Goal: Task Accomplishment & Management: Manage account settings

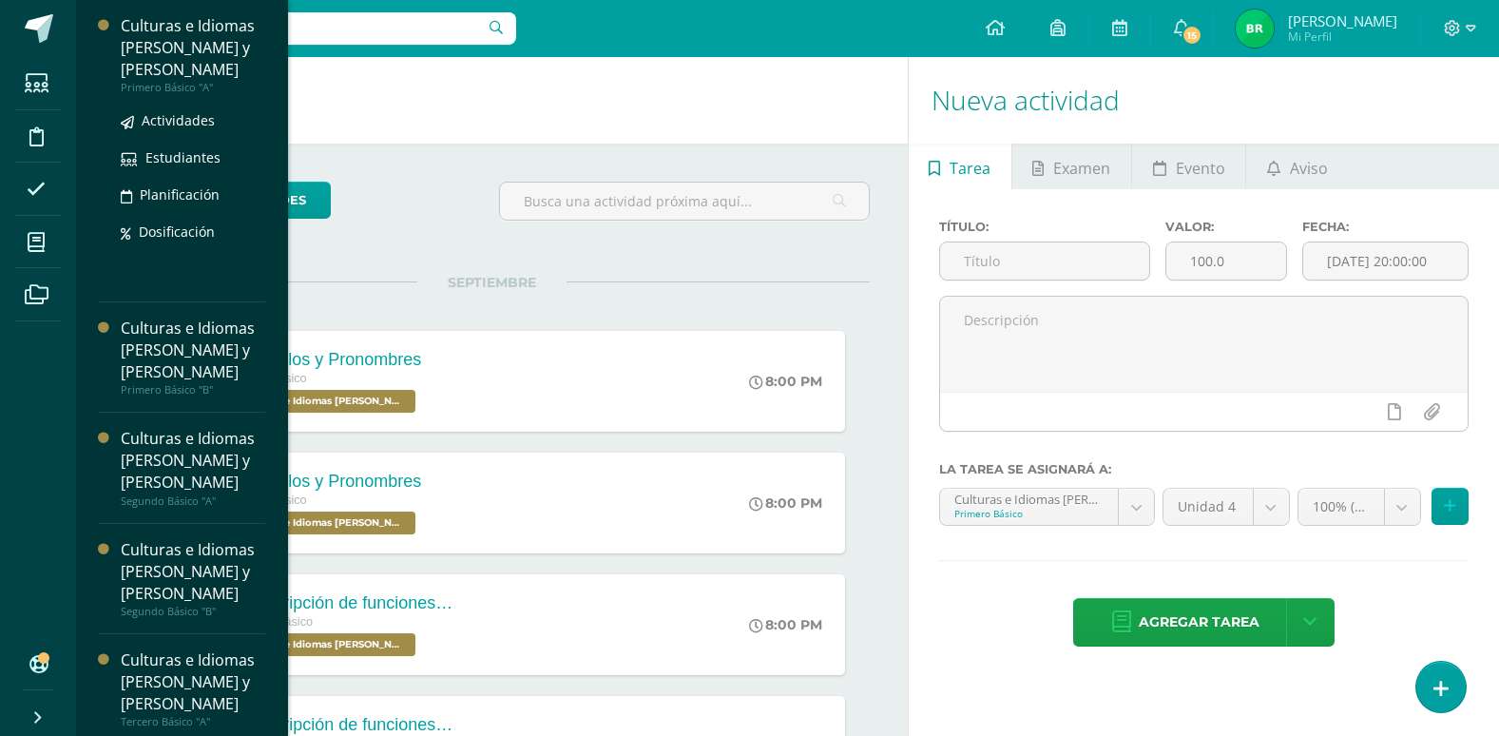
click at [196, 72] on div "Culturas e Idiomas [PERSON_NAME] y [PERSON_NAME]" at bounding box center [193, 48] width 145 height 66
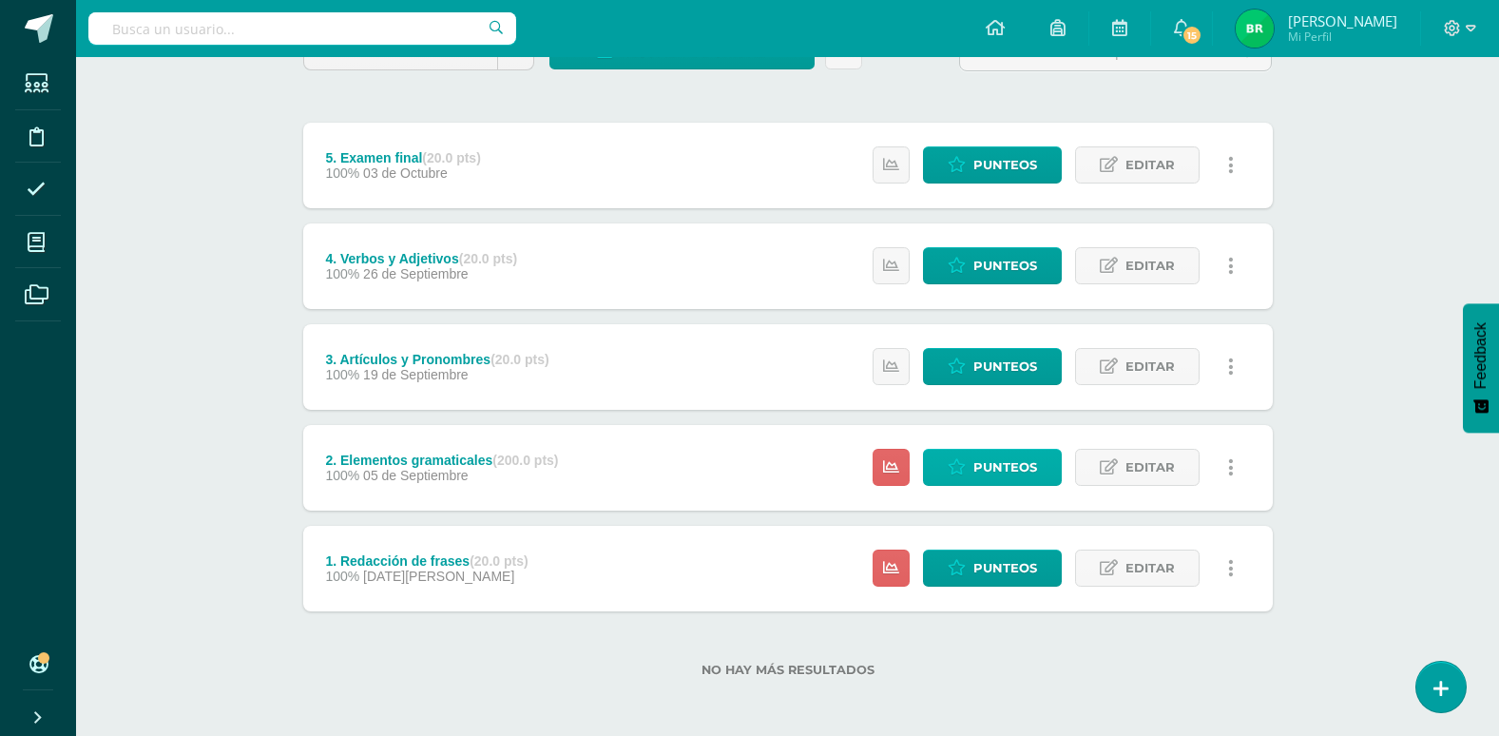
scroll to position [196, 0]
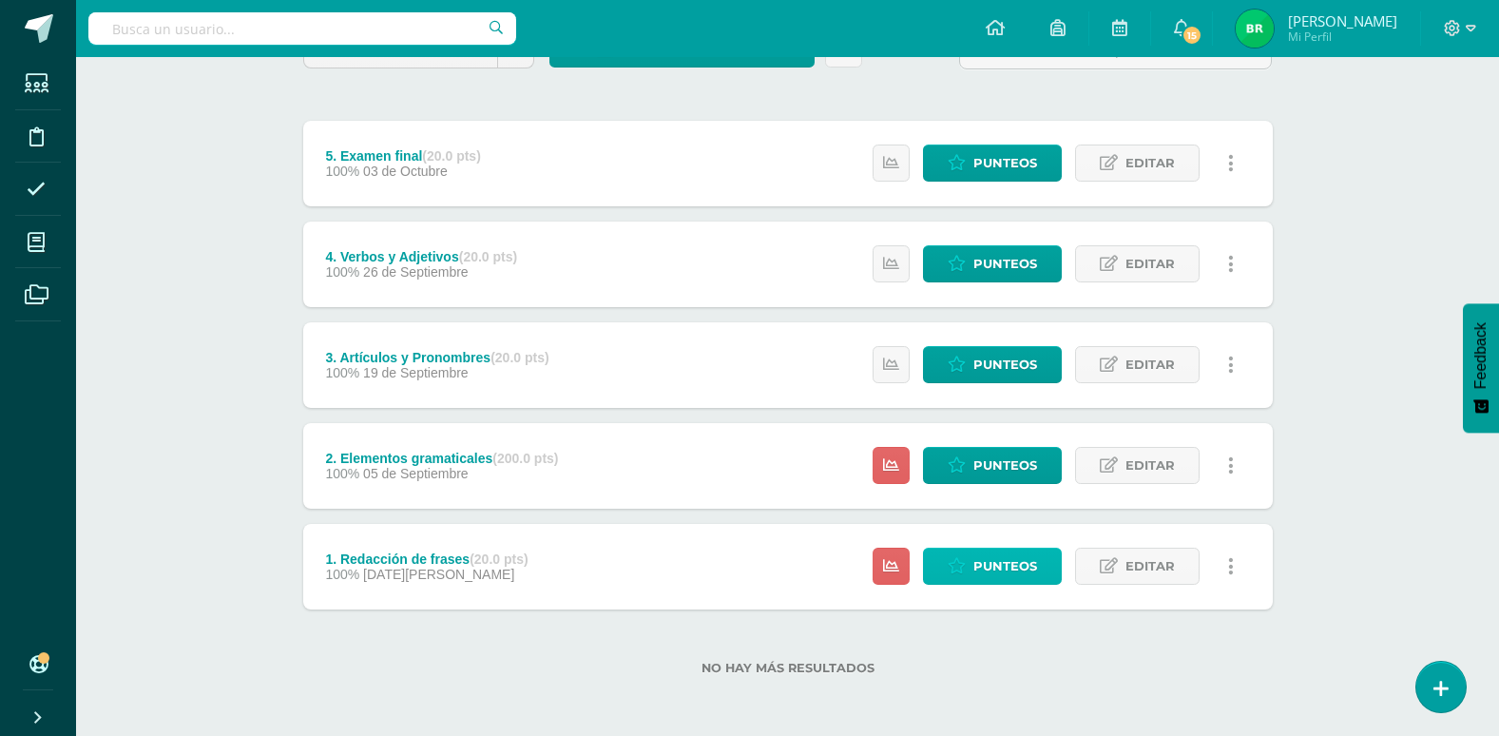
click at [974, 556] on span "Punteos" at bounding box center [1005, 566] width 64 height 35
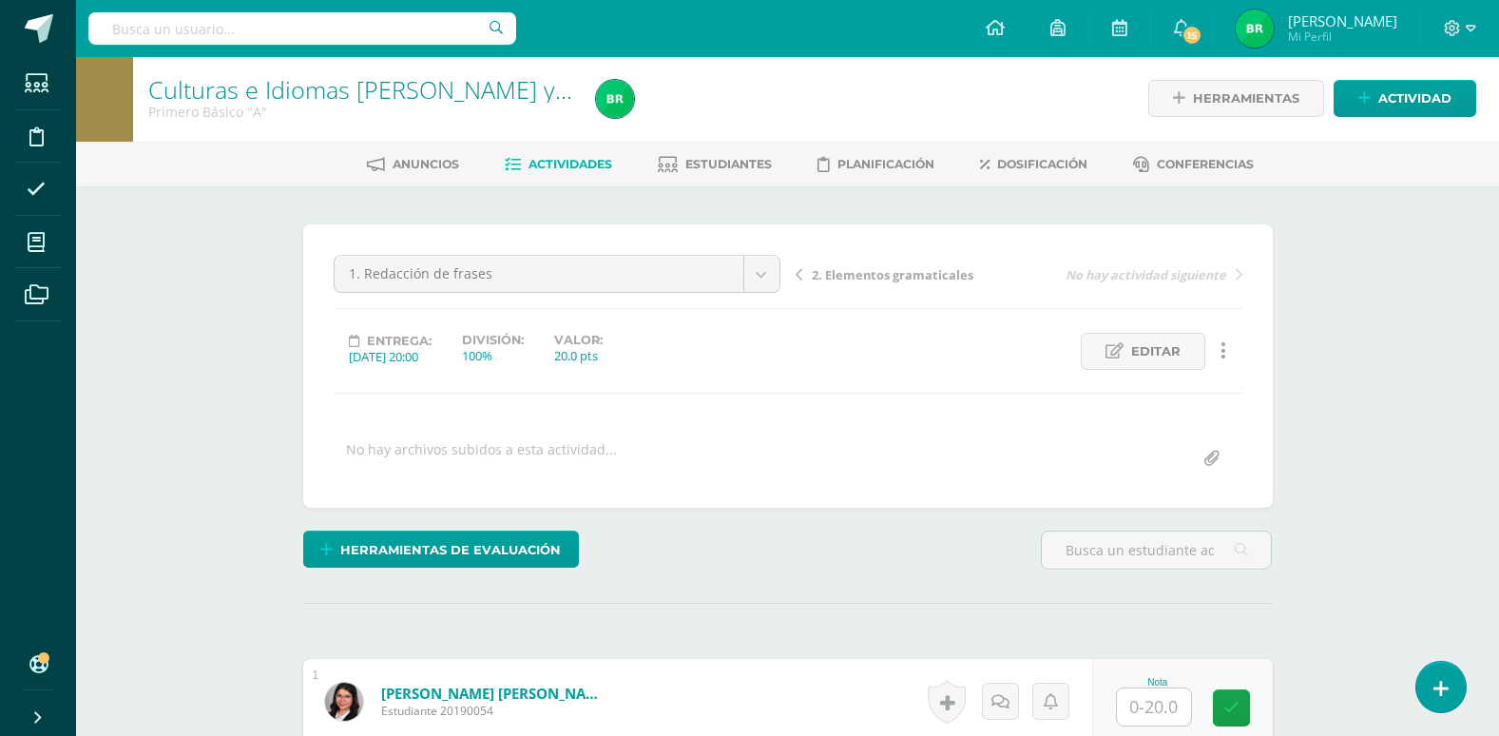
scroll to position [97, 0]
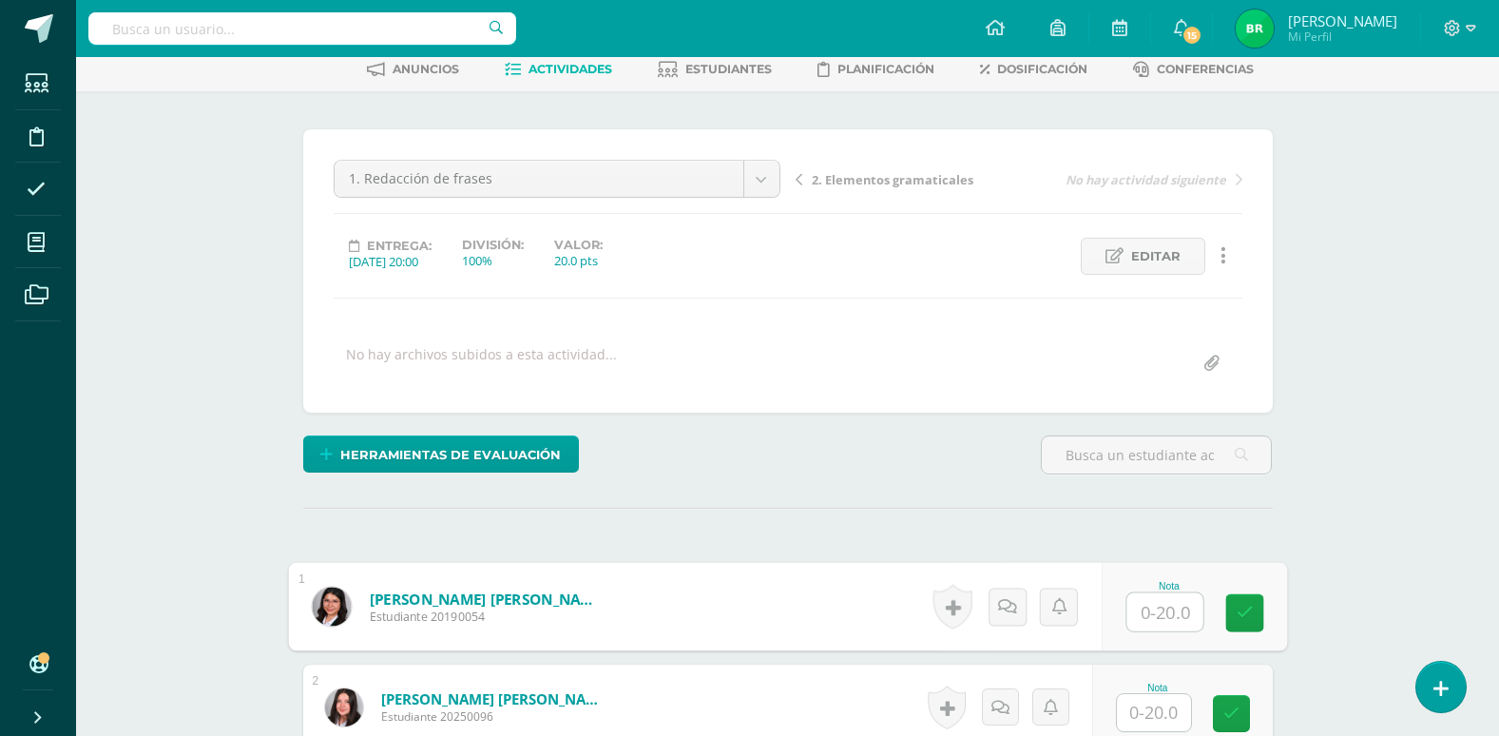
click at [1170, 621] on input "text" at bounding box center [1165, 612] width 76 height 38
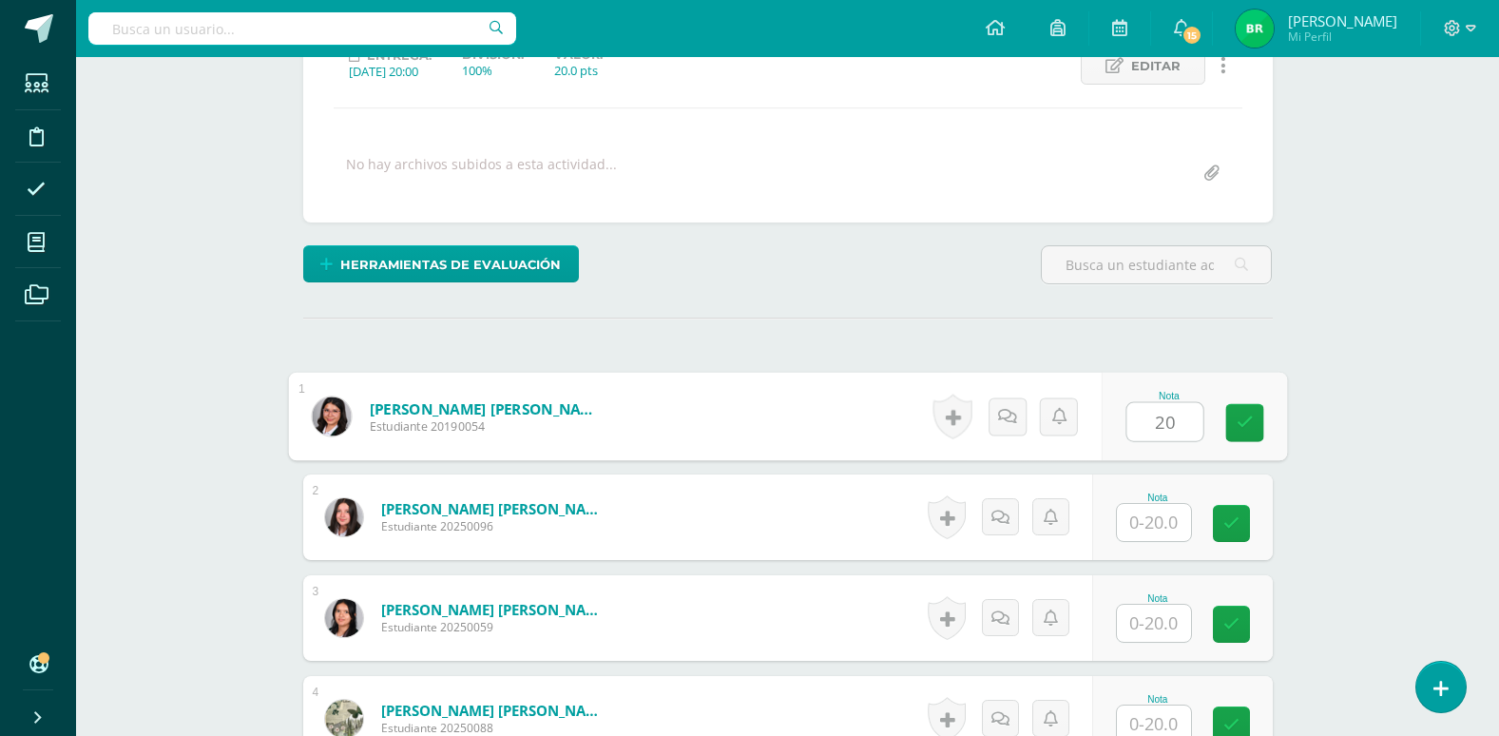
type input "20"
click at [1158, 528] on input "text" at bounding box center [1154, 522] width 74 height 37
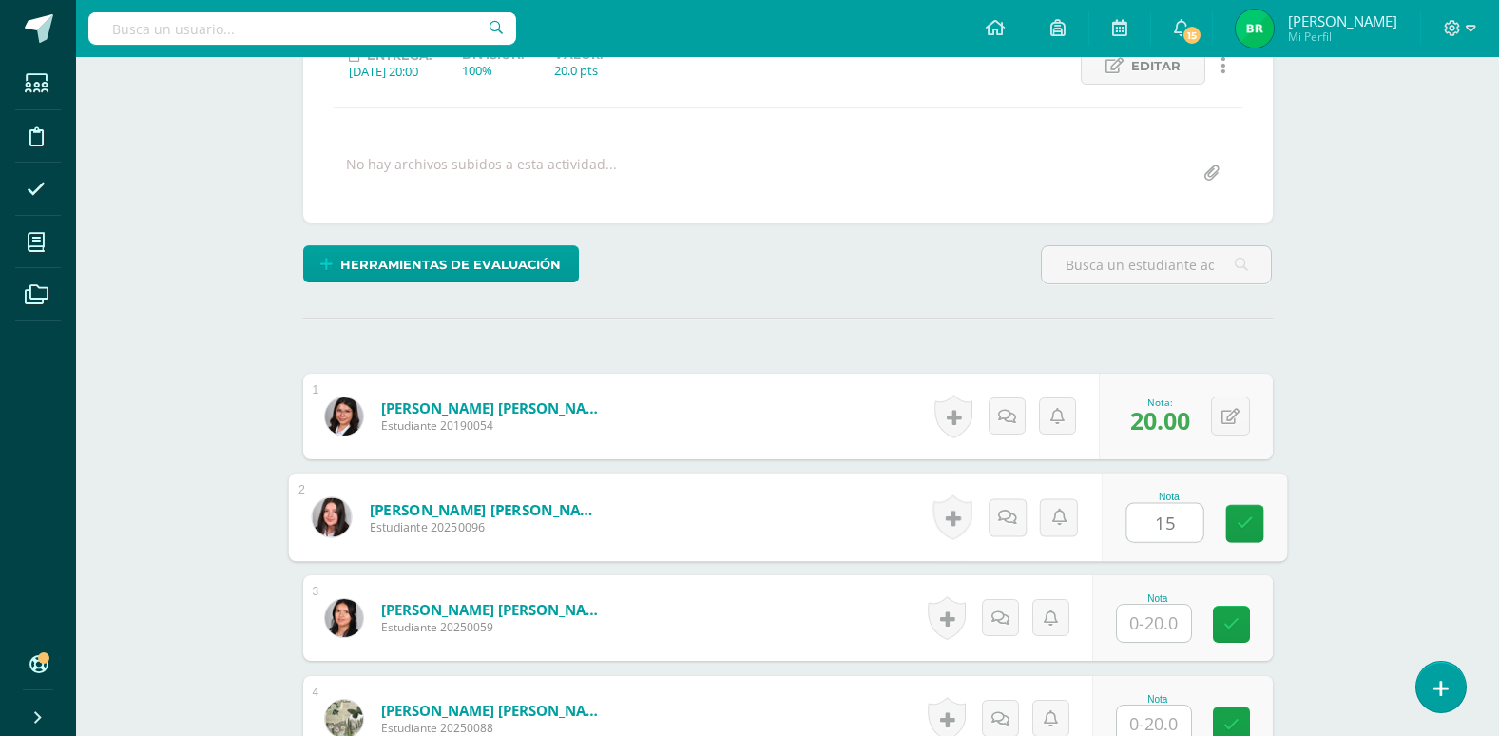
type input "15"
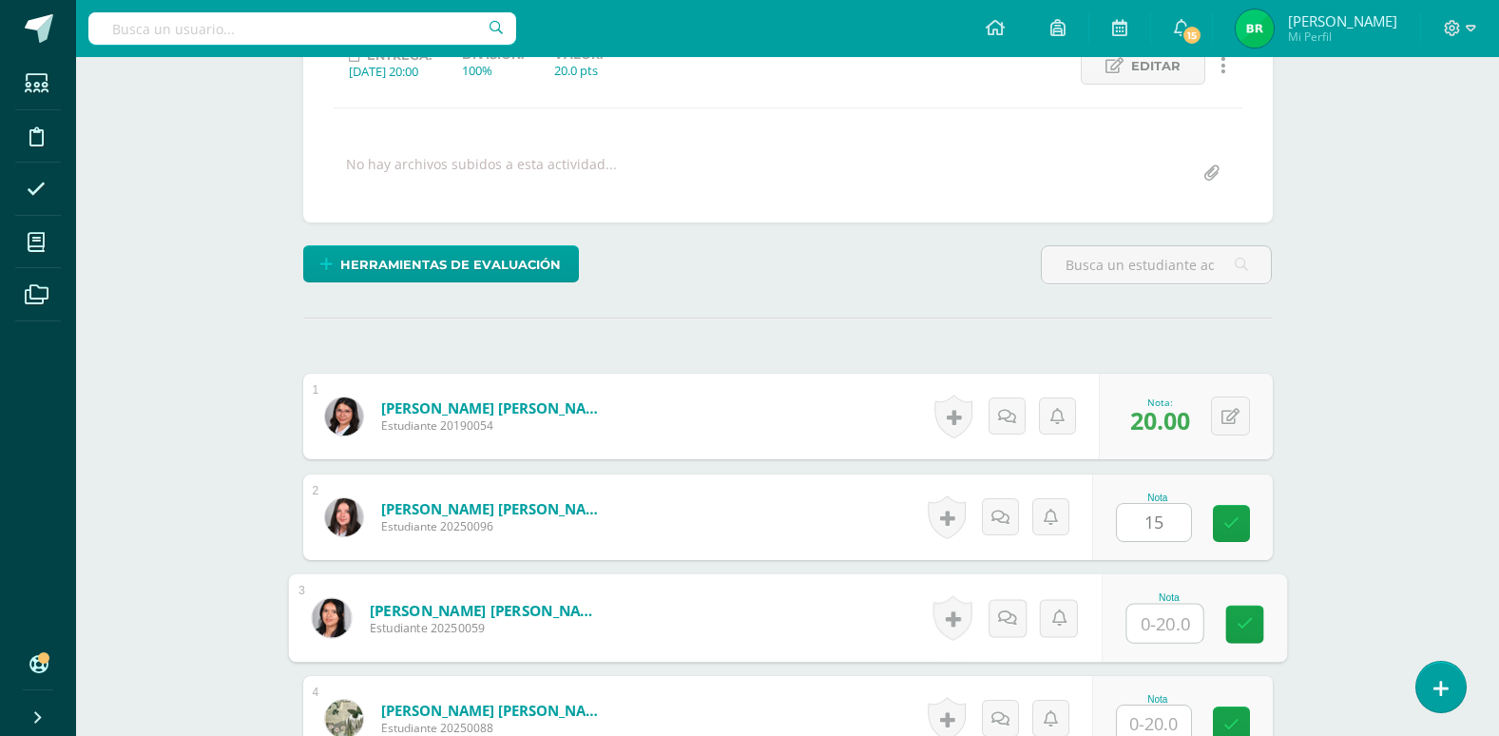
click at [1163, 615] on input "text" at bounding box center [1165, 624] width 76 height 38
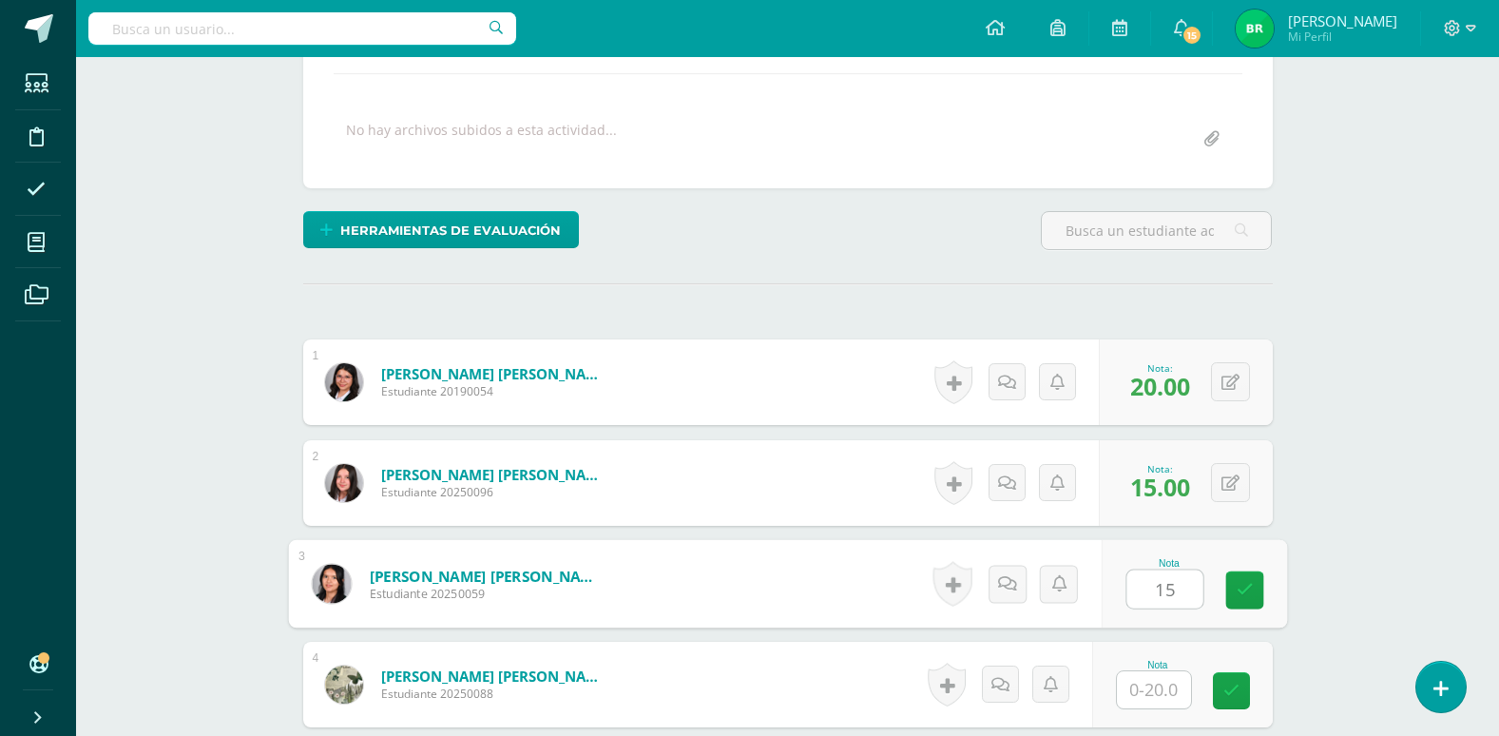
scroll to position [382, 0]
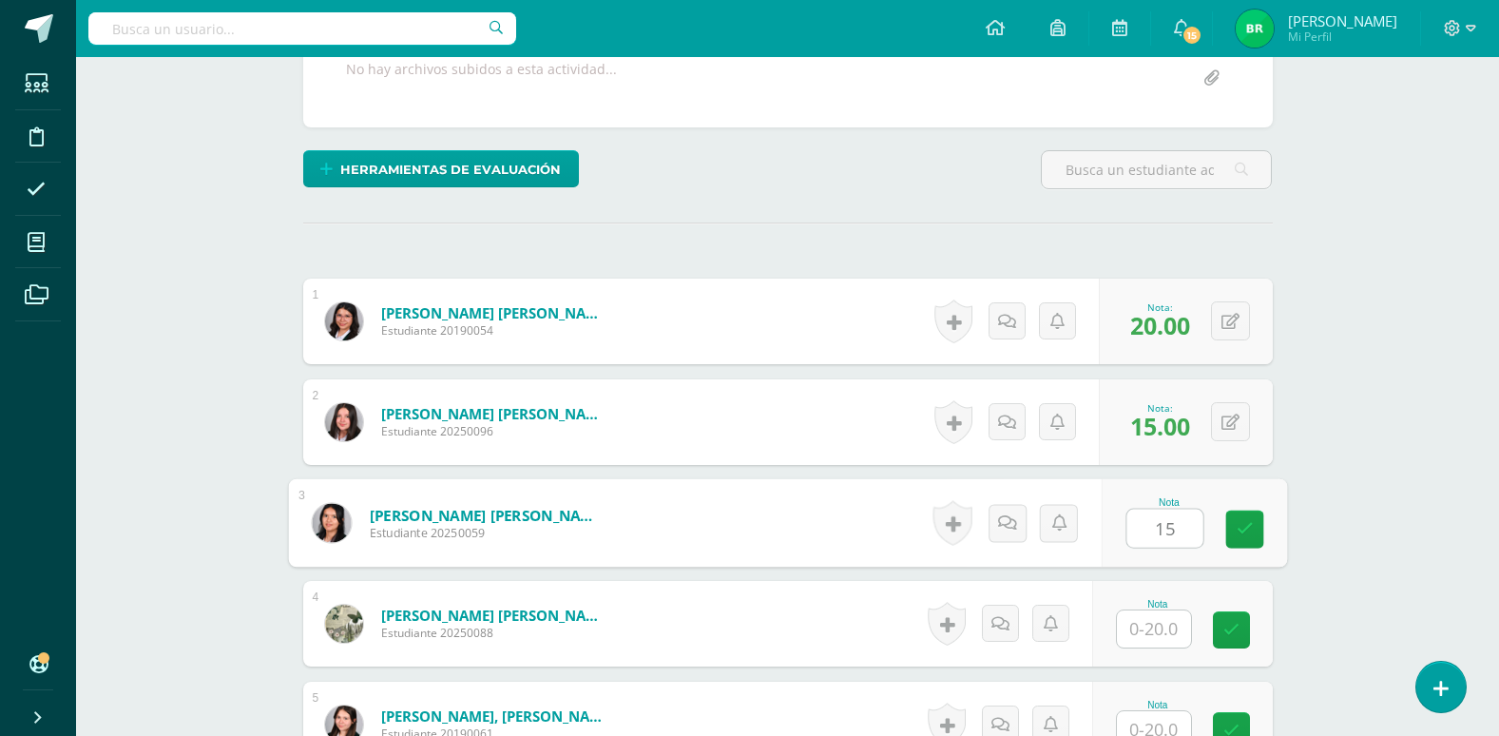
type input "15"
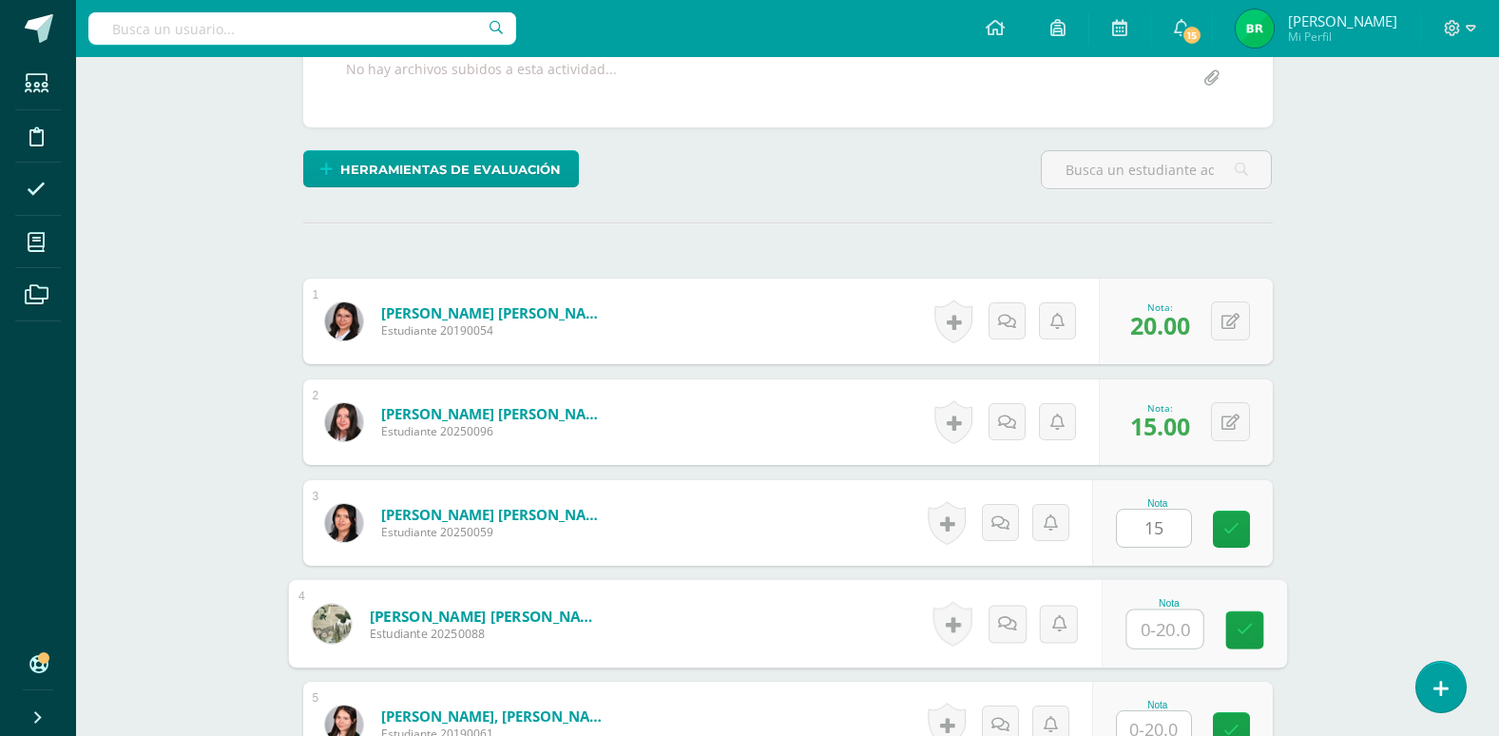
click at [1162, 635] on input "text" at bounding box center [1165, 629] width 76 height 38
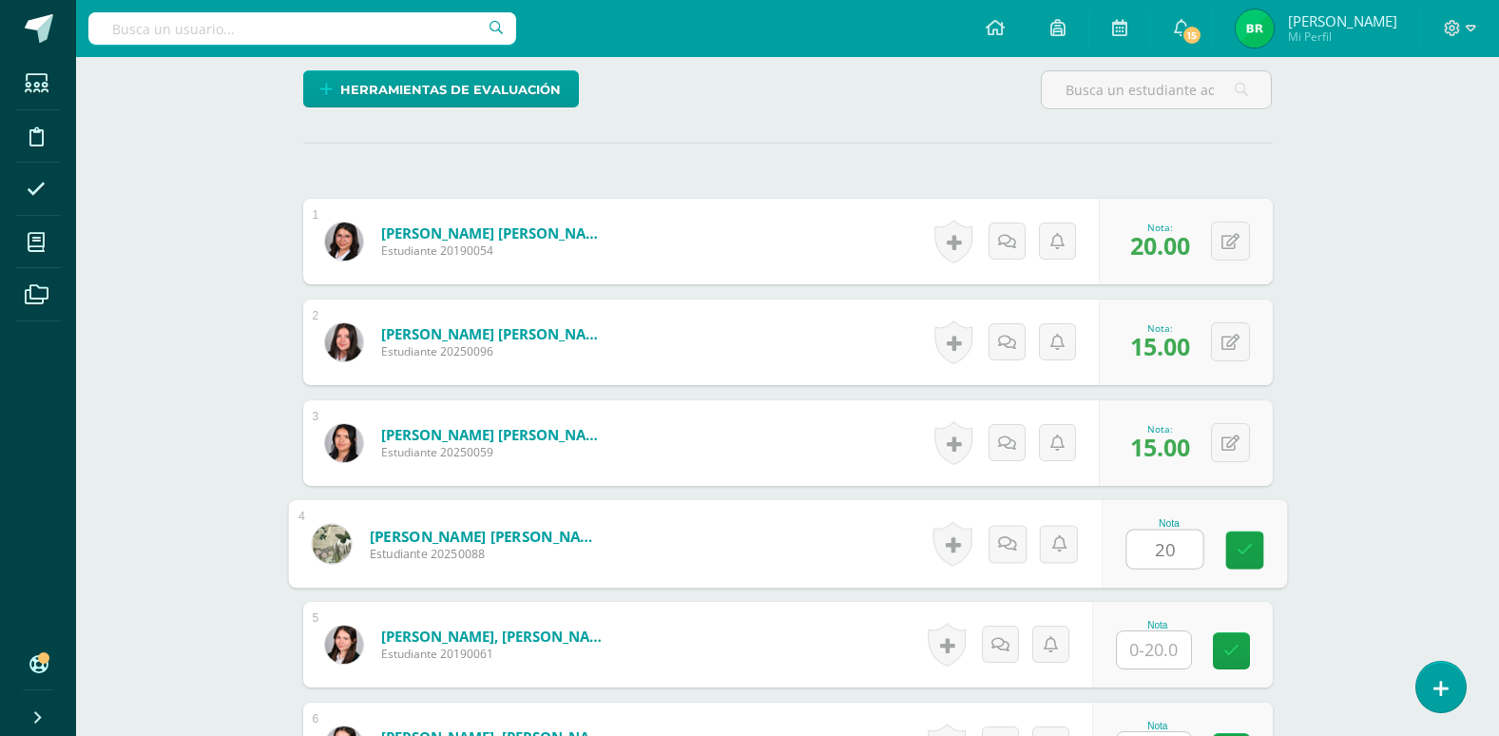
scroll to position [572, 0]
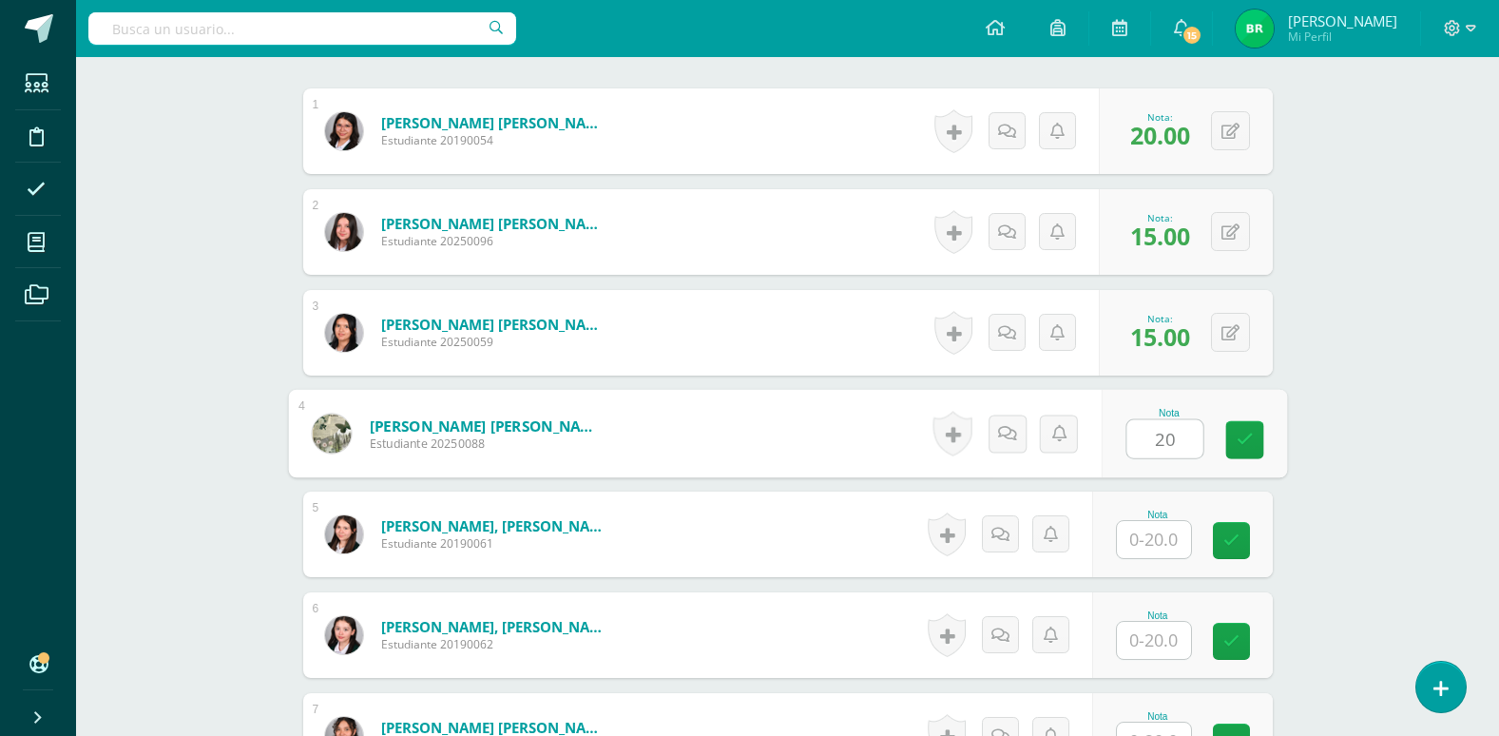
type input "20"
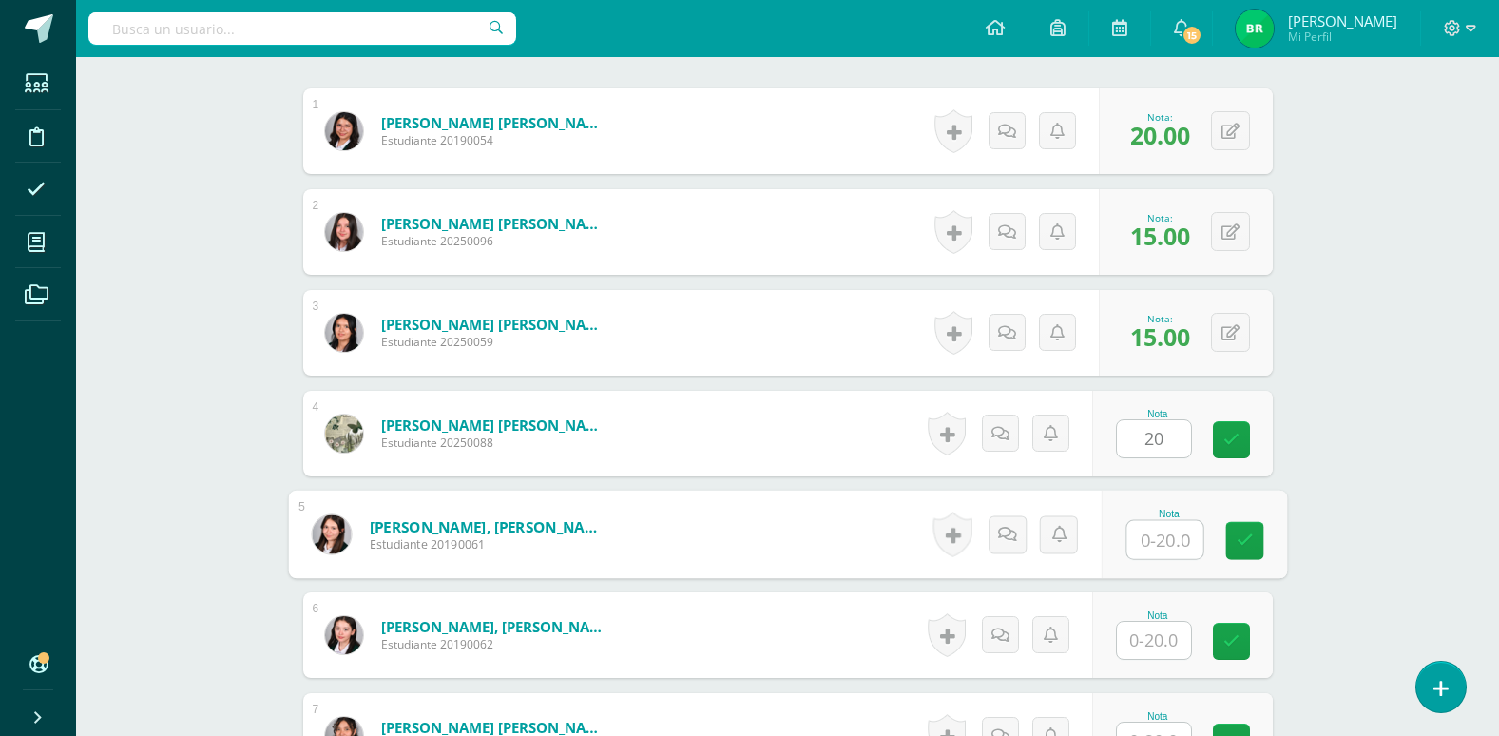
click at [1163, 536] on input "text" at bounding box center [1165, 540] width 76 height 38
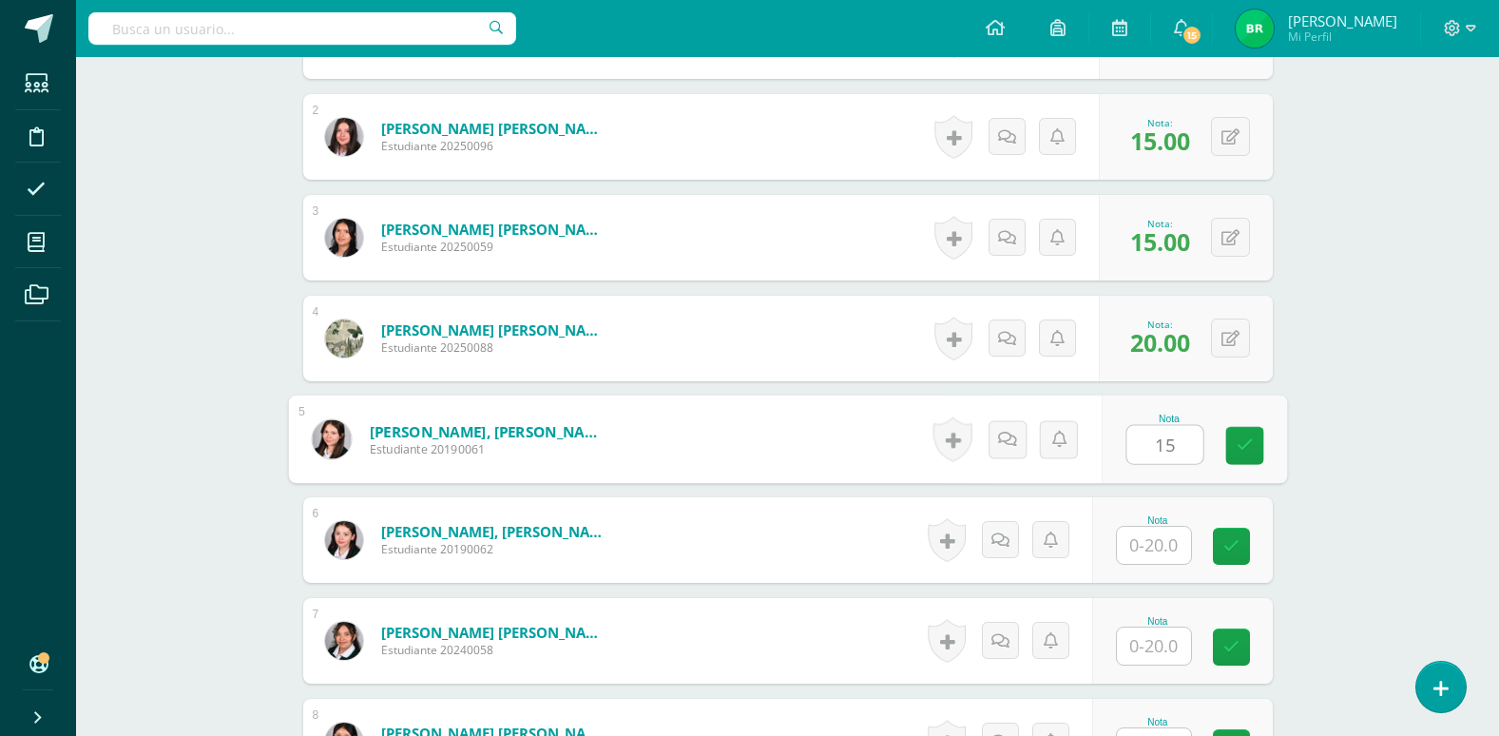
type input "15"
click at [1157, 542] on input "text" at bounding box center [1154, 545] width 74 height 37
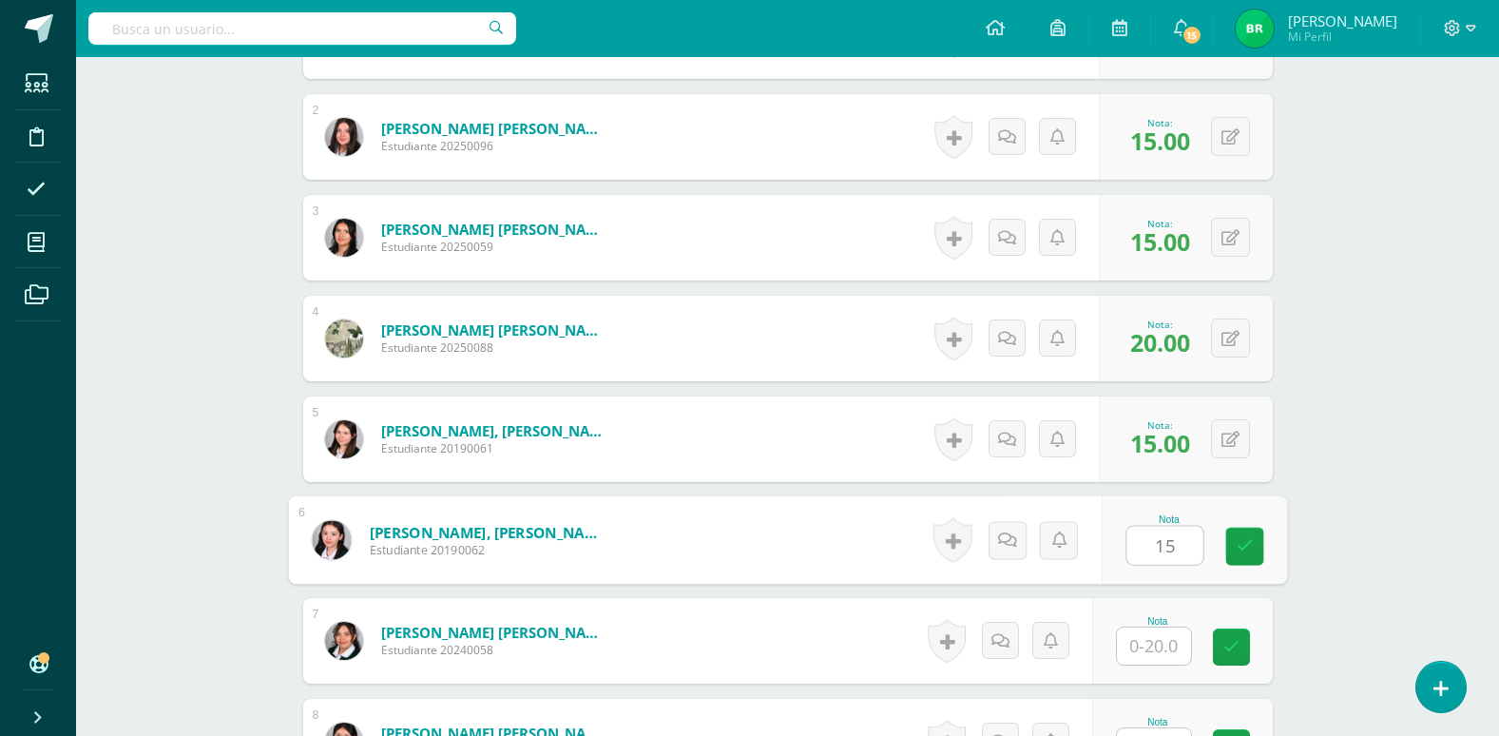
type input "15"
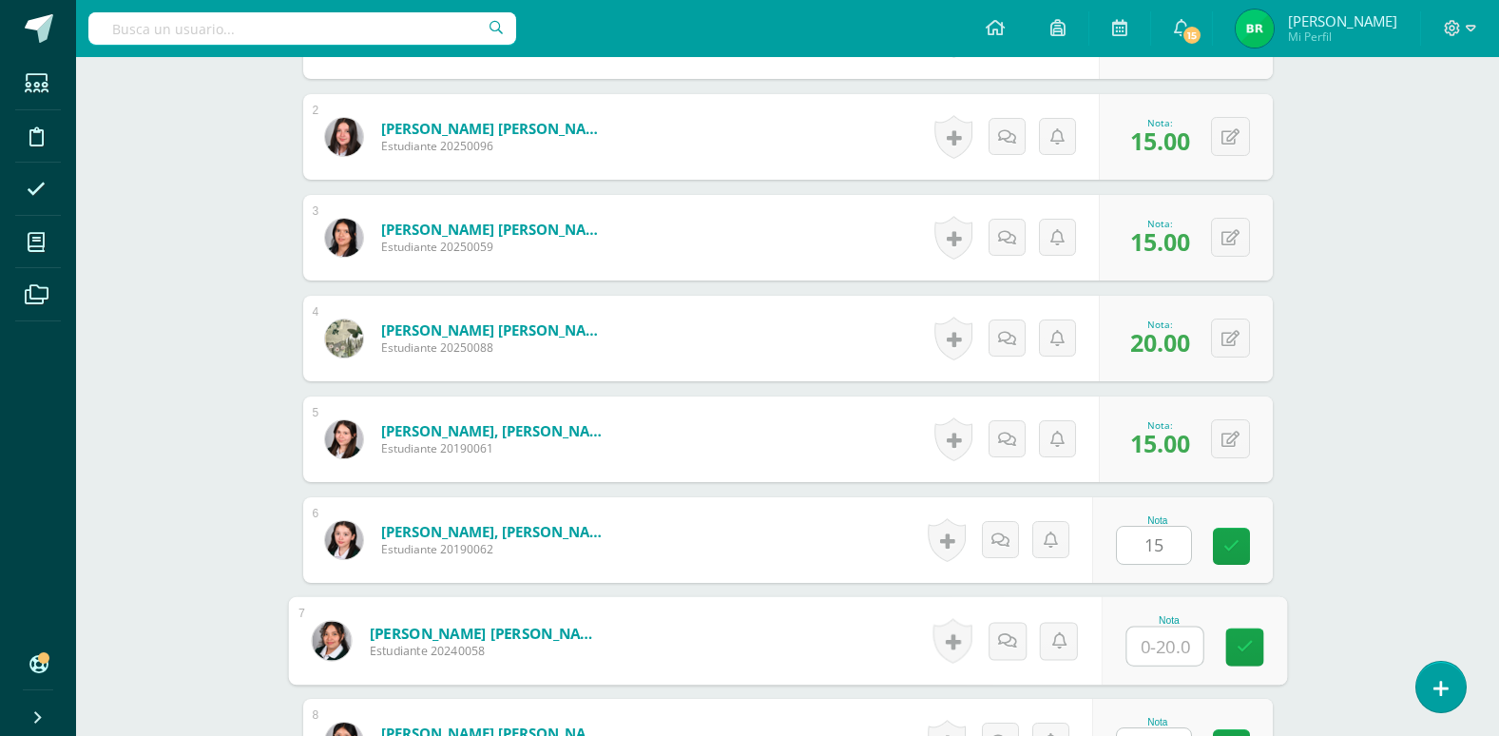
click at [1154, 634] on input "text" at bounding box center [1165, 646] width 76 height 38
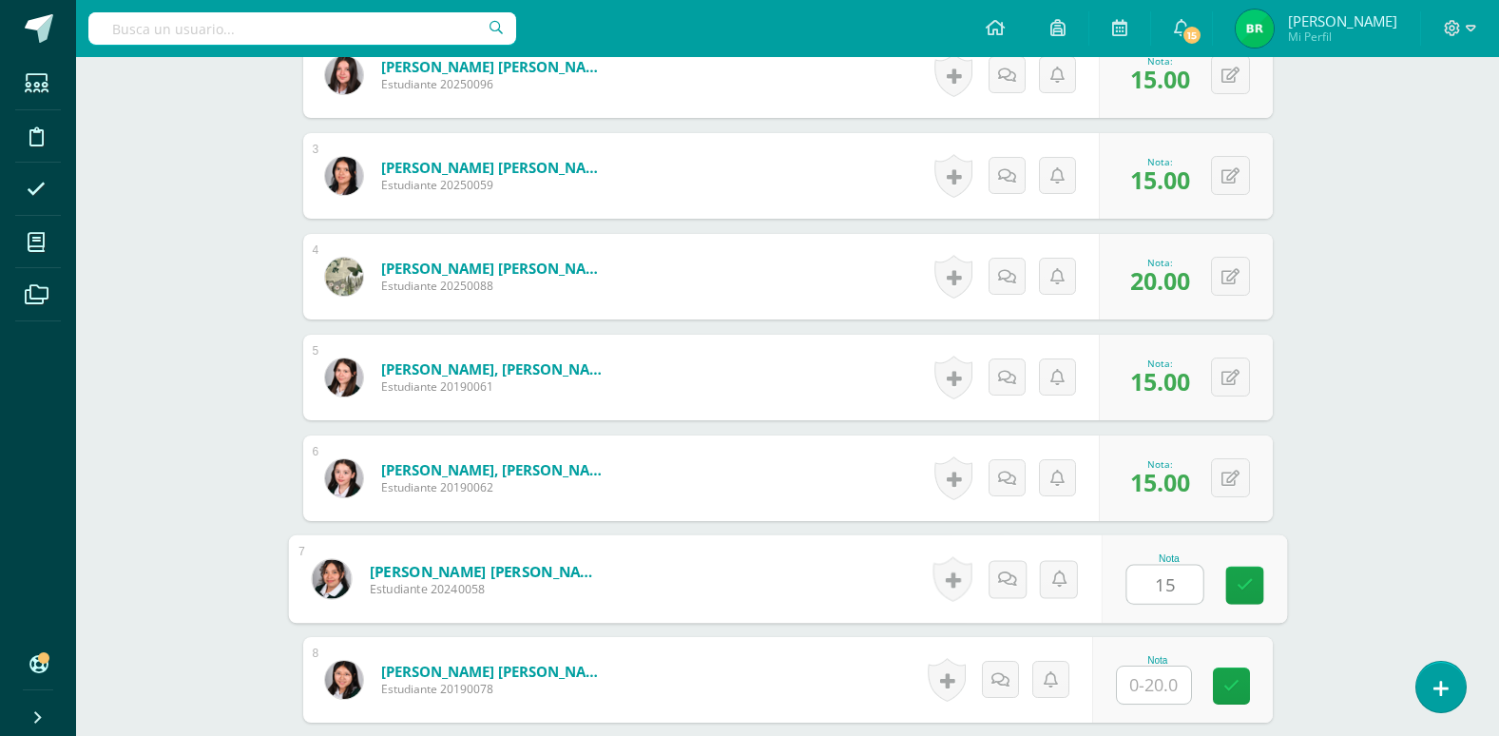
scroll to position [762, 0]
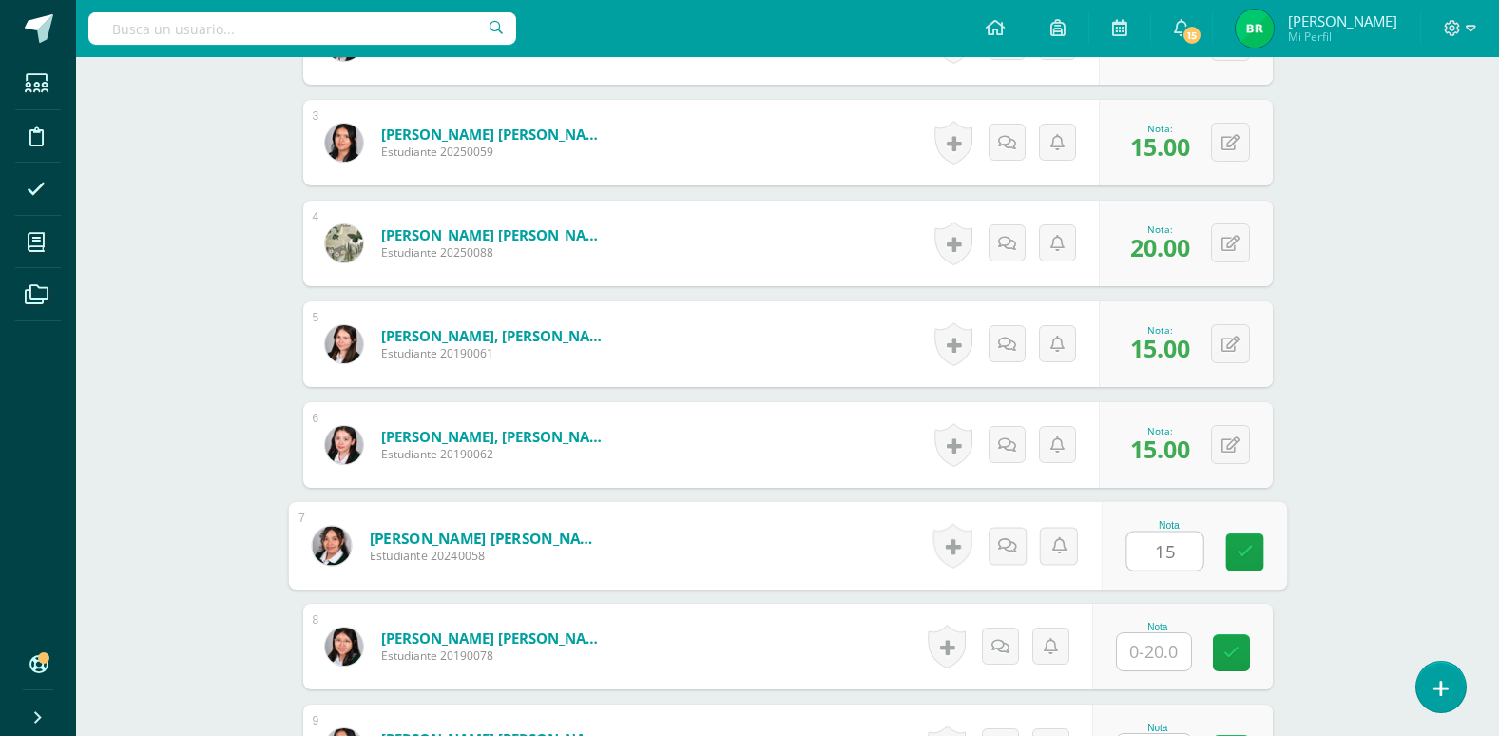
type input "15"
click at [1141, 649] on input "text" at bounding box center [1154, 651] width 74 height 37
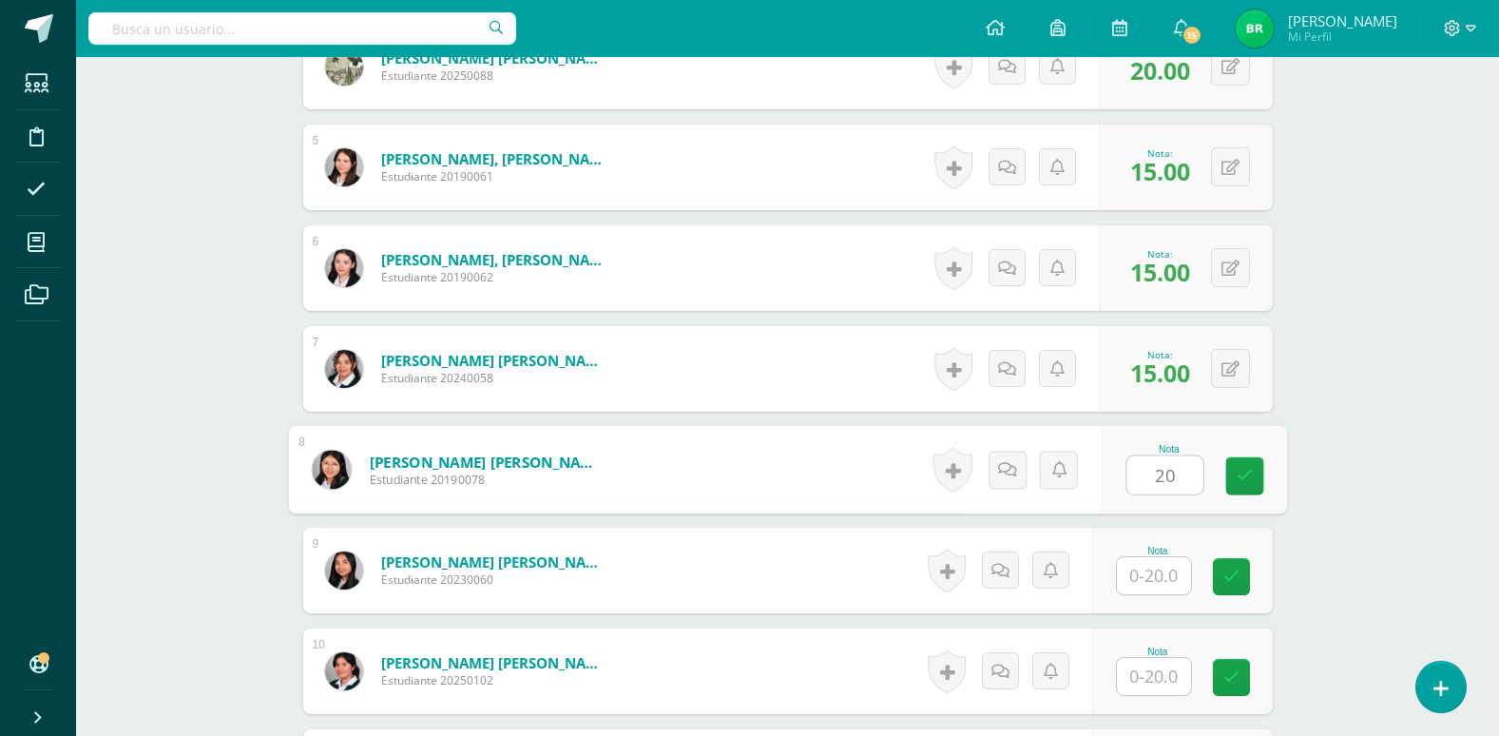
scroll to position [953, 0]
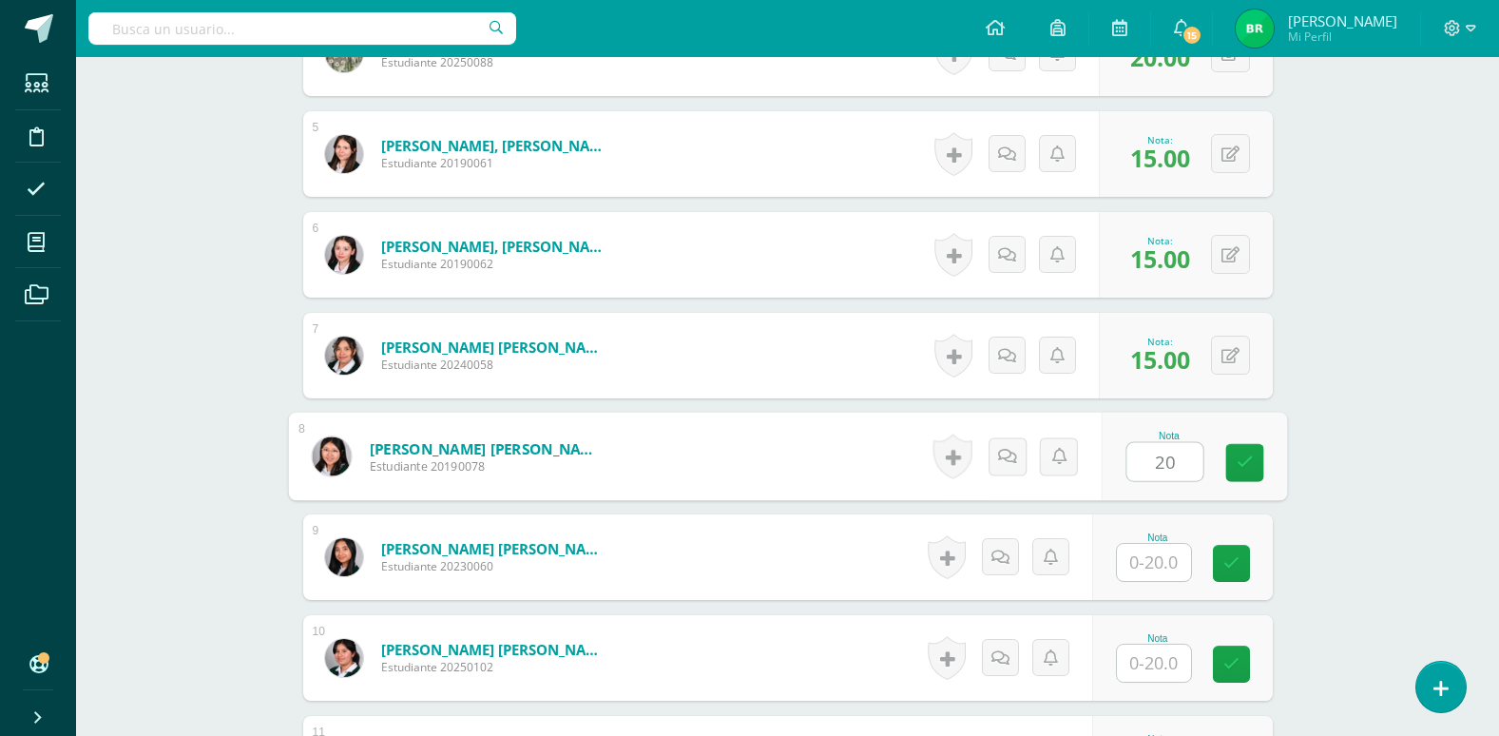
type input "20"
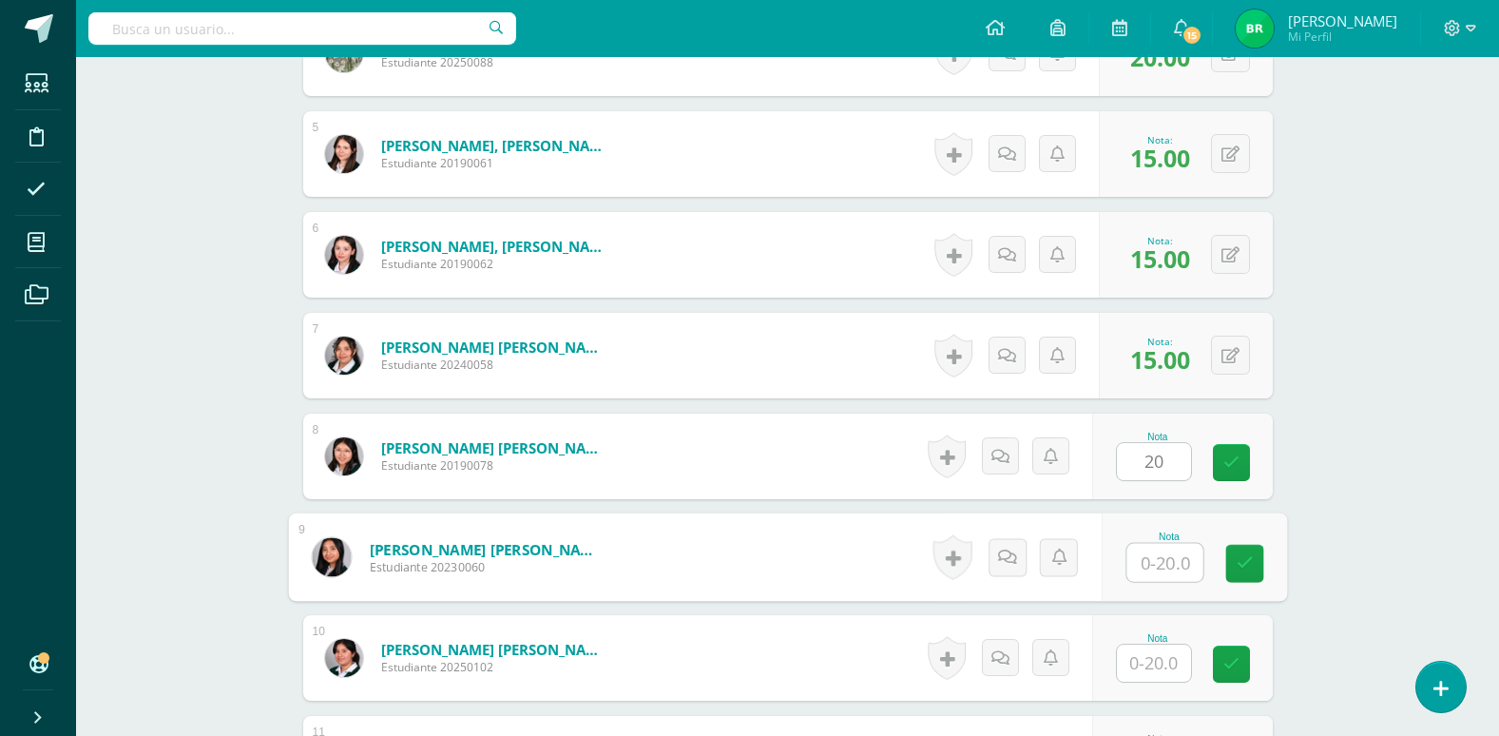
click at [1163, 564] on input "text" at bounding box center [1165, 563] width 76 height 38
type input "19"
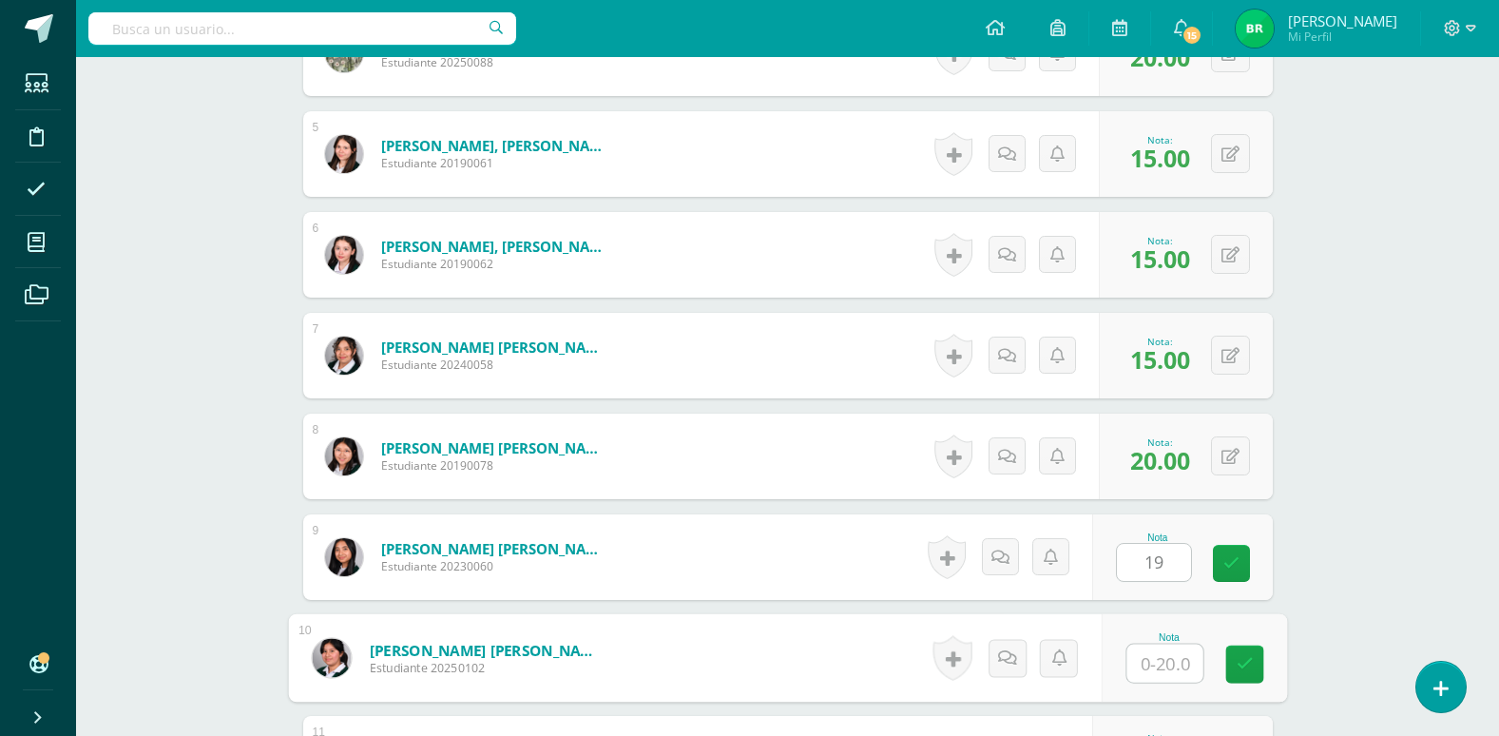
click at [1154, 671] on input "text" at bounding box center [1165, 664] width 76 height 38
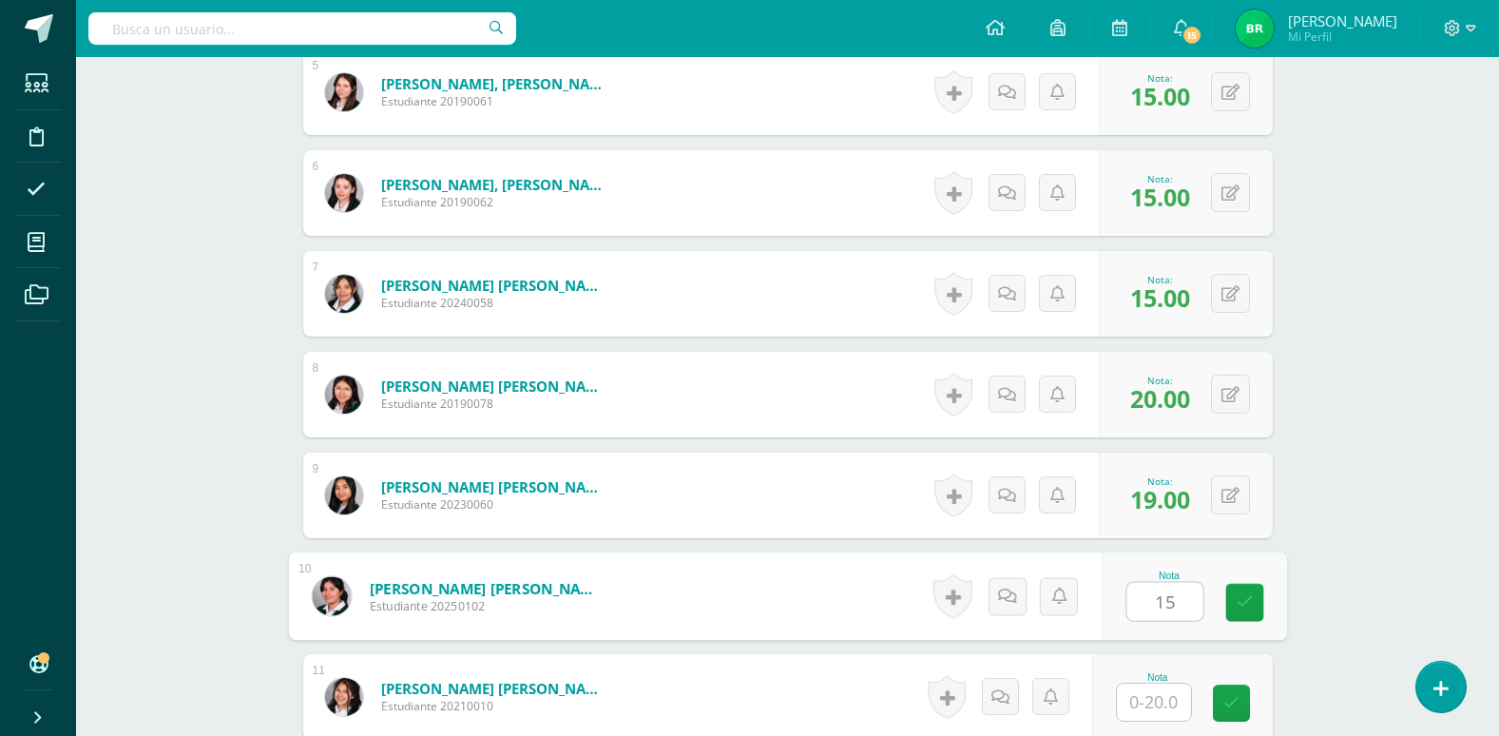
scroll to position [1048, 0]
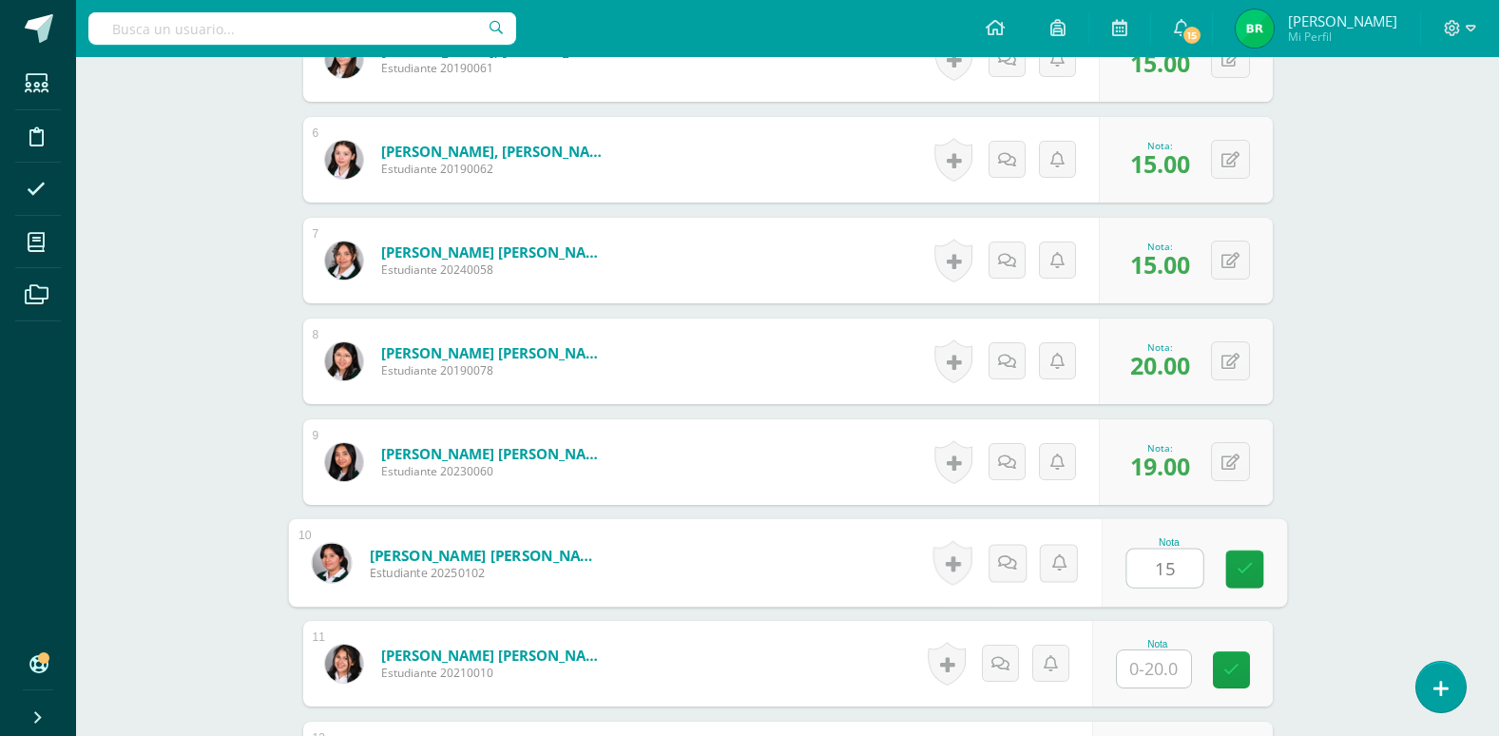
type input "15"
click at [1157, 659] on input "text" at bounding box center [1154, 668] width 74 height 37
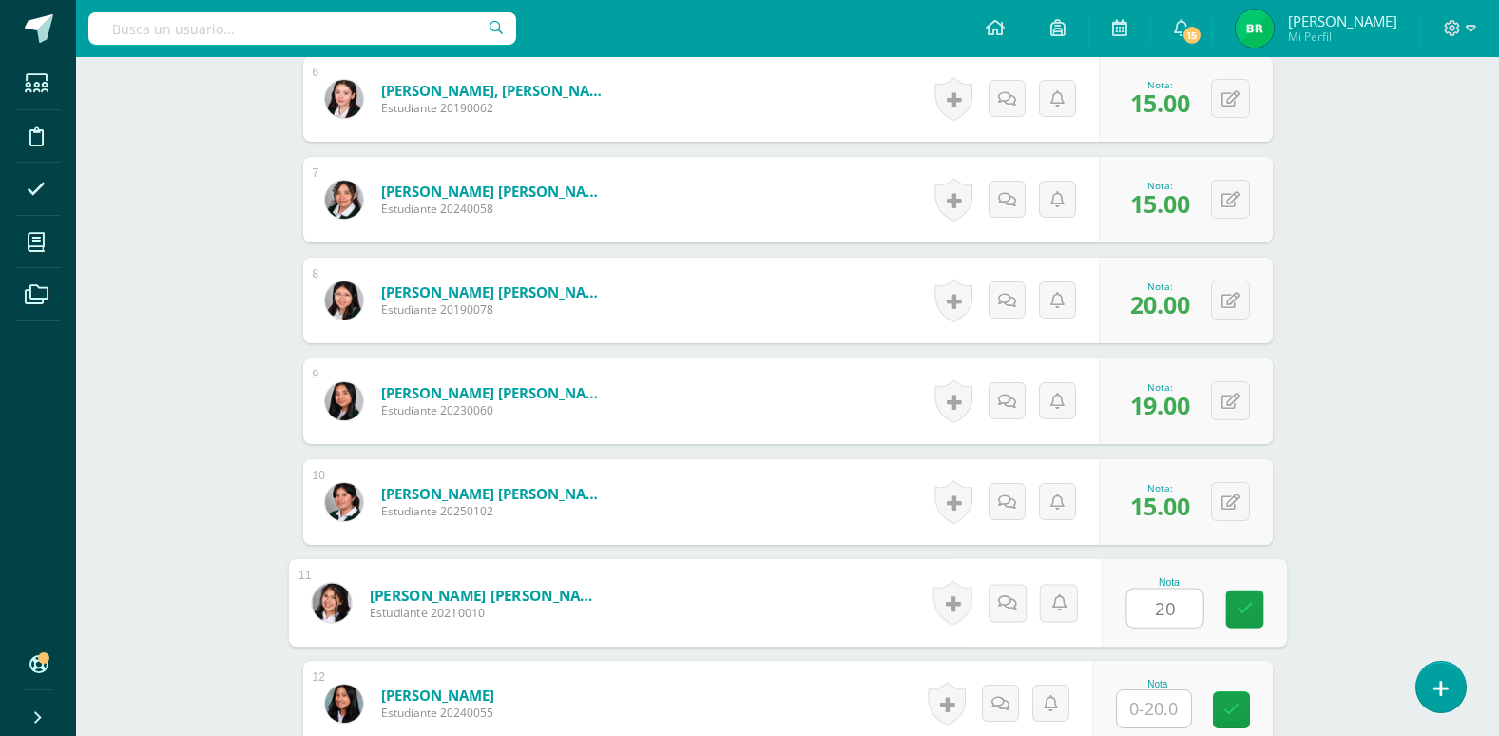
scroll to position [1143, 0]
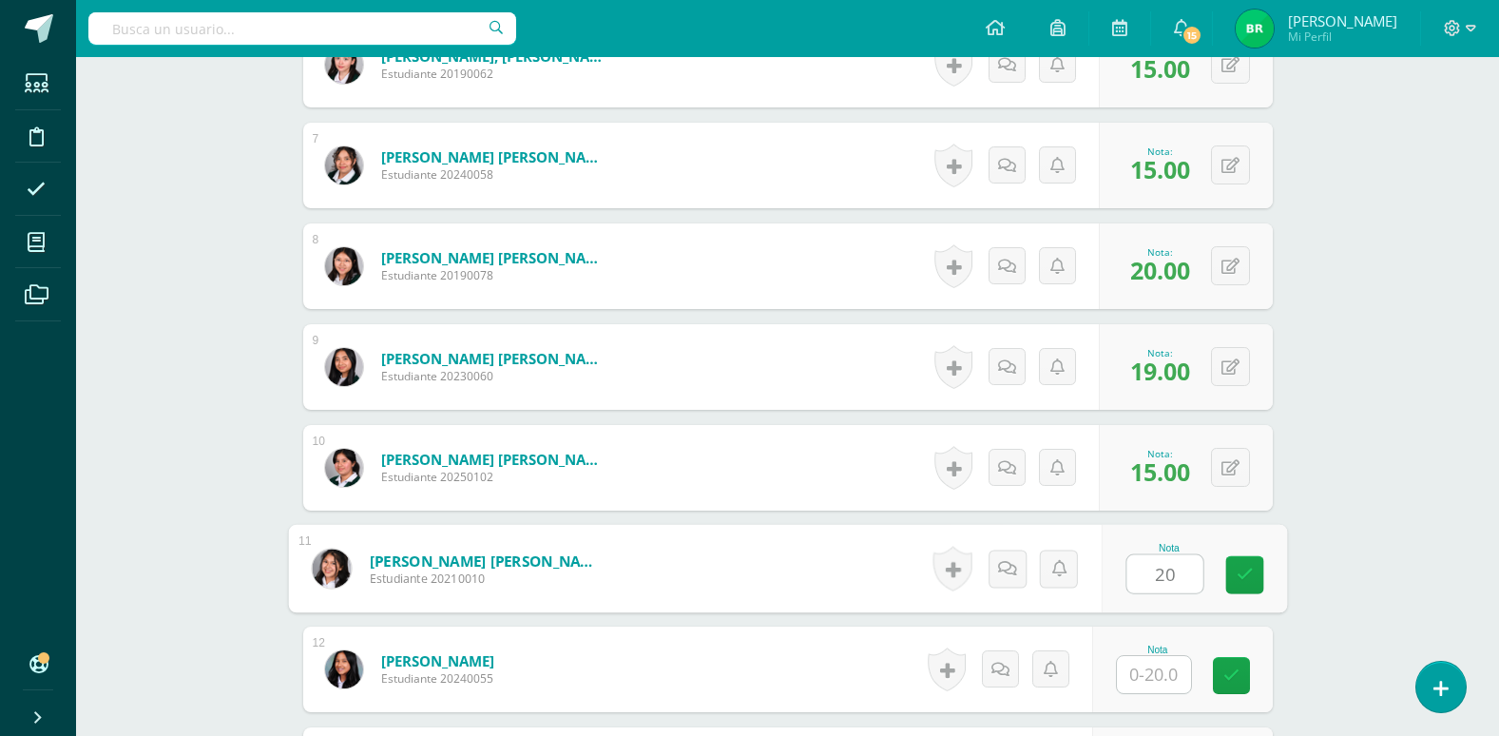
type input "20"
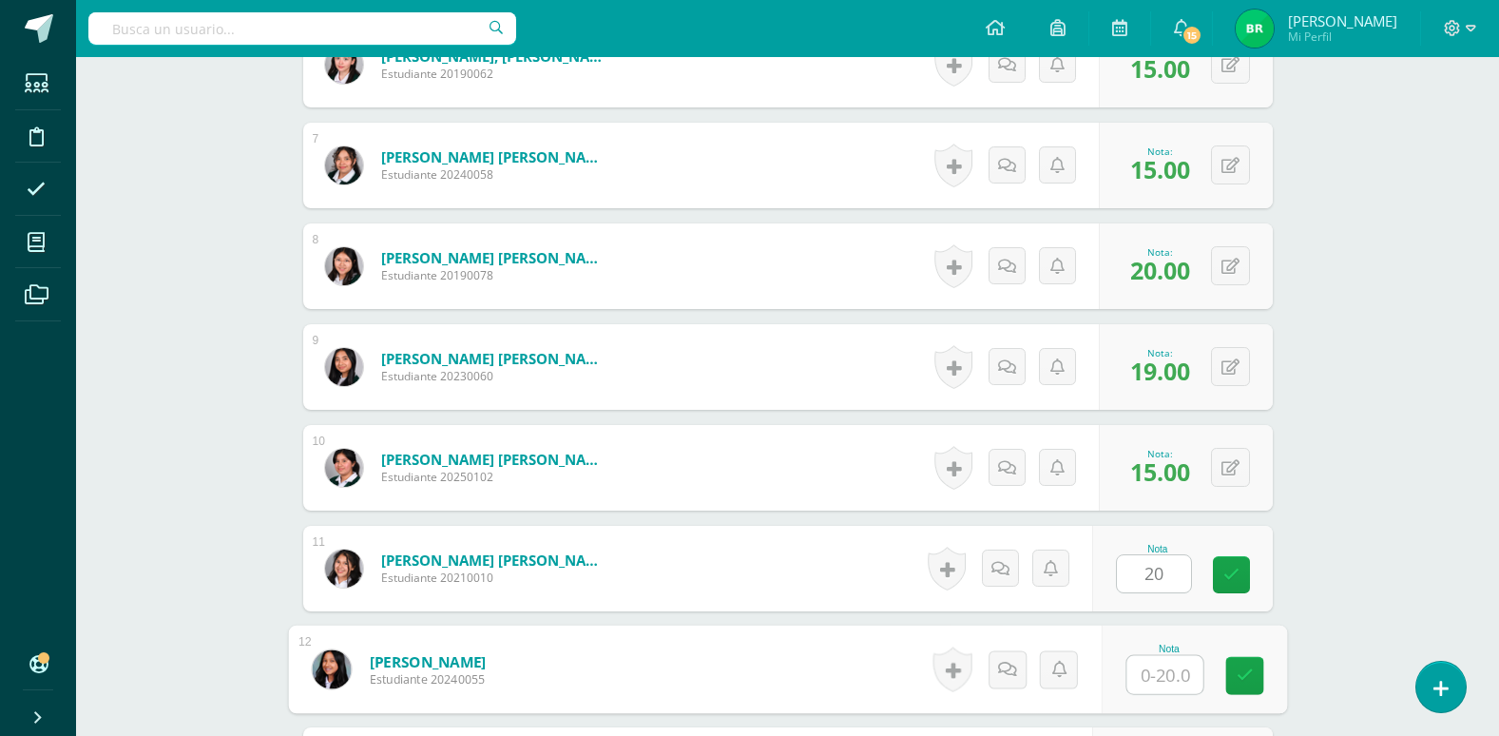
click at [1153, 673] on input "text" at bounding box center [1165, 675] width 76 height 38
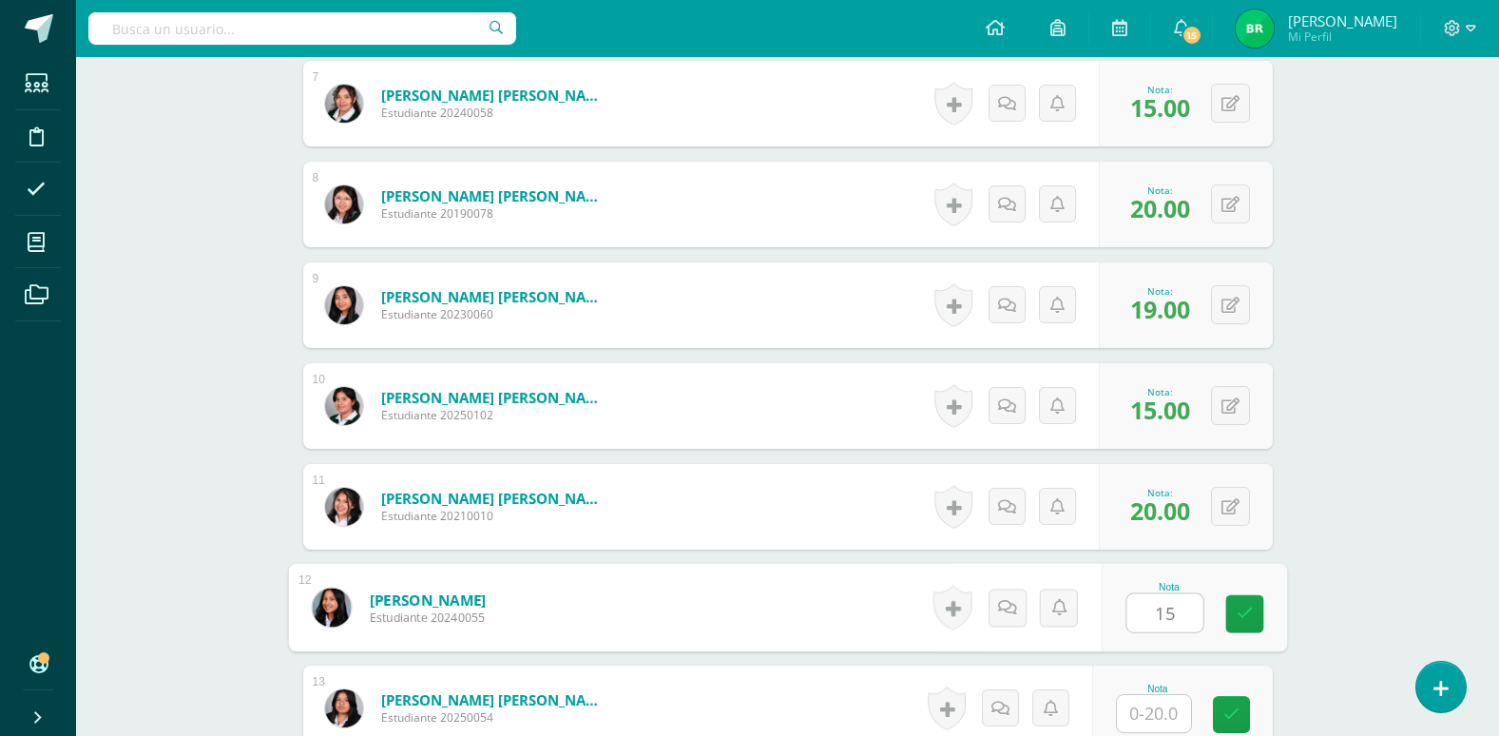
scroll to position [1238, 0]
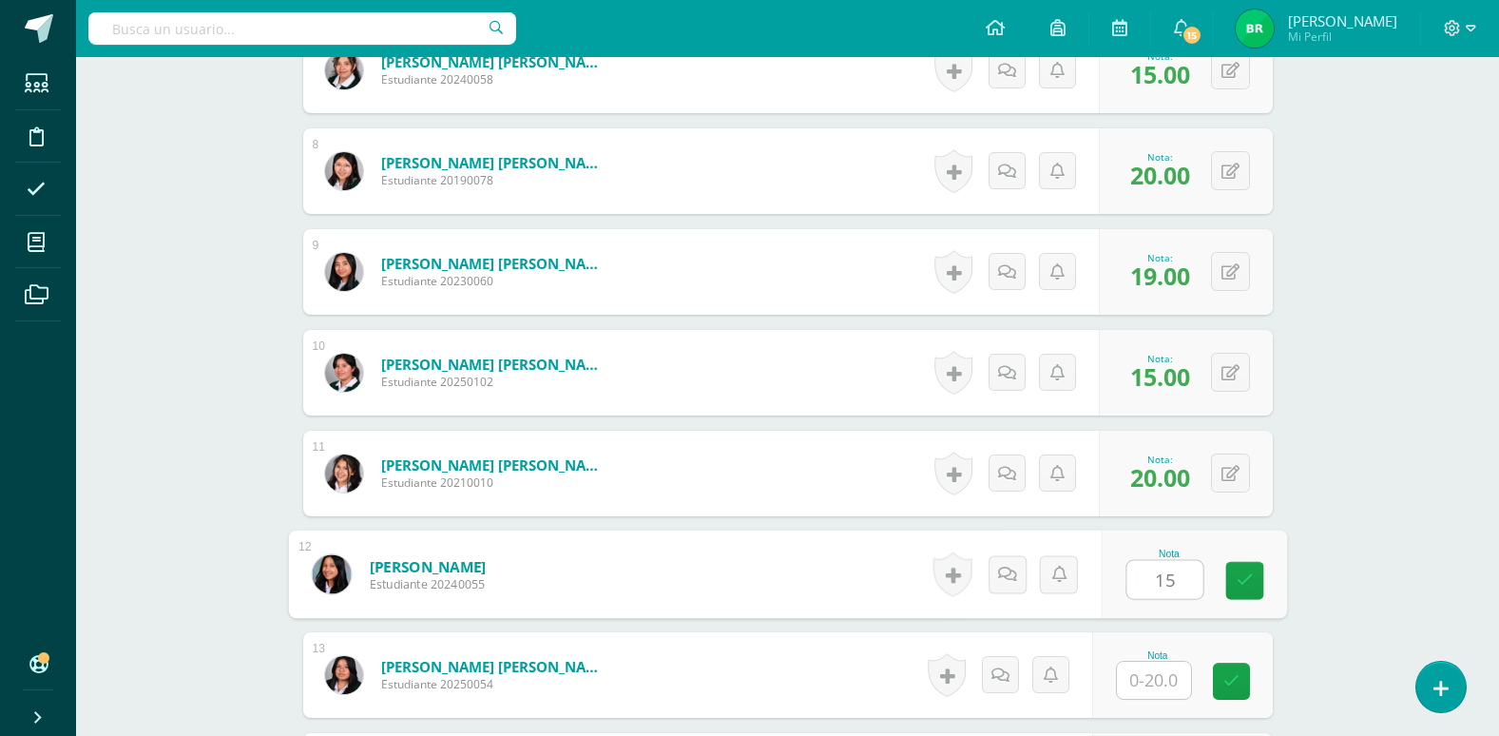
type input "15"
click at [1146, 681] on input "text" at bounding box center [1154, 680] width 74 height 37
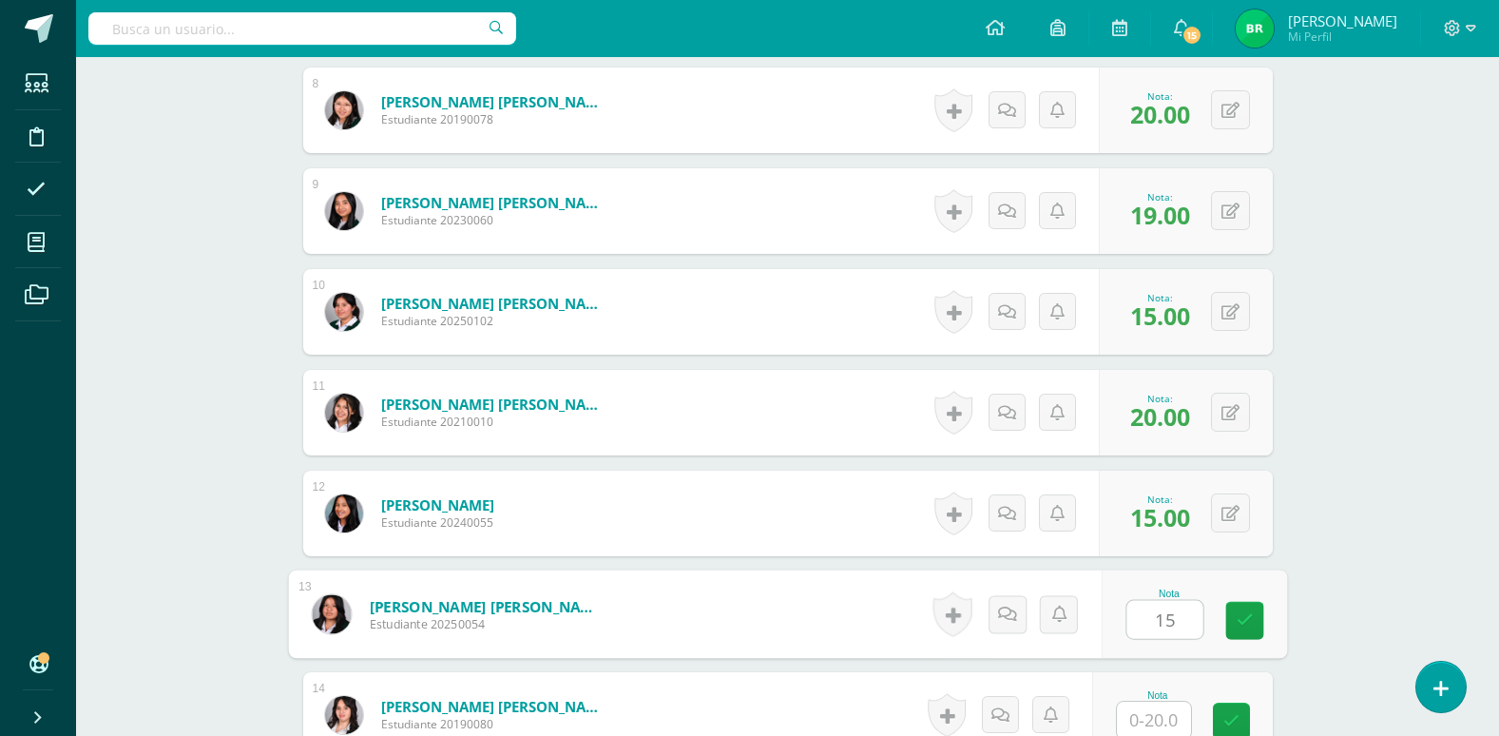
scroll to position [1333, 0]
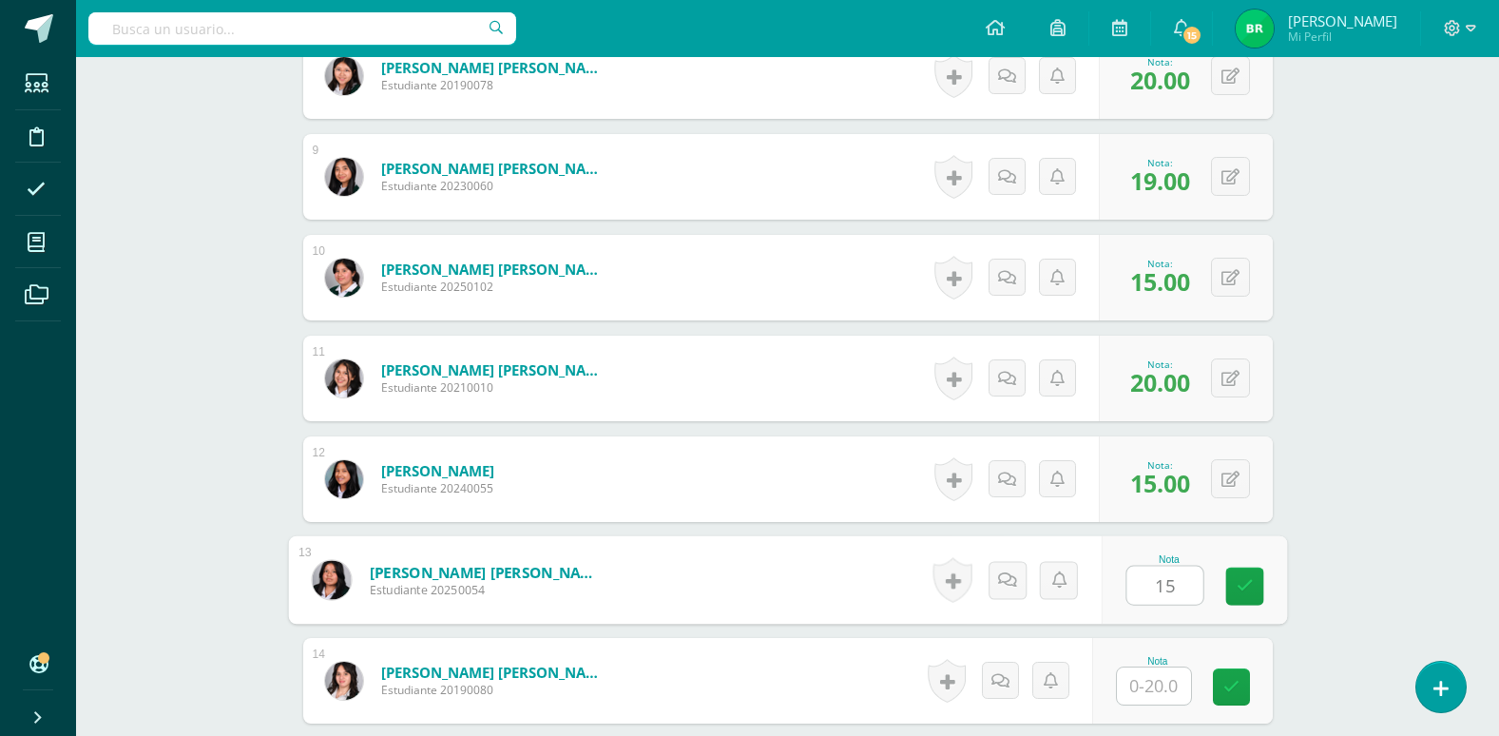
type input "15"
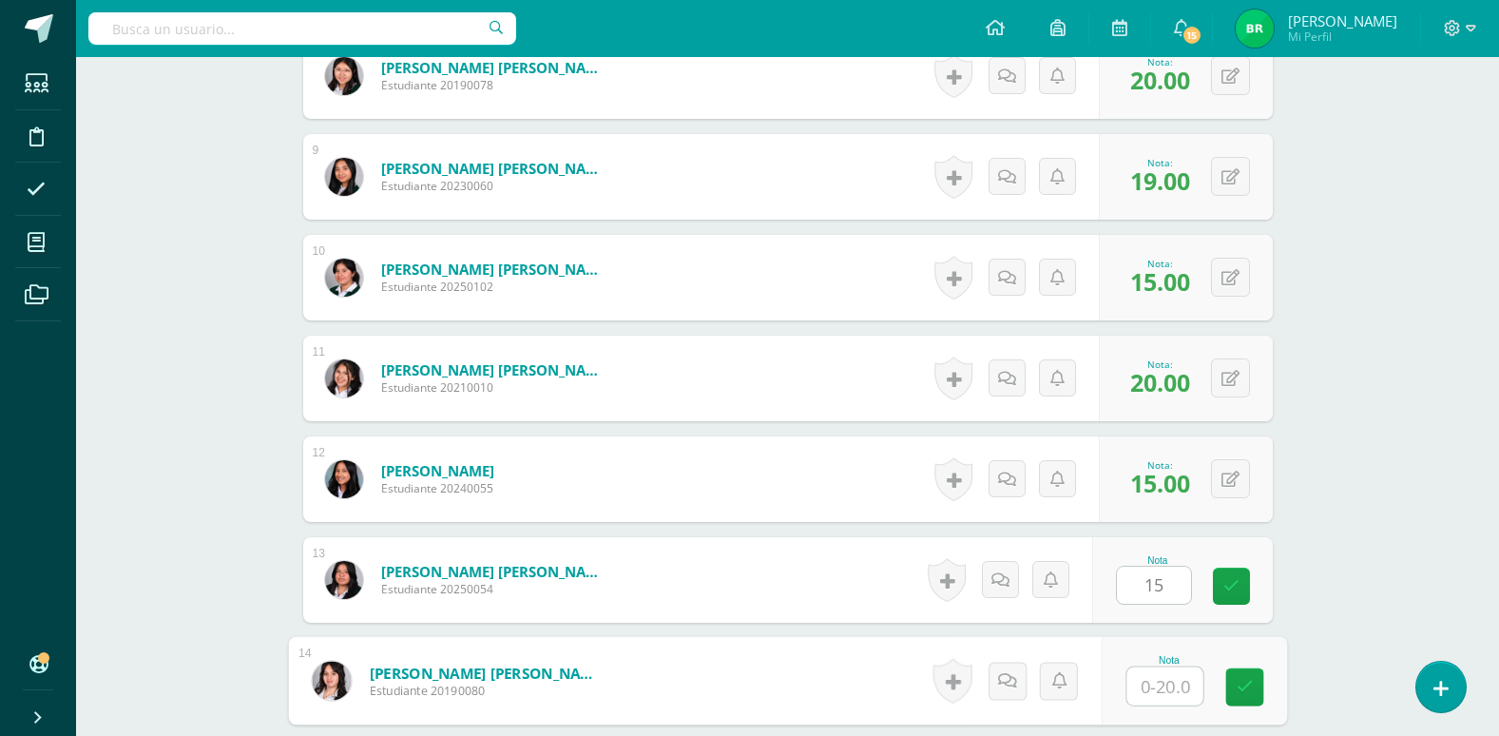
click at [1153, 689] on input "text" at bounding box center [1165, 686] width 76 height 38
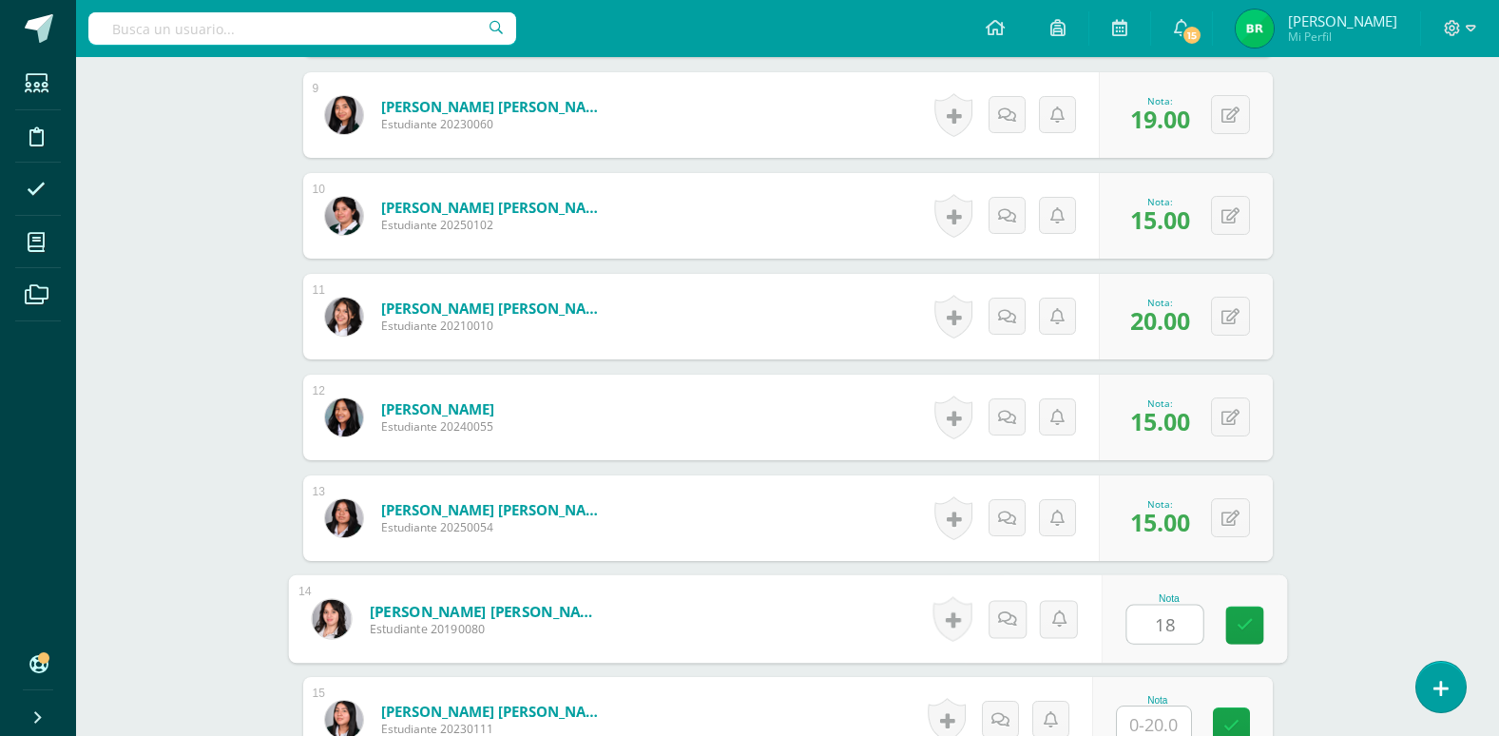
scroll to position [1428, 0]
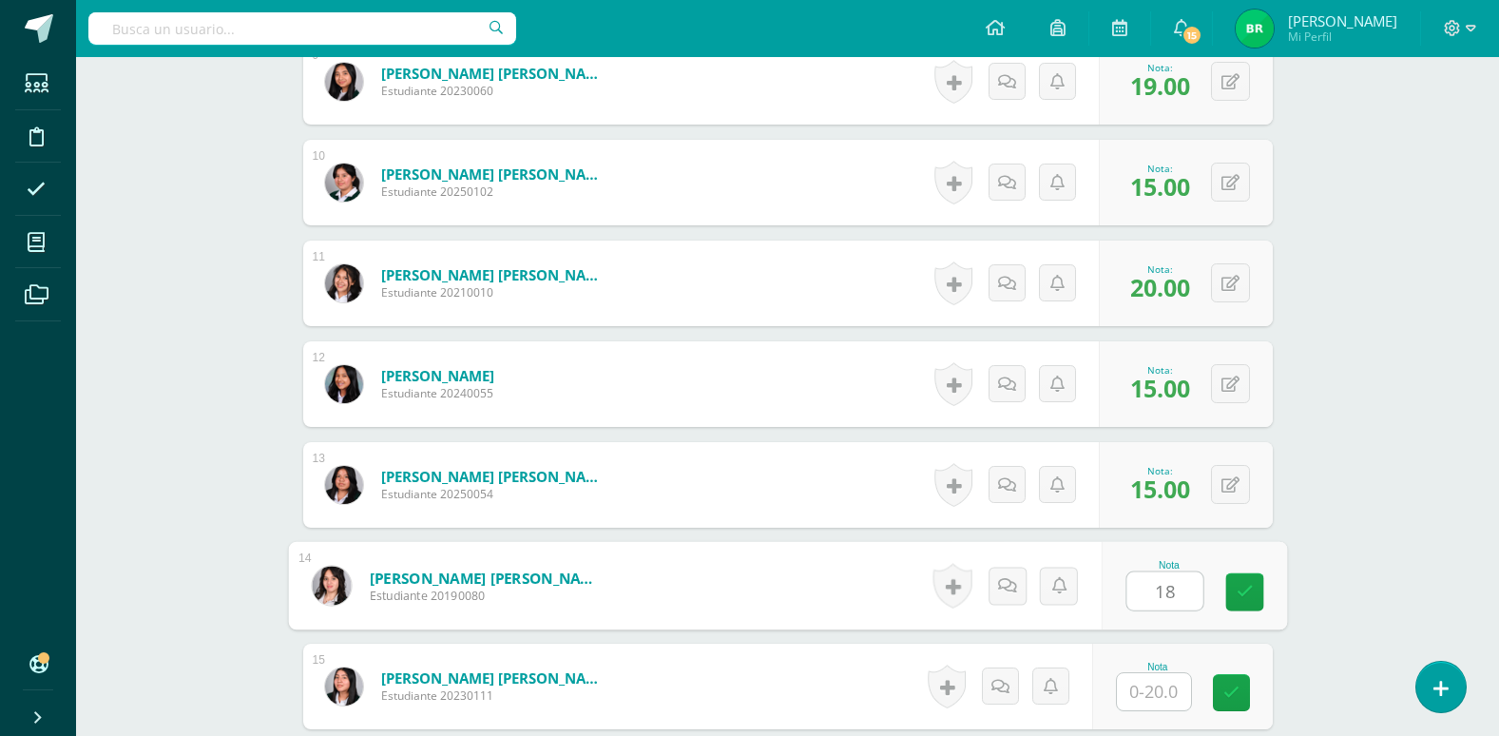
type input "18"
click at [1141, 686] on input "text" at bounding box center [1154, 691] width 74 height 37
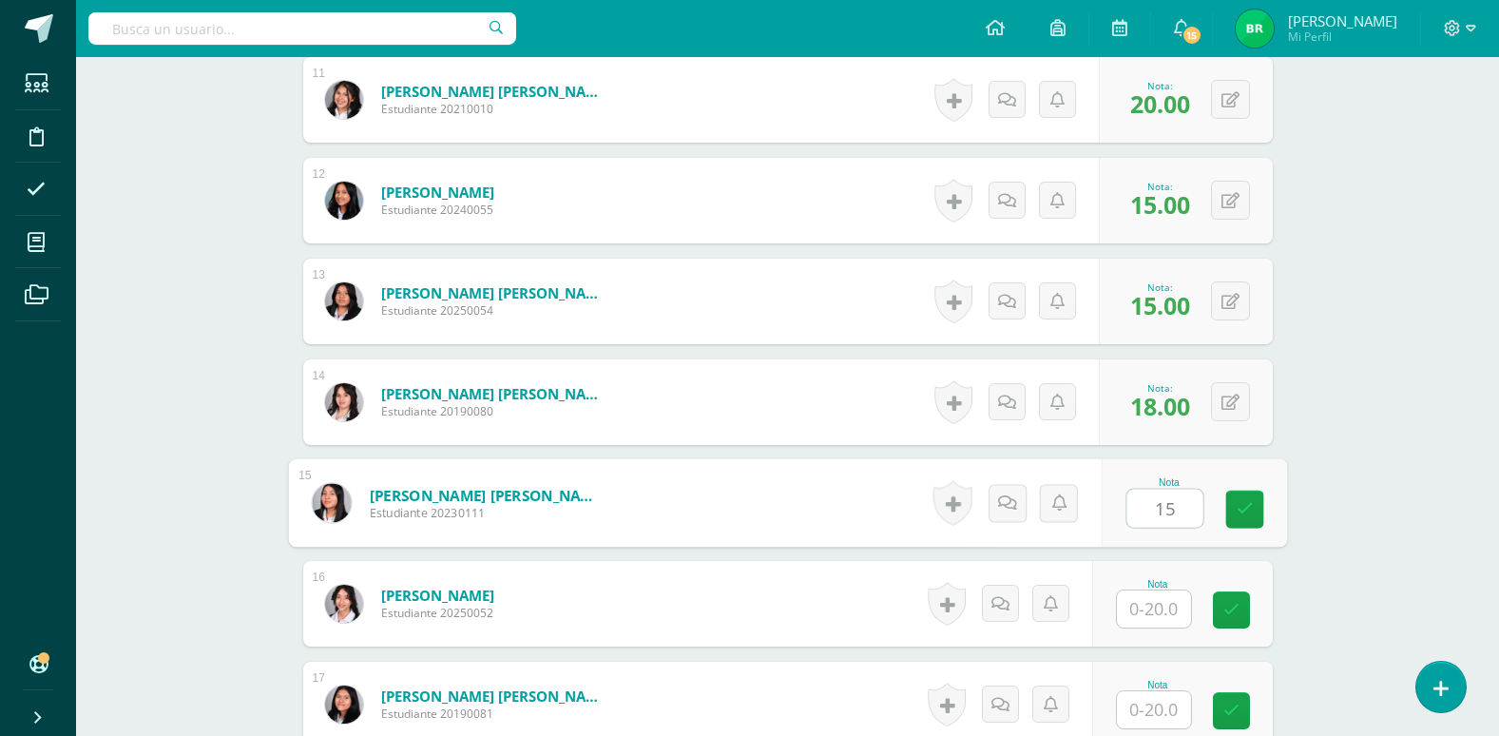
scroll to position [1618, 0]
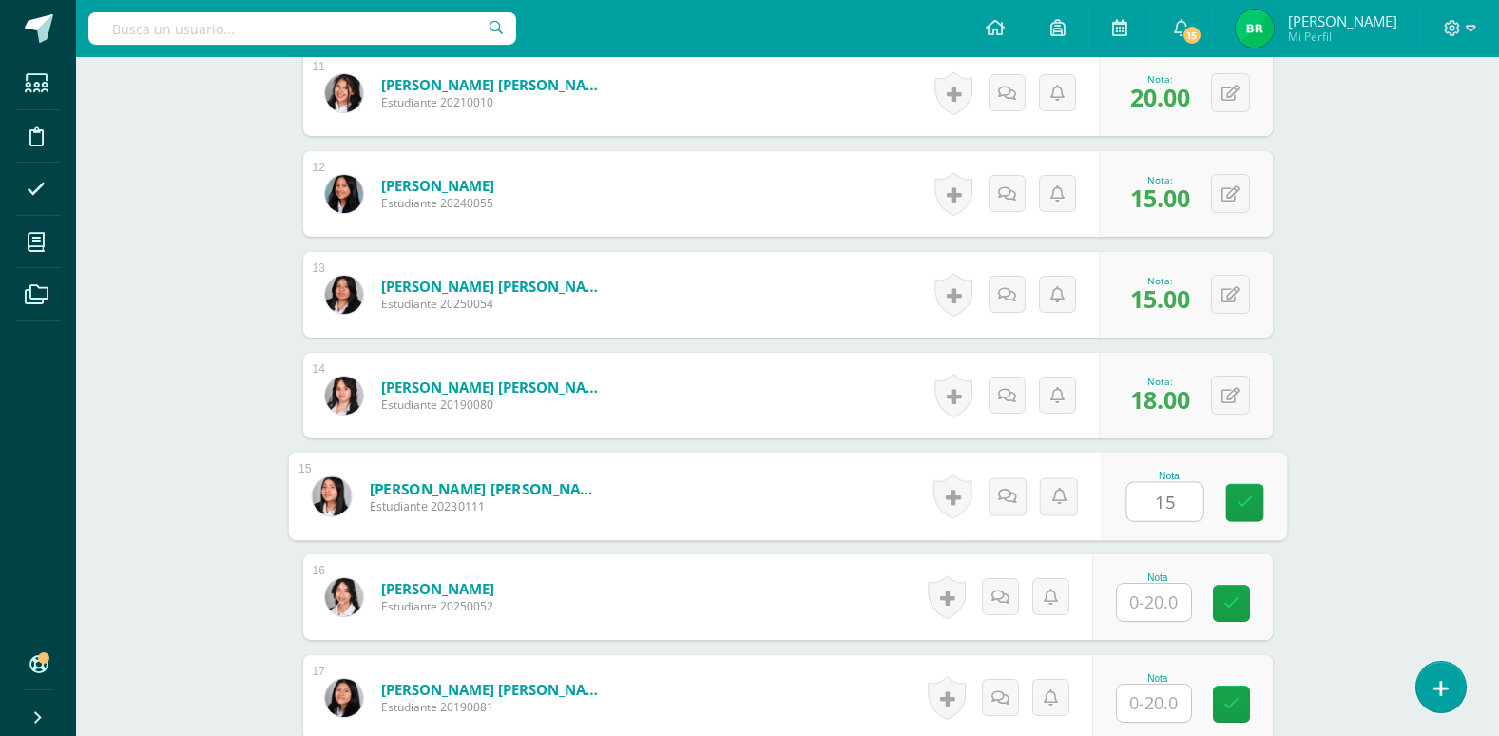
type input "15"
click at [1164, 607] on input "text" at bounding box center [1154, 602] width 74 height 37
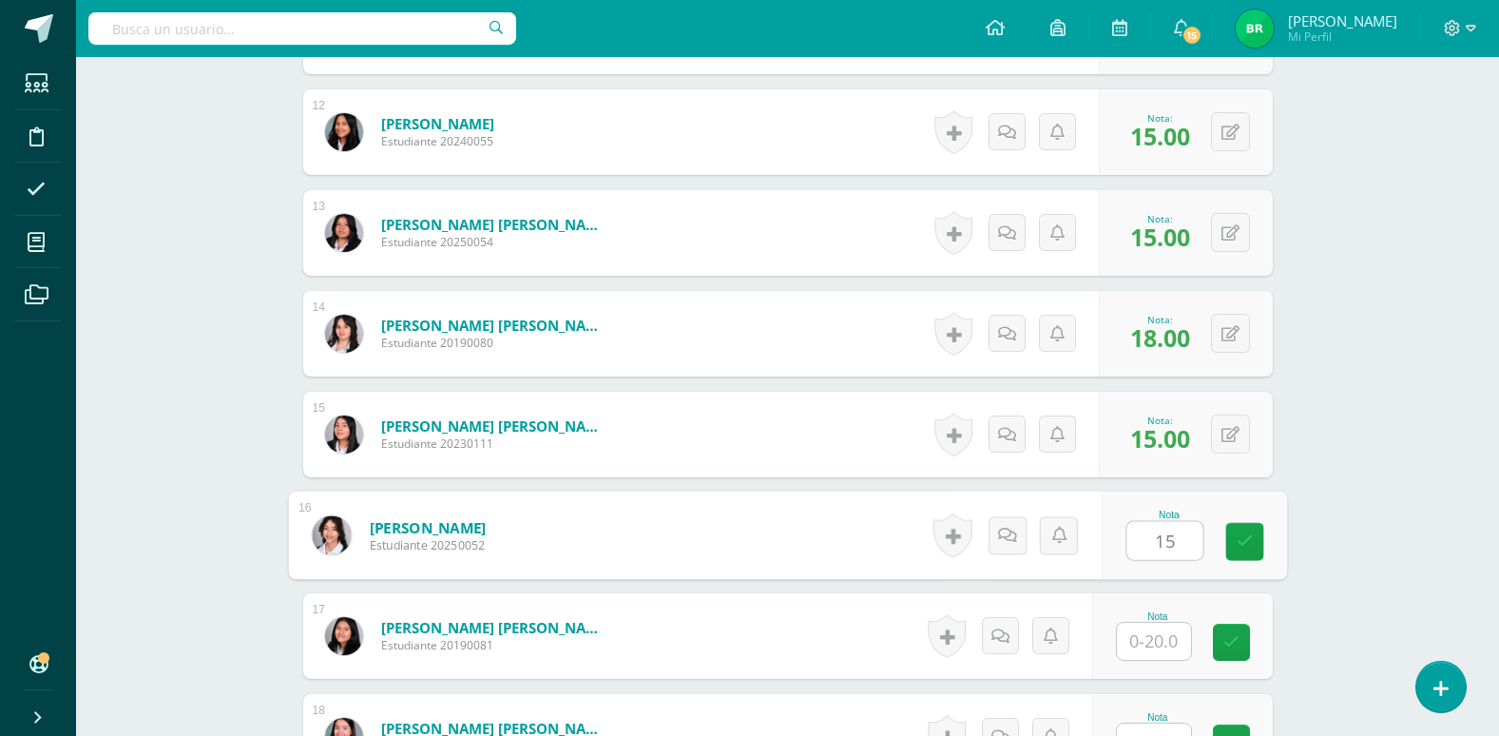
scroll to position [1713, 0]
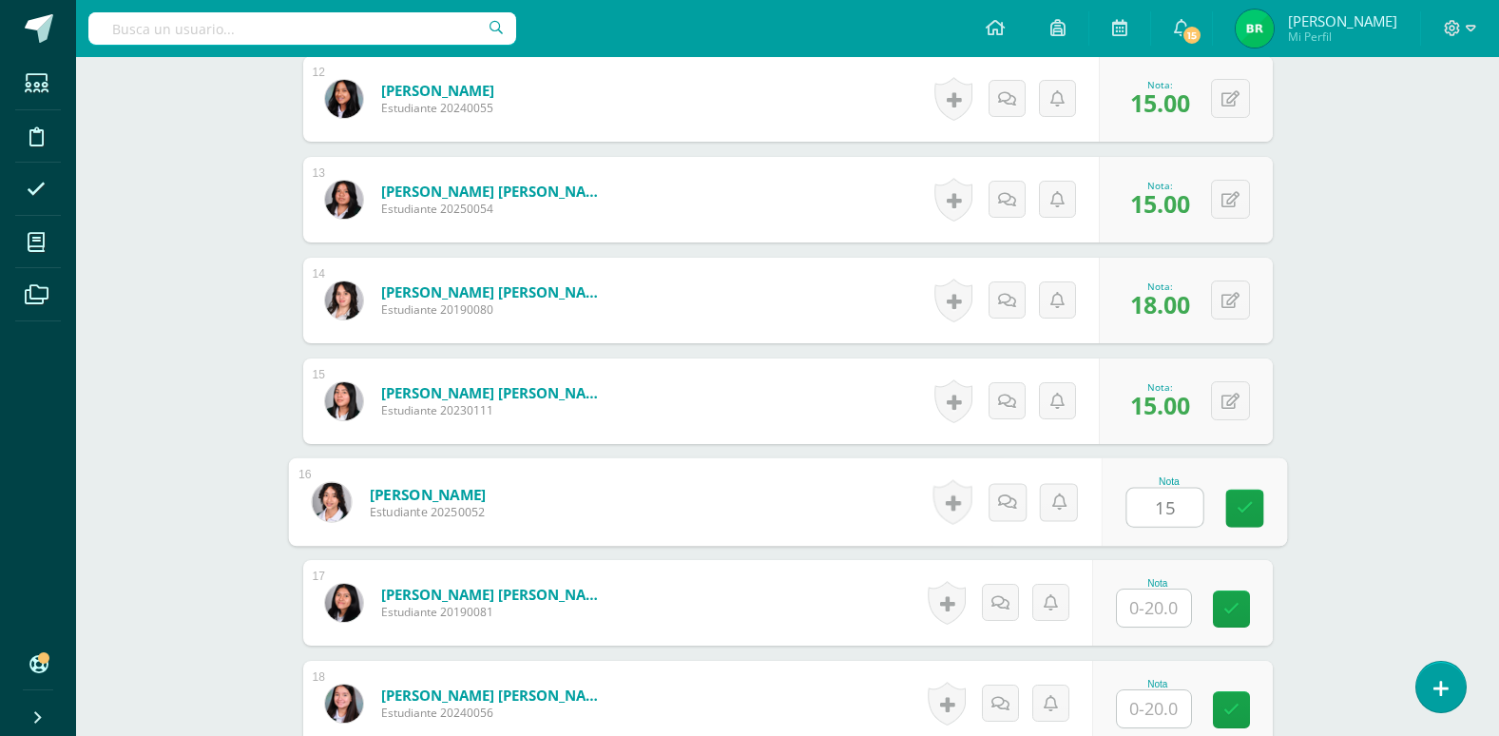
type input "15"
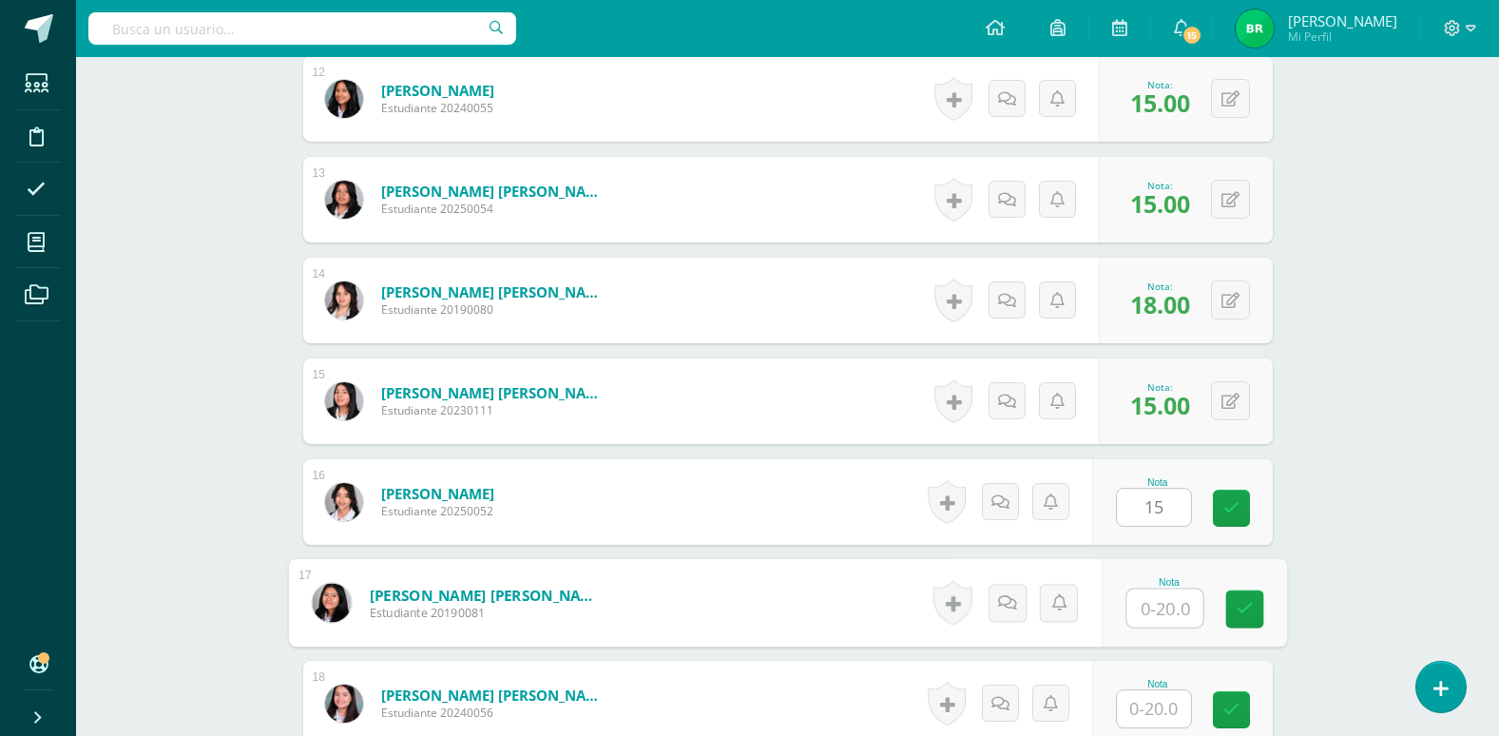
click at [1161, 607] on input "text" at bounding box center [1165, 608] width 76 height 38
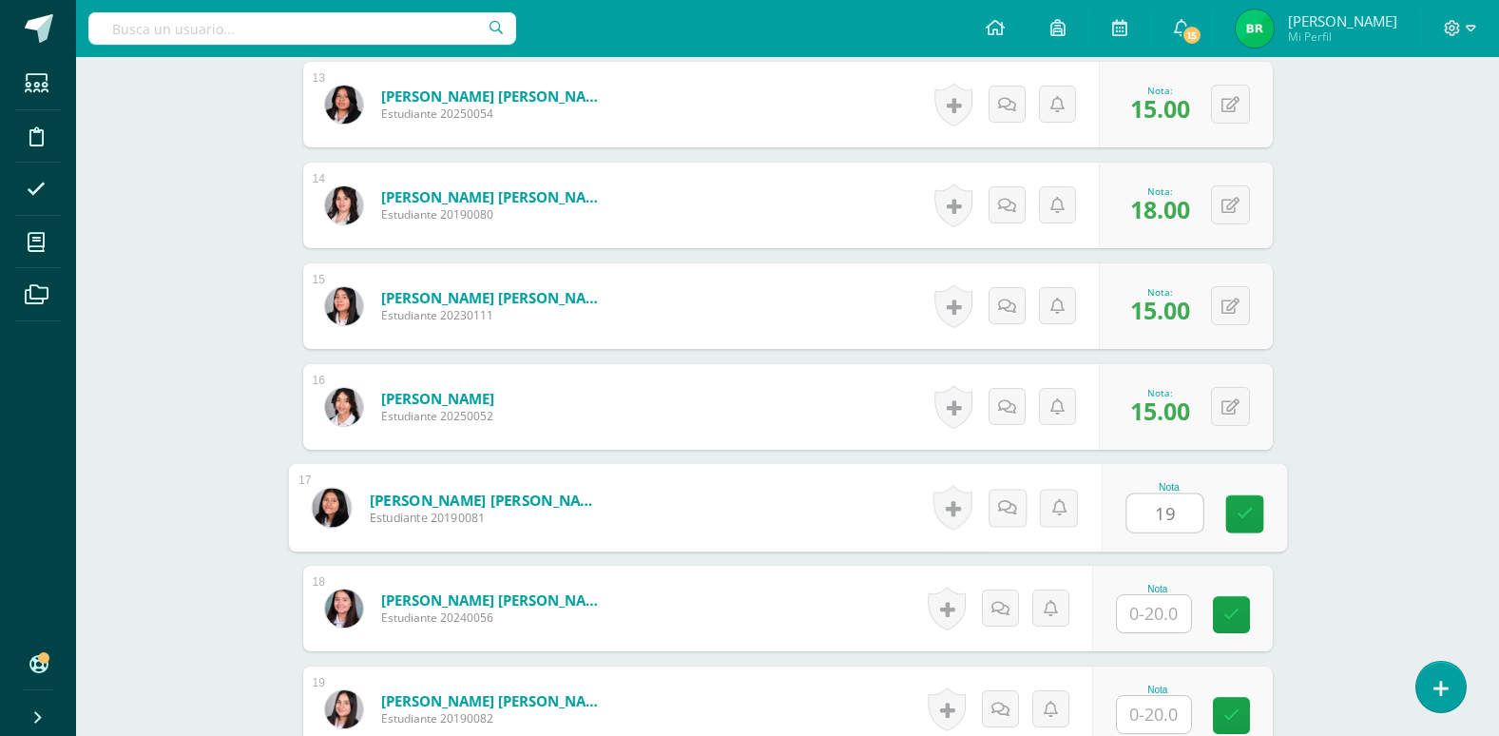
type input "19"
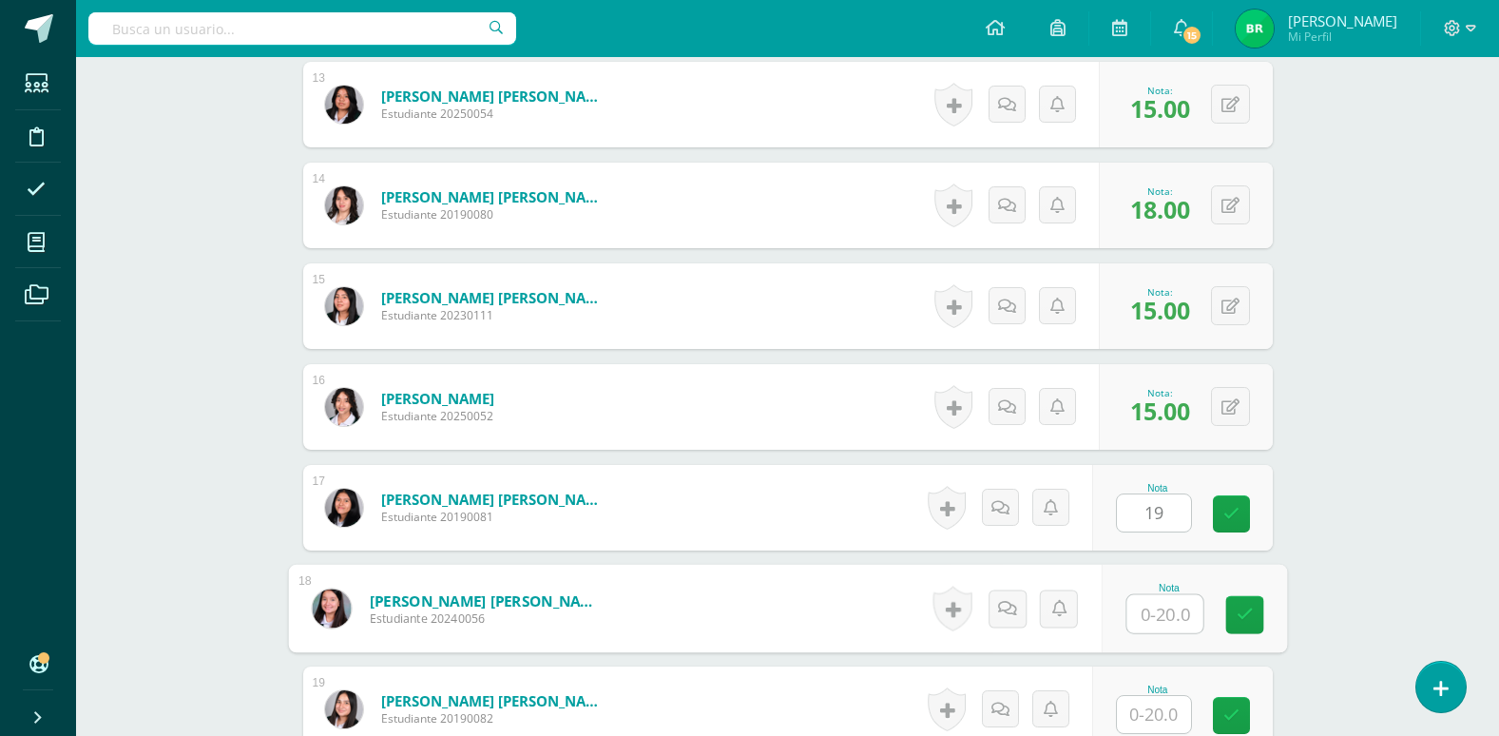
click at [1159, 618] on input "text" at bounding box center [1165, 614] width 76 height 38
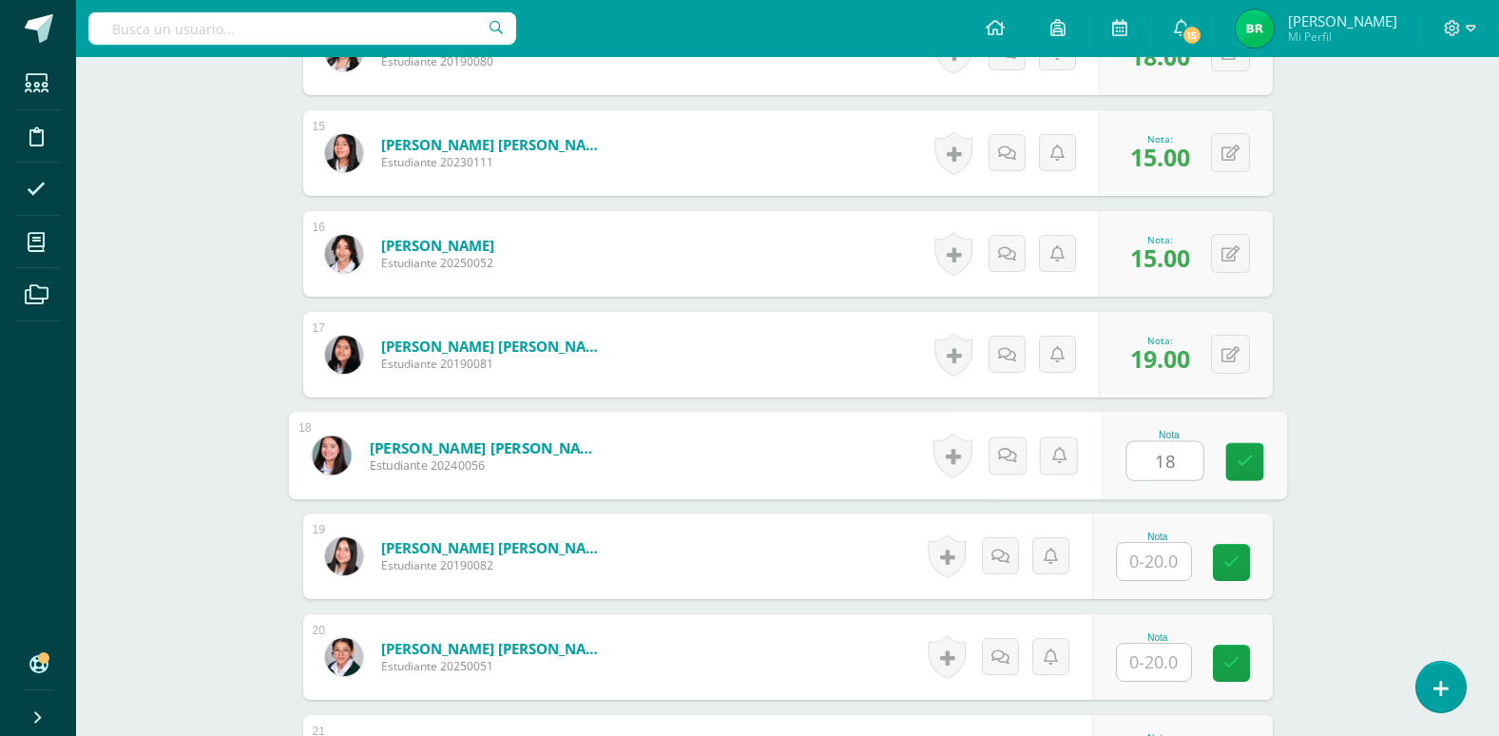
scroll to position [1998, 0]
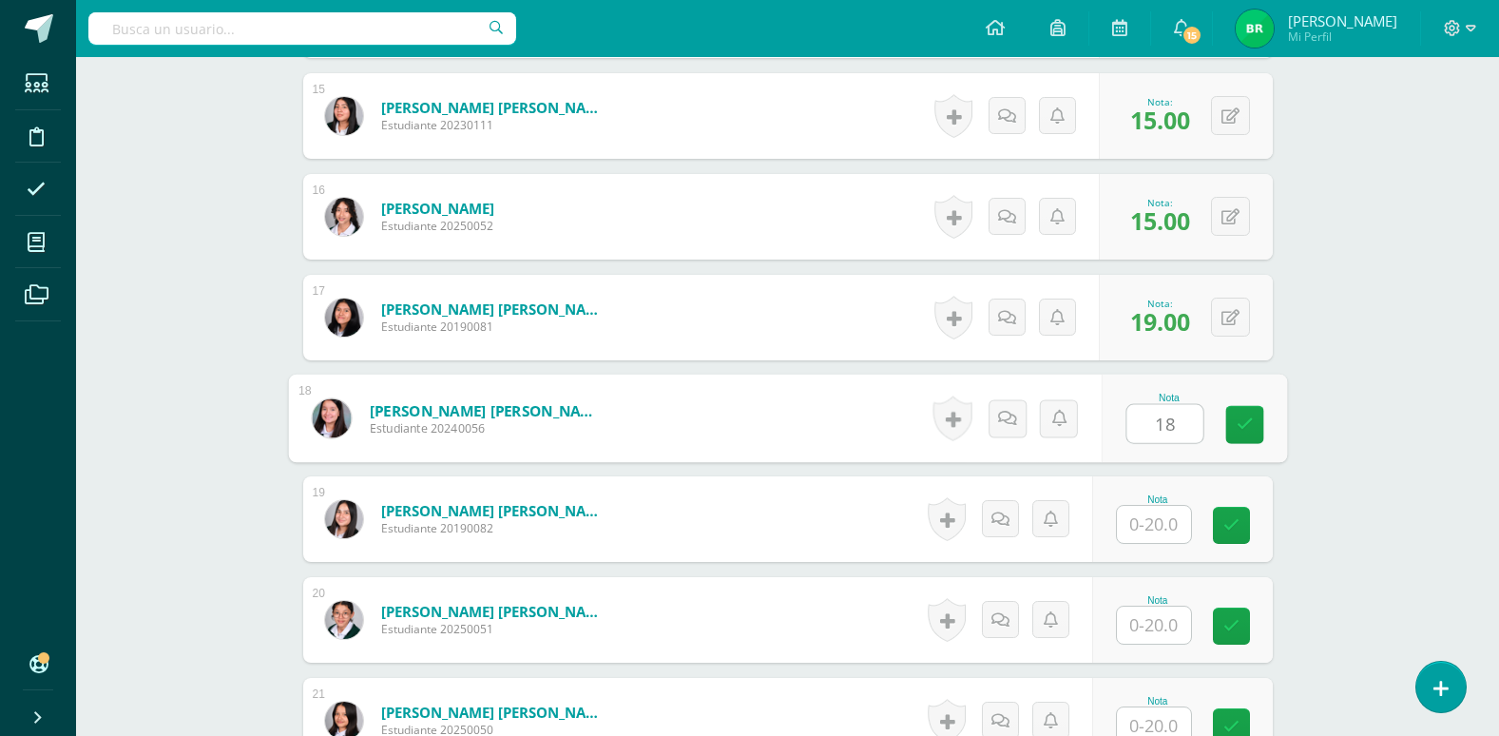
type input "18"
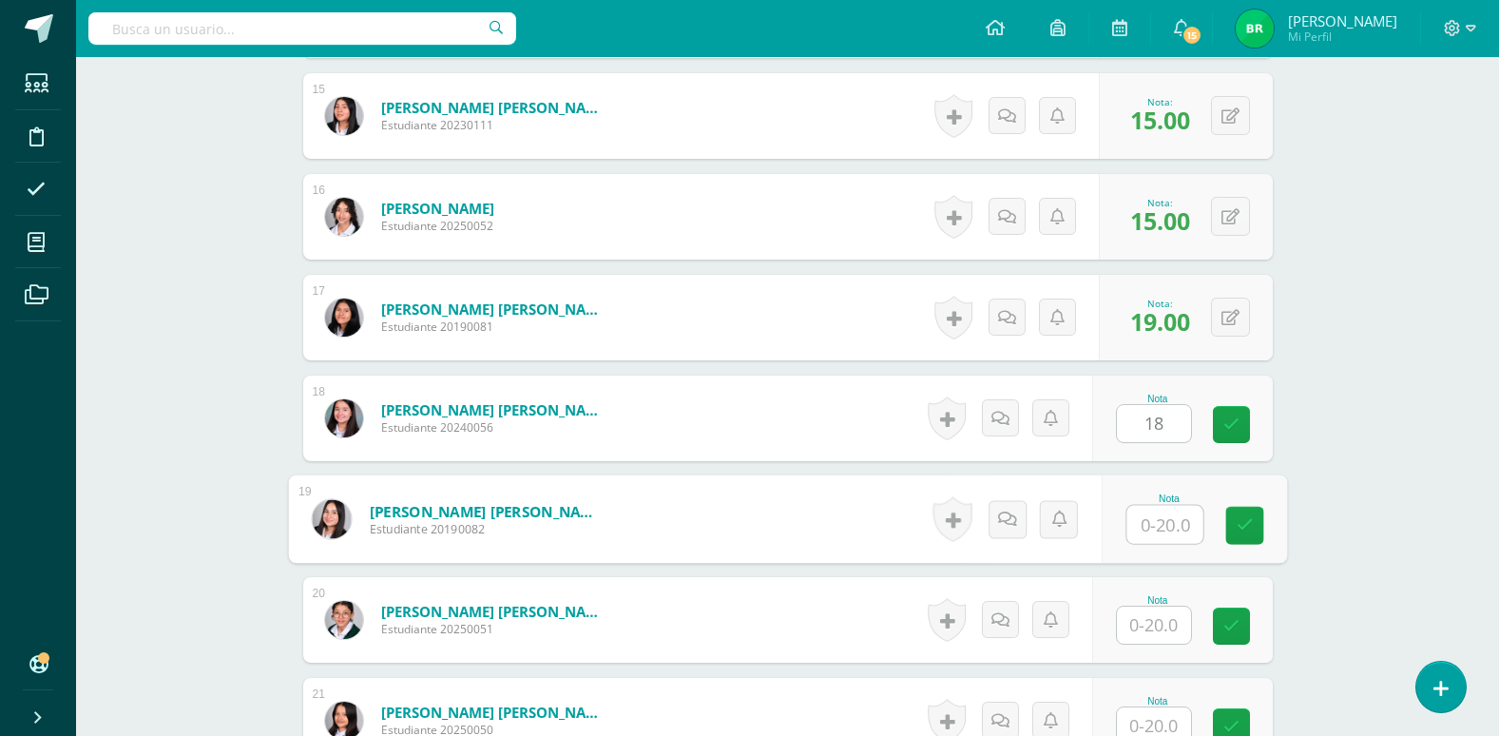
click at [1158, 525] on input "text" at bounding box center [1165, 525] width 76 height 38
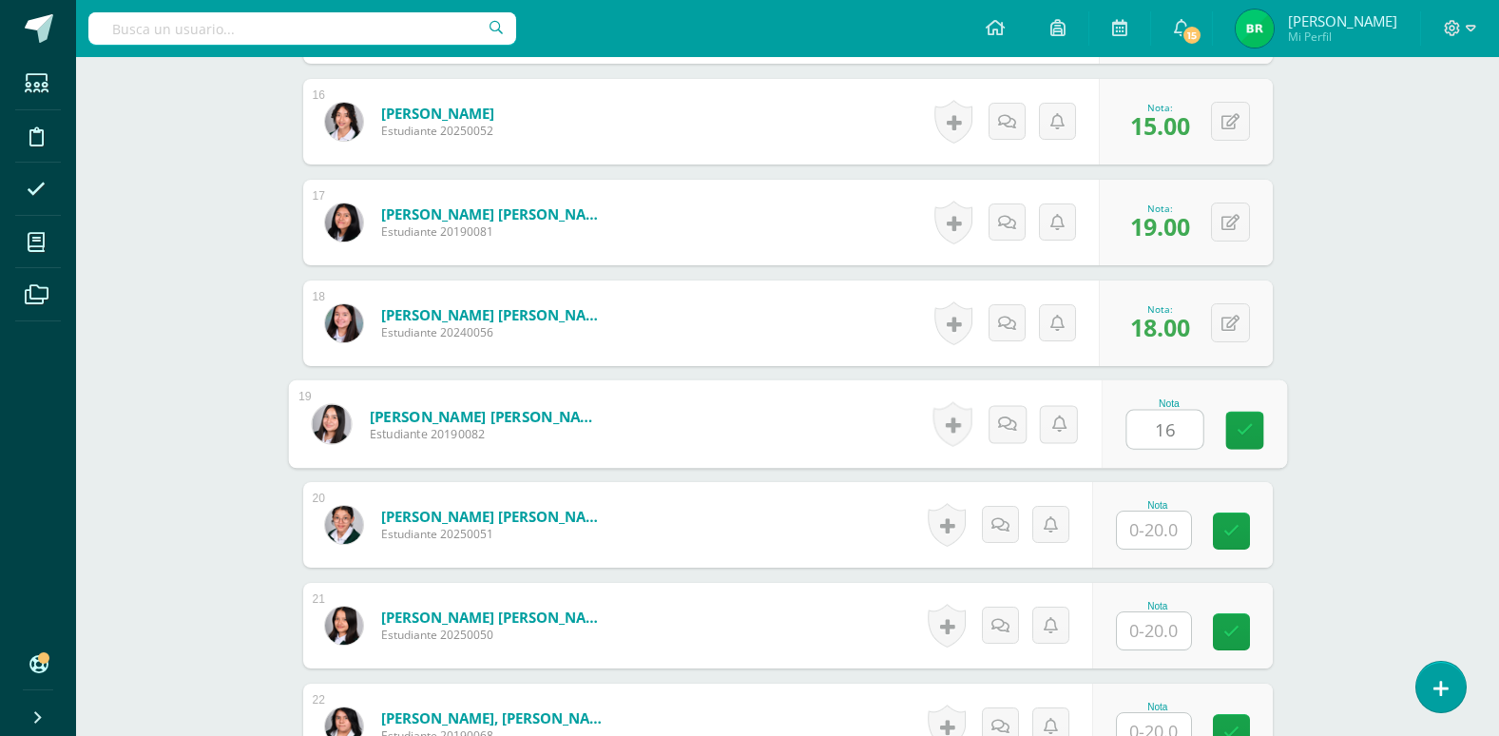
type input "16"
click at [1152, 526] on input "text" at bounding box center [1154, 529] width 74 height 37
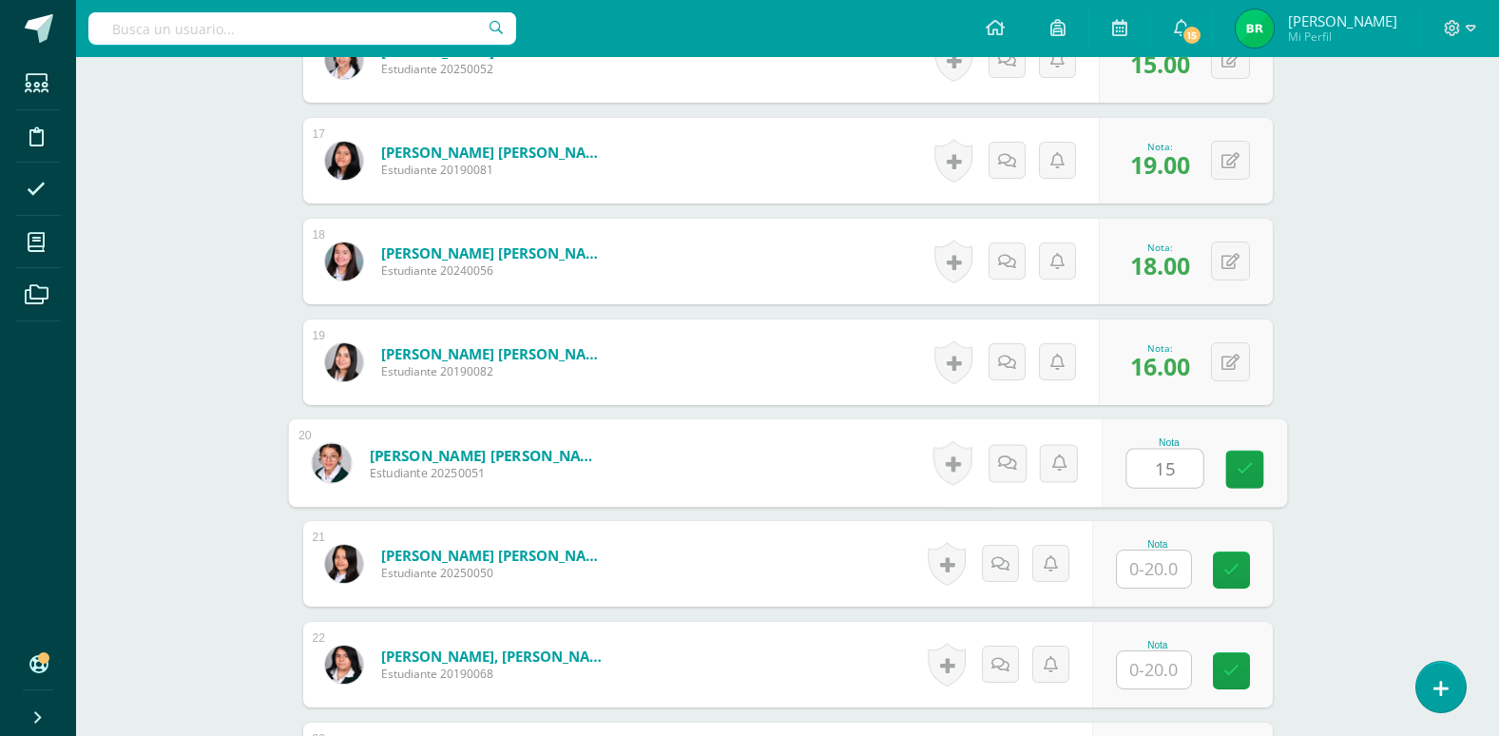
scroll to position [2188, 0]
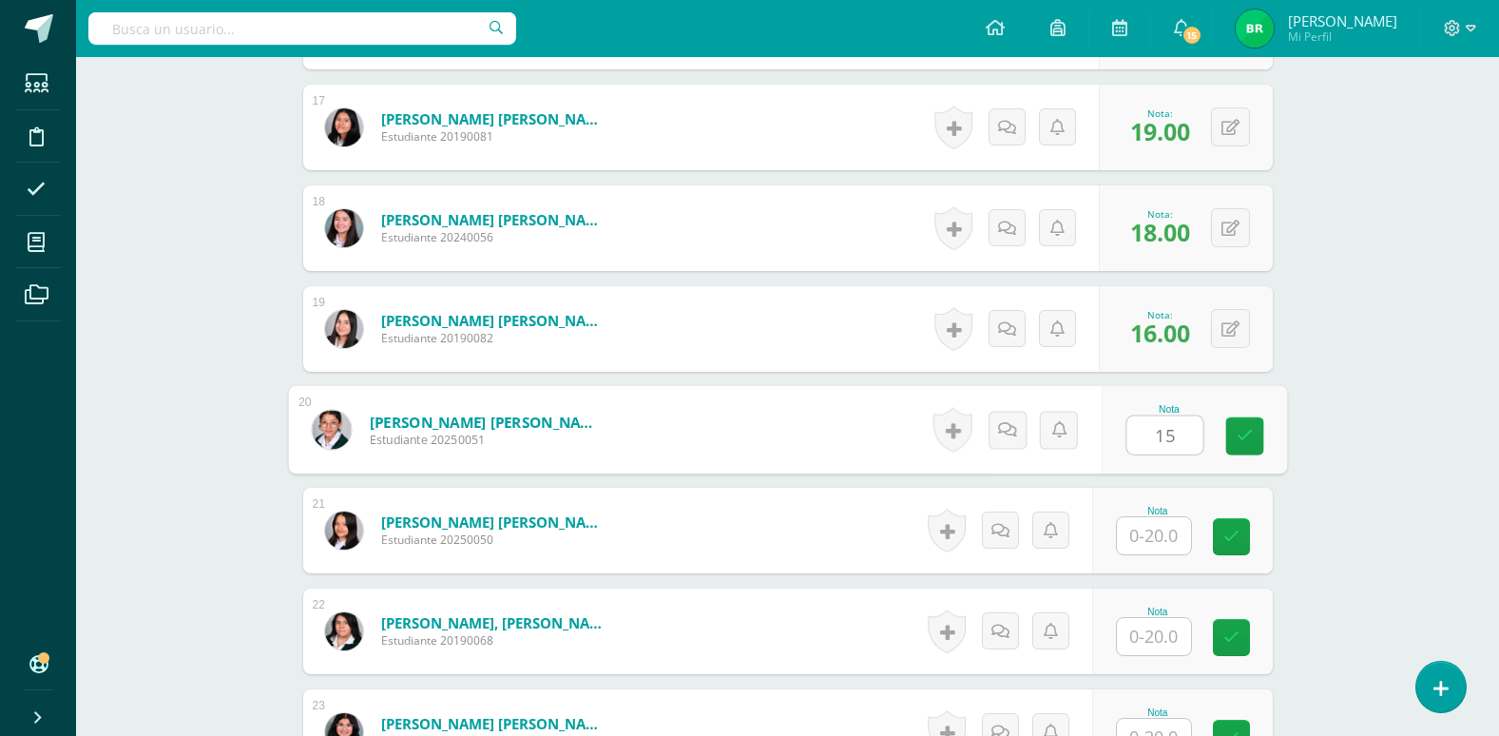
type input "15"
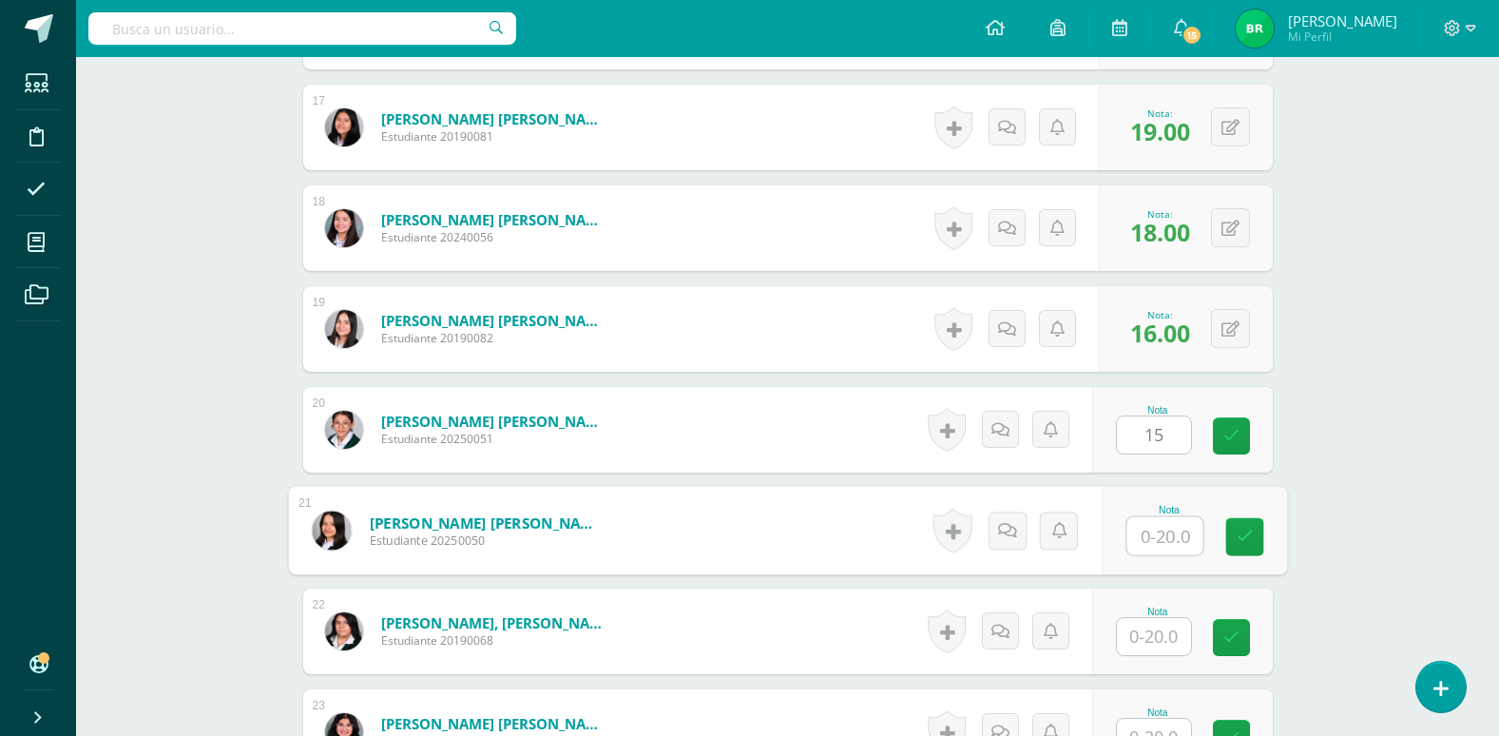
click at [1163, 535] on input "text" at bounding box center [1165, 536] width 76 height 38
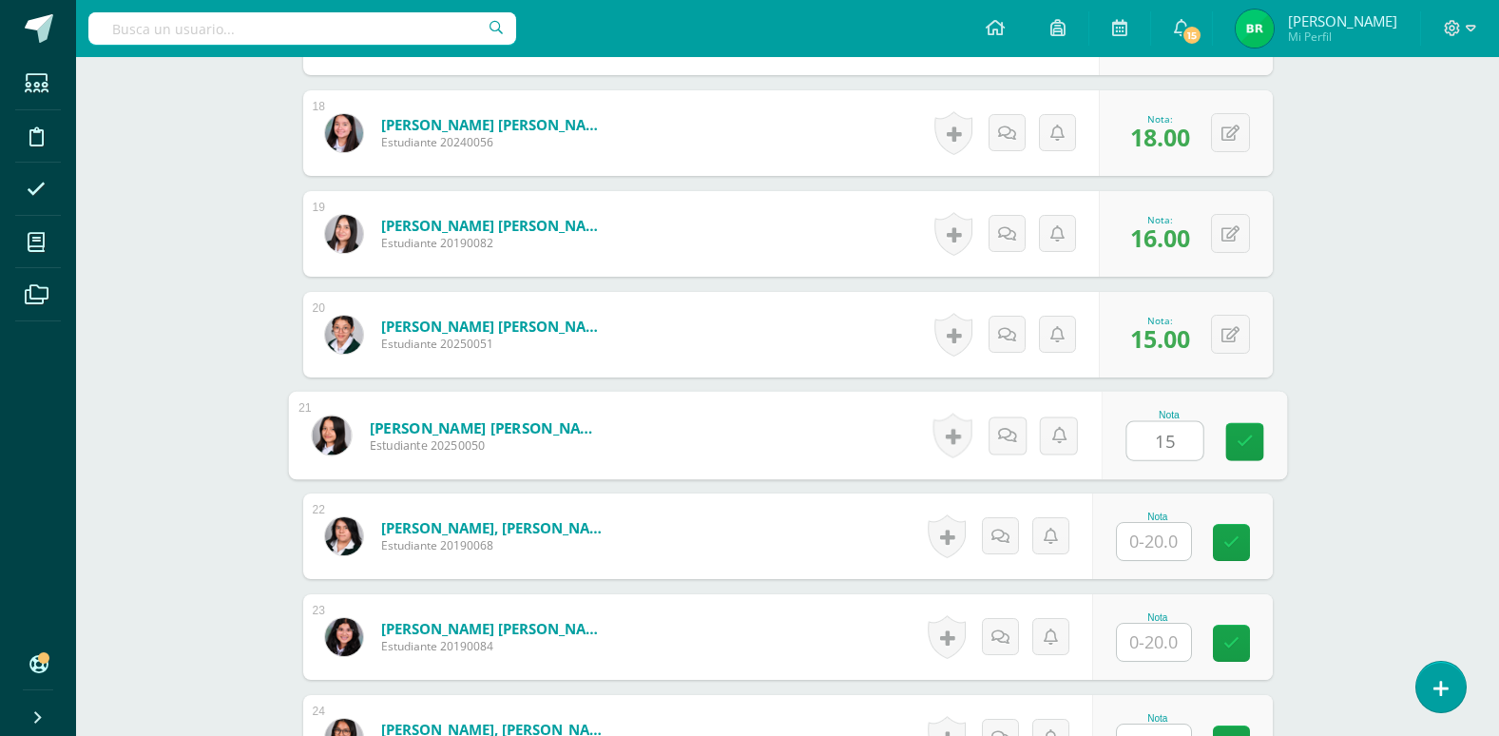
type input "15"
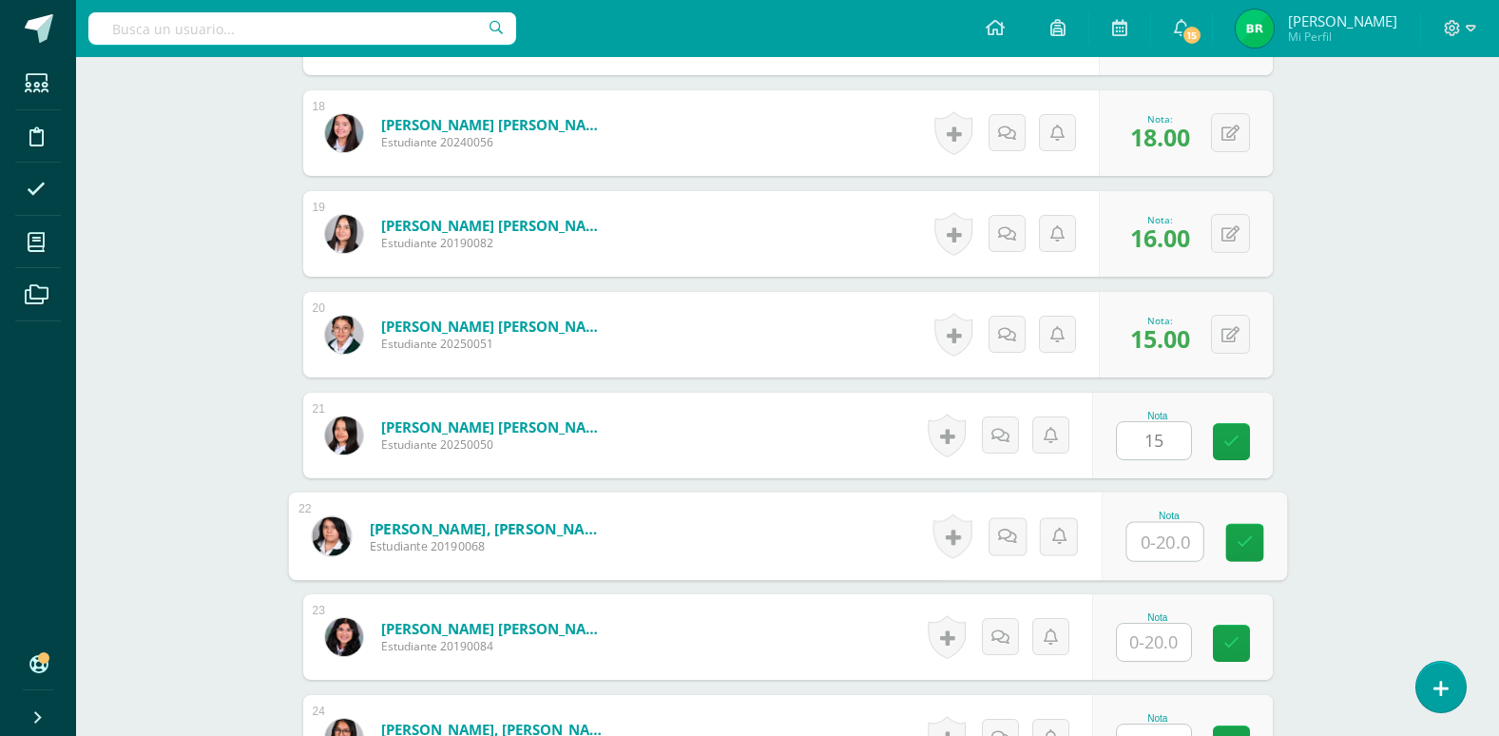
click at [1158, 548] on input "text" at bounding box center [1165, 542] width 76 height 38
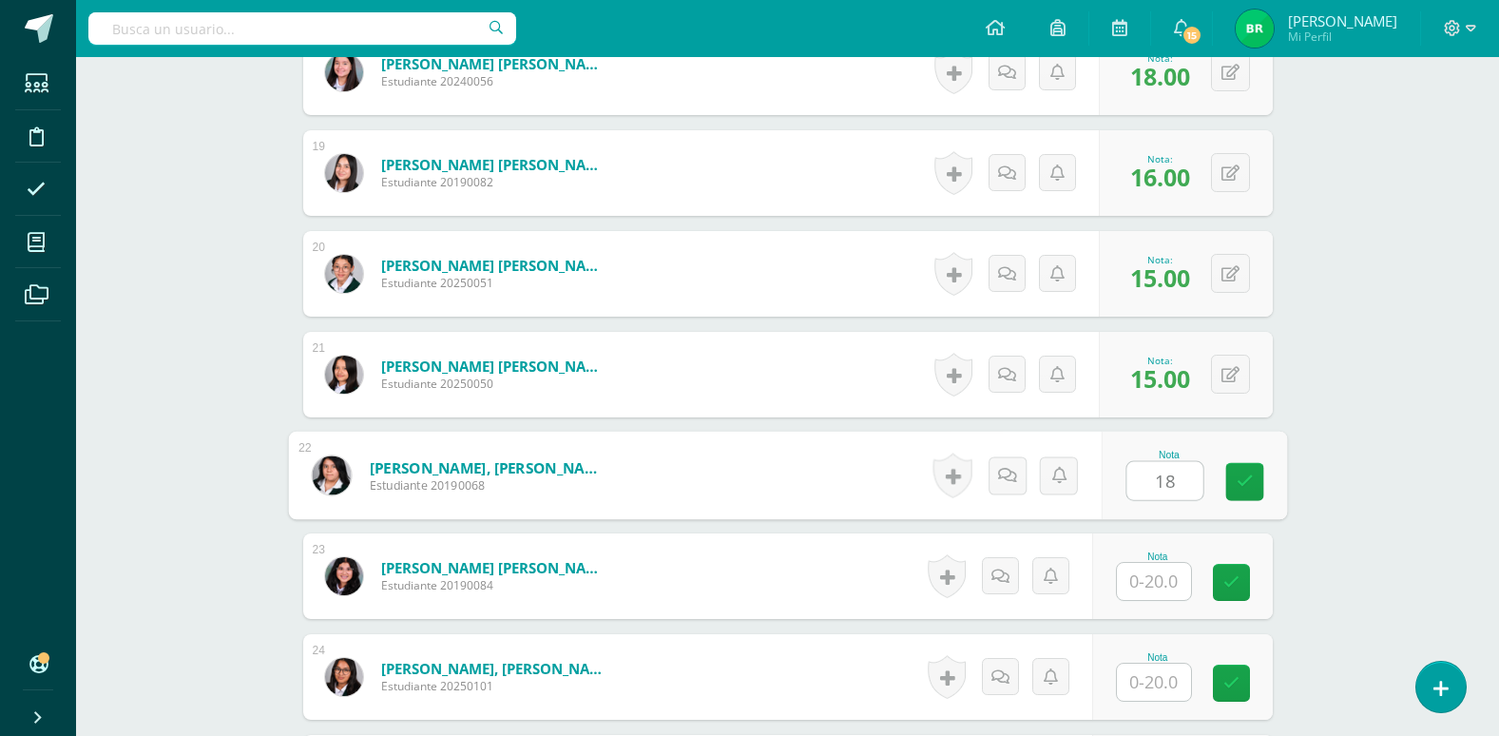
scroll to position [2379, 0]
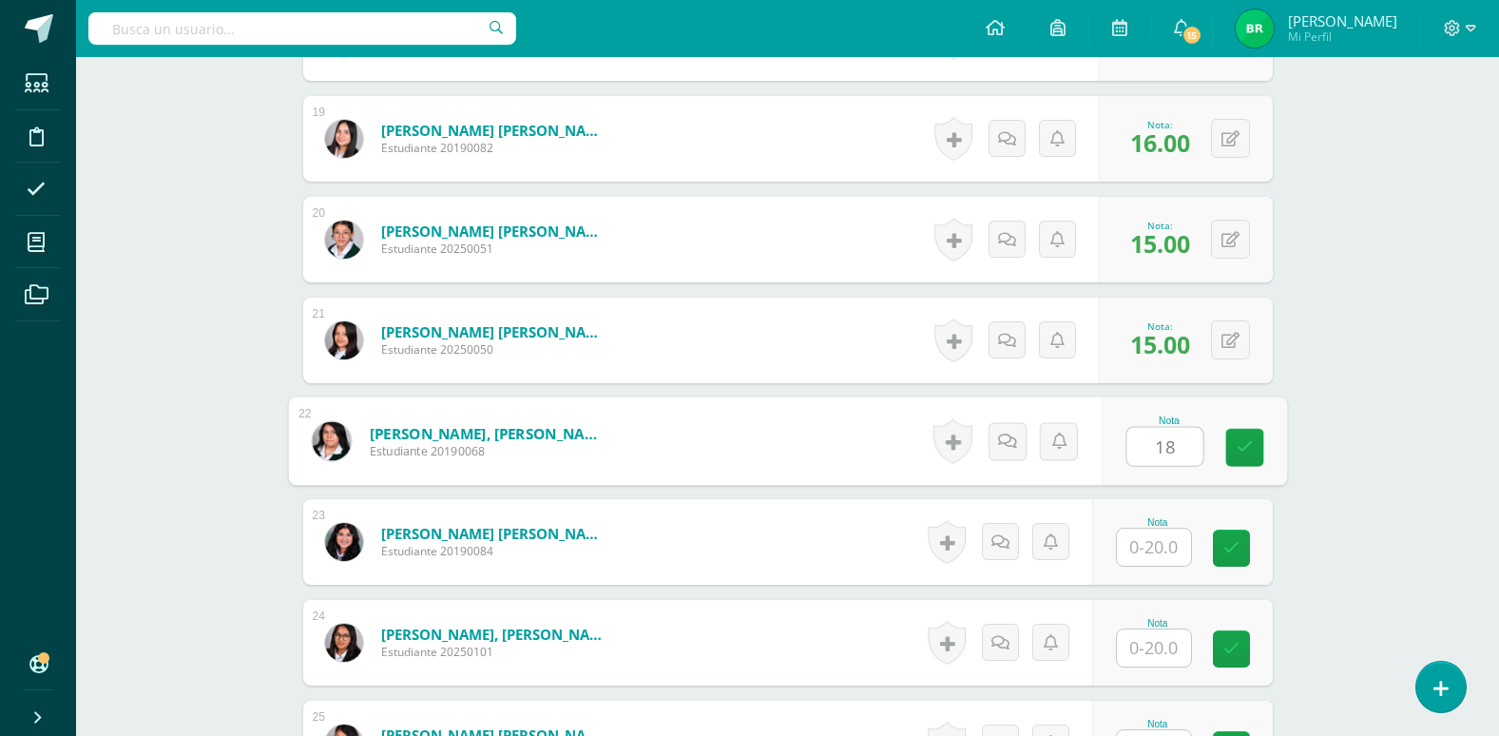
type input "18"
click at [1168, 546] on input "text" at bounding box center [1154, 547] width 74 height 37
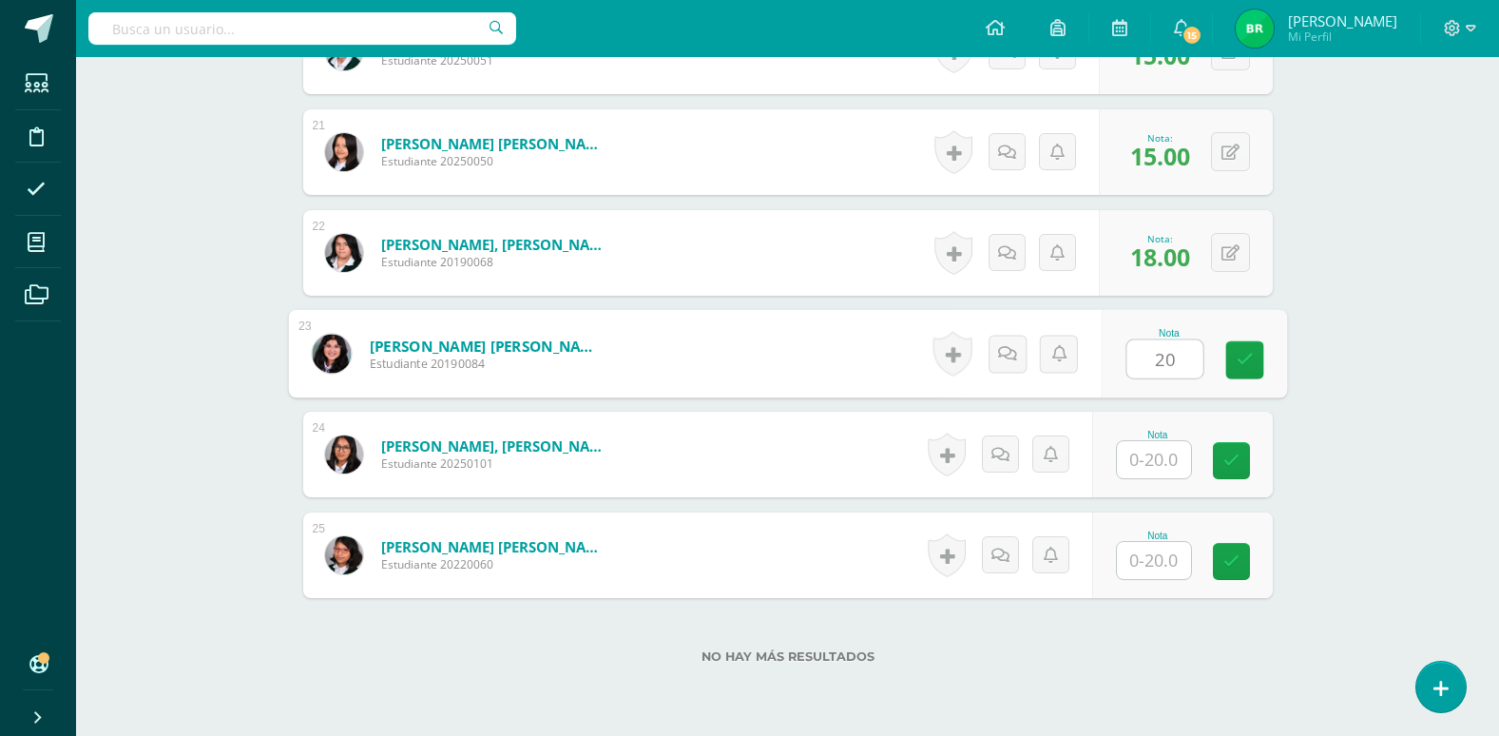
scroll to position [2569, 0]
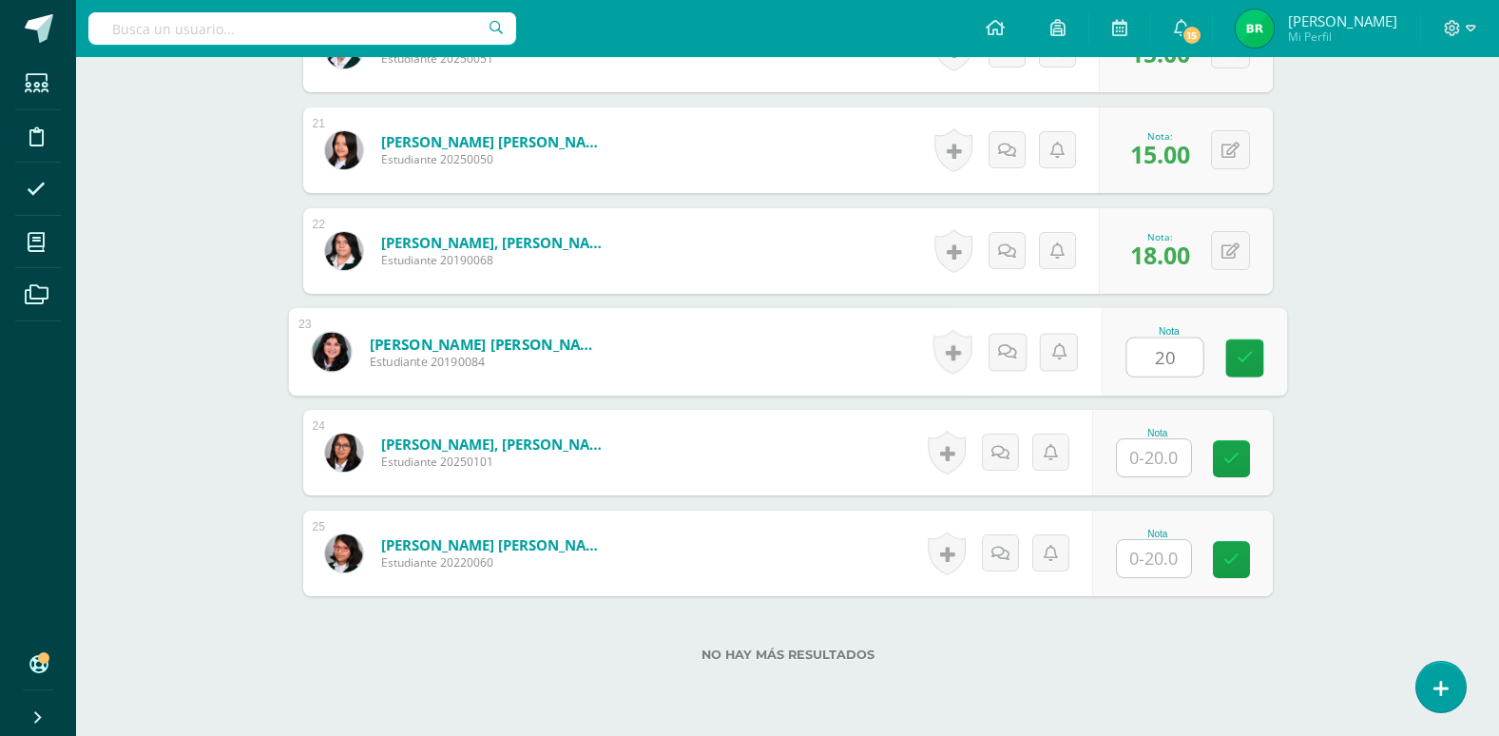
type input "20"
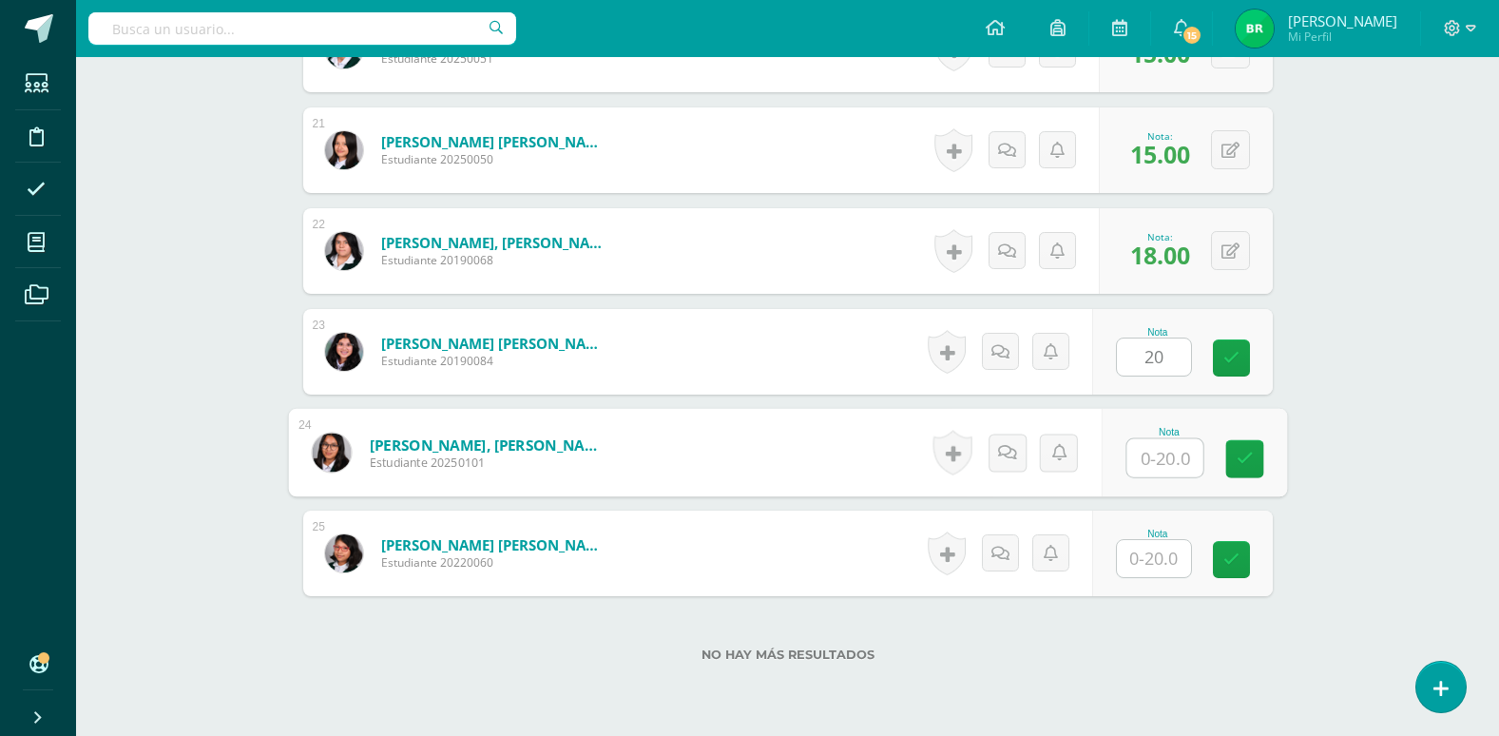
click at [1168, 465] on input "text" at bounding box center [1165, 458] width 76 height 38
type input "20"
click at [1155, 562] on input "text" at bounding box center [1154, 558] width 74 height 37
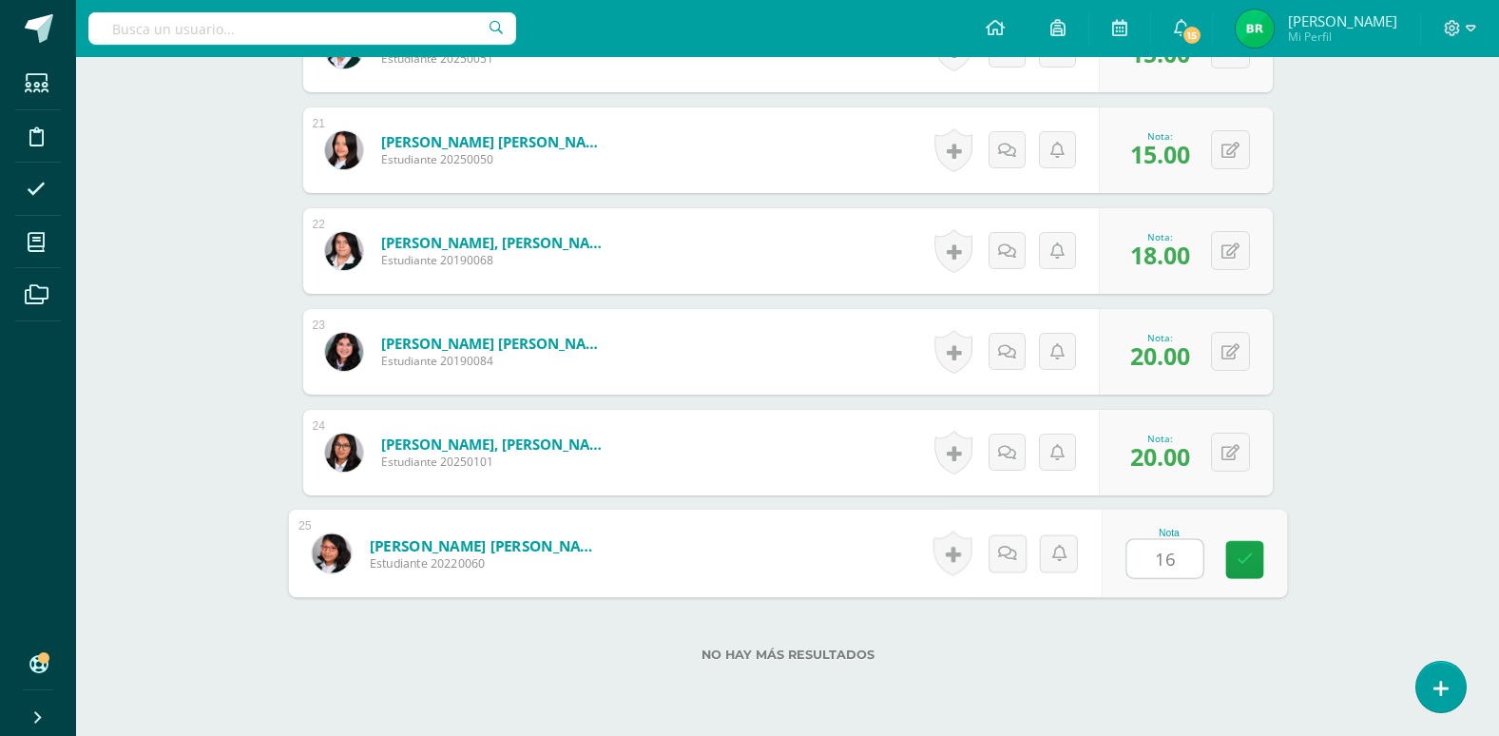
type input "16"
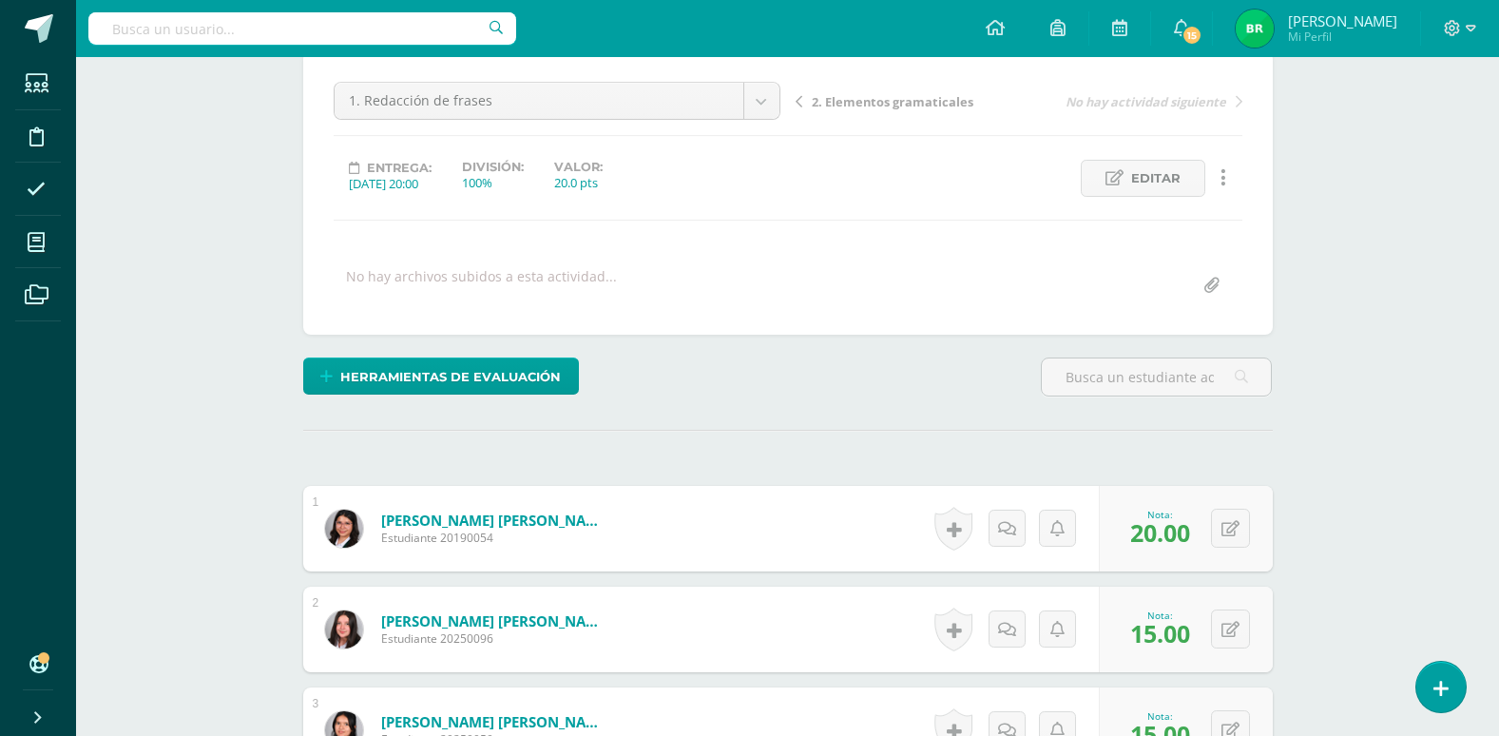
scroll to position [0, 0]
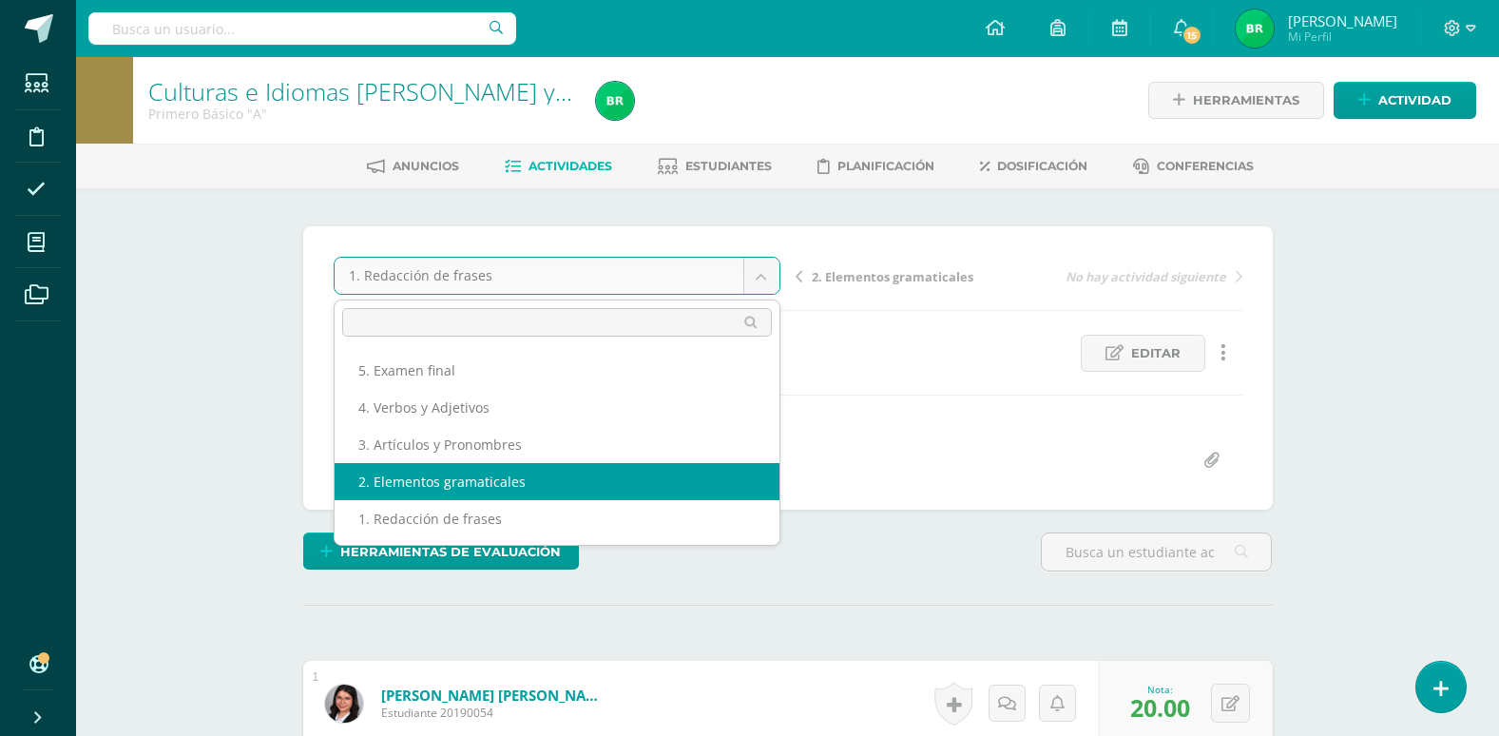
select select "/dashboard/teacher/grade-activity/107249/"
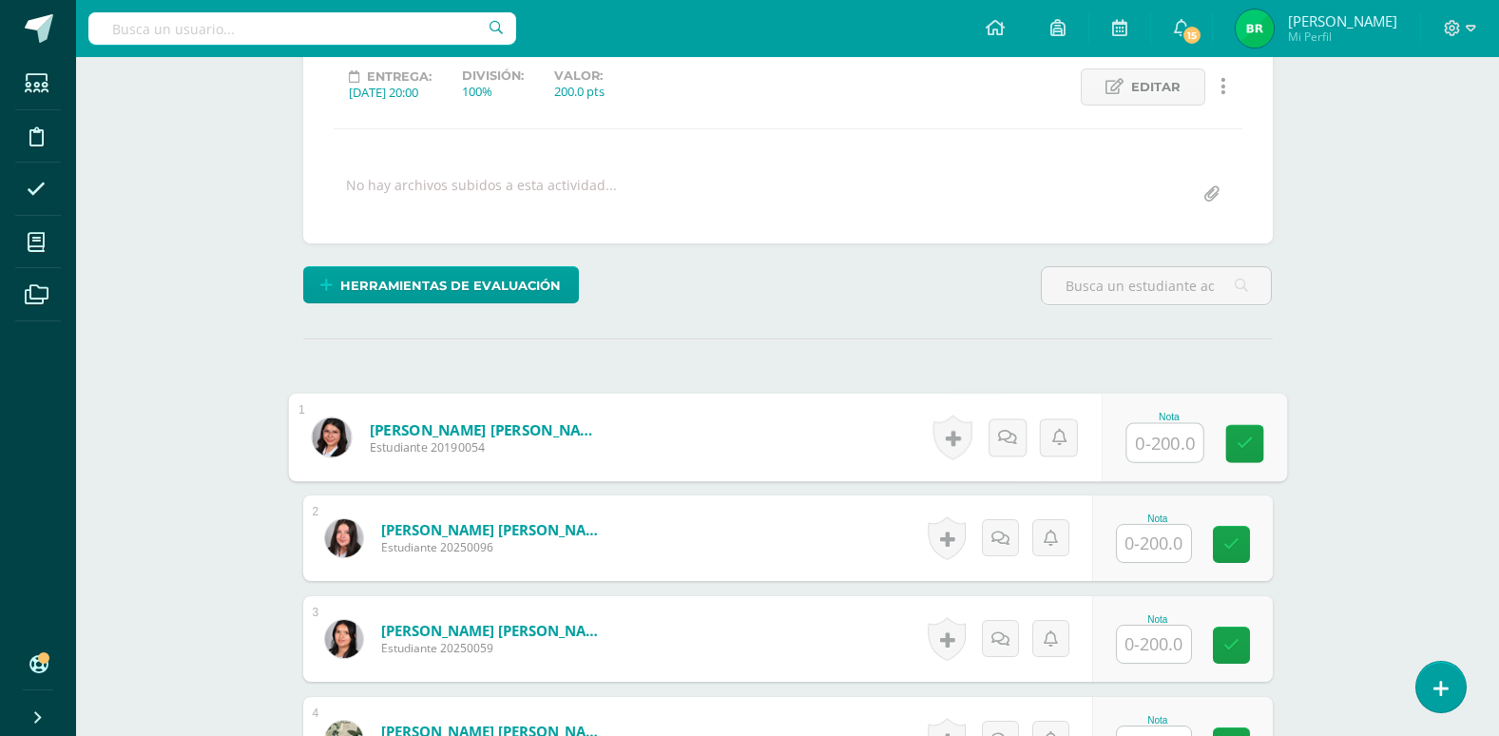
scroll to position [267, 0]
click at [1157, 449] on input "text" at bounding box center [1165, 442] width 76 height 38
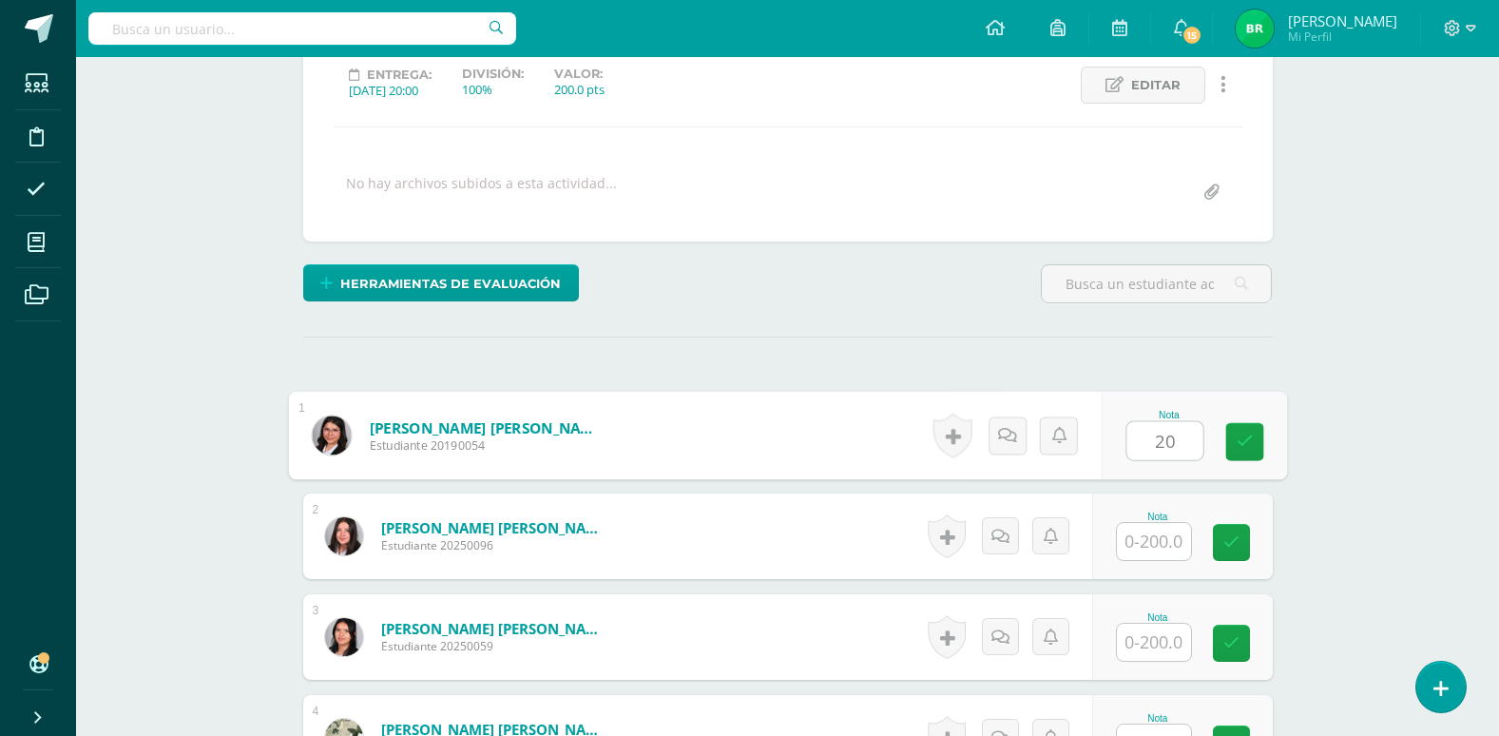
type input "20"
click at [1159, 542] on input "text" at bounding box center [1154, 541] width 74 height 37
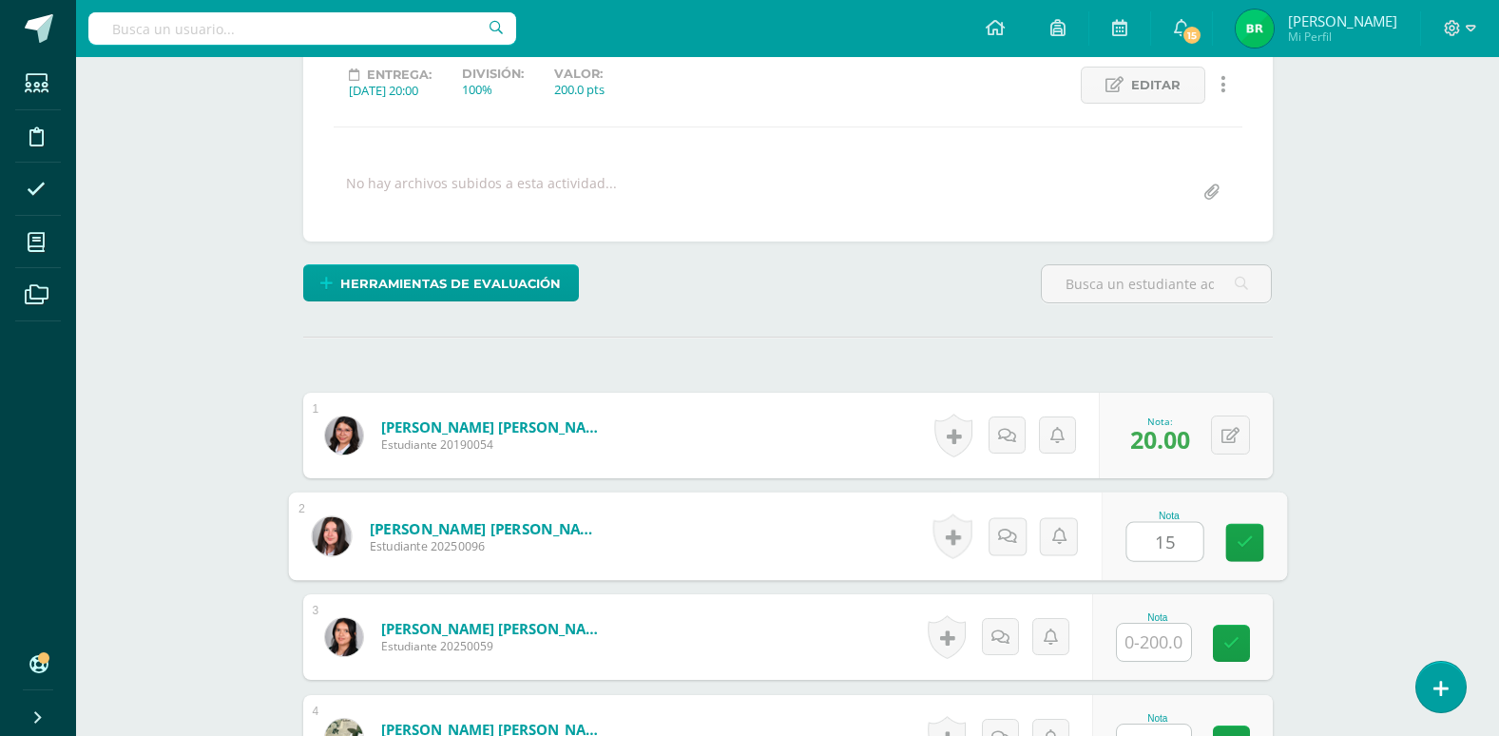
type input "15"
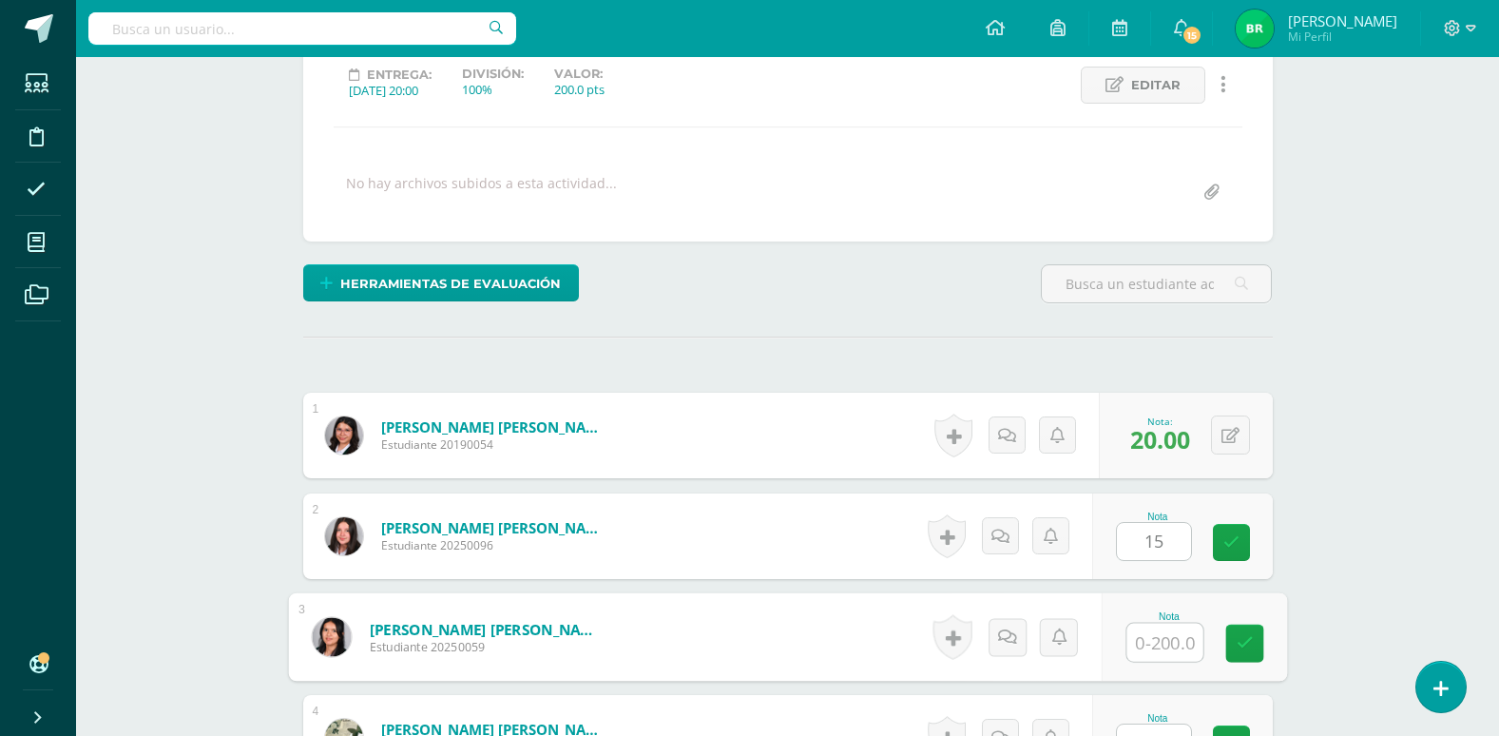
click at [1155, 646] on input "text" at bounding box center [1165, 643] width 76 height 38
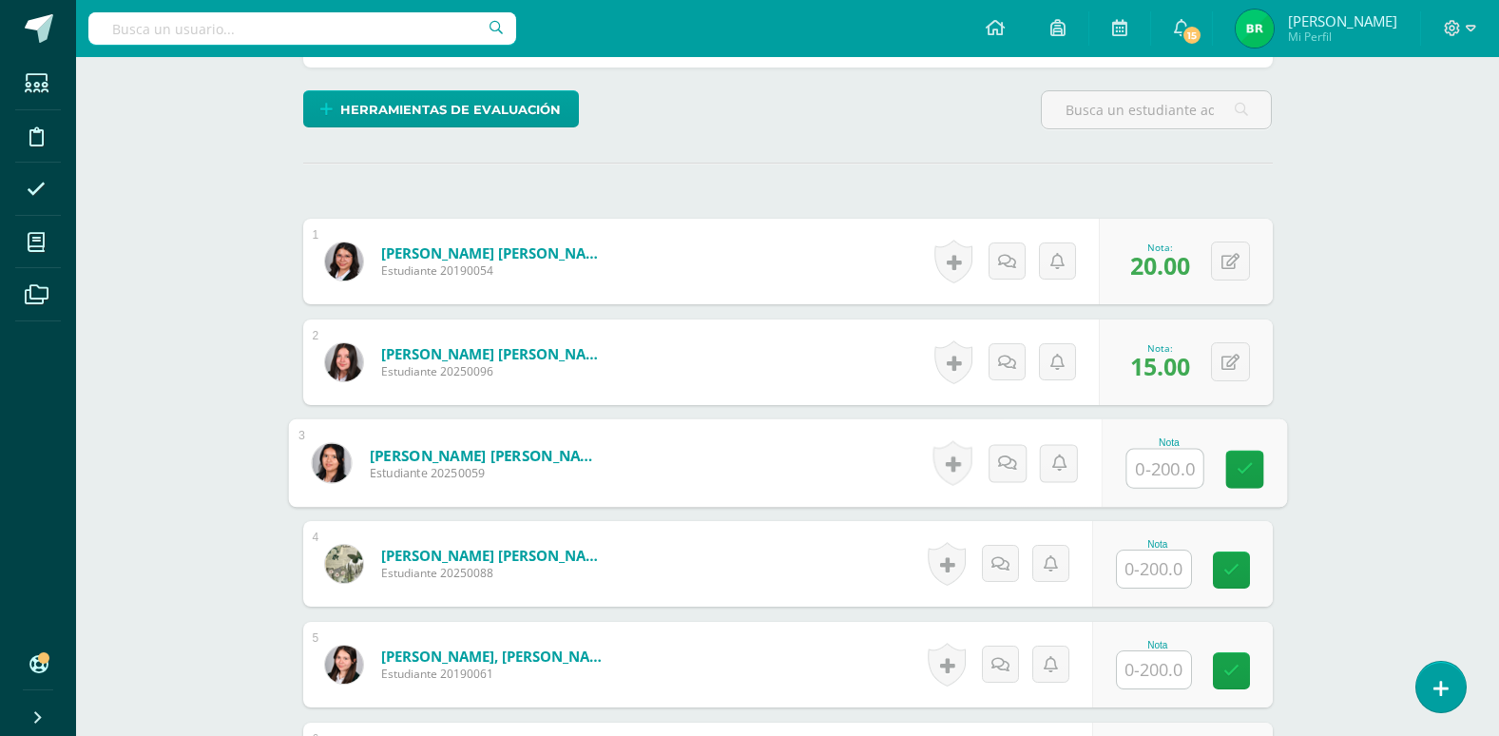
scroll to position [458, 0]
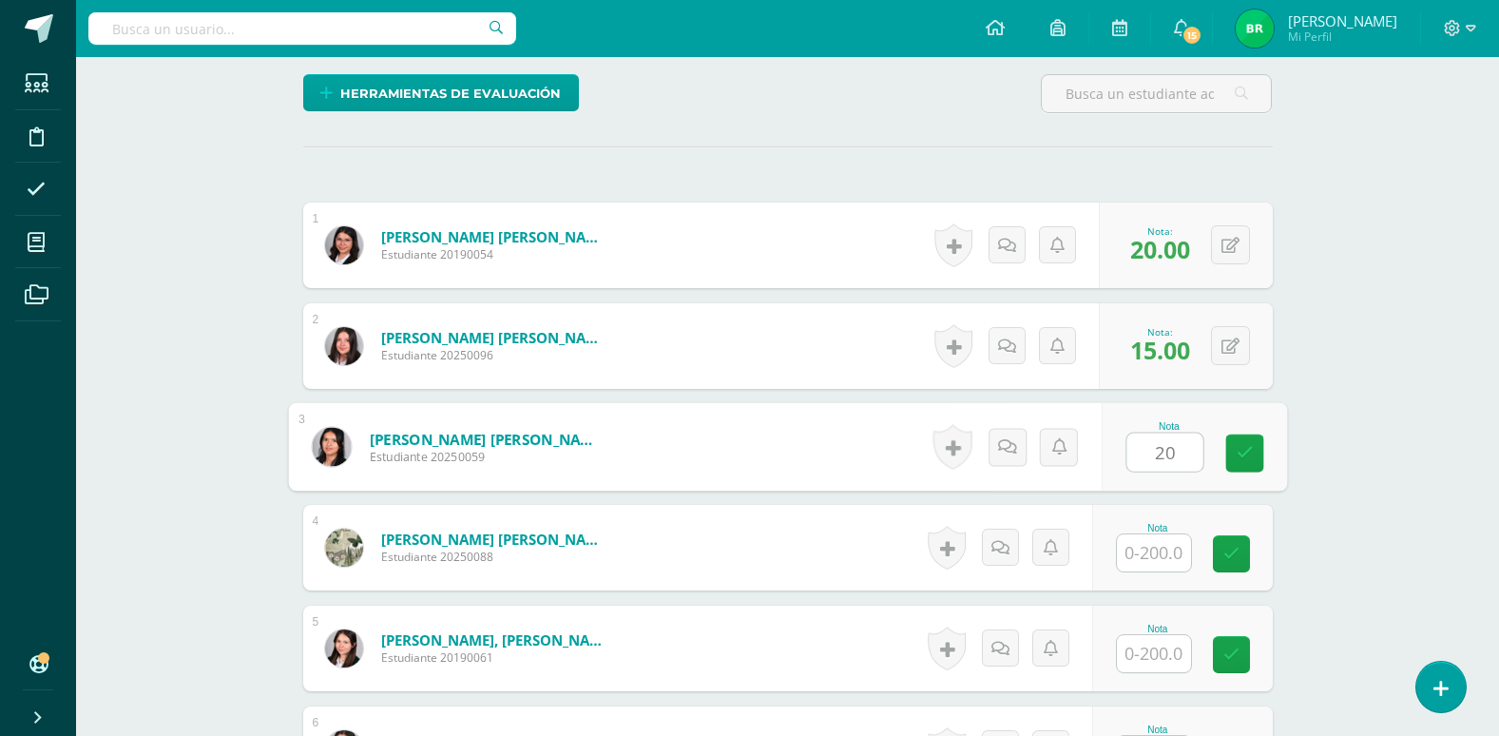
type input "20"
click at [1151, 562] on input "text" at bounding box center [1154, 552] width 74 height 37
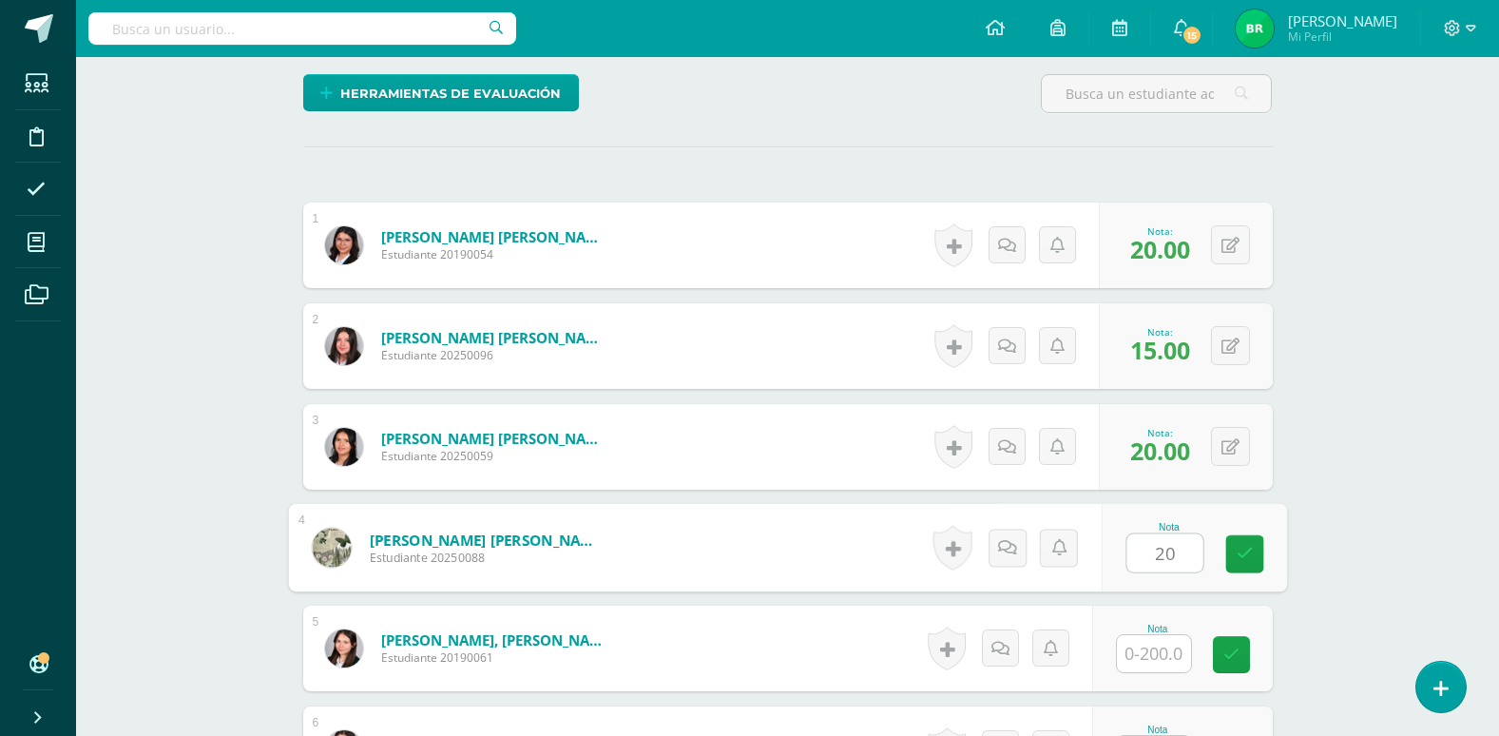
scroll to position [553, 0]
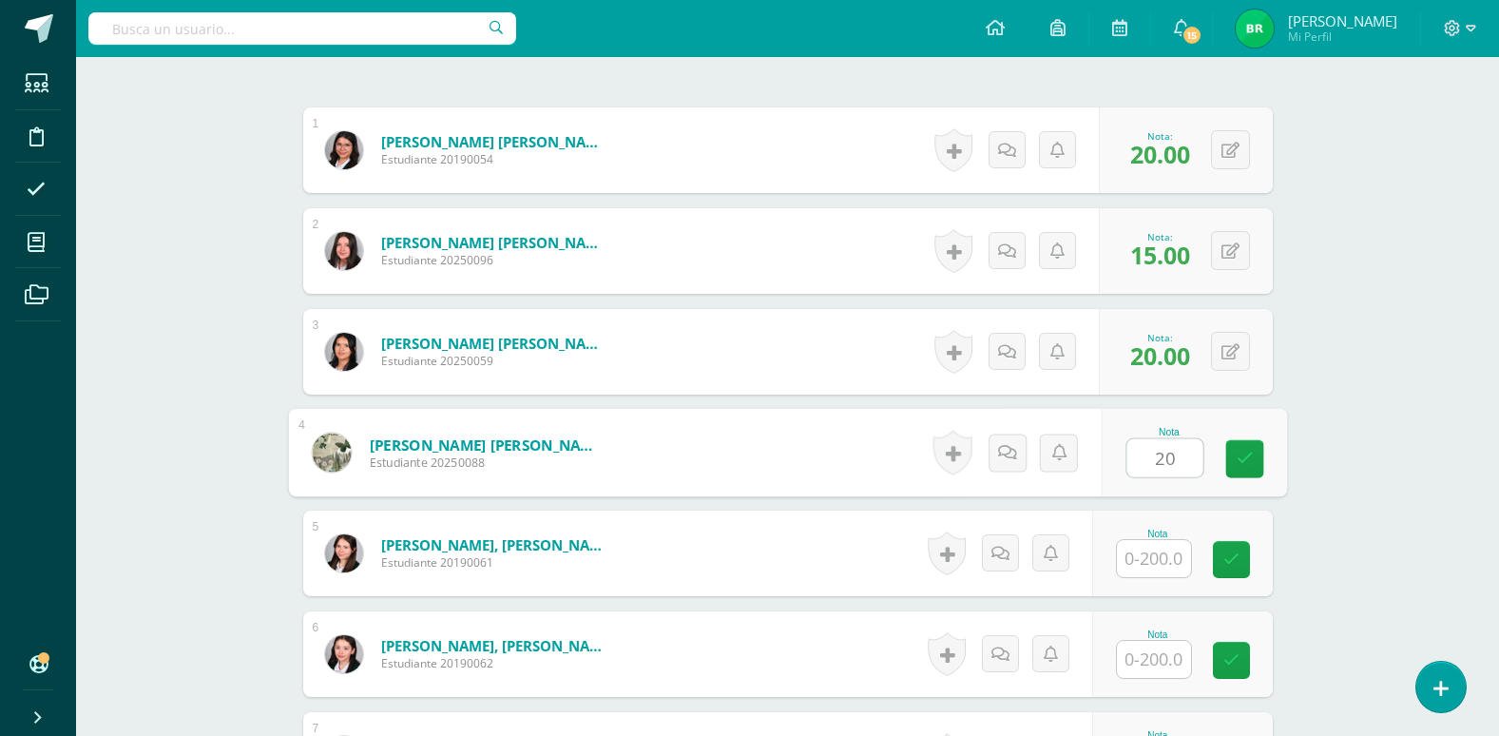
type input "20"
click at [1155, 566] on input "text" at bounding box center [1154, 558] width 74 height 37
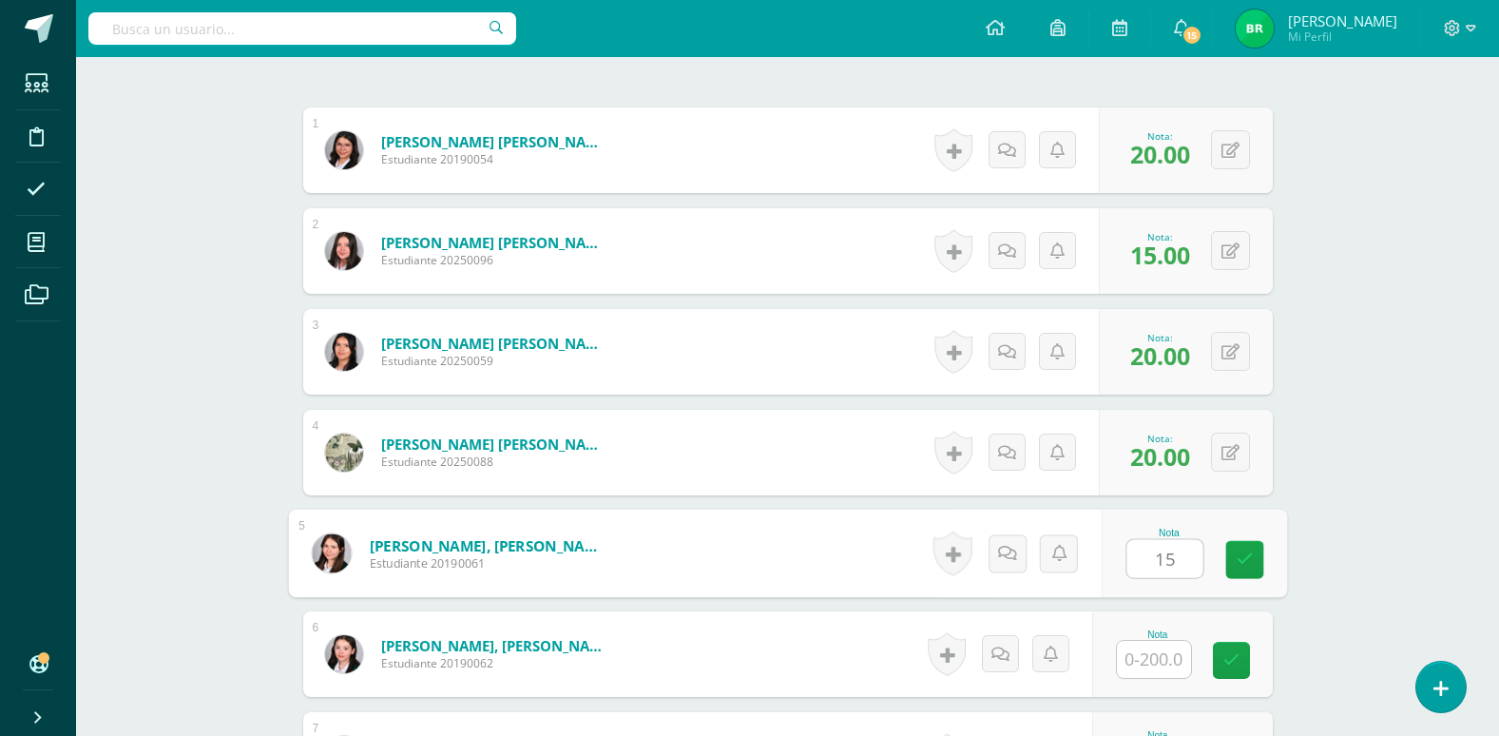
scroll to position [648, 0]
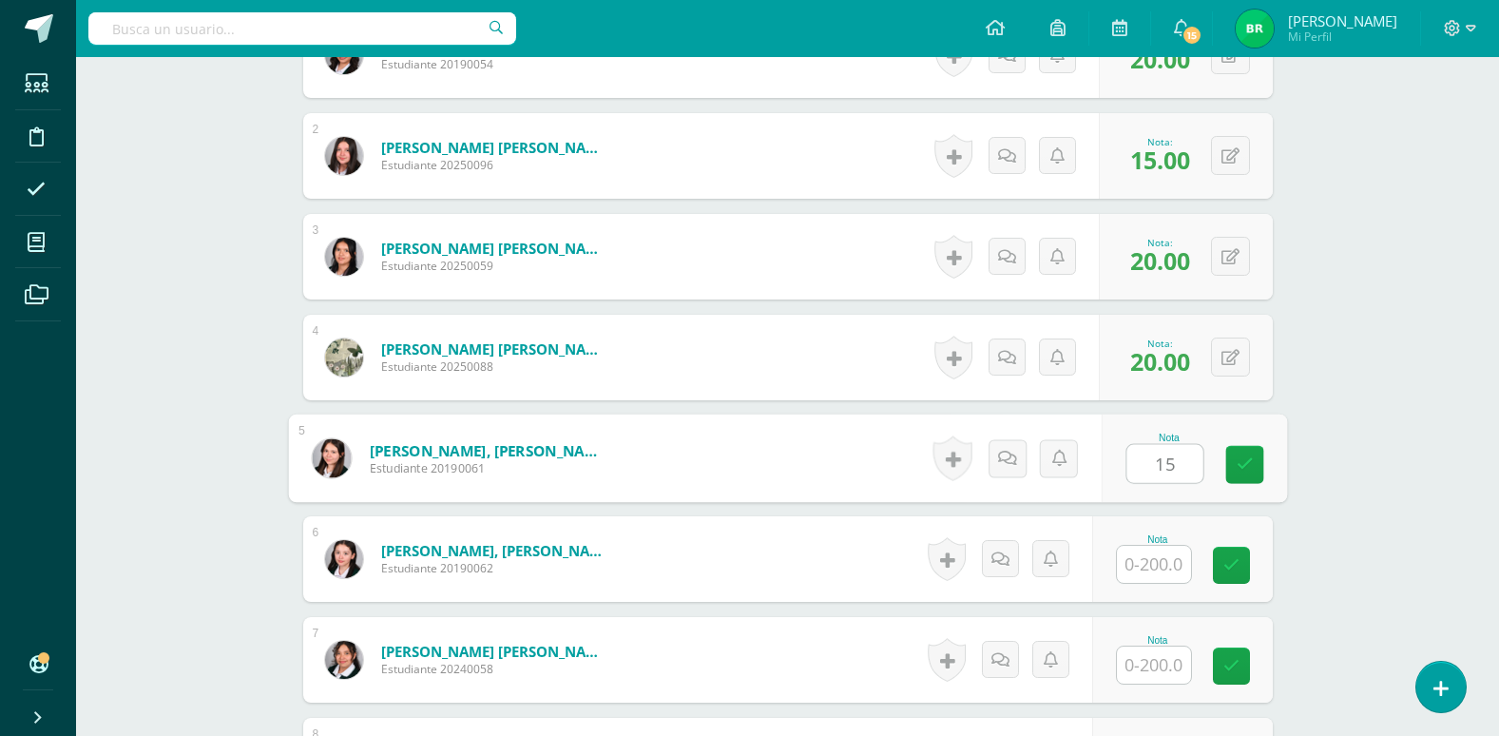
type input "15"
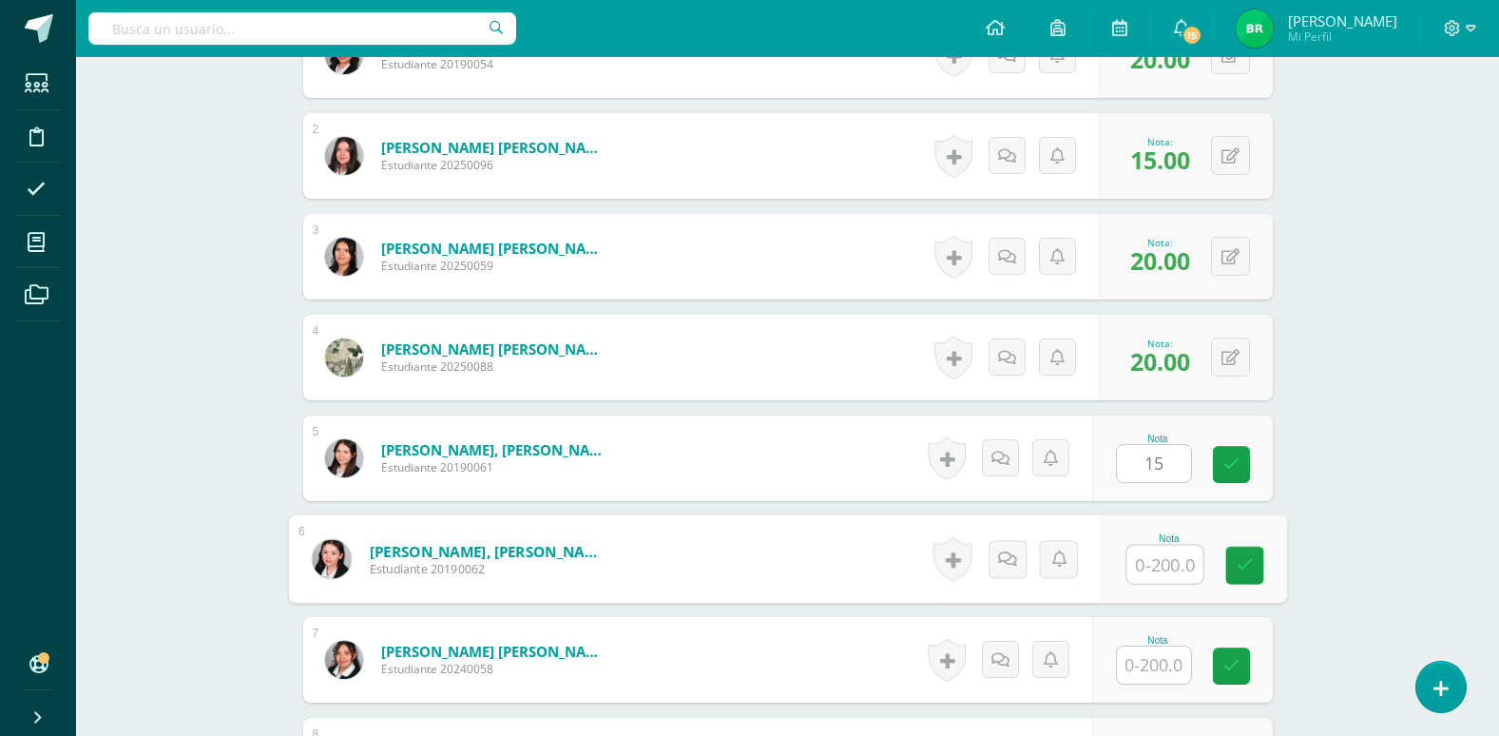
click at [1158, 563] on input "text" at bounding box center [1165, 565] width 76 height 38
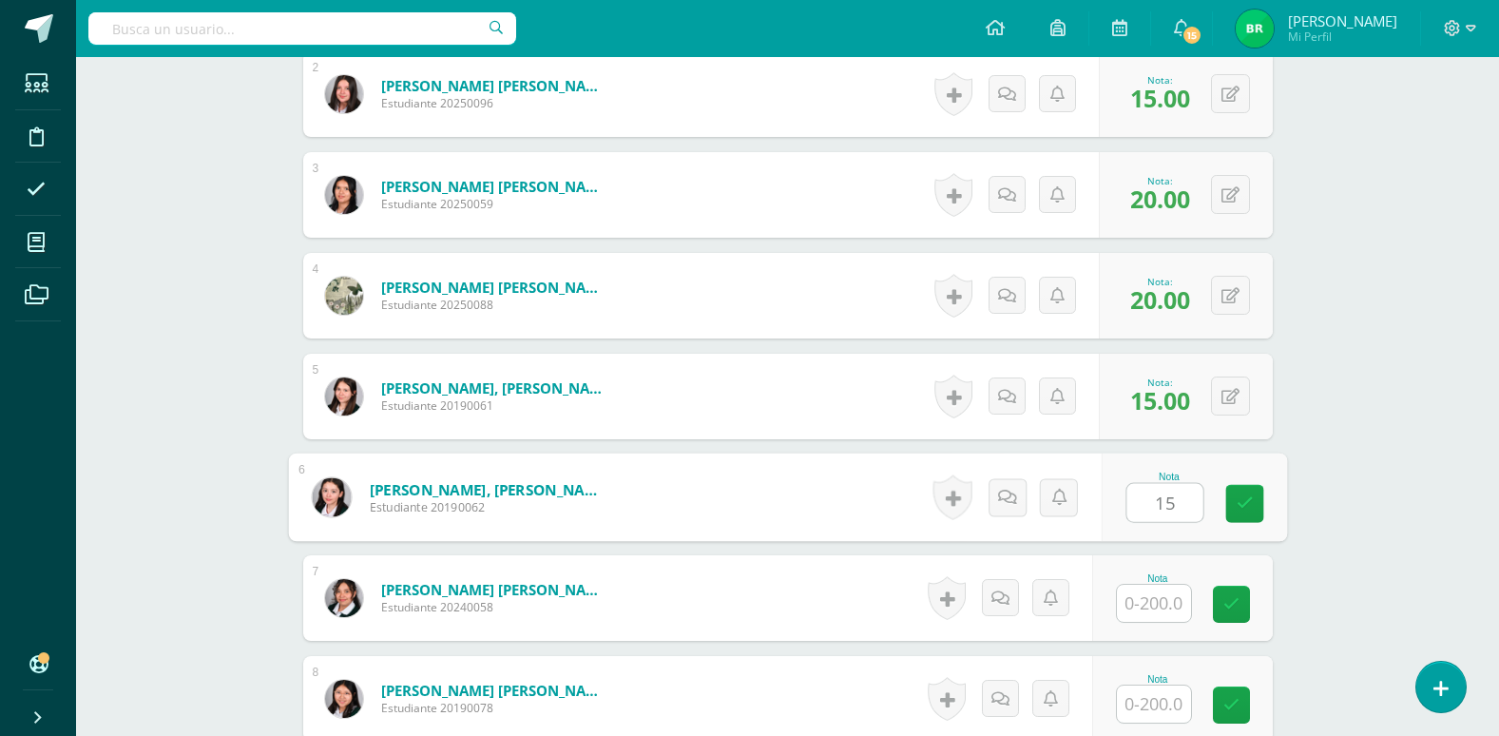
scroll to position [743, 0]
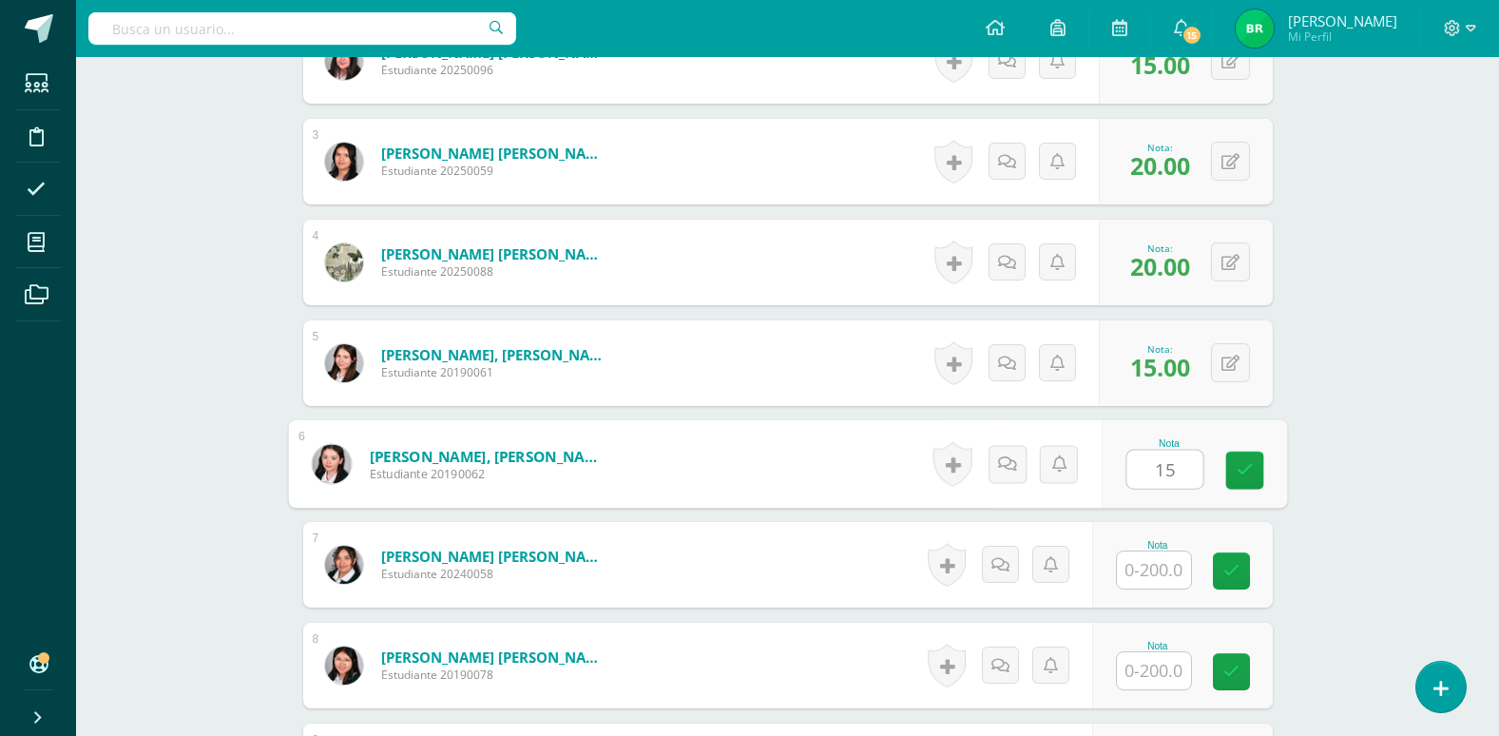
type input "15"
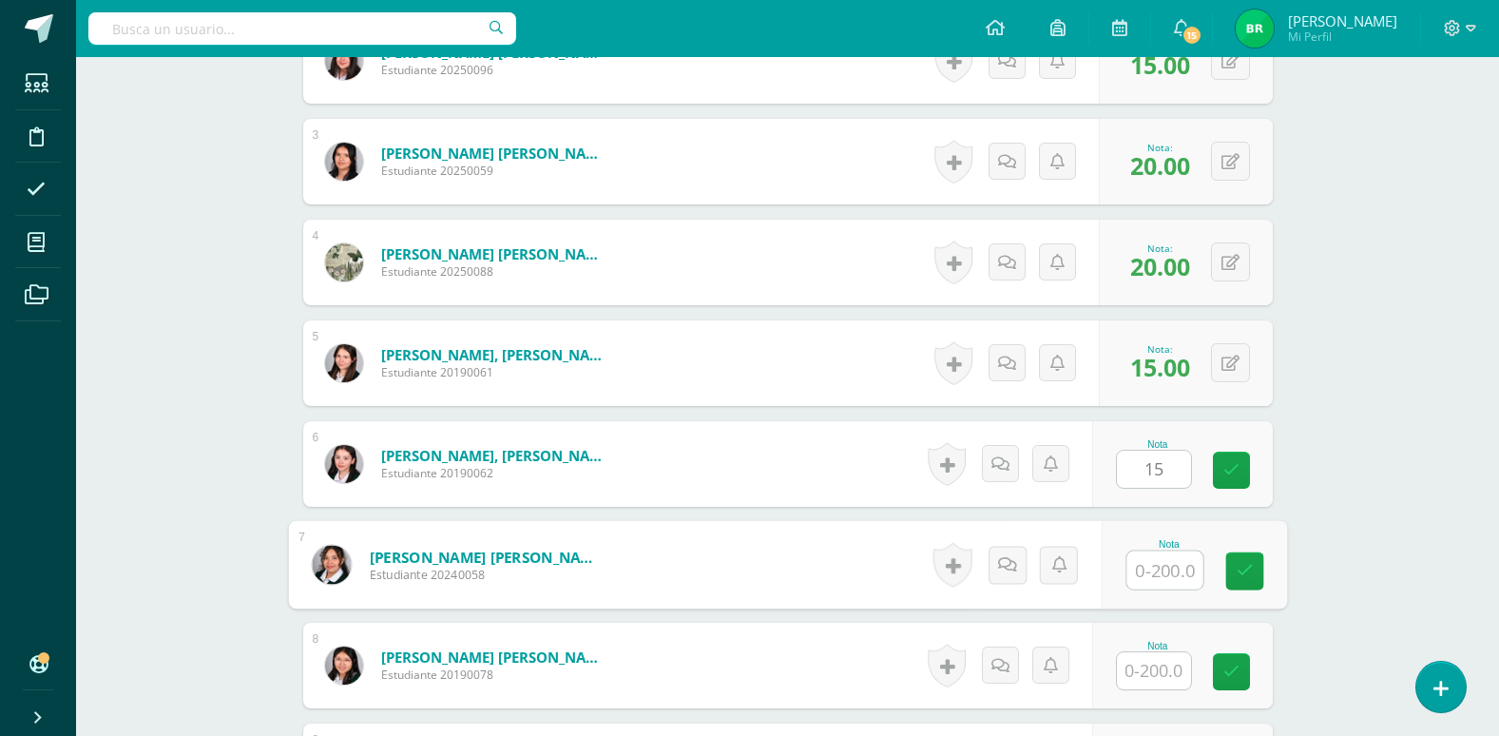
click at [1158, 561] on input "text" at bounding box center [1165, 570] width 76 height 38
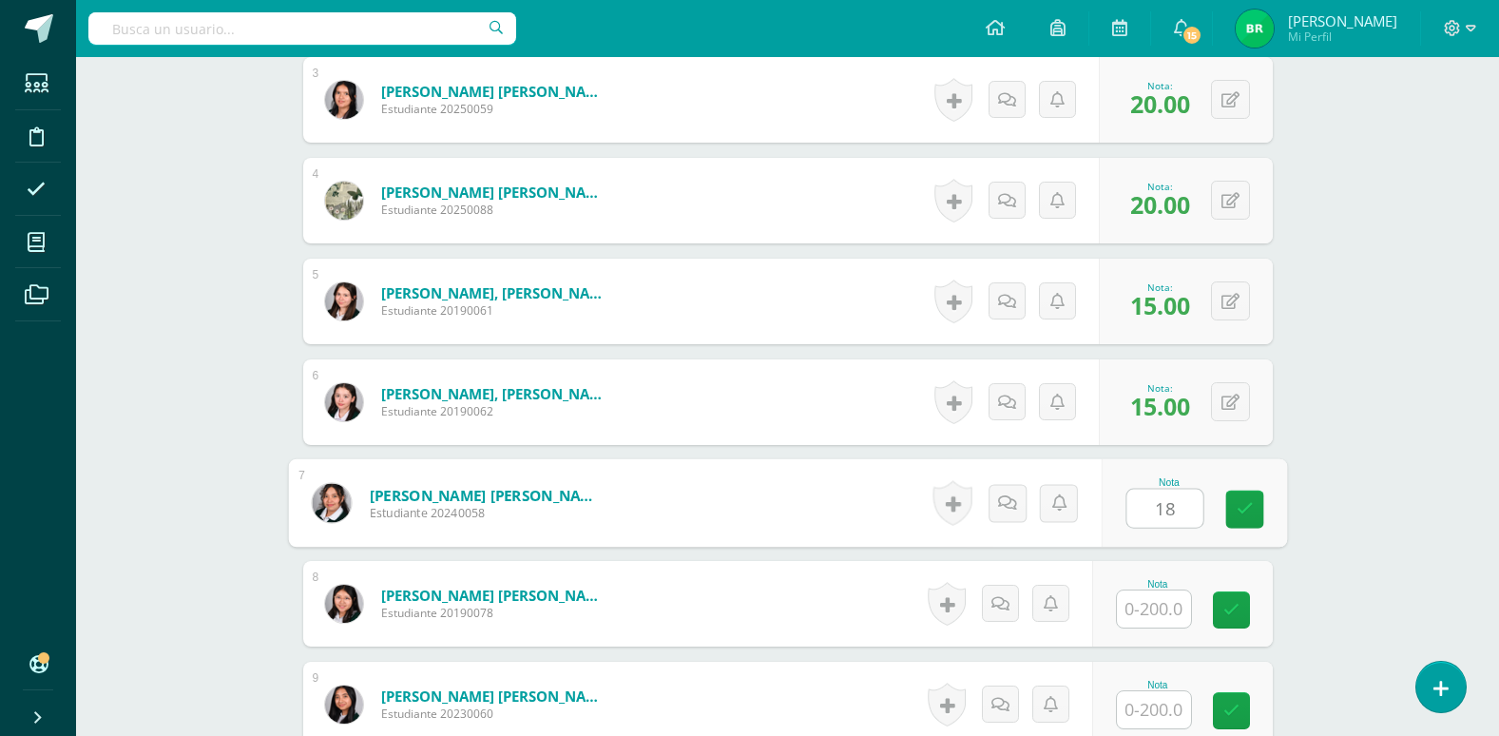
scroll to position [838, 0]
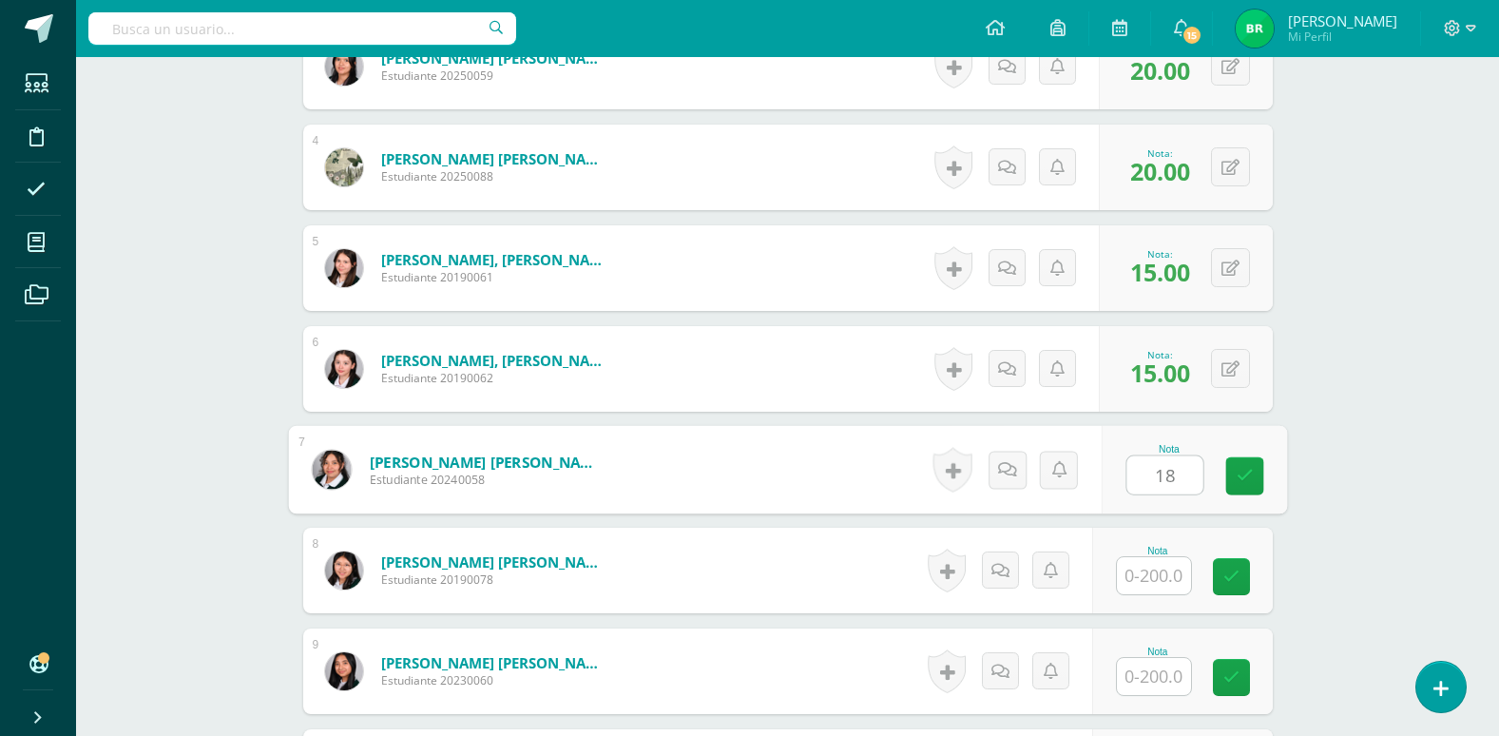
type input "18"
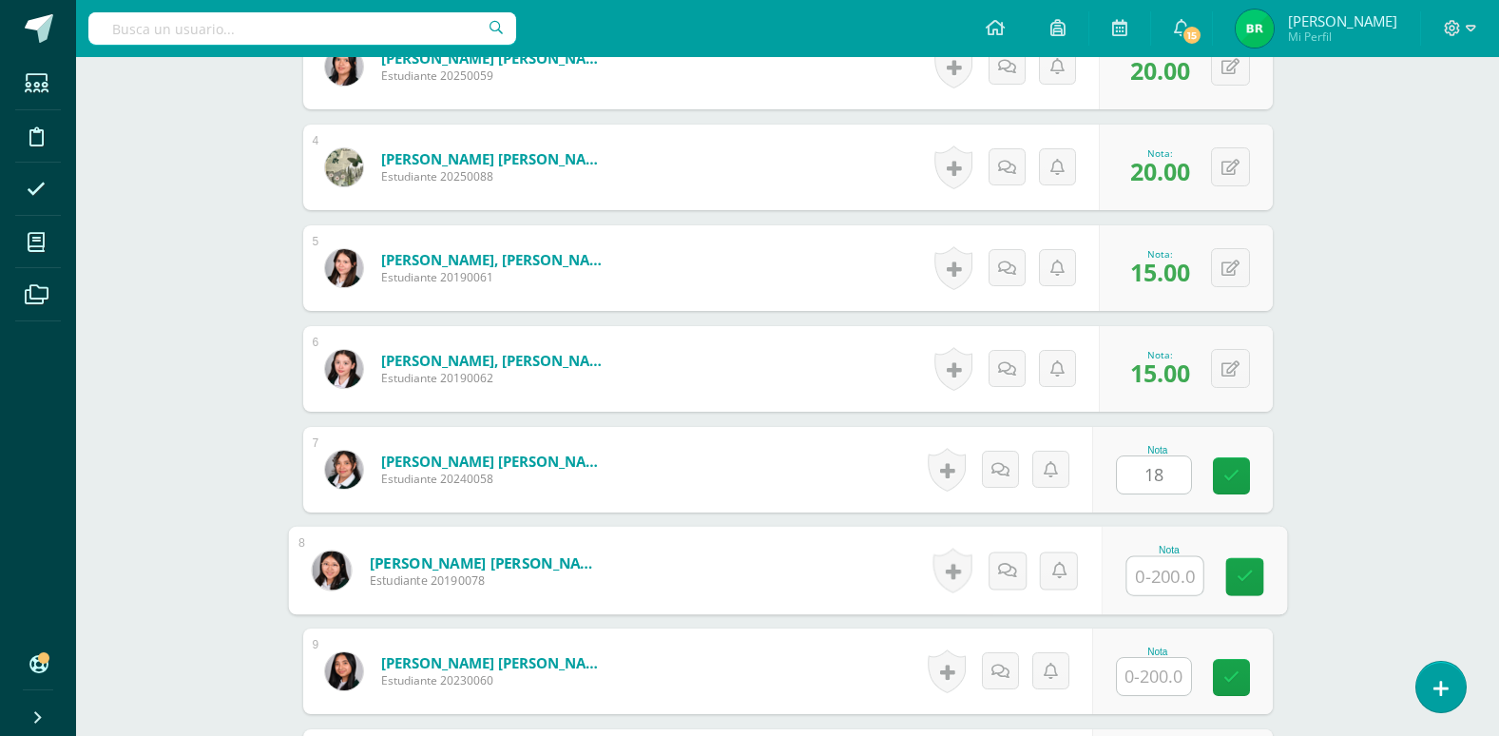
click at [1160, 573] on input "text" at bounding box center [1165, 576] width 76 height 38
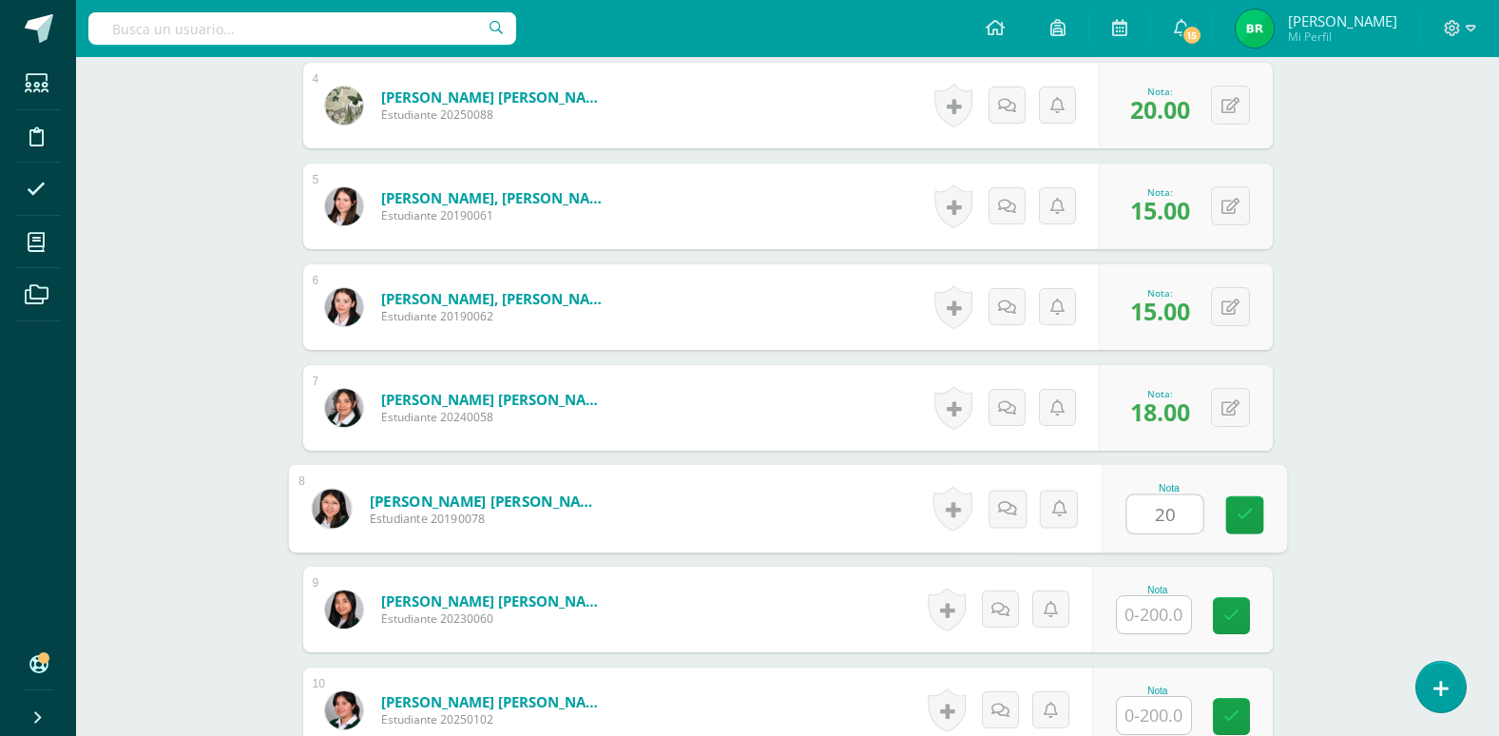
scroll to position [934, 0]
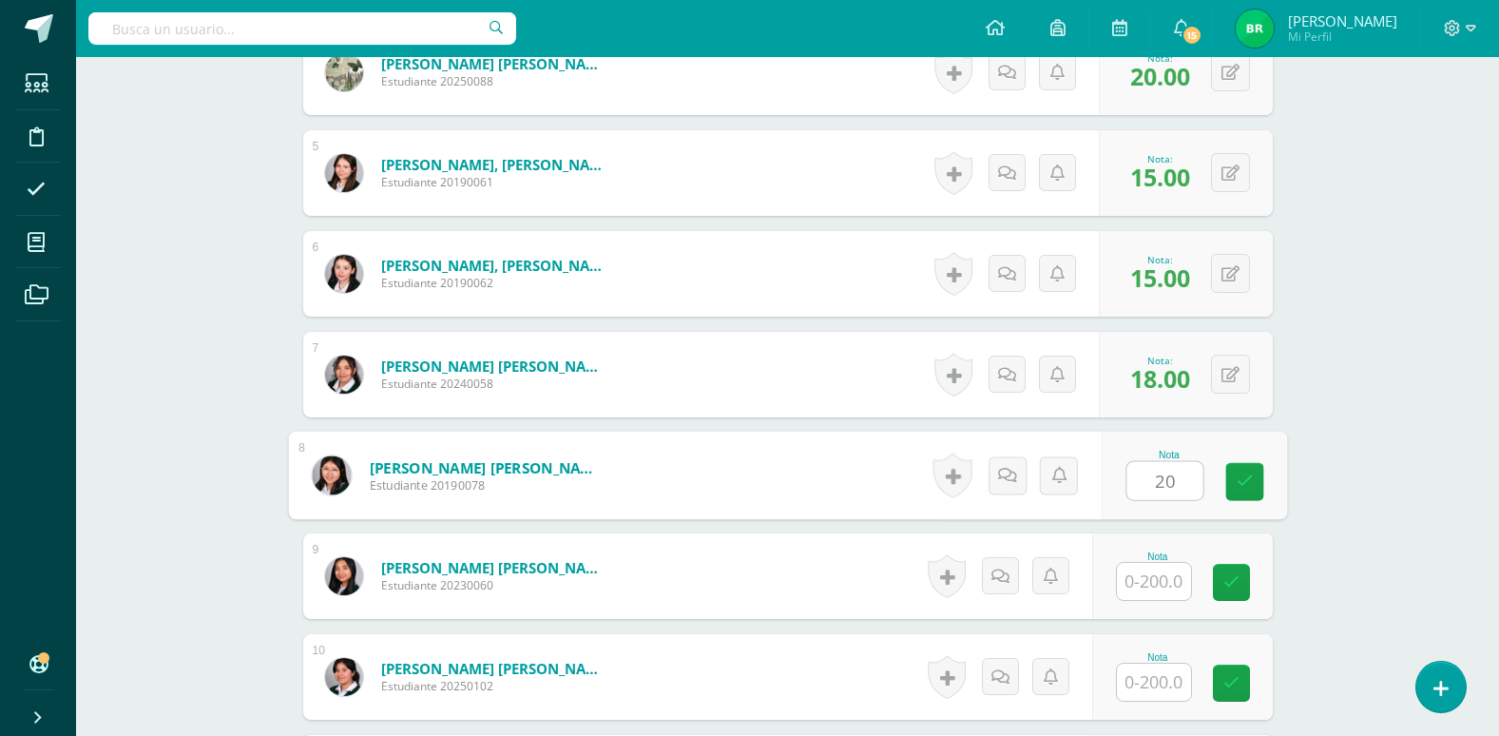
type input "20"
click at [1148, 589] on input "text" at bounding box center [1154, 581] width 74 height 37
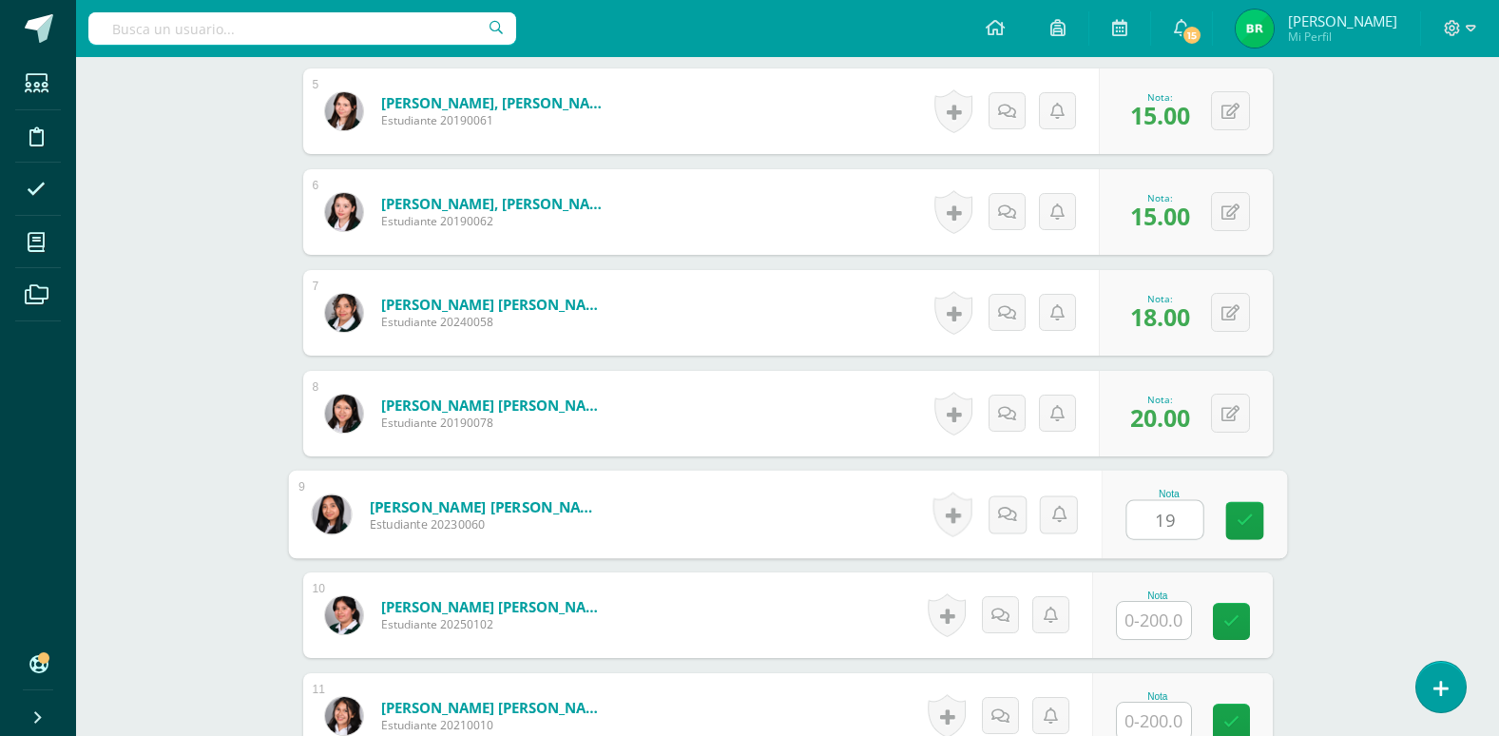
scroll to position [1029, 0]
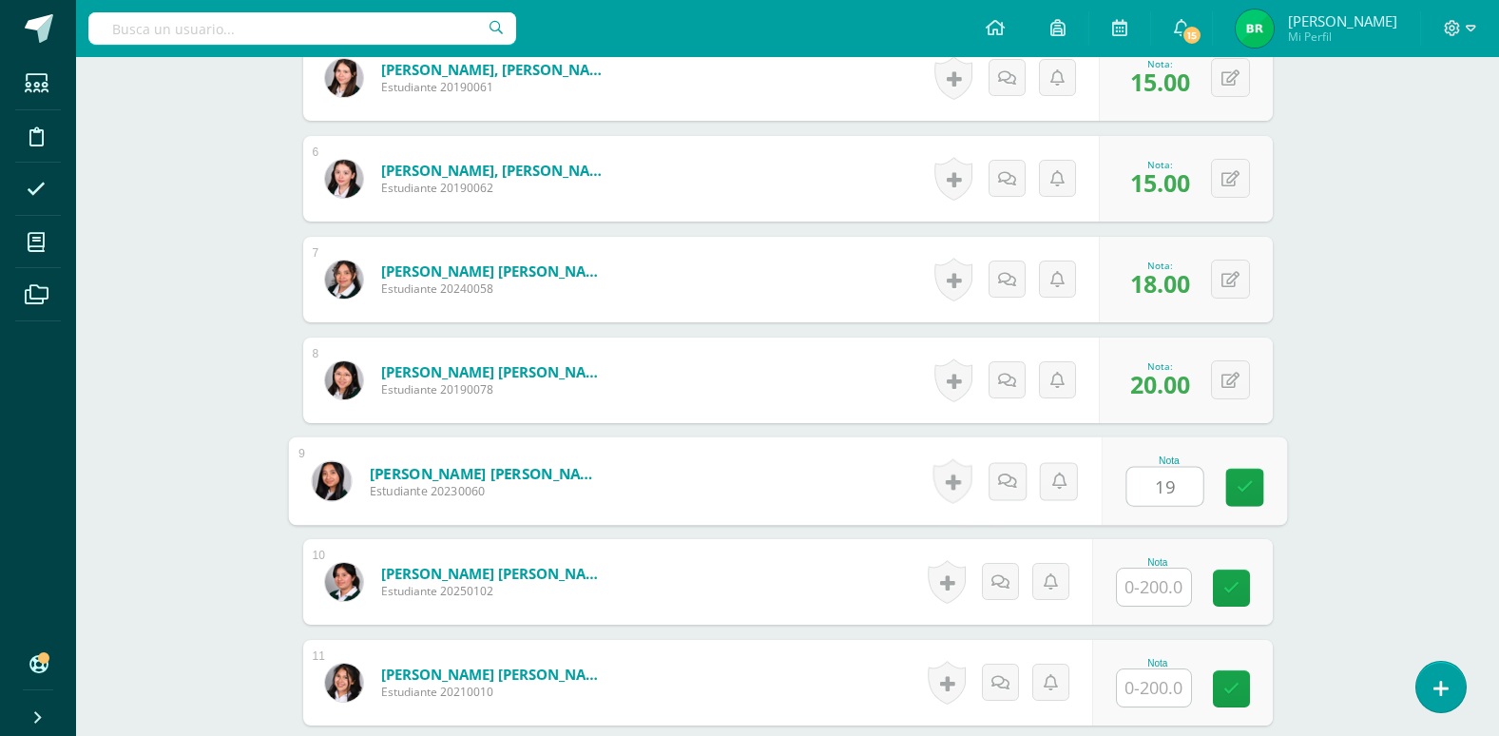
type input "19"
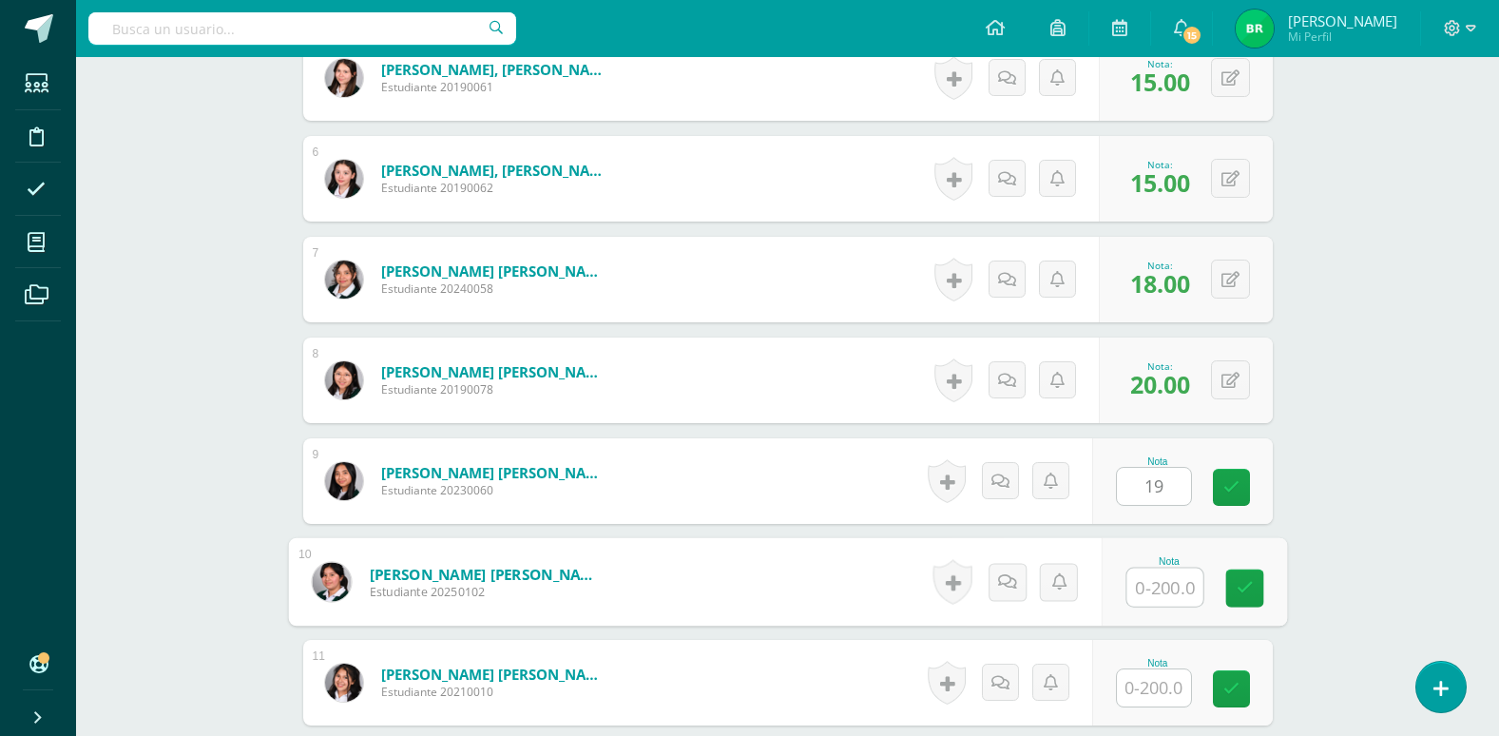
click at [1150, 584] on input "text" at bounding box center [1165, 588] width 76 height 38
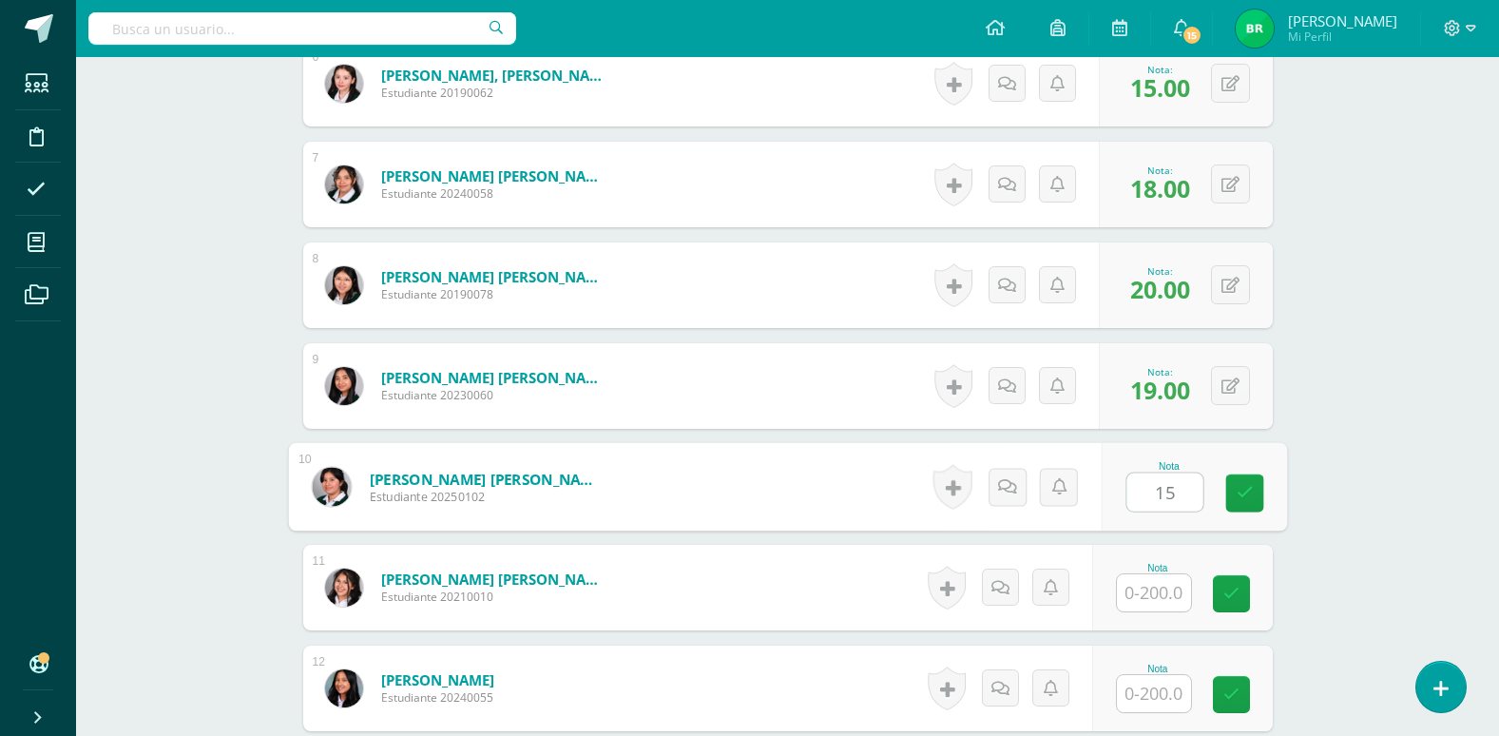
type input "15"
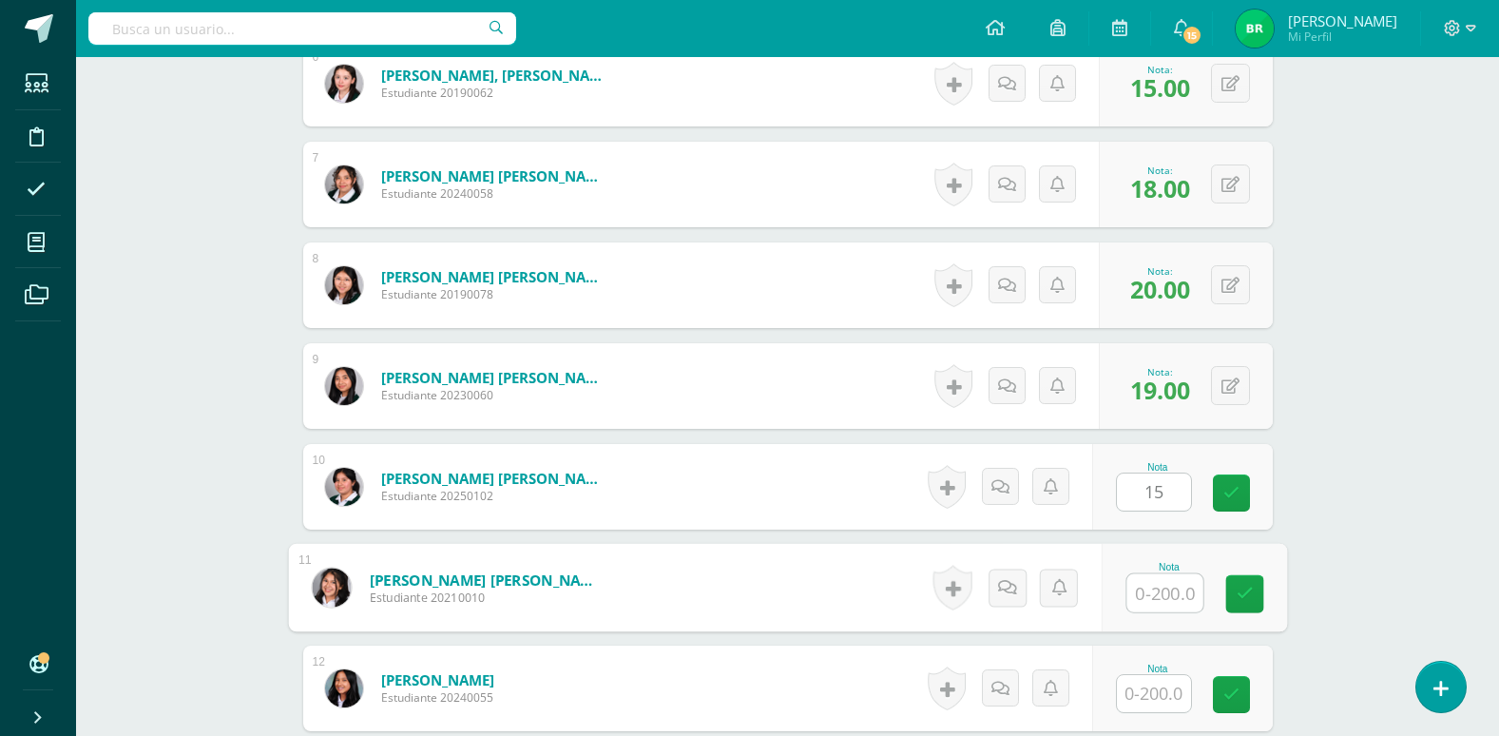
click at [1164, 584] on input "text" at bounding box center [1165, 593] width 76 height 38
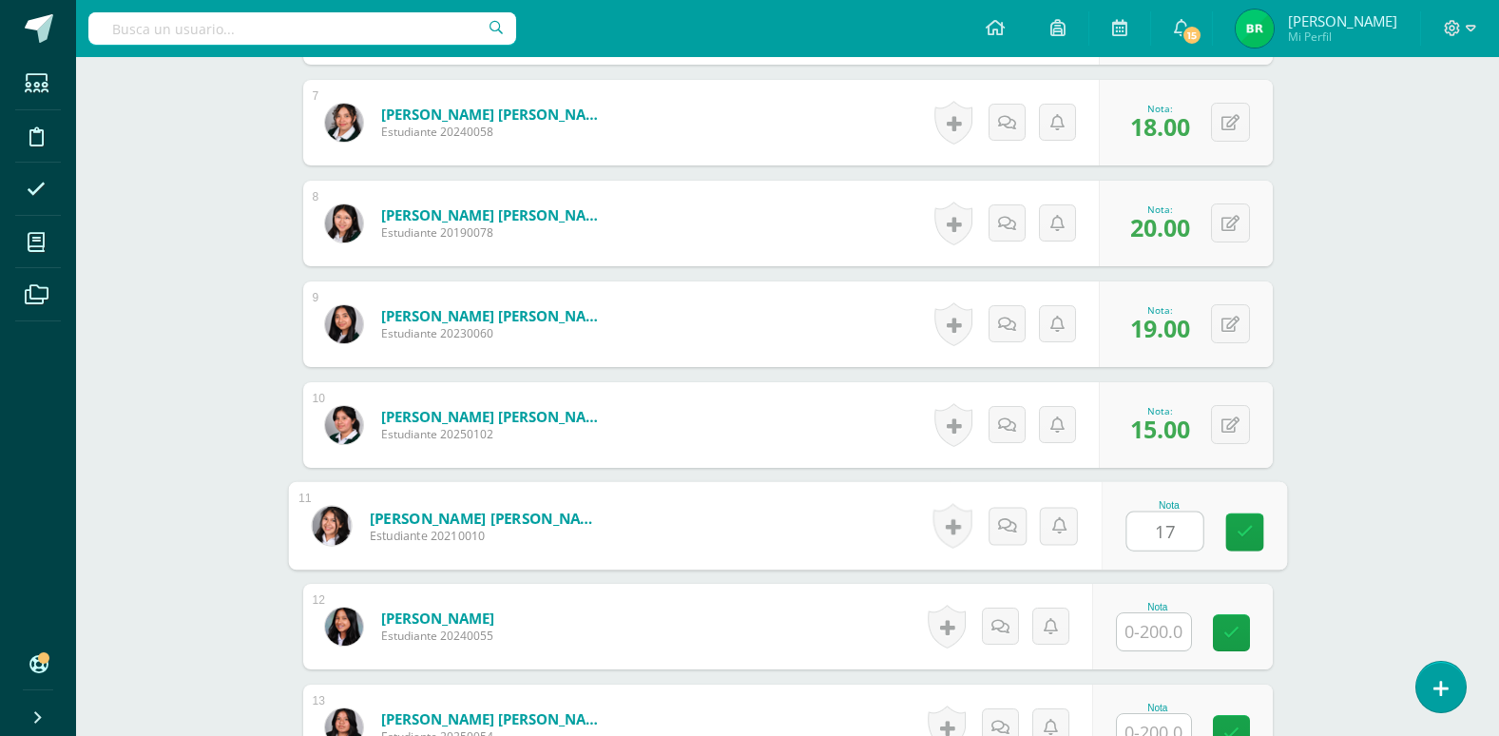
scroll to position [1219, 0]
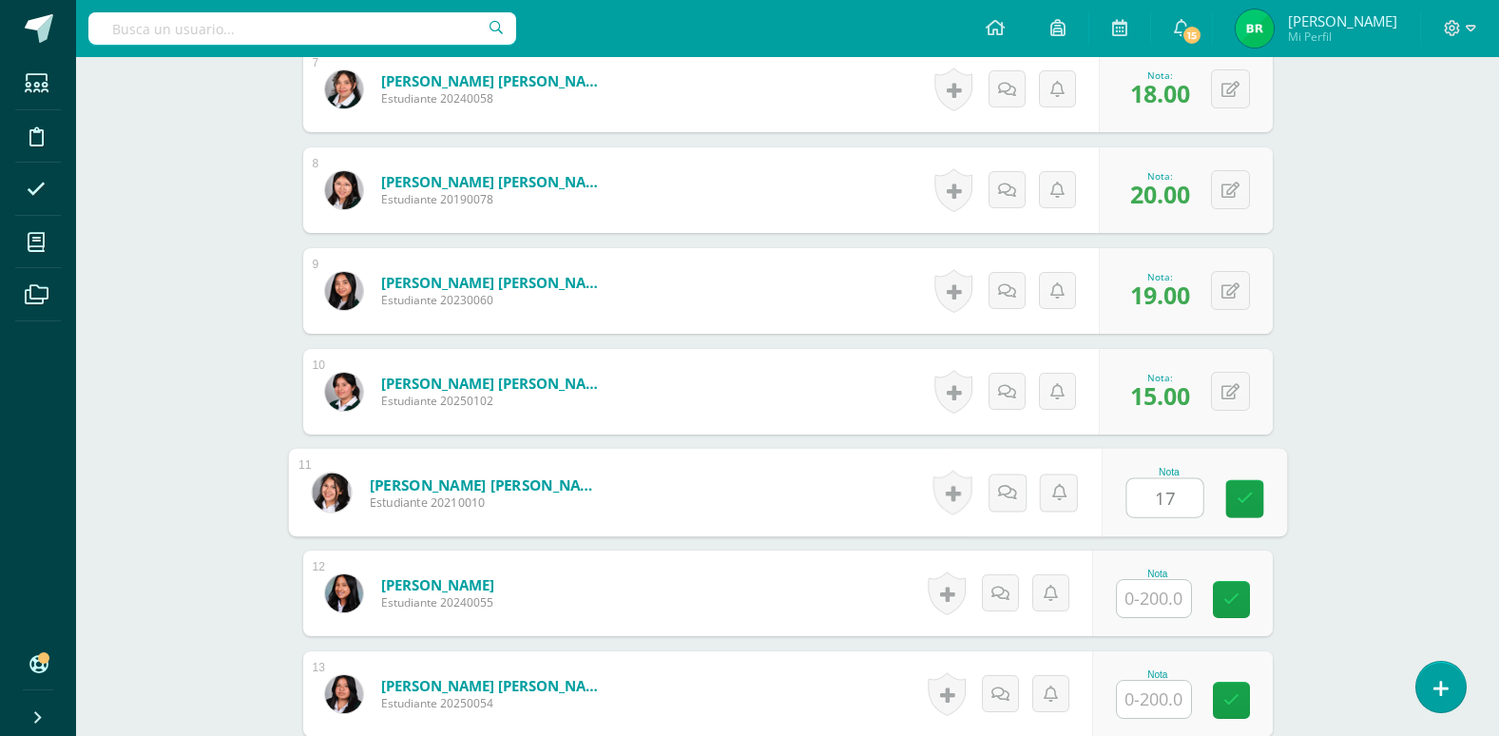
type input "17"
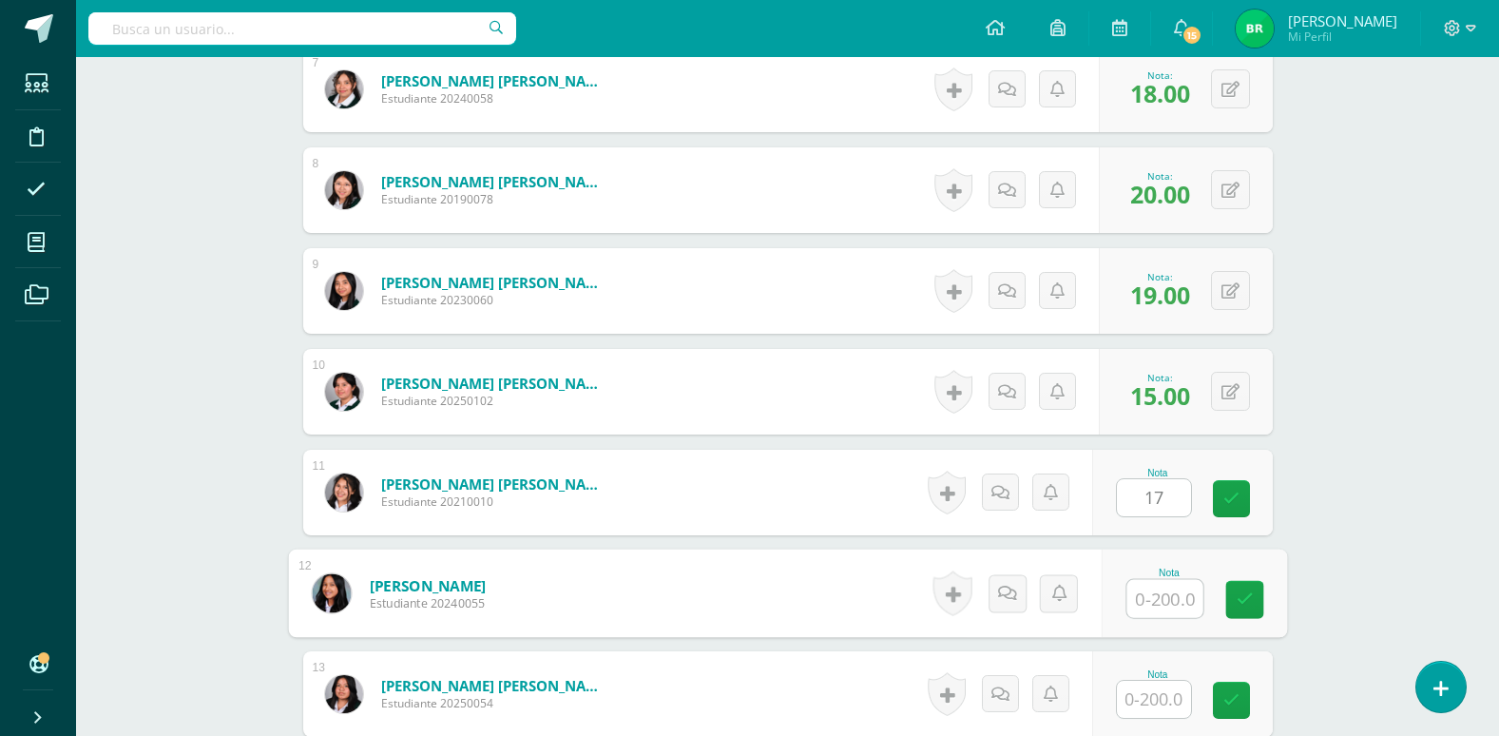
click at [1161, 606] on input "text" at bounding box center [1165, 599] width 76 height 38
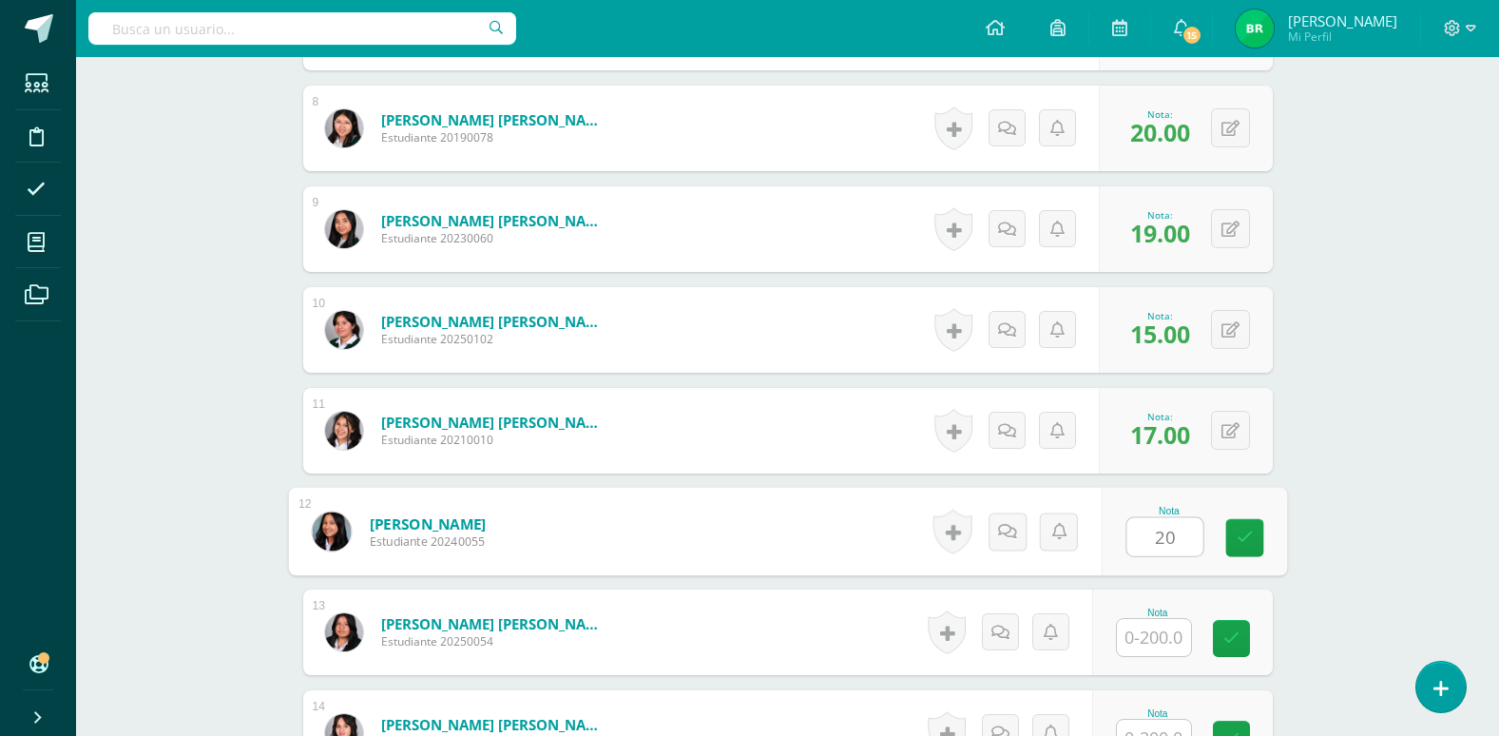
scroll to position [1314, 0]
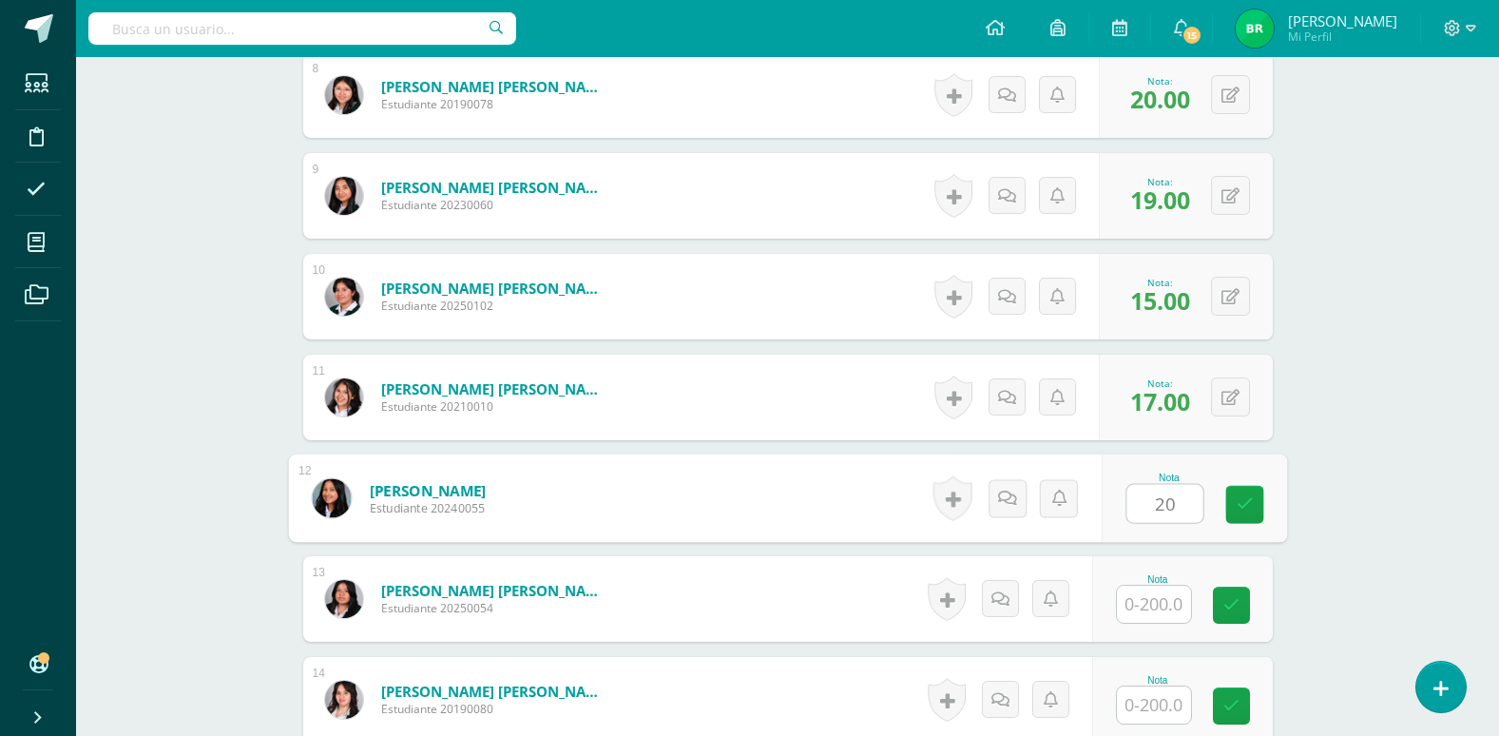
type input "20"
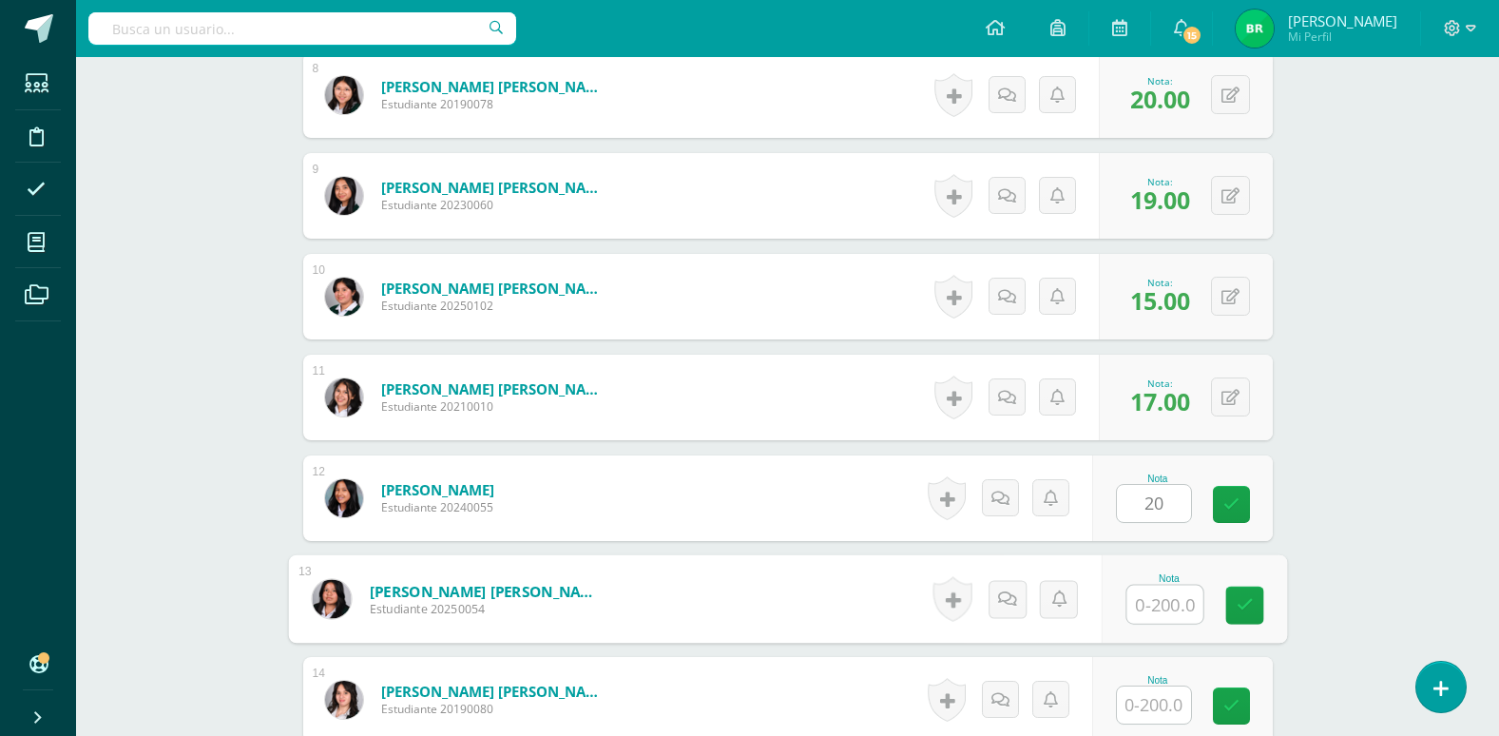
click at [1164, 600] on input "text" at bounding box center [1165, 605] width 76 height 38
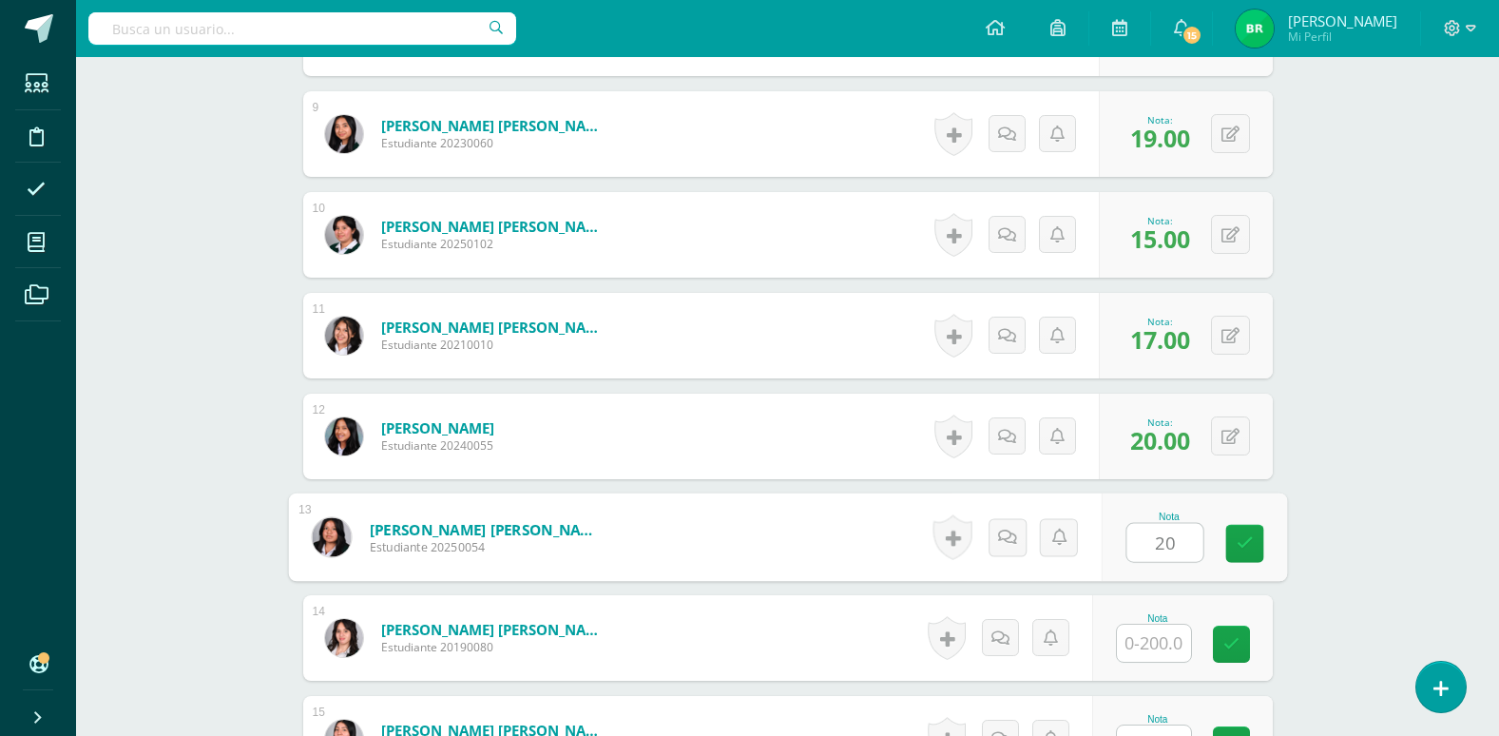
scroll to position [1409, 0]
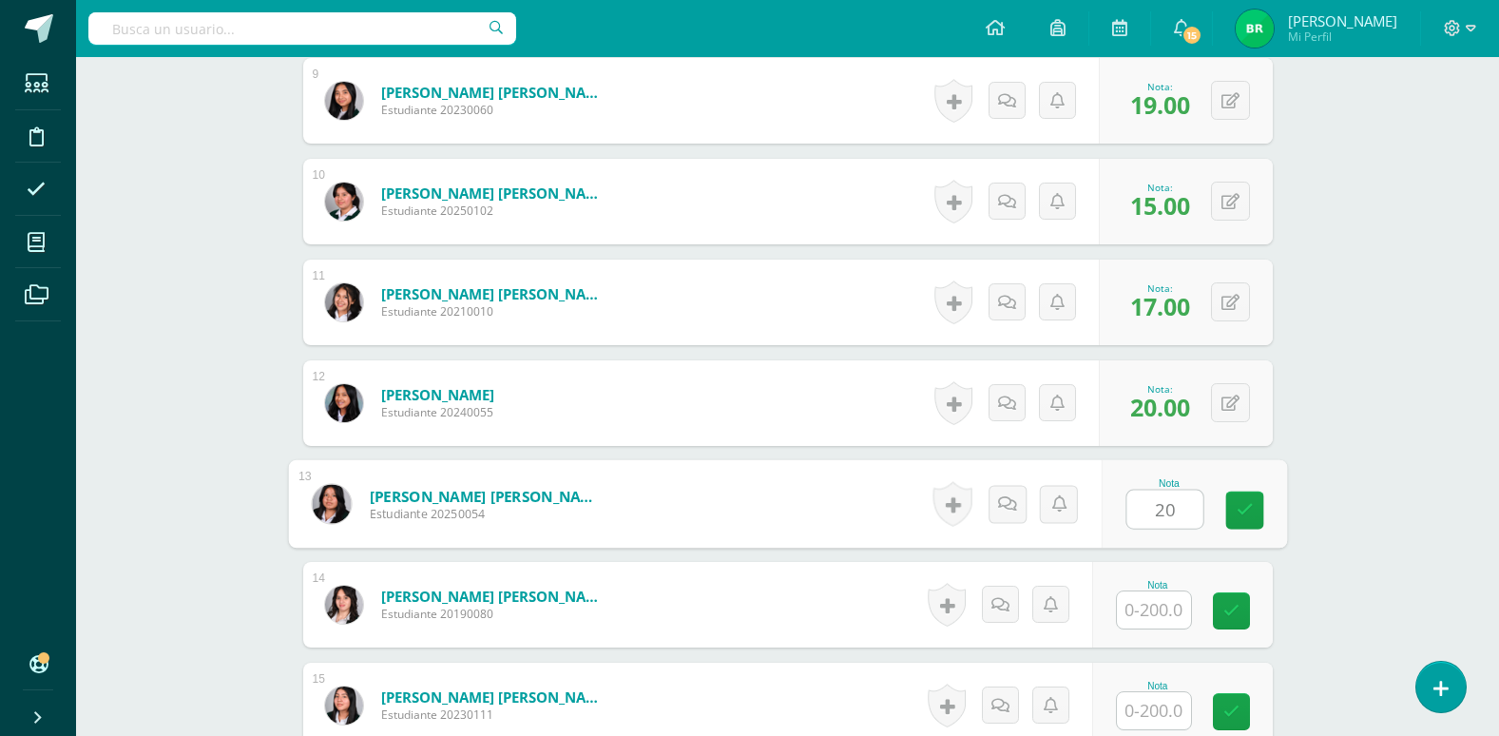
type input "20"
click at [1162, 607] on input "text" at bounding box center [1154, 609] width 74 height 37
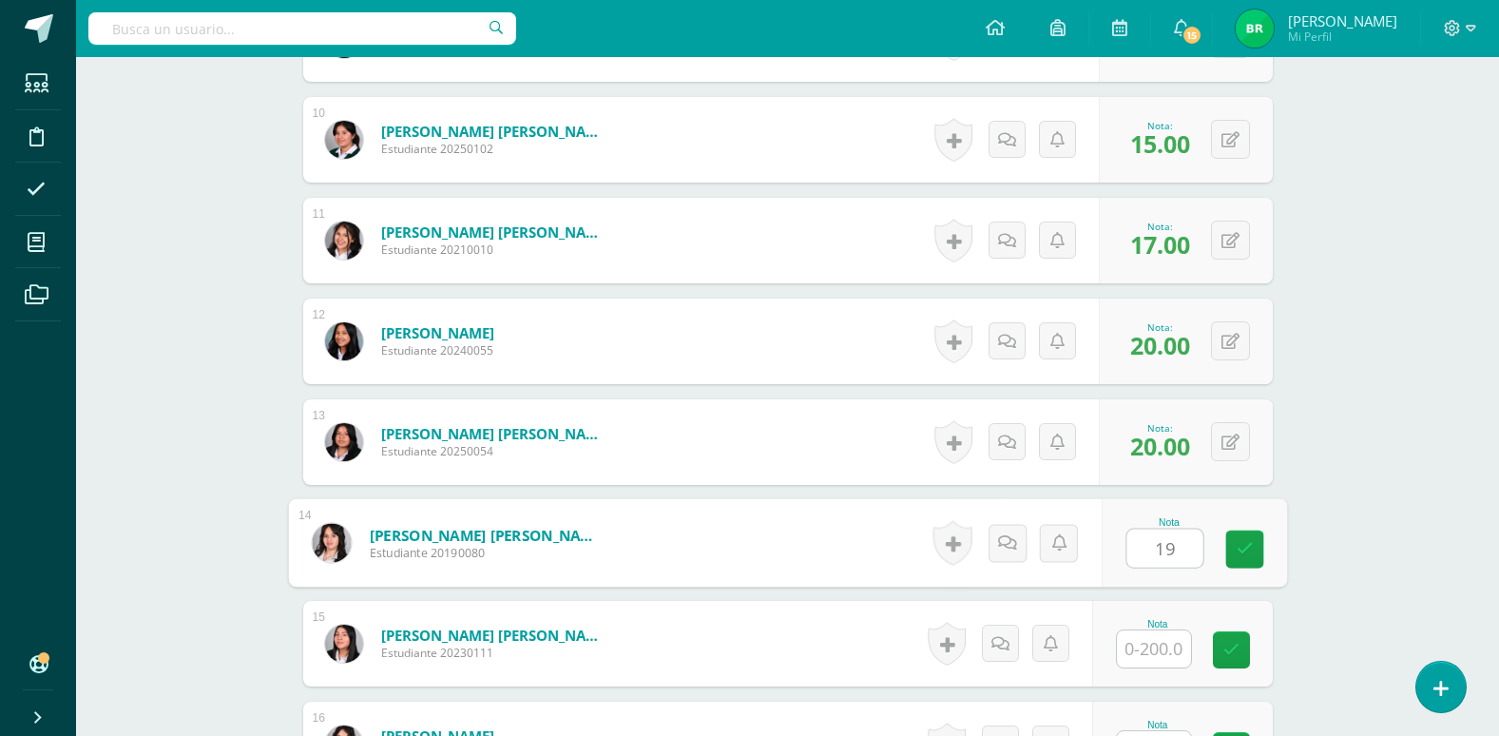
scroll to position [1504, 0]
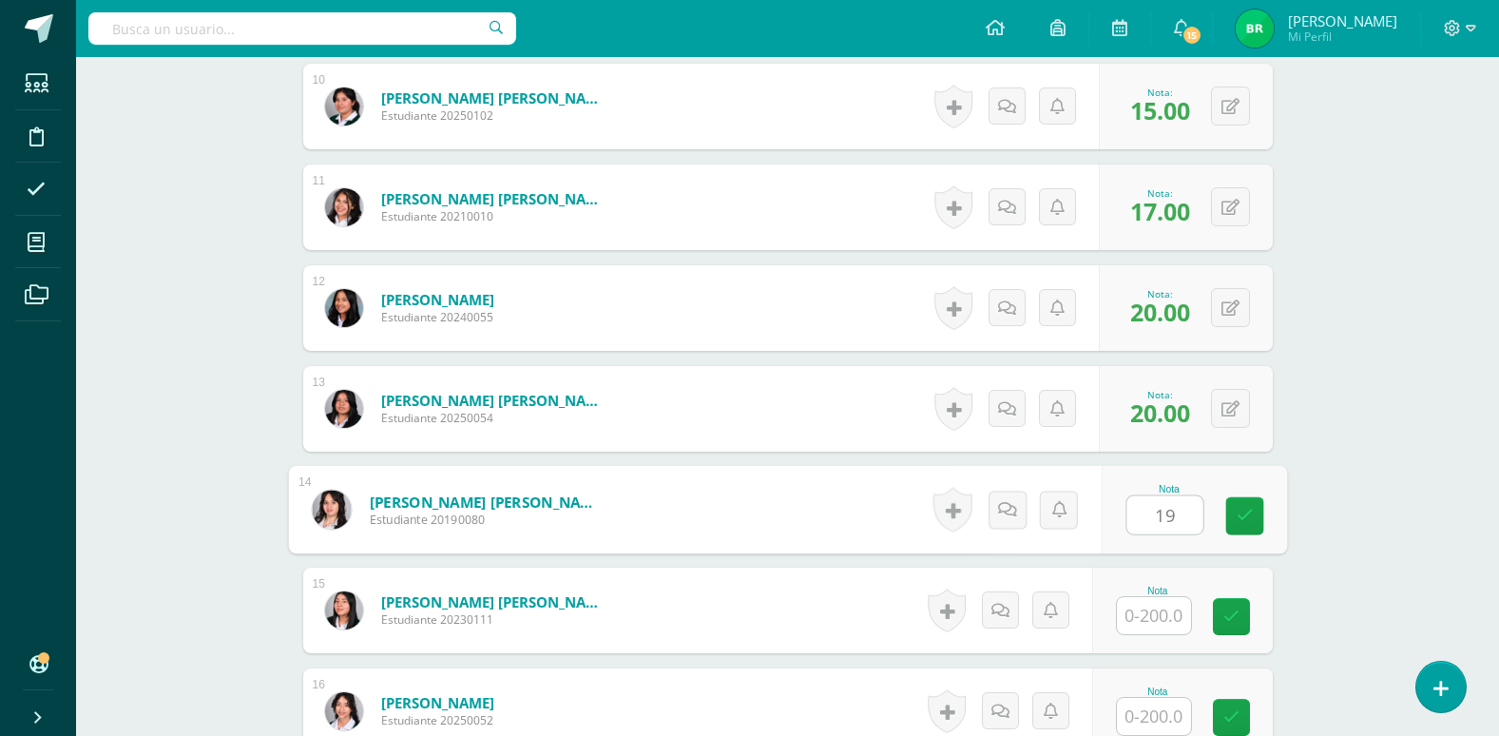
type input "19"
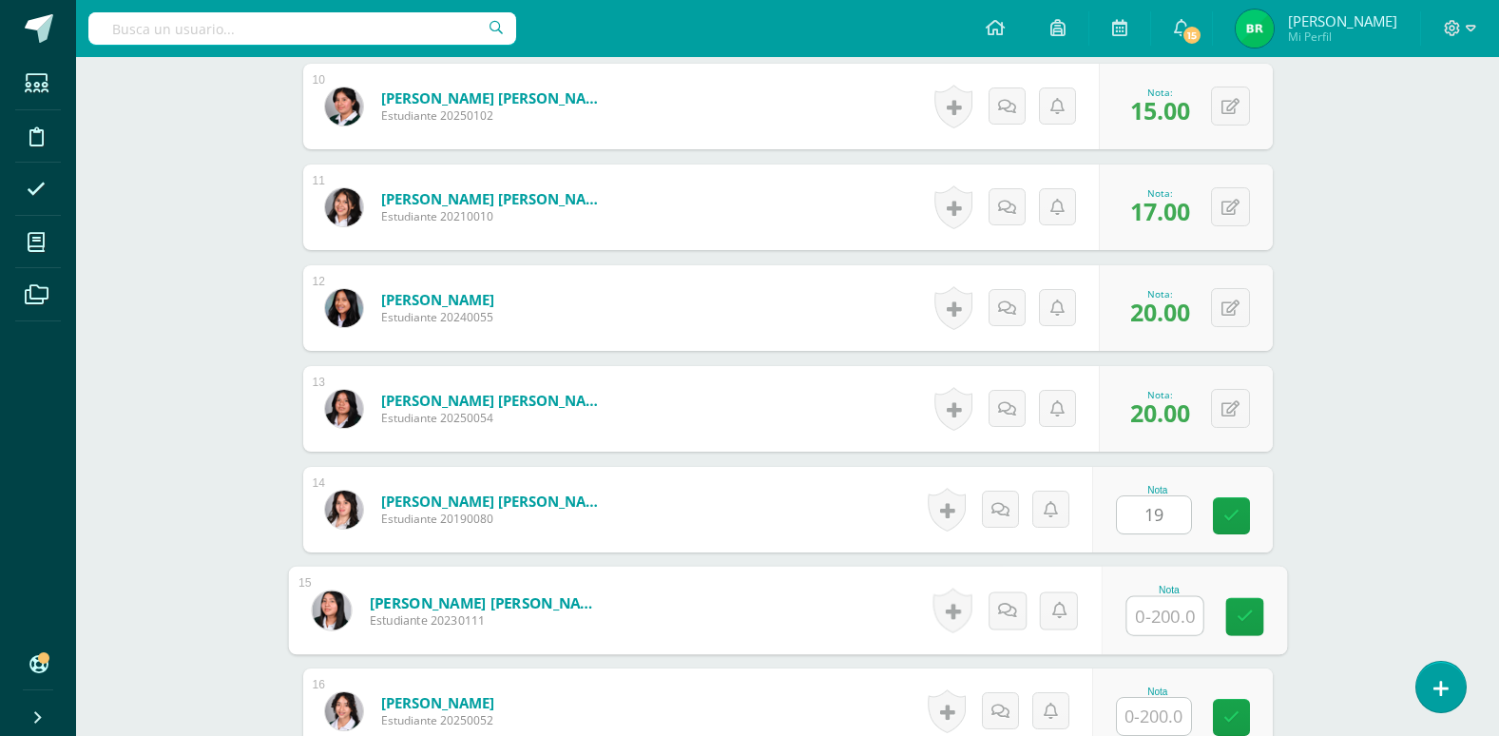
click at [1159, 615] on input "text" at bounding box center [1165, 616] width 76 height 38
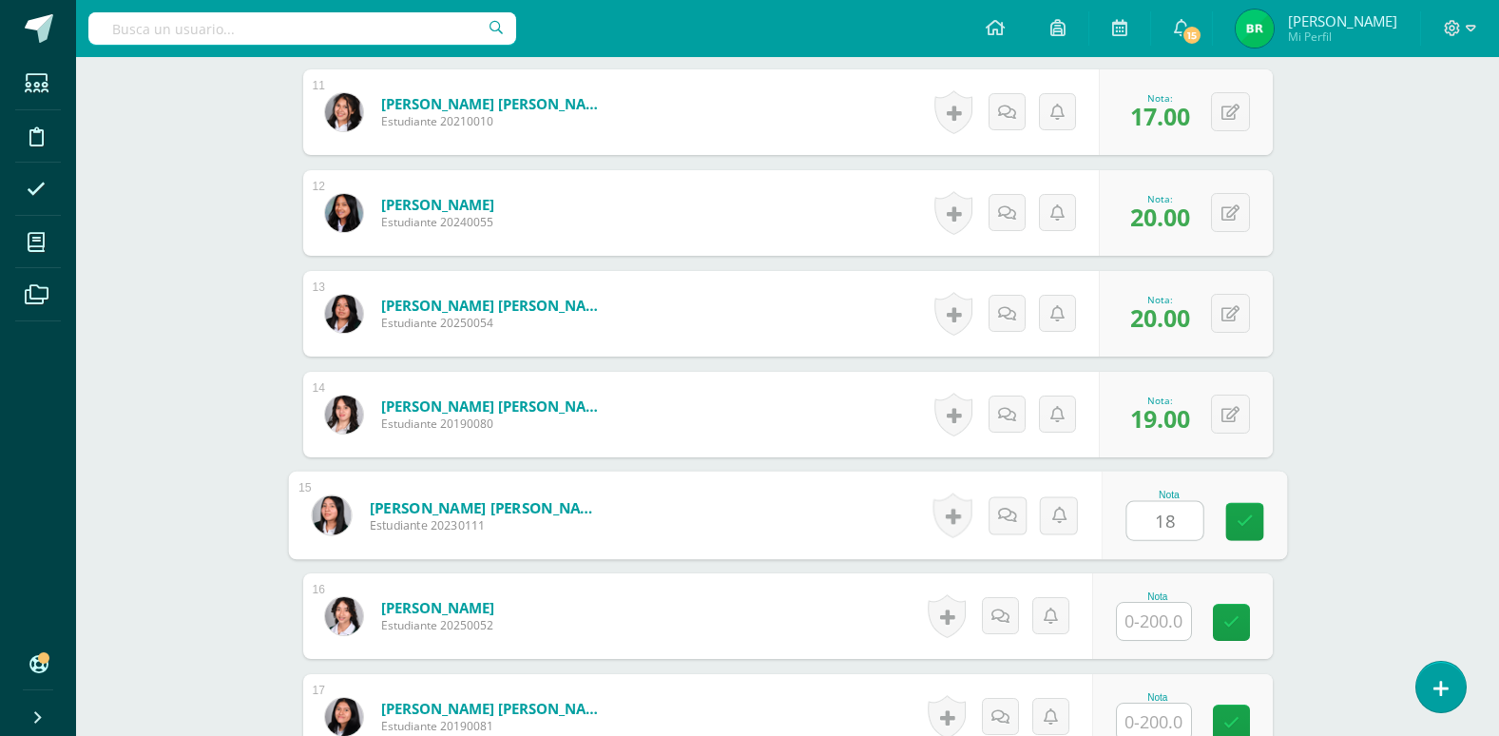
type input "18"
click at [1158, 626] on input "text" at bounding box center [1154, 621] width 74 height 37
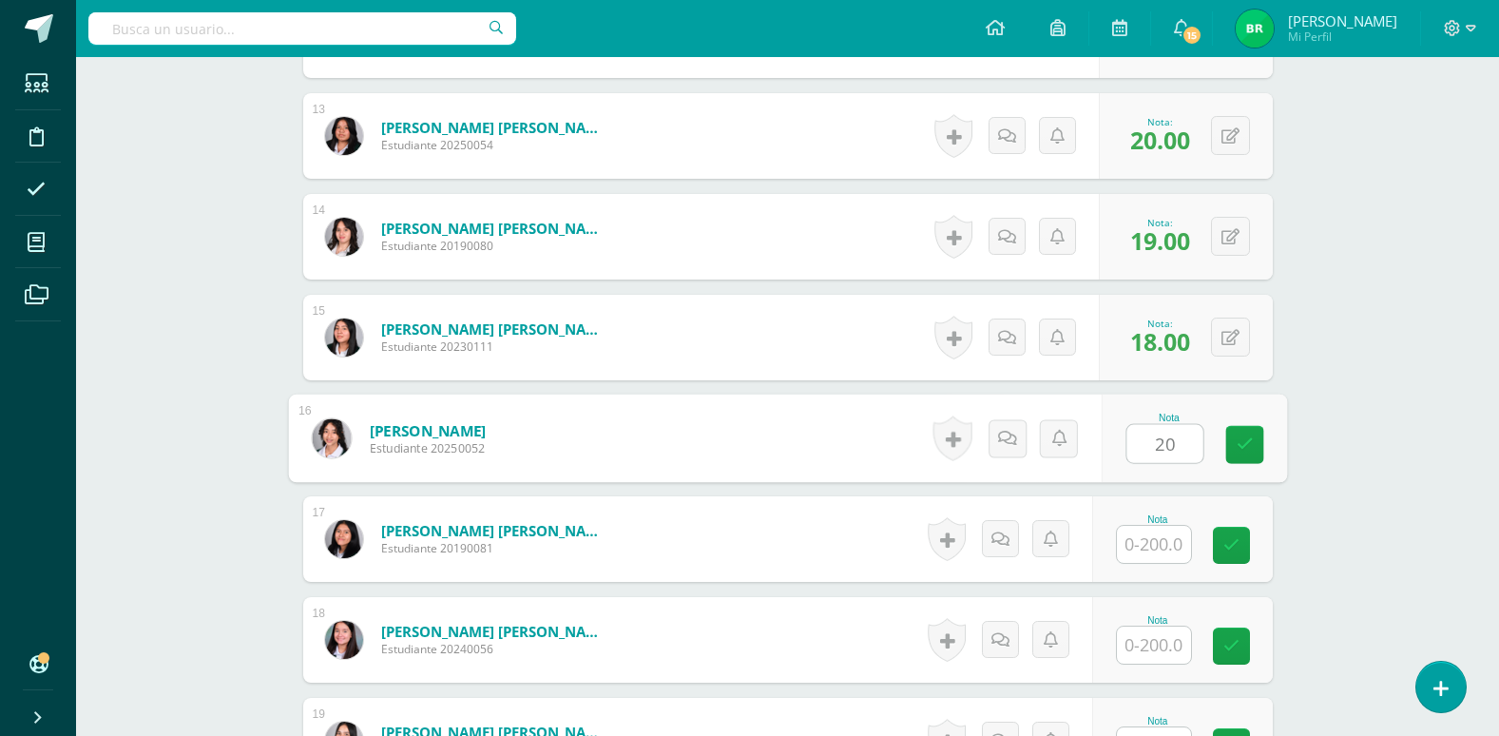
scroll to position [1789, 0]
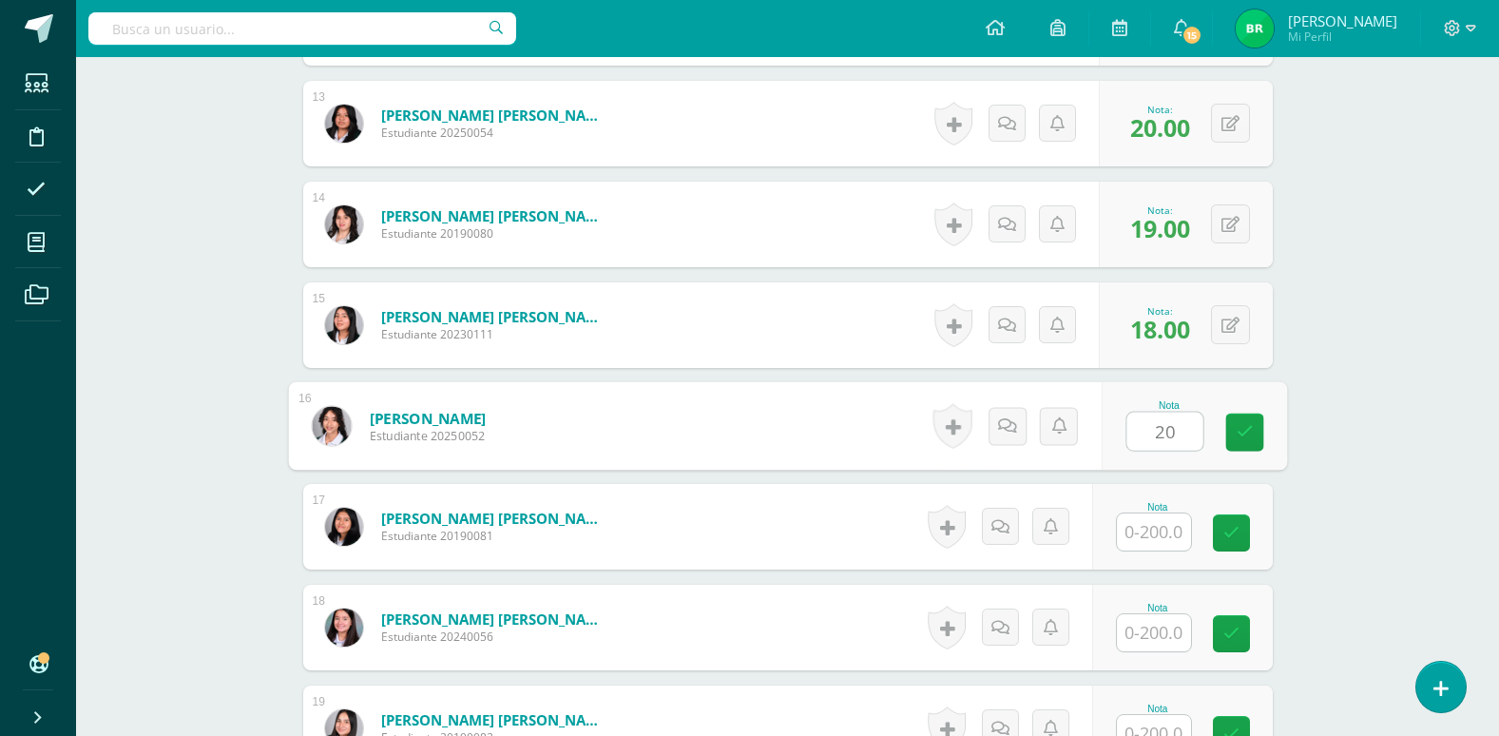
type input "20"
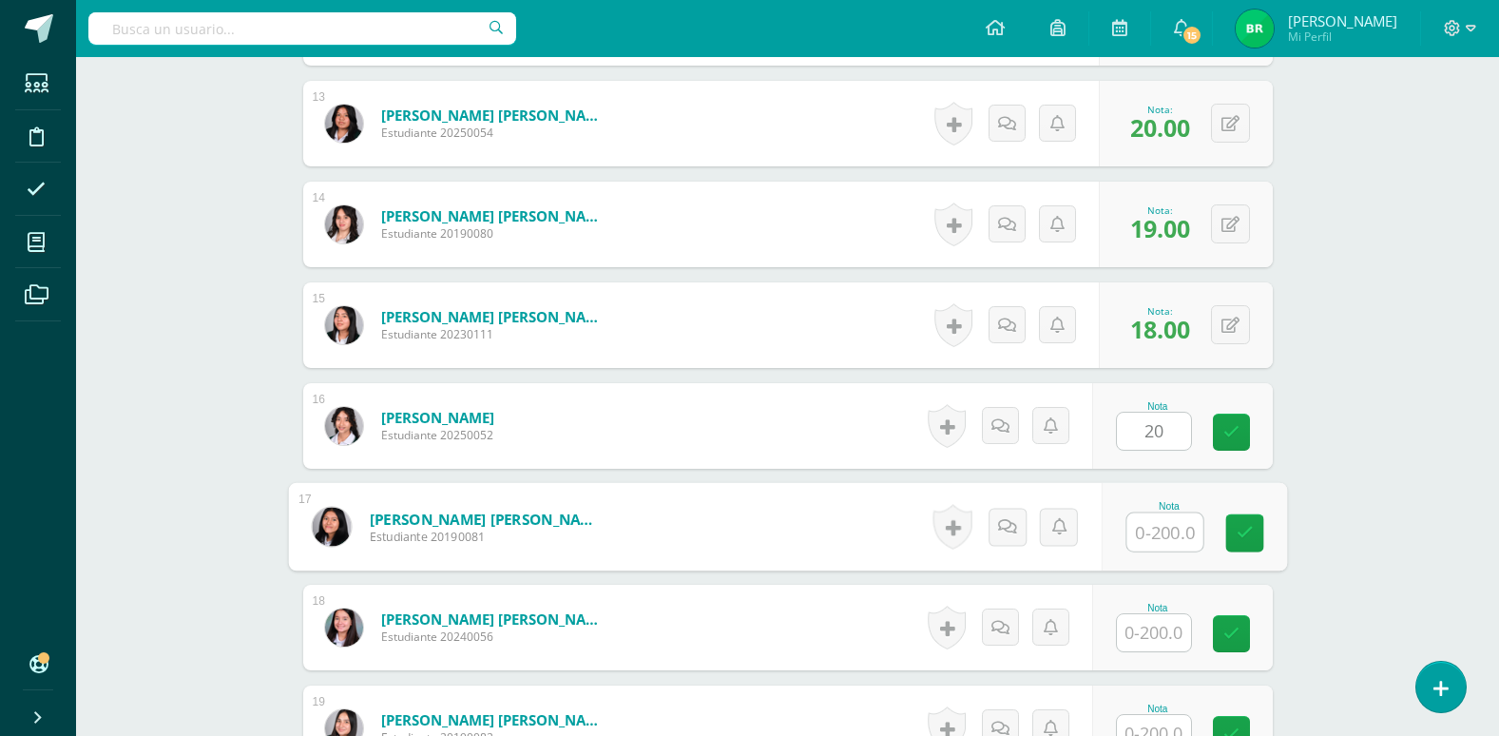
click at [1173, 528] on input "text" at bounding box center [1165, 532] width 76 height 38
type input "20"
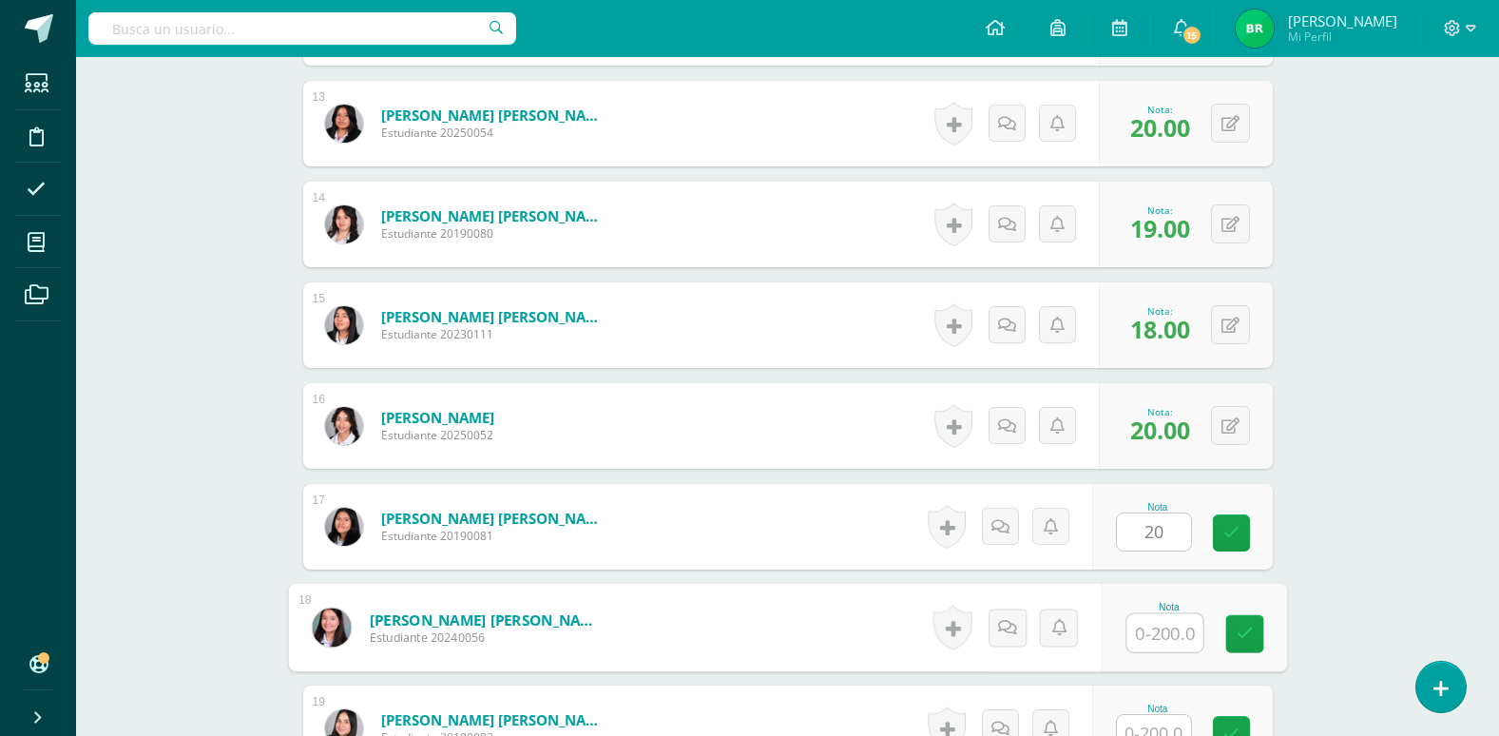
click at [1167, 639] on input "text" at bounding box center [1165, 633] width 76 height 38
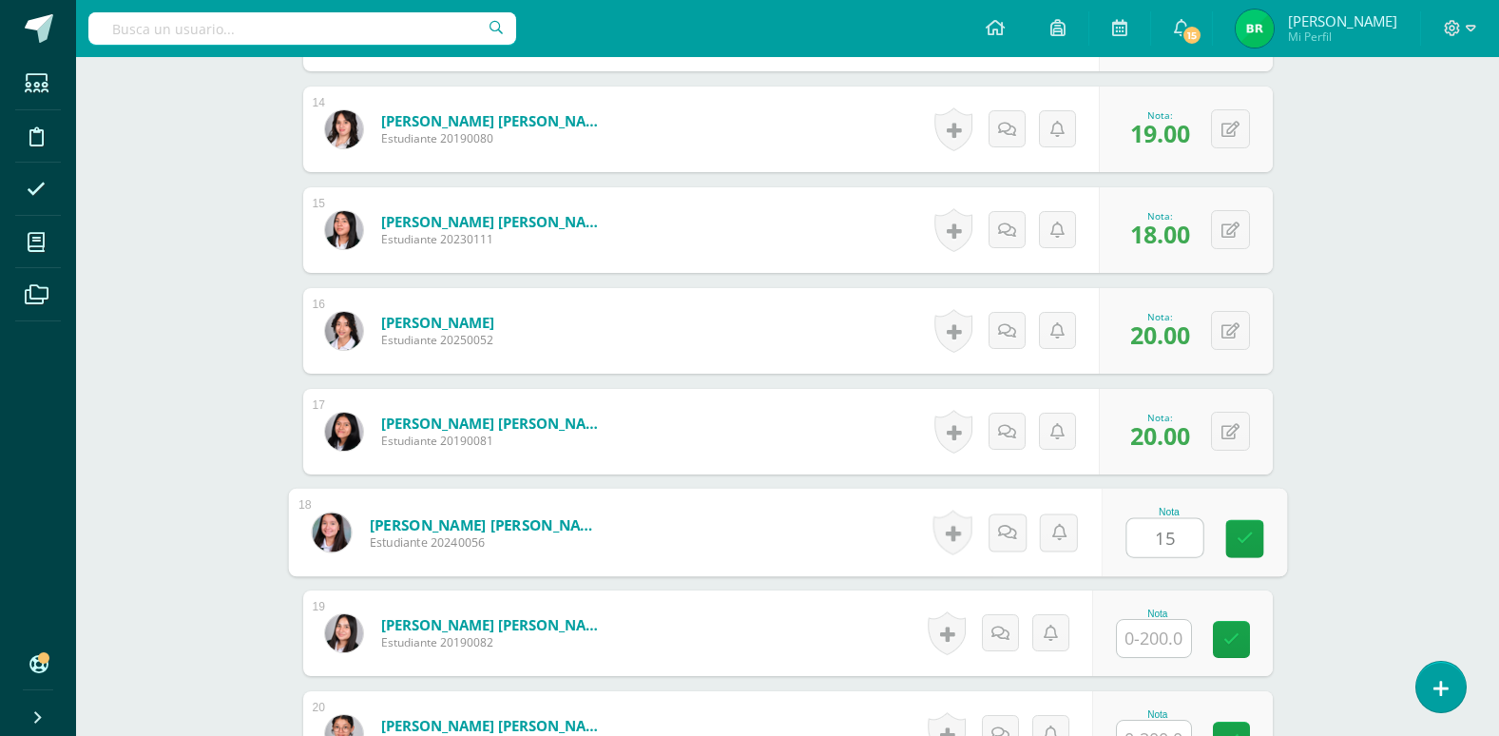
type input "15"
click at [1167, 639] on input "text" at bounding box center [1154, 638] width 74 height 37
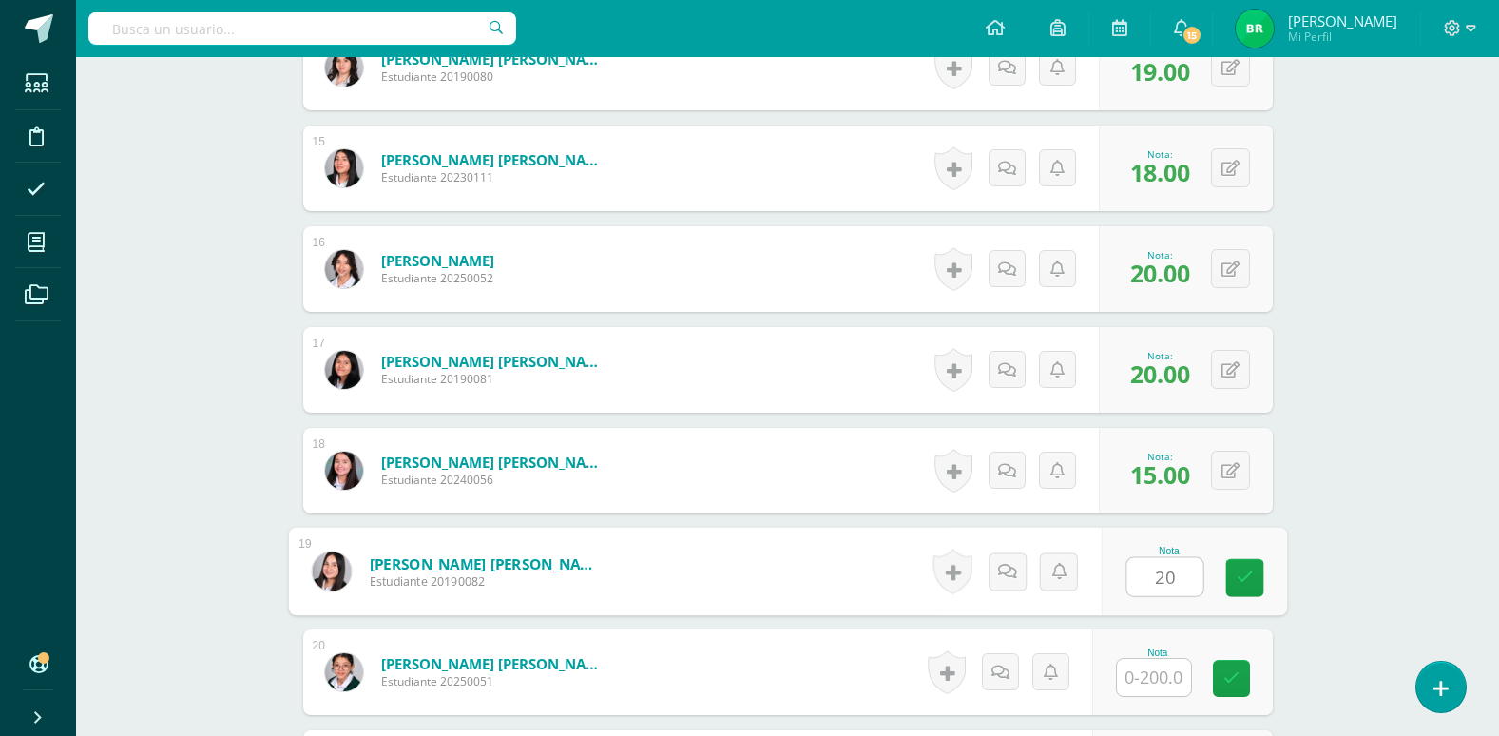
scroll to position [1979, 0]
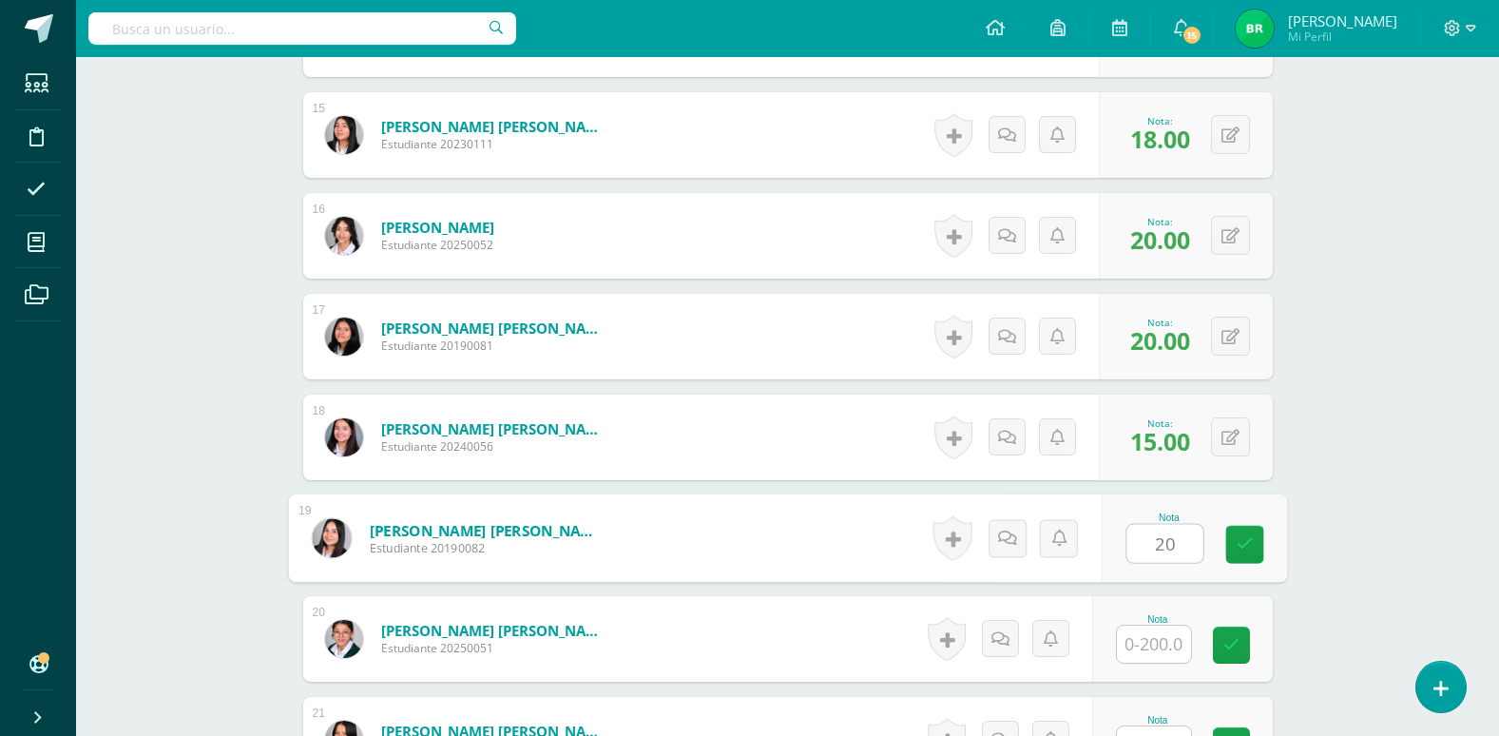
type input "20"
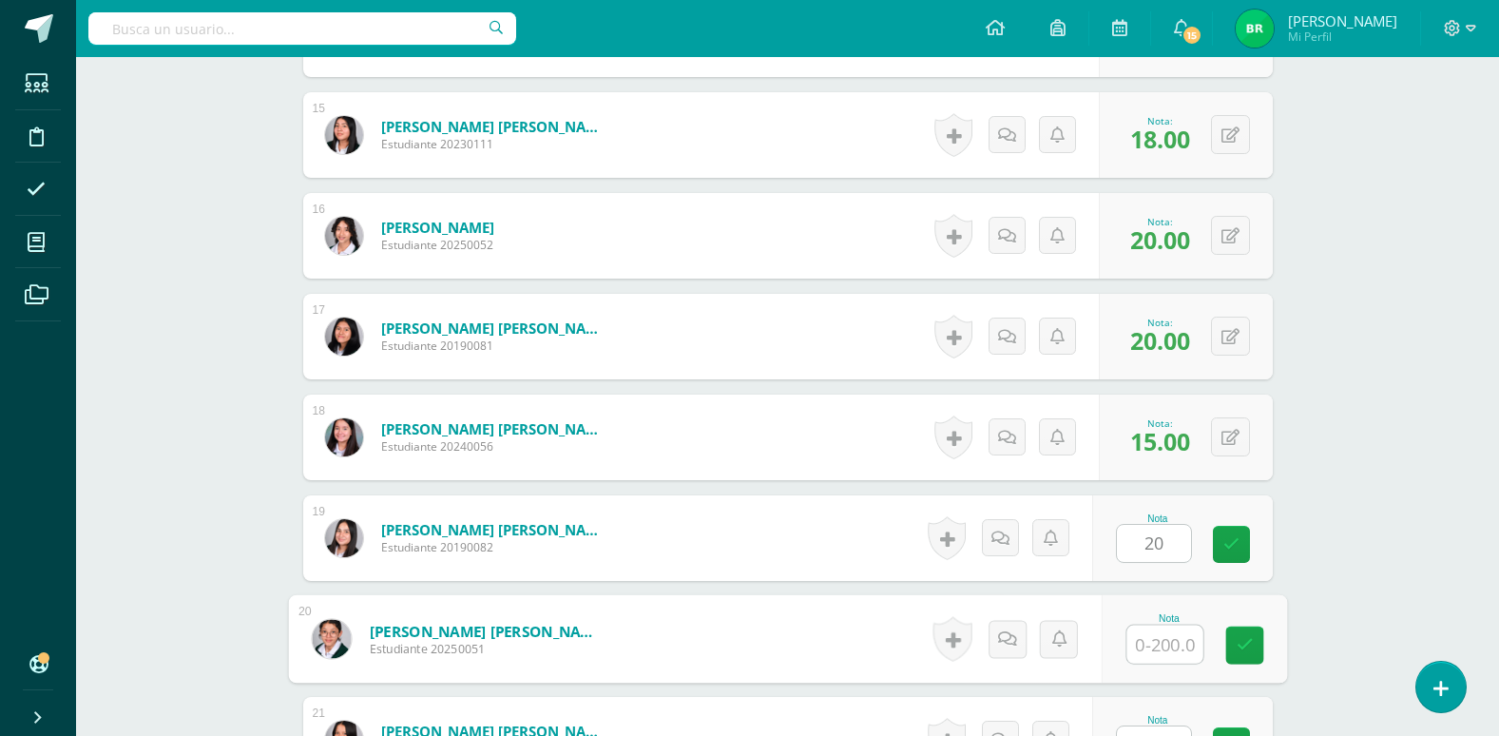
click at [1167, 639] on input "text" at bounding box center [1165, 645] width 76 height 38
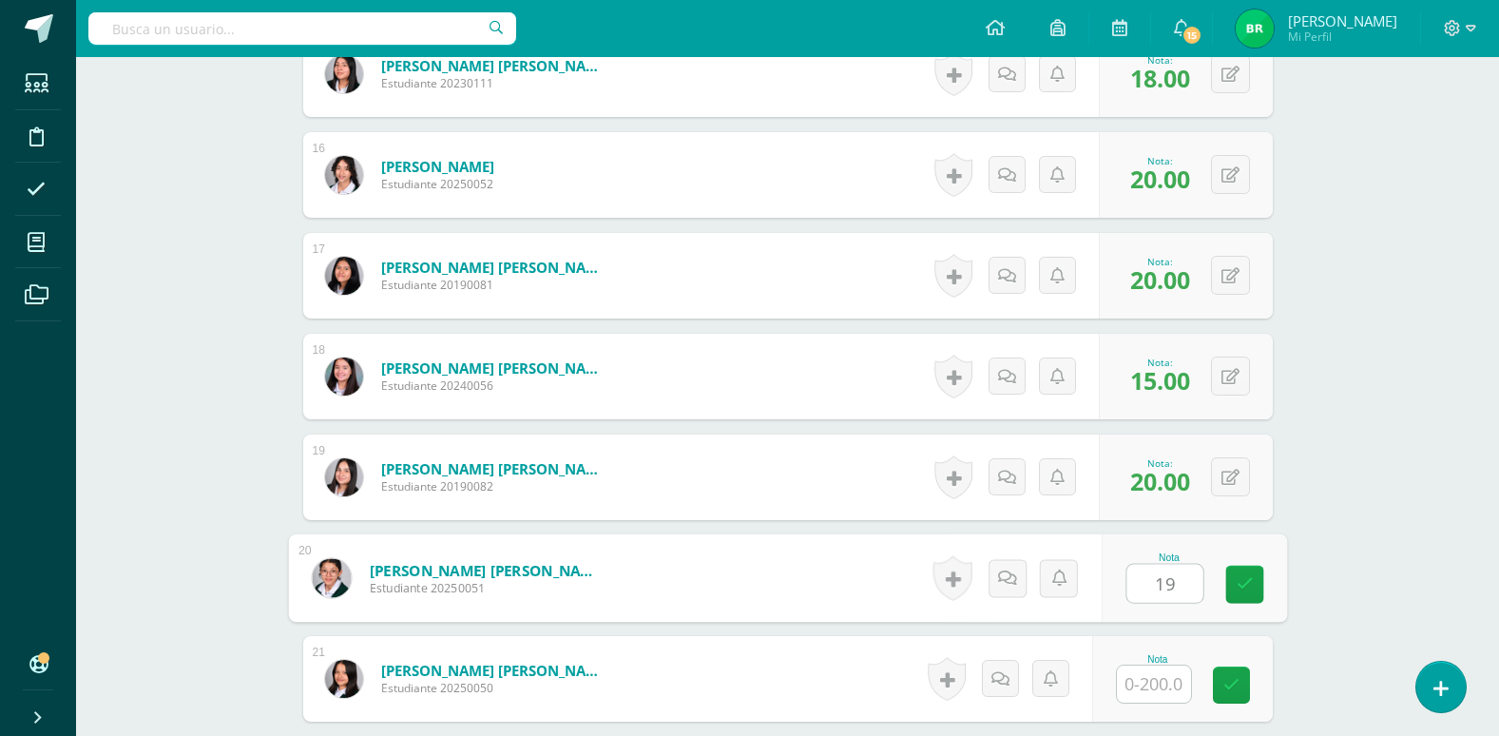
scroll to position [2074, 0]
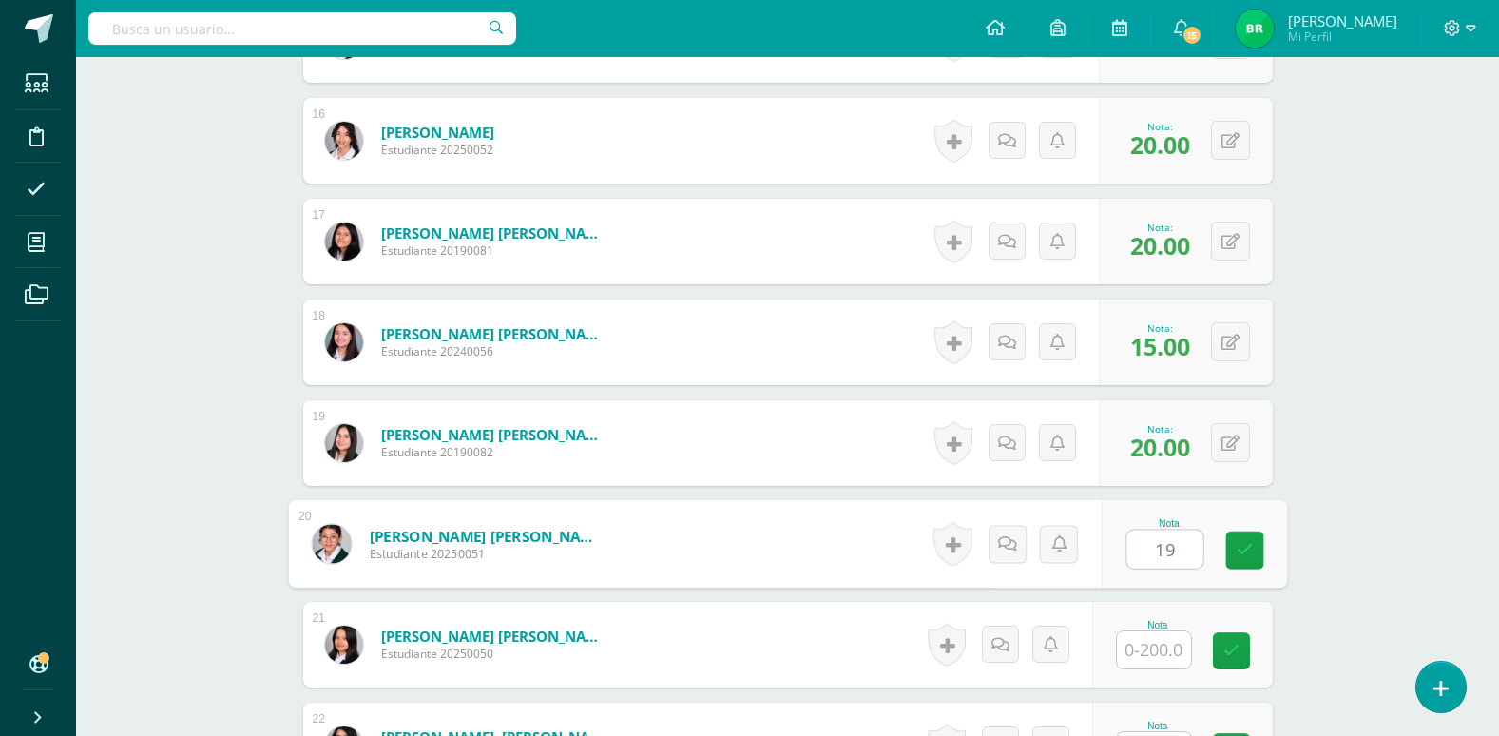
type input "19"
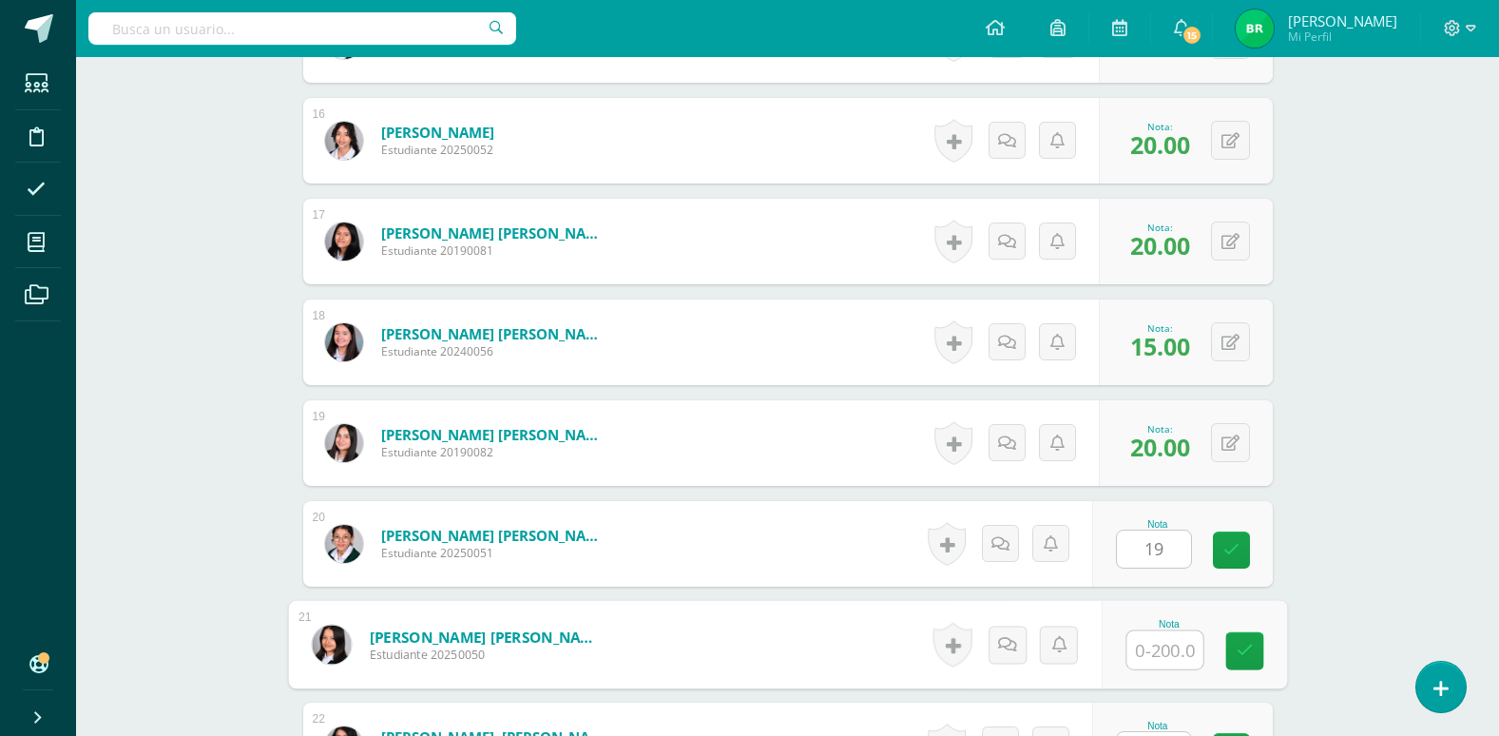
click at [1167, 639] on input "text" at bounding box center [1165, 650] width 76 height 38
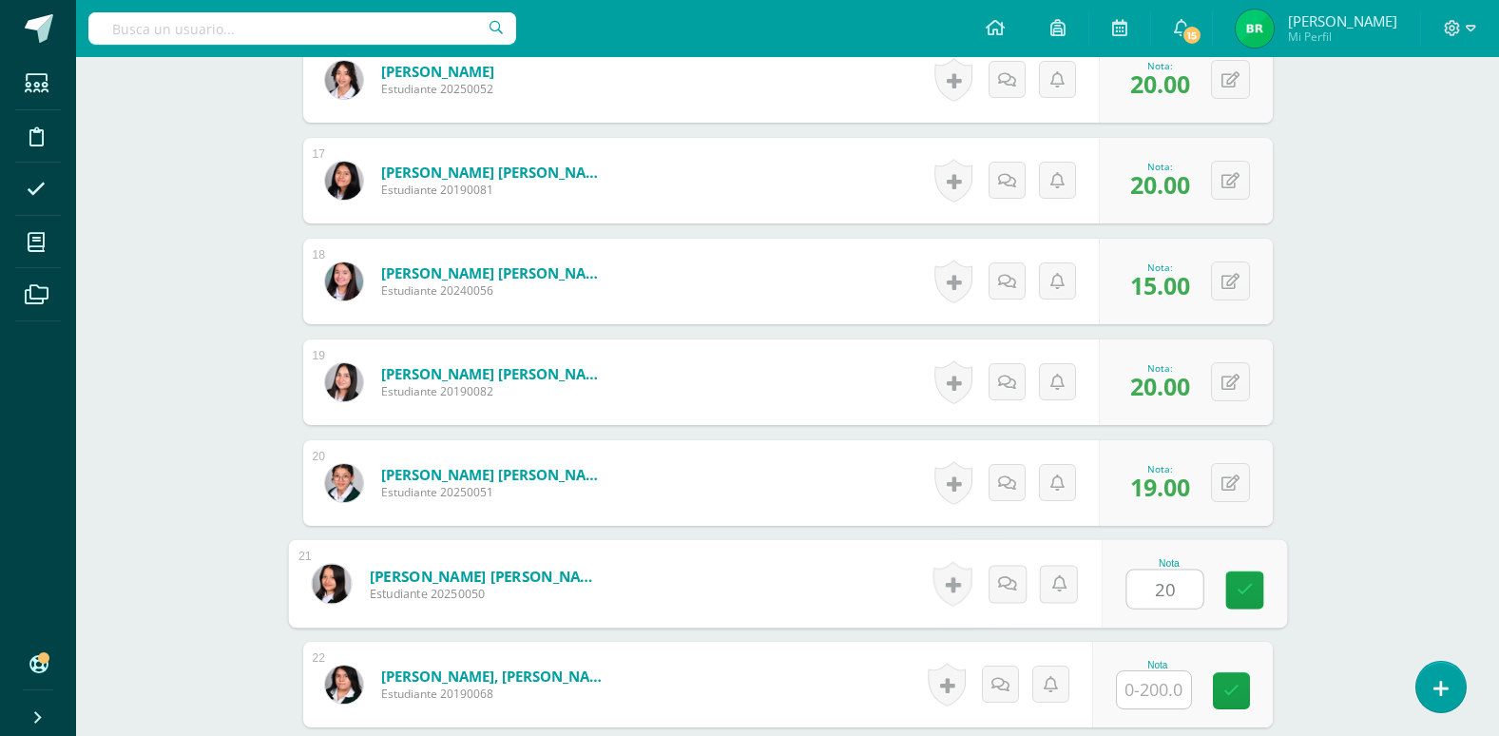
scroll to position [2169, 0]
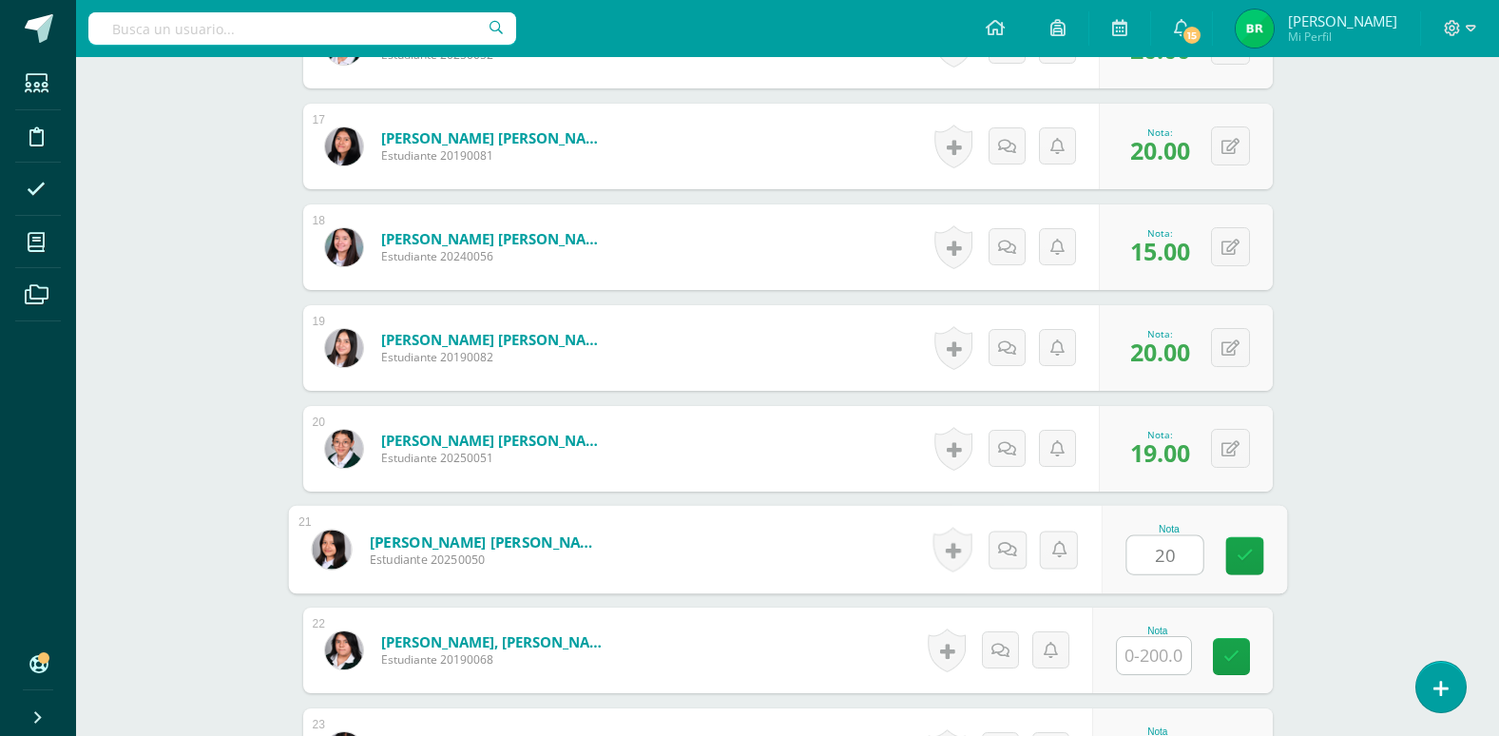
type input "20"
click at [1161, 660] on input "text" at bounding box center [1154, 655] width 74 height 37
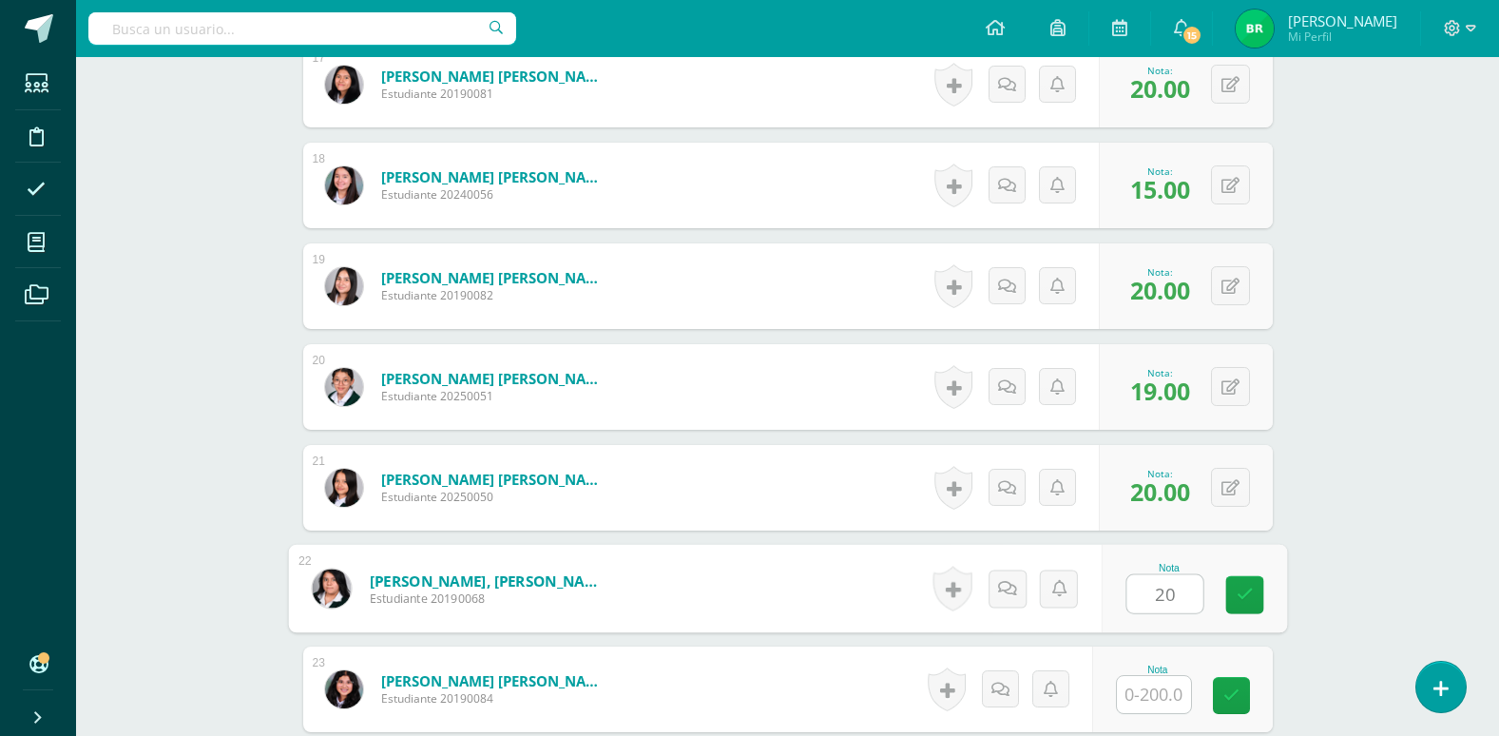
scroll to position [2265, 0]
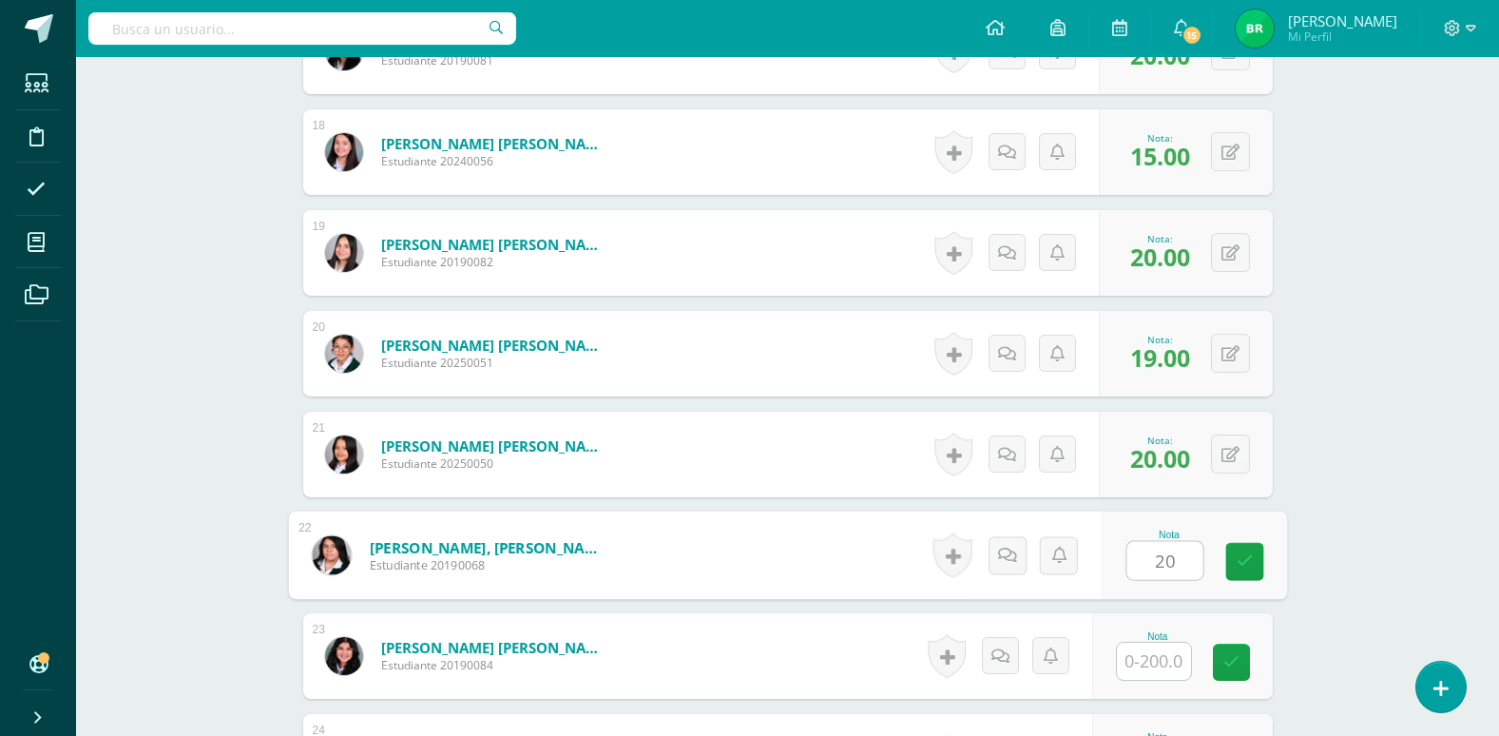
type input "20"
click at [1161, 659] on input "text" at bounding box center [1154, 661] width 74 height 37
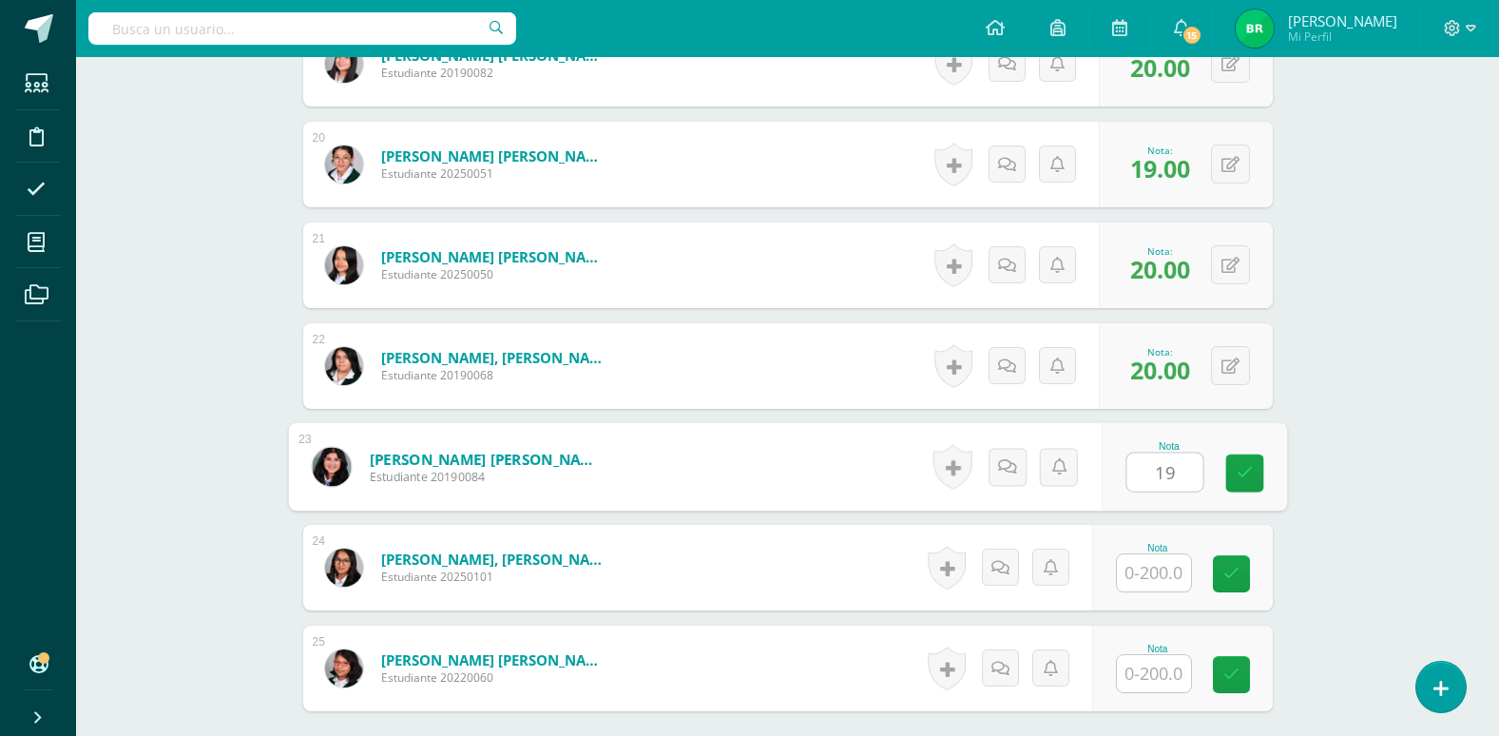
scroll to position [2455, 0]
type input "19"
click at [1167, 569] on input "text" at bounding box center [1154, 571] width 74 height 37
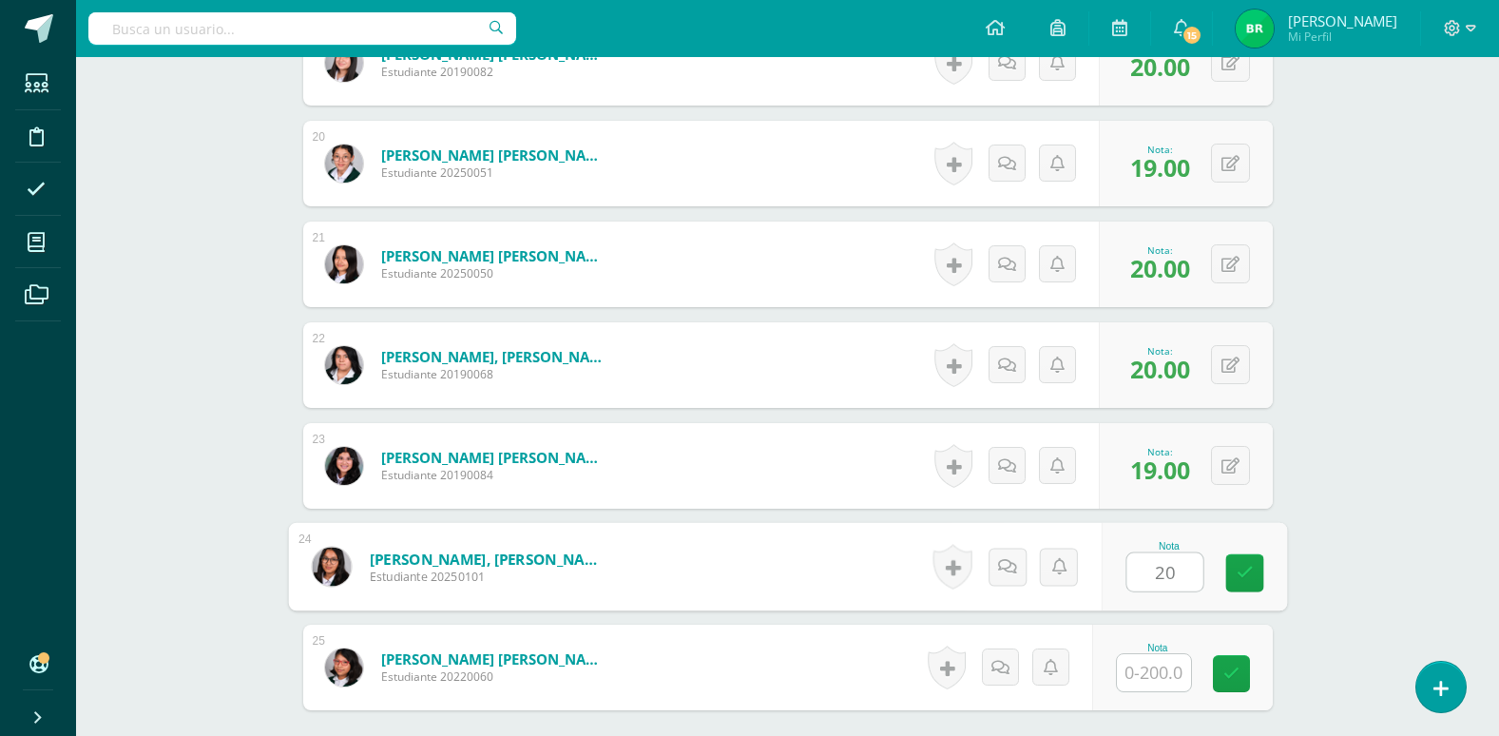
scroll to position [2550, 0]
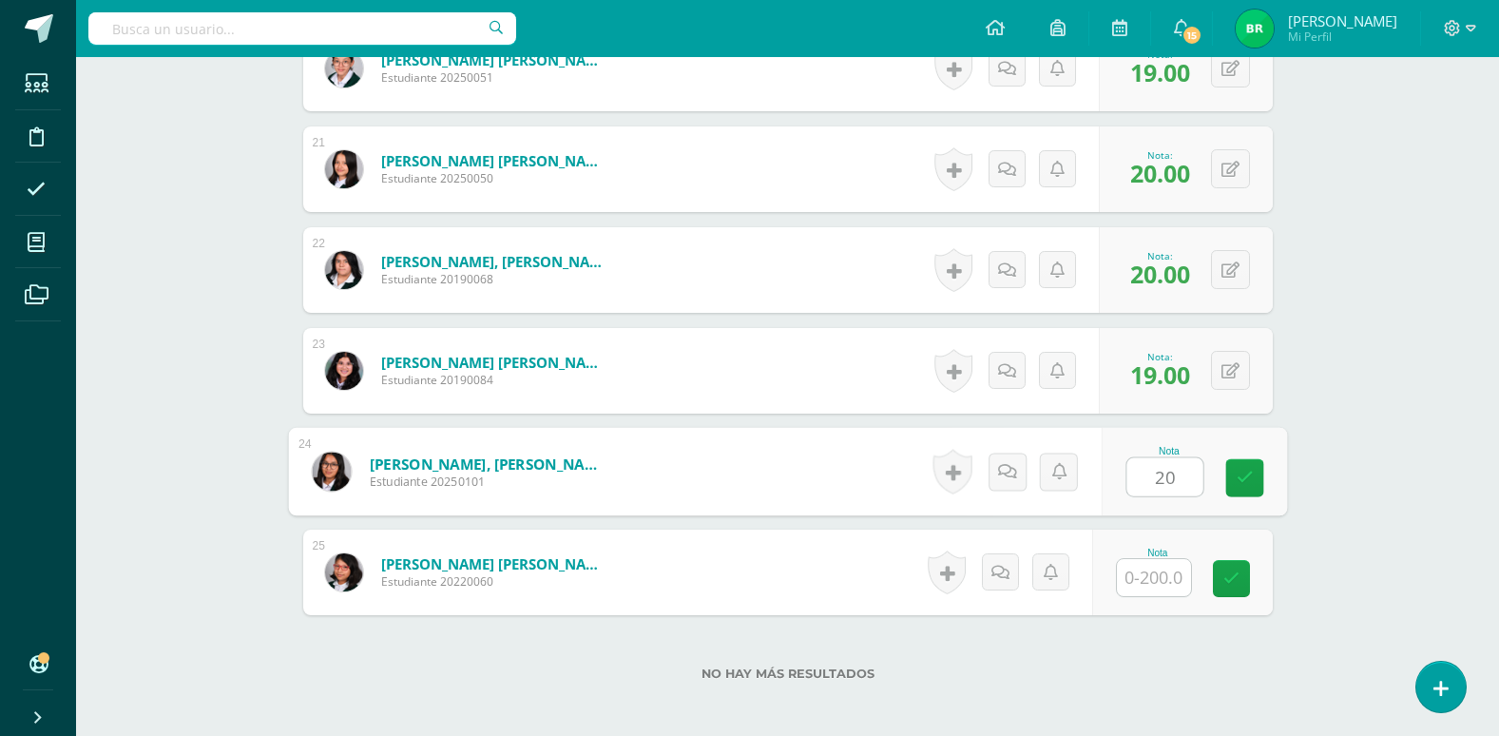
type input "20"
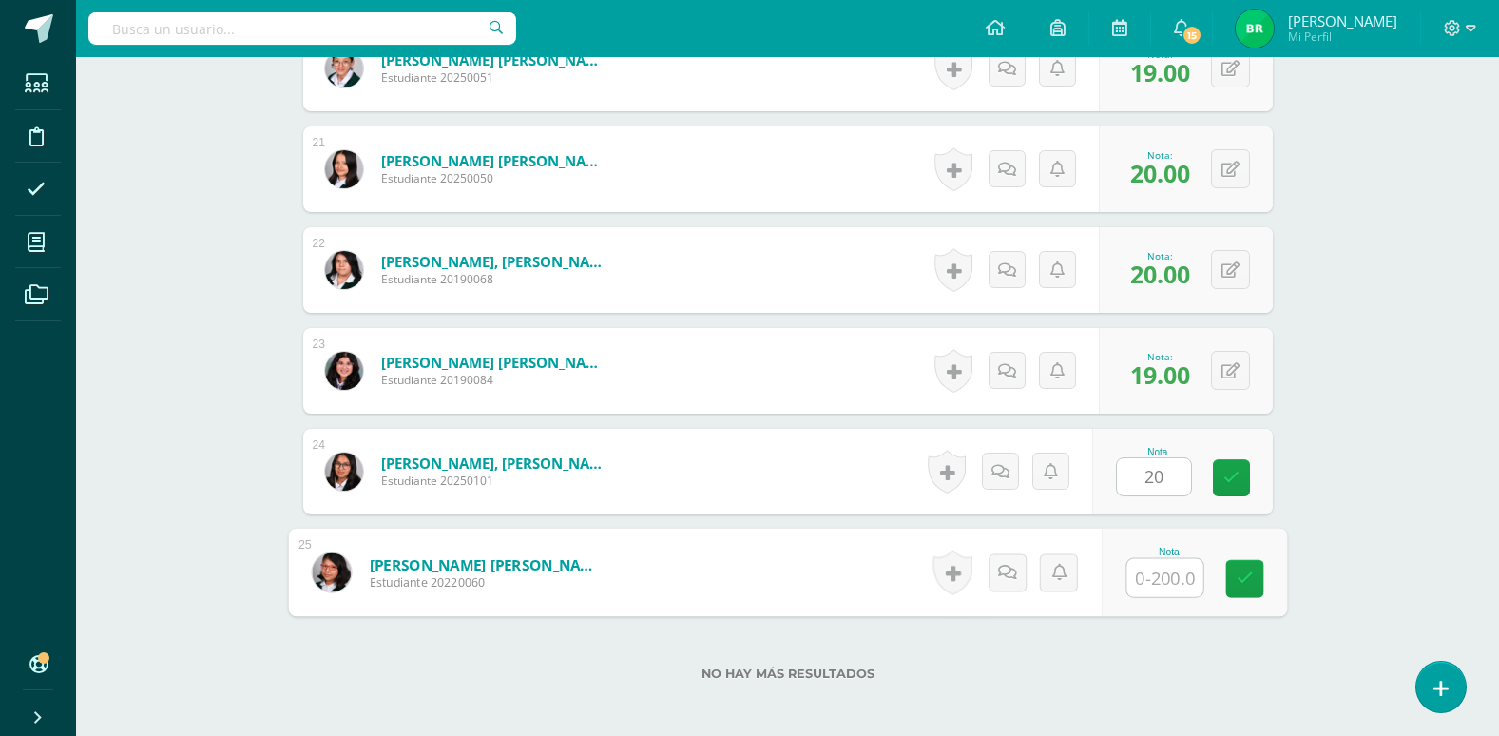
click at [1157, 578] on input "text" at bounding box center [1165, 578] width 76 height 38
type input "20"
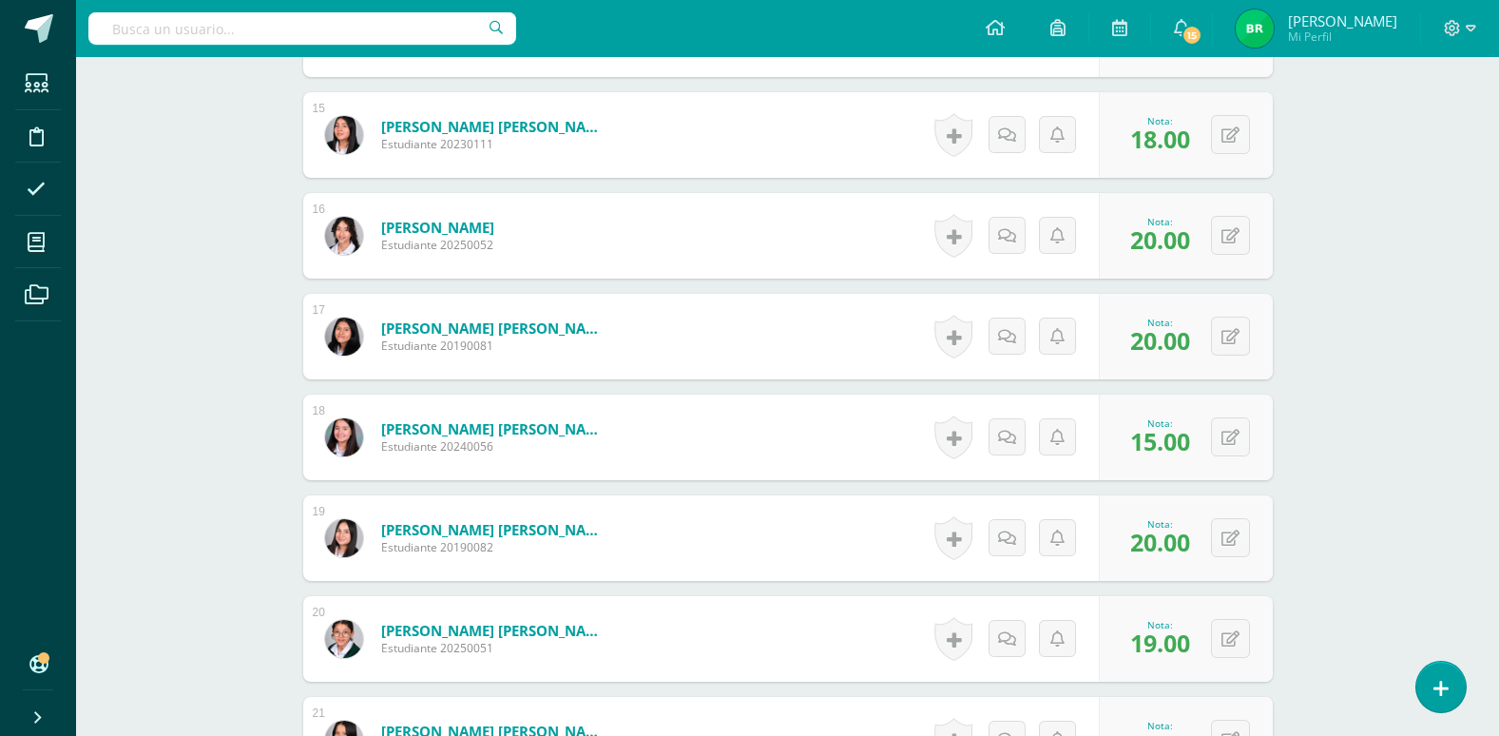
scroll to position [1504, 0]
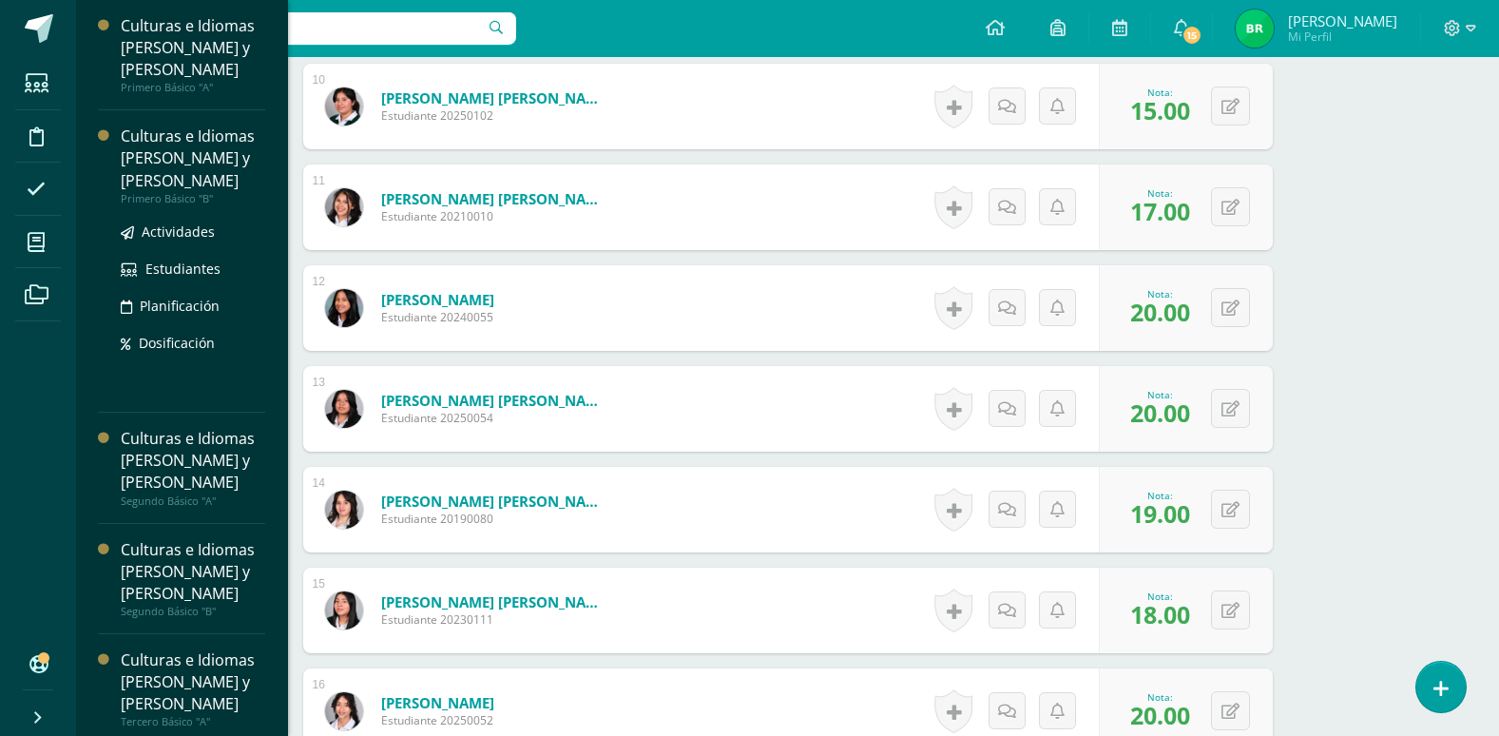
click at [191, 165] on div "Culturas e Idiomas [PERSON_NAME] y [PERSON_NAME]" at bounding box center [193, 158] width 145 height 66
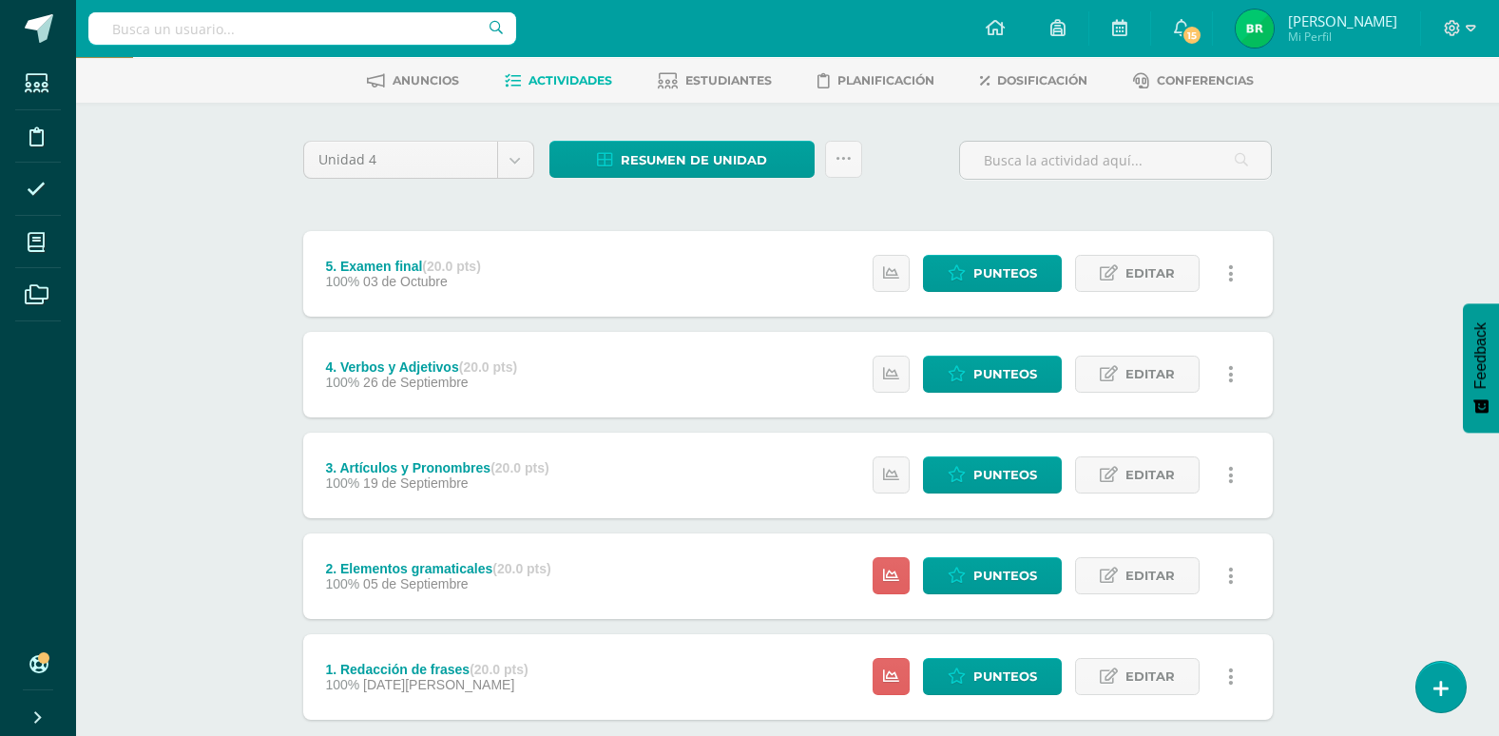
scroll to position [196, 0]
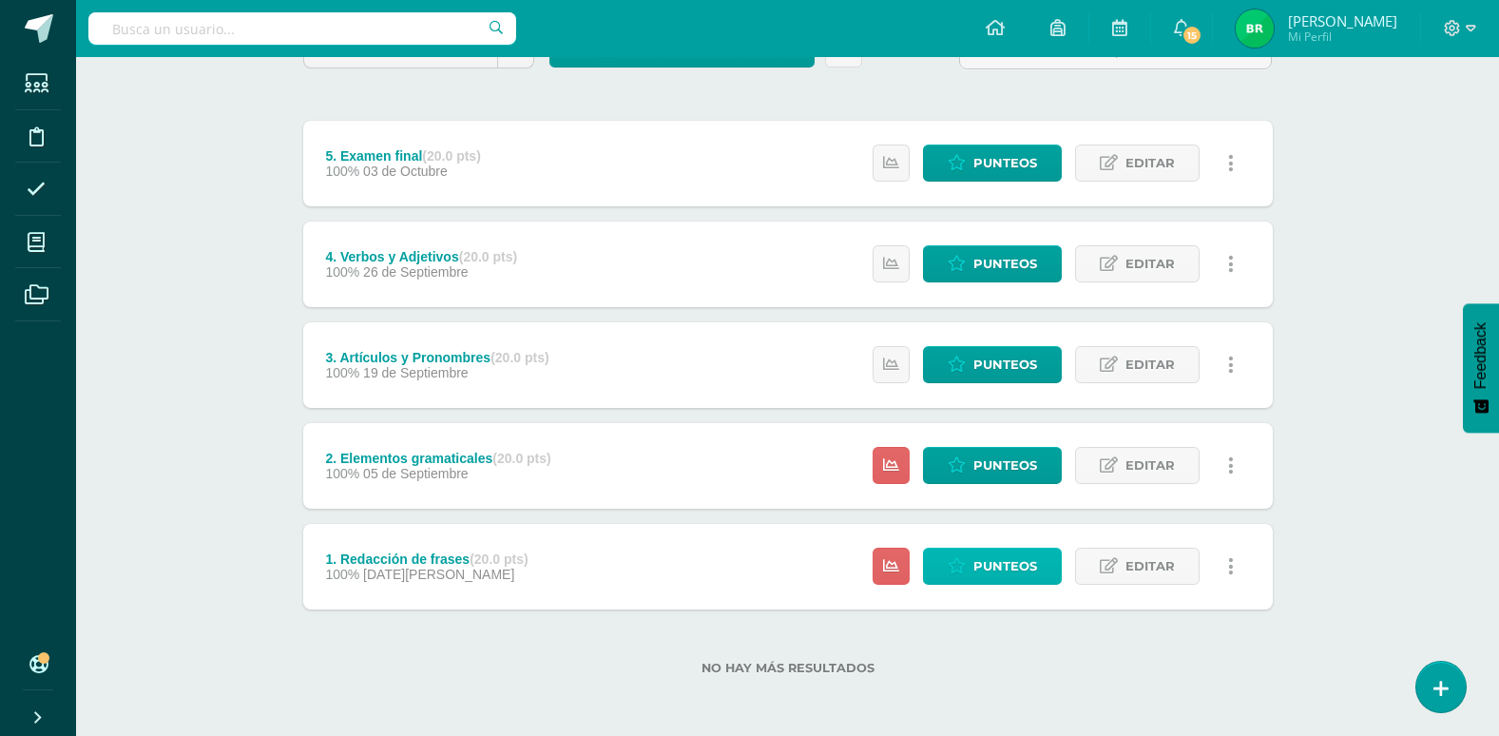
click at [1028, 564] on span "Punteos" at bounding box center [1005, 566] width 64 height 35
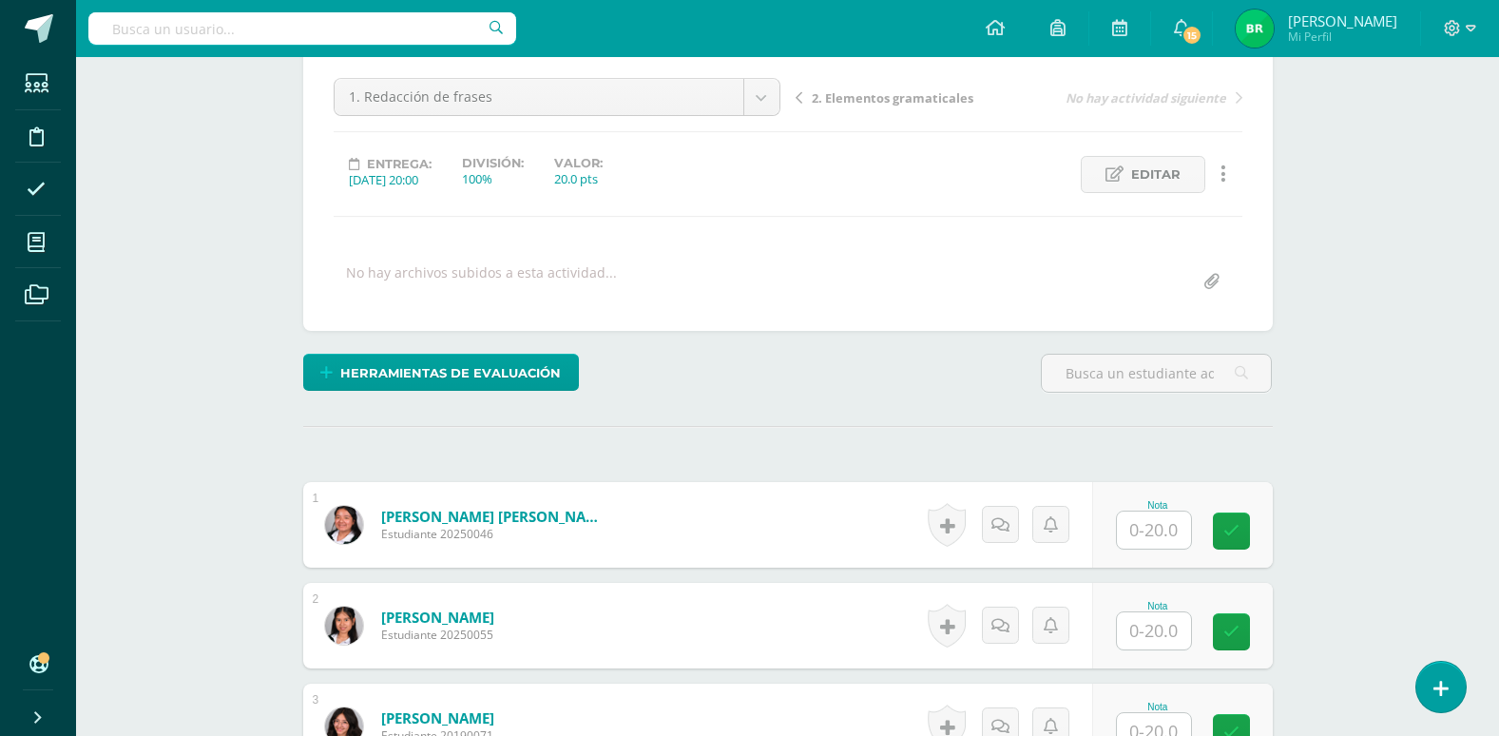
scroll to position [274, 0]
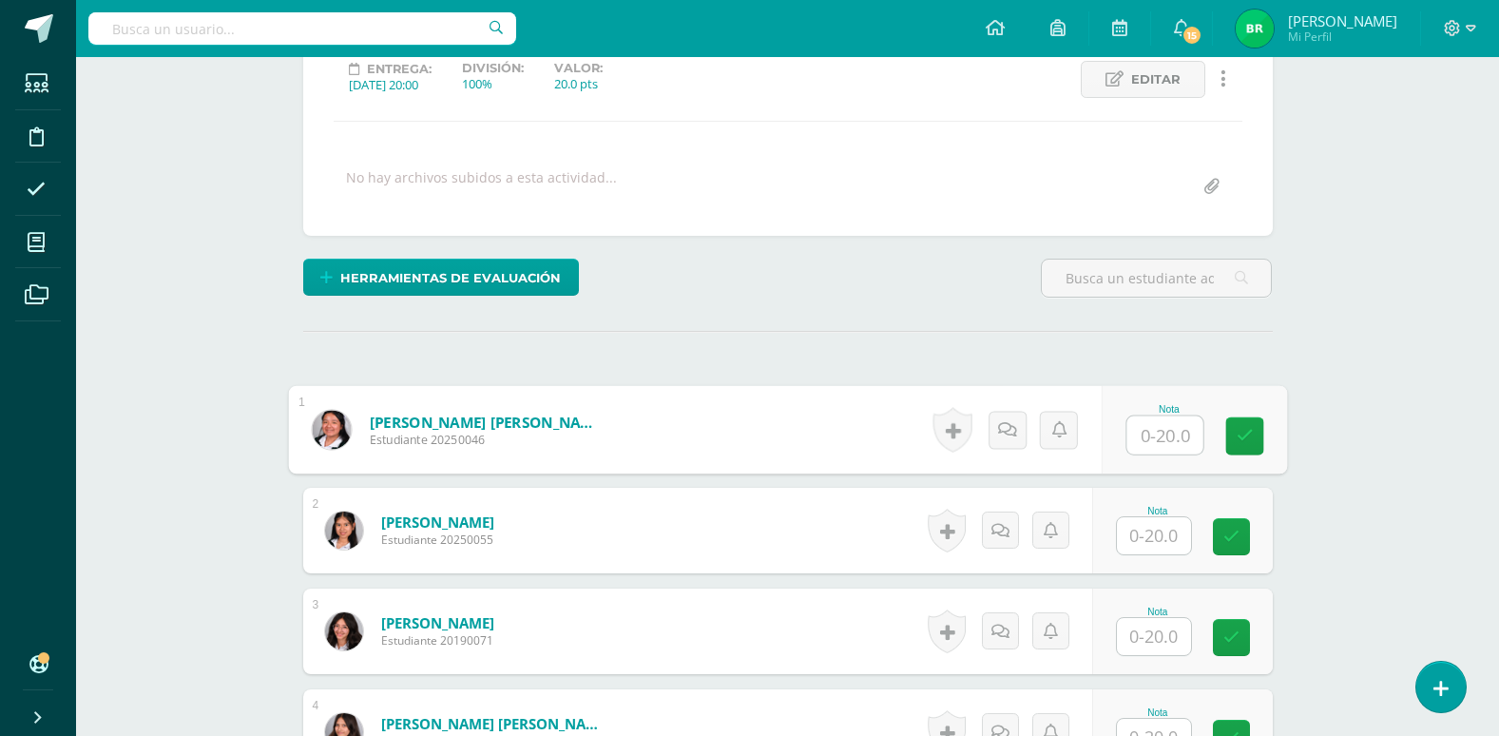
click at [1154, 443] on input "text" at bounding box center [1165, 435] width 76 height 38
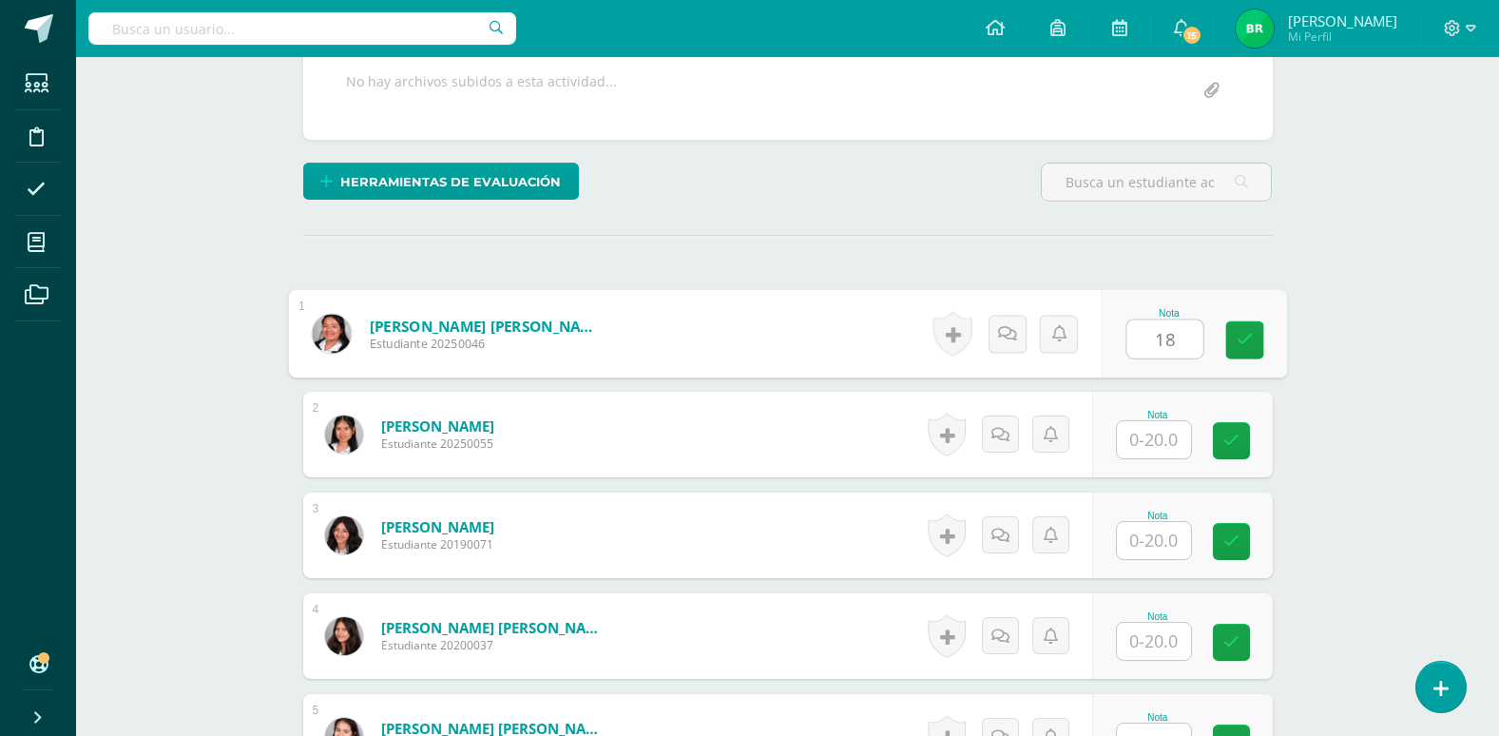
scroll to position [371, 0]
type input "18"
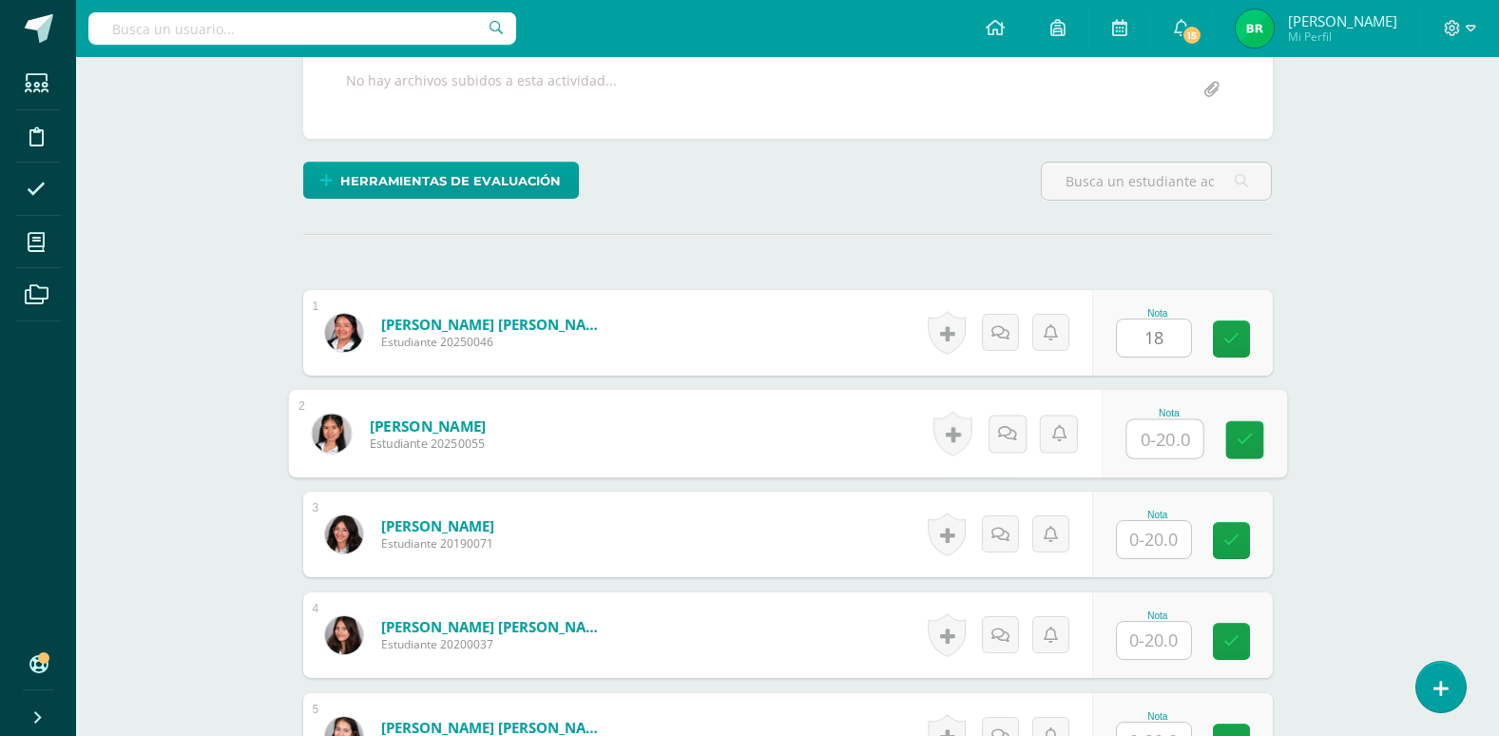
click at [1156, 442] on input "text" at bounding box center [1165, 439] width 76 height 38
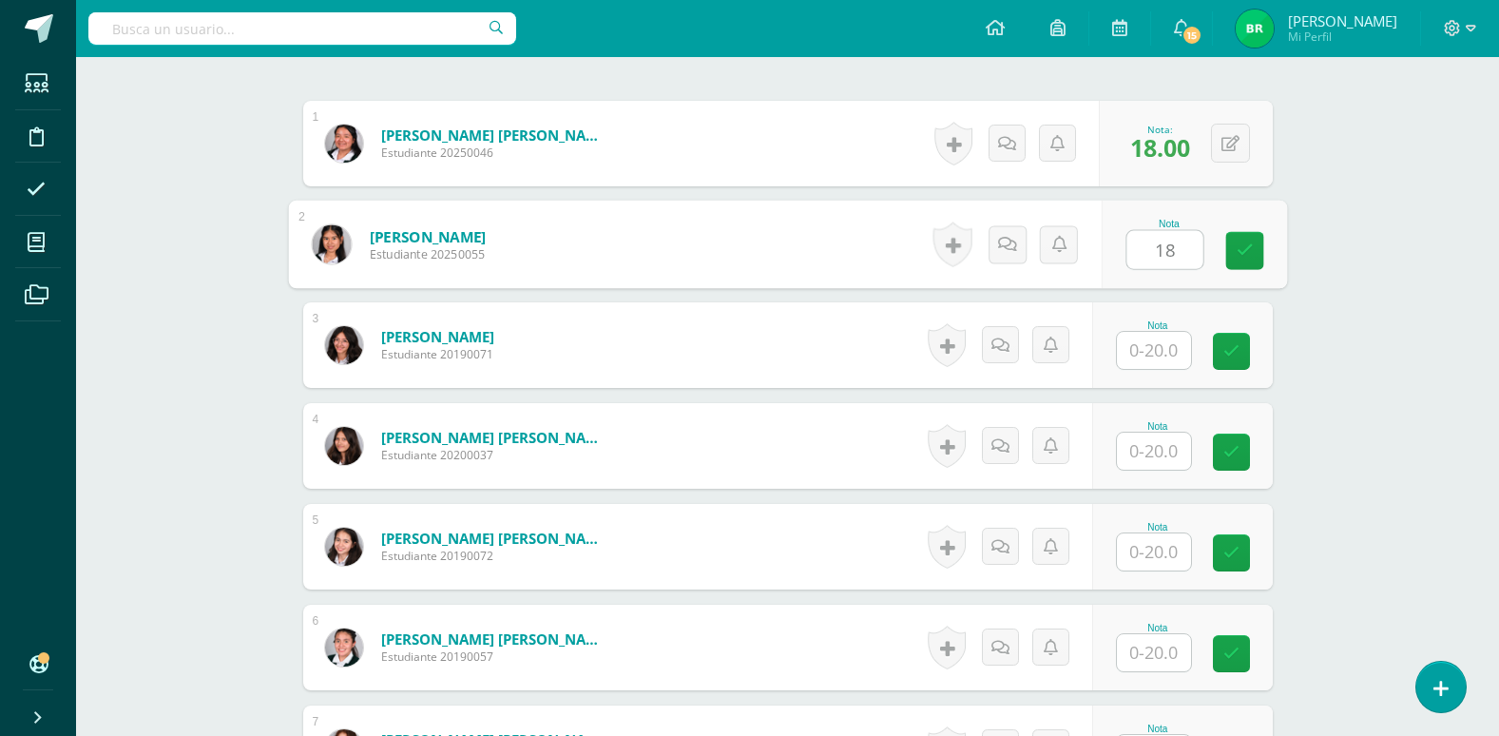
scroll to position [561, 0]
type input "18"
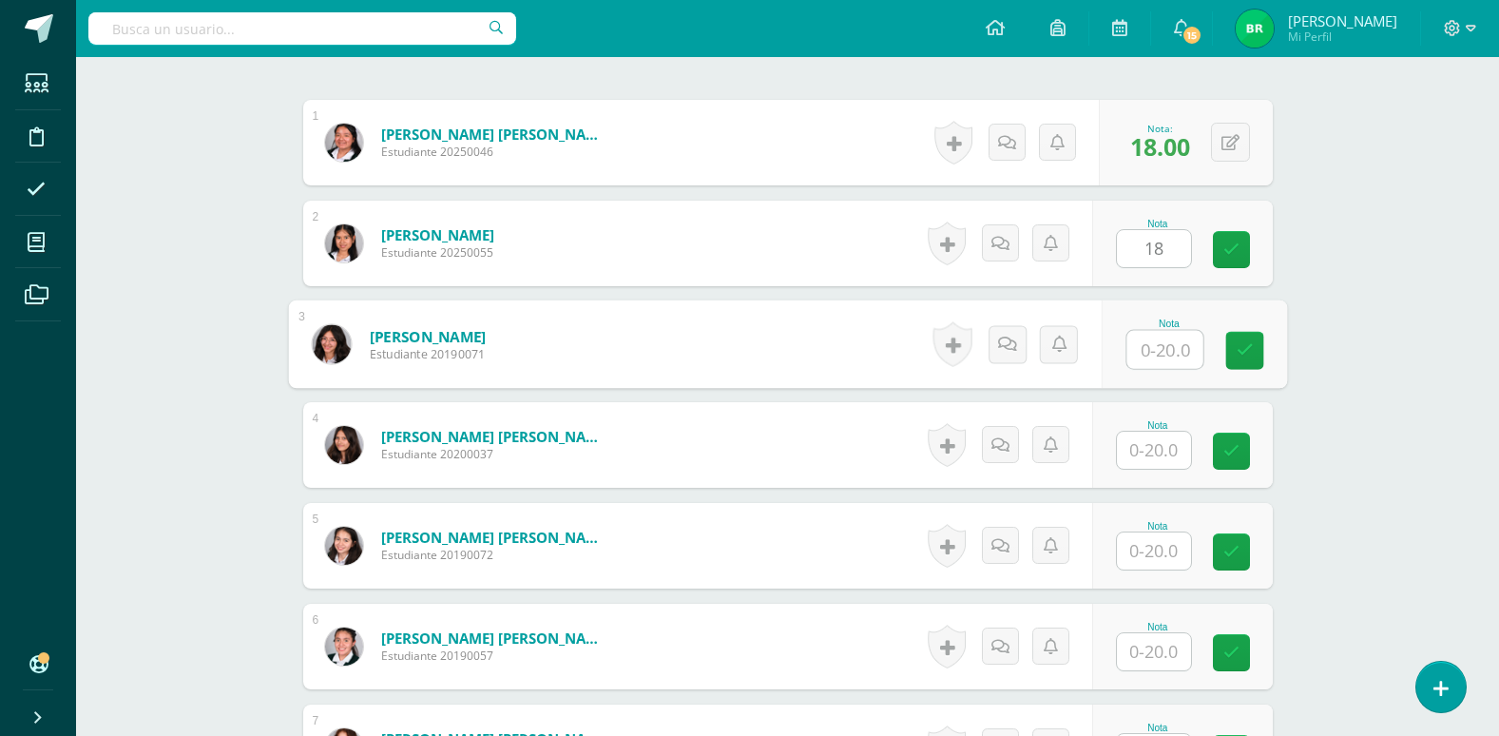
click at [1161, 354] on input "text" at bounding box center [1165, 350] width 76 height 38
type input "20"
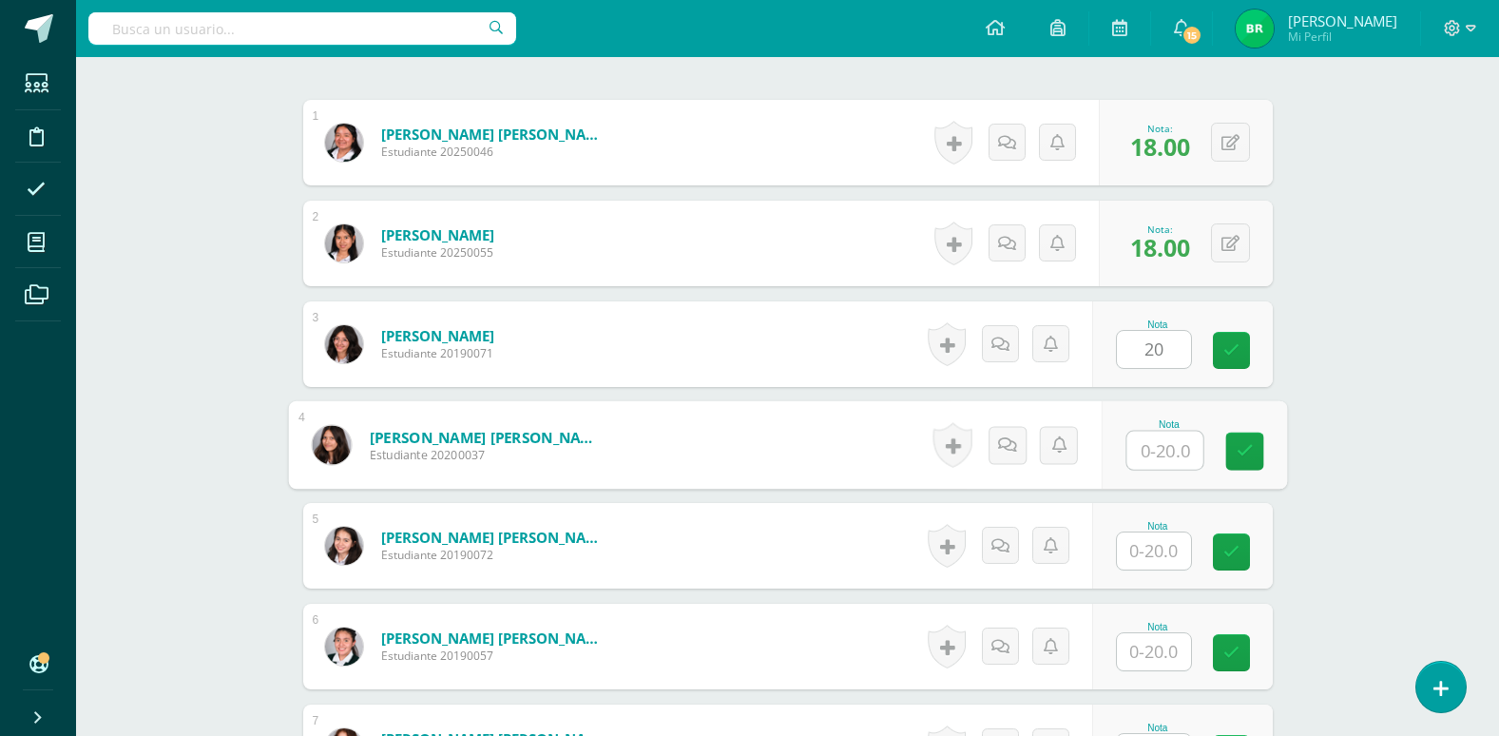
click at [1151, 453] on input "text" at bounding box center [1165, 451] width 76 height 38
type input "15"
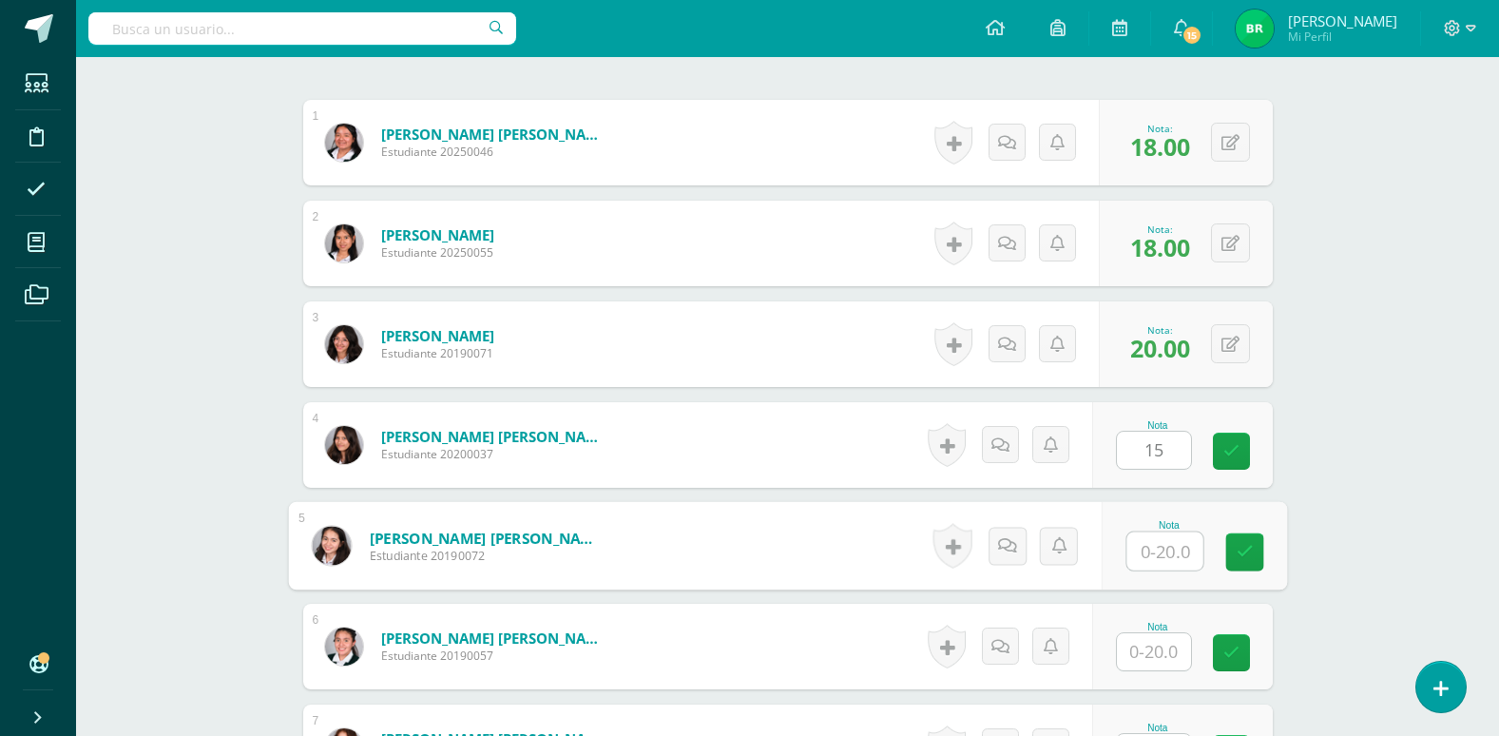
click at [1162, 549] on input "text" at bounding box center [1165, 551] width 76 height 38
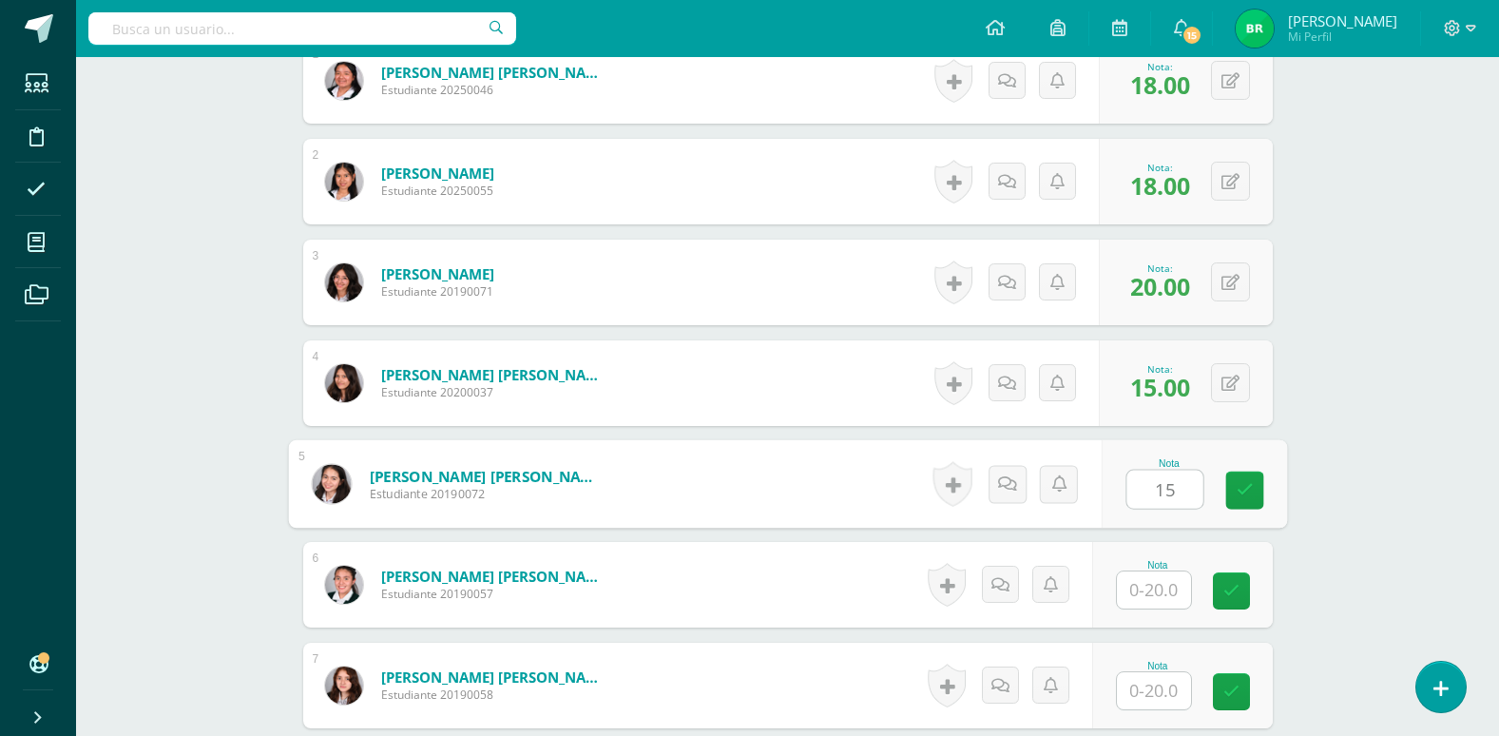
scroll to position [656, 0]
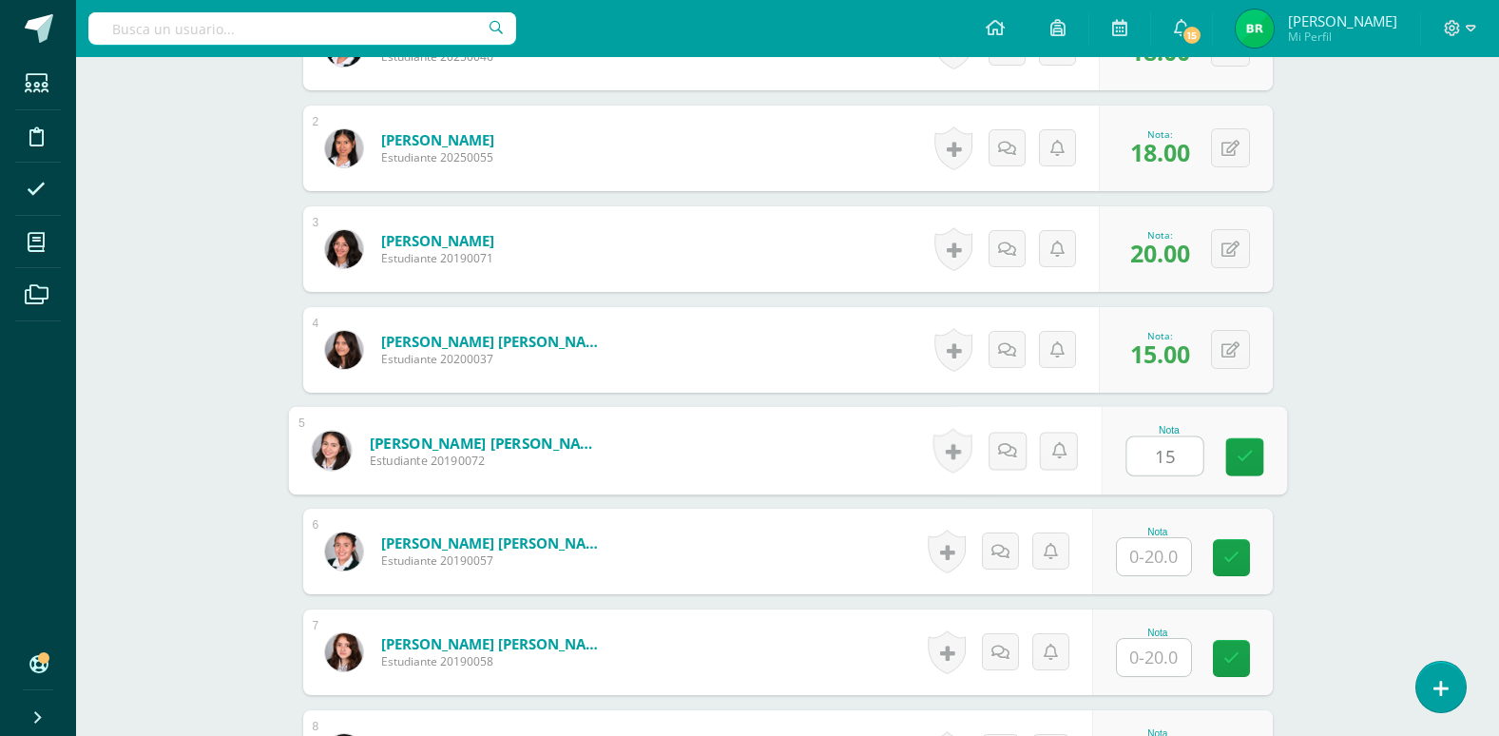
type input "15"
click at [1163, 563] on input "text" at bounding box center [1154, 556] width 74 height 37
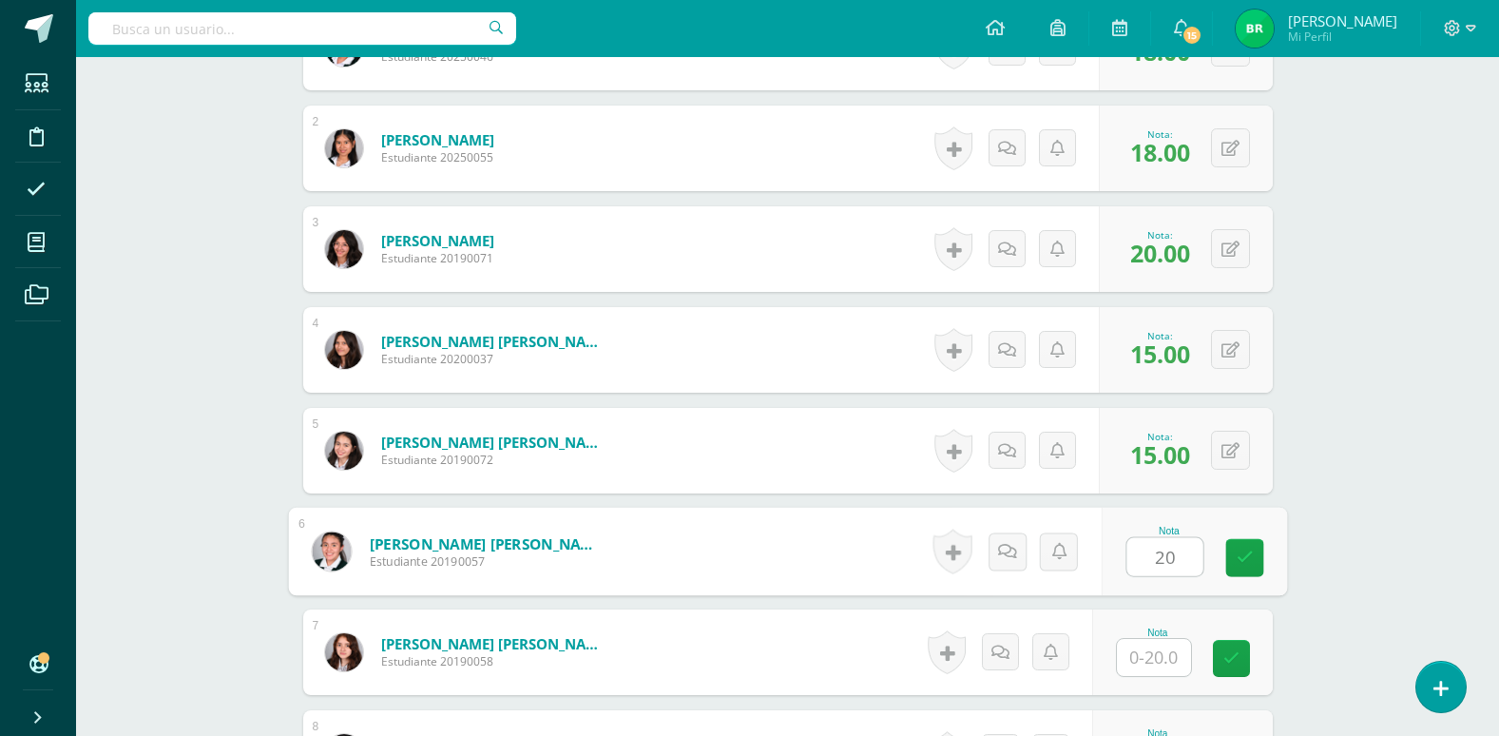
scroll to position [751, 0]
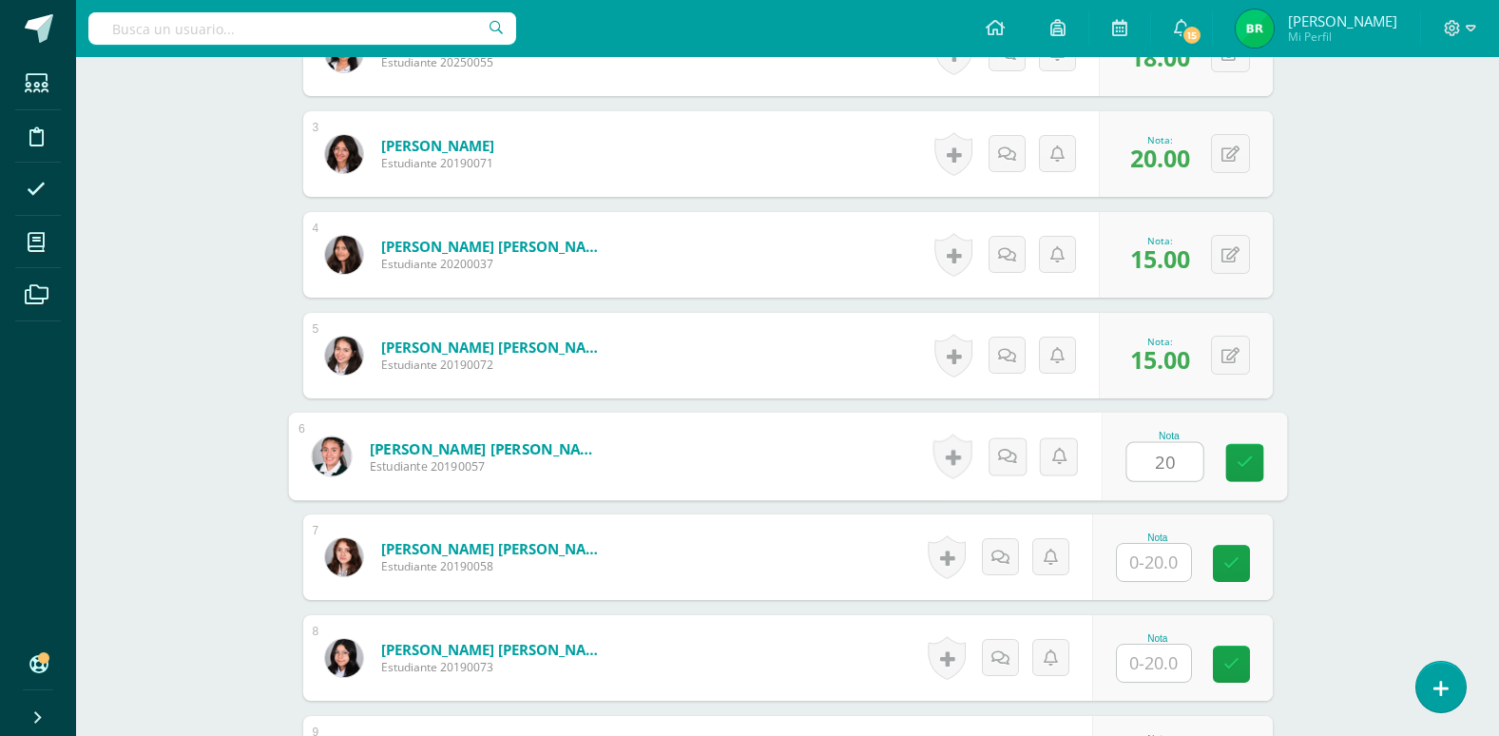
type input "20"
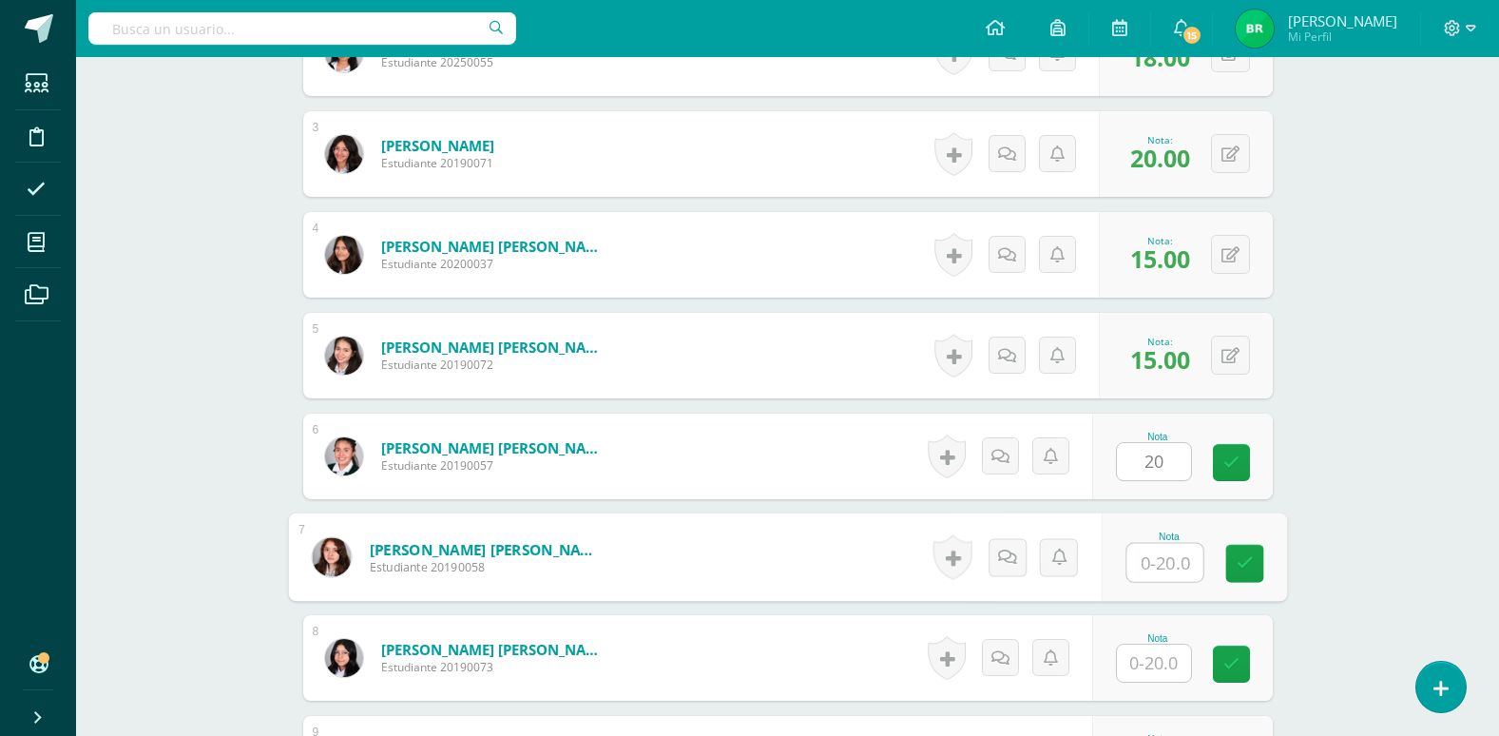
click at [1166, 570] on input "text" at bounding box center [1165, 563] width 76 height 38
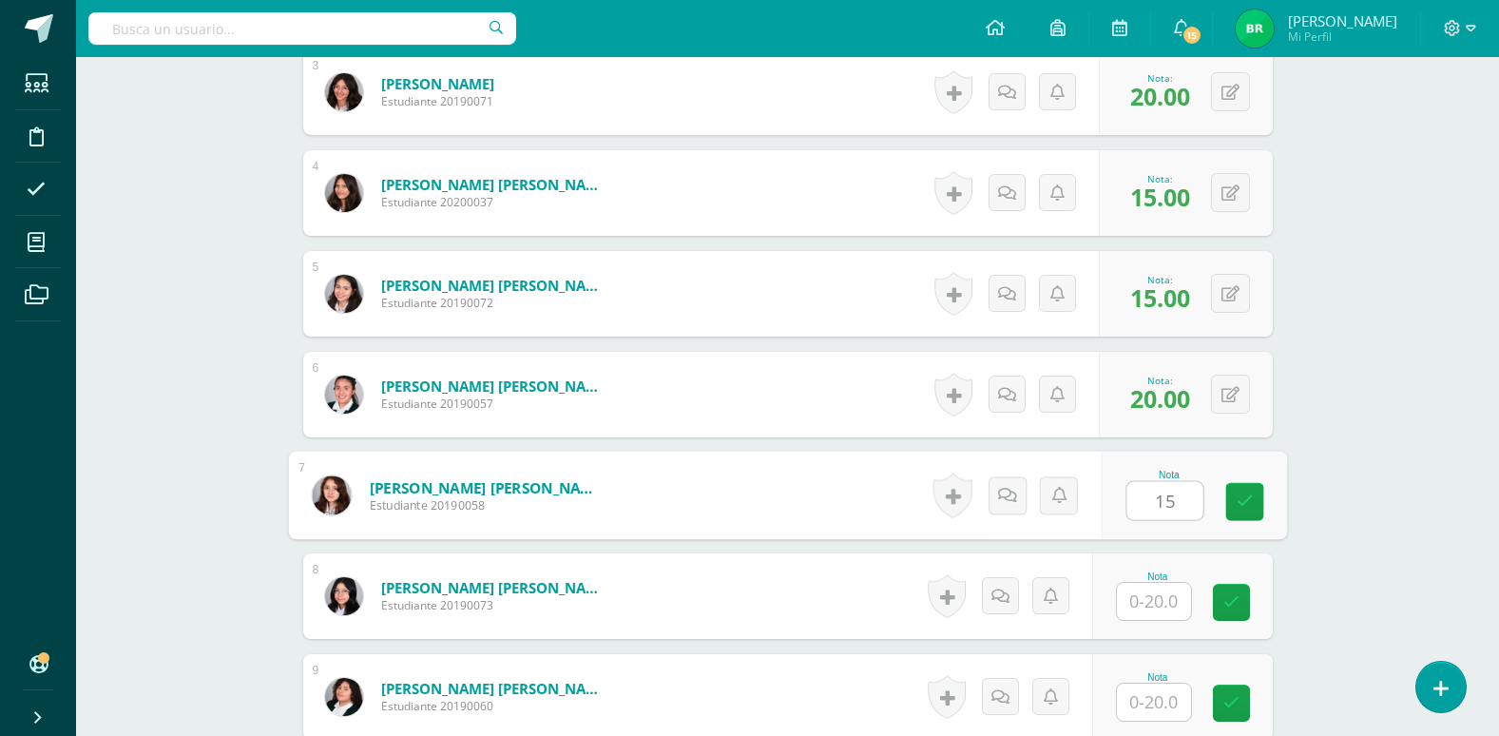
scroll to position [846, 0]
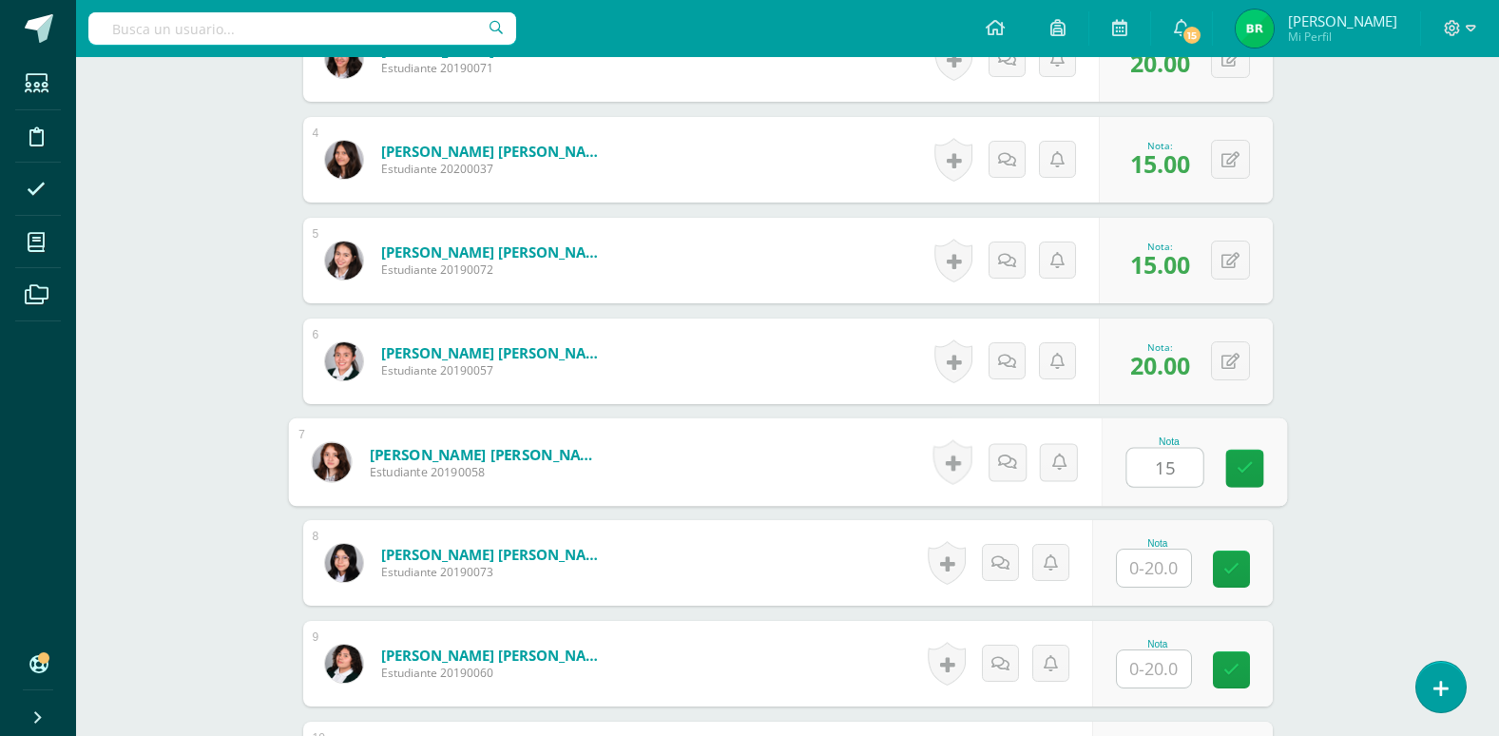
type input "15"
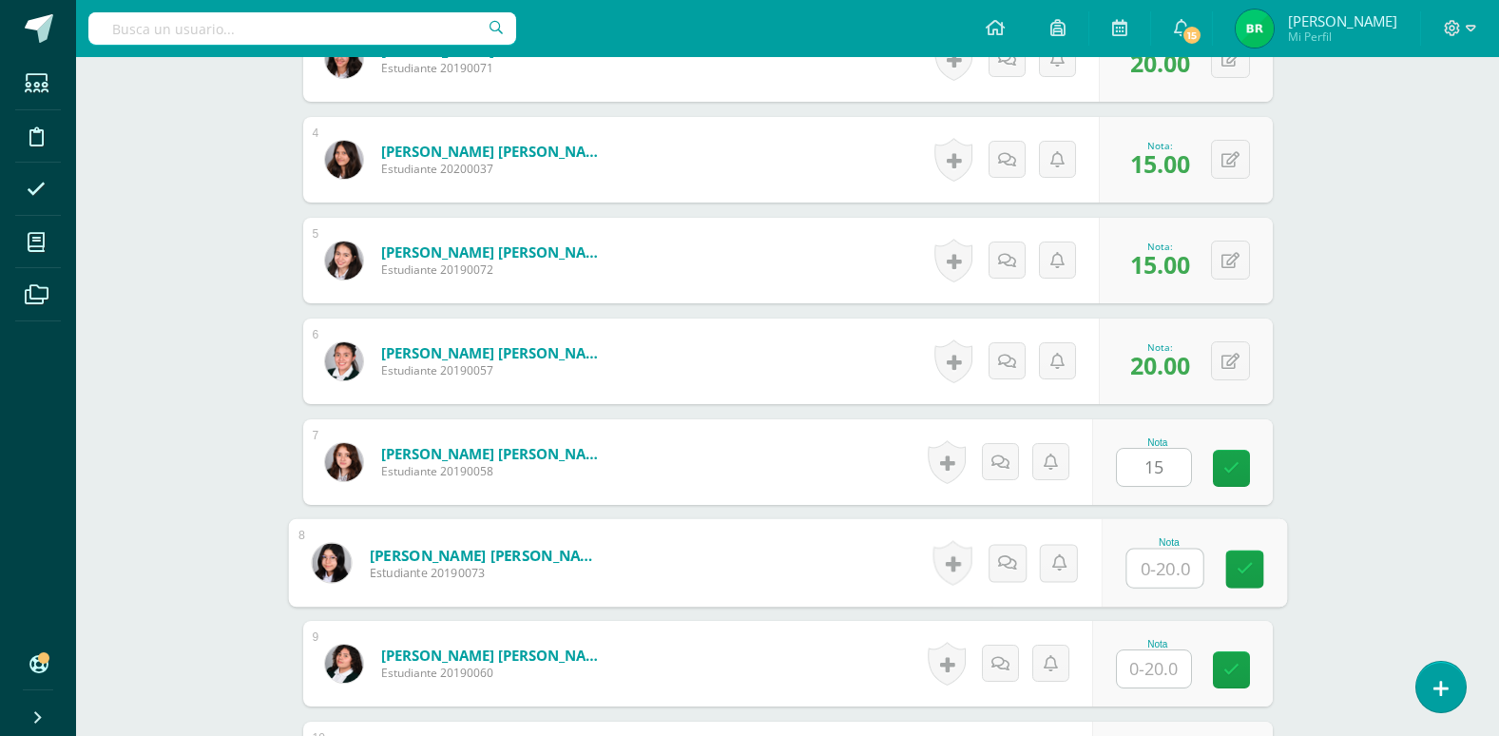
click at [1165, 576] on input "text" at bounding box center [1165, 568] width 76 height 38
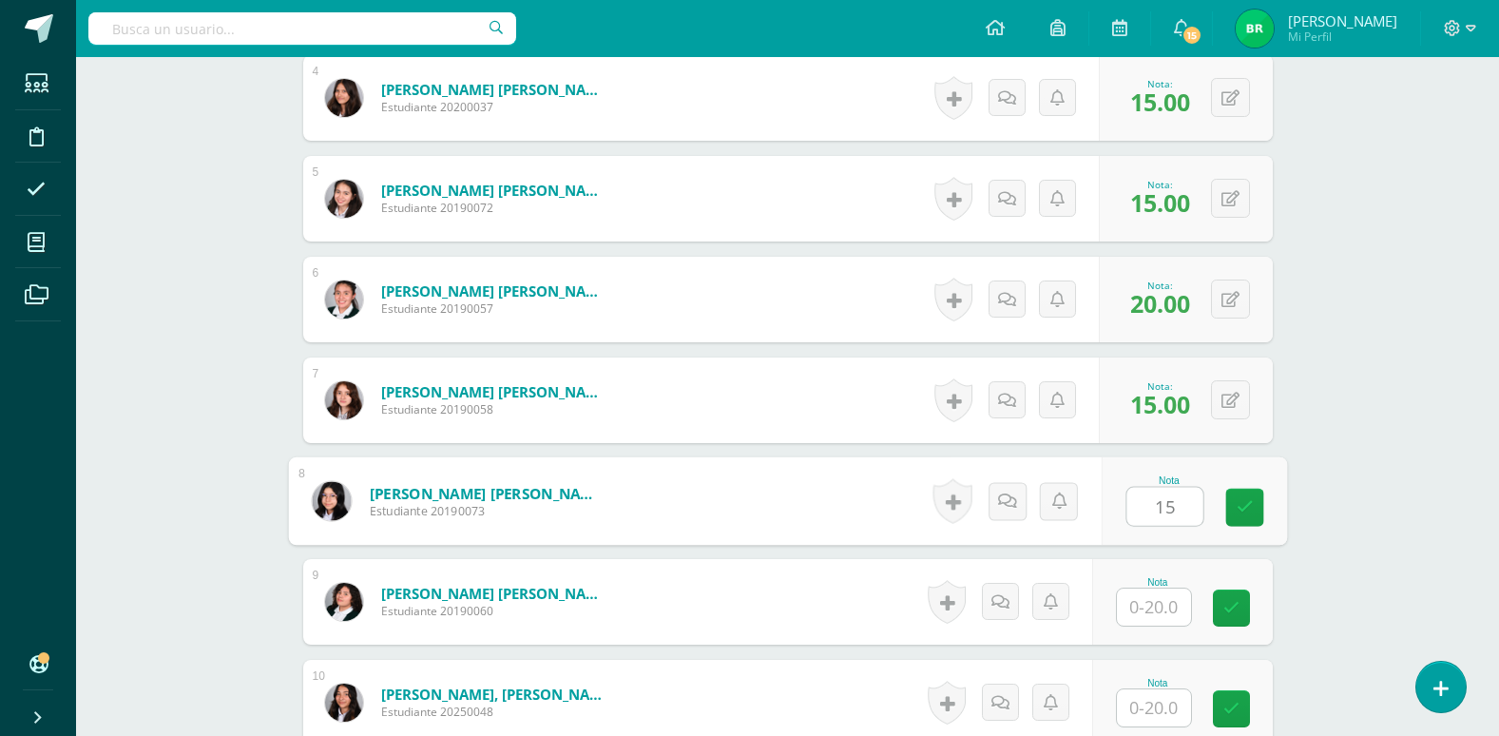
scroll to position [941, 0]
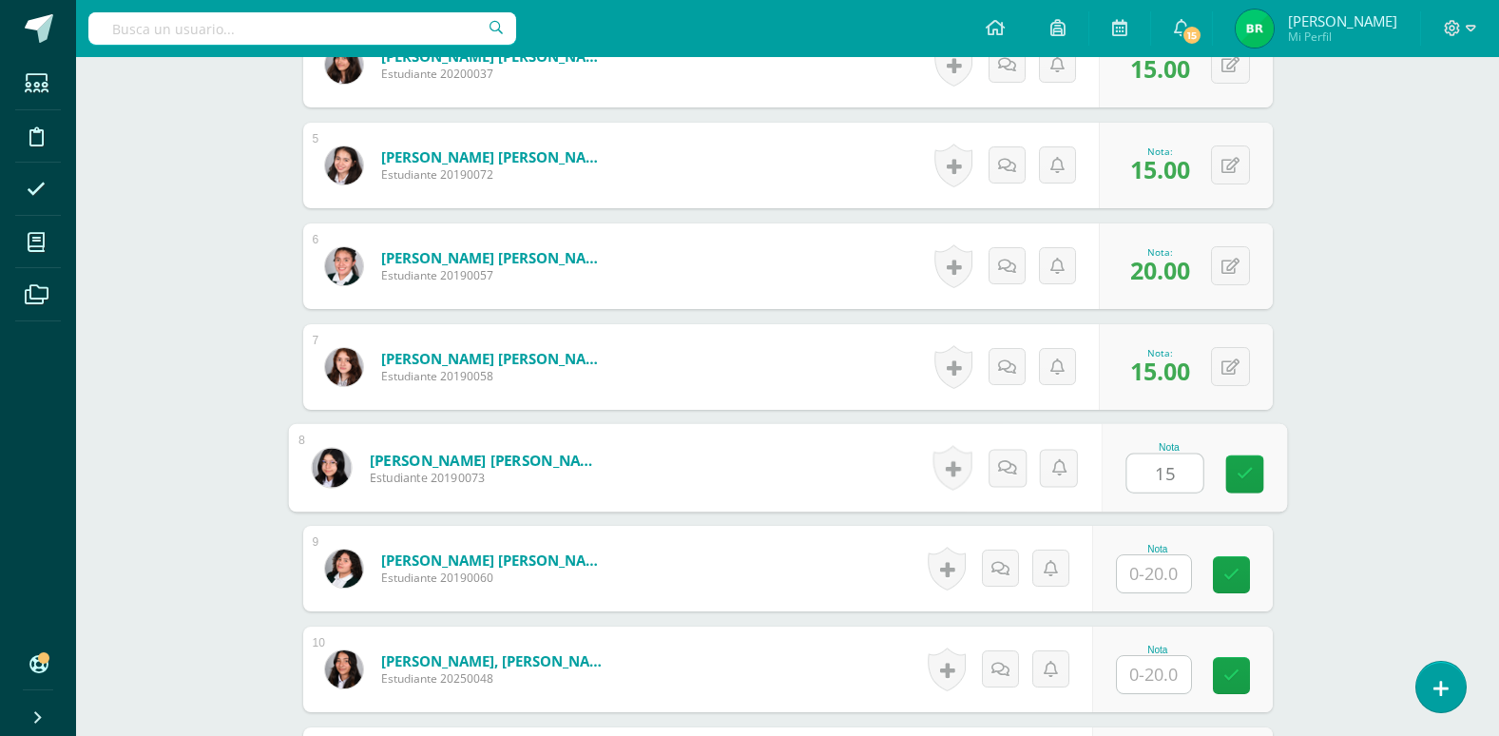
type input "15"
click at [1164, 574] on input "text" at bounding box center [1154, 573] width 74 height 37
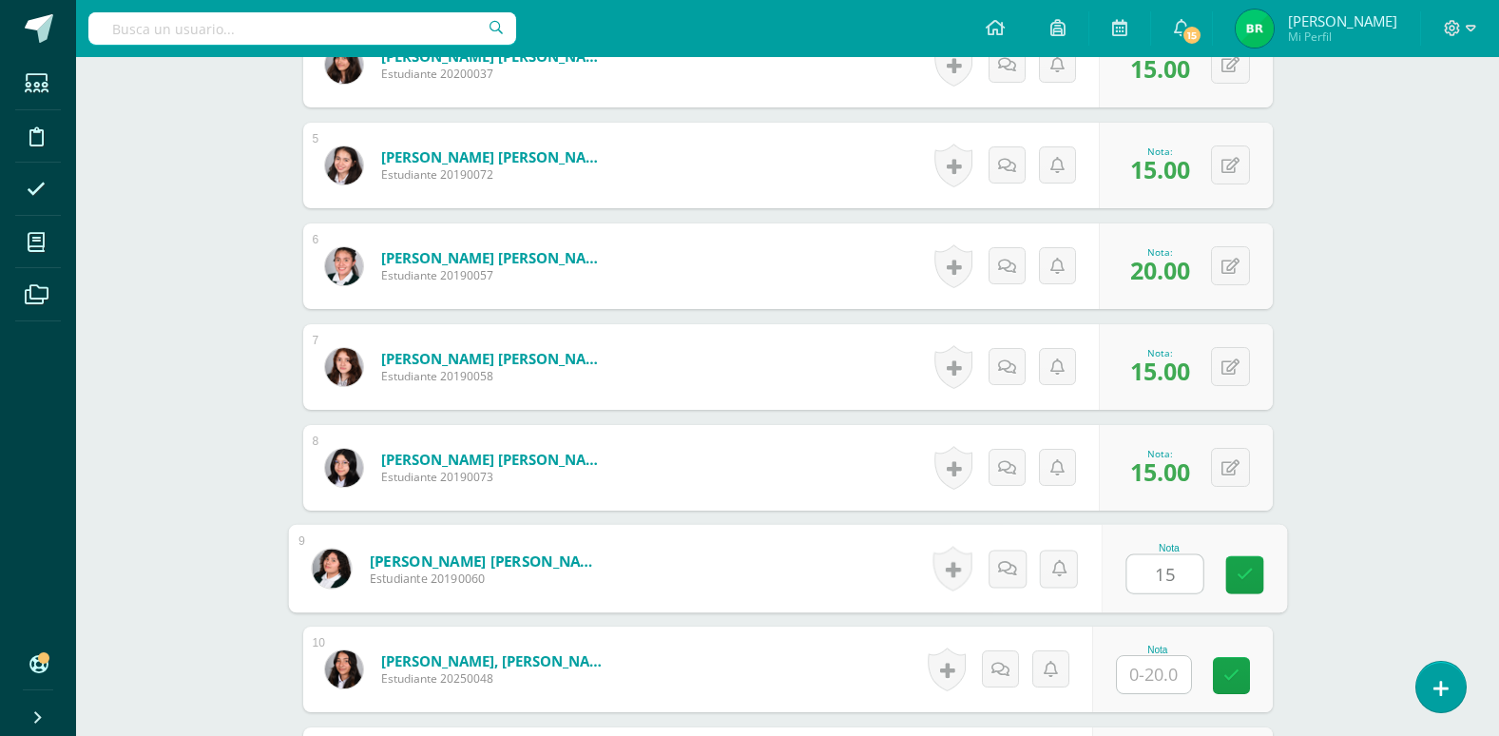
scroll to position [1036, 0]
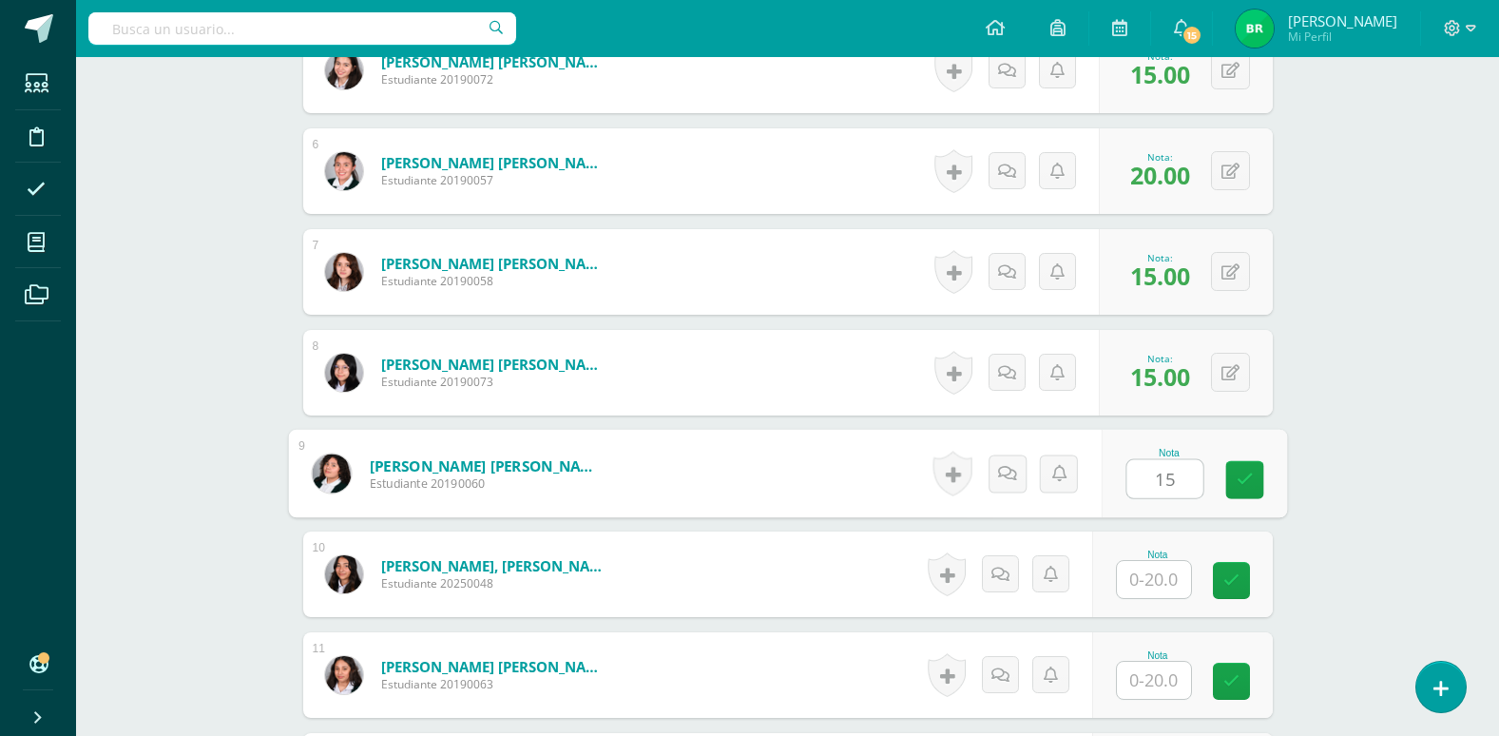
type input "15"
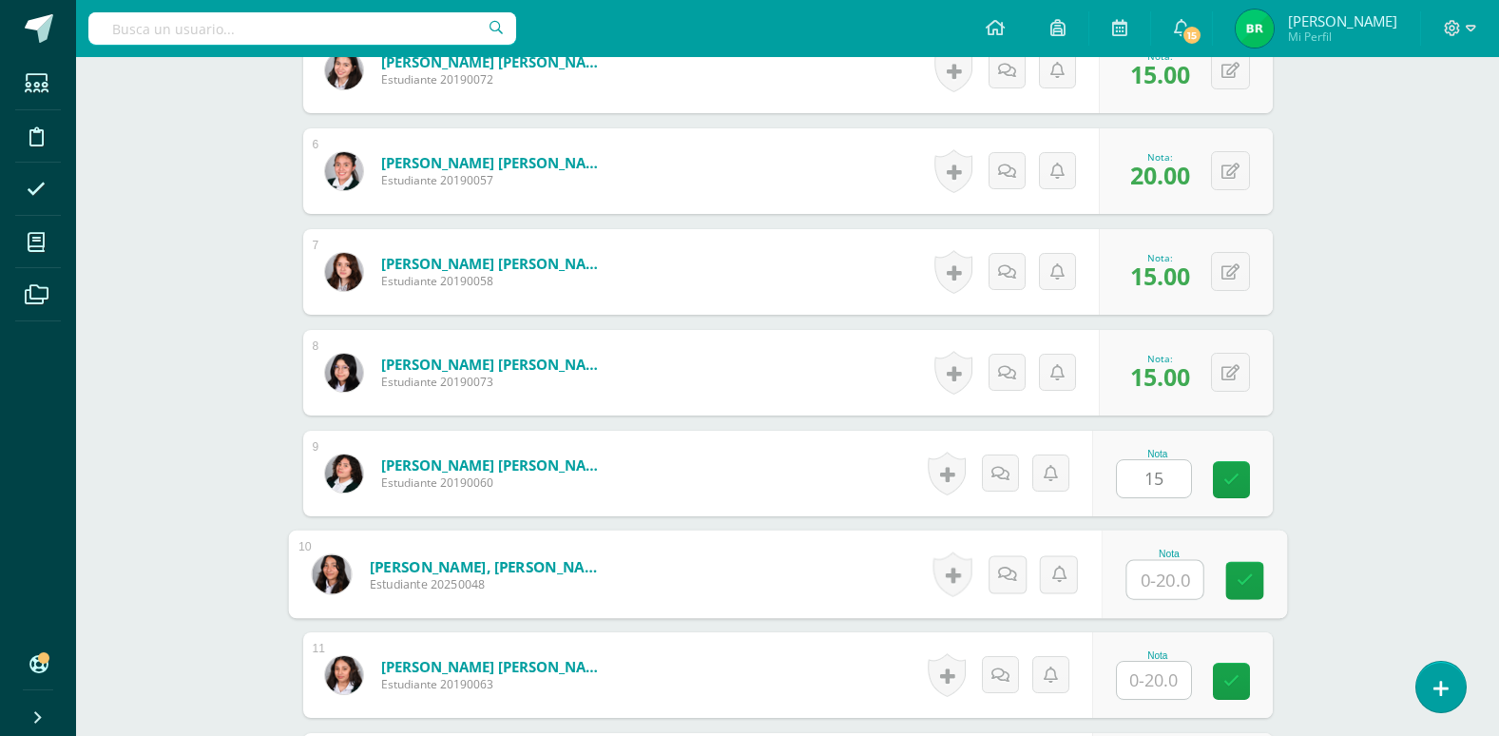
click at [1164, 574] on input "text" at bounding box center [1165, 580] width 76 height 38
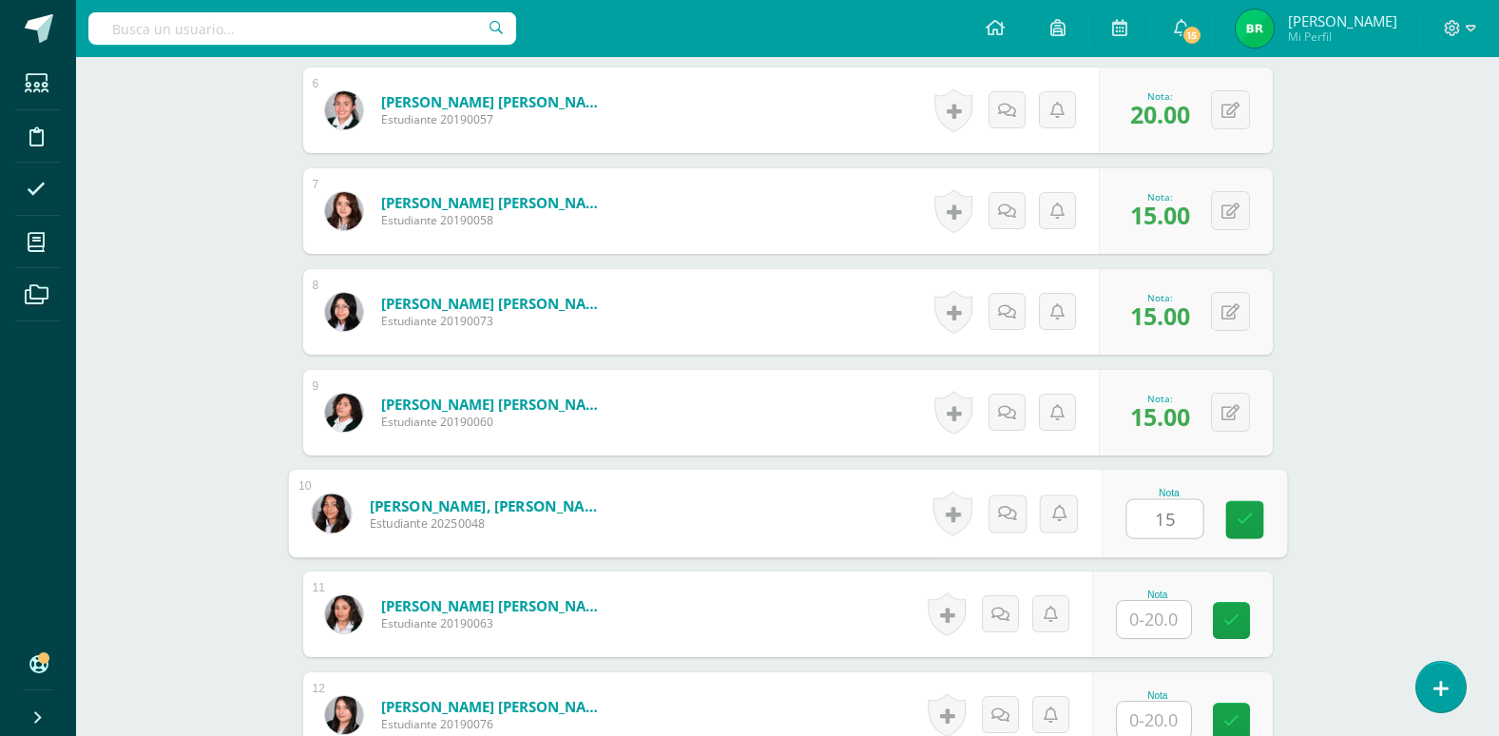
scroll to position [1131, 0]
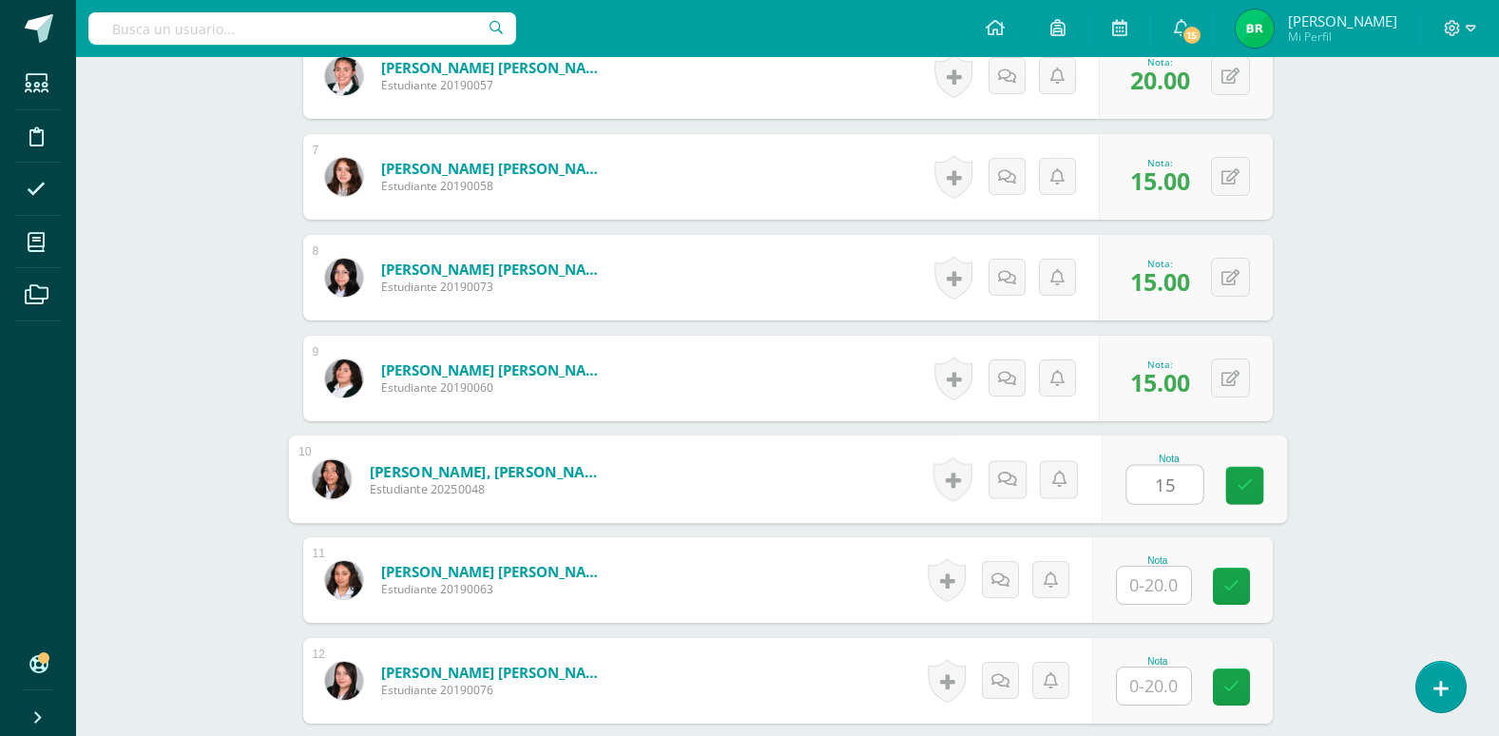
type input "15"
click at [1158, 595] on input "text" at bounding box center [1154, 585] width 74 height 37
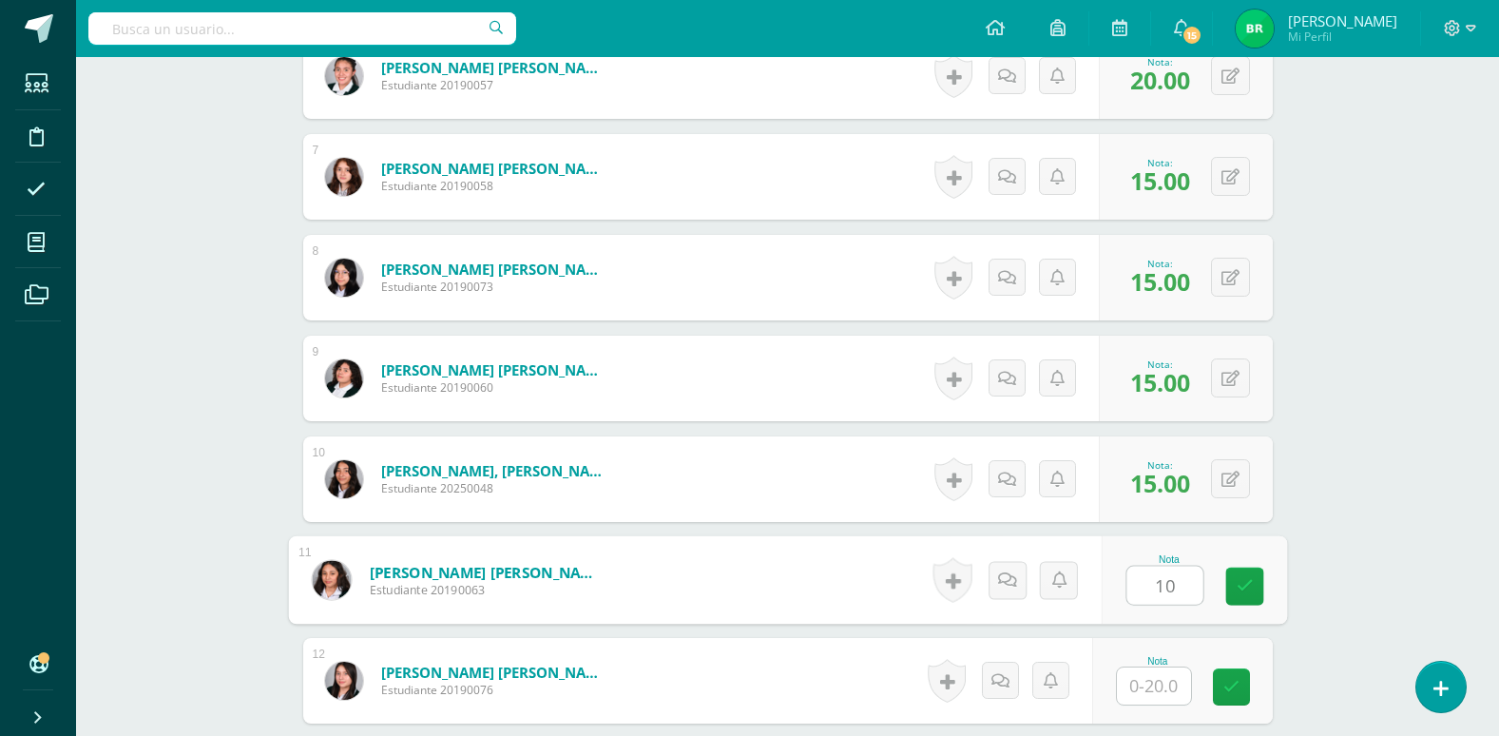
scroll to position [1226, 0]
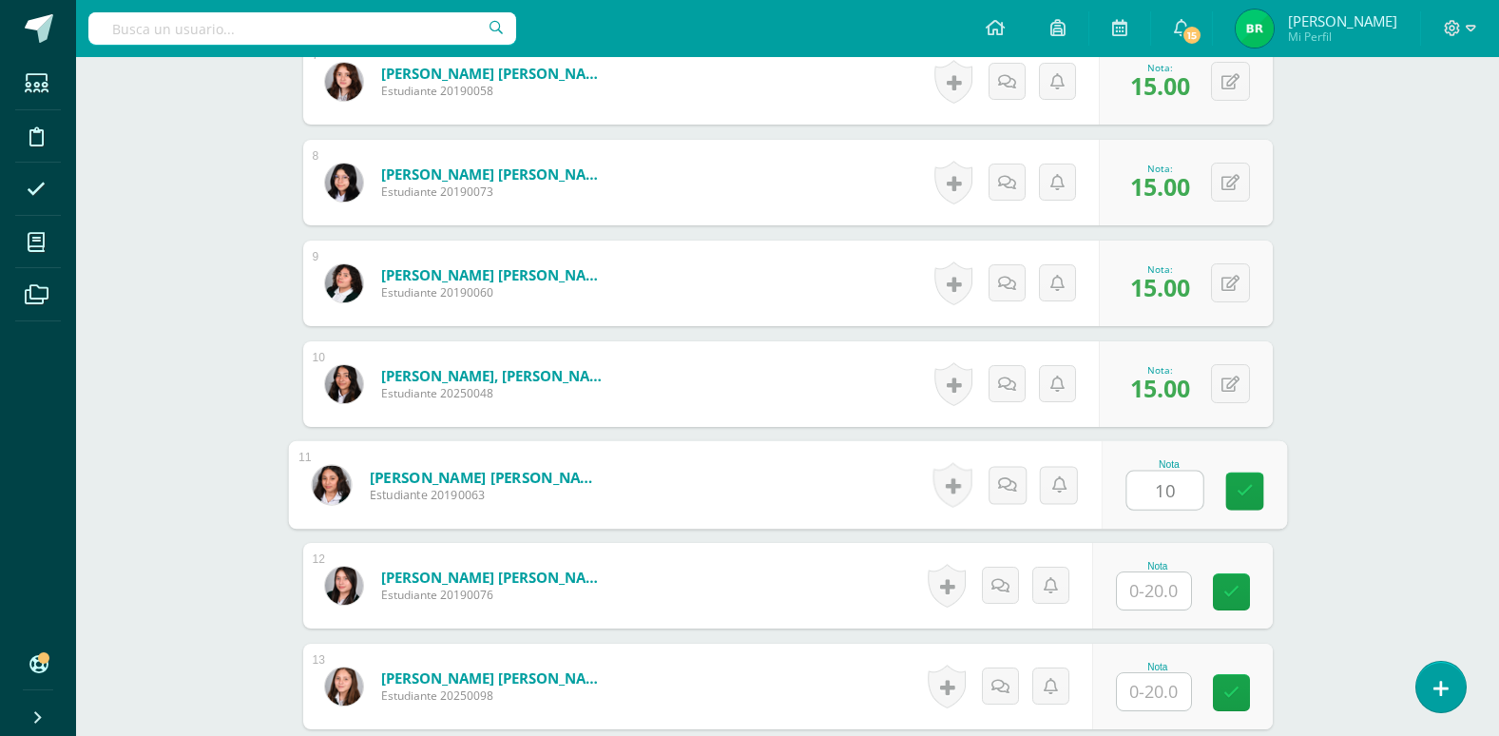
type input "10"
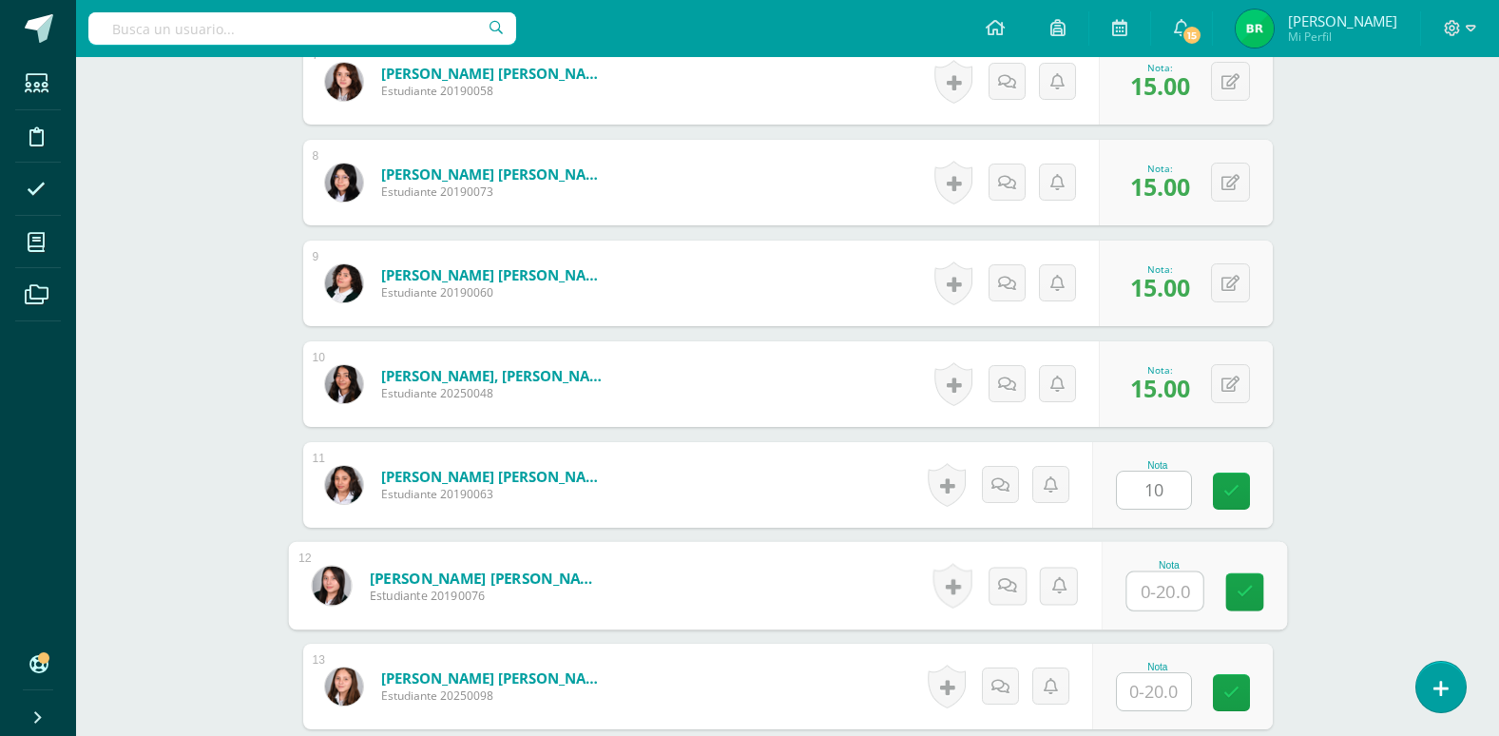
click at [1158, 595] on input "text" at bounding box center [1165, 591] width 76 height 38
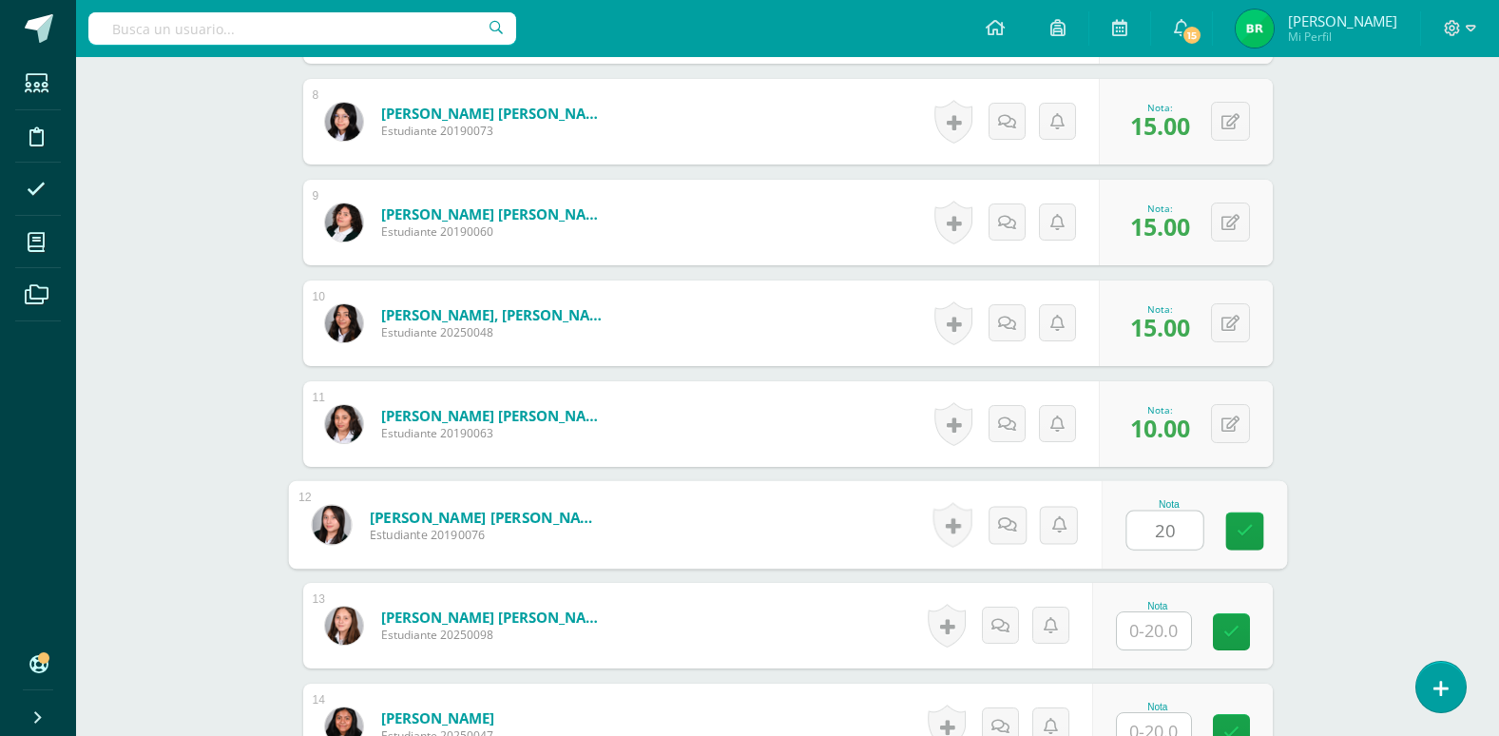
scroll to position [1321, 0]
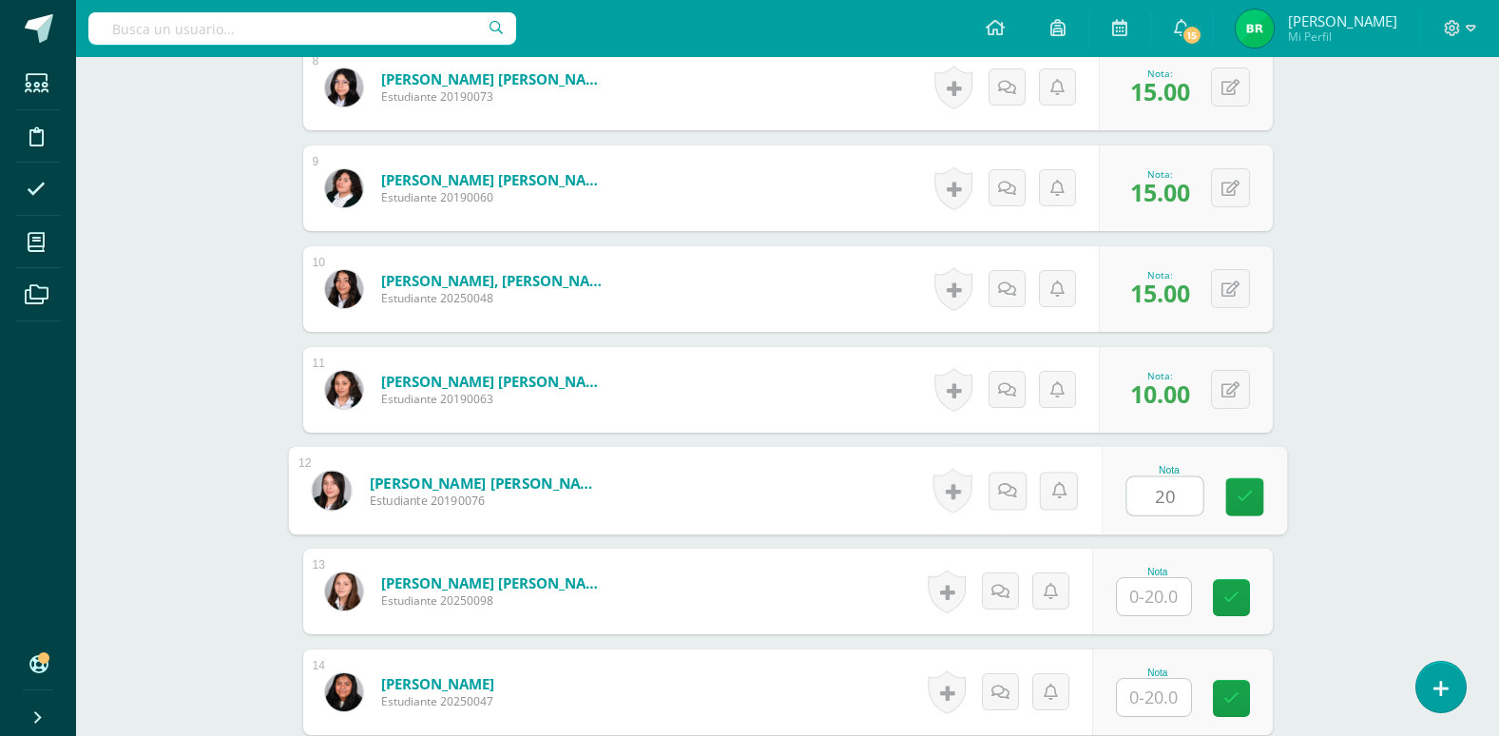
type input "20"
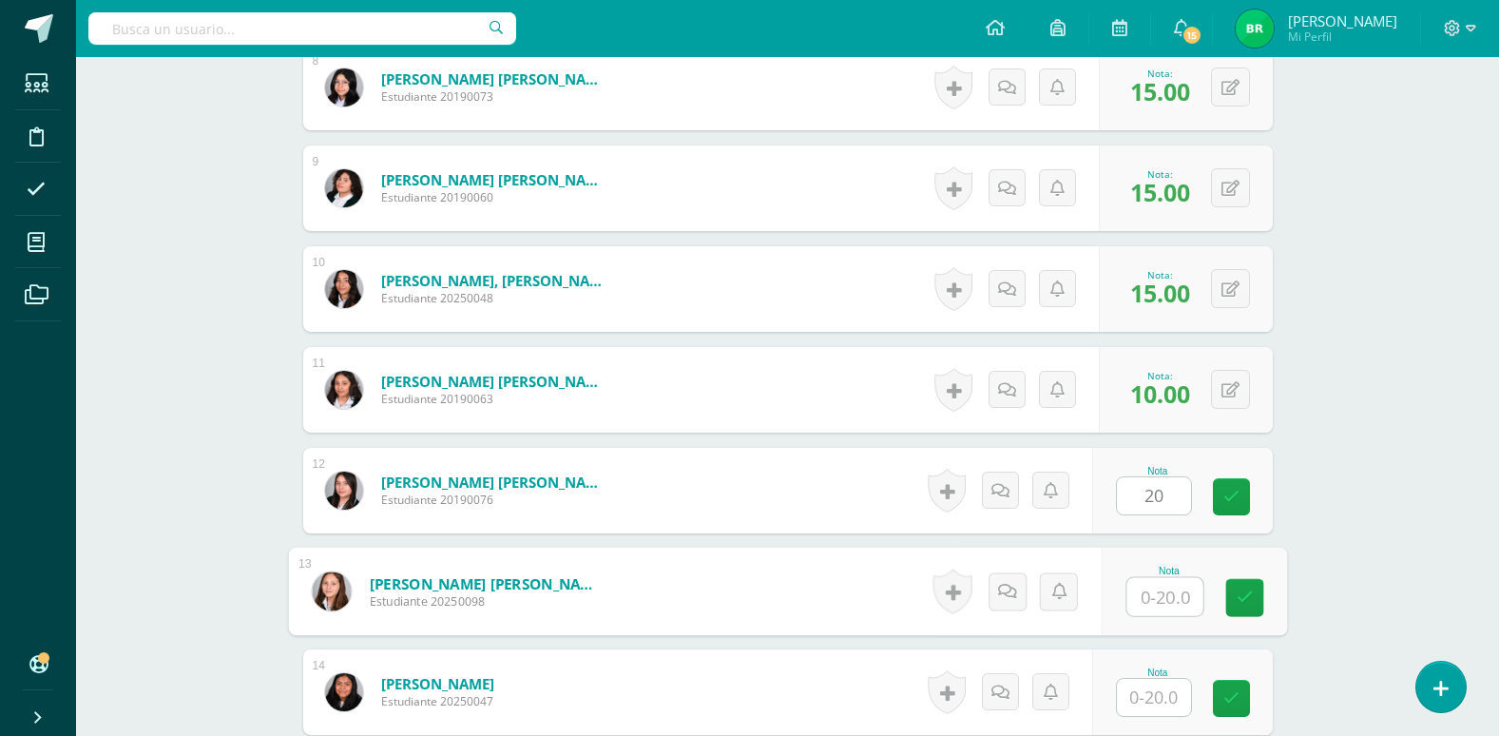
click at [1158, 595] on input "text" at bounding box center [1165, 597] width 76 height 38
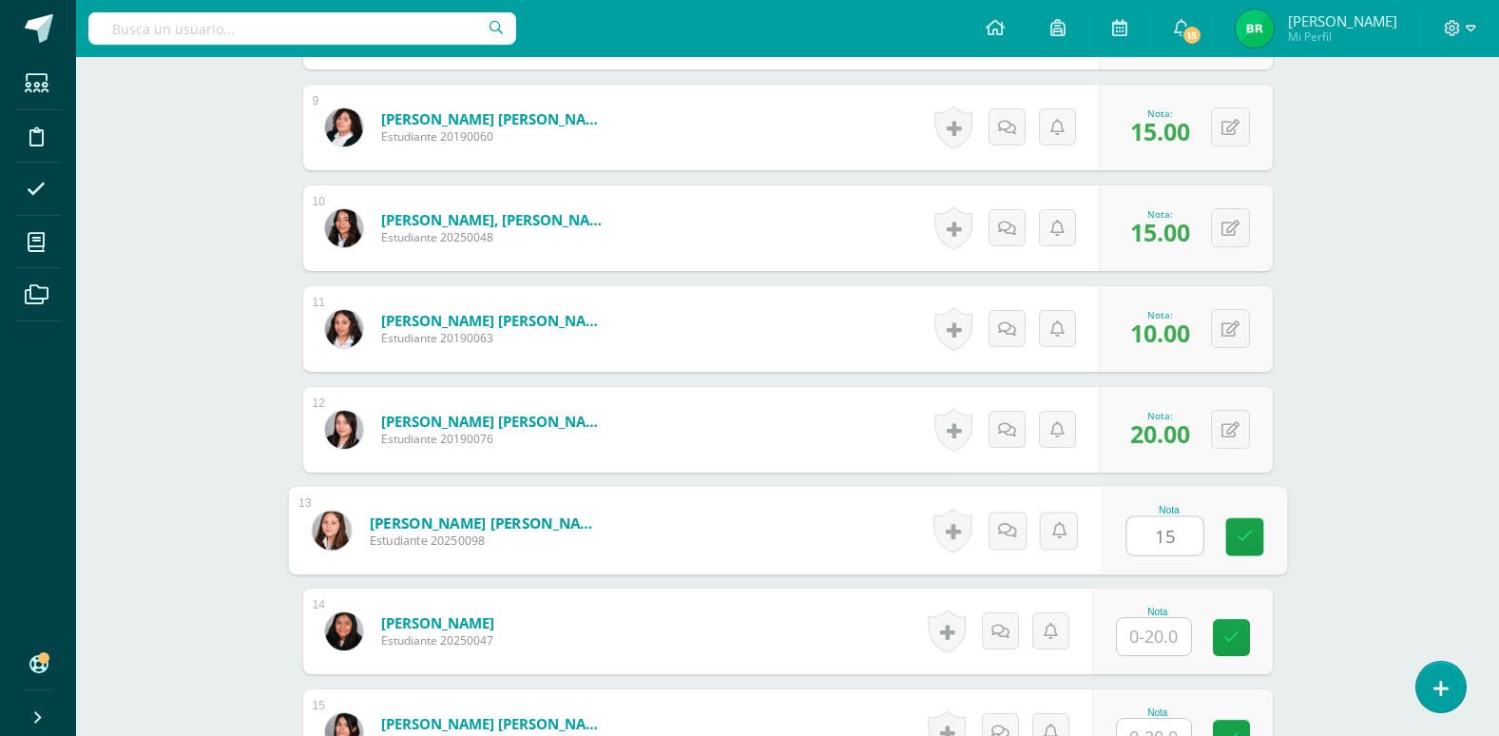
scroll to position [1417, 0]
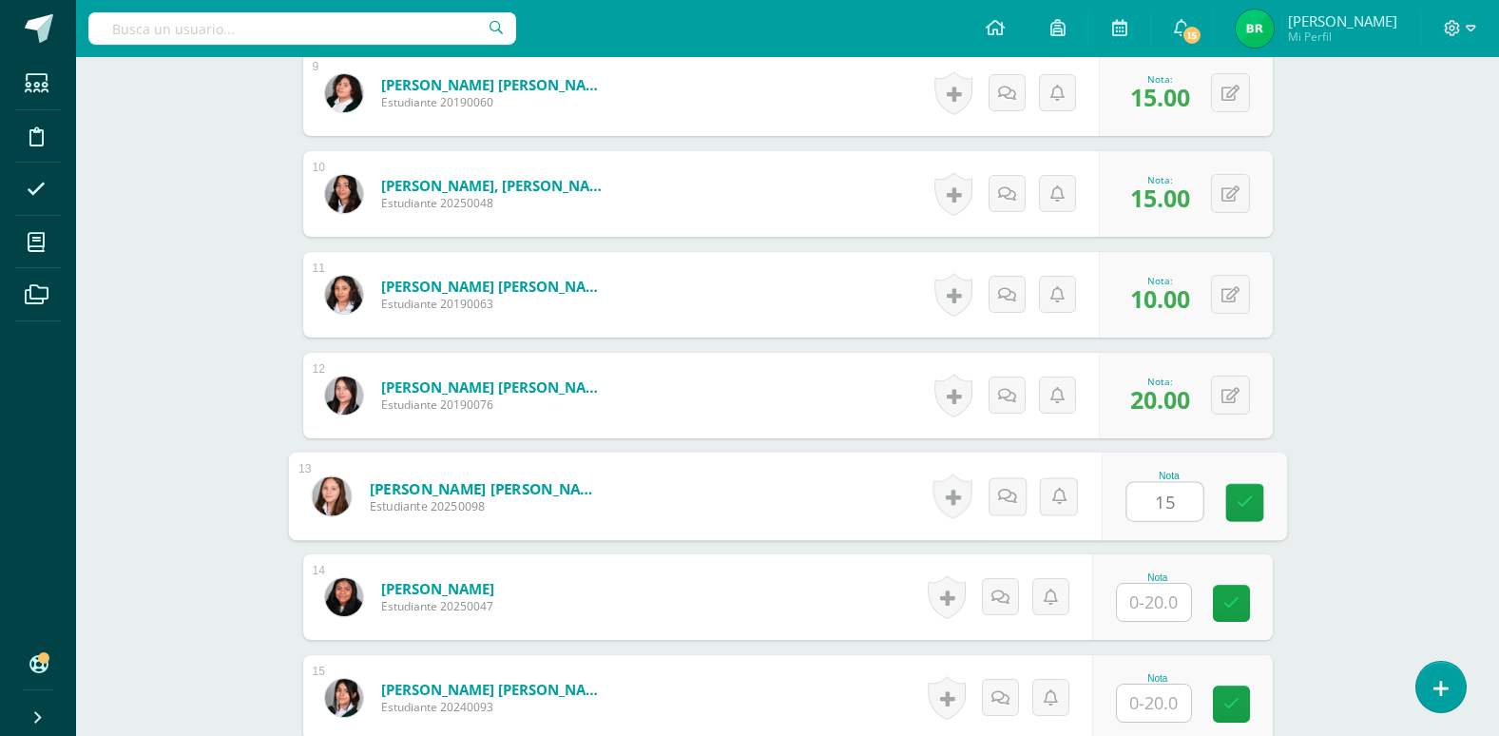
type input "15"
click at [1158, 595] on input "text" at bounding box center [1154, 602] width 74 height 37
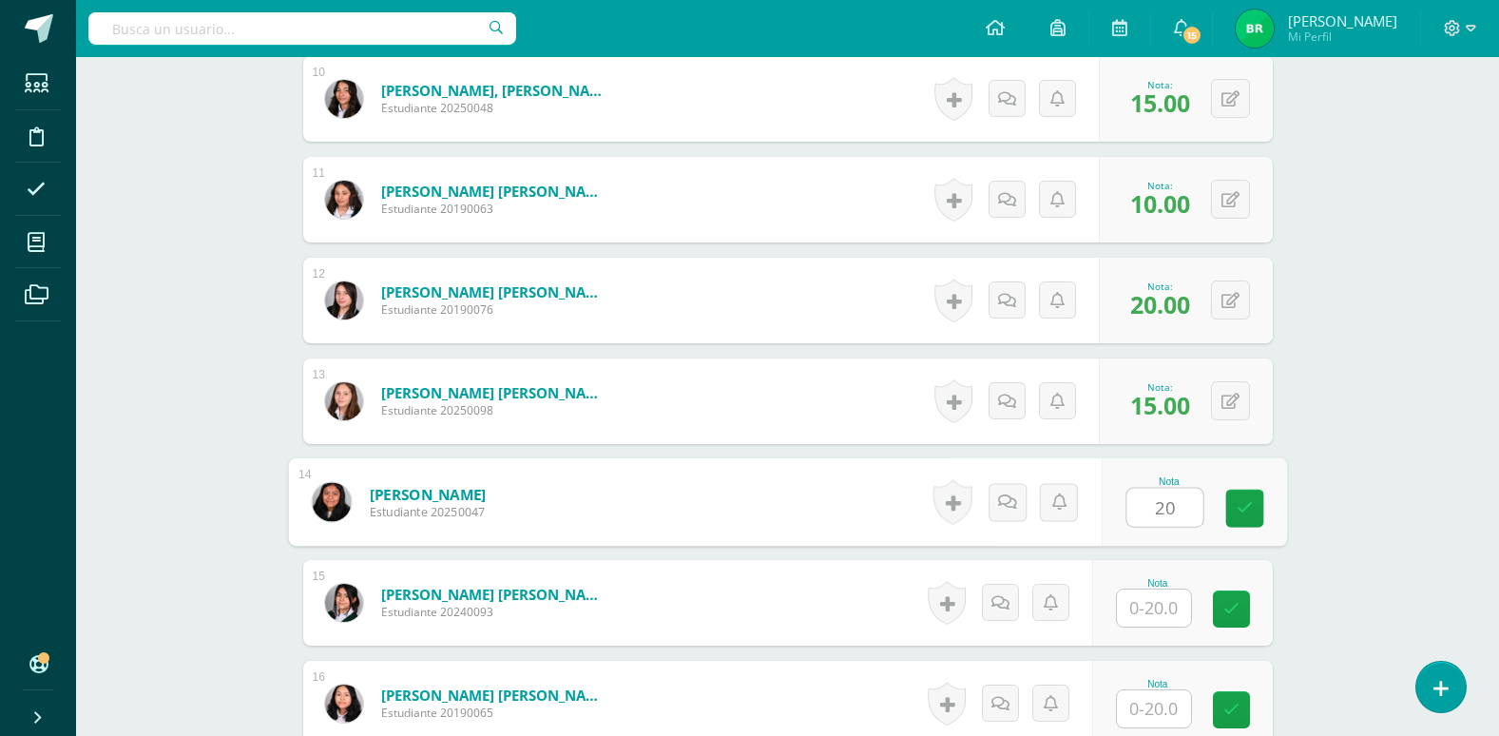
scroll to position [1607, 0]
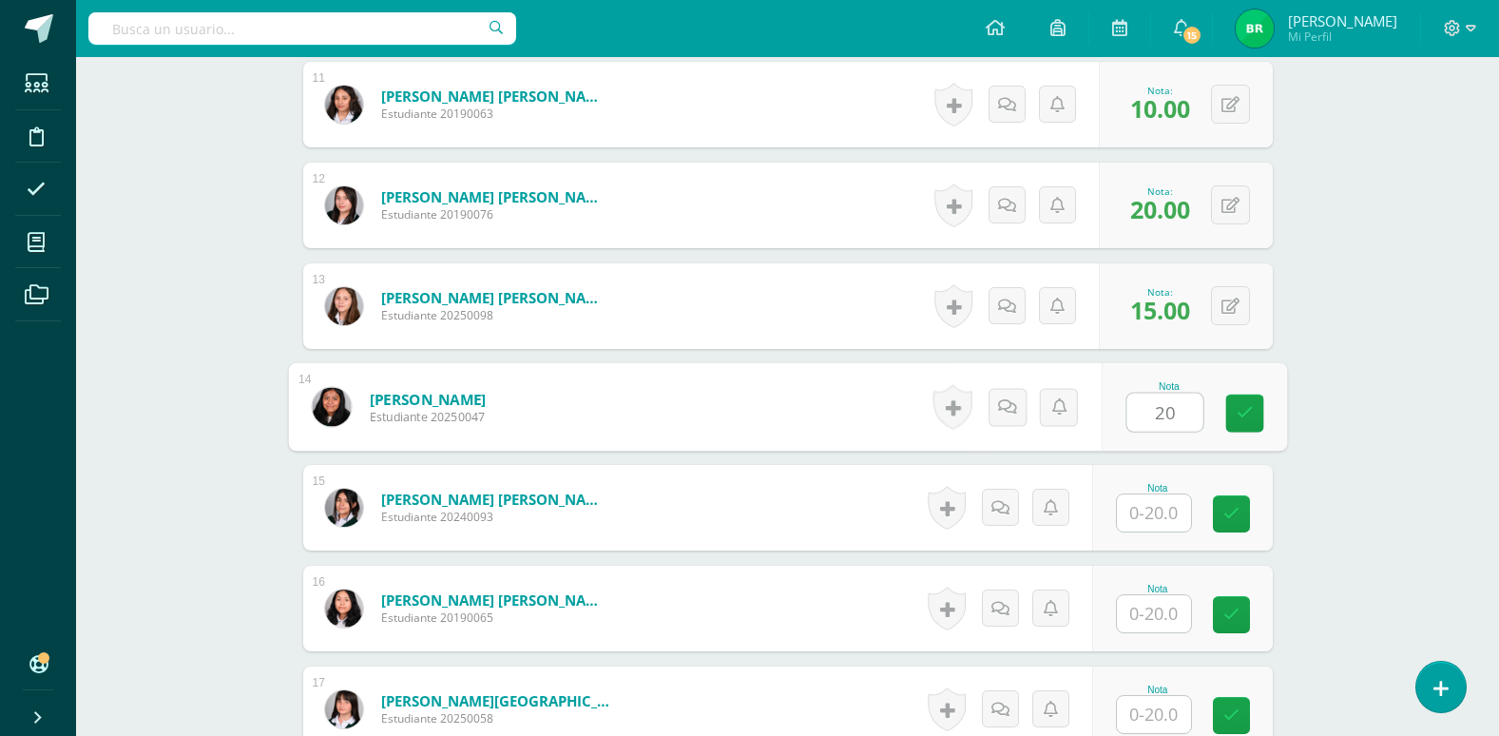
type input "20"
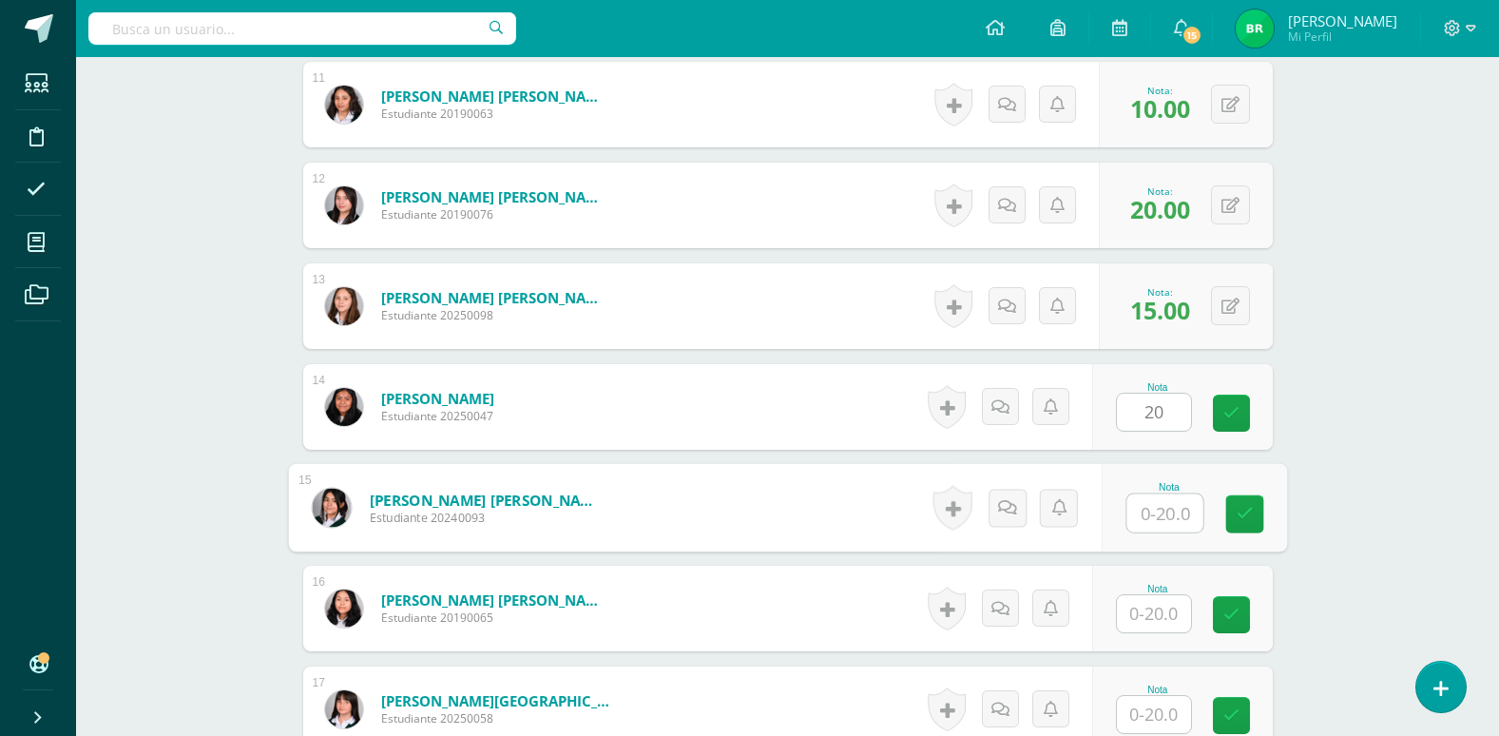
click at [1152, 519] on input "text" at bounding box center [1165, 513] width 76 height 38
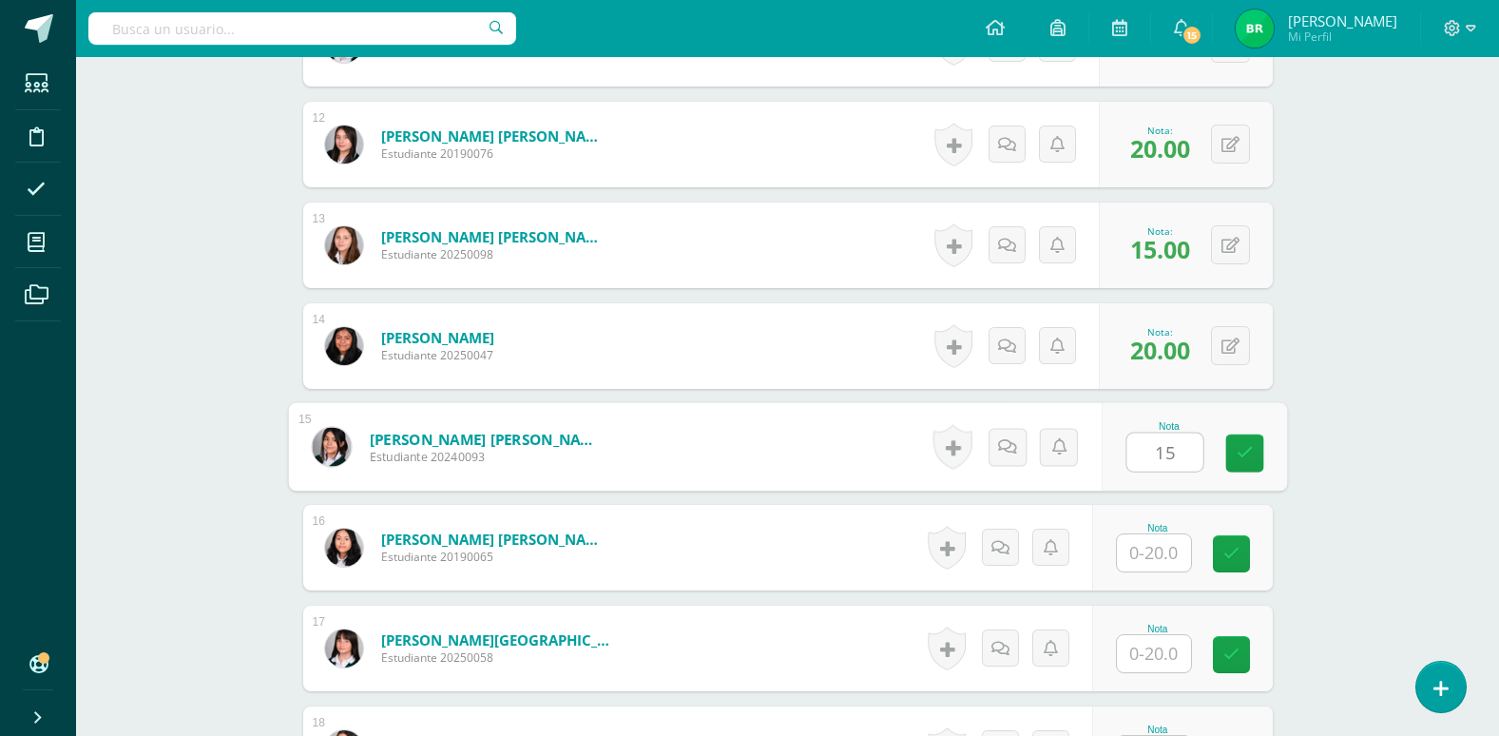
scroll to position [1702, 0]
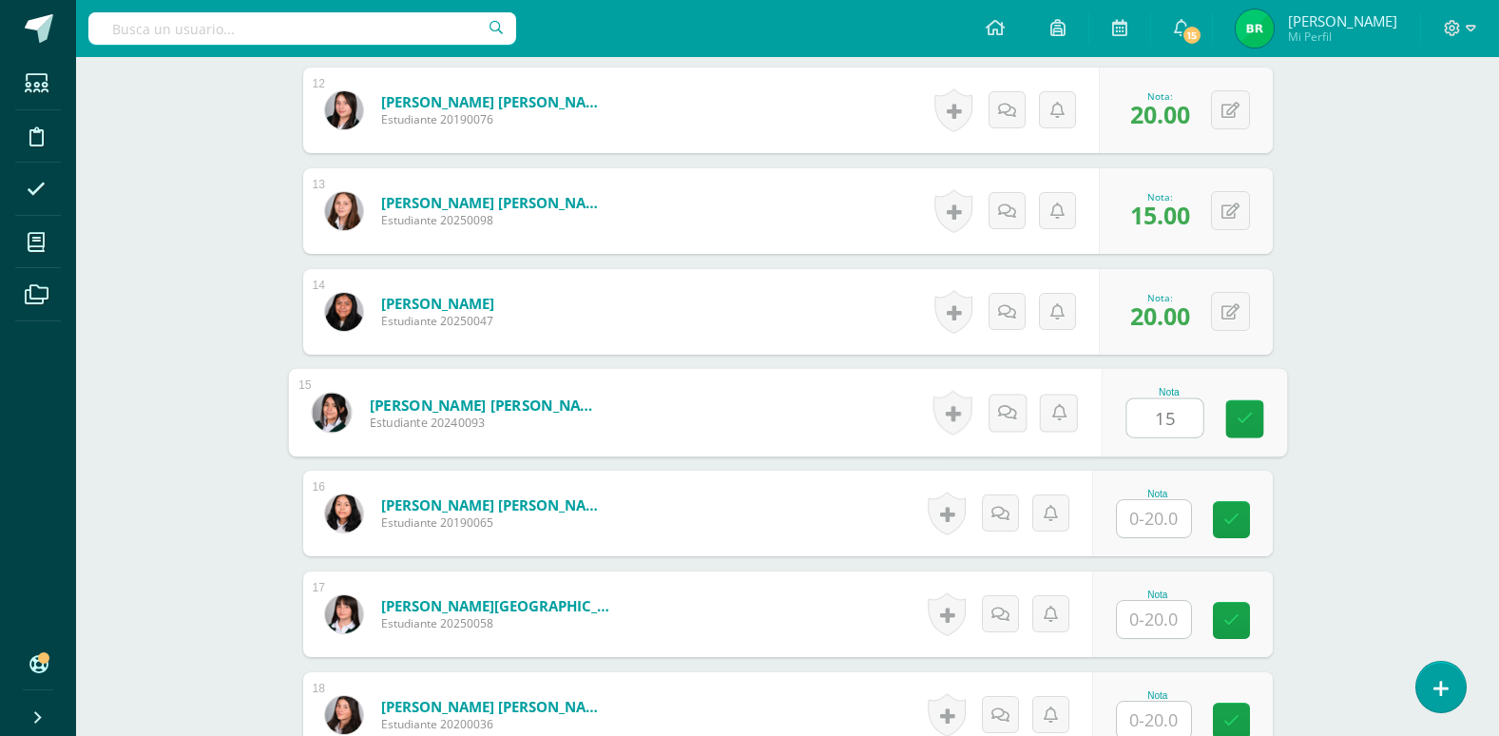
type input "15"
click at [1152, 519] on input "text" at bounding box center [1154, 518] width 74 height 37
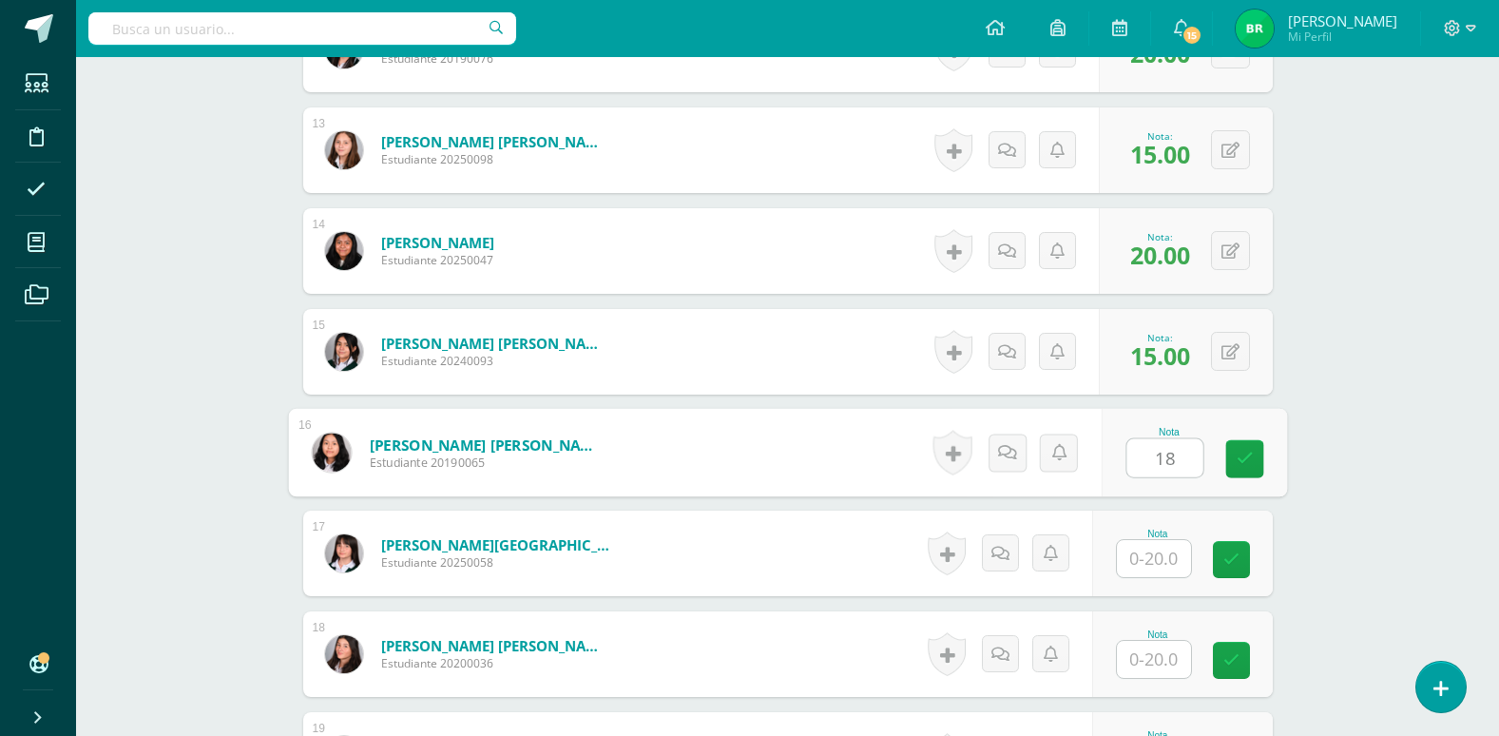
scroll to position [1797, 0]
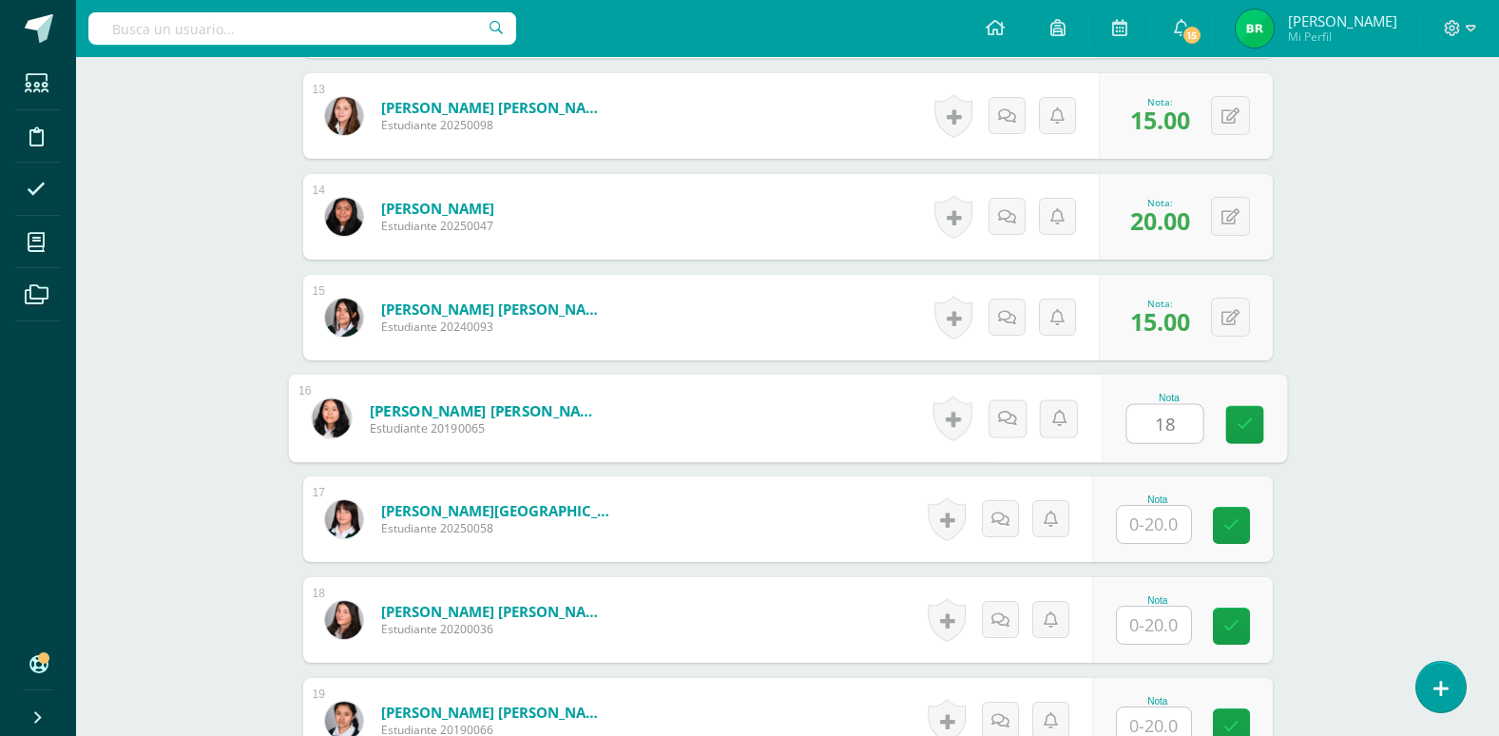
type input "18"
click at [1155, 533] on input "text" at bounding box center [1154, 524] width 74 height 37
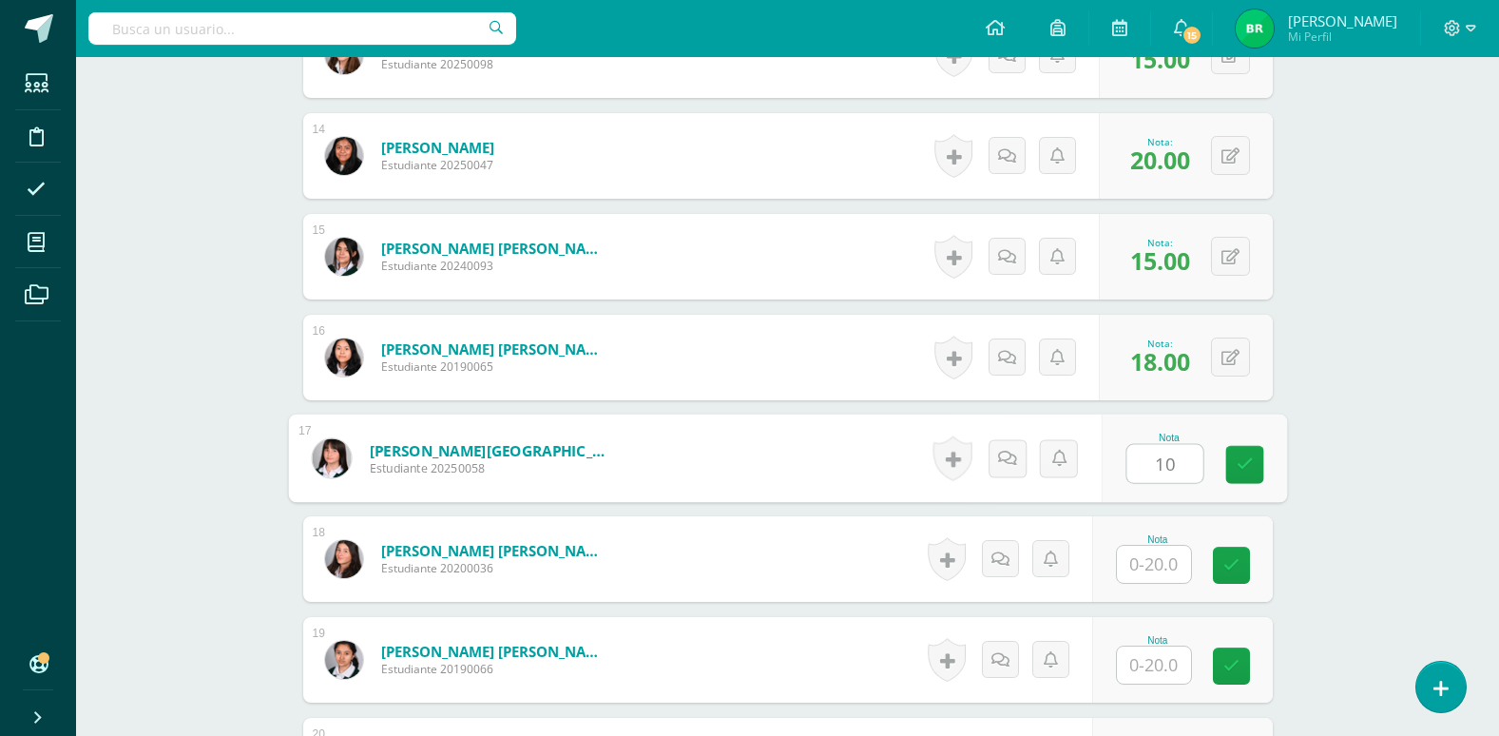
scroll to position [1892, 0]
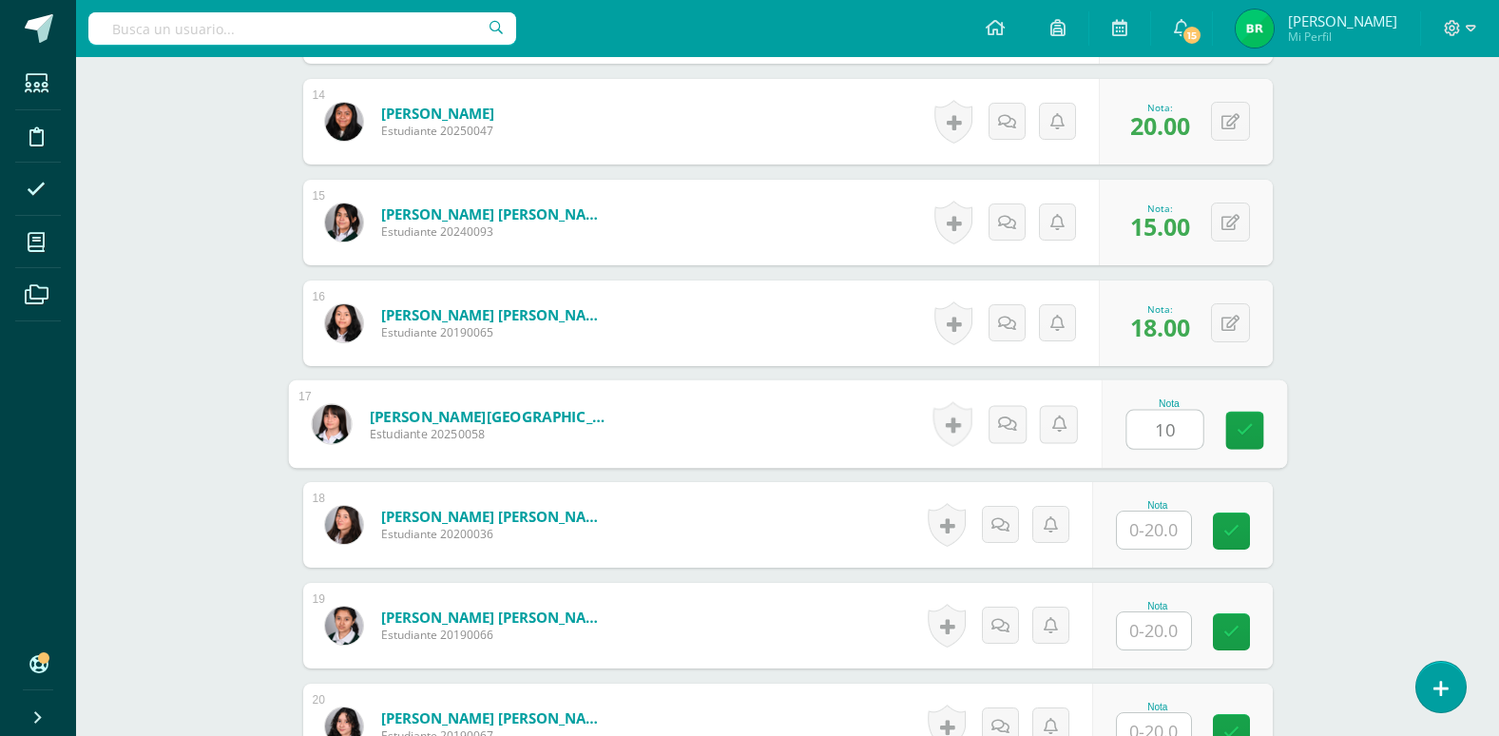
type input "10"
click at [1155, 533] on input "text" at bounding box center [1154, 529] width 74 height 37
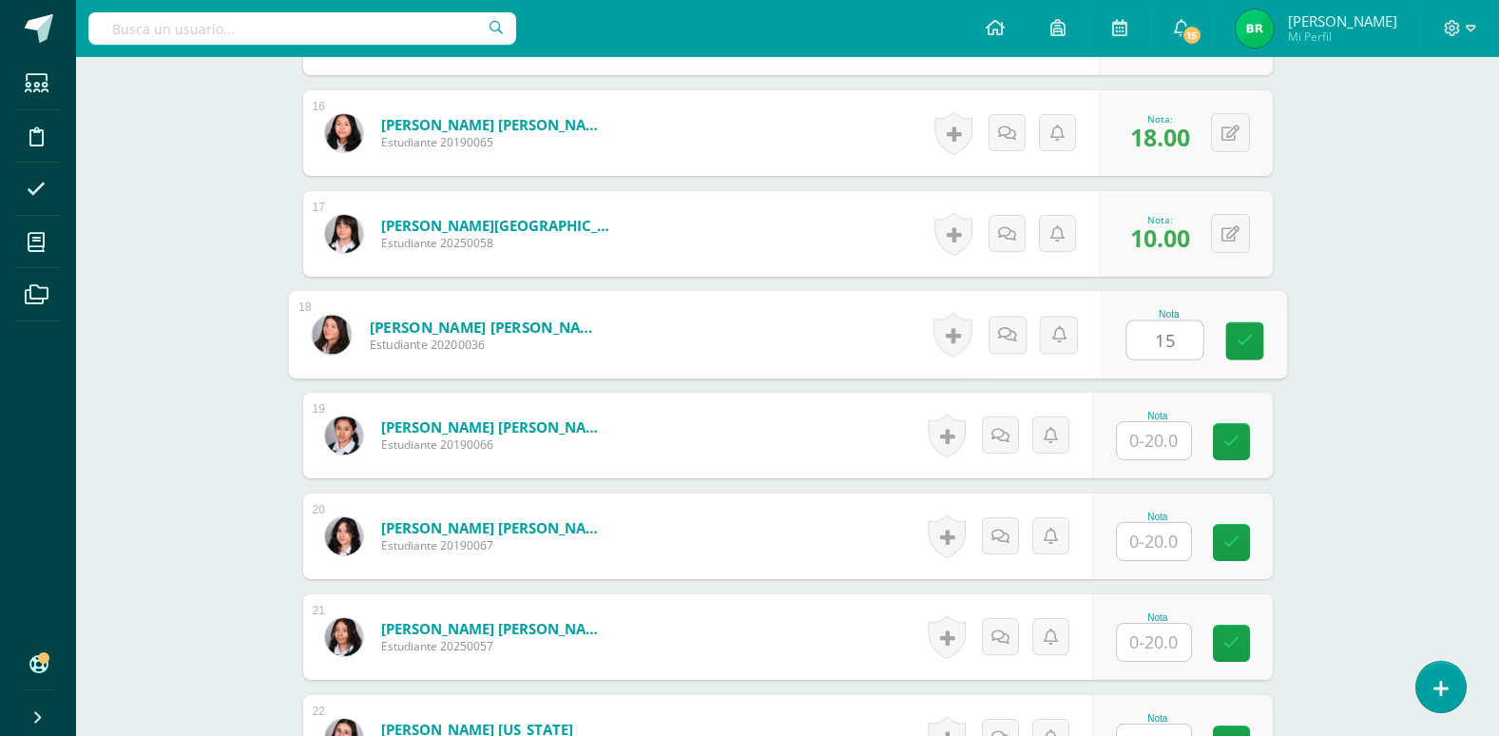
scroll to position [1987, 0]
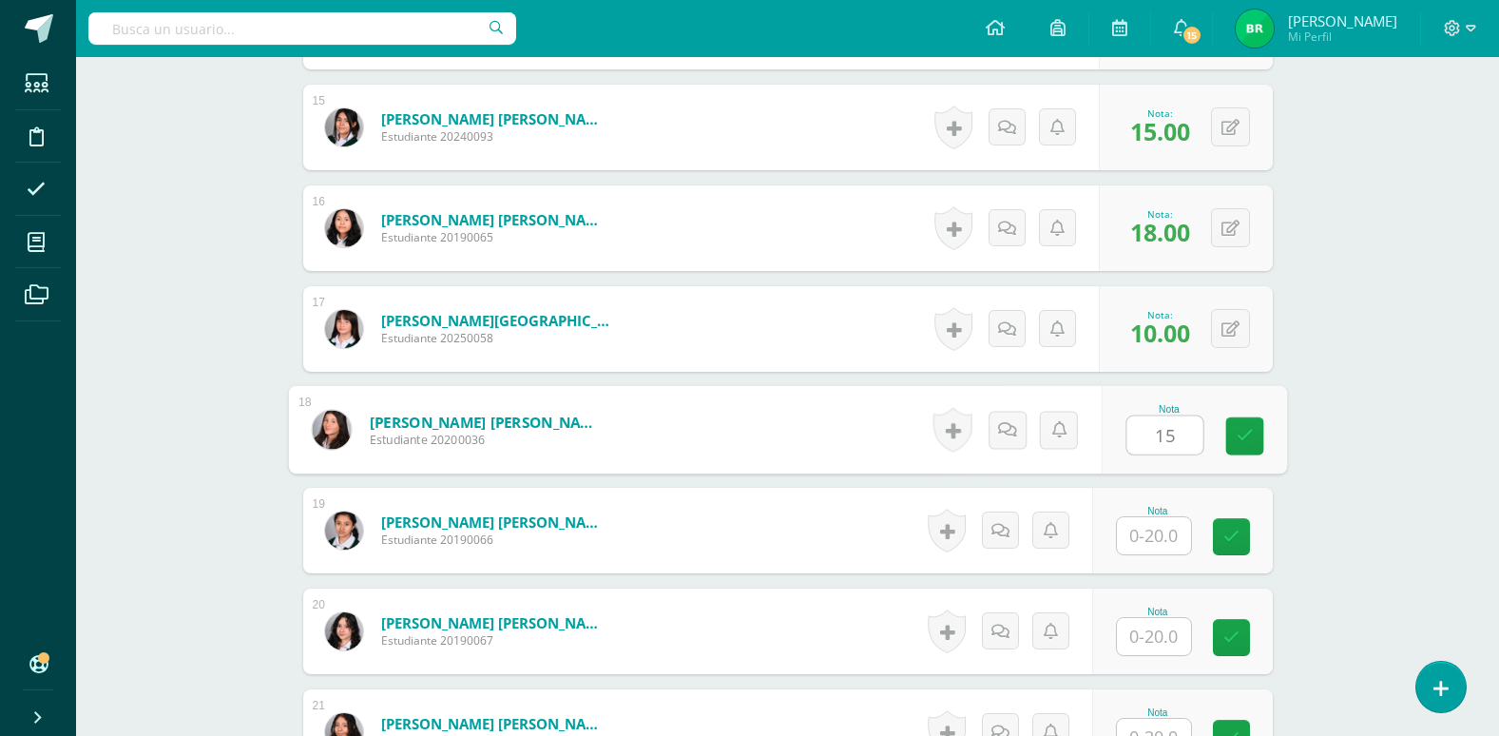
type input "15"
click at [1157, 530] on input "text" at bounding box center [1154, 535] width 74 height 37
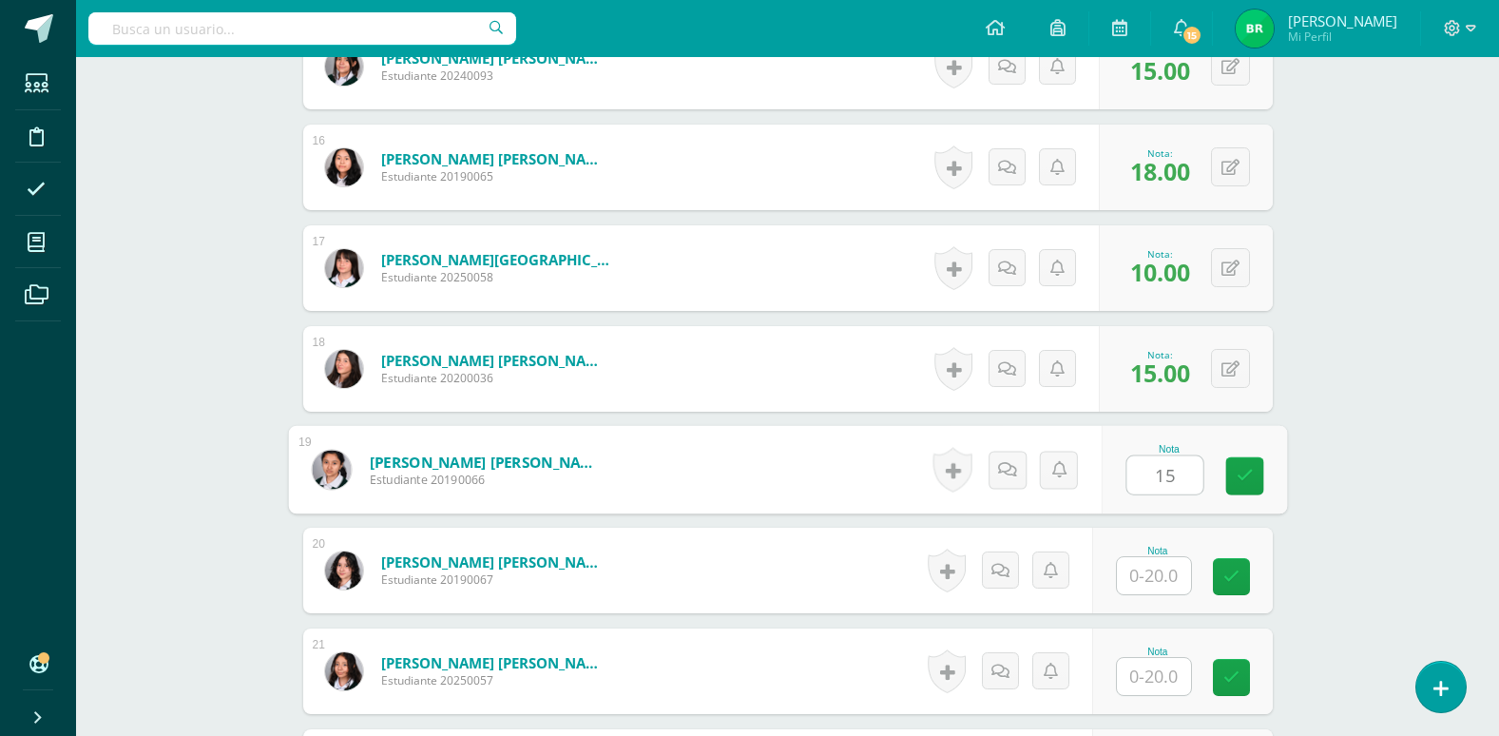
scroll to position [2082, 0]
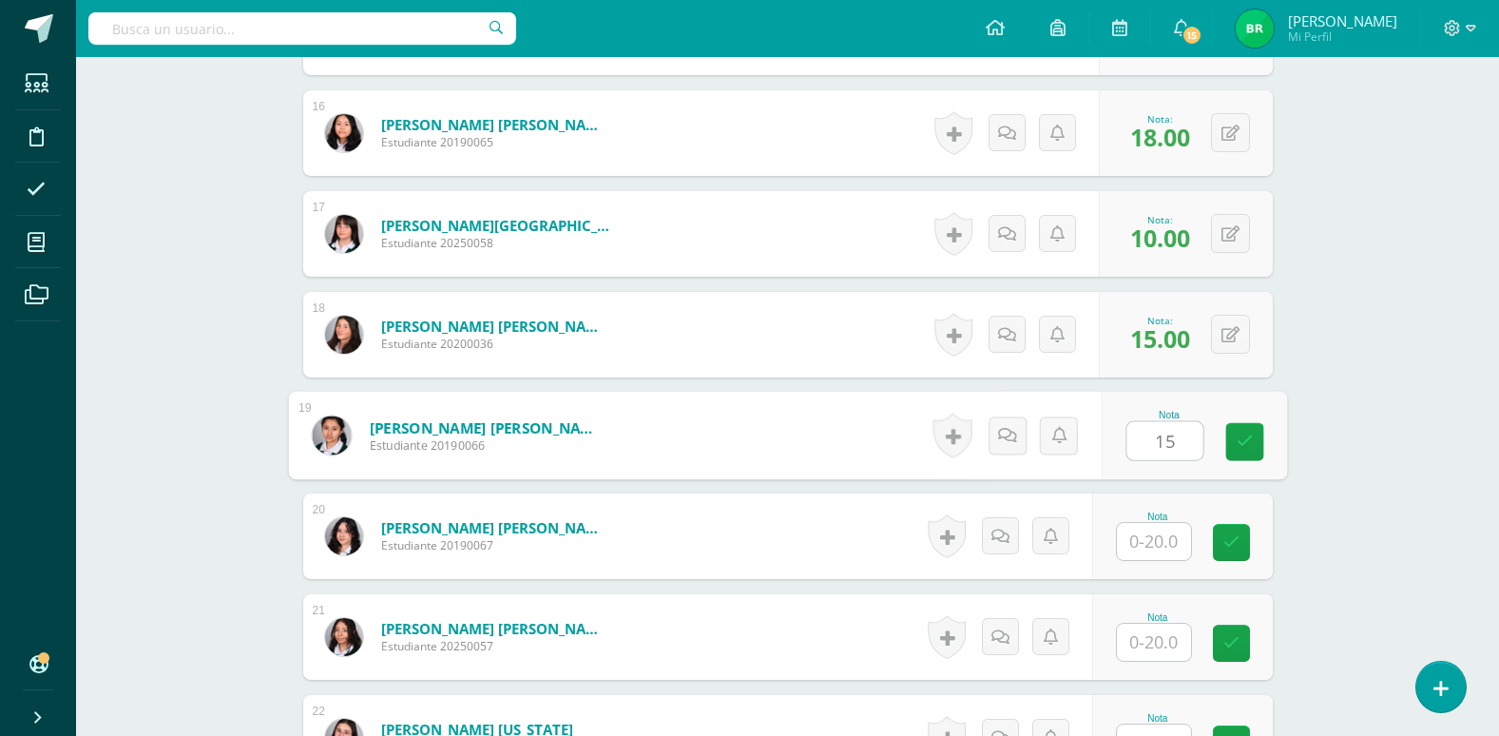
type input "15"
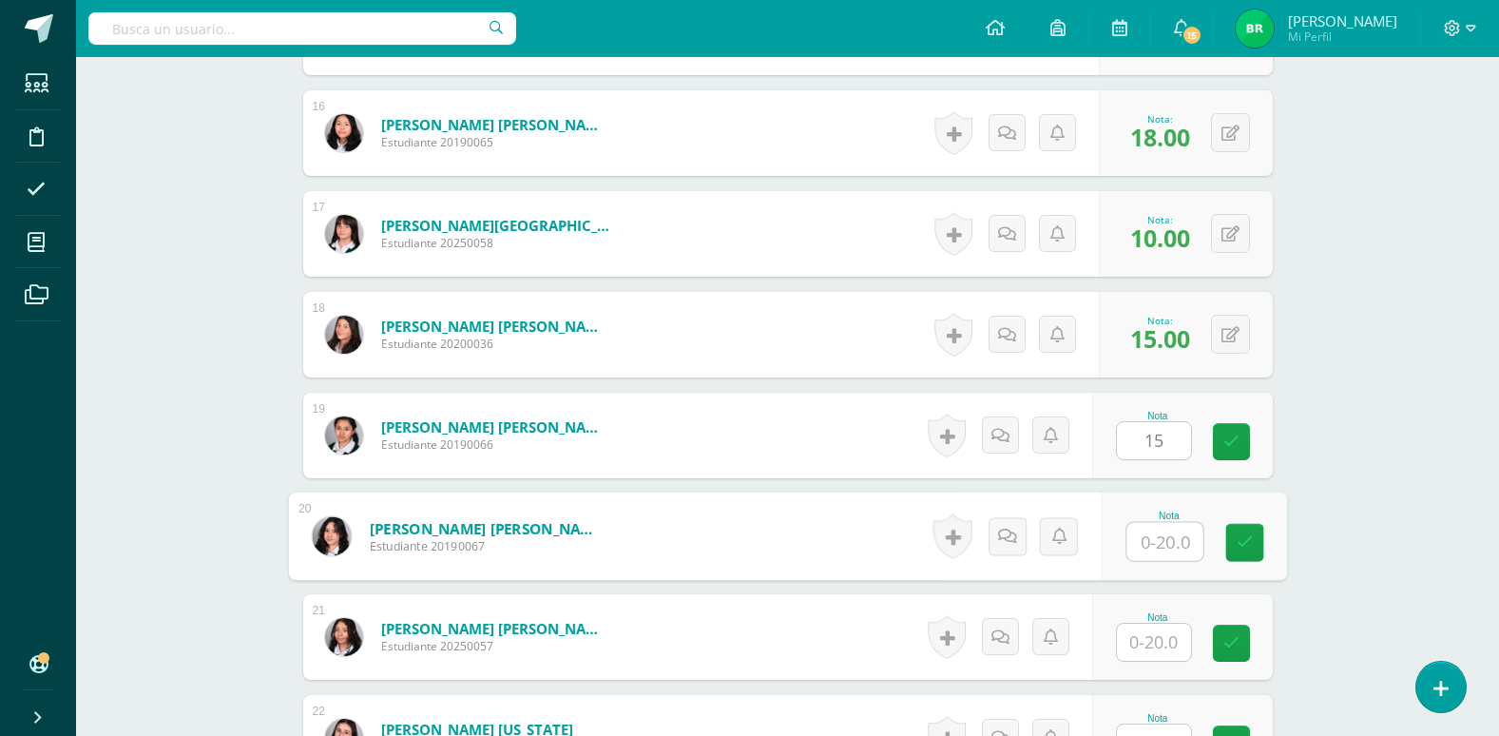
click at [1152, 536] on input "text" at bounding box center [1165, 542] width 76 height 38
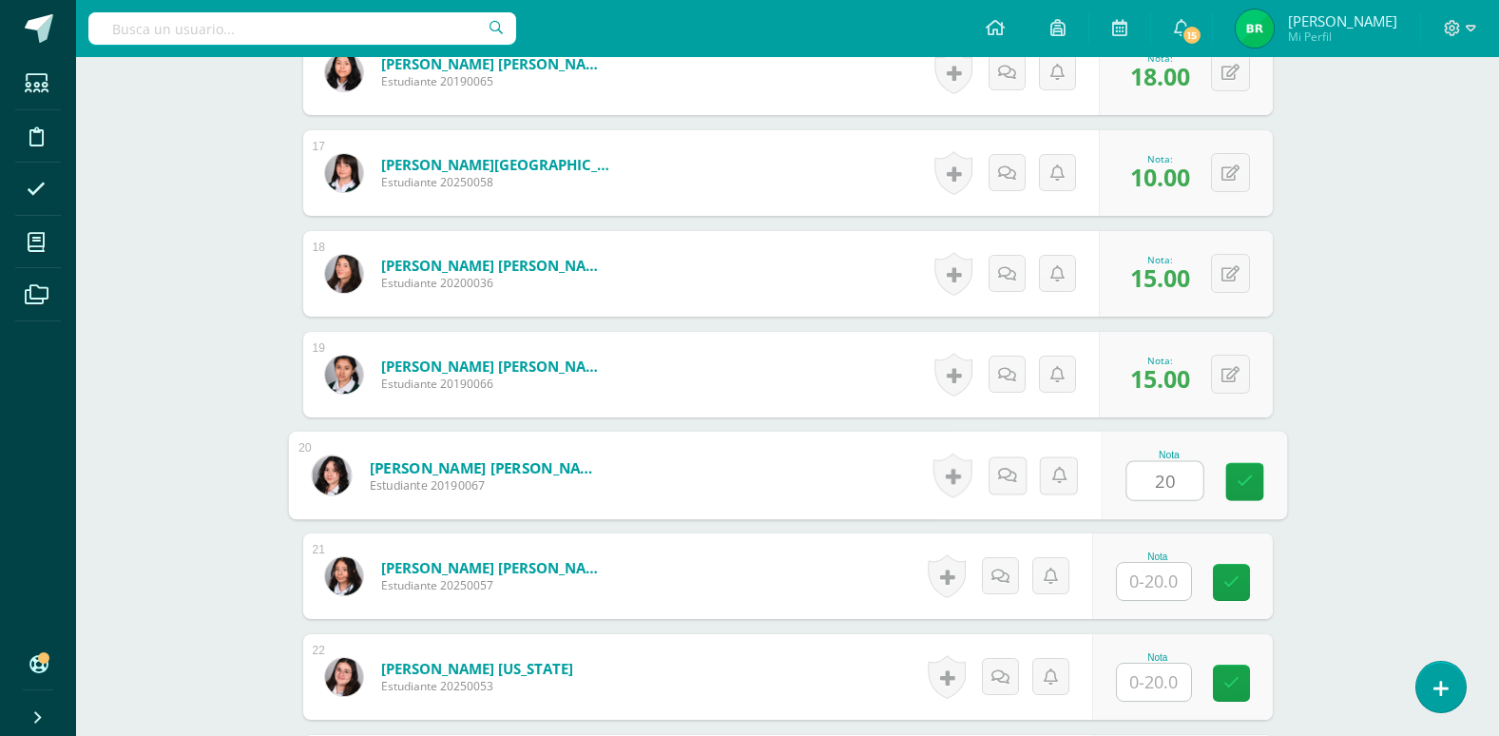
scroll to position [2177, 0]
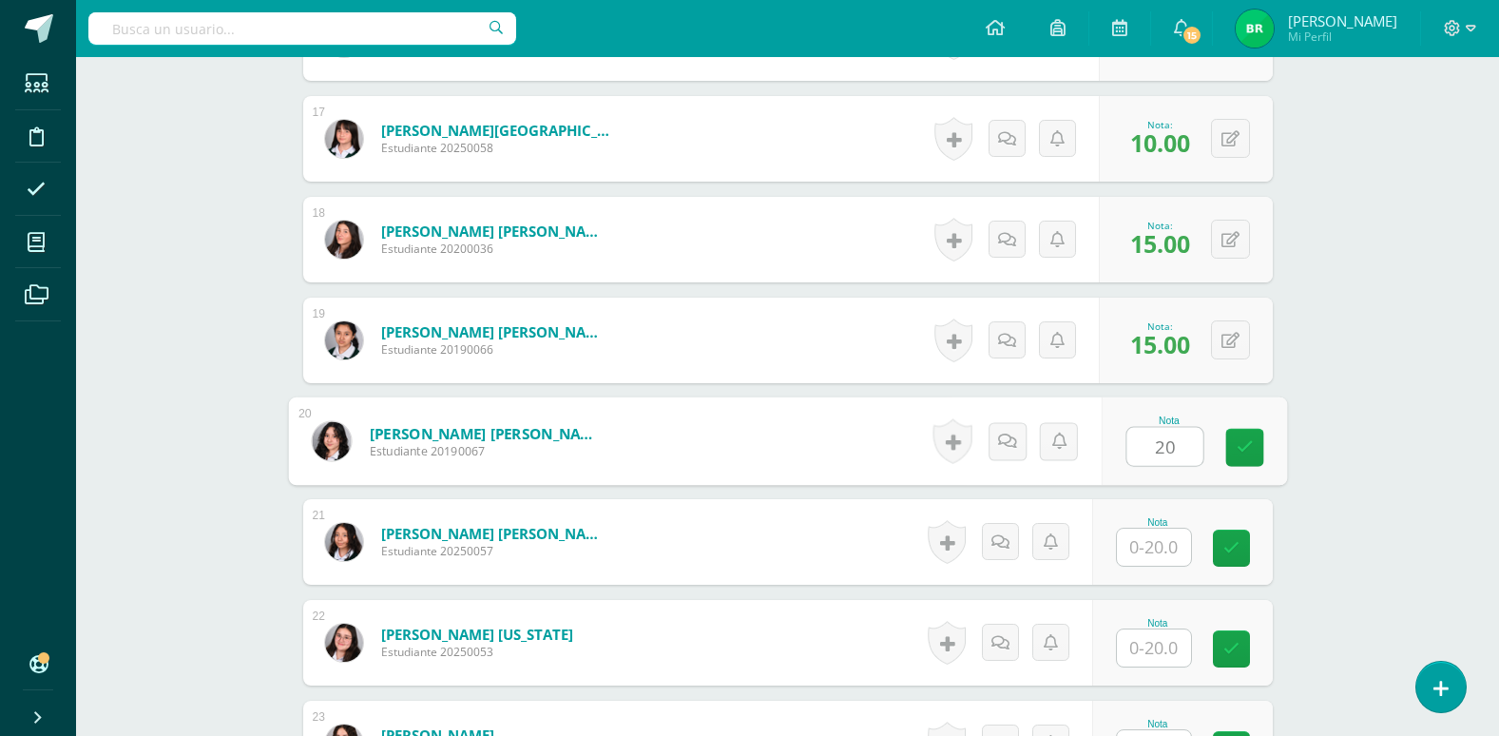
type input "20"
click at [1152, 546] on input "text" at bounding box center [1154, 547] width 74 height 37
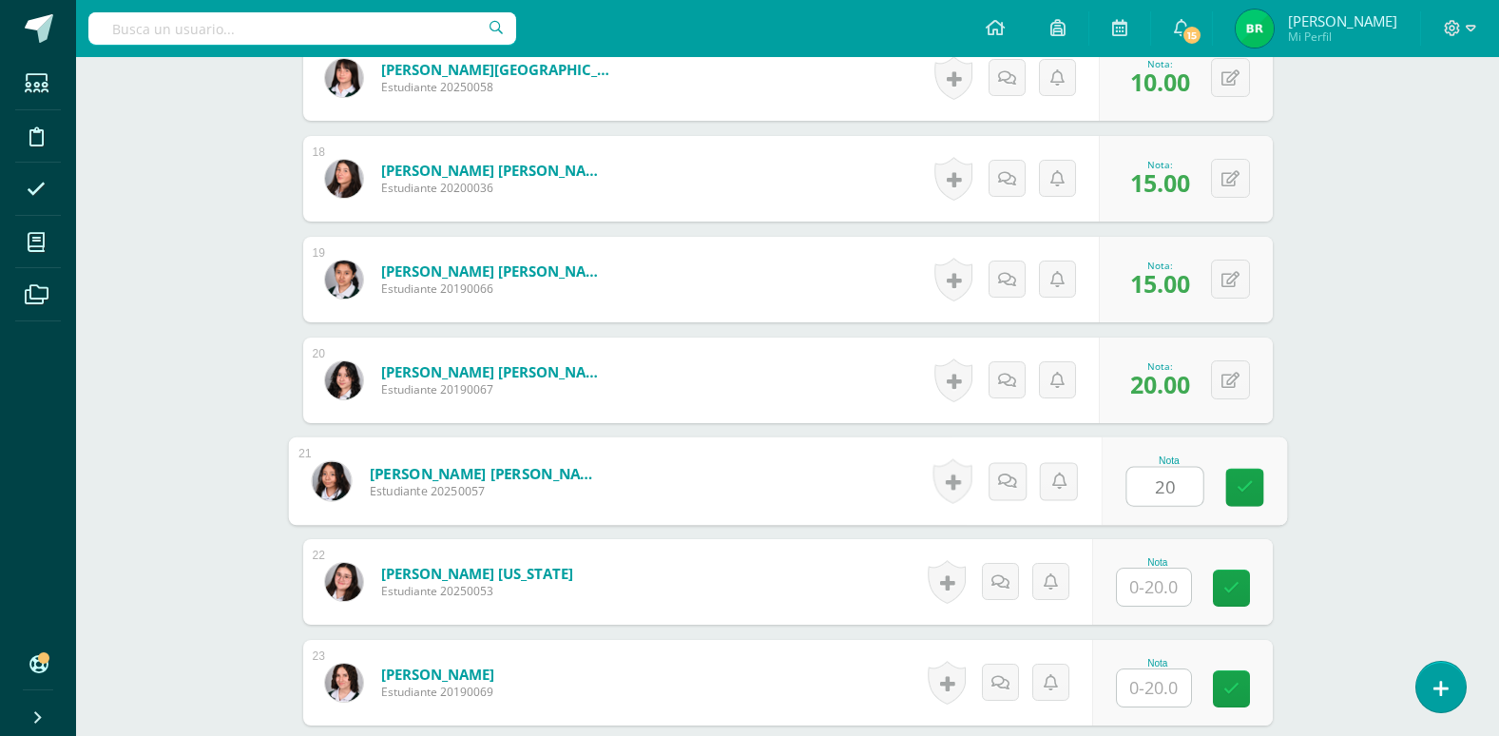
scroll to position [2272, 0]
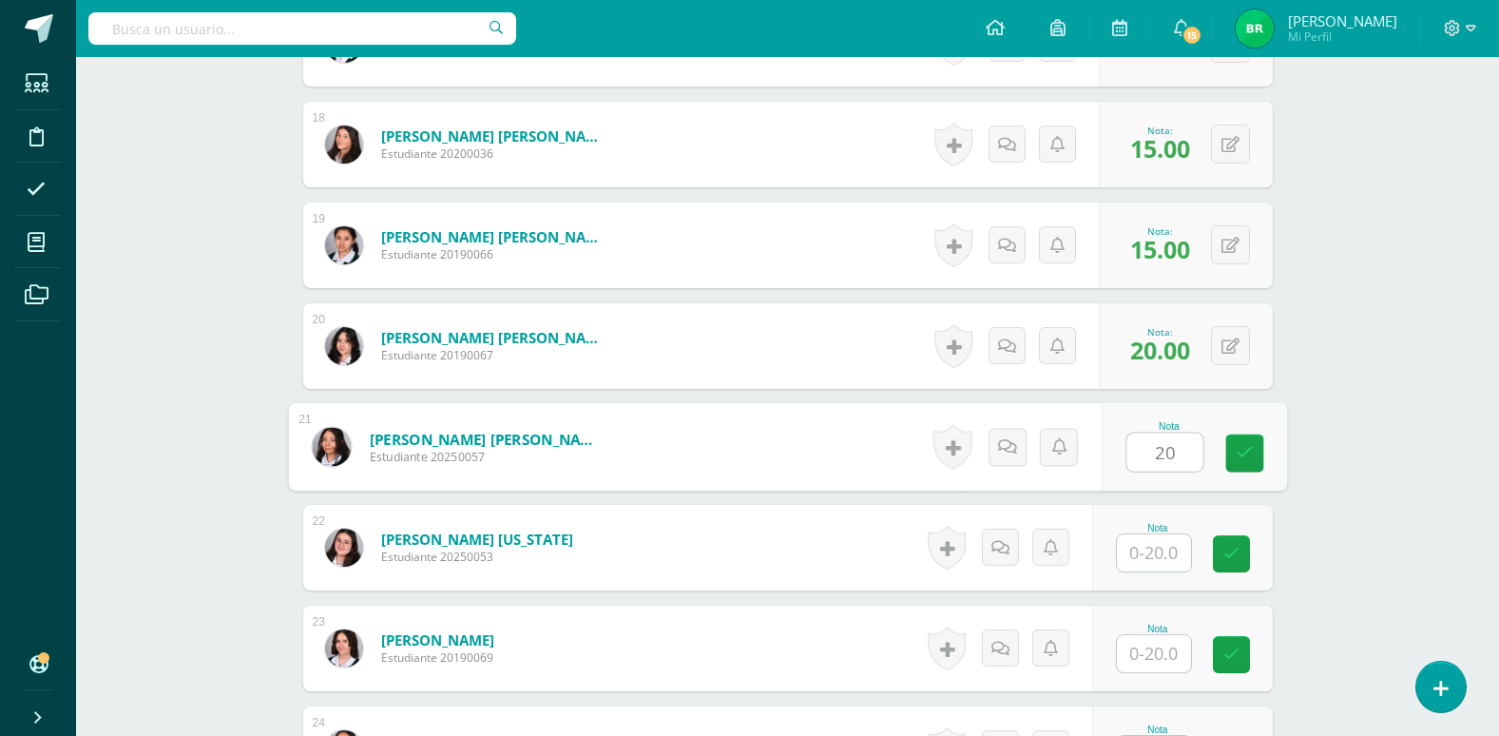
type input "20"
click at [1152, 563] on input "text" at bounding box center [1154, 552] width 74 height 37
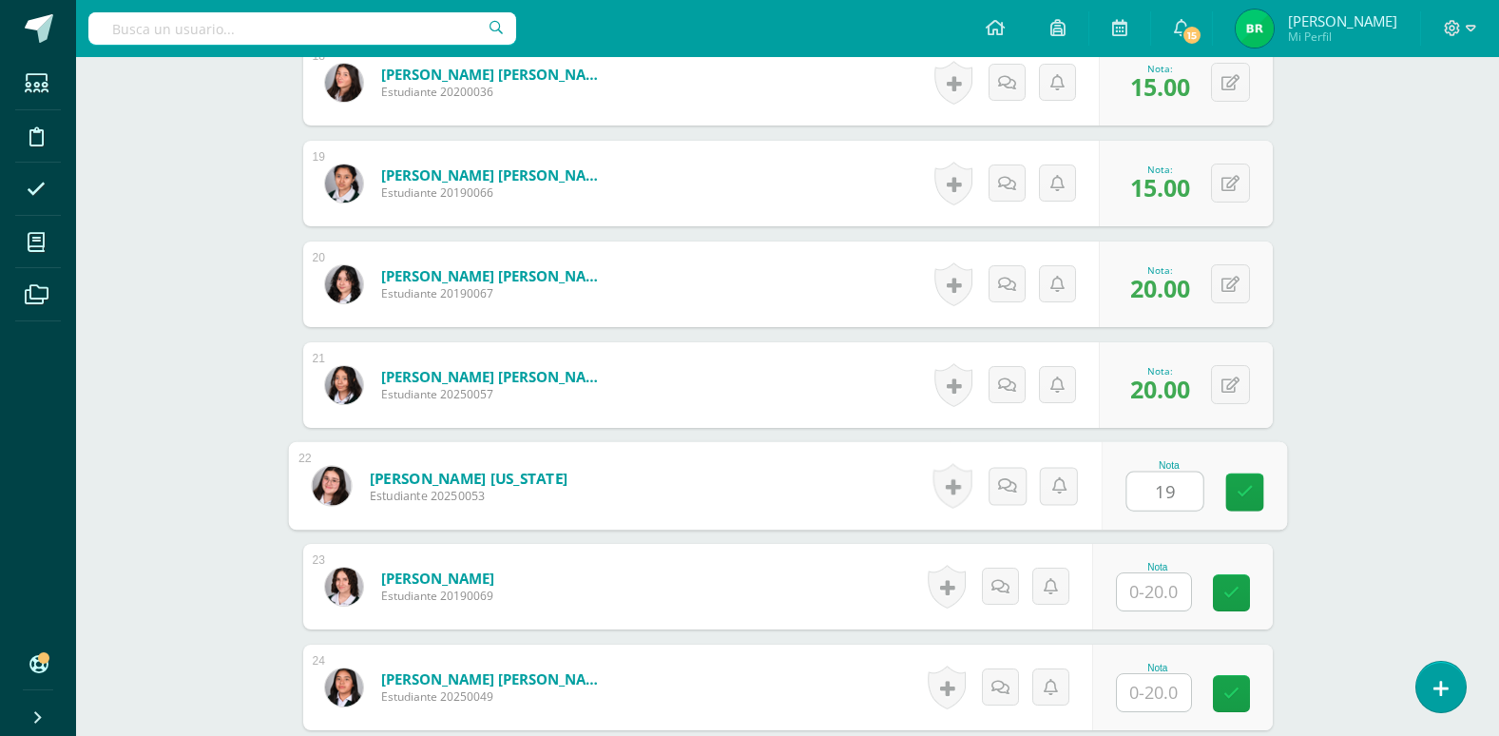
scroll to position [2367, 0]
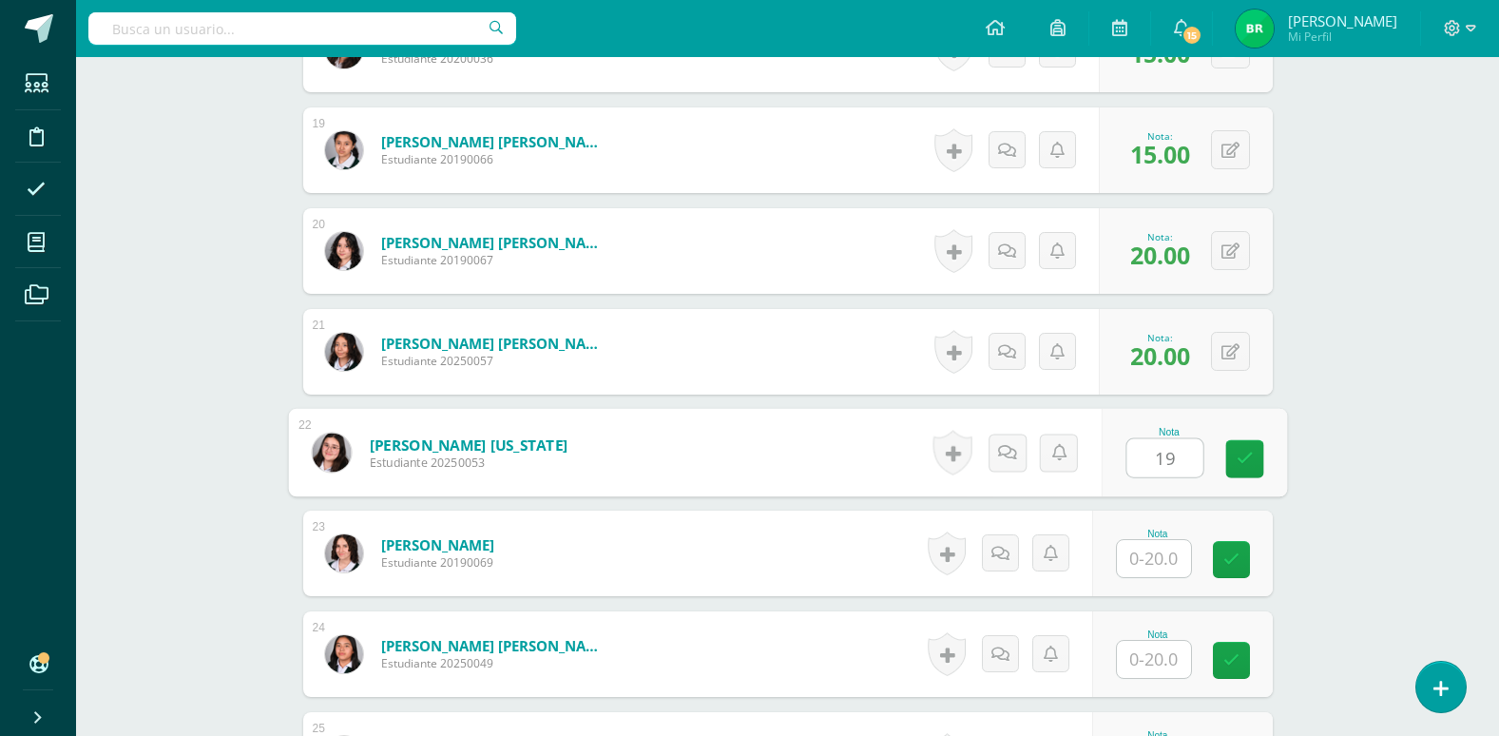
type input "19"
click at [1156, 559] on input "text" at bounding box center [1154, 558] width 74 height 37
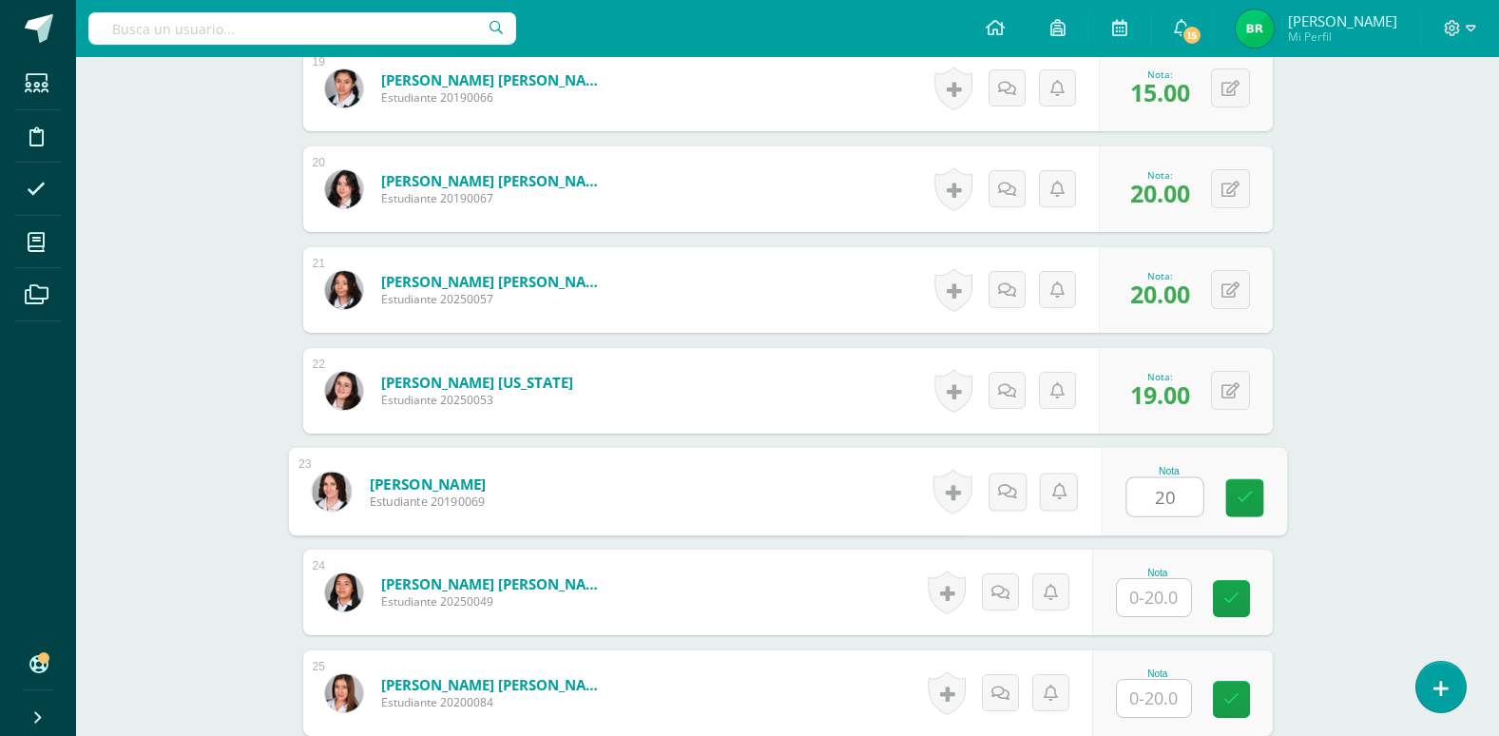
scroll to position [2462, 0]
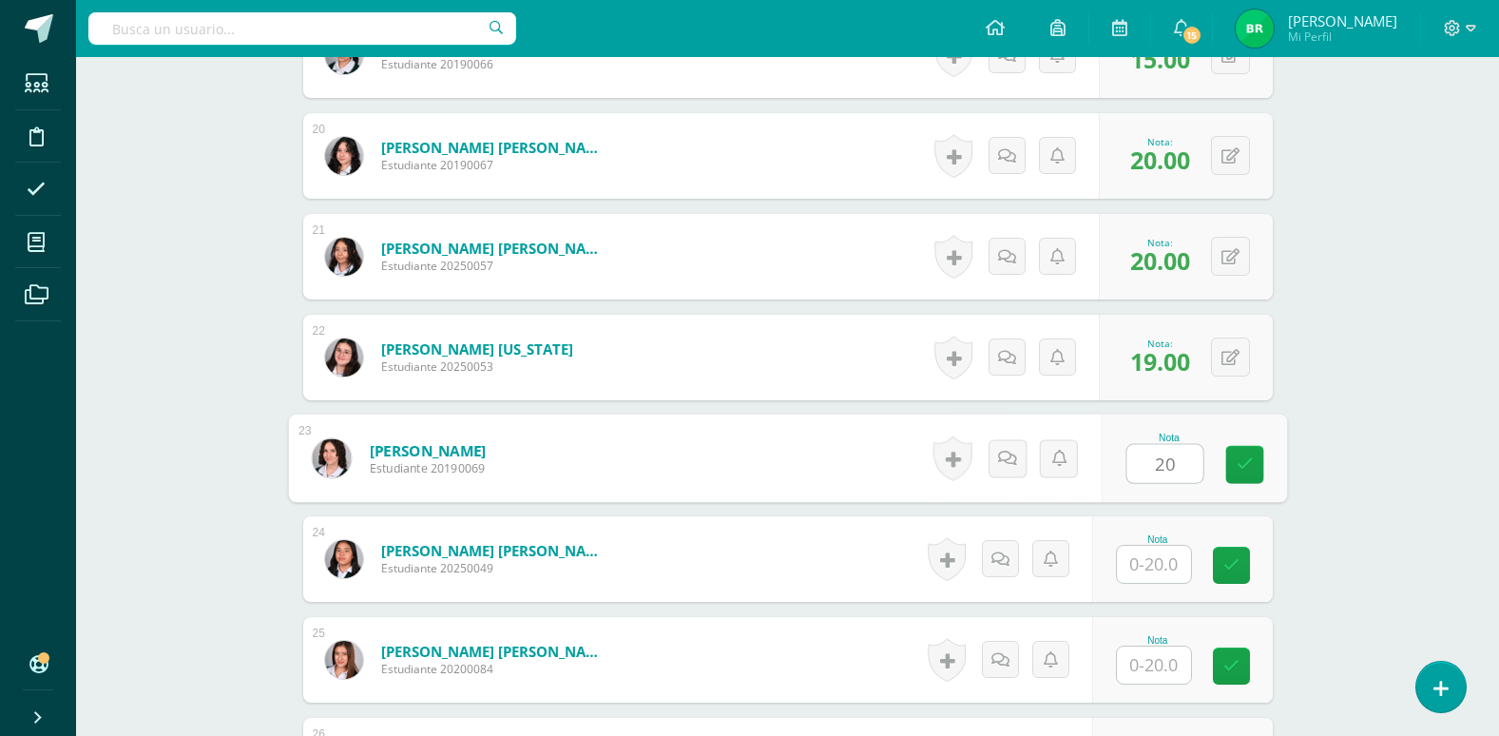
type input "20"
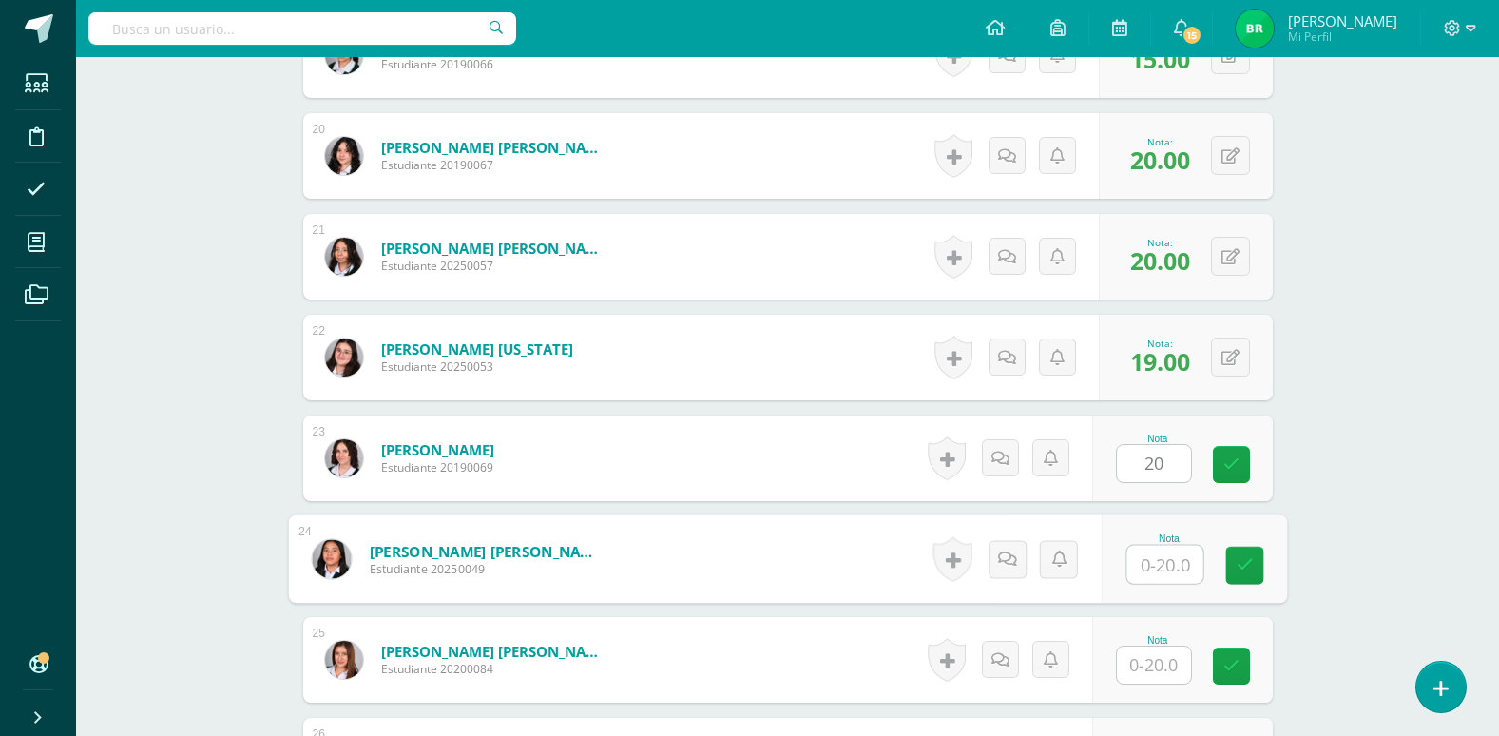
click at [1159, 569] on input "text" at bounding box center [1165, 565] width 76 height 38
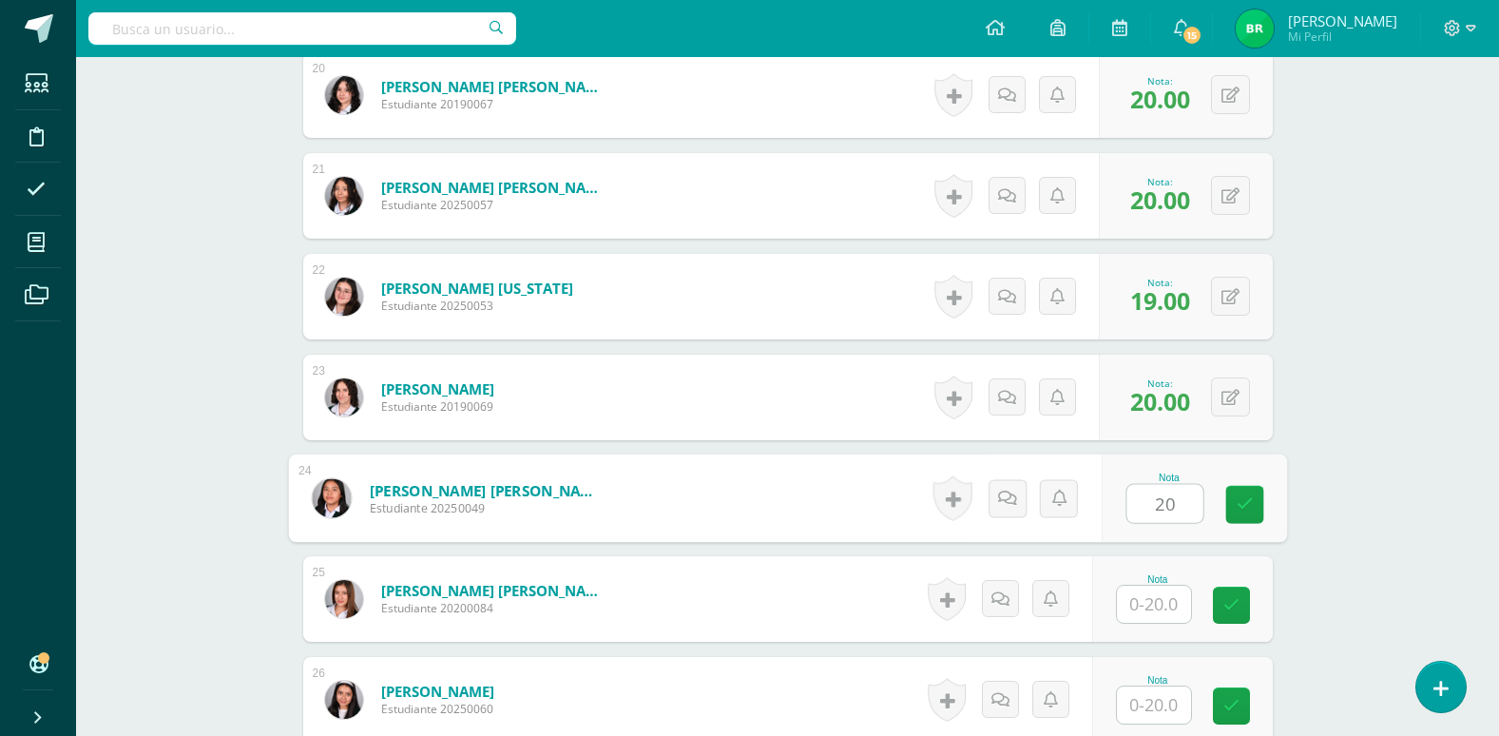
scroll to position [2557, 0]
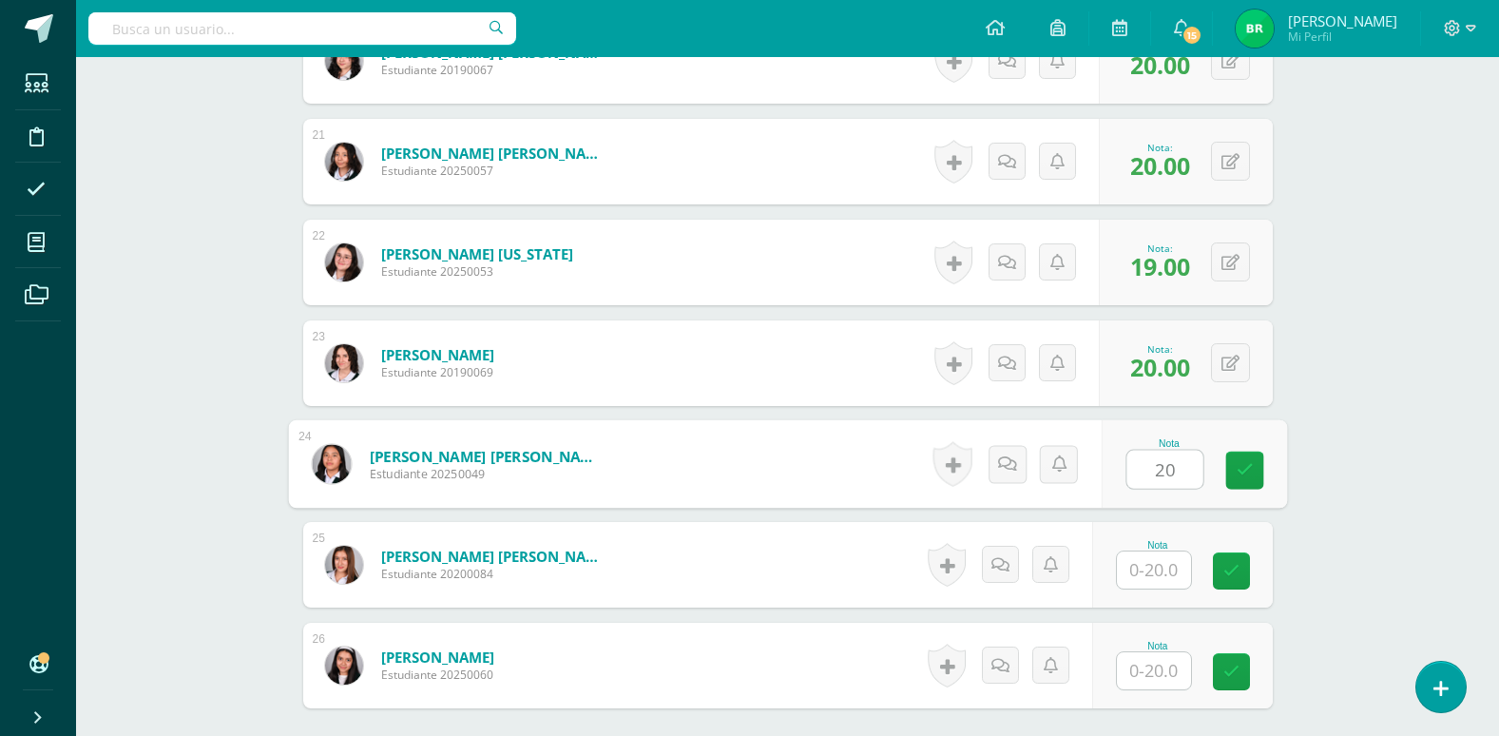
type input "20"
click at [1159, 569] on input "text" at bounding box center [1154, 569] width 74 height 37
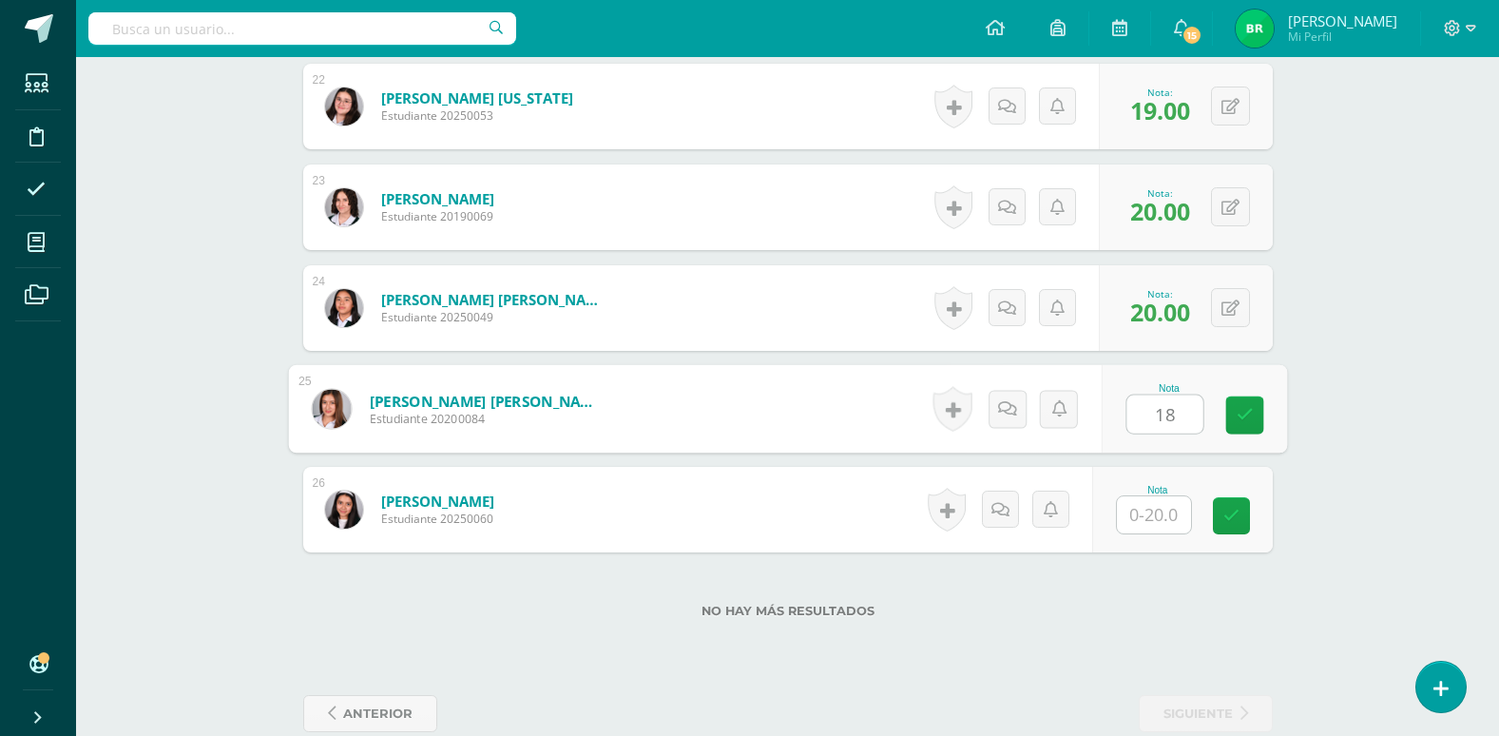
scroll to position [2747, 0]
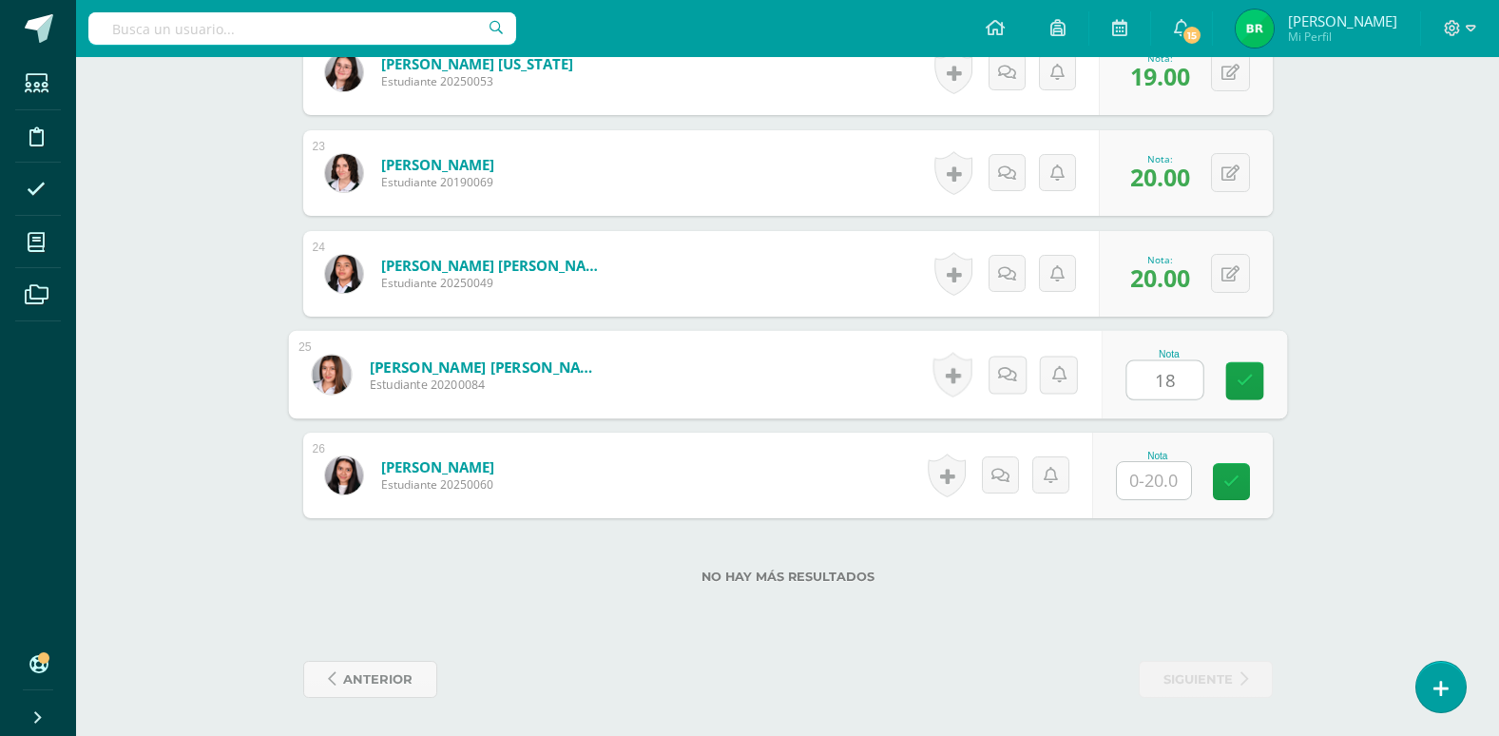
type input "18"
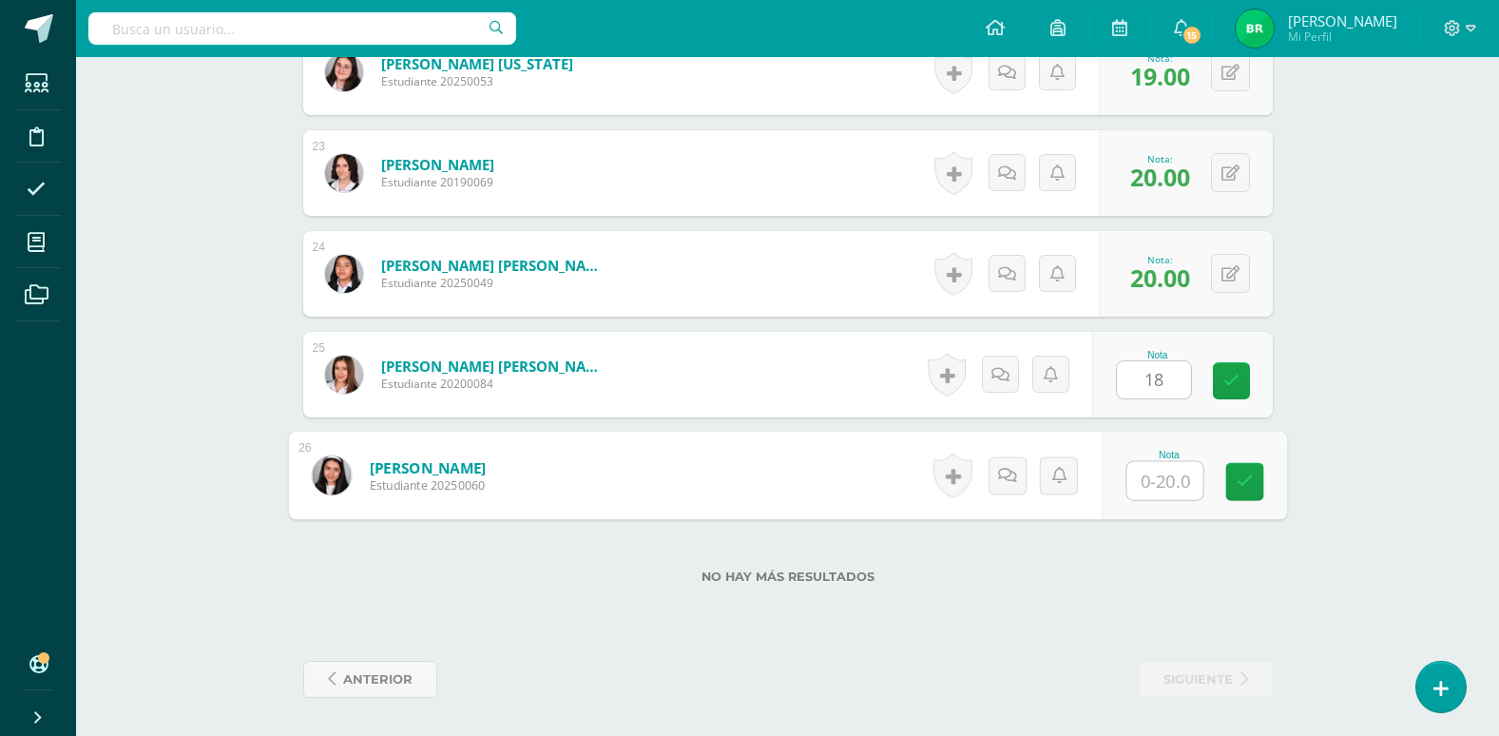
click at [1159, 483] on input "text" at bounding box center [1165, 481] width 76 height 38
type input "20"
click at [1162, 593] on div "No hay más resultados" at bounding box center [788, 562] width 970 height 88
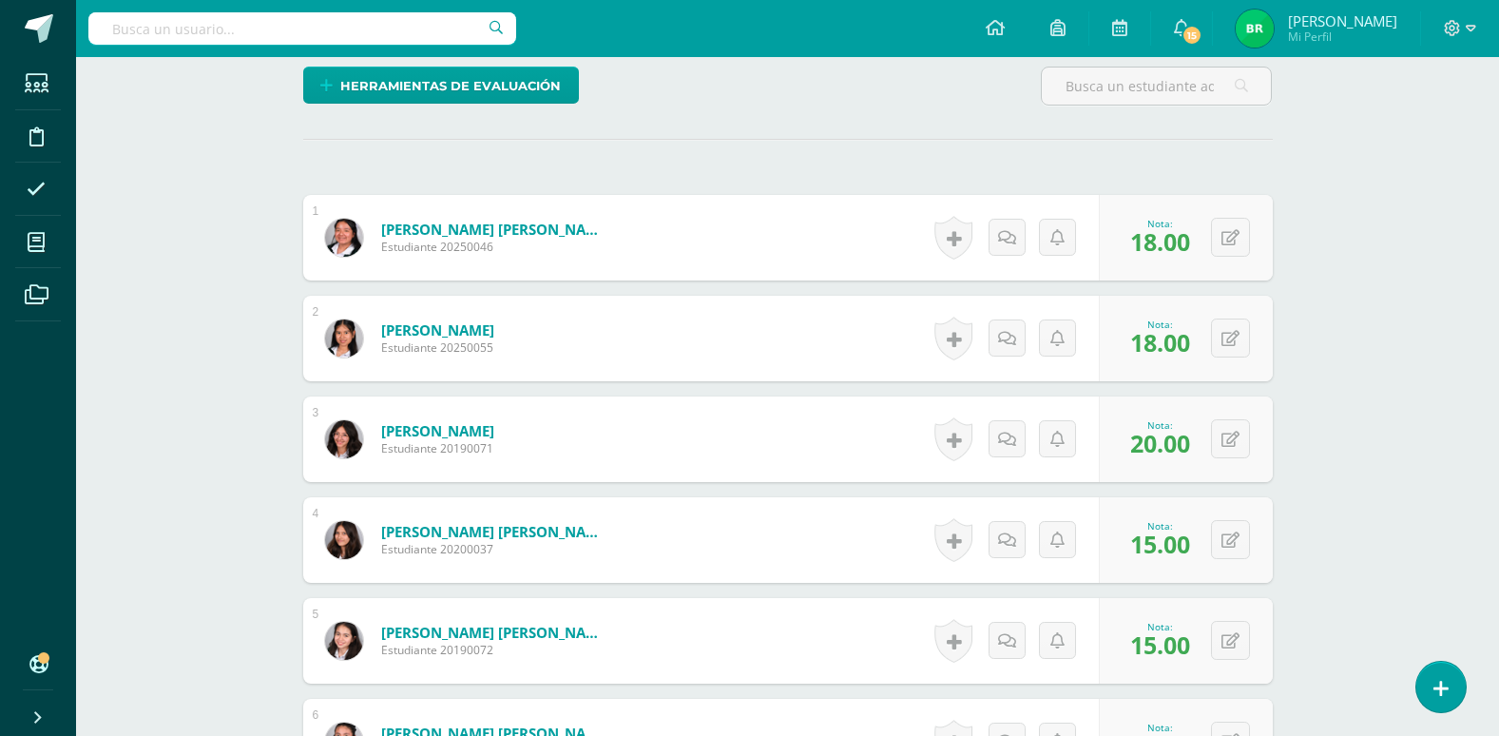
scroll to position [0, 0]
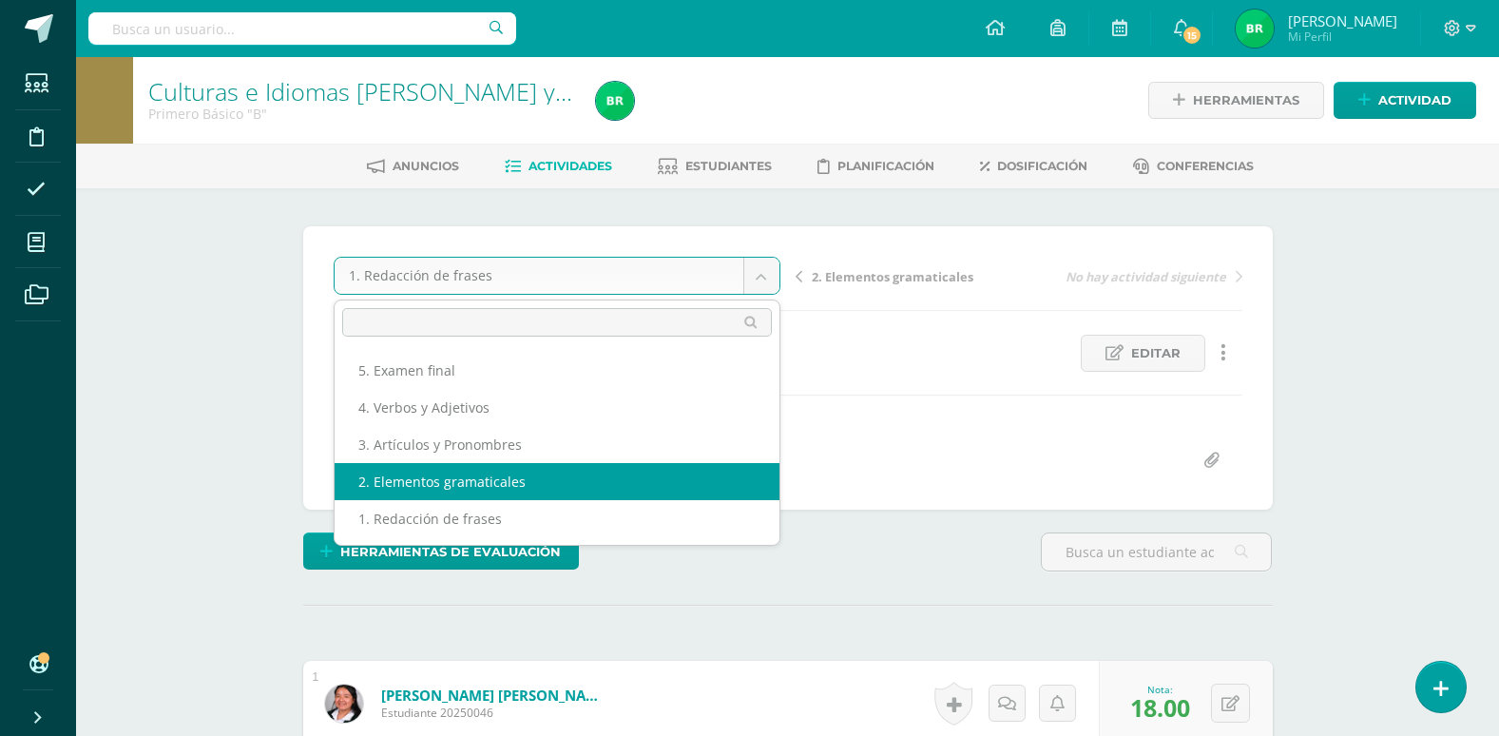
select select "/dashboard/teacher/grade-activity/107260/"
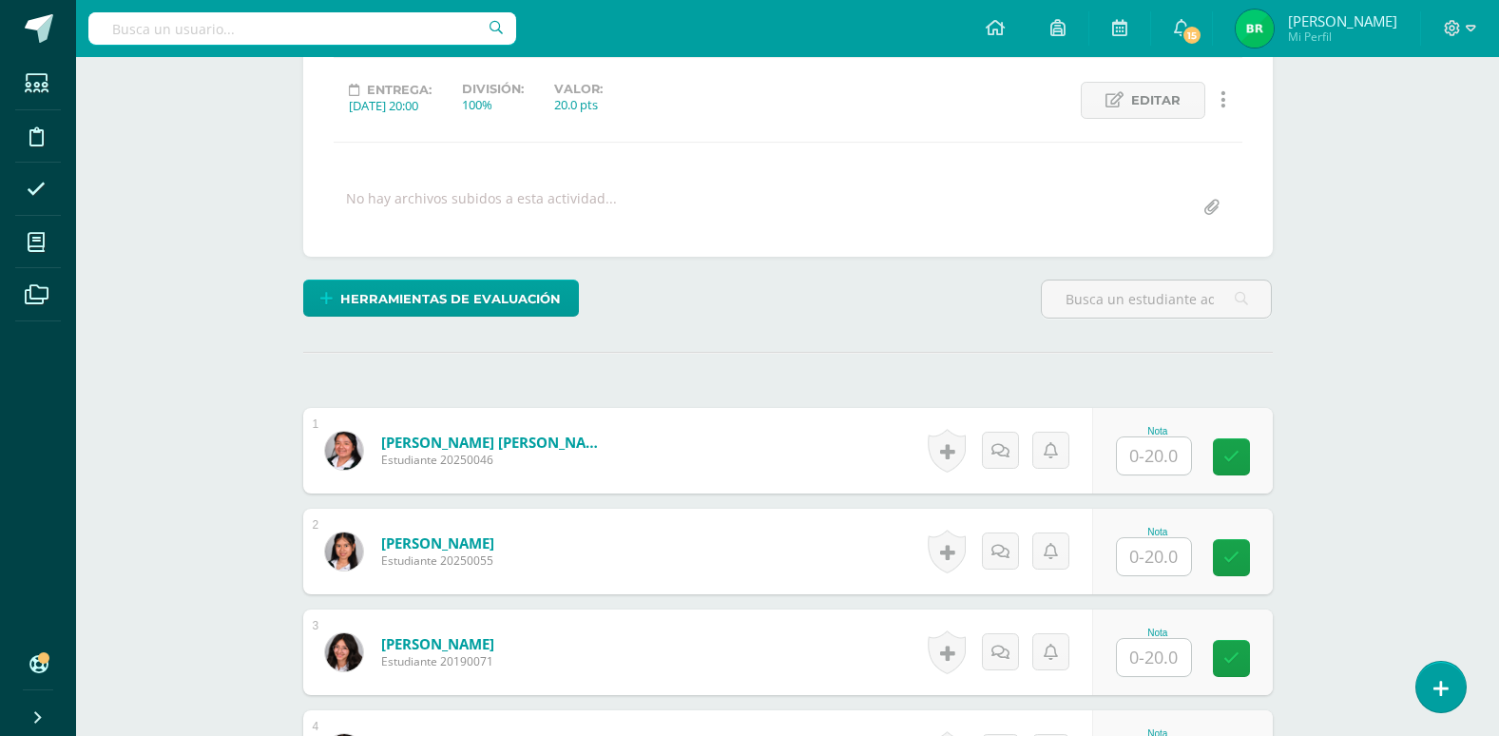
scroll to position [254, 0]
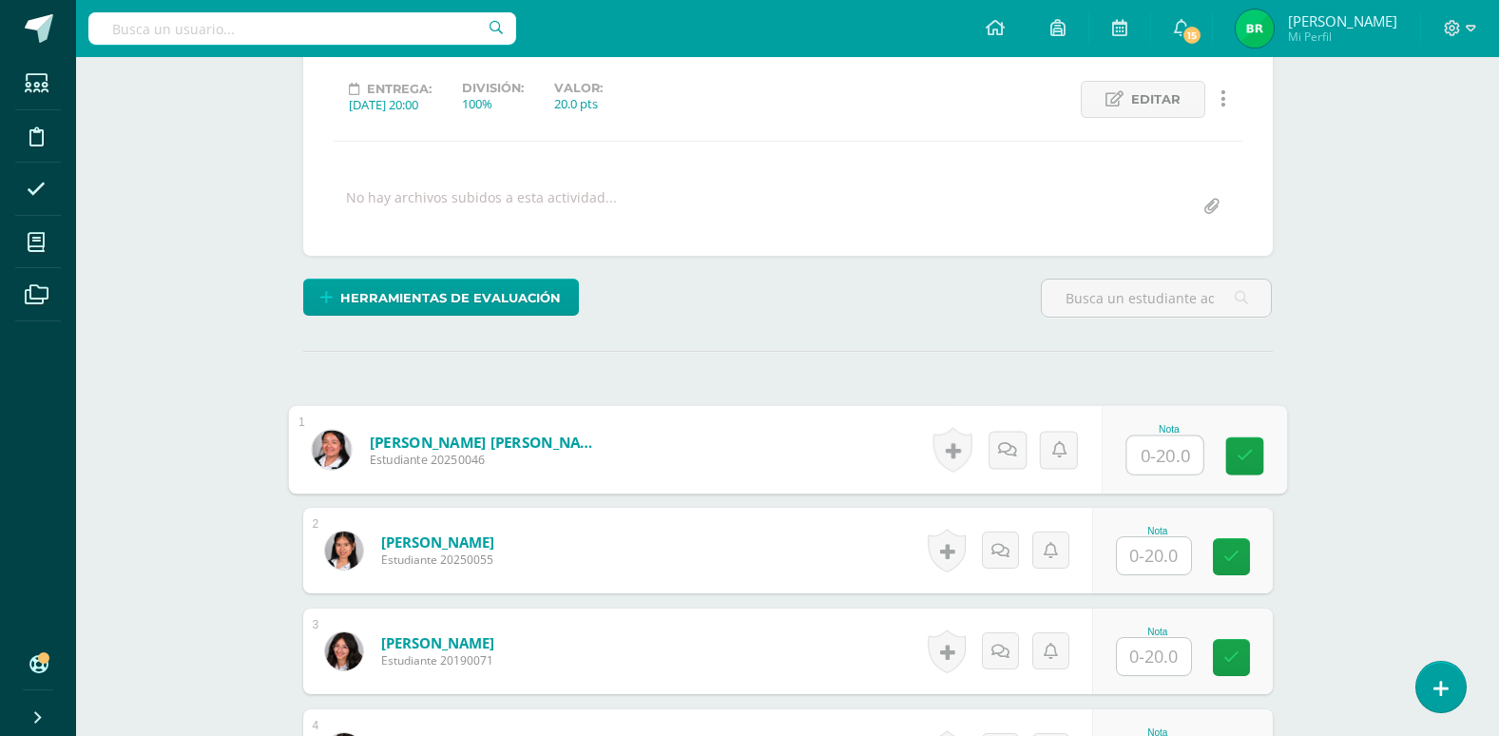
click at [1158, 458] on input "text" at bounding box center [1165, 455] width 76 height 38
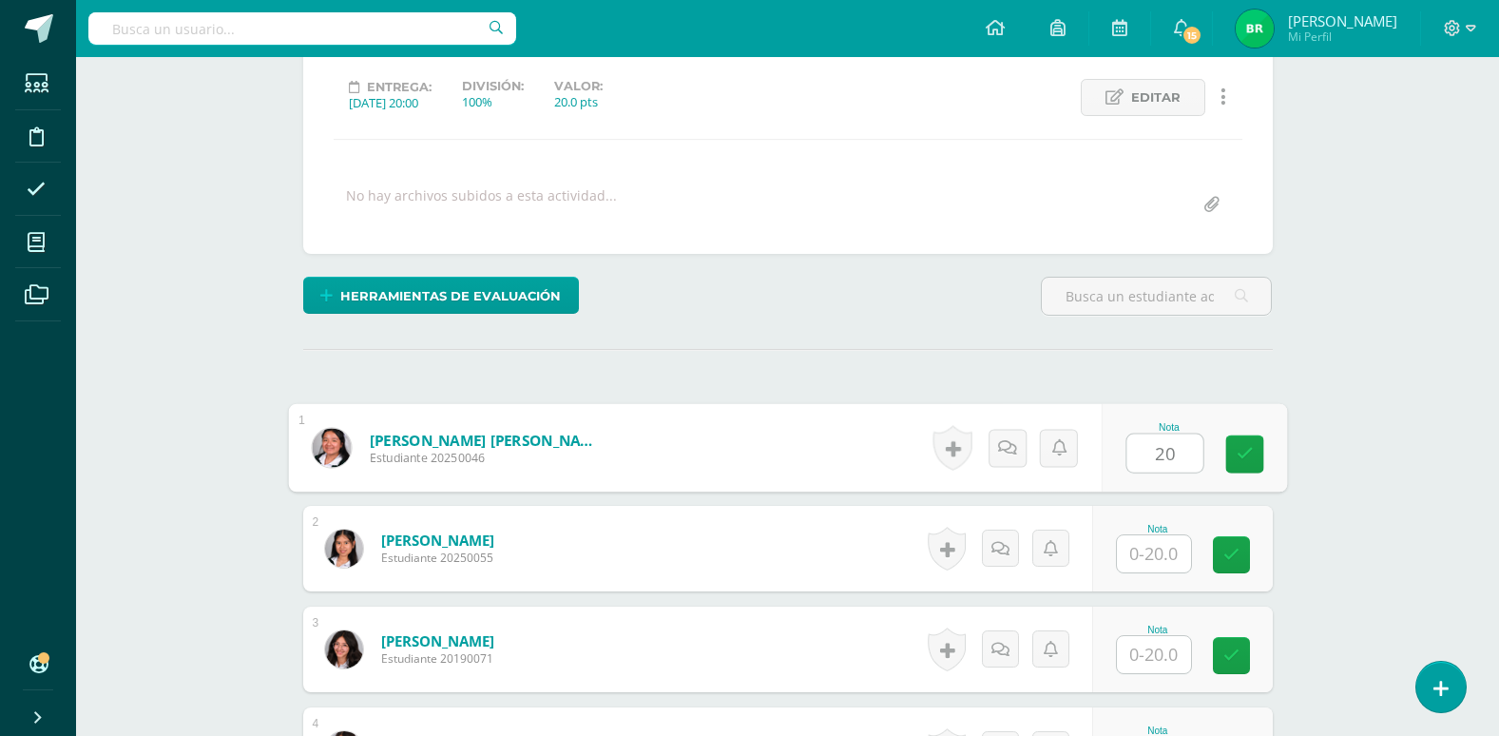
type input "20"
click at [1163, 555] on input "text" at bounding box center [1154, 553] width 74 height 37
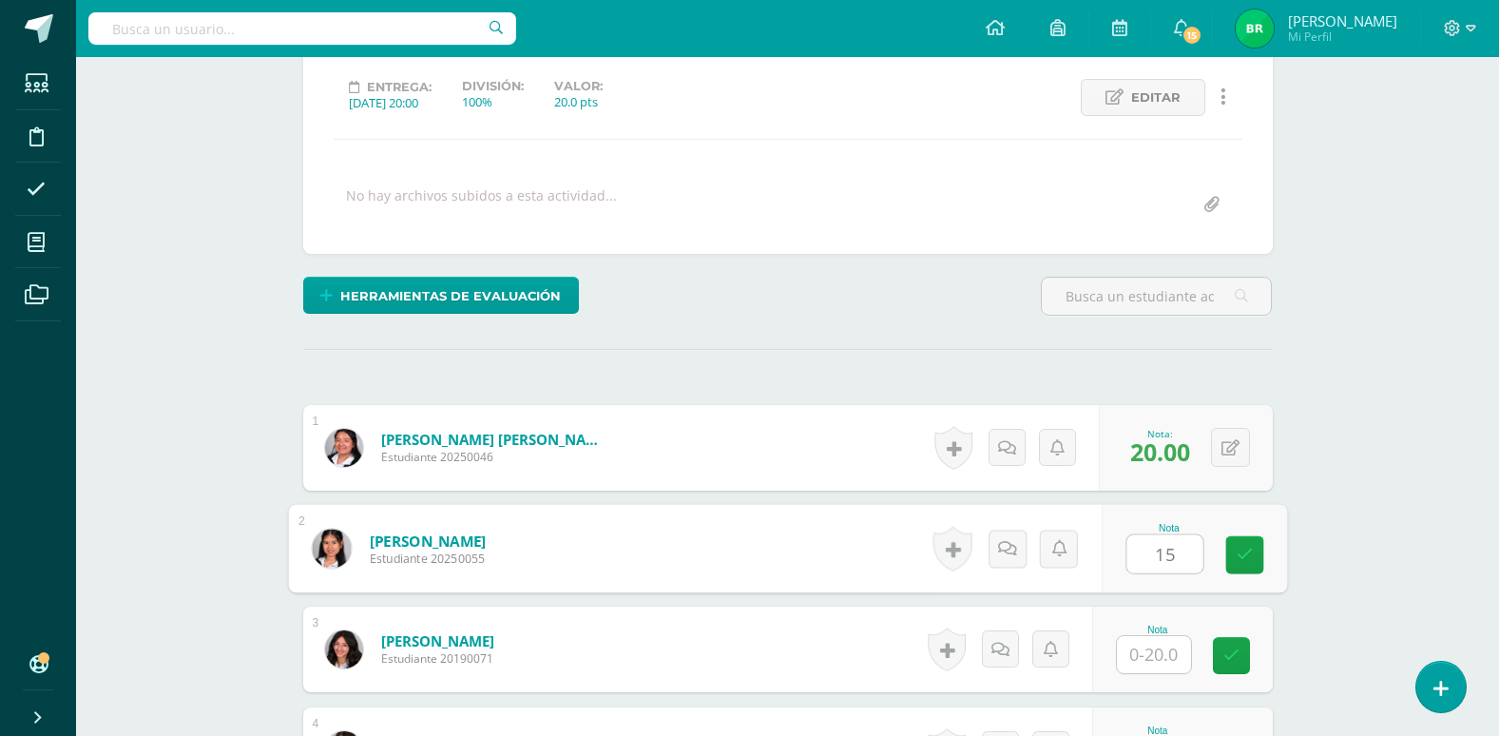
scroll to position [446, 0]
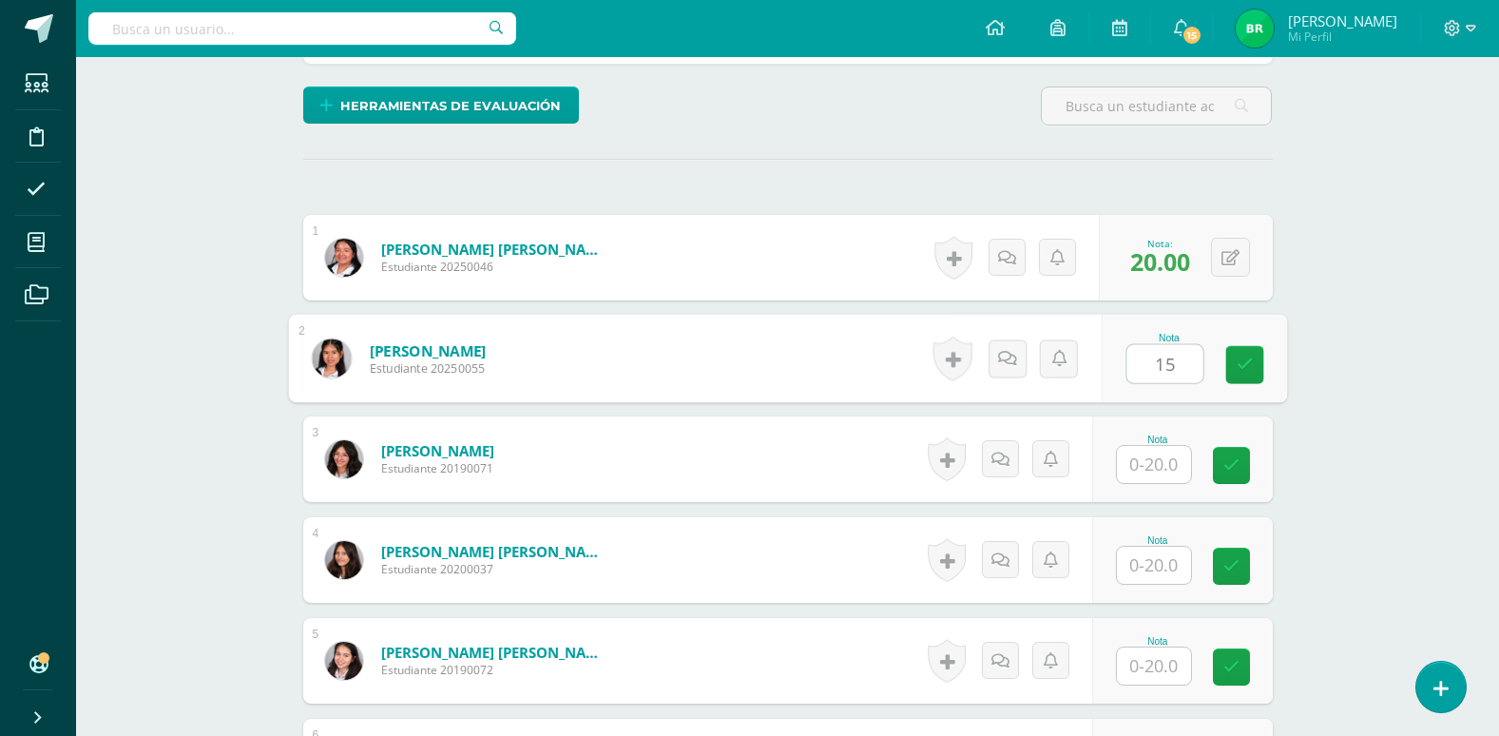
type input "15"
click at [1083, 384] on div "Historial de actividad No hay historial para esta actividad Agregar Comentarios…" at bounding box center [1006, 359] width 171 height 86
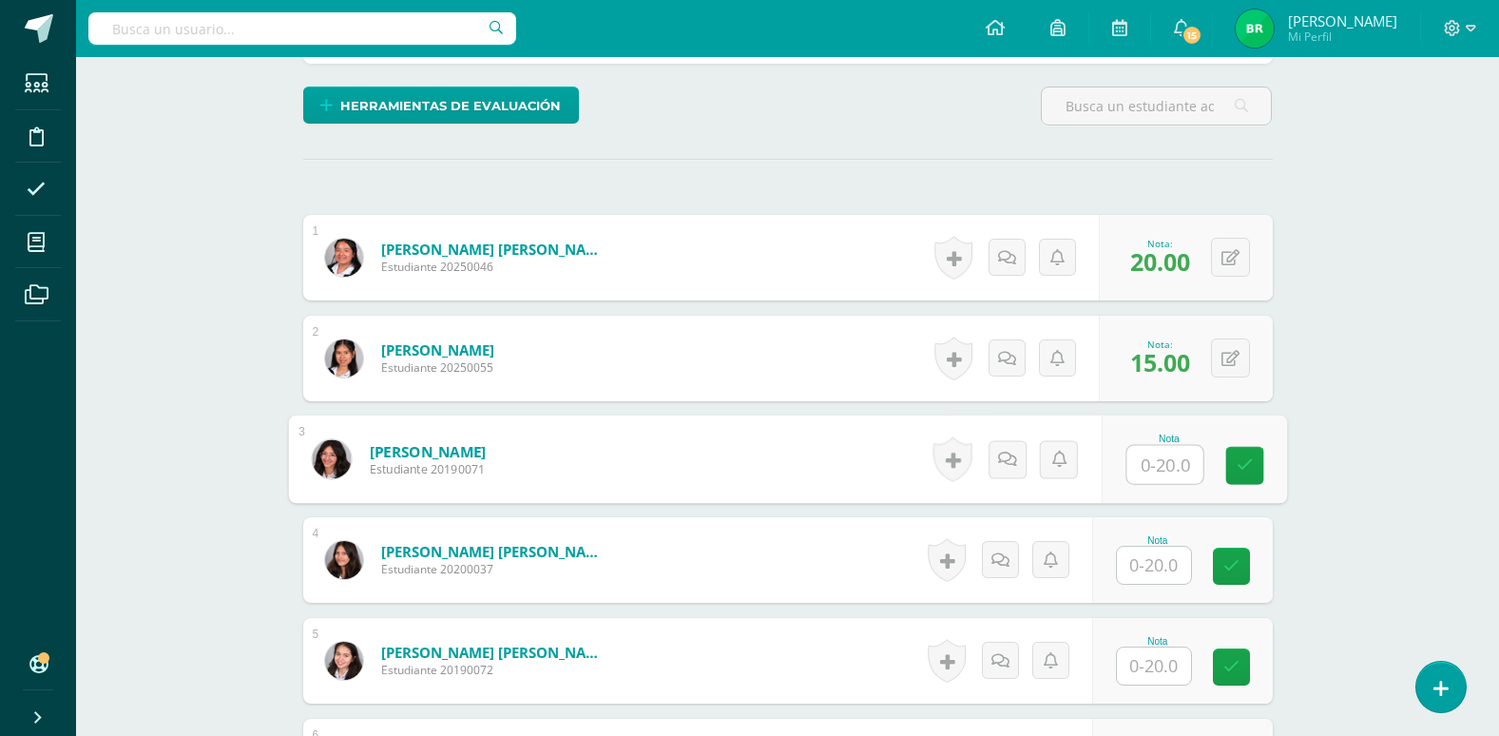
click at [1160, 471] on input "text" at bounding box center [1165, 465] width 76 height 38
type input "20"
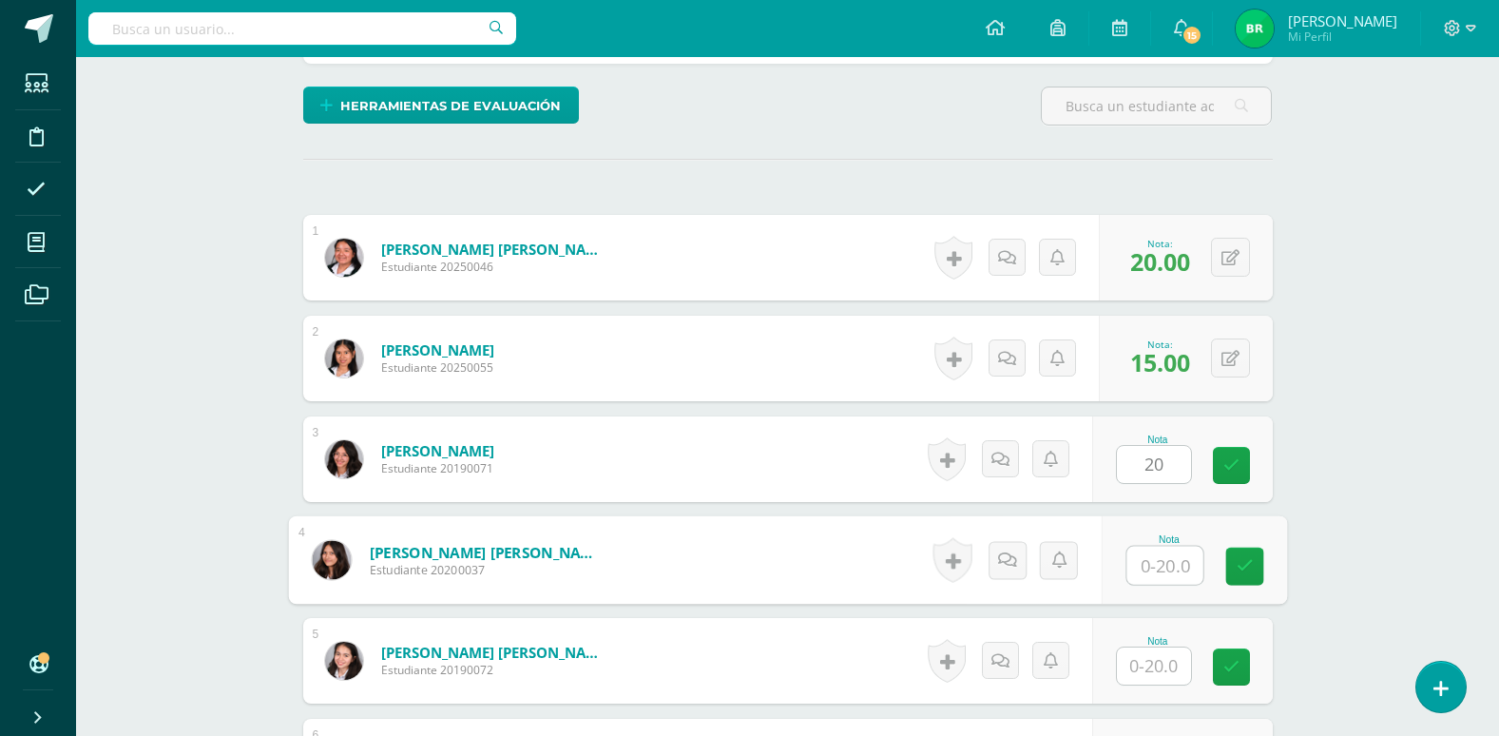
click at [1155, 571] on input "text" at bounding box center [1165, 566] width 76 height 38
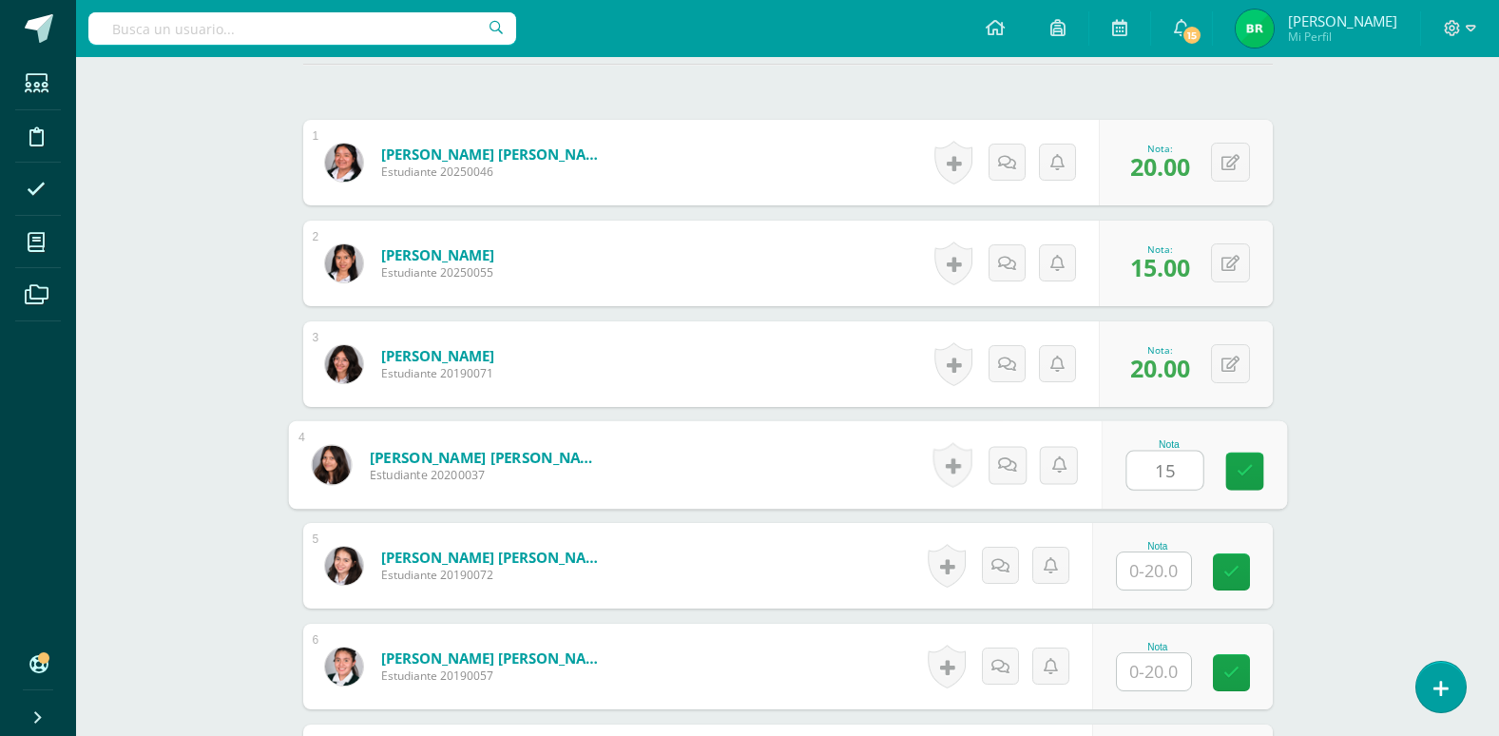
type input "15"
click at [1155, 571] on input "text" at bounding box center [1154, 570] width 74 height 37
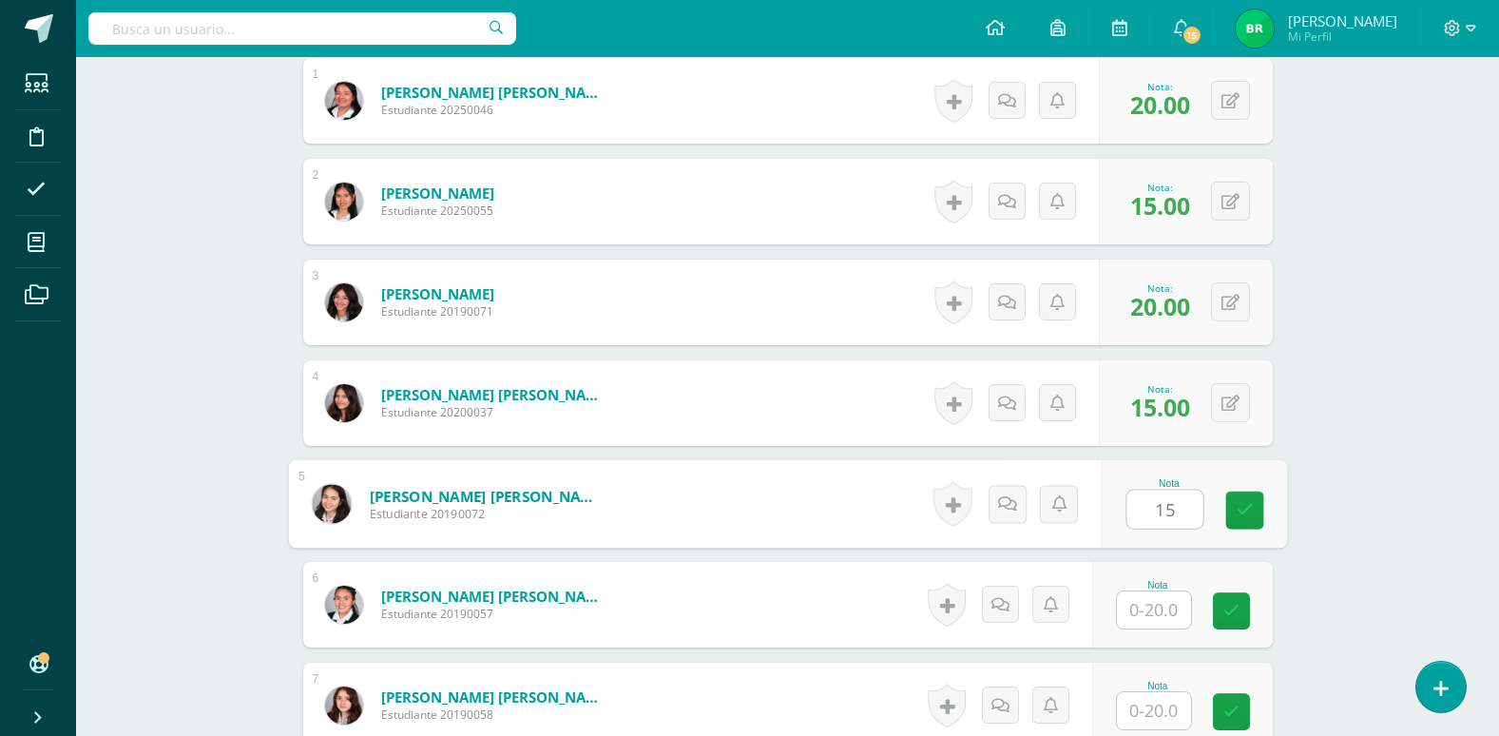
scroll to position [636, 0]
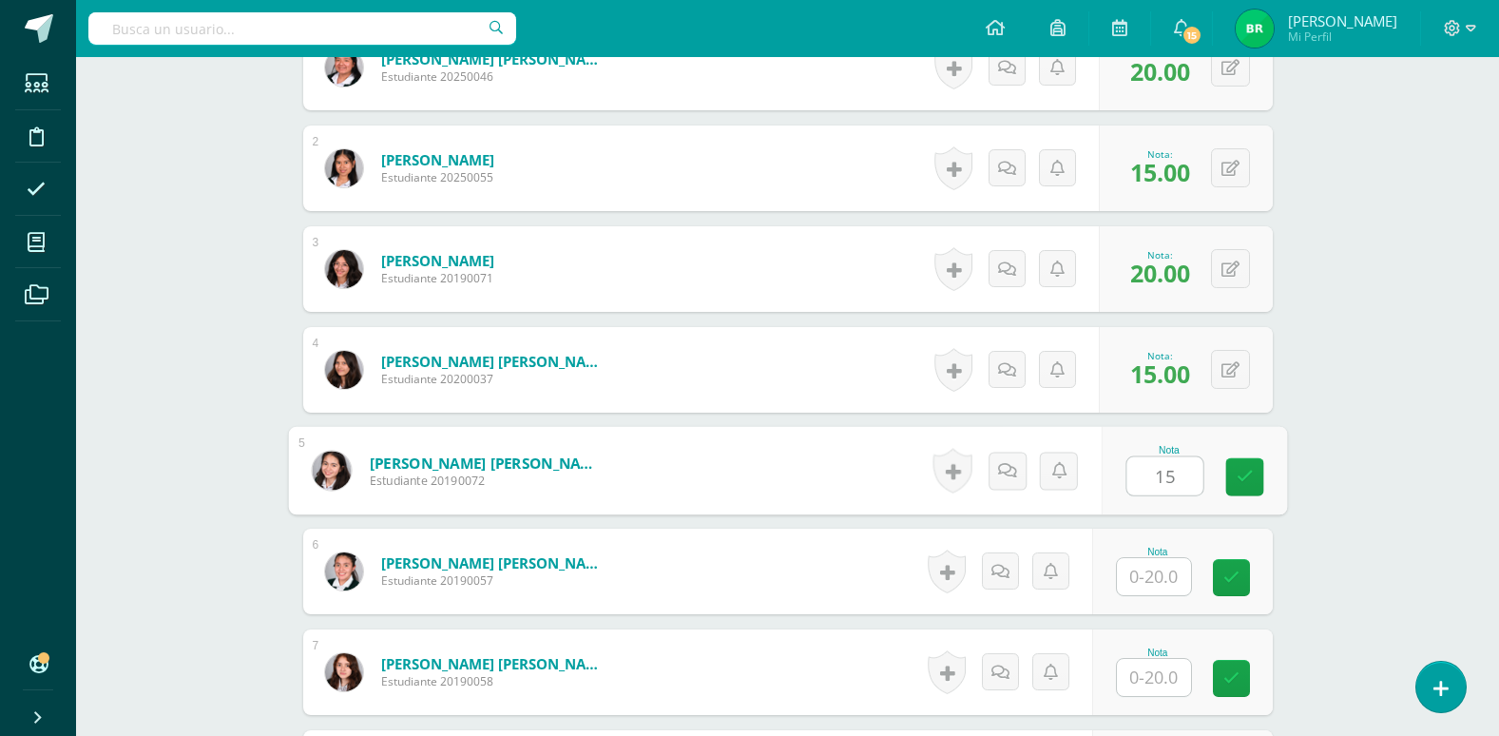
type input "15"
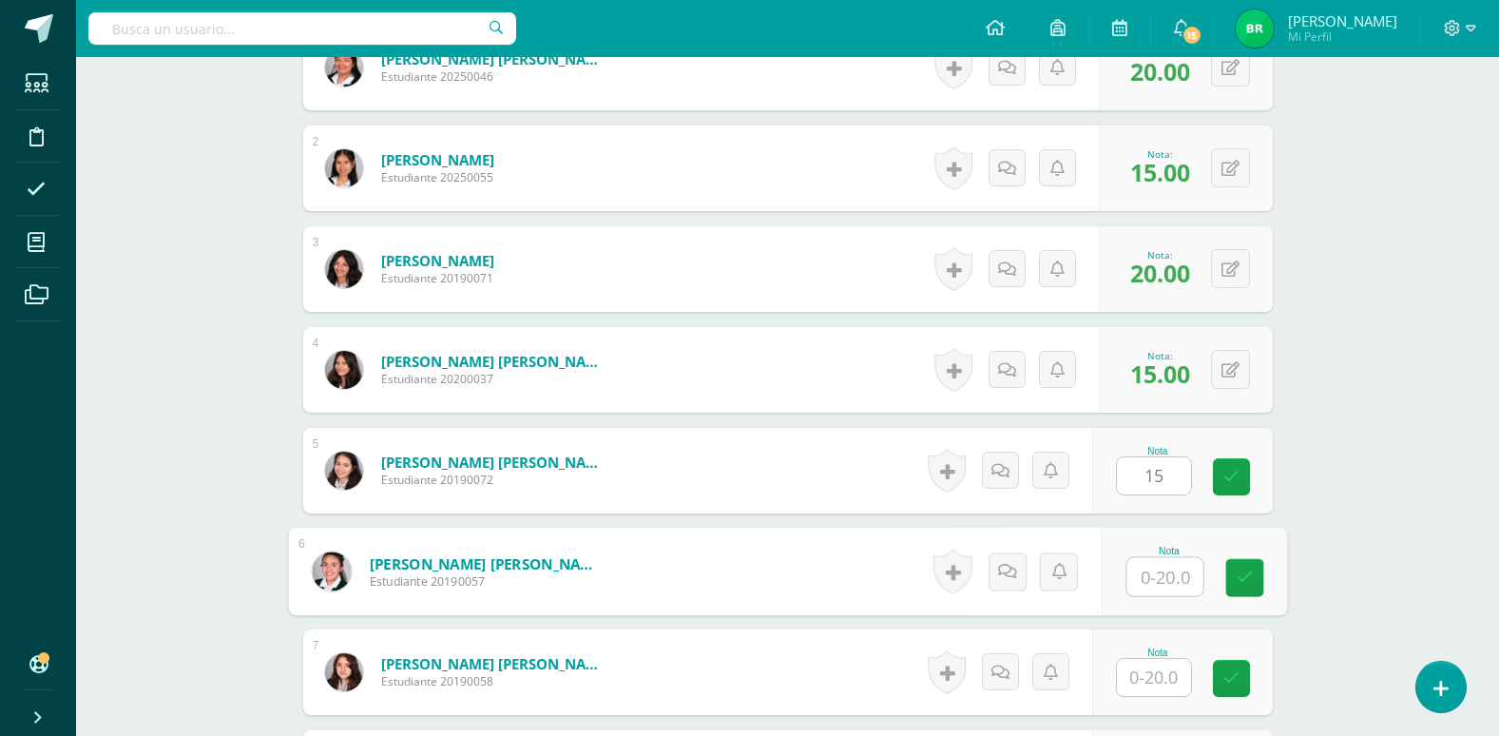
click at [1160, 578] on input "text" at bounding box center [1165, 577] width 76 height 38
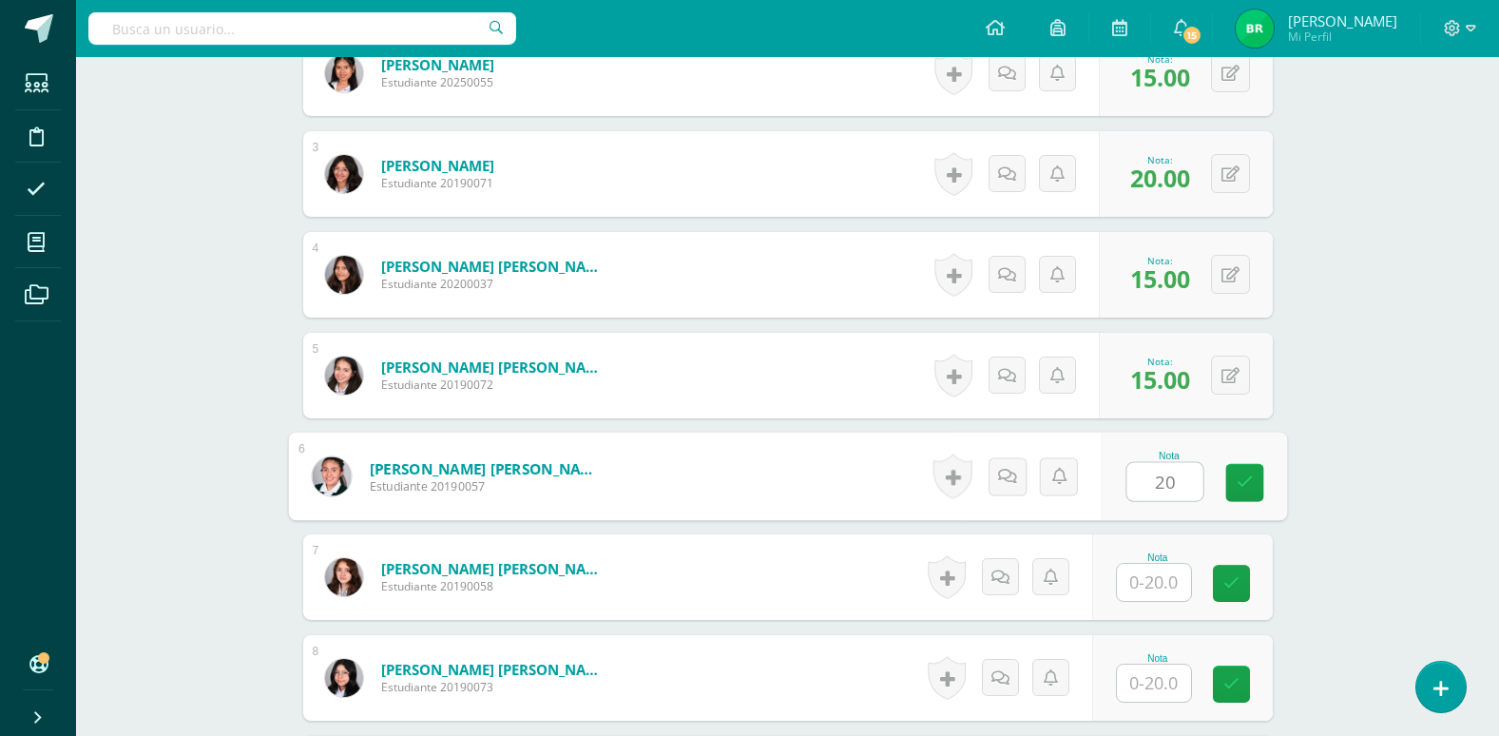
type input "20"
click at [1166, 588] on input "text" at bounding box center [1154, 582] width 74 height 37
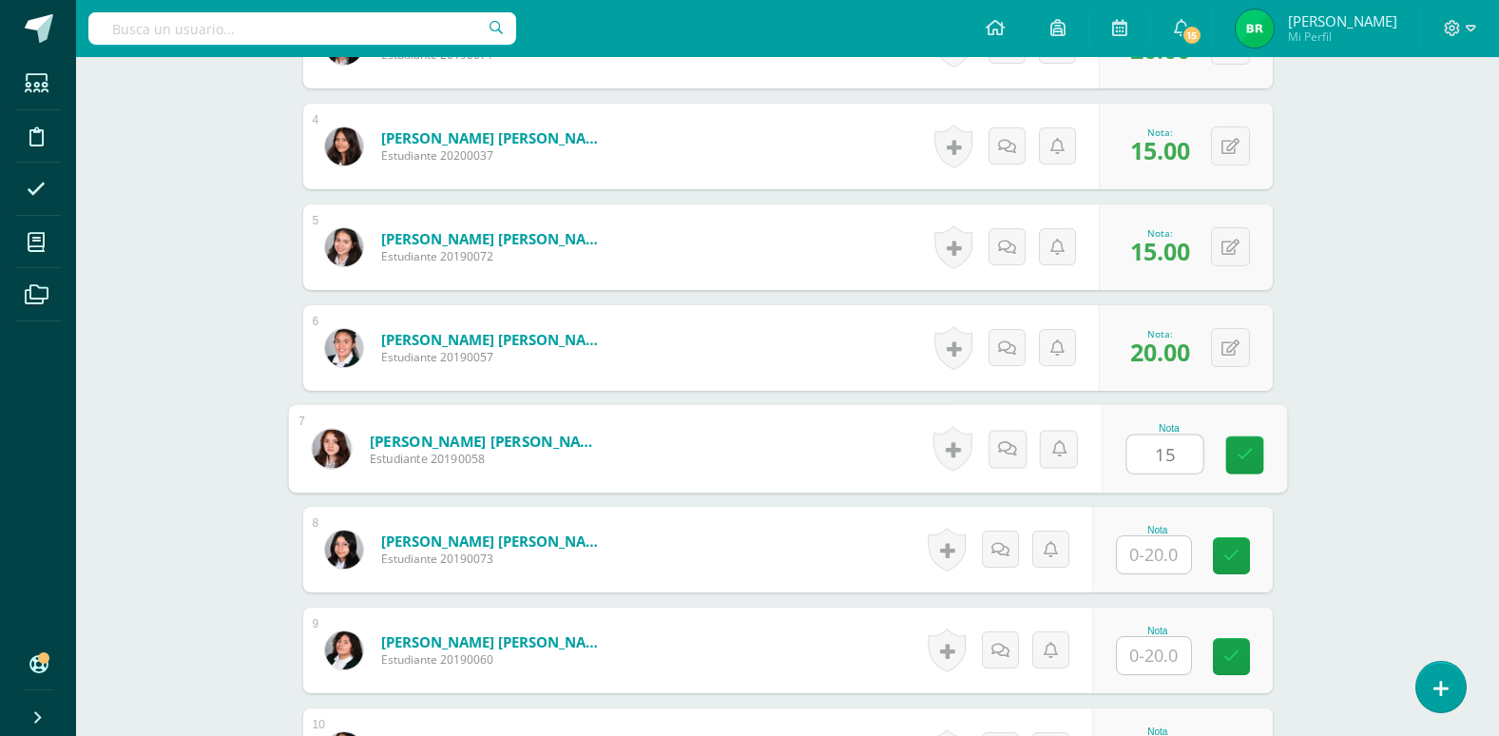
scroll to position [826, 0]
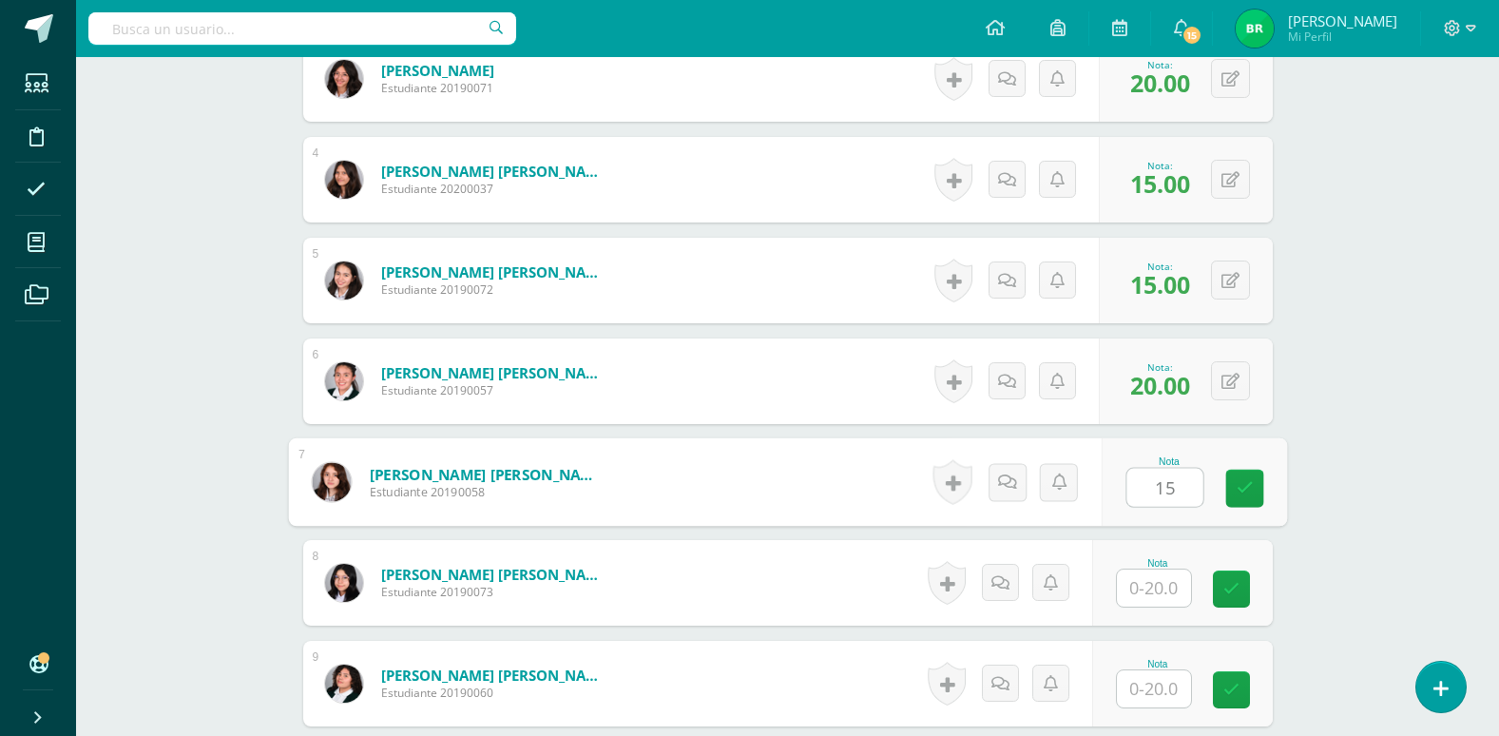
type input "15"
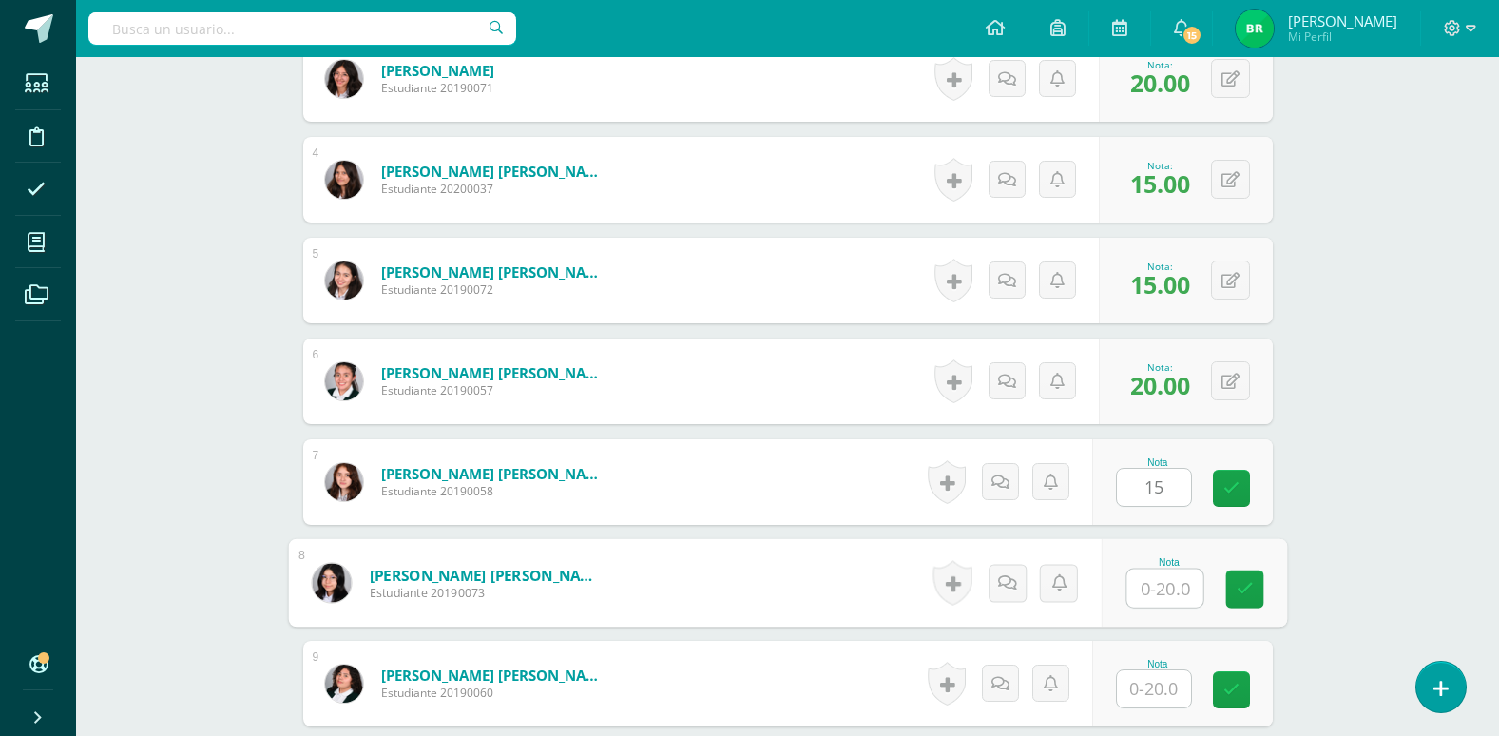
click at [1166, 588] on input "text" at bounding box center [1165, 588] width 76 height 38
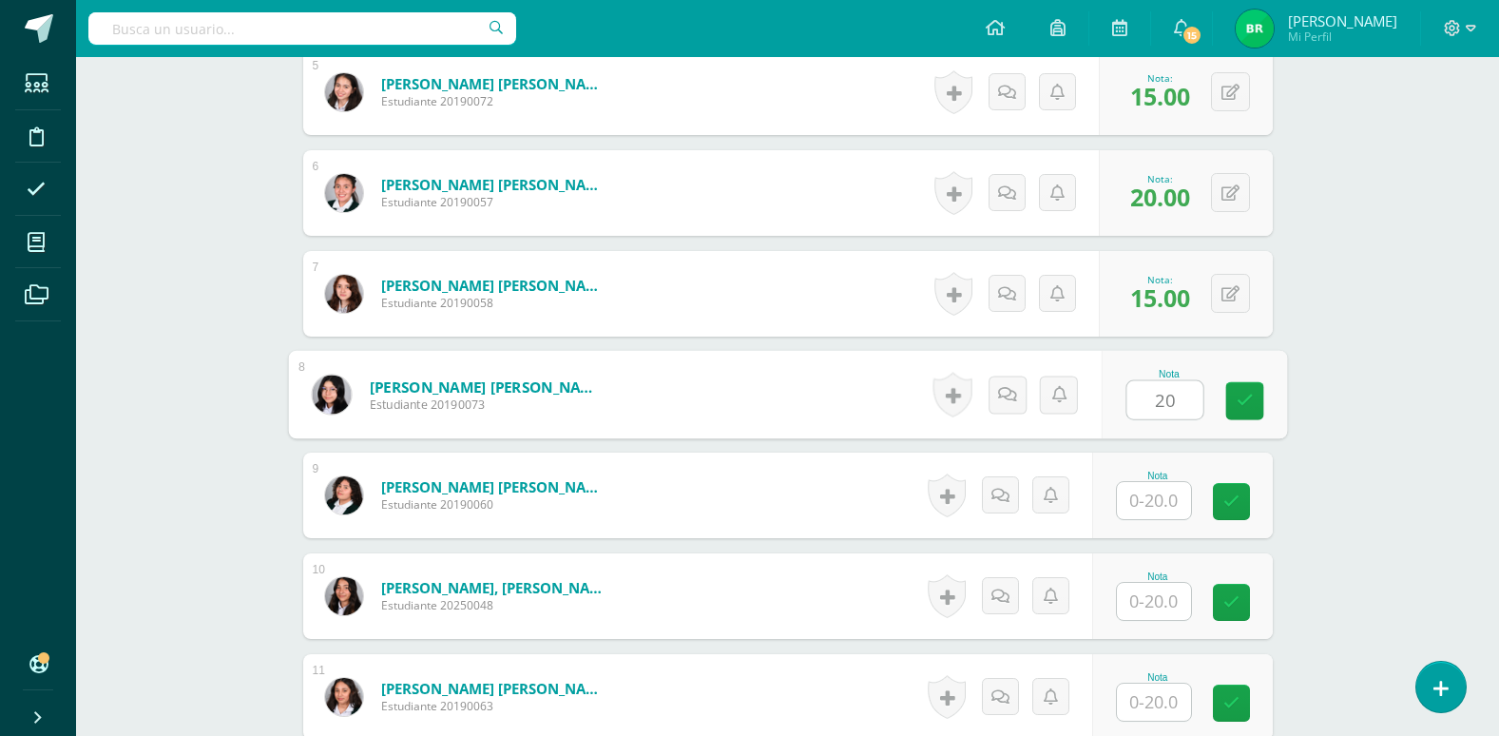
scroll to position [1016, 0]
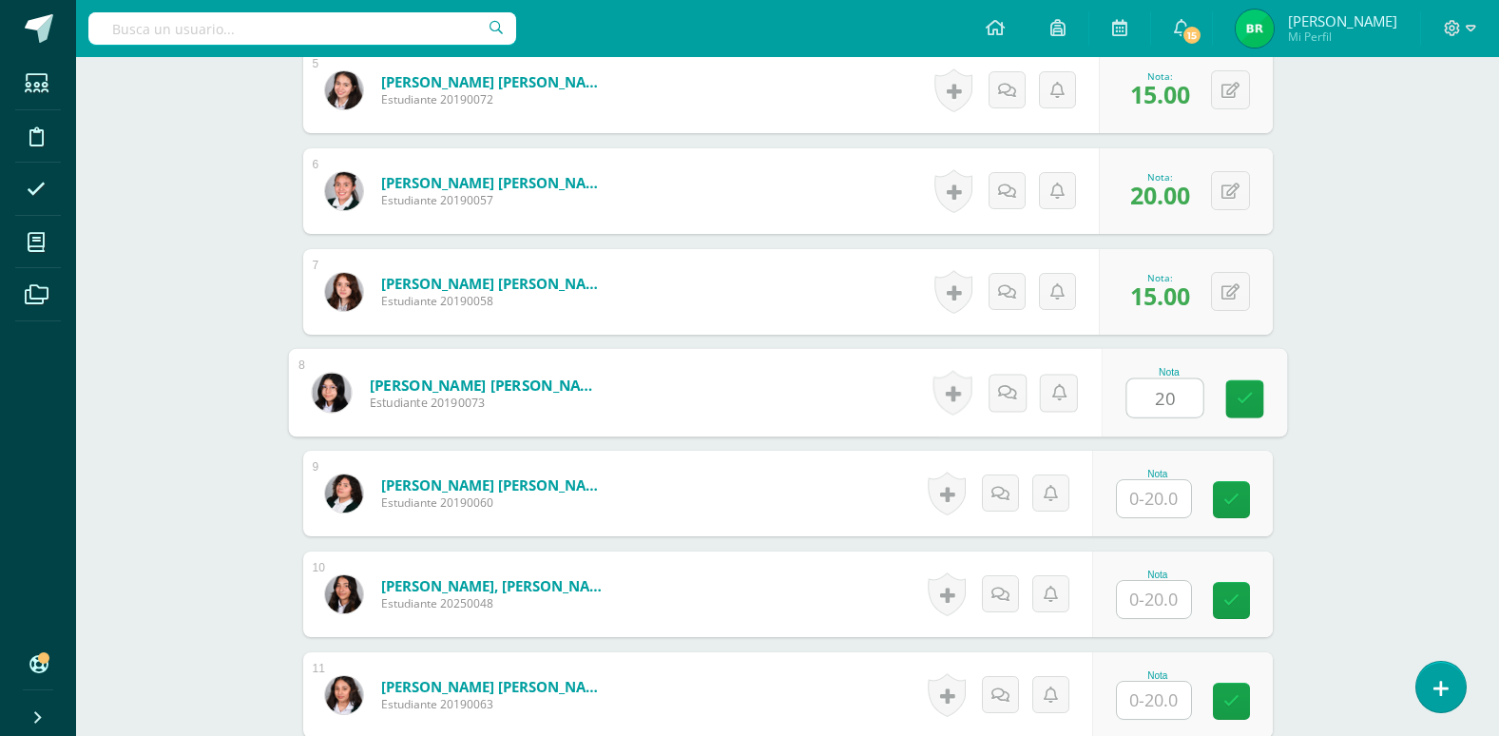
type input "20"
click at [1158, 507] on input "text" at bounding box center [1154, 498] width 74 height 37
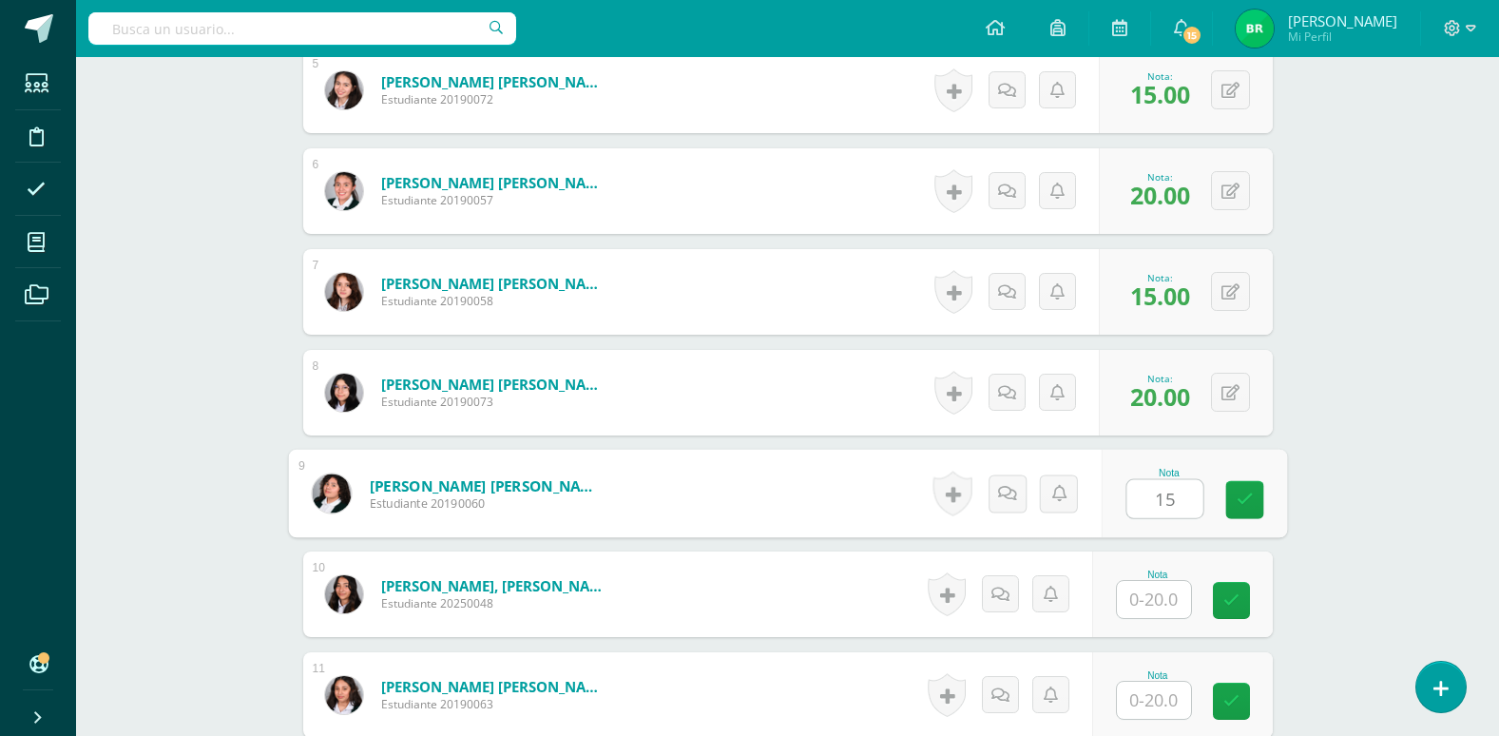
type input "15"
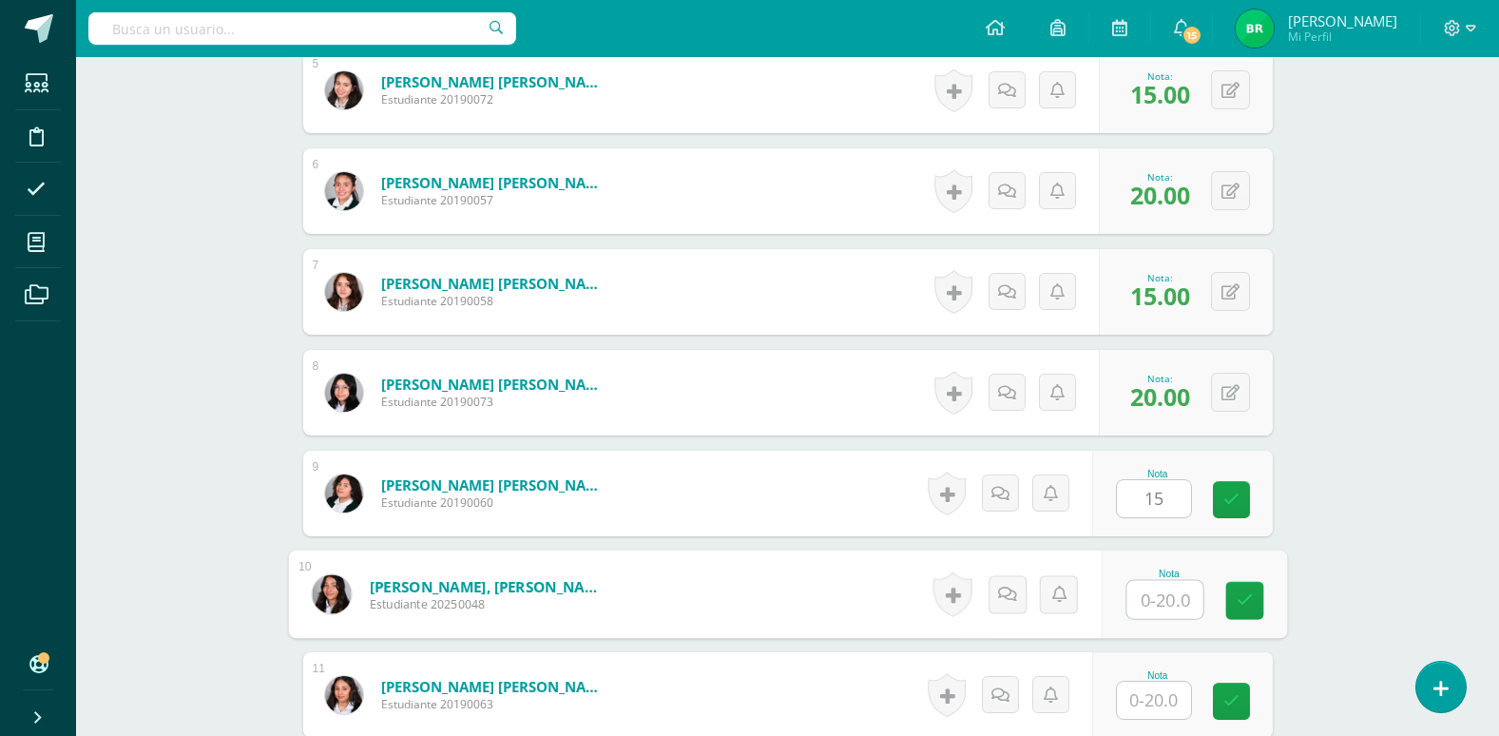
click at [1155, 606] on input "text" at bounding box center [1165, 600] width 76 height 38
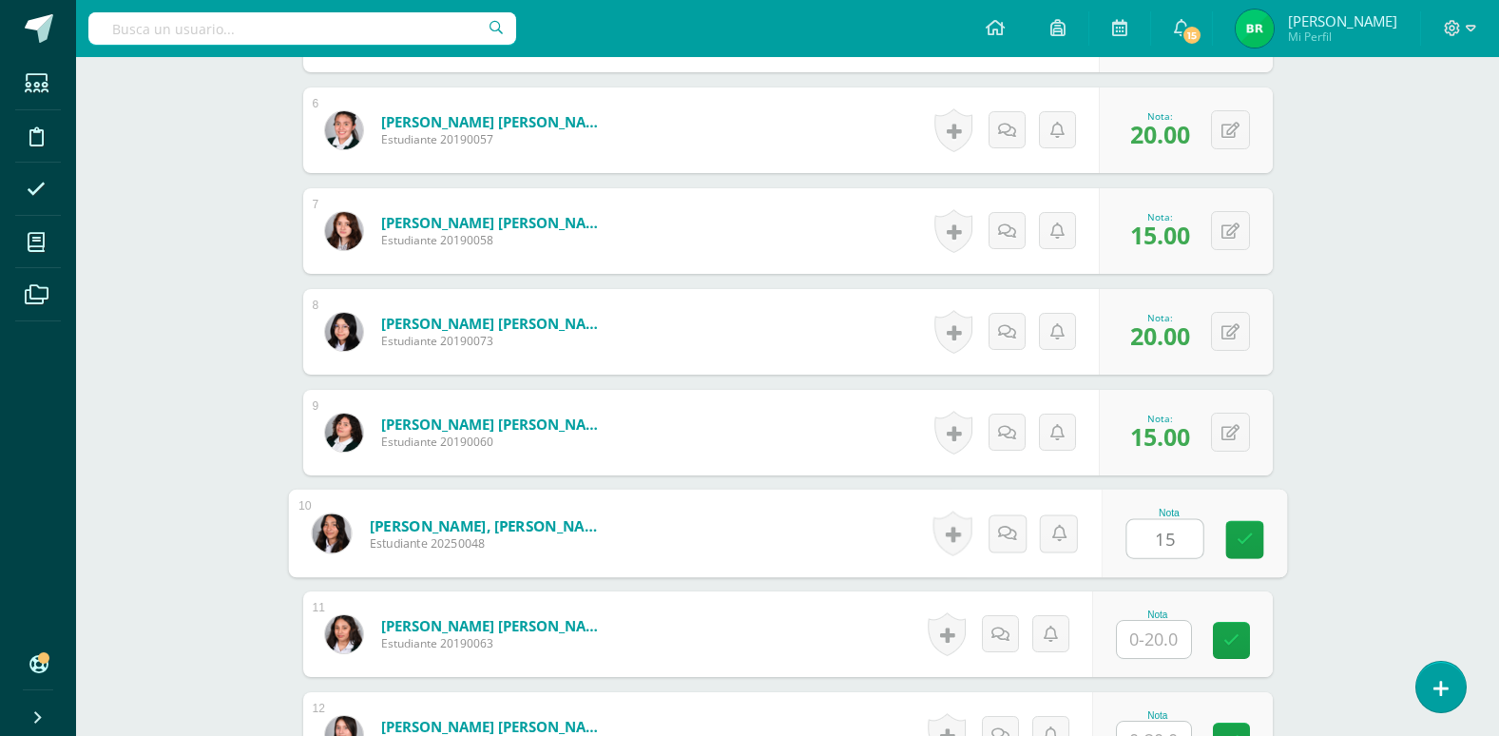
scroll to position [1111, 0]
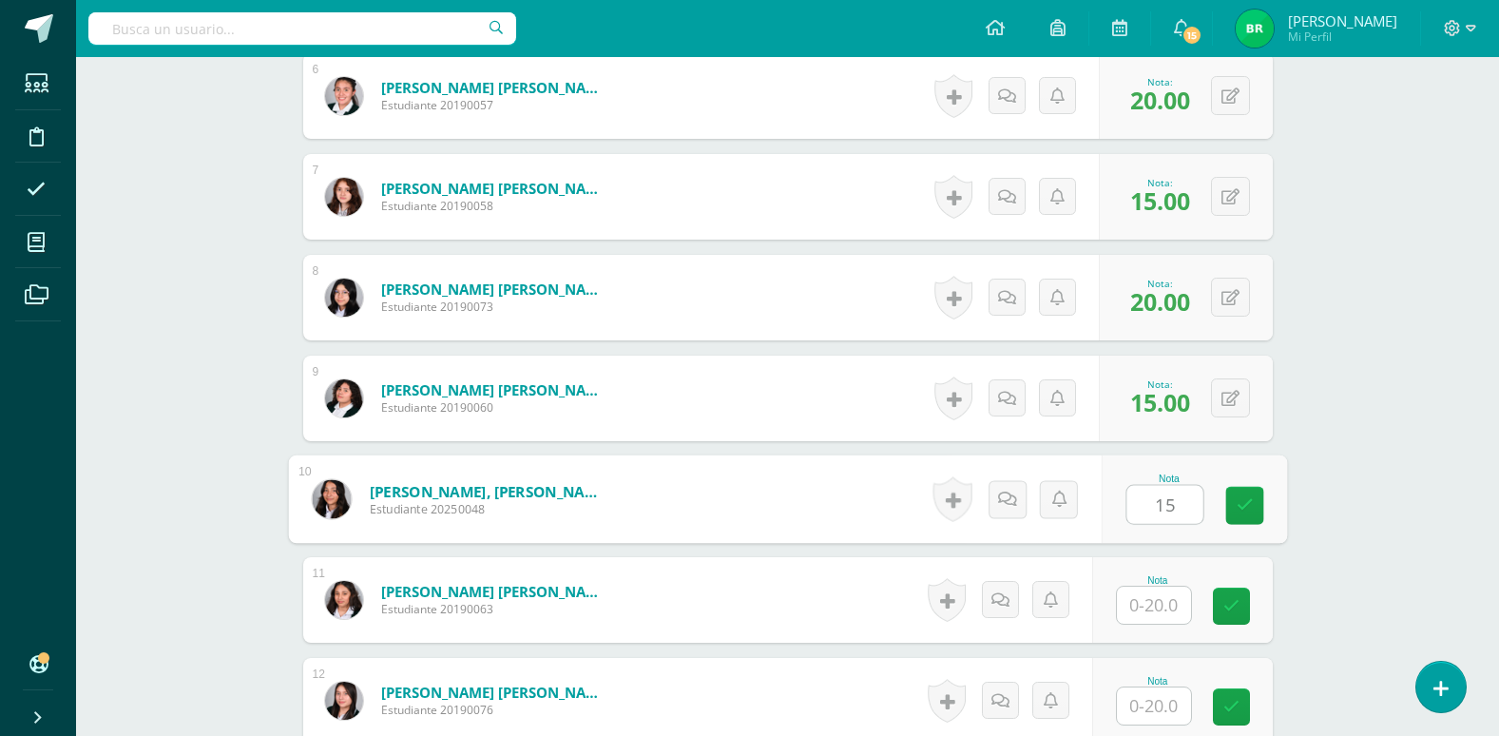
type input "15"
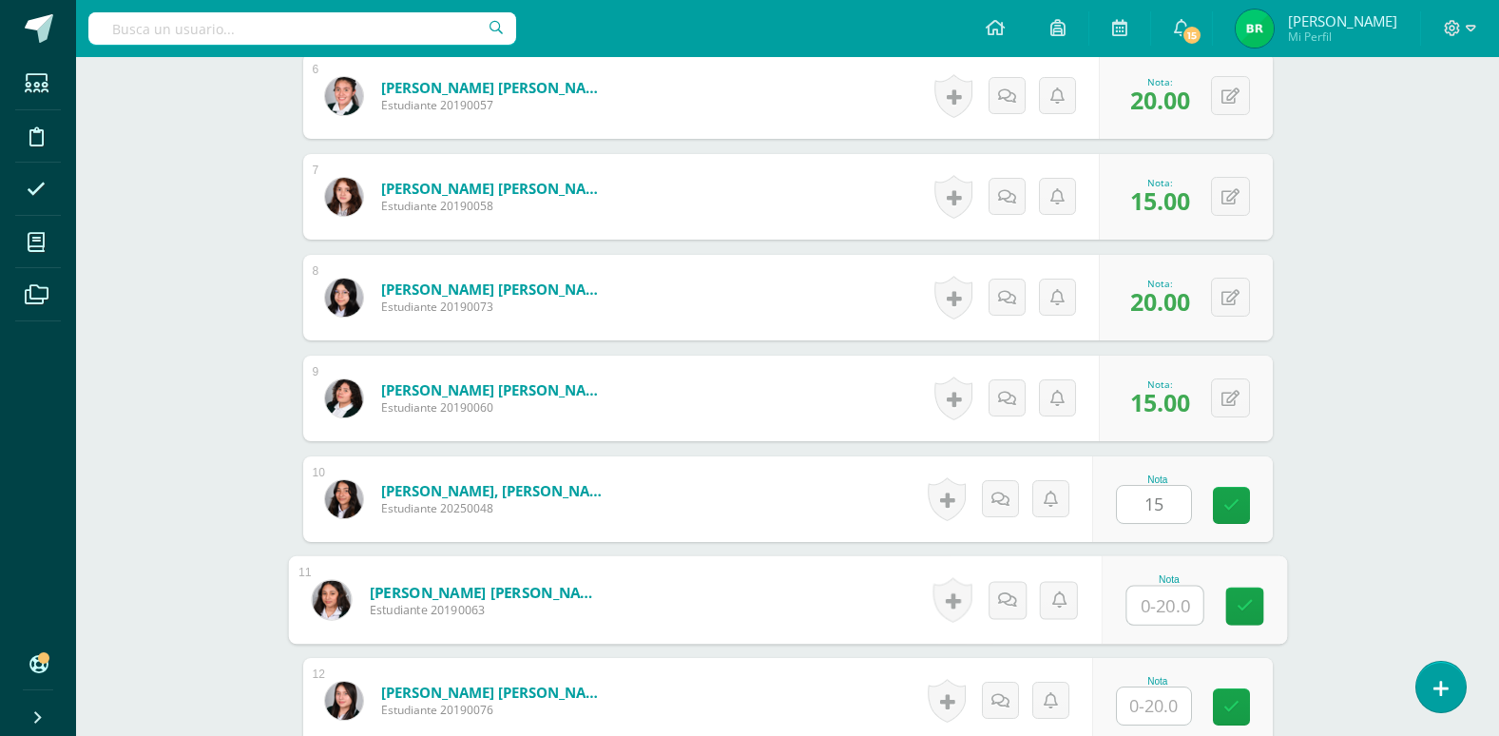
click at [1156, 606] on input "text" at bounding box center [1165, 606] width 76 height 38
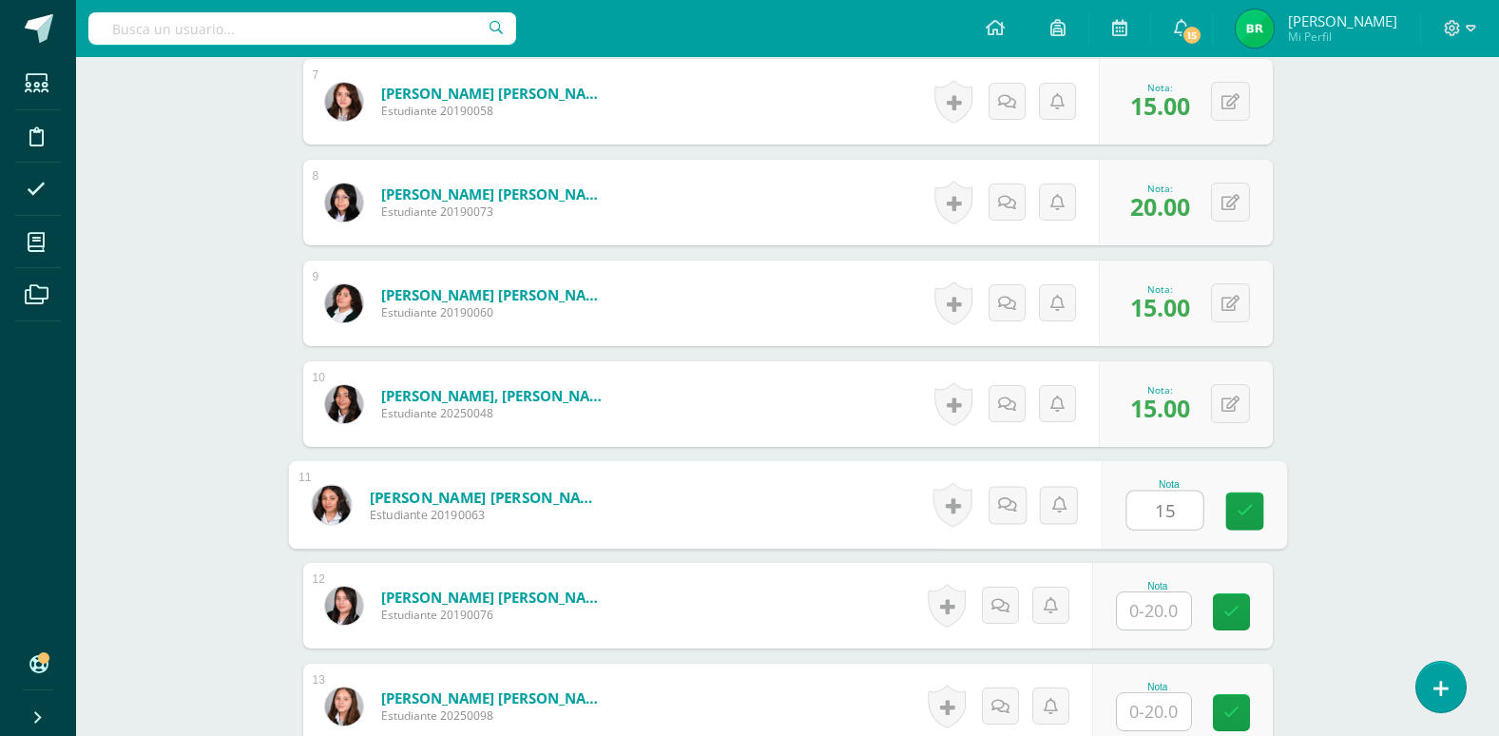
type input "15"
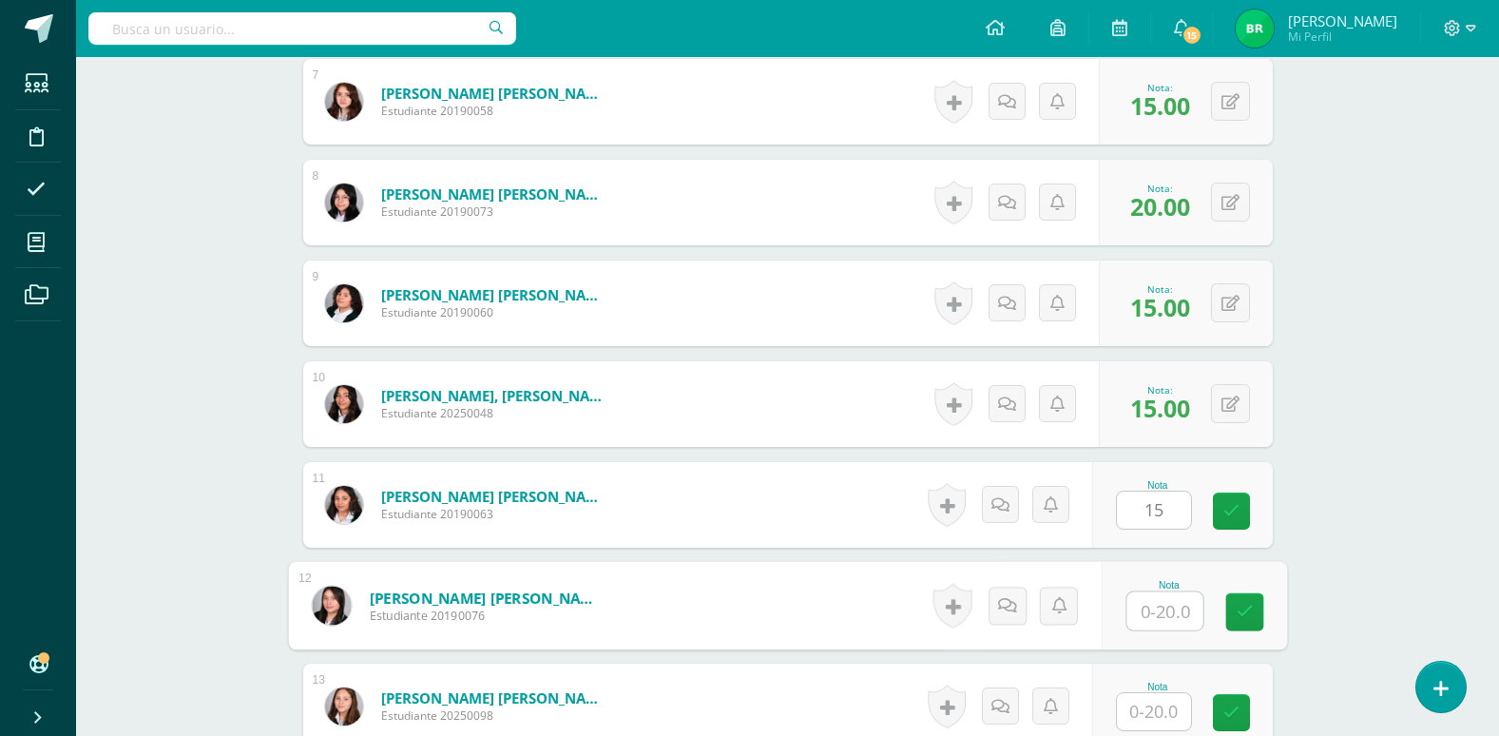
click at [1156, 612] on input "text" at bounding box center [1165, 611] width 76 height 38
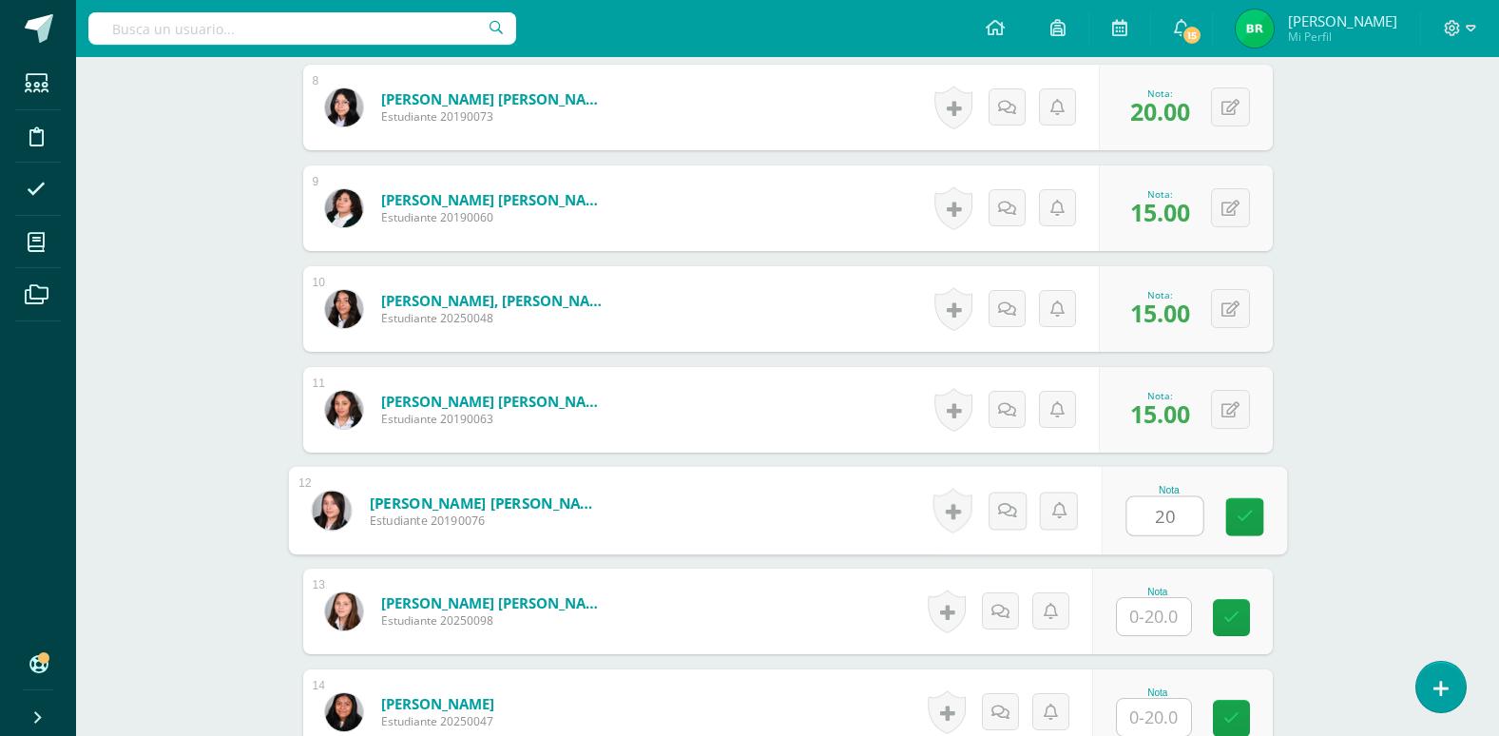
type input "20"
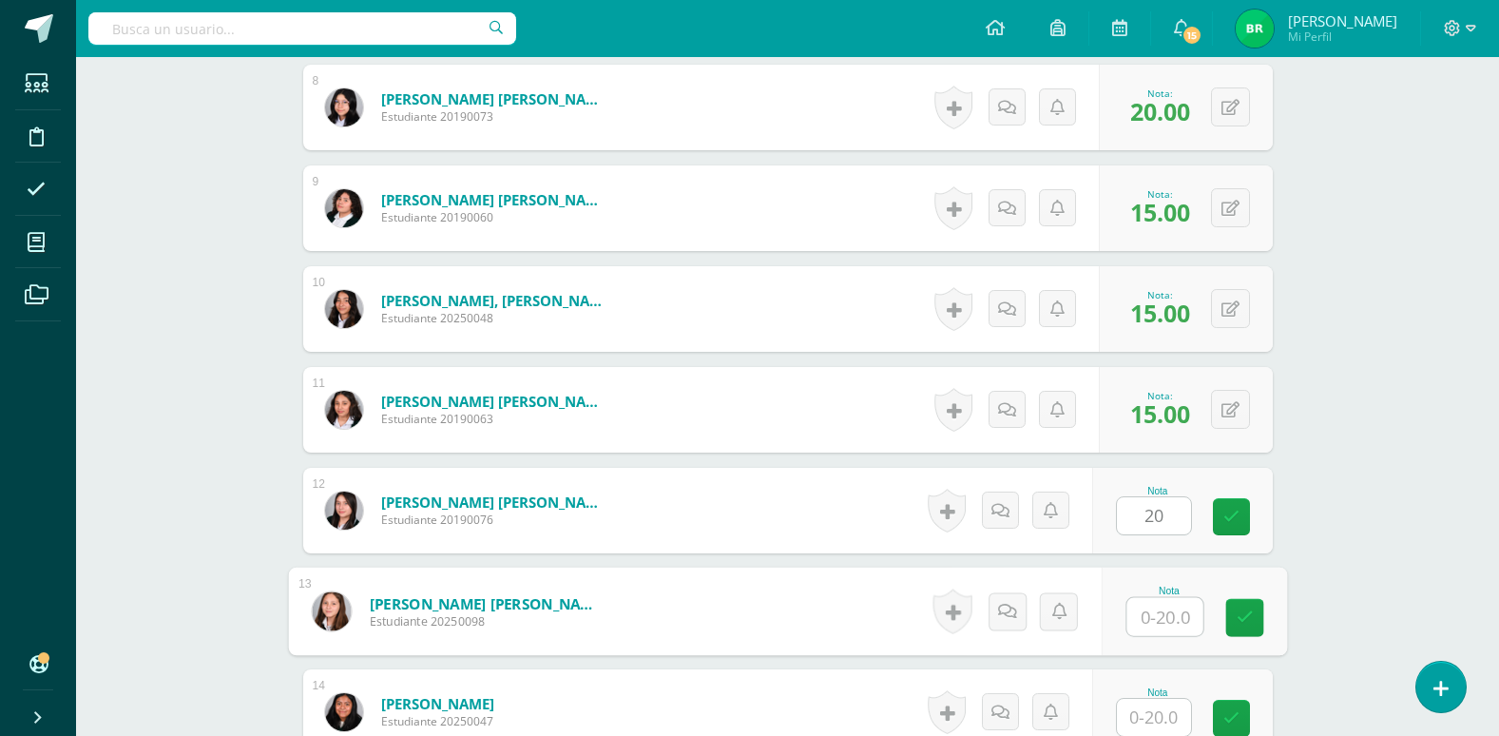
click at [1159, 610] on input "text" at bounding box center [1165, 617] width 76 height 38
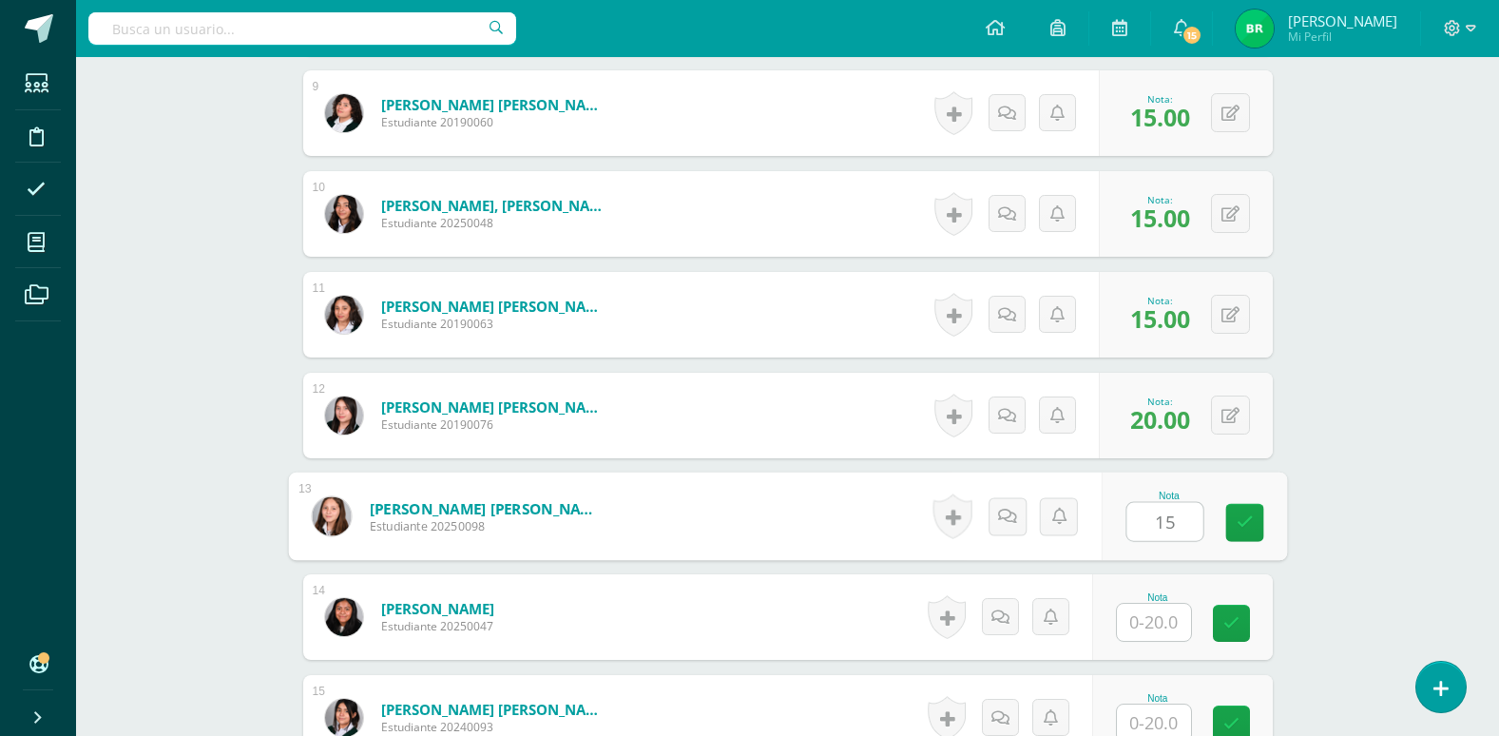
type input "15"
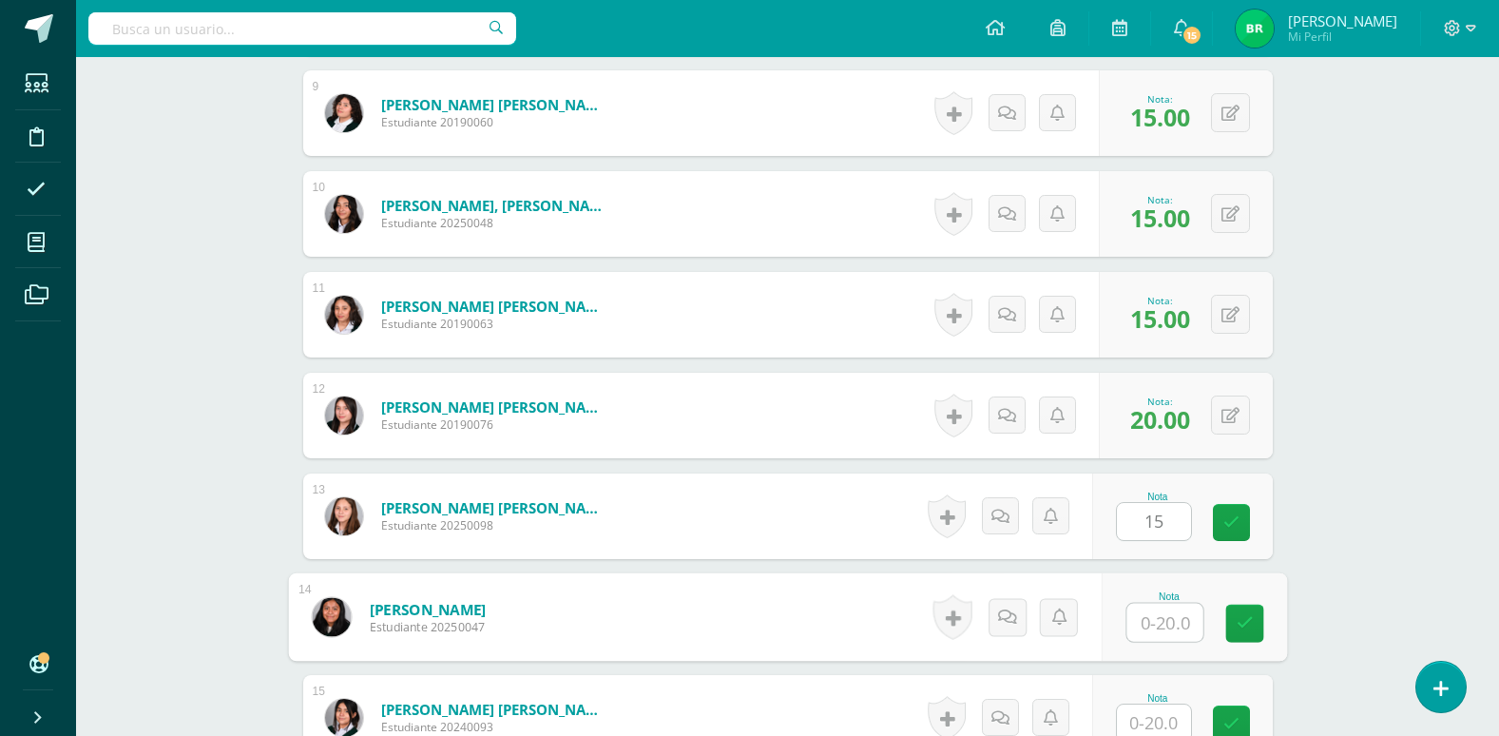
click at [1159, 623] on input "text" at bounding box center [1165, 623] width 76 height 38
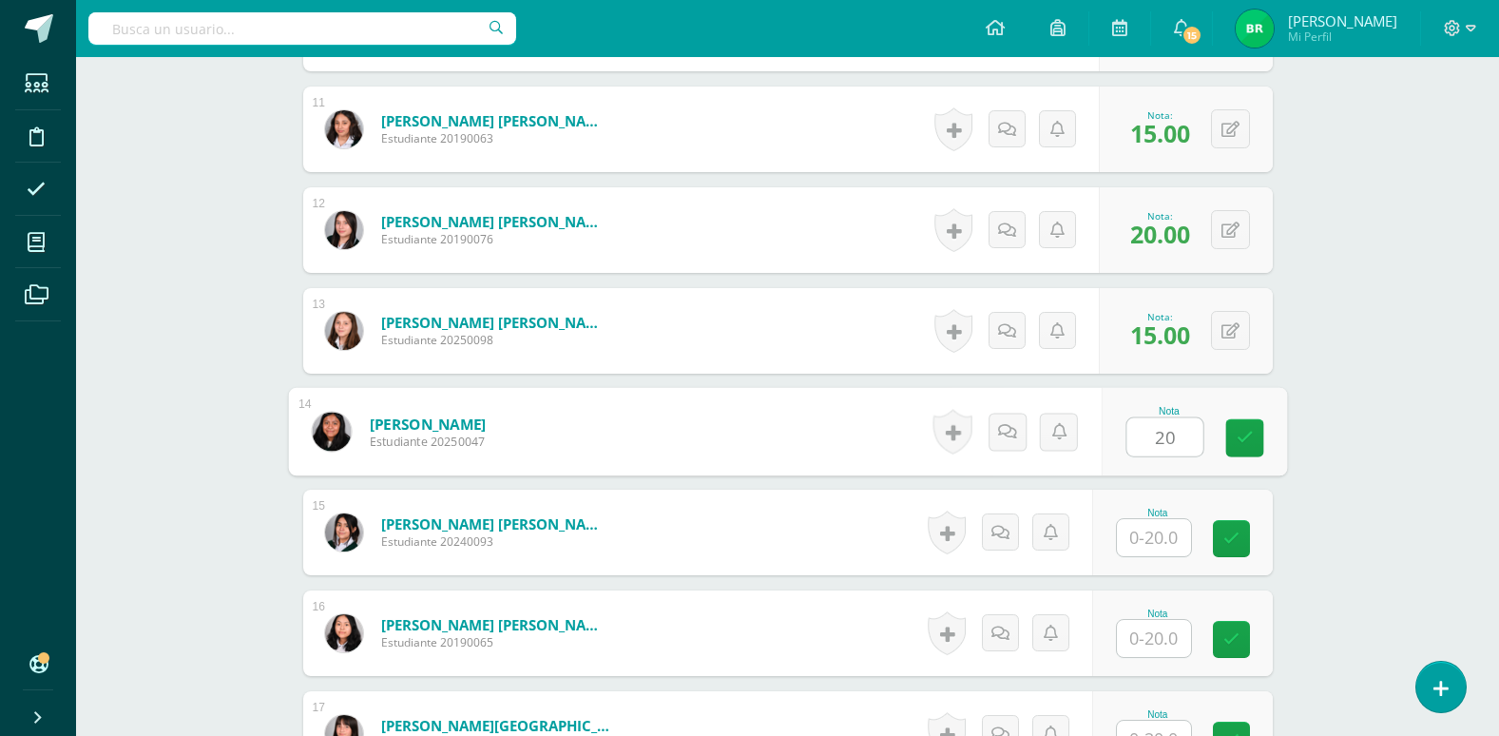
scroll to position [1587, 0]
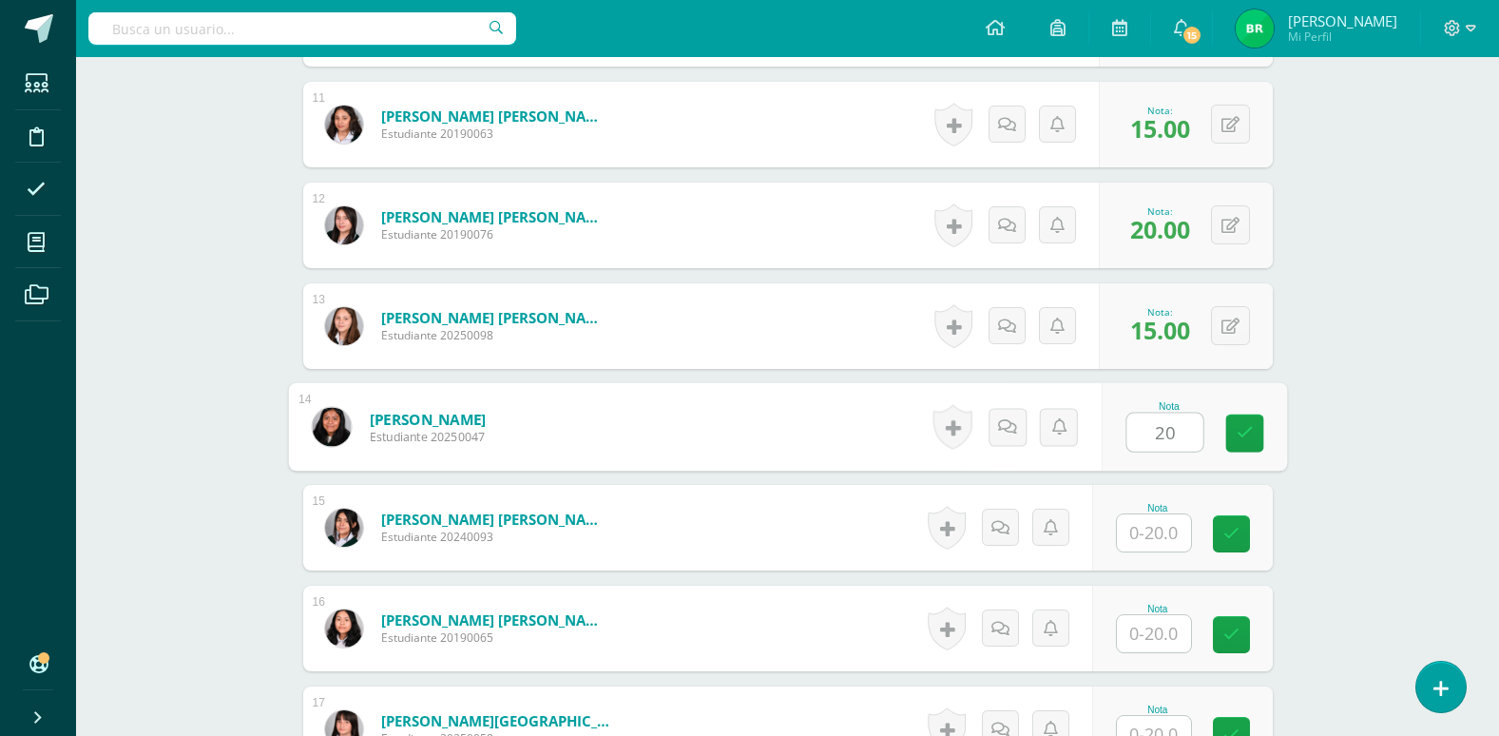
type input "20"
click at [1159, 537] on input "text" at bounding box center [1154, 532] width 74 height 37
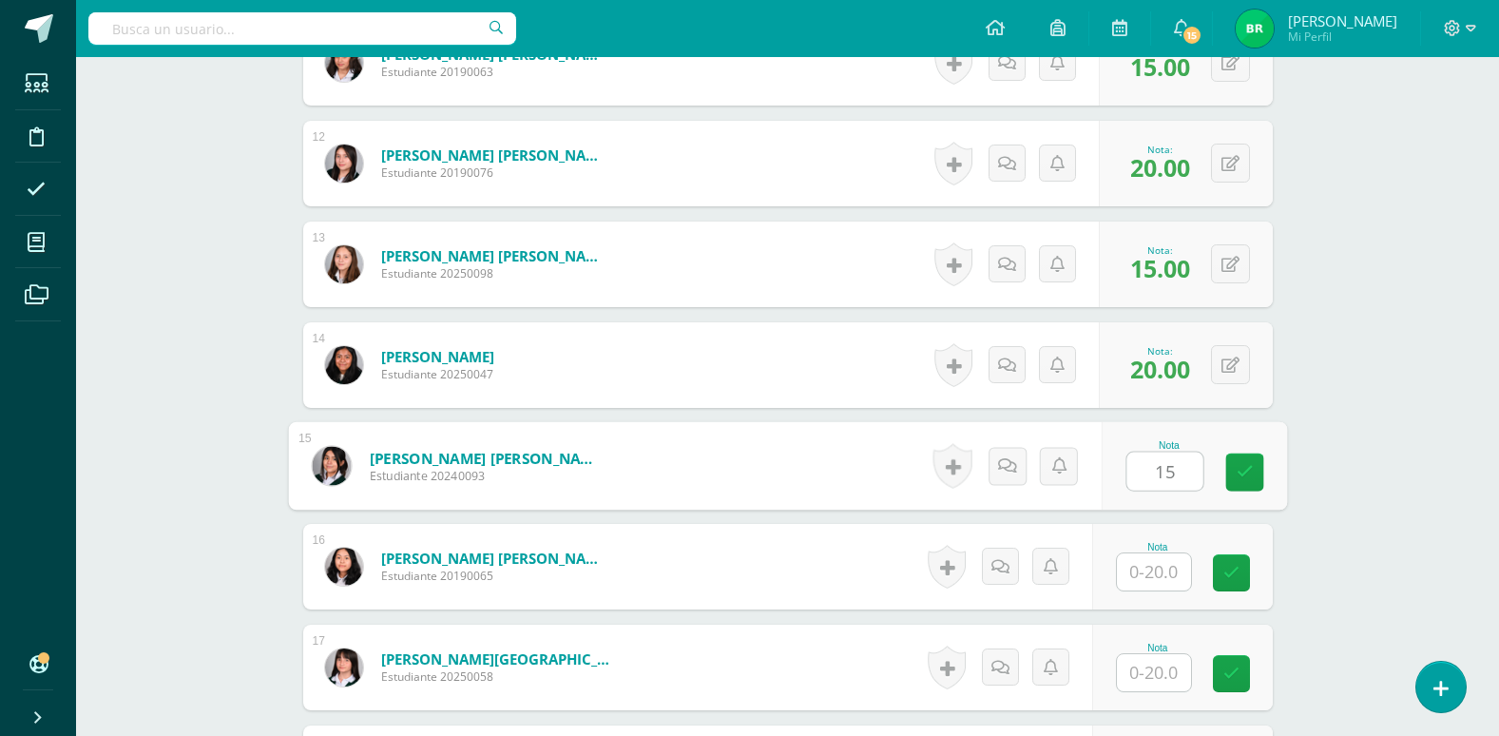
scroll to position [1682, 0]
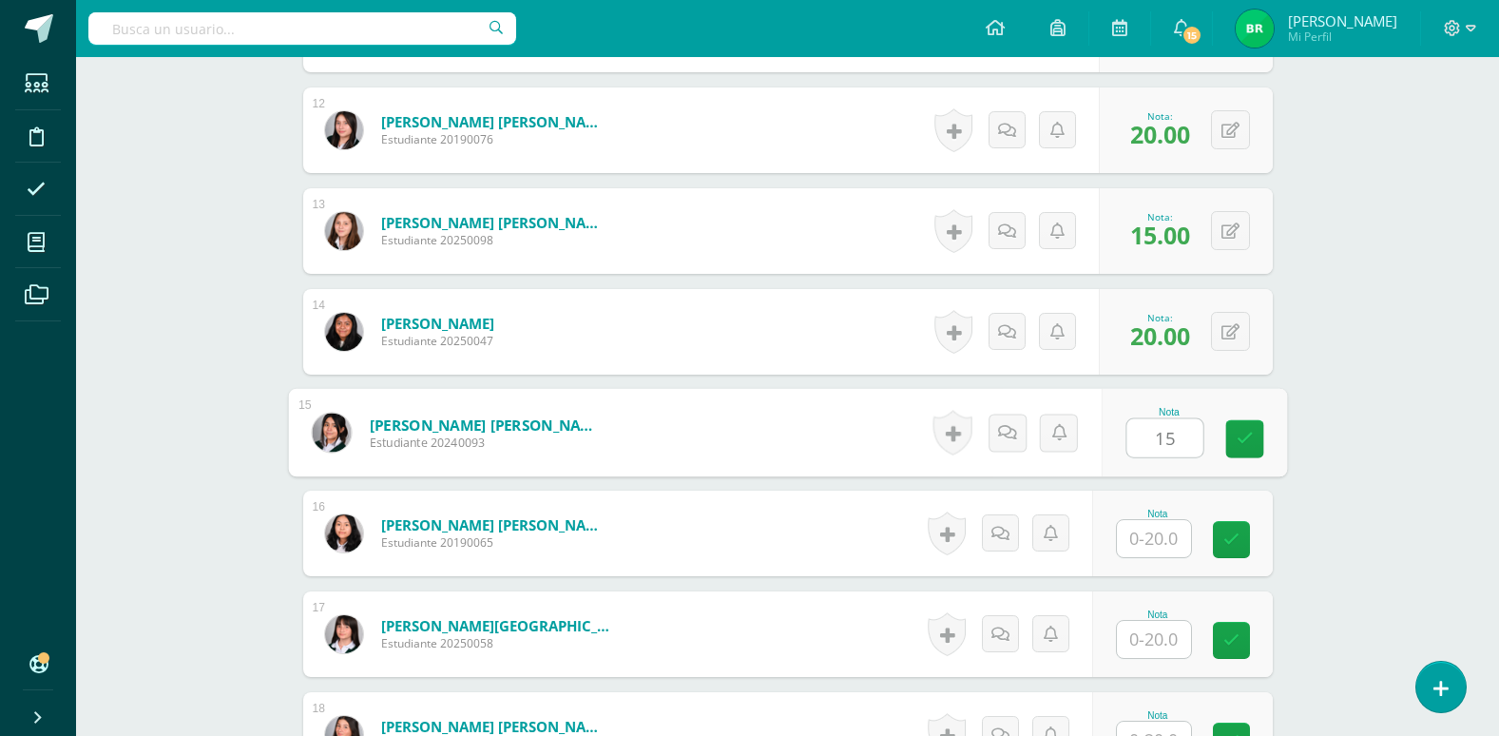
type input "15"
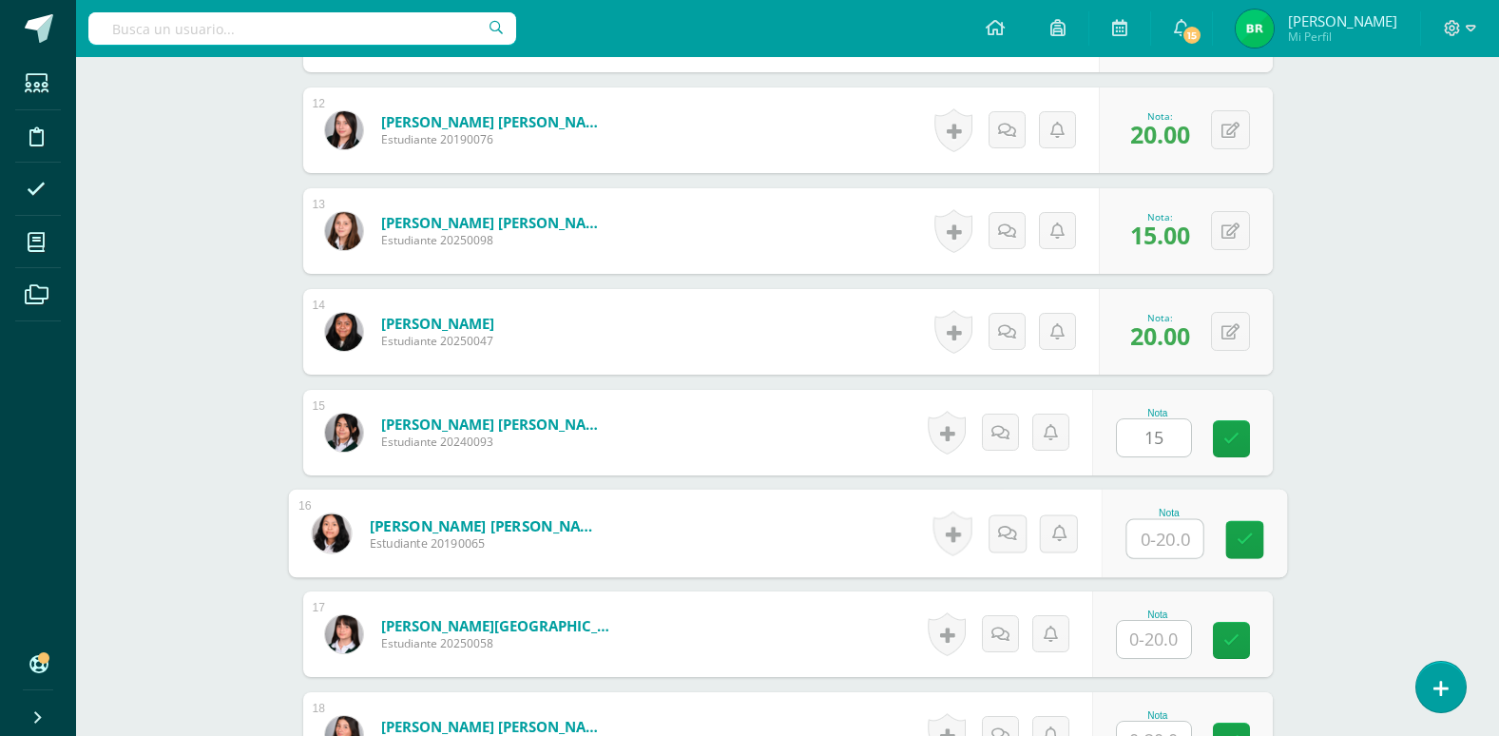
click at [1157, 535] on input "text" at bounding box center [1165, 539] width 76 height 38
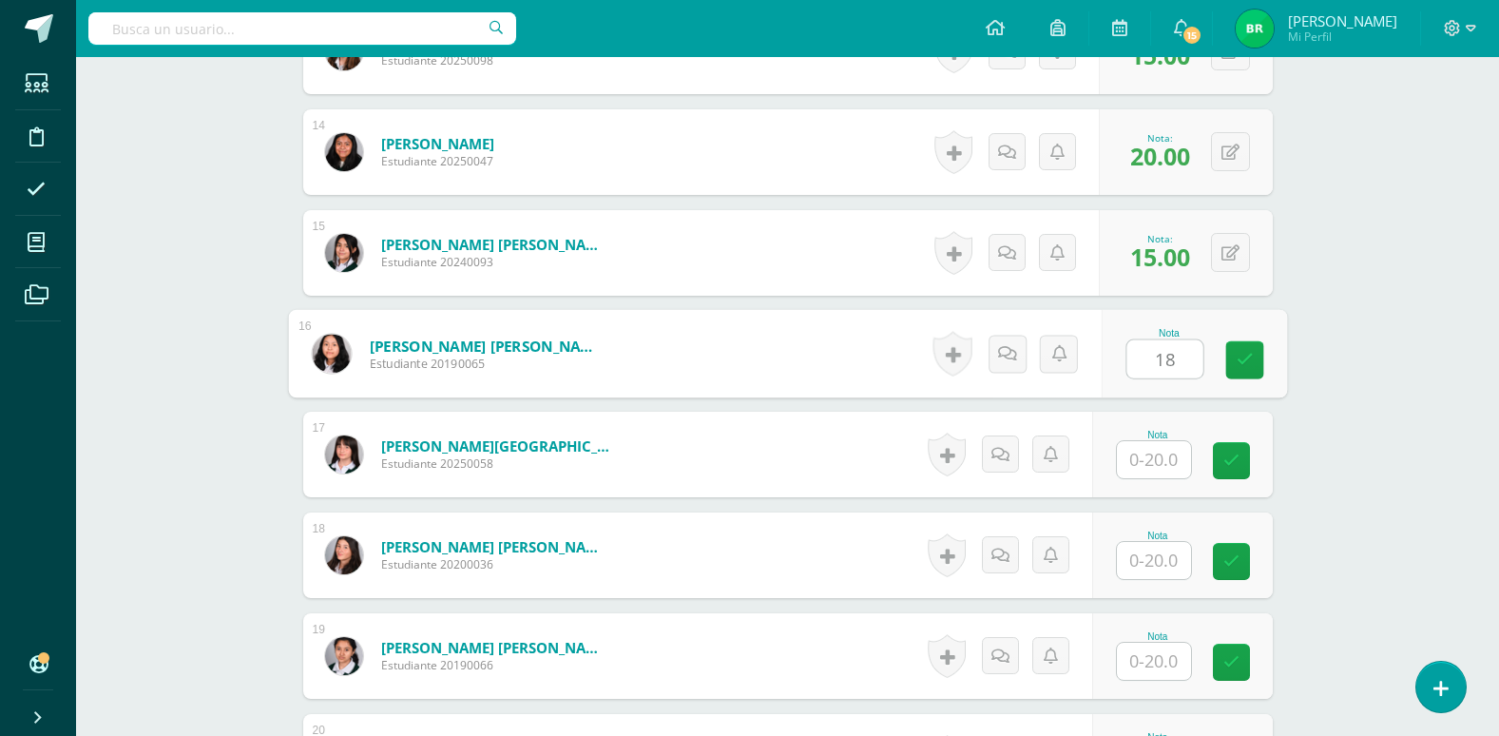
scroll to position [1872, 0]
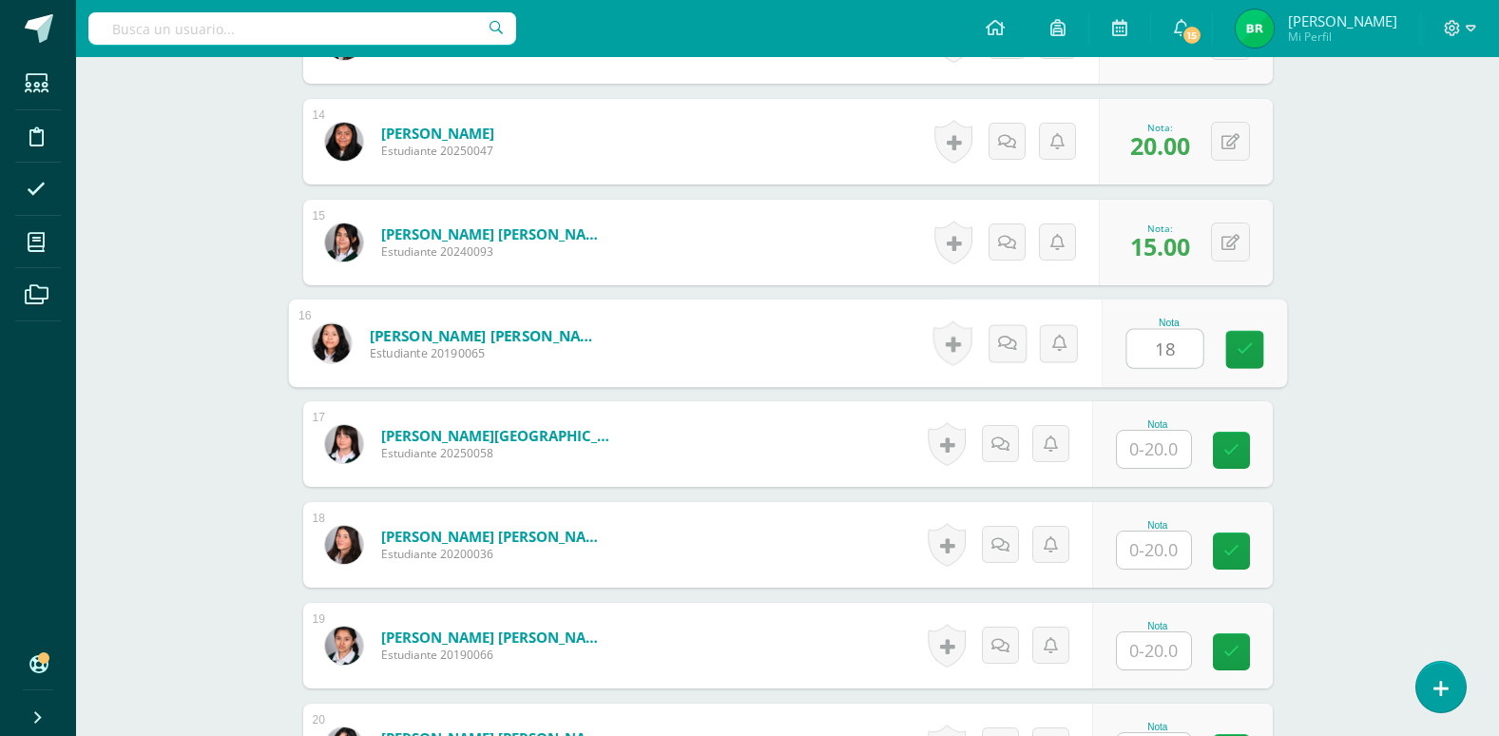
type input "18"
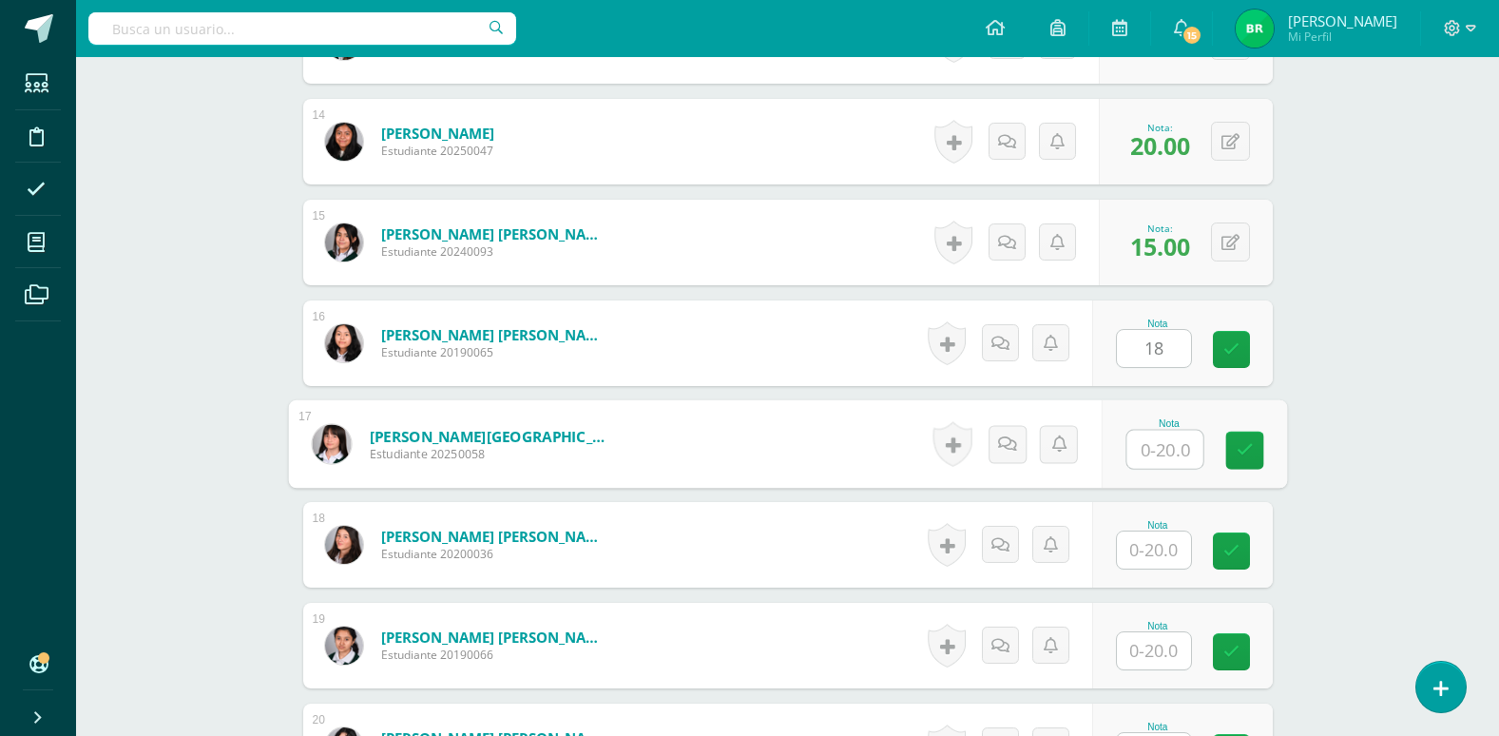
click at [1155, 453] on input "text" at bounding box center [1165, 450] width 76 height 38
type input "15"
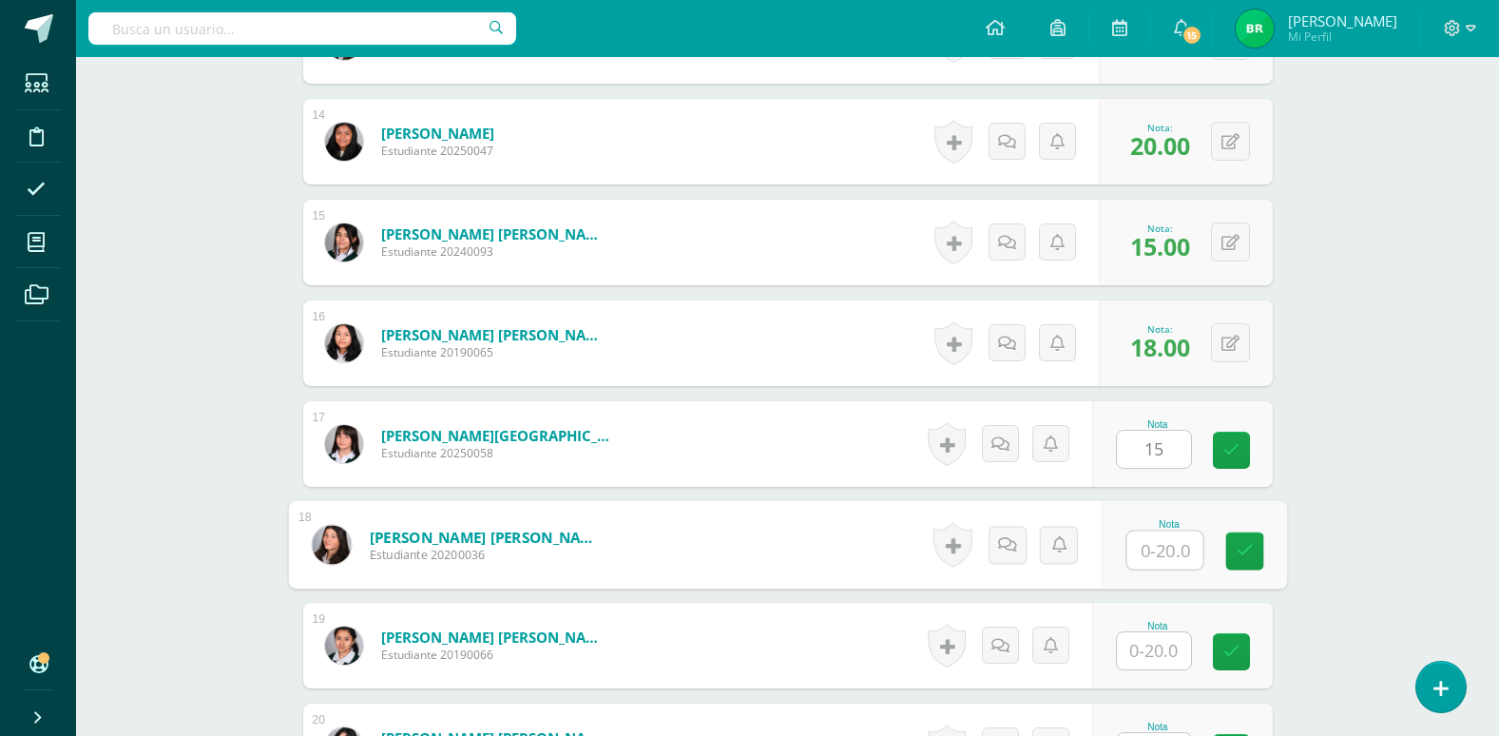
click at [1164, 549] on input "text" at bounding box center [1165, 550] width 76 height 38
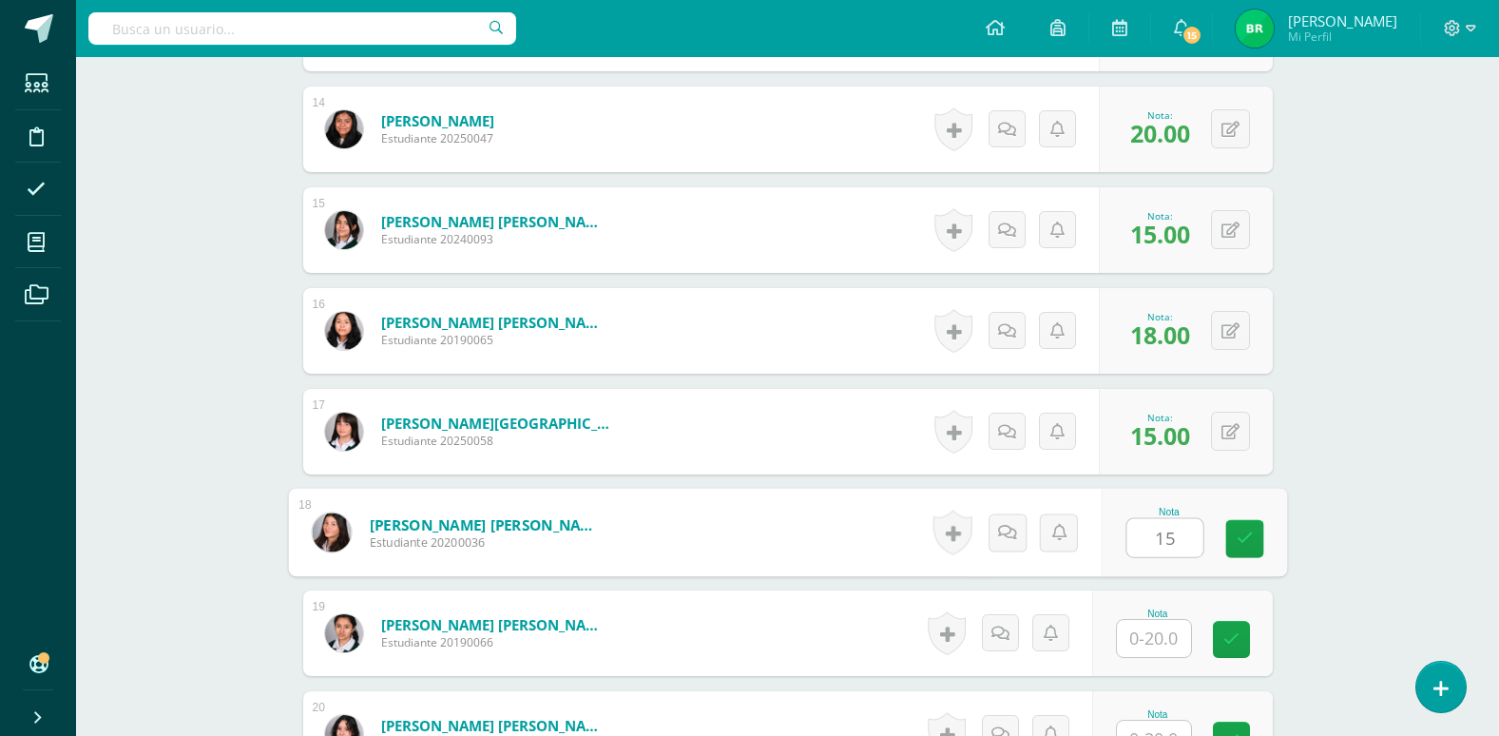
scroll to position [1967, 0]
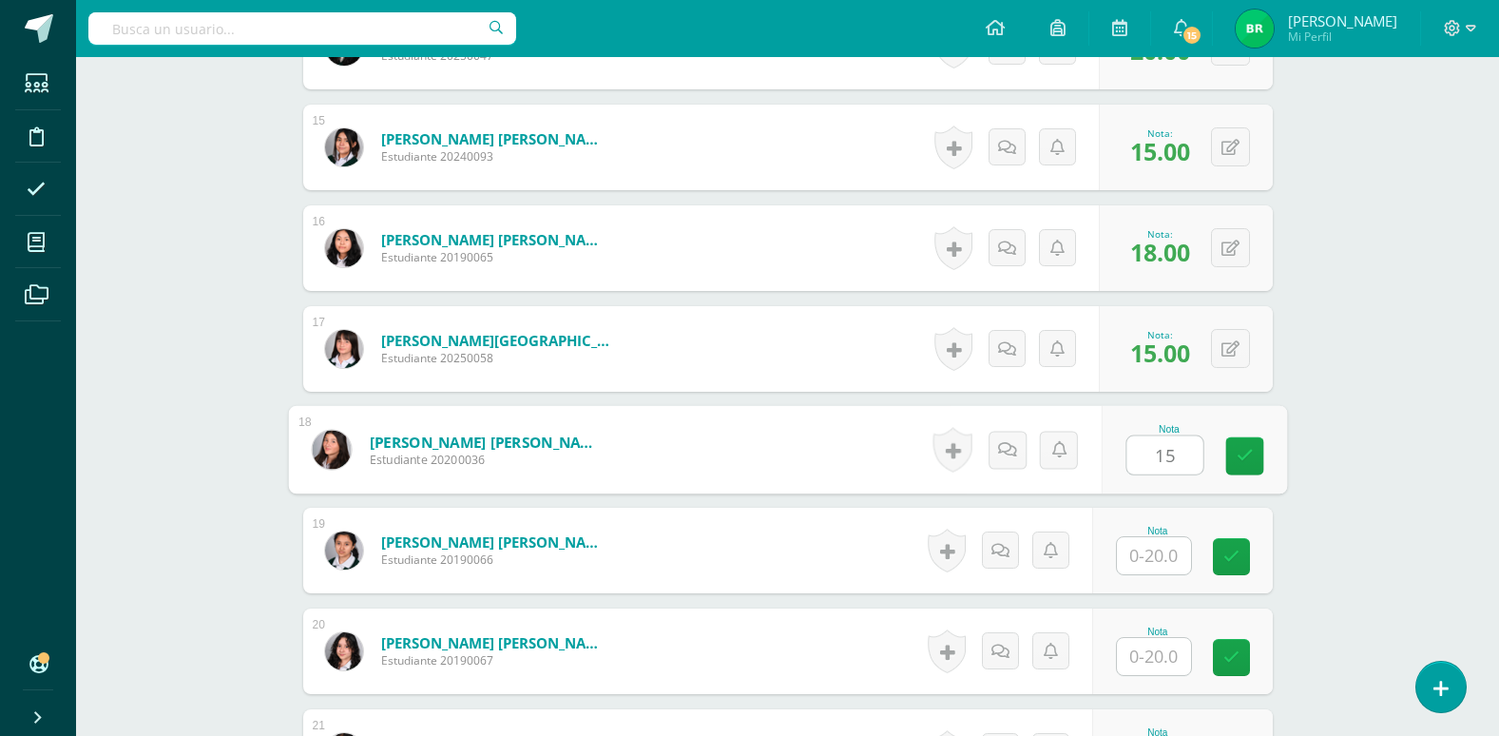
type input "15"
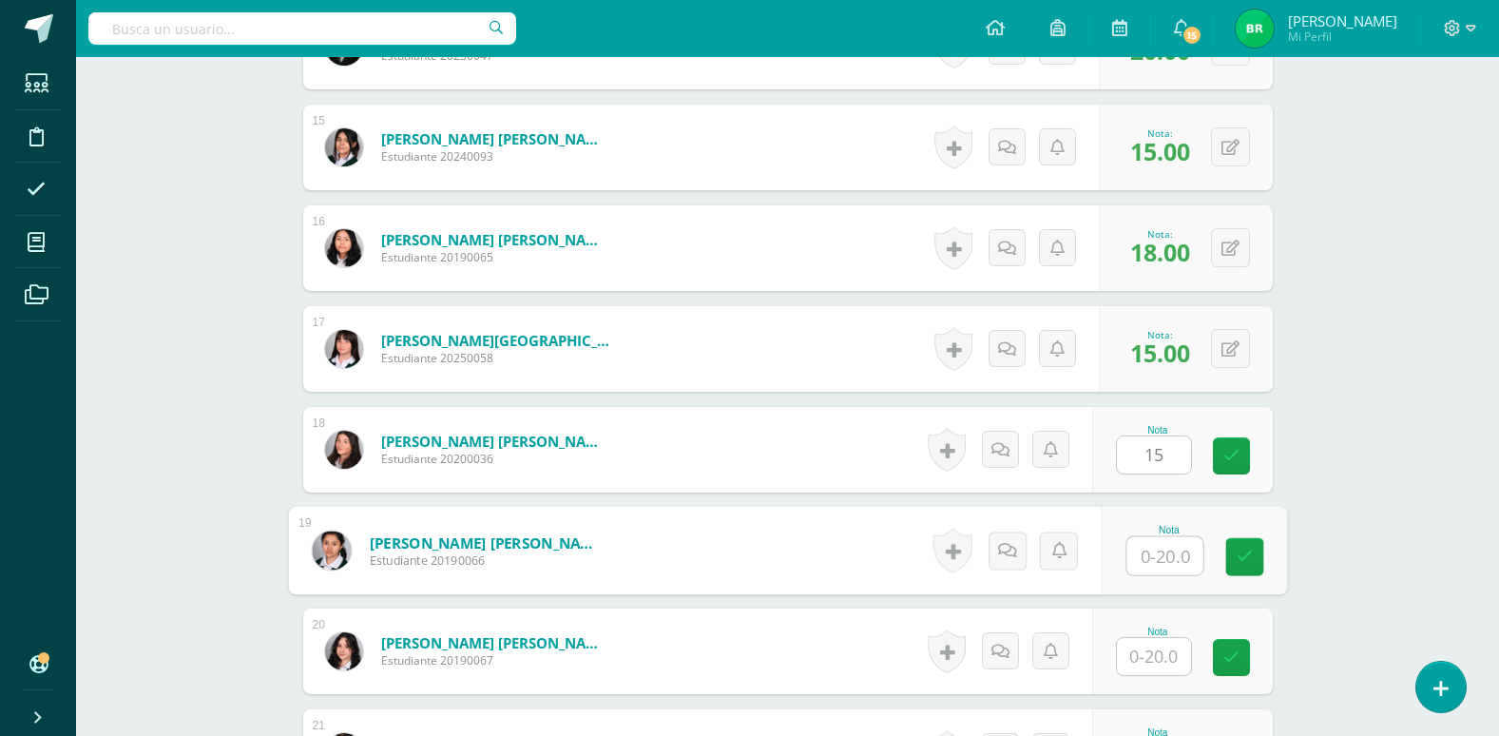
click at [1166, 562] on input "text" at bounding box center [1165, 556] width 76 height 38
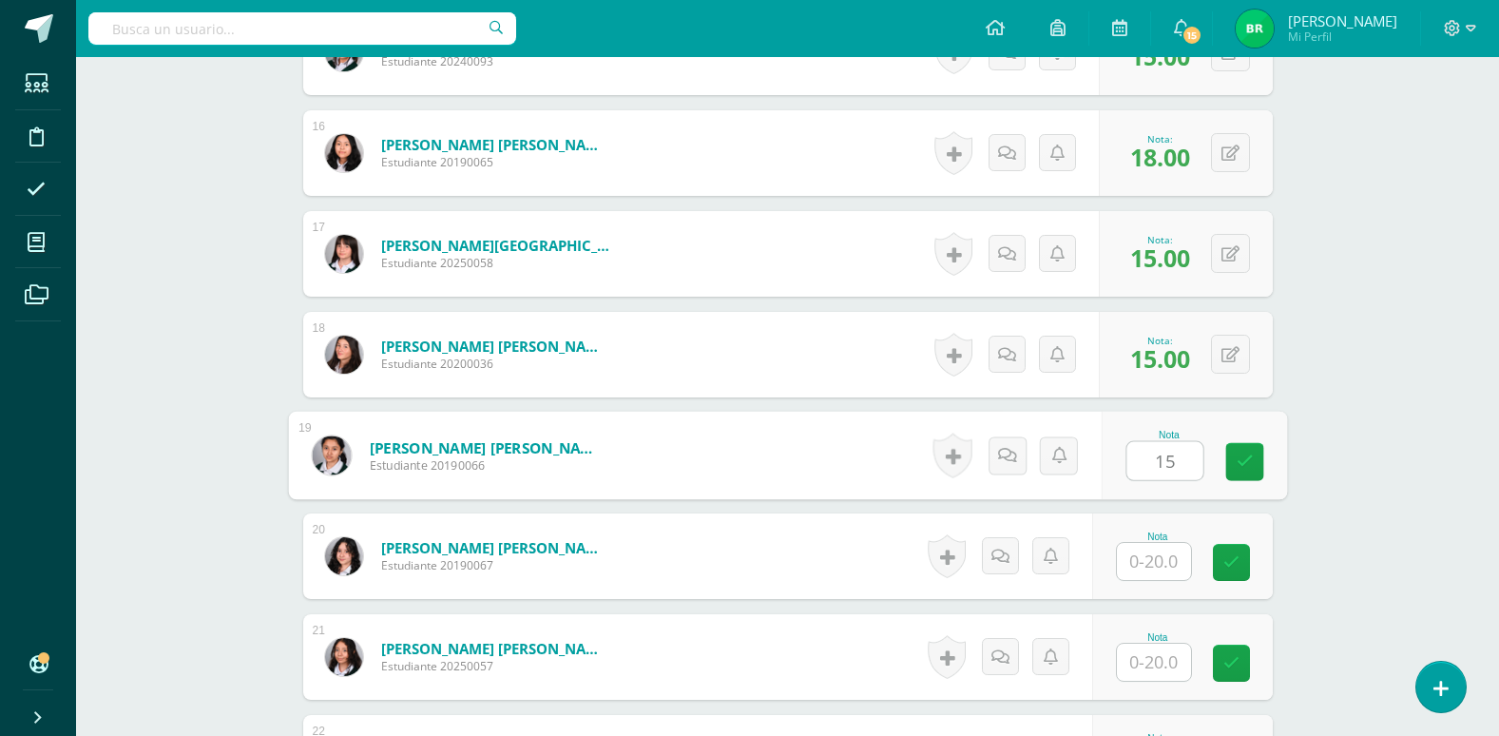
type input "15"
click at [1166, 562] on input "text" at bounding box center [1154, 561] width 74 height 37
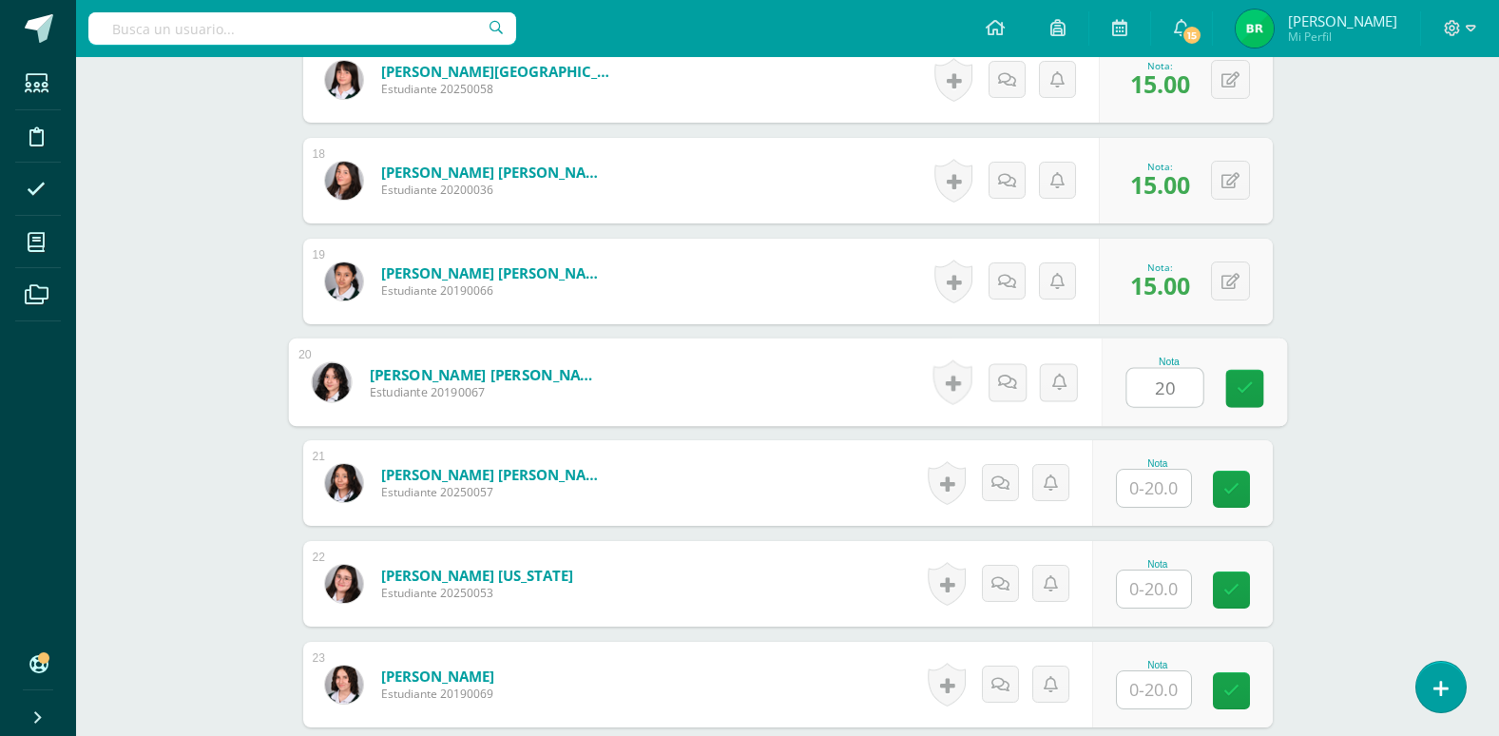
scroll to position [2252, 0]
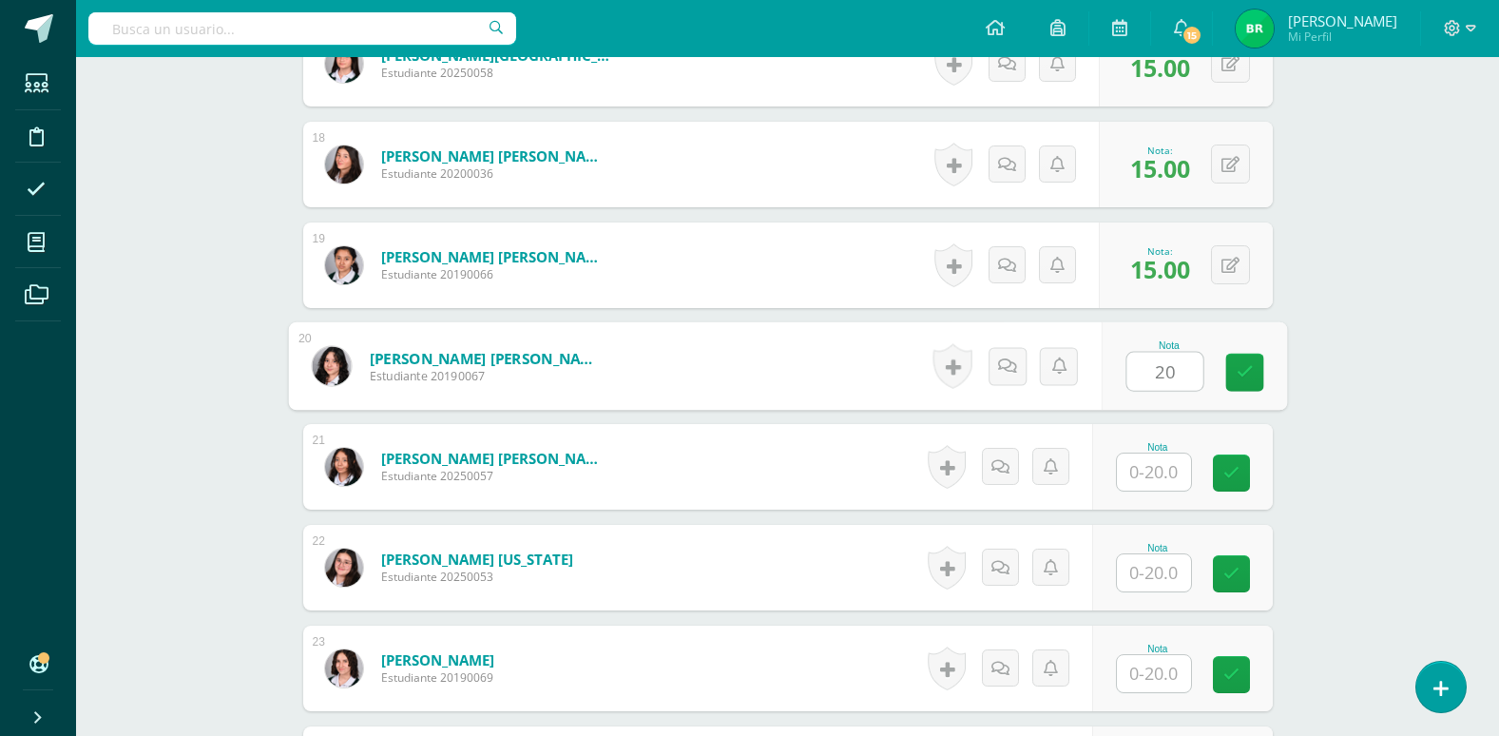
type input "20"
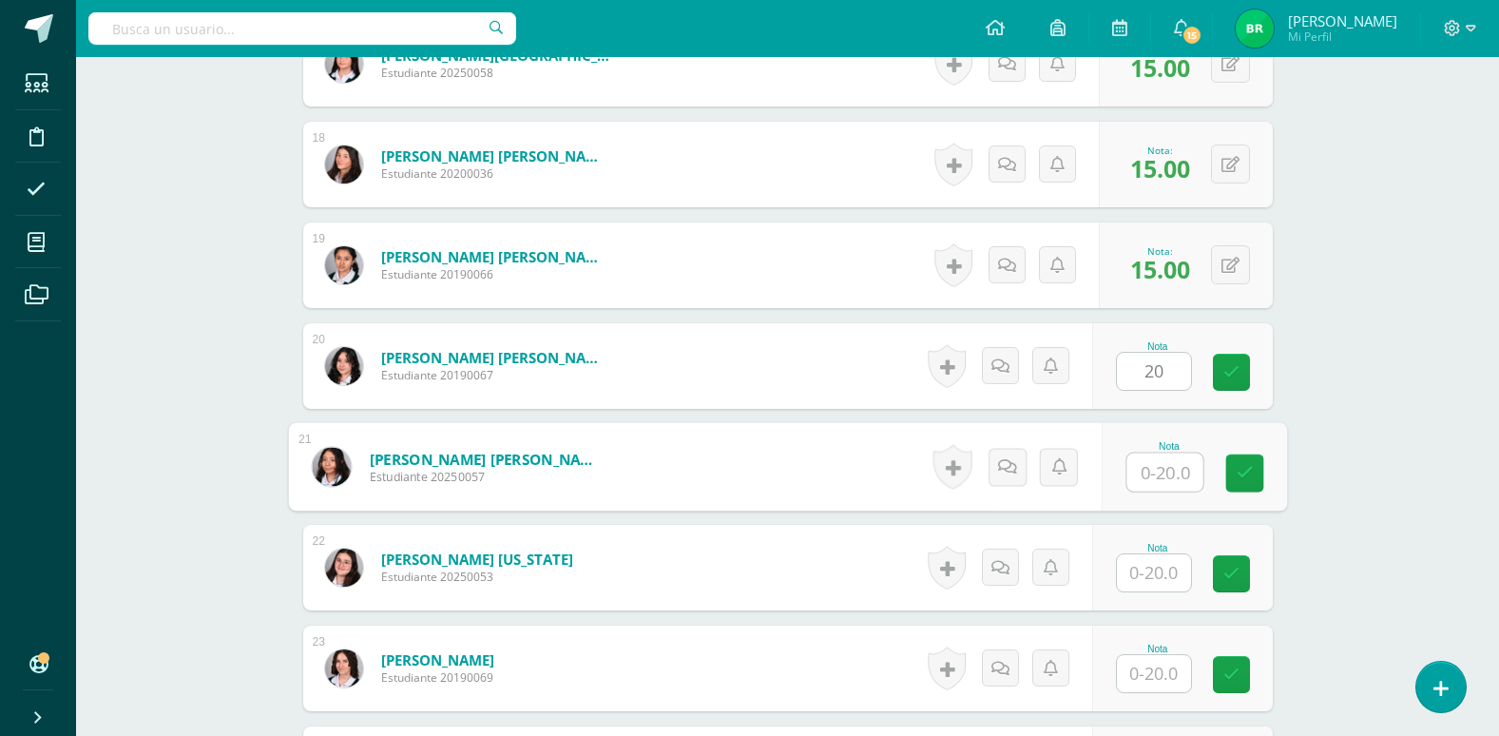
click at [1159, 472] on input "text" at bounding box center [1165, 472] width 76 height 38
type input "20"
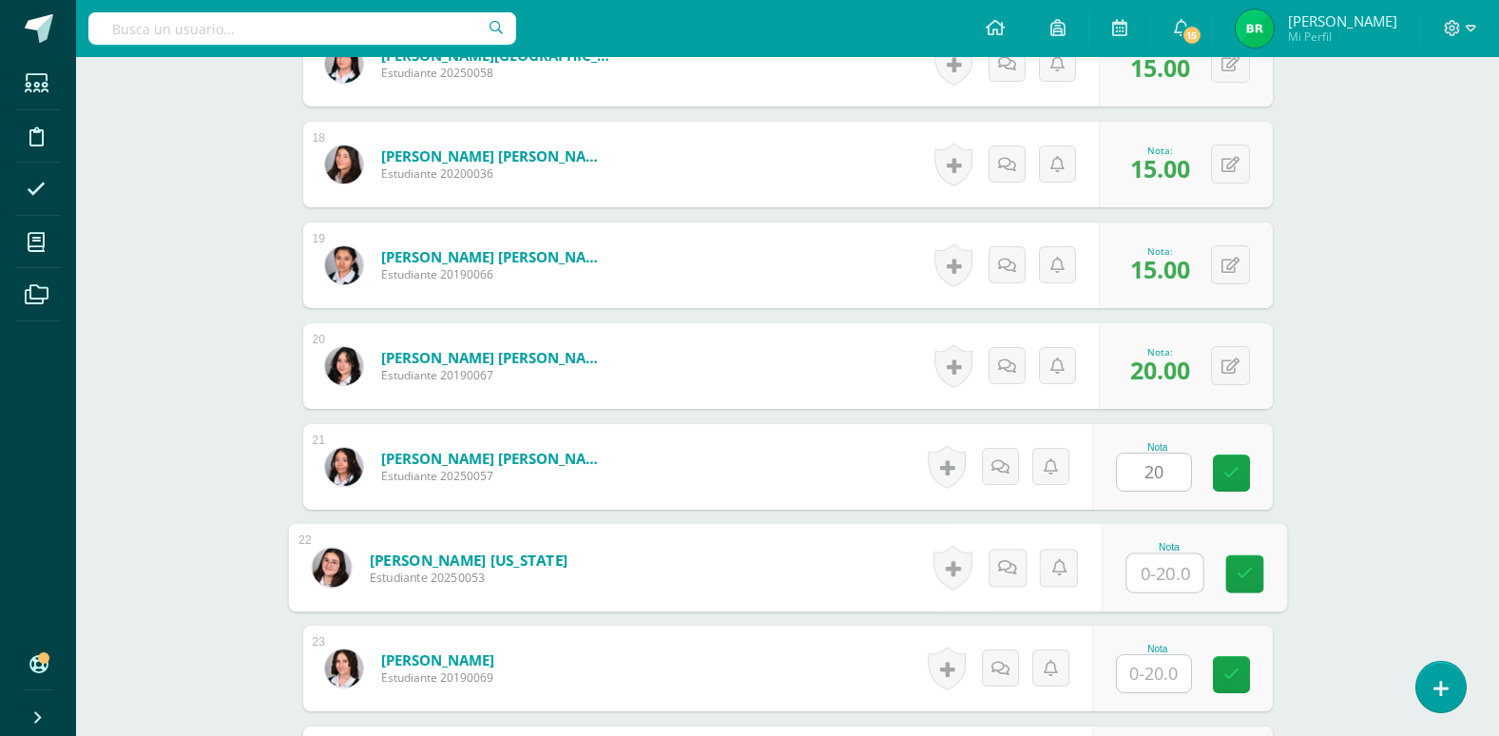
click at [1156, 579] on input "text" at bounding box center [1165, 573] width 76 height 38
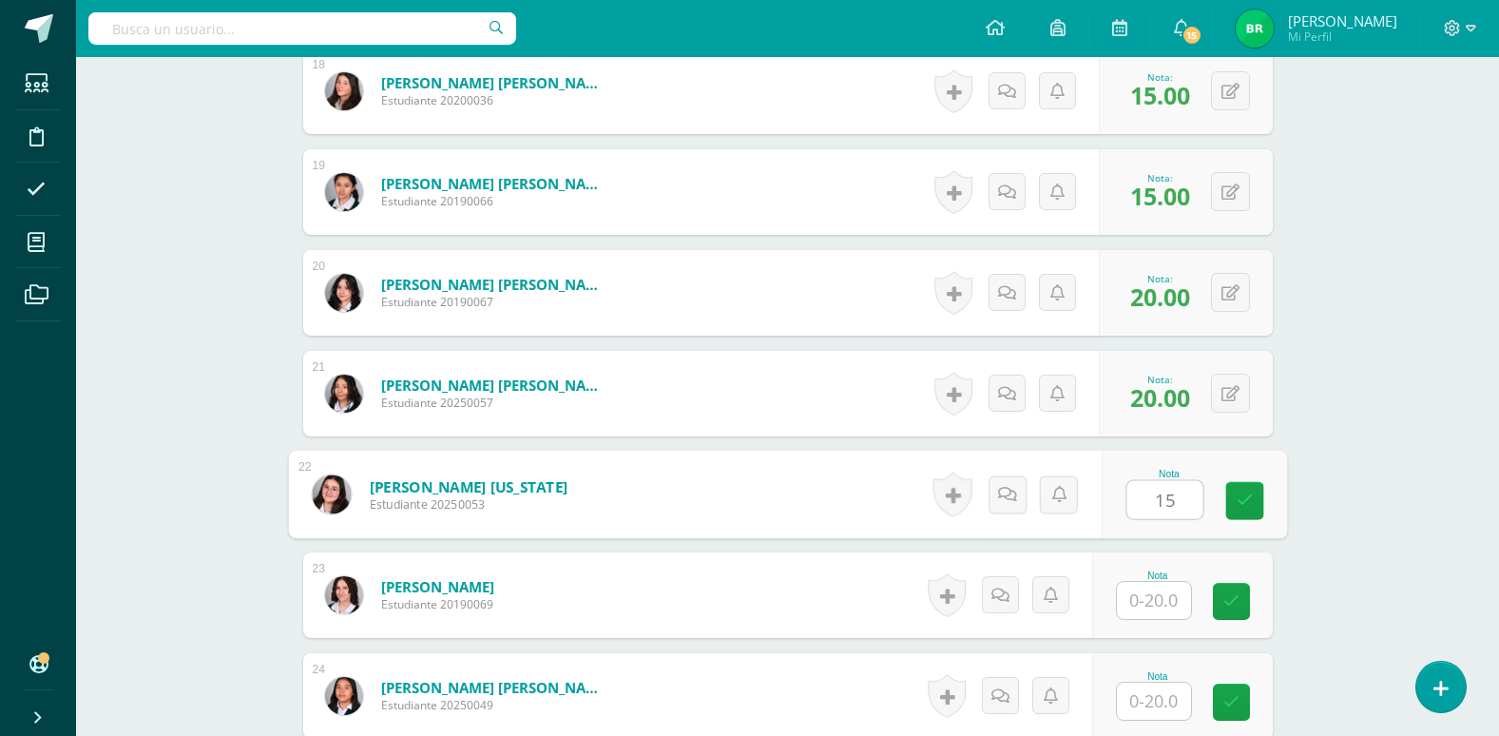
scroll to position [2347, 0]
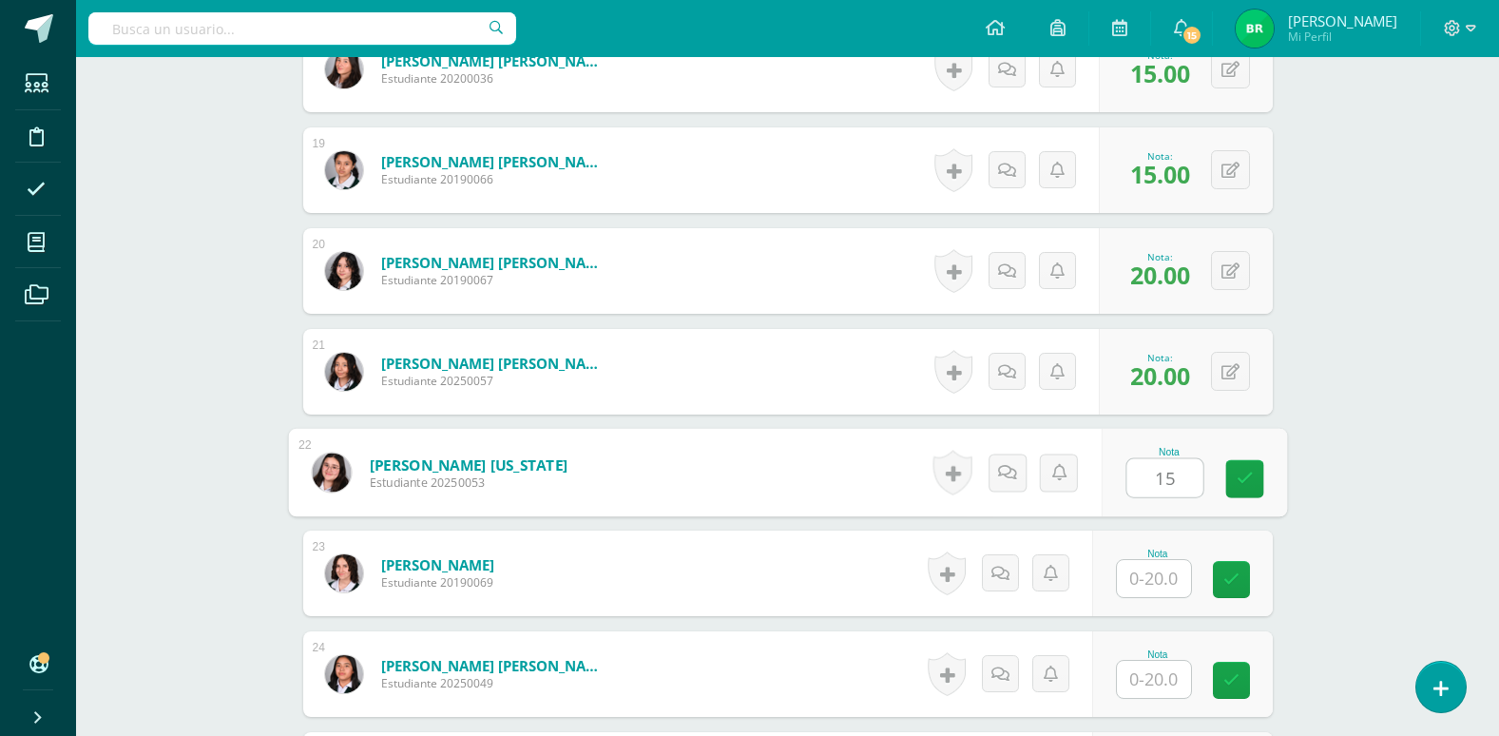
type input "15"
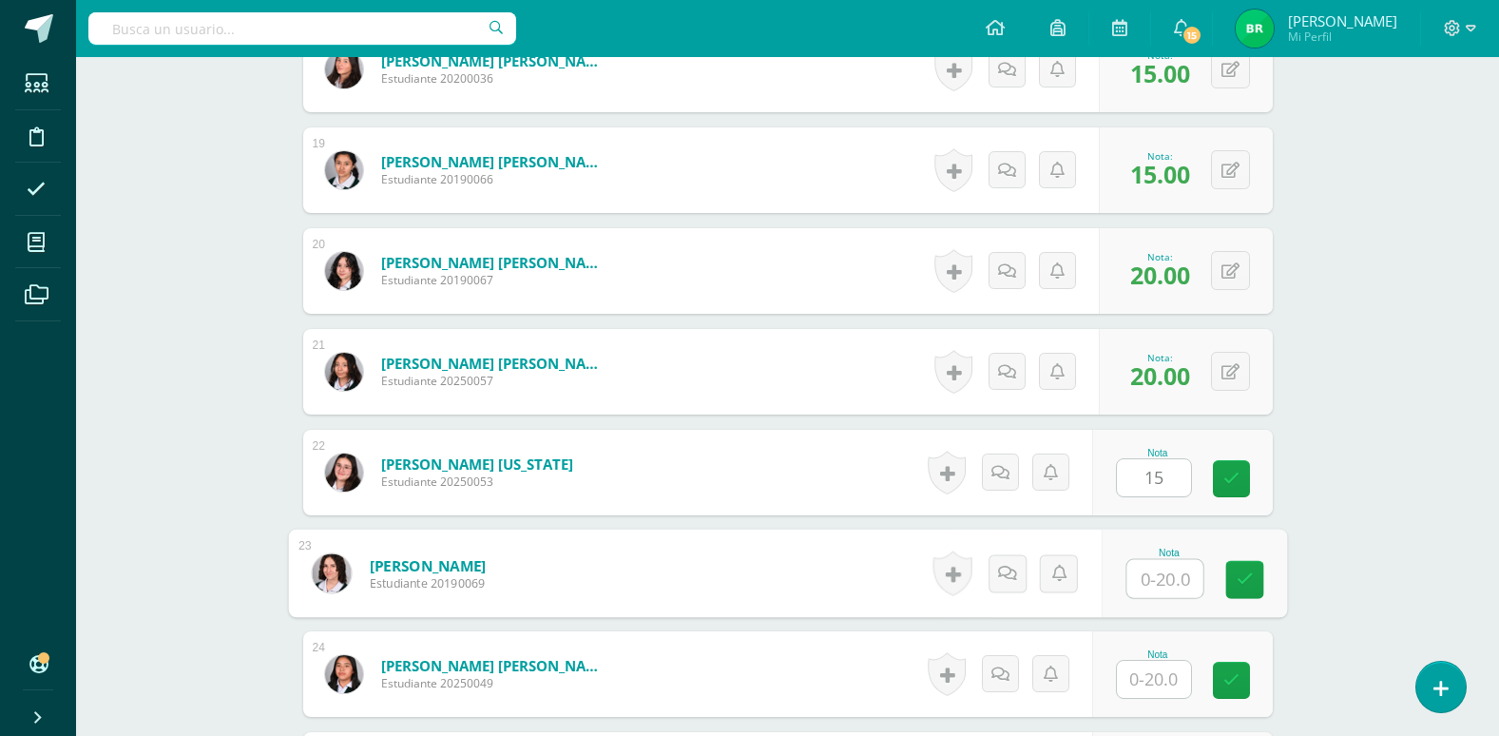
click at [1156, 579] on input "text" at bounding box center [1165, 579] width 76 height 38
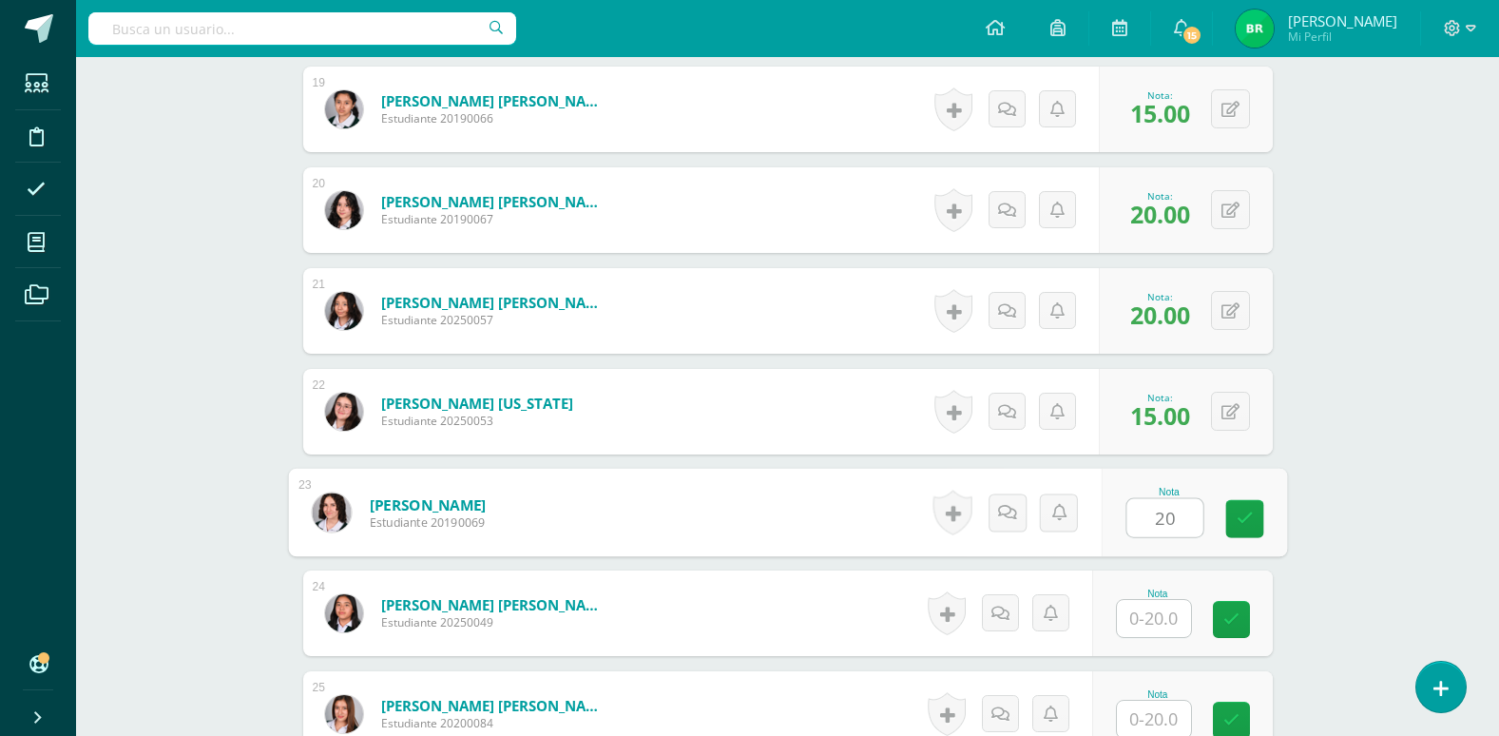
scroll to position [2442, 0]
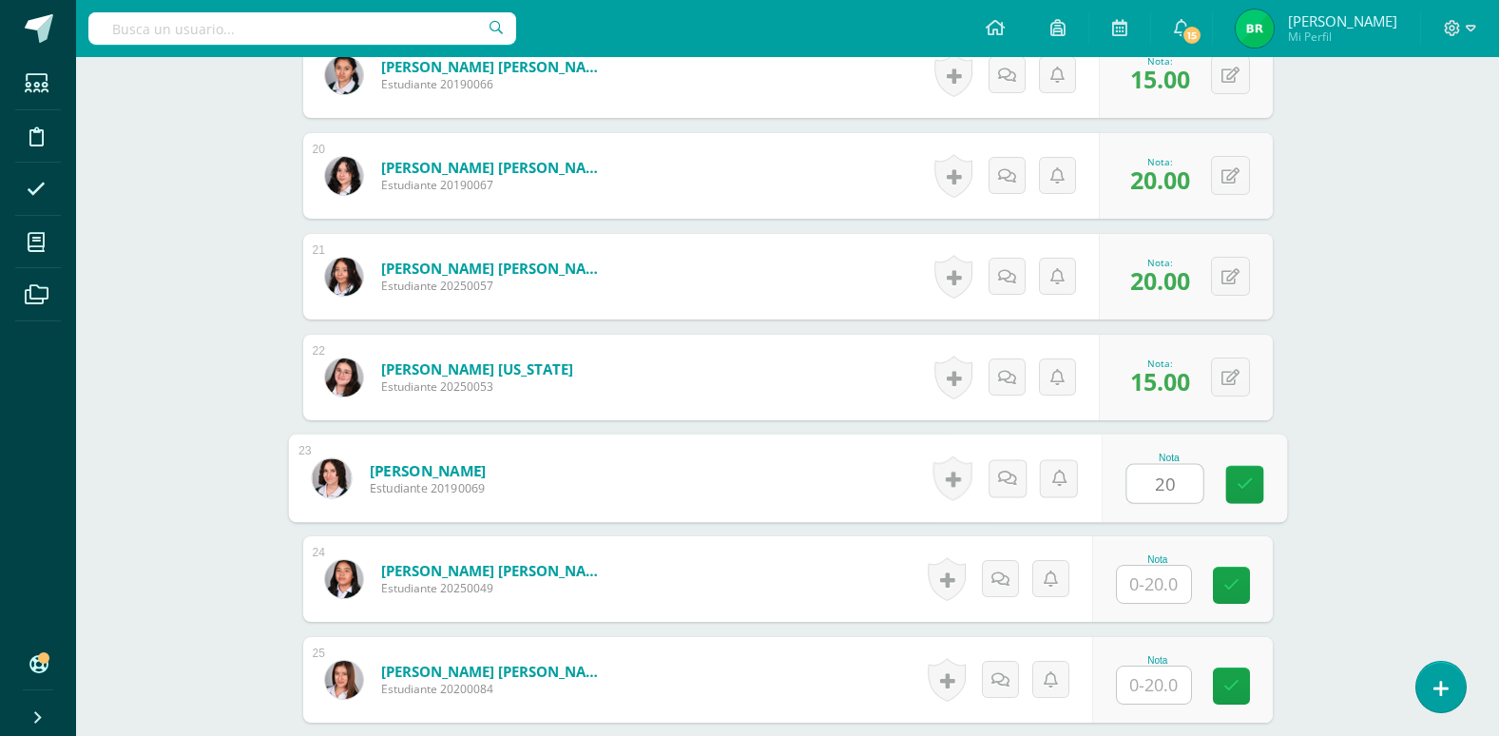
type input "20"
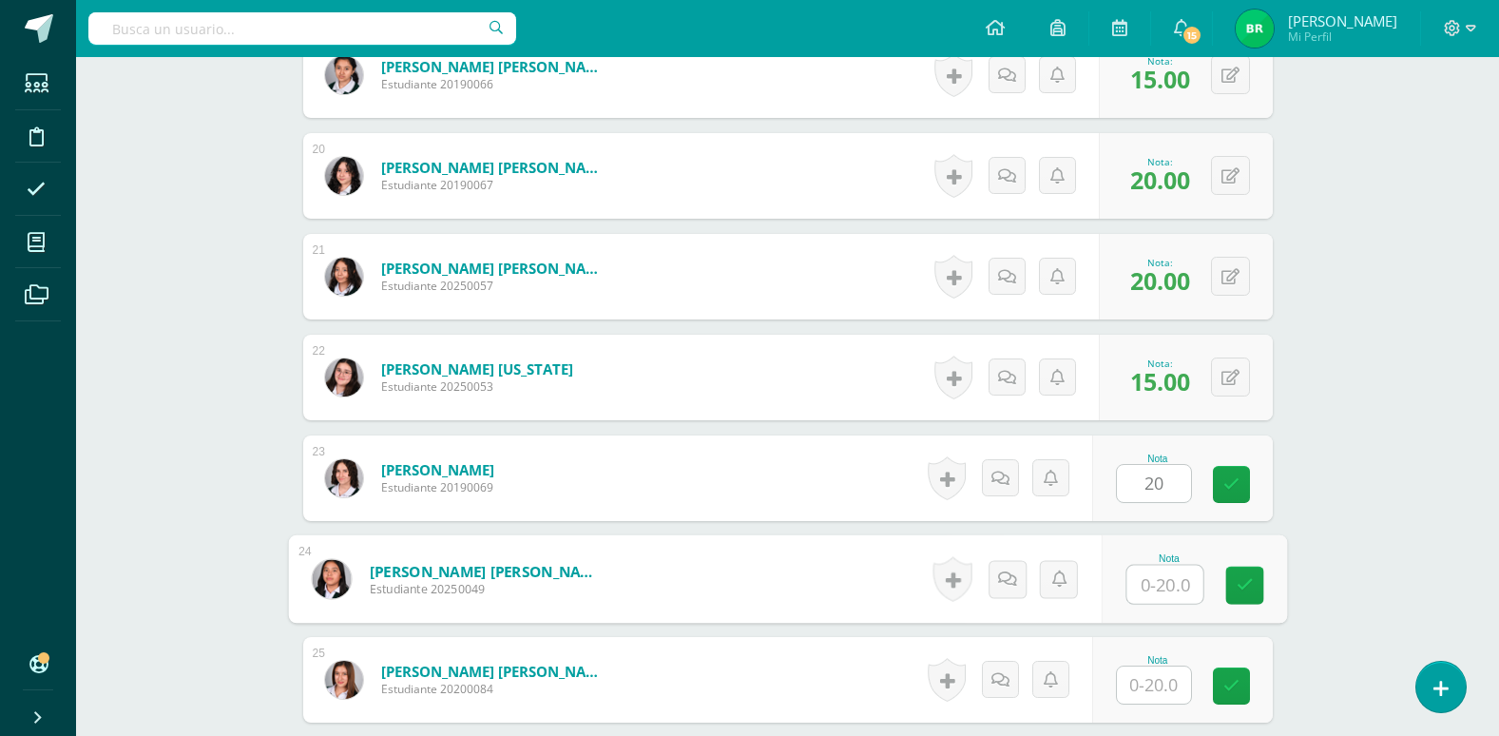
click at [1159, 586] on input "text" at bounding box center [1165, 585] width 76 height 38
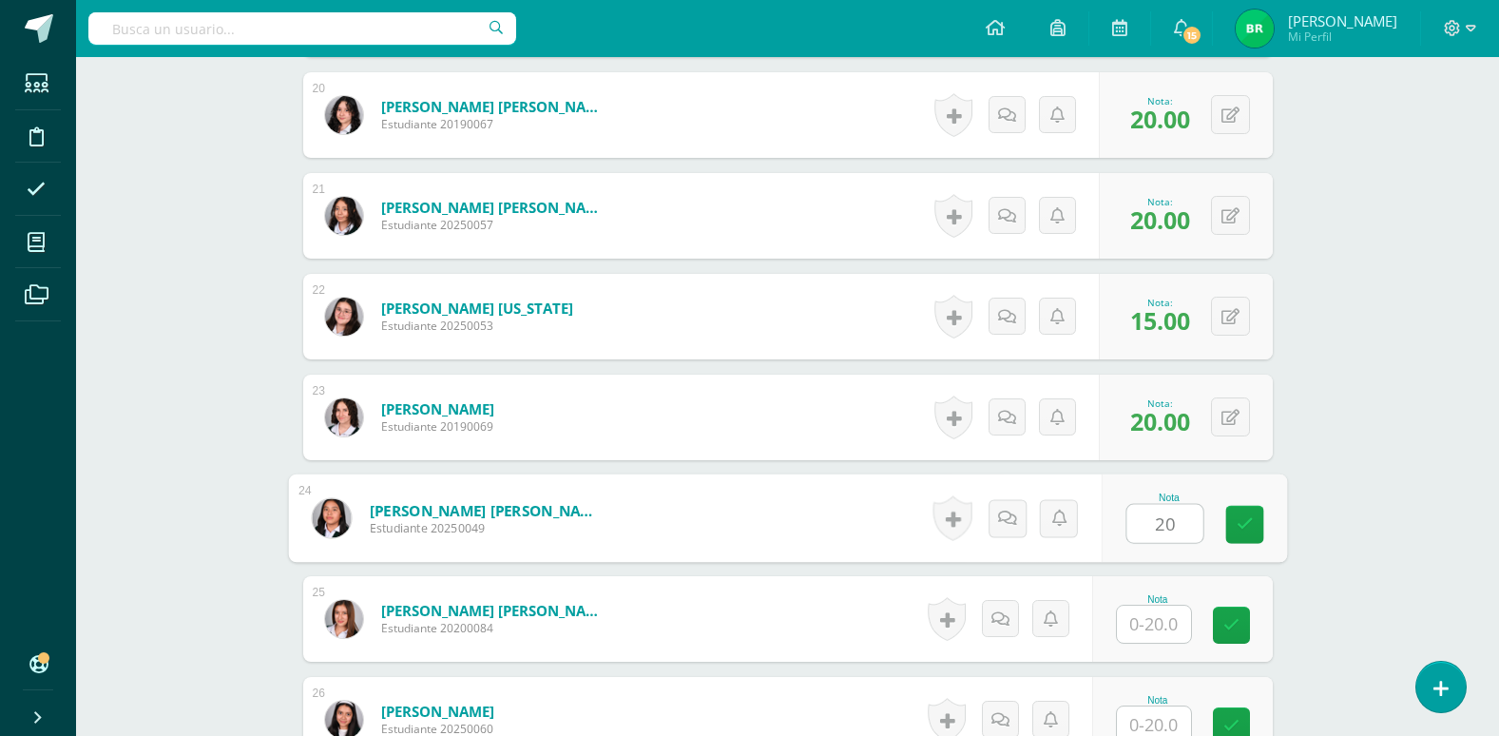
scroll to position [2537, 0]
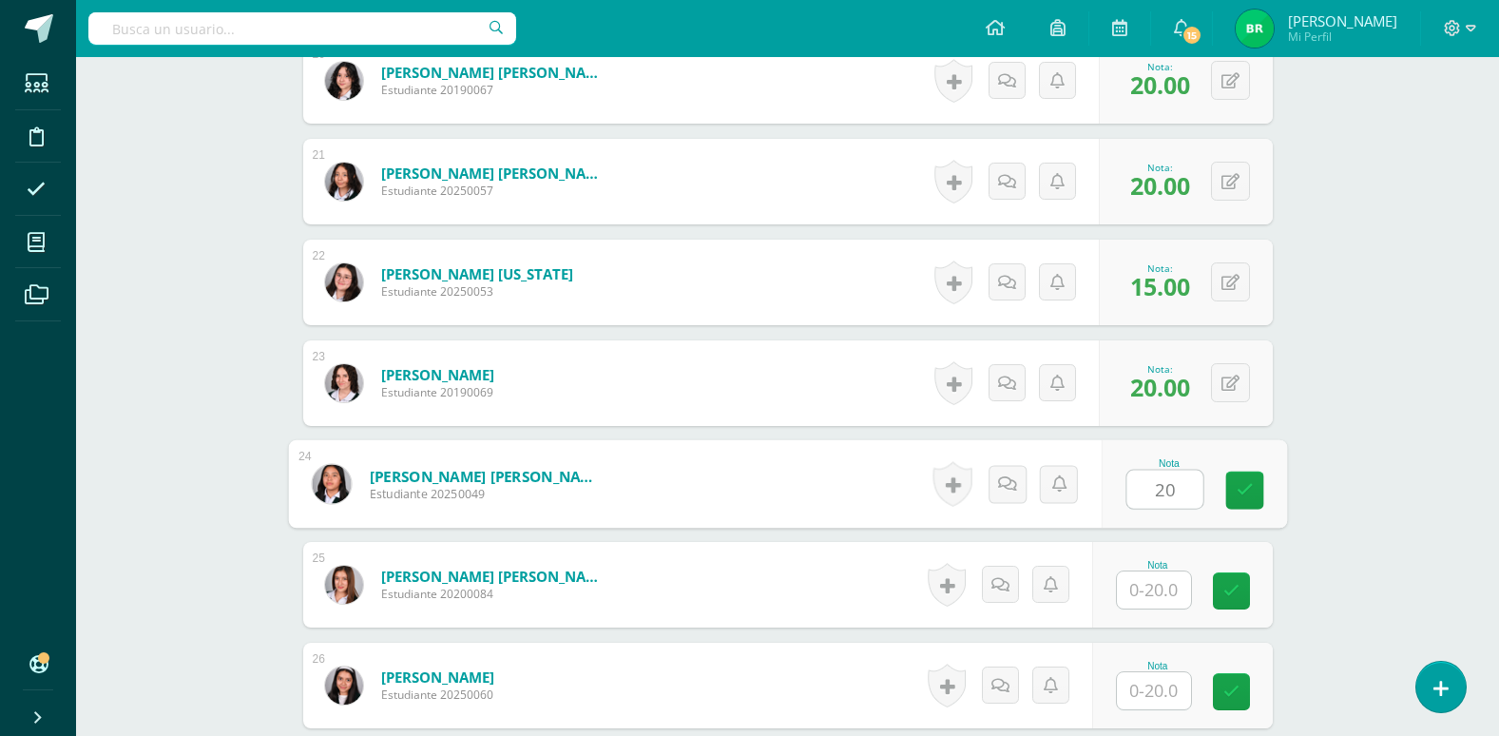
type input "20"
click at [1160, 597] on input "text" at bounding box center [1154, 589] width 74 height 37
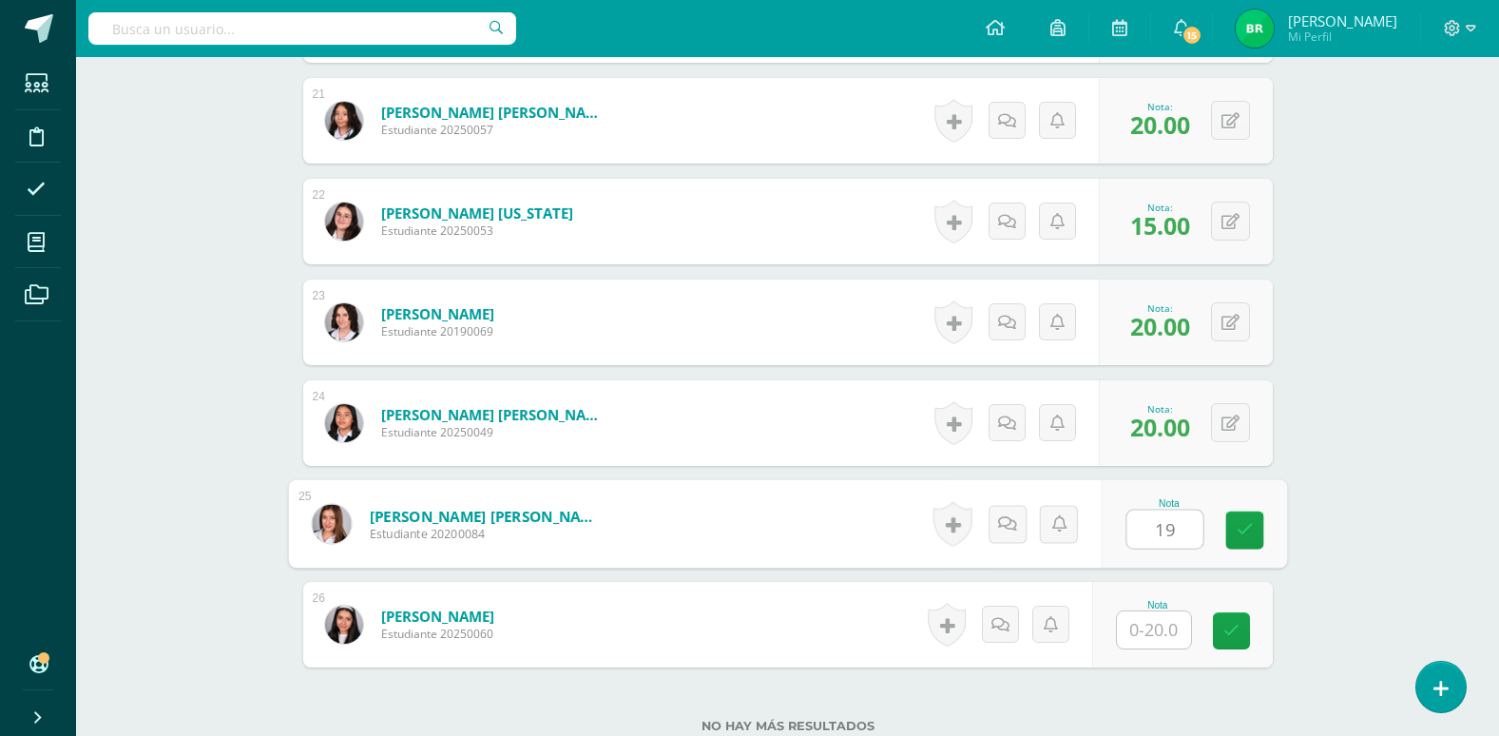
scroll to position [2632, 0]
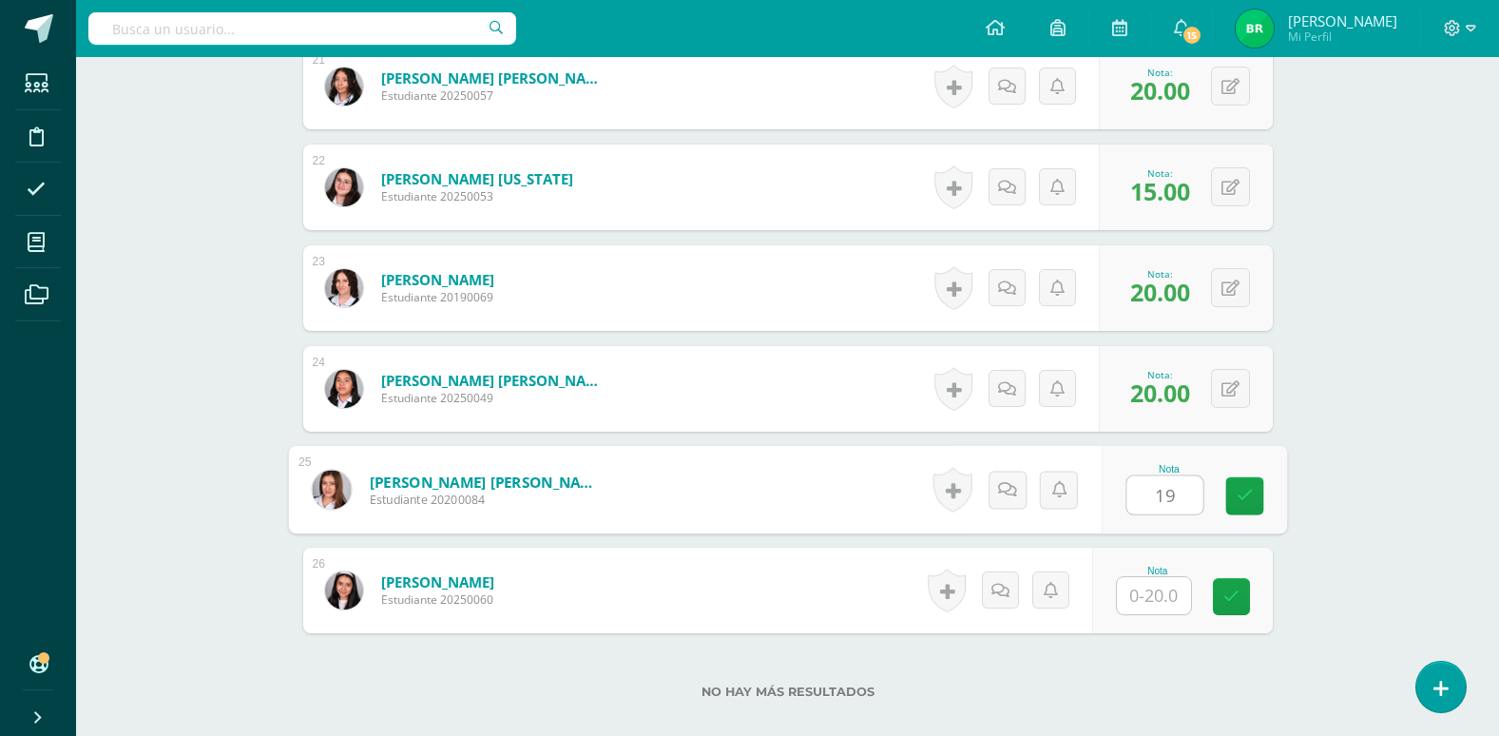
type input "19"
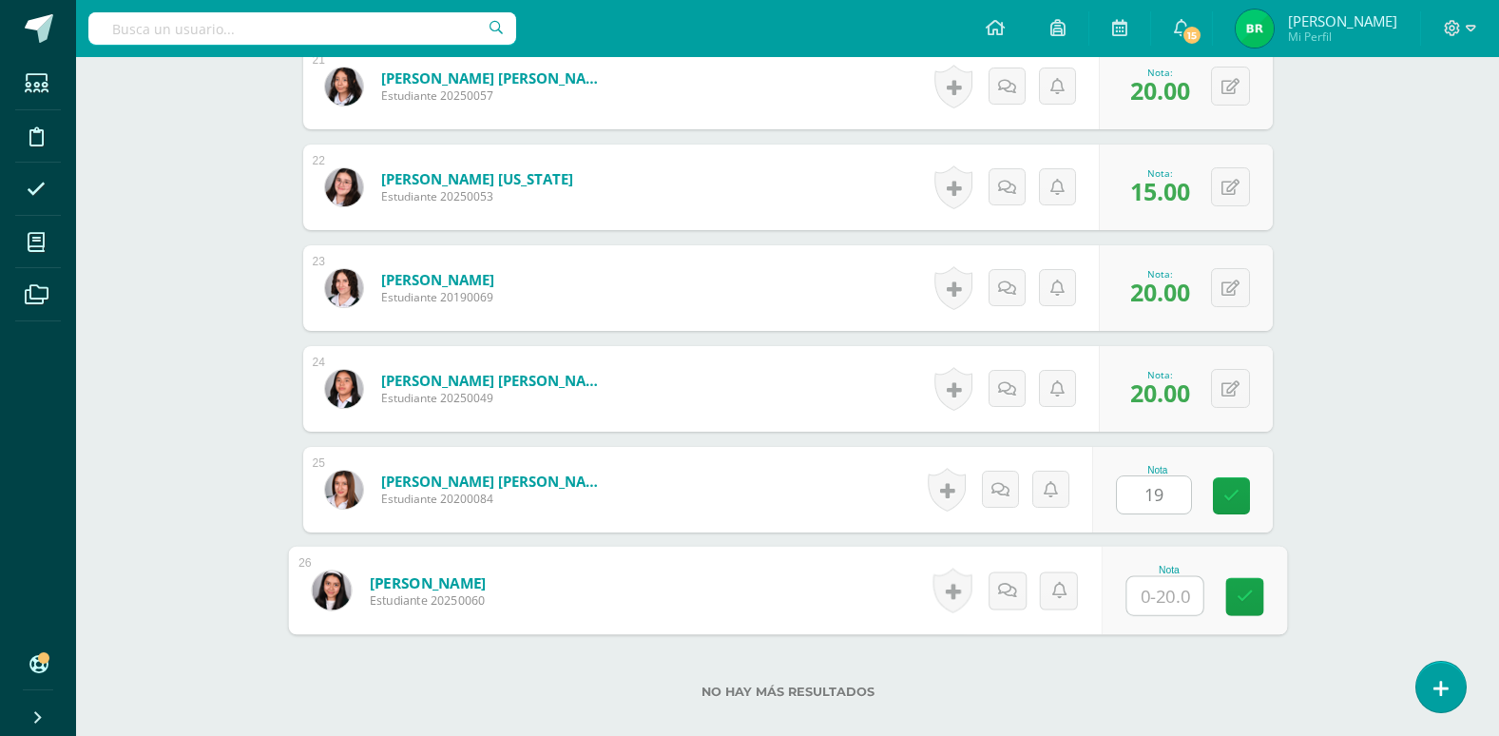
click at [1160, 597] on input "text" at bounding box center [1165, 596] width 76 height 38
type input "20"
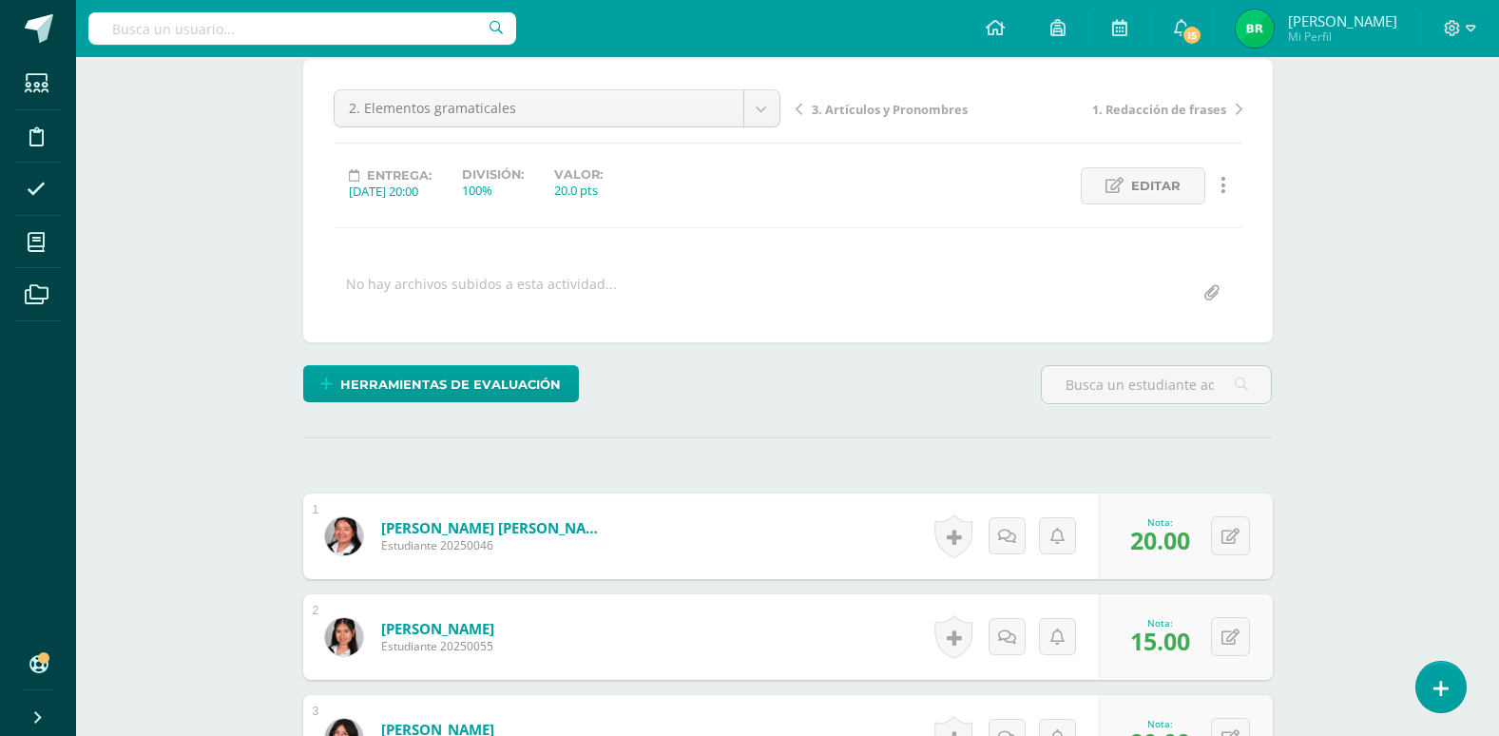
scroll to position [0, 0]
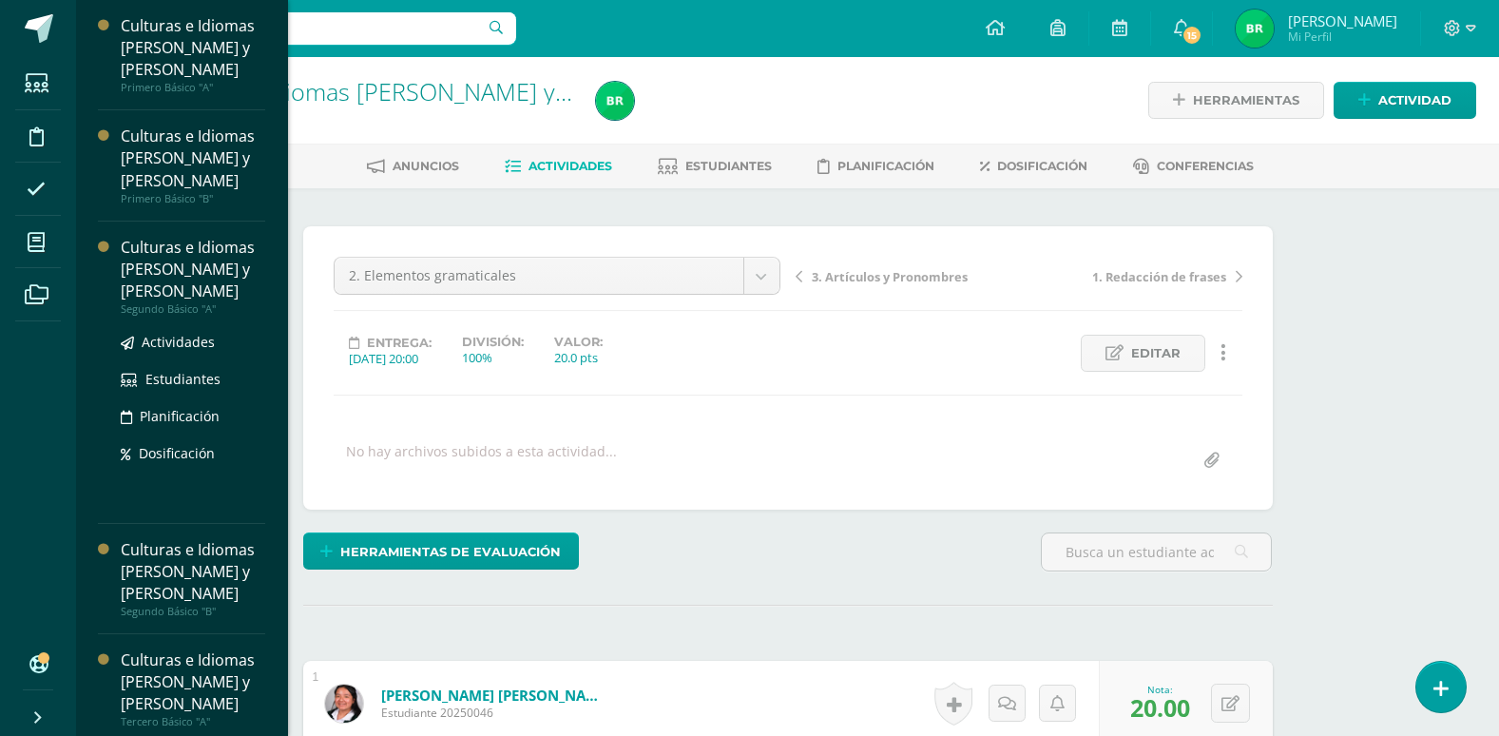
click at [162, 266] on div "Culturas e Idiomas [PERSON_NAME] y [PERSON_NAME]" at bounding box center [193, 270] width 145 height 66
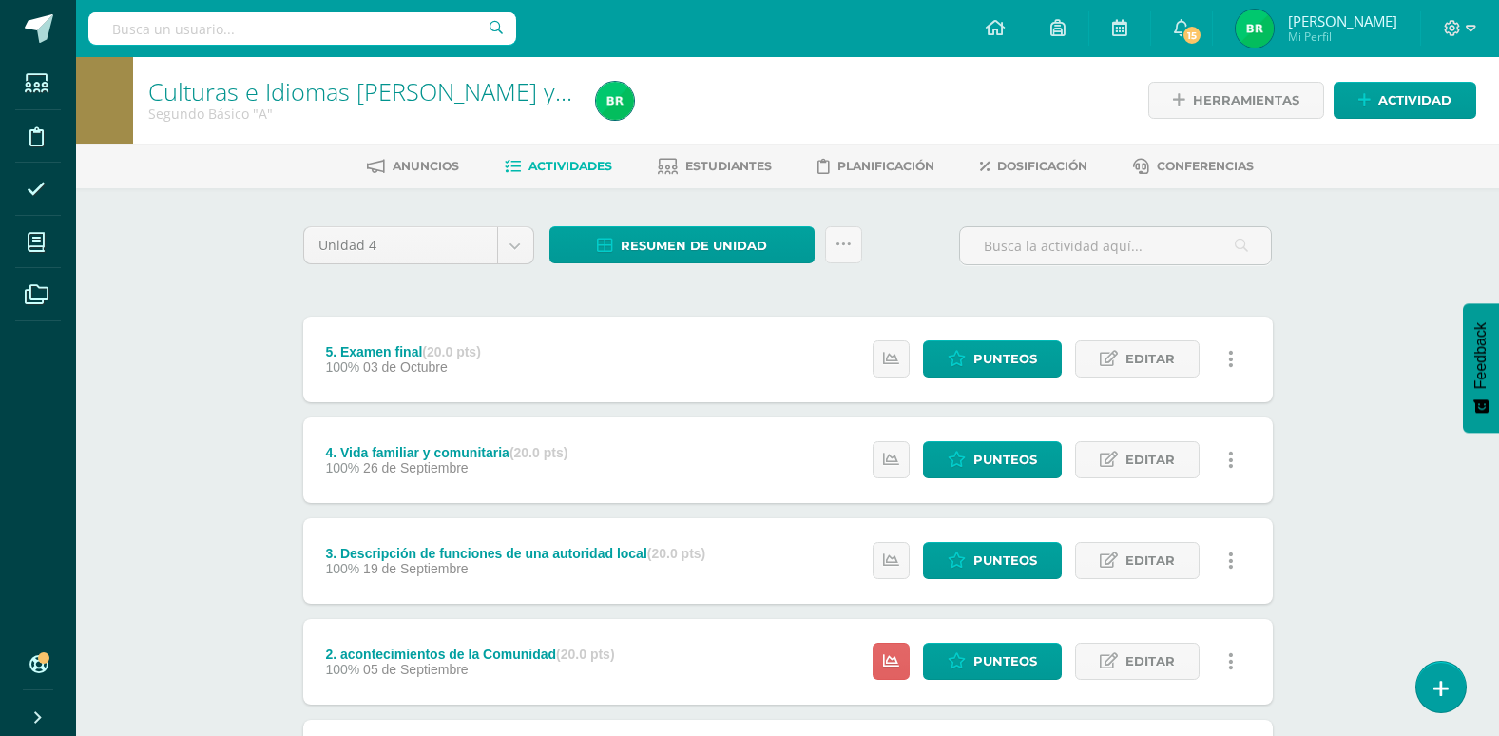
scroll to position [196, 0]
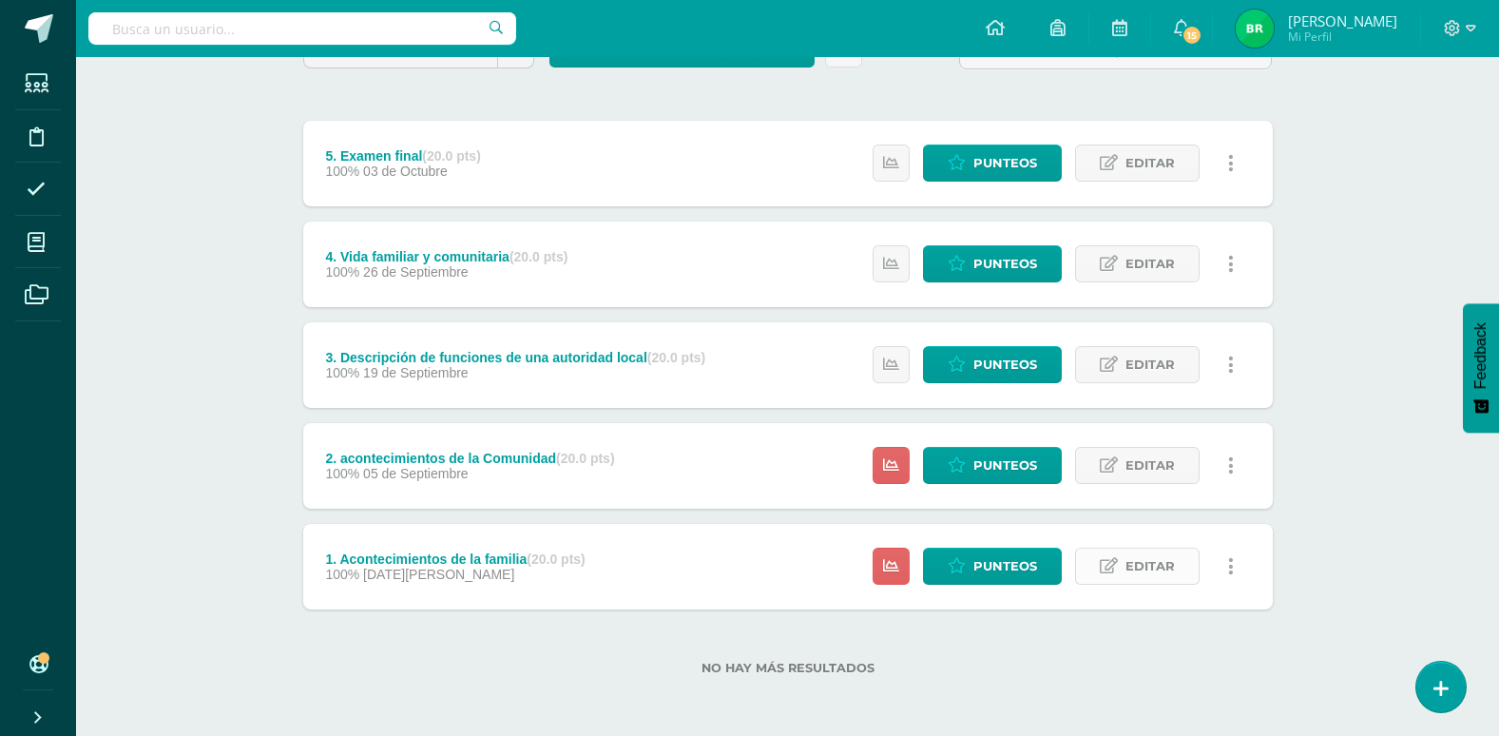
click at [1129, 567] on span "Editar" at bounding box center [1150, 566] width 49 height 35
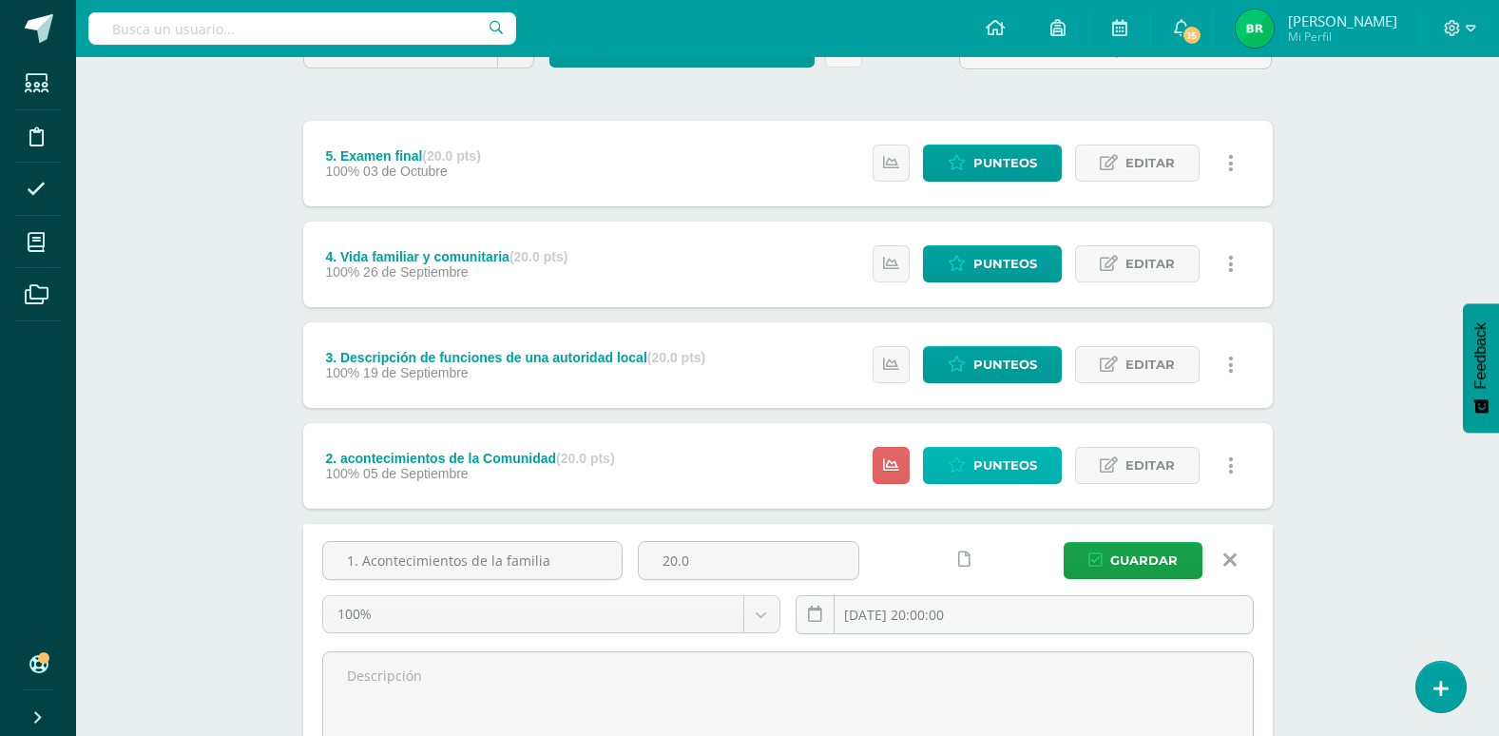
click at [948, 463] on link "Punteos" at bounding box center [992, 465] width 139 height 37
click at [1141, 454] on span "Editar" at bounding box center [1150, 465] width 49 height 35
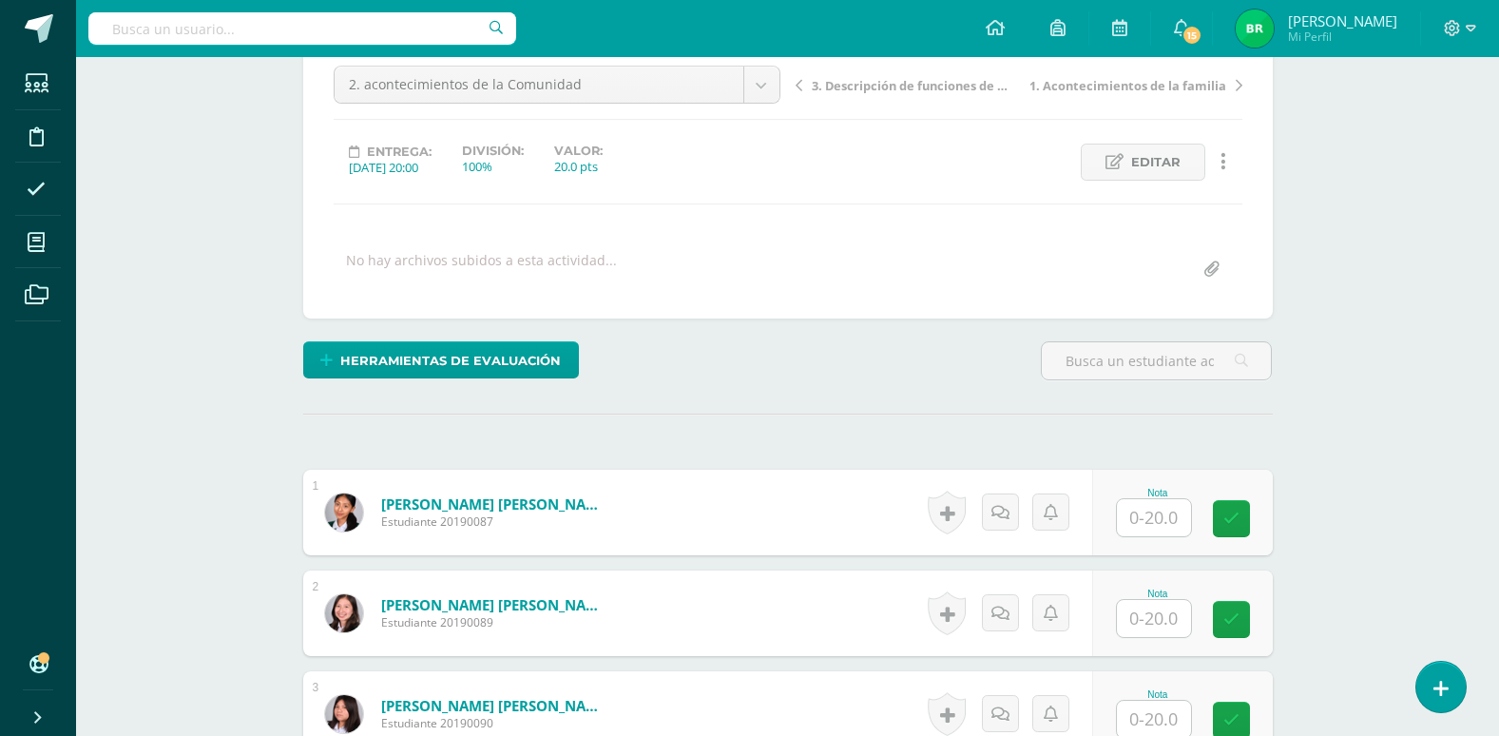
scroll to position [192, 0]
click at [1160, 521] on input "text" at bounding box center [1154, 516] width 74 height 37
type input "20"
click at [1165, 624] on input "text" at bounding box center [1154, 617] width 74 height 37
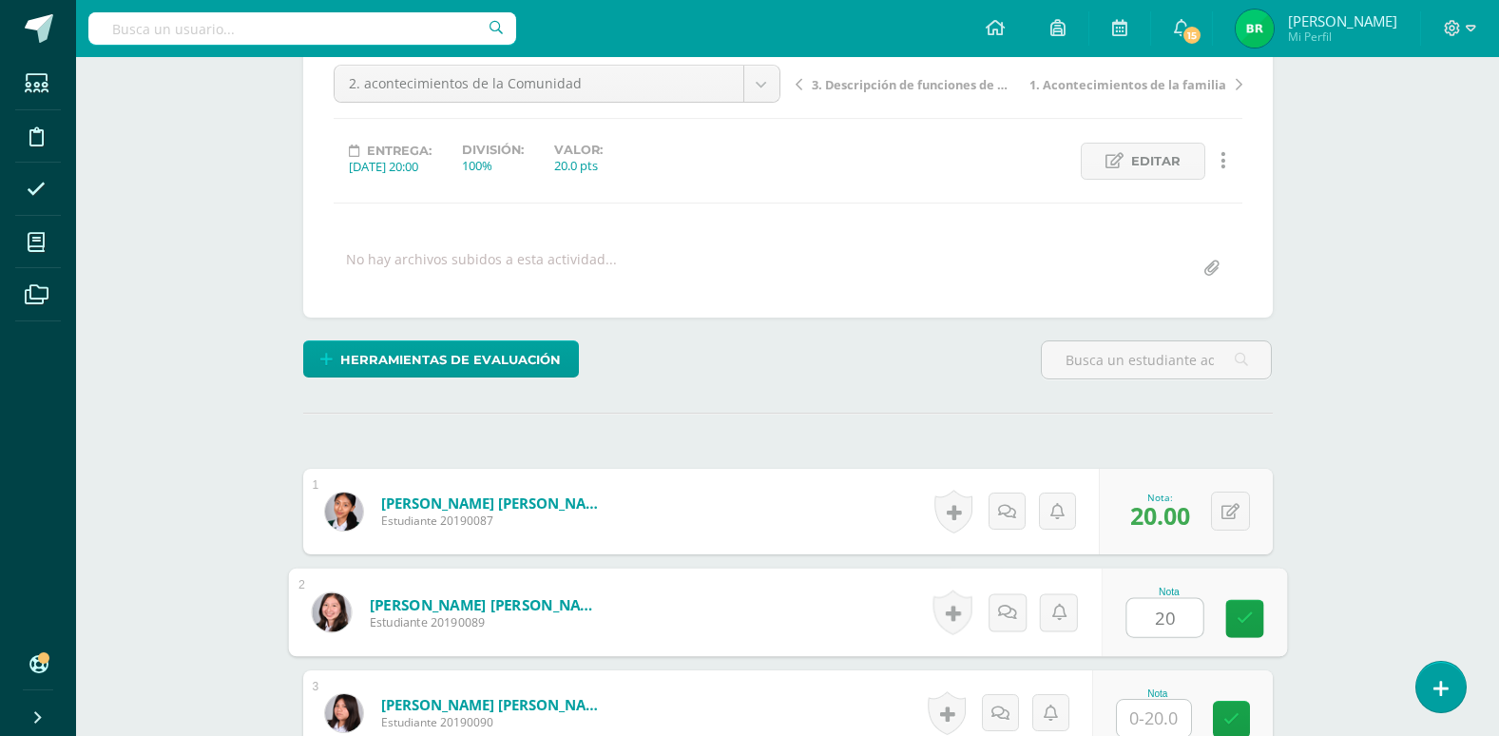
scroll to position [287, 0]
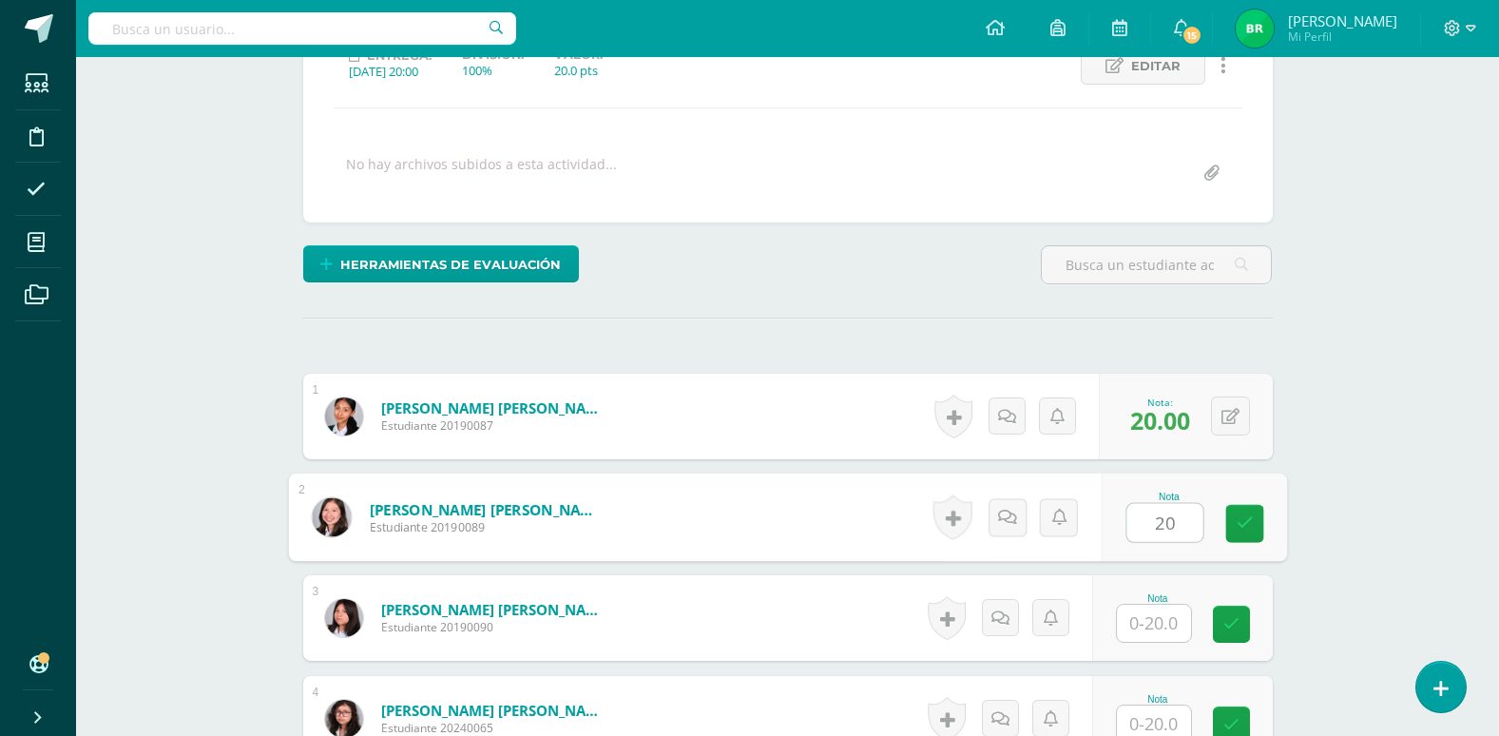
type input "20"
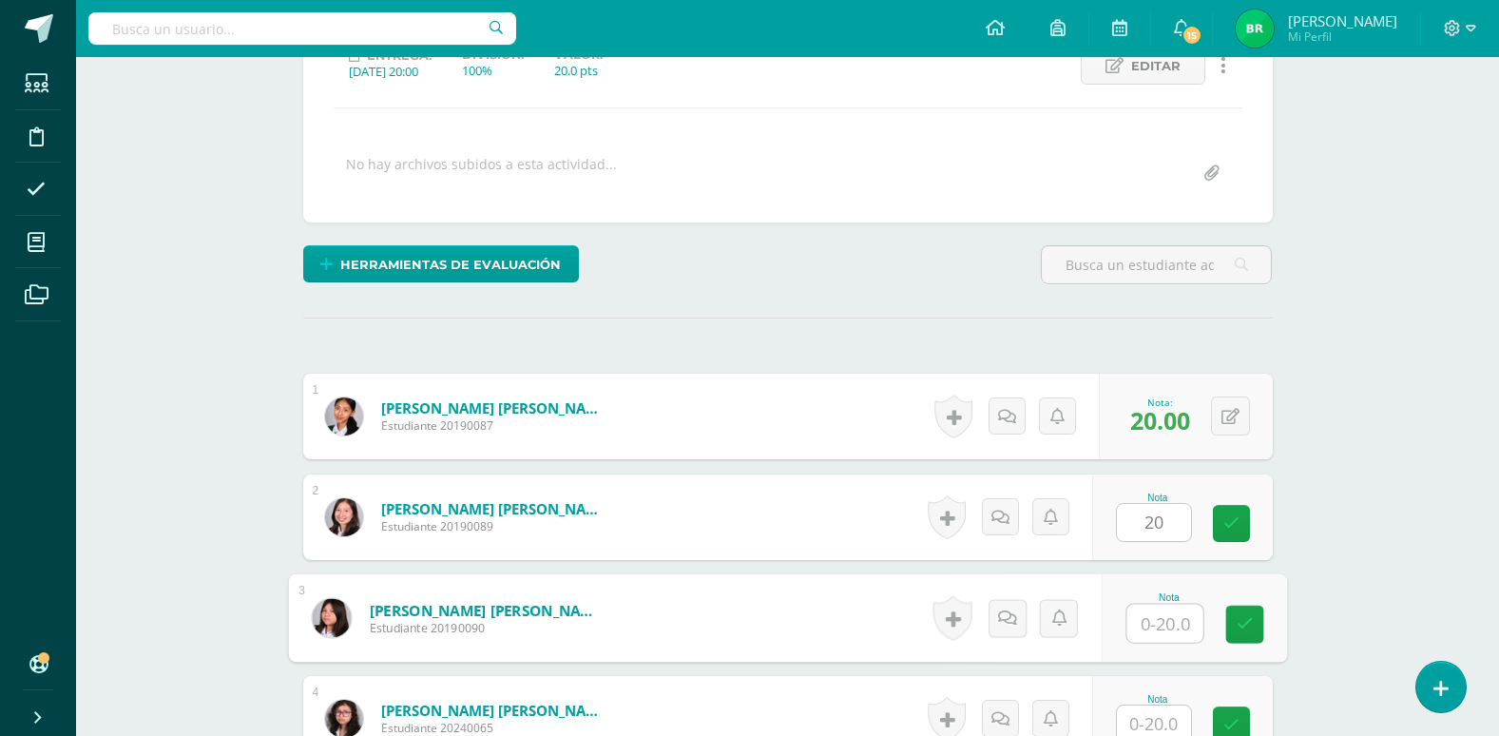
click at [1165, 624] on input "text" at bounding box center [1165, 624] width 76 height 38
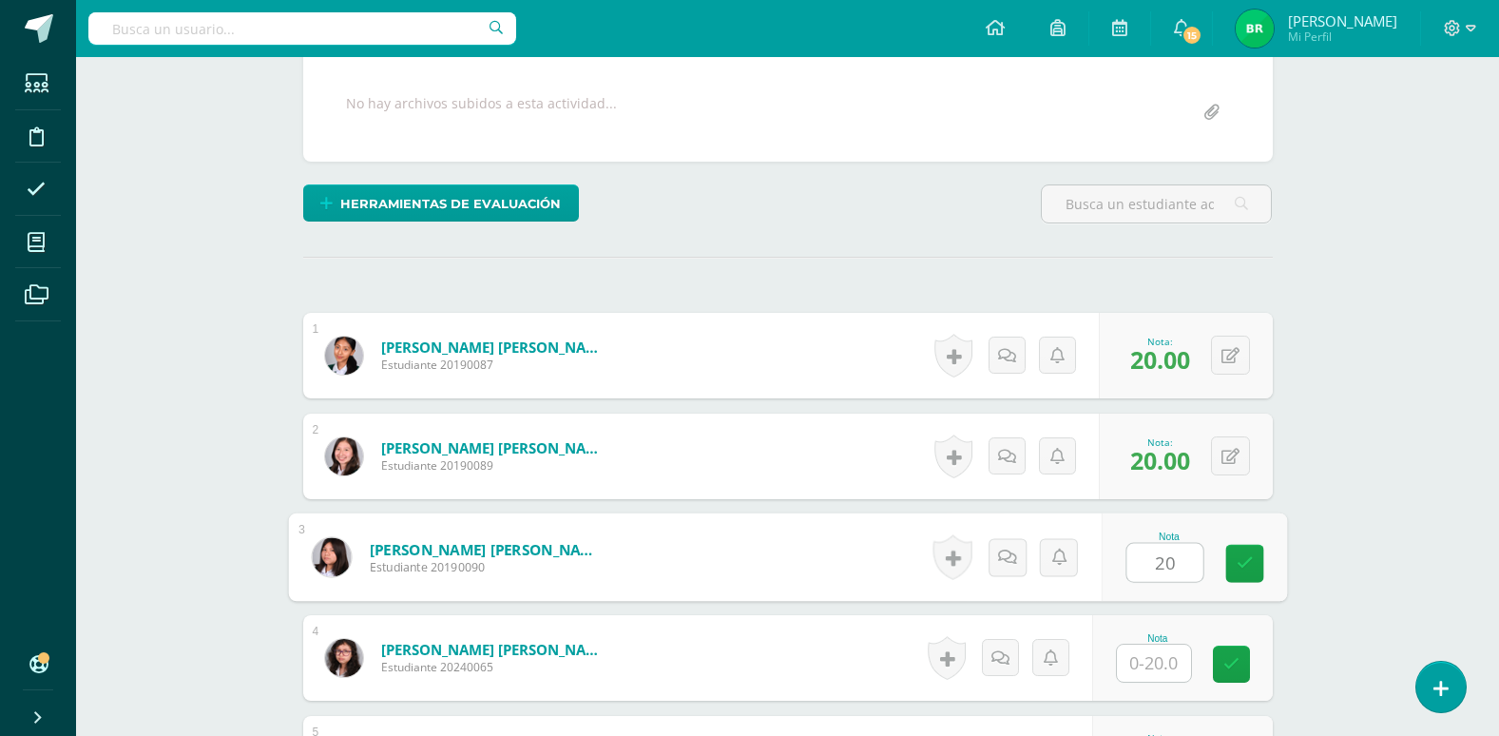
scroll to position [382, 0]
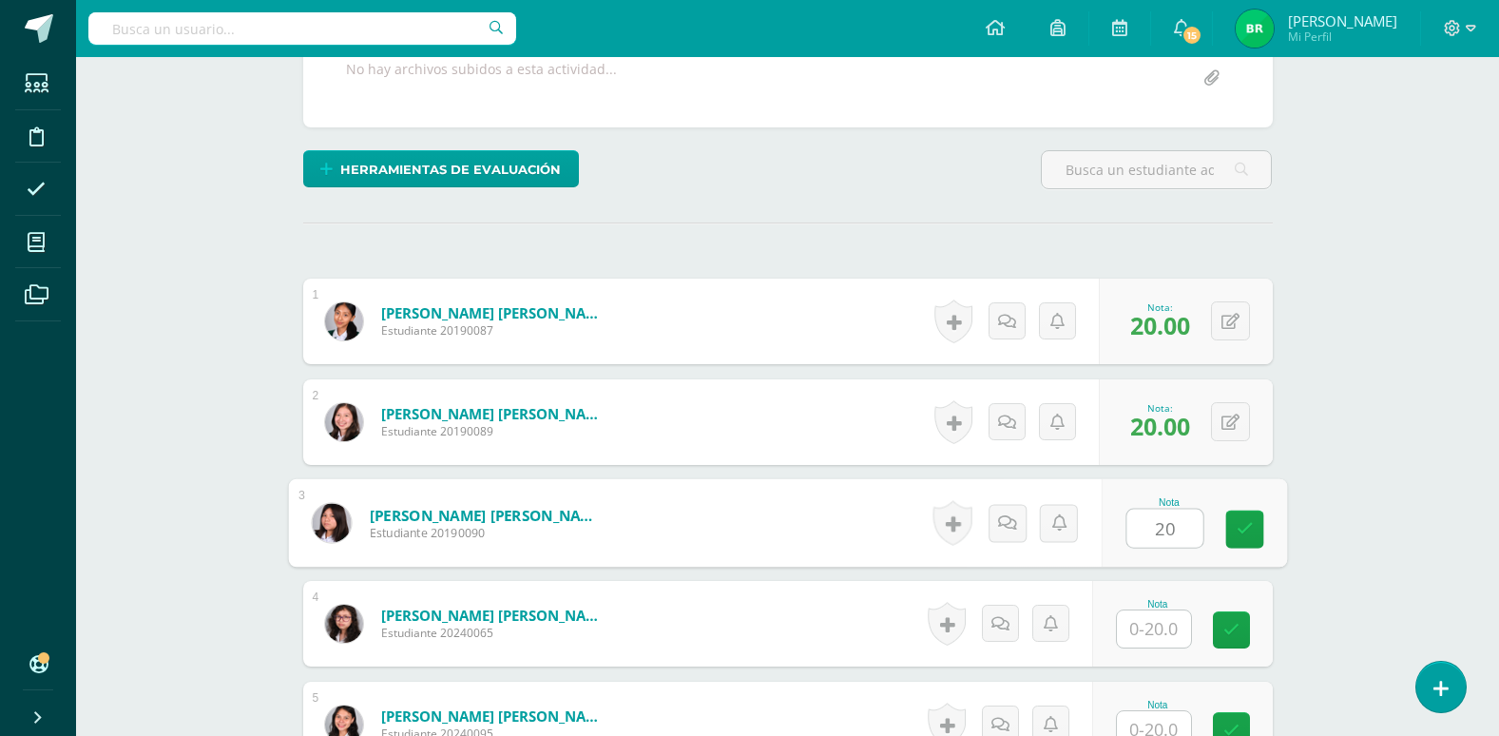
type input "20"
click at [1160, 639] on input "text" at bounding box center [1154, 628] width 74 height 37
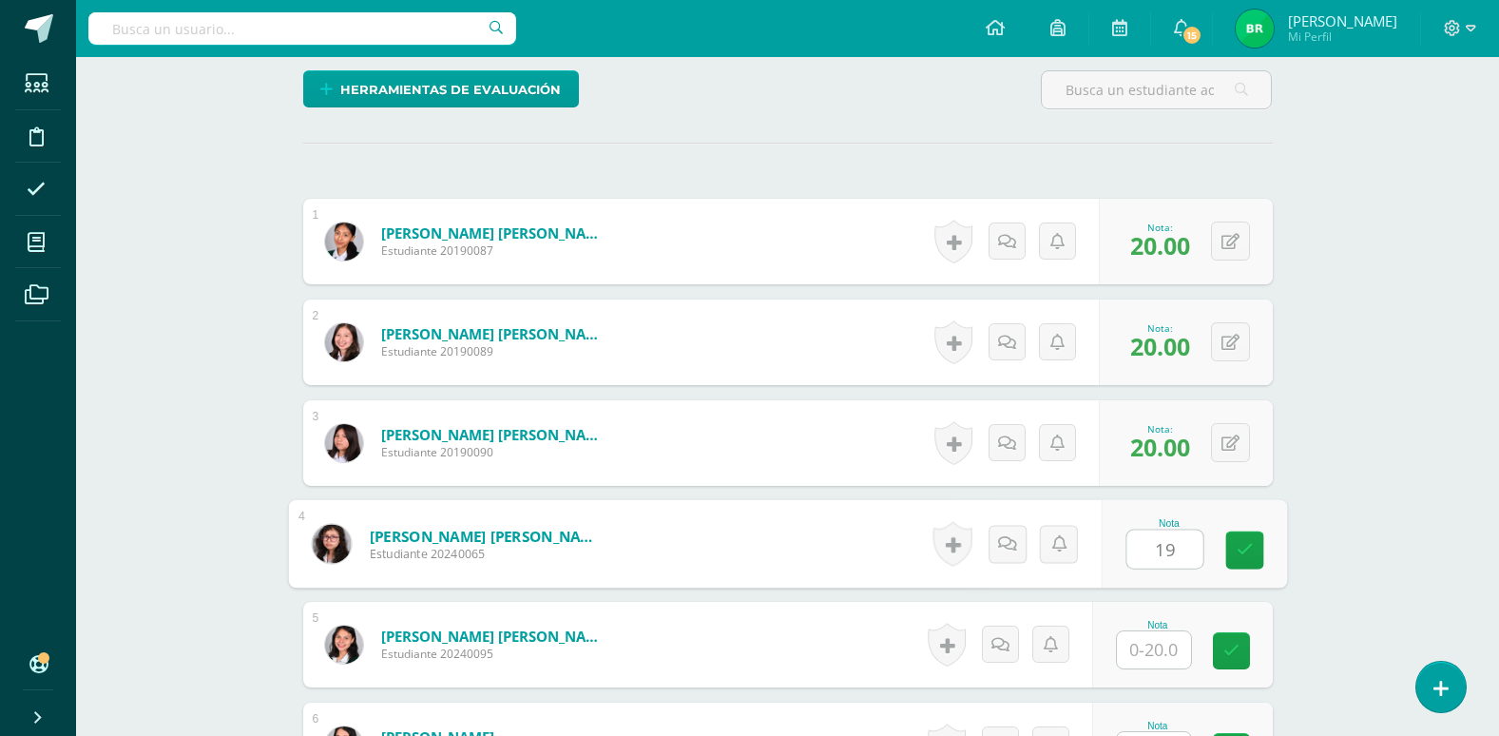
scroll to position [572, 0]
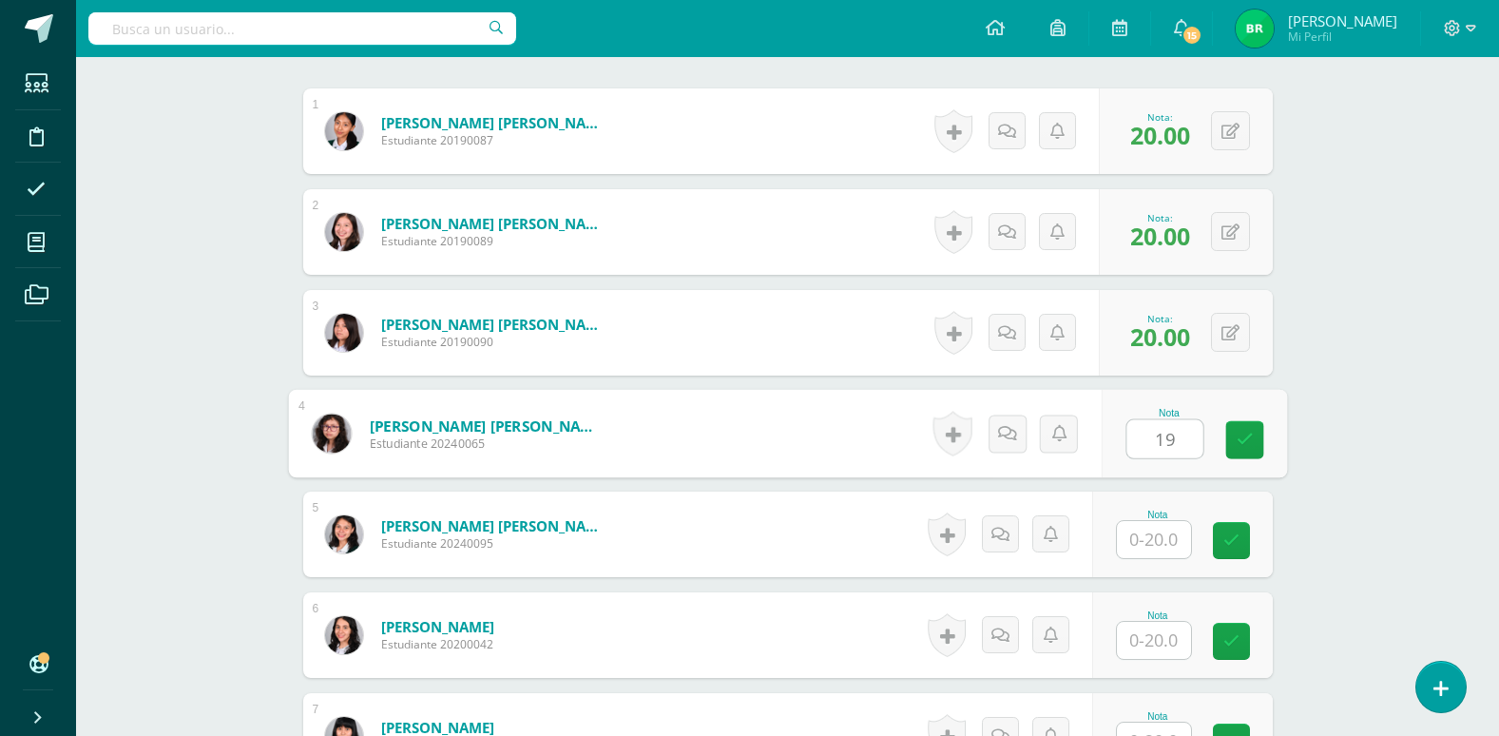
type input "19"
click at [1153, 544] on input "text" at bounding box center [1154, 539] width 74 height 37
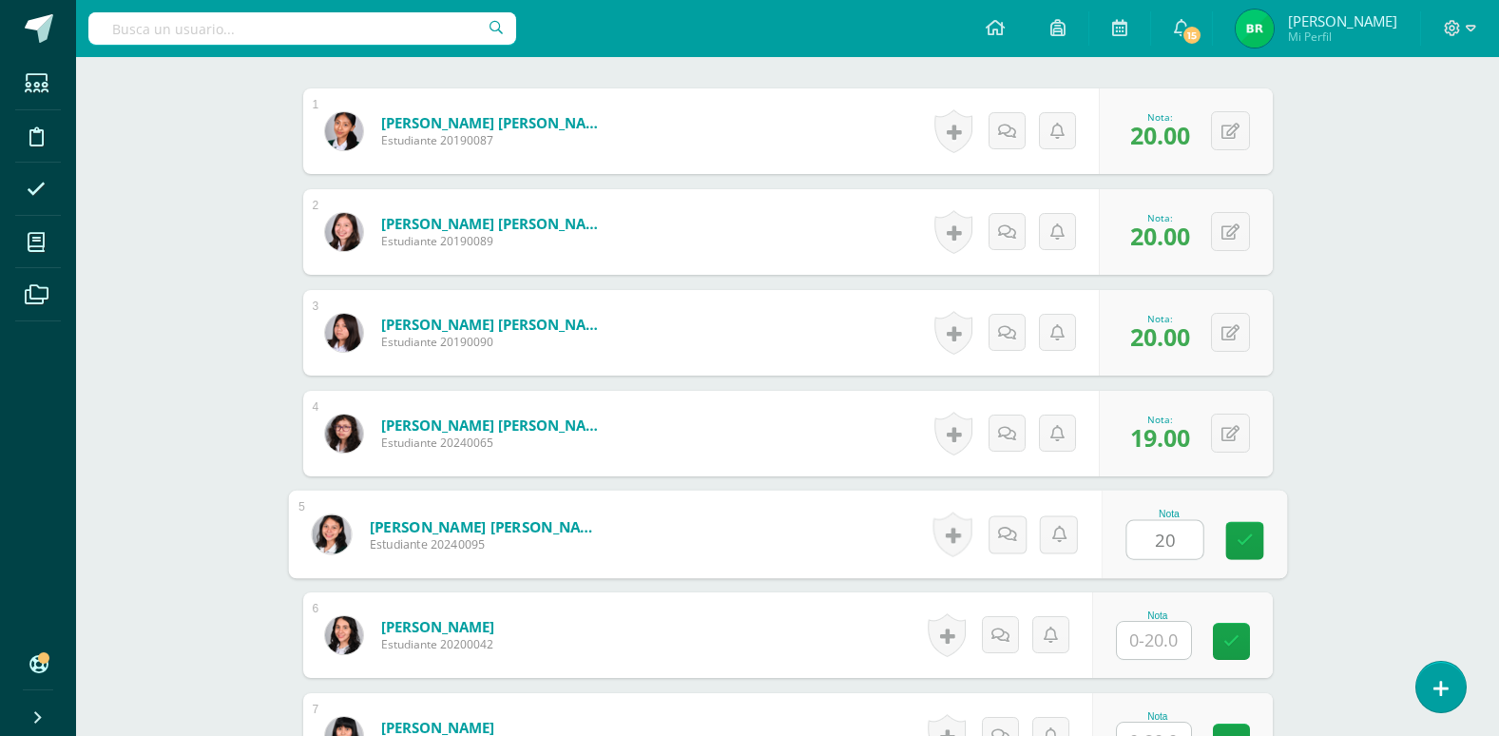
scroll to position [667, 0]
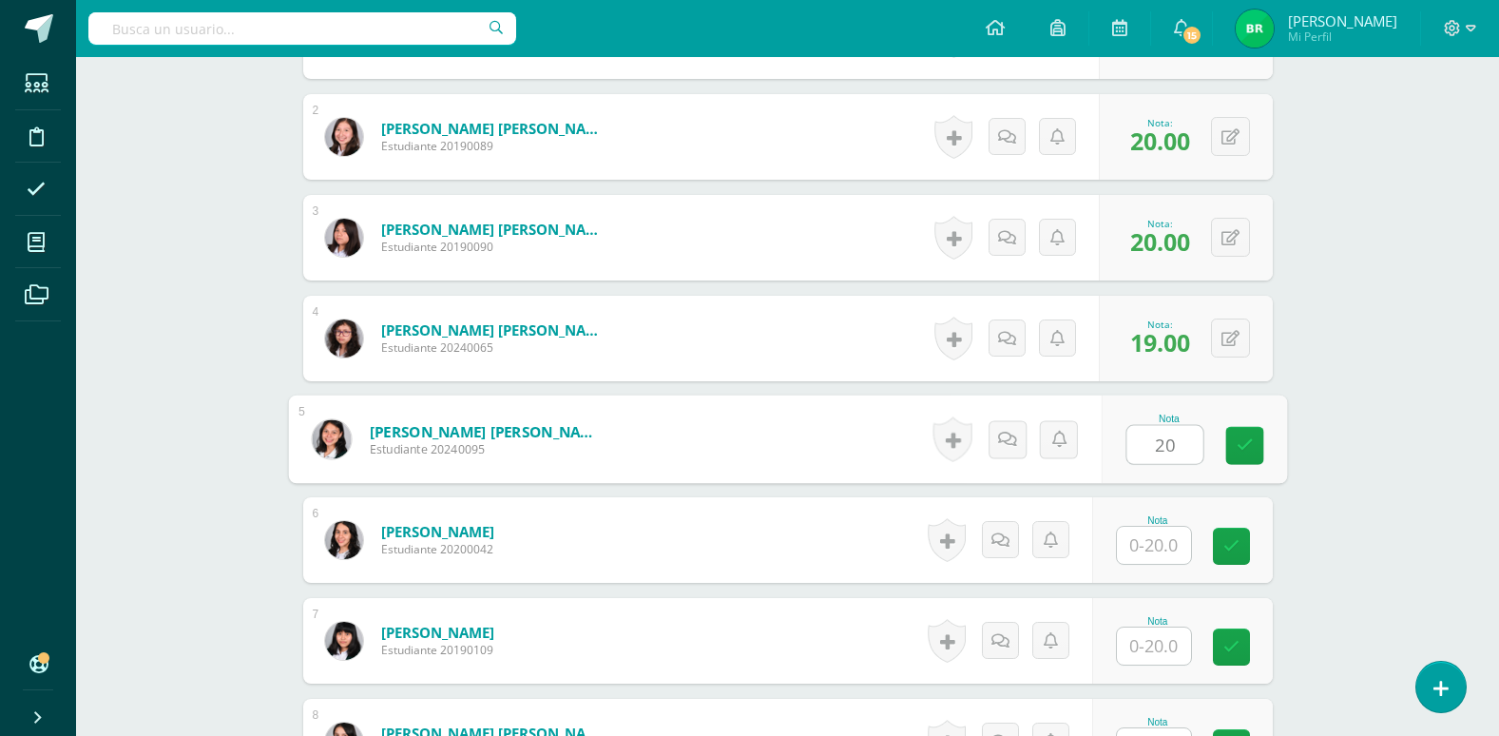
type input "20"
click at [1153, 544] on input "text" at bounding box center [1154, 545] width 74 height 37
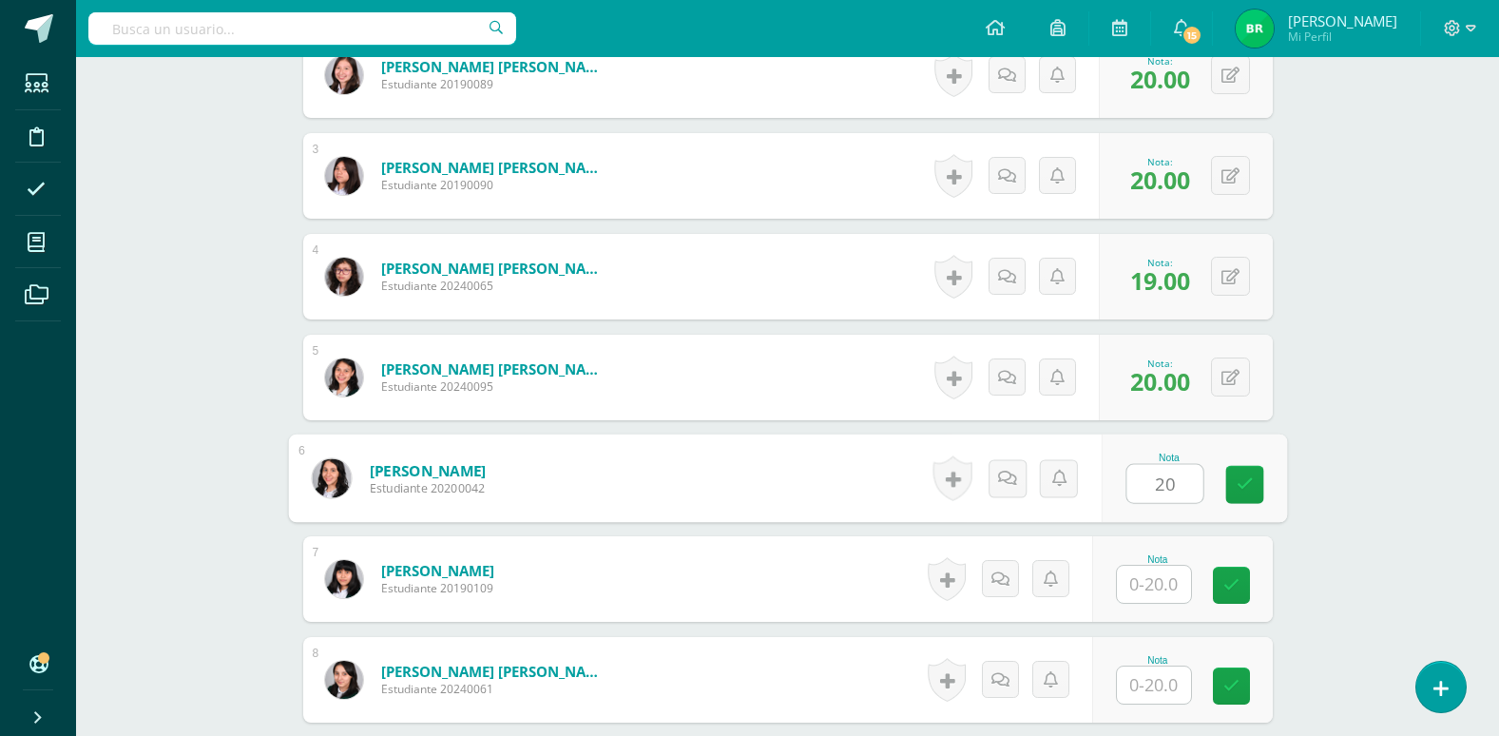
scroll to position [762, 0]
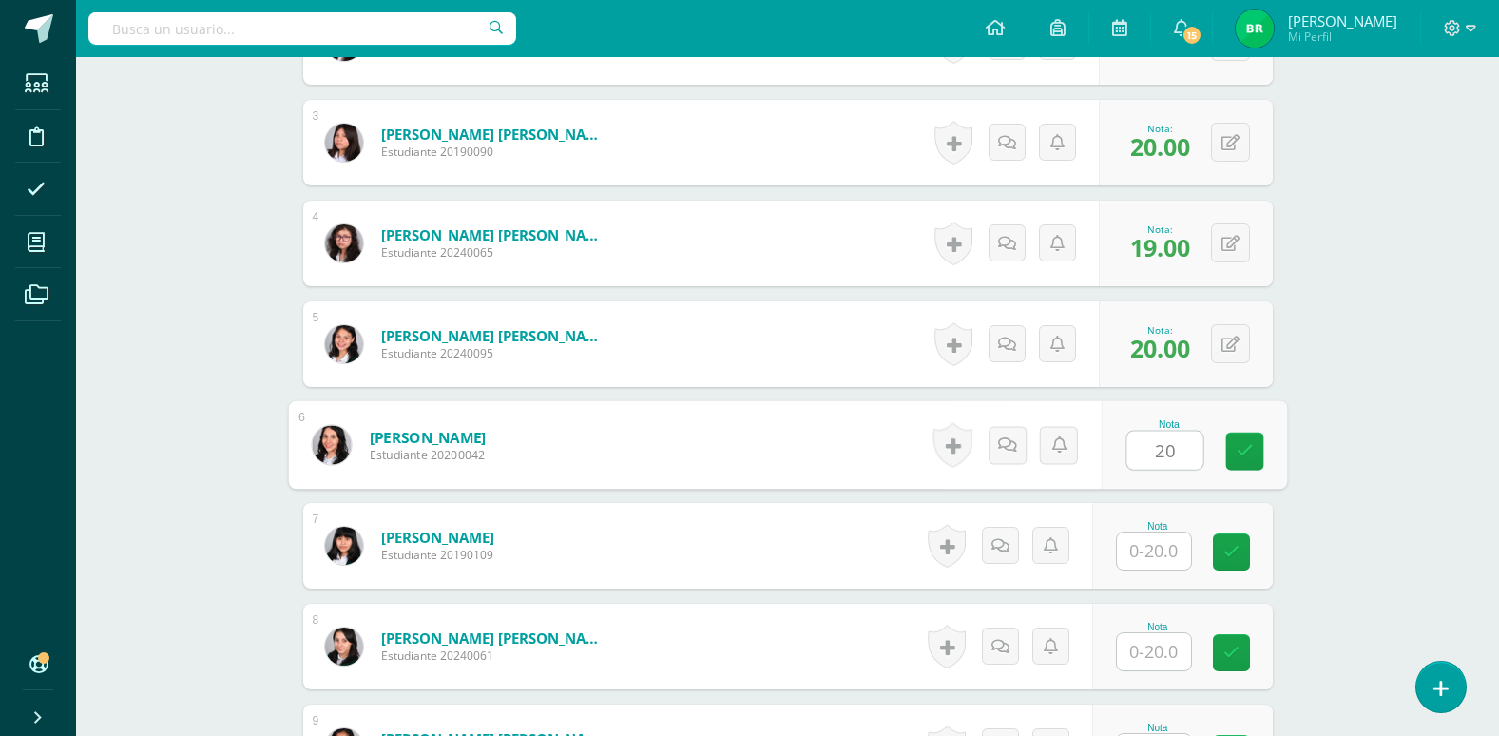
type input "20"
click at [1153, 549] on input "text" at bounding box center [1154, 550] width 74 height 37
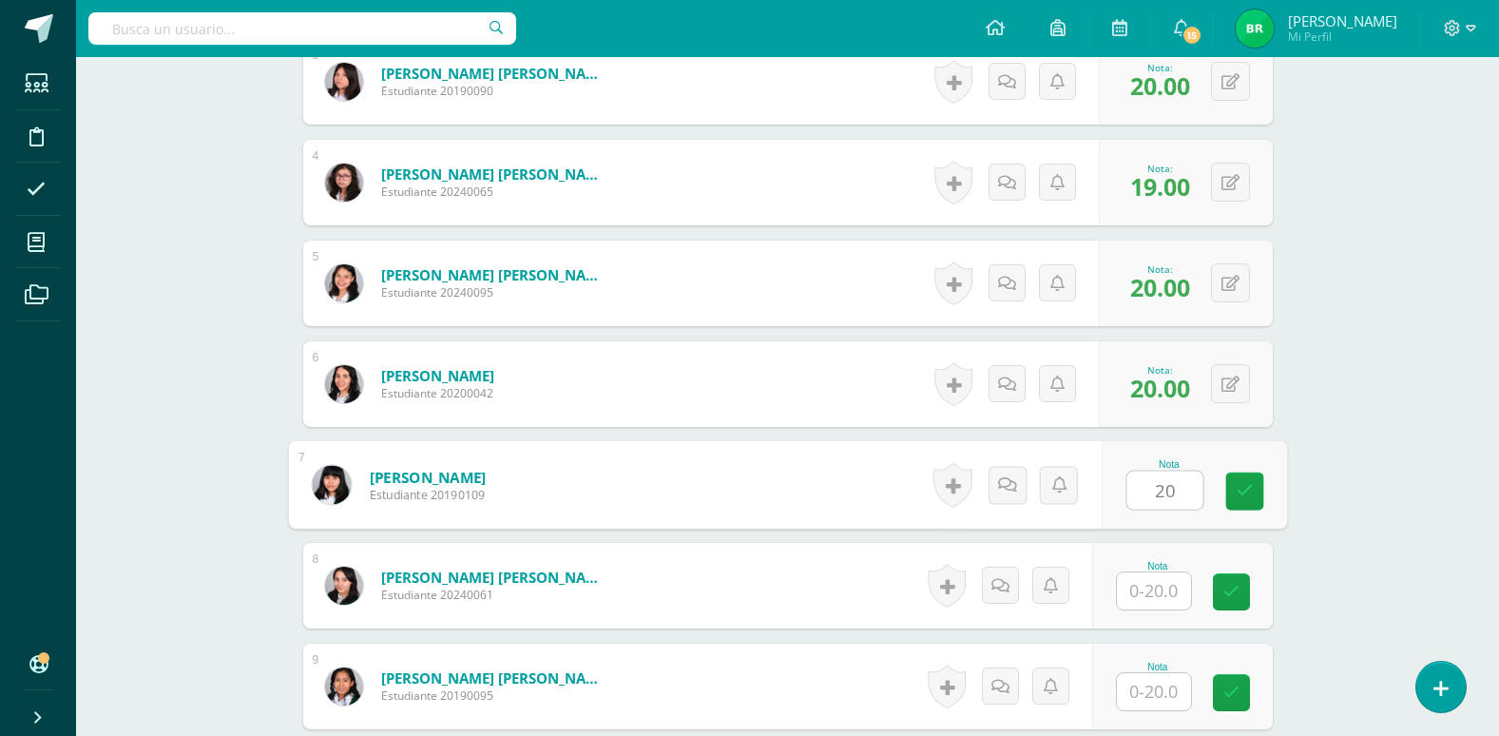
scroll to position [858, 0]
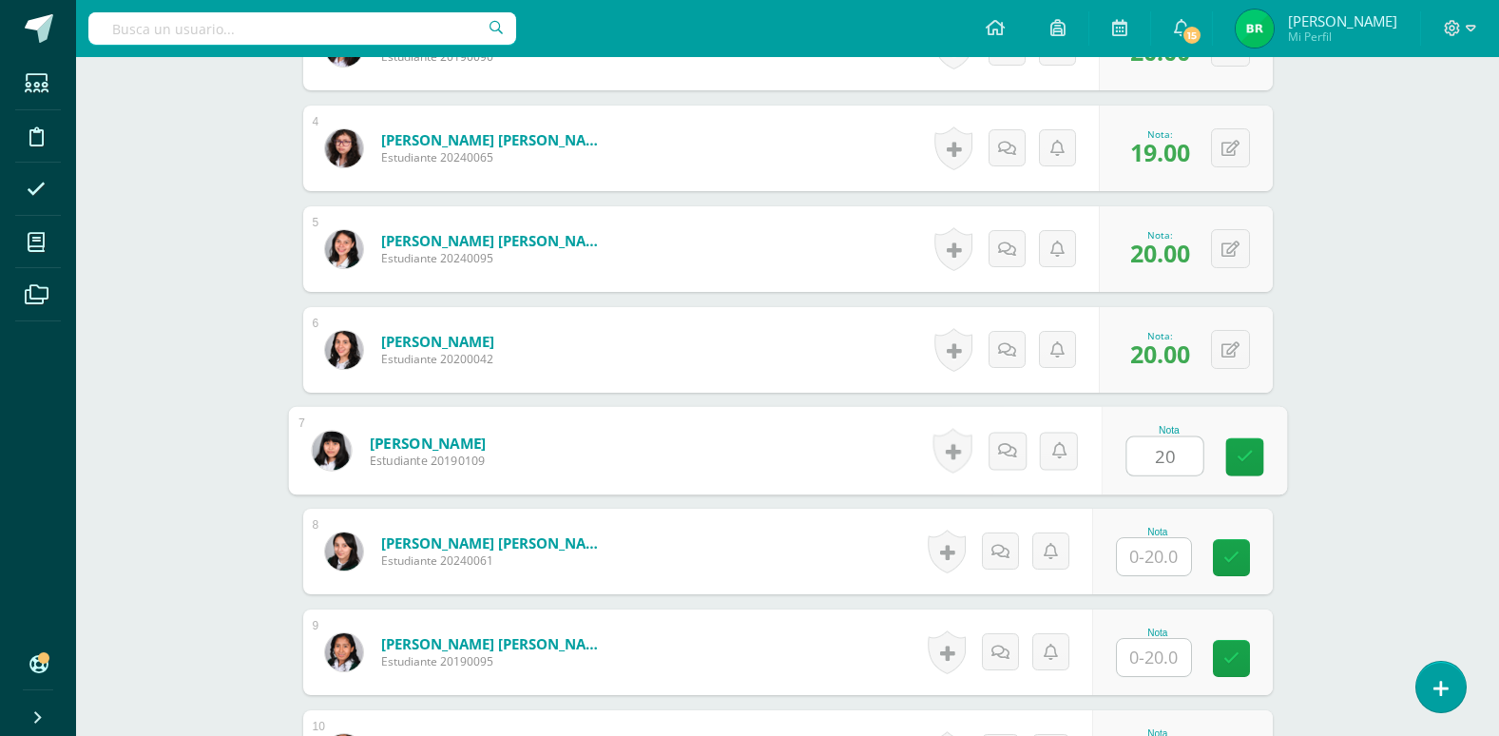
type input "20"
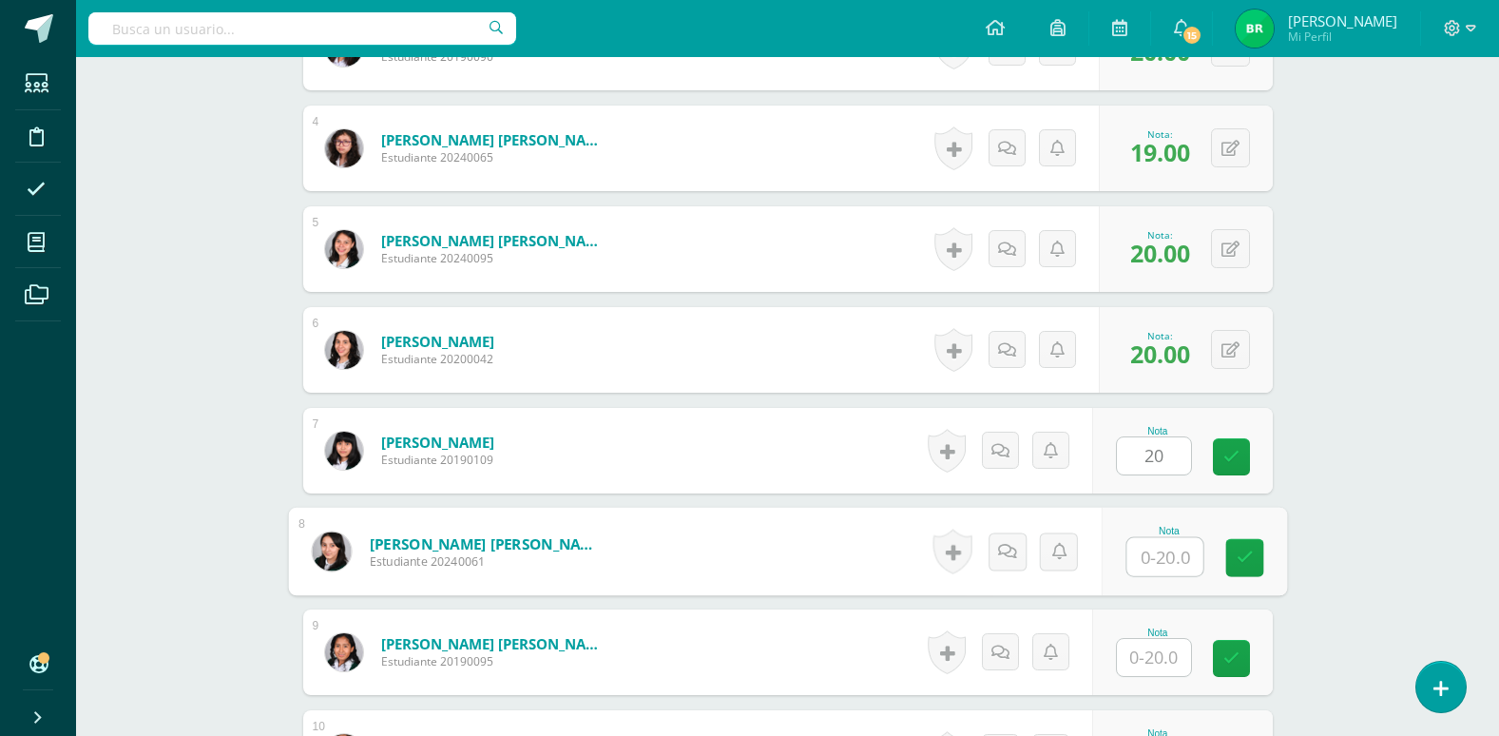
click at [1153, 549] on input "text" at bounding box center [1165, 557] width 76 height 38
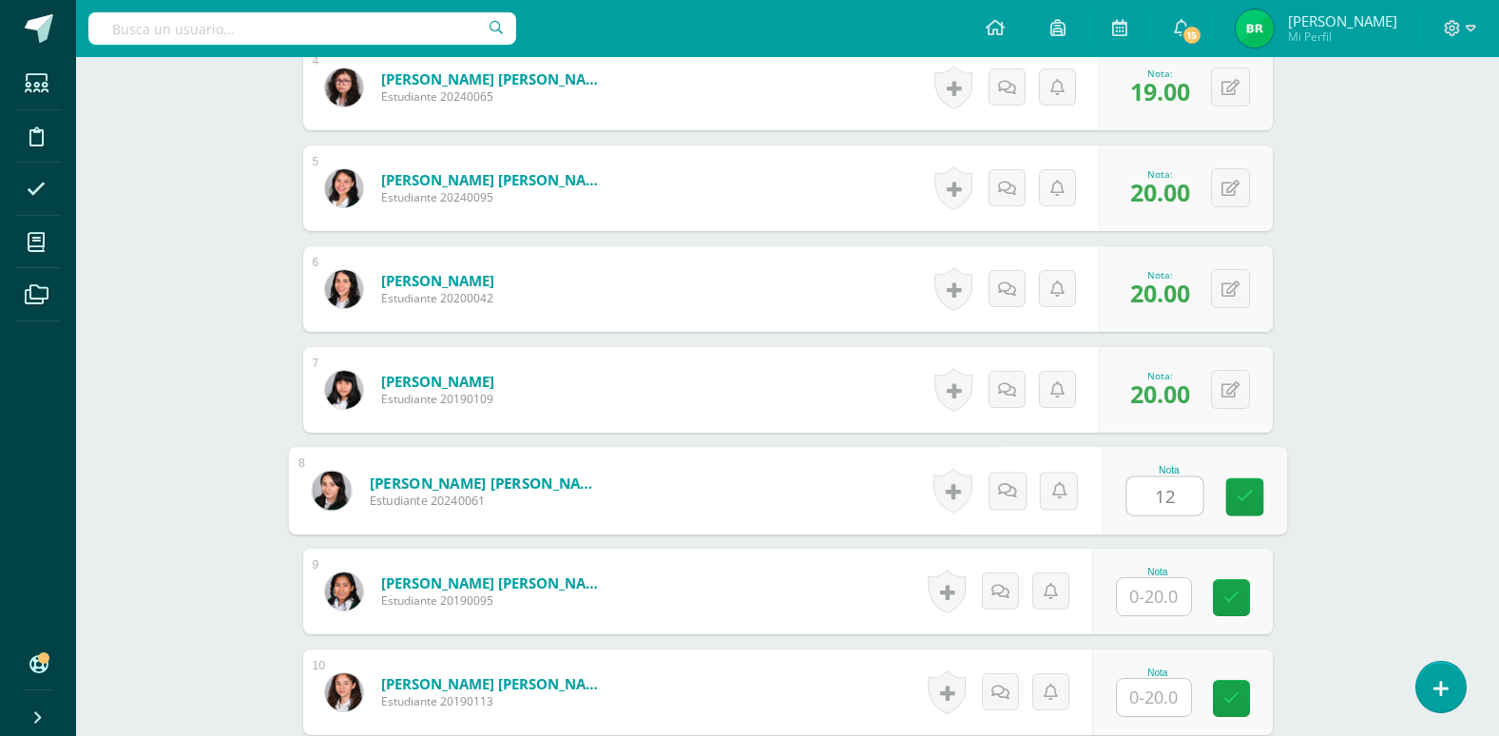
scroll to position [953, 0]
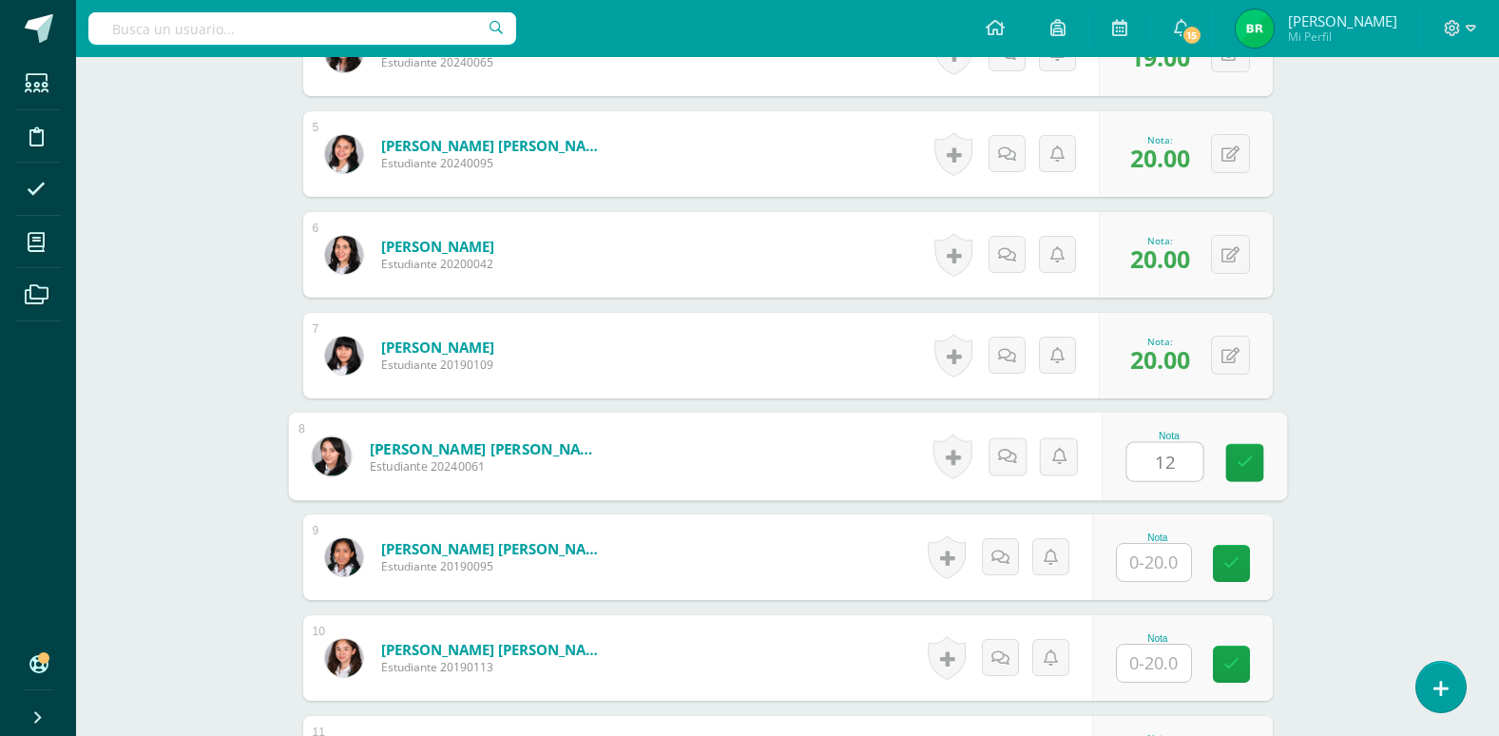
type input "12"
click at [1162, 567] on input "text" at bounding box center [1154, 562] width 74 height 37
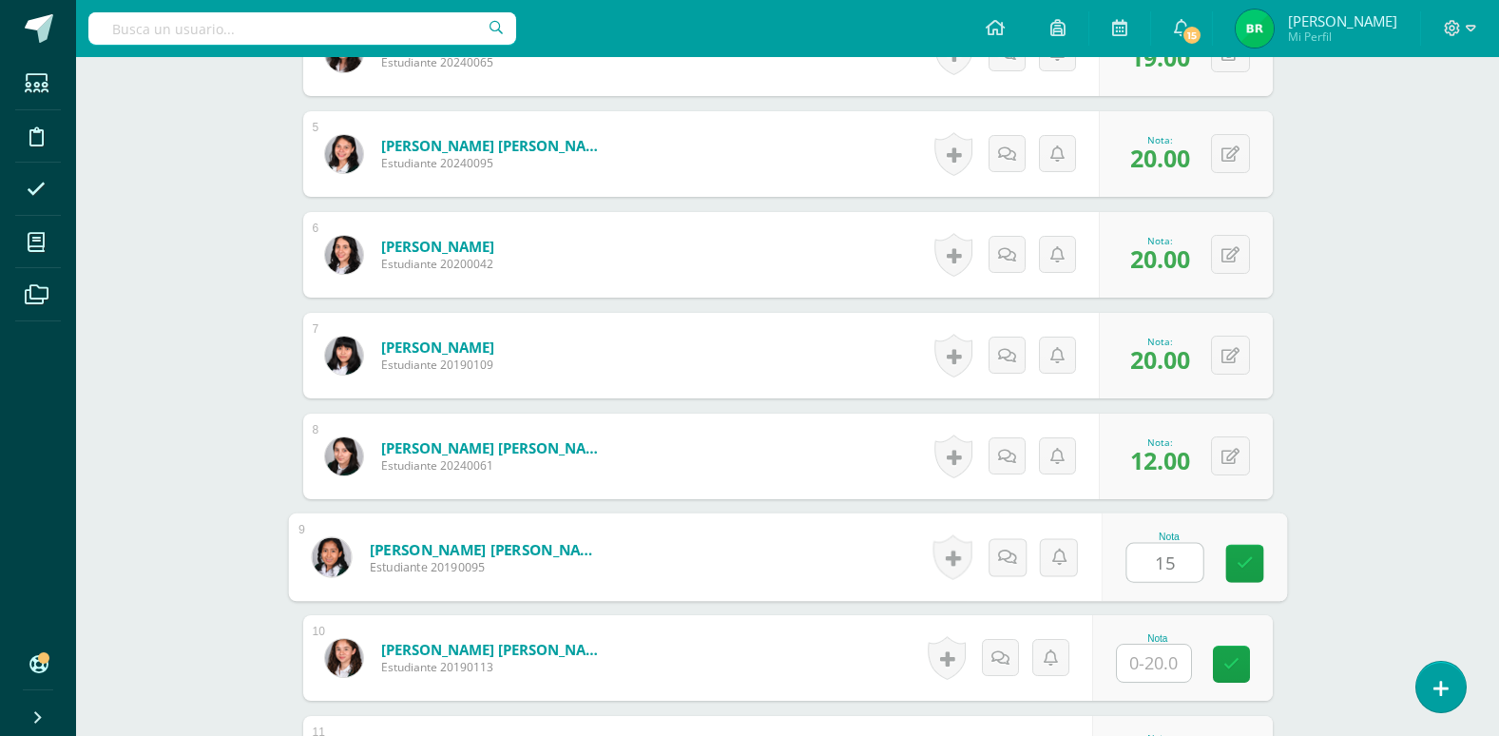
scroll to position [1048, 0]
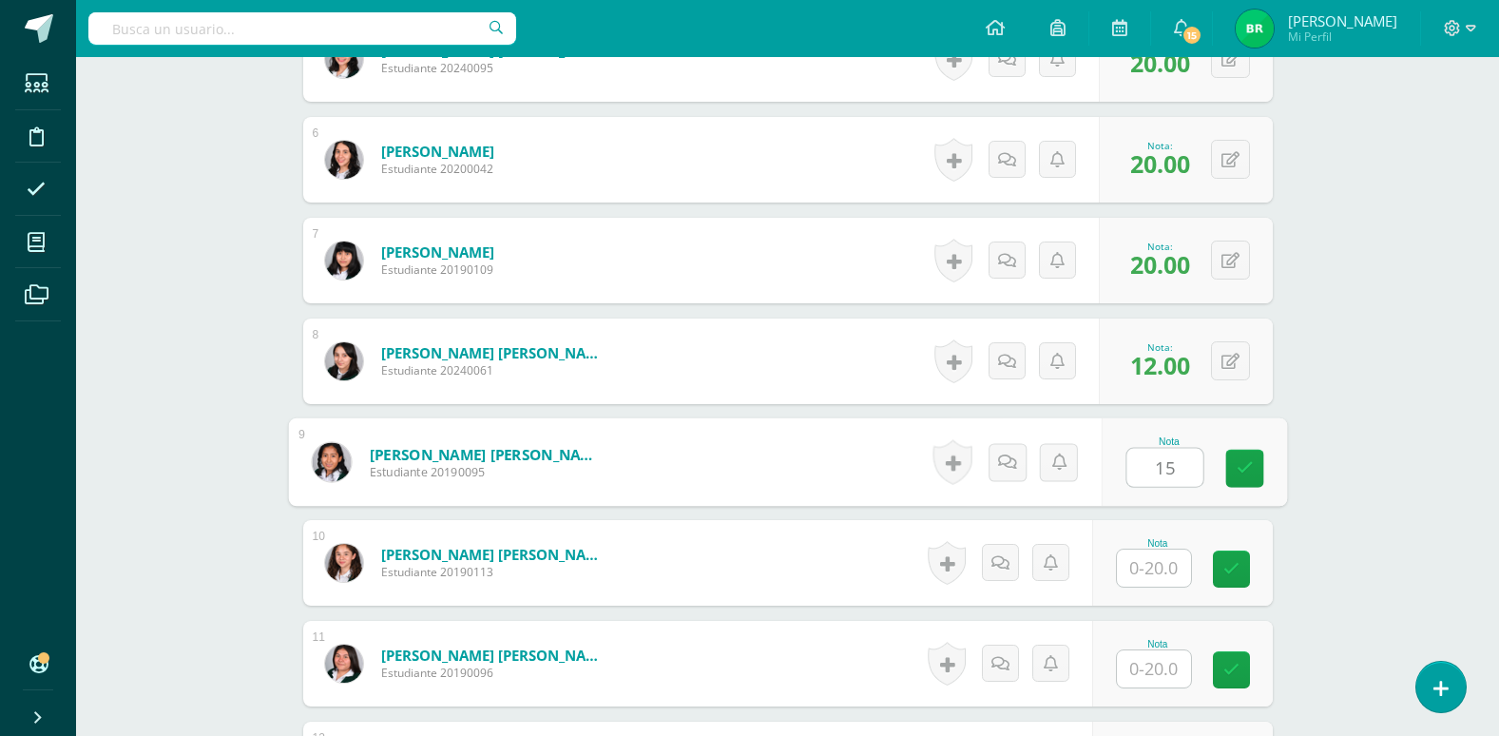
type input "15"
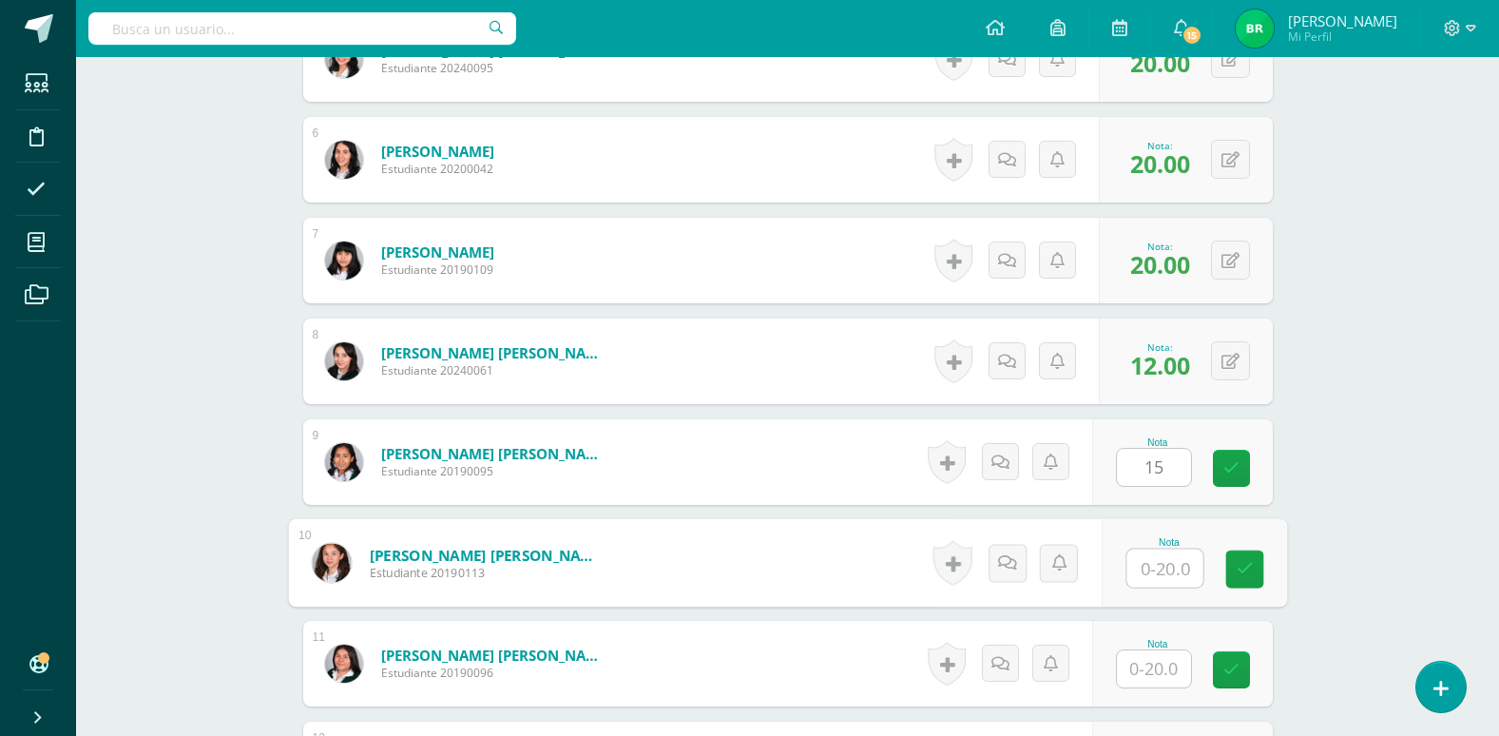
click at [1156, 574] on input "text" at bounding box center [1165, 568] width 76 height 38
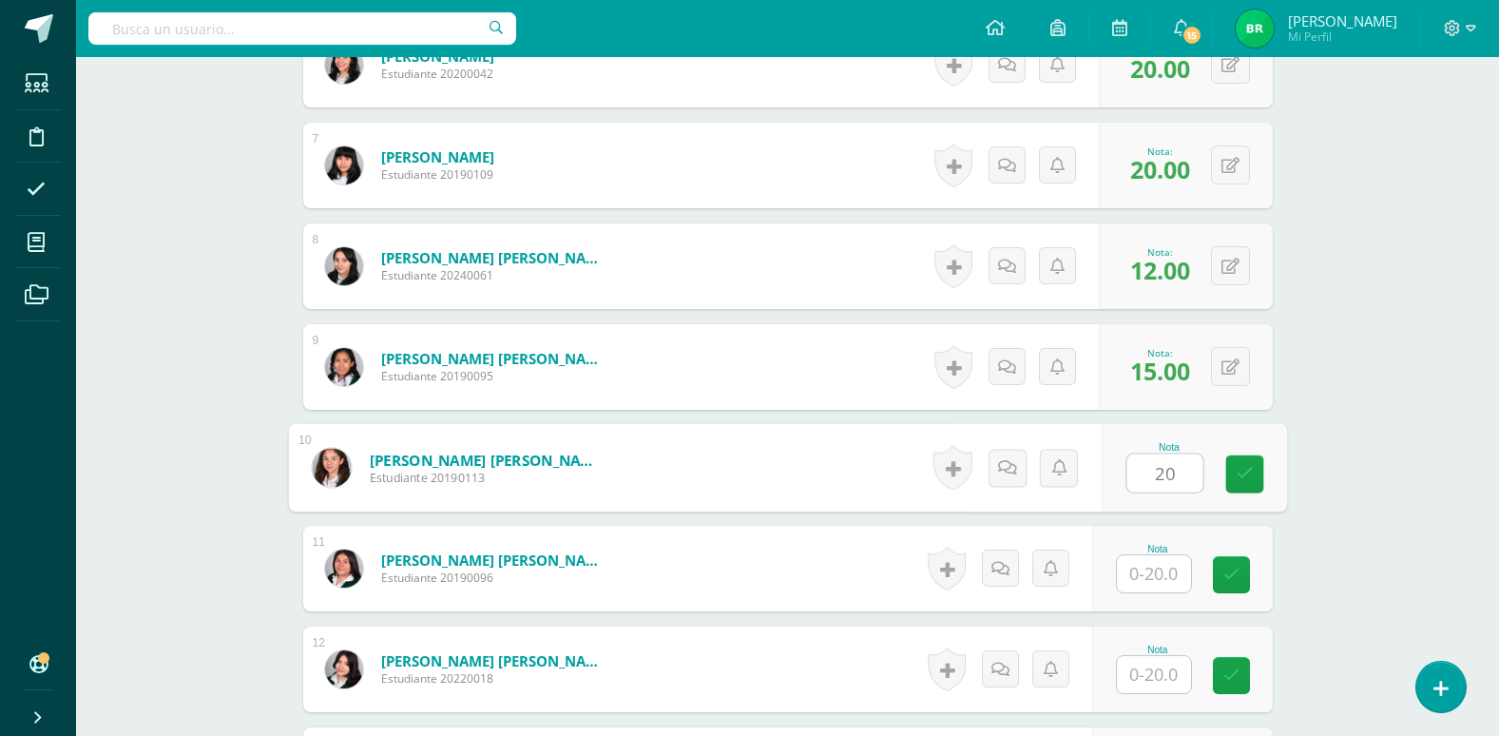
type input "20"
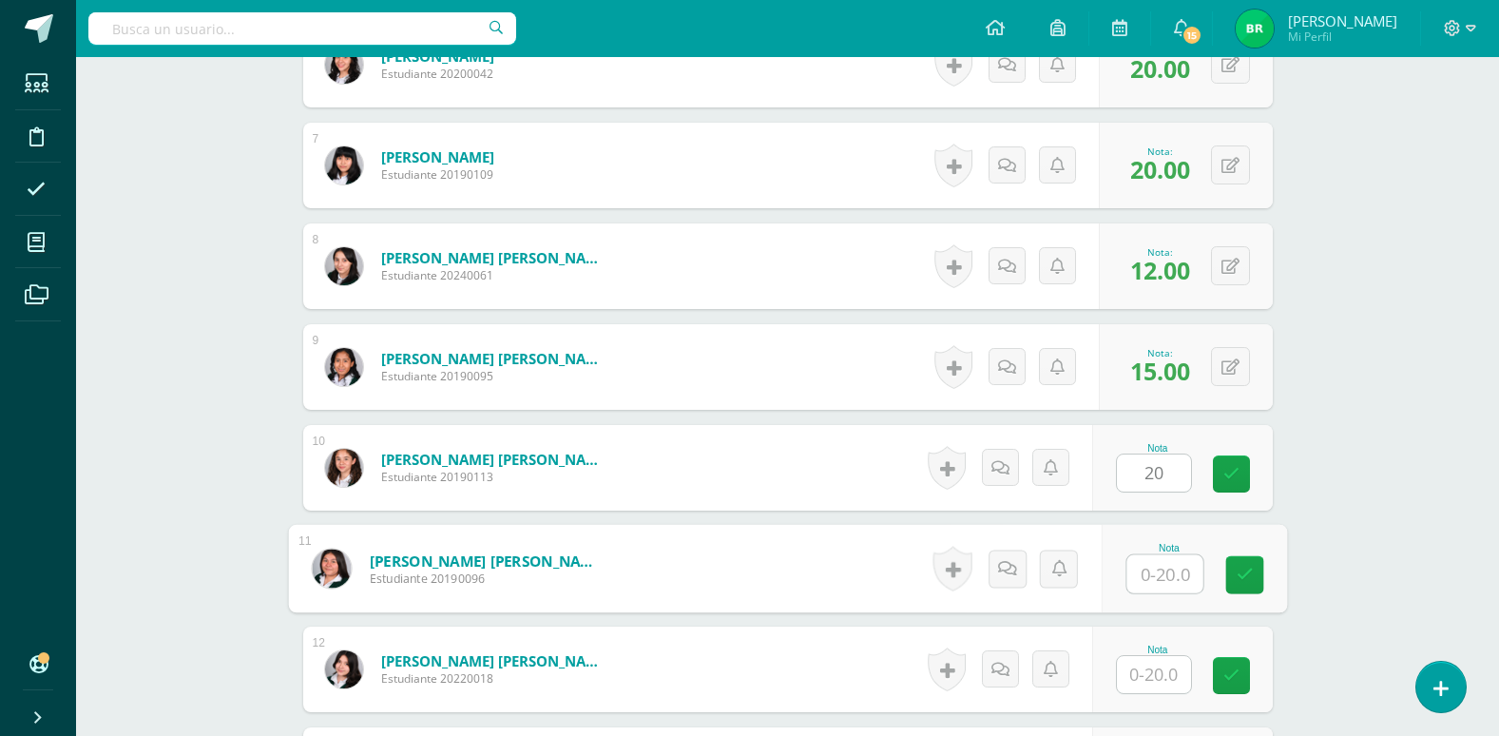
click at [1156, 579] on input "text" at bounding box center [1165, 574] width 76 height 38
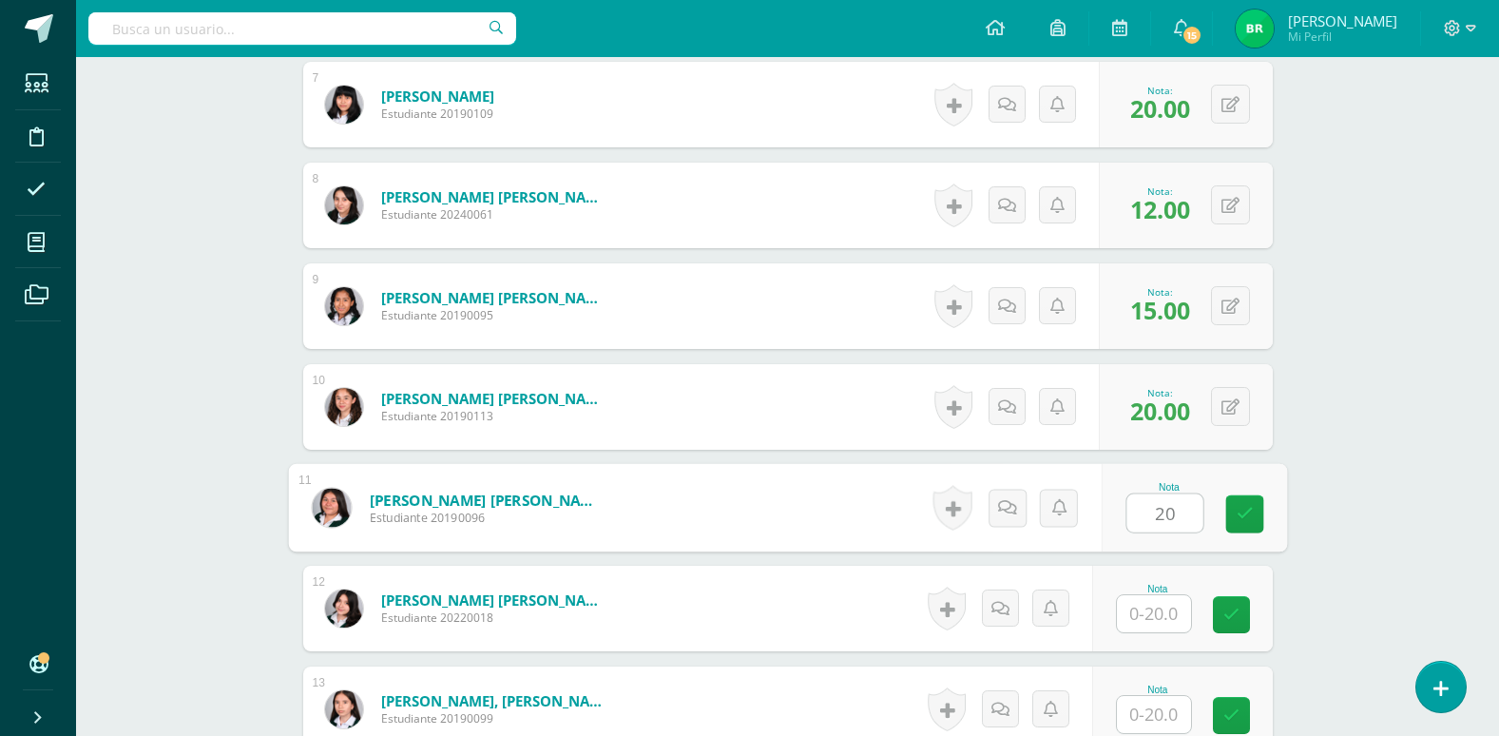
scroll to position [1238, 0]
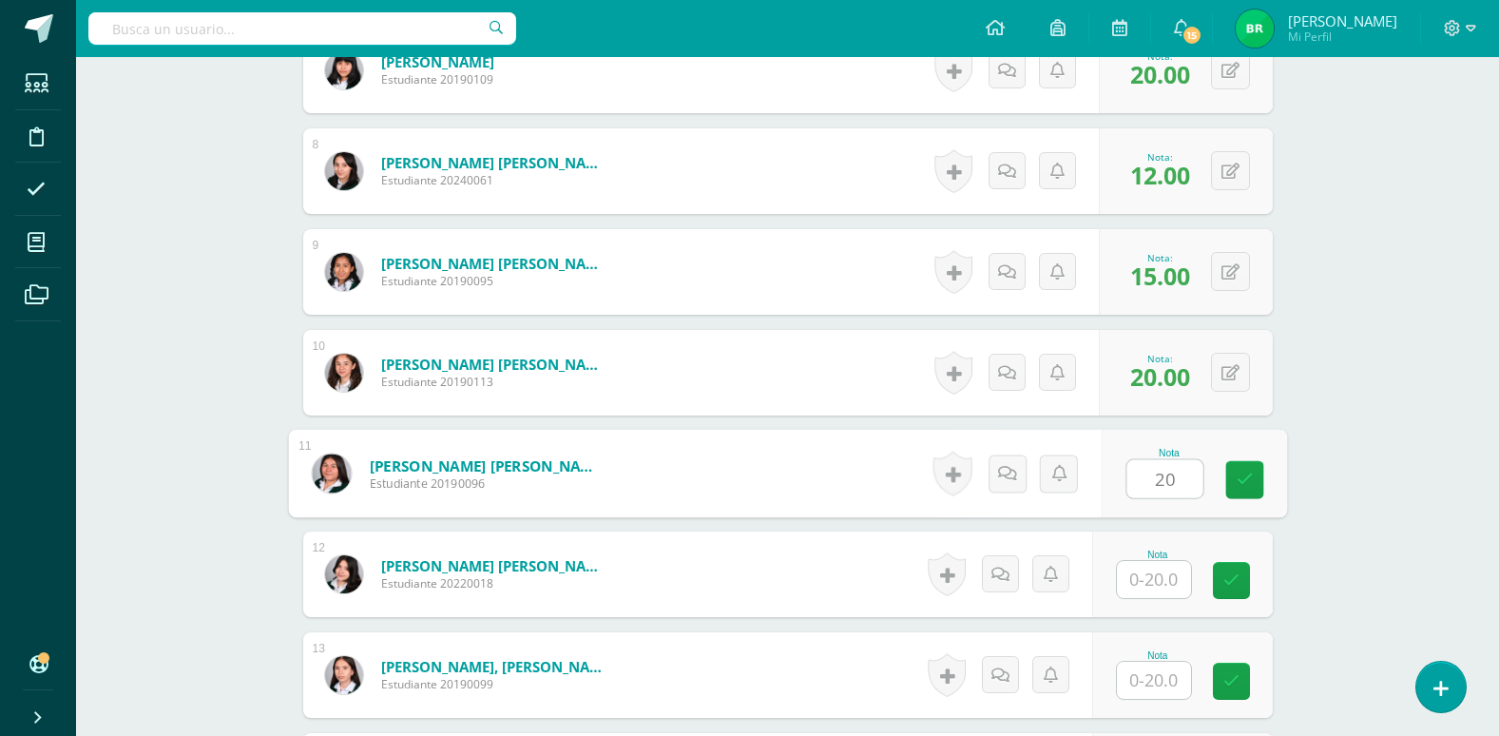
type input "20"
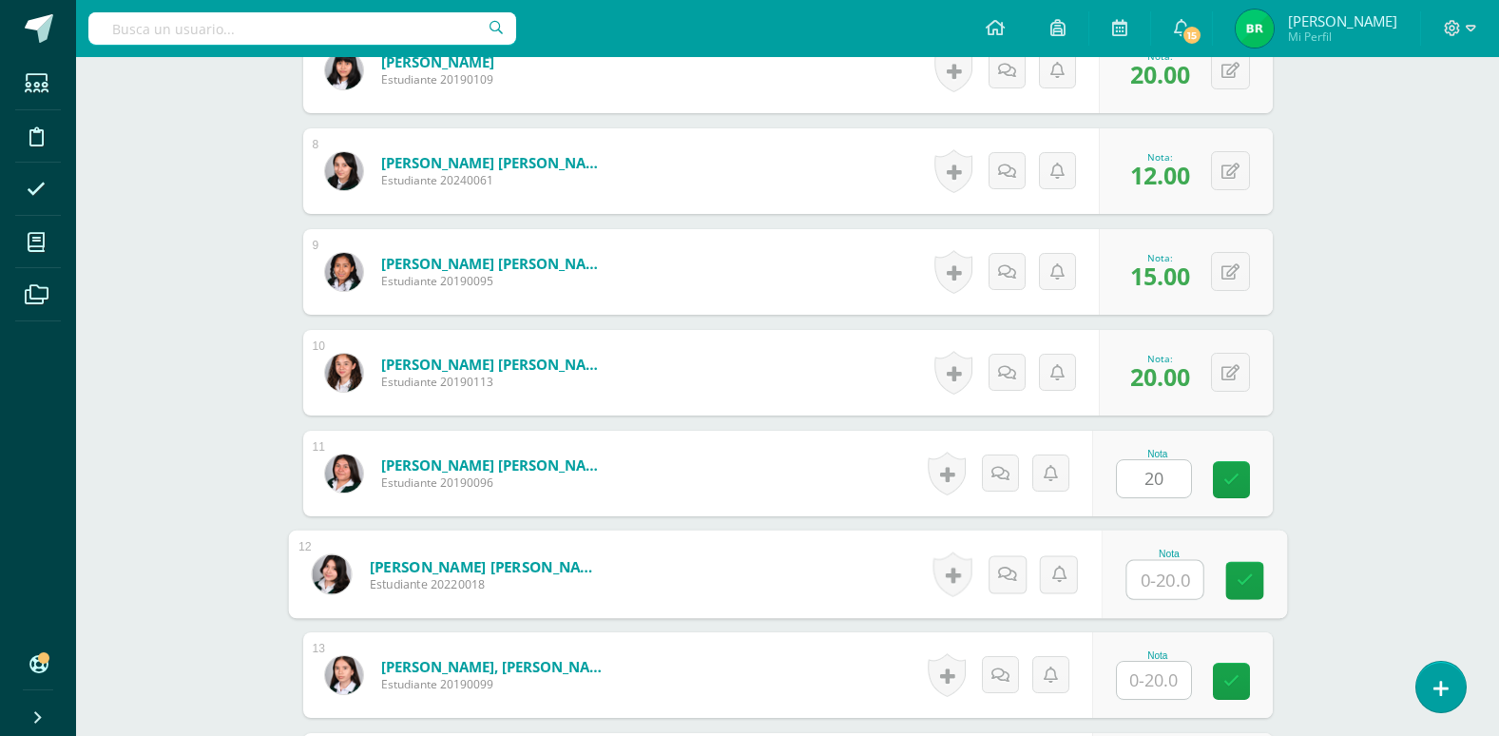
click at [1156, 579] on input "text" at bounding box center [1165, 580] width 76 height 38
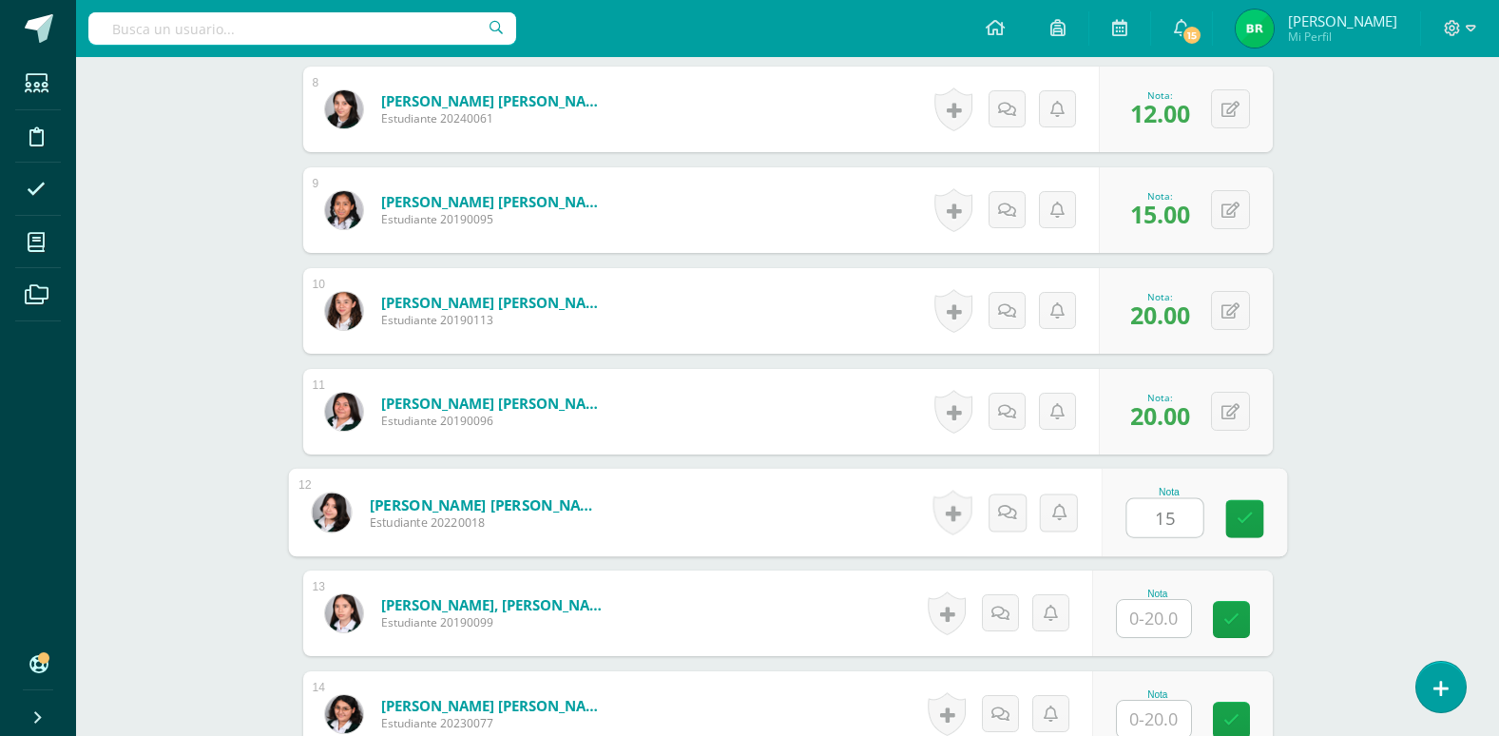
scroll to position [1333, 0]
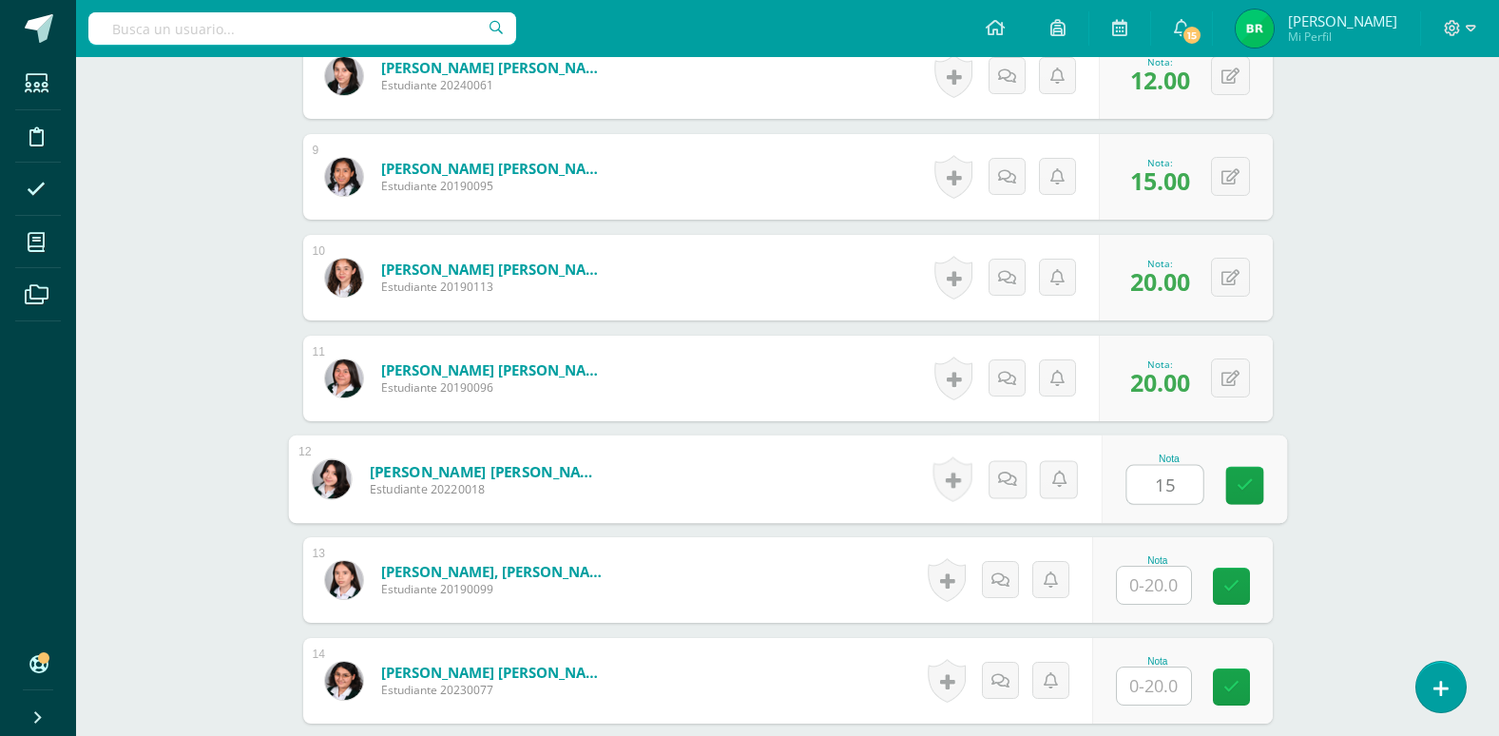
type input "15"
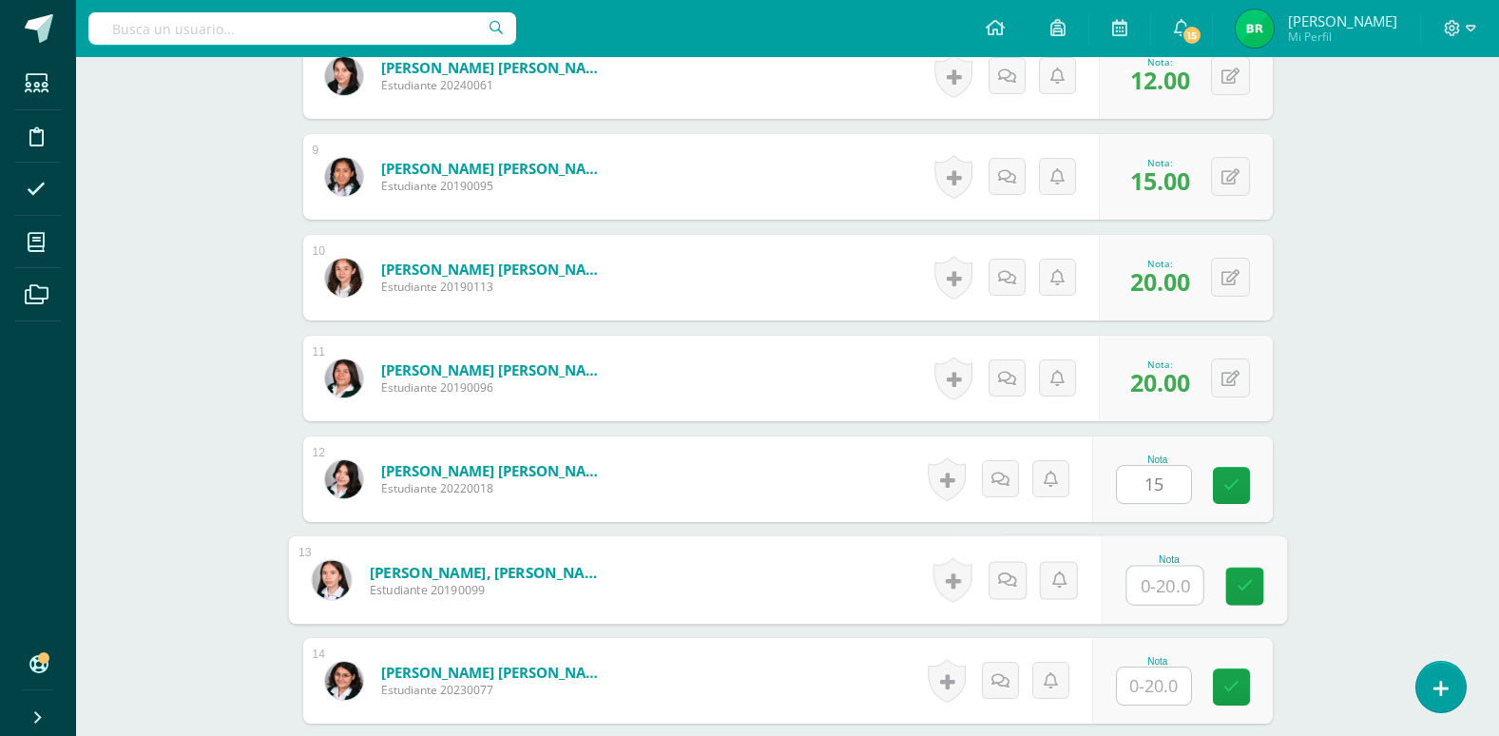
click at [1156, 584] on input "text" at bounding box center [1165, 586] width 76 height 38
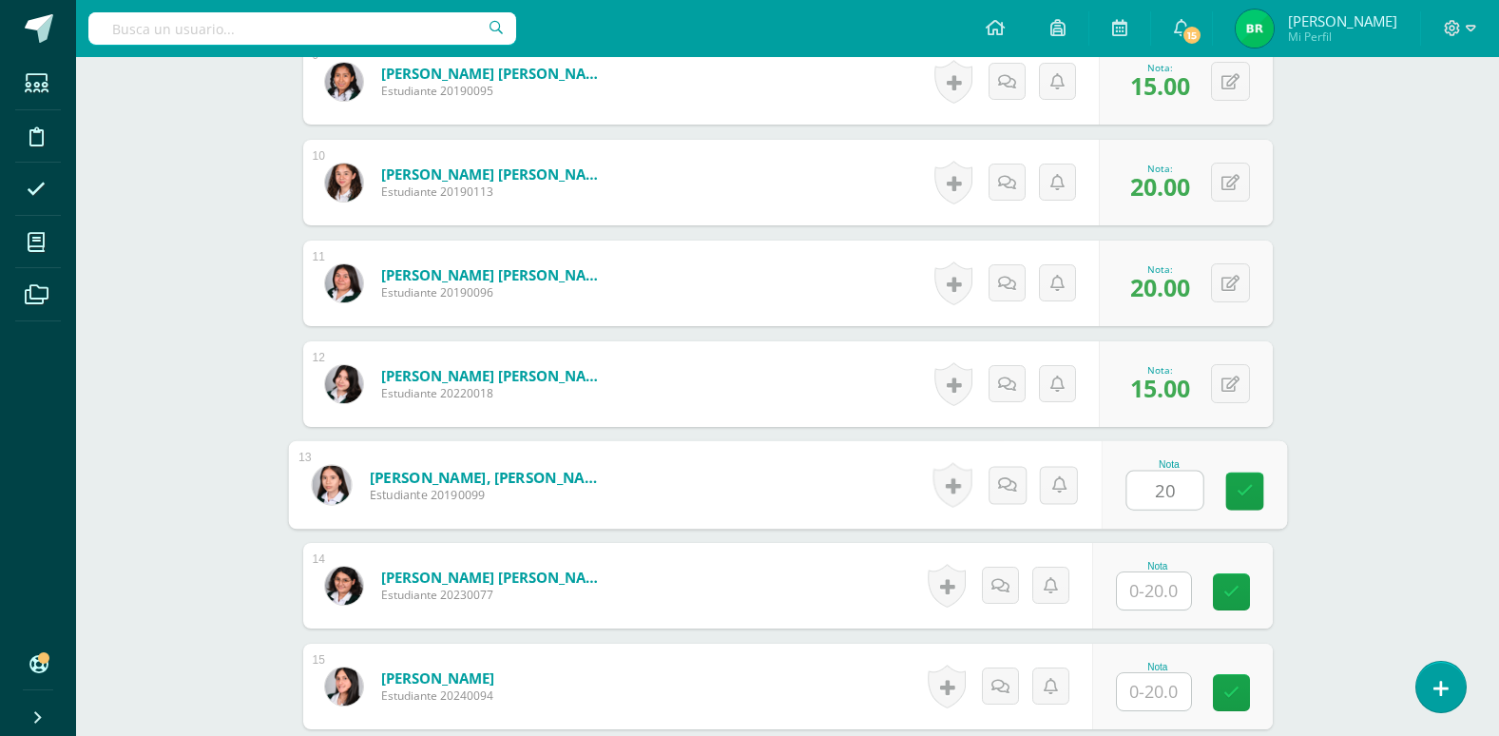
type input "20"
click at [1160, 591] on input "text" at bounding box center [1154, 590] width 74 height 37
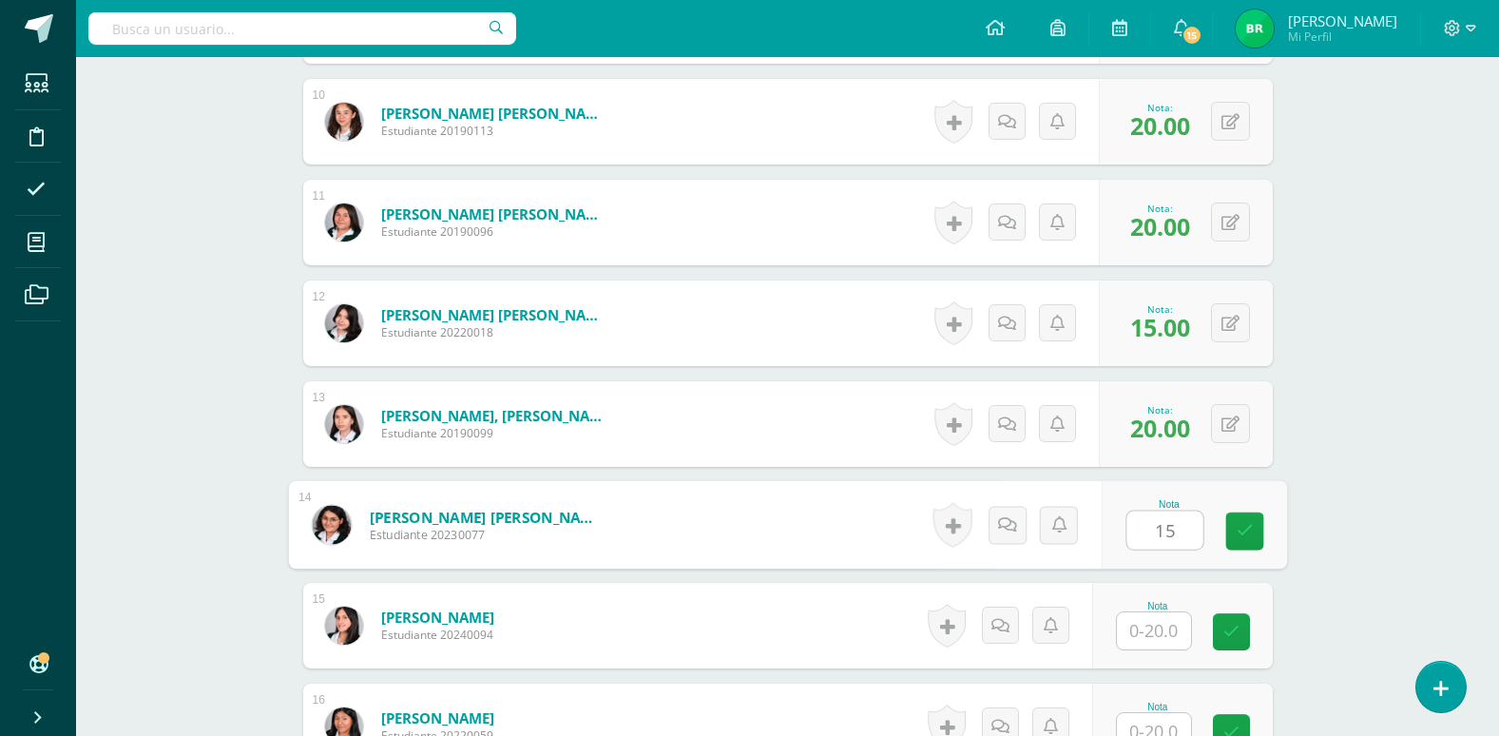
scroll to position [1523, 0]
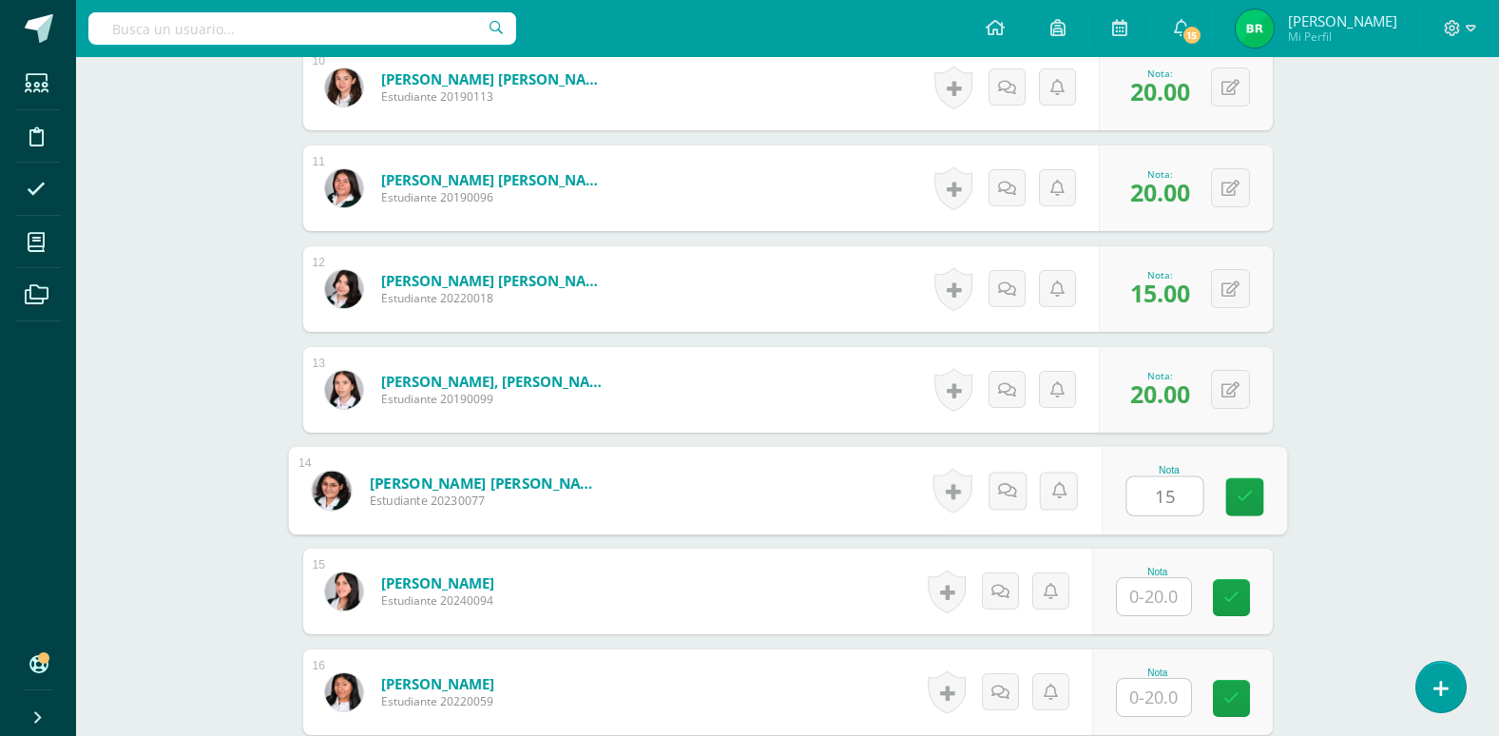
type input "15"
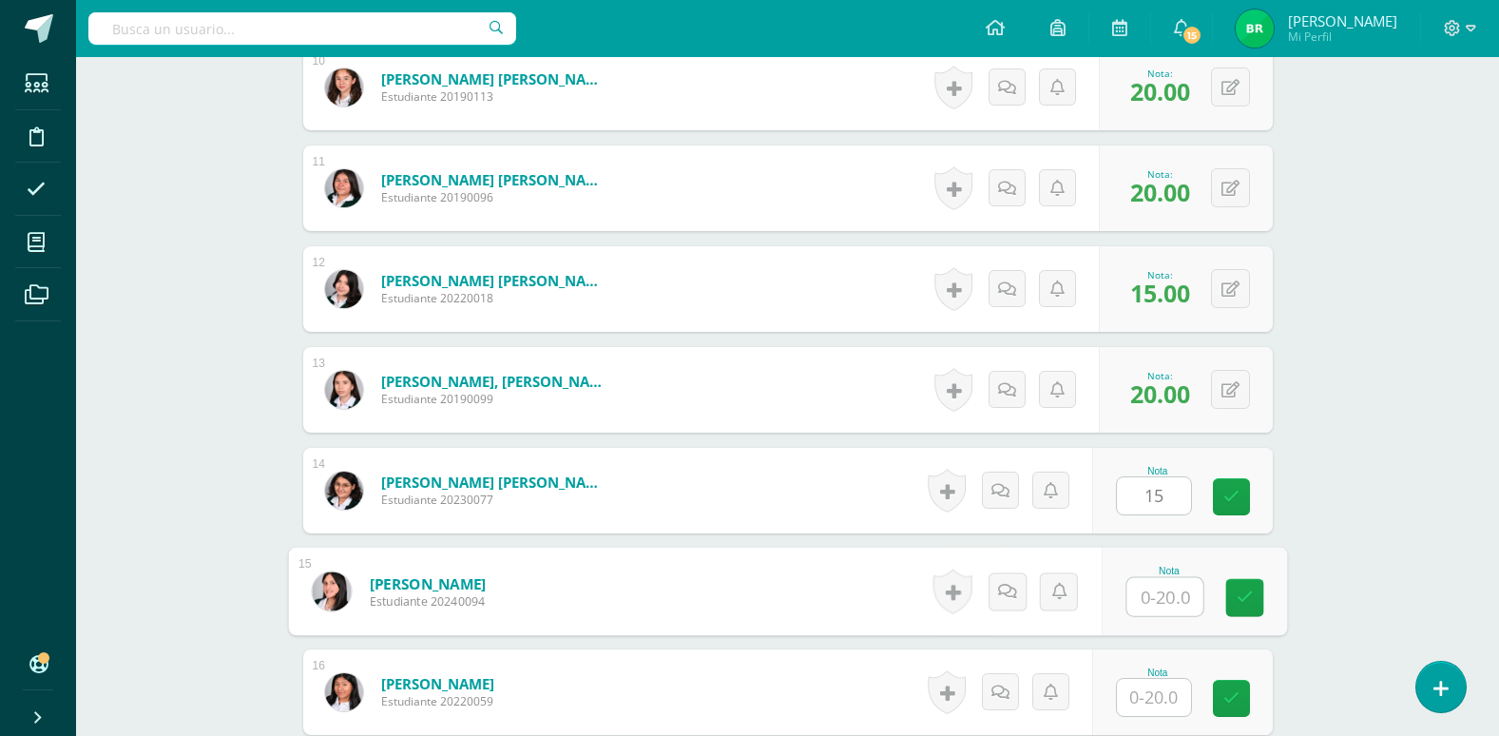
click at [1160, 592] on input "text" at bounding box center [1165, 597] width 76 height 38
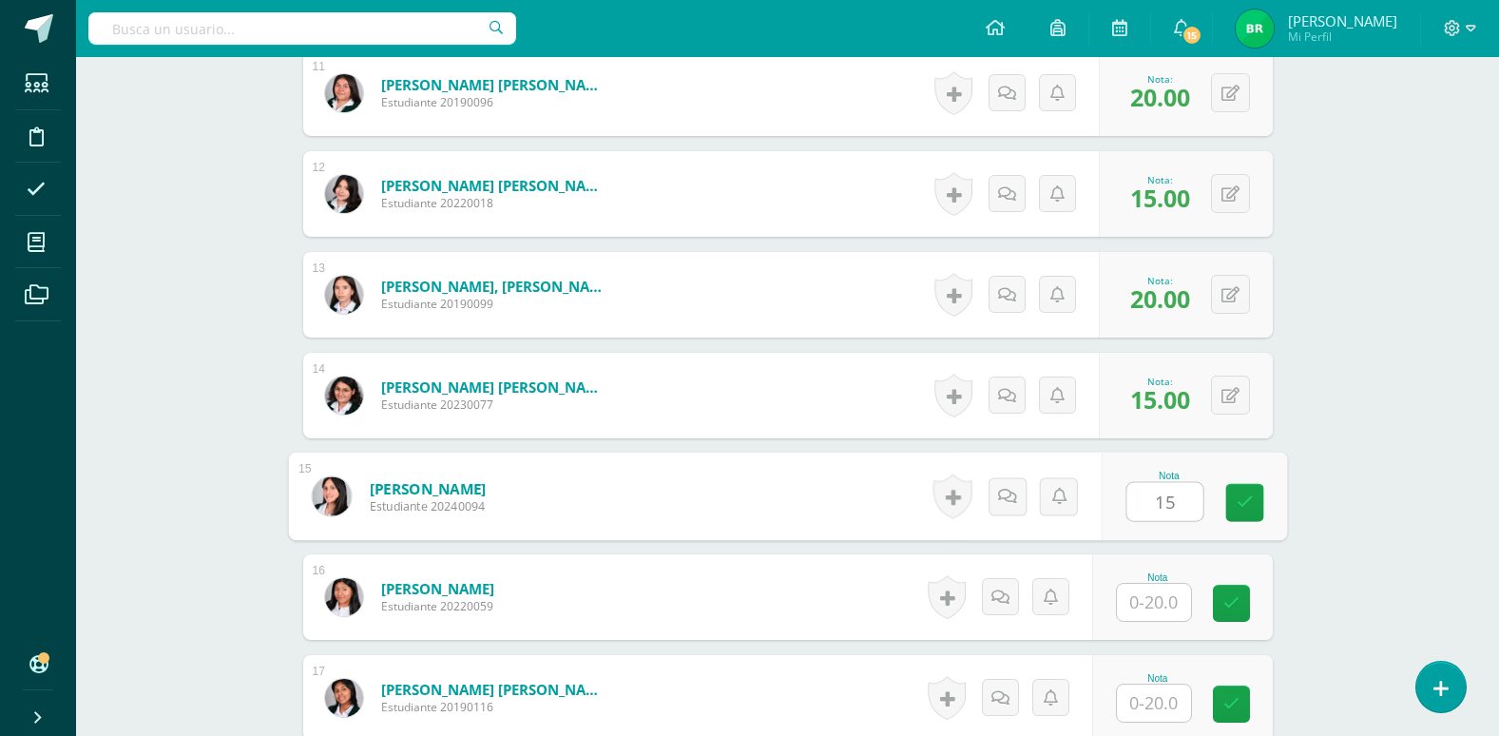
type input "15"
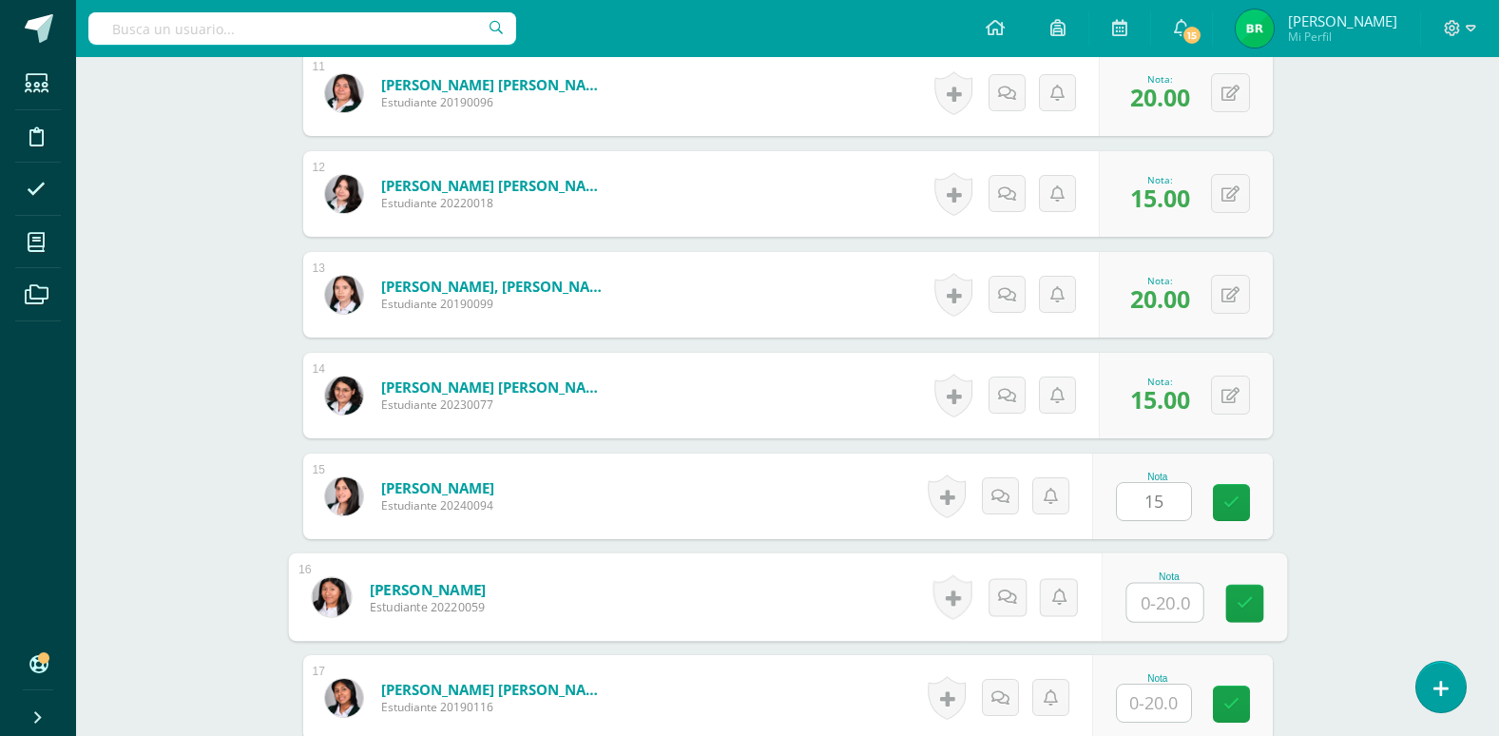
click at [1160, 598] on input "text" at bounding box center [1165, 603] width 76 height 38
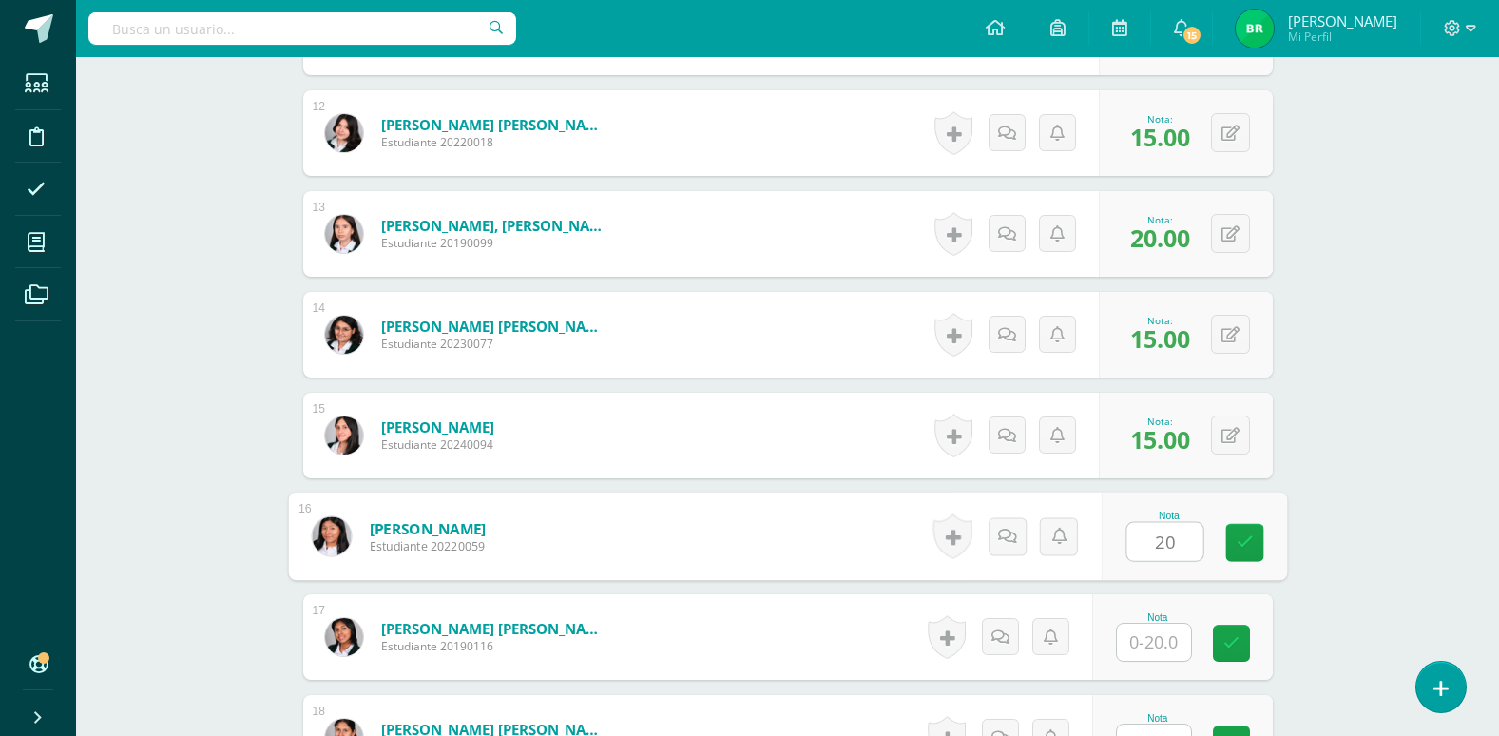
scroll to position [1713, 0]
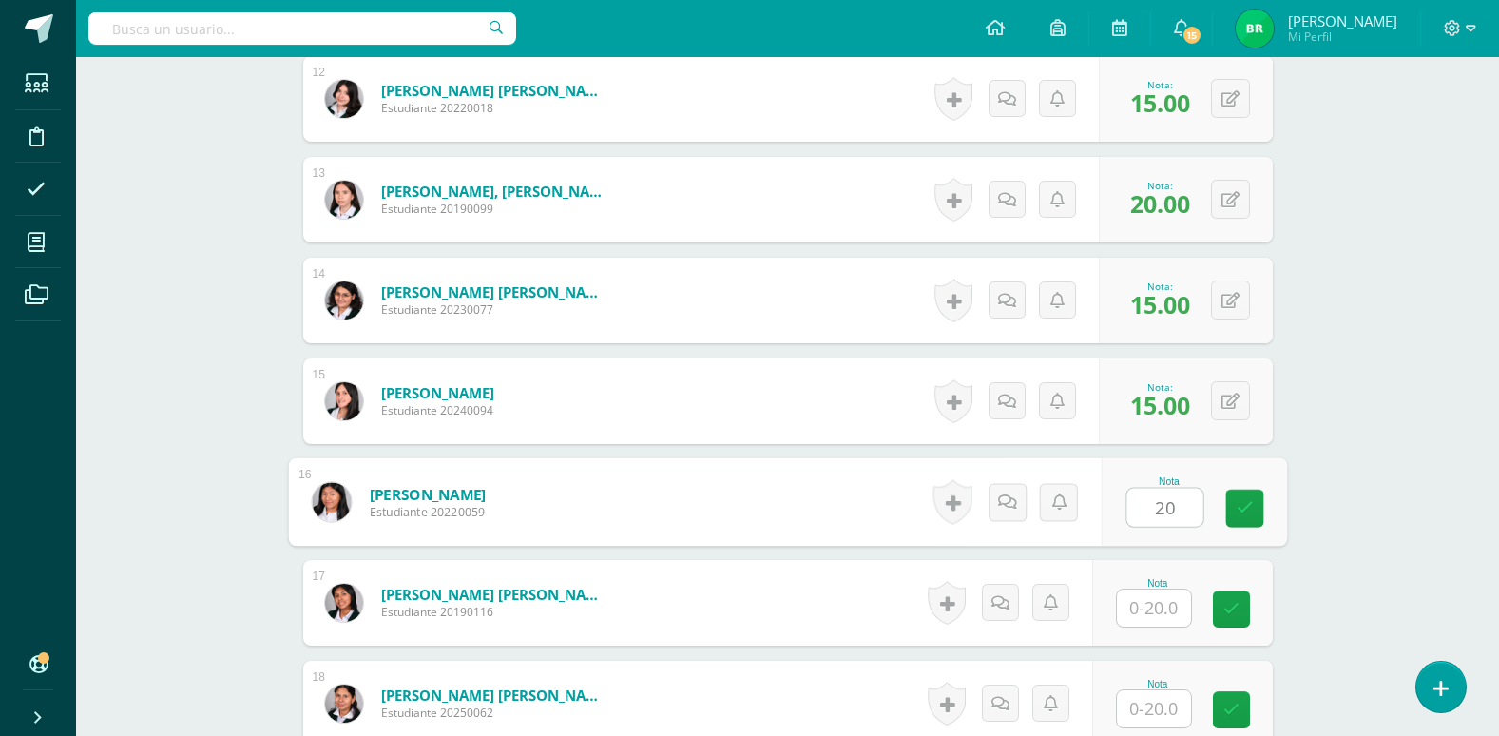
type input "20"
click at [1156, 608] on input "text" at bounding box center [1154, 607] width 74 height 37
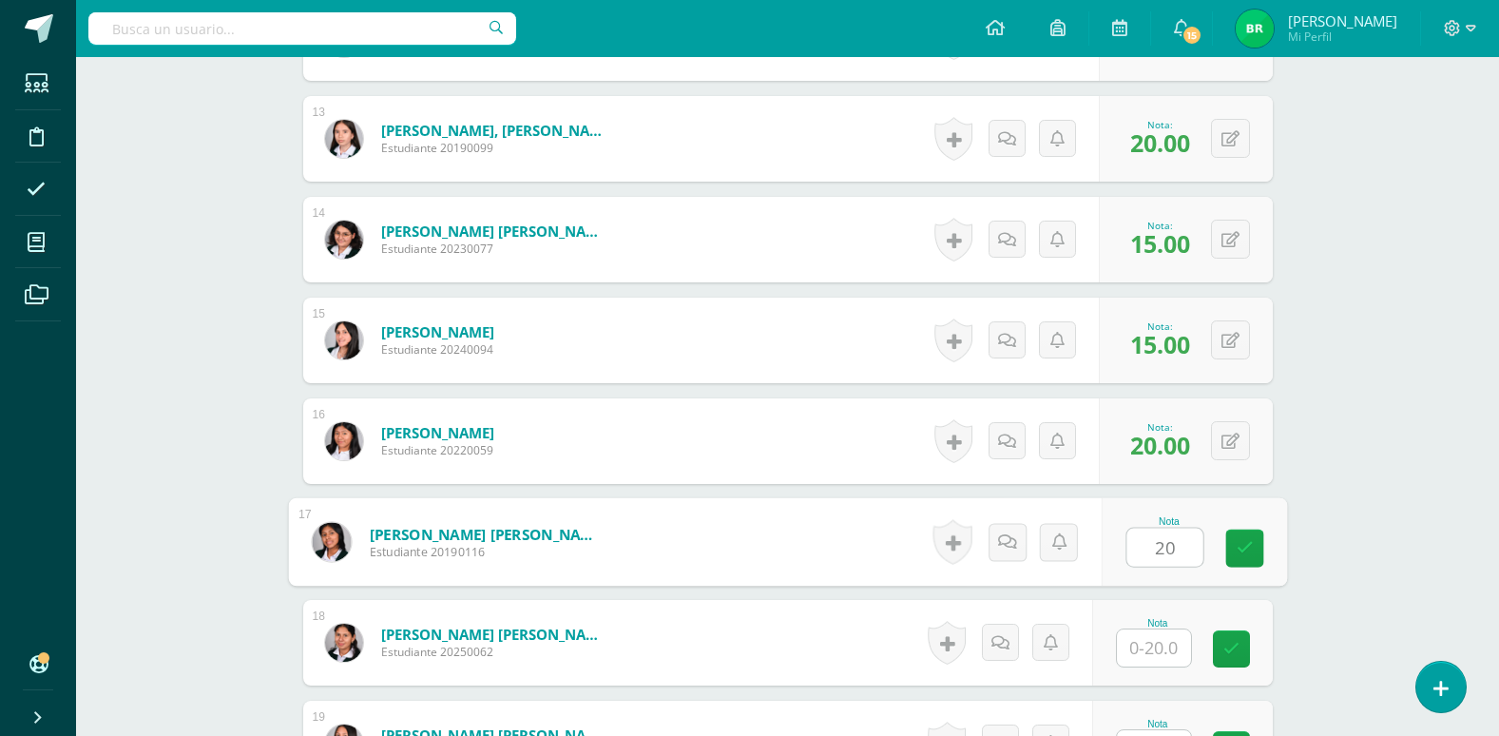
scroll to position [1808, 0]
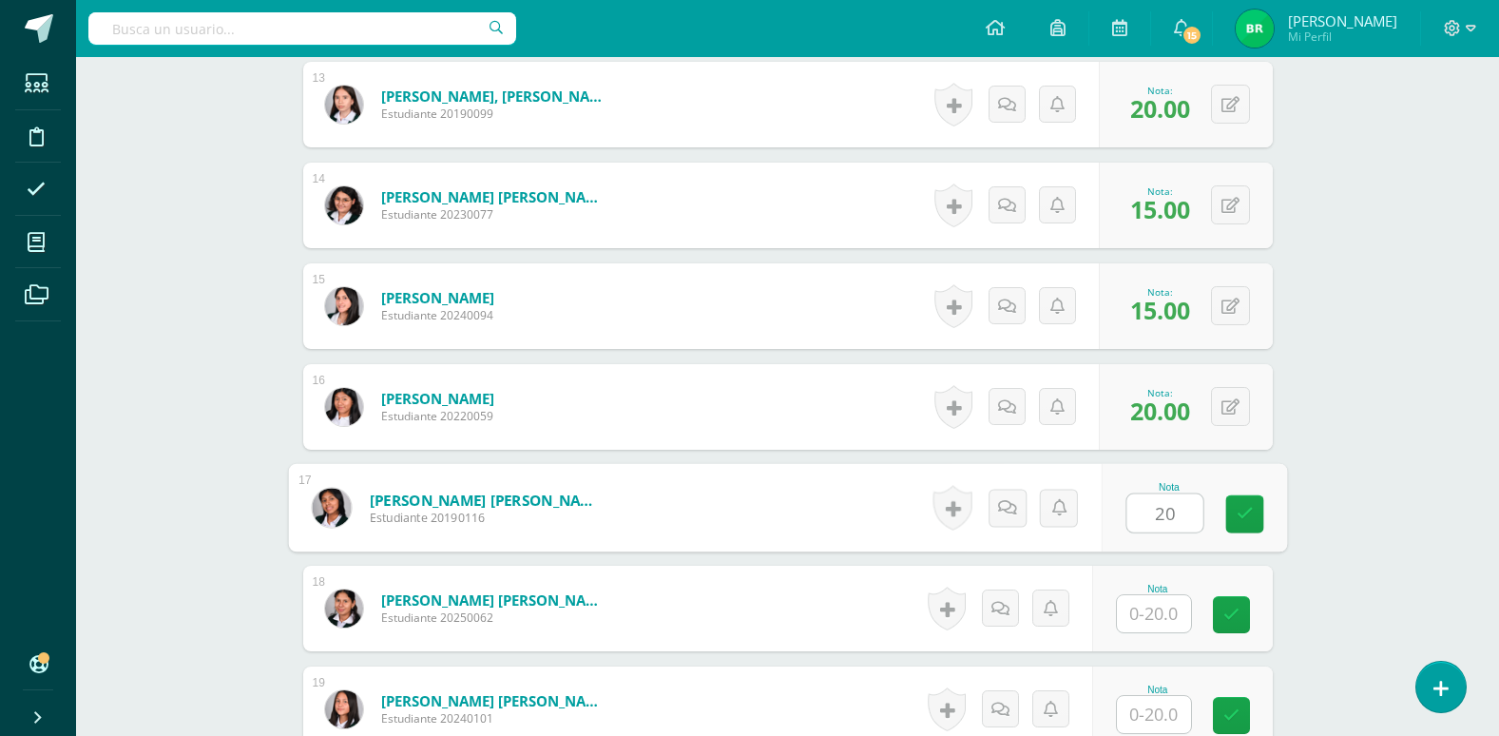
type input "20"
click at [1157, 612] on input "text" at bounding box center [1154, 613] width 74 height 37
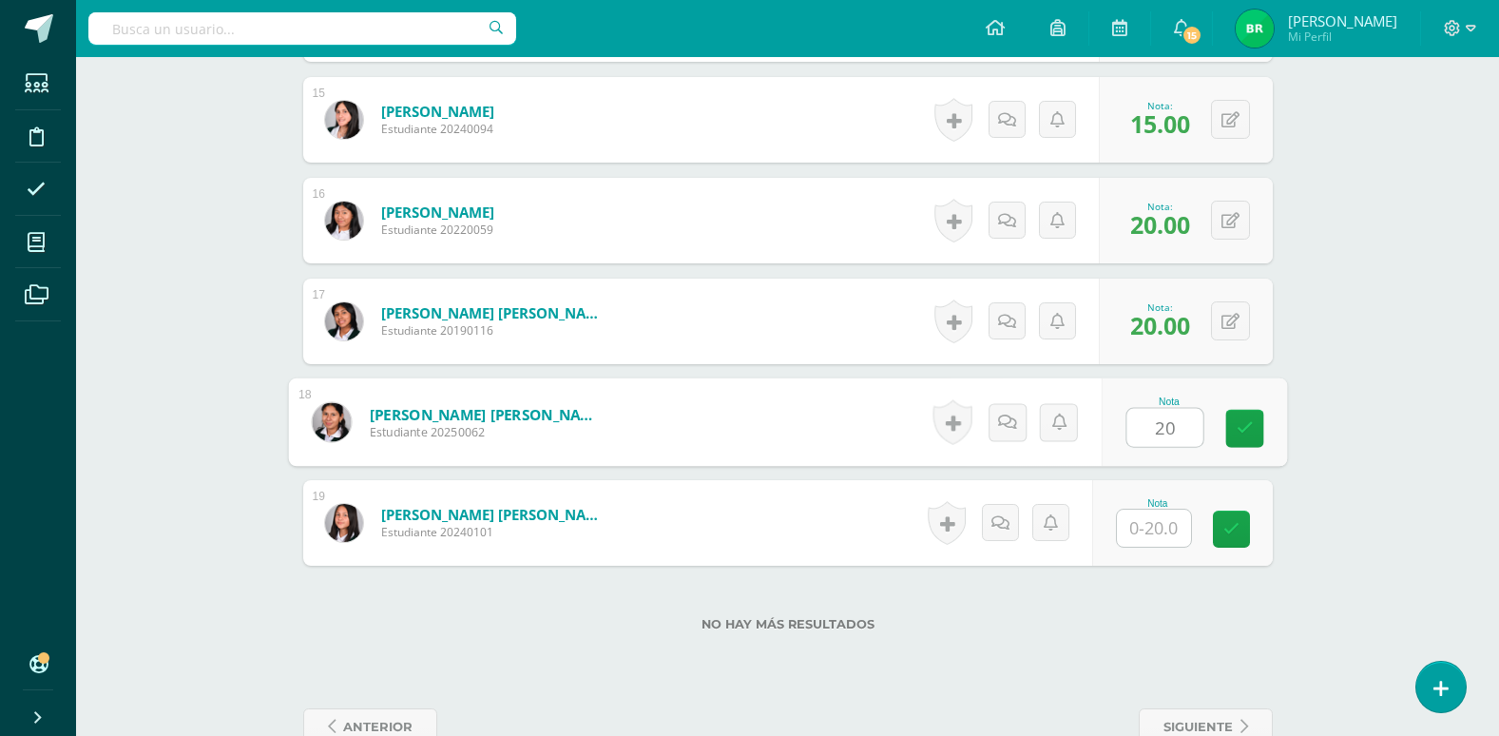
scroll to position [1998, 0]
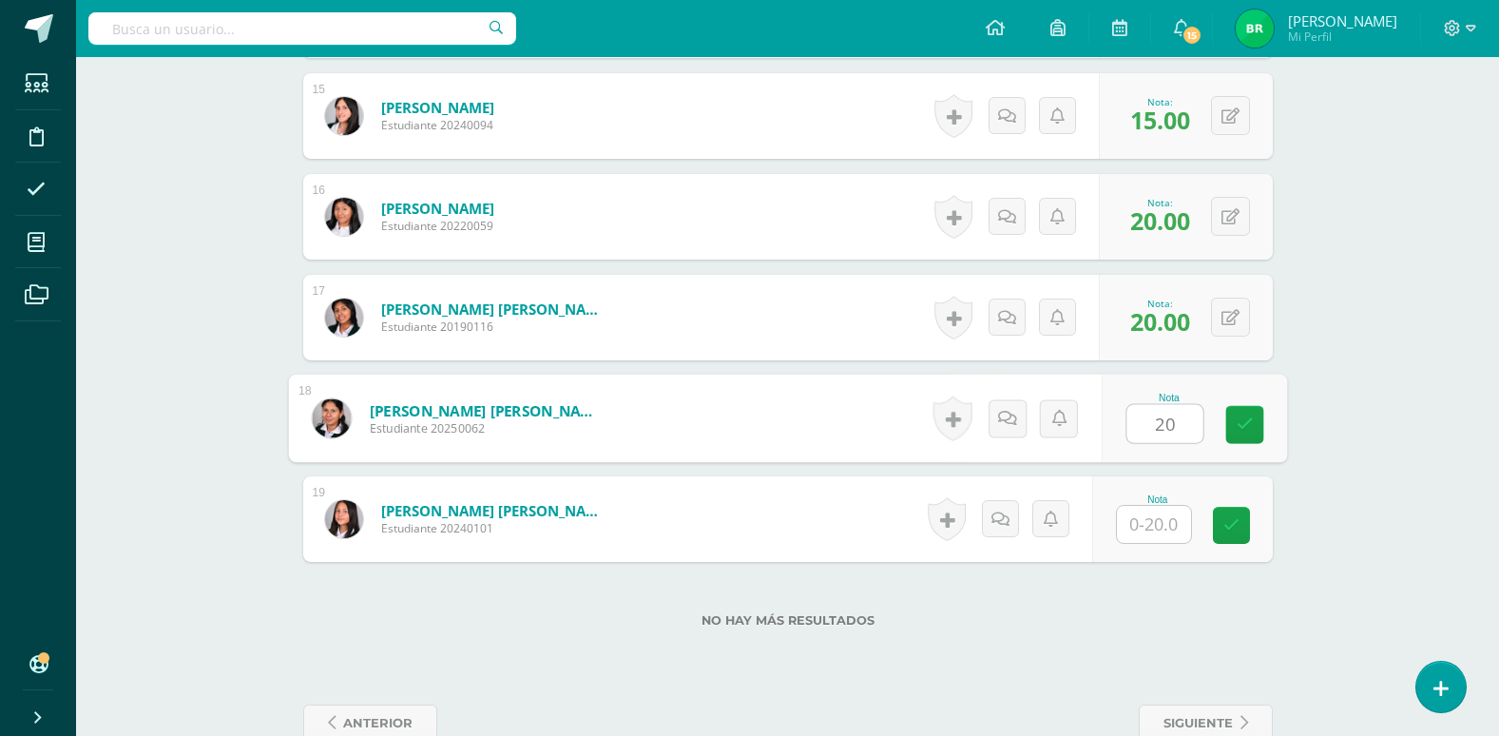
type input "20"
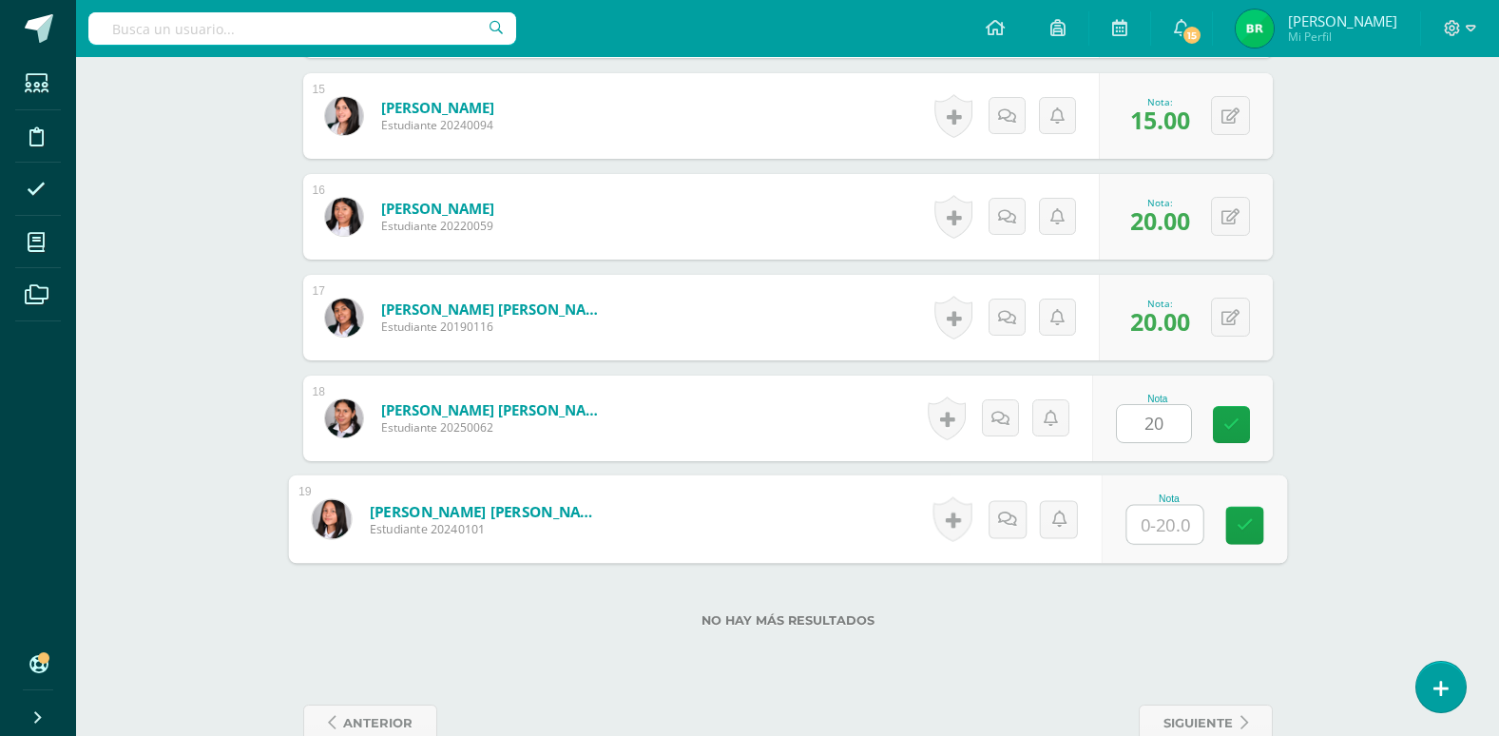
click at [1149, 529] on input "text" at bounding box center [1165, 525] width 76 height 38
type input "18"
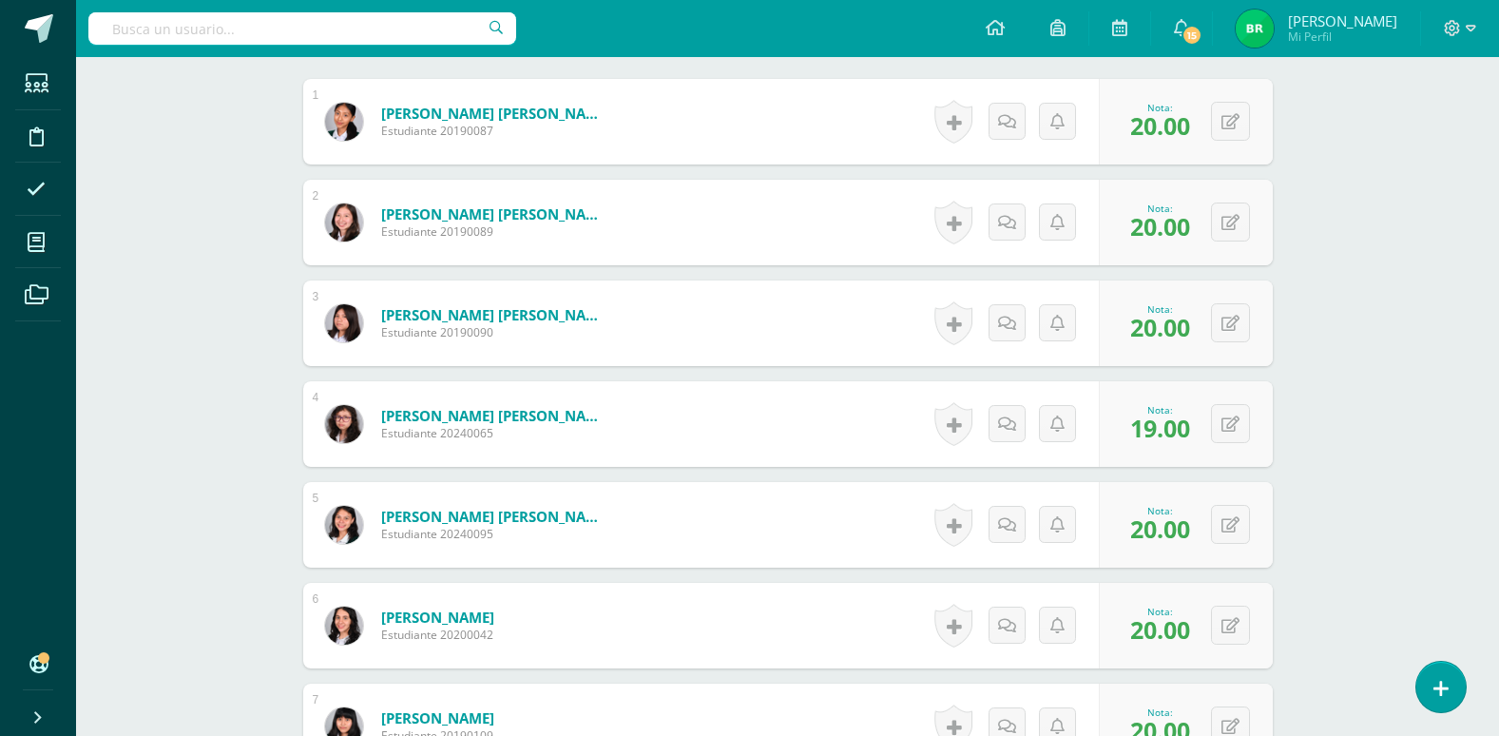
scroll to position [616, 0]
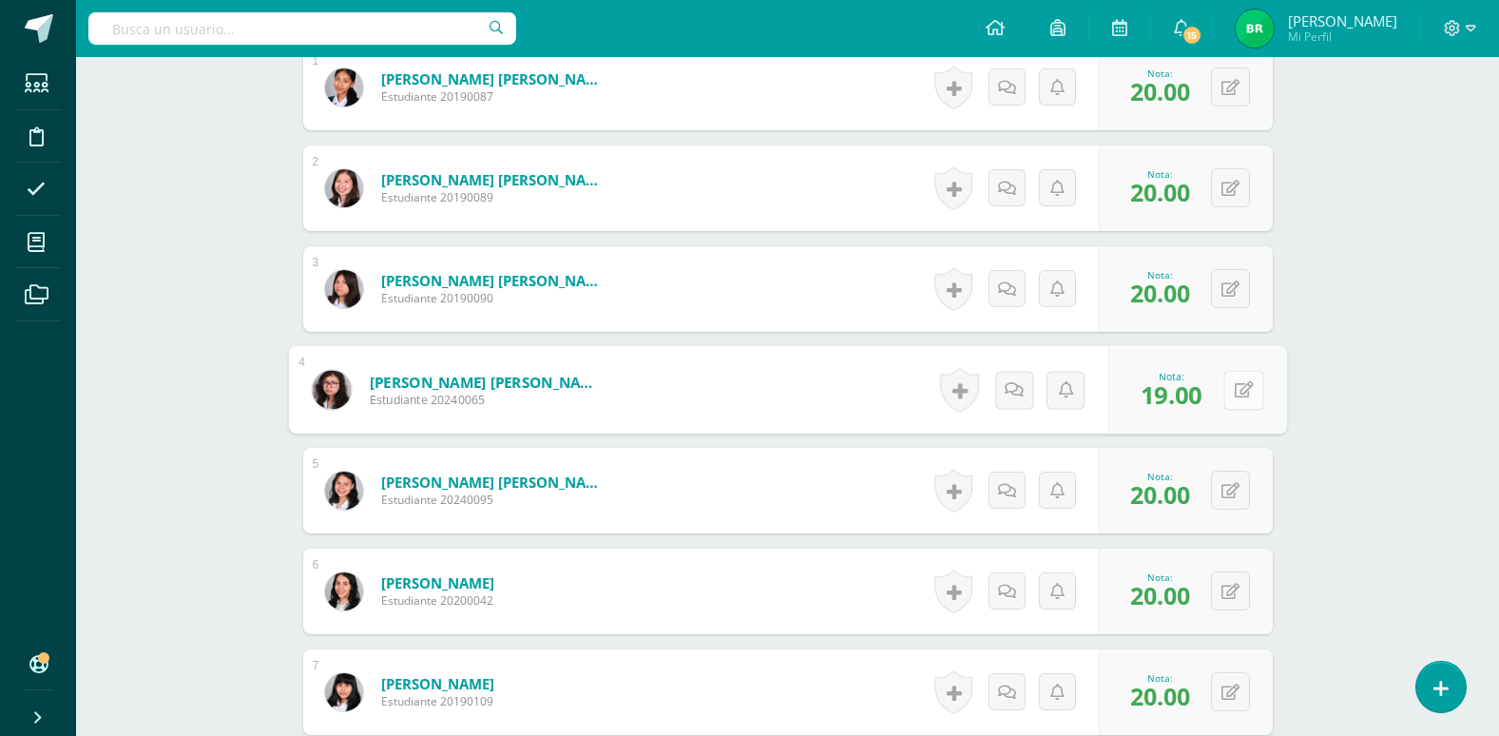
click at [1224, 391] on button at bounding box center [1244, 390] width 40 height 40
drag, startPoint x: 1095, startPoint y: 395, endPoint x: 1108, endPoint y: 396, distance: 12.5
click at [1096, 395] on input "19.00" at bounding box center [1113, 395] width 76 height 38
click at [1104, 396] on input "19.00" at bounding box center [1113, 395] width 76 height 38
type input "20.00"
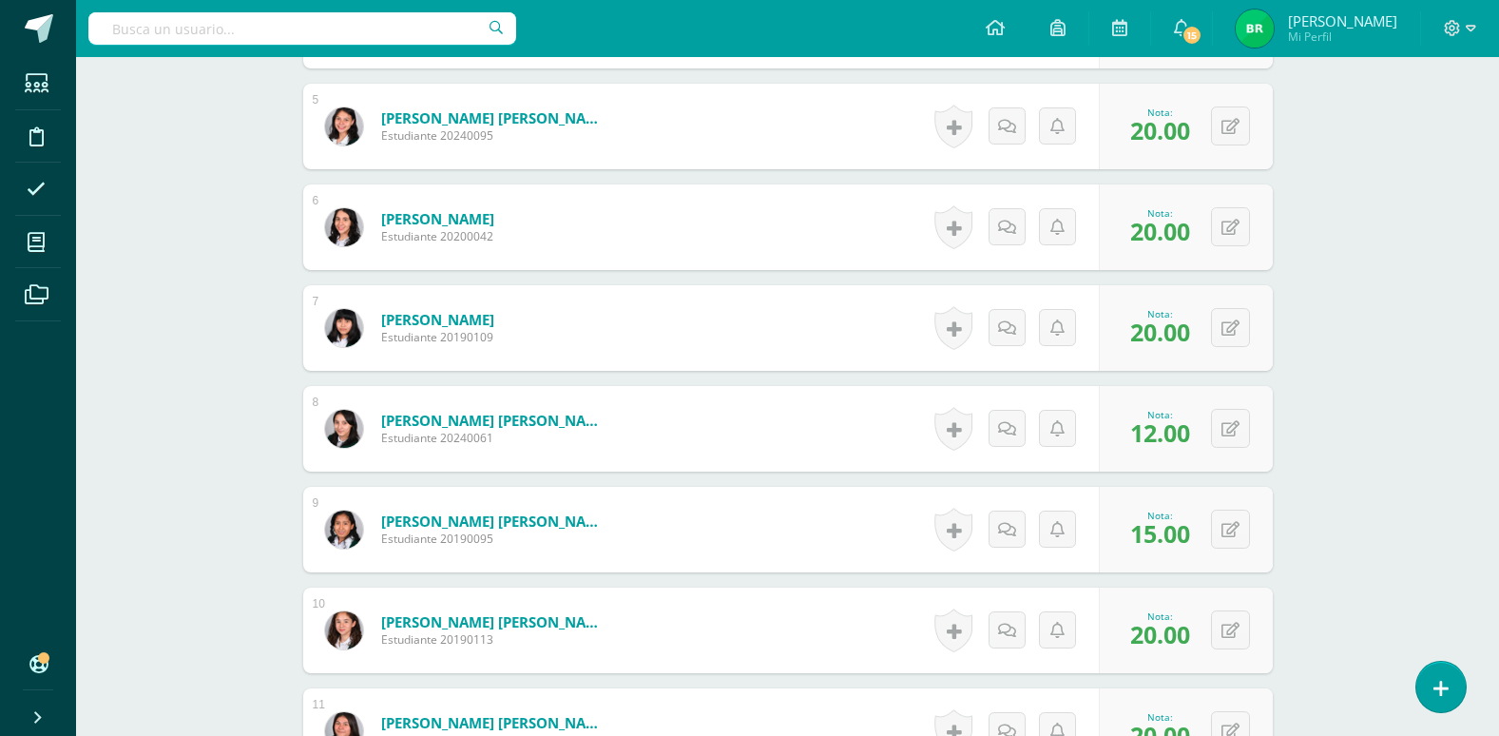
scroll to position [996, 0]
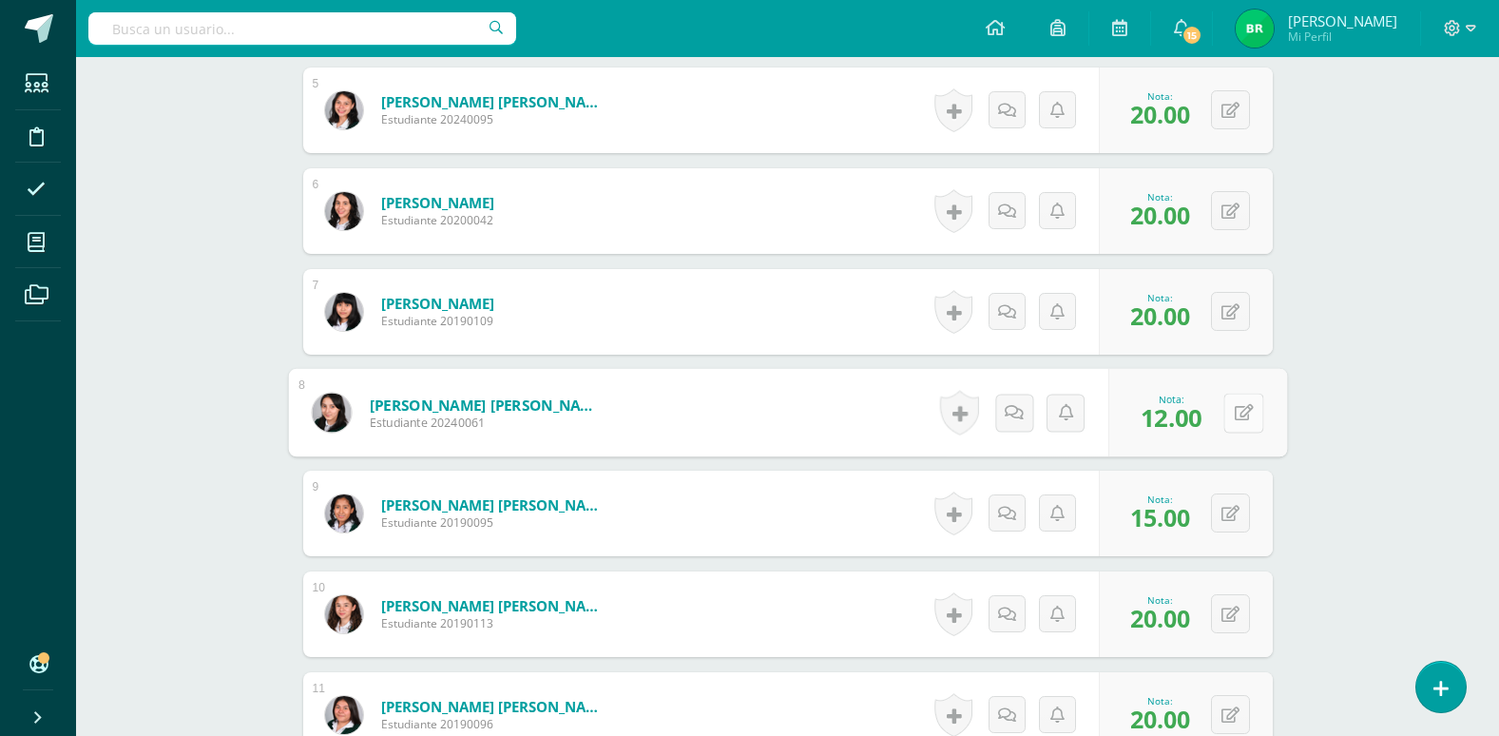
click at [1224, 413] on button at bounding box center [1244, 413] width 40 height 40
click at [1113, 417] on input "12.00" at bounding box center [1113, 418] width 76 height 38
type input "20.00"
click at [1347, 507] on div "Culturas e Idiomas Mayas Garífuna y Xinka Segundo Básico "A" Herramientas Detal…" at bounding box center [787, 421] width 1423 height 2721
click at [1223, 515] on div "0 Logros Logros obtenidos Aún no hay logros agregados Nota: 15.00" at bounding box center [1186, 514] width 174 height 86
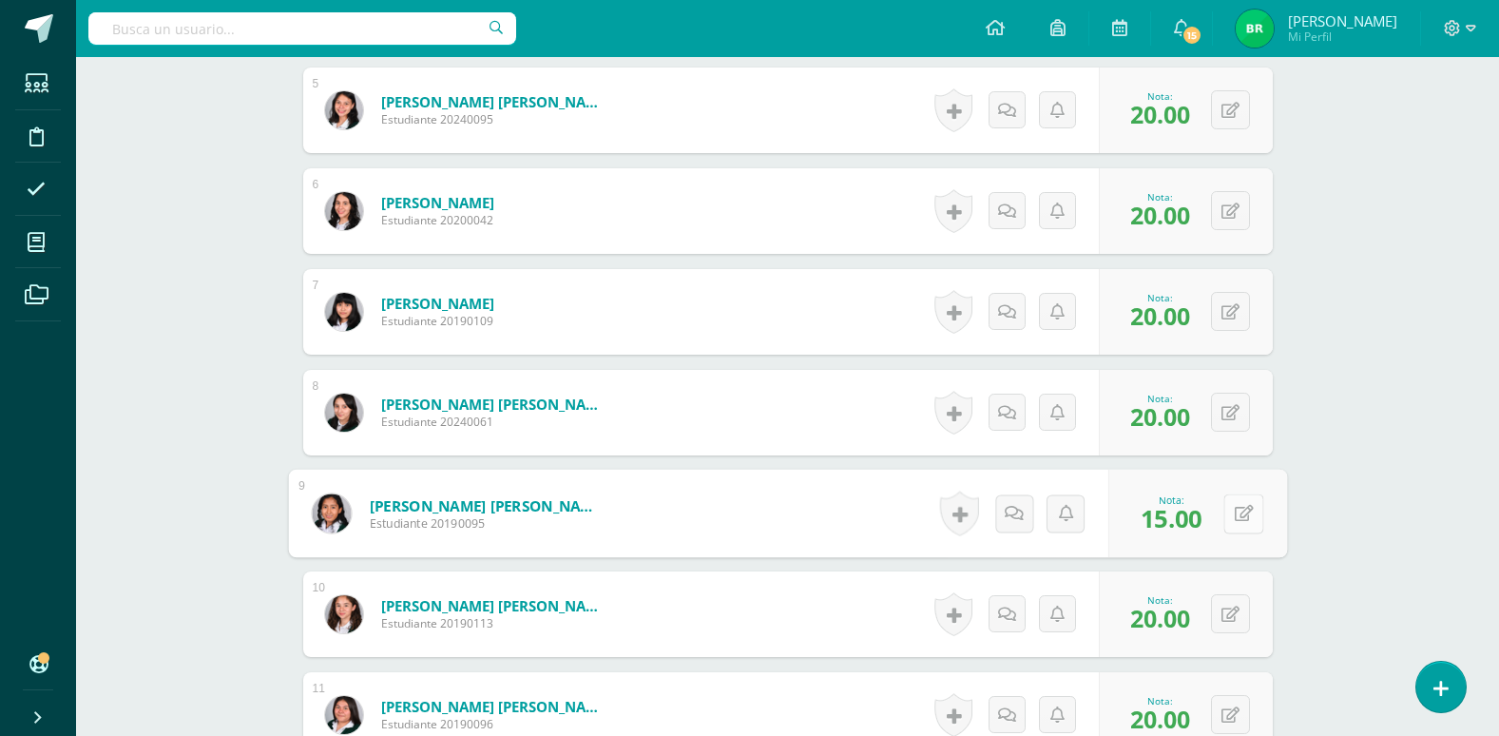
click at [1243, 512] on icon at bounding box center [1243, 513] width 19 height 16
click at [1108, 521] on input "15.00" at bounding box center [1113, 519] width 76 height 38
type input "20.00"
click at [1326, 602] on div "Culturas e Idiomas Mayas Garífuna y Xinka Segundo Básico "A" Herramientas Detal…" at bounding box center [787, 421] width 1423 height 2721
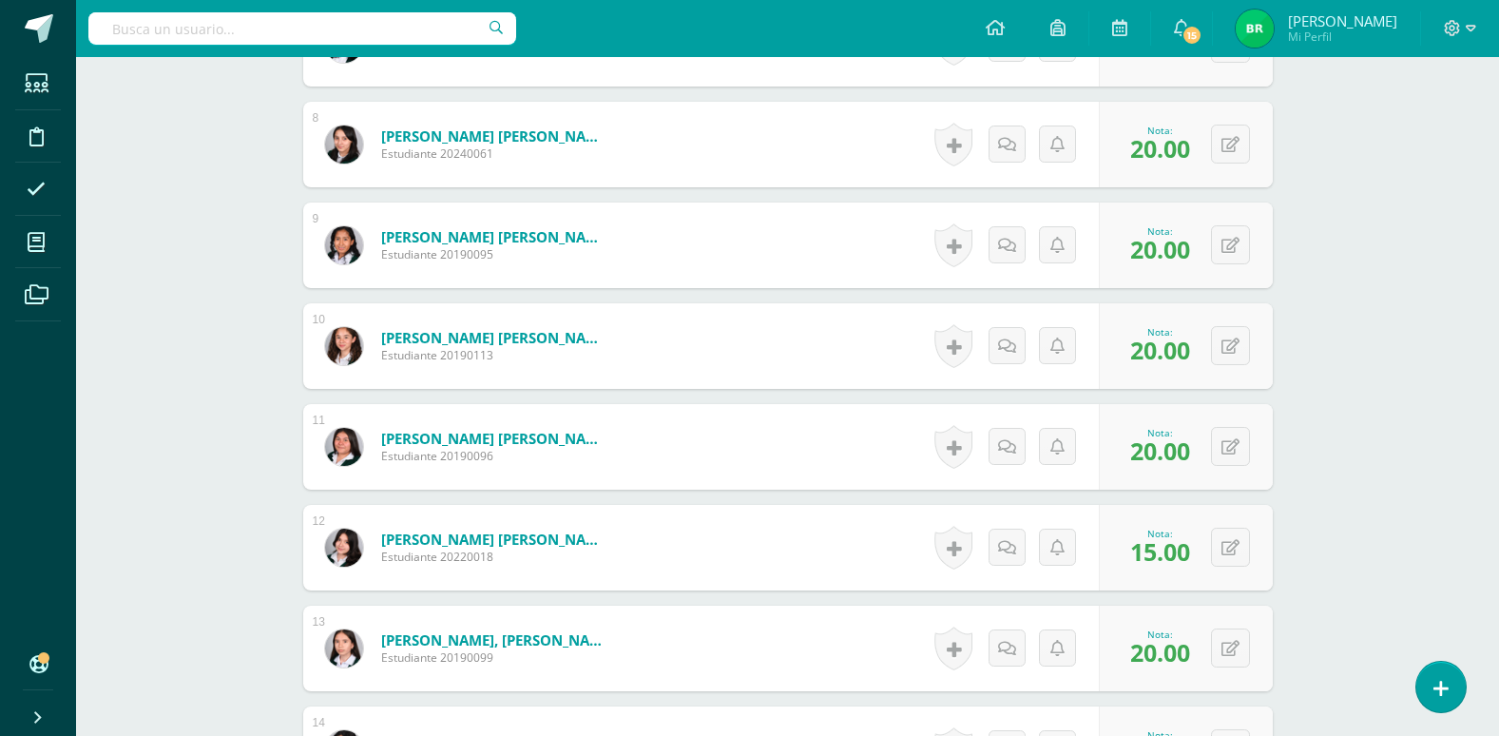
scroll to position [1282, 0]
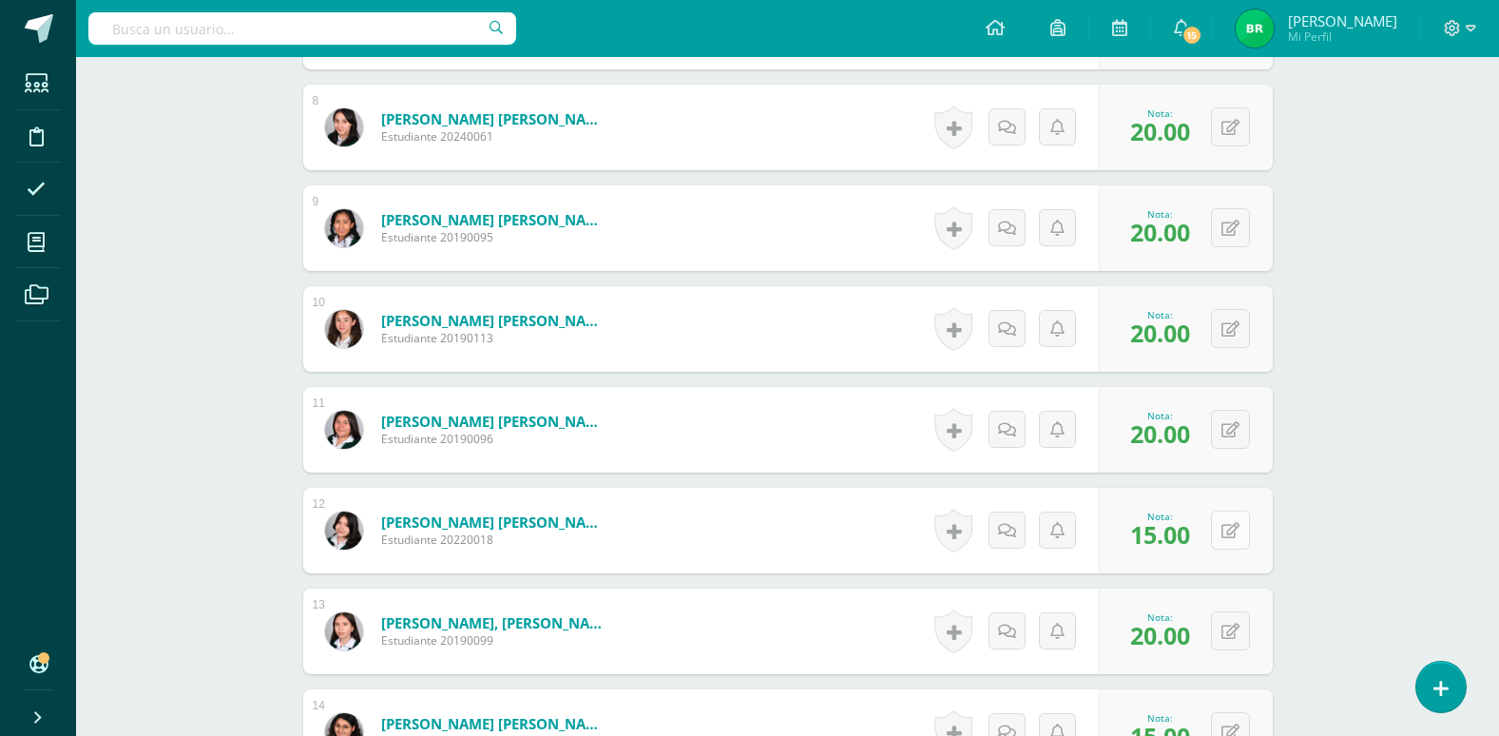
click at [1222, 531] on div "0 Logros Logros obtenidos Aún no hay logros agregados Nota: 15.00" at bounding box center [1186, 531] width 174 height 86
click at [1246, 530] on icon at bounding box center [1243, 530] width 19 height 16
click at [1106, 539] on input "15.00" at bounding box center [1113, 536] width 76 height 38
click at [1108, 540] on input "15.00" at bounding box center [1113, 536] width 76 height 38
type input "20.00"
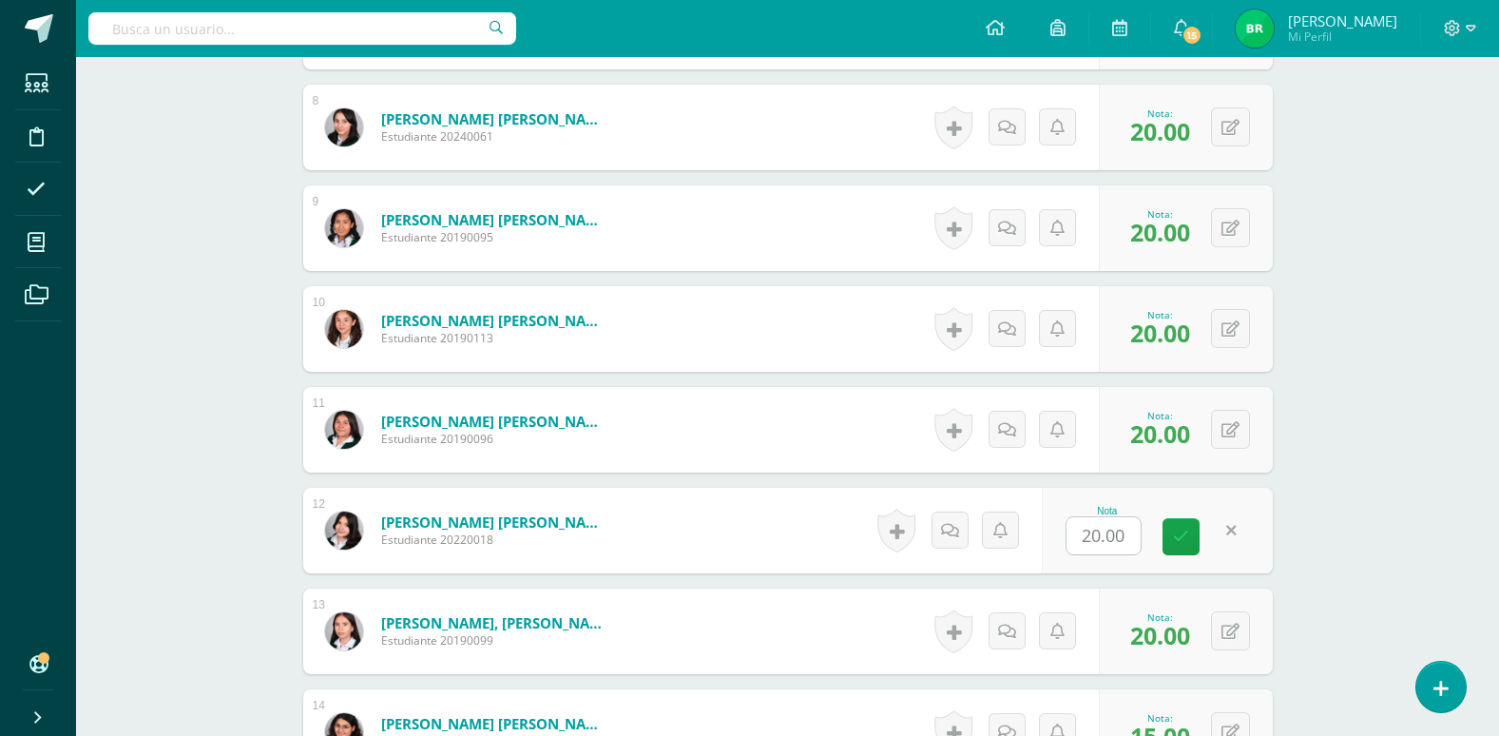
click at [1337, 588] on div "Culturas e Idiomas Mayas Garífuna y Xinka Segundo Básico "A" Herramientas Detal…" at bounding box center [787, 136] width 1423 height 2721
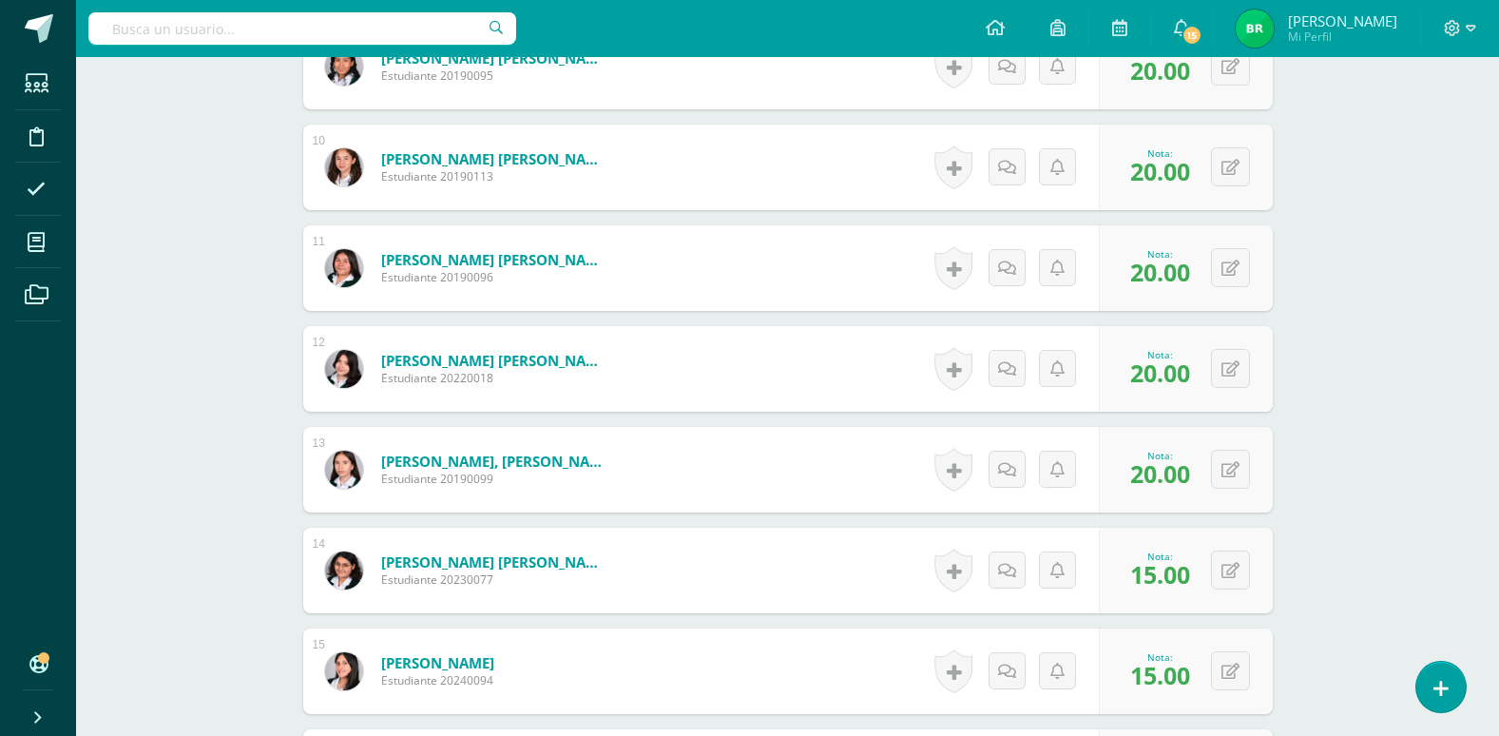
scroll to position [1472, 0]
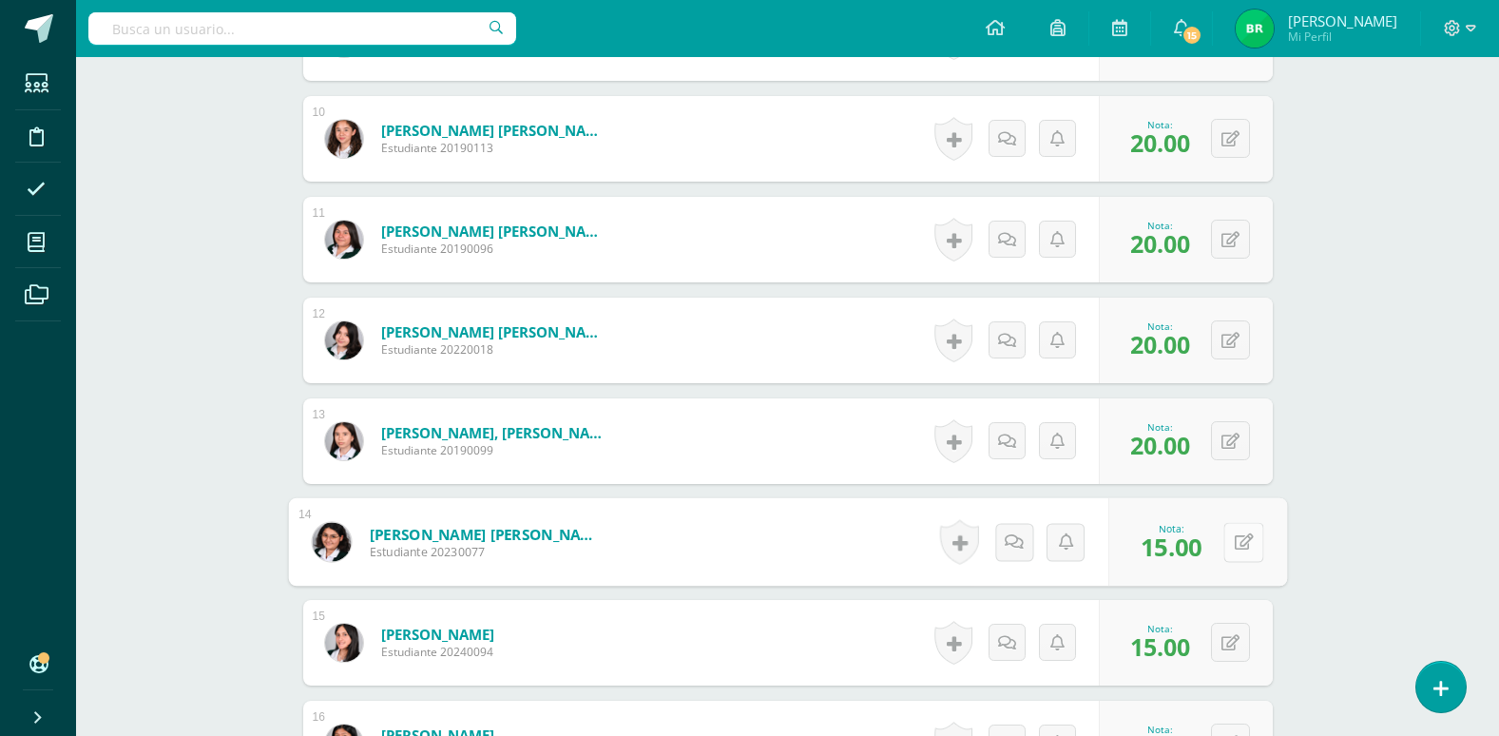
click at [1226, 542] on button at bounding box center [1244, 542] width 40 height 40
click at [1108, 549] on input "15.00" at bounding box center [1113, 548] width 76 height 38
type input "20.00"
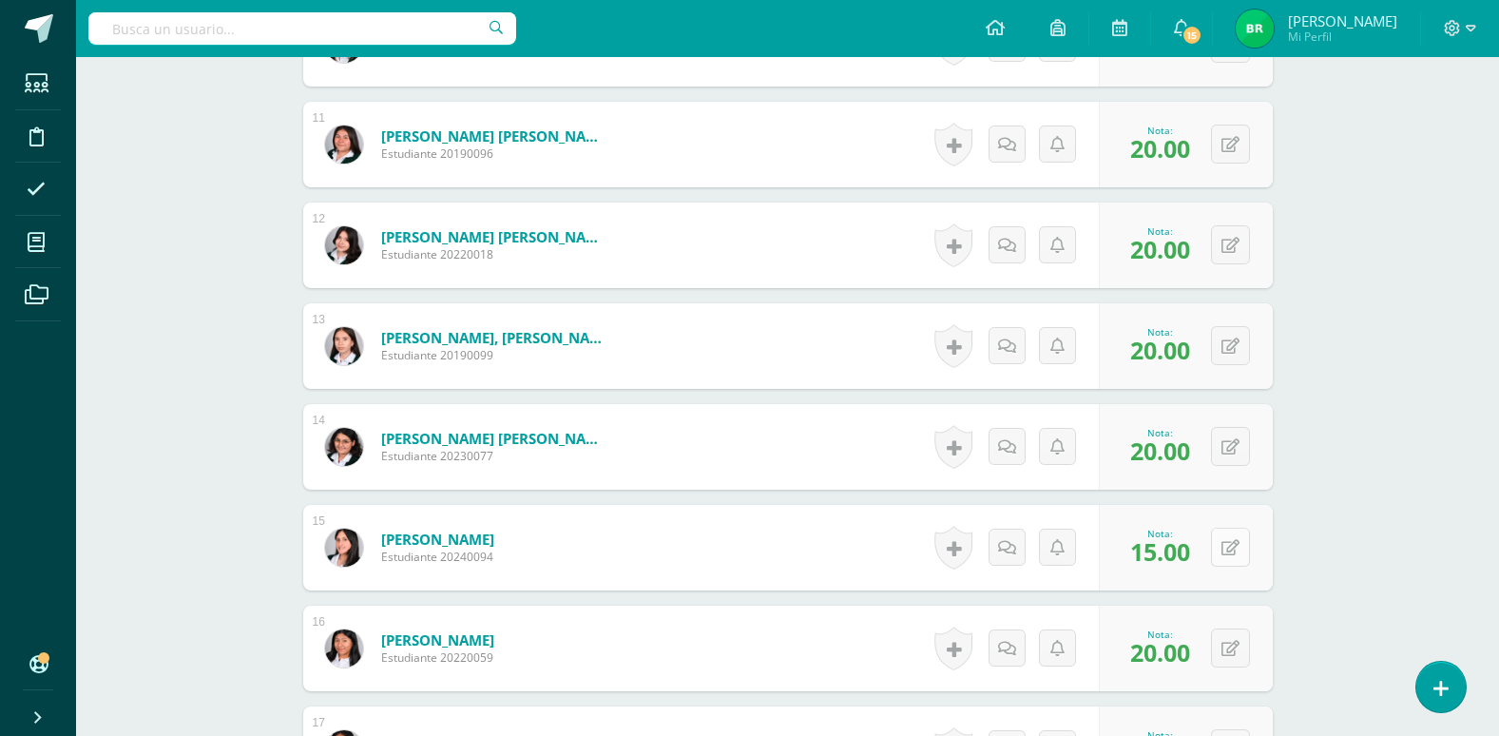
click at [1224, 548] on button at bounding box center [1230, 547] width 39 height 39
click at [1109, 555] on input "15.00" at bounding box center [1113, 553] width 76 height 38
type input "20.00"
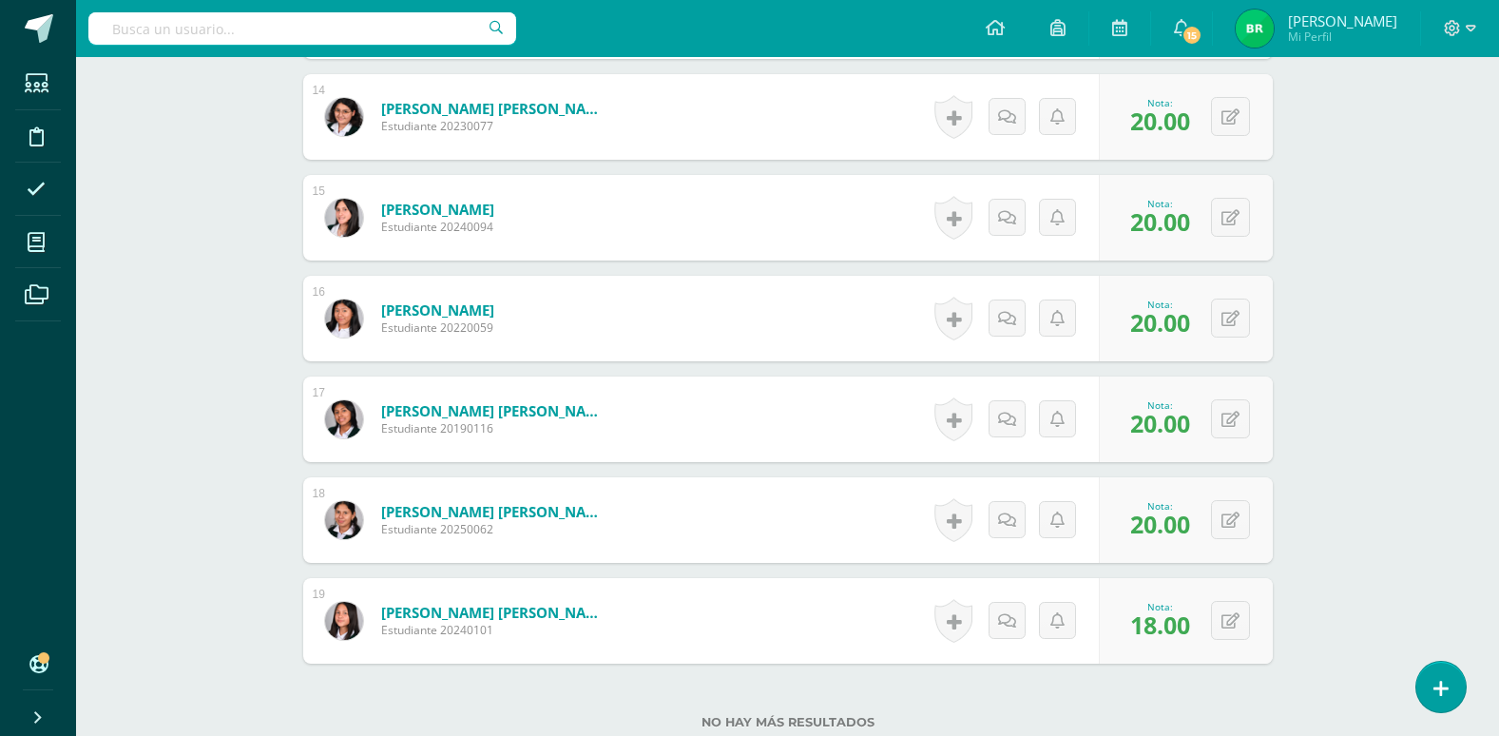
scroll to position [1947, 0]
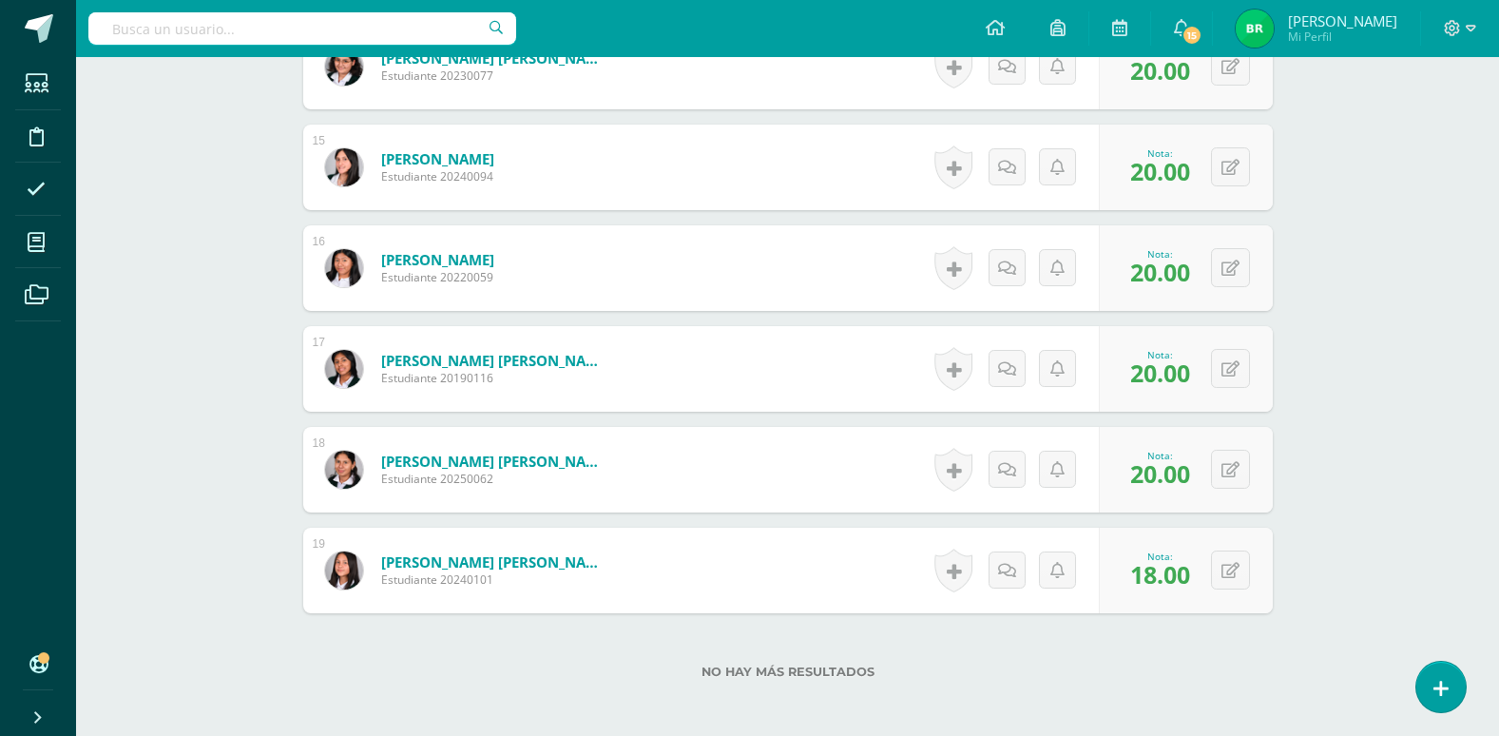
click at [1161, 572] on span "18.00" at bounding box center [1160, 574] width 60 height 32
click at [1221, 570] on div "0 Logros Logros obtenidos Aún no hay logros agregados Nota: 18.00" at bounding box center [1186, 571] width 174 height 86
click at [1245, 570] on icon at bounding box center [1243, 570] width 19 height 16
click at [1110, 575] on input "18.00" at bounding box center [1113, 576] width 76 height 38
type input "20.00"
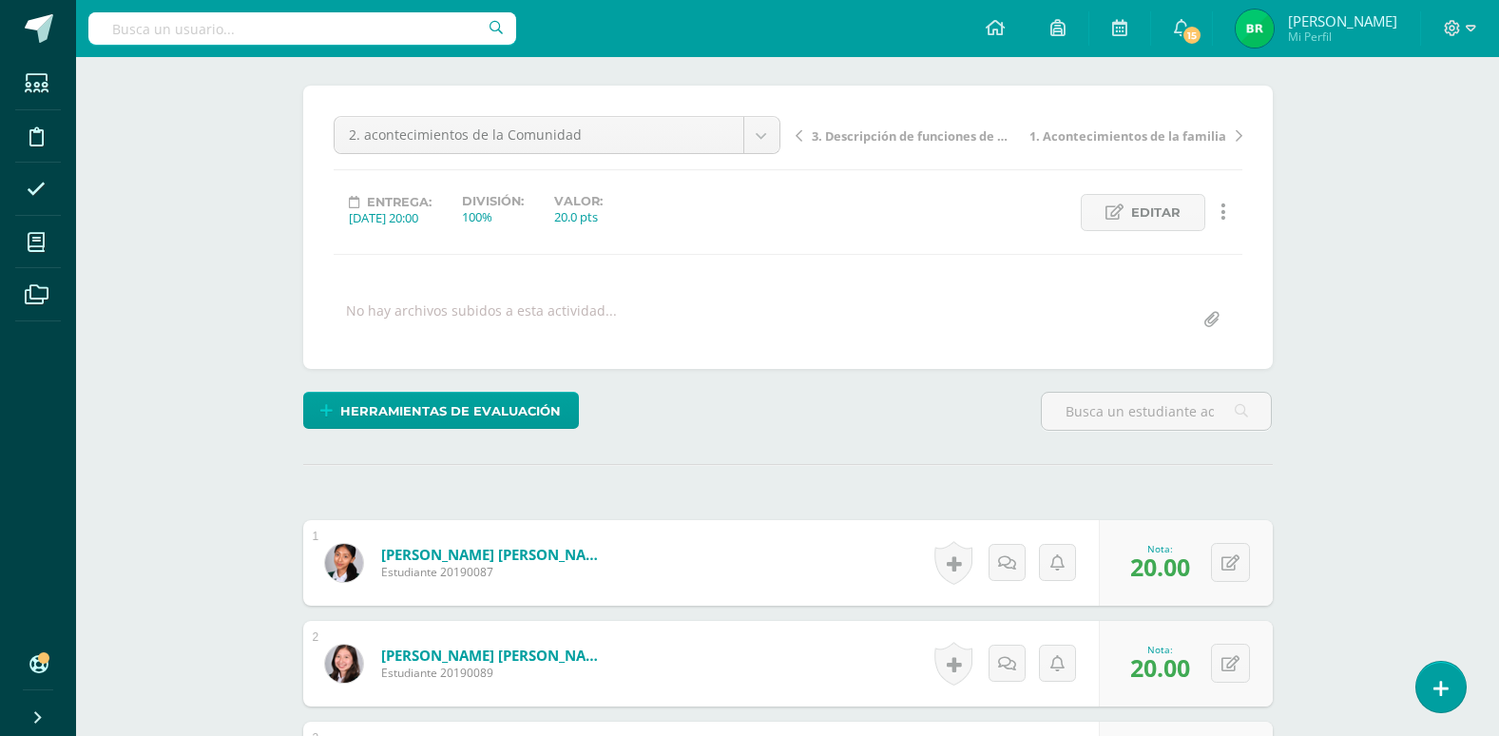
scroll to position [0, 0]
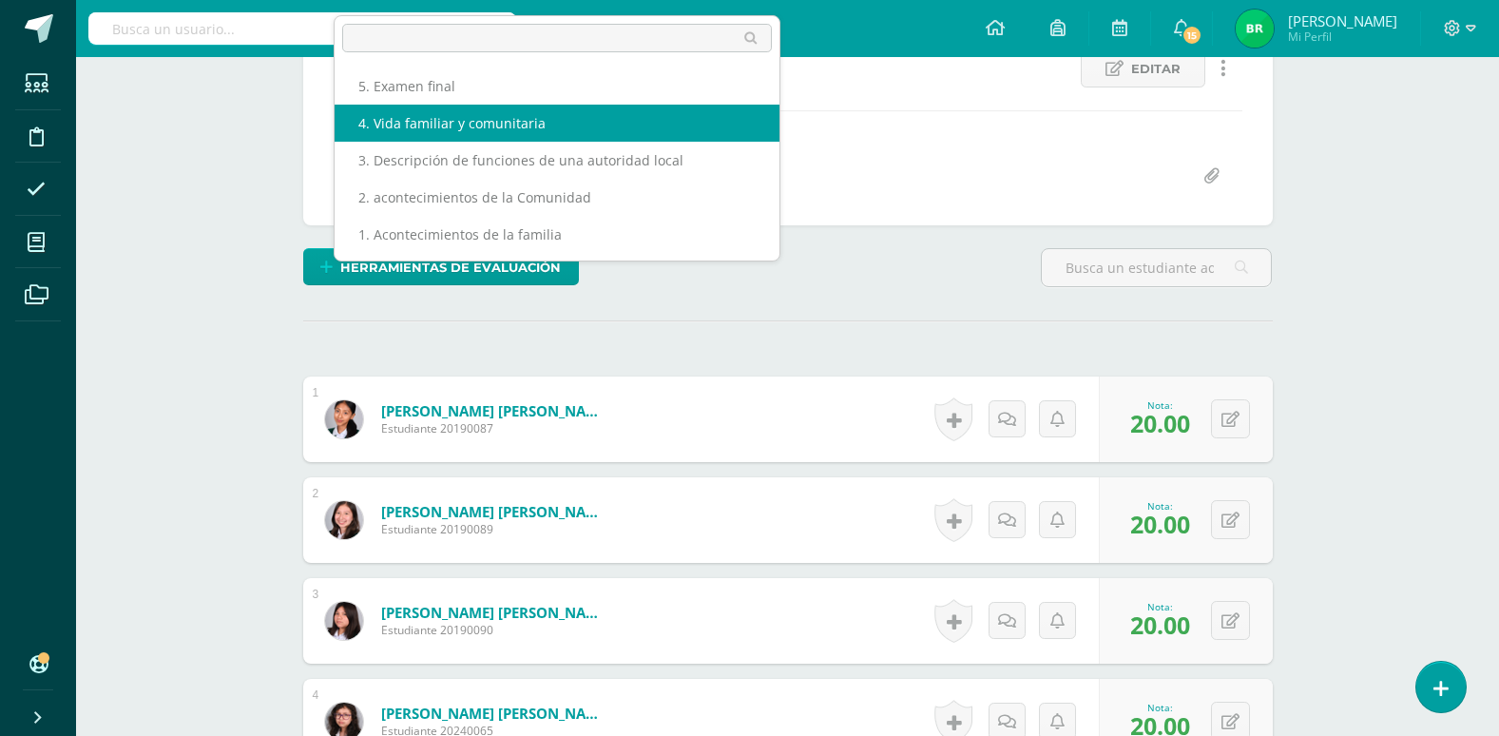
scroll to position [285, 0]
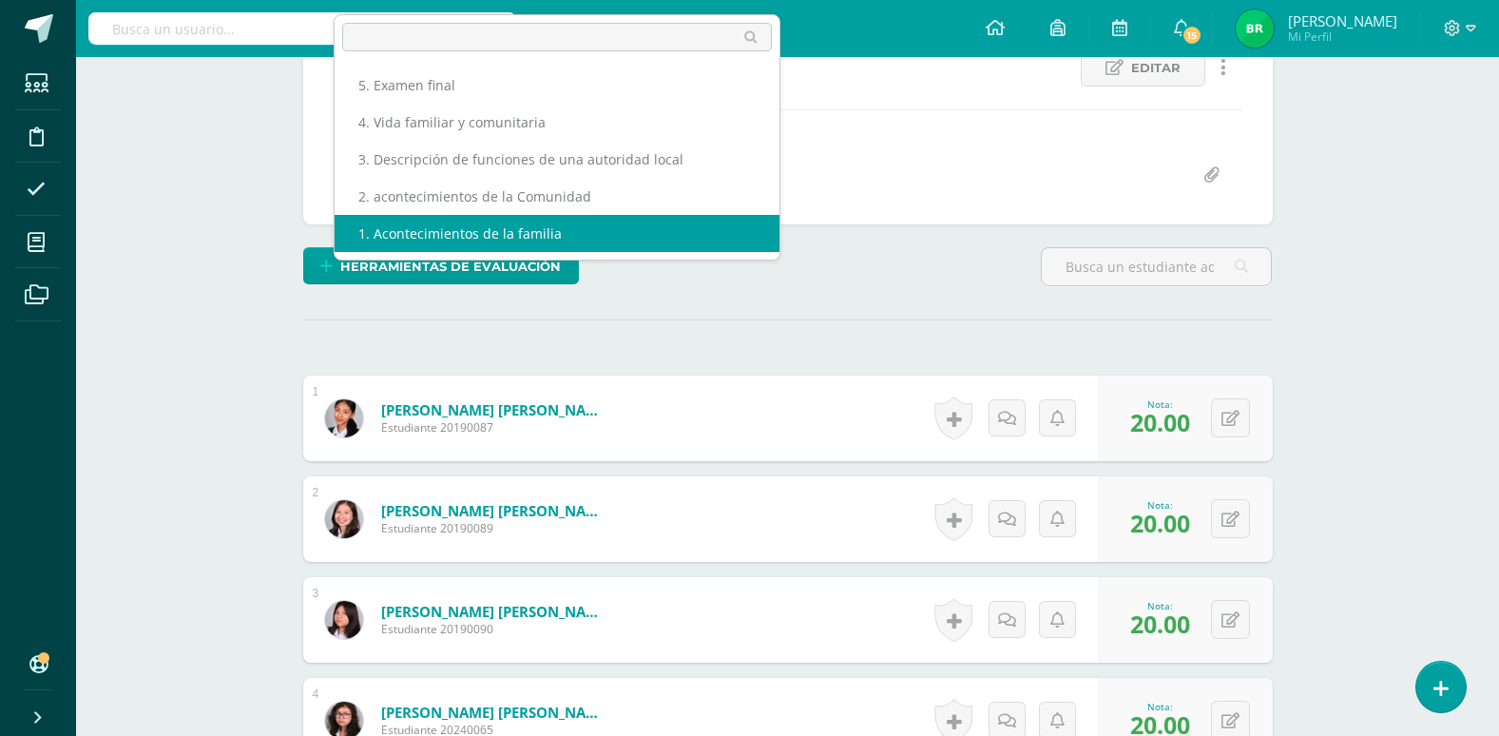
select select "/dashboard/teacher/grade-activity/107267/"
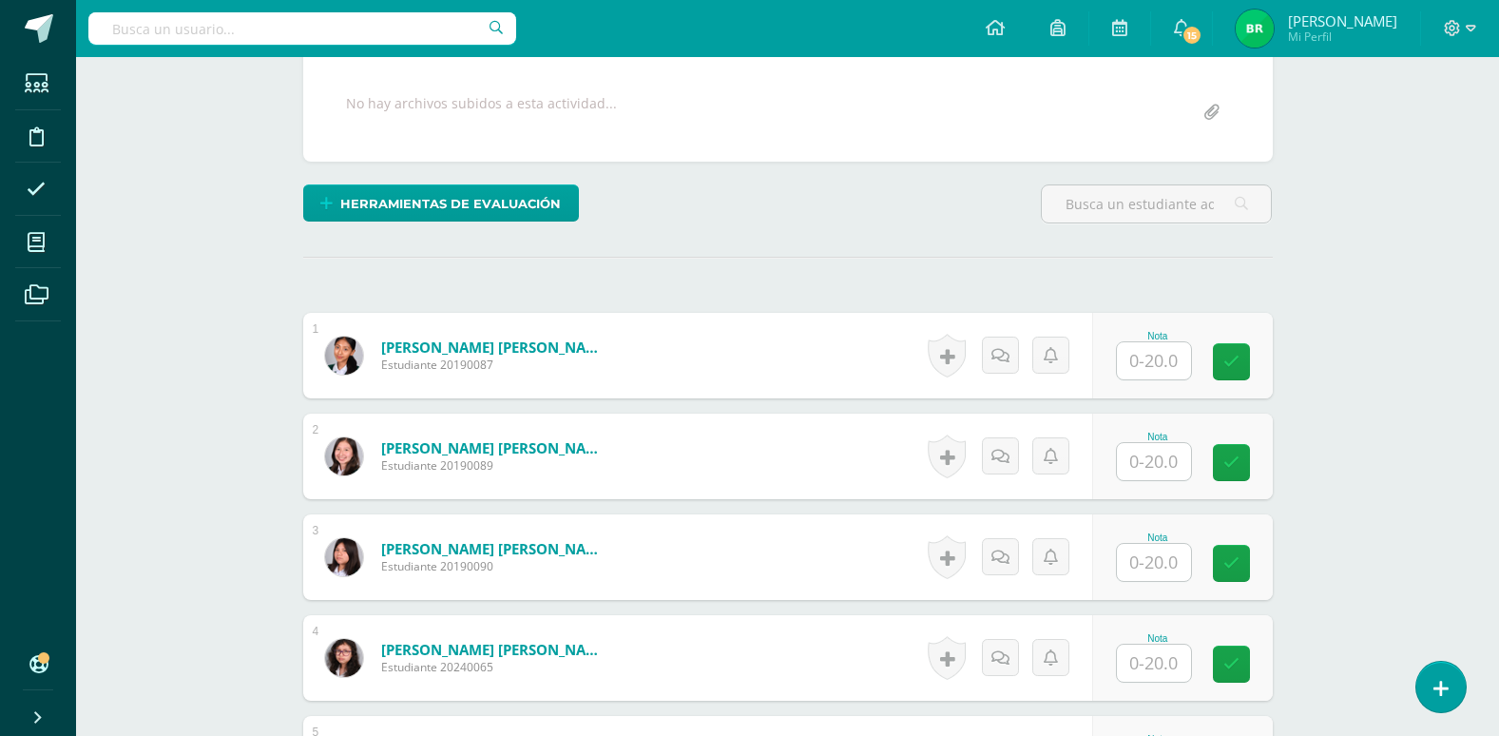
scroll to position [349, 0]
click at [1151, 369] on input "text" at bounding box center [1154, 359] width 74 height 37
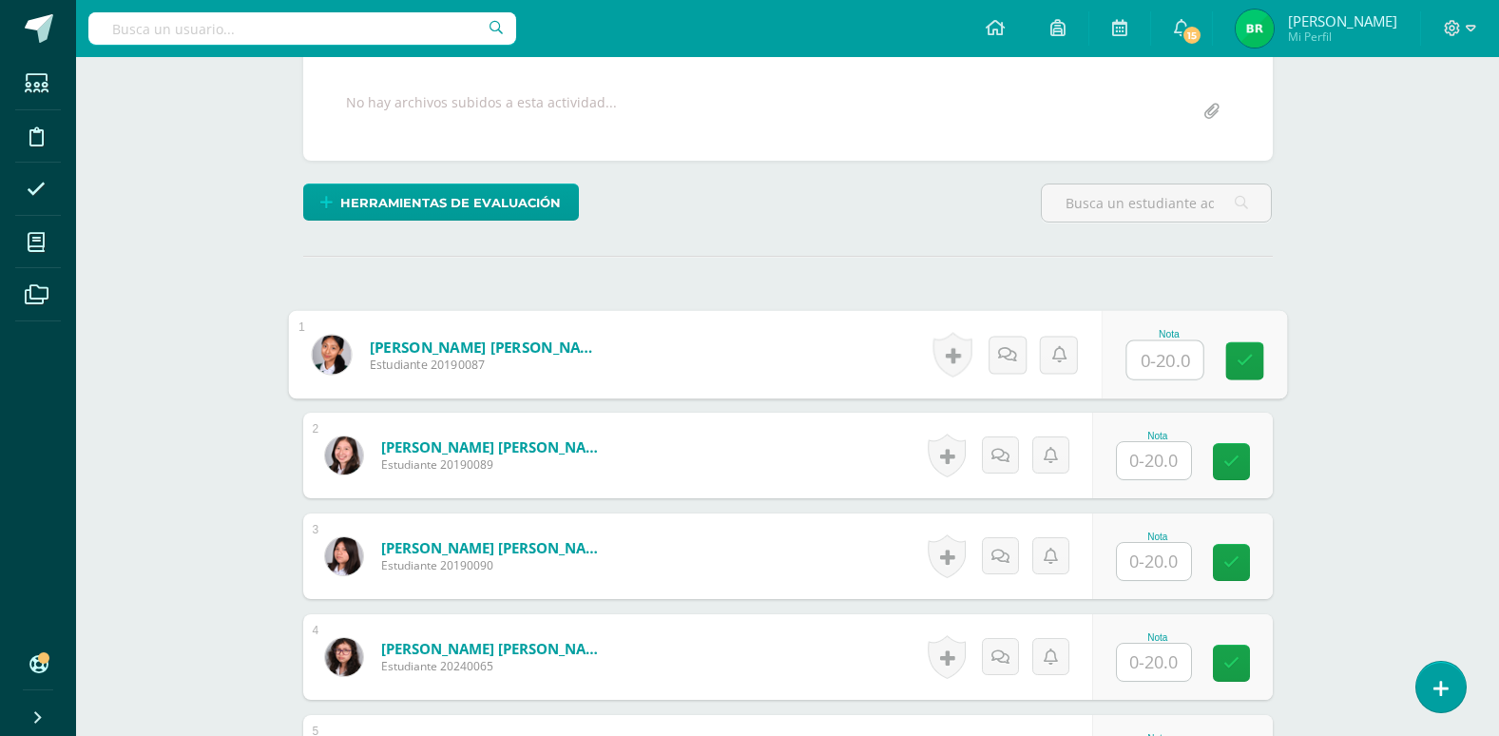
scroll to position [350, 0]
type input "20"
click at [1155, 462] on input "text" at bounding box center [1154, 459] width 74 height 37
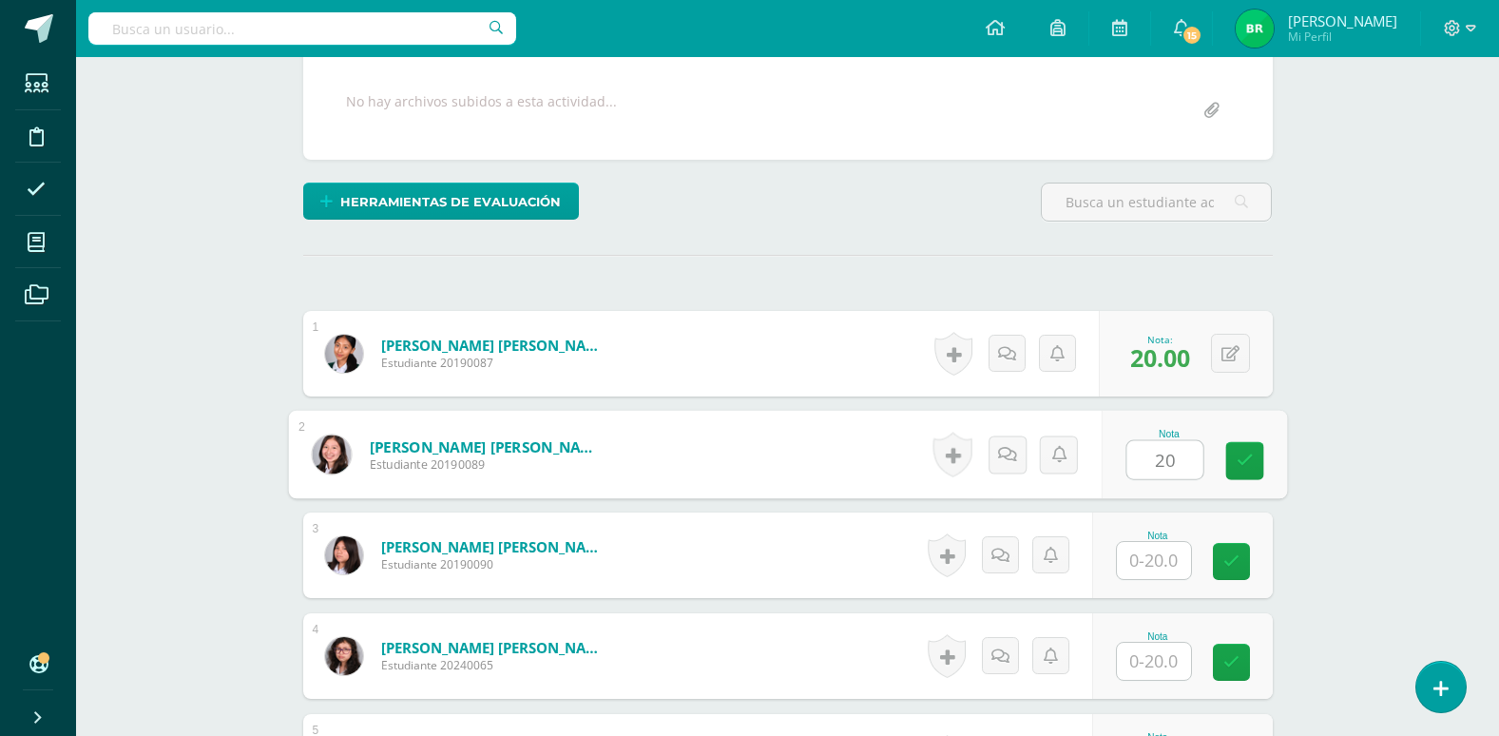
scroll to position [445, 0]
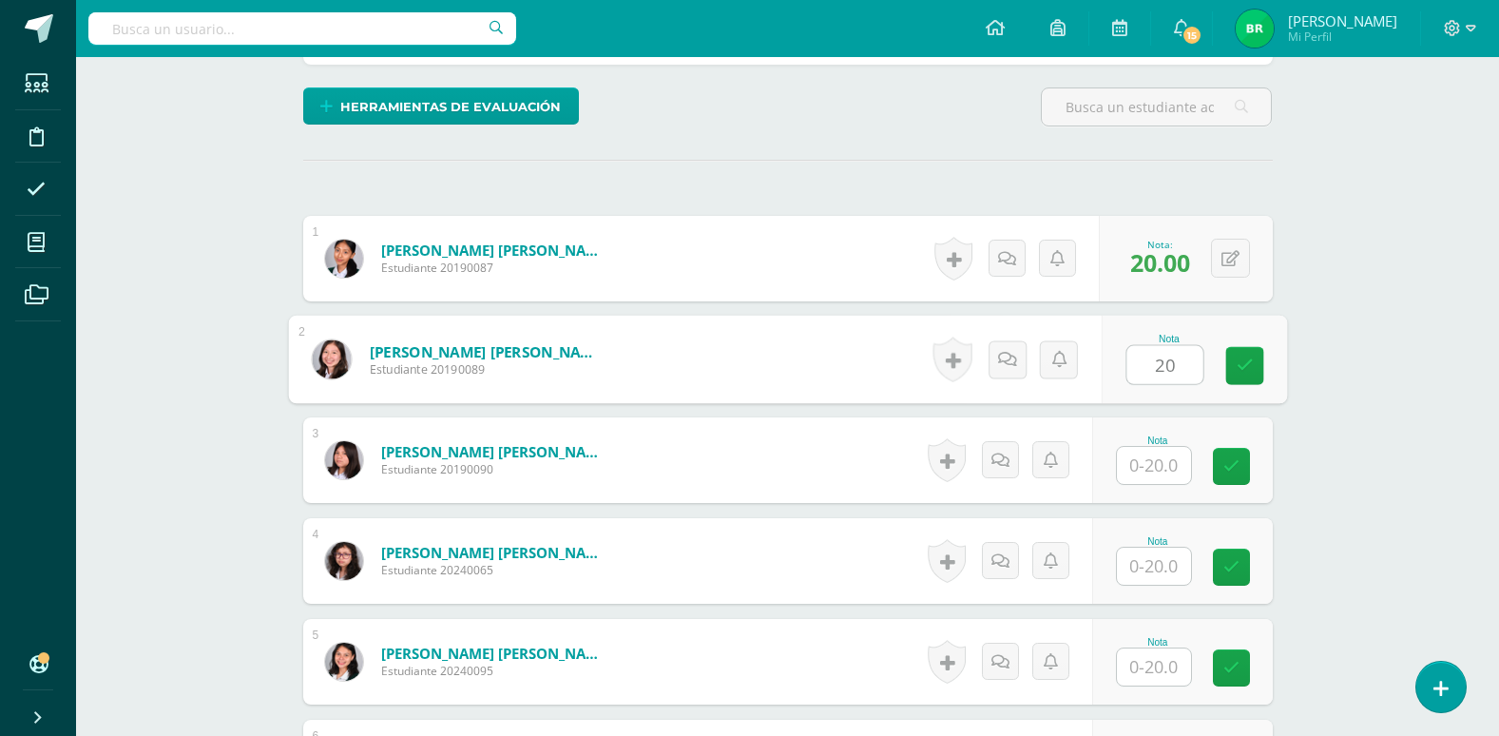
type input "20"
click at [1153, 466] on input "text" at bounding box center [1154, 465] width 74 height 37
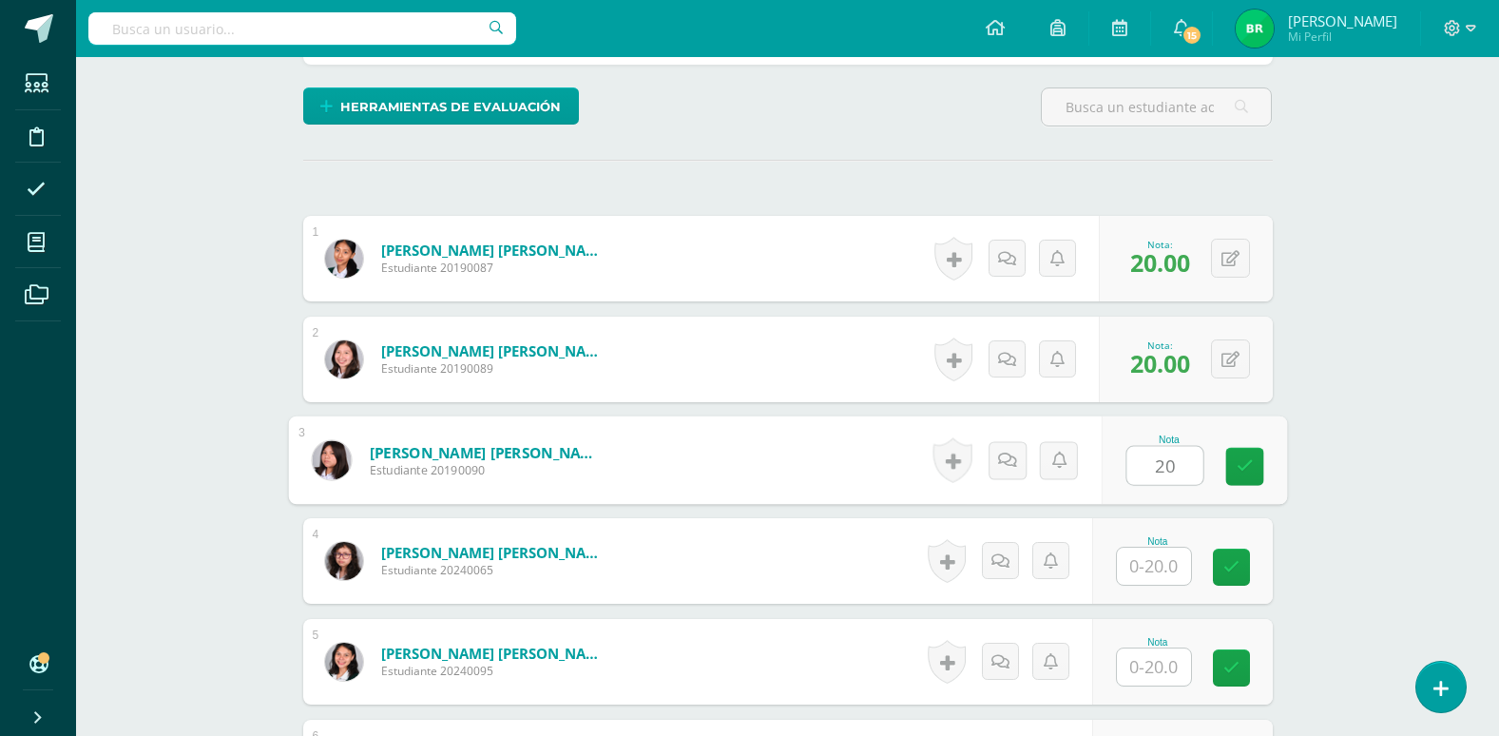
type input "20"
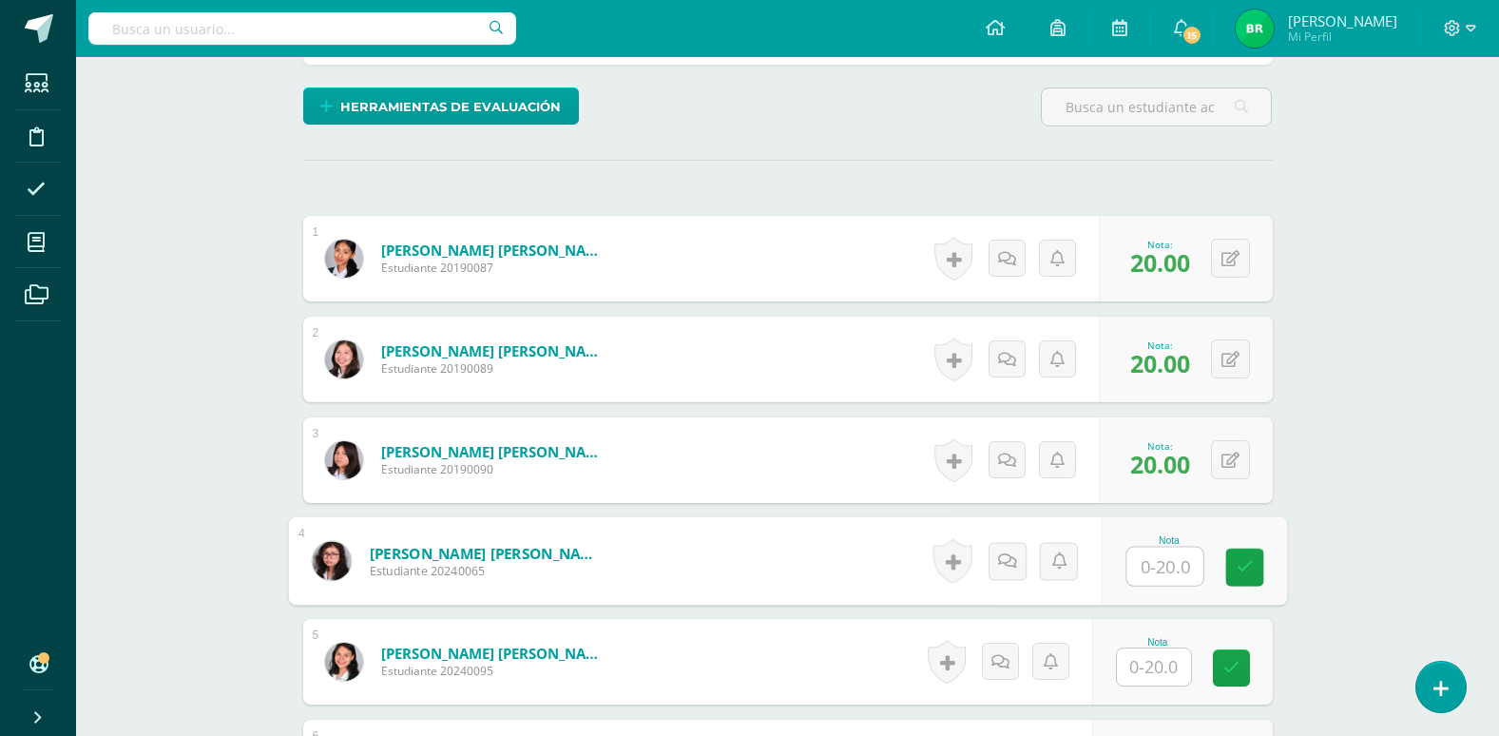
click at [1153, 569] on input "text" at bounding box center [1165, 567] width 76 height 38
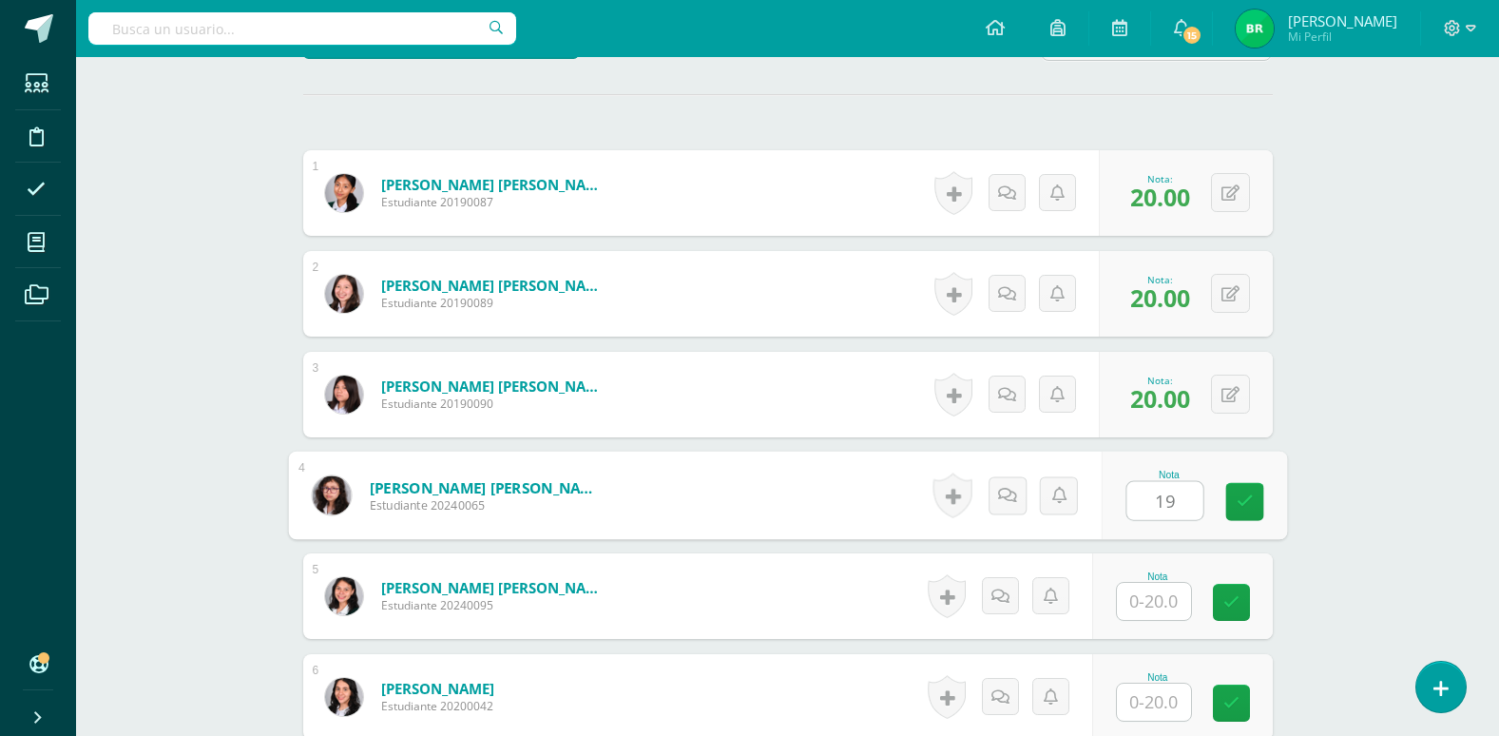
scroll to position [635, 0]
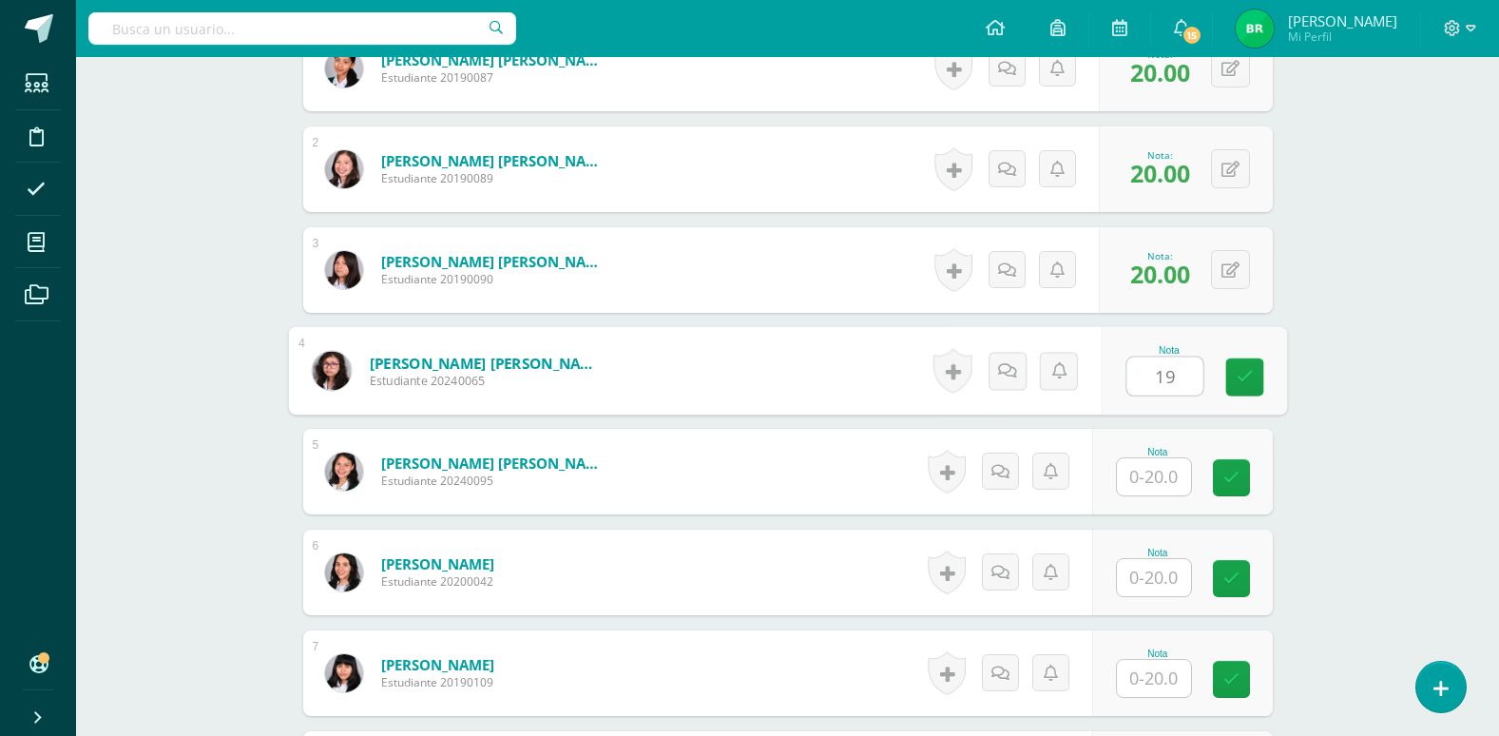
type input "19"
click at [1153, 474] on input "text" at bounding box center [1154, 476] width 74 height 37
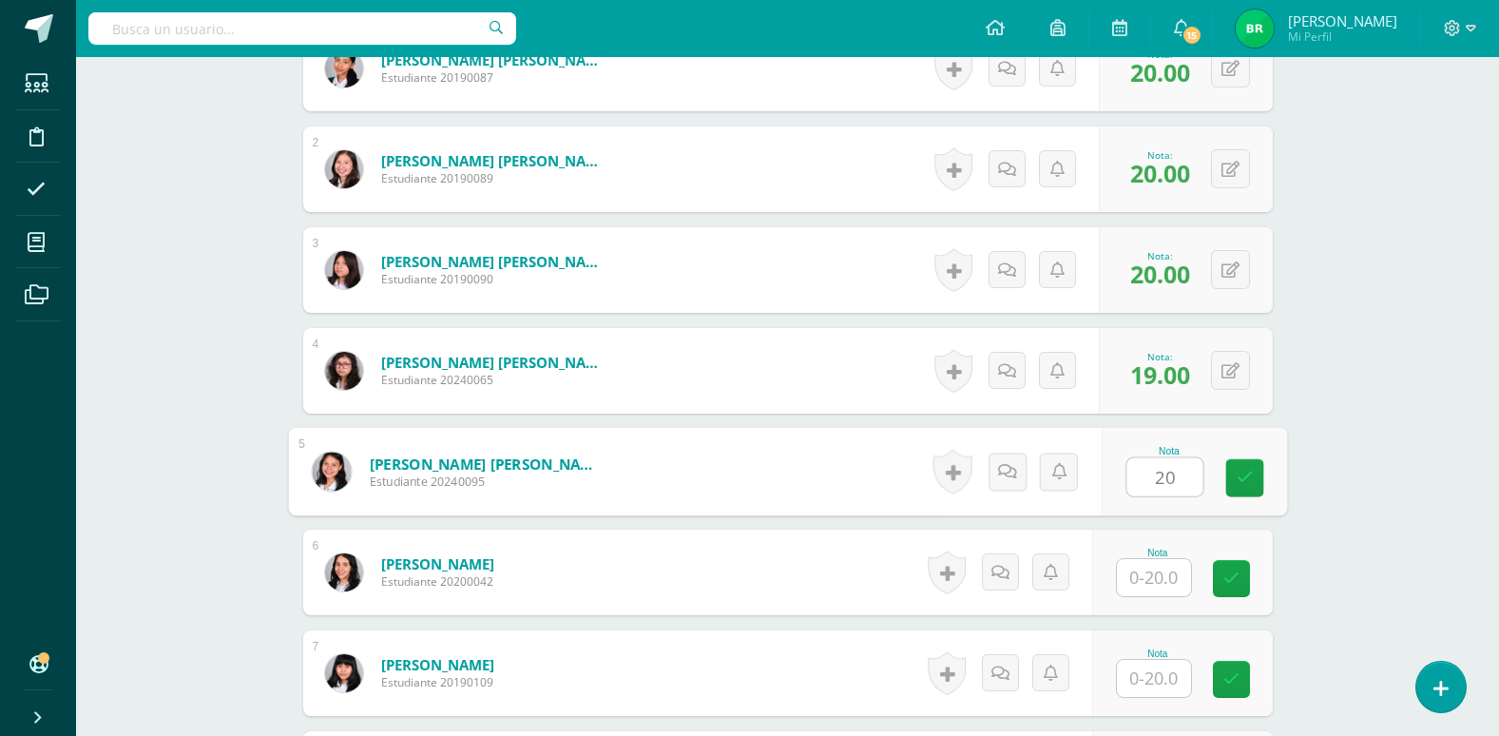
type input "20"
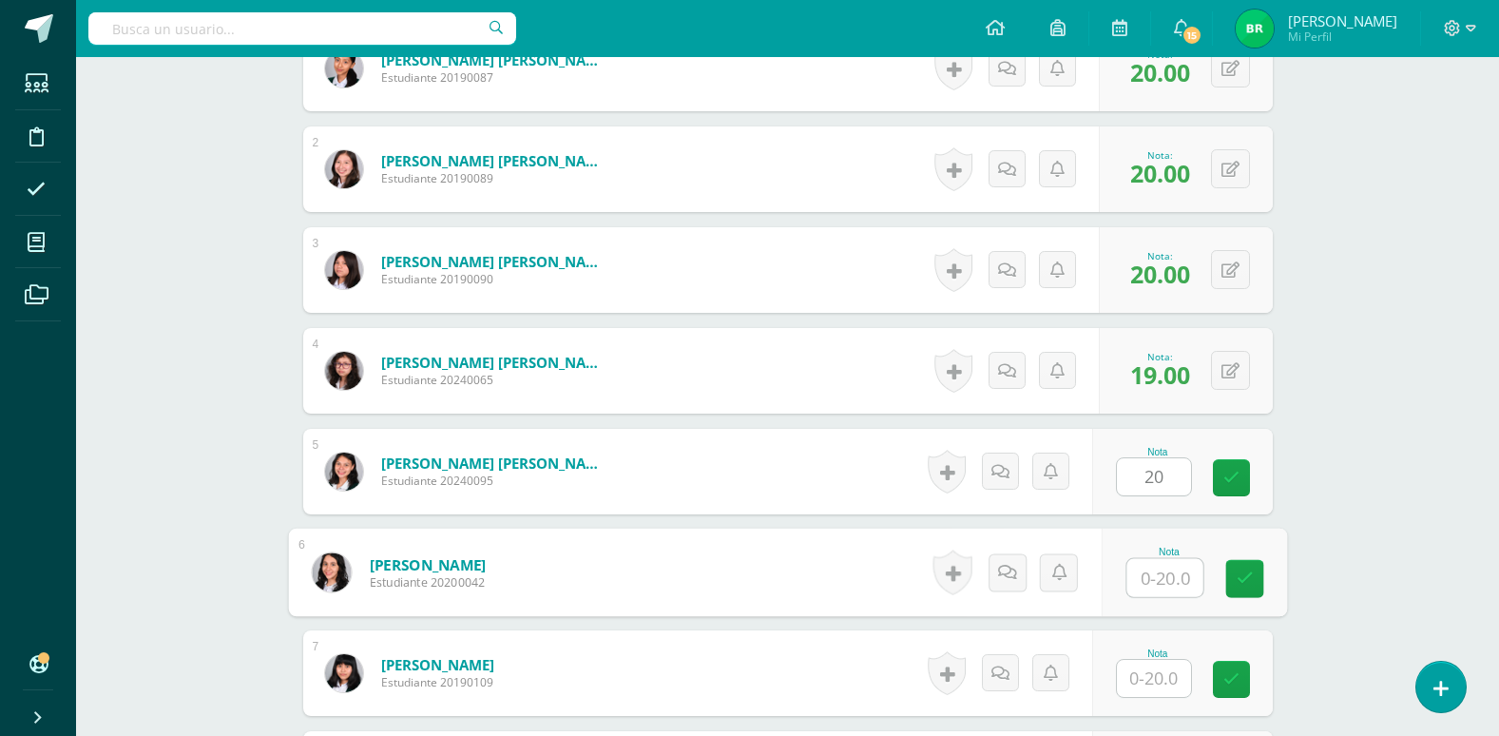
click at [1152, 573] on input "text" at bounding box center [1165, 578] width 76 height 38
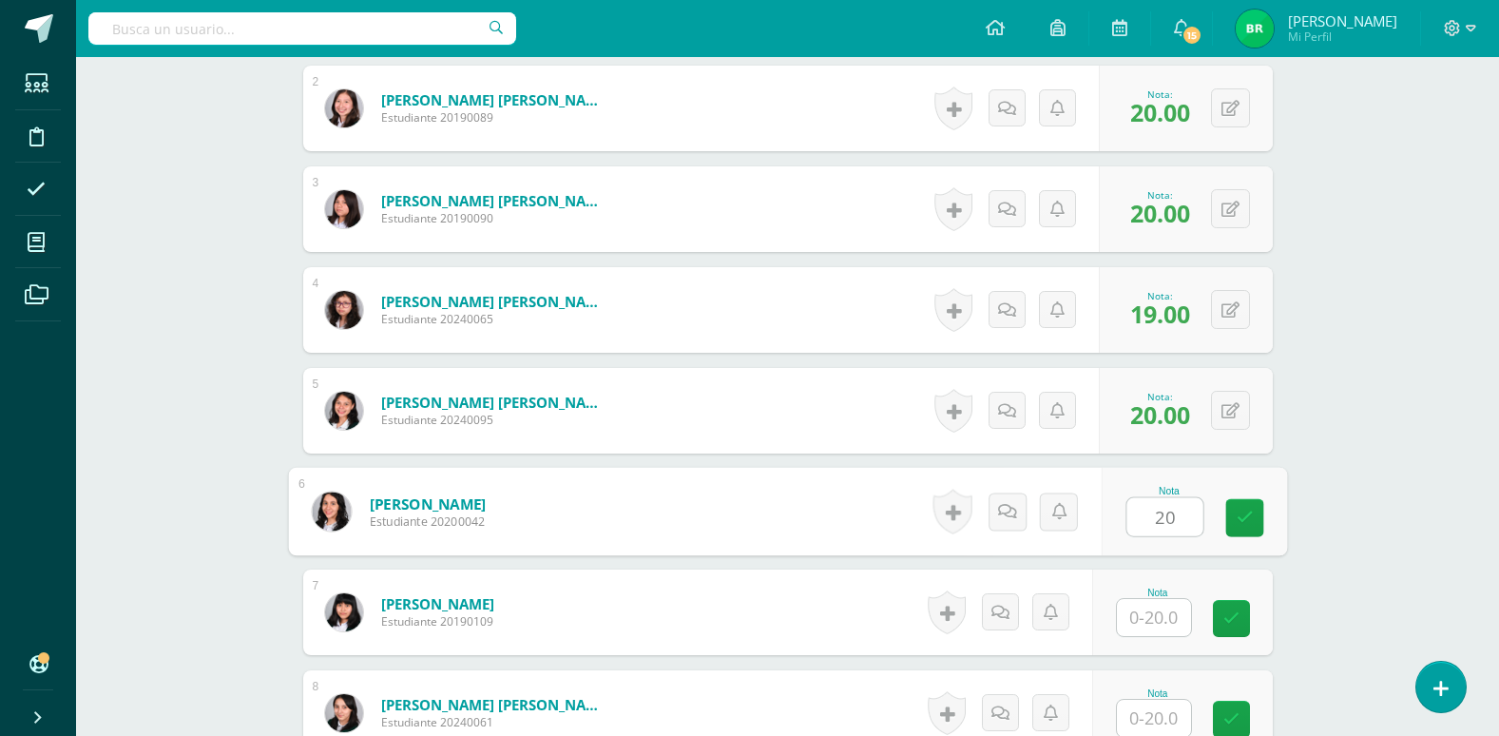
scroll to position [730, 0]
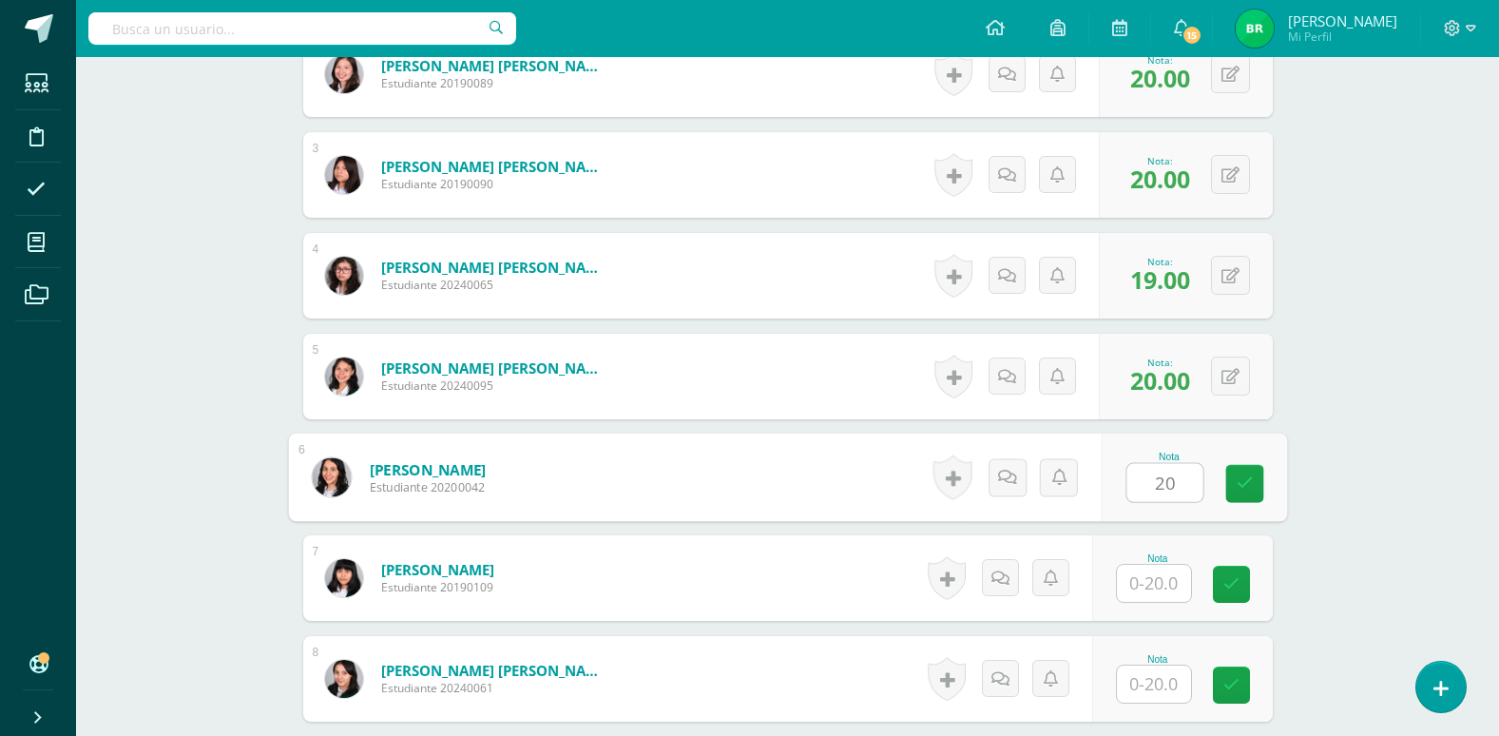
type input "20"
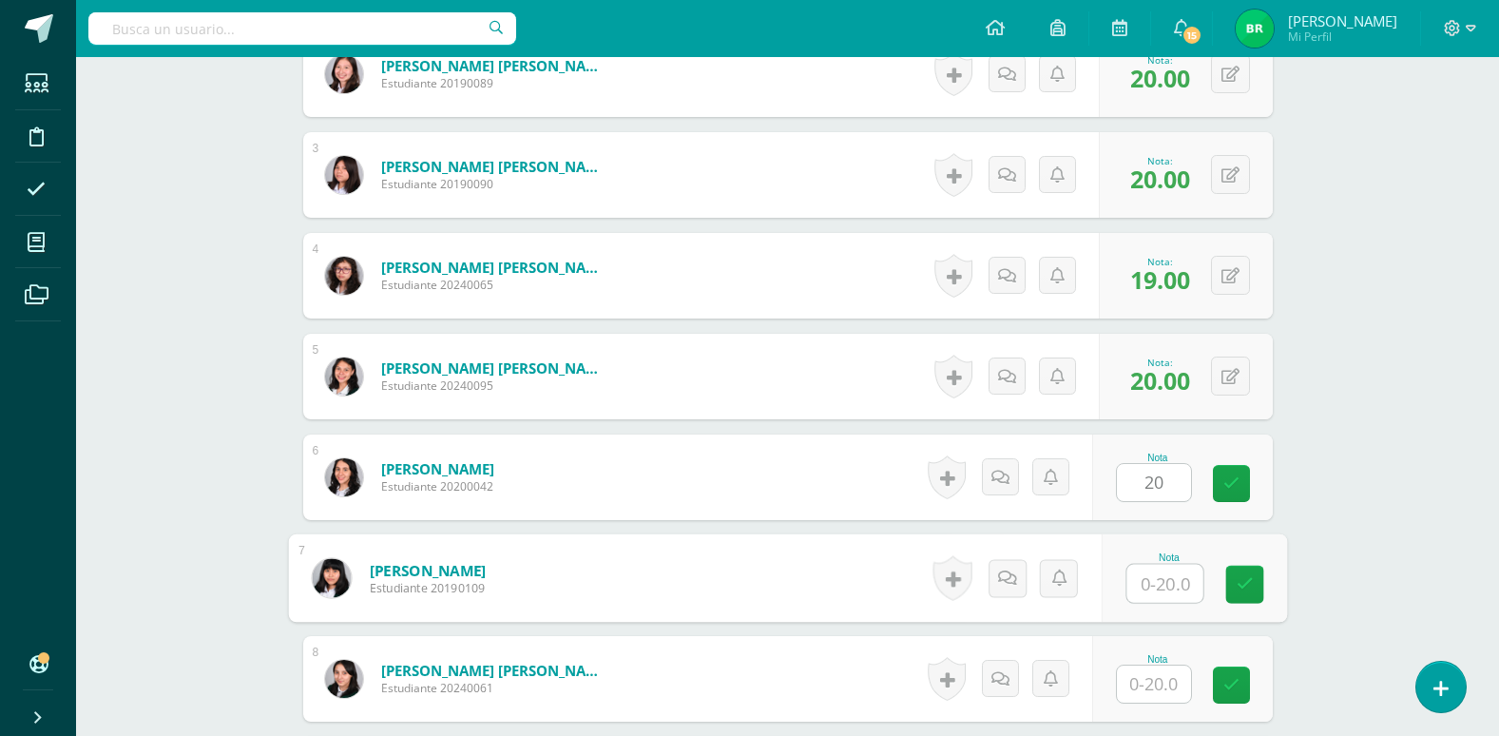
click at [1161, 588] on input "text" at bounding box center [1165, 584] width 76 height 38
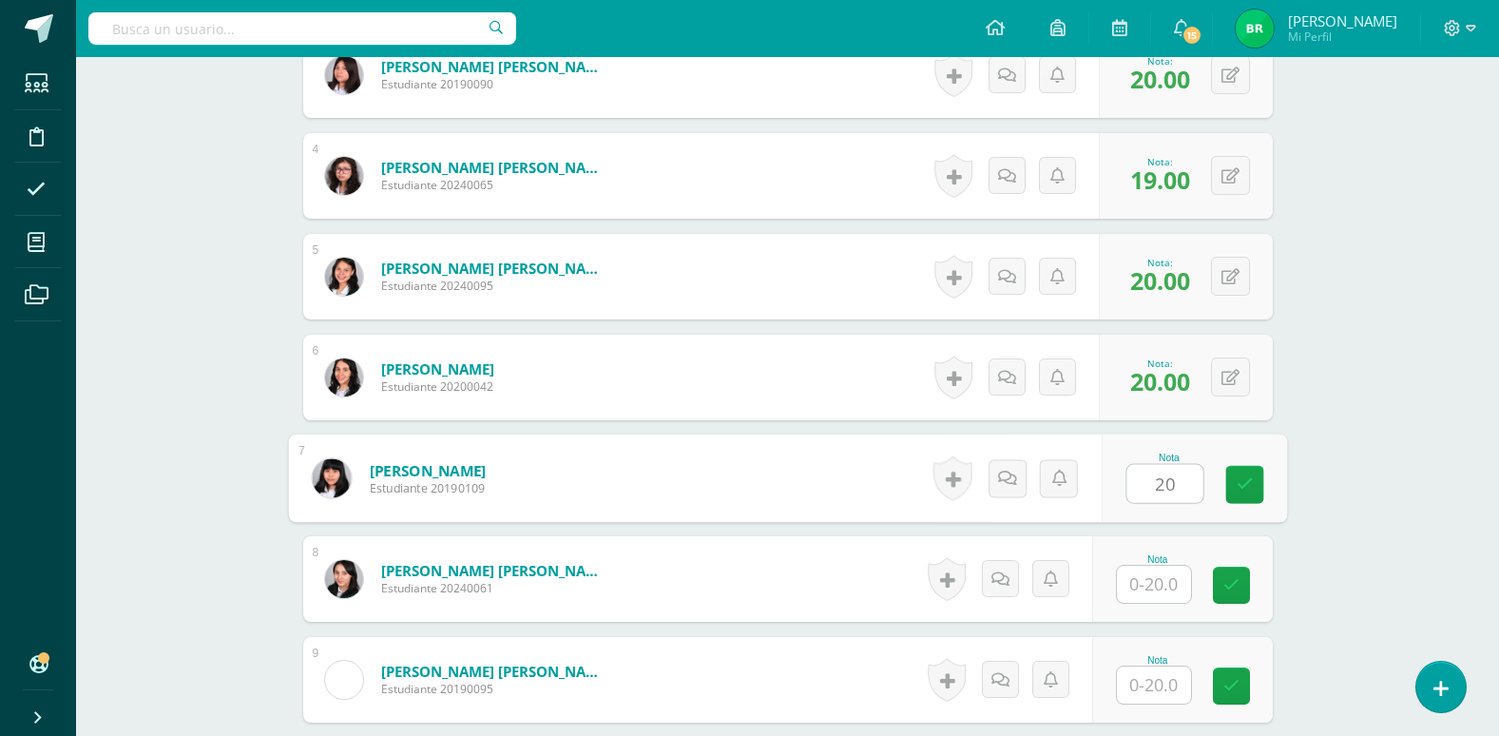
scroll to position [920, 0]
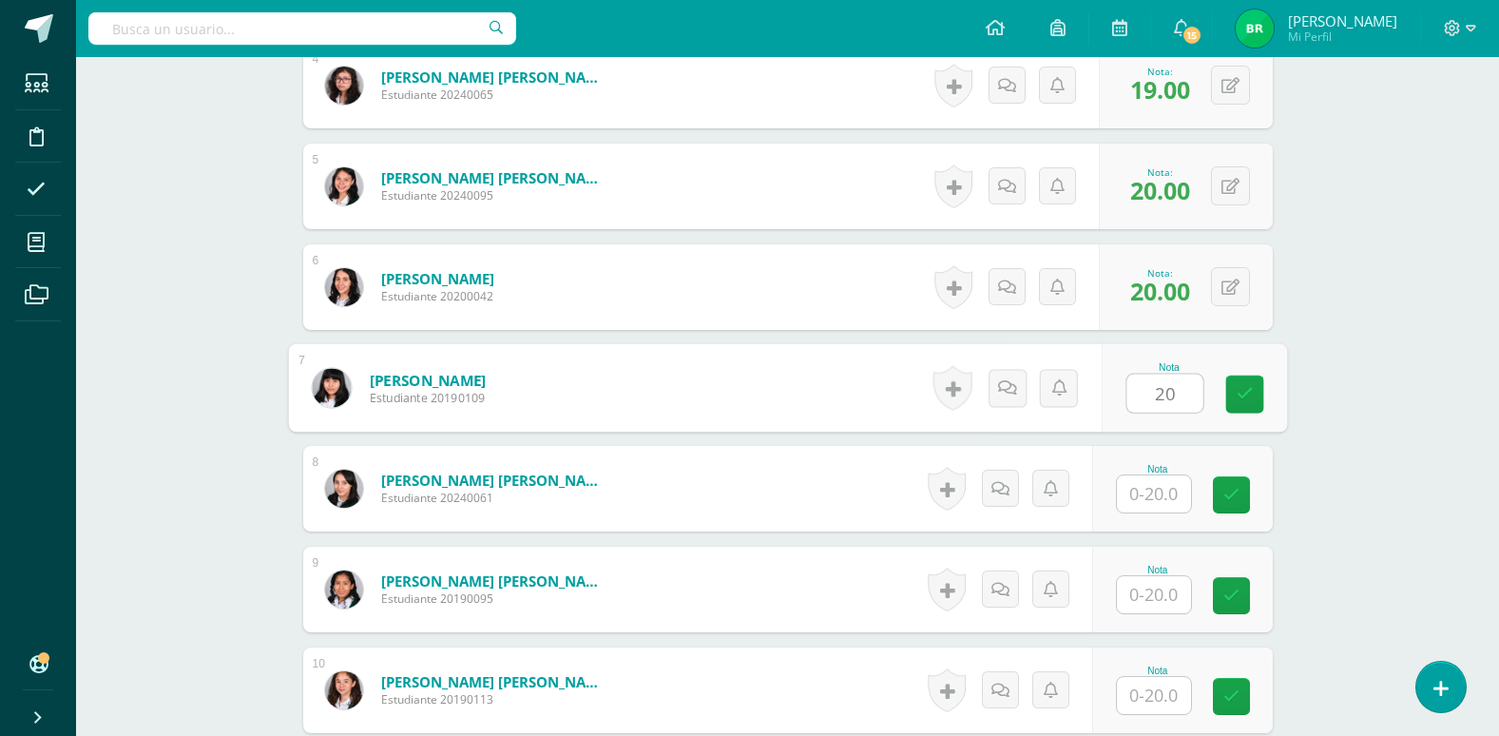
type input "20"
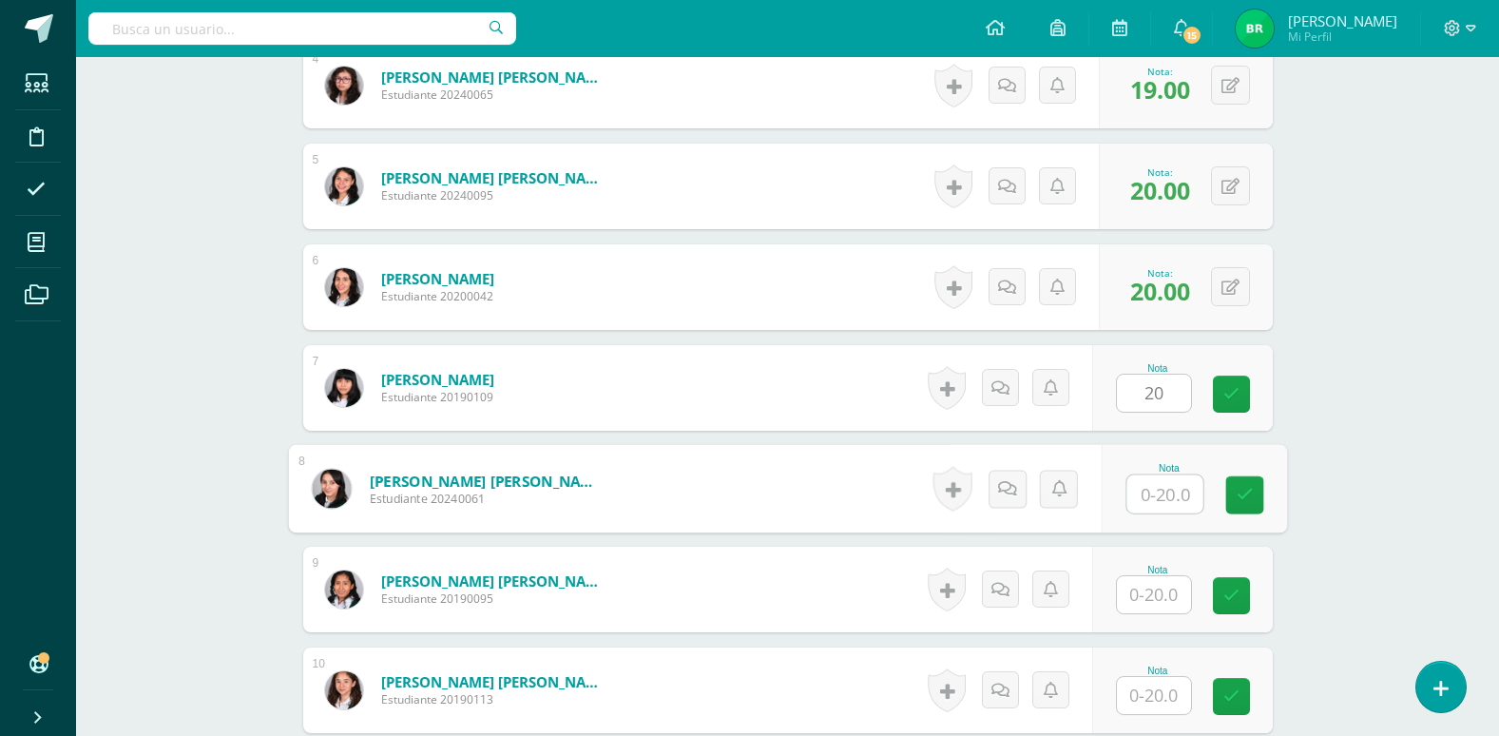
click at [1149, 498] on input "text" at bounding box center [1165, 494] width 76 height 38
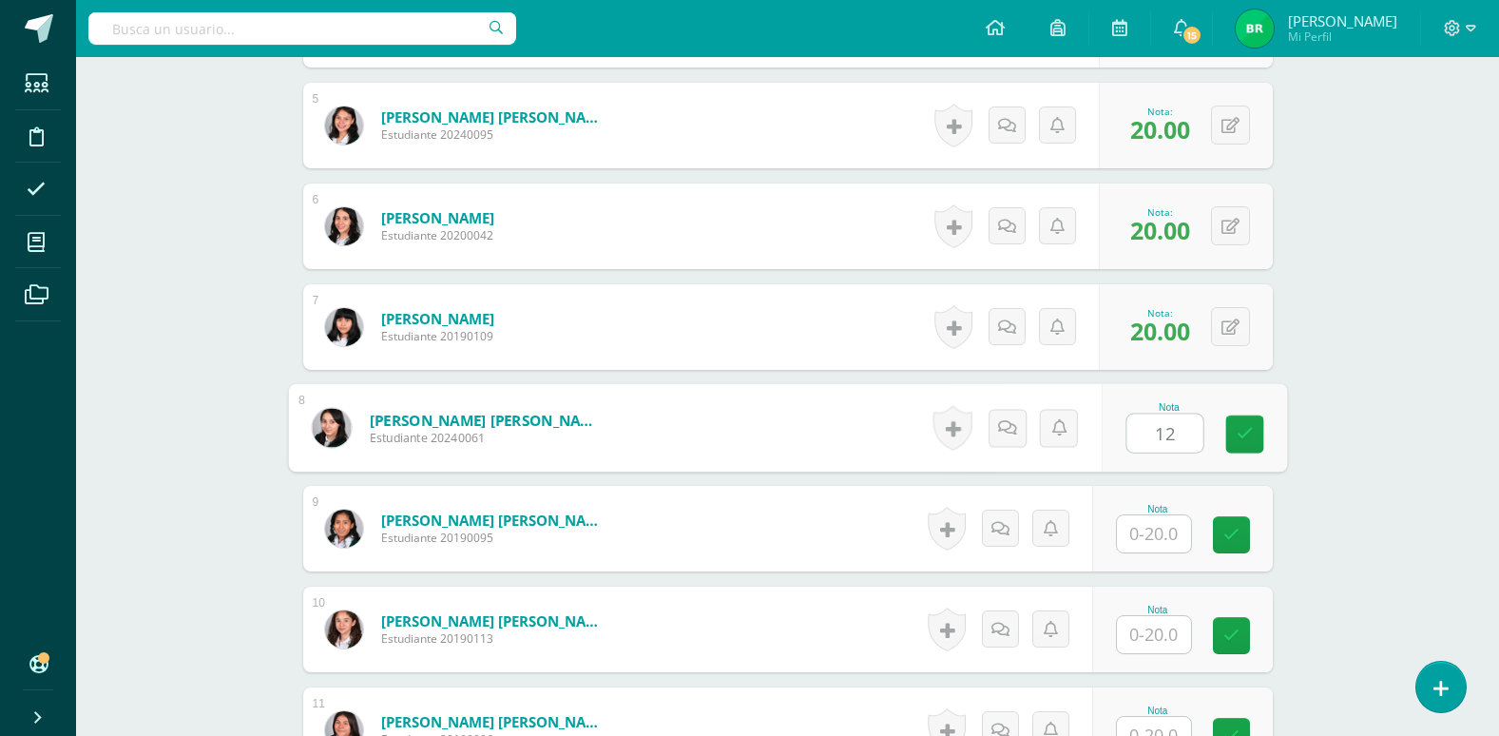
scroll to position [1015, 0]
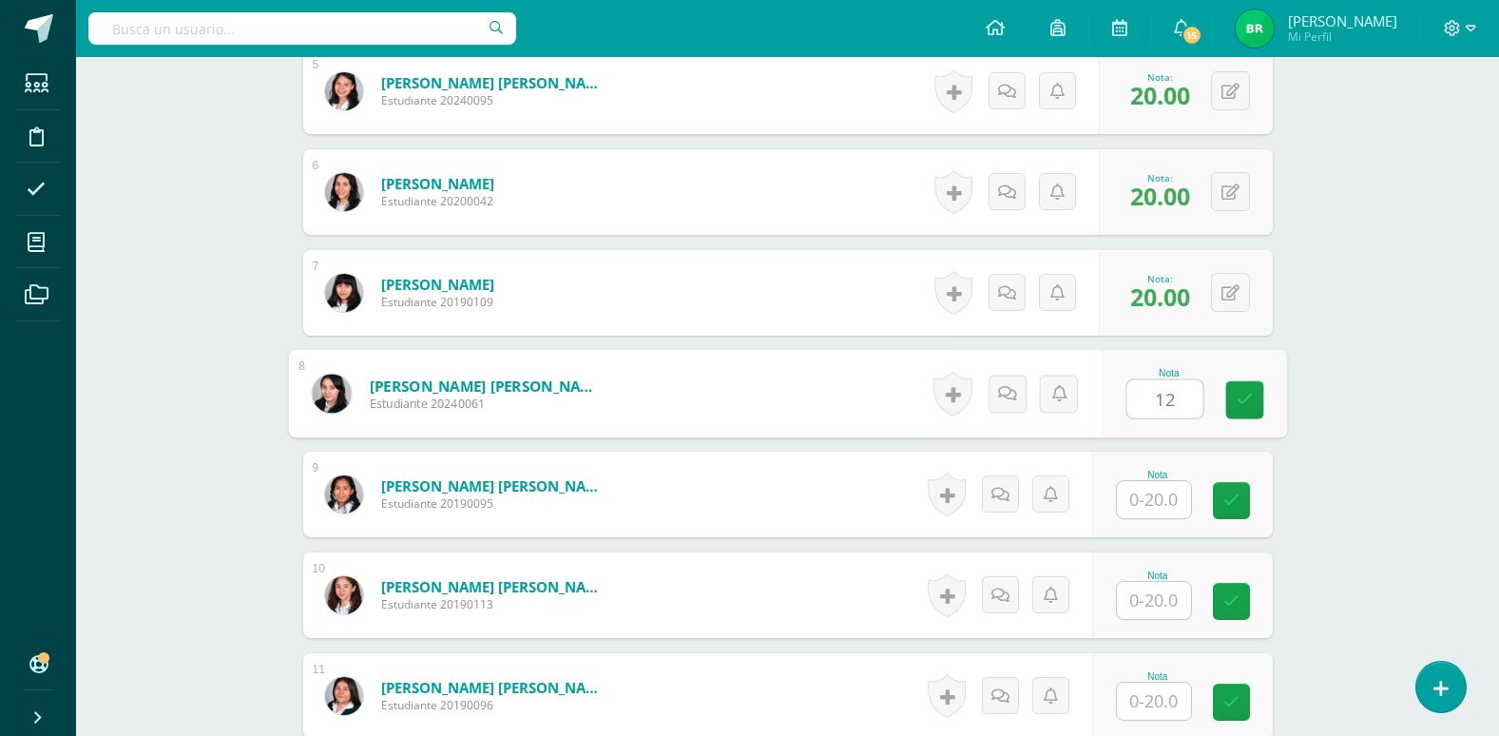
type input "12"
click at [1150, 503] on input "text" at bounding box center [1154, 499] width 74 height 37
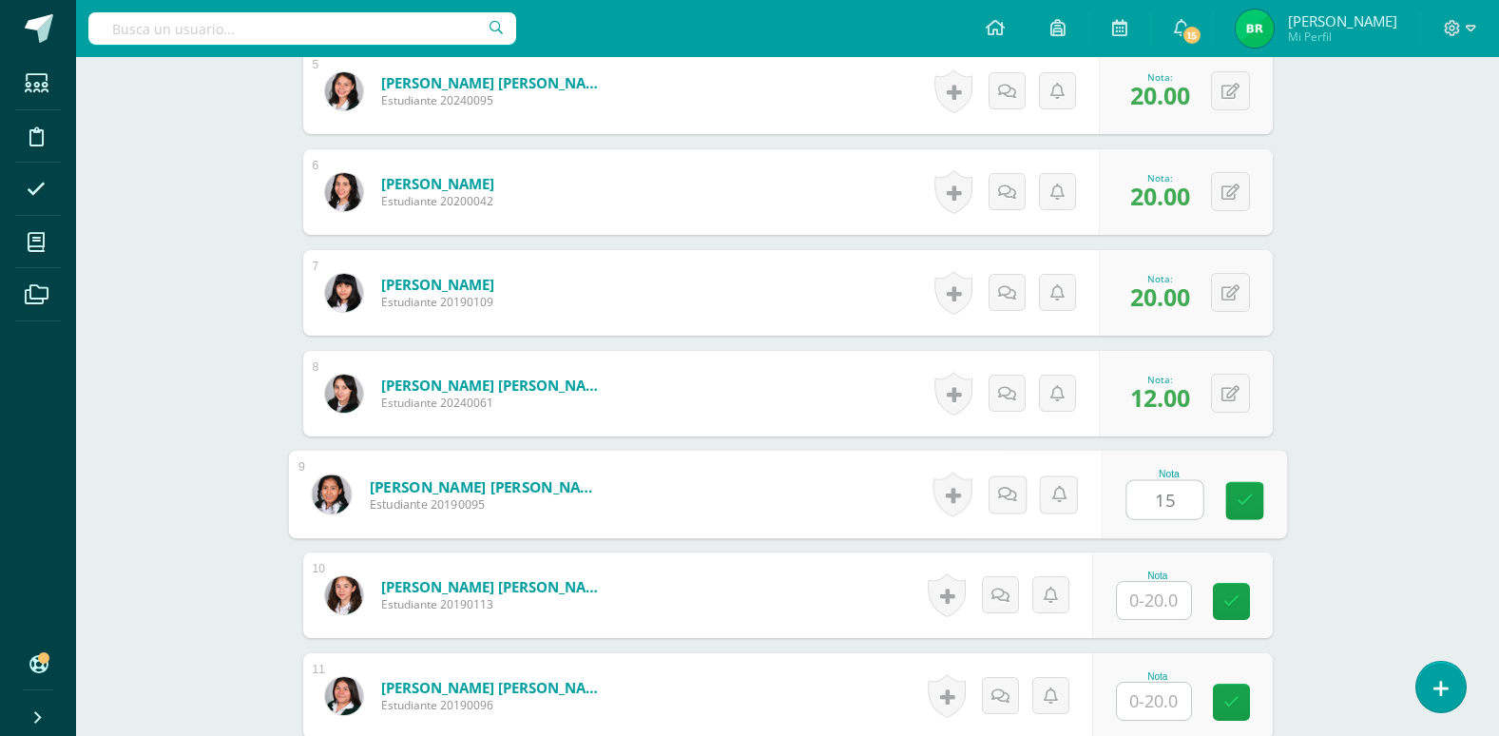
scroll to position [1110, 0]
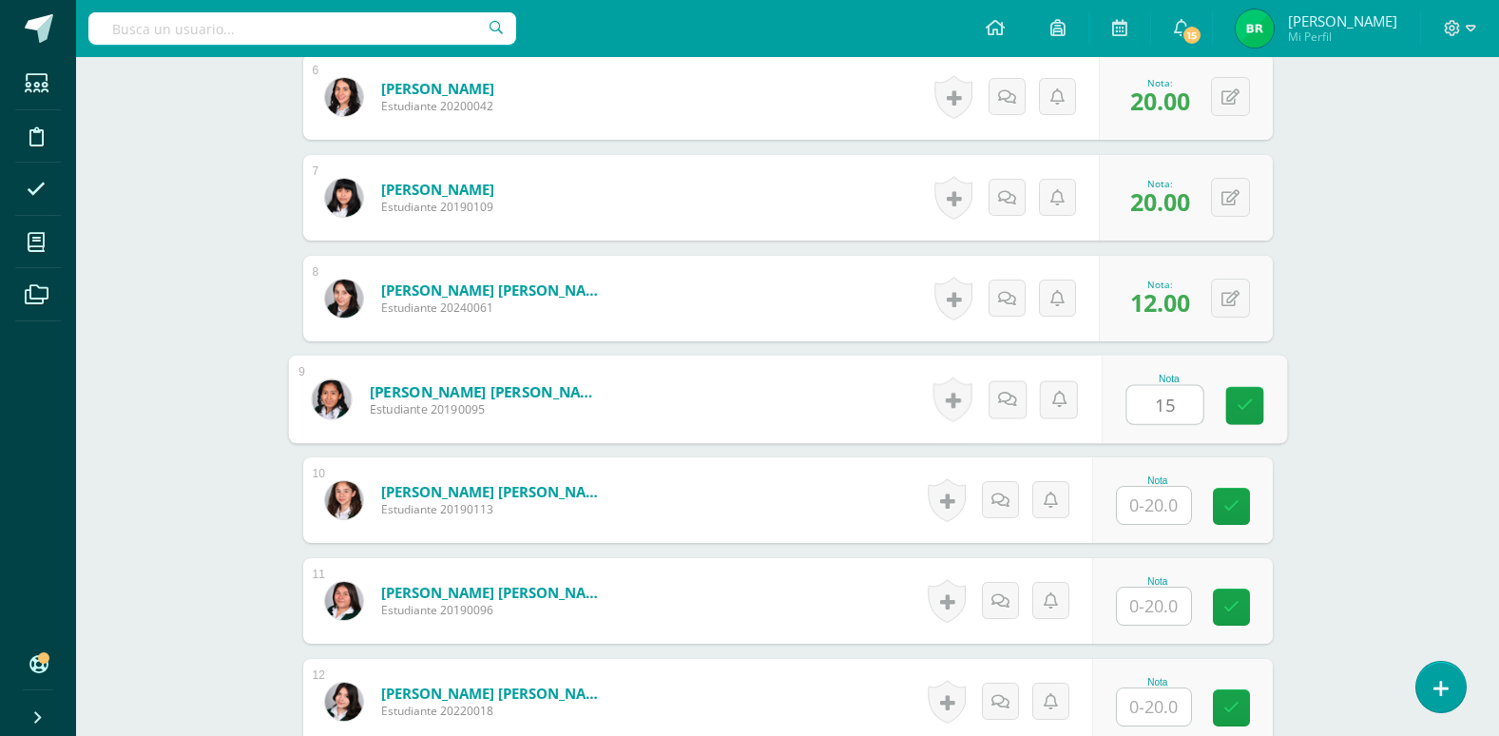
type input "15"
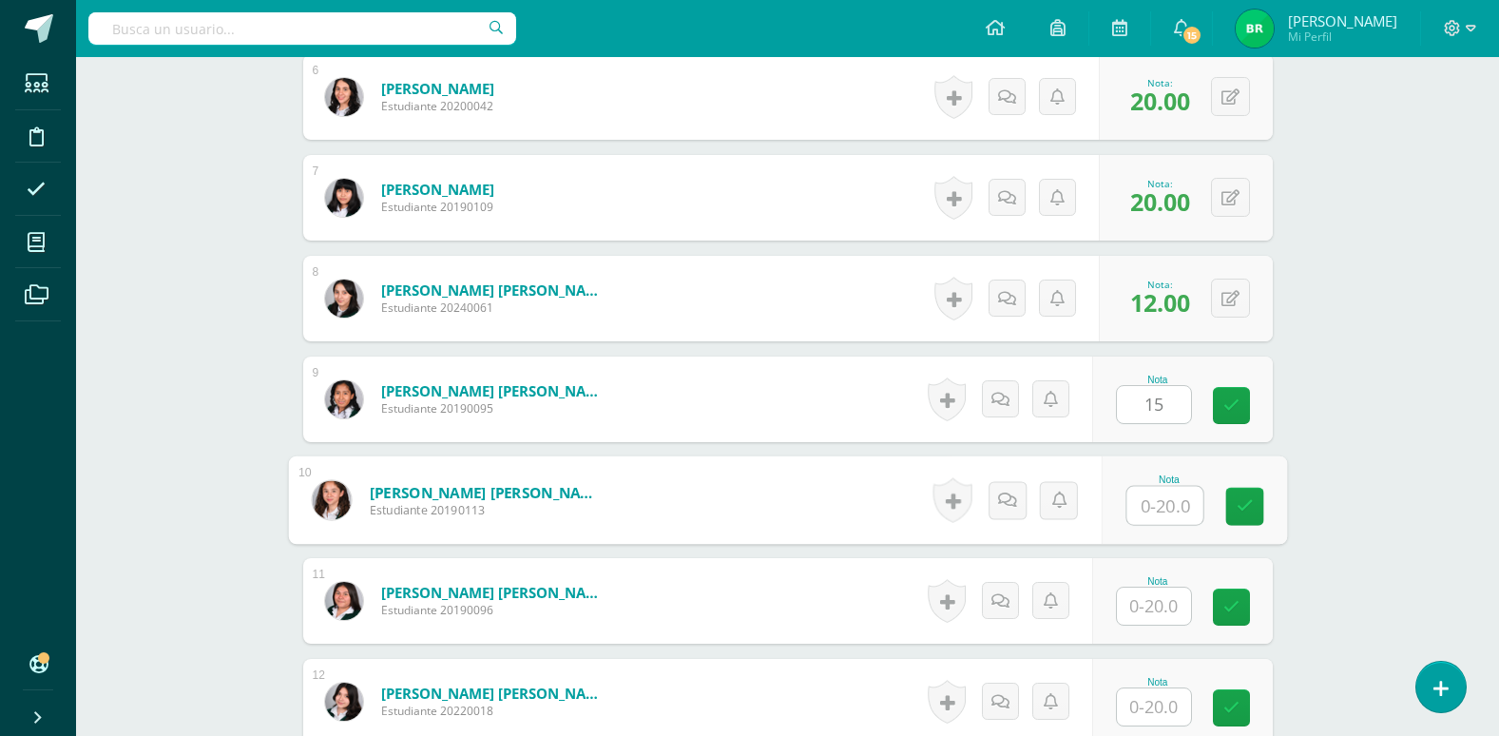
click at [1158, 511] on input "text" at bounding box center [1165, 506] width 76 height 38
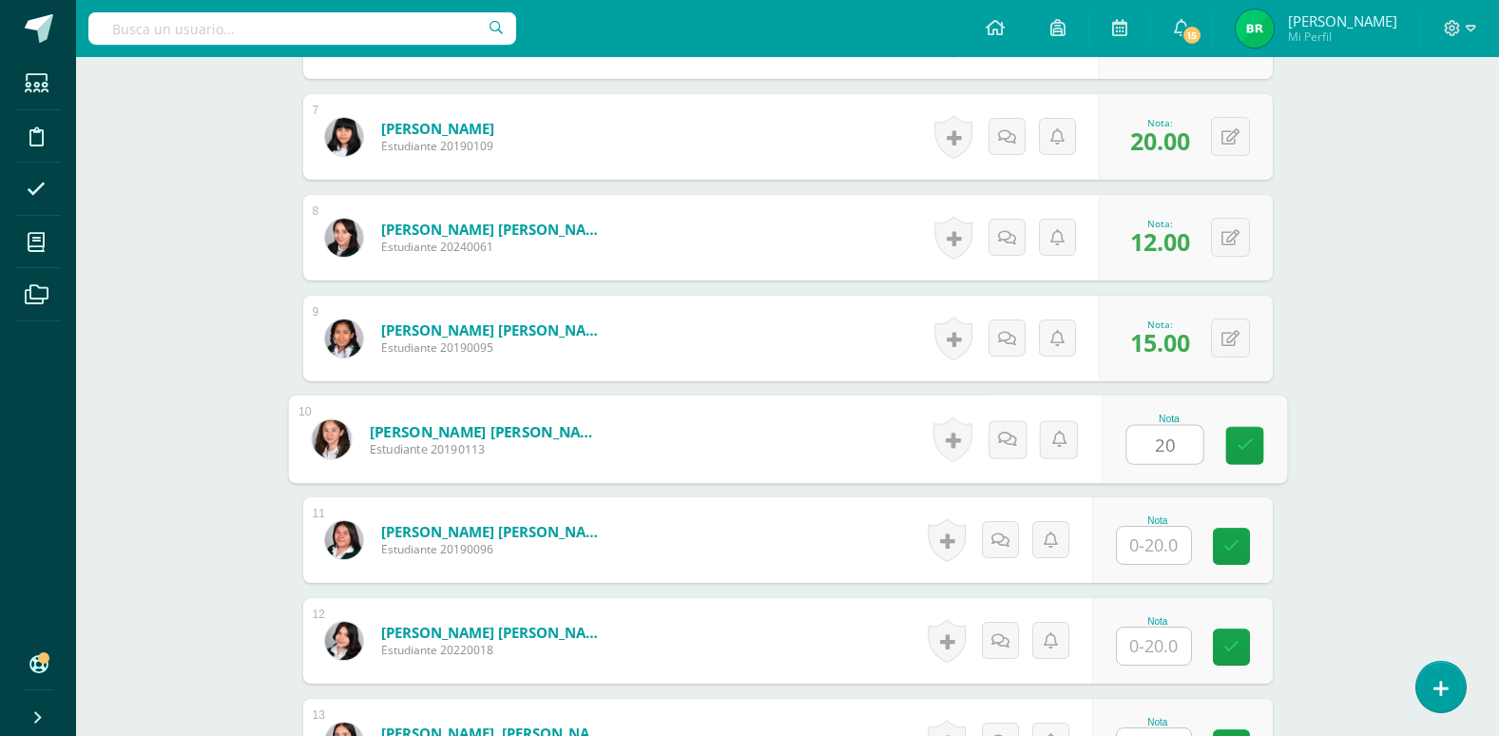
scroll to position [1205, 0]
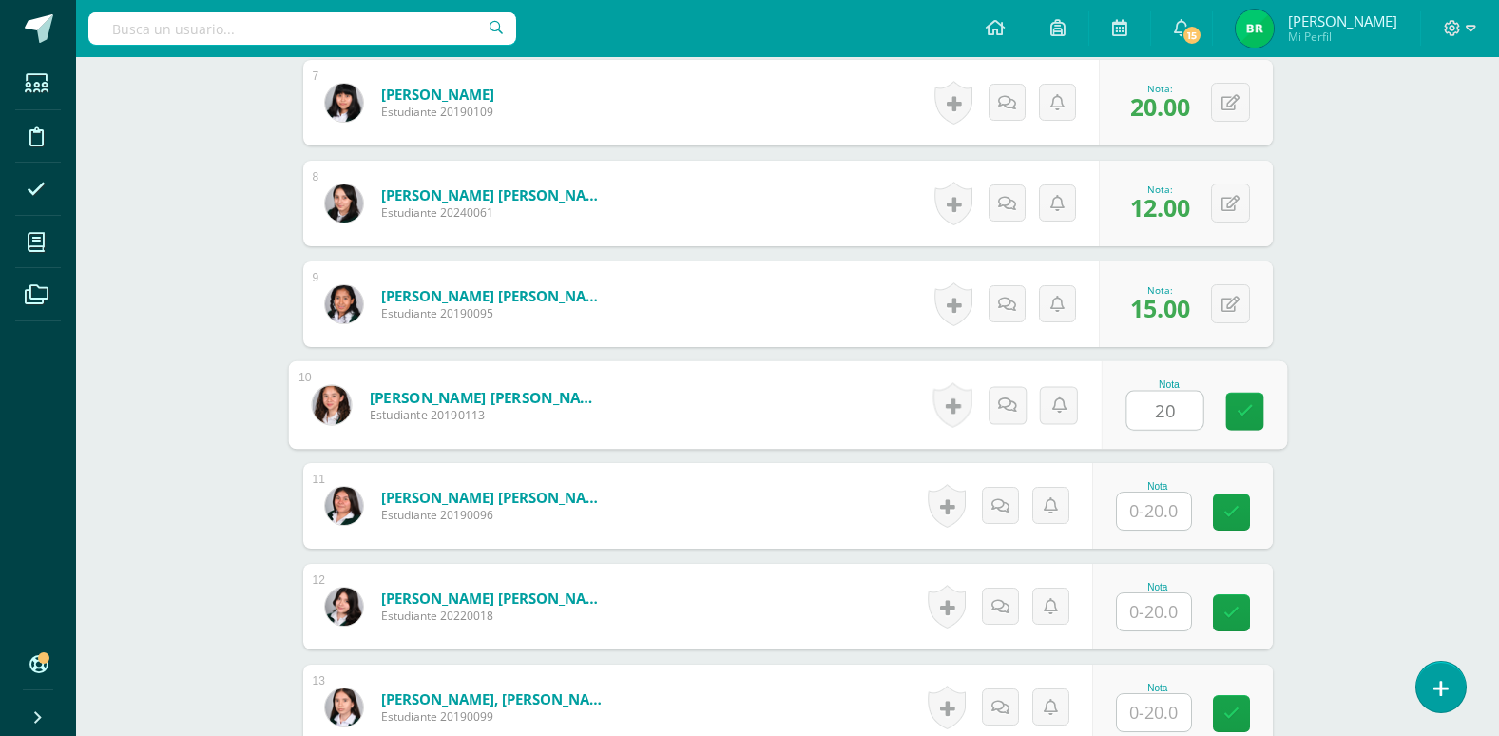
type input "20"
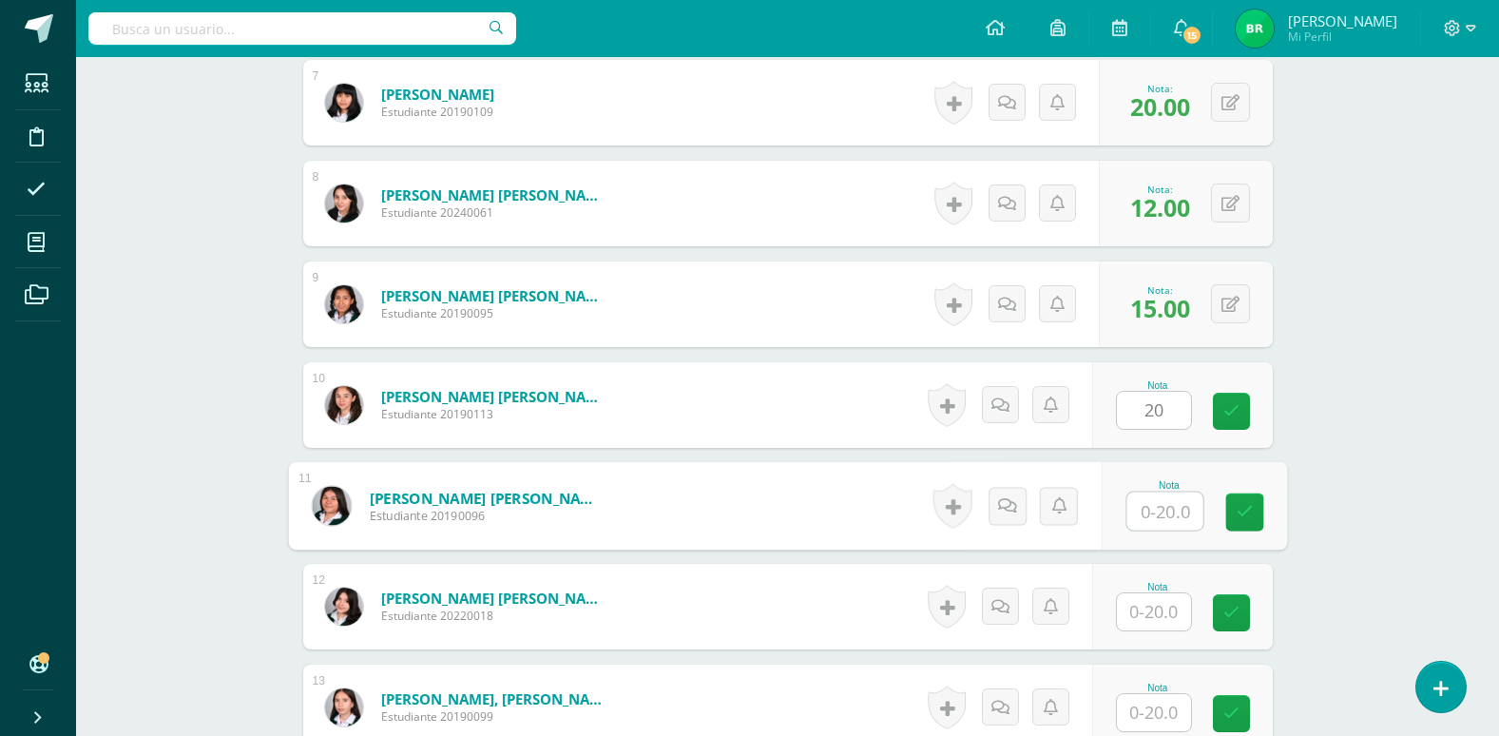
click at [1158, 511] on input "text" at bounding box center [1165, 511] width 76 height 38
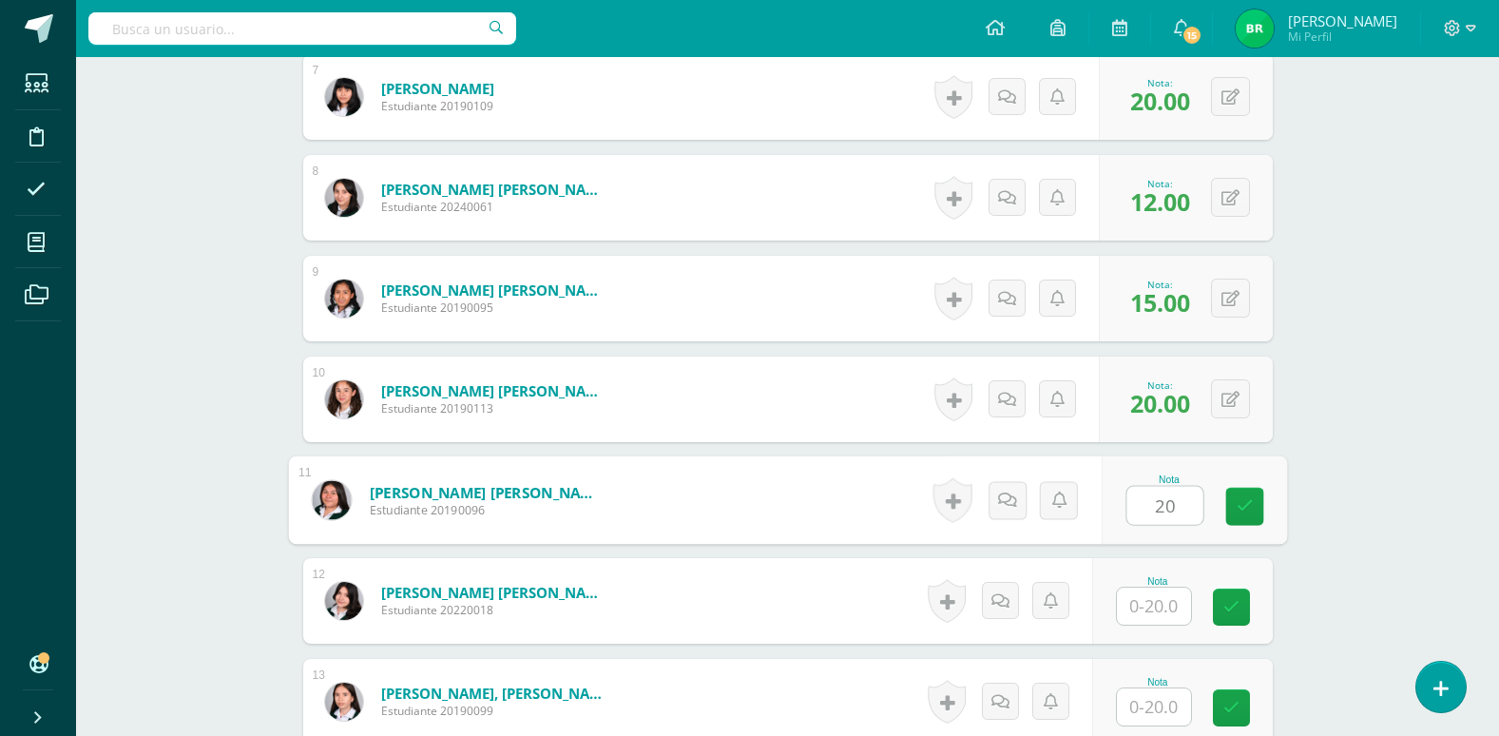
scroll to position [1301, 0]
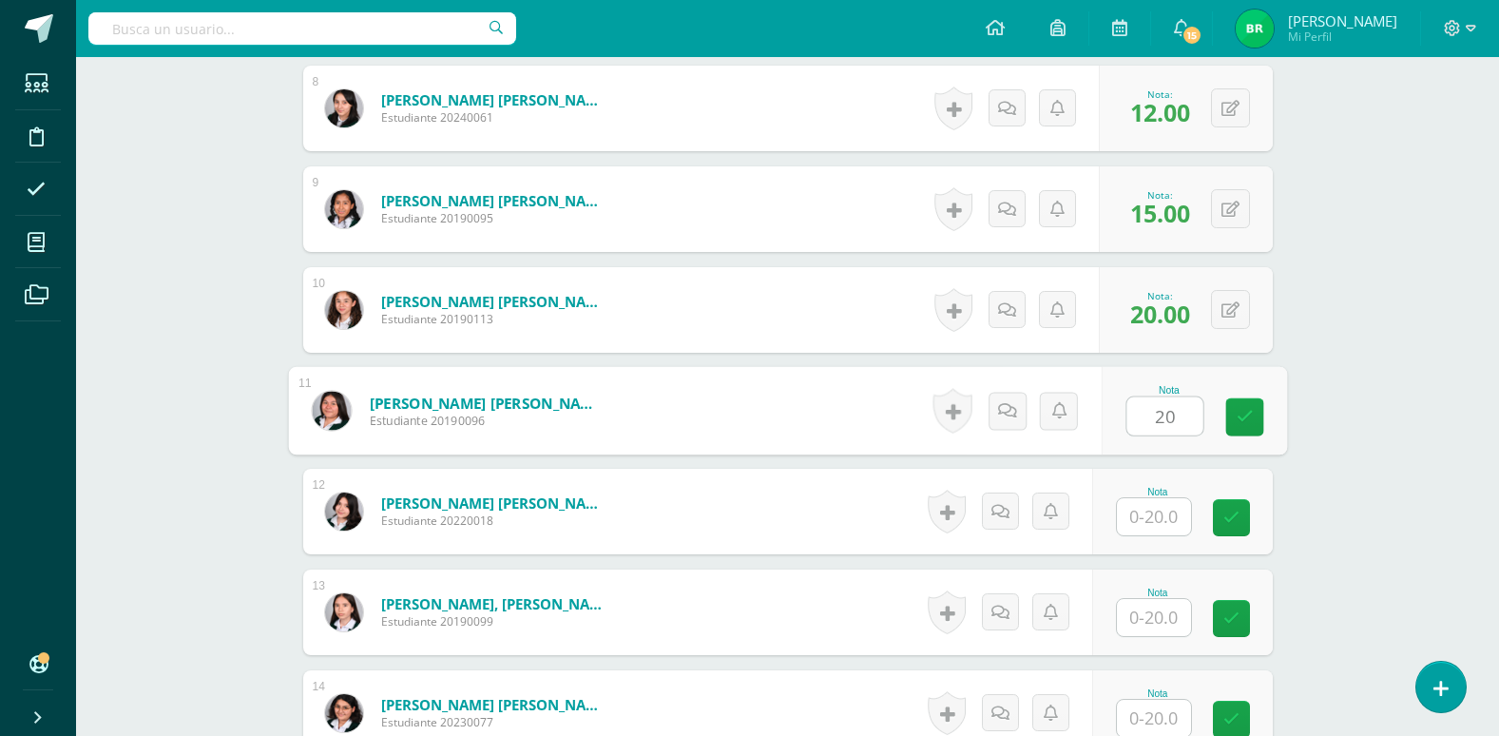
type input "20"
click at [1148, 512] on input "text" at bounding box center [1154, 516] width 74 height 37
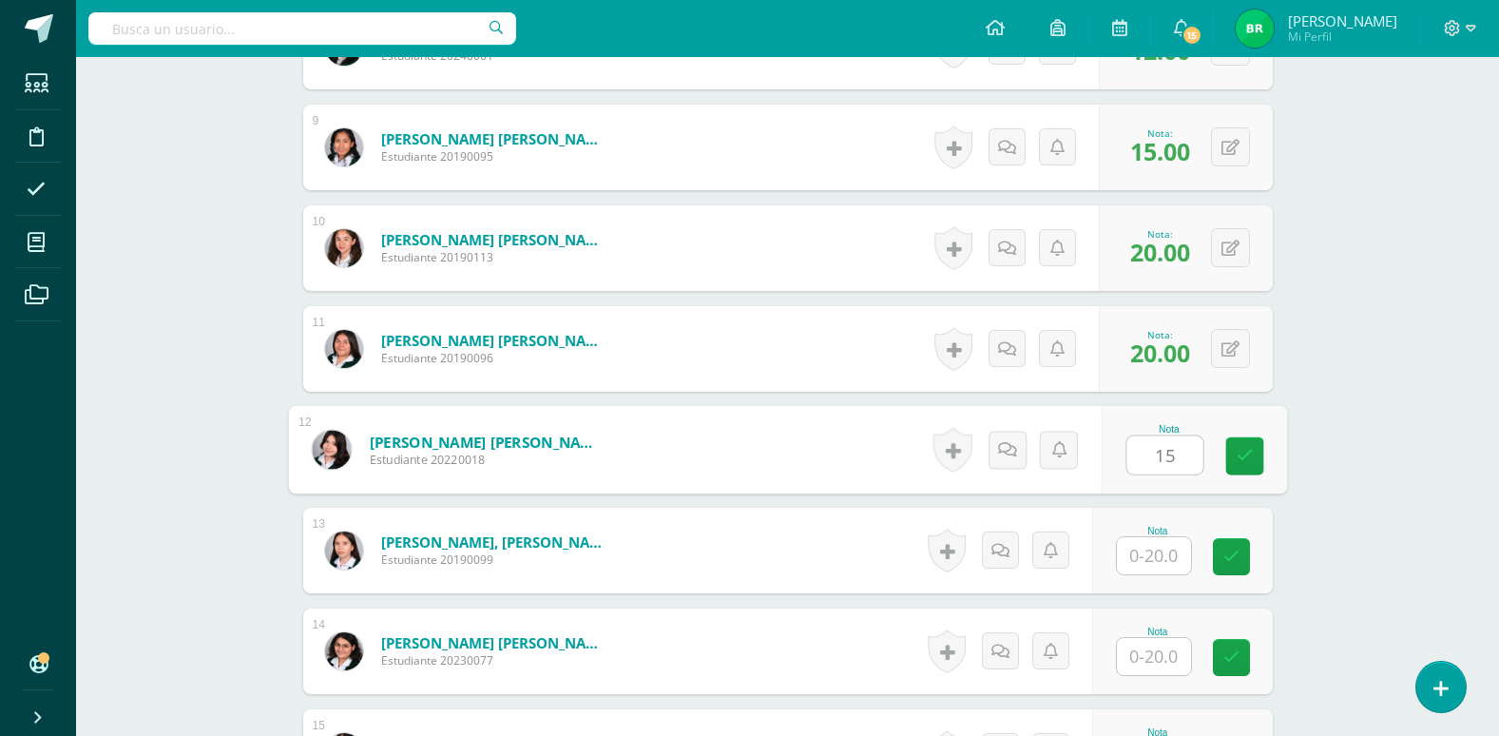
scroll to position [1396, 0]
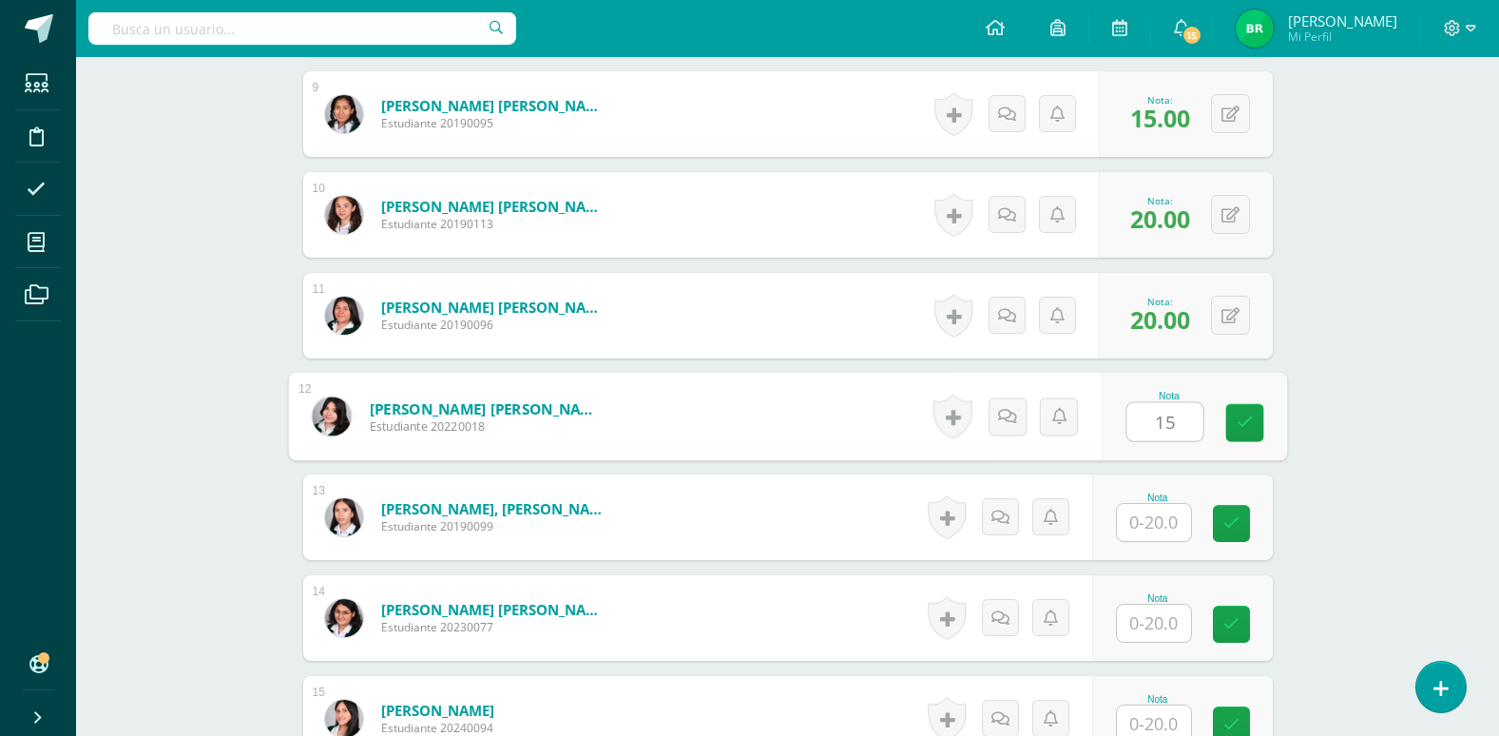
type input "15"
click at [1158, 530] on input "text" at bounding box center [1154, 522] width 74 height 37
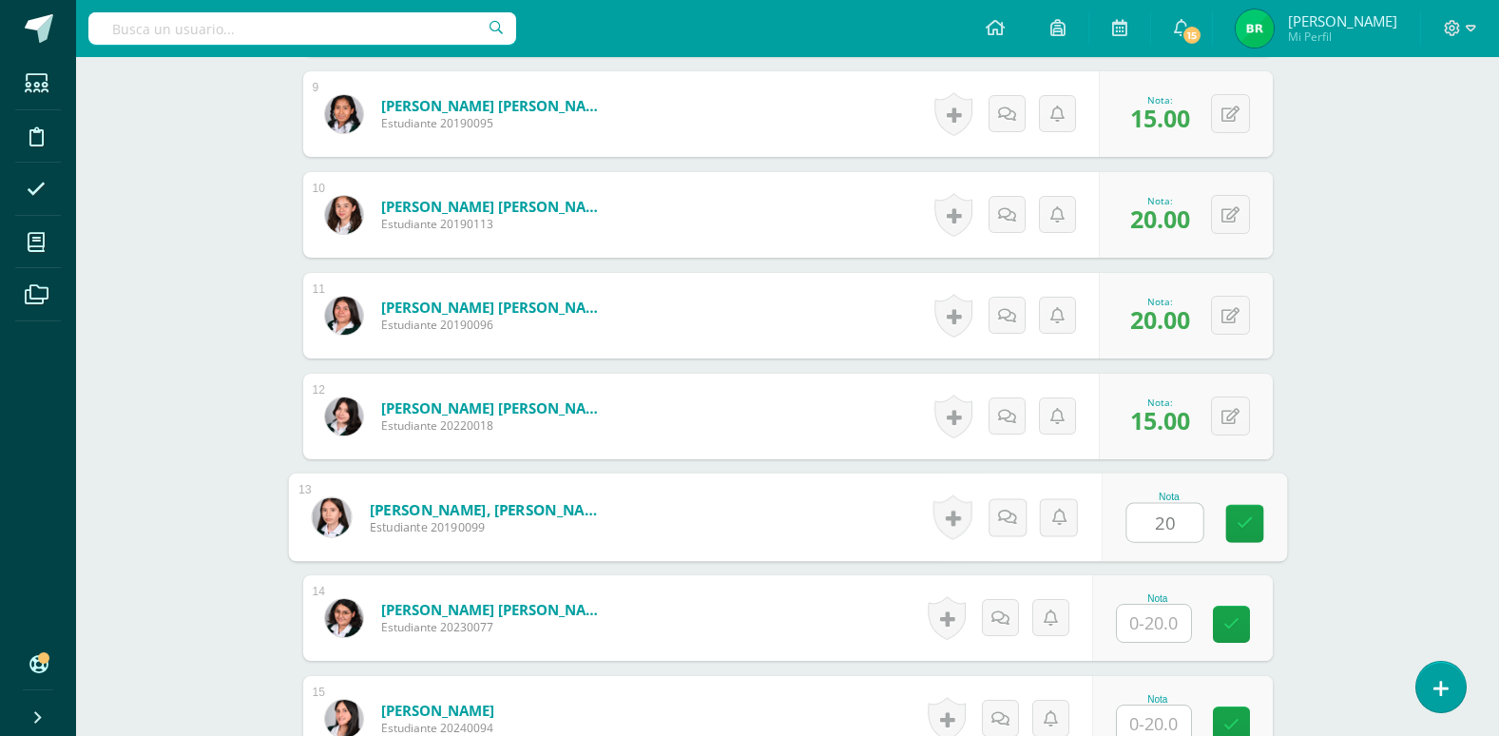
scroll to position [1491, 0]
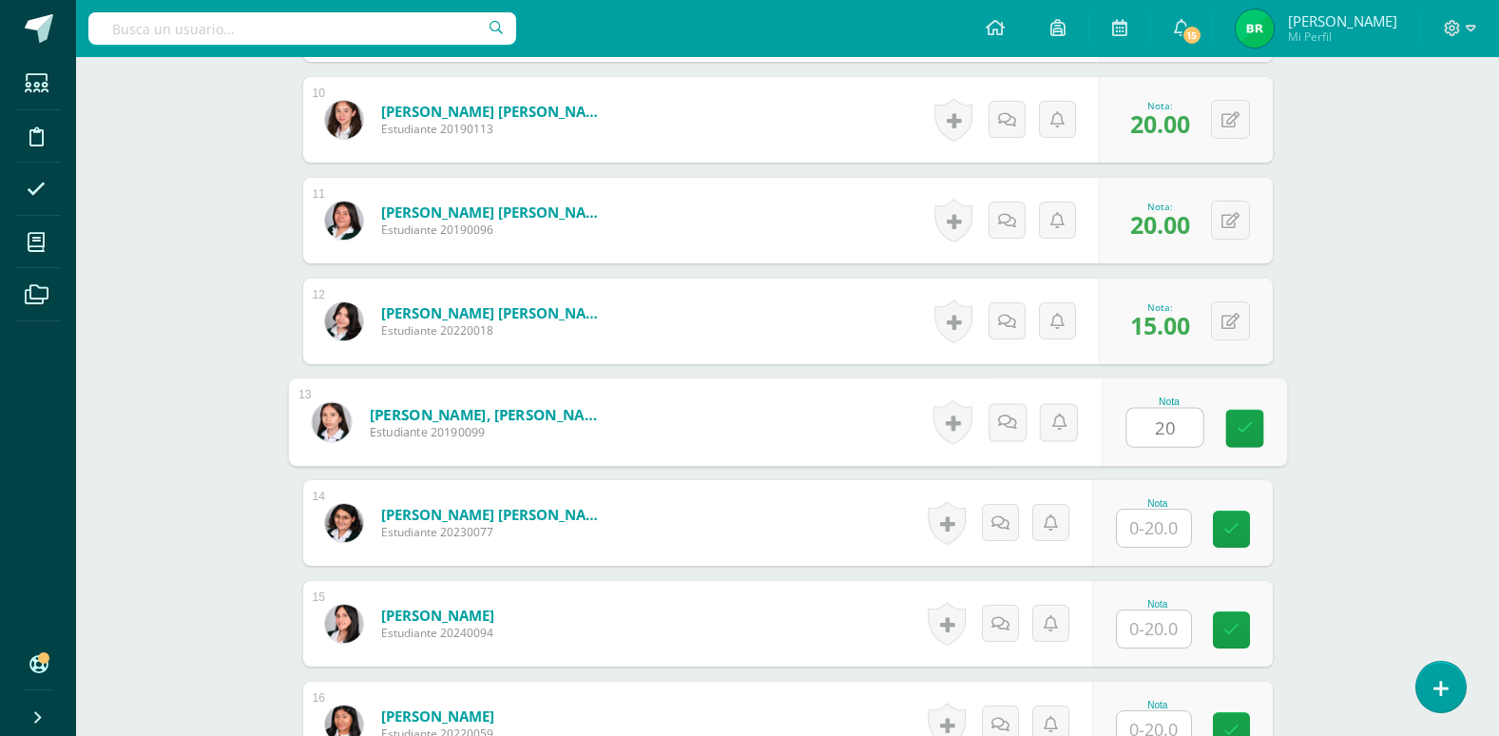
type input "20"
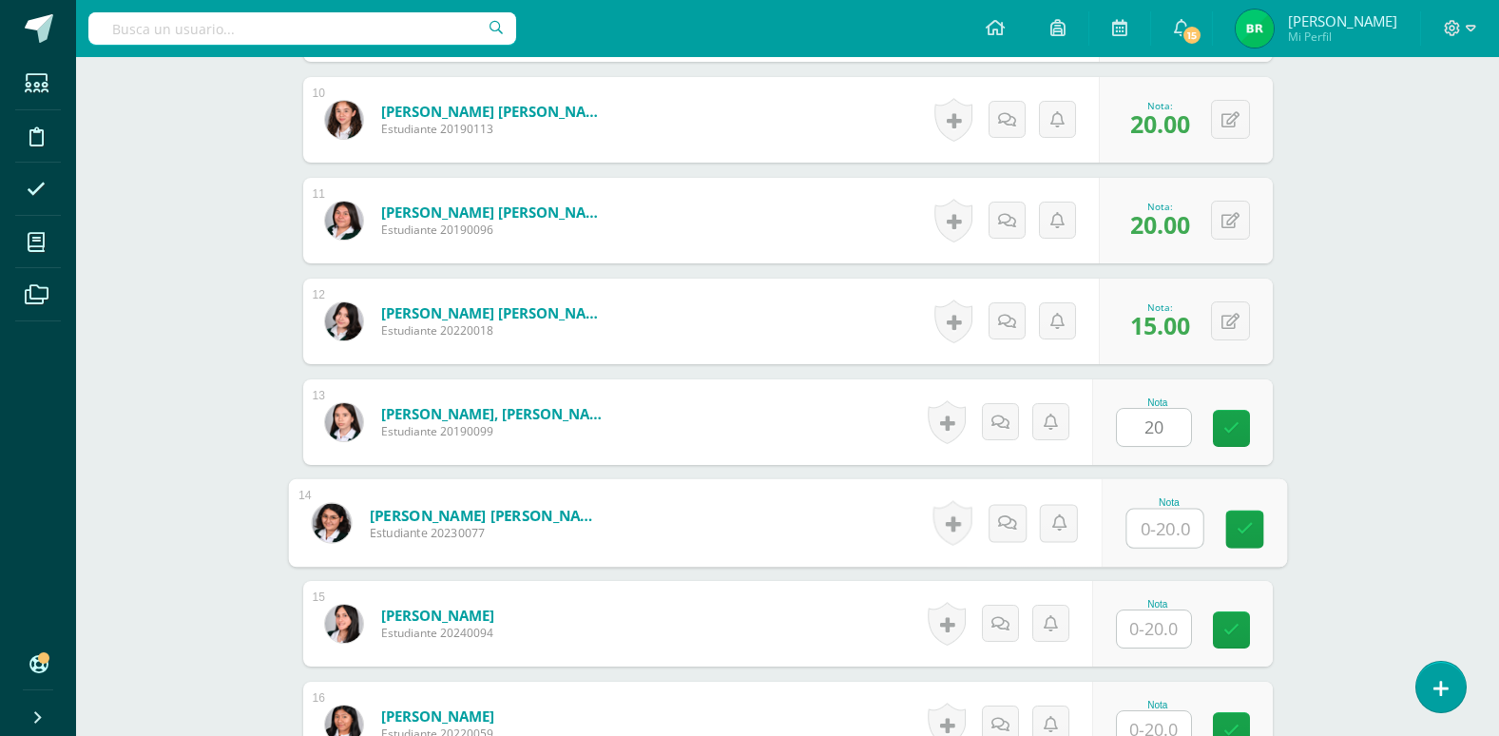
click at [1158, 530] on input "text" at bounding box center [1165, 529] width 76 height 38
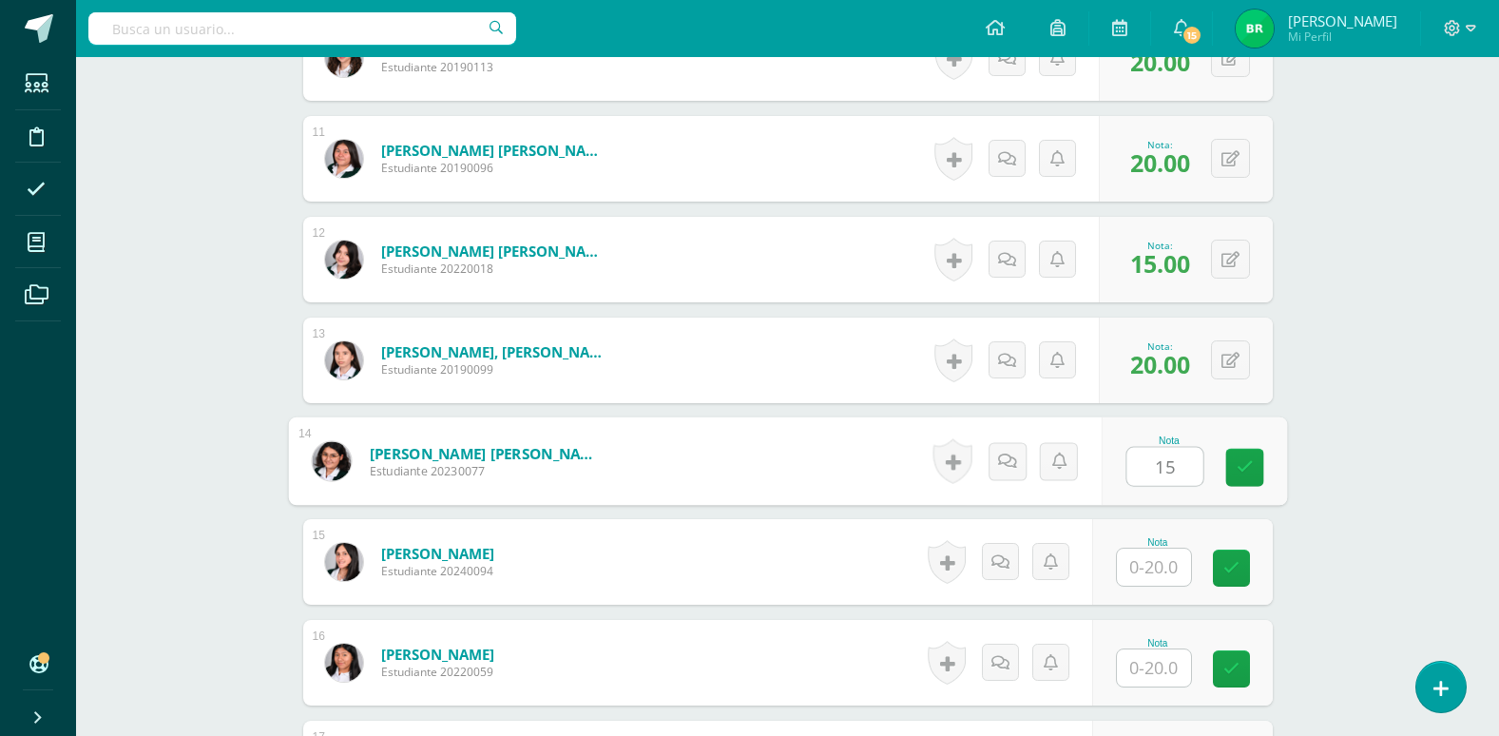
scroll to position [1586, 0]
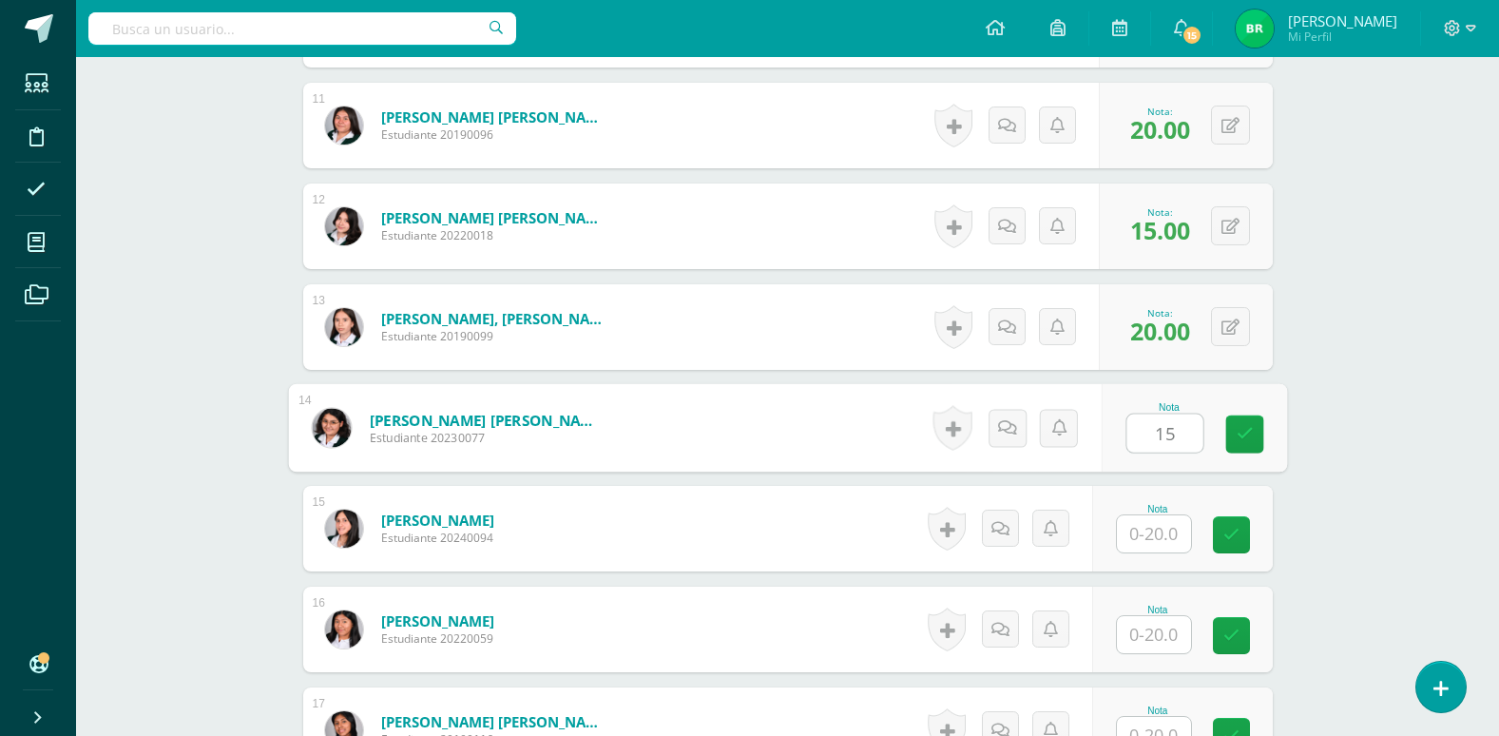
type input "15"
click at [1158, 530] on input "text" at bounding box center [1154, 533] width 74 height 37
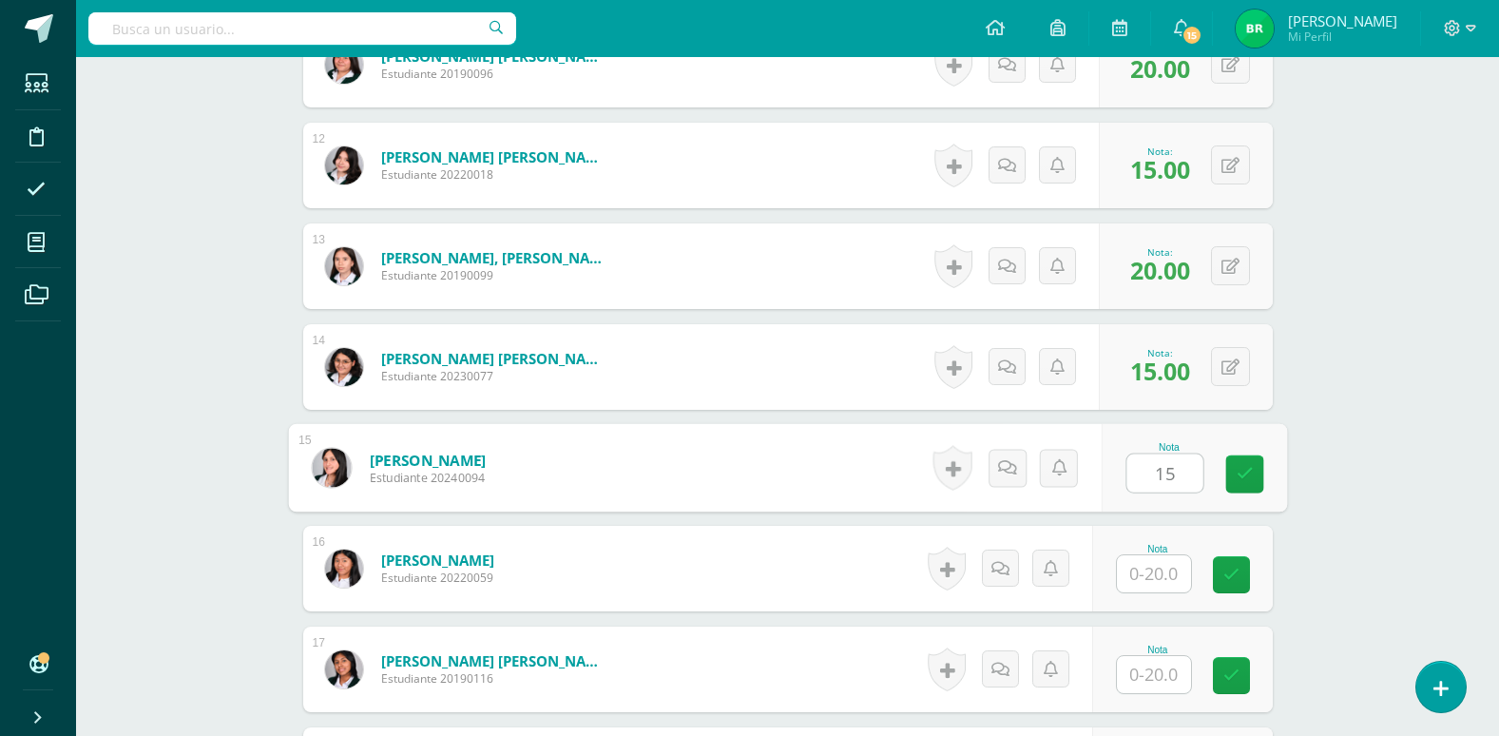
scroll to position [1681, 0]
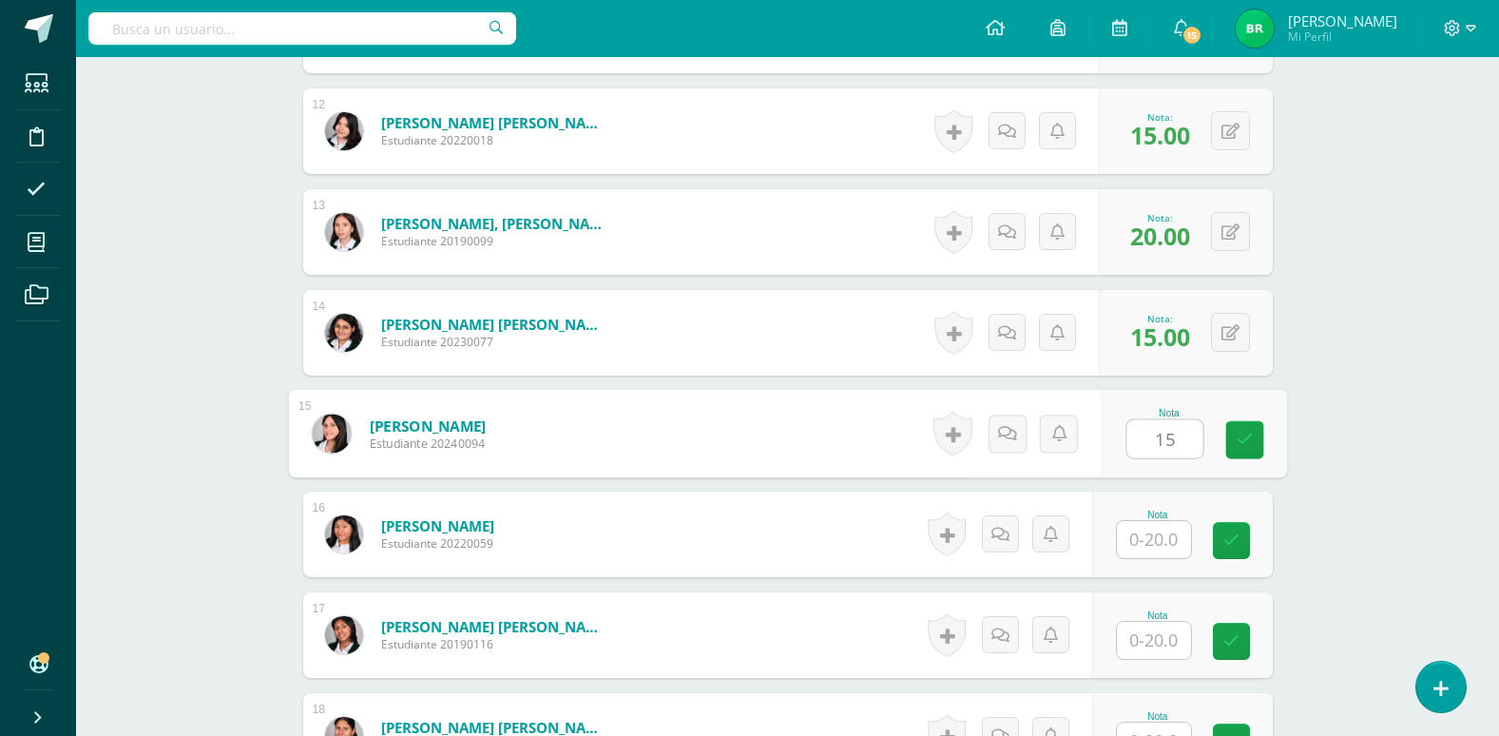
type input "15"
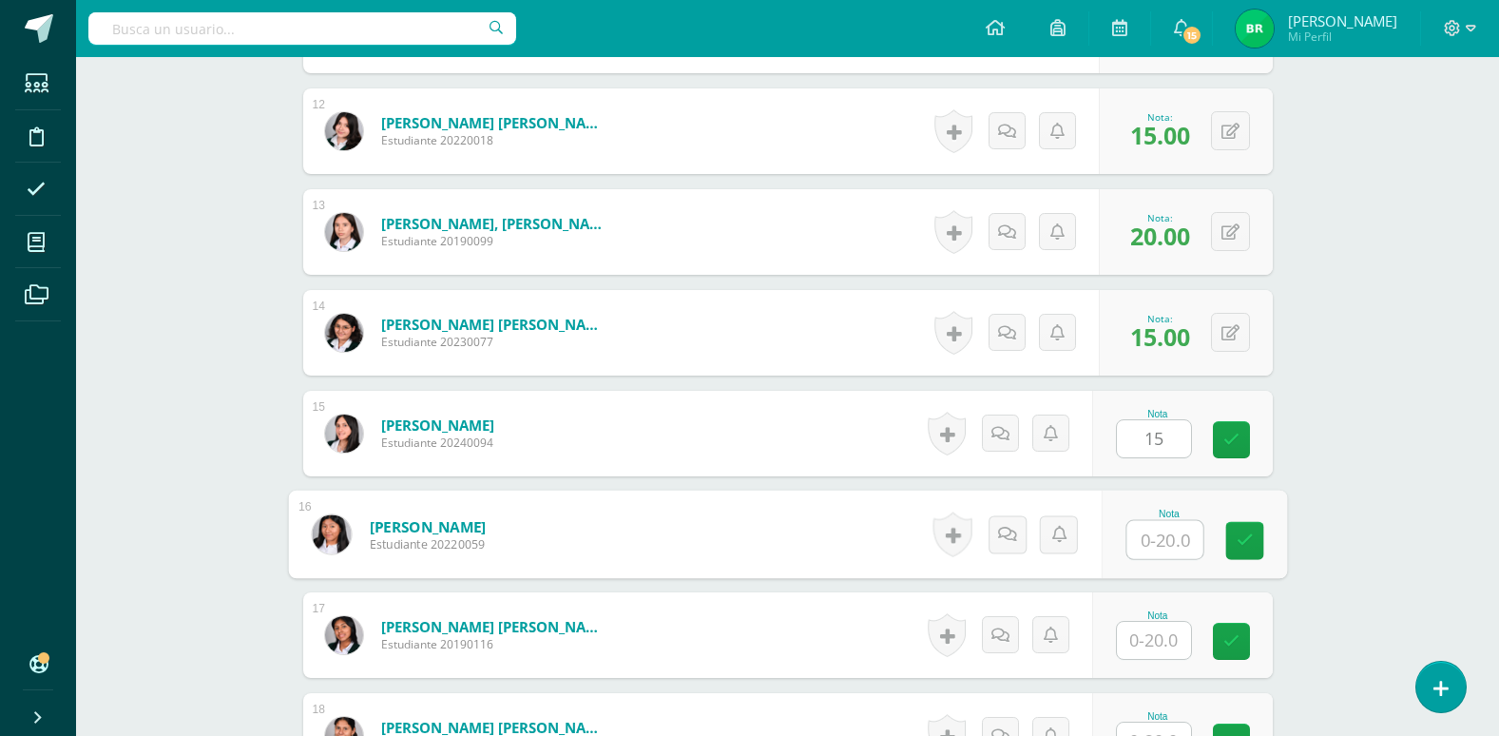
click at [1151, 542] on input "text" at bounding box center [1165, 540] width 76 height 38
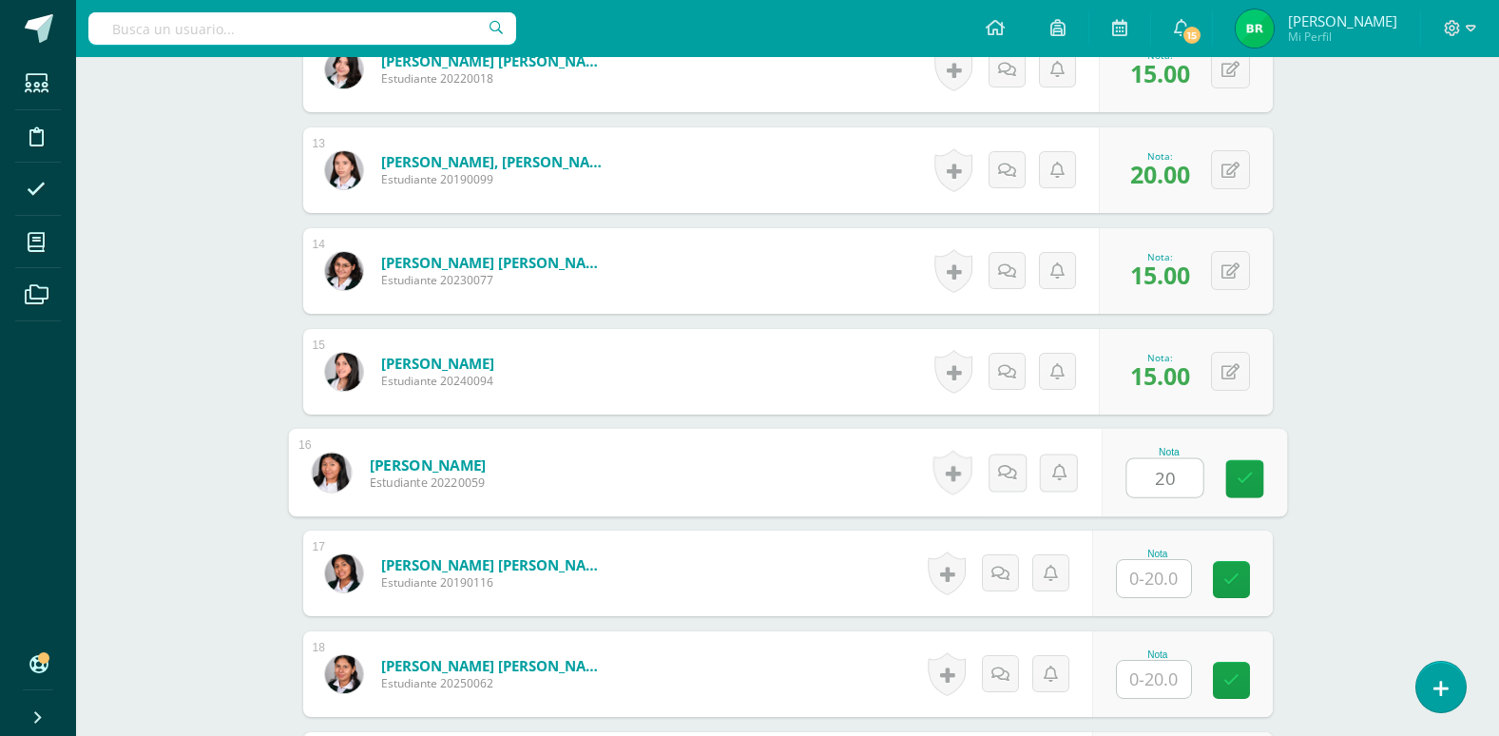
scroll to position [1776, 0]
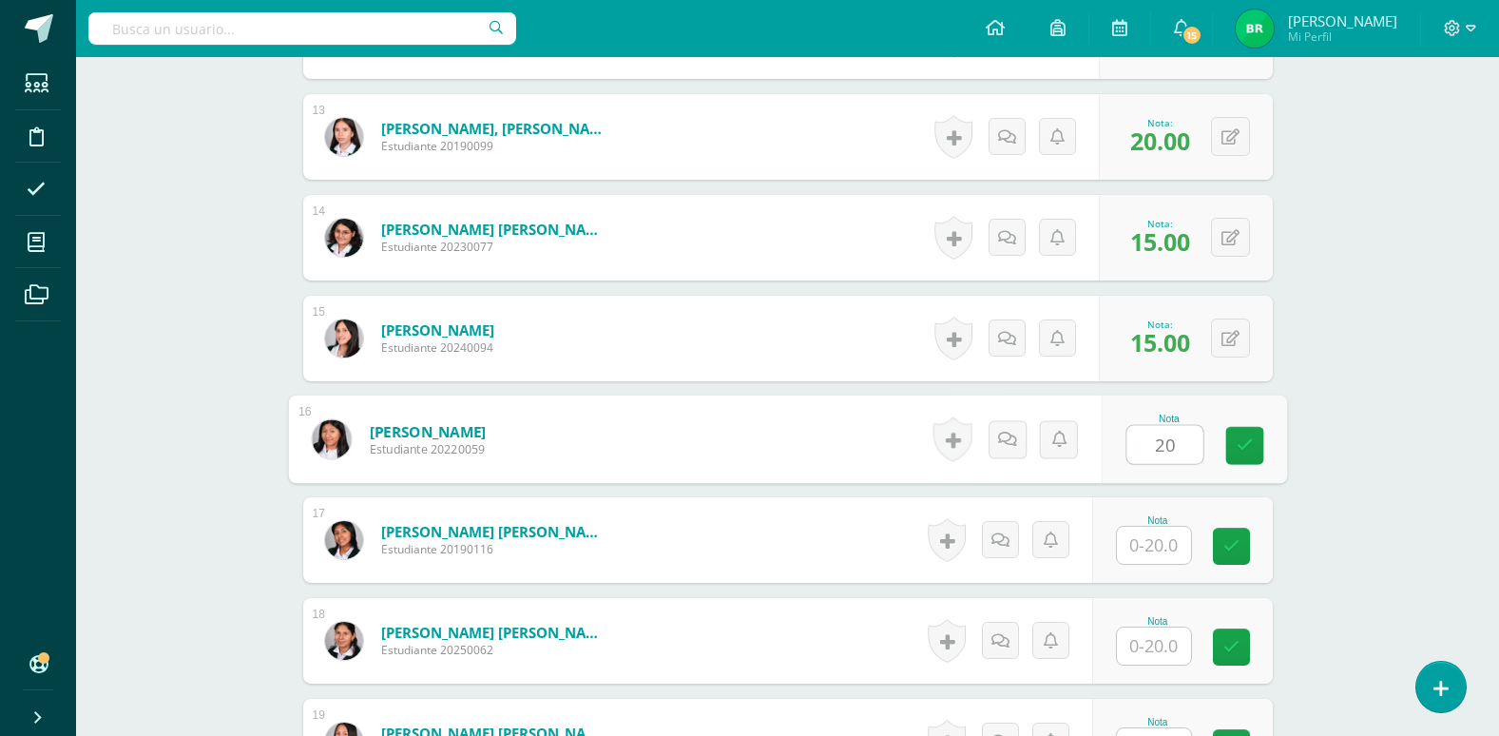
type input "20"
click at [1151, 542] on input "text" at bounding box center [1154, 545] width 74 height 37
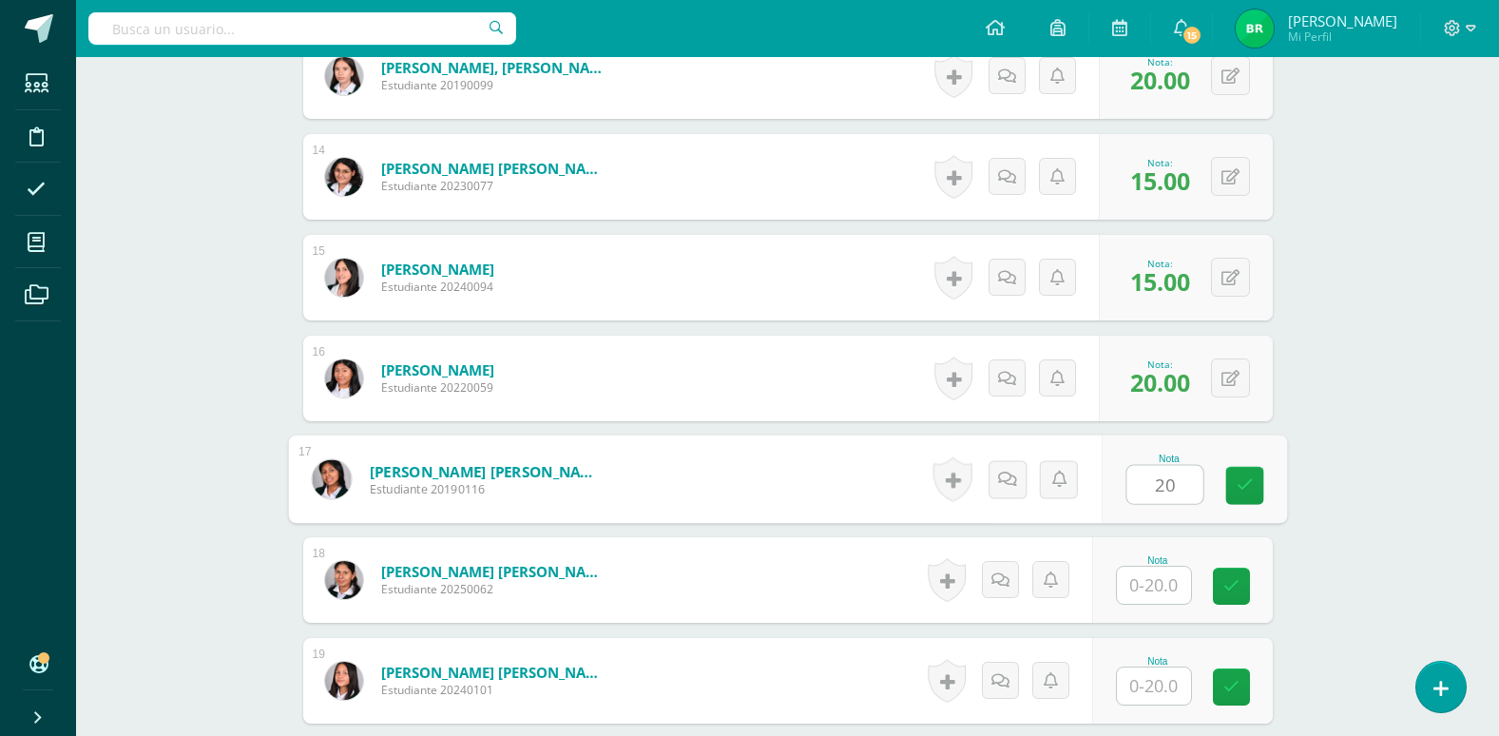
scroll to position [1871, 0]
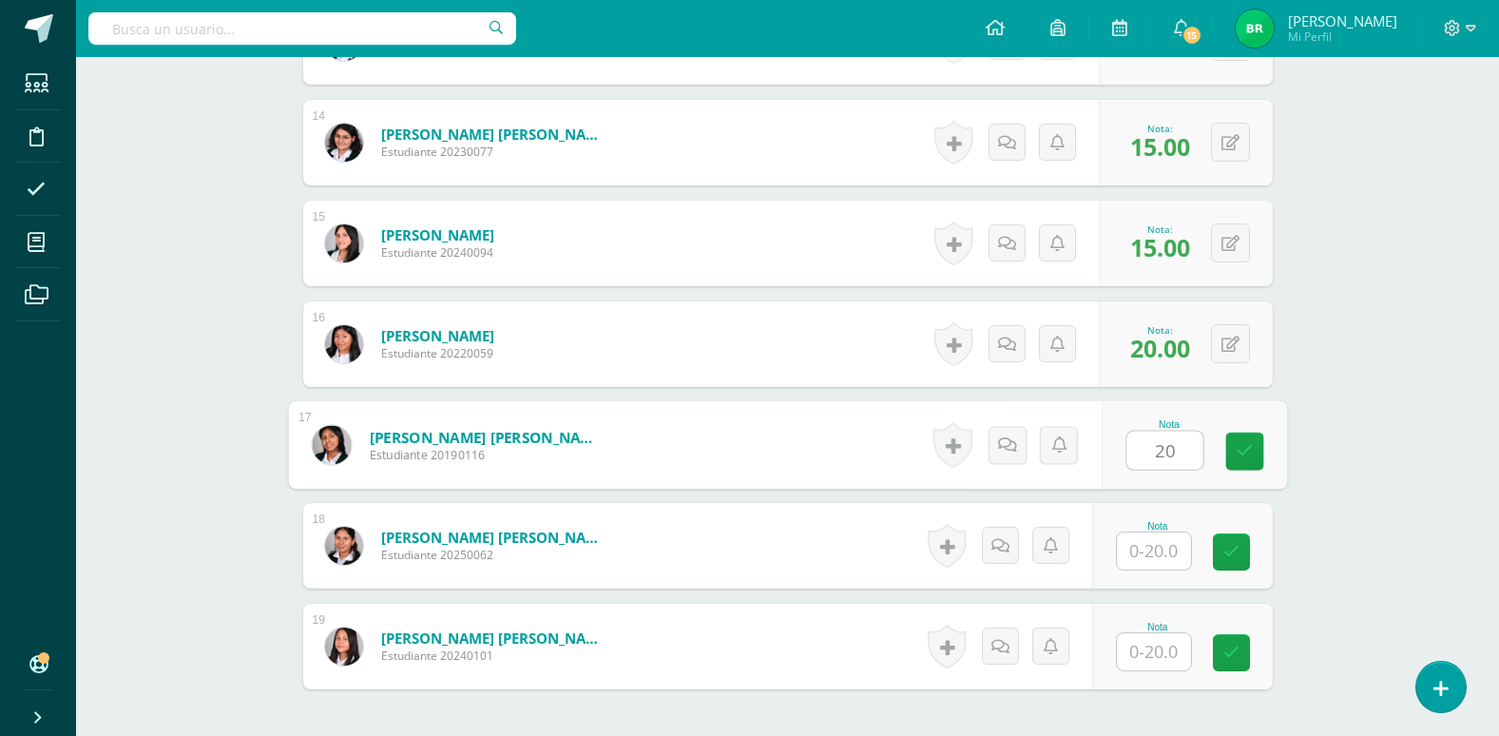
type input "20"
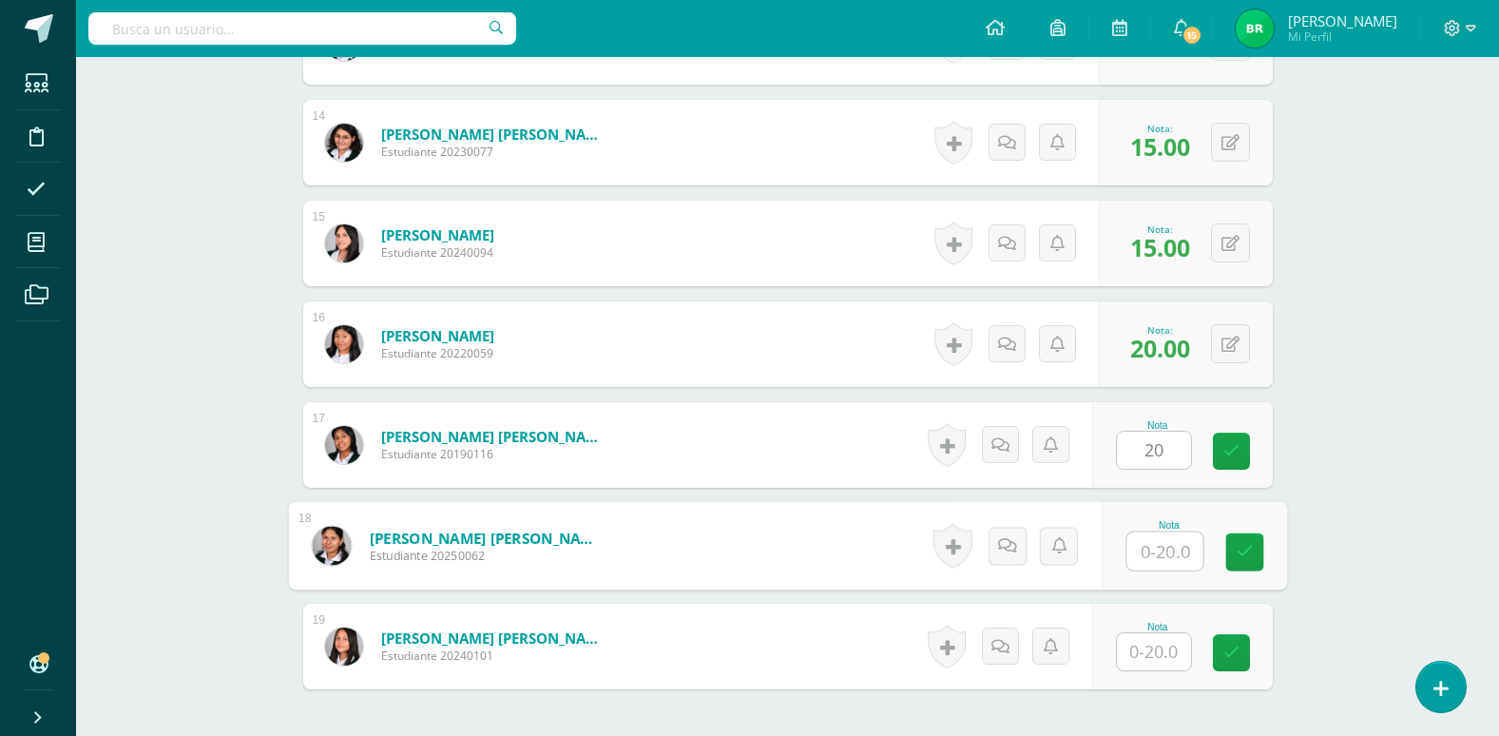
click at [1162, 557] on input "text" at bounding box center [1165, 551] width 76 height 38
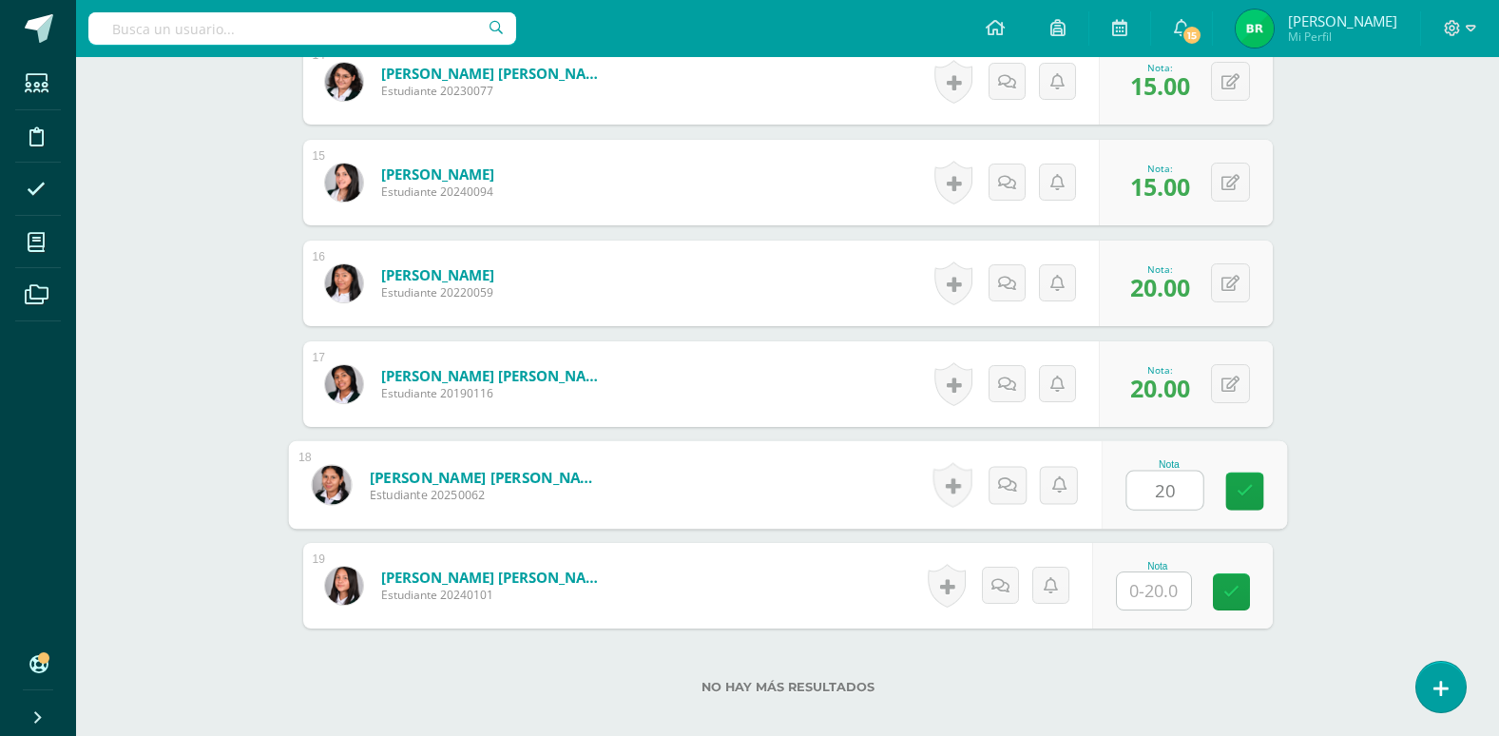
scroll to position [1966, 0]
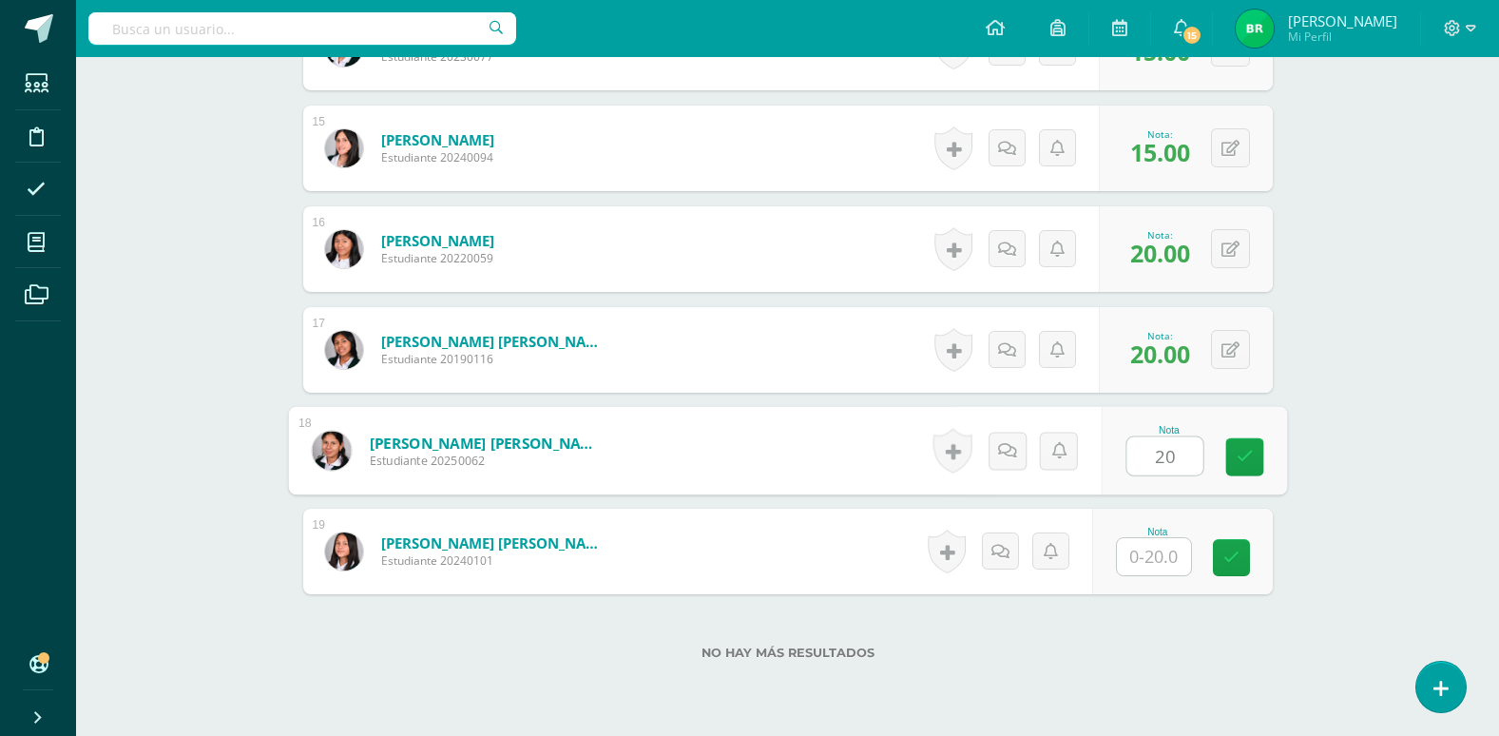
type input "20"
click at [1162, 557] on input "text" at bounding box center [1154, 556] width 74 height 37
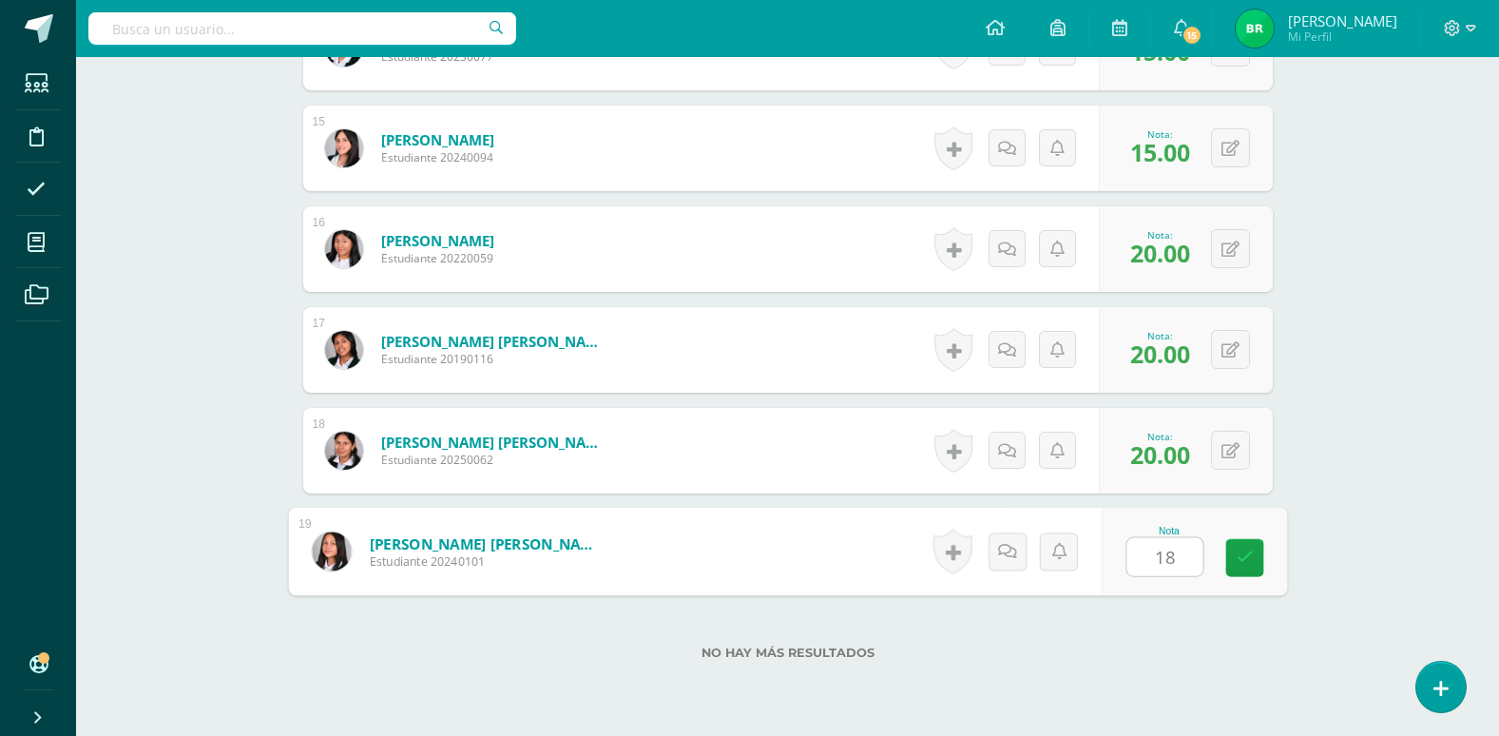
type input "18"
click at [1259, 660] on div "No hay más resultados" at bounding box center [788, 638] width 970 height 88
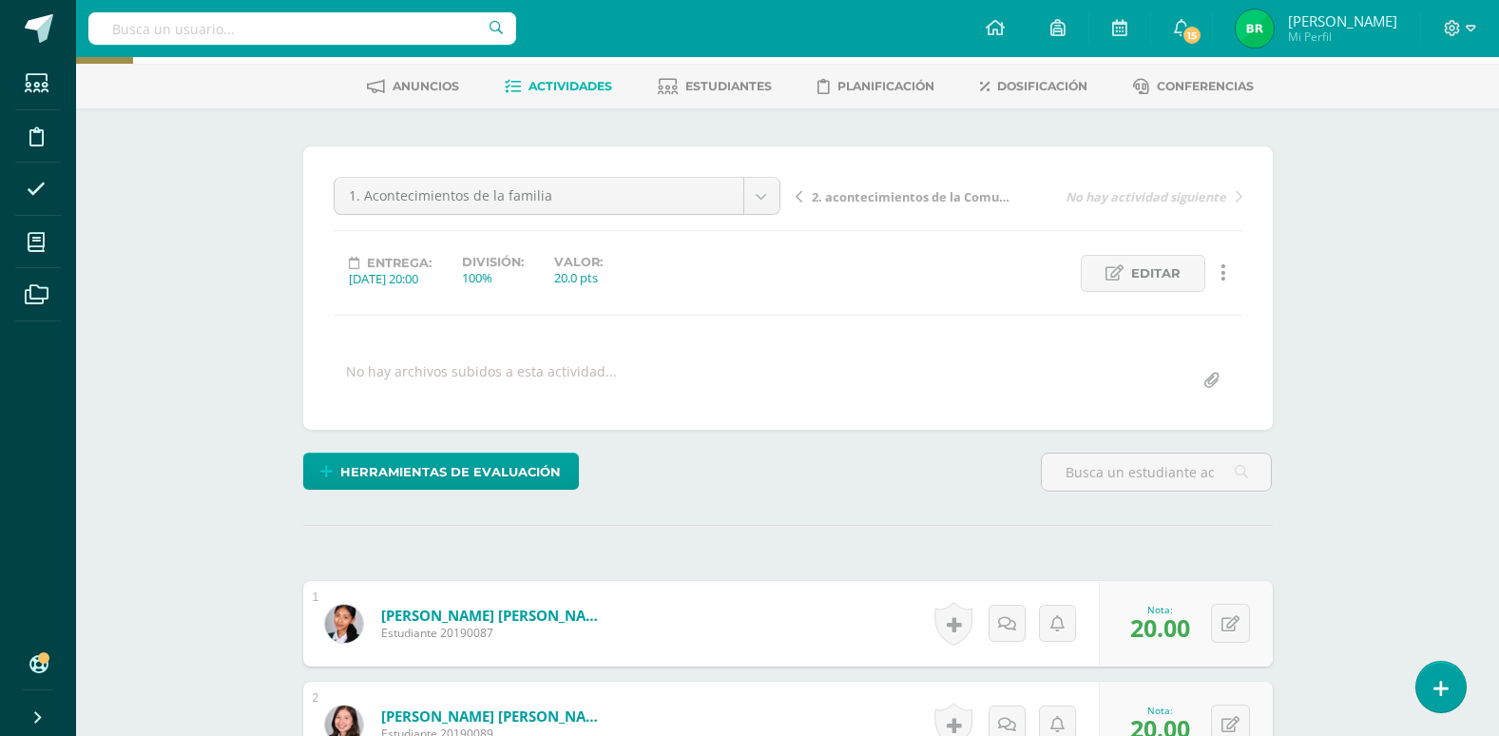
scroll to position [0, 0]
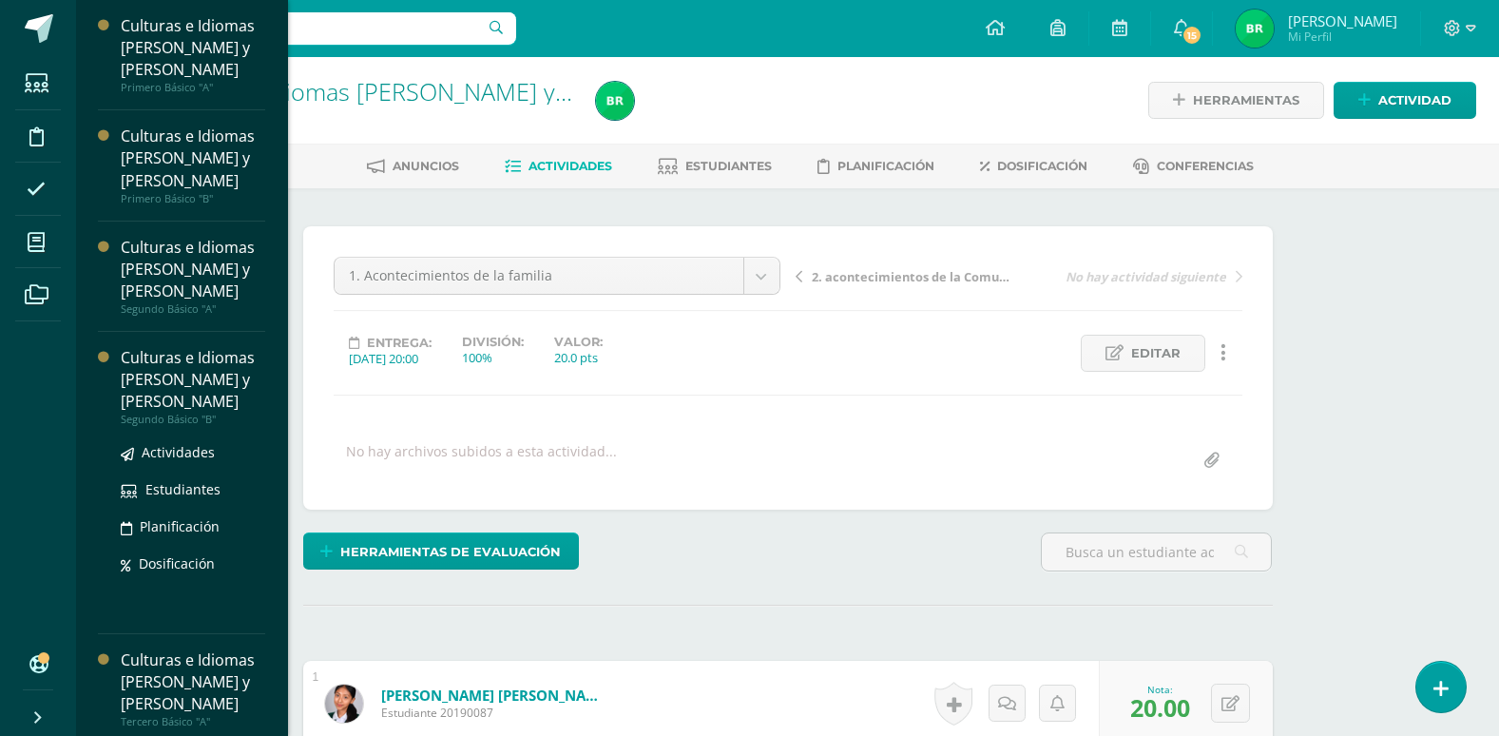
click at [189, 369] on div "Culturas e Idiomas [PERSON_NAME] y [PERSON_NAME]" at bounding box center [193, 380] width 145 height 66
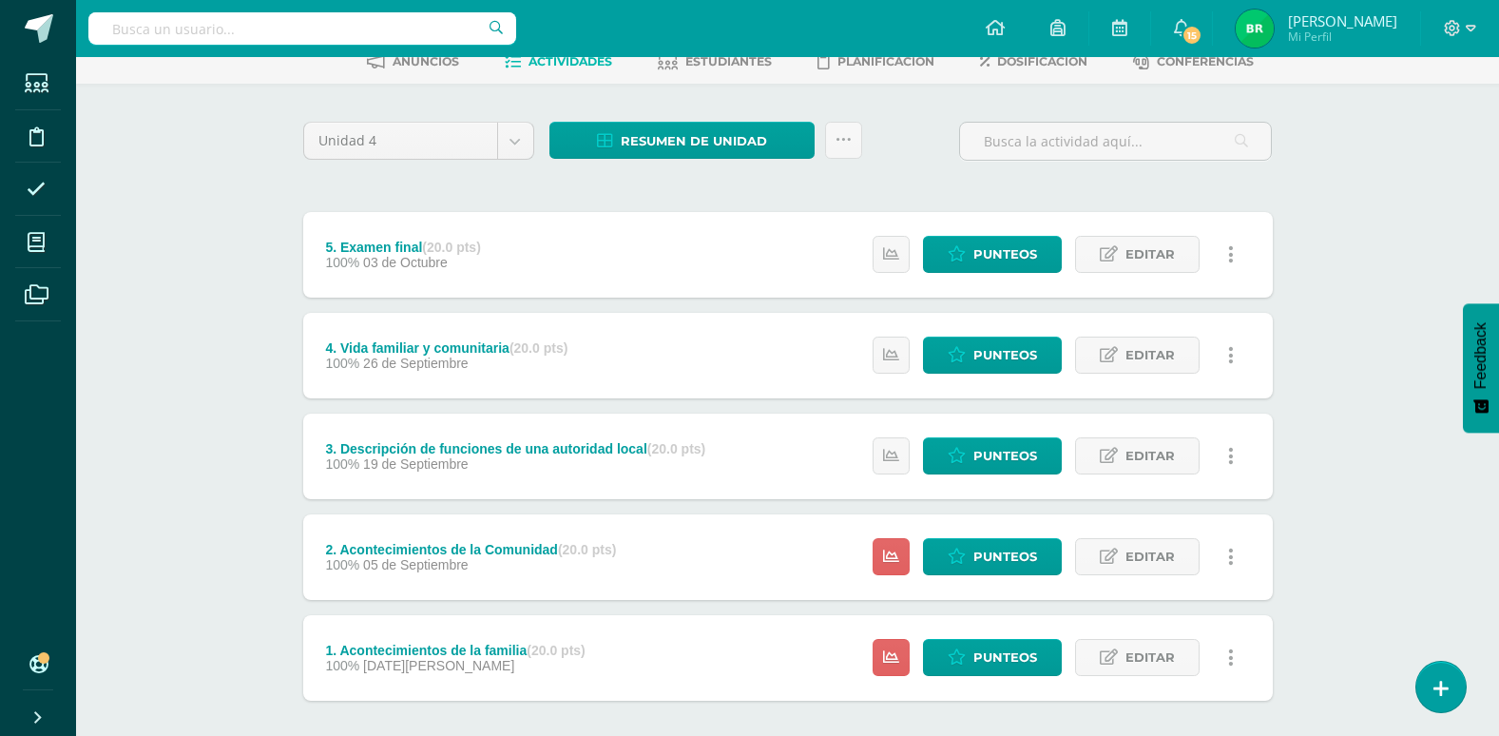
scroll to position [196, 0]
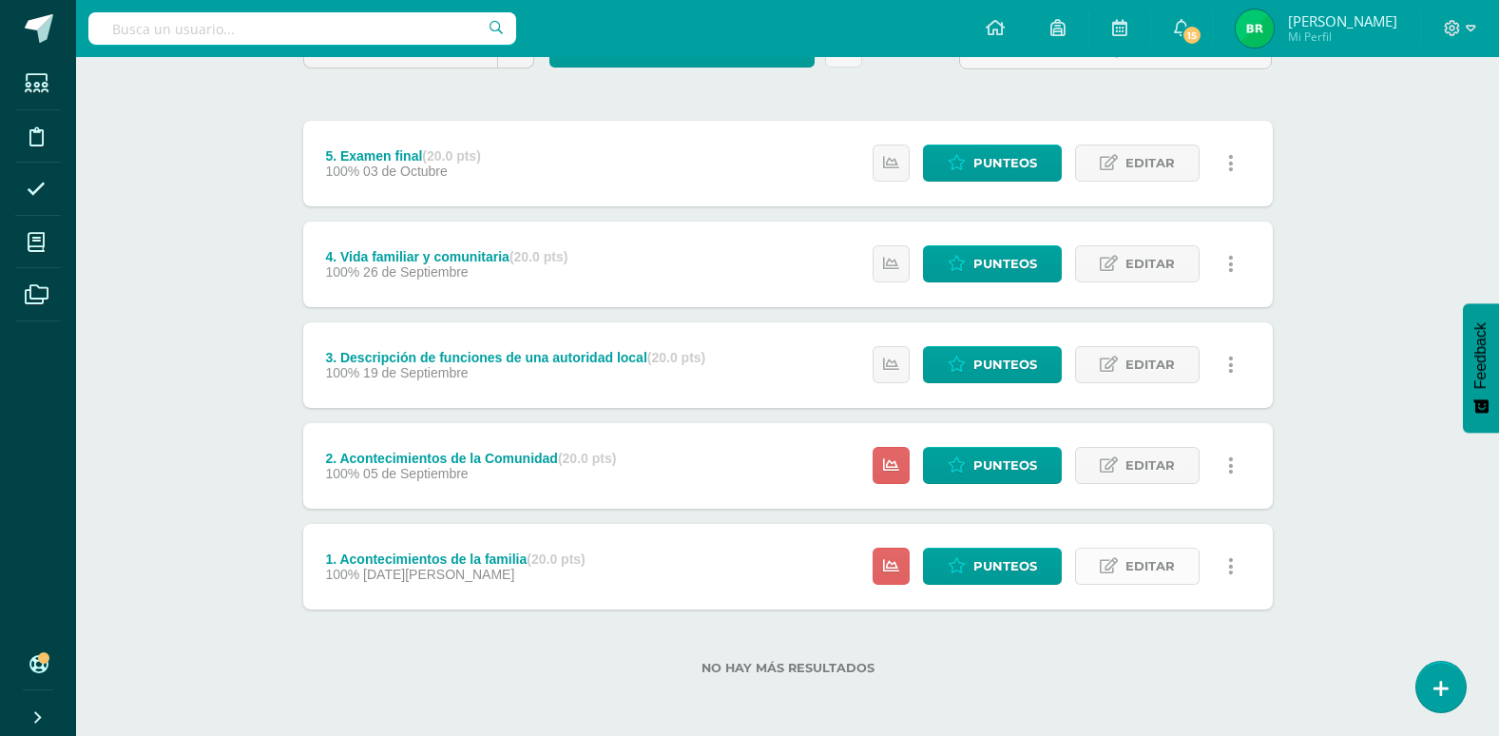
click at [1143, 561] on span "Editar" at bounding box center [1150, 566] width 49 height 35
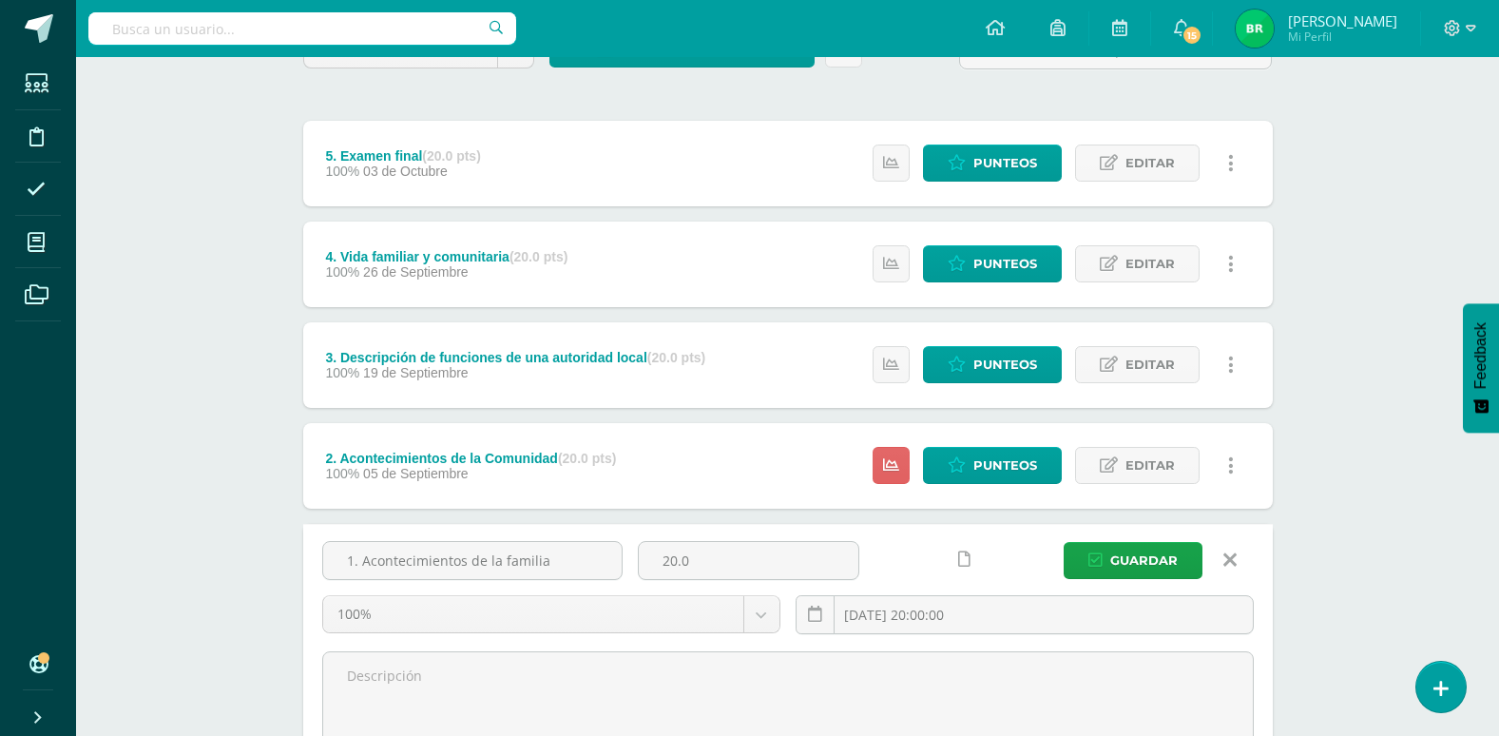
drag, startPoint x: 1350, startPoint y: 526, endPoint x: 1312, endPoint y: 539, distance: 40.3
click at [1350, 525] on div "Culturas e Idiomas Mayas Garífuna y Xinka Segundo Básico "B" Herramientas Detal…" at bounding box center [787, 434] width 1423 height 1147
click at [1225, 553] on icon at bounding box center [1230, 559] width 13 height 21
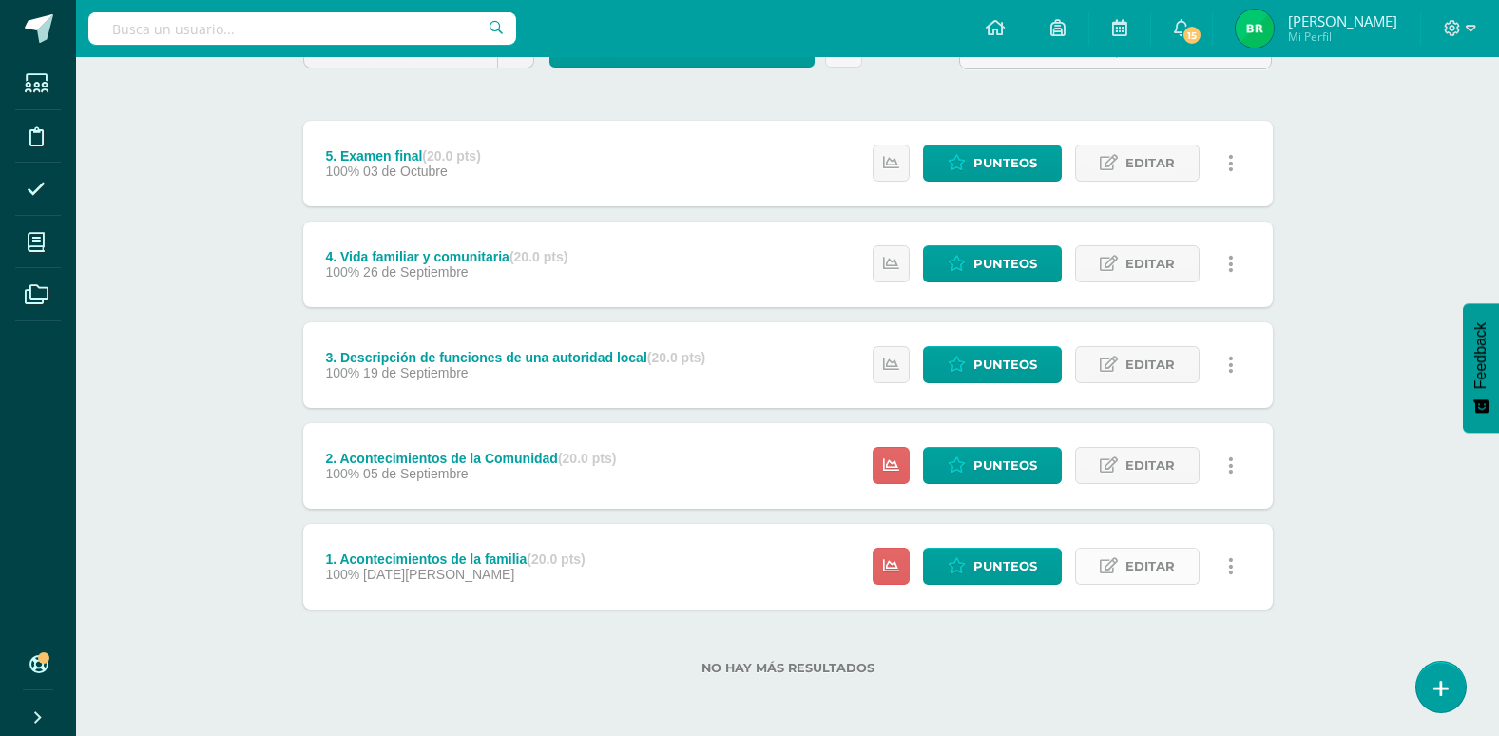
click at [1123, 565] on link "Editar" at bounding box center [1137, 566] width 125 height 37
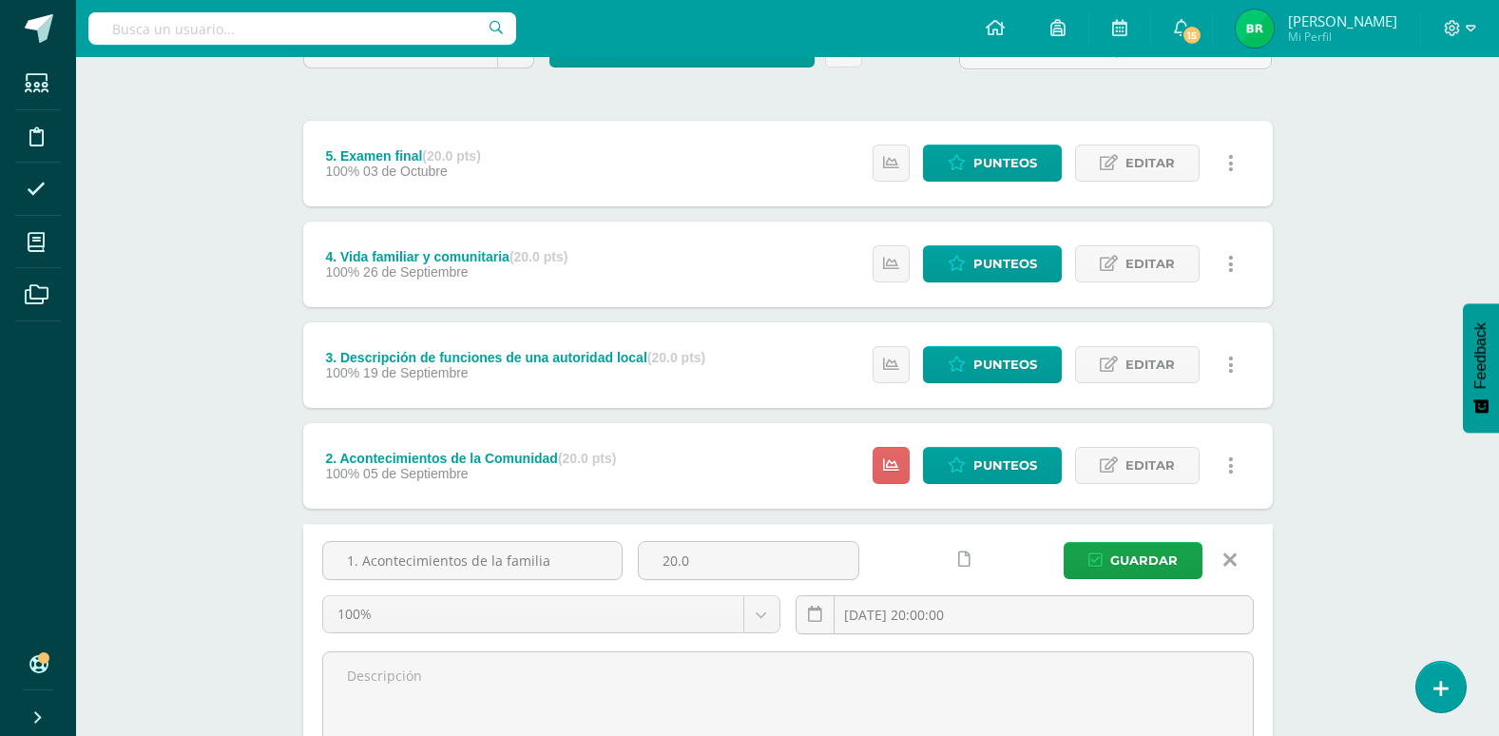
click at [1229, 557] on icon at bounding box center [1230, 559] width 13 height 21
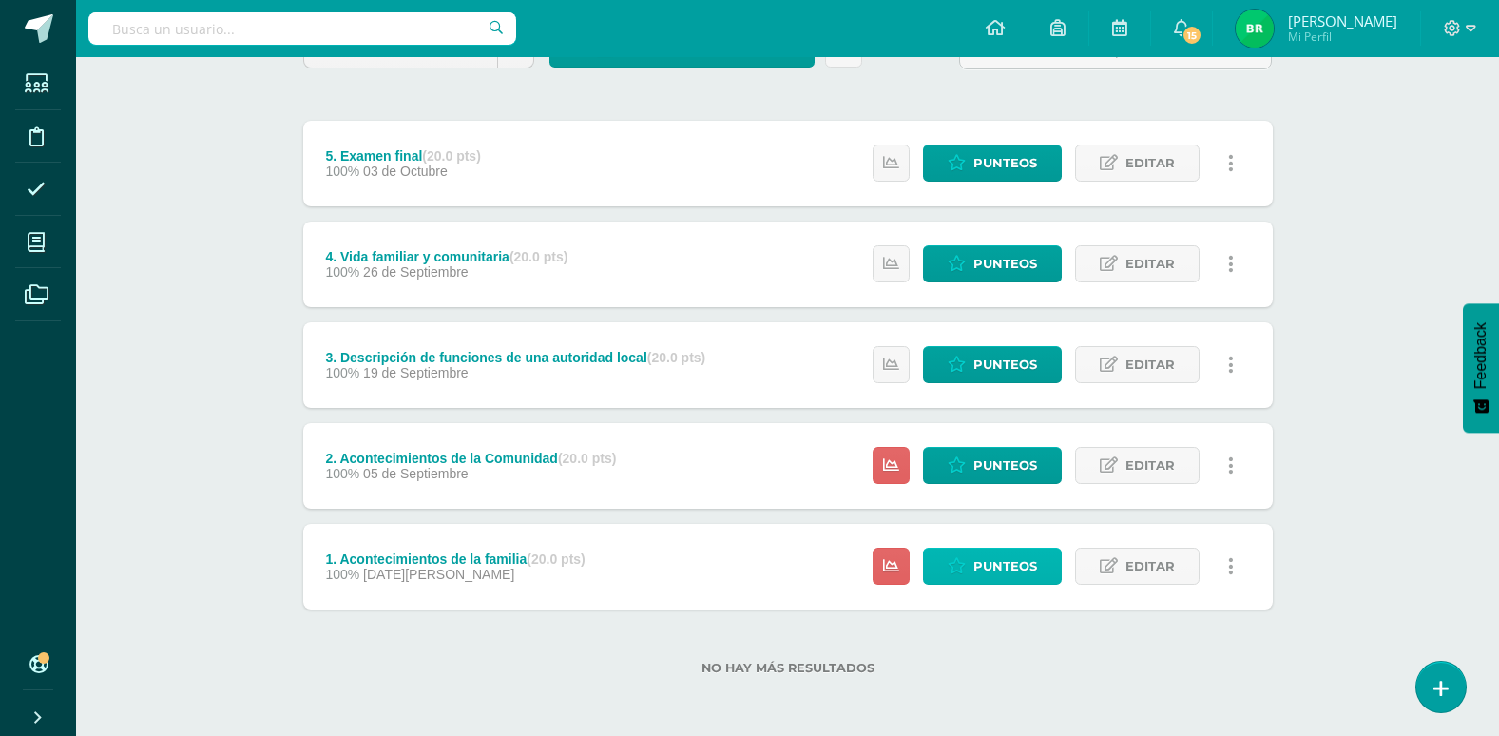
click at [974, 553] on span "Punteos" at bounding box center [1005, 566] width 64 height 35
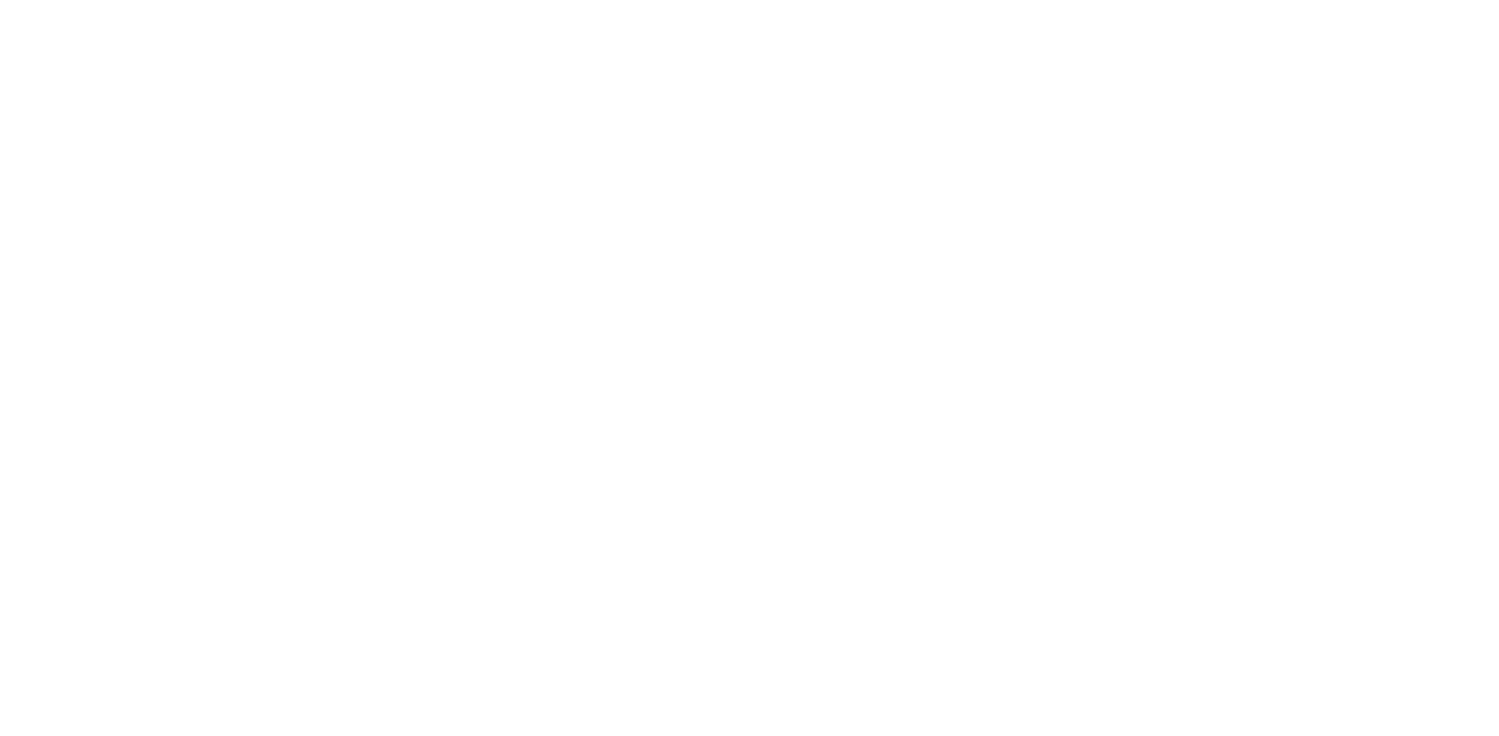
click at [0, 0] on html at bounding box center [0, 0] width 0 height 0
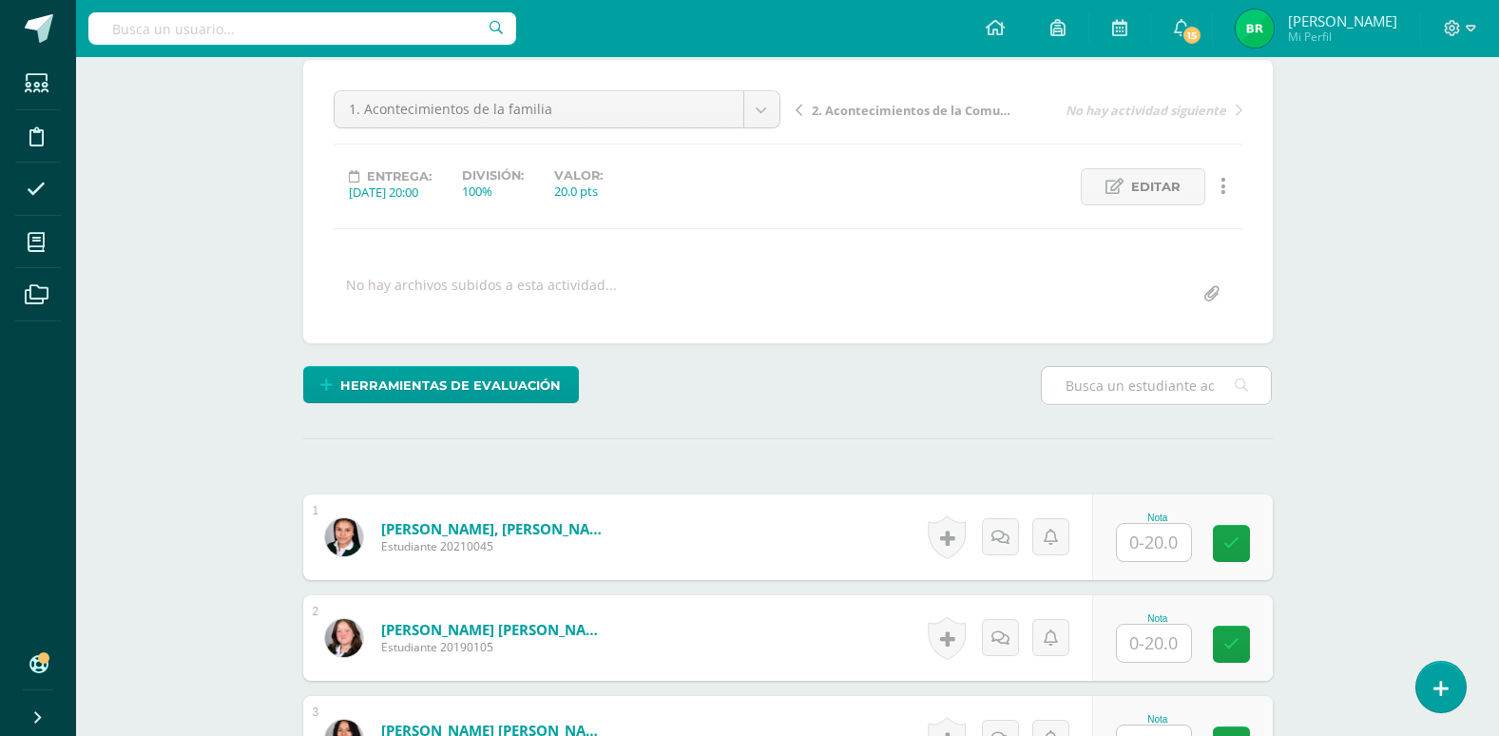
scroll to position [380, 0]
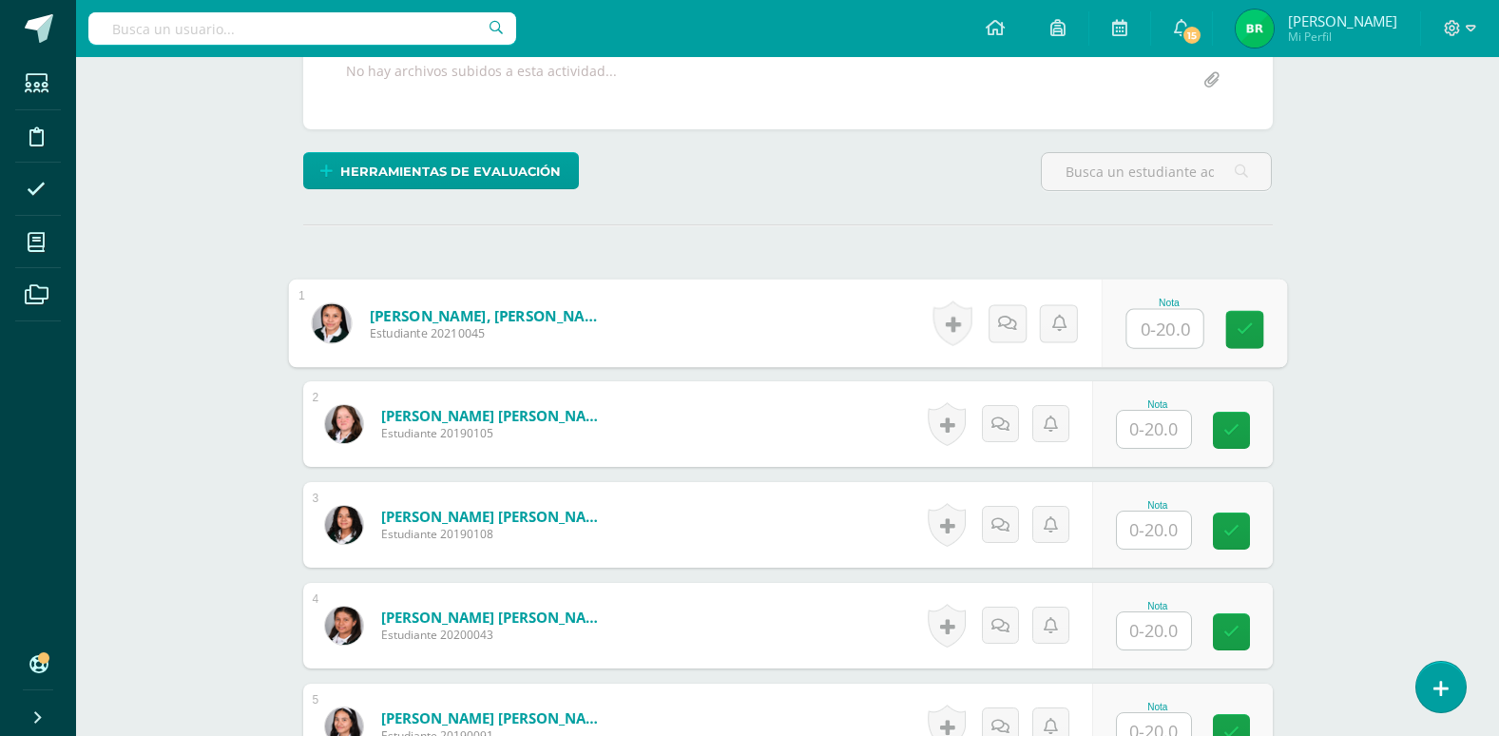
click at [1157, 329] on input "text" at bounding box center [1165, 329] width 76 height 38
type input "15"
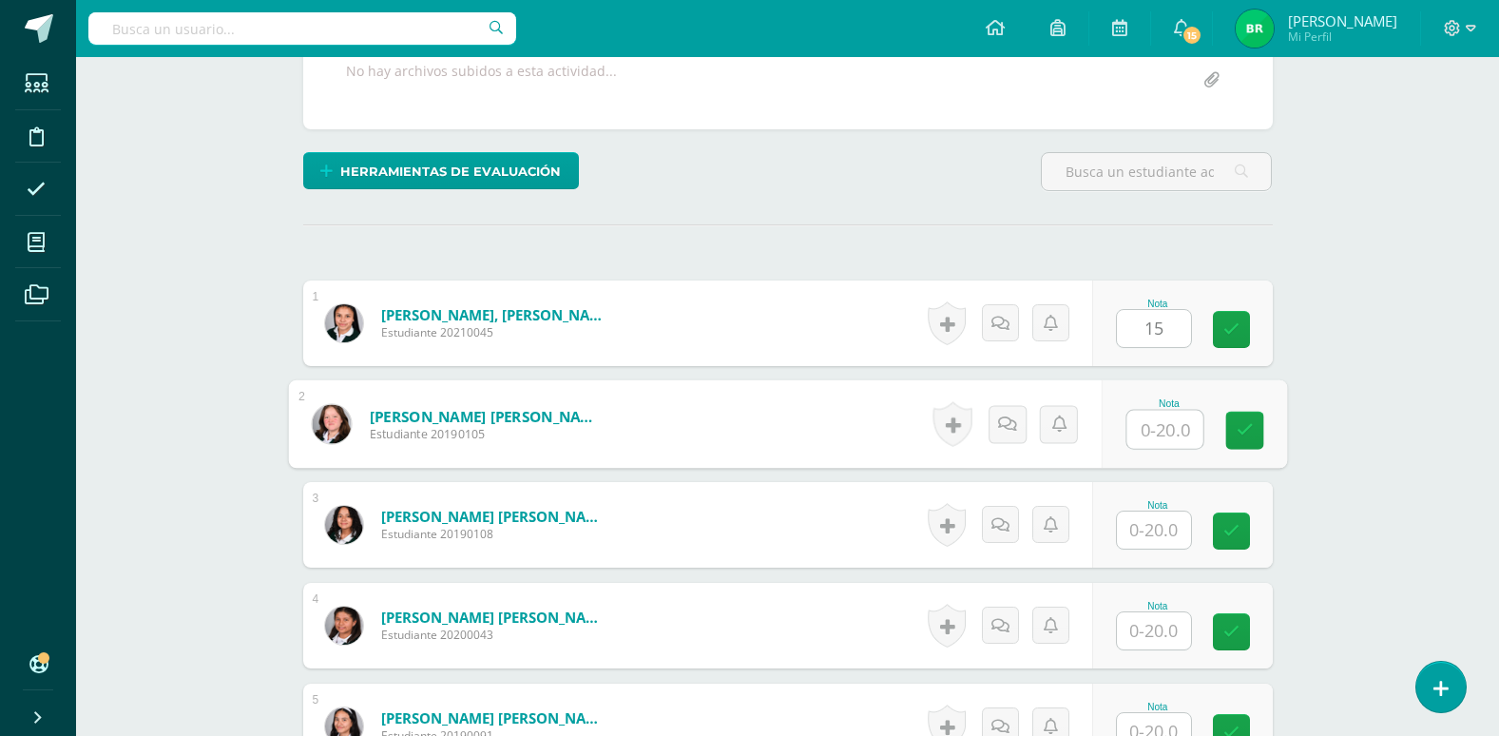
click at [1150, 436] on input "text" at bounding box center [1165, 430] width 76 height 38
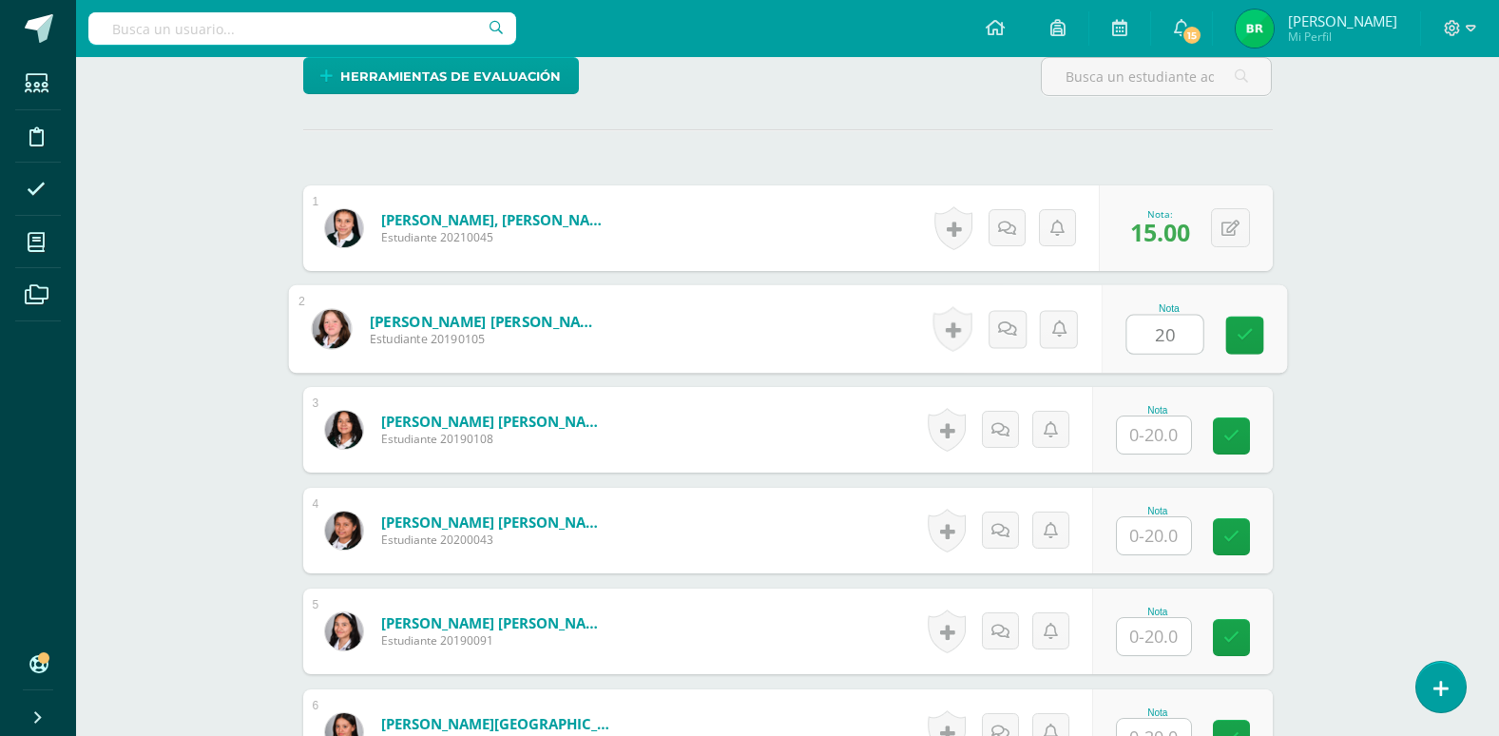
type input "20"
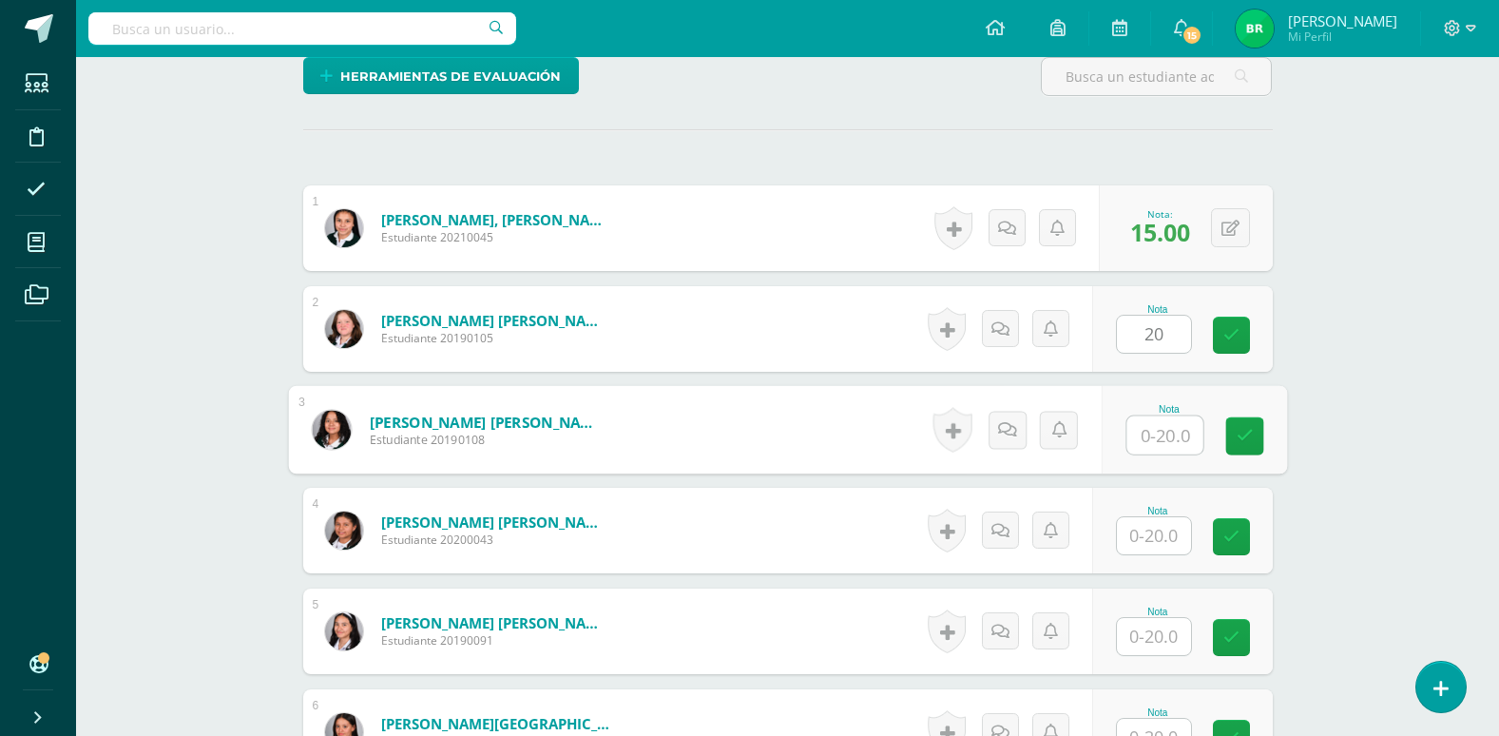
click at [1149, 448] on input "text" at bounding box center [1165, 435] width 76 height 38
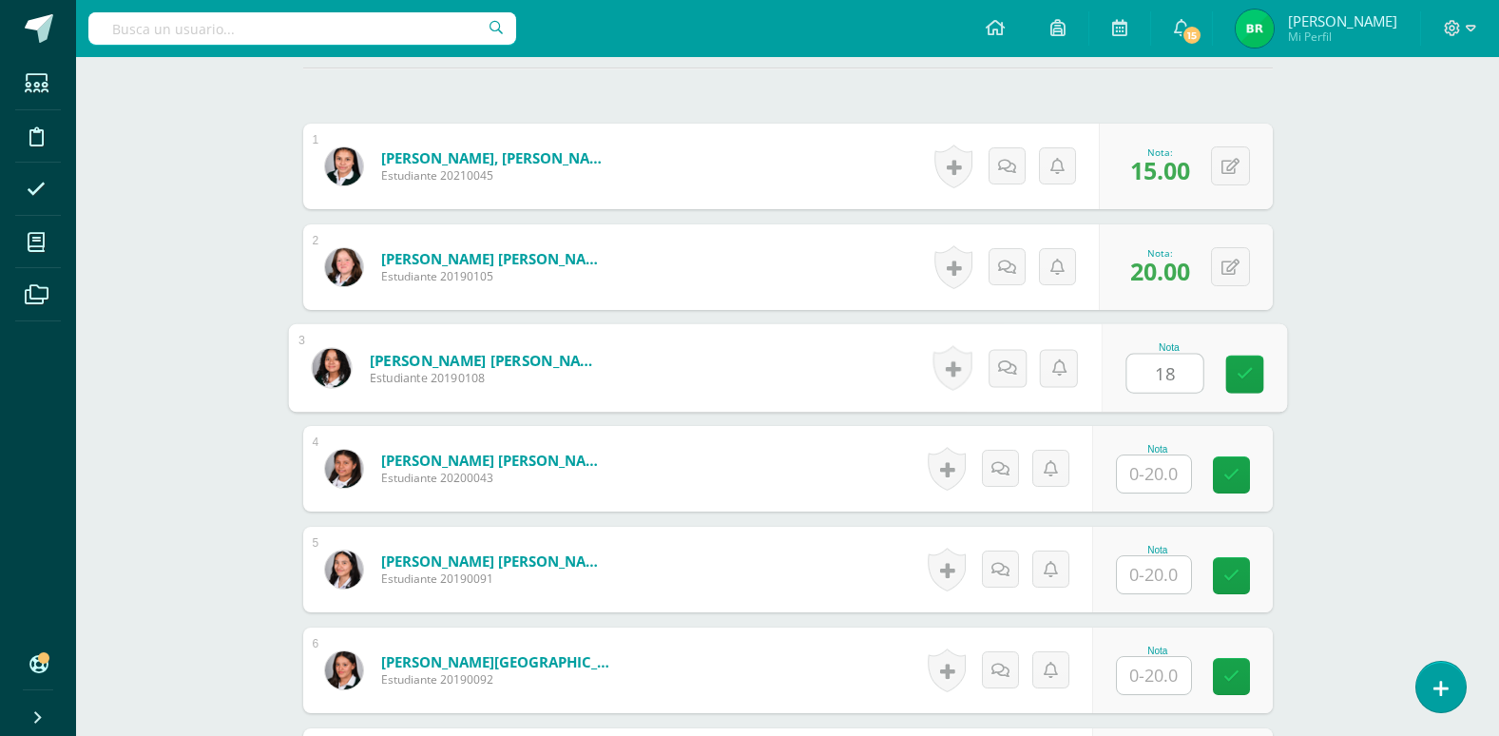
scroll to position [570, 0]
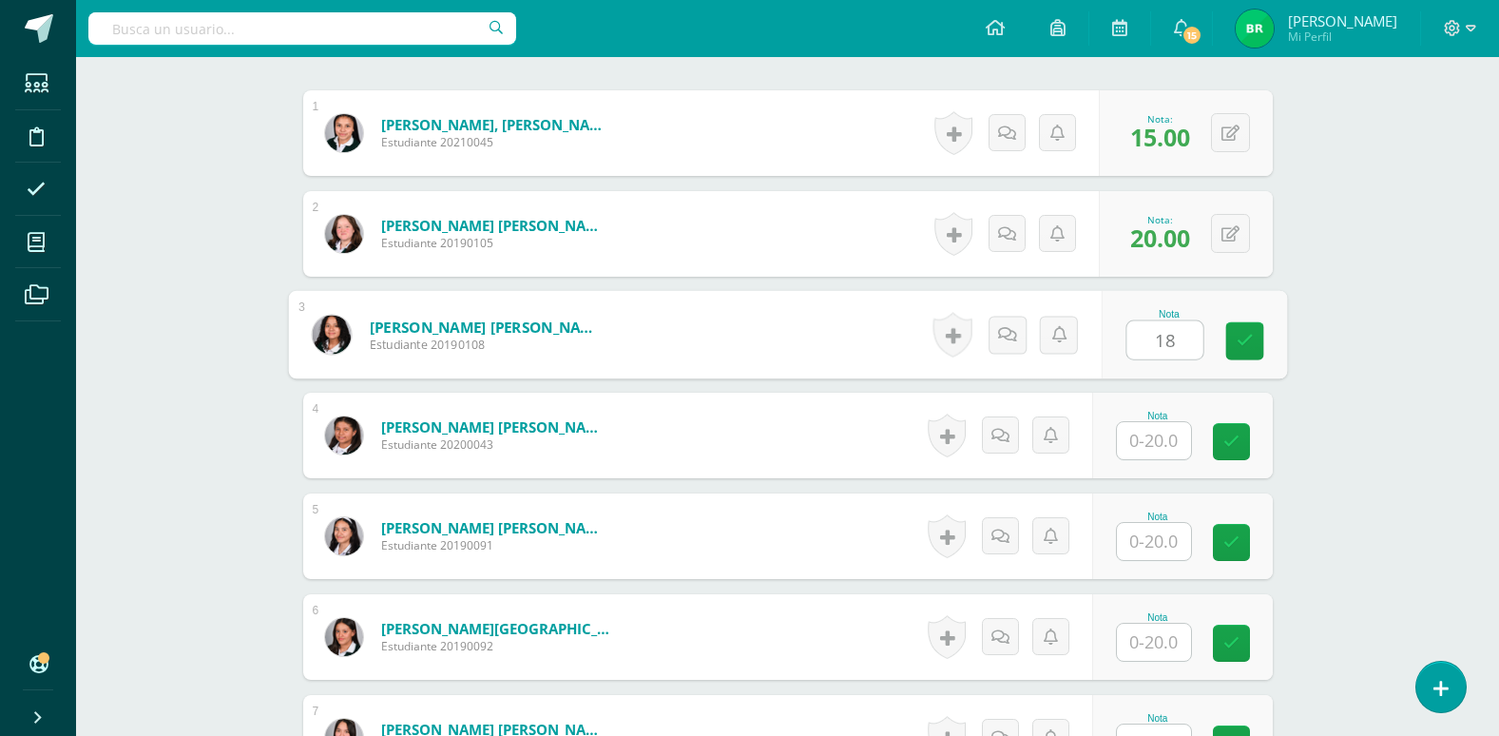
type input "18"
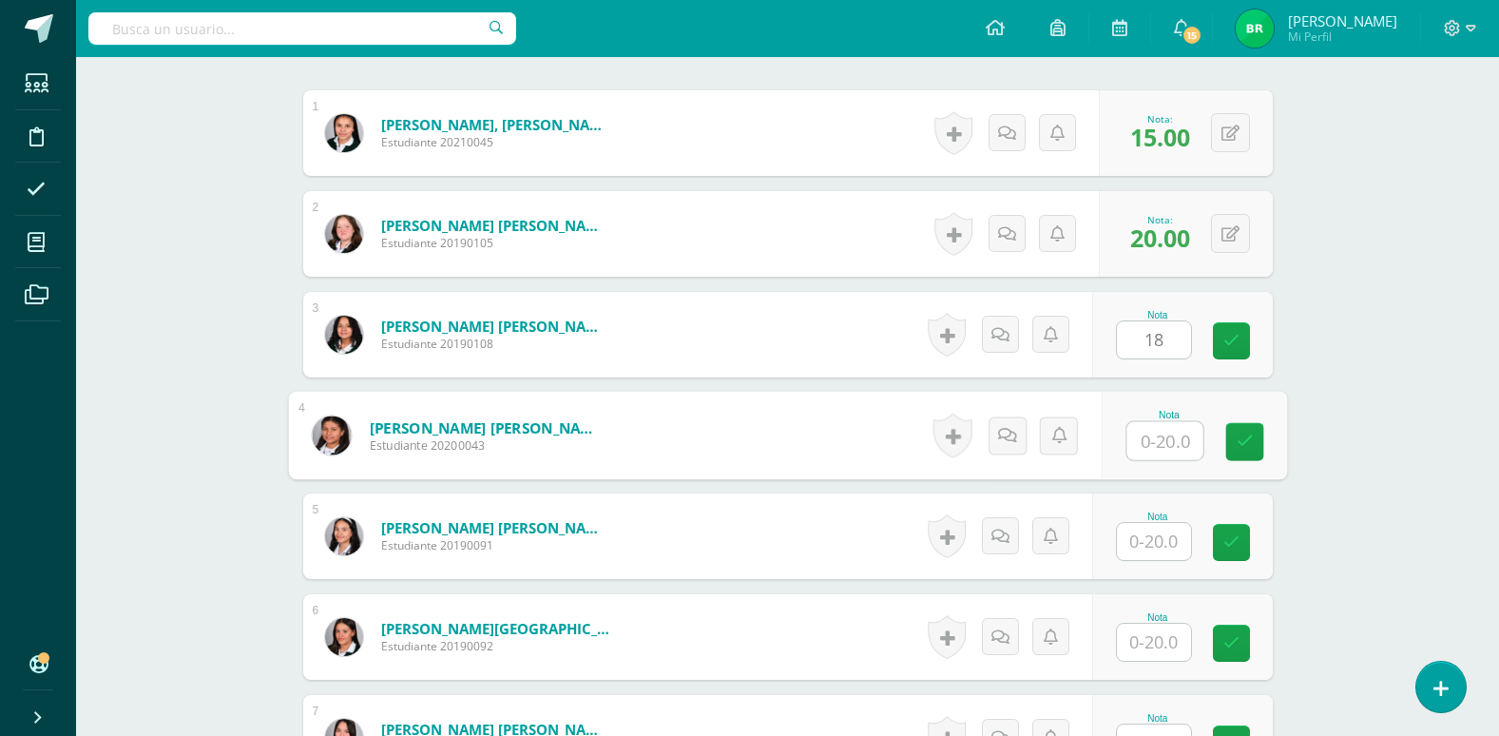
click at [1150, 445] on input "text" at bounding box center [1165, 441] width 76 height 38
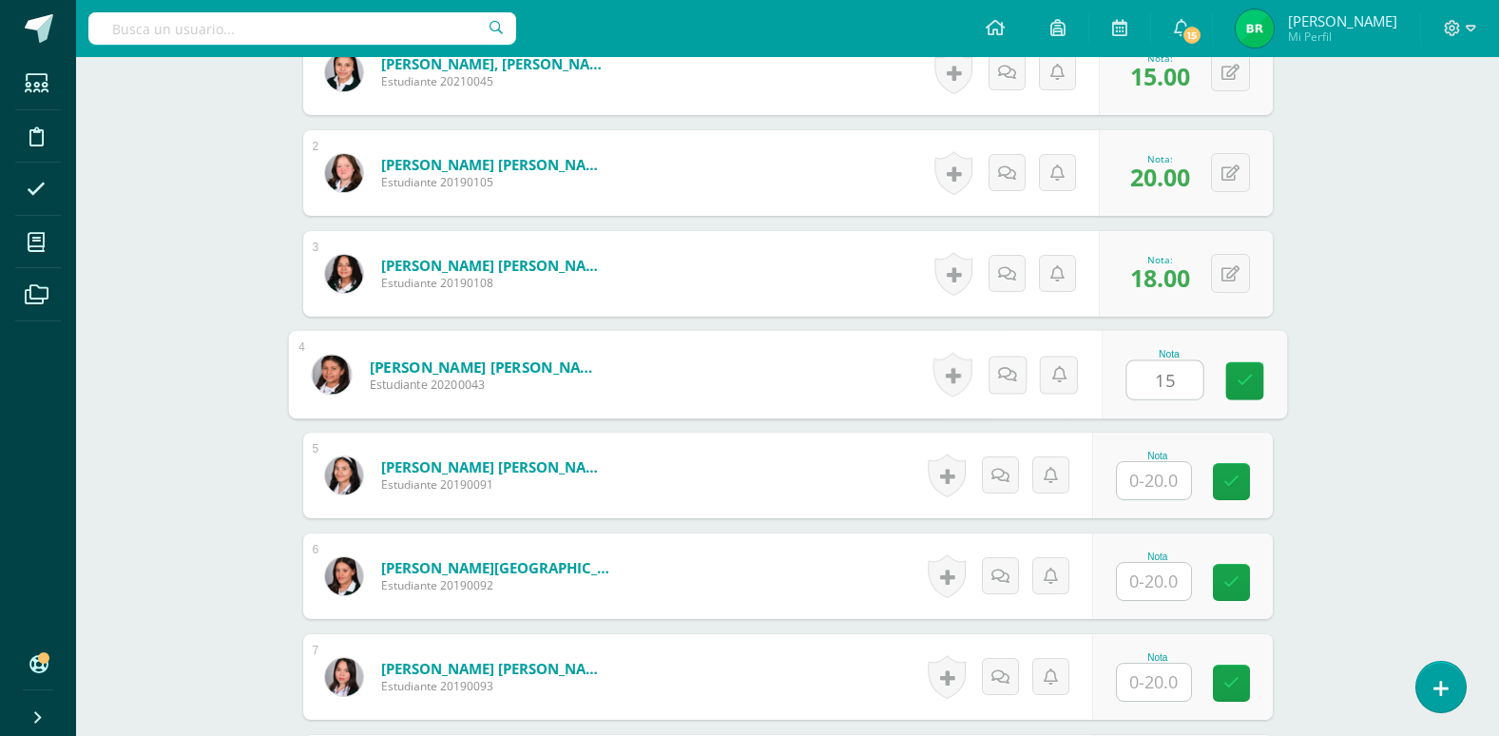
scroll to position [665, 0]
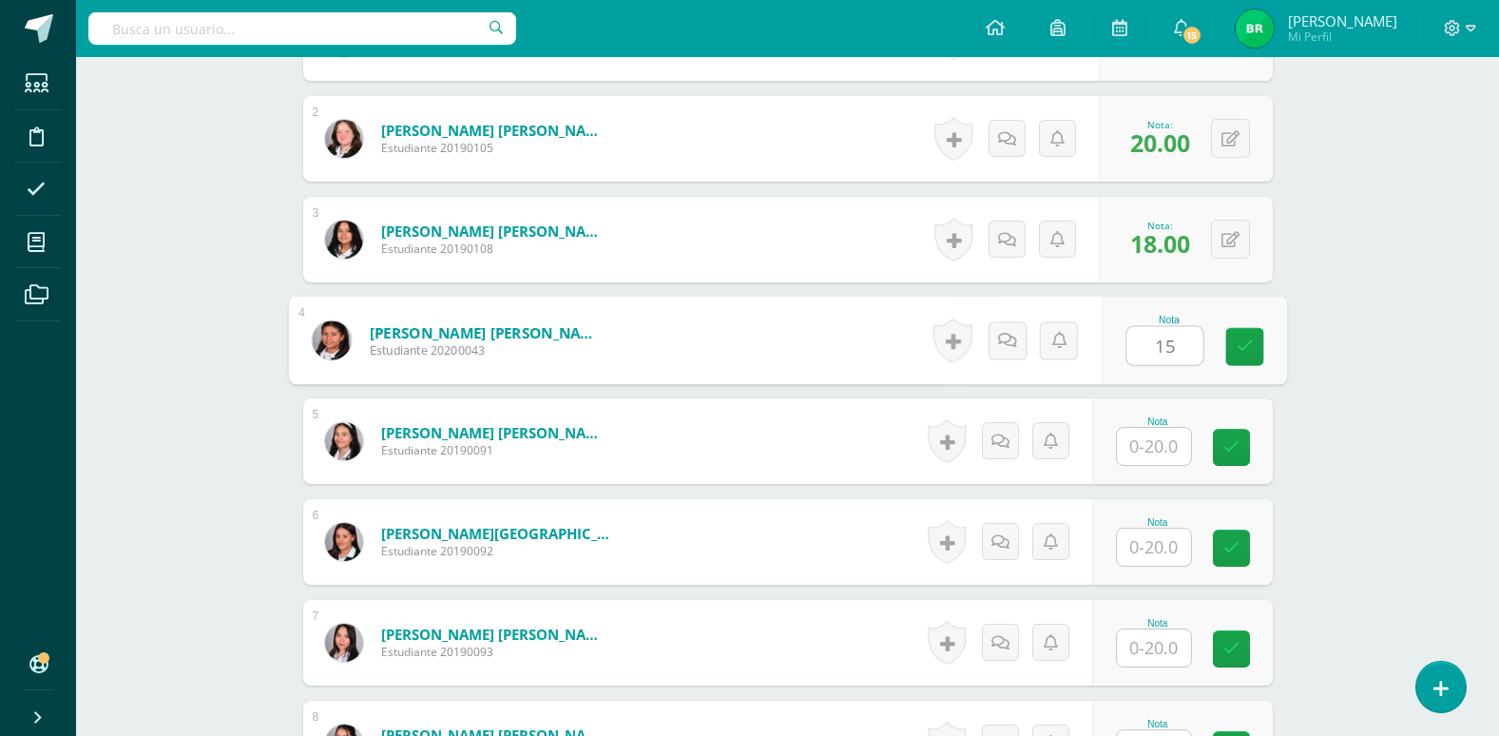
type input "15"
click at [1149, 453] on input "text" at bounding box center [1154, 446] width 74 height 37
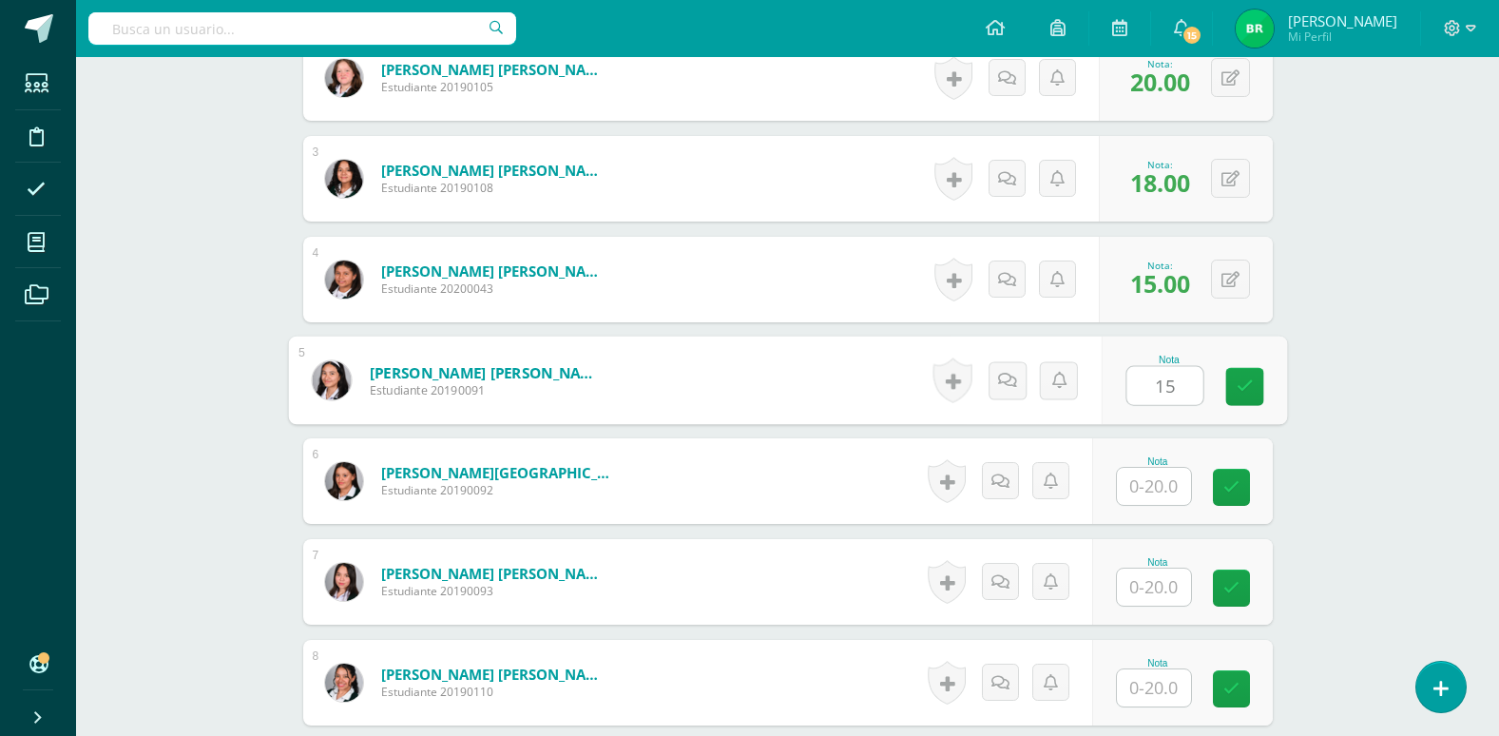
scroll to position [761, 0]
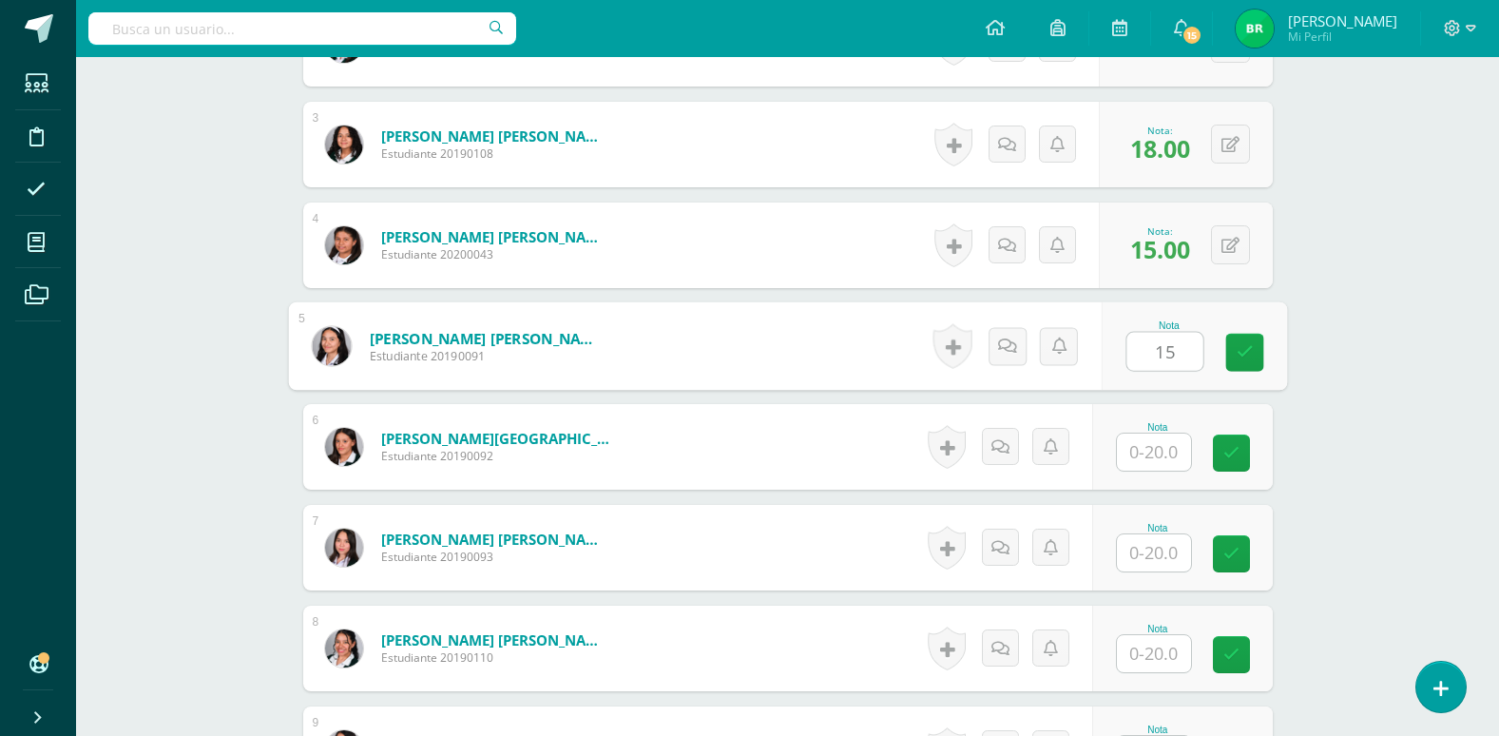
type input "15"
click at [1149, 453] on input "text" at bounding box center [1154, 452] width 74 height 37
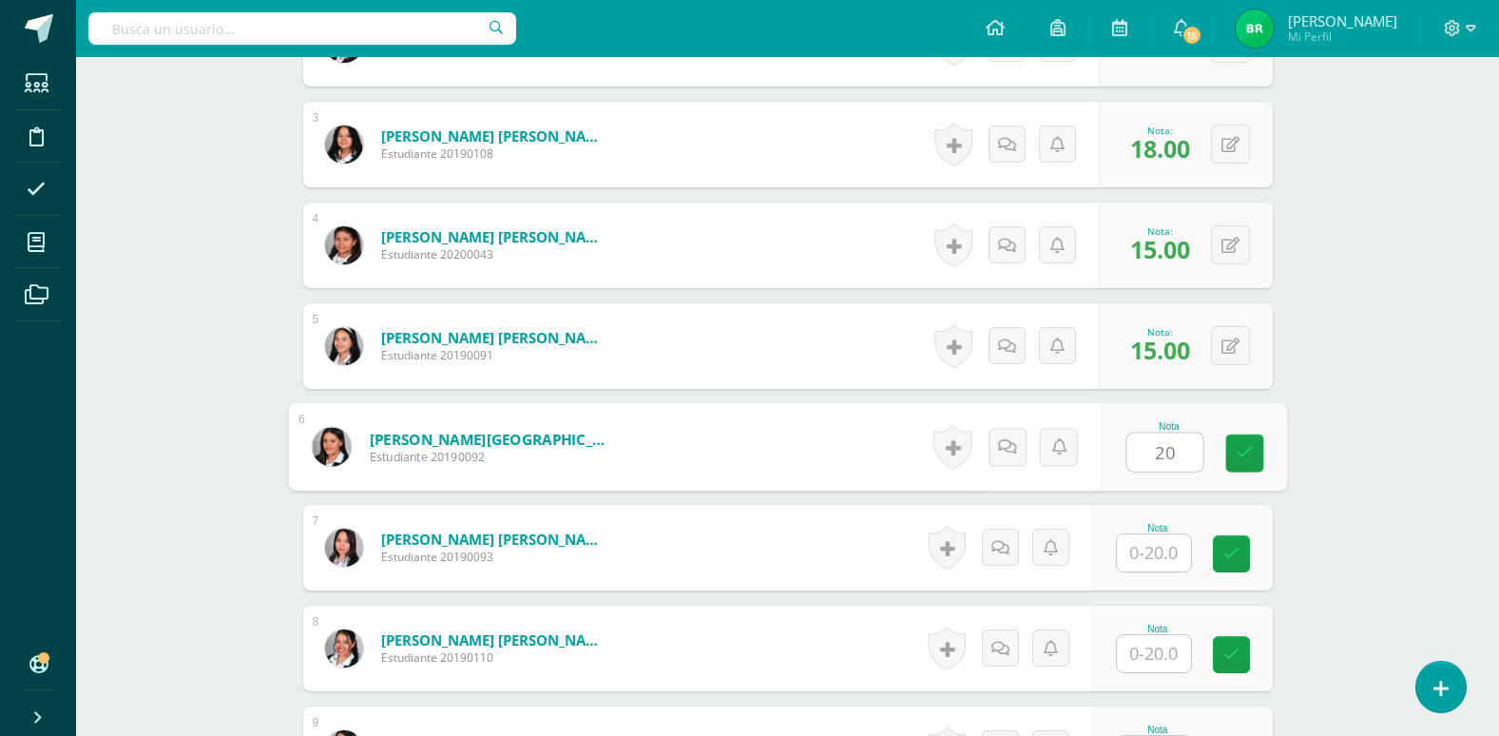
scroll to position [856, 0]
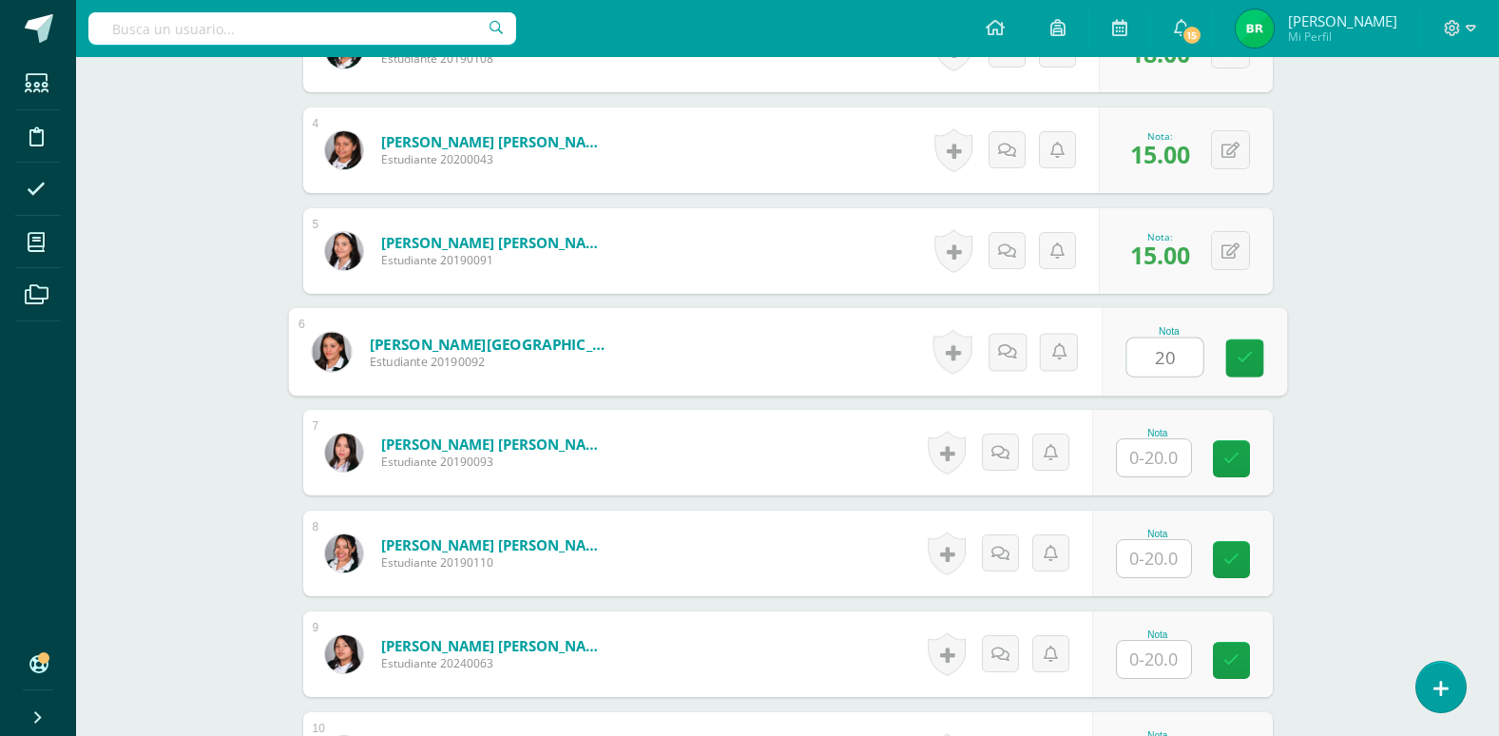
type input "20"
click at [1149, 465] on input "text" at bounding box center [1154, 457] width 74 height 37
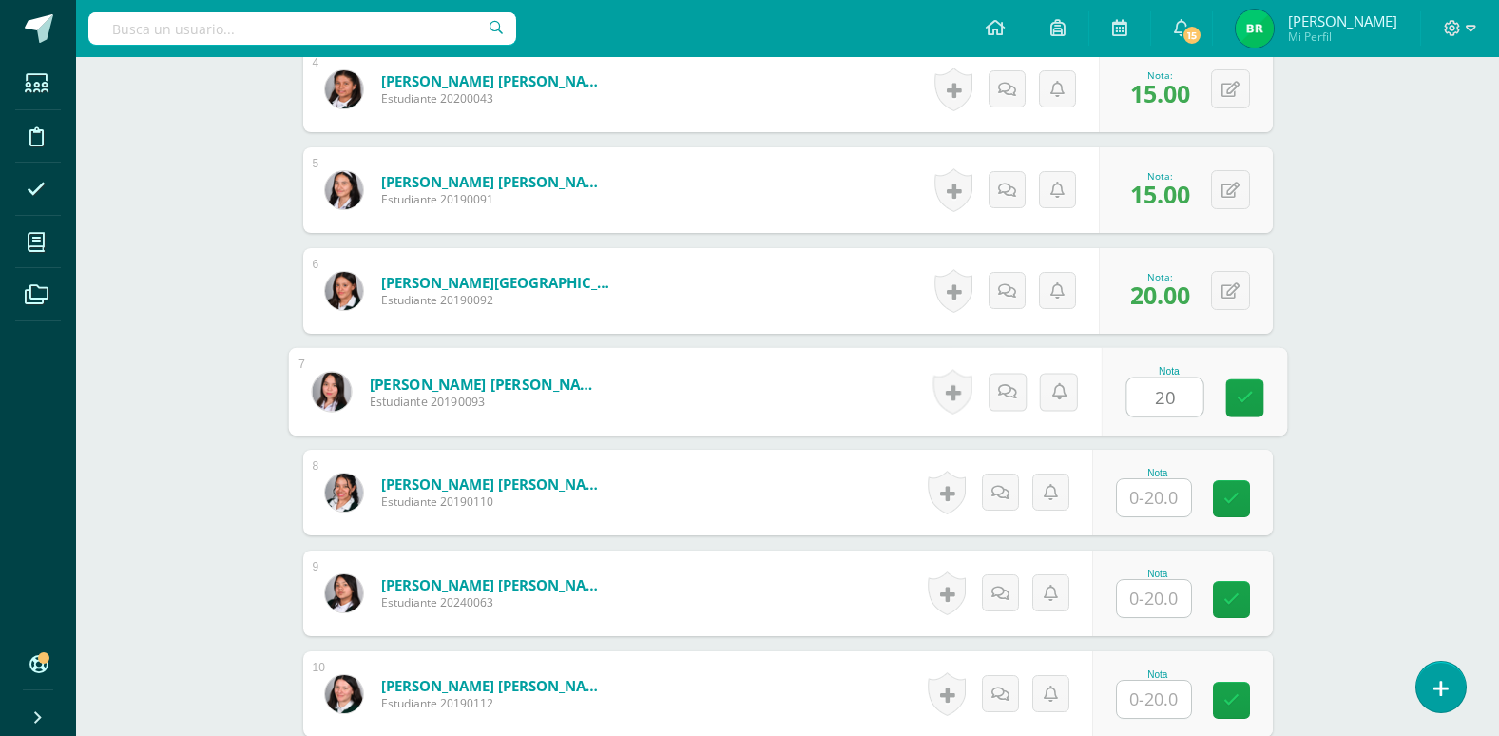
scroll to position [951, 0]
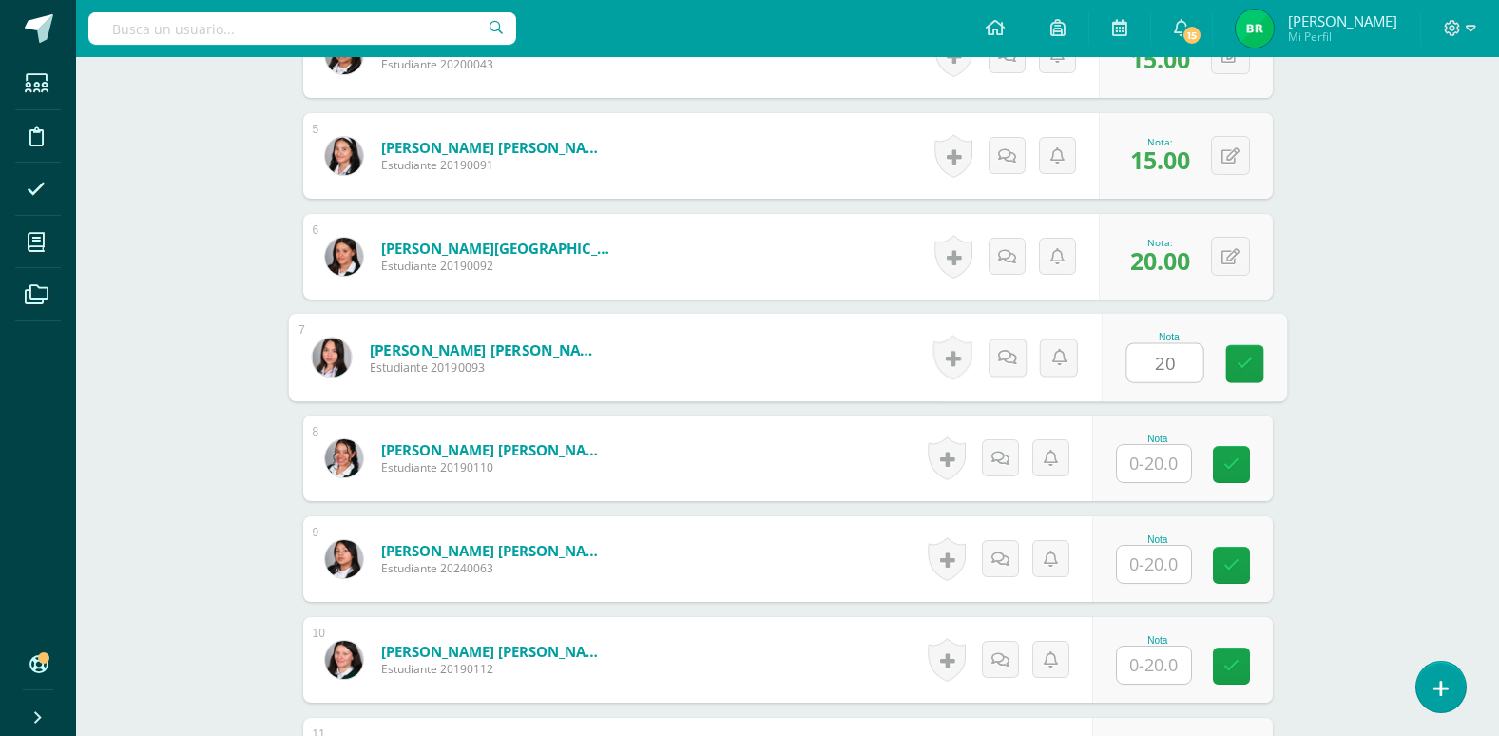
type input "20"
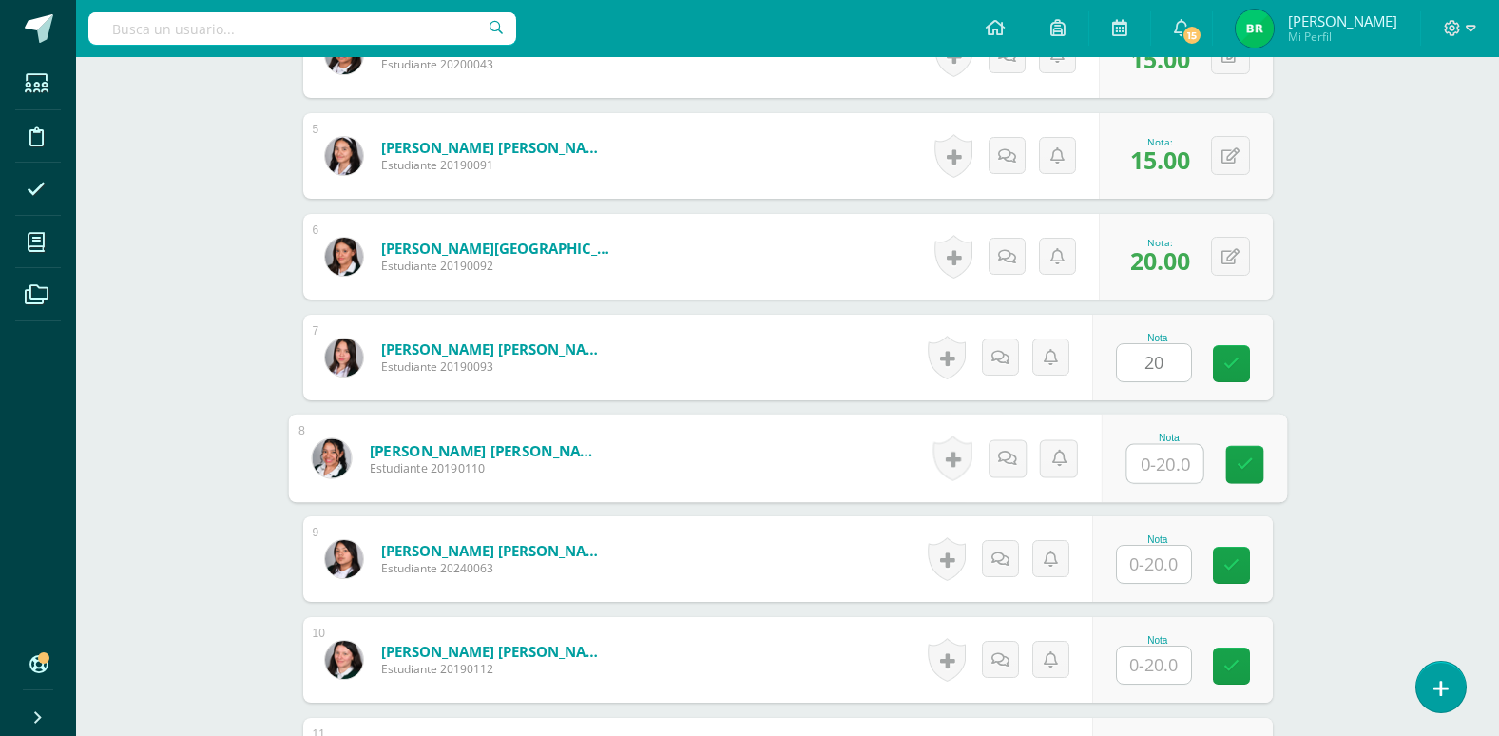
click at [1150, 465] on input "text" at bounding box center [1165, 464] width 76 height 38
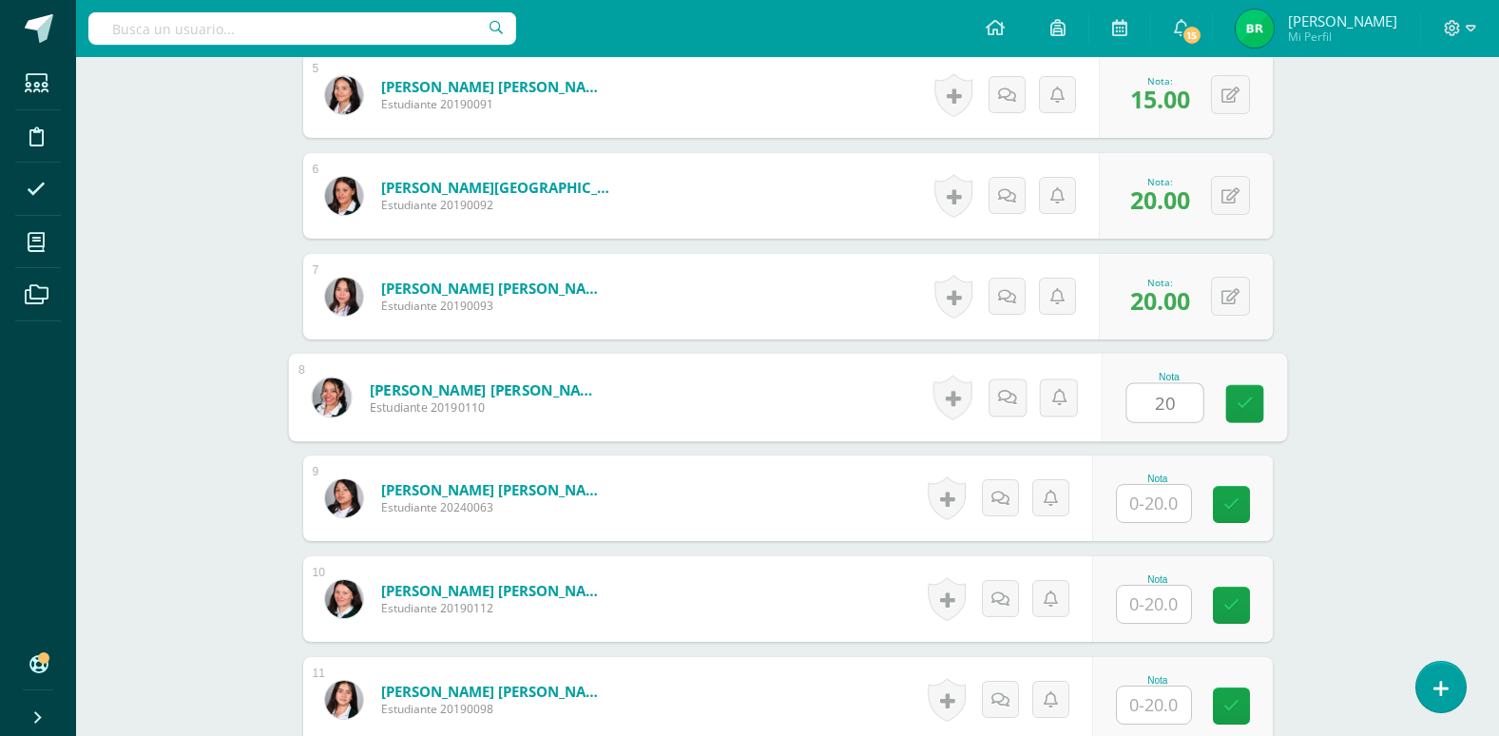
scroll to position [1046, 0]
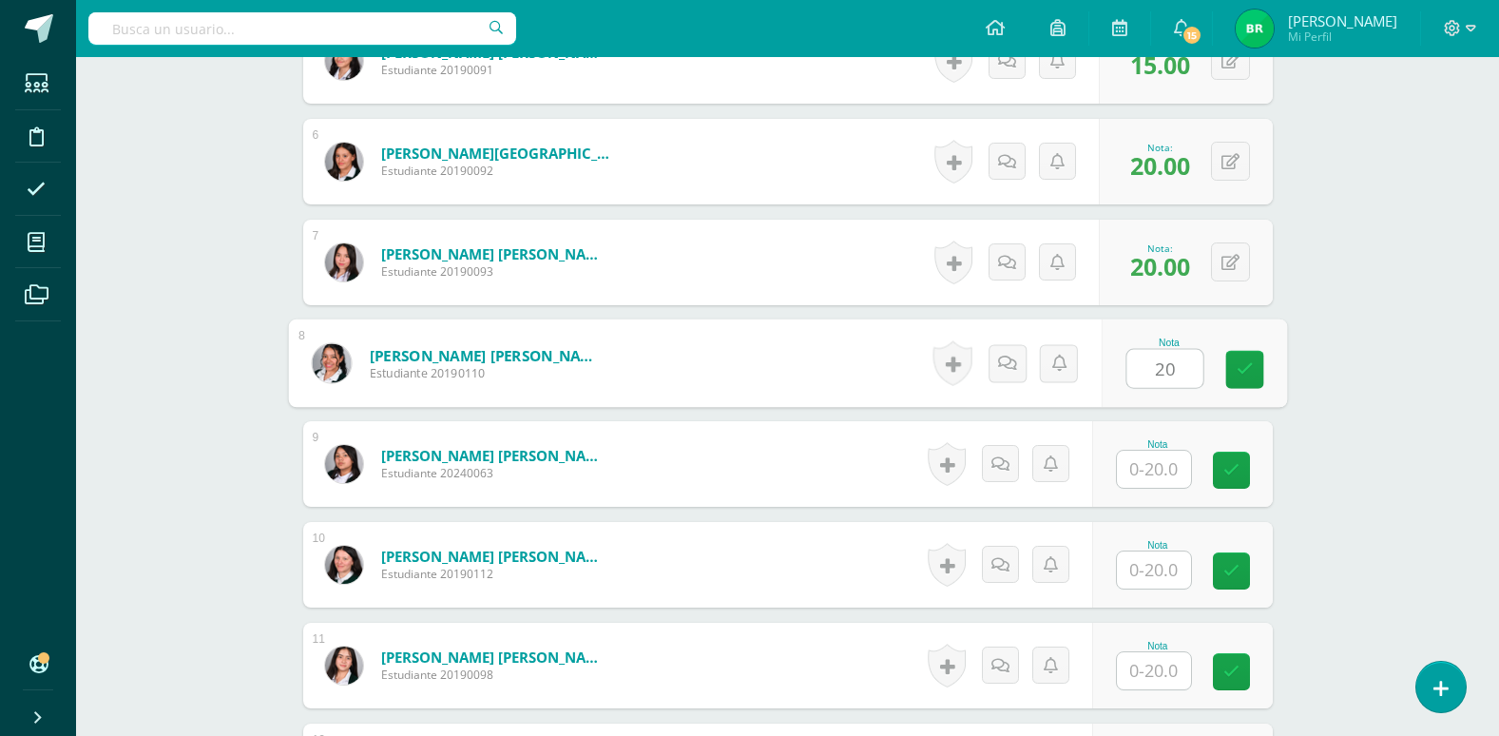
type input "20"
click at [1152, 474] on input "text" at bounding box center [1154, 469] width 74 height 37
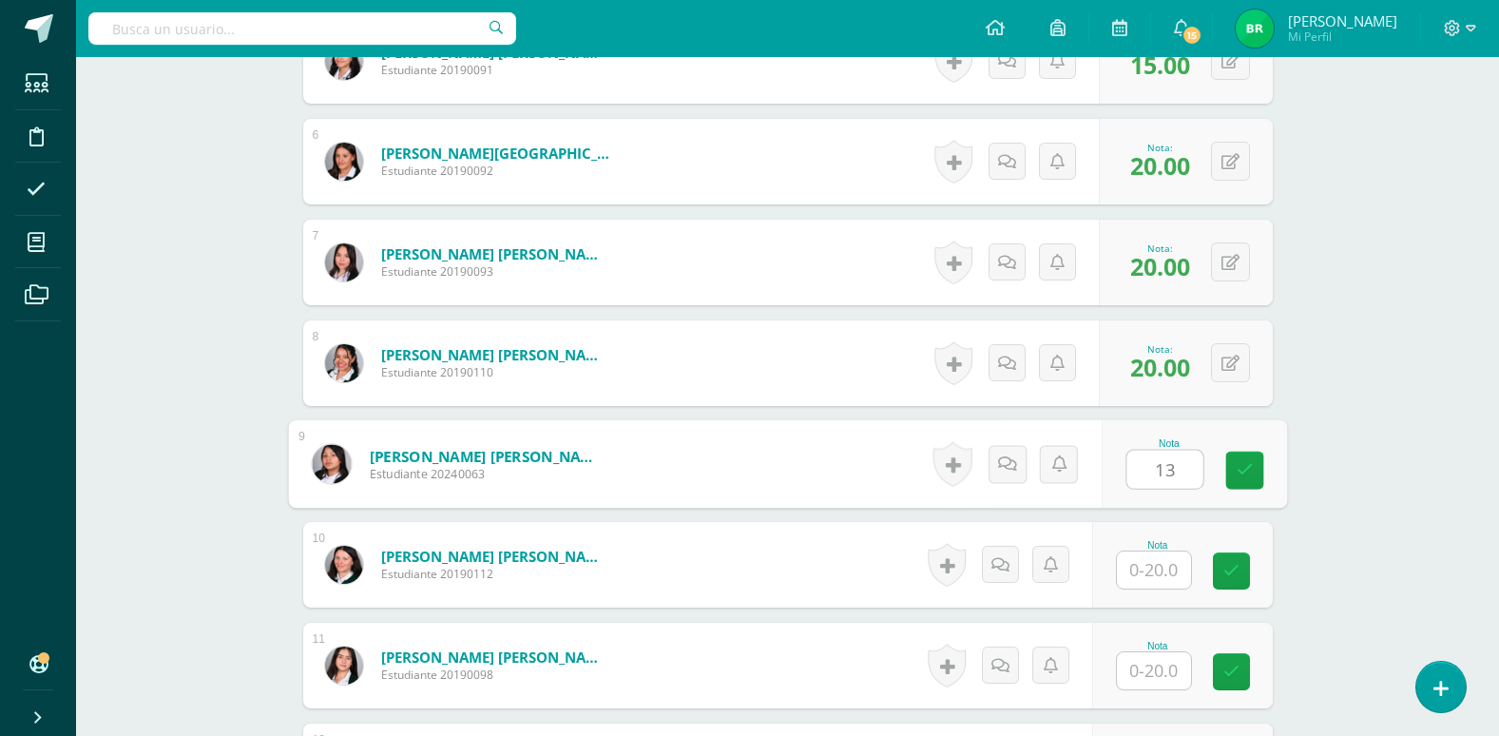
scroll to position [1141, 0]
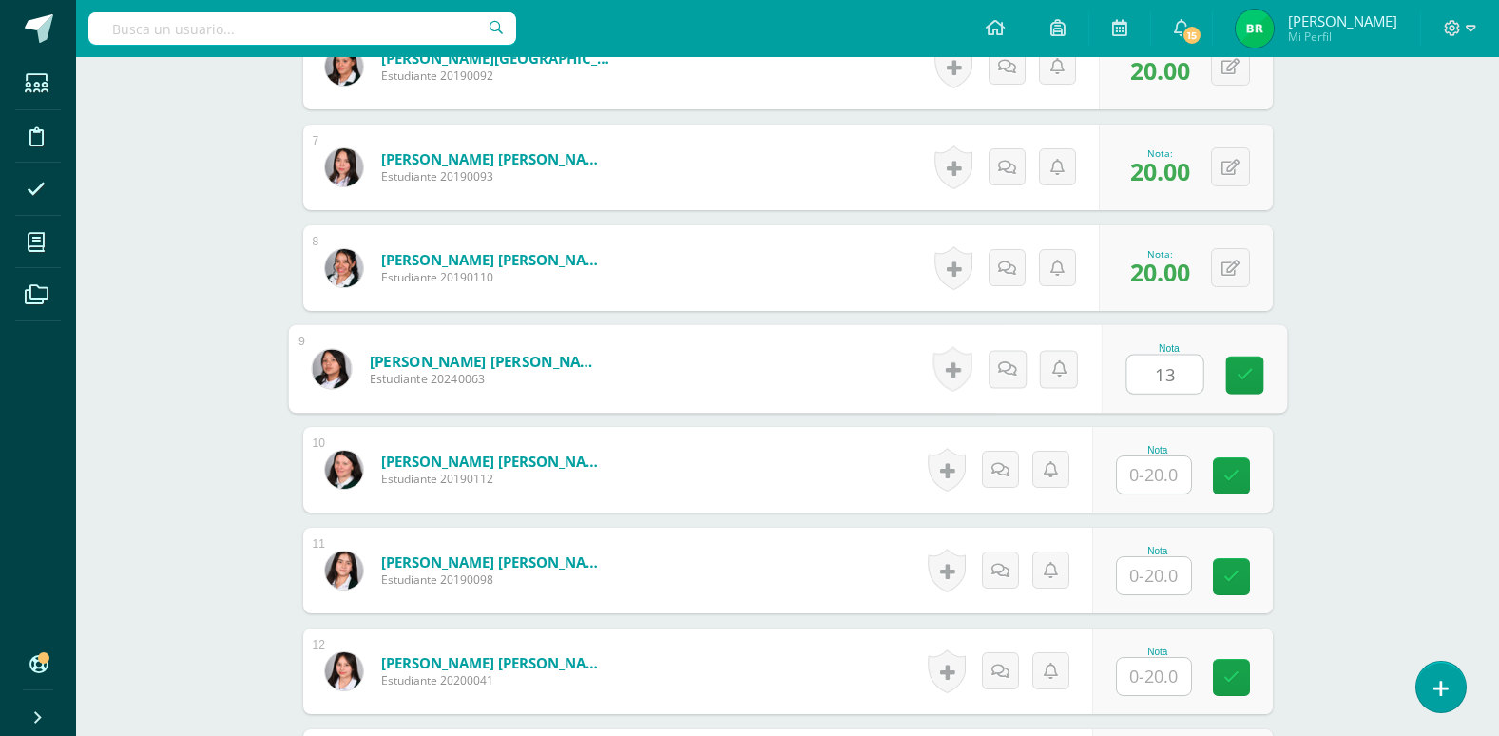
type input "13"
click at [1158, 479] on input "text" at bounding box center [1154, 474] width 74 height 37
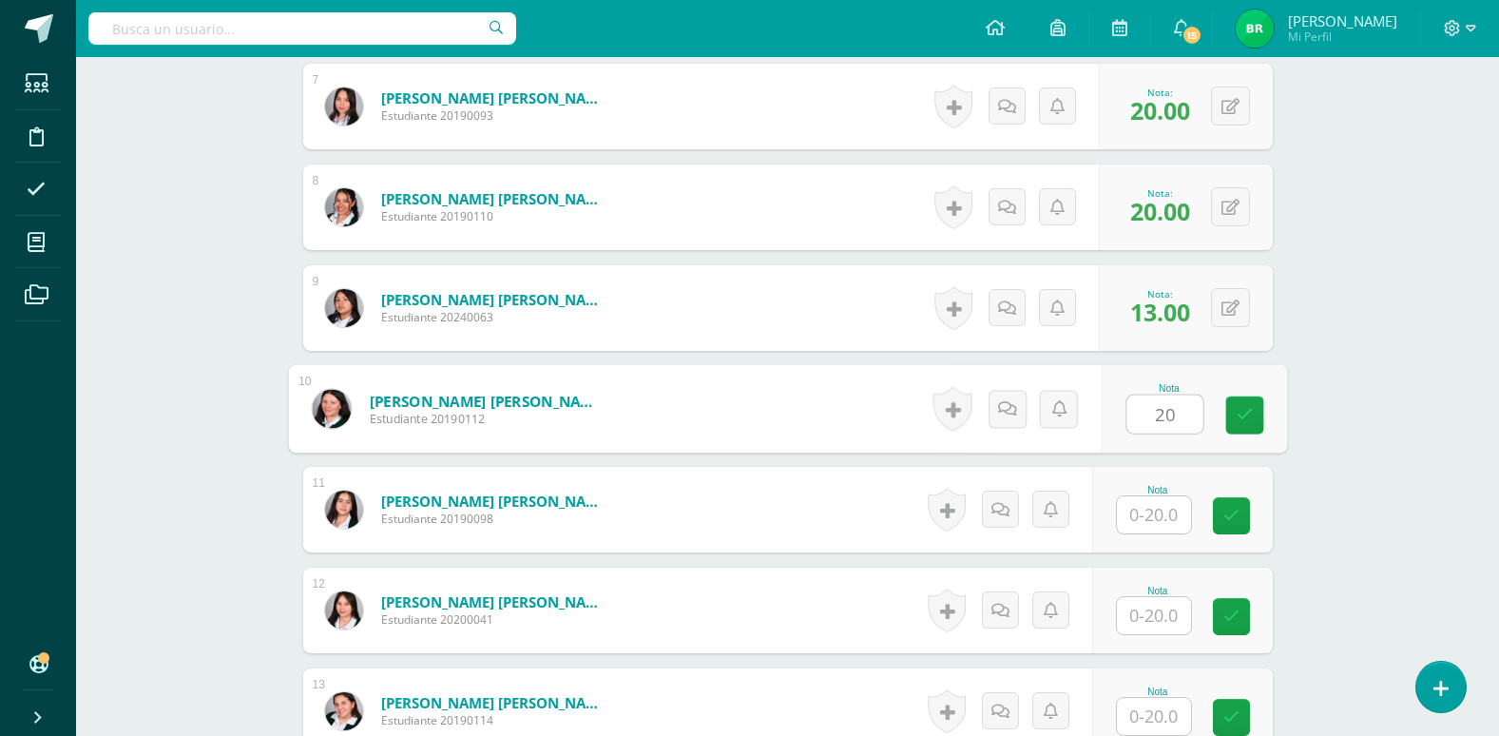
scroll to position [1236, 0]
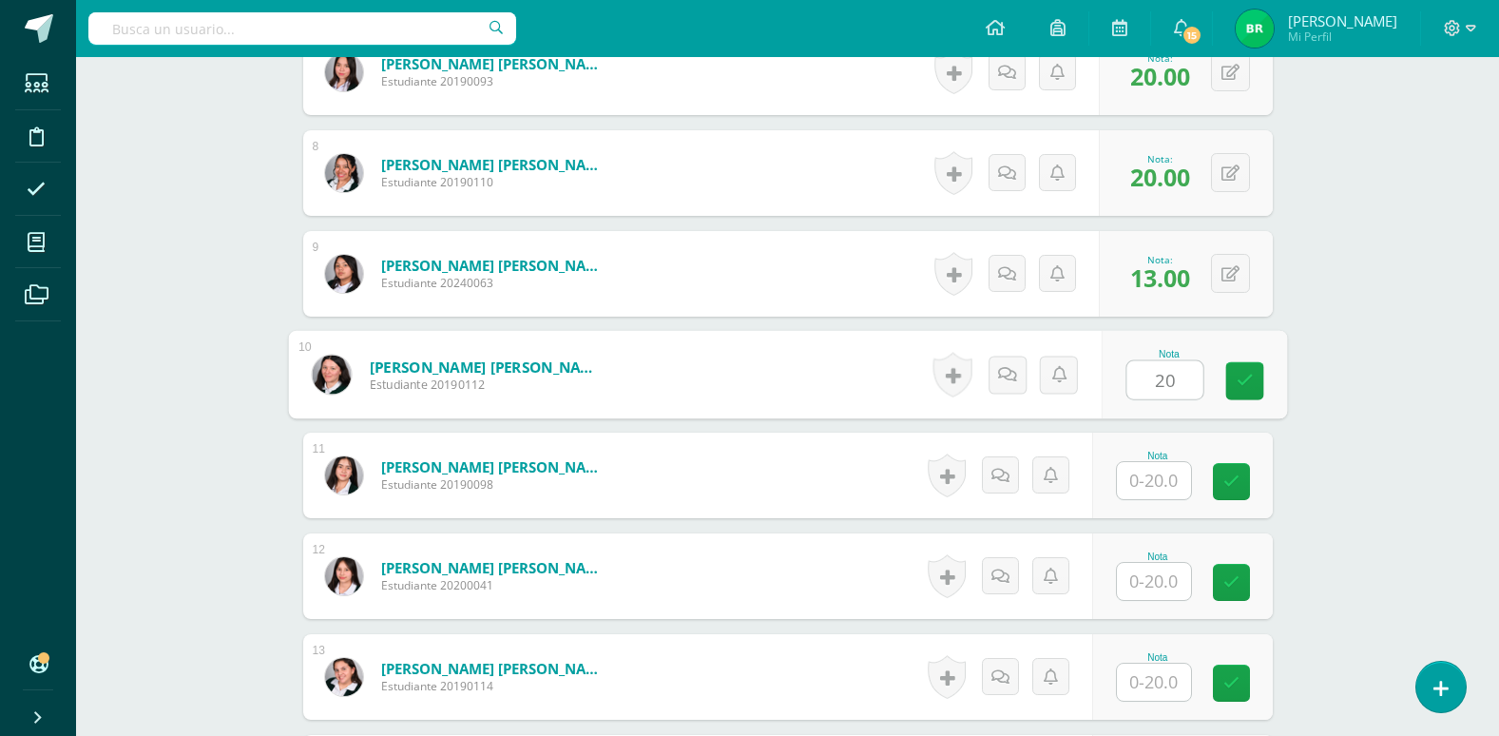
type input "20"
click at [1158, 479] on input "text" at bounding box center [1154, 480] width 74 height 37
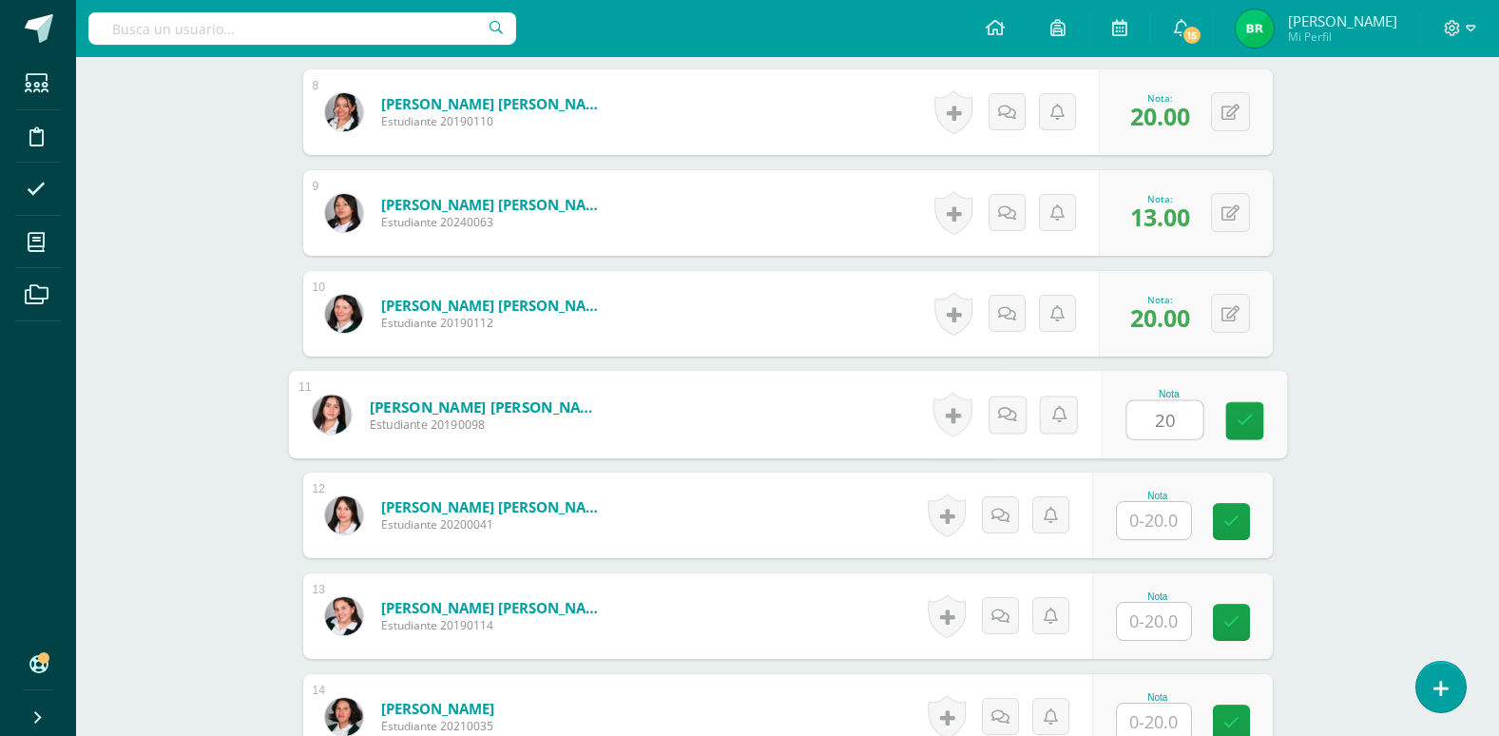
scroll to position [1331, 0]
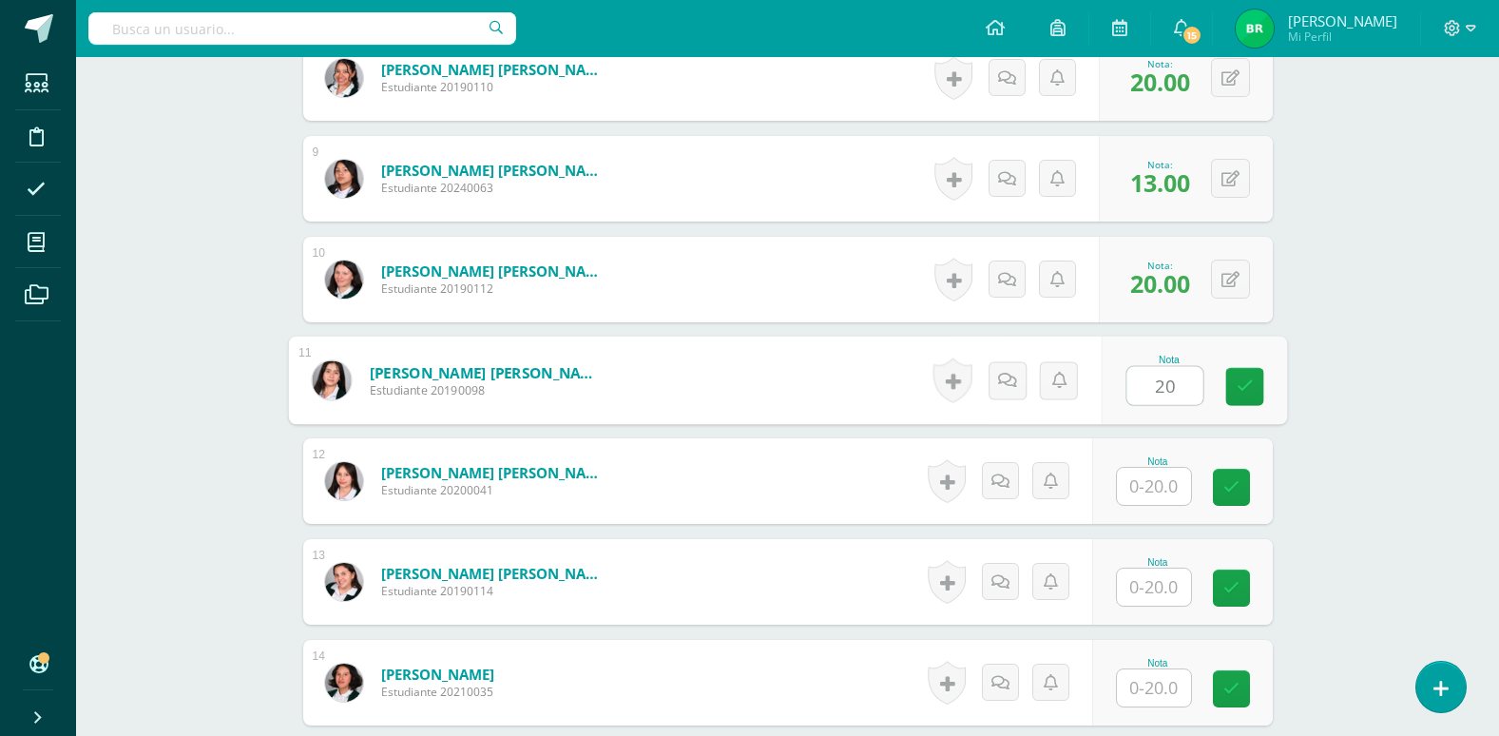
type input "20"
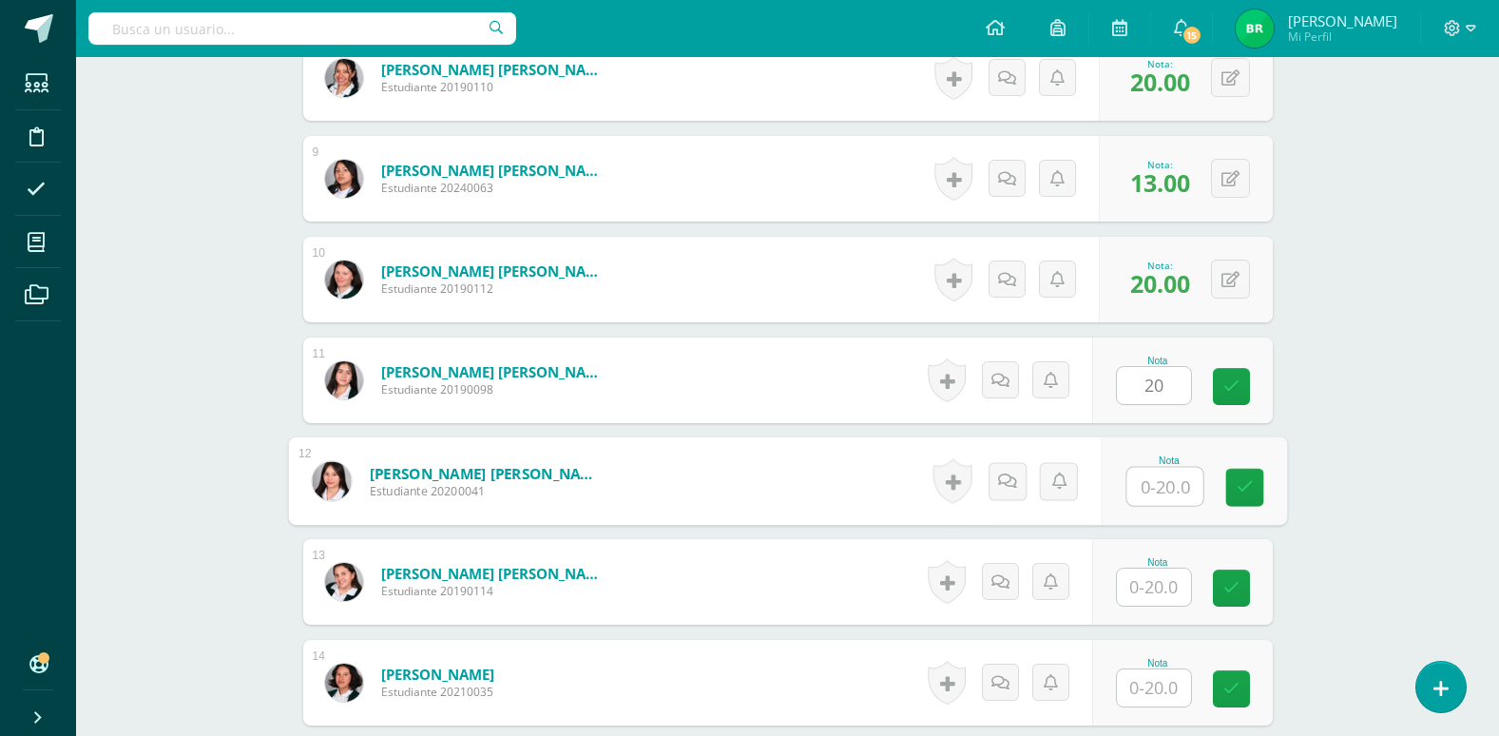
click at [1158, 479] on input "text" at bounding box center [1165, 487] width 76 height 38
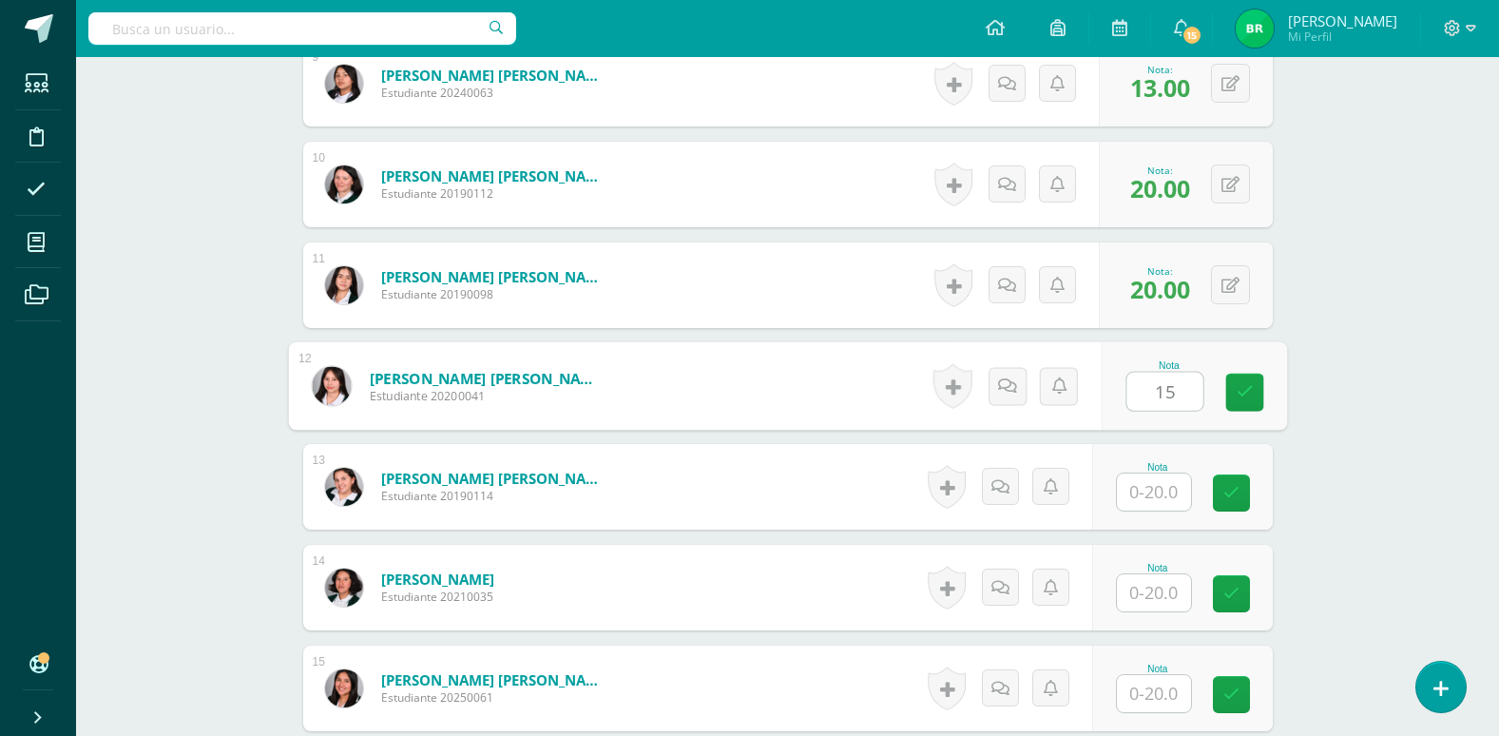
type input "15"
click at [1159, 495] on input "text" at bounding box center [1154, 491] width 74 height 37
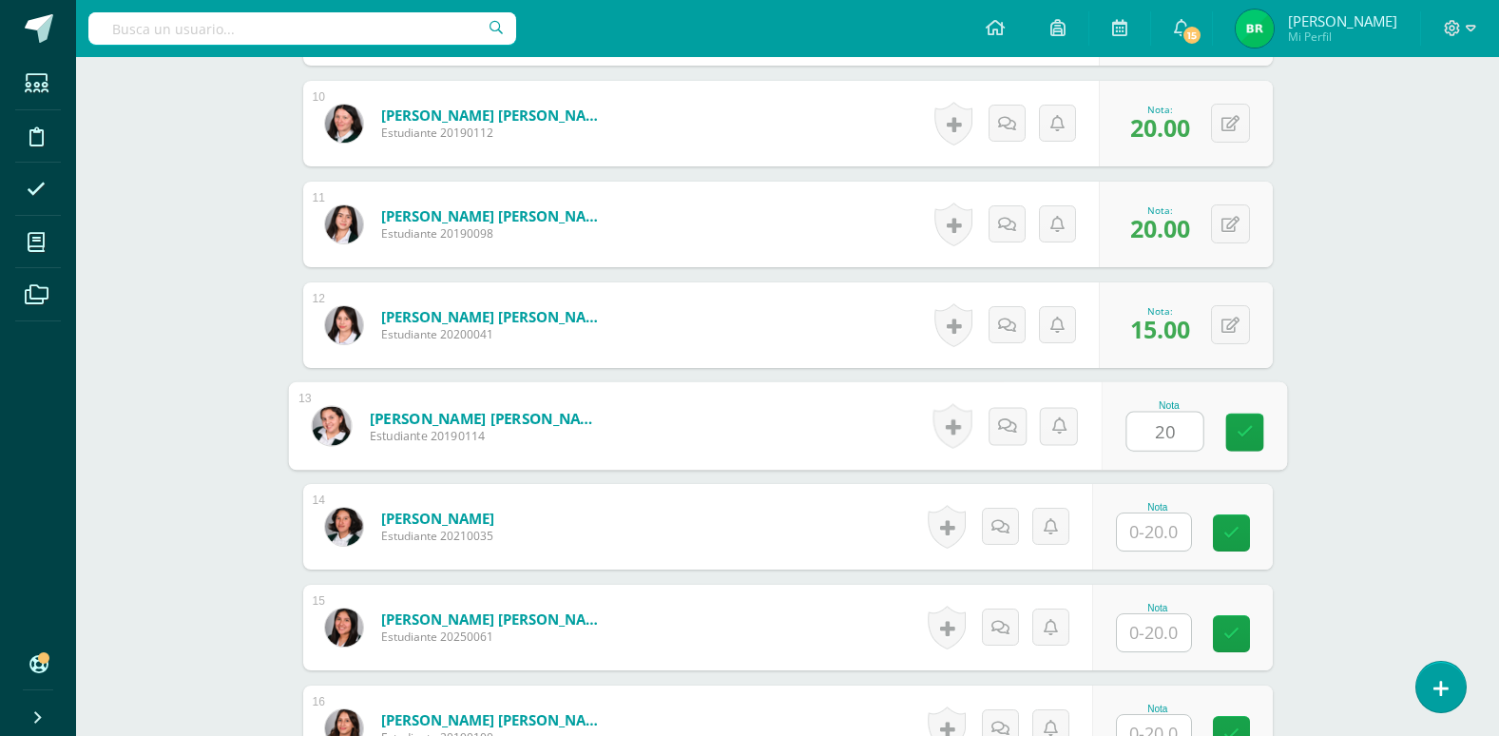
scroll to position [1521, 0]
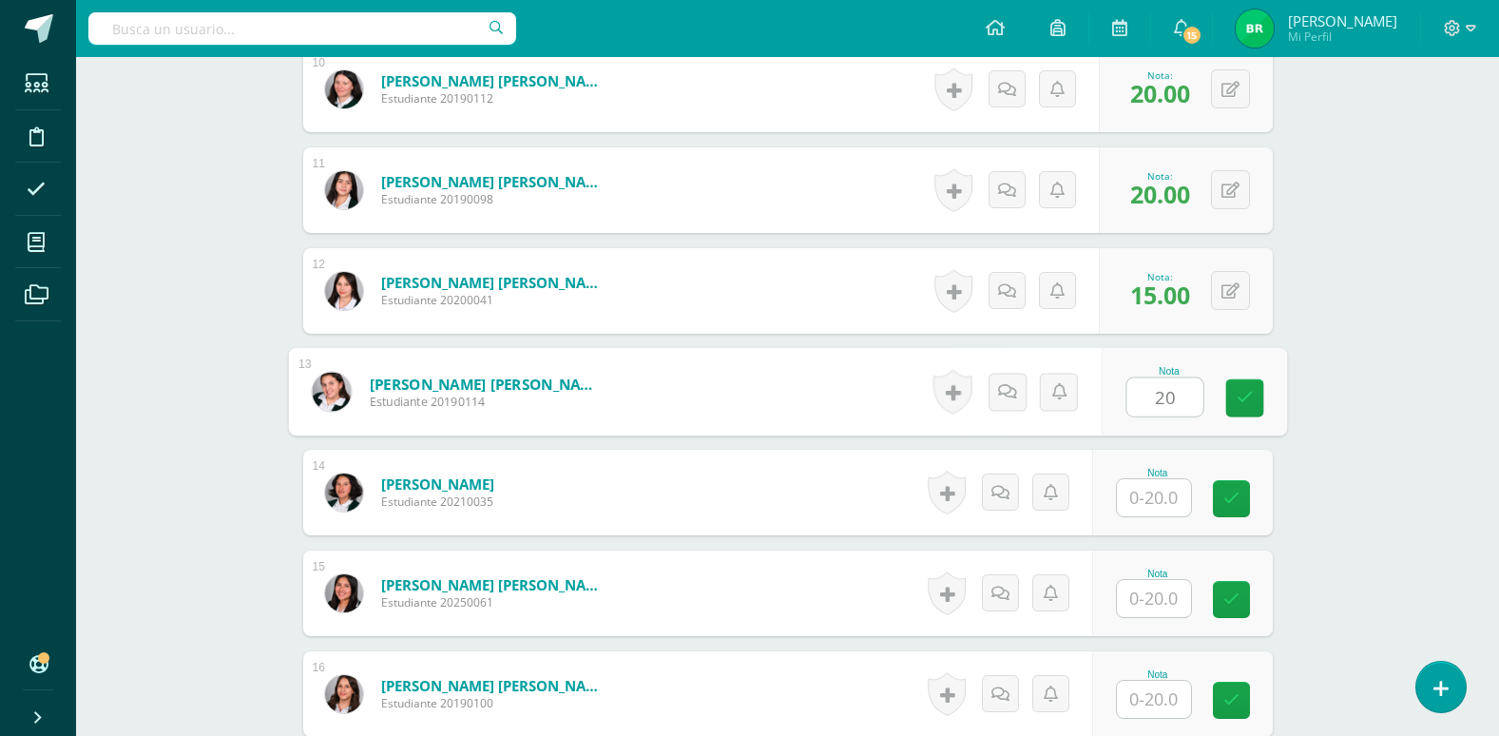
type input "20"
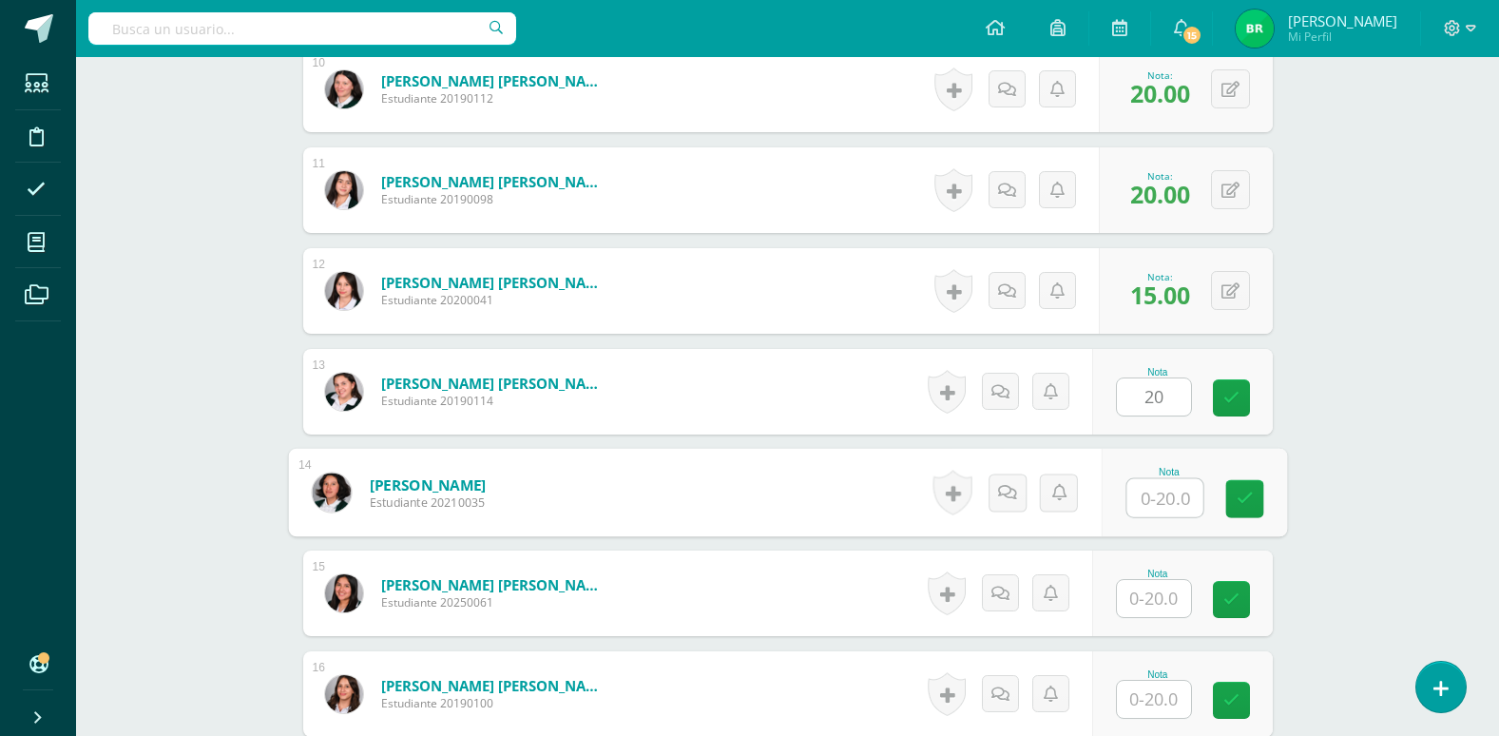
click at [1159, 502] on input "text" at bounding box center [1165, 498] width 76 height 38
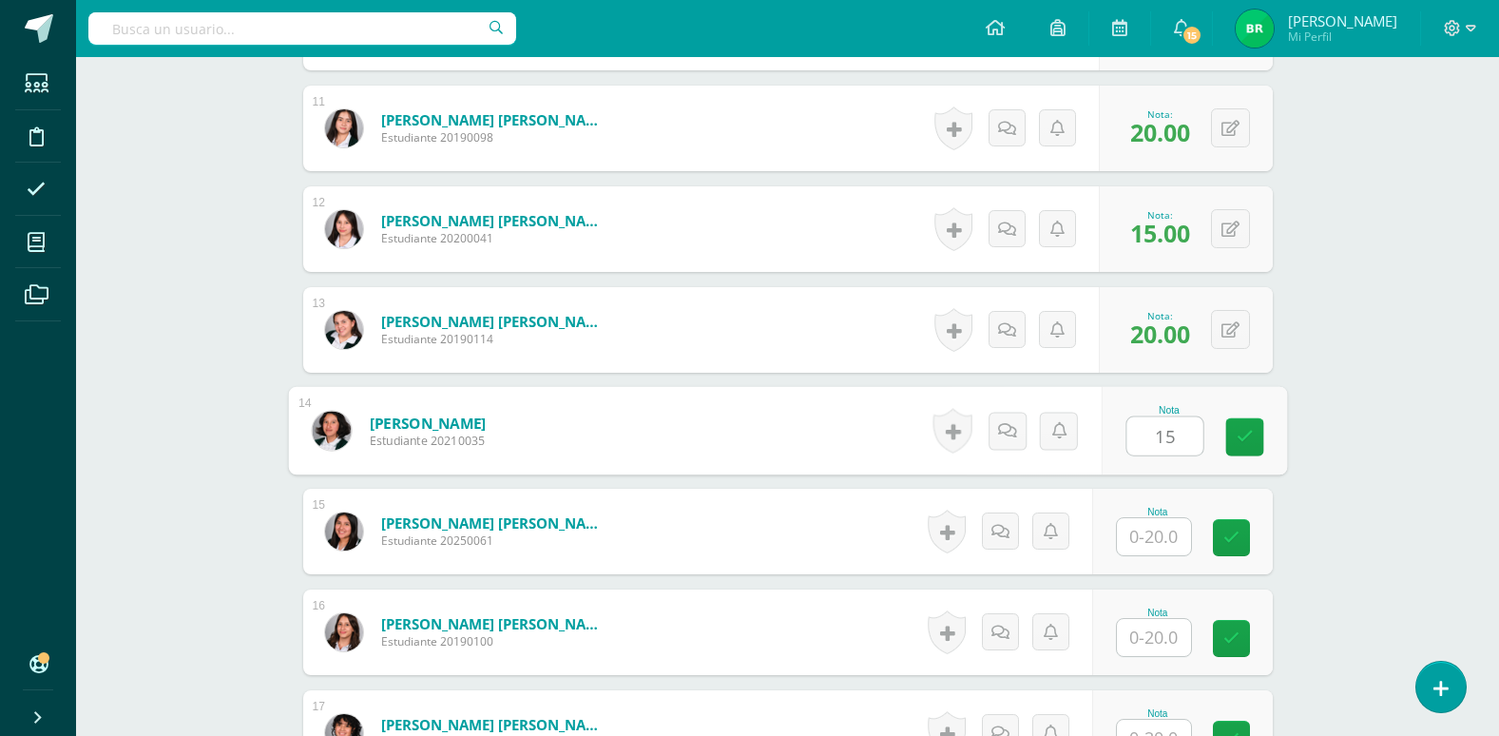
scroll to position [1616, 0]
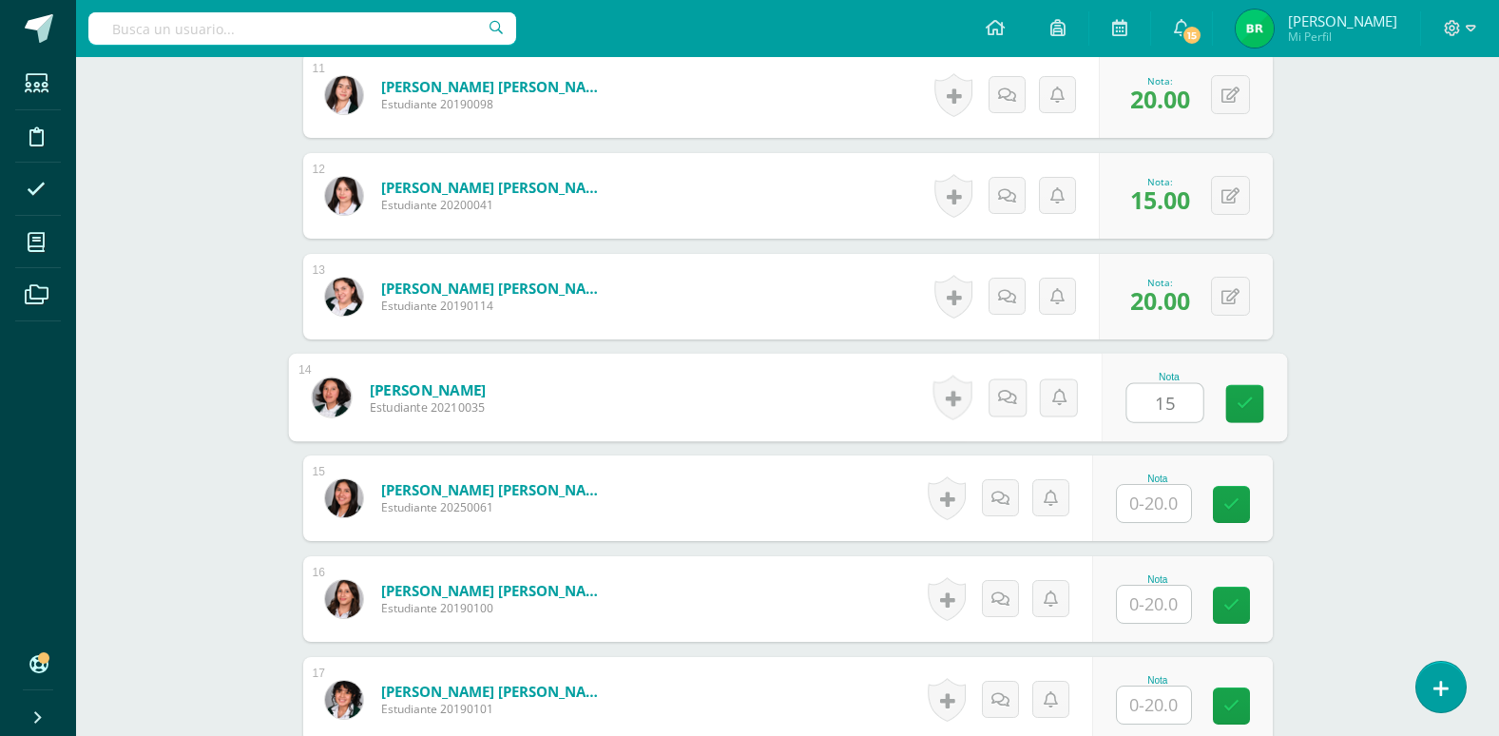
type input "15"
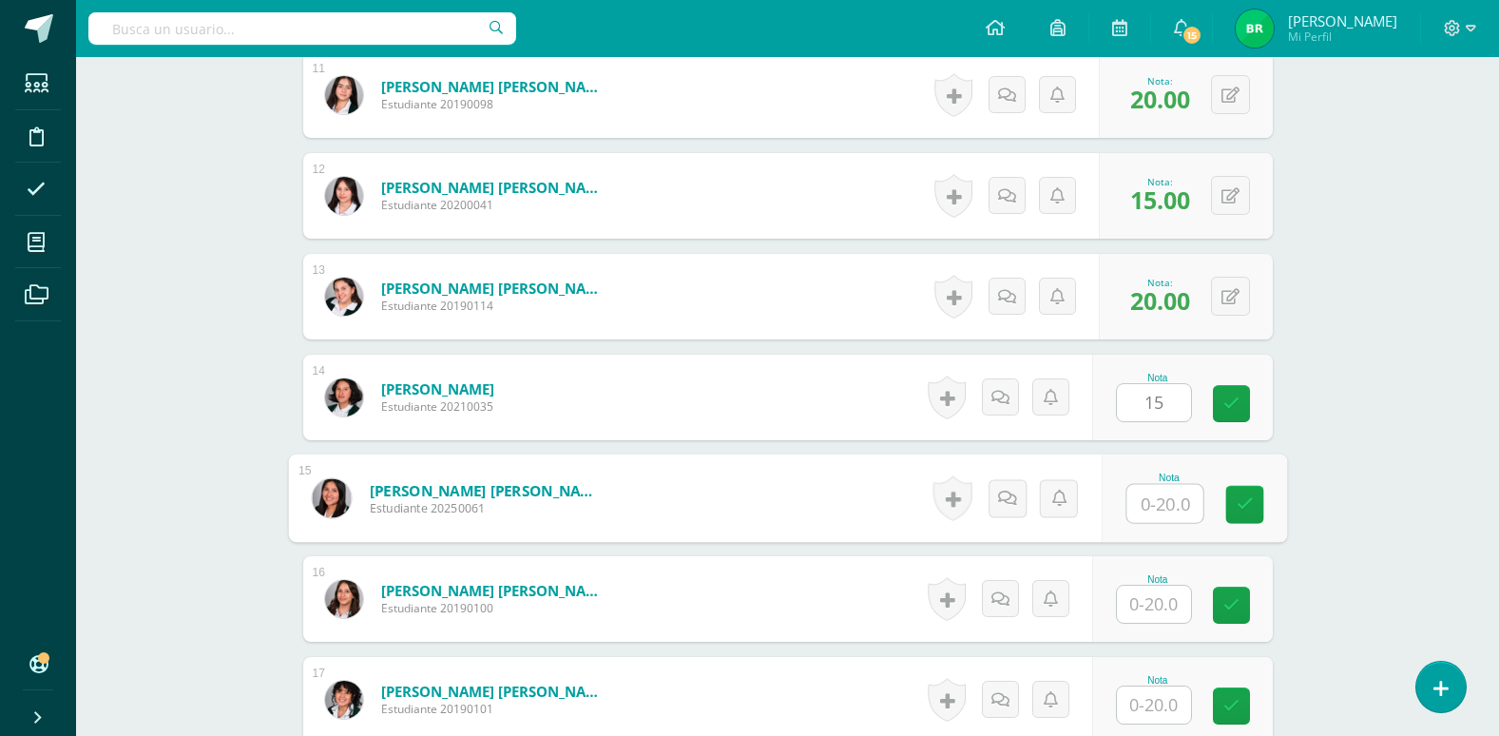
click at [1145, 504] on input "text" at bounding box center [1165, 504] width 76 height 38
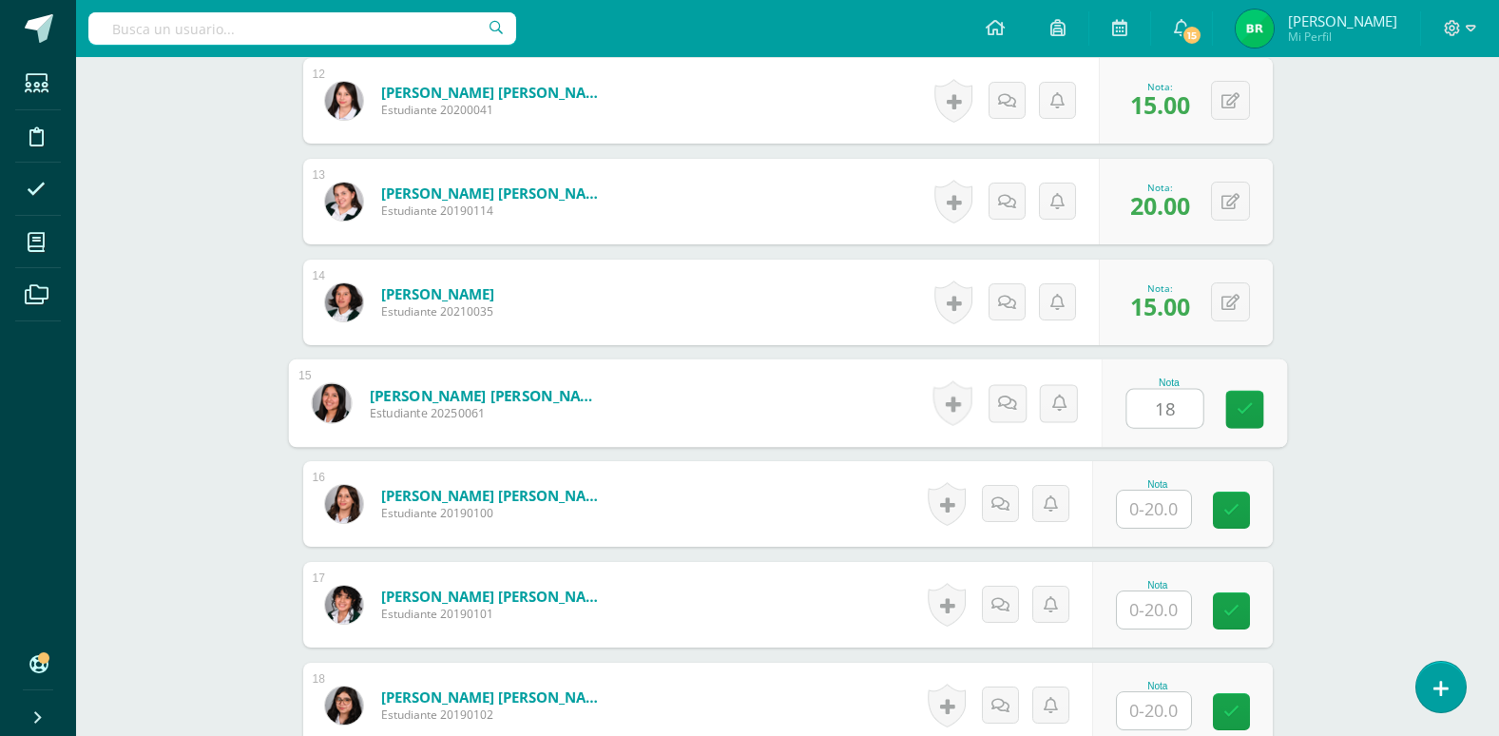
type input "18"
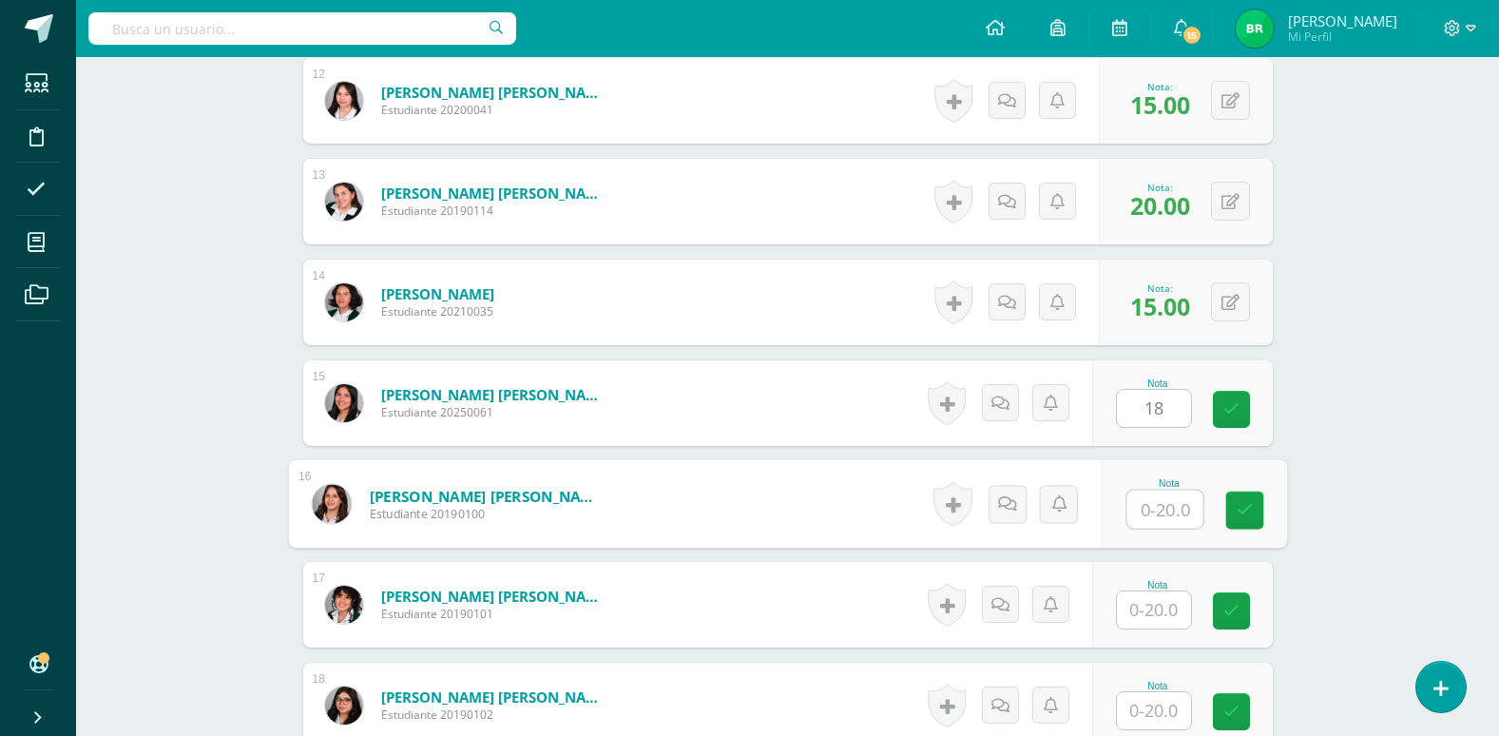
click at [1154, 520] on input "text" at bounding box center [1165, 510] width 76 height 38
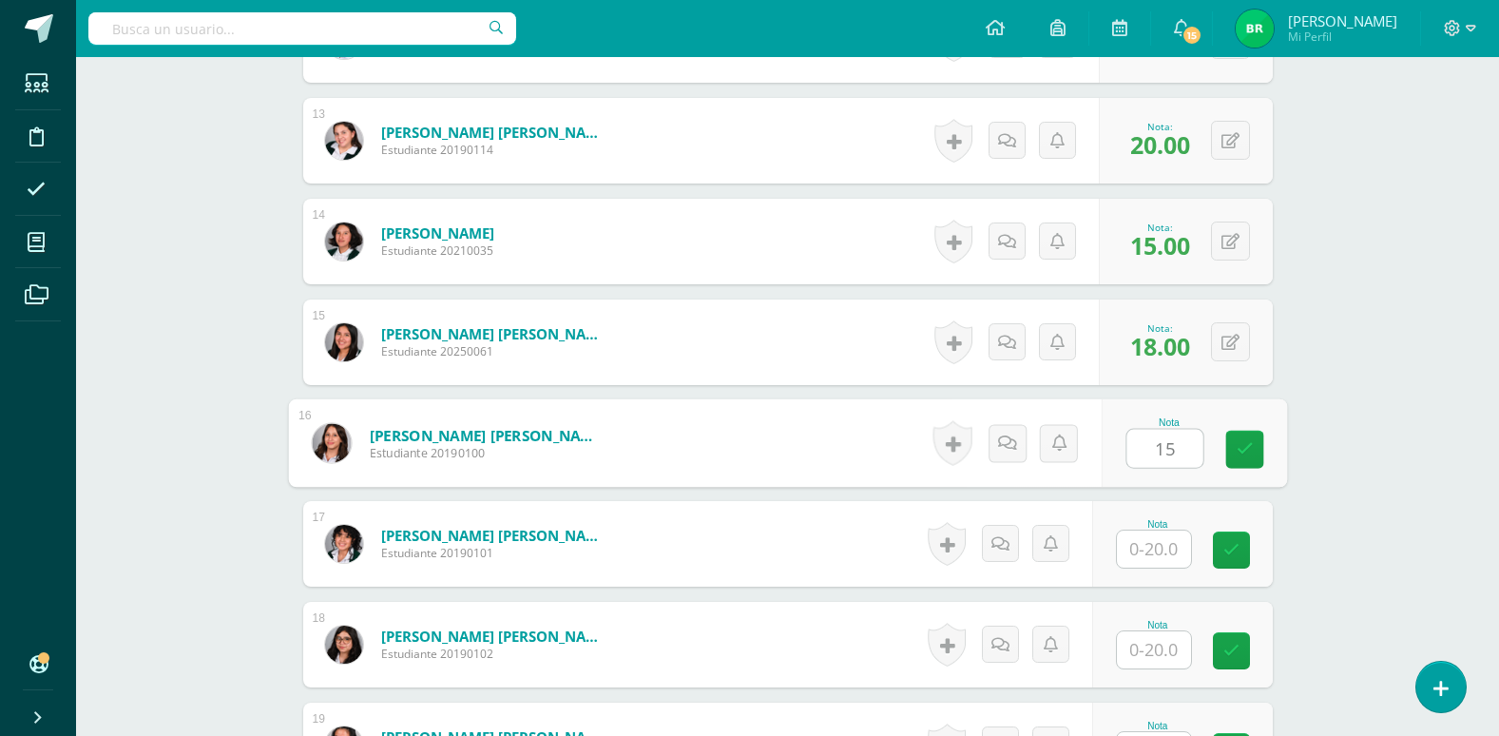
scroll to position [1806, 0]
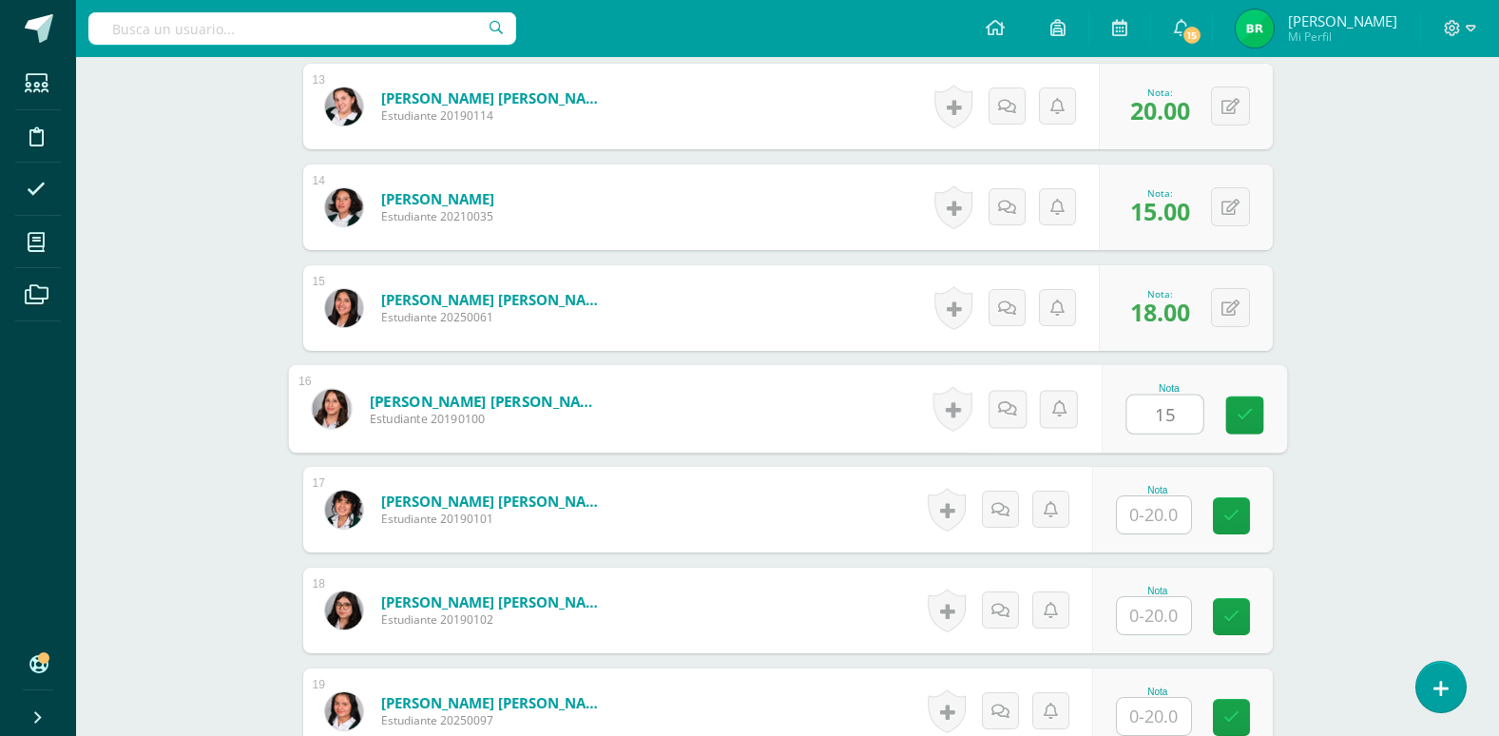
type input "15"
click at [1154, 520] on input "text" at bounding box center [1154, 514] width 74 height 37
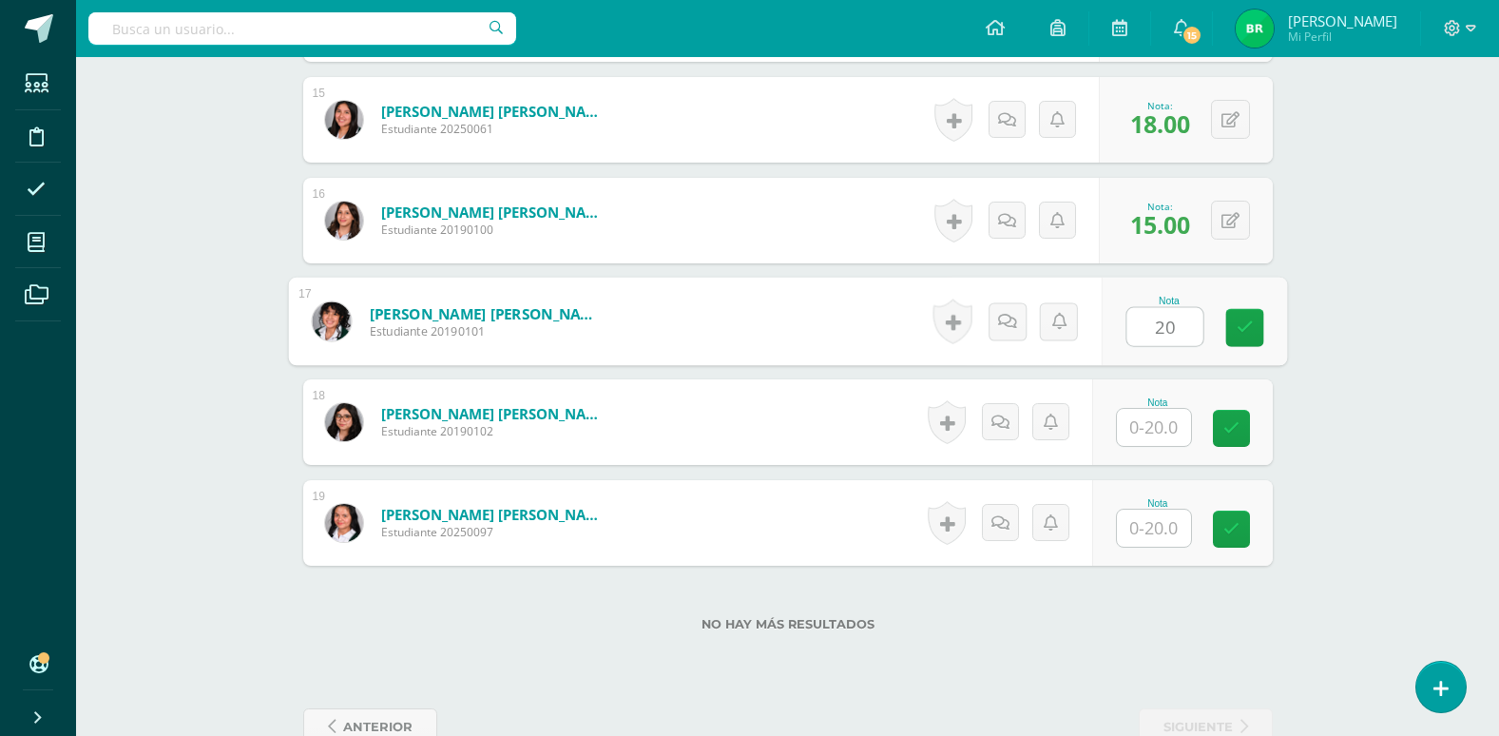
scroll to position [1996, 0]
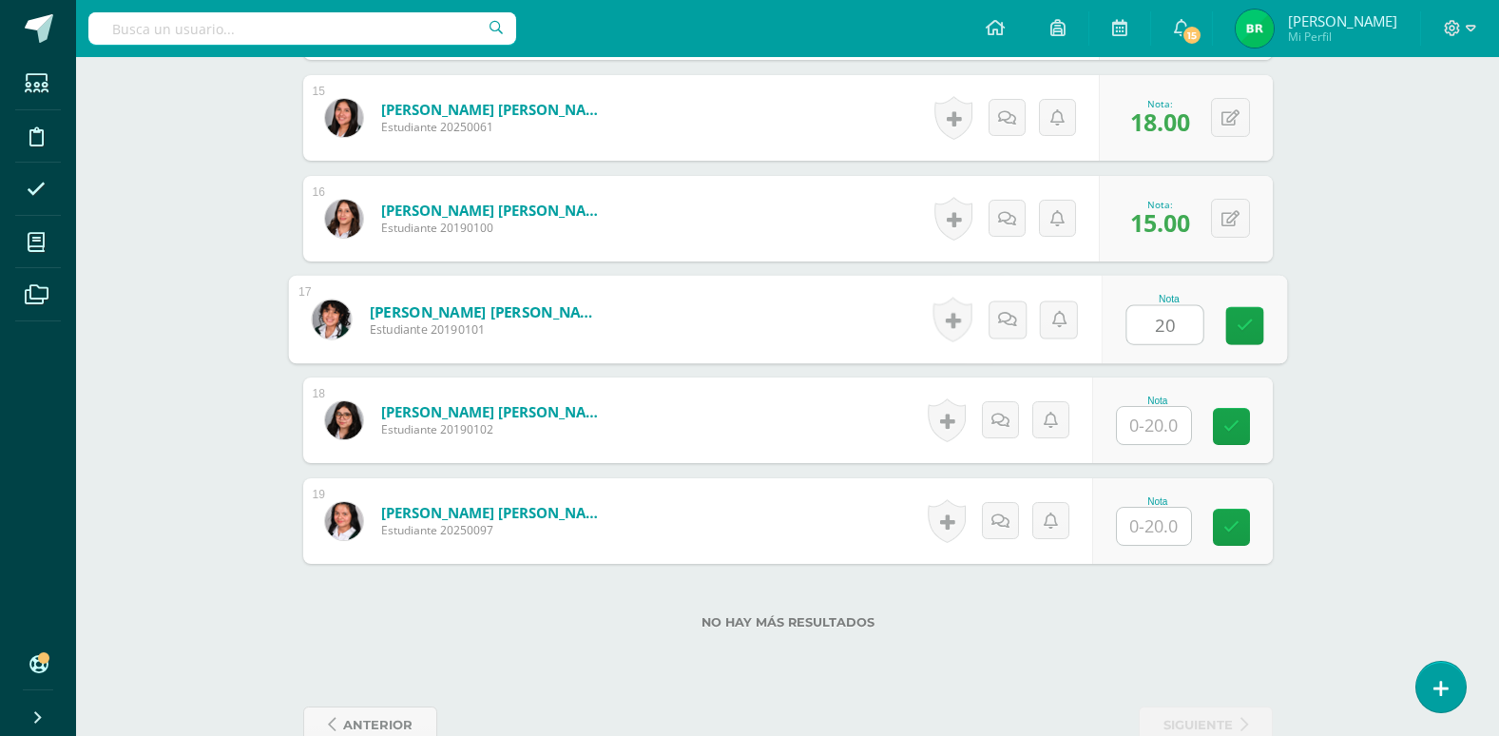
type input "20"
click at [1160, 430] on input "text" at bounding box center [1154, 425] width 74 height 37
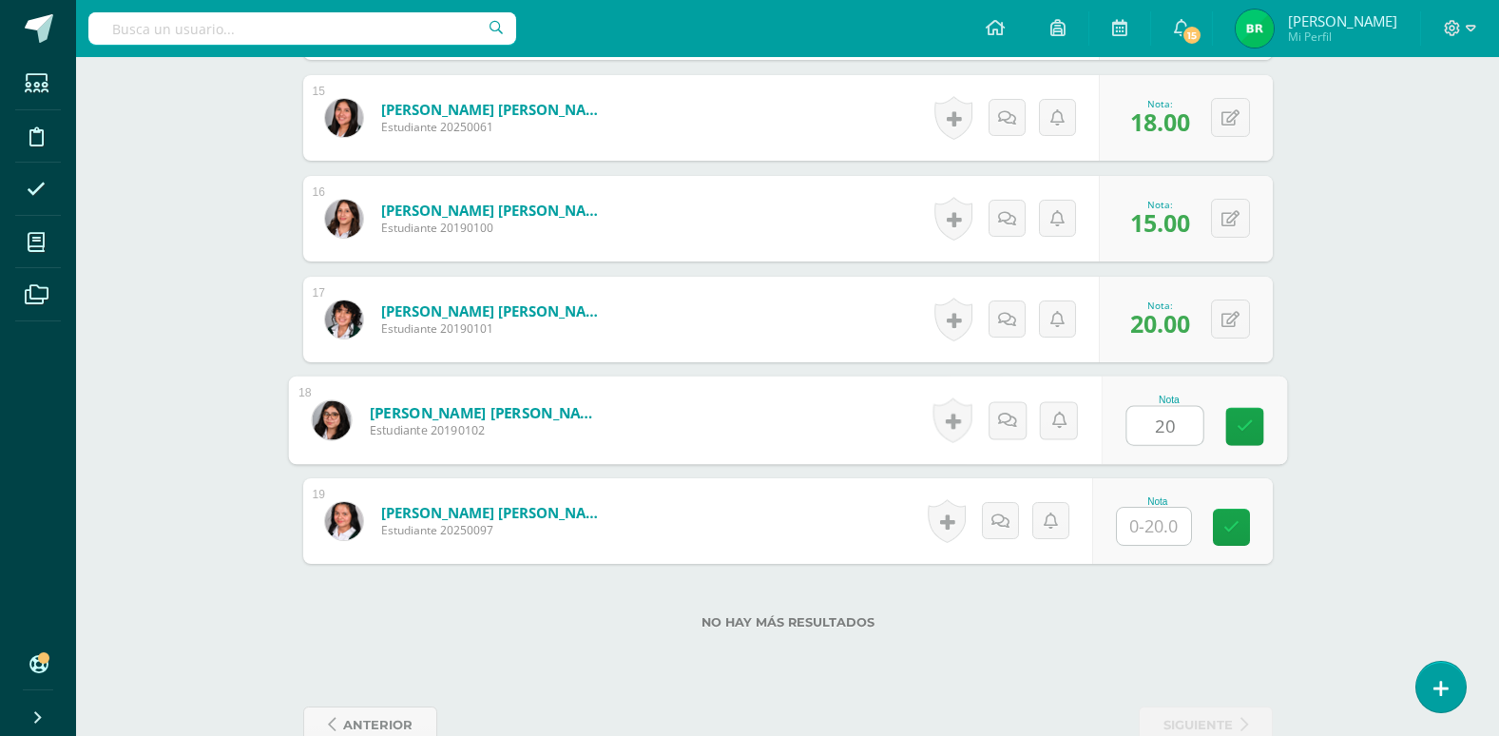
scroll to position [2042, 0]
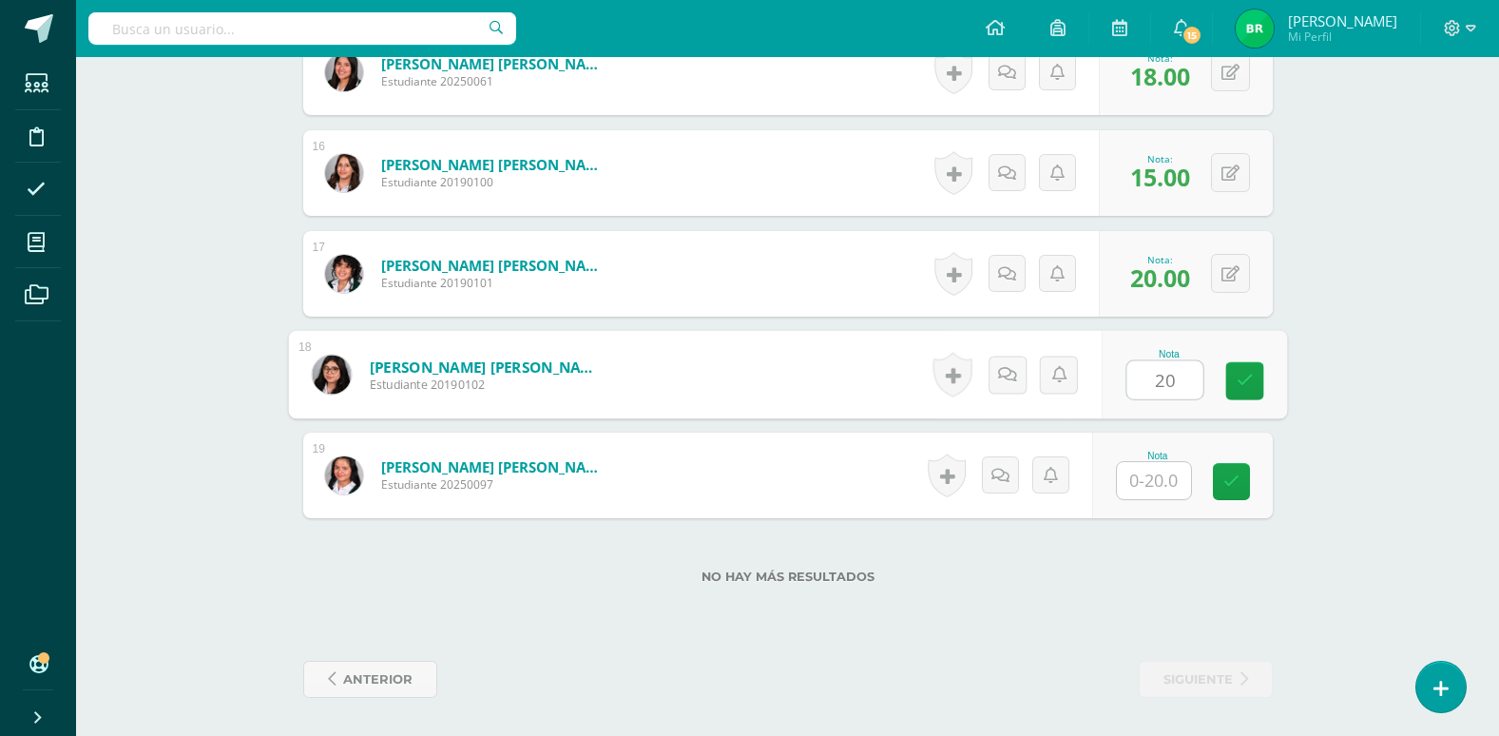
type input "20"
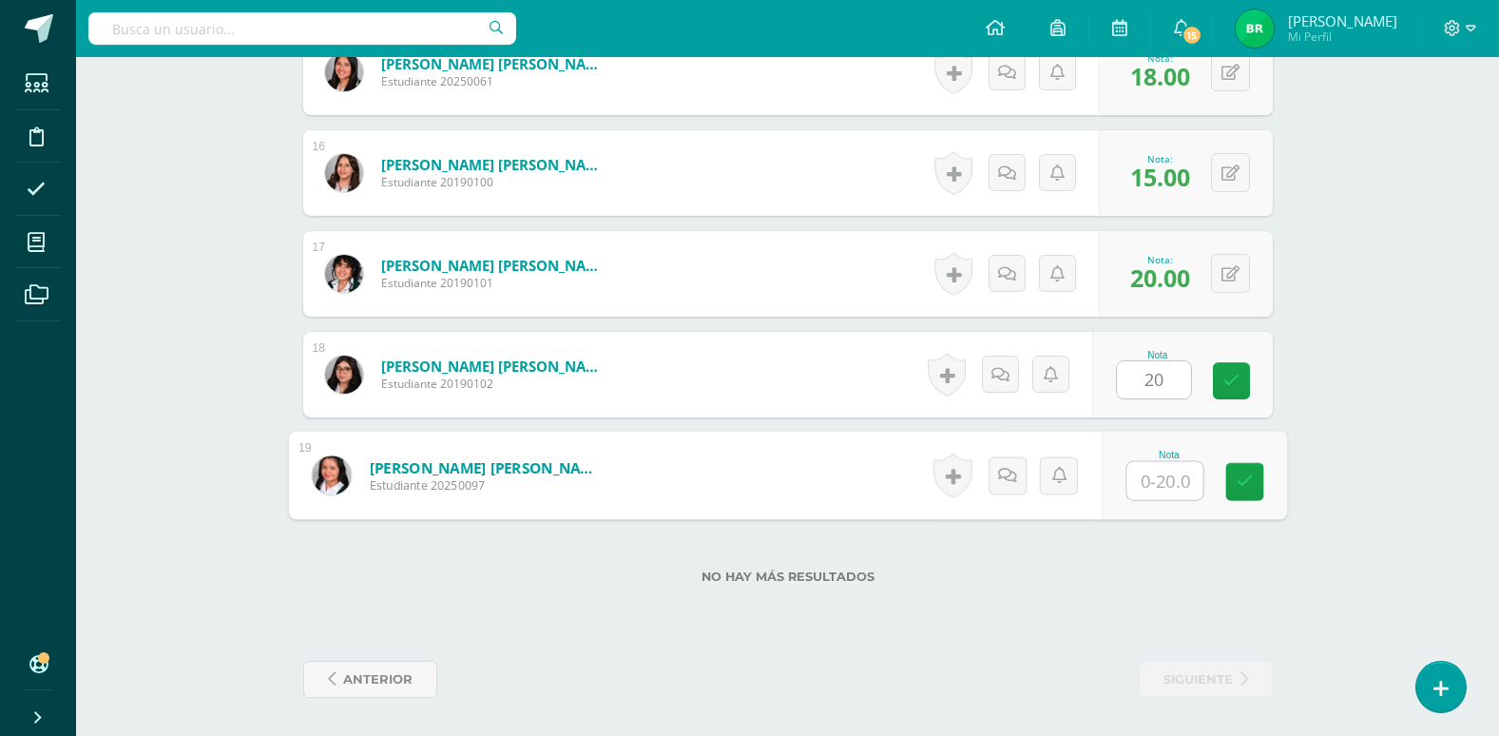
click at [1155, 486] on input "text" at bounding box center [1165, 481] width 76 height 38
type input "18"
click at [1182, 594] on div "No hay más resultados" at bounding box center [788, 562] width 970 height 88
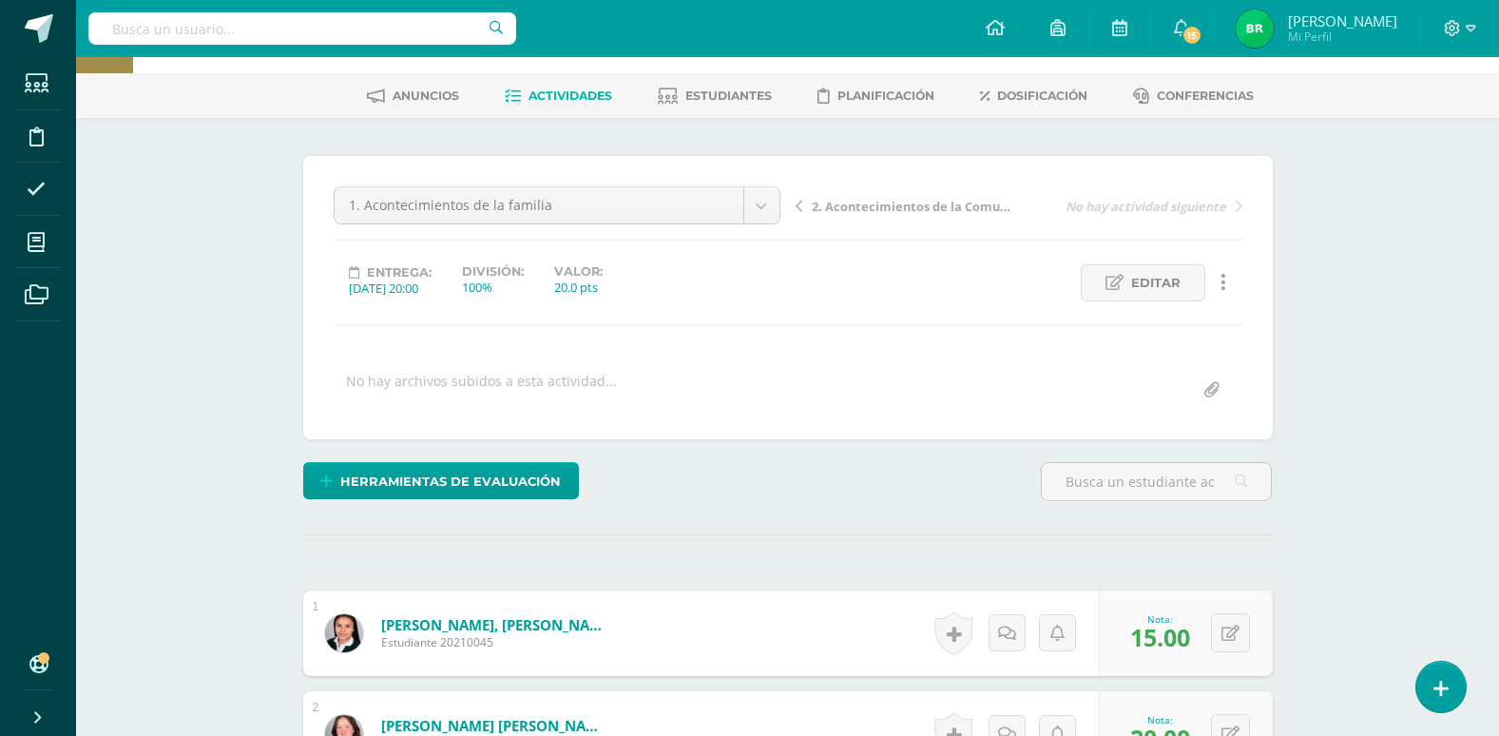
scroll to position [0, 0]
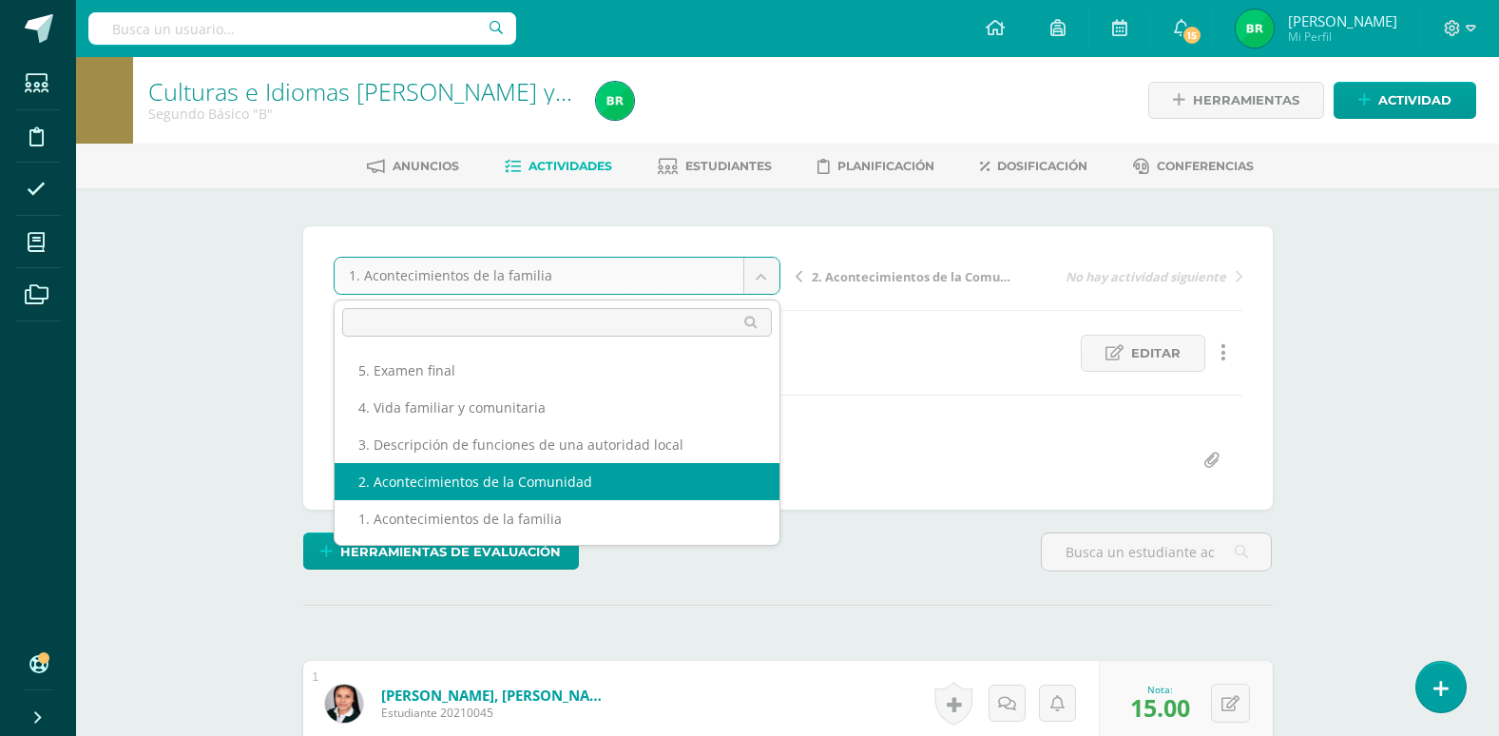
select select "/dashboard/teacher/grade-activity/107285/"
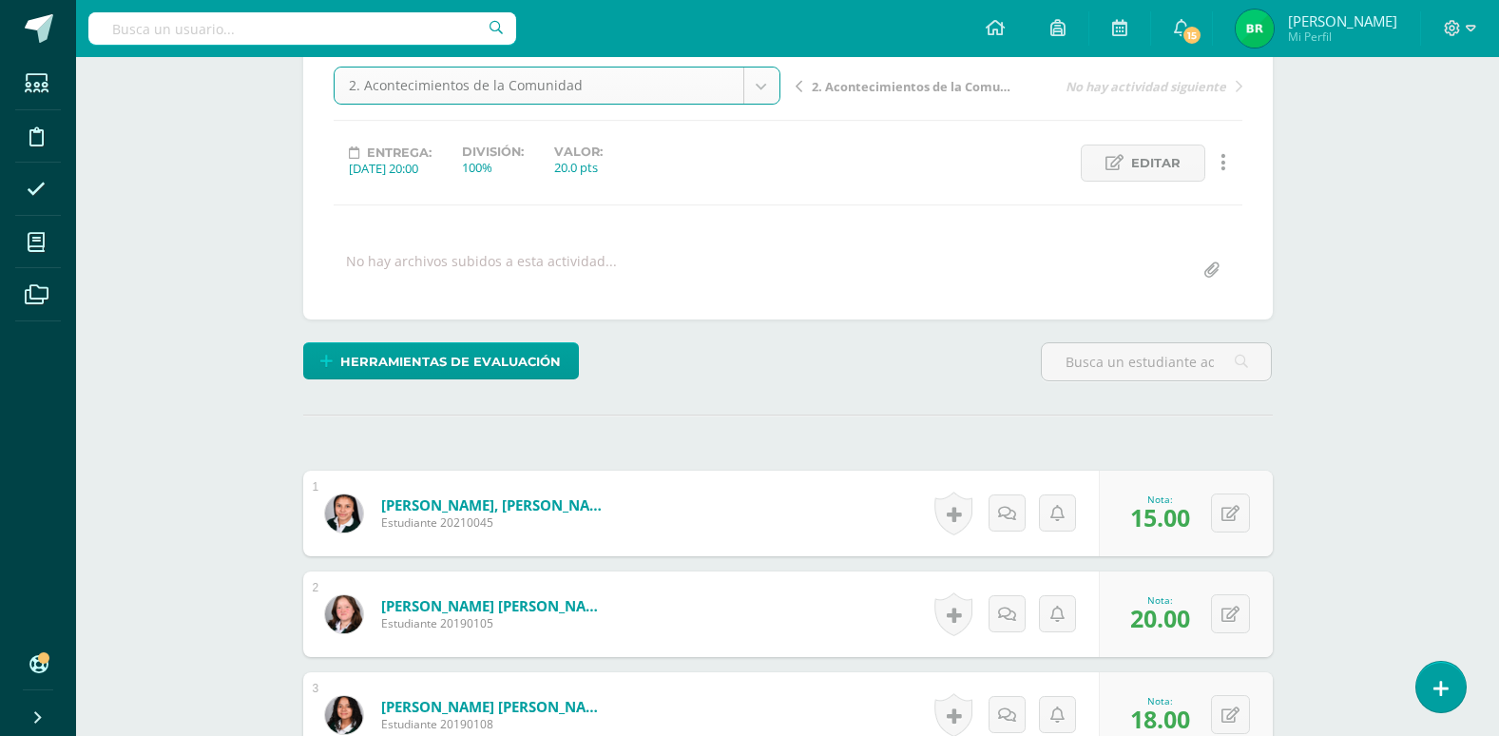
scroll to position [285, 0]
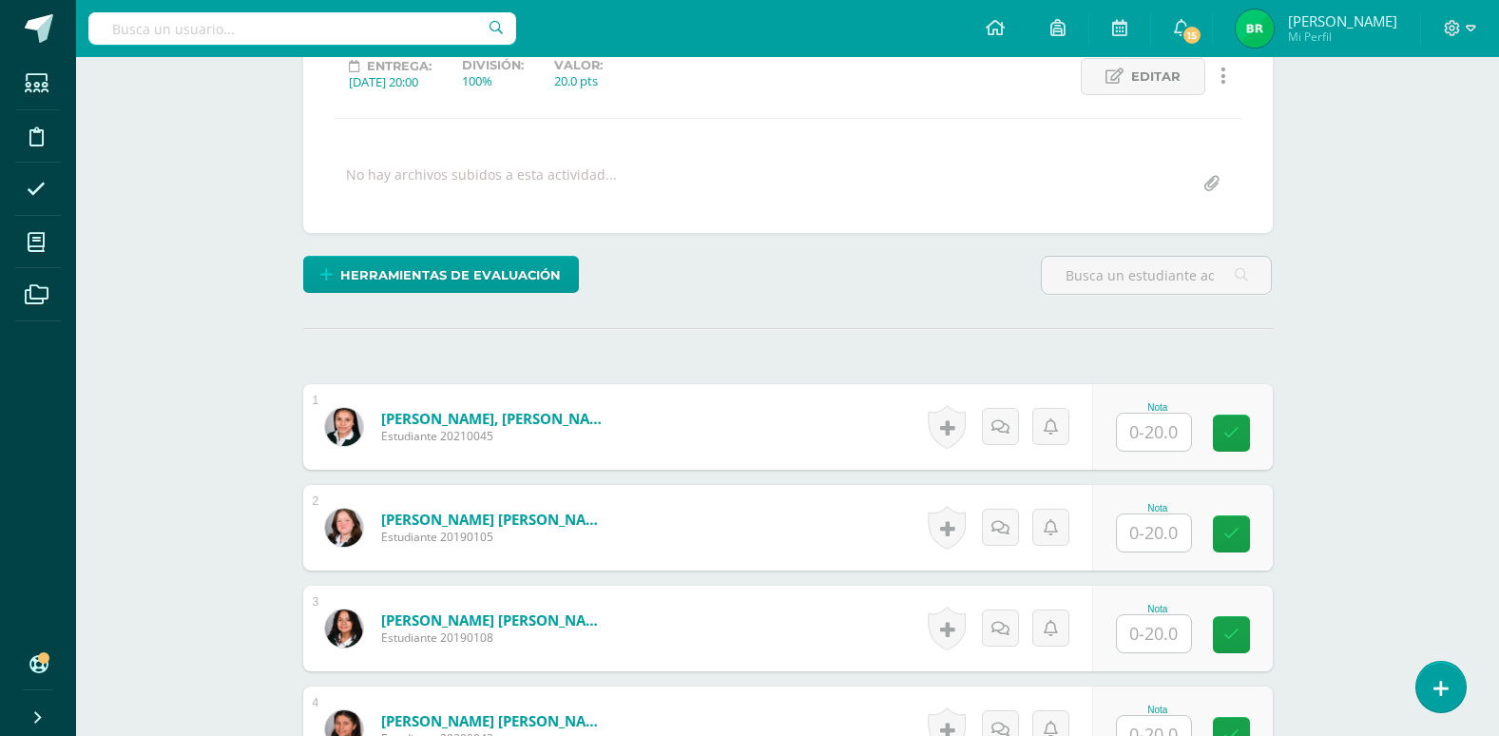
scroll to position [382, 0]
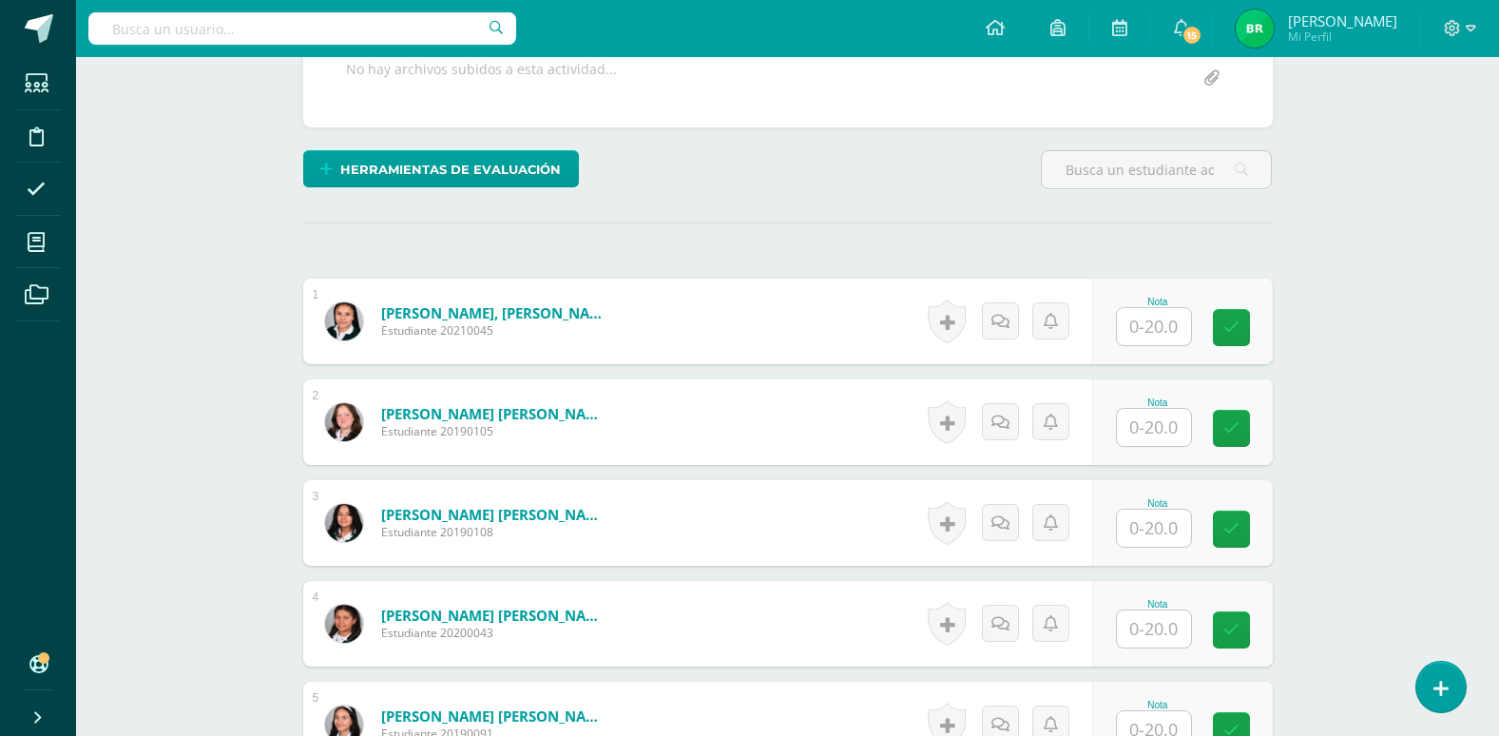
click at [1159, 332] on input "text" at bounding box center [1154, 326] width 74 height 37
type input "20"
click at [1157, 435] on input "text" at bounding box center [1165, 428] width 76 height 38
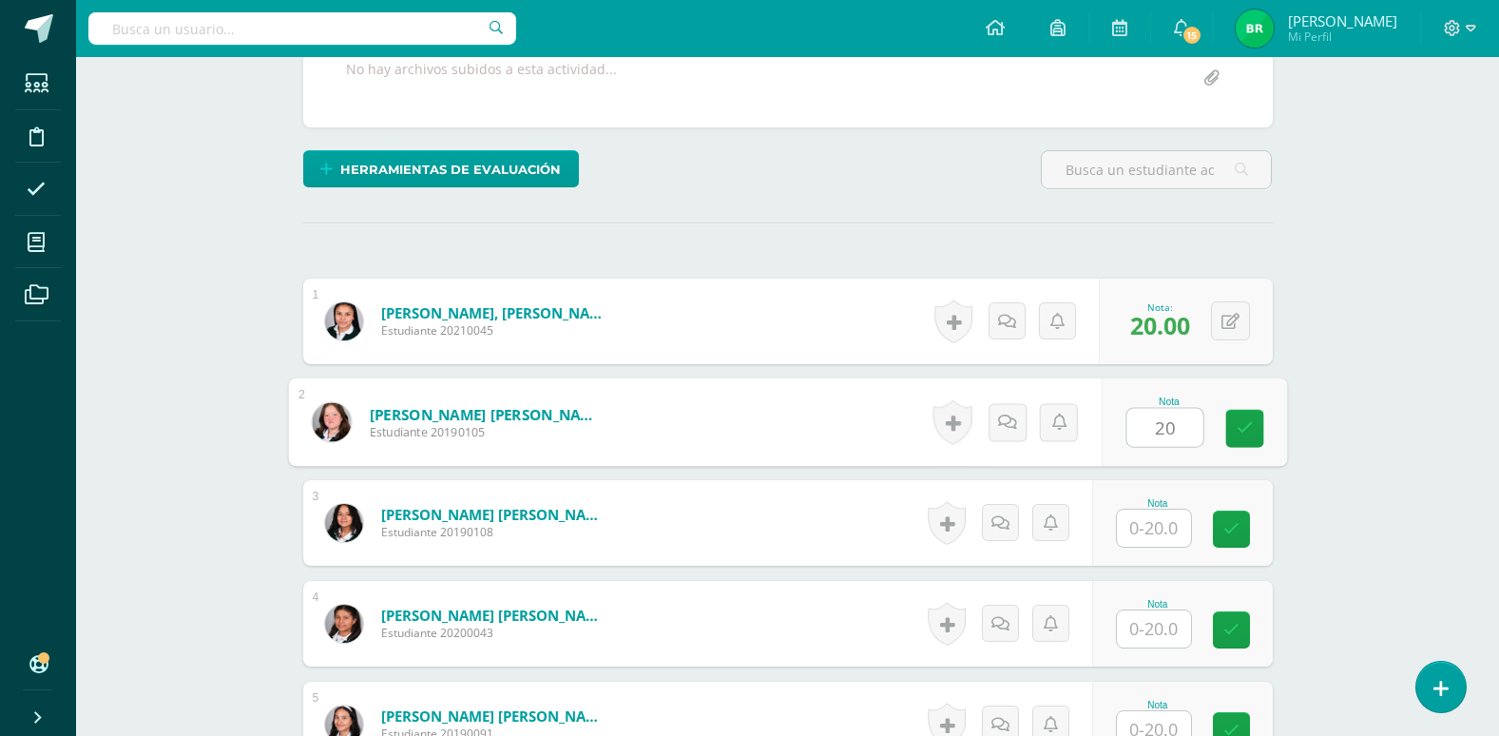
scroll to position [477, 0]
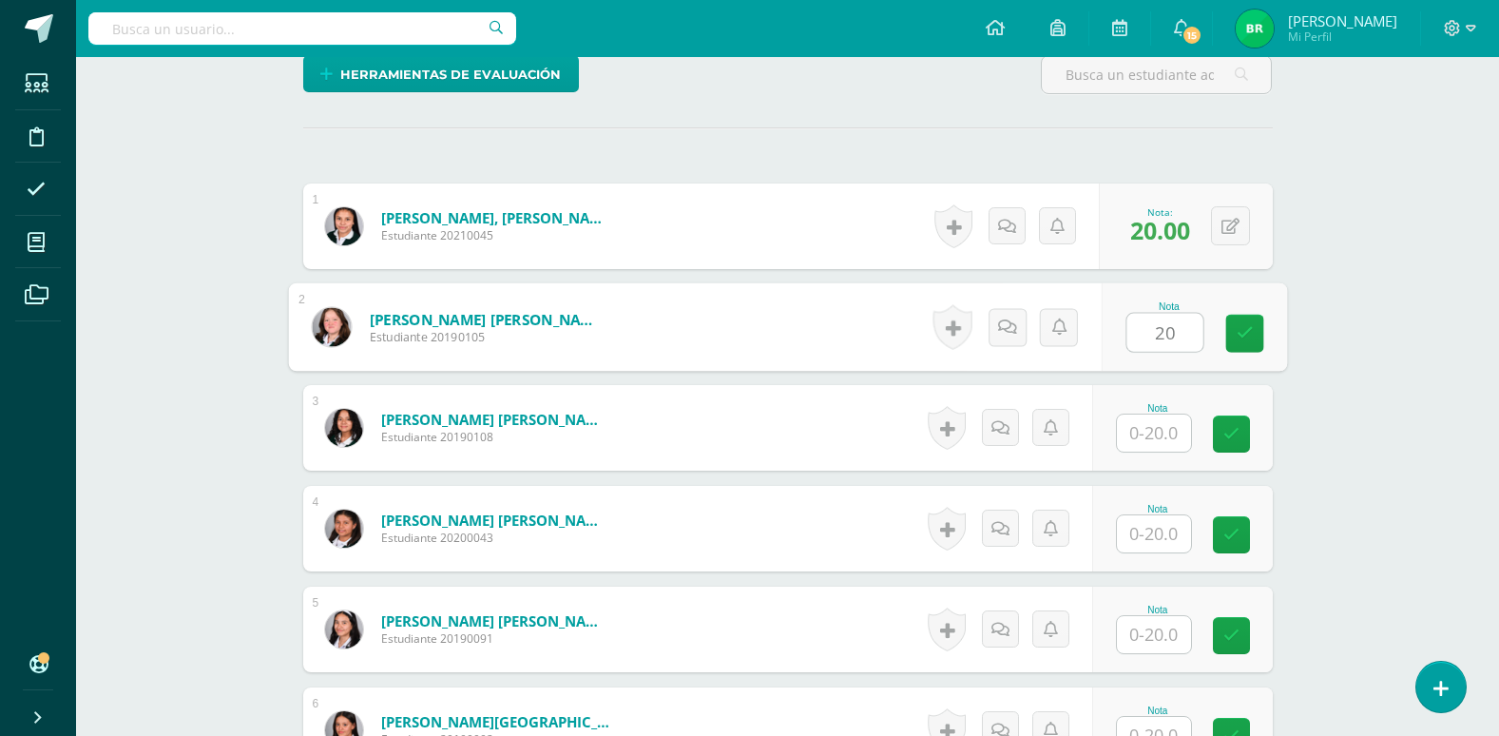
type input "20"
click at [1157, 435] on input "text" at bounding box center [1154, 432] width 74 height 37
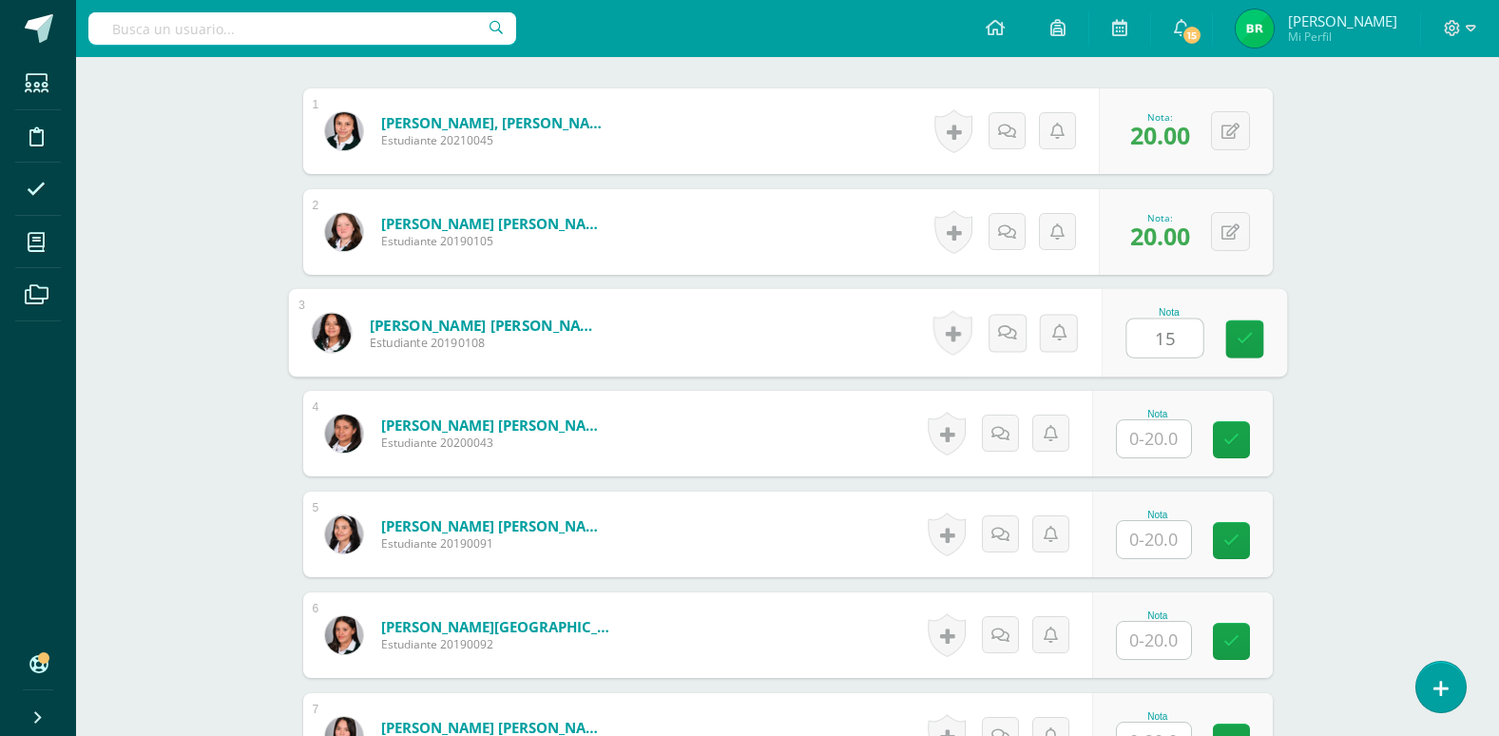
type input "15"
click at [1154, 453] on div "Nota" at bounding box center [1182, 434] width 181 height 86
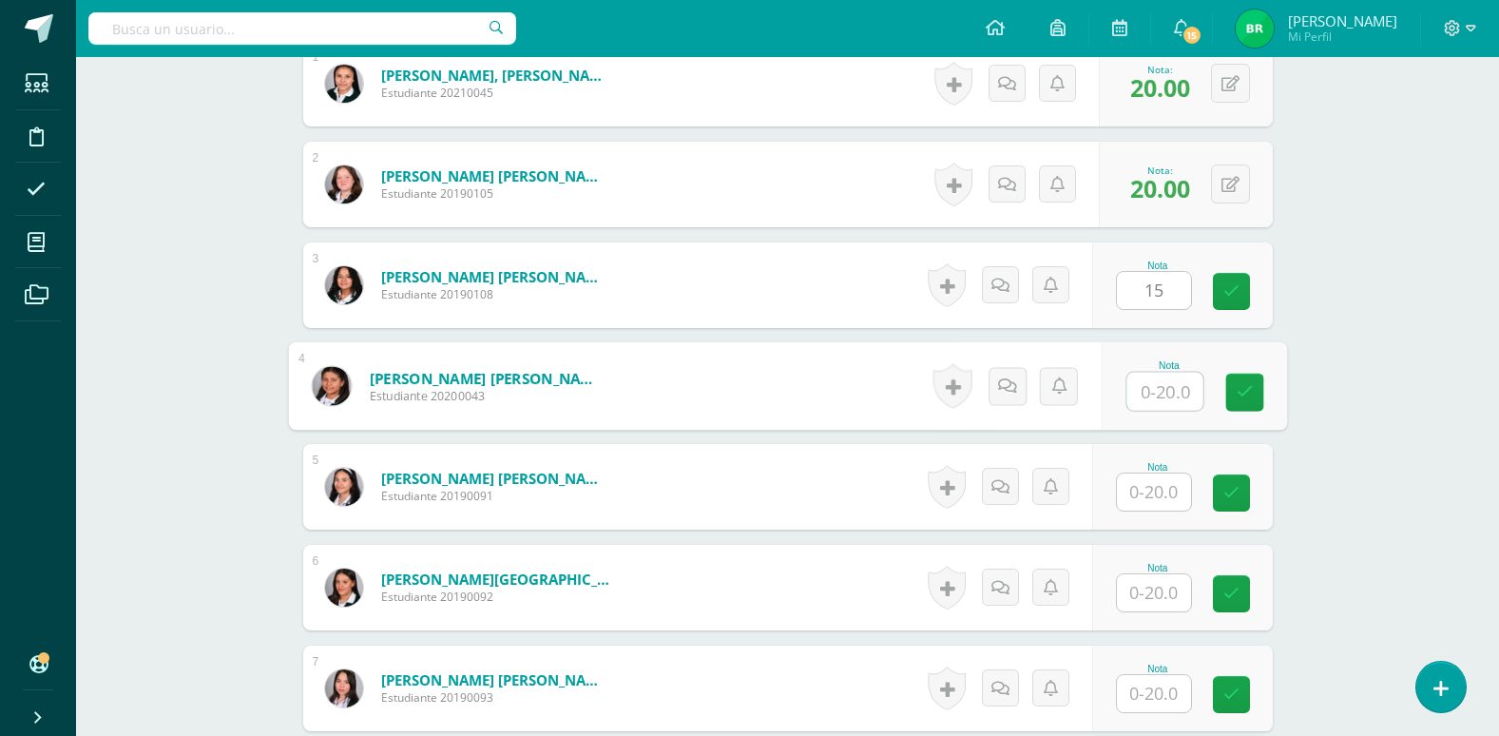
scroll to position [667, 0]
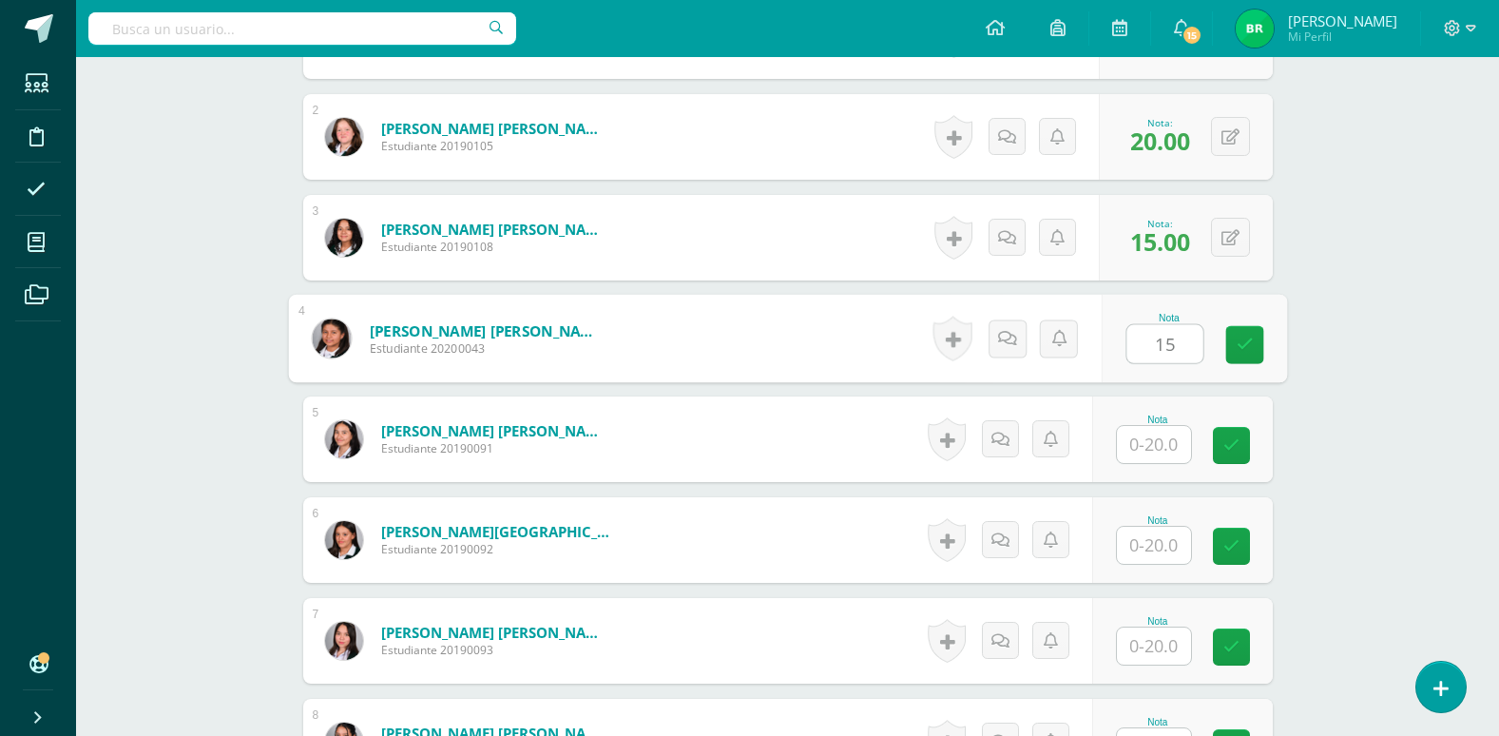
type input "15"
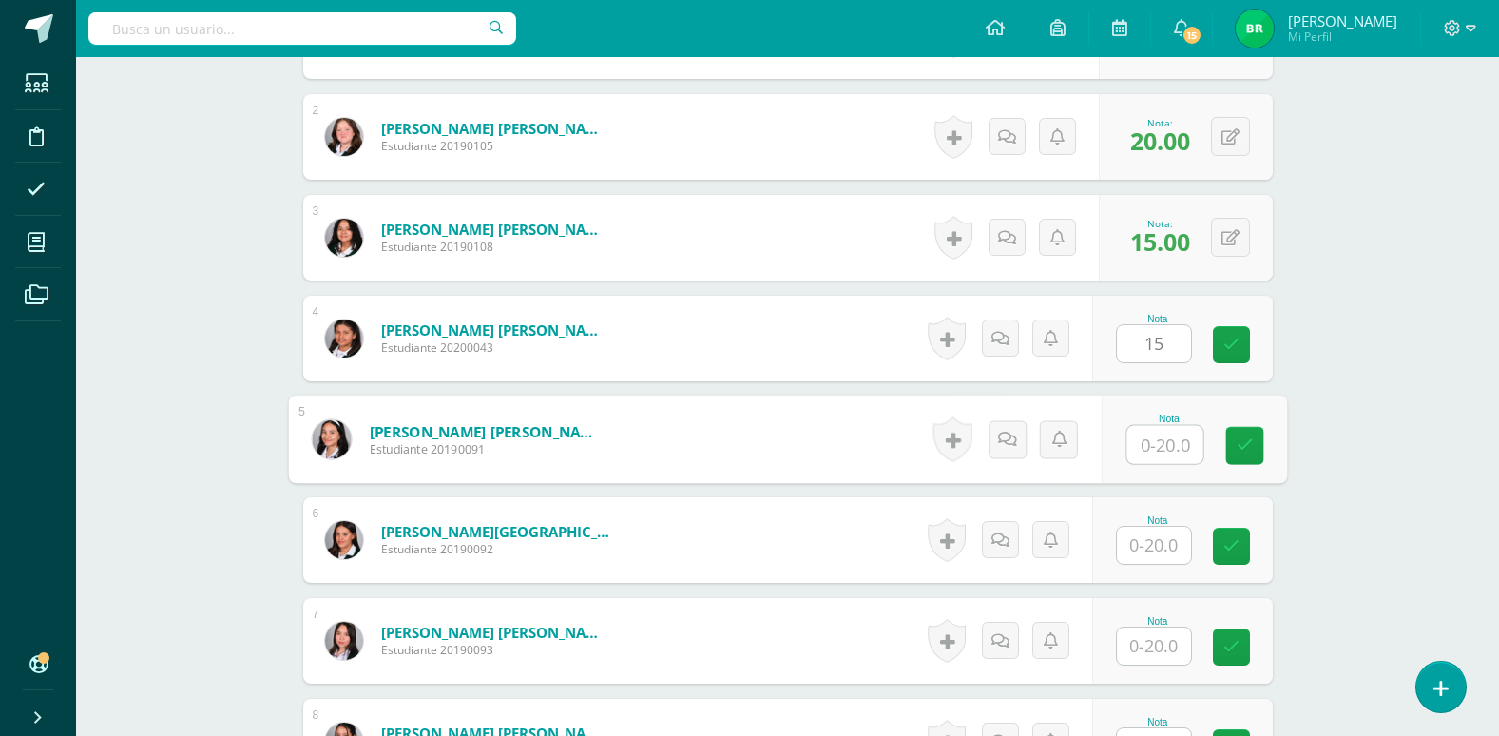
click at [1154, 453] on input "text" at bounding box center [1165, 445] width 76 height 38
type input "20"
click at [1166, 549] on input "text" at bounding box center [1154, 545] width 74 height 37
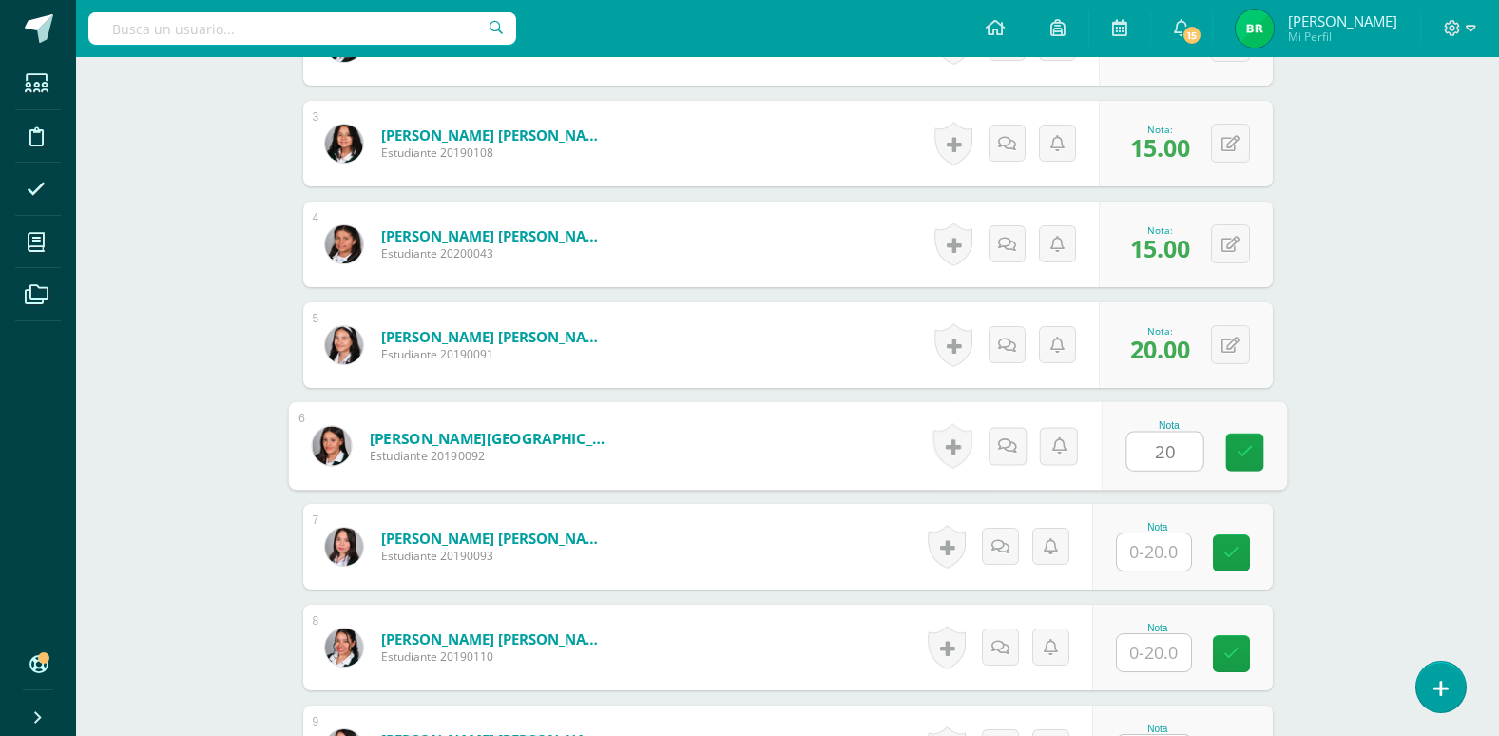
scroll to position [762, 0]
type input "20"
click at [1166, 548] on input "text" at bounding box center [1154, 550] width 74 height 37
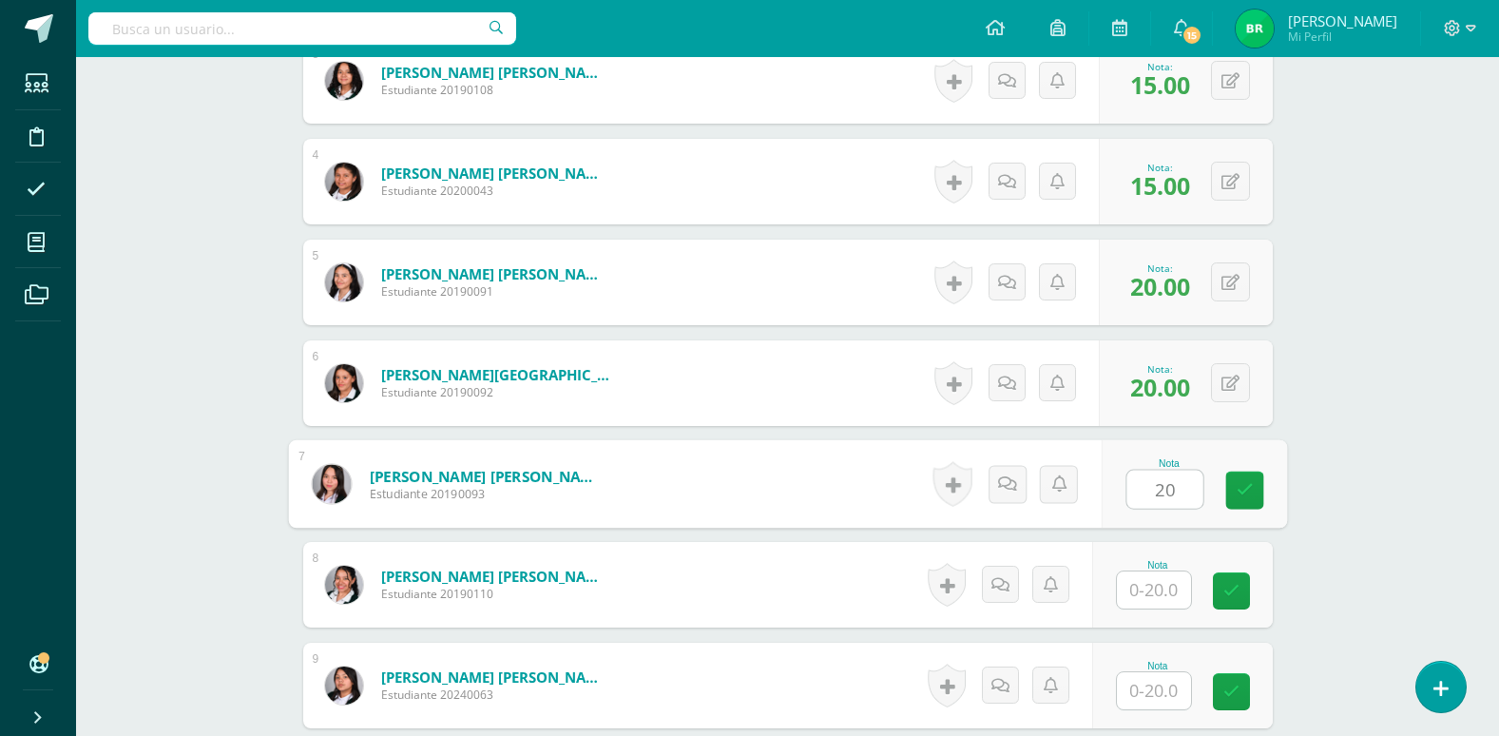
scroll to position [858, 0]
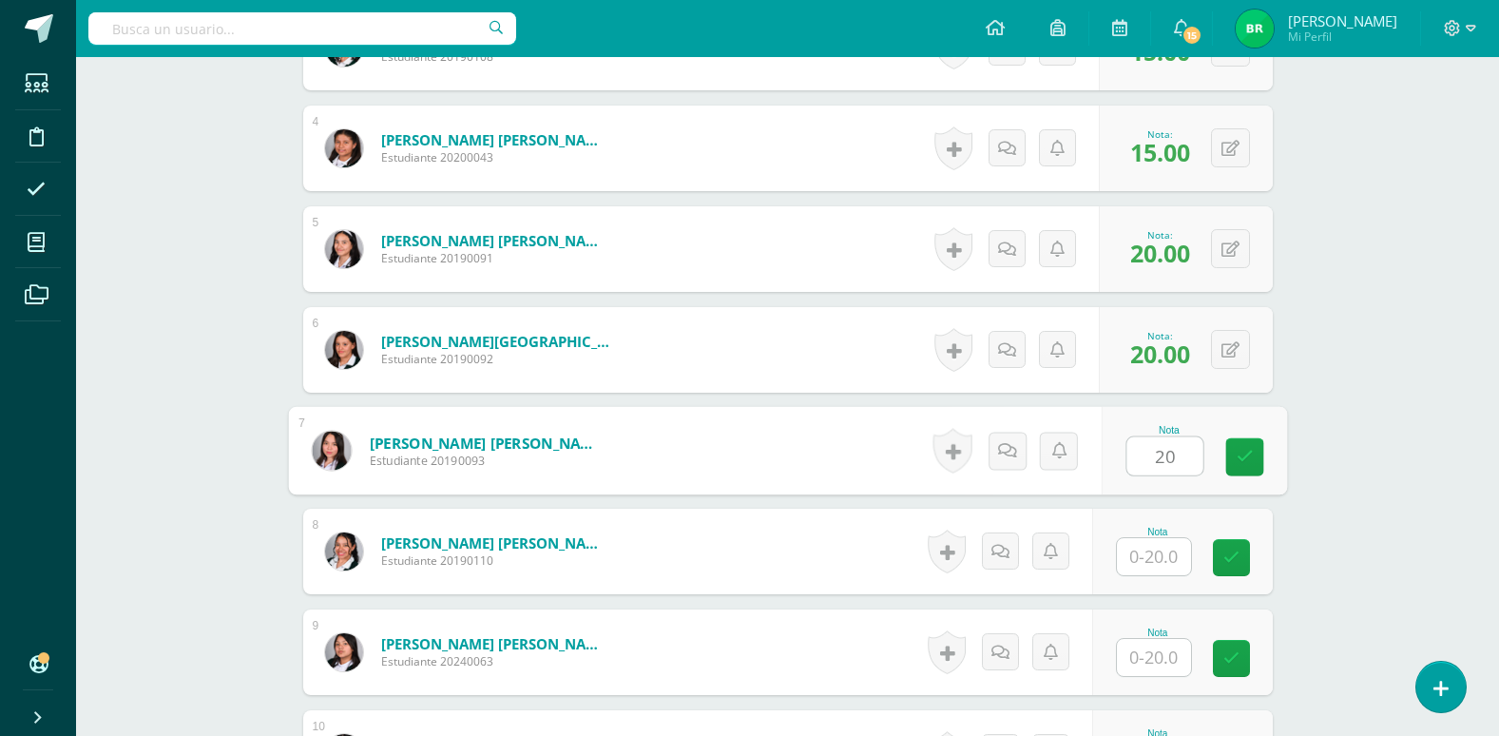
type input "20"
click at [1147, 556] on input "text" at bounding box center [1154, 556] width 74 height 37
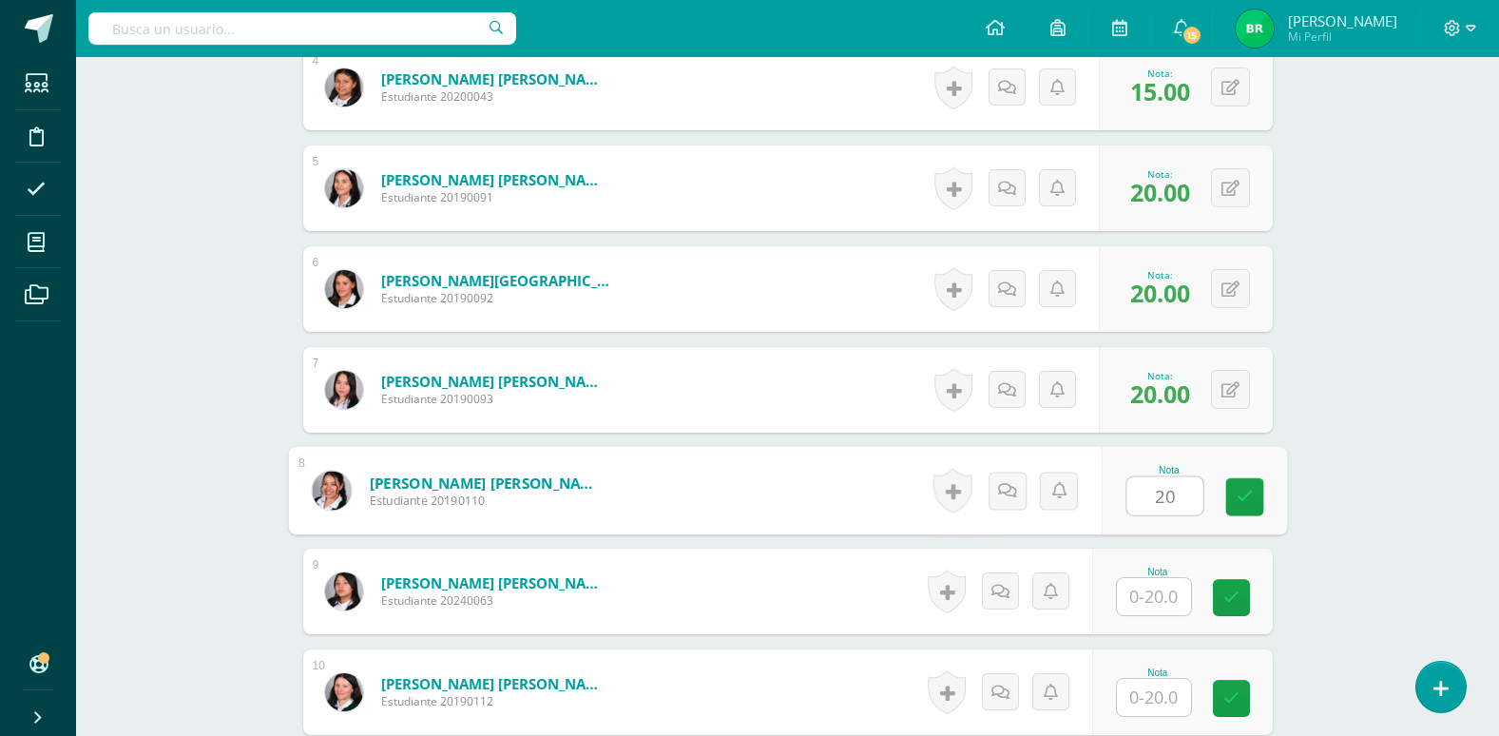
scroll to position [953, 0]
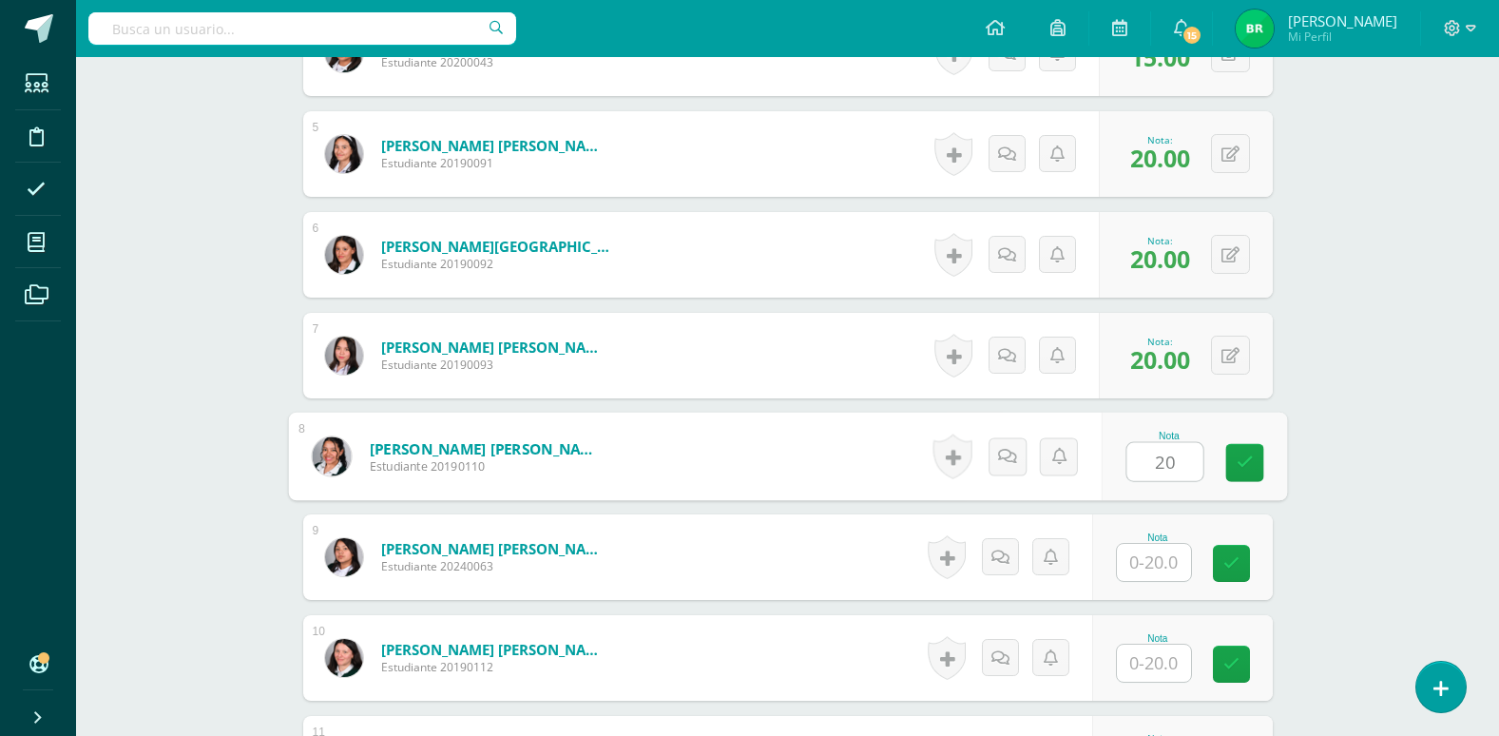
type input "20"
click at [1147, 569] on input "text" at bounding box center [1154, 562] width 74 height 37
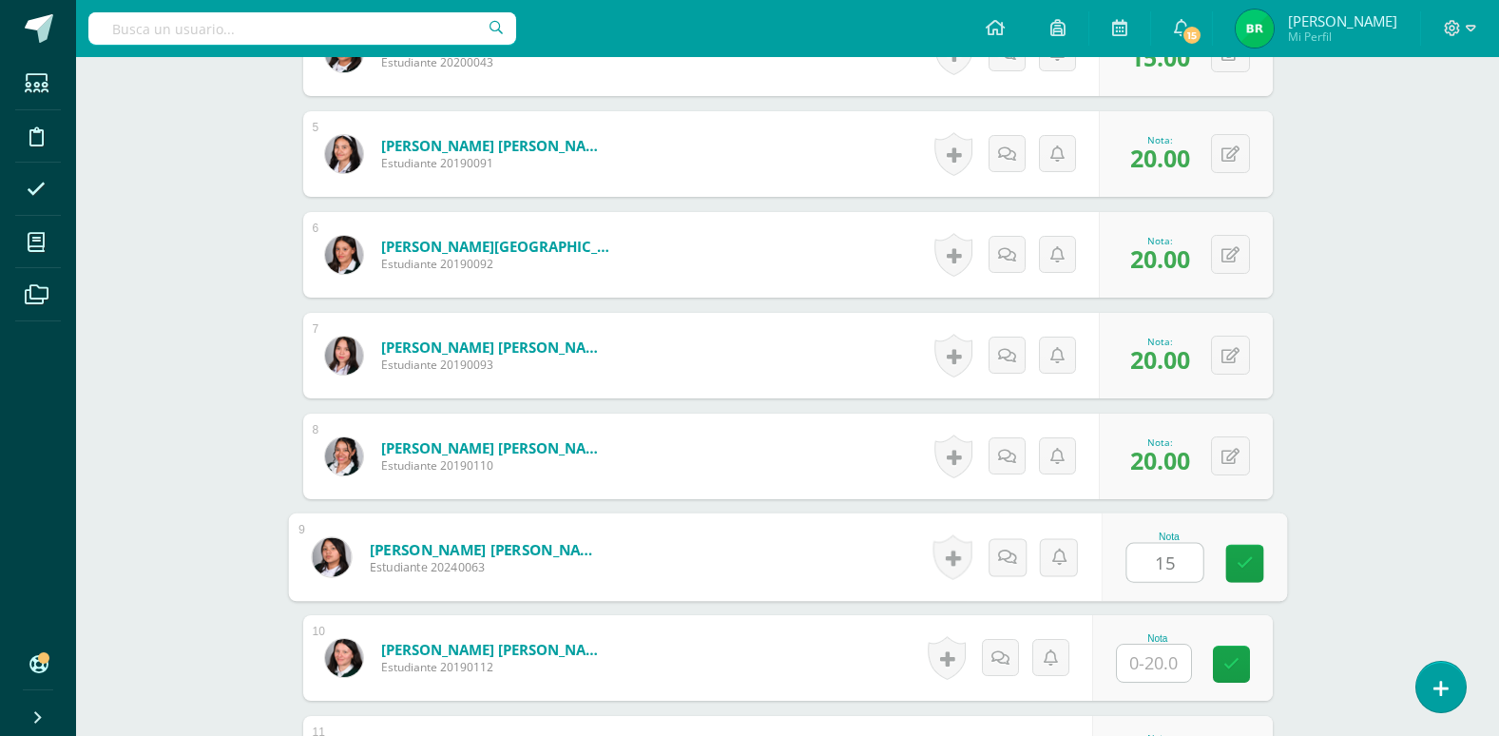
scroll to position [1143, 0]
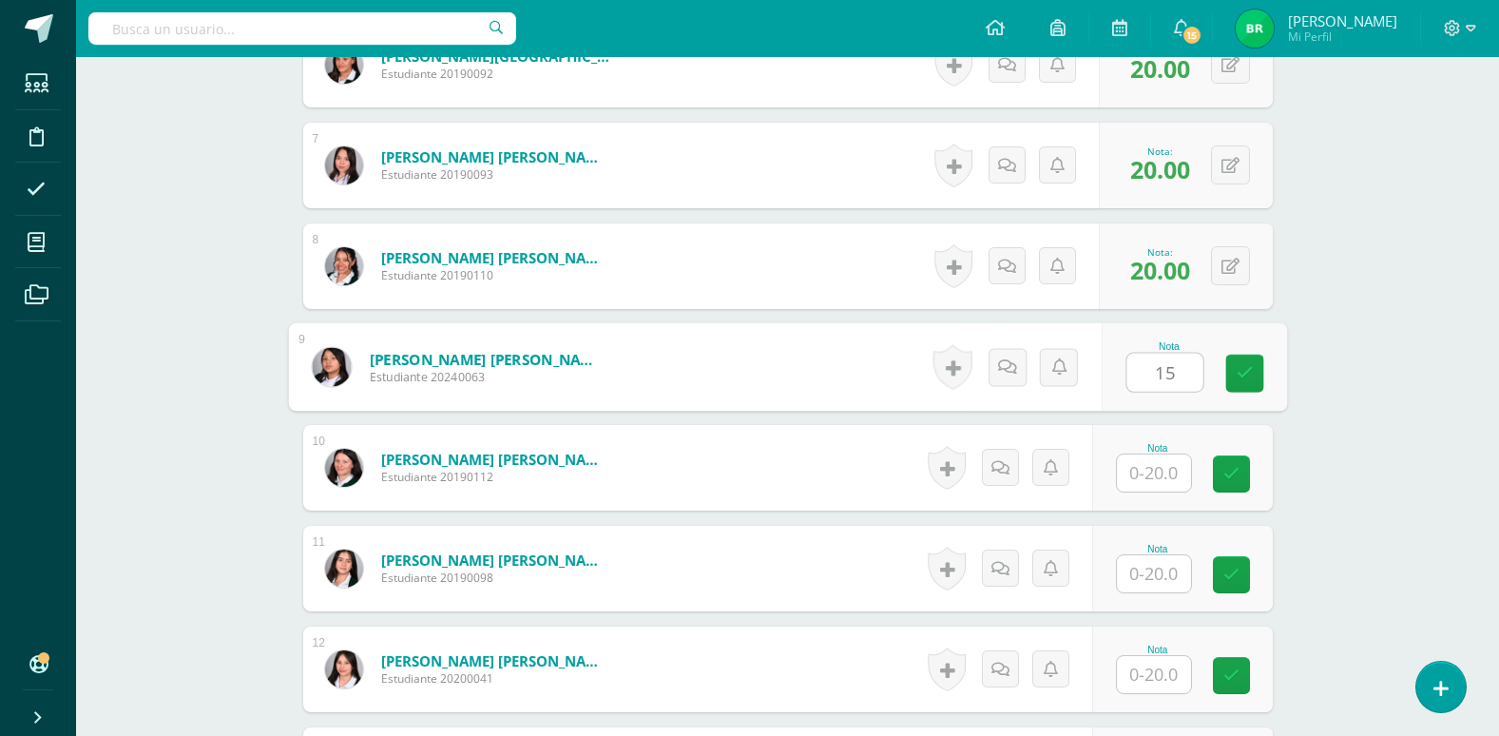
type input "15"
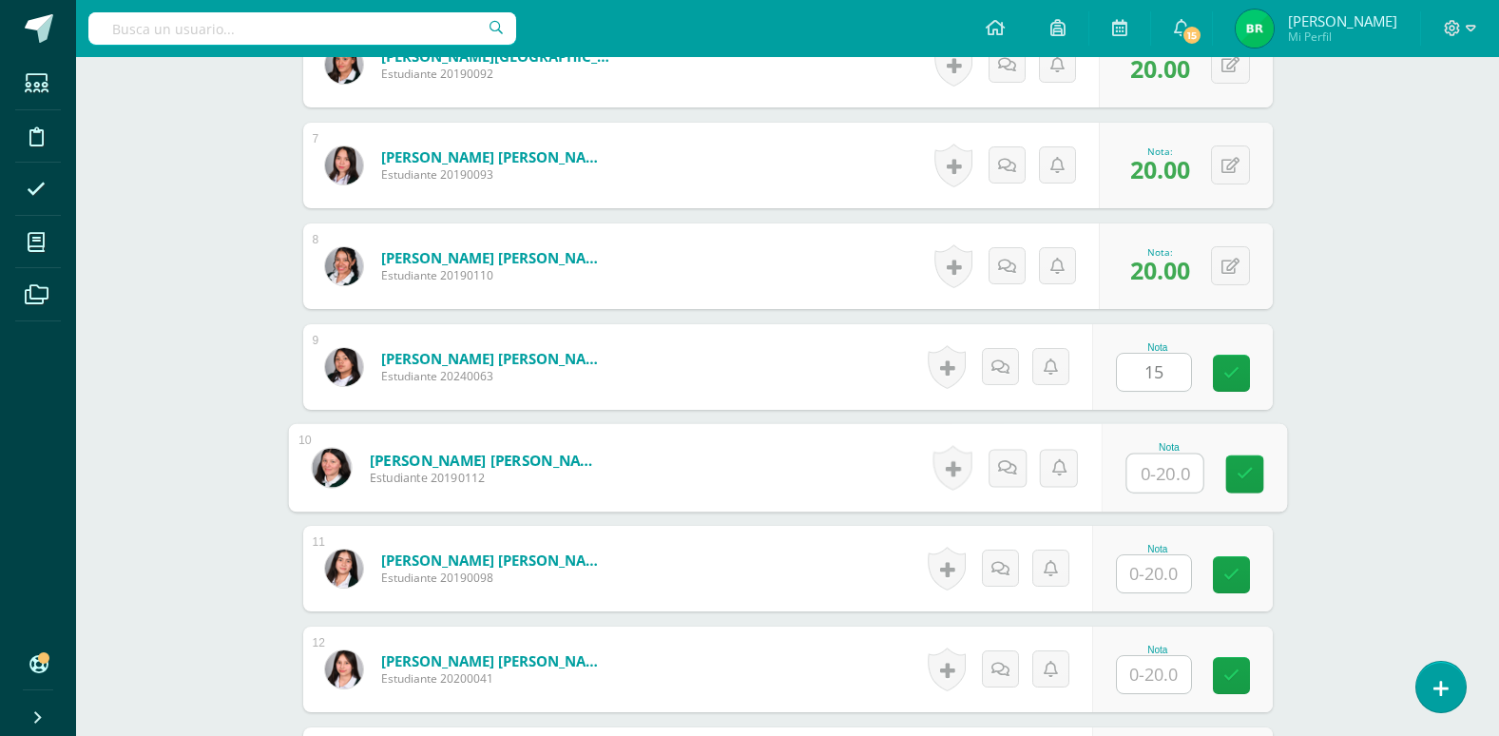
click at [1153, 479] on input "text" at bounding box center [1165, 473] width 76 height 38
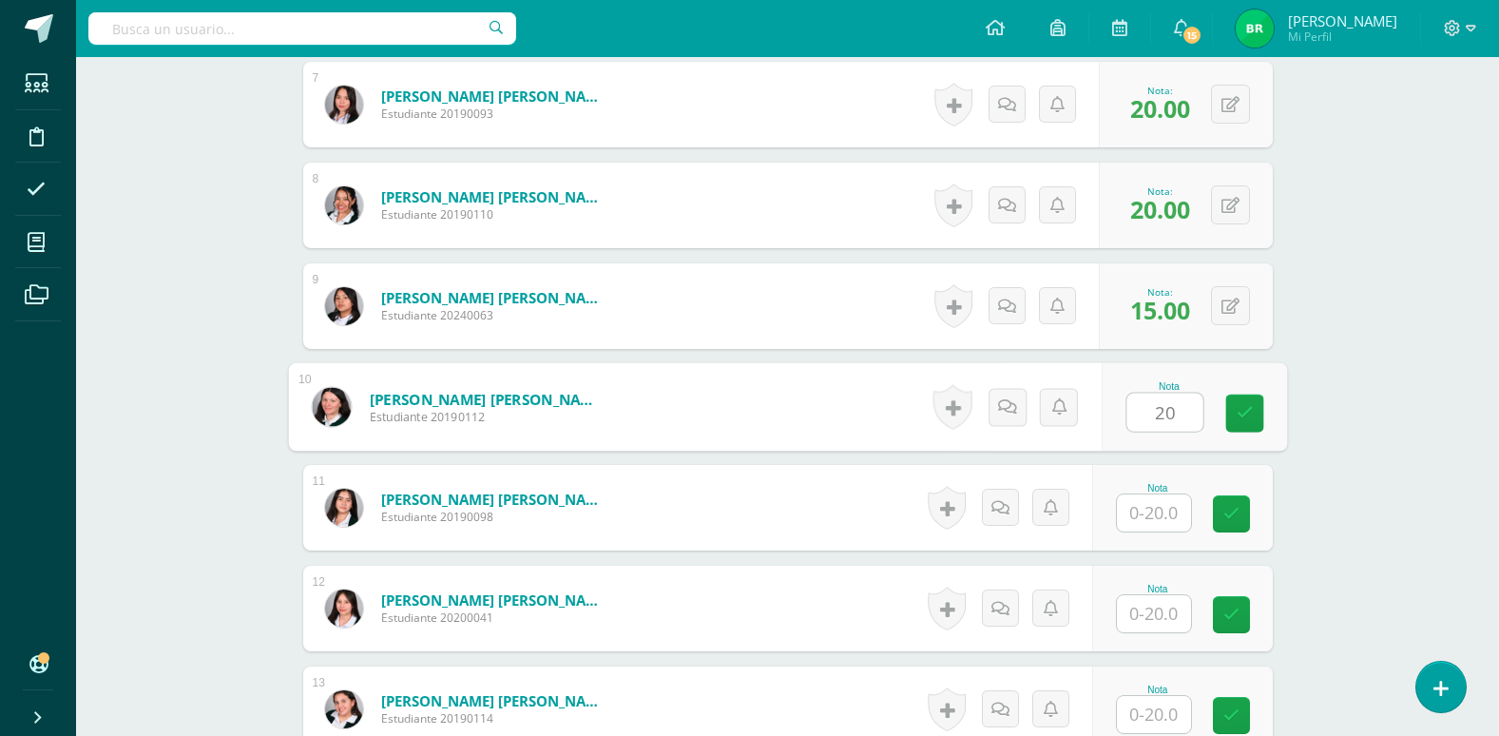
scroll to position [1238, 0]
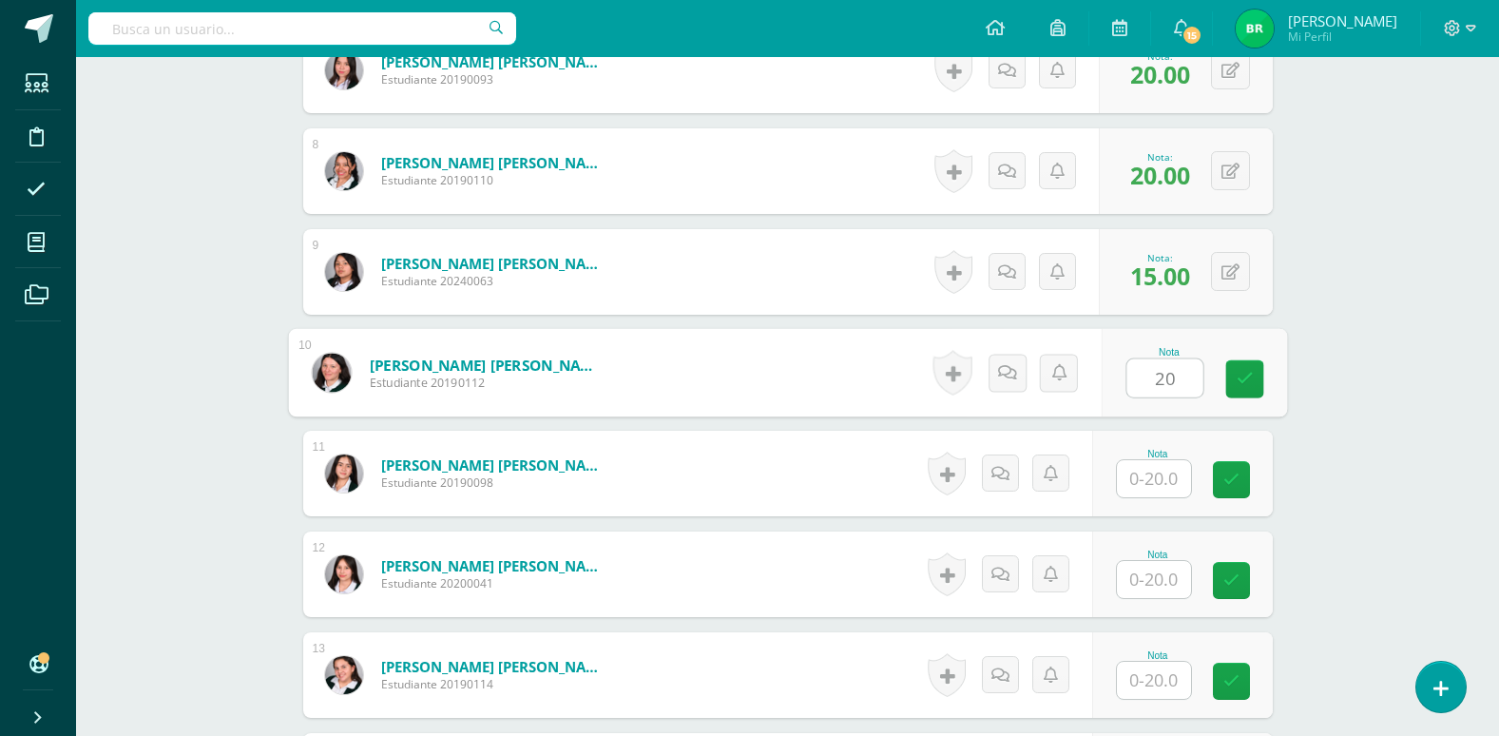
type input "20"
click at [1153, 479] on input "text" at bounding box center [1154, 478] width 74 height 37
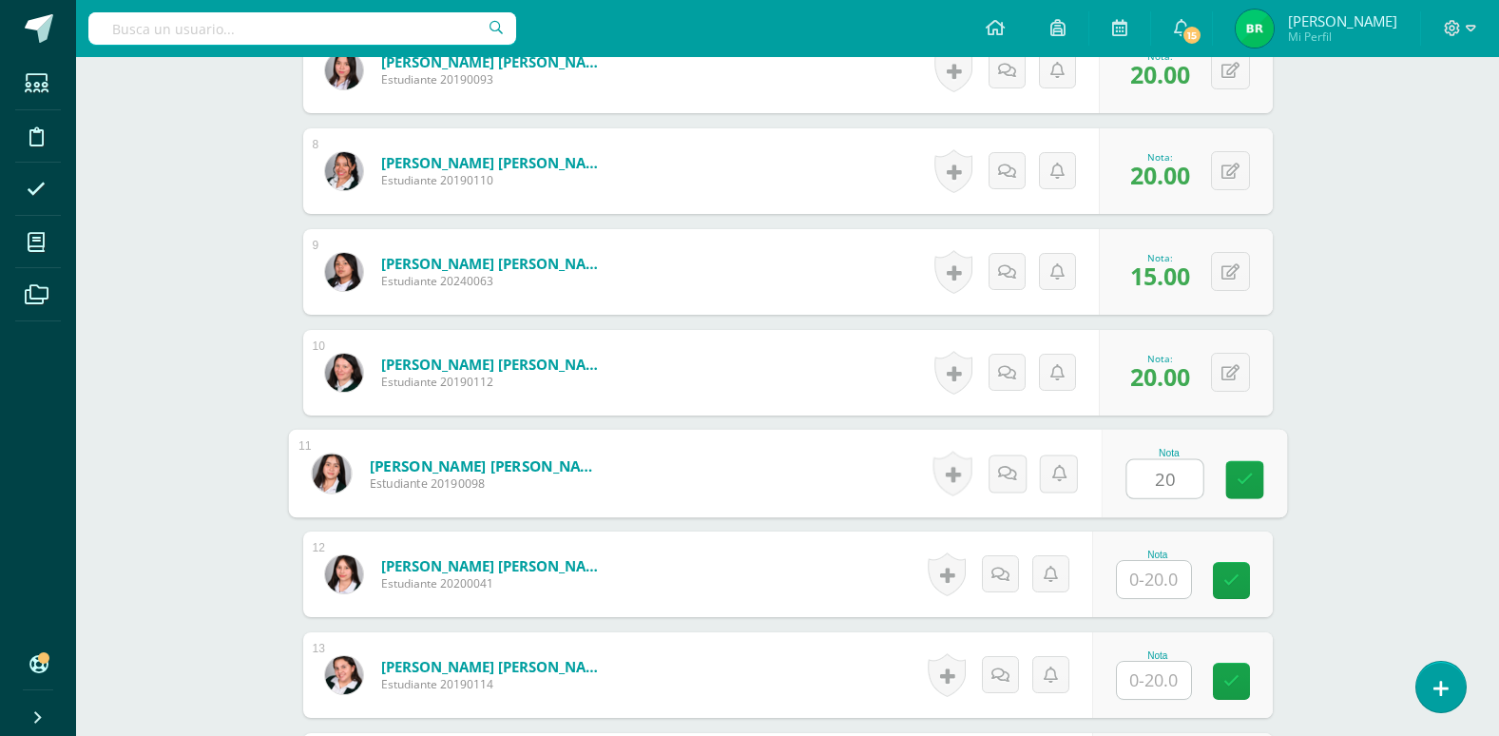
type input "20"
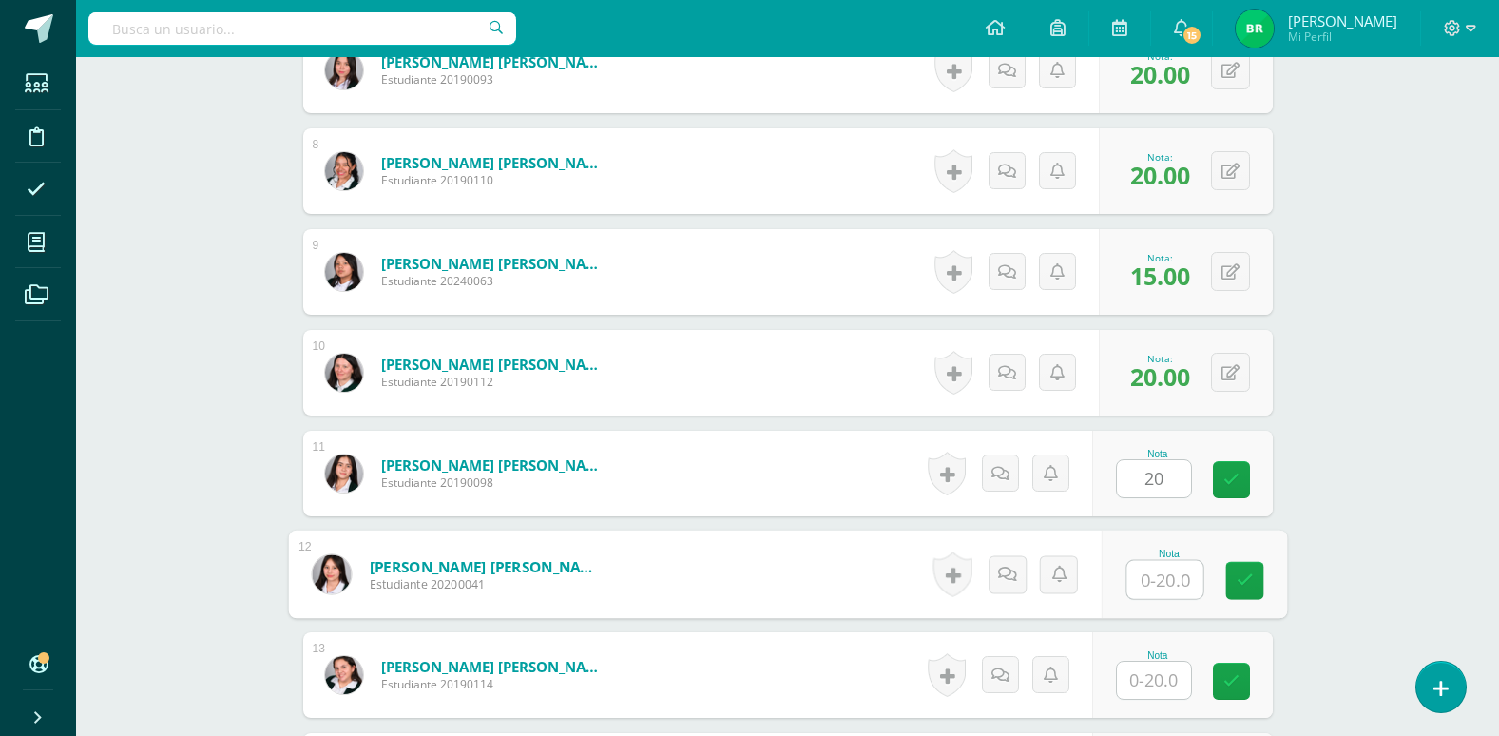
click at [1153, 580] on input "text" at bounding box center [1165, 580] width 76 height 38
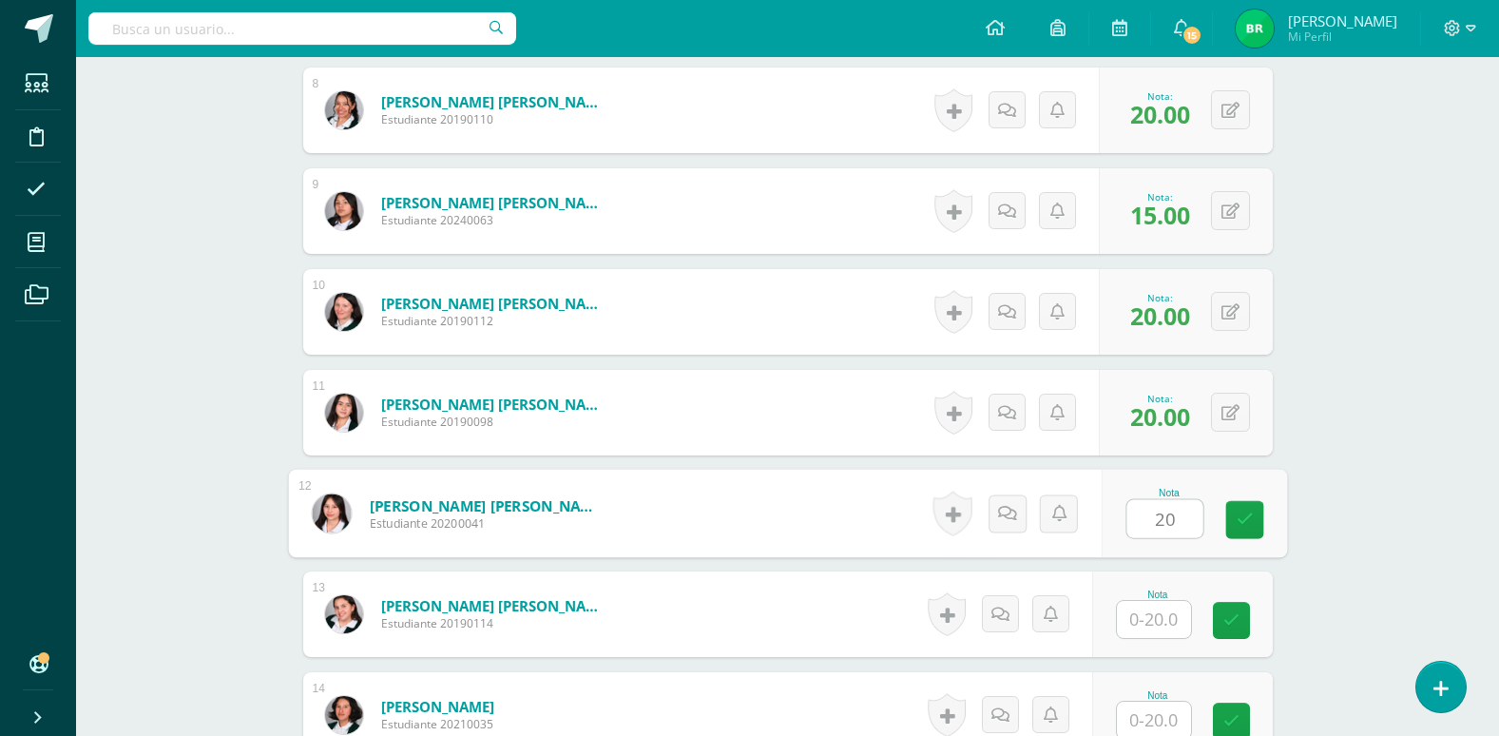
scroll to position [1333, 0]
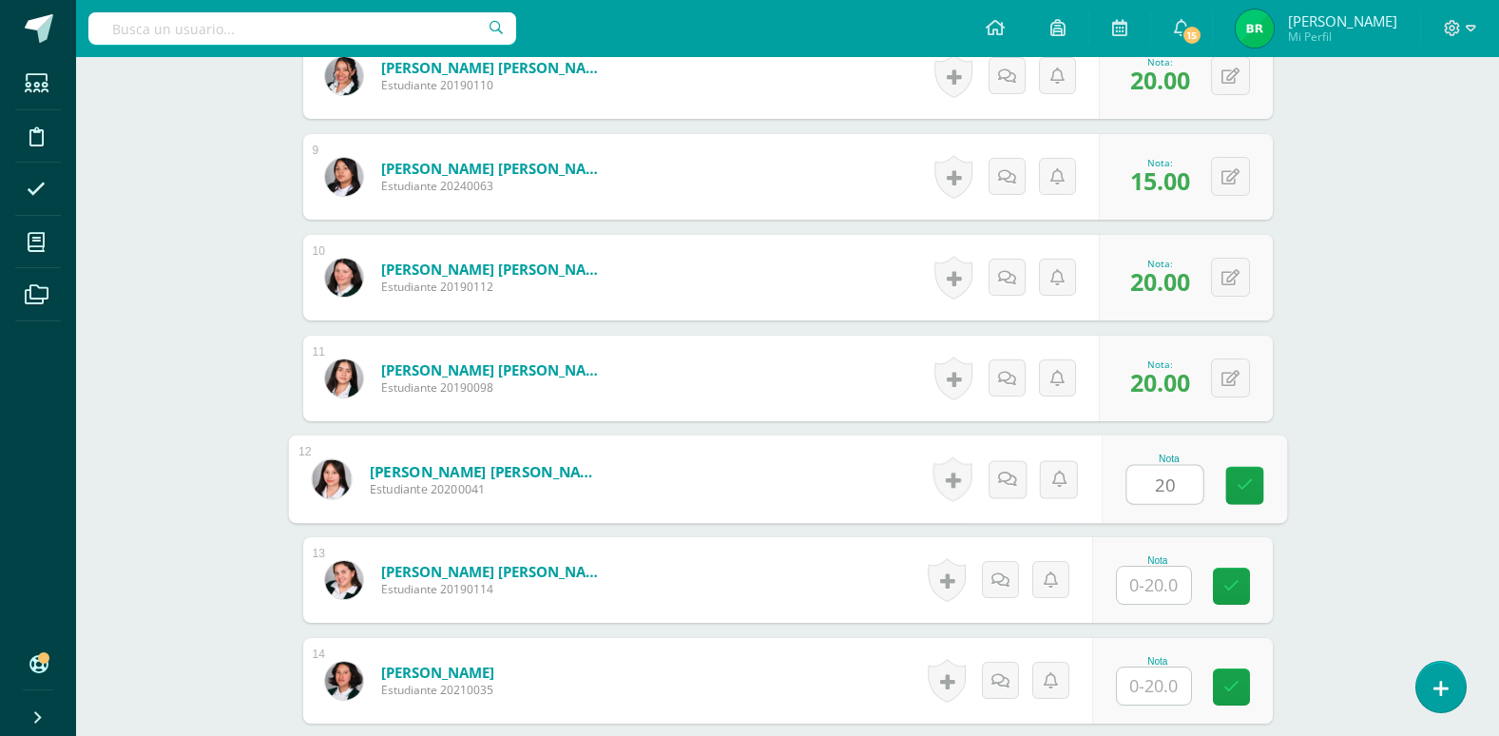
type input "20"
click at [1157, 590] on input "text" at bounding box center [1154, 585] width 74 height 37
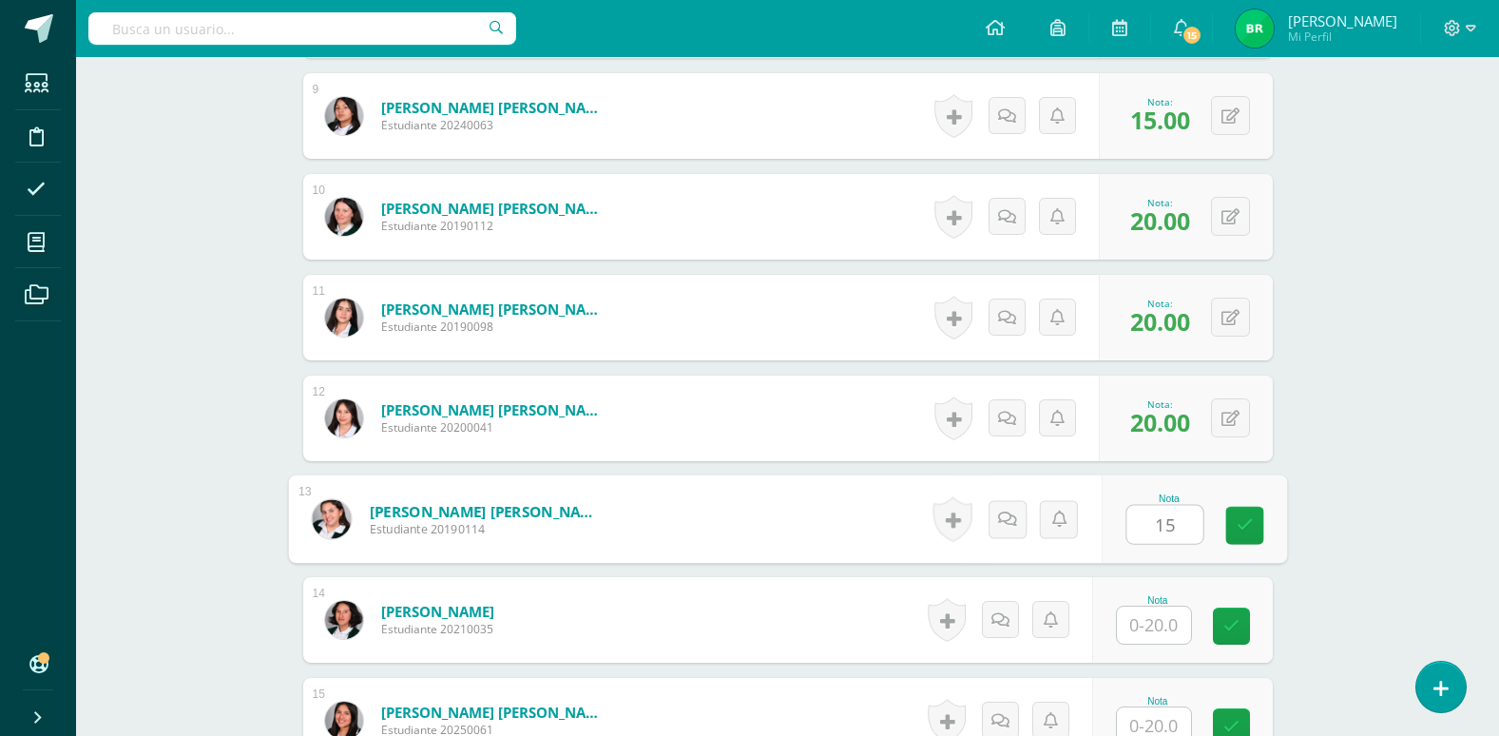
scroll to position [1428, 0]
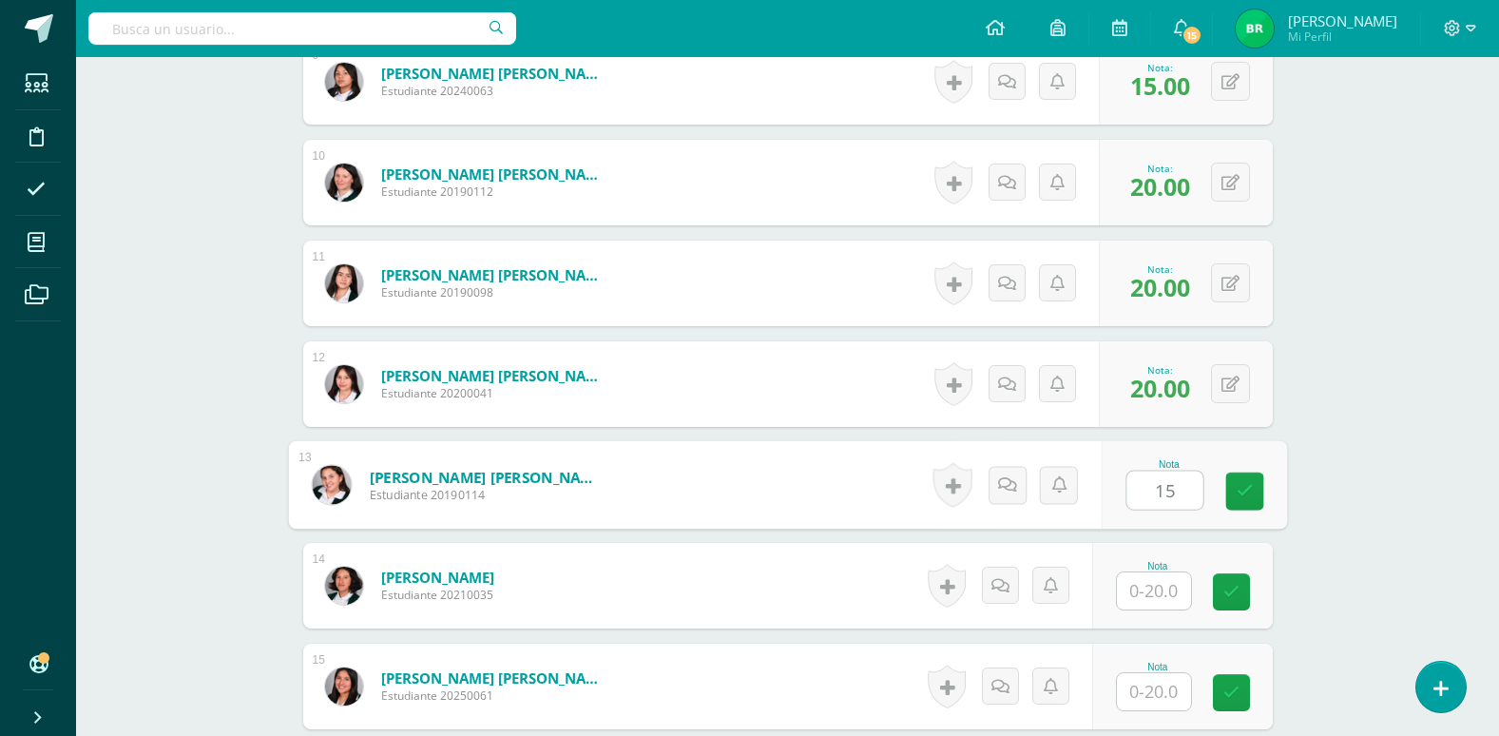
type input "15"
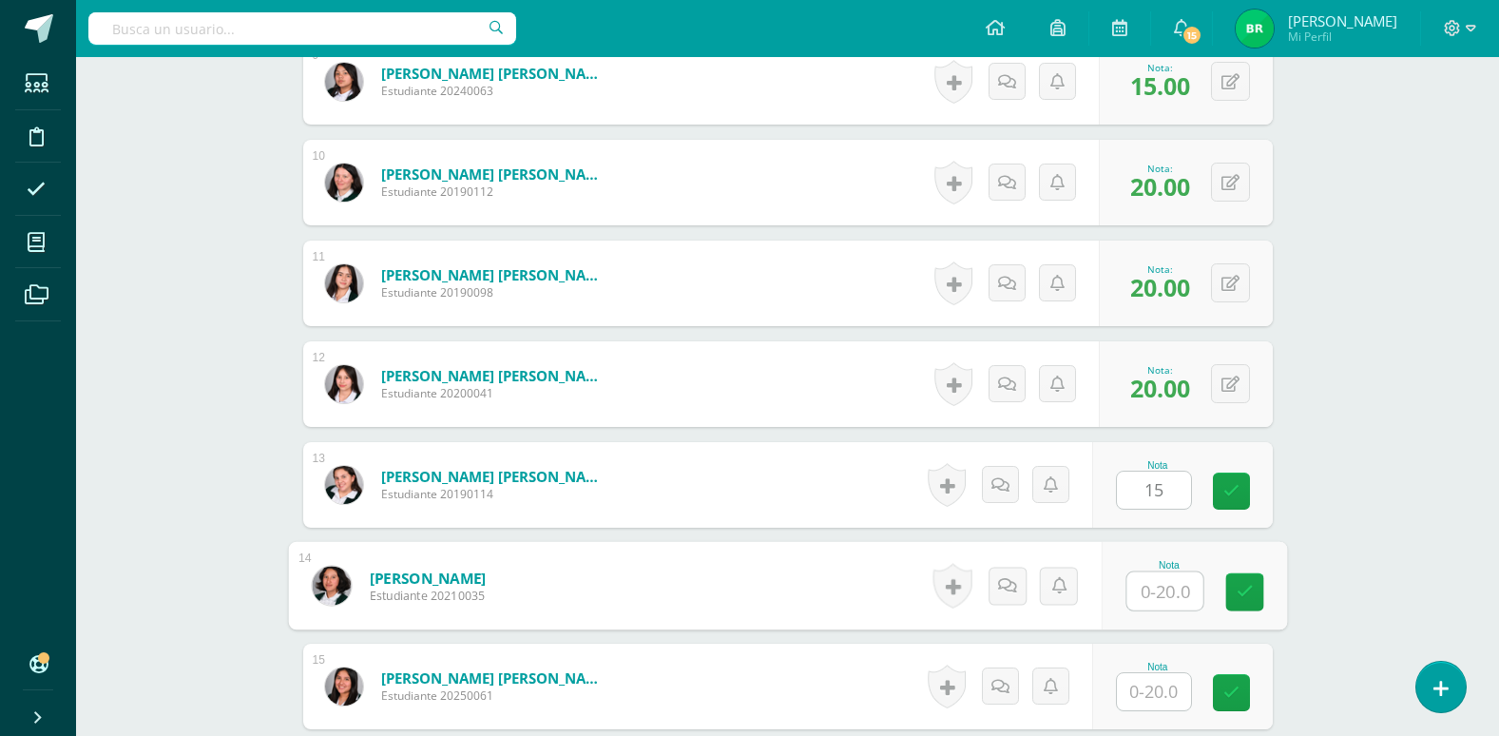
click at [1163, 599] on input "text" at bounding box center [1165, 591] width 76 height 38
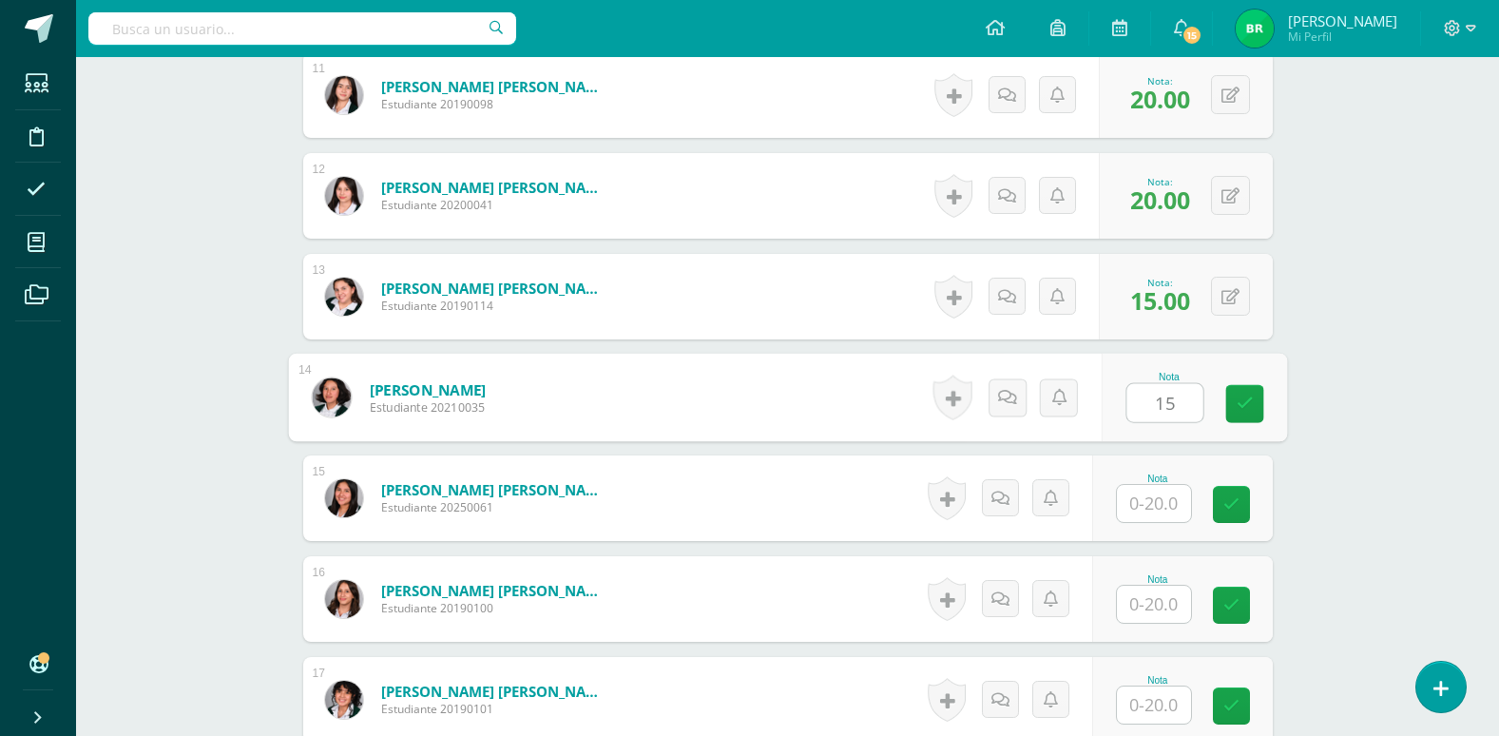
scroll to position [1618, 0]
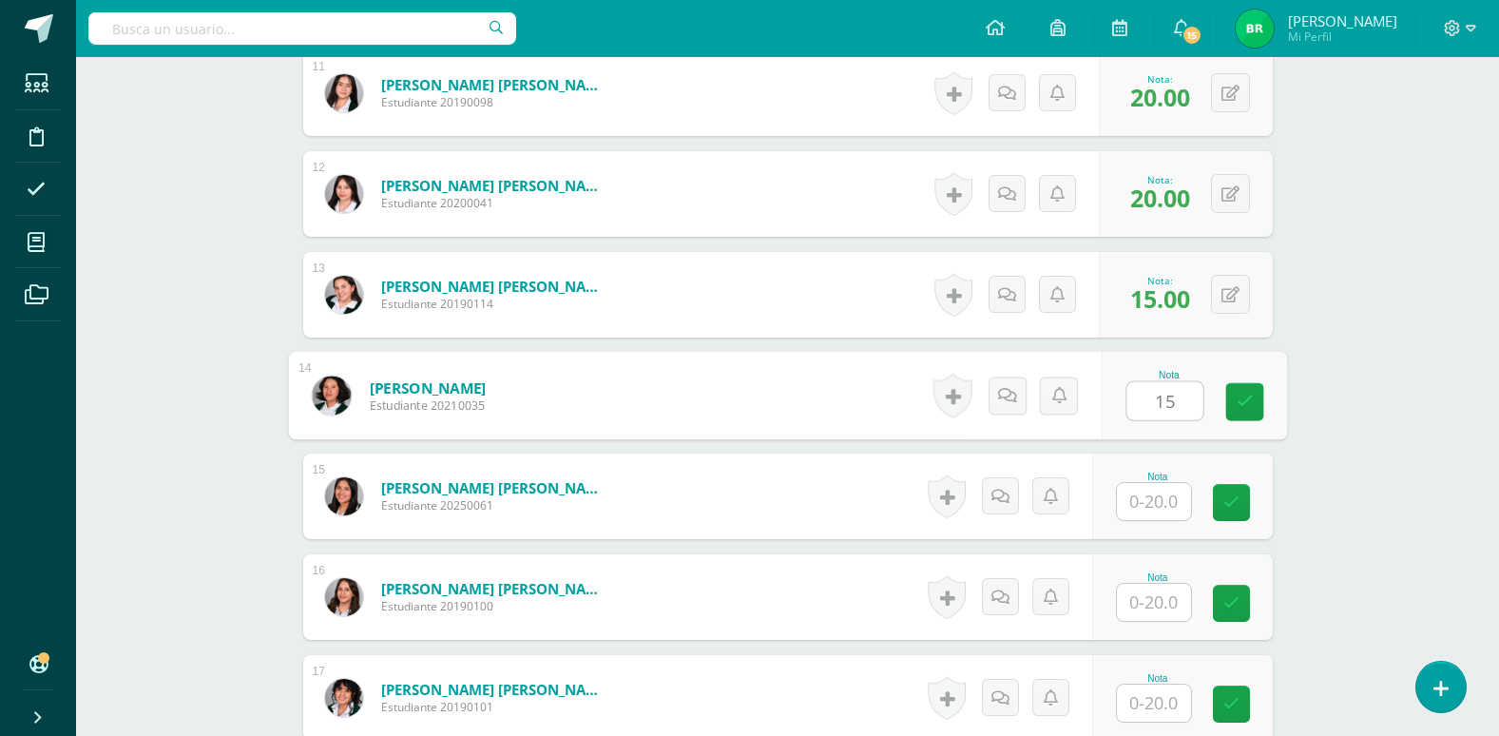
type input "15"
click at [1159, 506] on input "text" at bounding box center [1154, 501] width 74 height 37
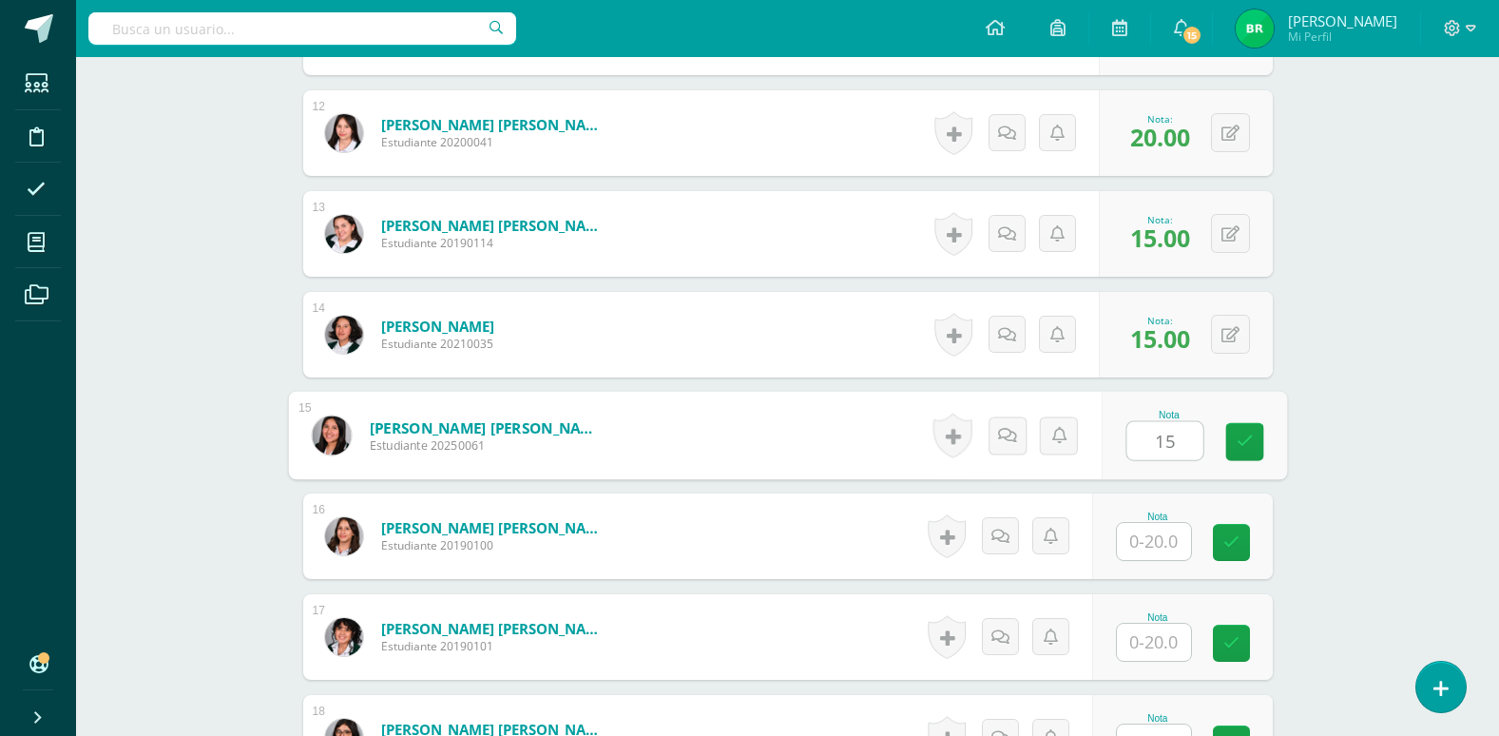
scroll to position [1713, 0]
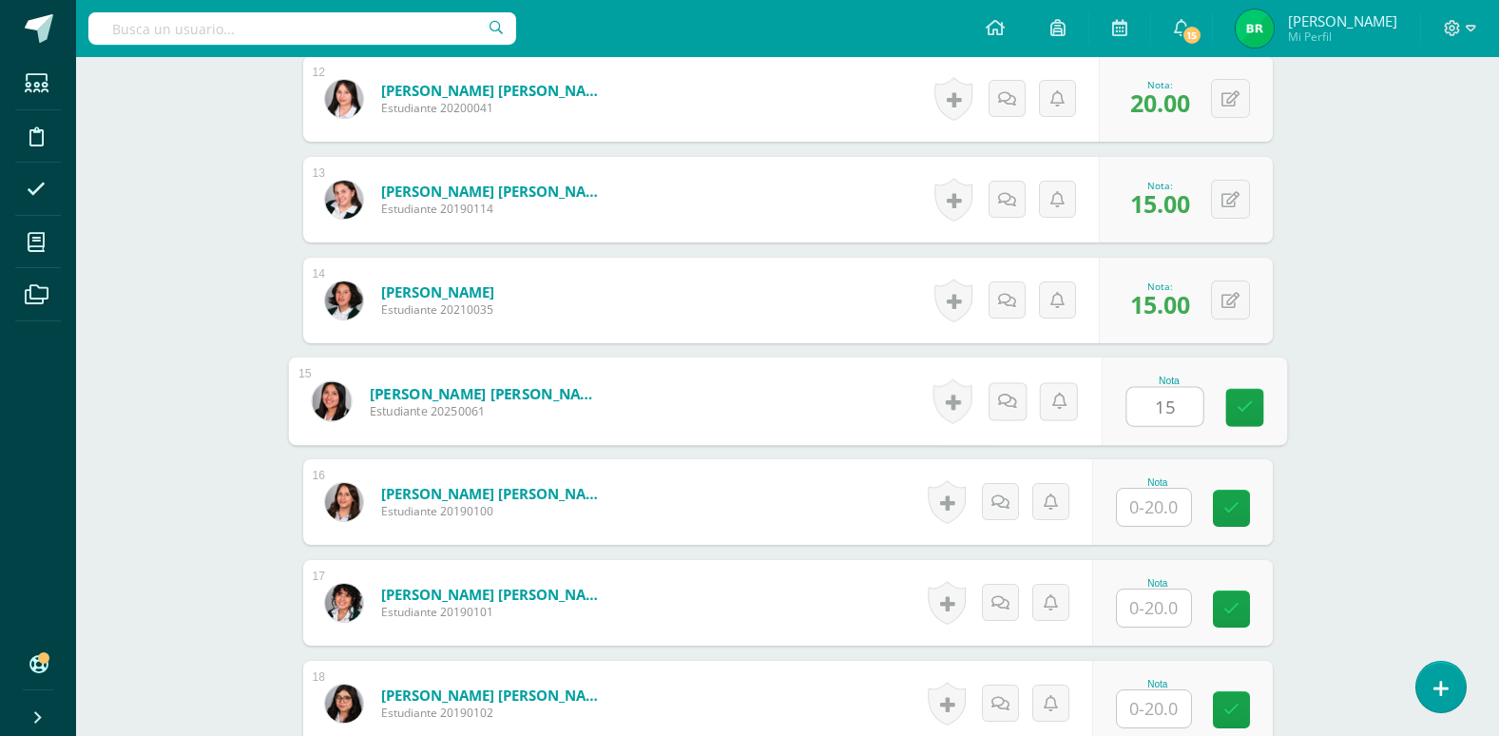
type input "15"
click at [1159, 506] on input "text" at bounding box center [1154, 507] width 74 height 37
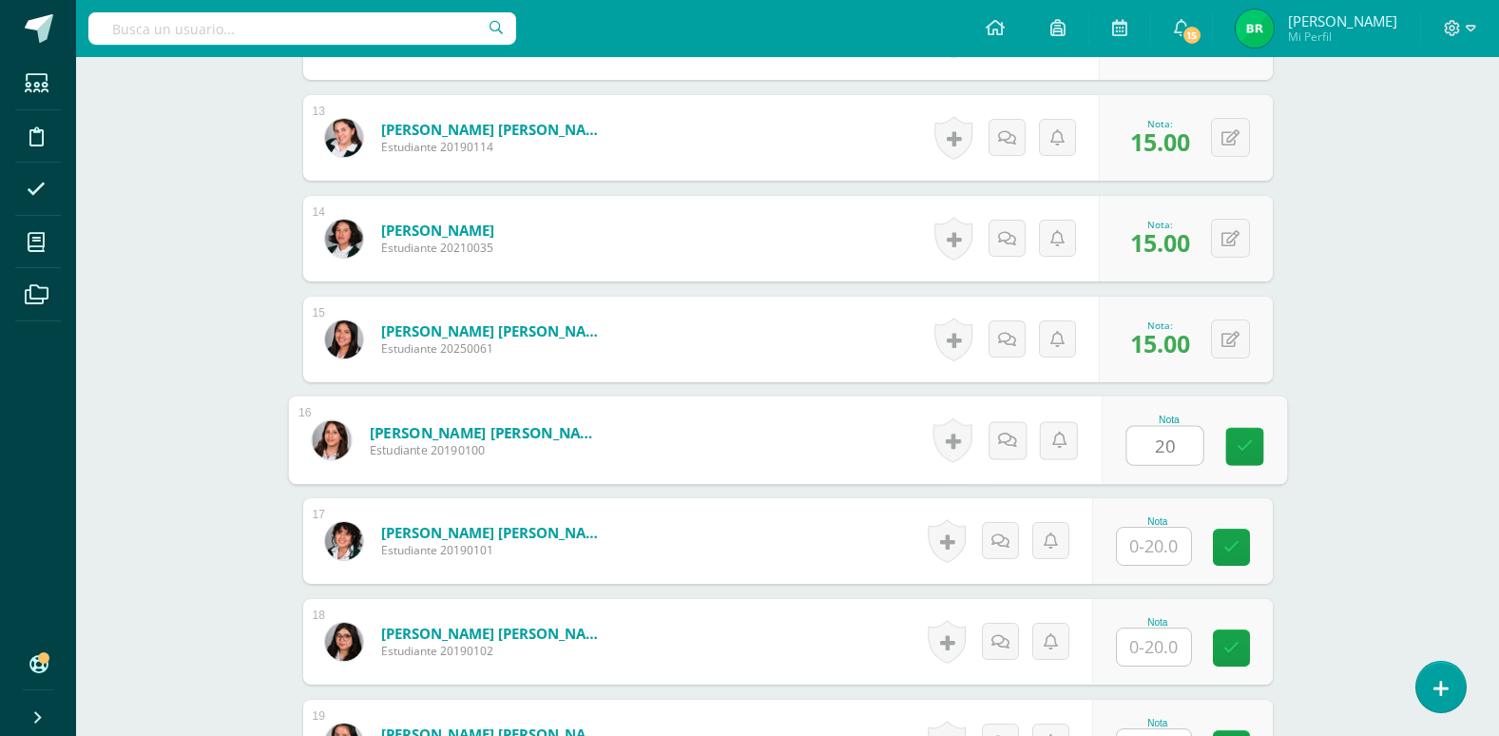
scroll to position [1808, 0]
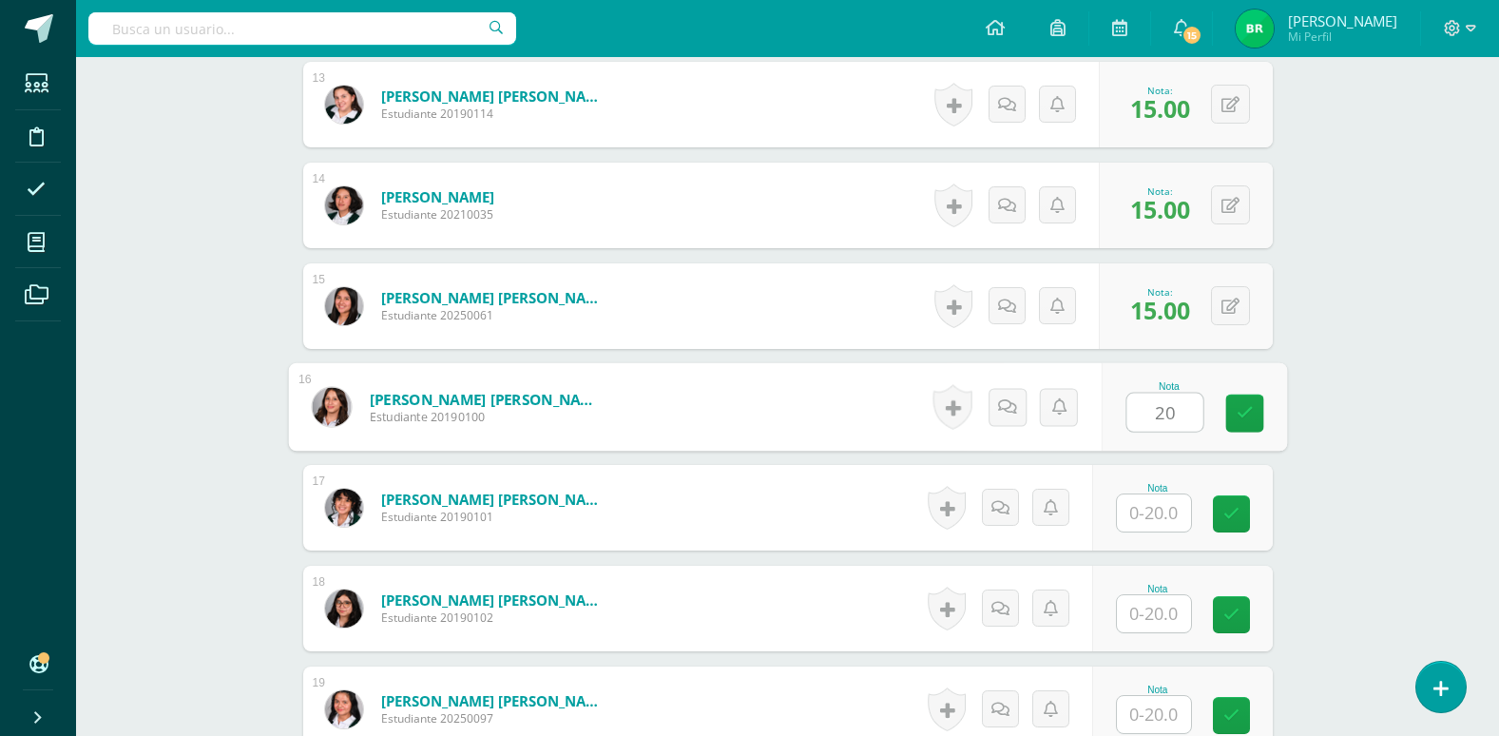
type input "20"
click at [1159, 519] on input "text" at bounding box center [1154, 512] width 74 height 37
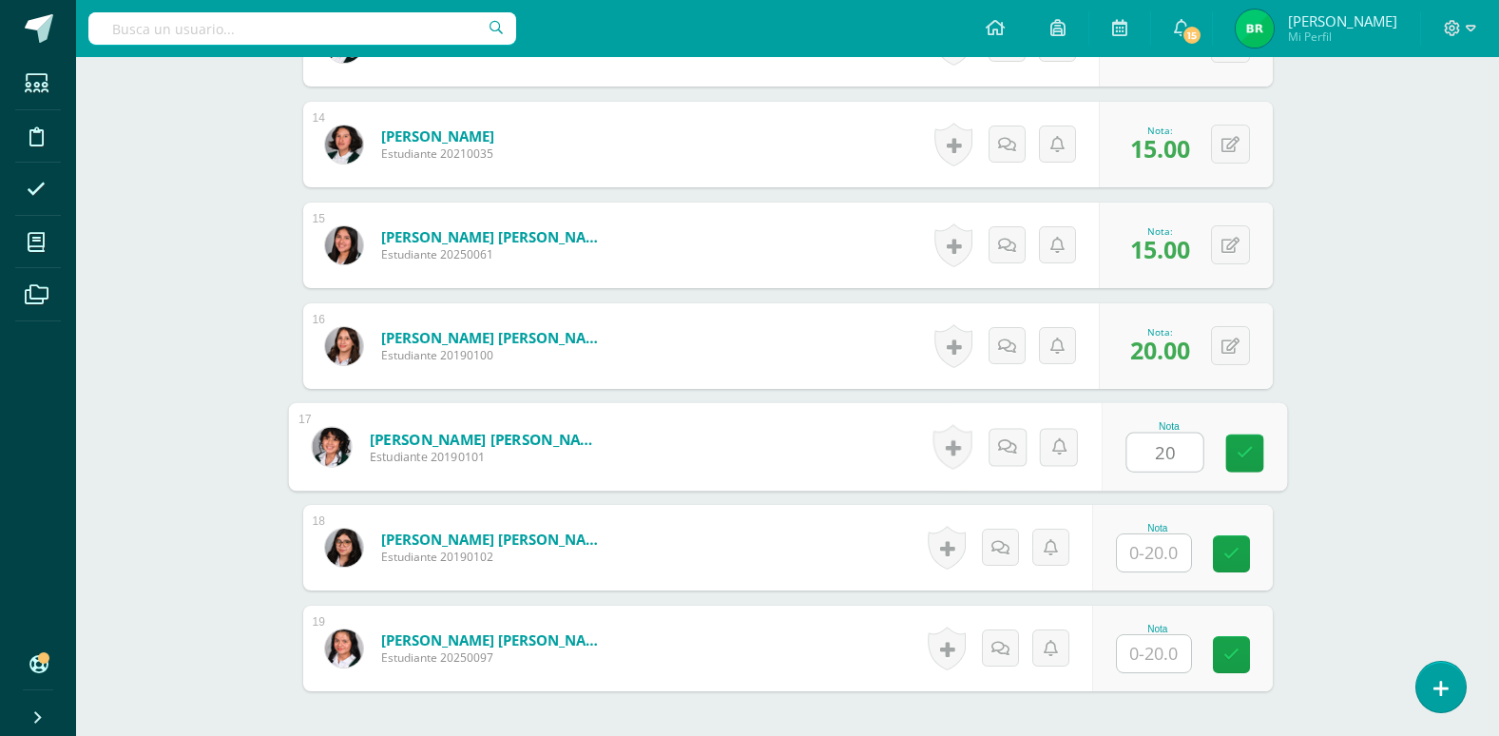
scroll to position [1903, 0]
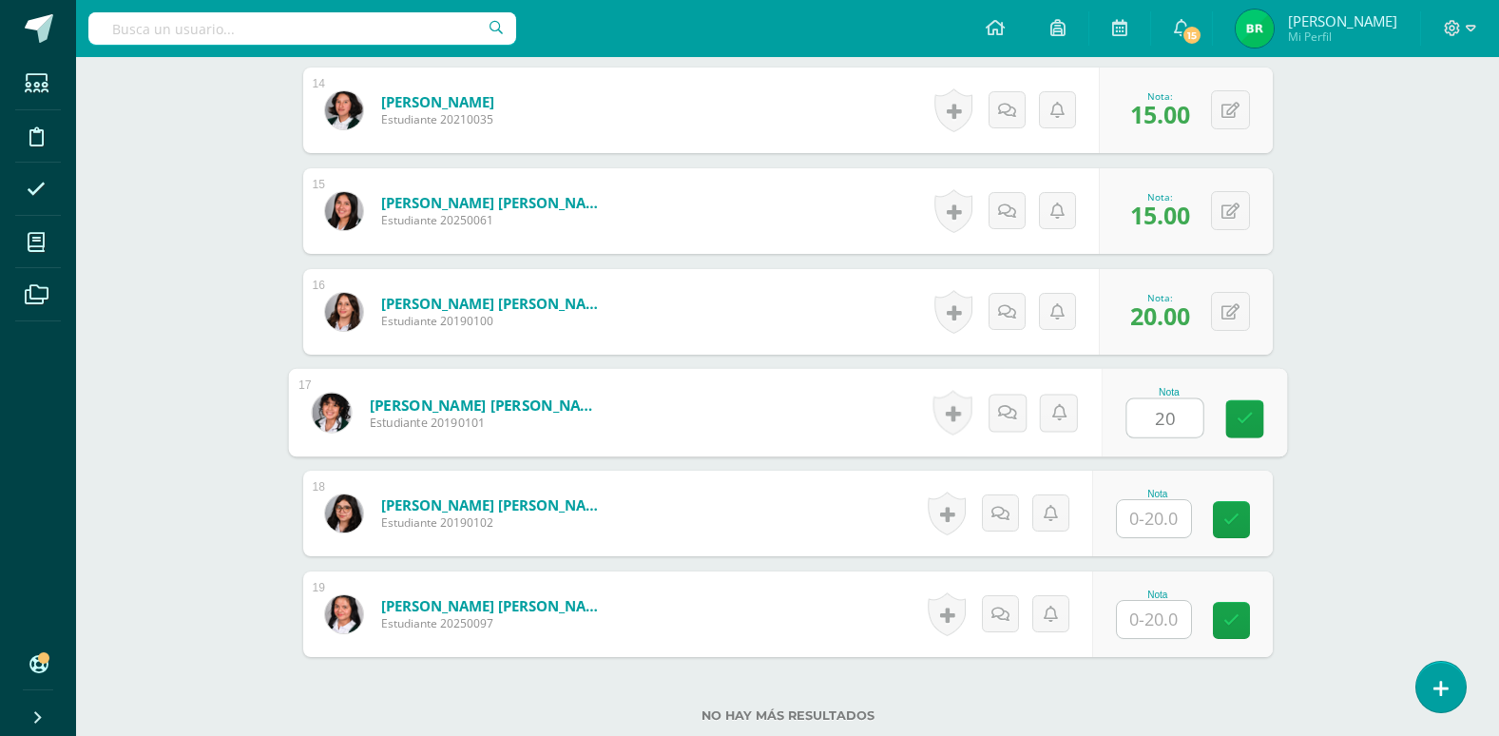
type input "20"
click at [1159, 519] on input "text" at bounding box center [1154, 518] width 74 height 37
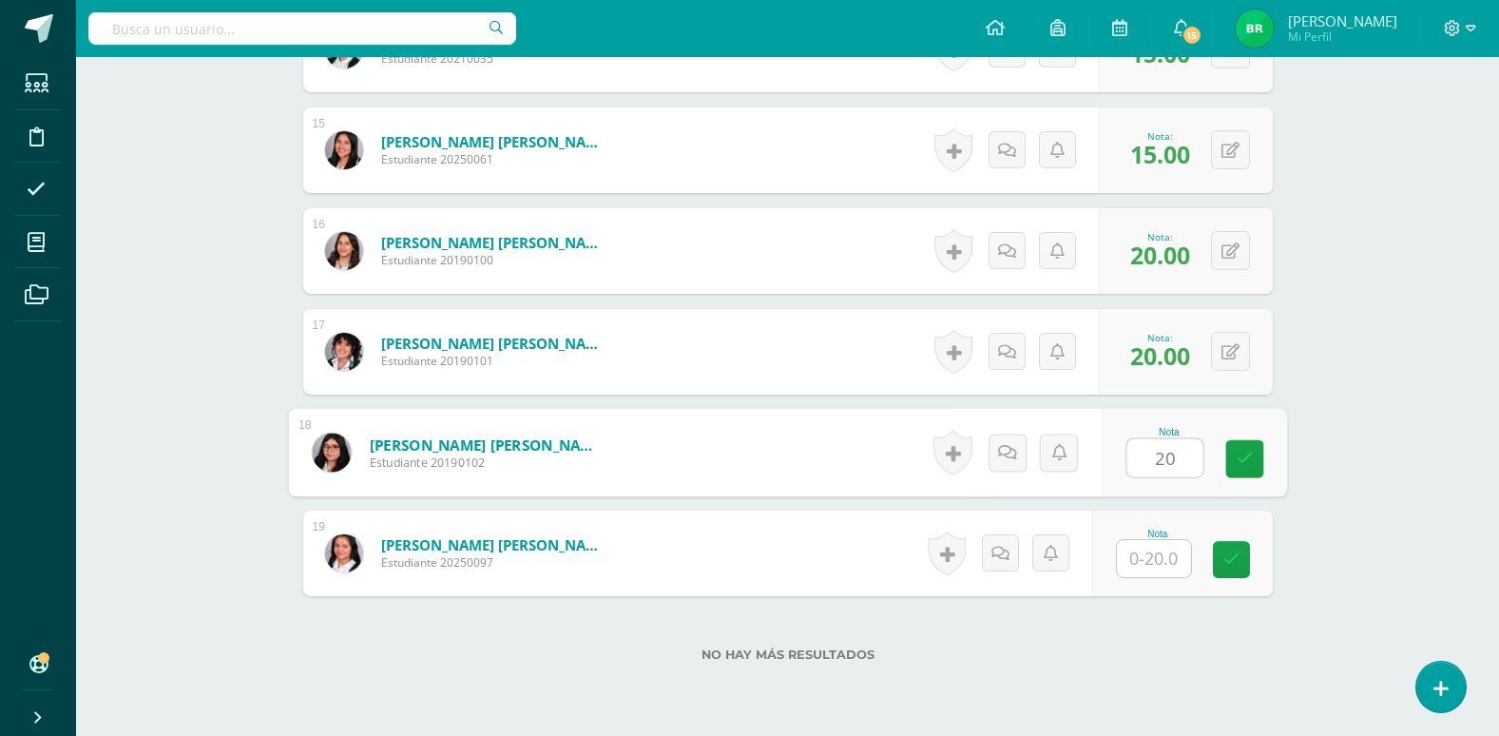
scroll to position [1998, 0]
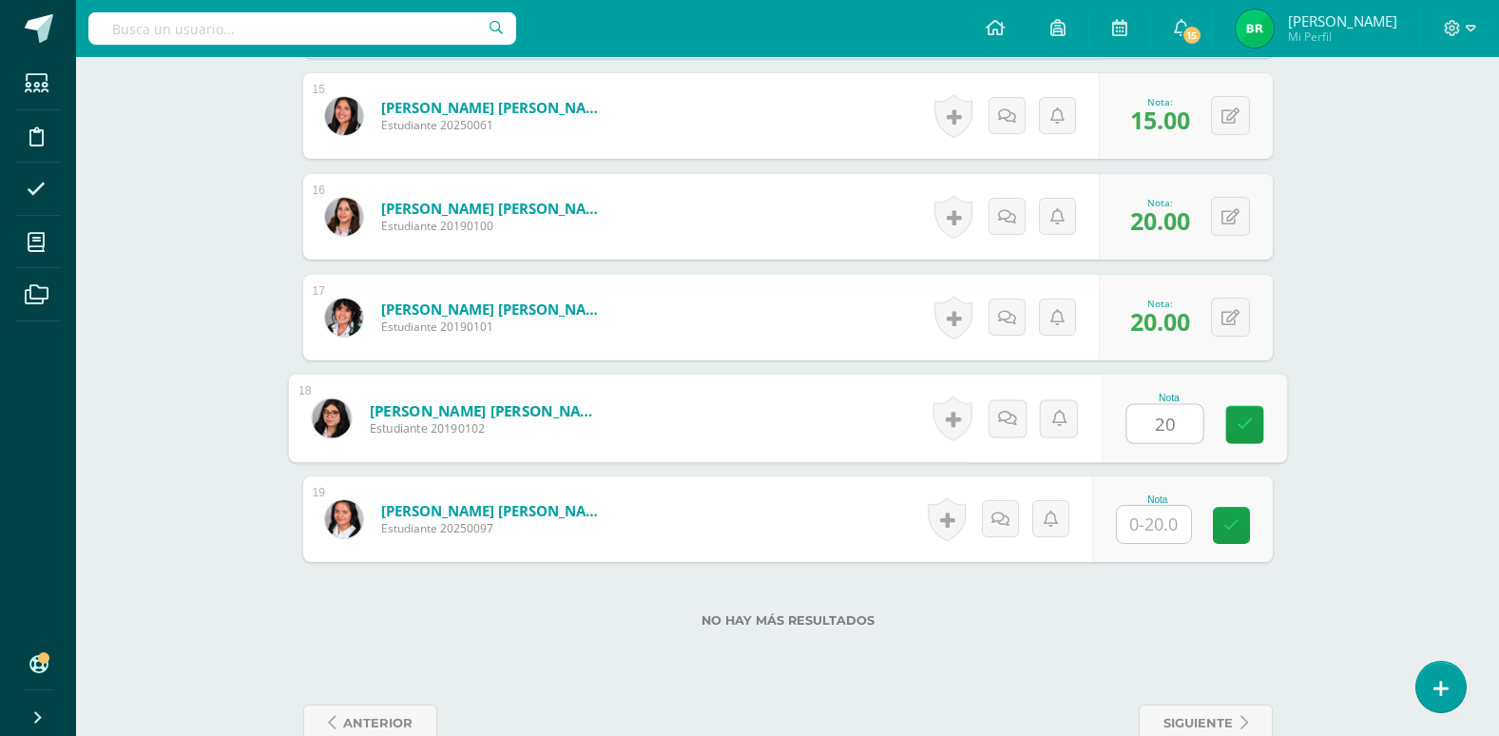
type input "20"
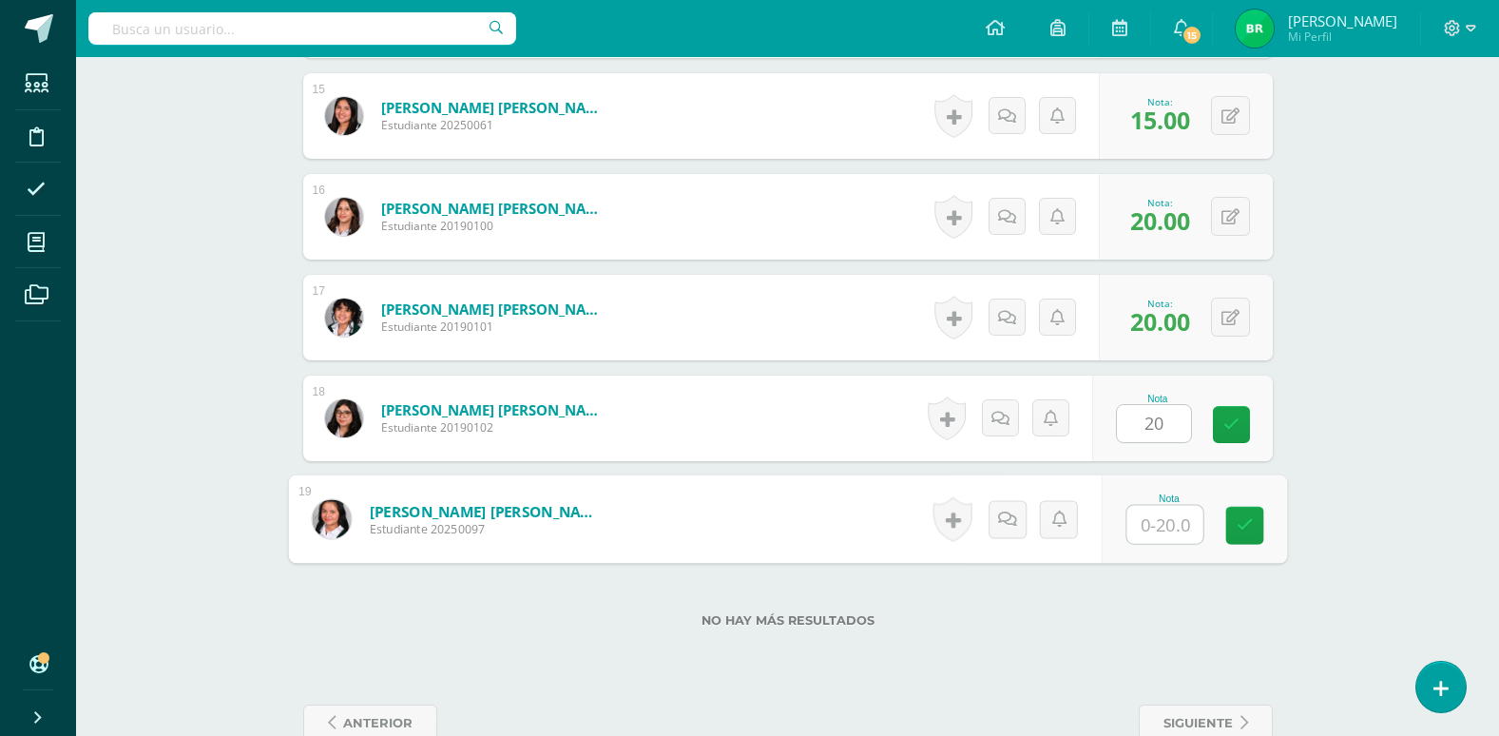
click at [1176, 523] on input "text" at bounding box center [1165, 525] width 76 height 38
type input "15"
drag, startPoint x: 1246, startPoint y: 644, endPoint x: 1257, endPoint y: 634, distance: 14.1
click at [1247, 643] on div "No hay más resultados" at bounding box center [788, 606] width 970 height 88
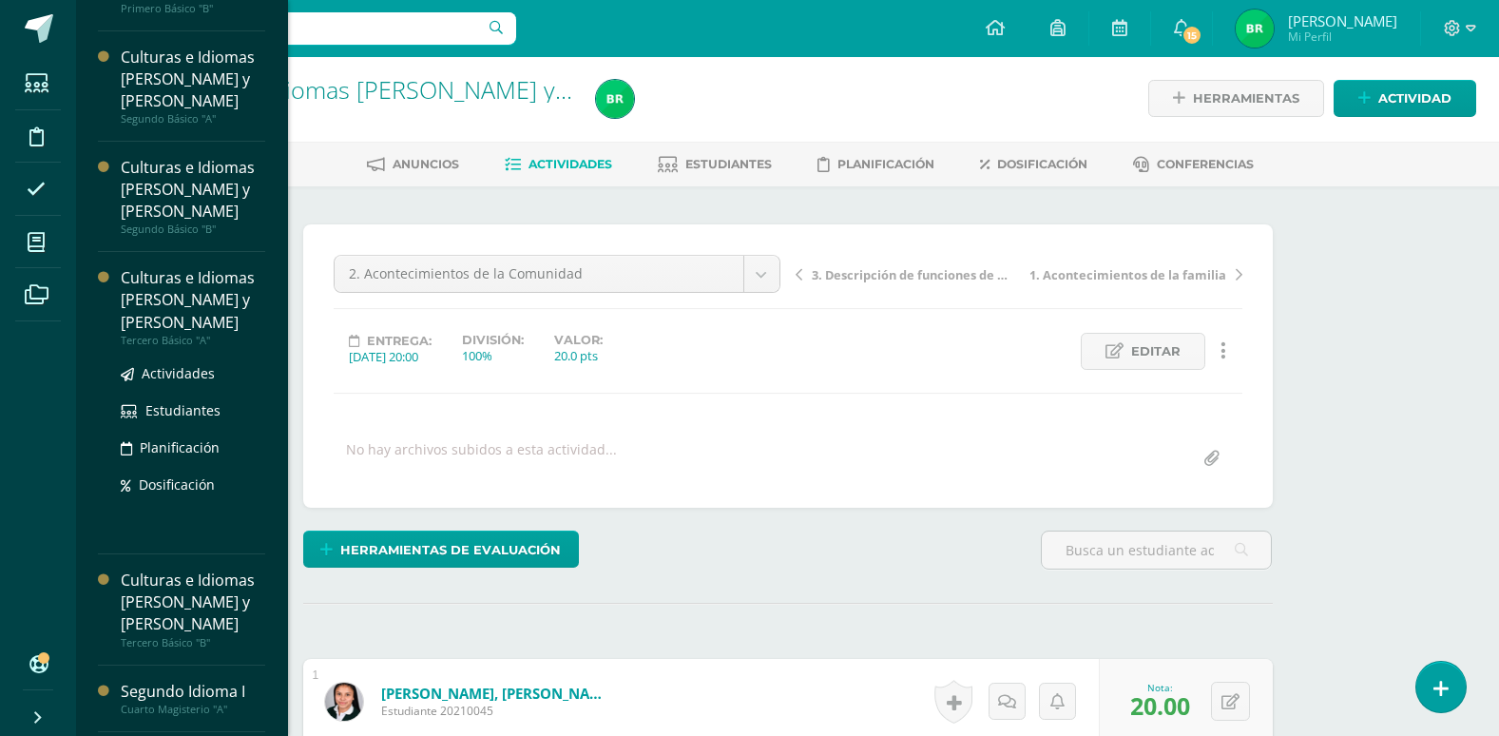
scroll to position [341, 0]
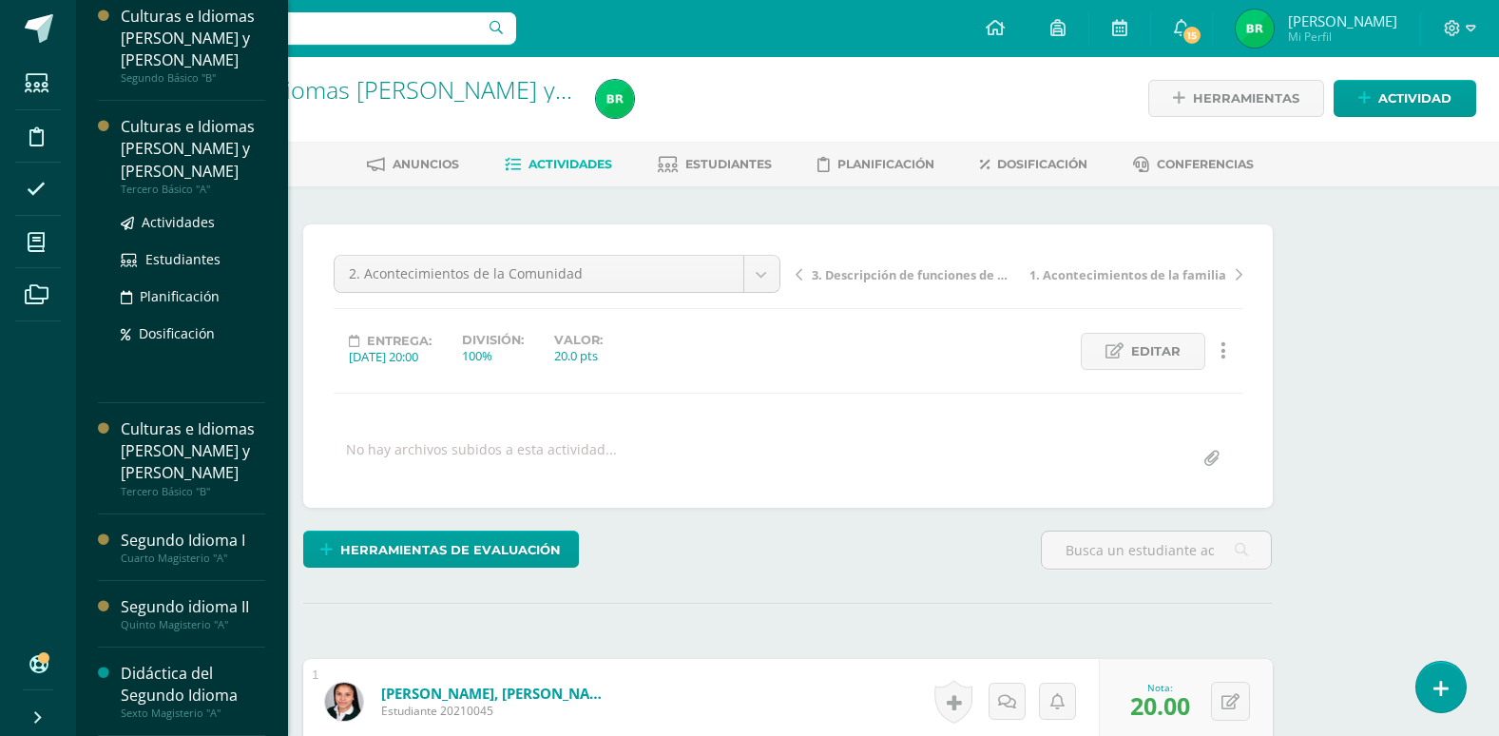
click at [184, 144] on div "Culturas e Idiomas [PERSON_NAME] y [PERSON_NAME]" at bounding box center [193, 149] width 145 height 66
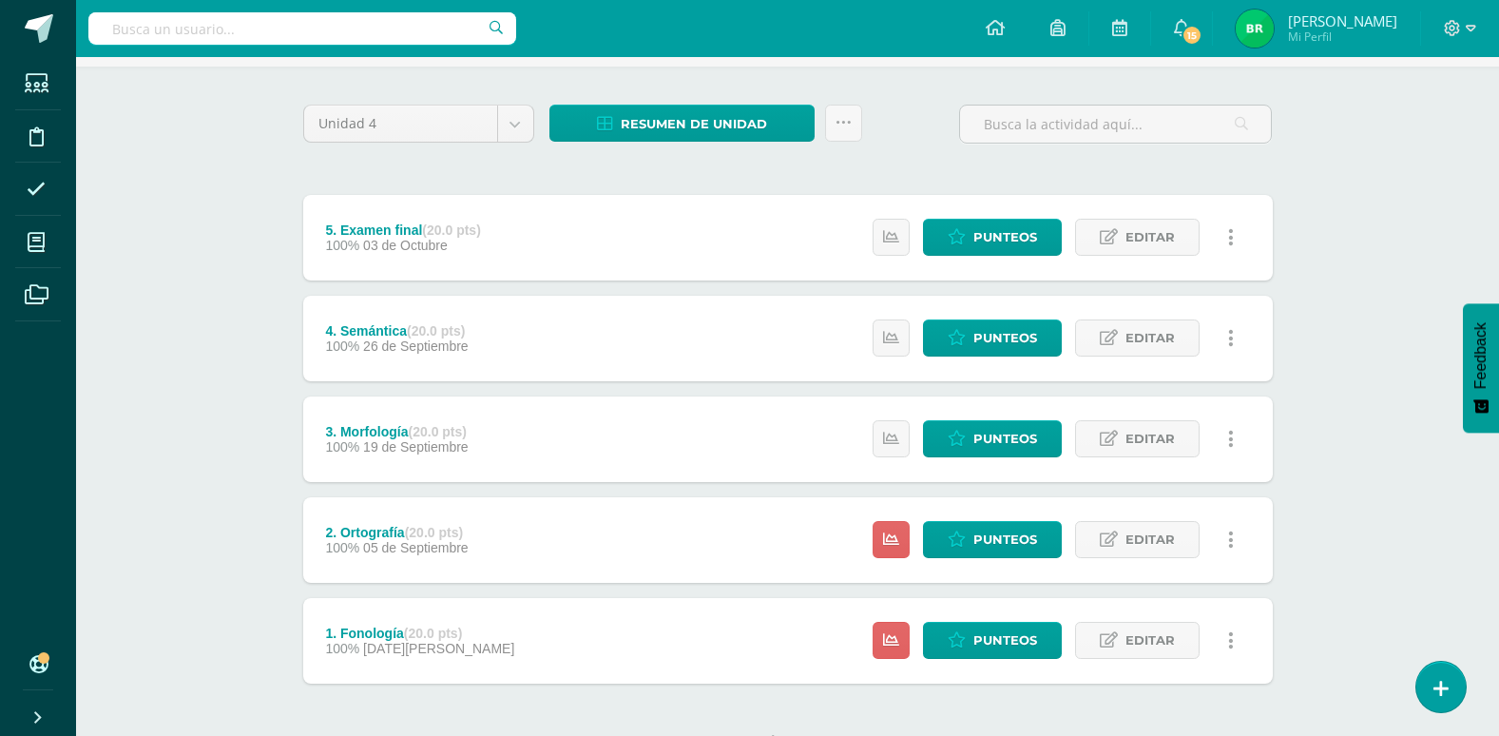
scroll to position [190, 0]
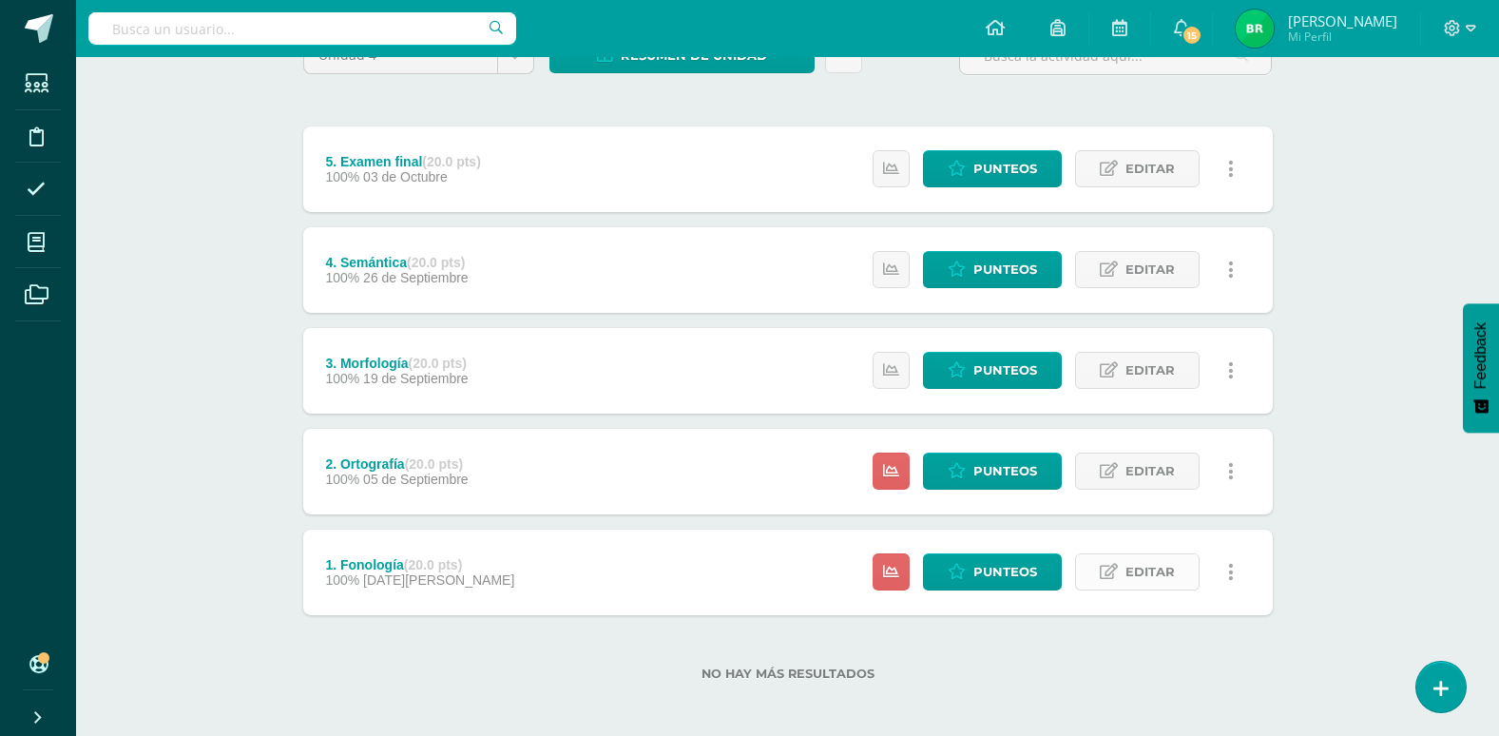
click at [1159, 569] on span "Editar" at bounding box center [1150, 571] width 49 height 35
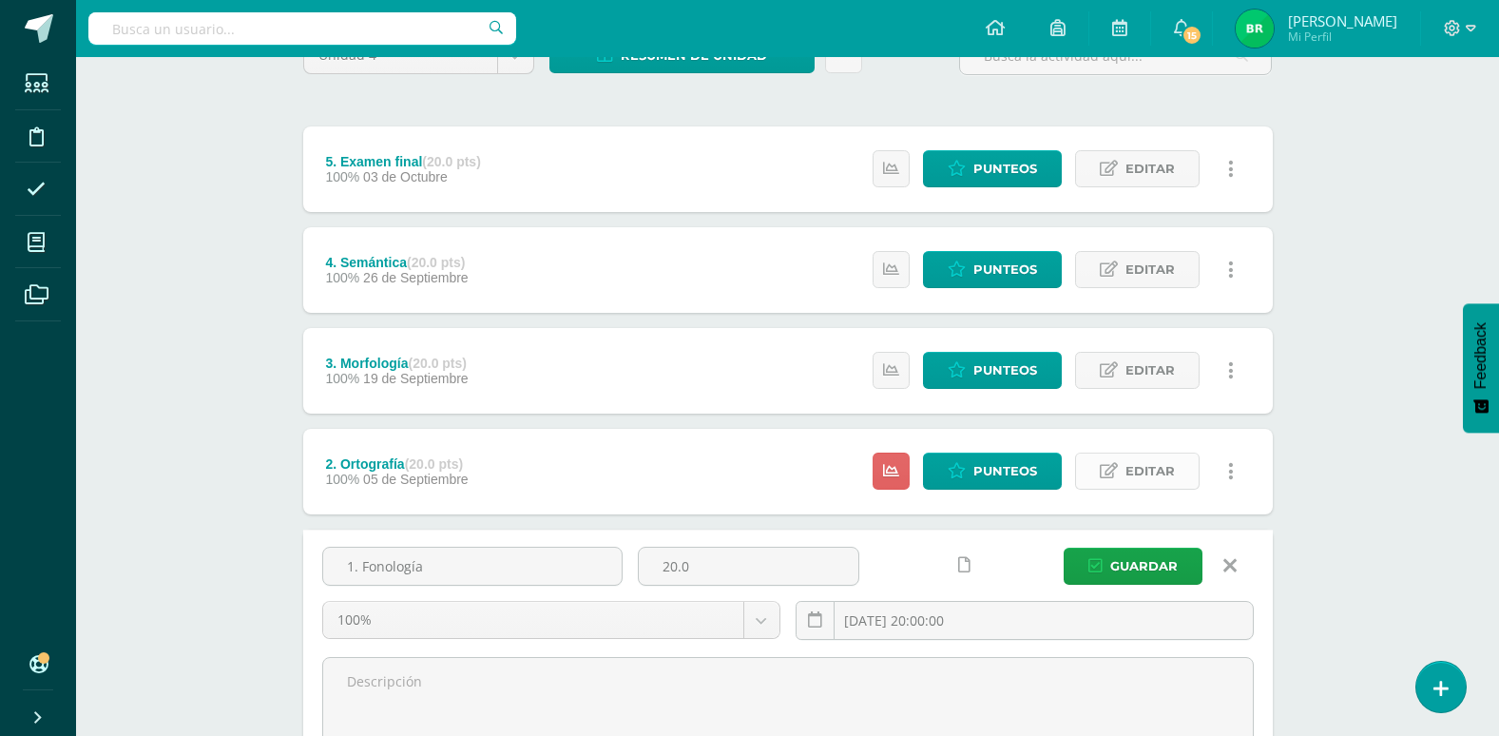
click at [1140, 474] on span "Editar" at bounding box center [1150, 470] width 49 height 35
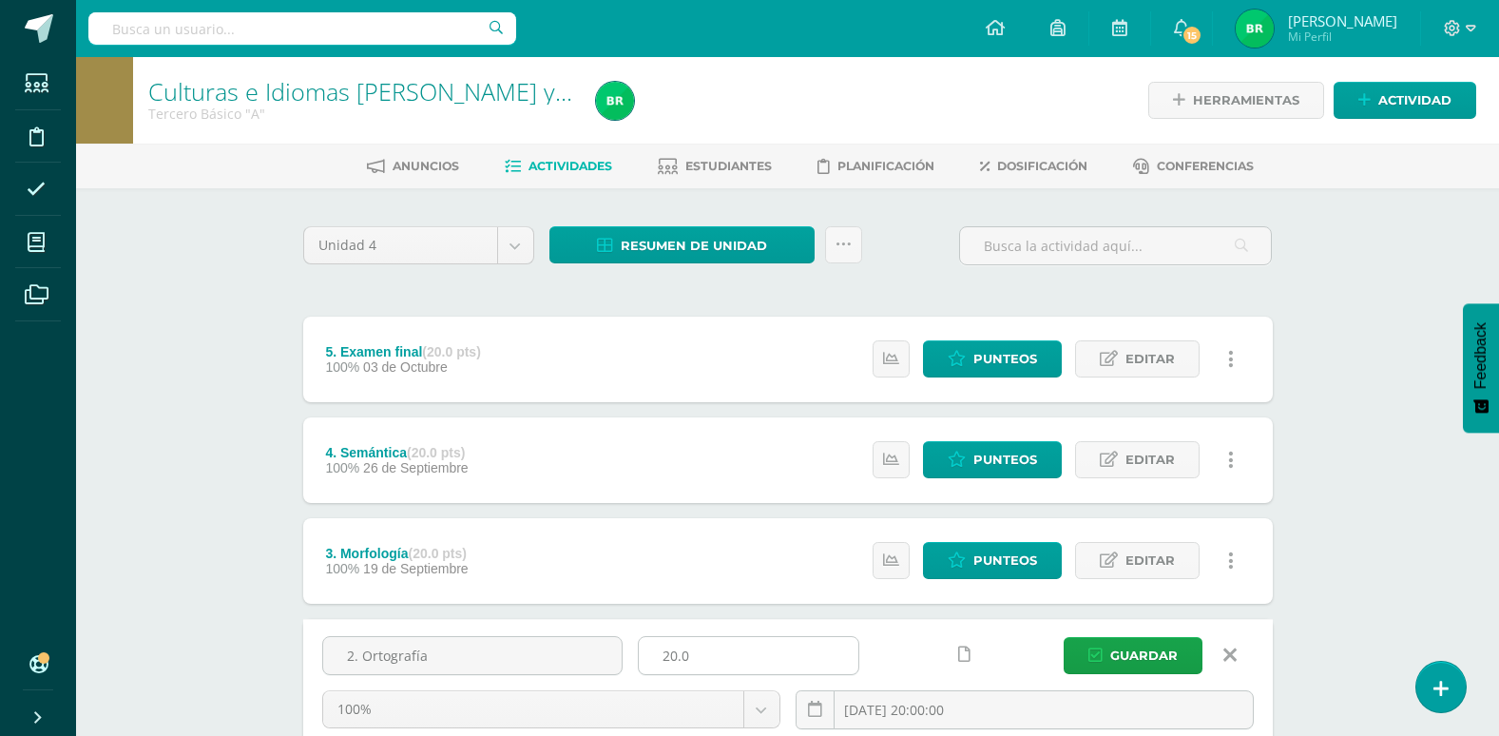
scroll to position [475, 0]
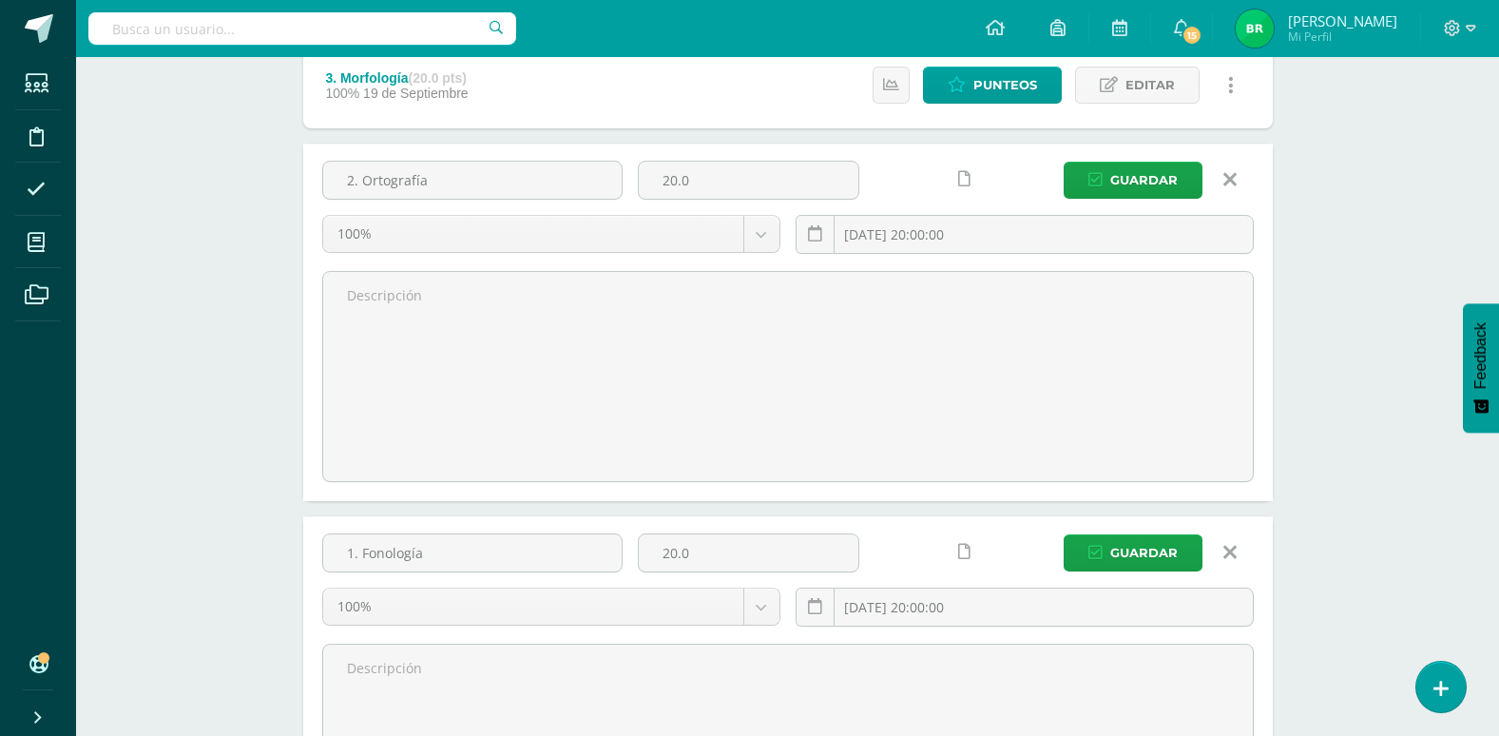
drag, startPoint x: 537, startPoint y: 560, endPoint x: 713, endPoint y: 580, distance: 177.0
click at [541, 563] on input "1. Fonología" at bounding box center [472, 552] width 299 height 37
click at [1229, 546] on icon at bounding box center [1230, 552] width 13 height 21
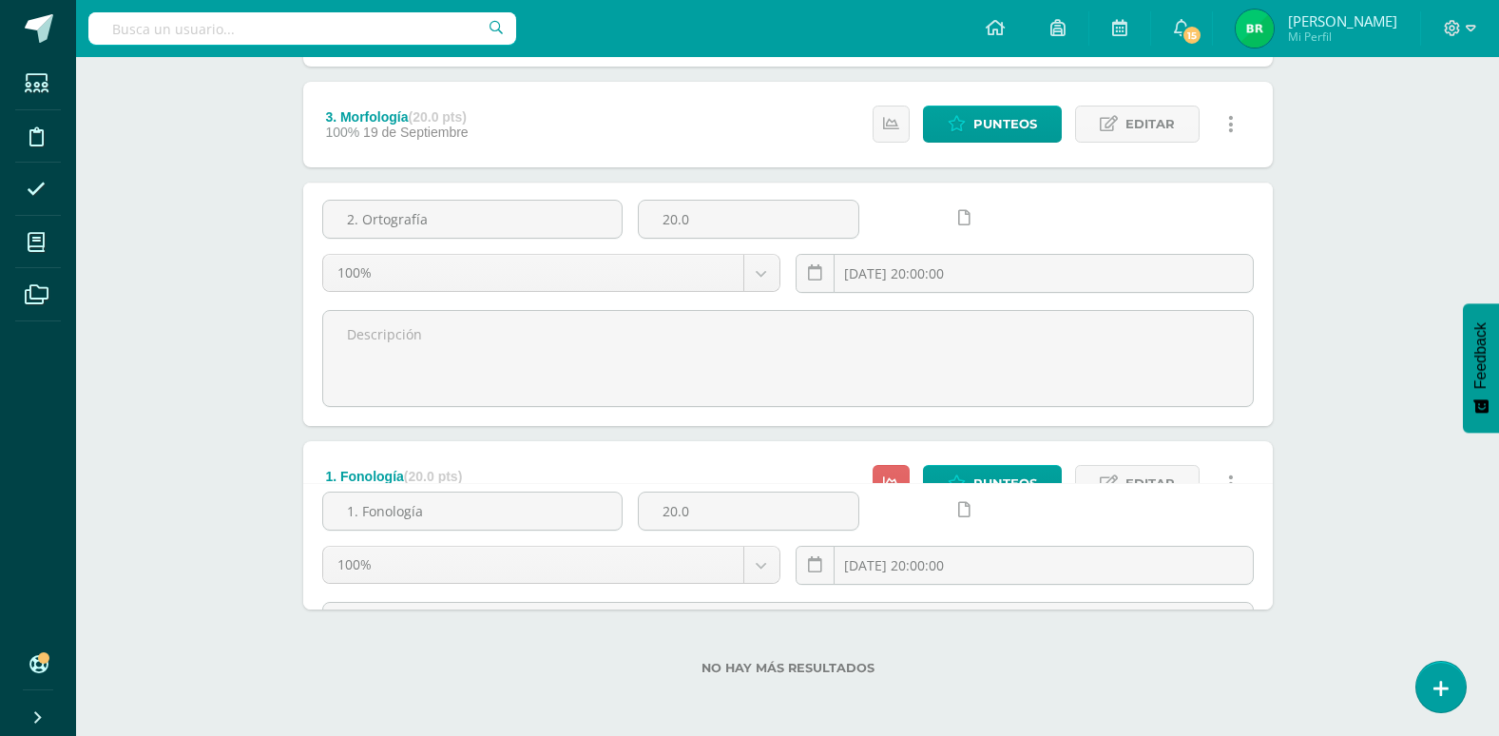
scroll to position [354, 0]
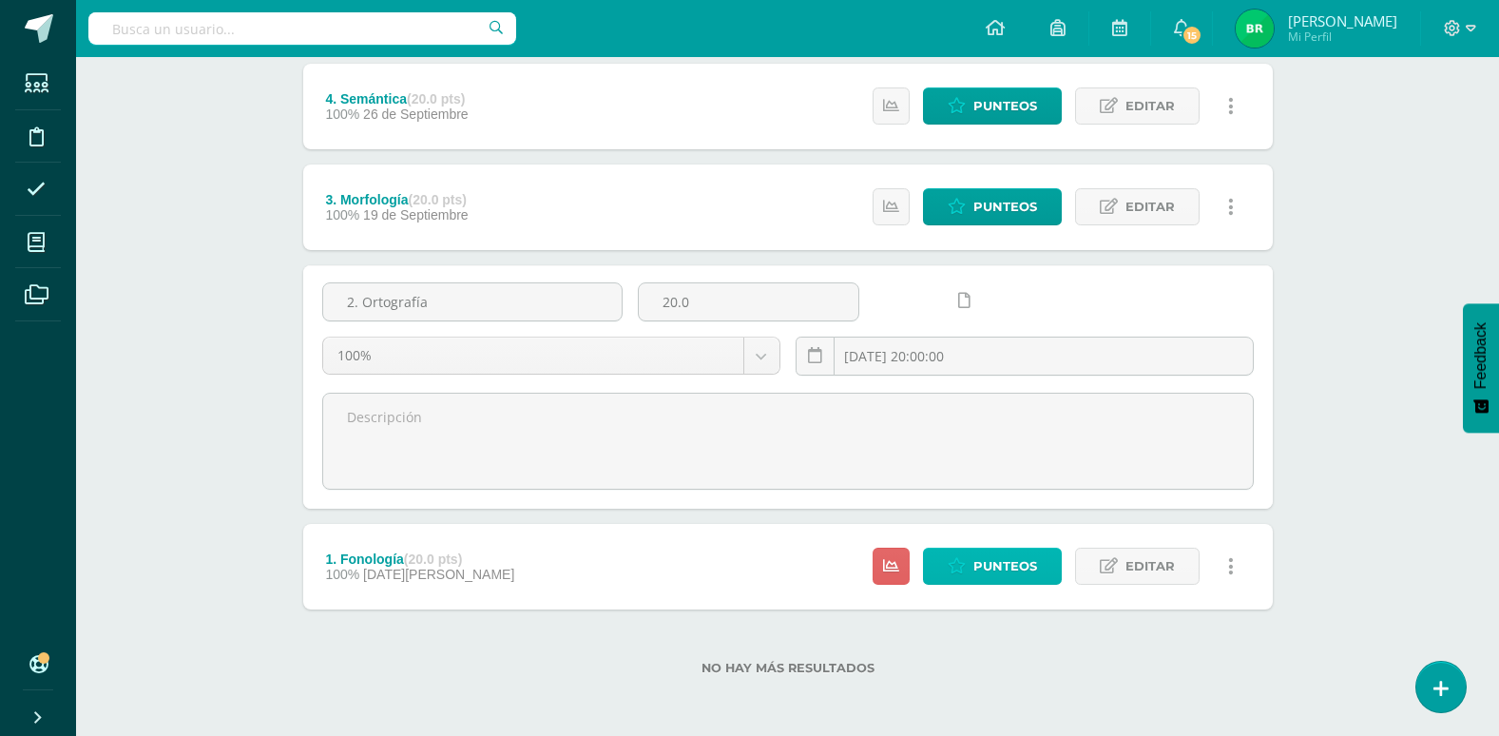
click at [1011, 561] on span "Punteos" at bounding box center [1005, 566] width 64 height 35
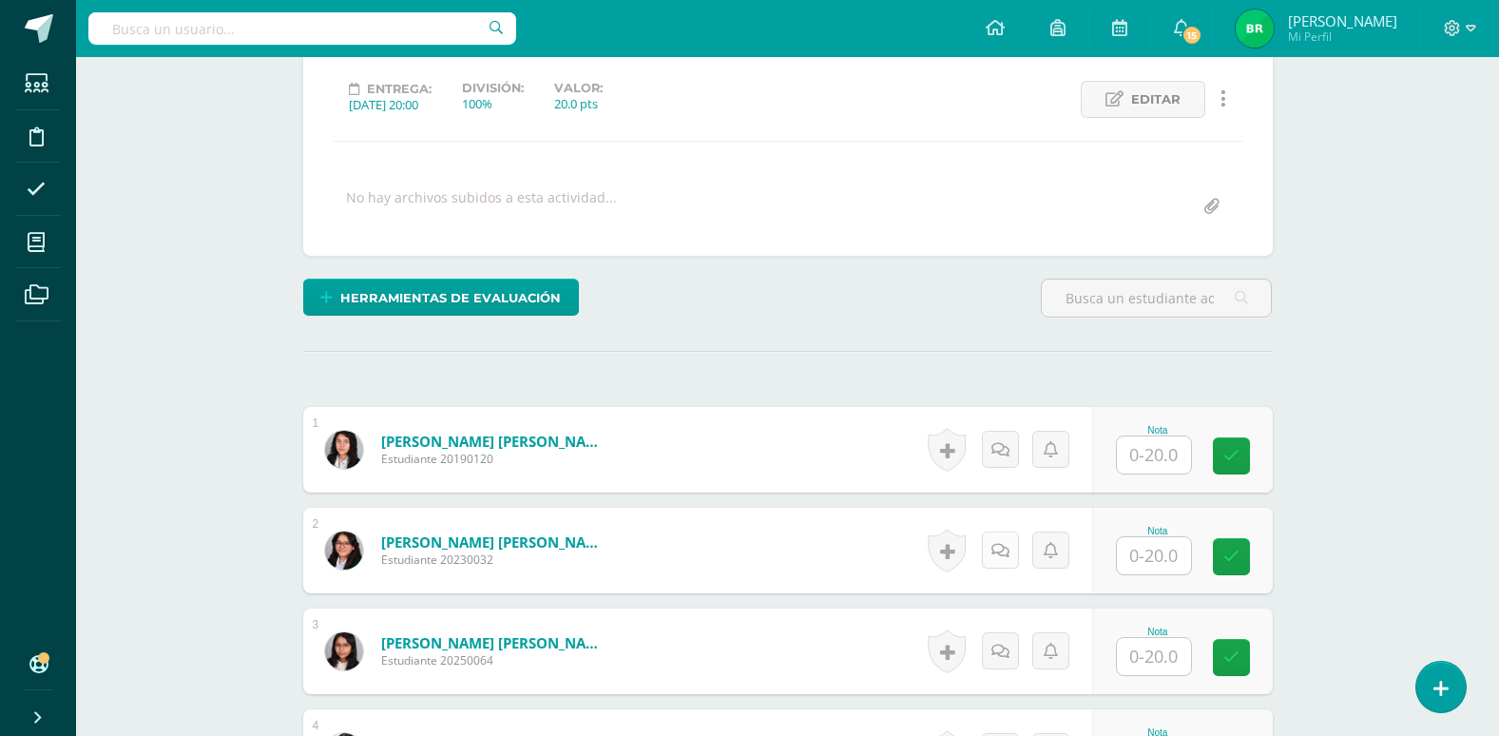
scroll to position [255, 0]
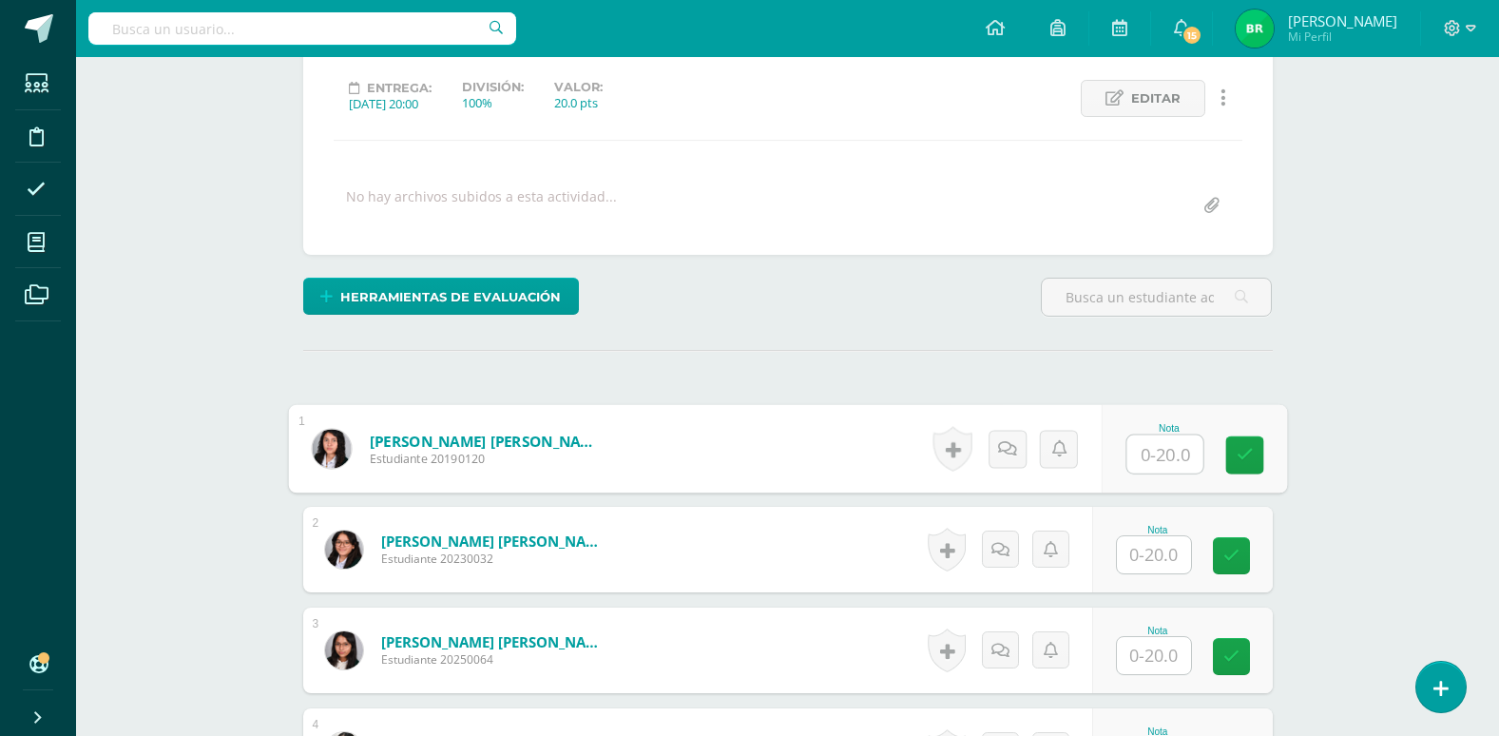
click at [1156, 455] on input "text" at bounding box center [1165, 454] width 76 height 38
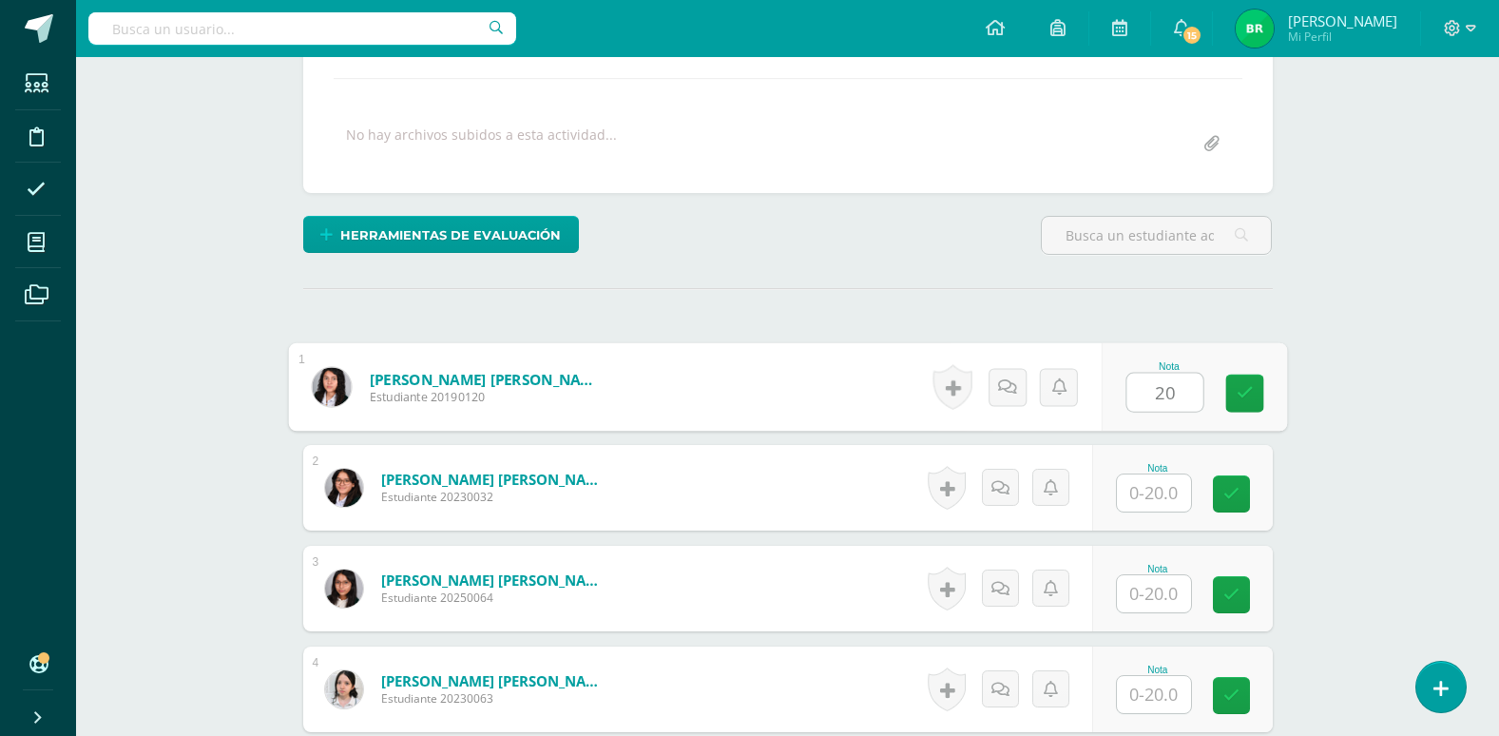
scroll to position [350, 0]
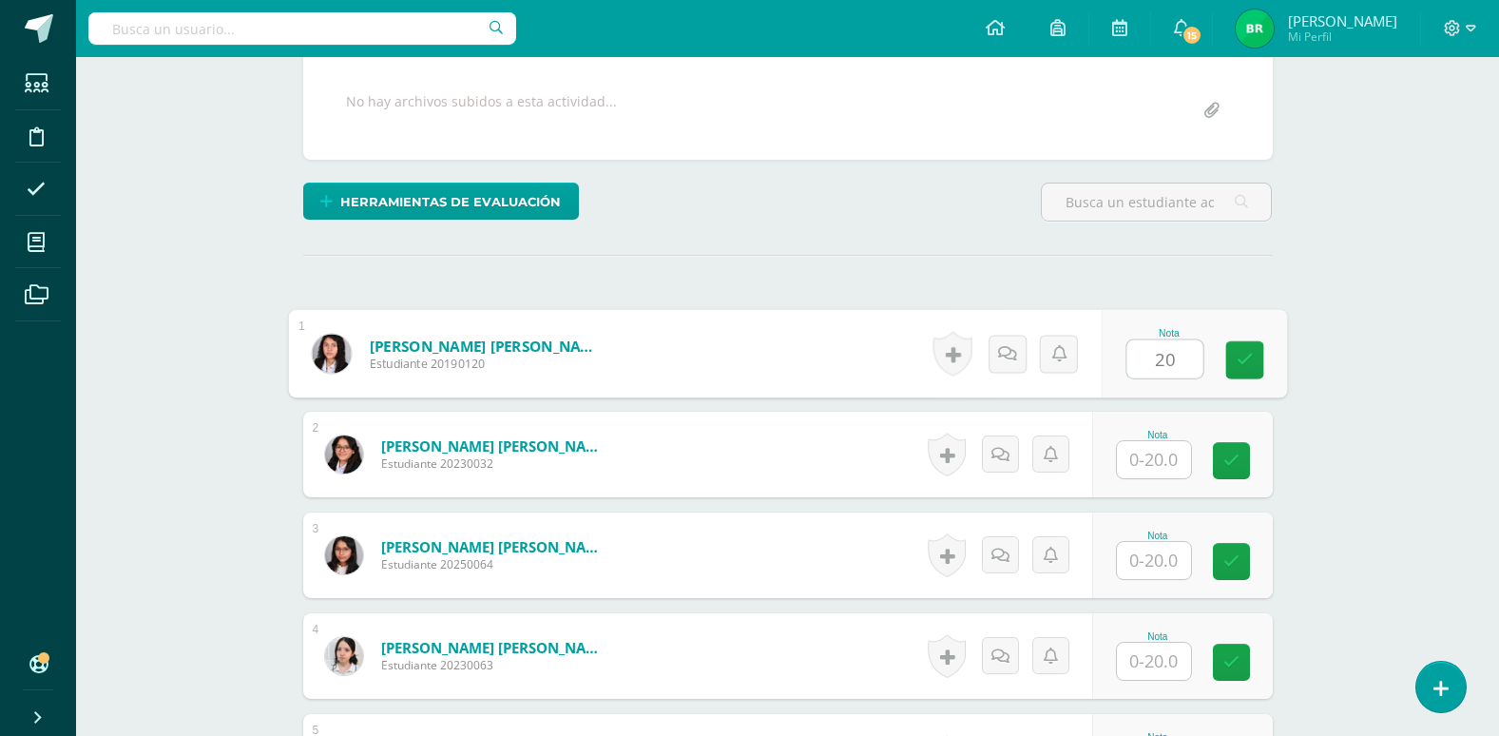
type input "20"
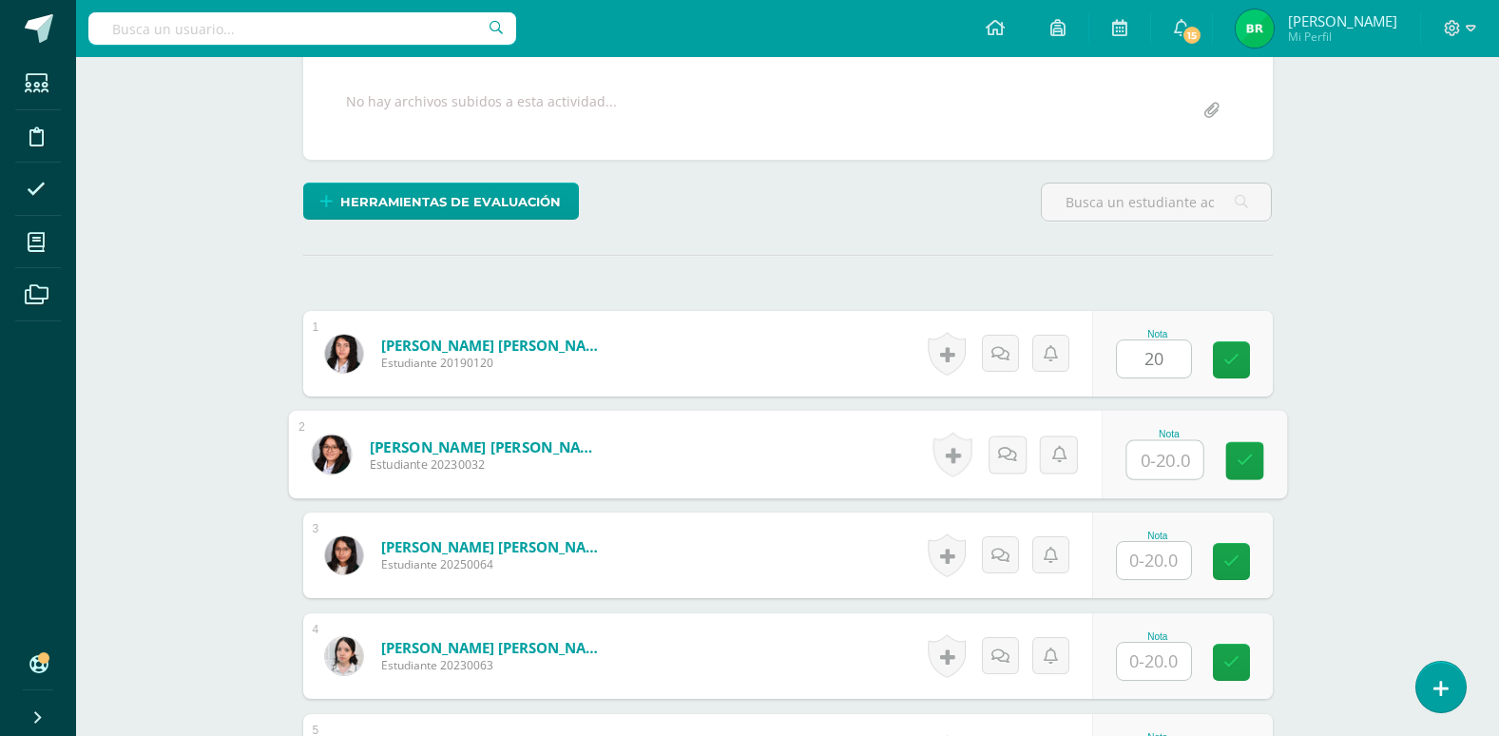
click at [1159, 473] on input "text" at bounding box center [1165, 460] width 76 height 38
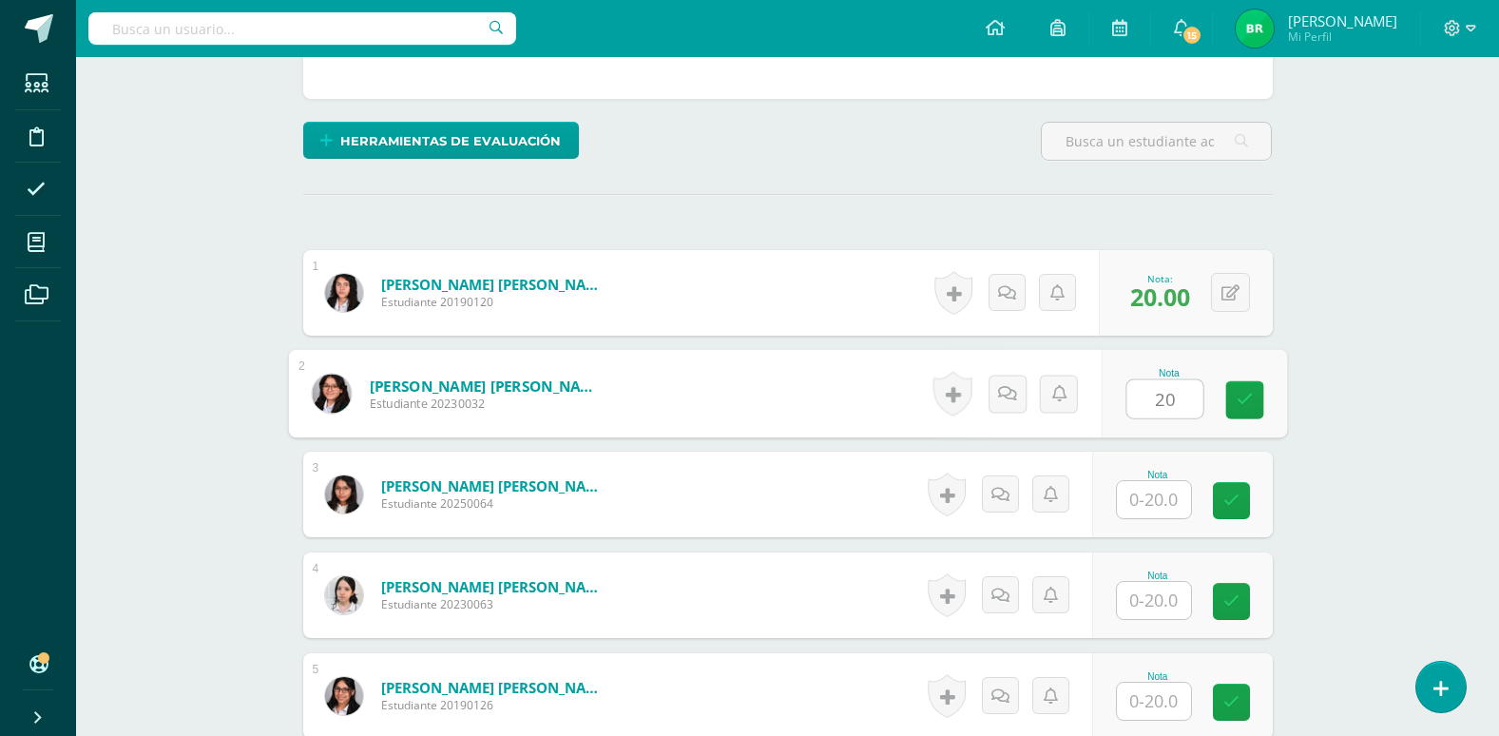
scroll to position [445, 0]
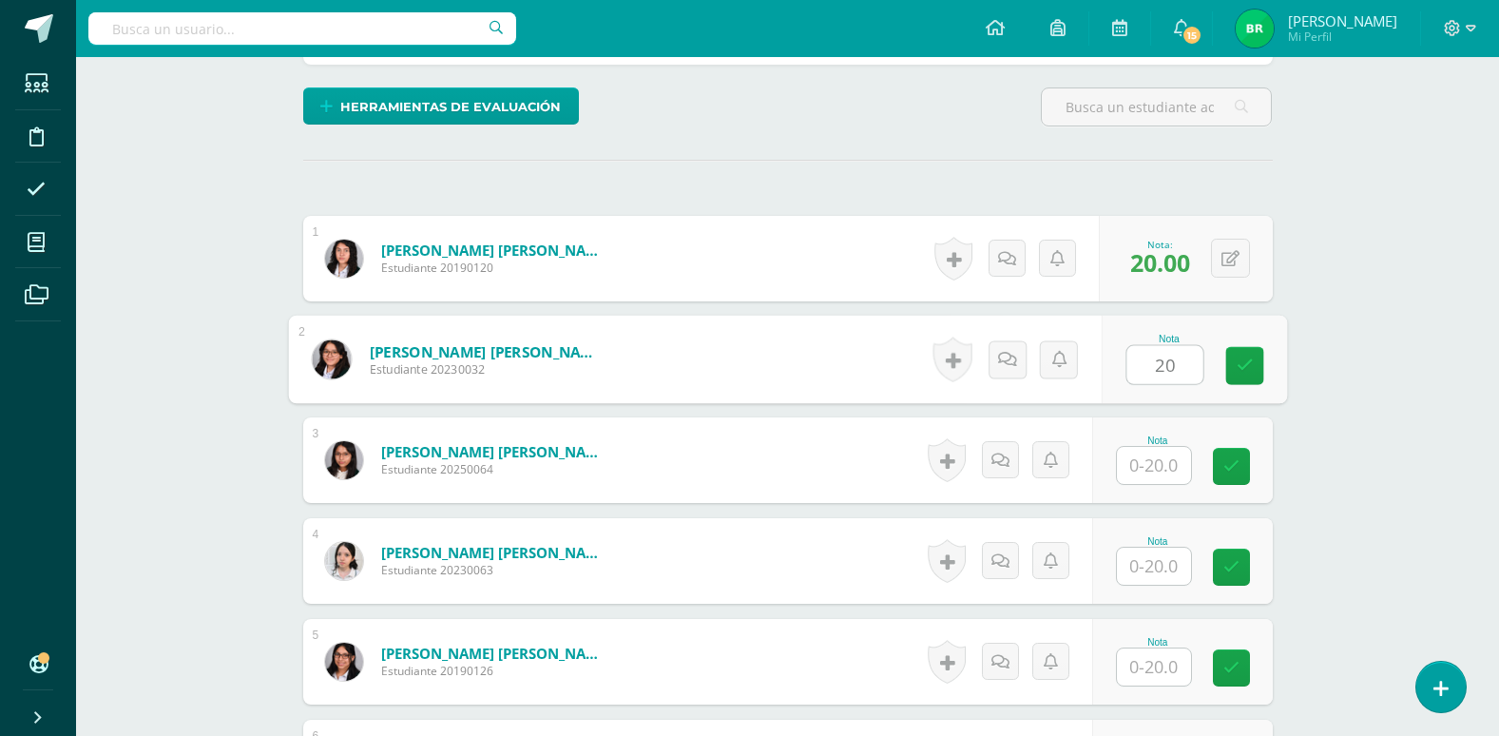
type input "20"
click at [1165, 472] on input "text" at bounding box center [1154, 465] width 74 height 37
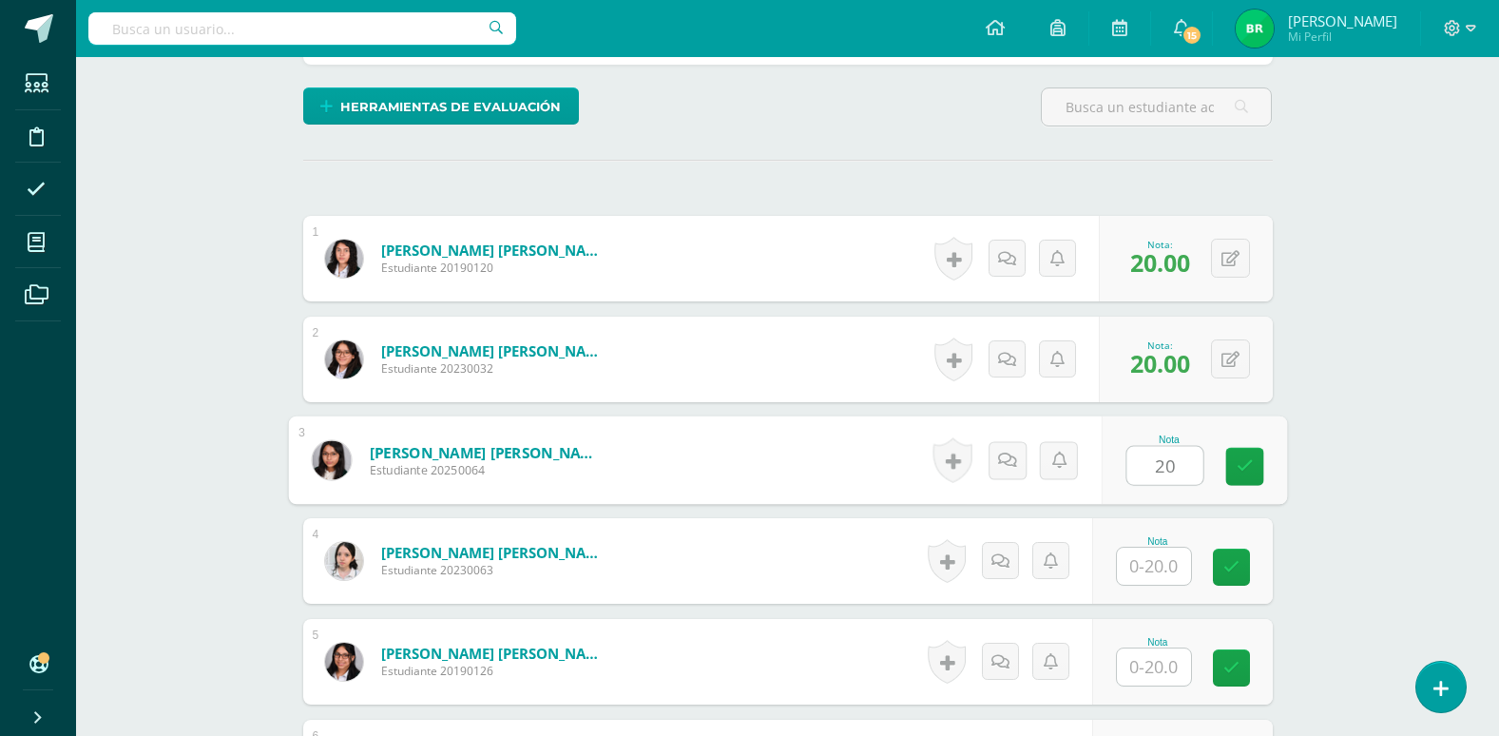
scroll to position [540, 0]
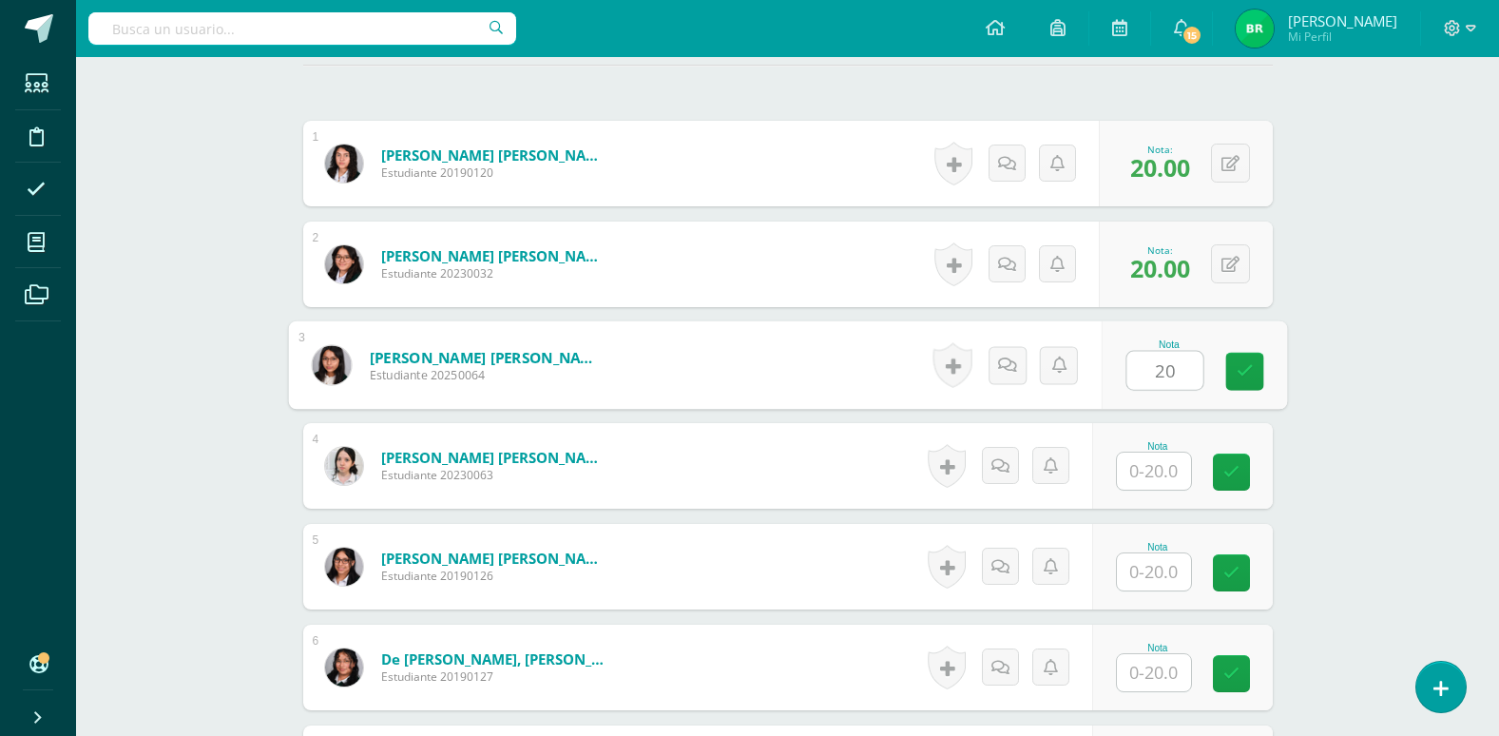
type input "20"
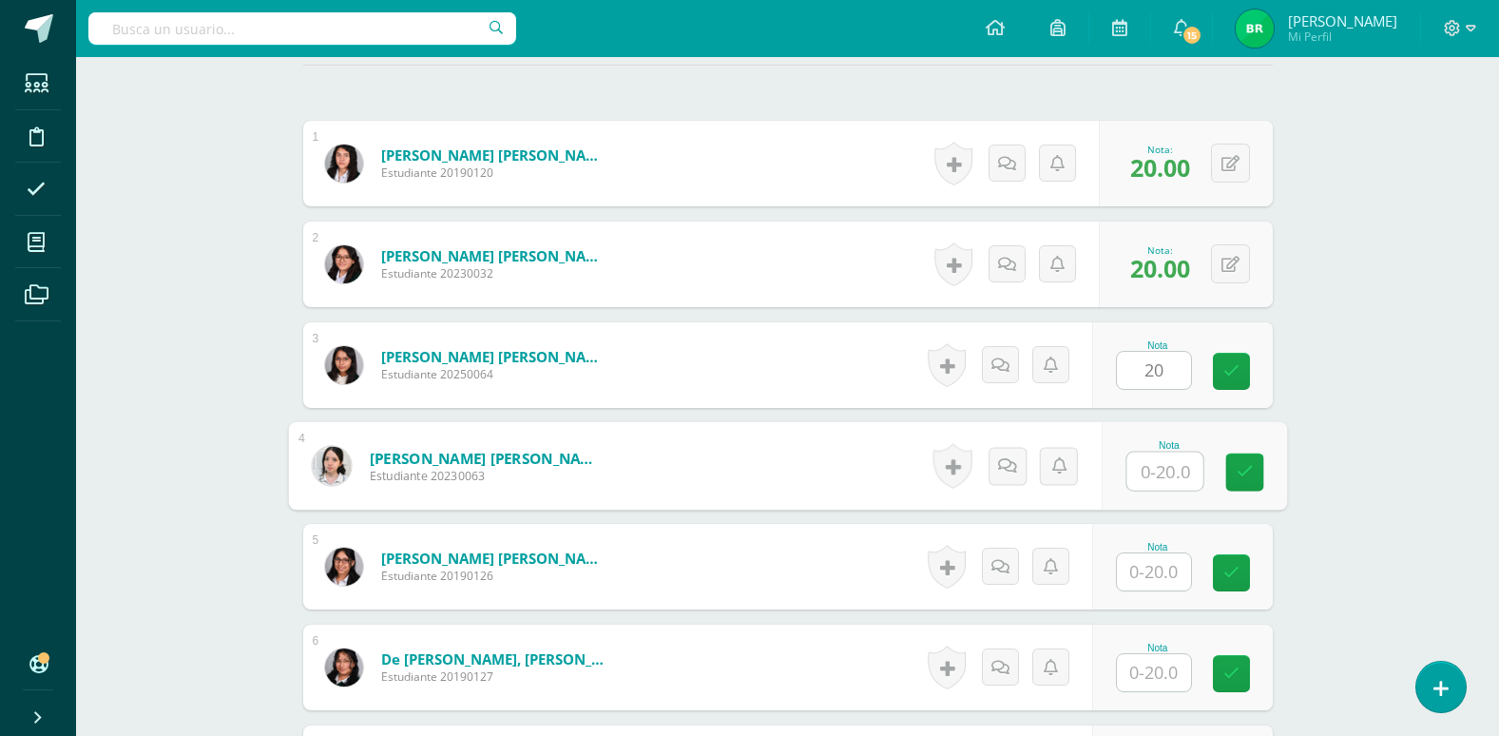
click at [1165, 472] on input "text" at bounding box center [1165, 472] width 76 height 38
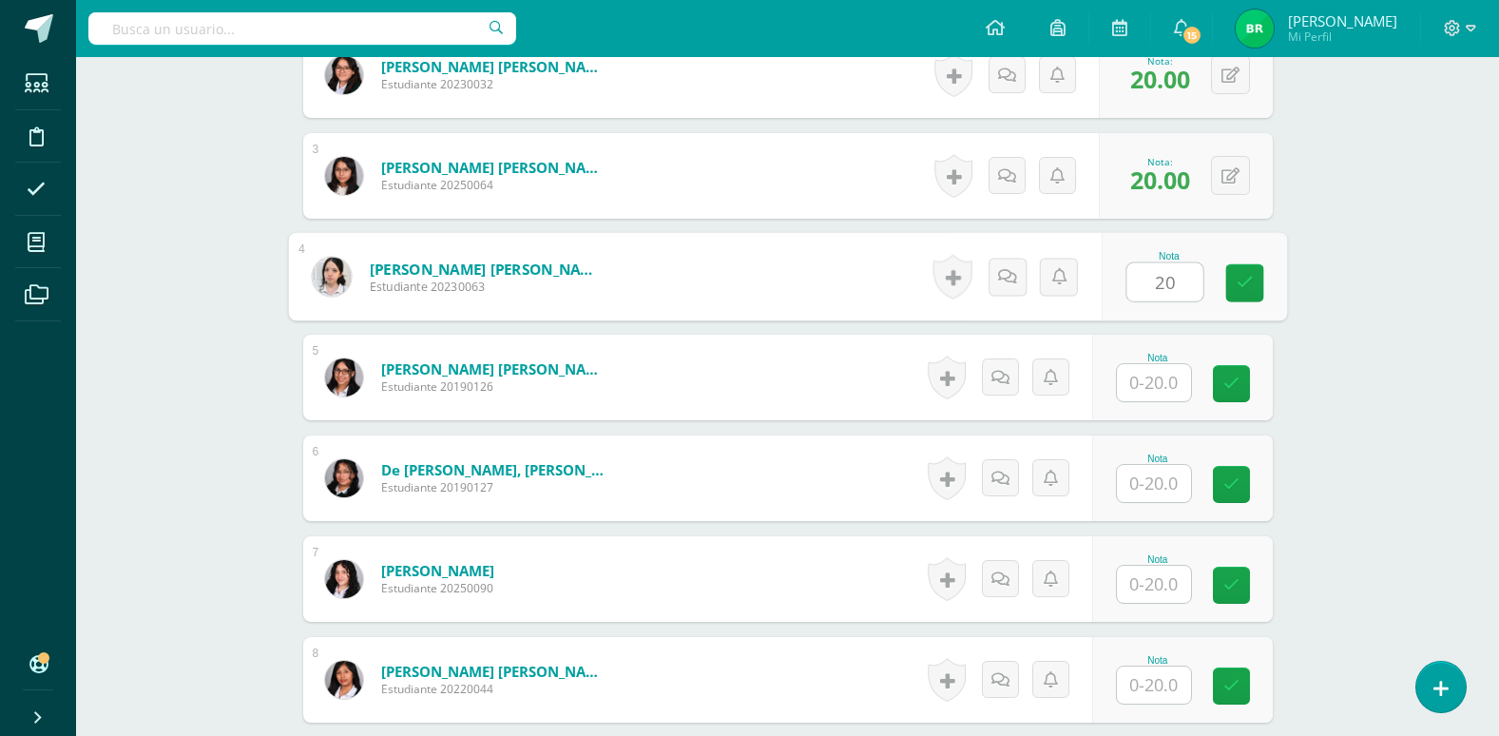
scroll to position [730, 0]
type input "20"
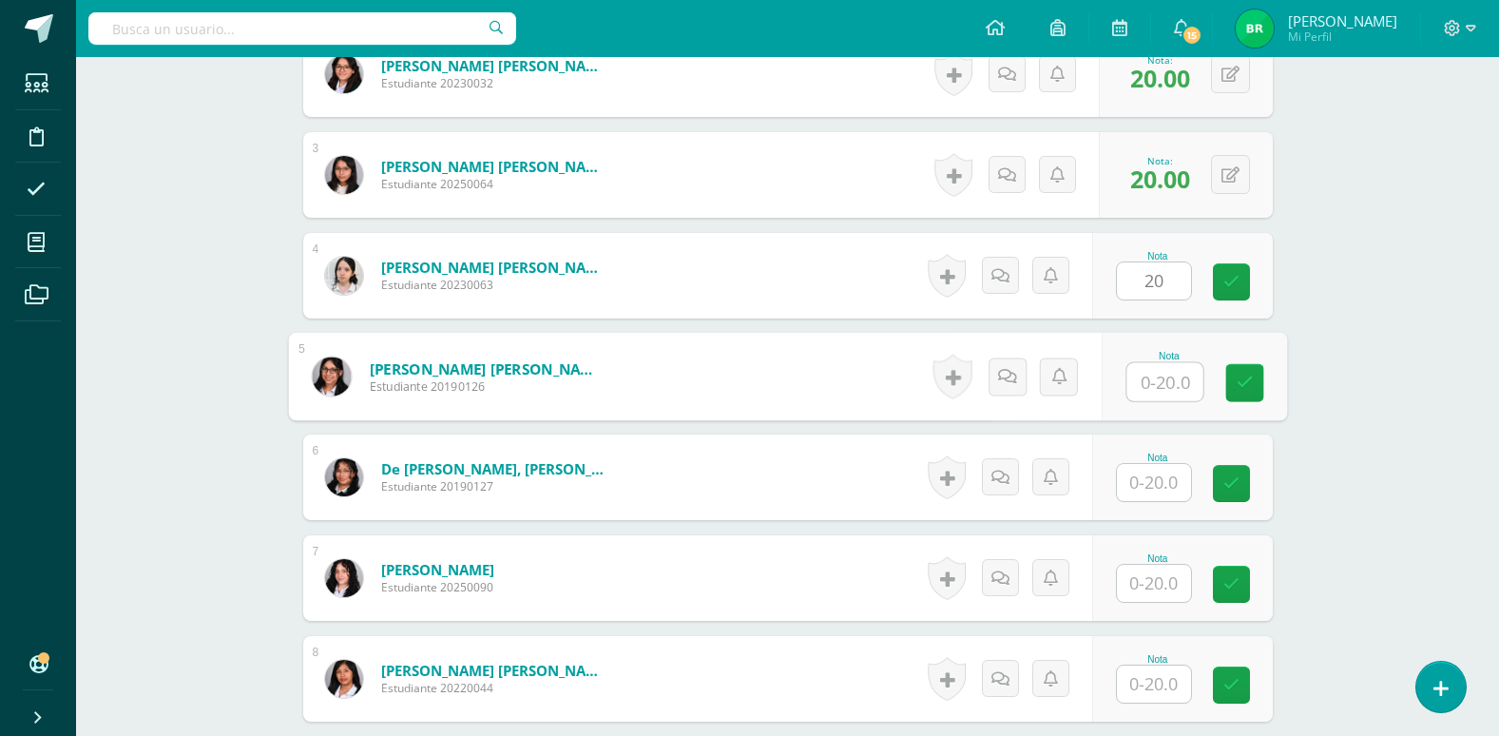
click at [1149, 382] on input "text" at bounding box center [1165, 382] width 76 height 38
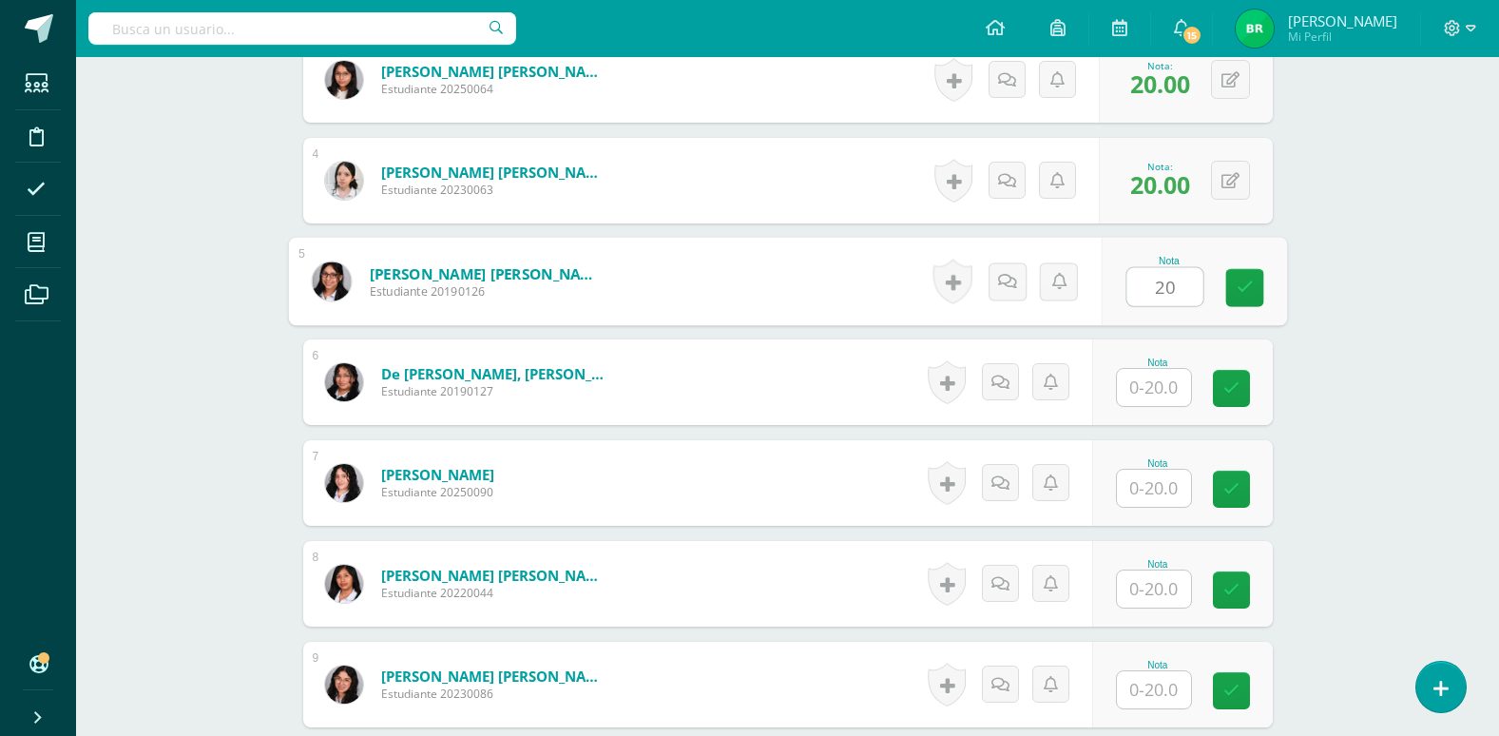
type input "20"
click at [1155, 382] on input "text" at bounding box center [1154, 387] width 74 height 37
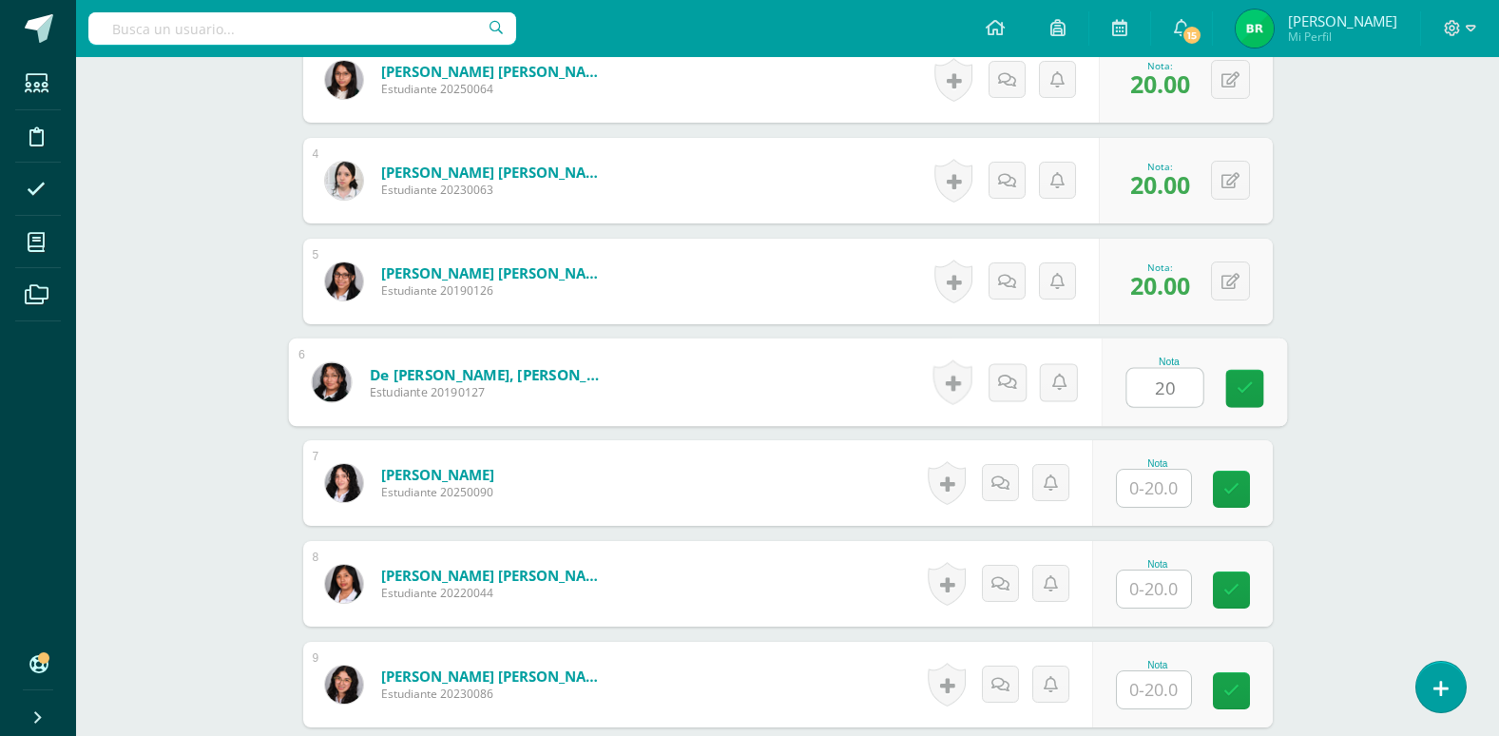
type input "20"
click at [1157, 492] on input "text" at bounding box center [1154, 488] width 74 height 37
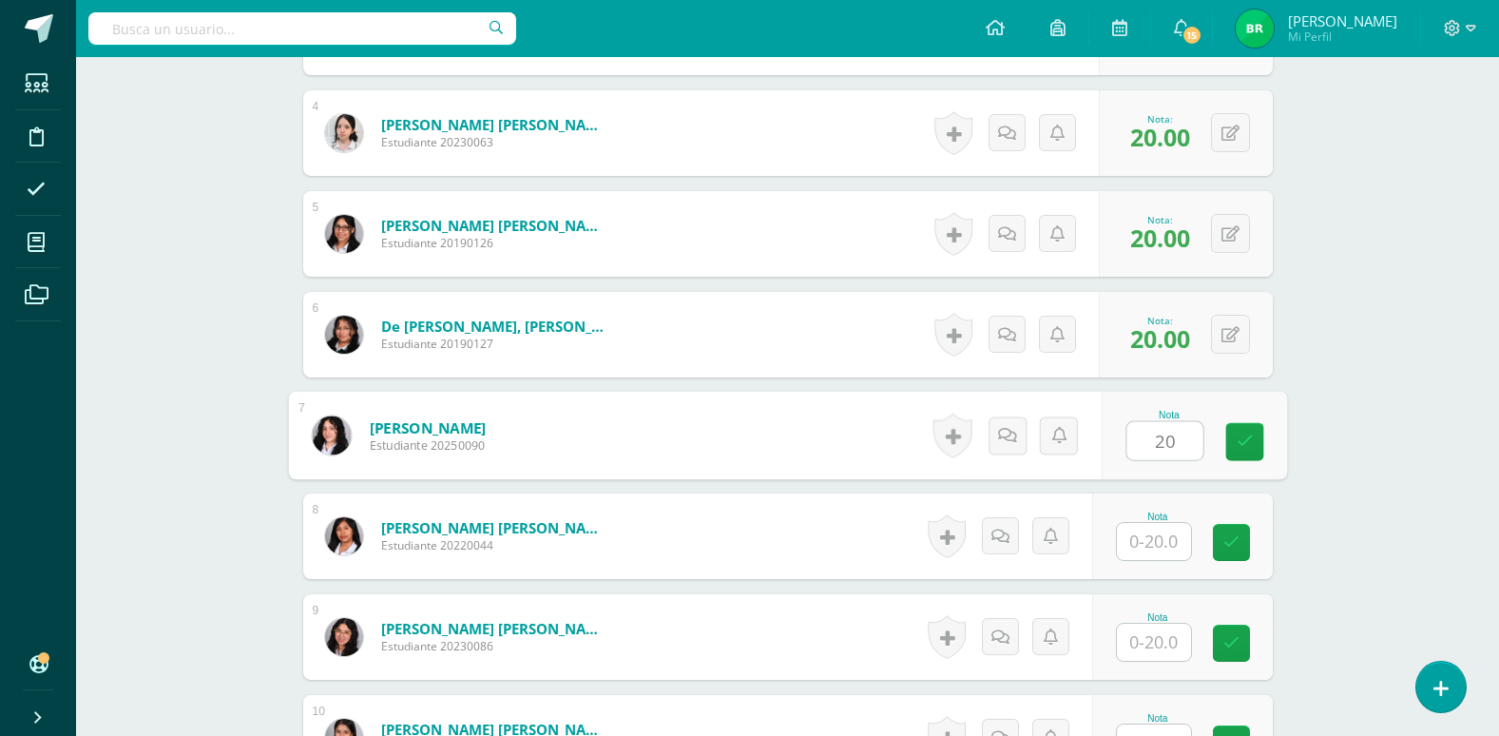
scroll to position [920, 0]
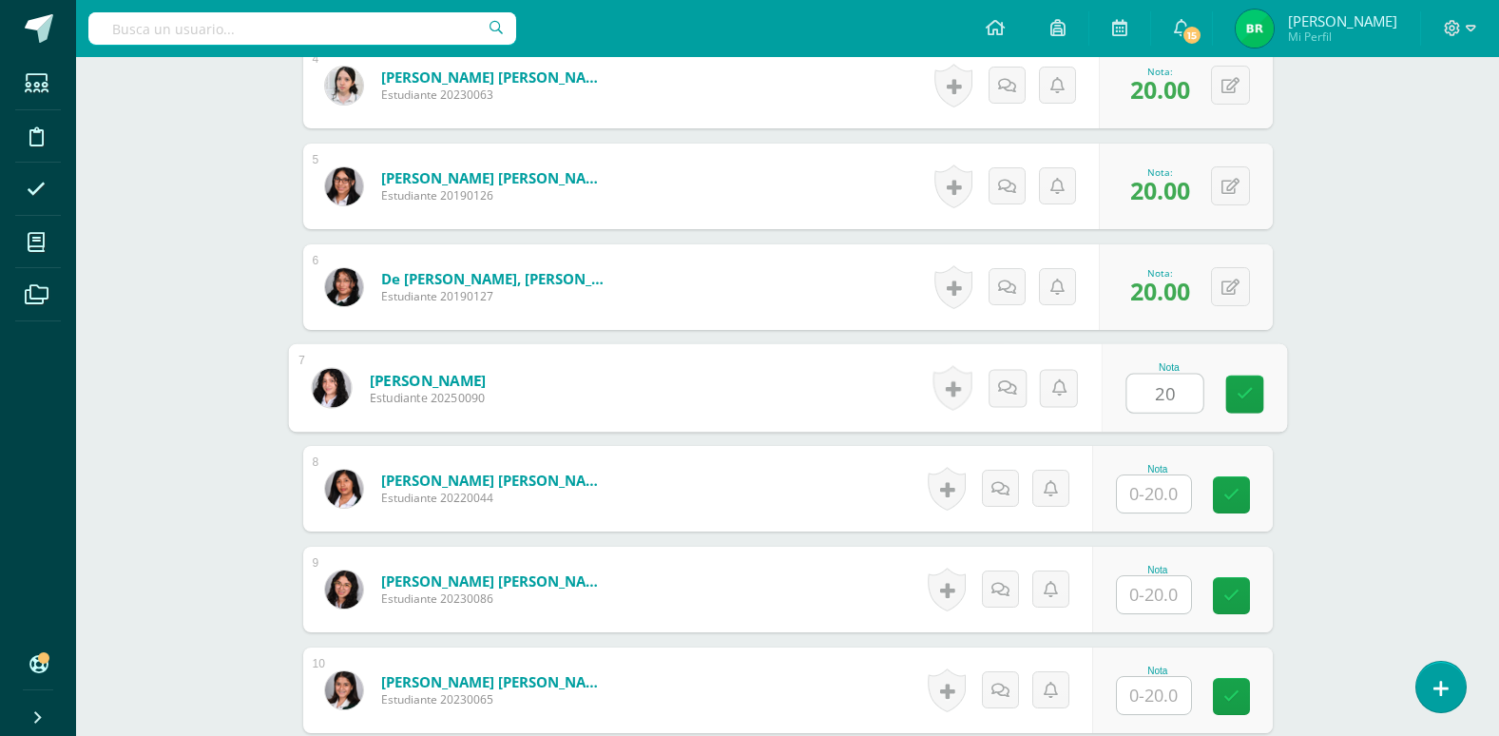
type input "20"
click at [1158, 498] on input "text" at bounding box center [1154, 493] width 74 height 37
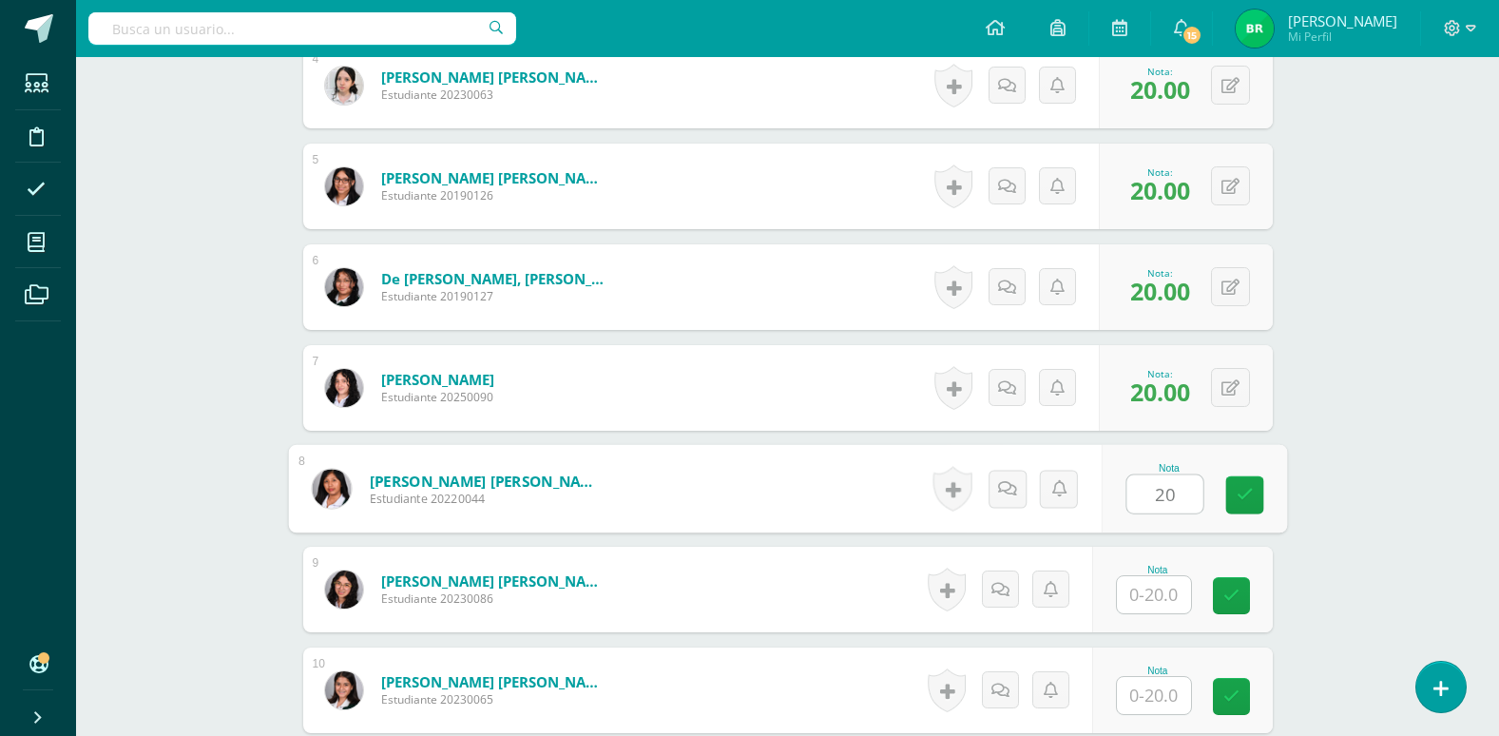
scroll to position [1015, 0]
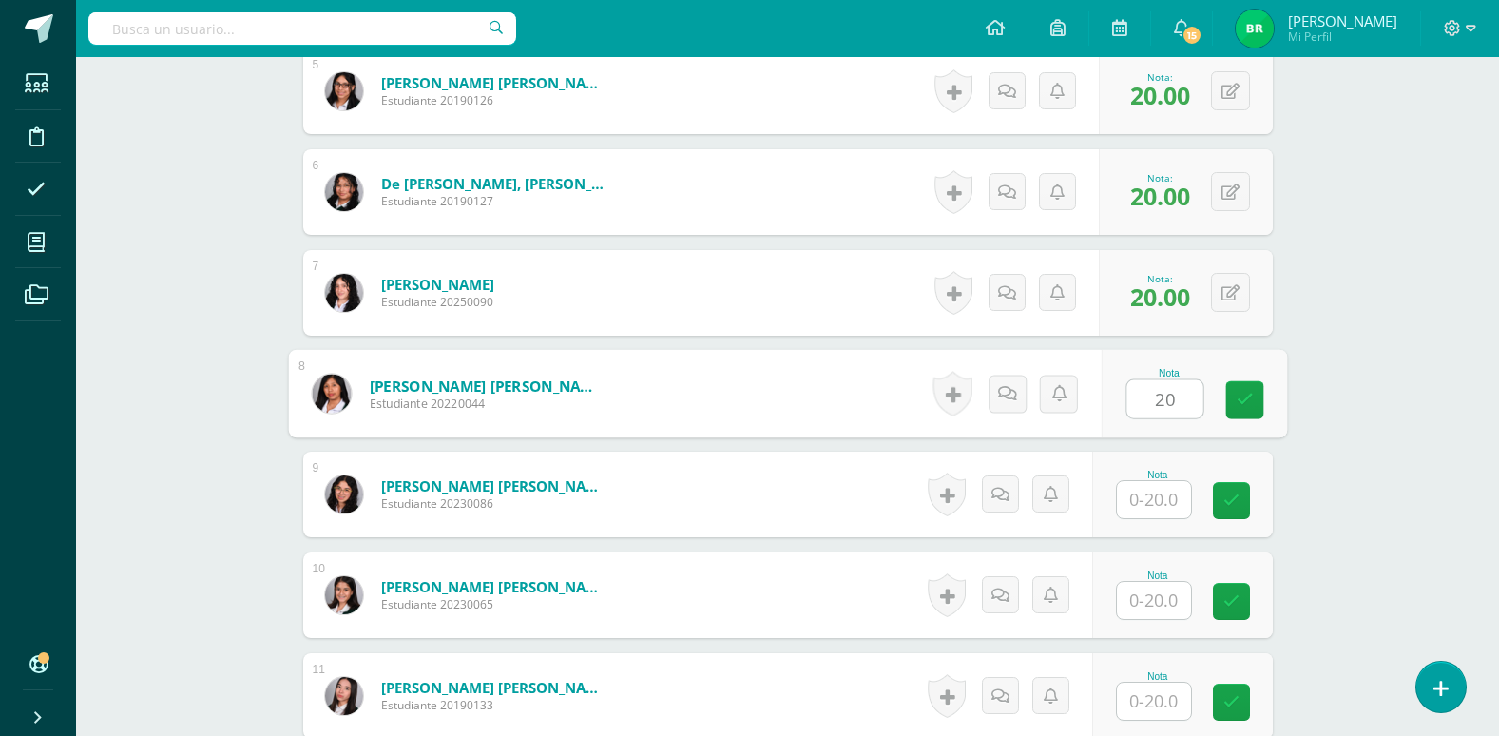
type input "20"
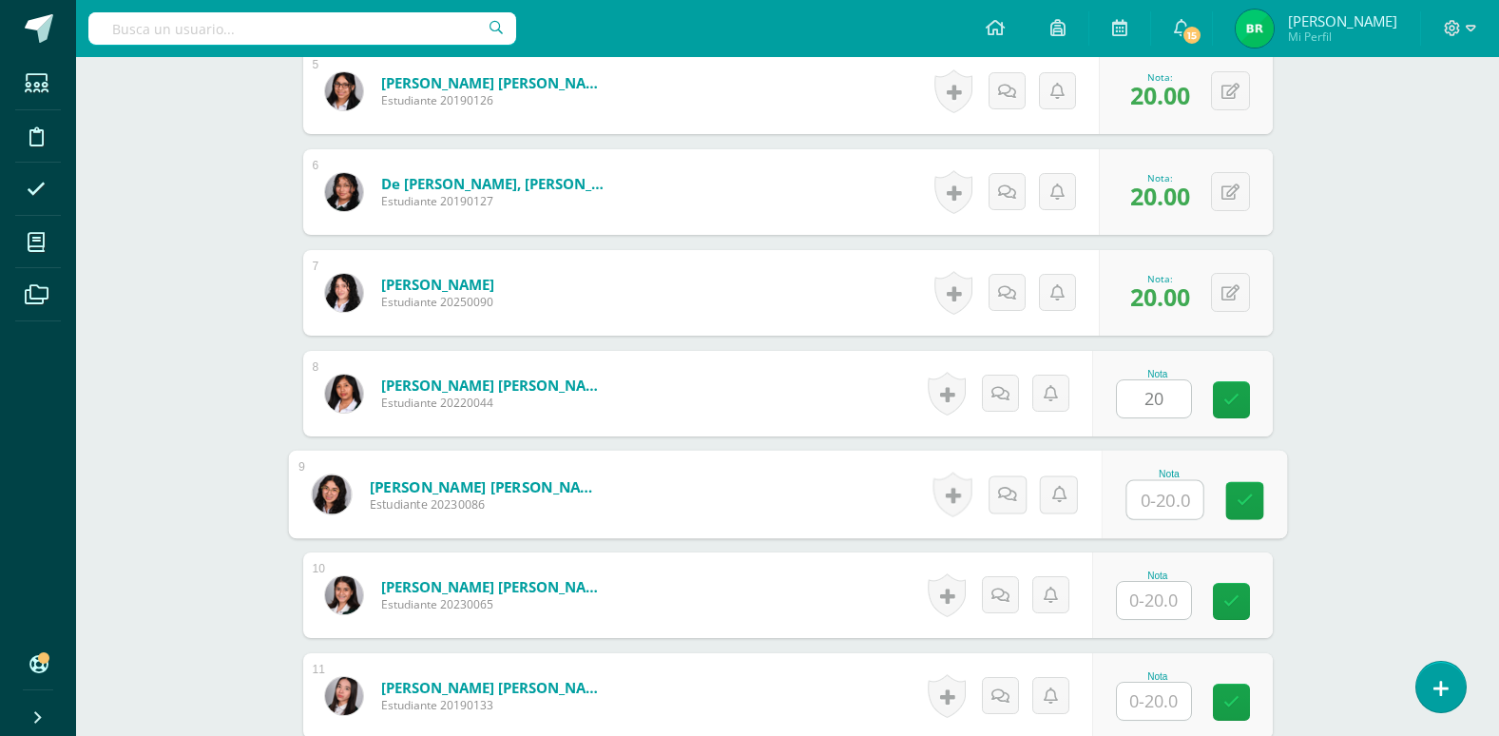
click at [1160, 510] on input "text" at bounding box center [1165, 500] width 76 height 38
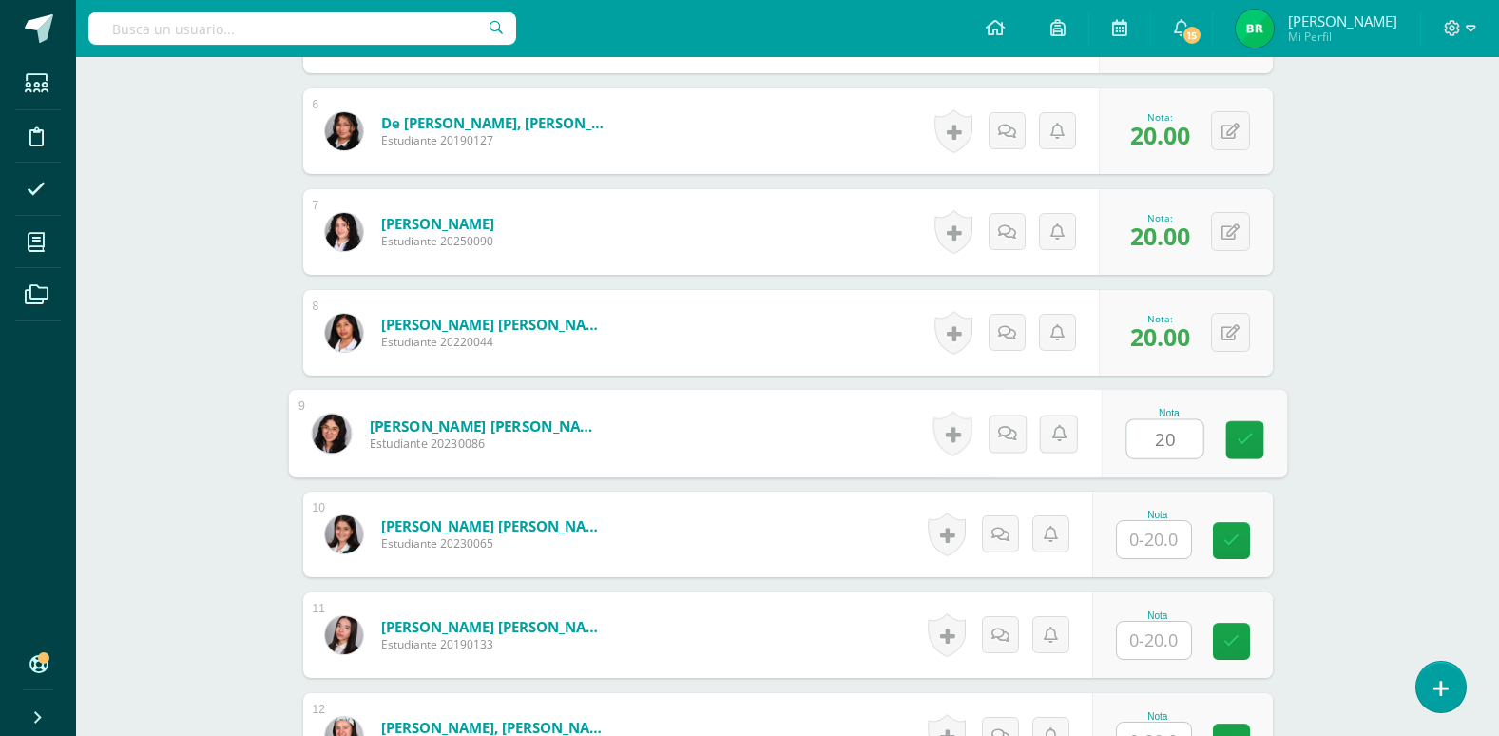
scroll to position [1110, 0]
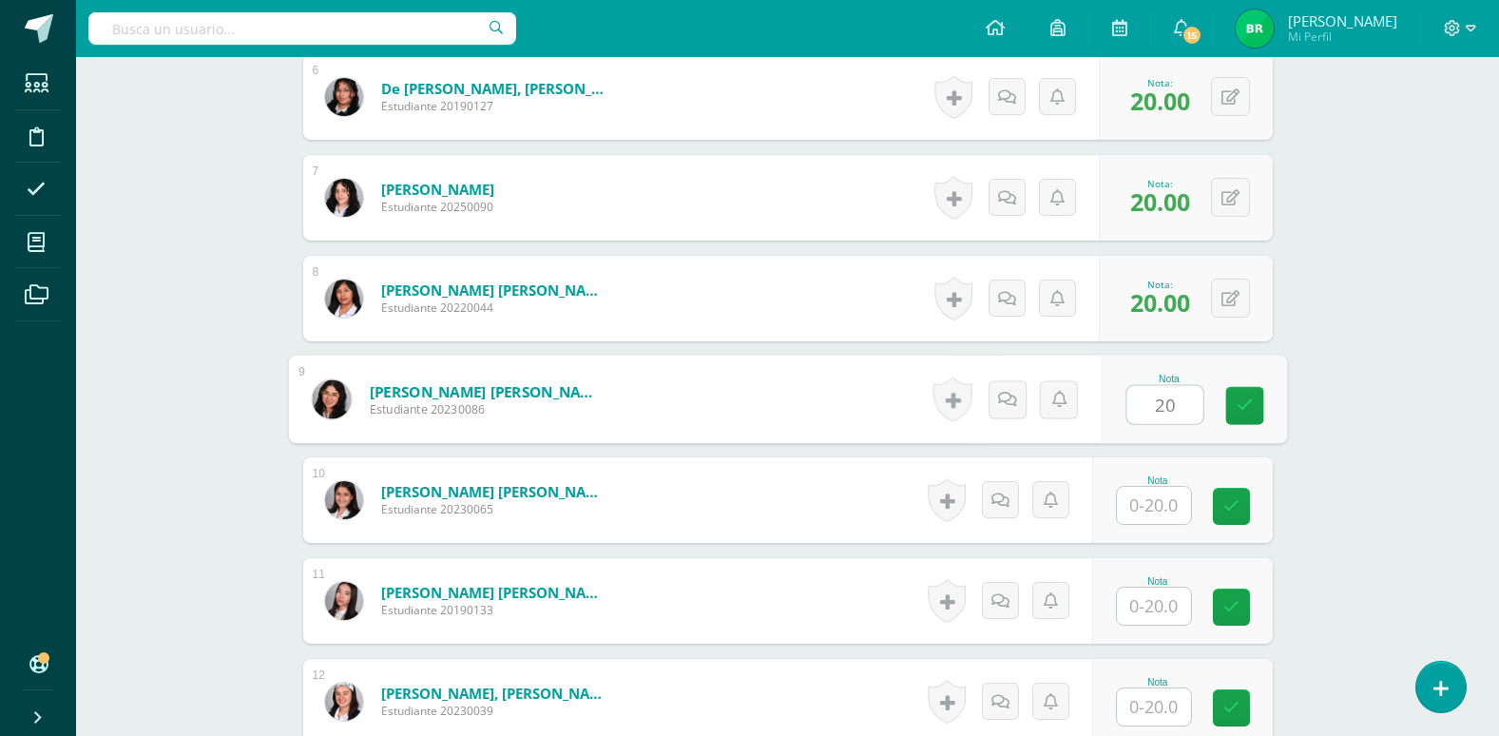
type input "20"
click at [1160, 508] on input "text" at bounding box center [1154, 505] width 74 height 37
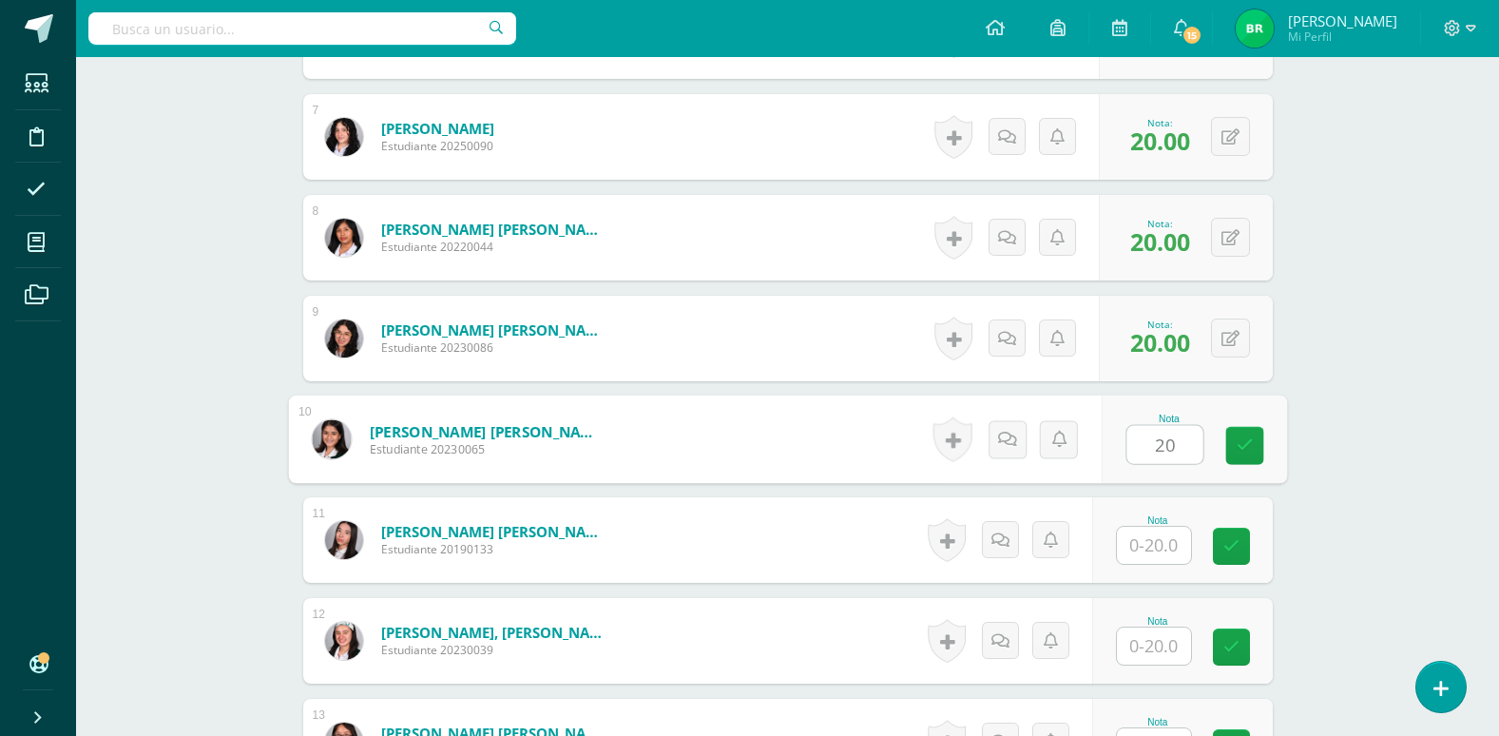
scroll to position [1205, 0]
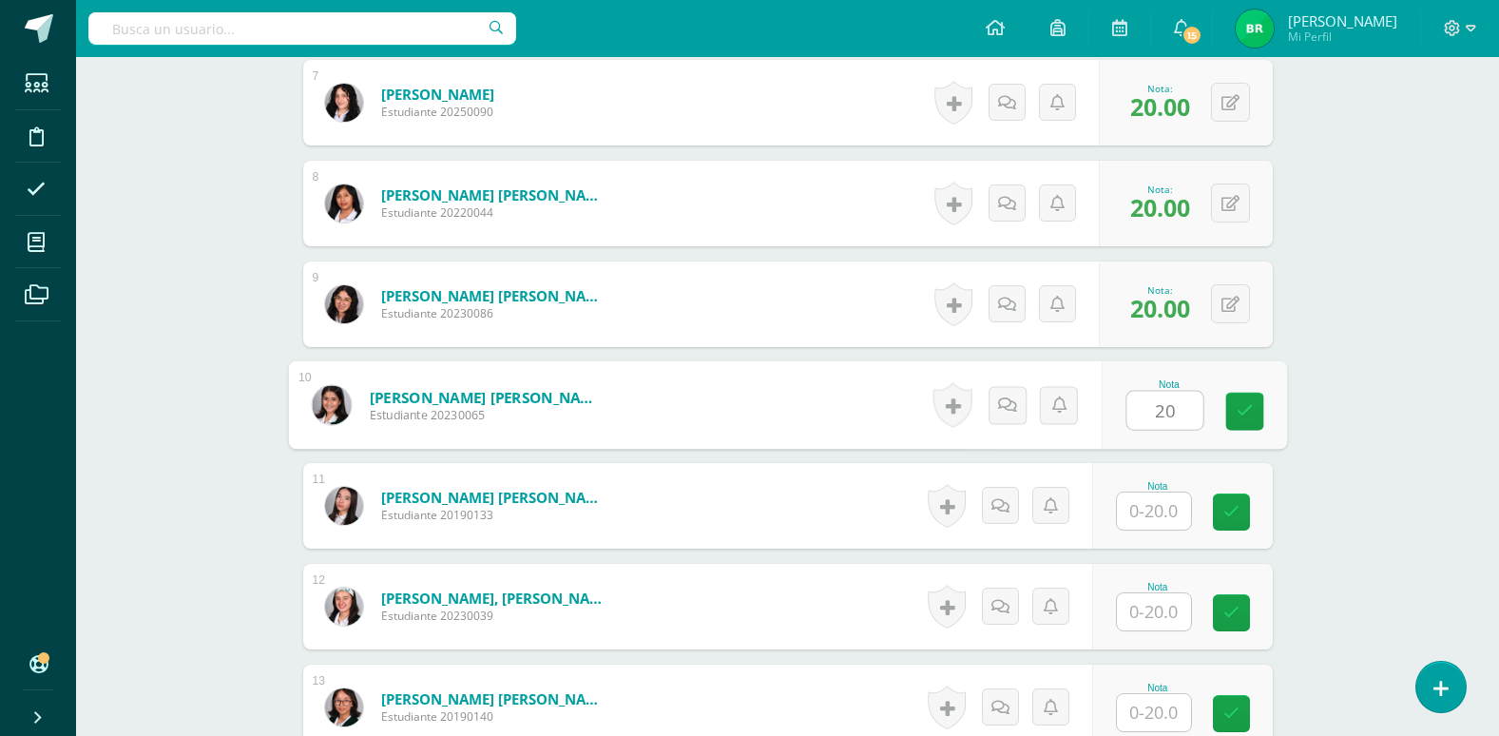
type input "20"
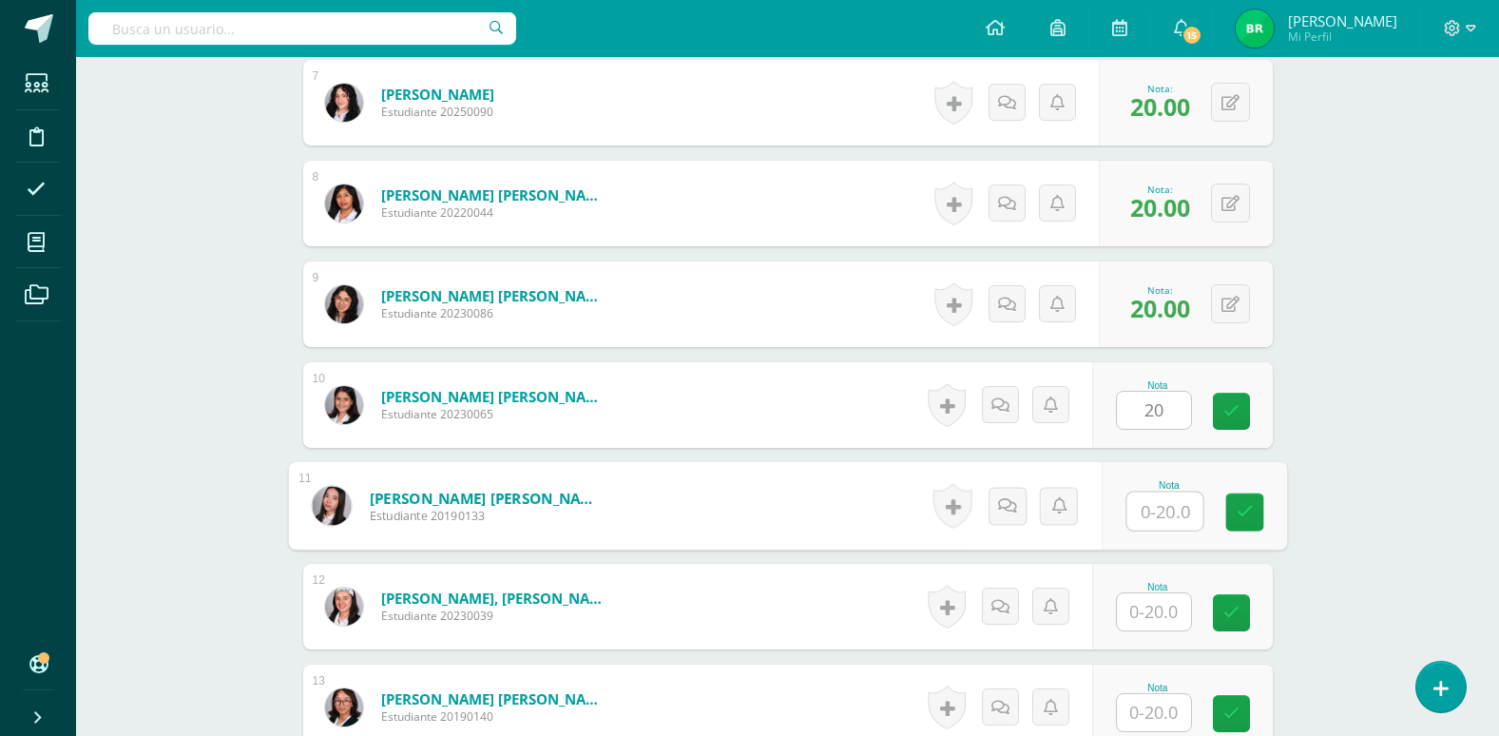
click at [1160, 508] on input "text" at bounding box center [1165, 511] width 76 height 38
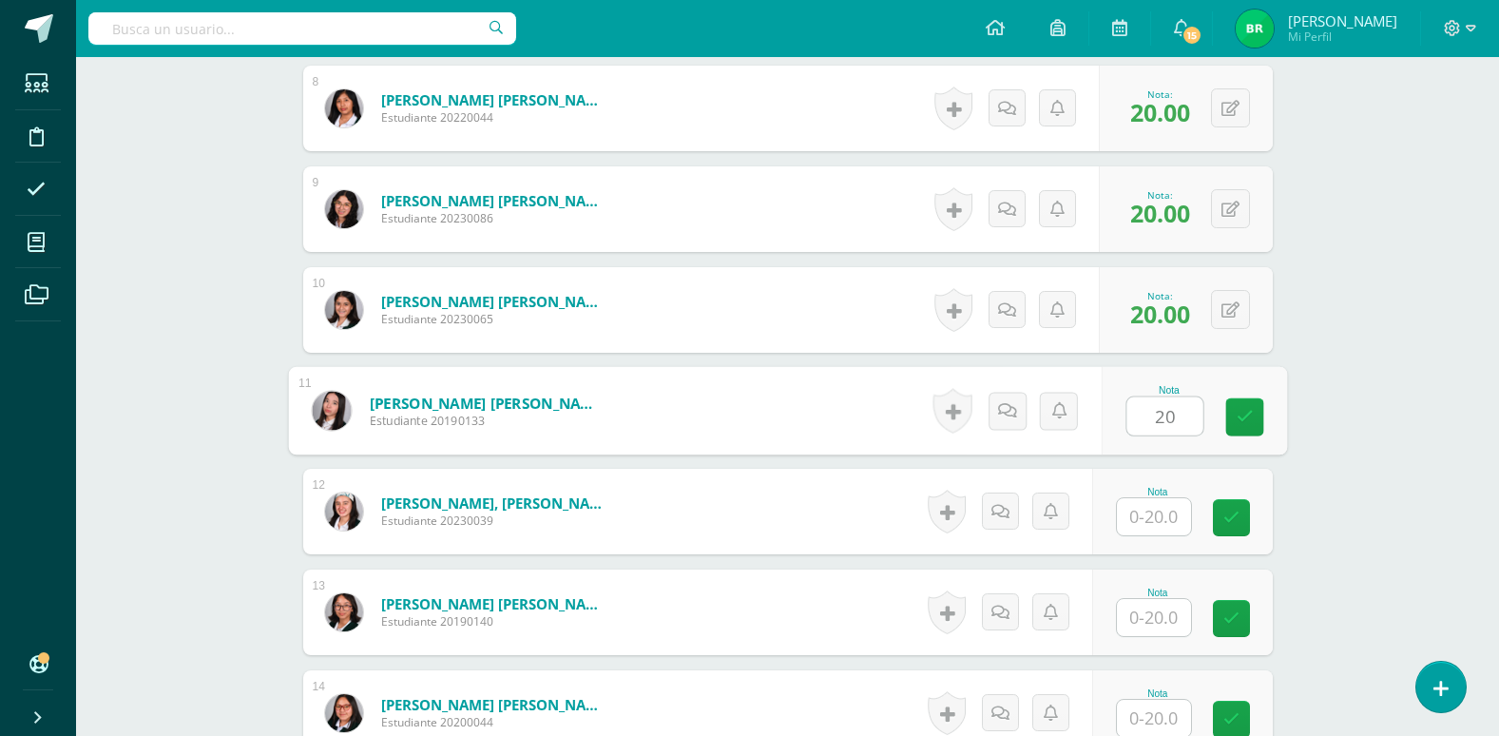
type input "20"
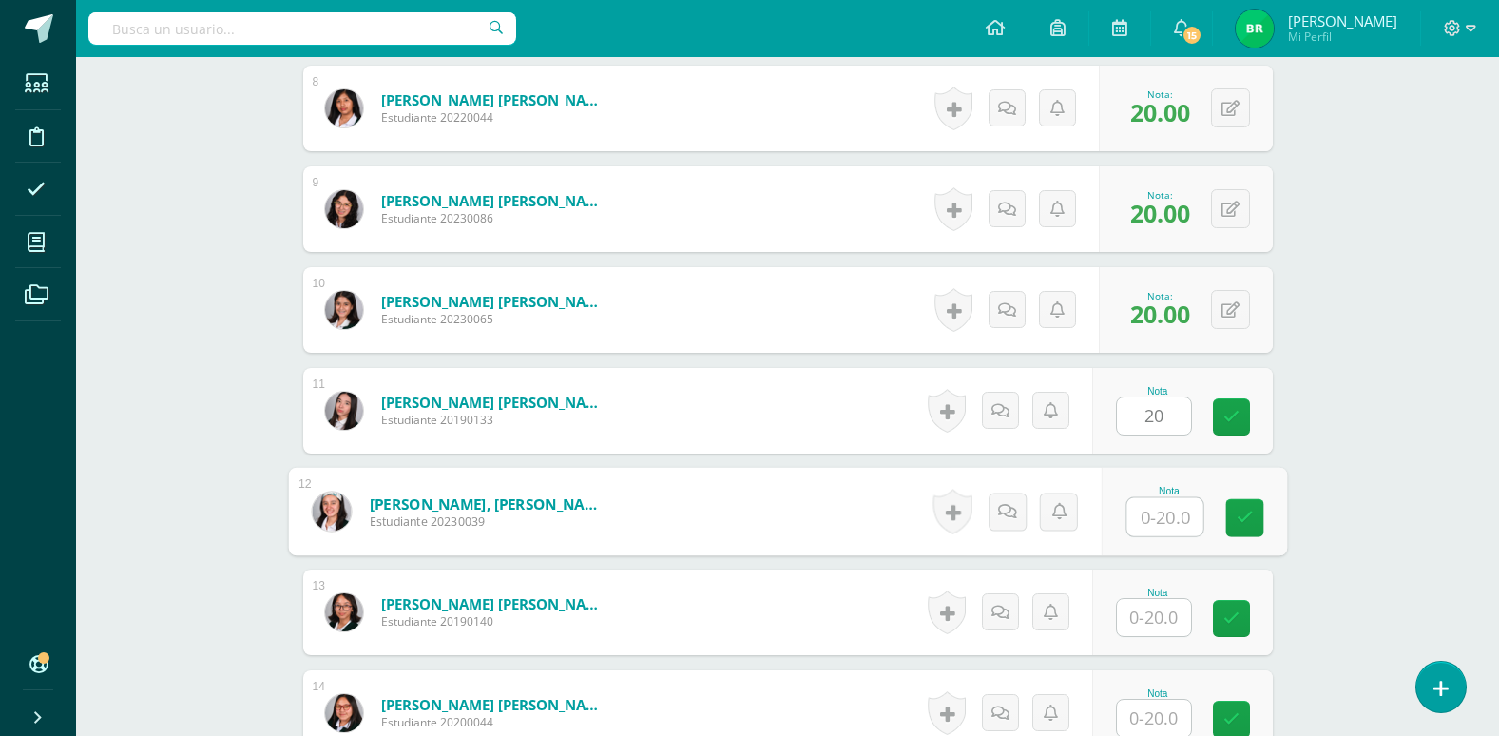
click at [1160, 508] on input "text" at bounding box center [1165, 517] width 76 height 38
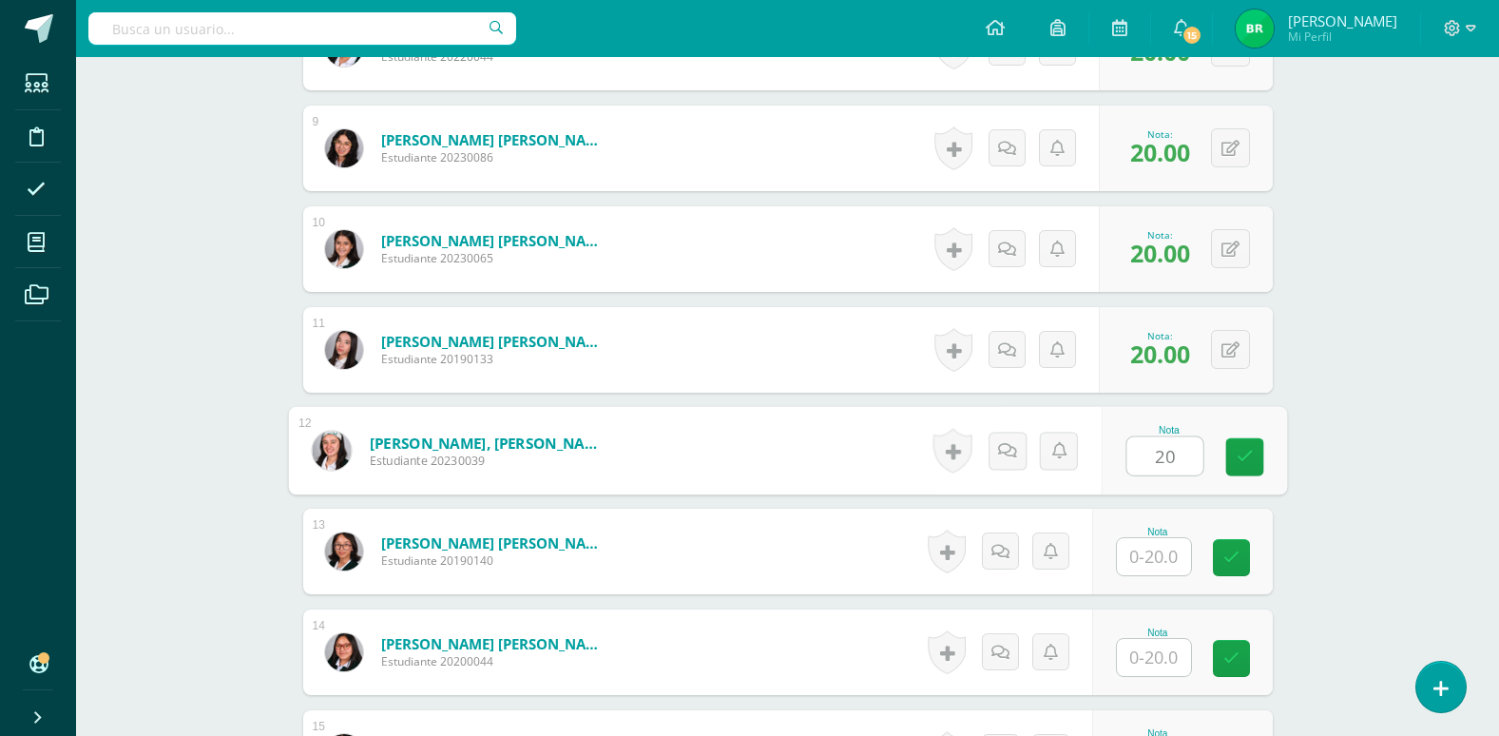
scroll to position [1396, 0]
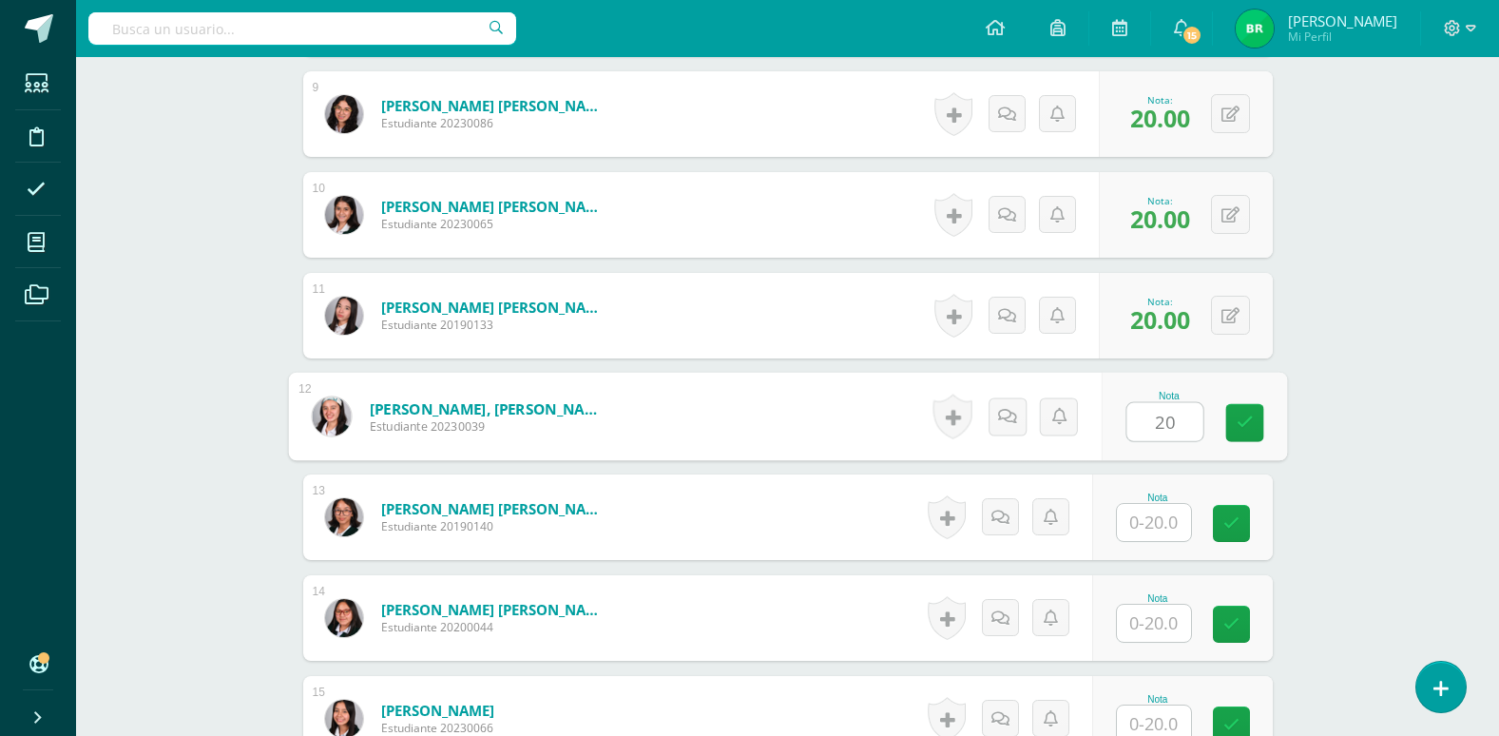
type input "20"
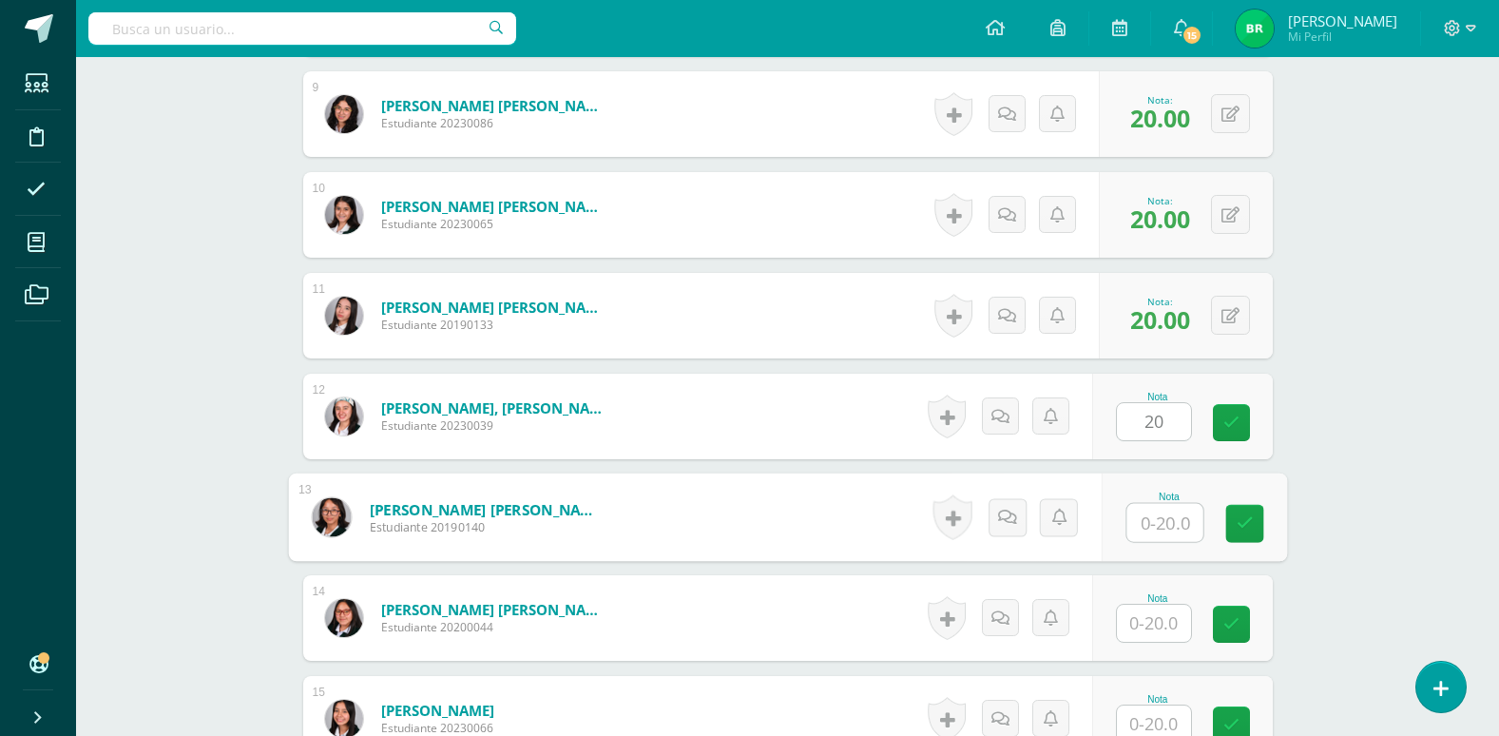
click at [1162, 520] on input "text" at bounding box center [1165, 523] width 76 height 38
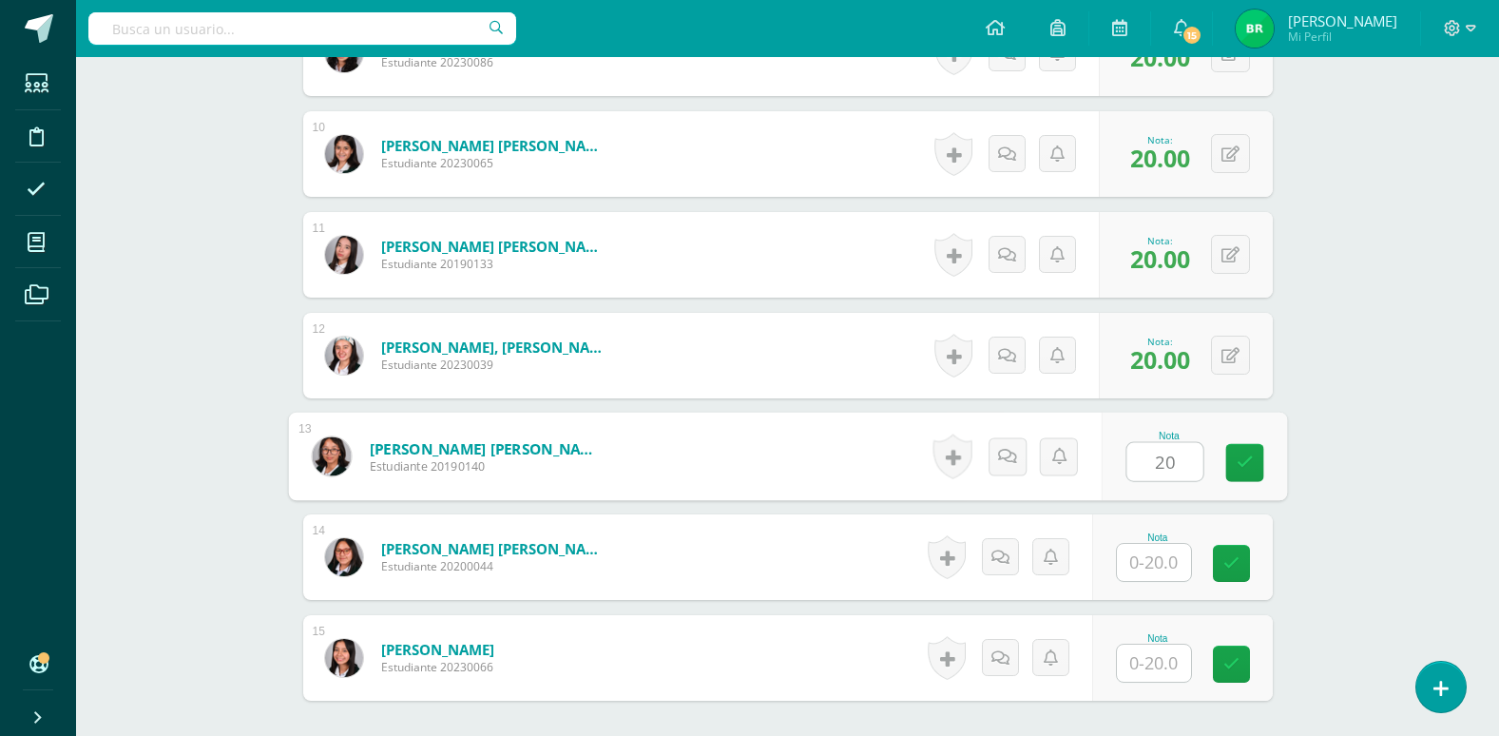
scroll to position [1491, 0]
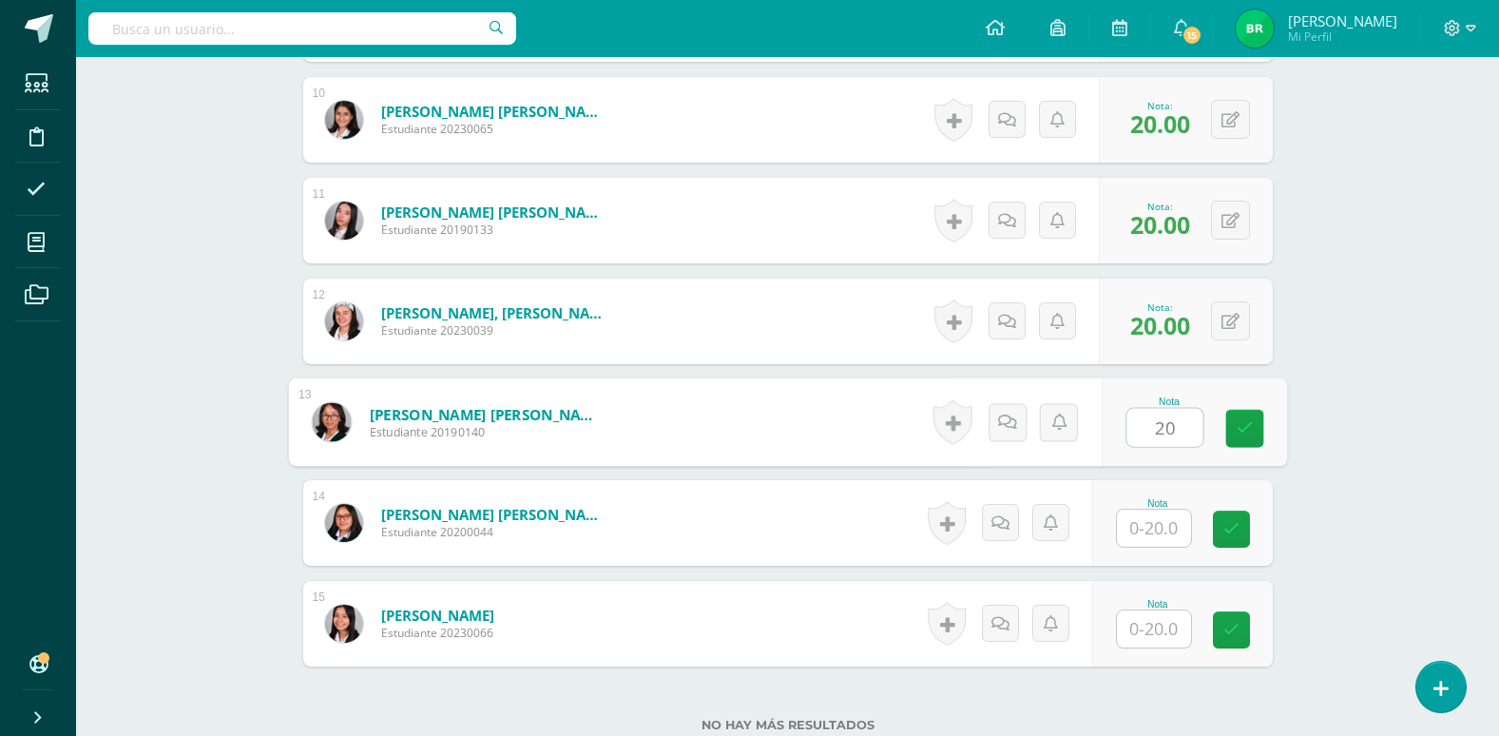
type input "20"
click at [1160, 526] on input "text" at bounding box center [1154, 528] width 74 height 37
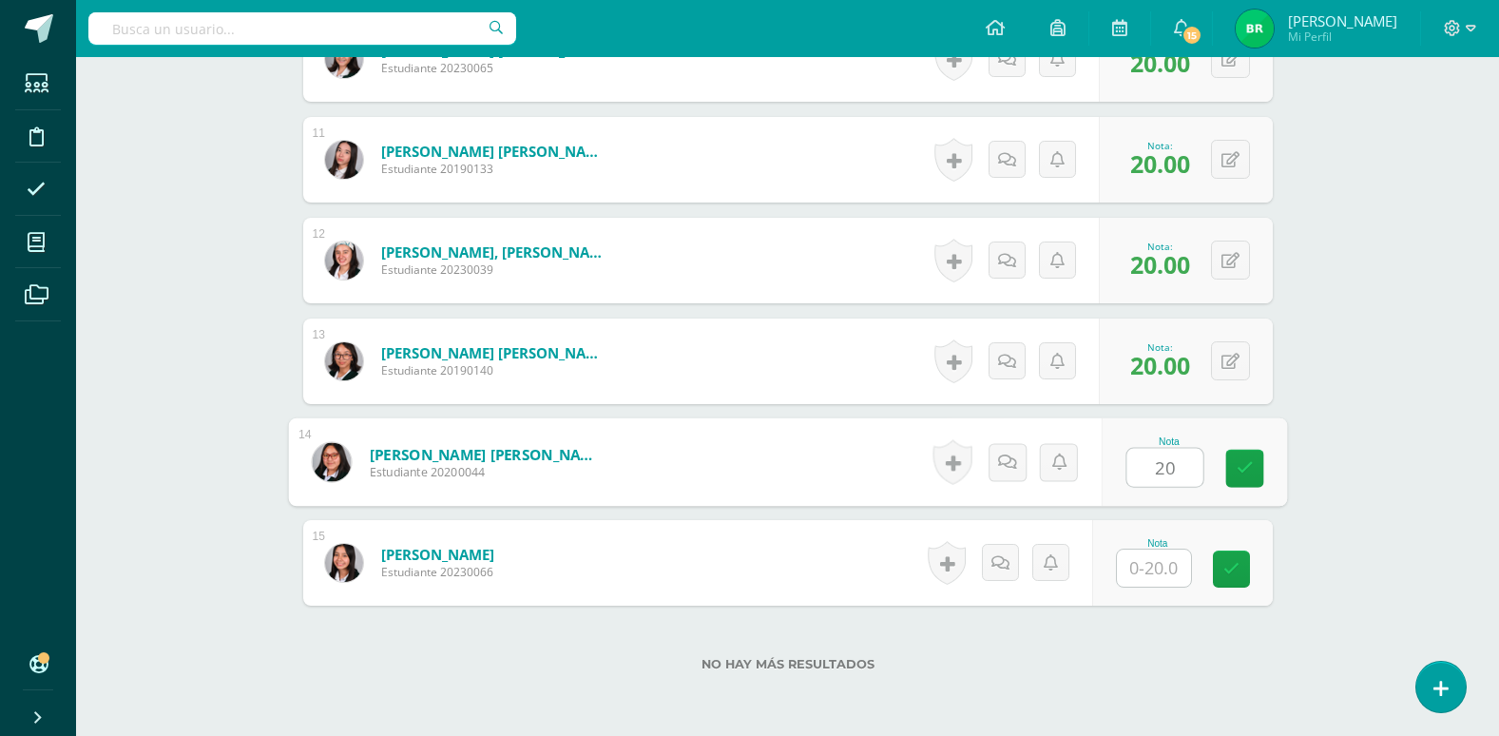
scroll to position [1586, 0]
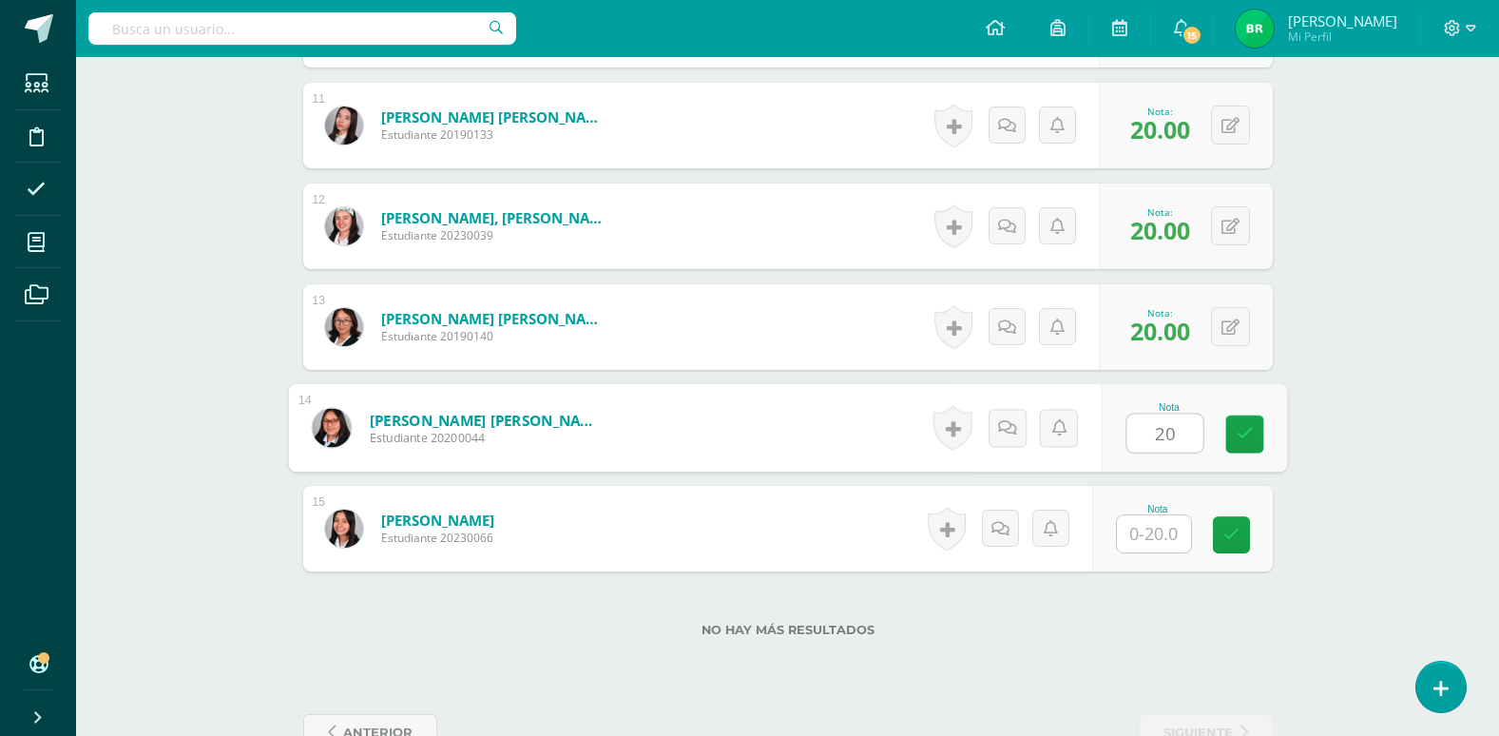
type input "20"
click at [1158, 528] on input "text" at bounding box center [1154, 533] width 74 height 37
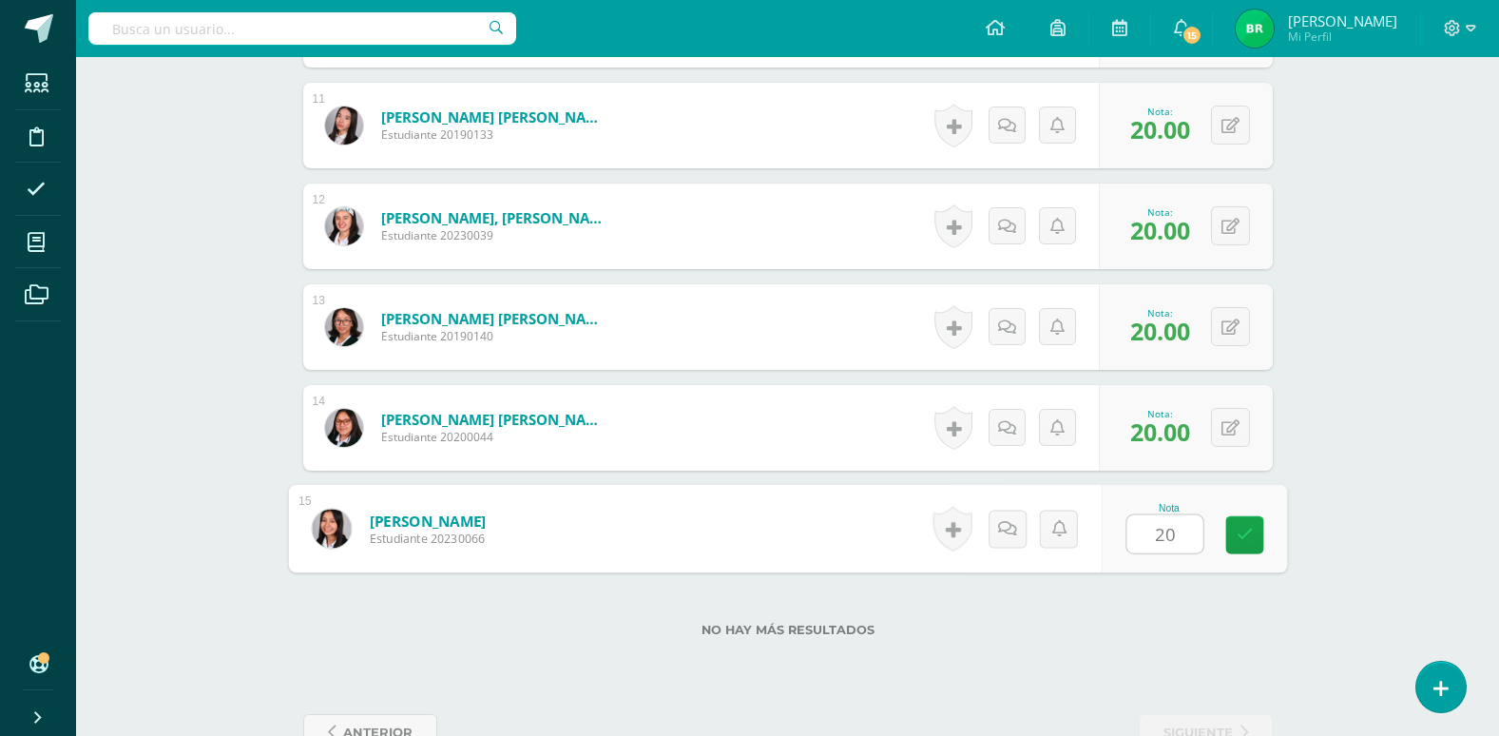
type input "20"
click at [1171, 608] on div "No hay más resultados" at bounding box center [788, 615] width 970 height 88
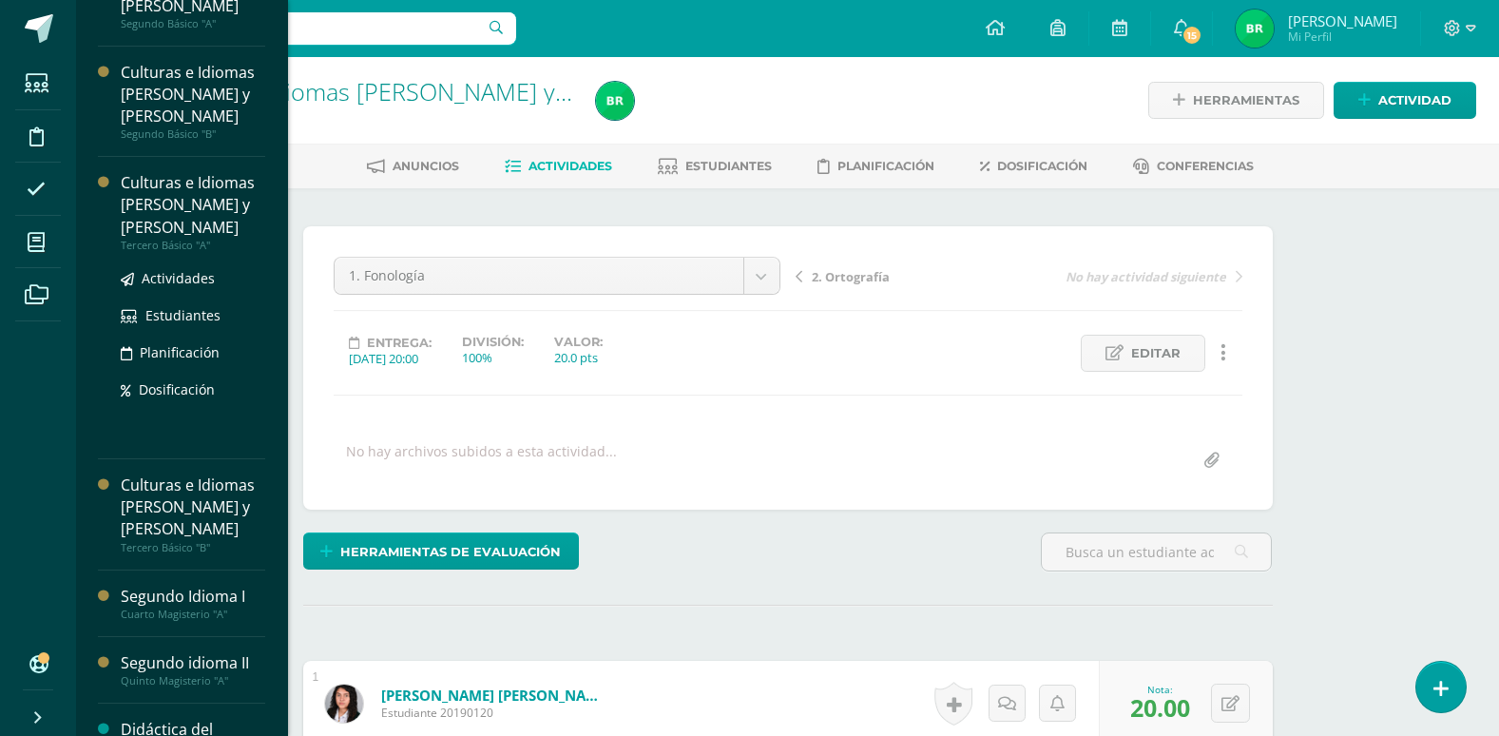
scroll to position [341, 0]
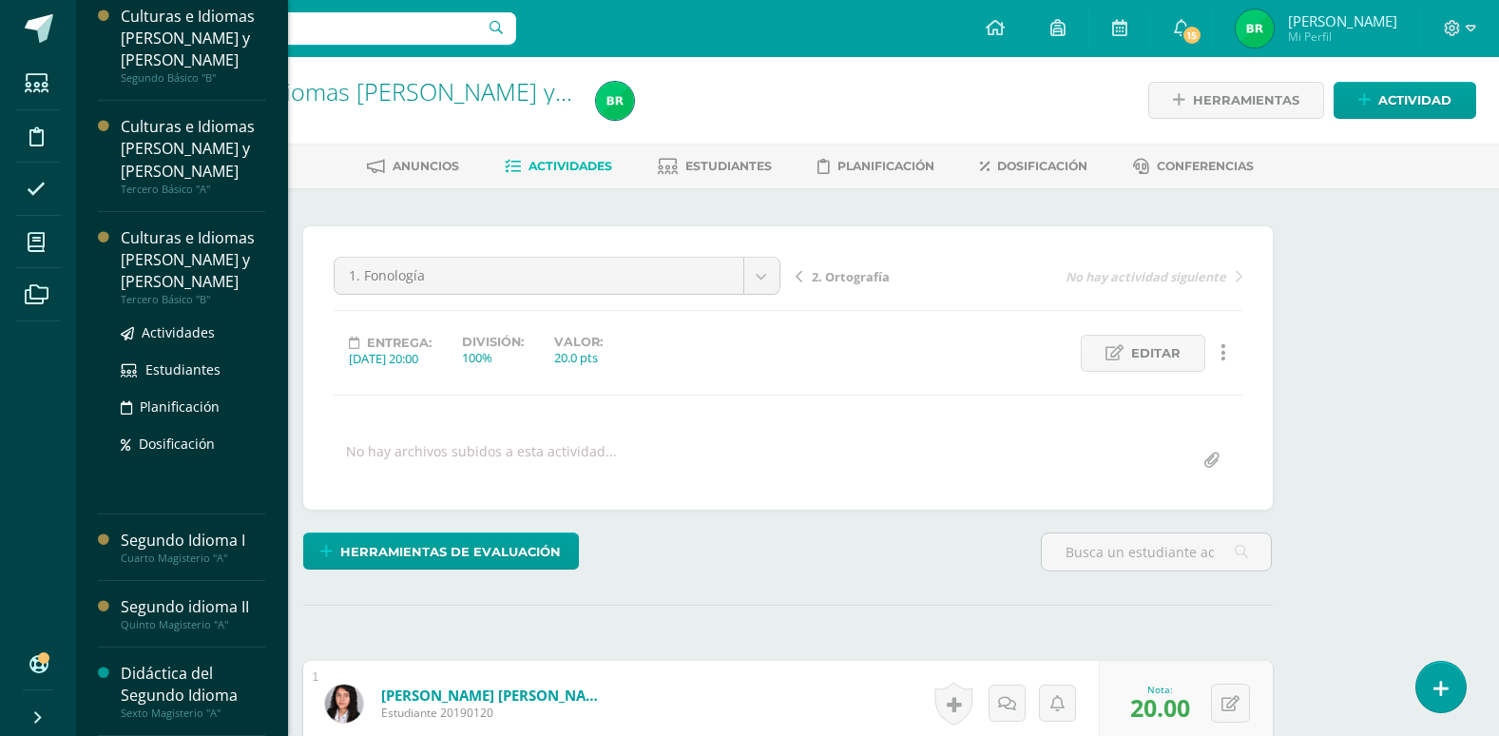
click at [189, 251] on div "Culturas e Idiomas [PERSON_NAME] y [PERSON_NAME]" at bounding box center [193, 260] width 145 height 66
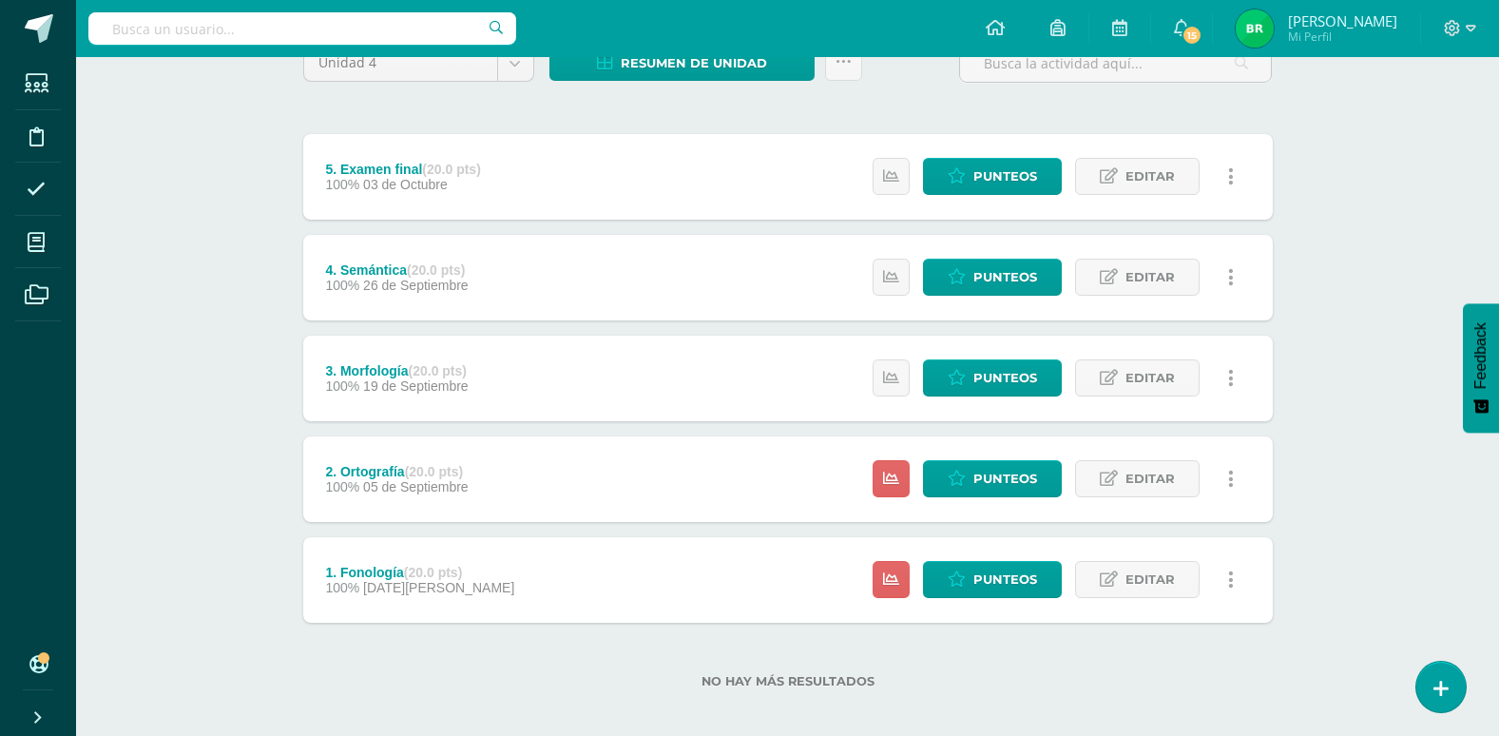
scroll to position [196, 0]
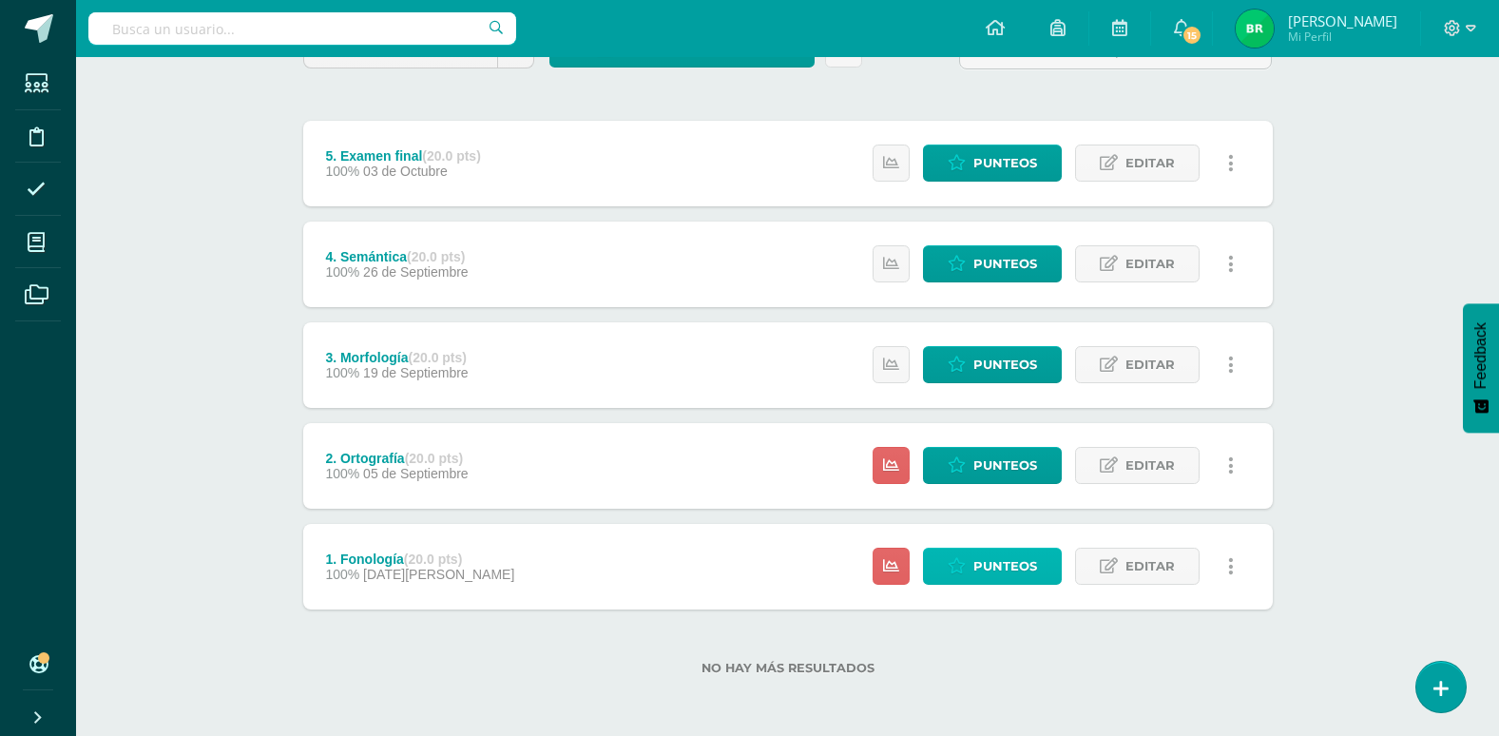
click at [978, 557] on span "Punteos" at bounding box center [1005, 566] width 64 height 35
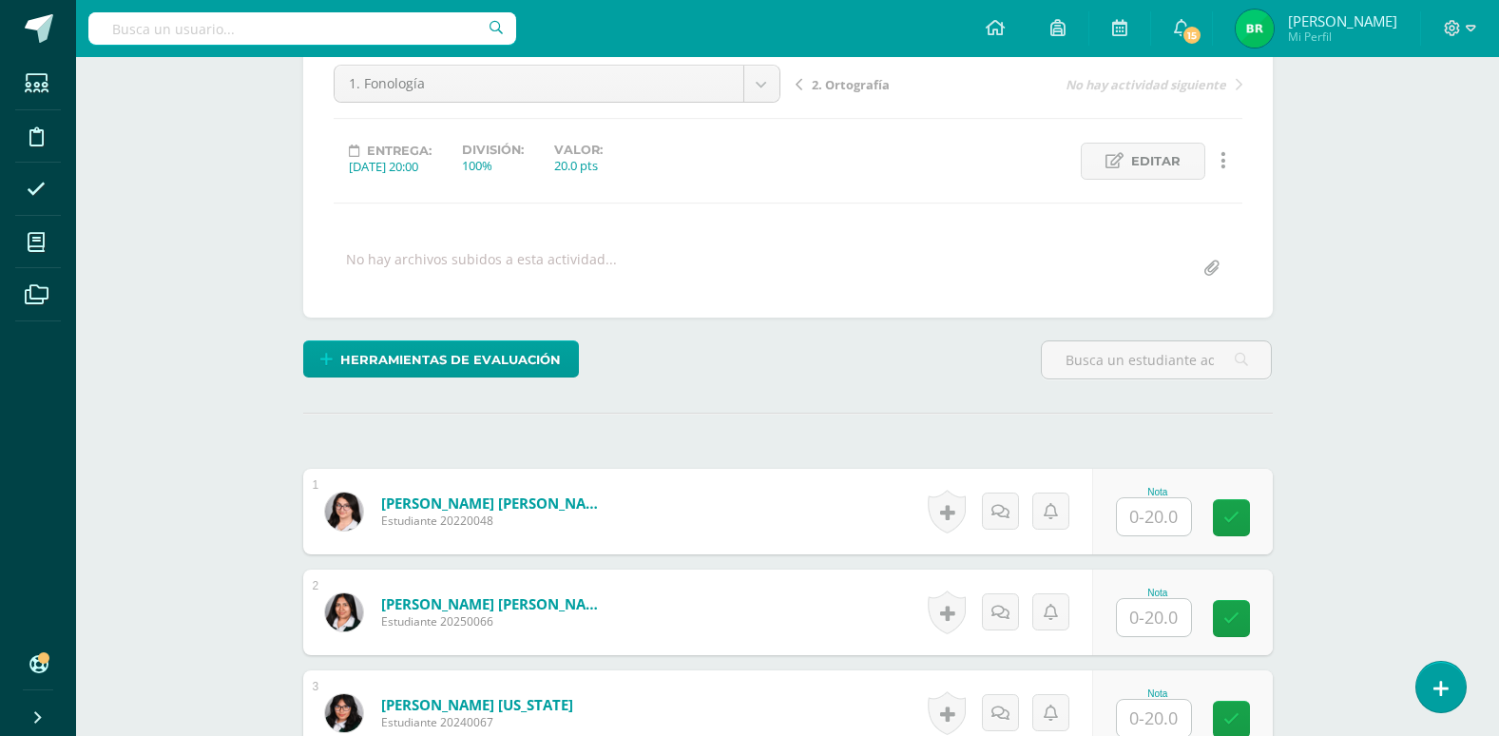
scroll to position [287, 0]
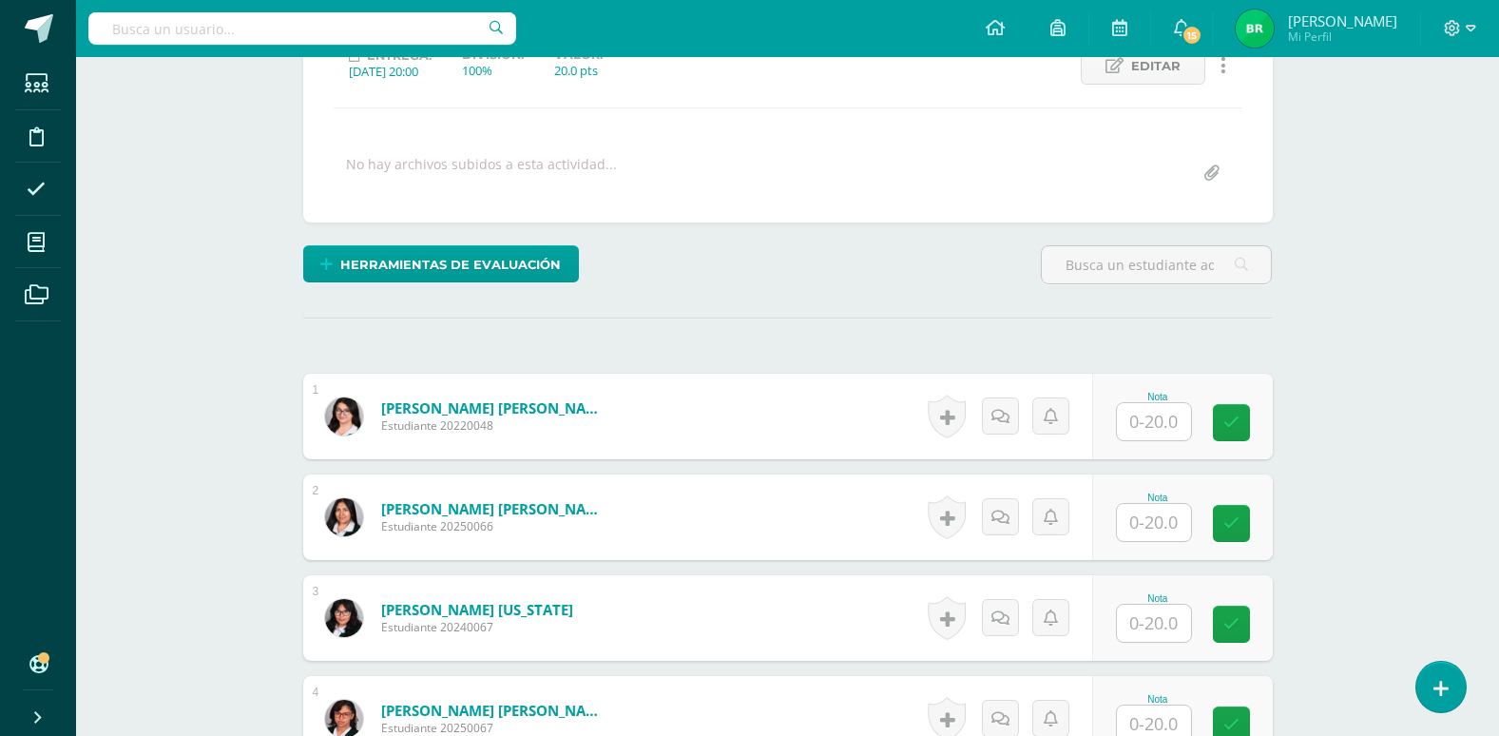
click at [1151, 430] on input "text" at bounding box center [1154, 421] width 74 height 37
type input "20"
click at [1163, 509] on input "text" at bounding box center [1154, 522] width 74 height 37
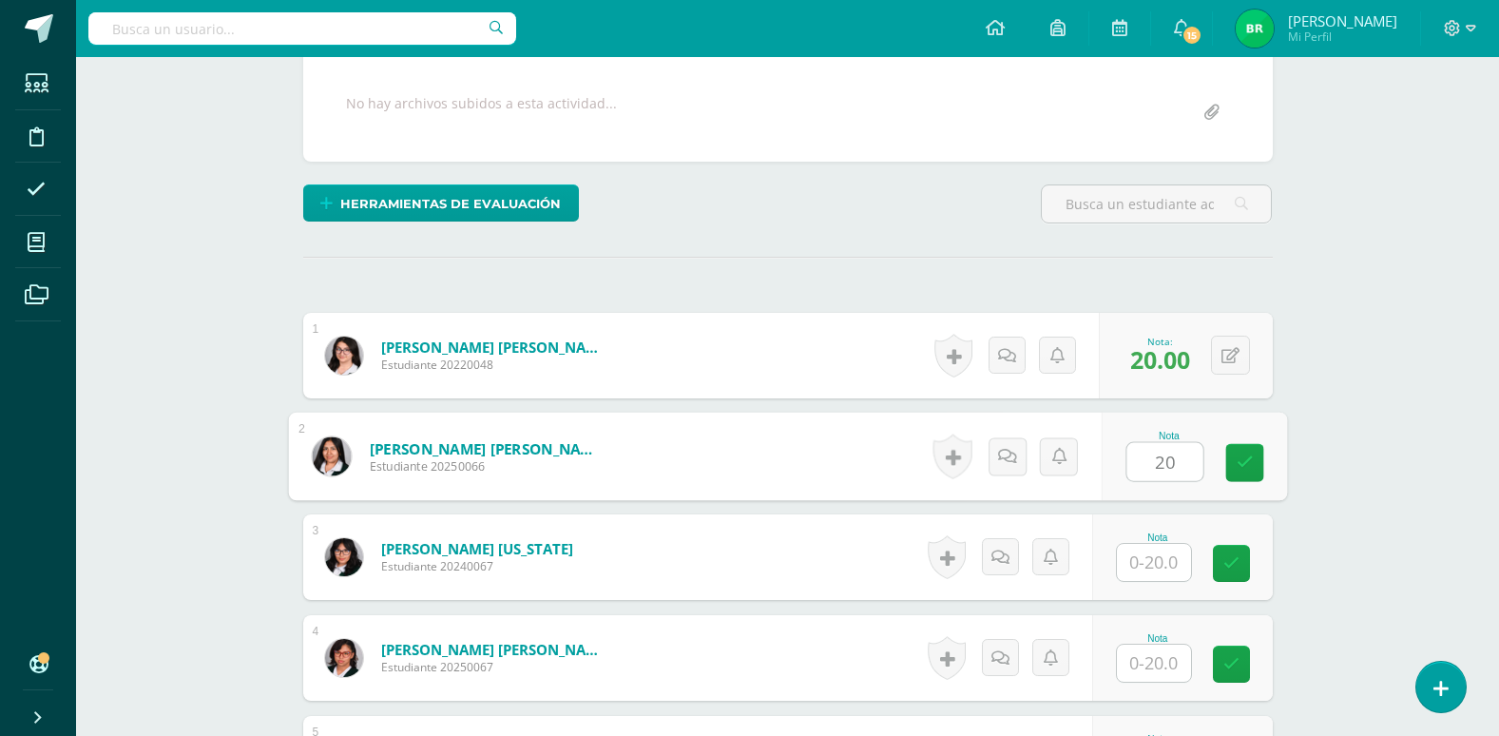
scroll to position [382, 0]
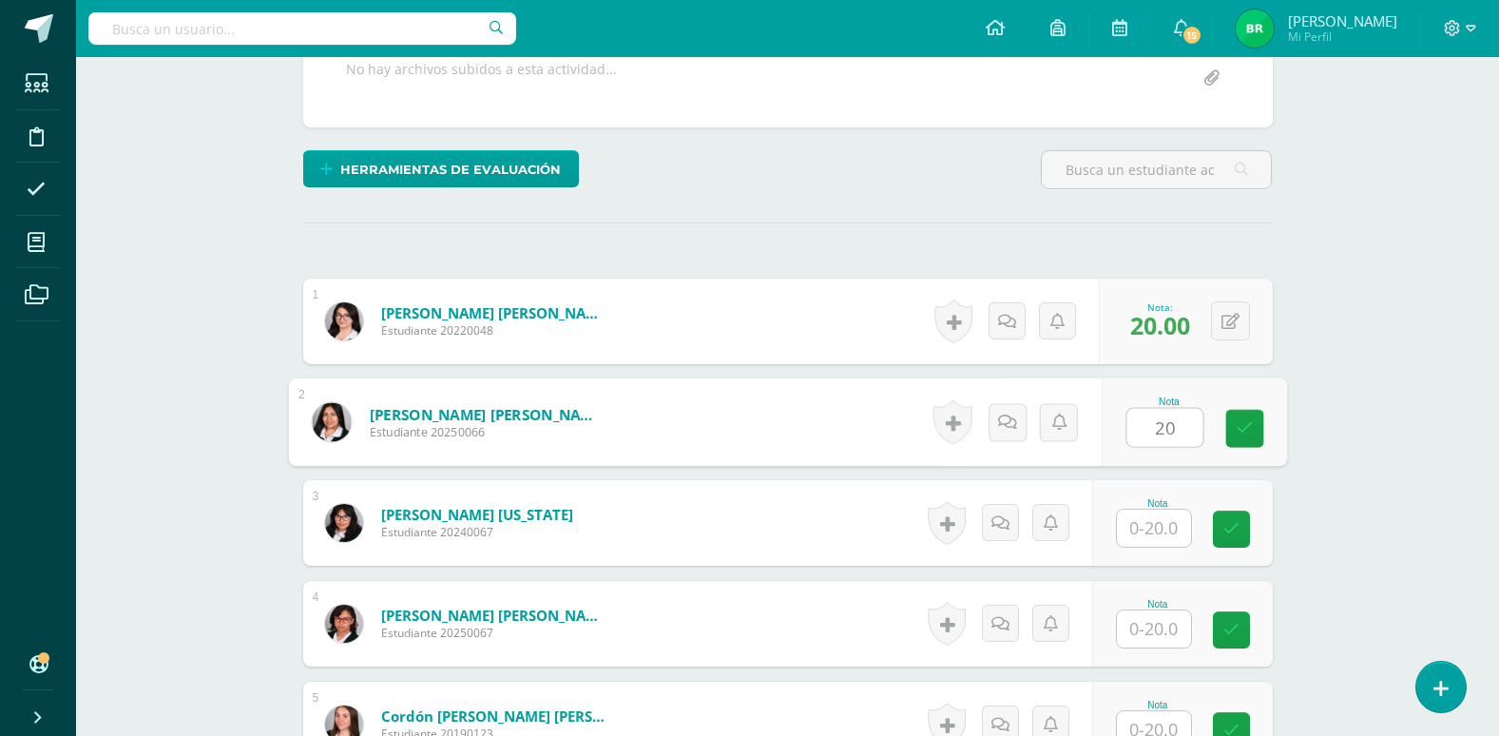
type input "20"
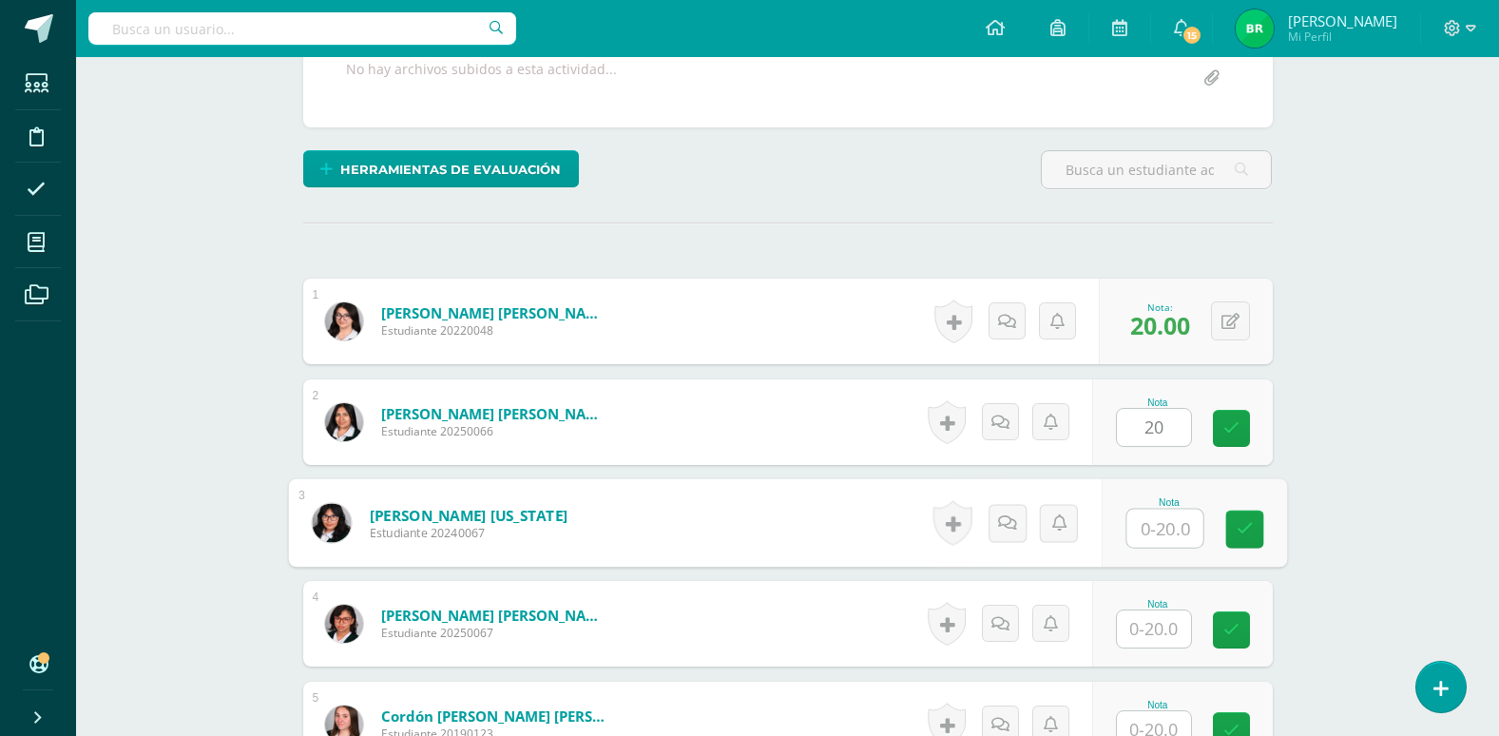
click at [1164, 530] on input "text" at bounding box center [1165, 529] width 76 height 38
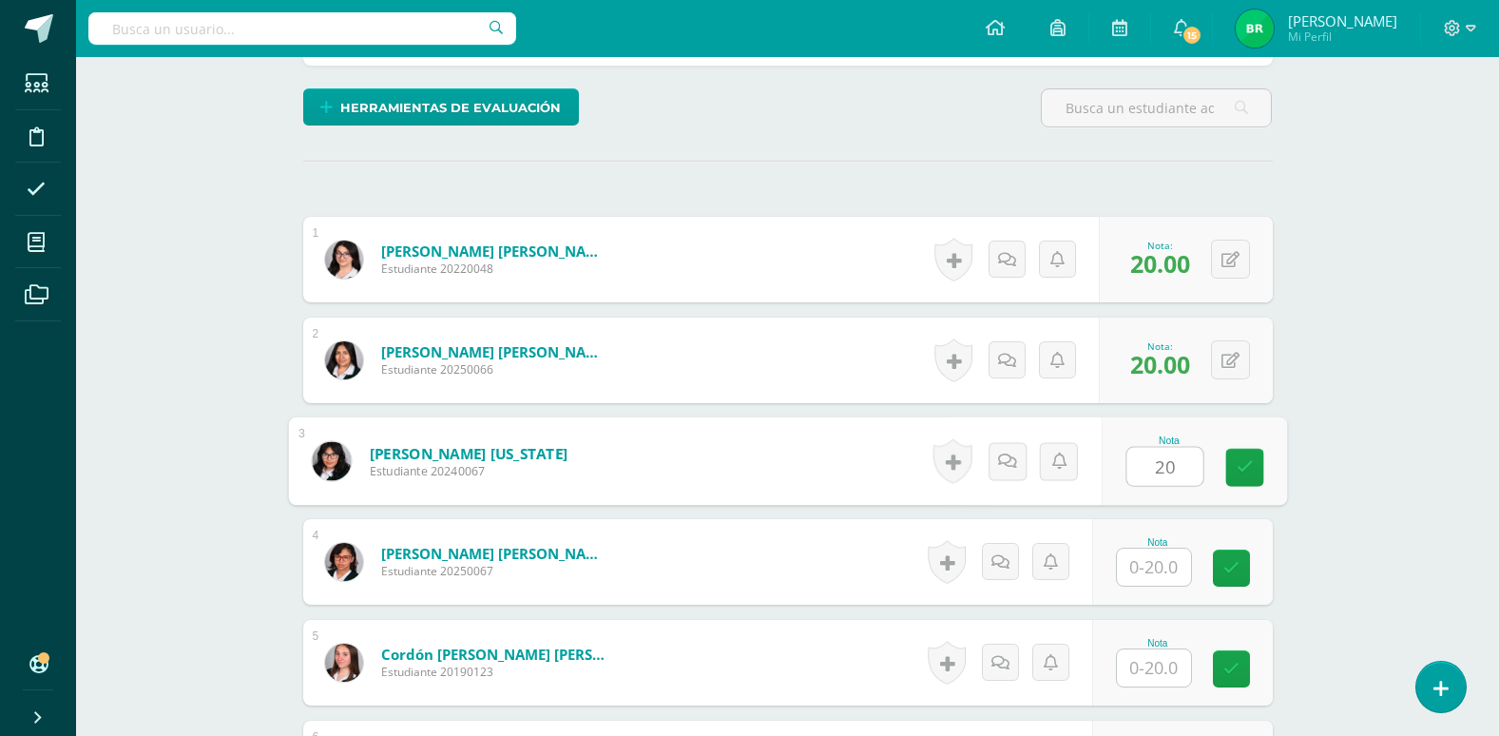
scroll to position [477, 0]
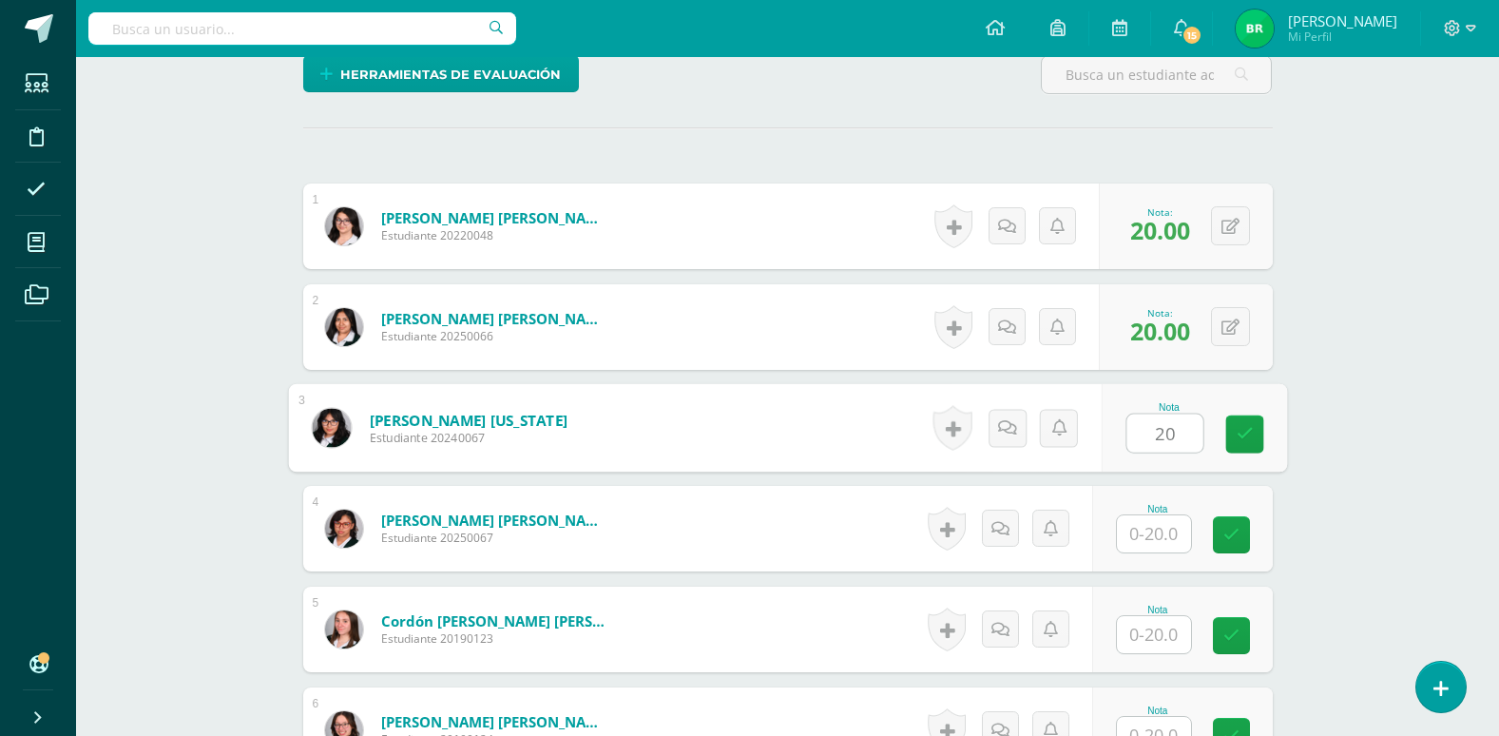
type input "20"
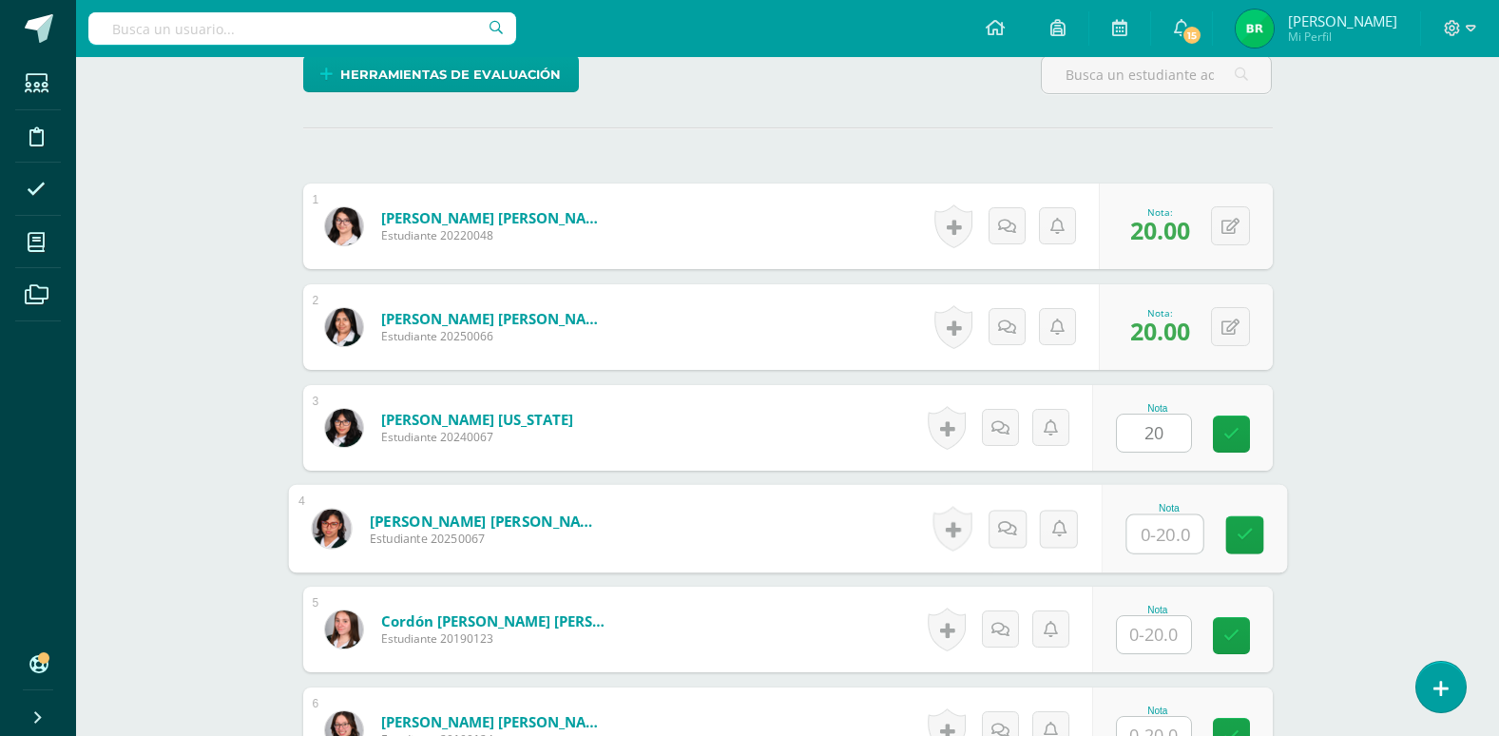
click at [1164, 530] on input "text" at bounding box center [1165, 534] width 76 height 38
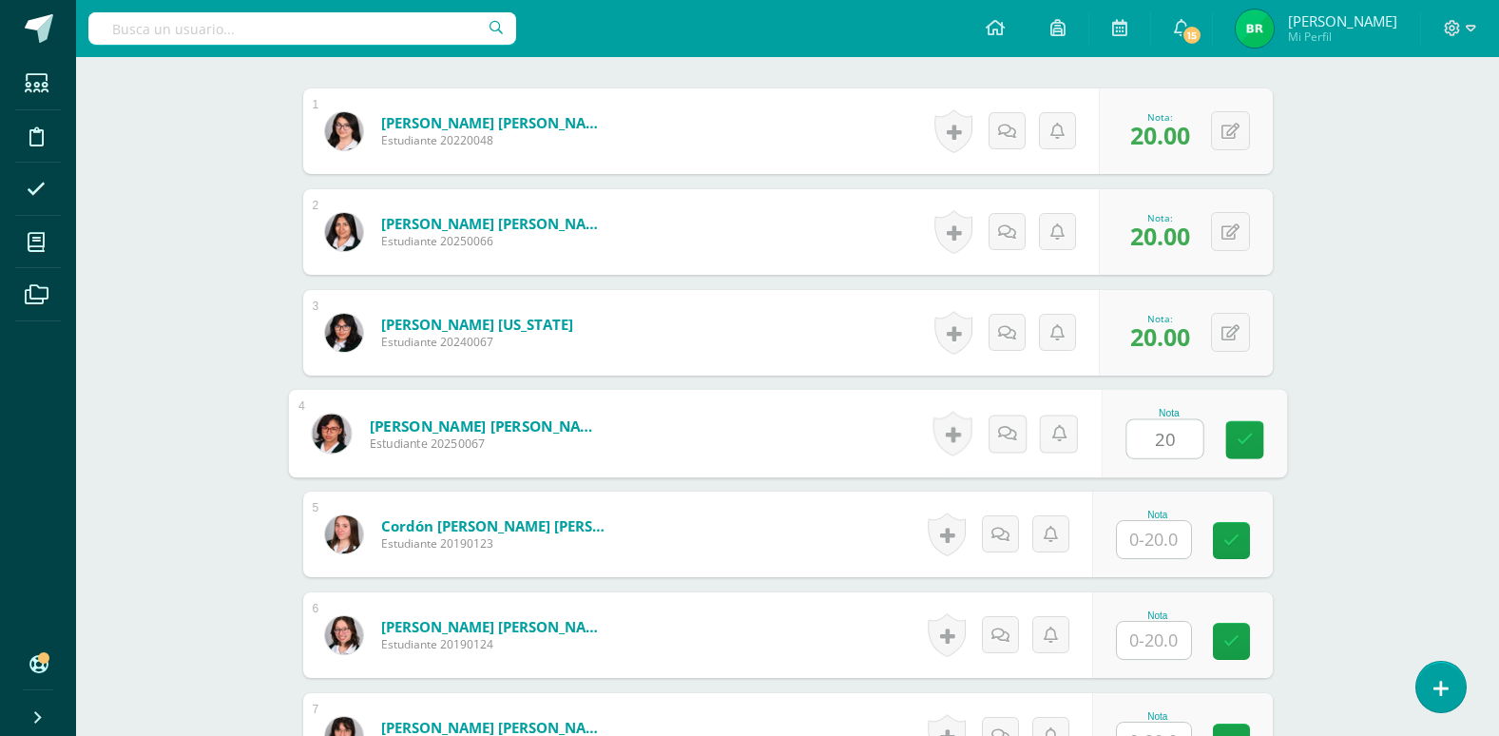
type input "20"
click at [1152, 545] on input "text" at bounding box center [1154, 539] width 74 height 37
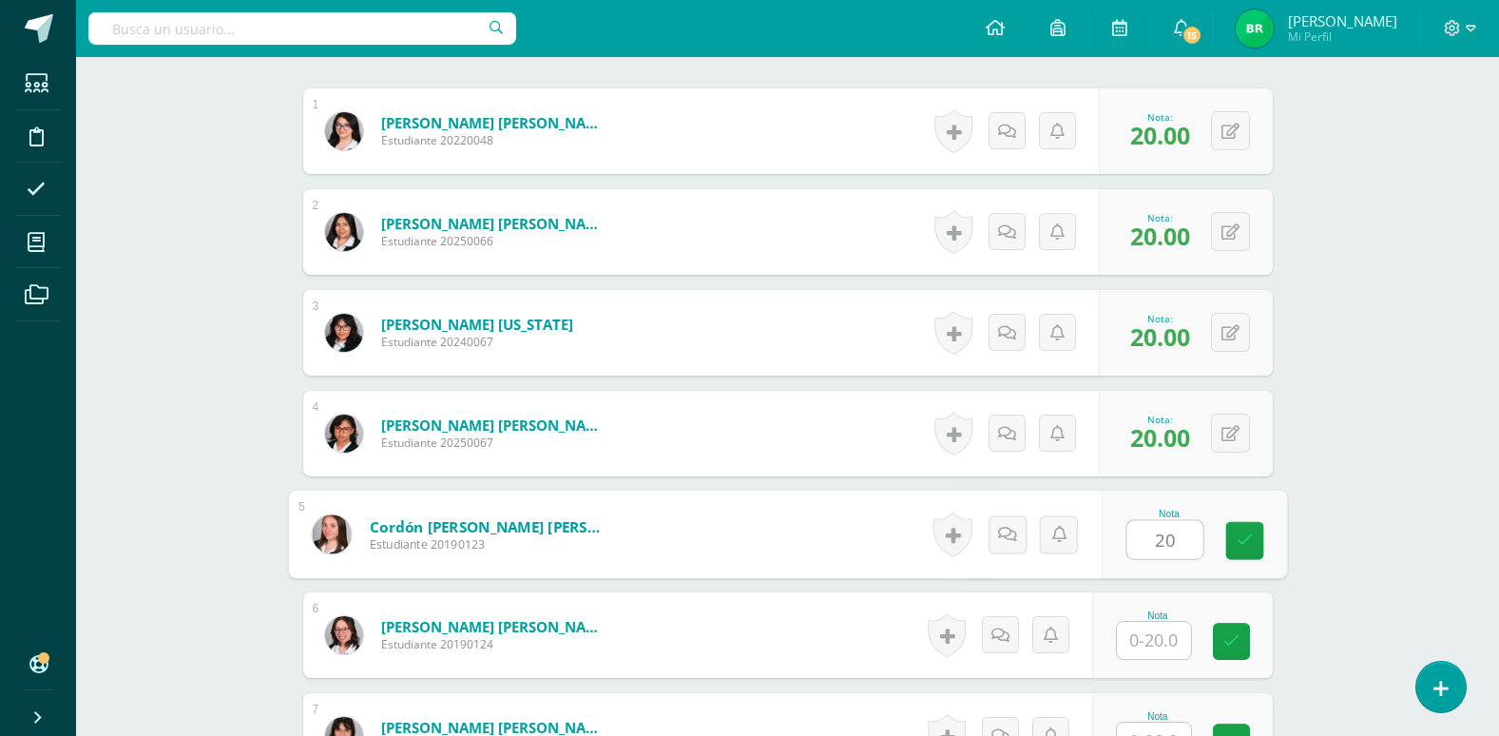
scroll to position [667, 0]
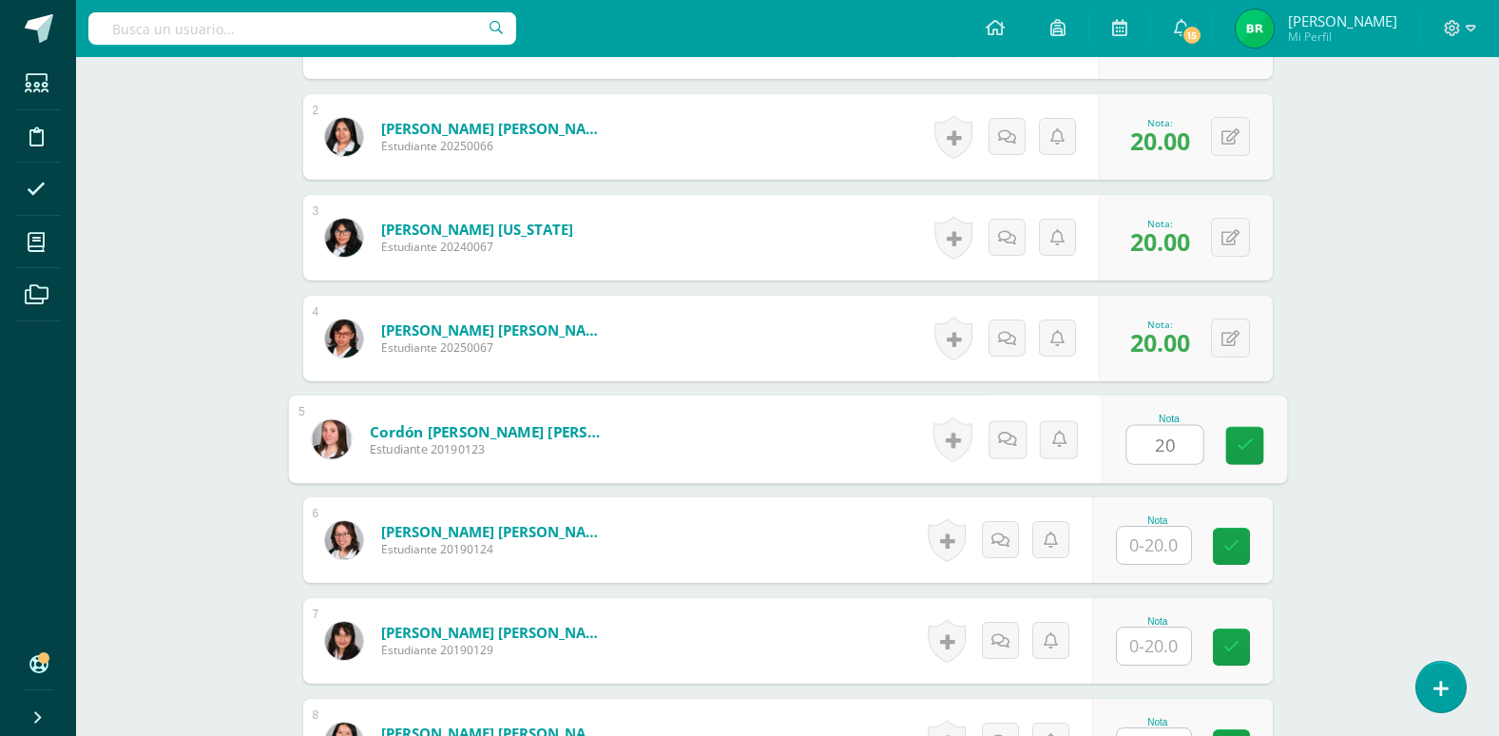
type input "20"
click at [1151, 554] on input "text" at bounding box center [1154, 545] width 74 height 37
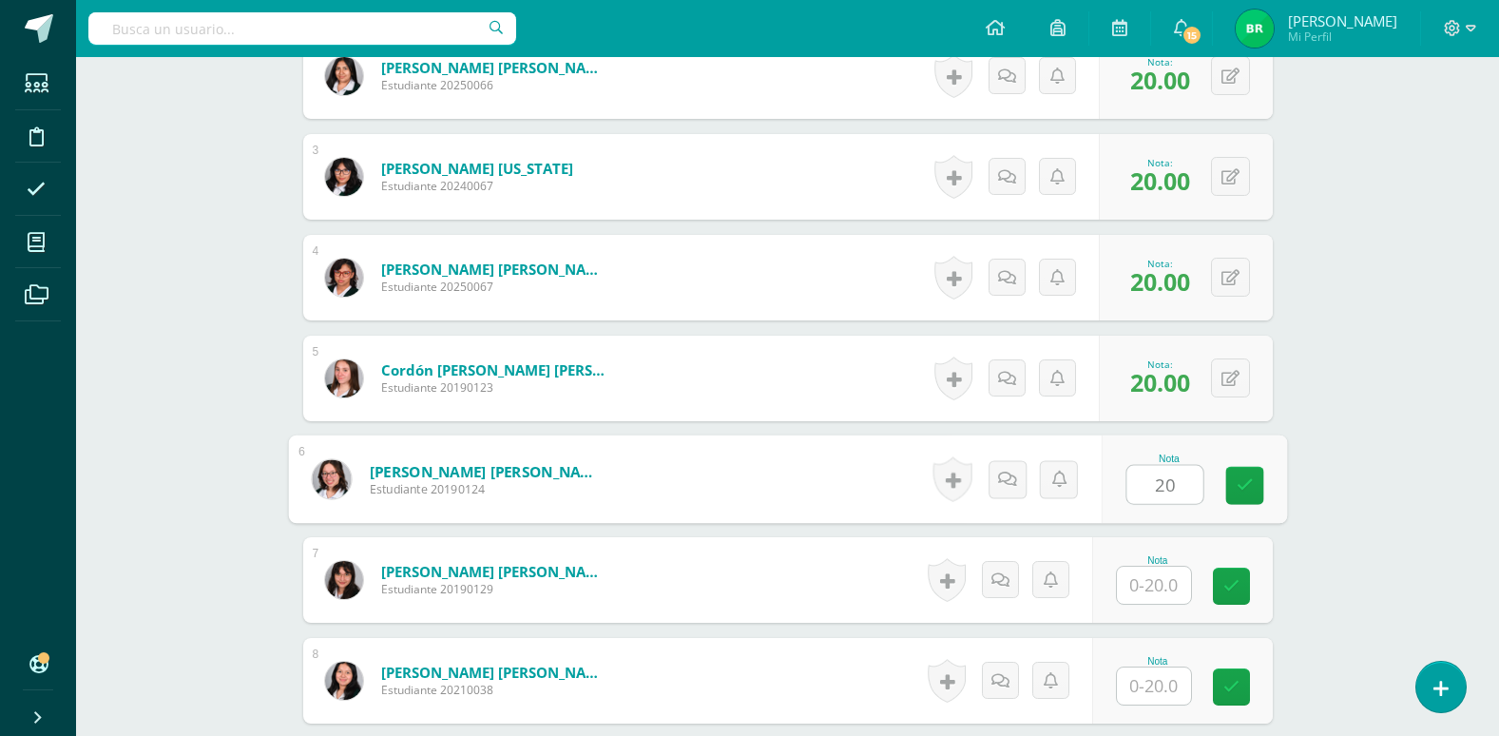
scroll to position [762, 0]
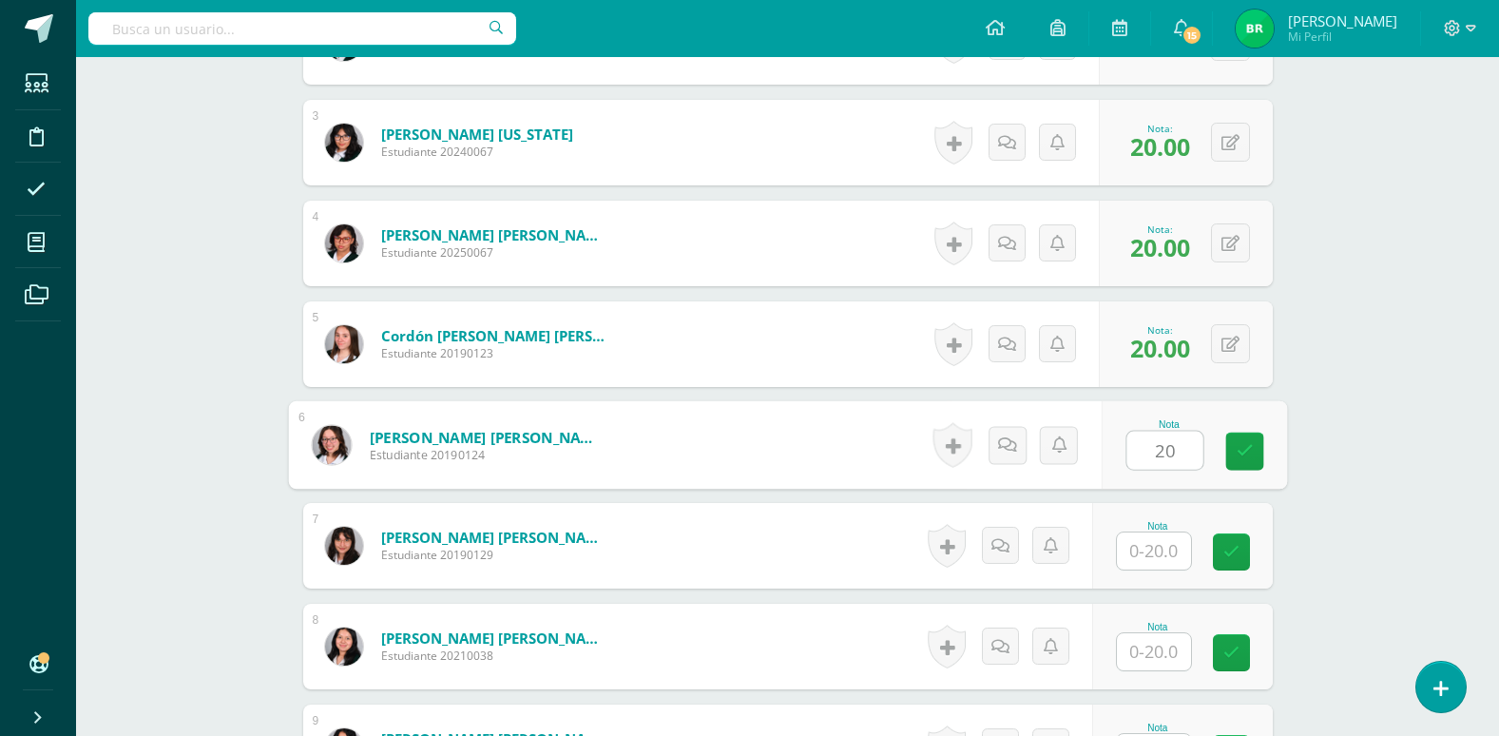
type input "20"
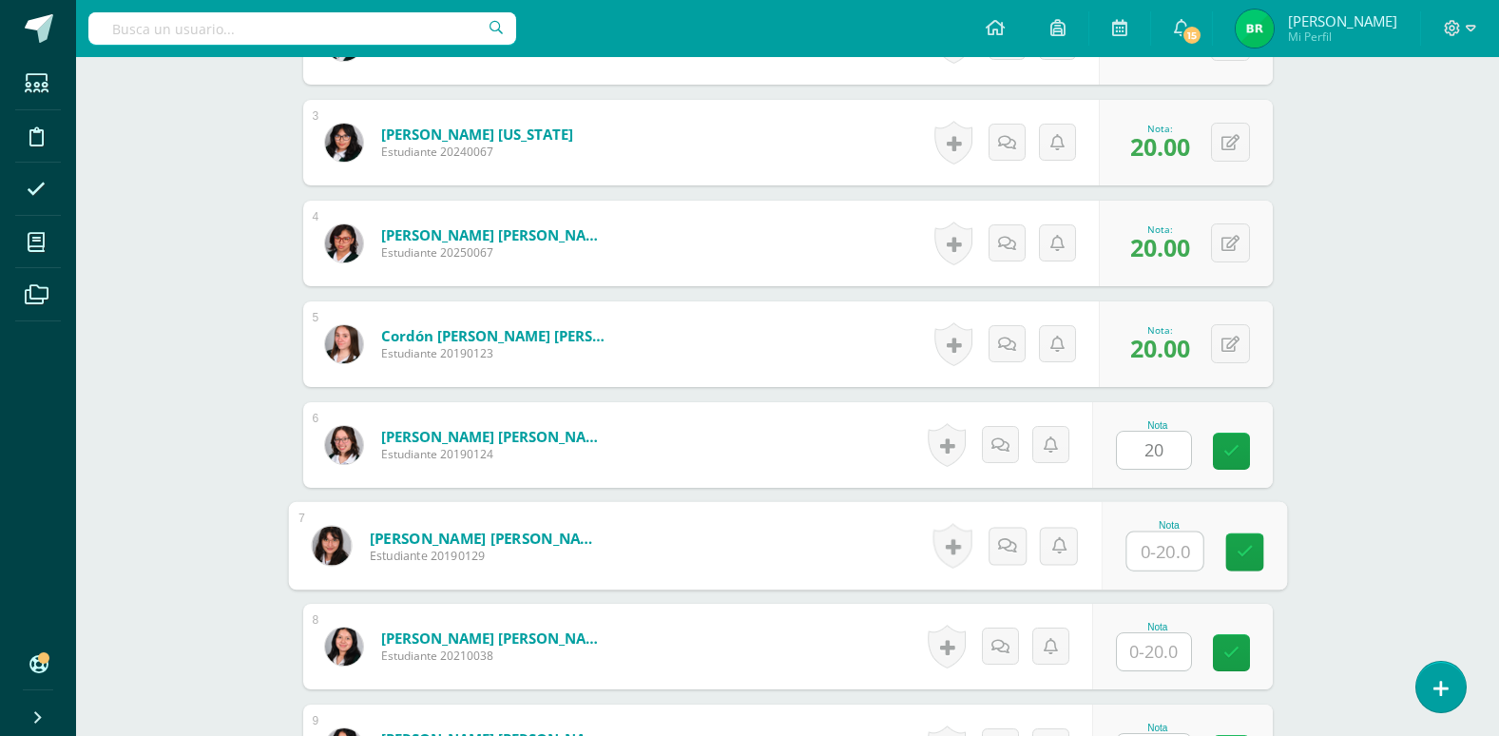
click at [1161, 553] on input "text" at bounding box center [1165, 551] width 76 height 38
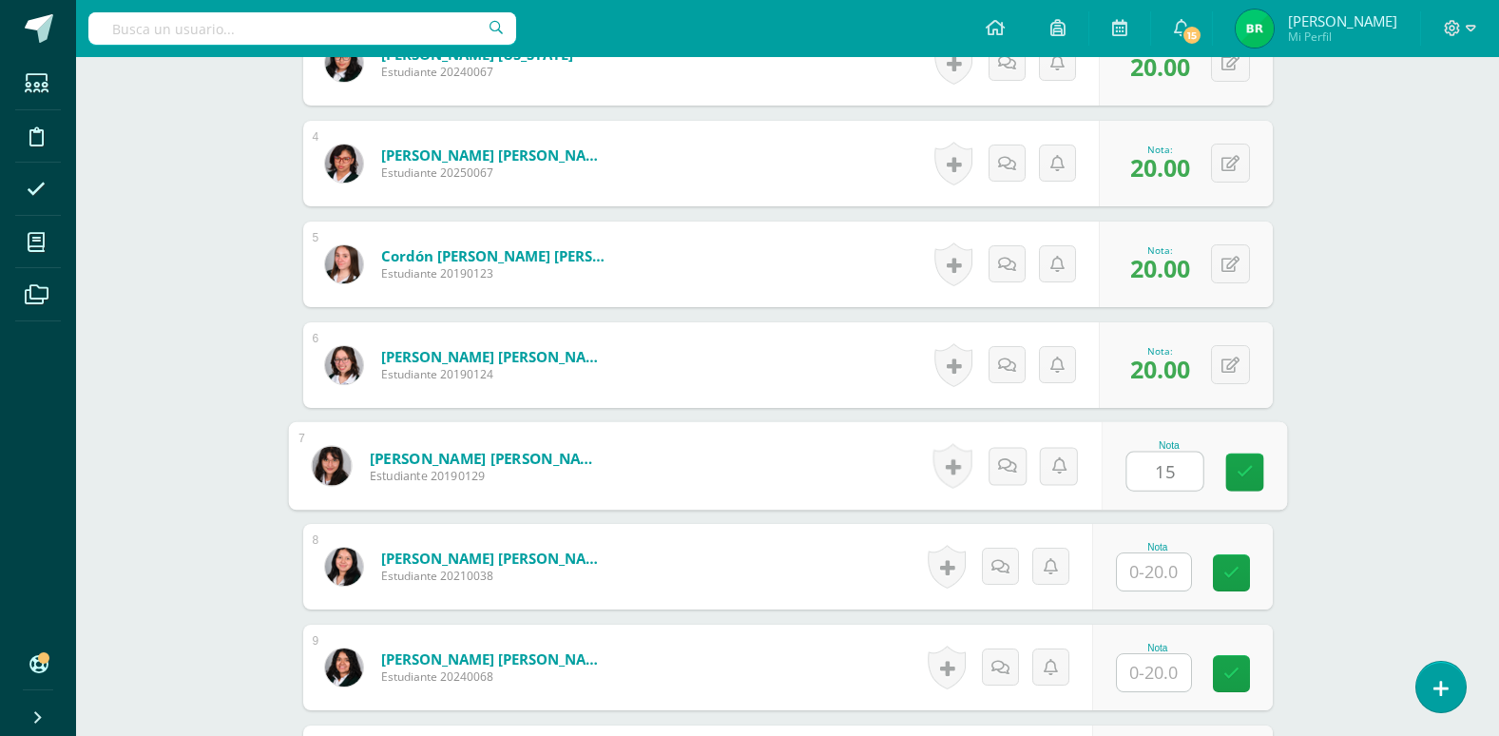
scroll to position [953, 0]
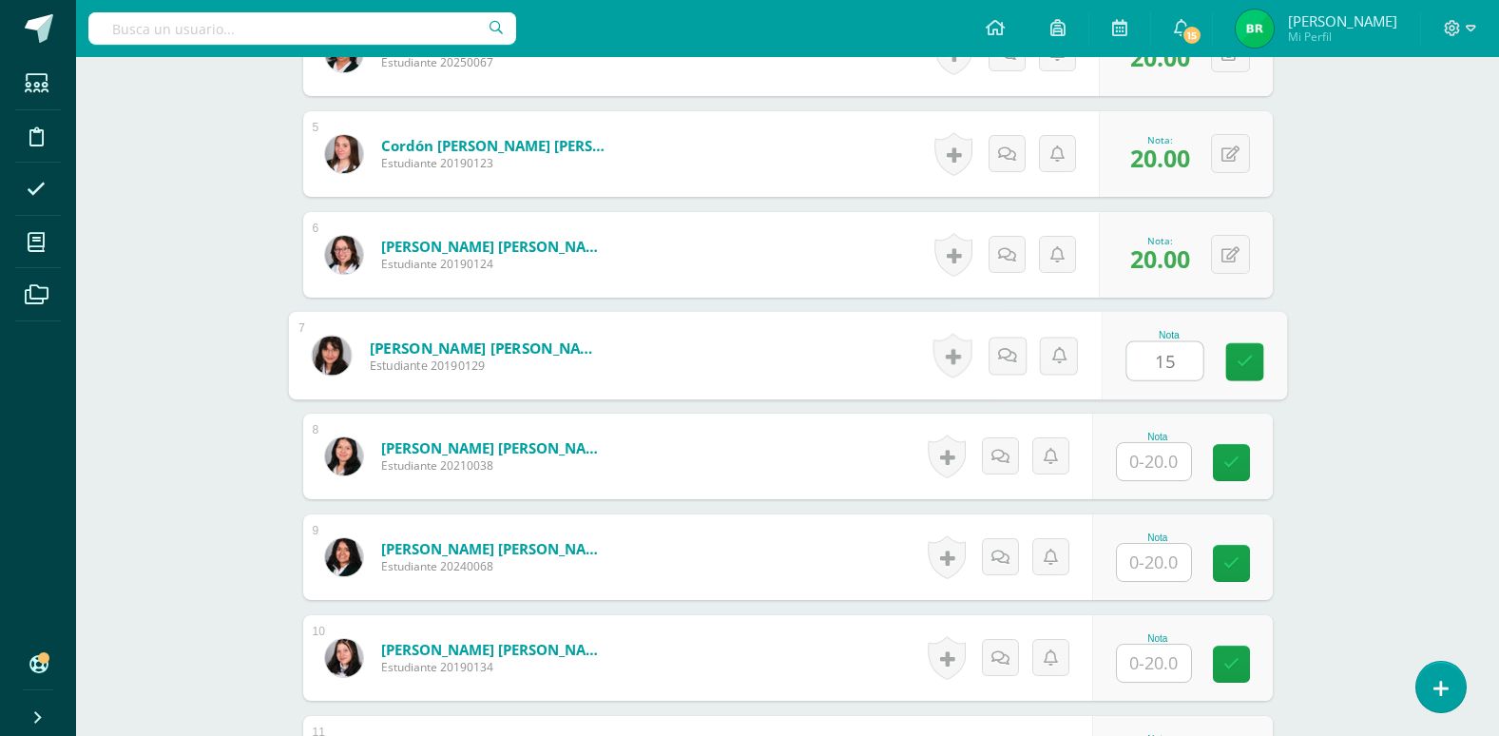
type input "15"
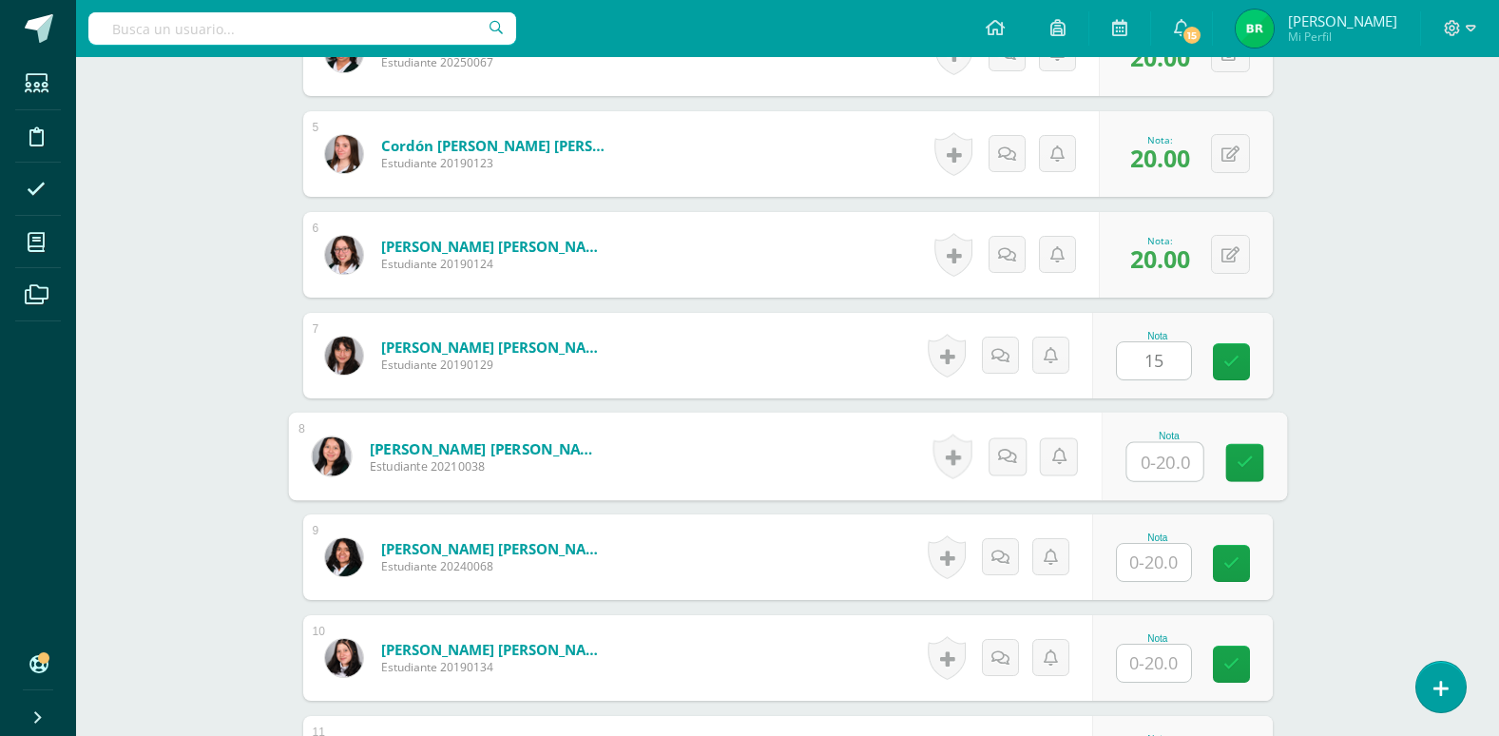
click at [1156, 471] on input "text" at bounding box center [1165, 462] width 76 height 38
type input "20"
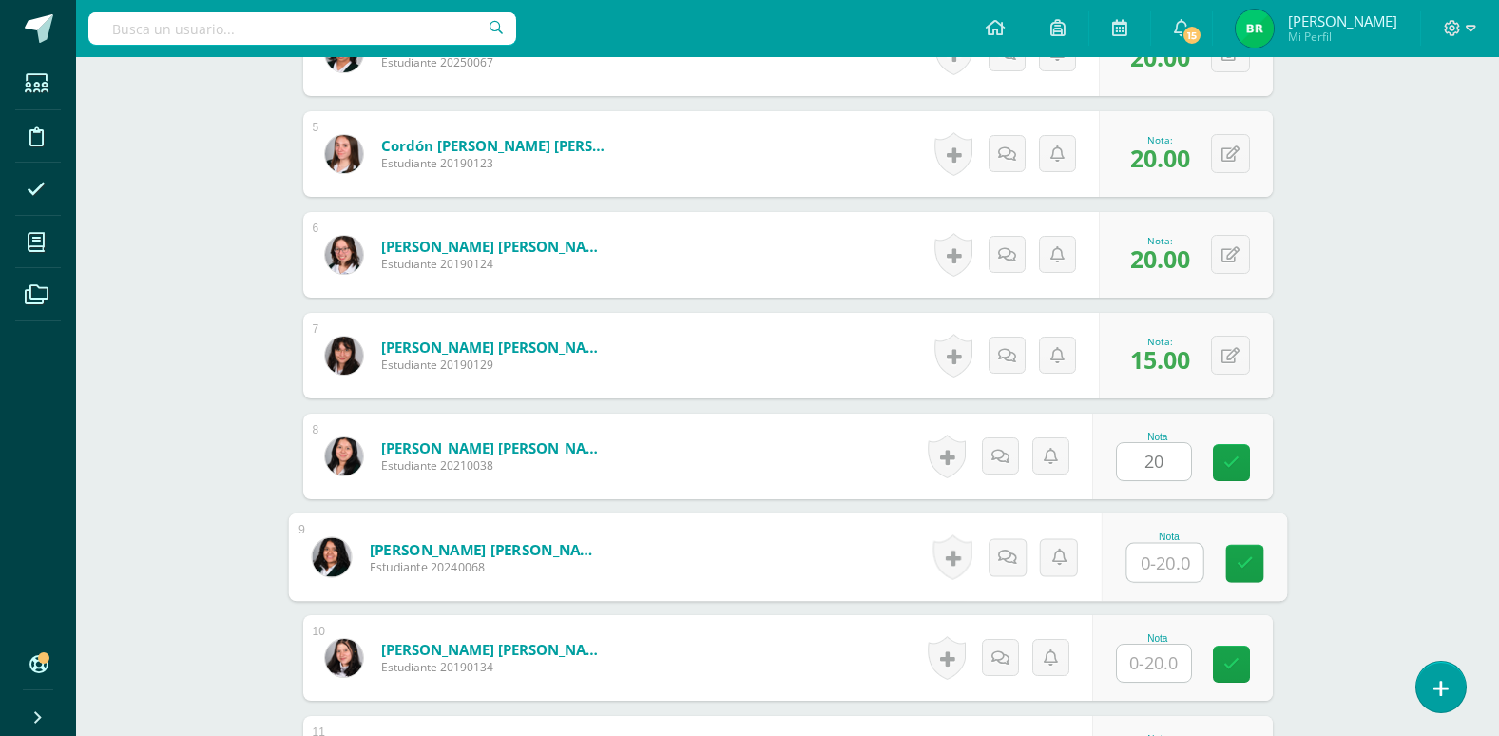
click at [1155, 568] on input "text" at bounding box center [1165, 563] width 76 height 38
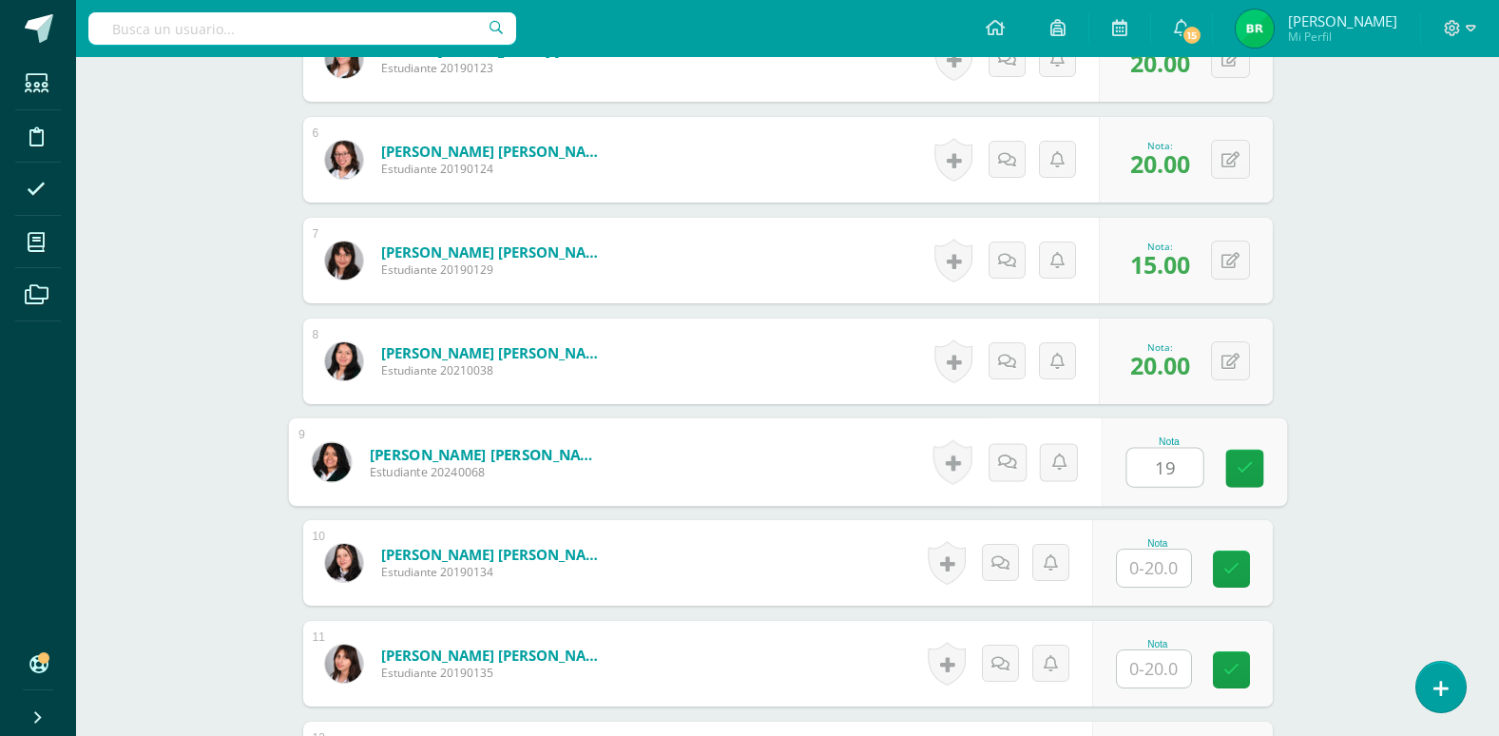
type input "19"
click at [1145, 578] on input "text" at bounding box center [1154, 567] width 74 height 37
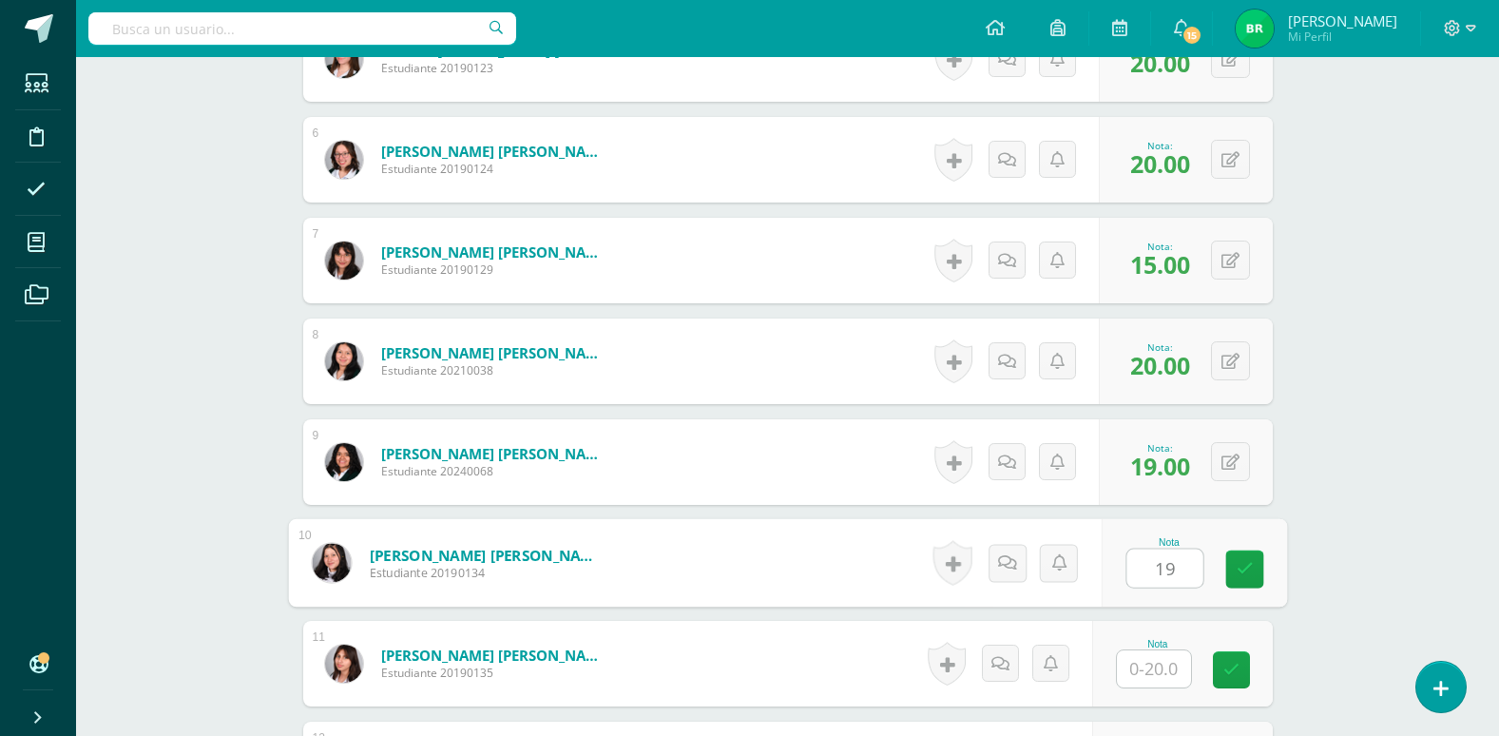
scroll to position [1143, 0]
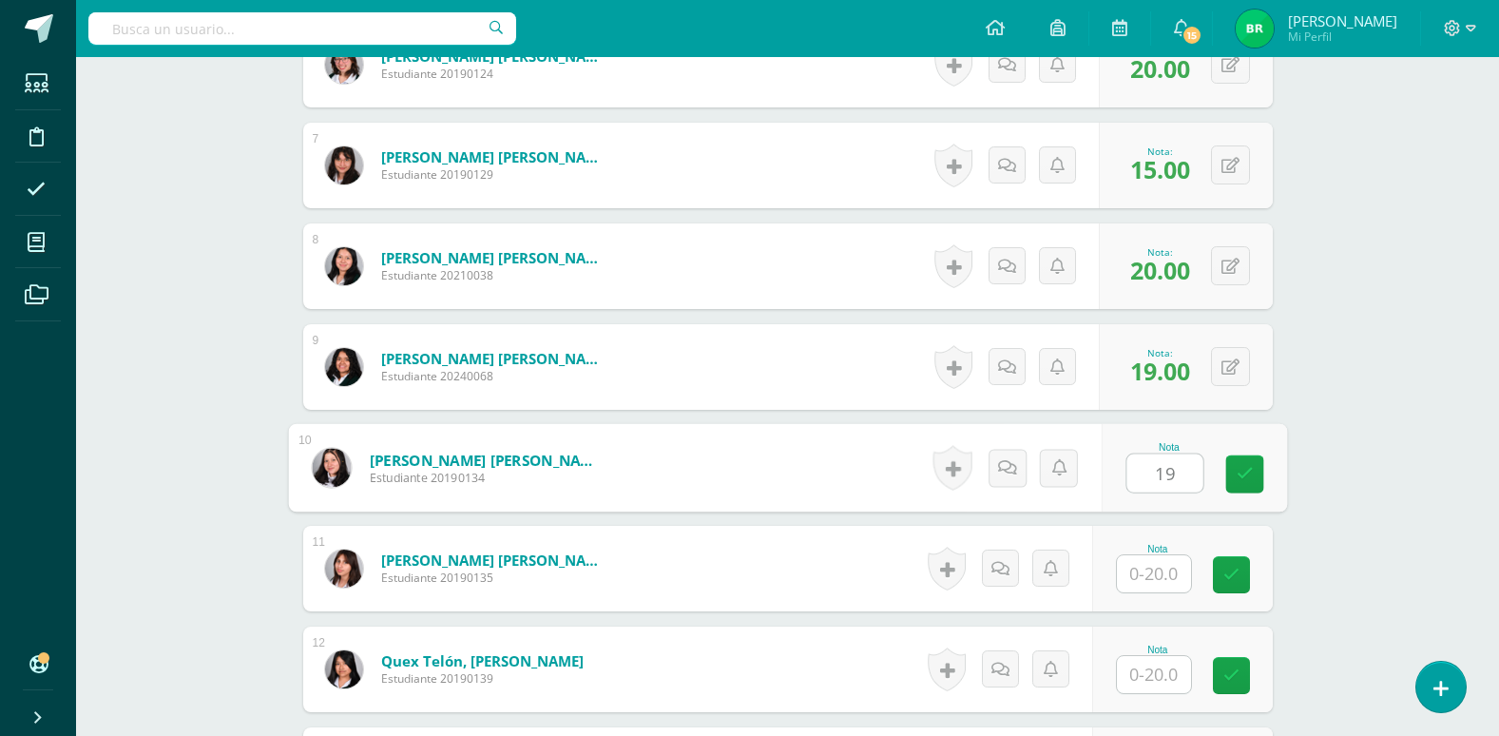
type input "19"
click at [1144, 571] on input "text" at bounding box center [1154, 573] width 74 height 37
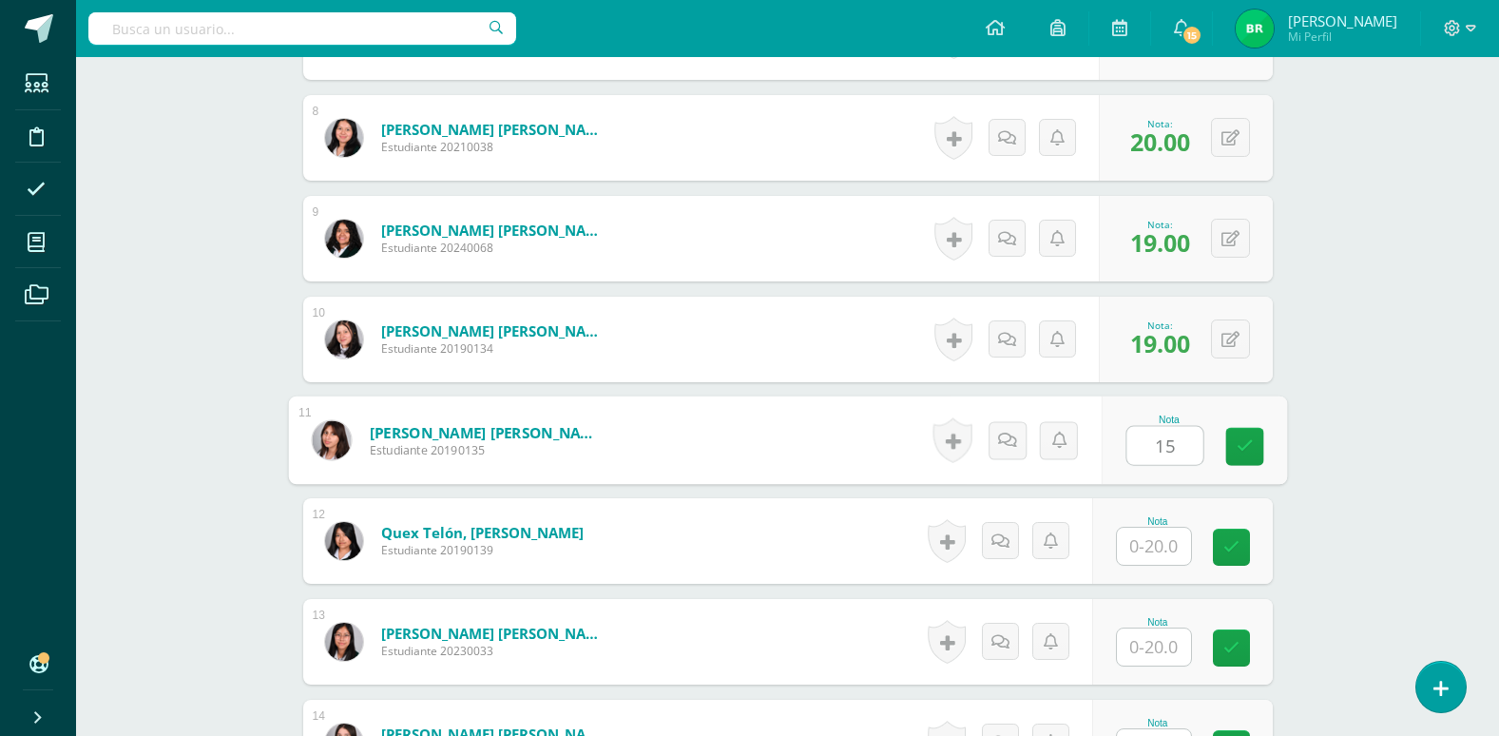
scroll to position [1333, 0]
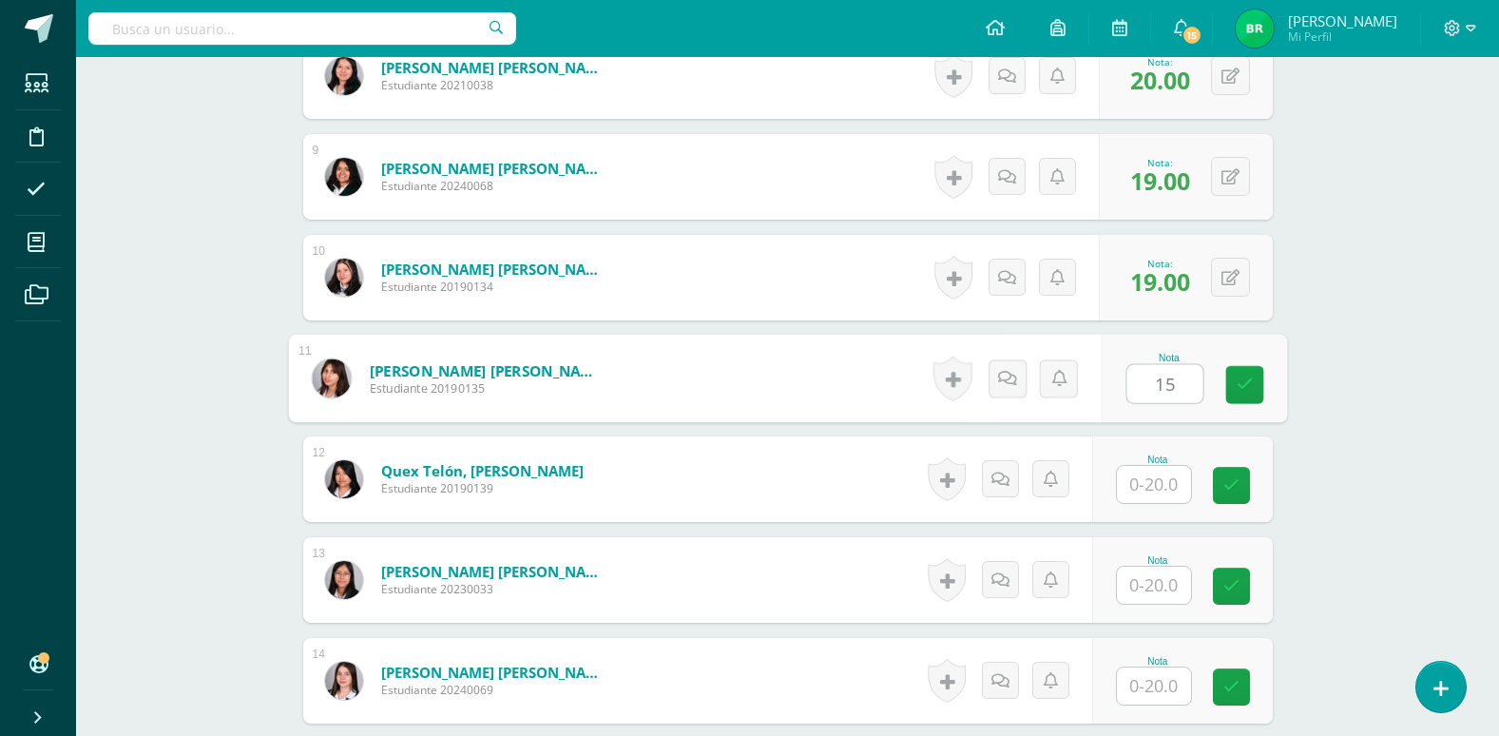
type input "15"
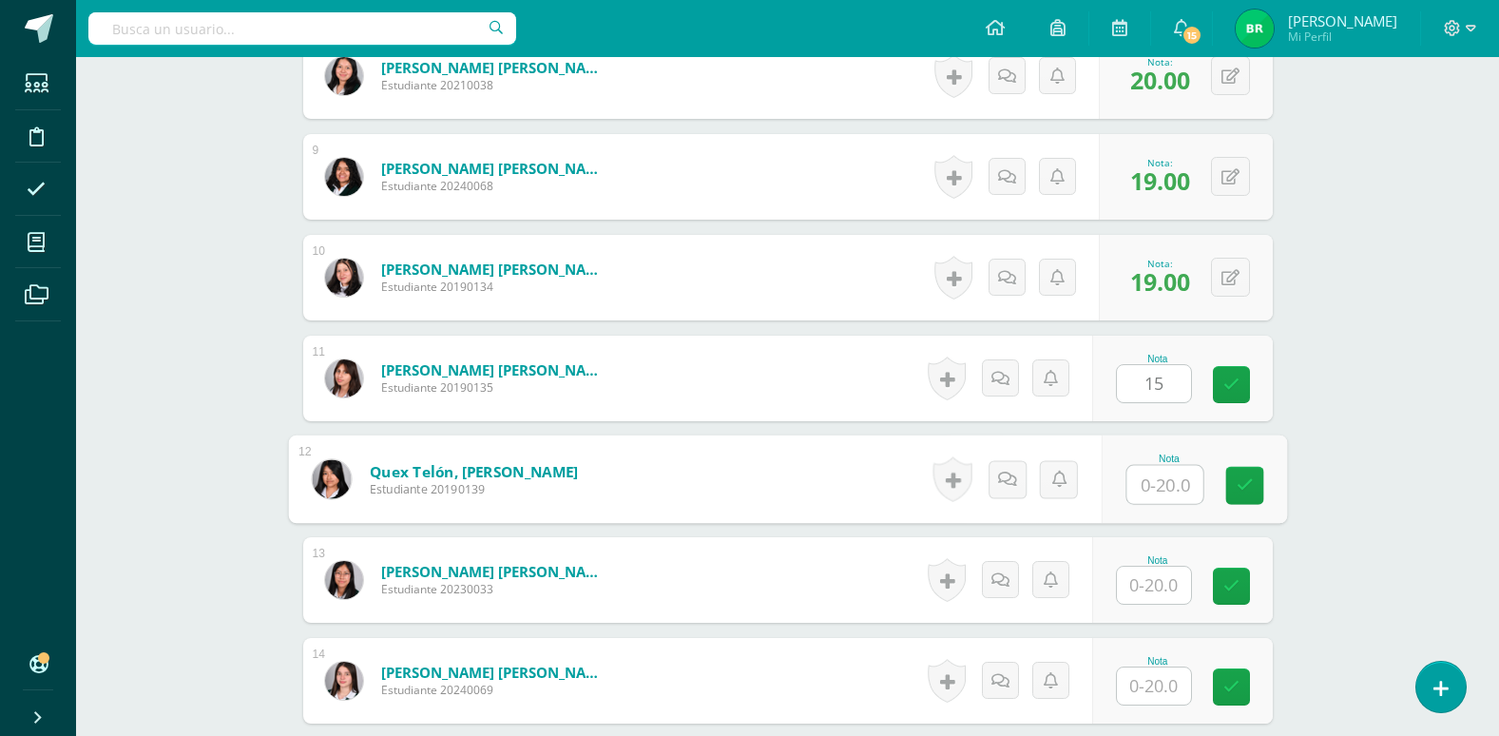
click at [1158, 484] on input "text" at bounding box center [1165, 485] width 76 height 38
type input "19"
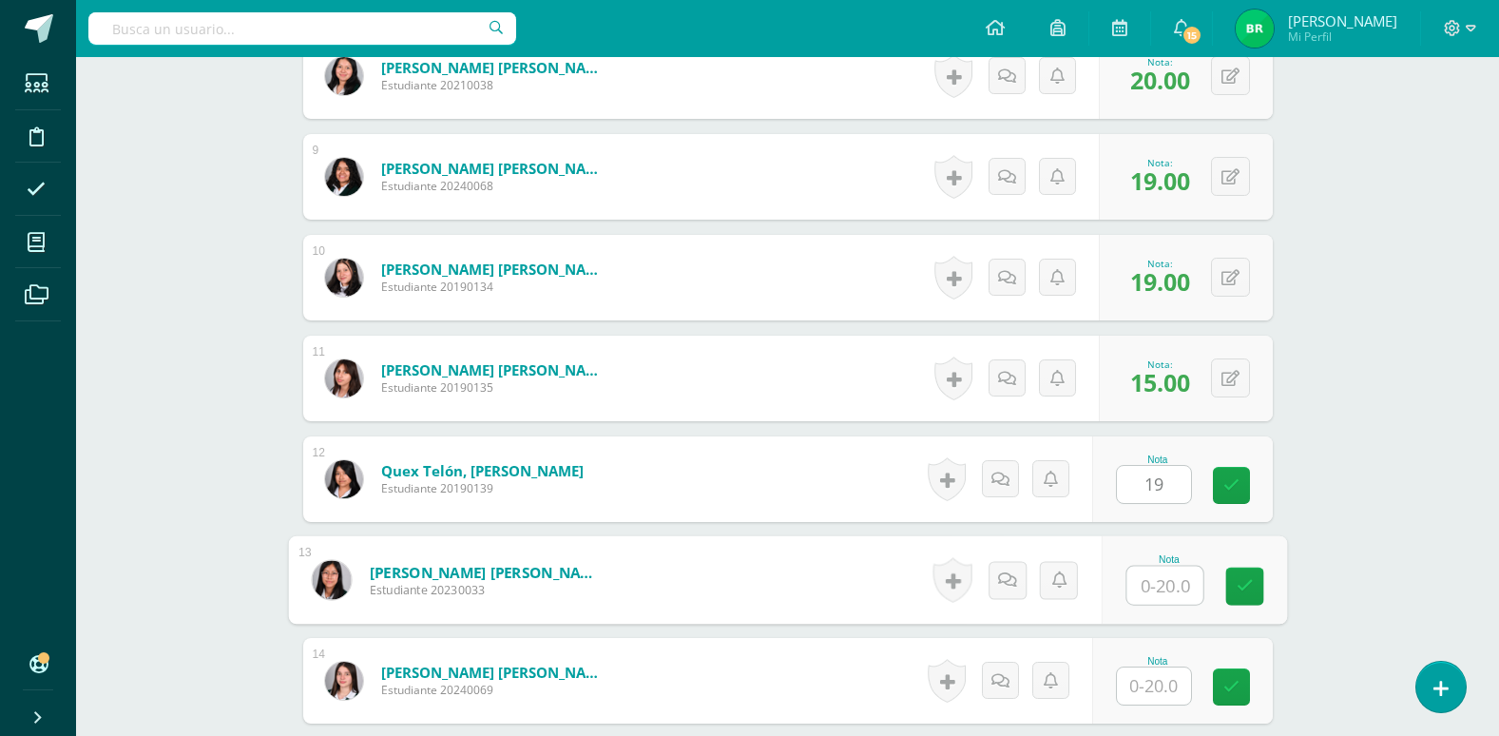
click at [1163, 592] on input "text" at bounding box center [1165, 586] width 76 height 38
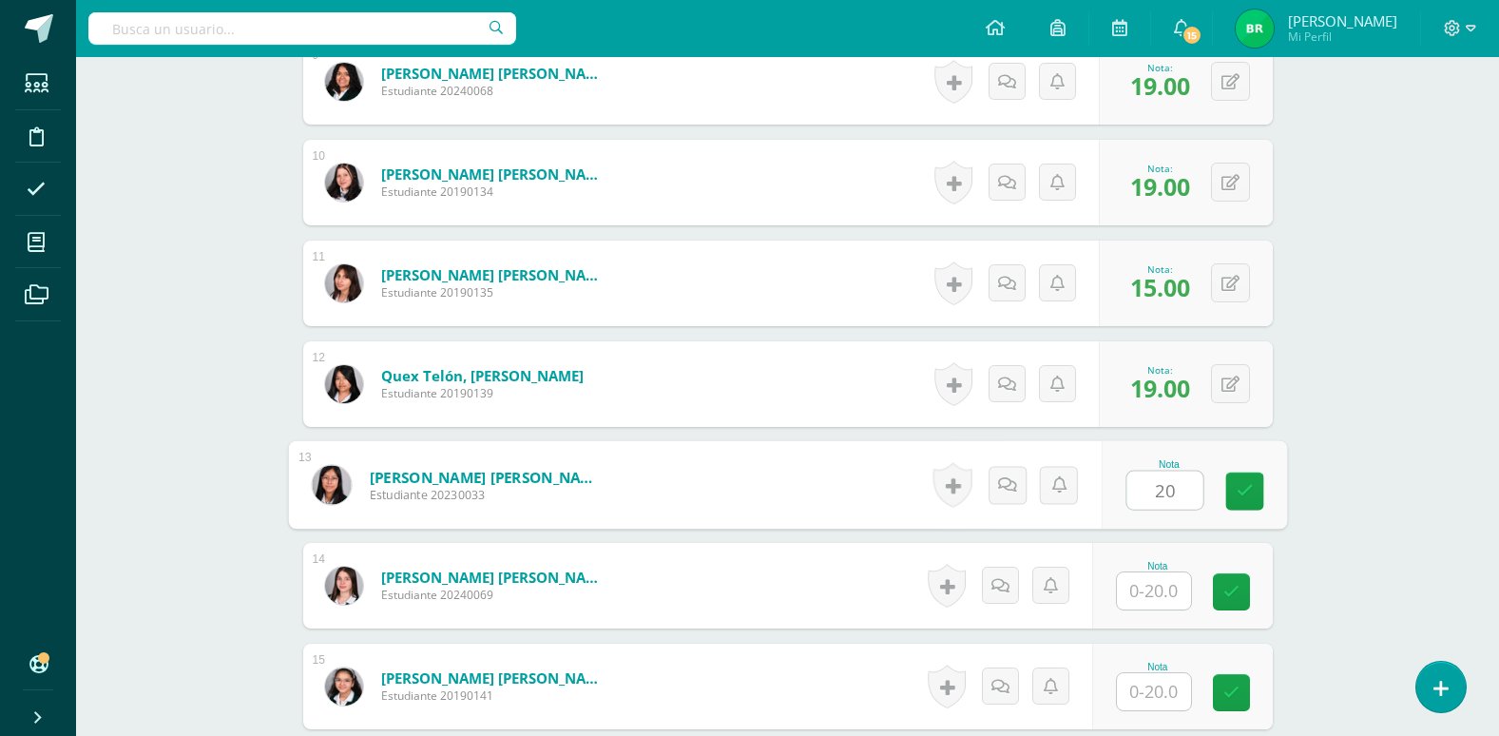
type input "20"
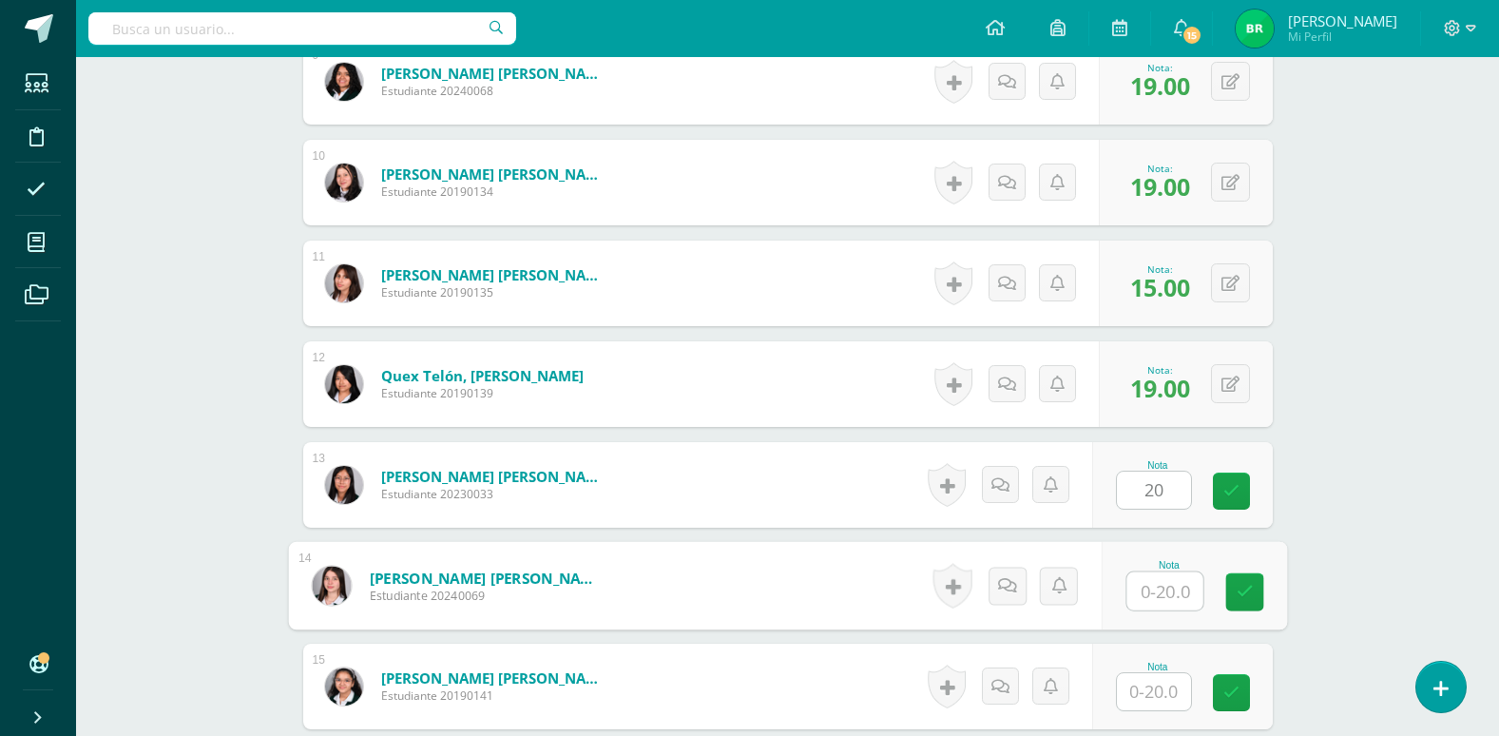
click at [1168, 589] on input "text" at bounding box center [1165, 591] width 76 height 38
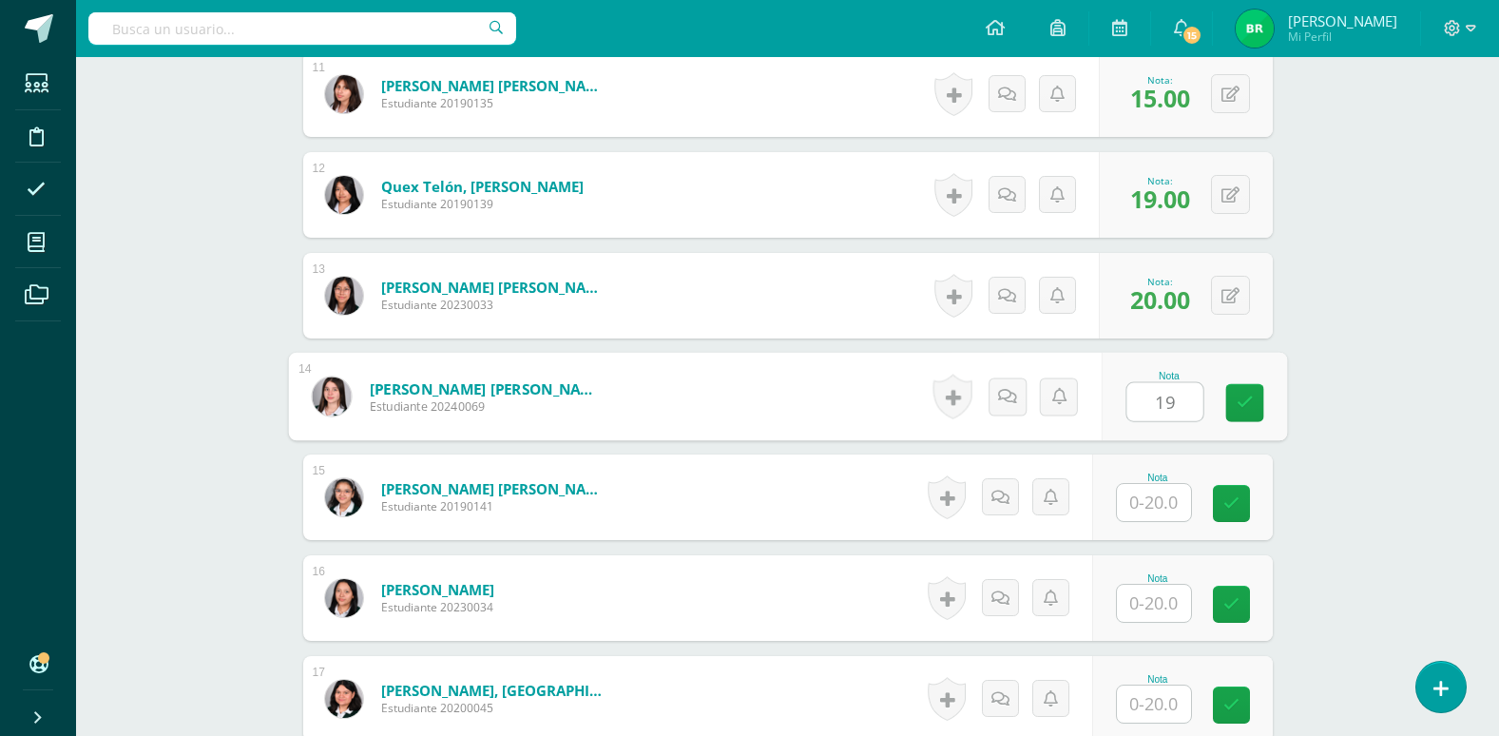
scroll to position [1618, 0]
type input "19"
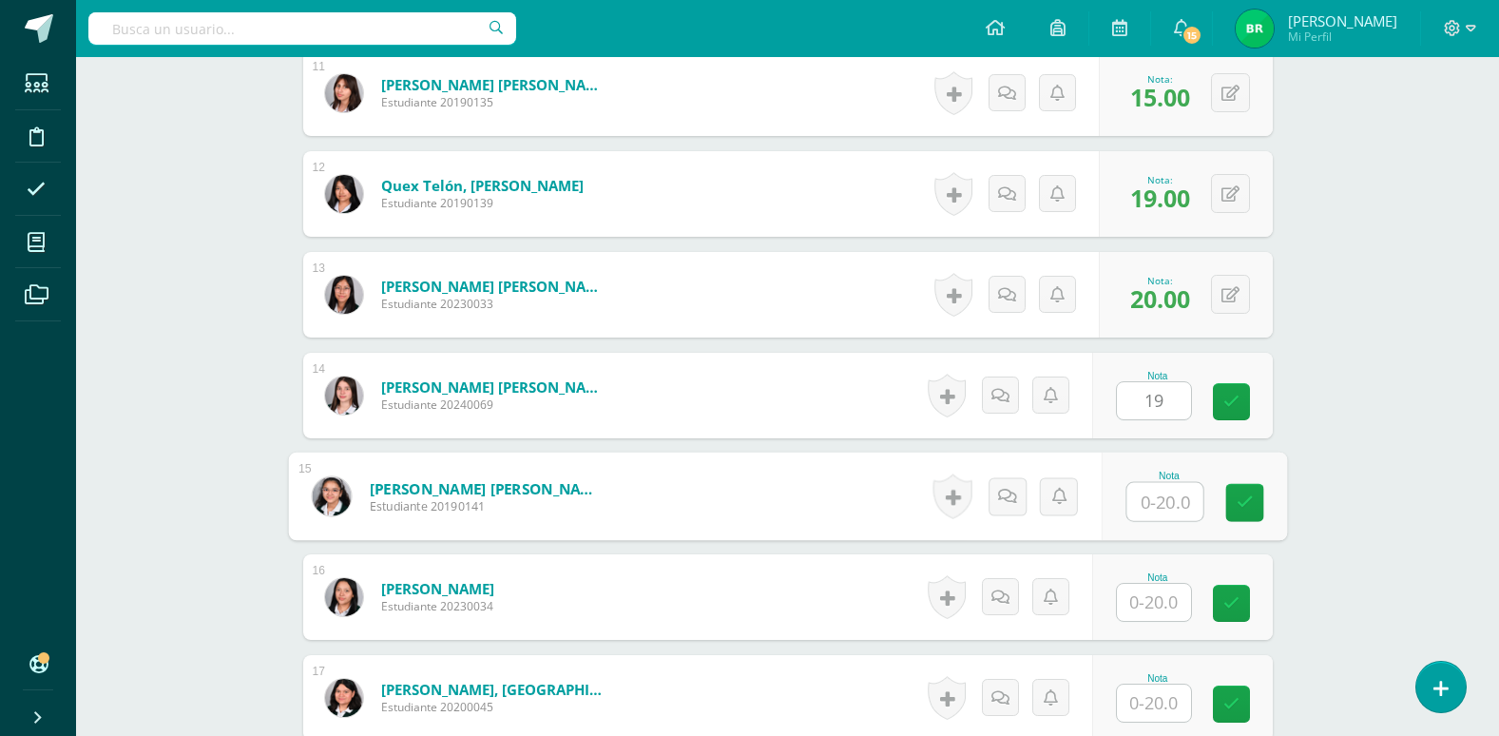
click at [1161, 508] on input "text" at bounding box center [1165, 502] width 76 height 38
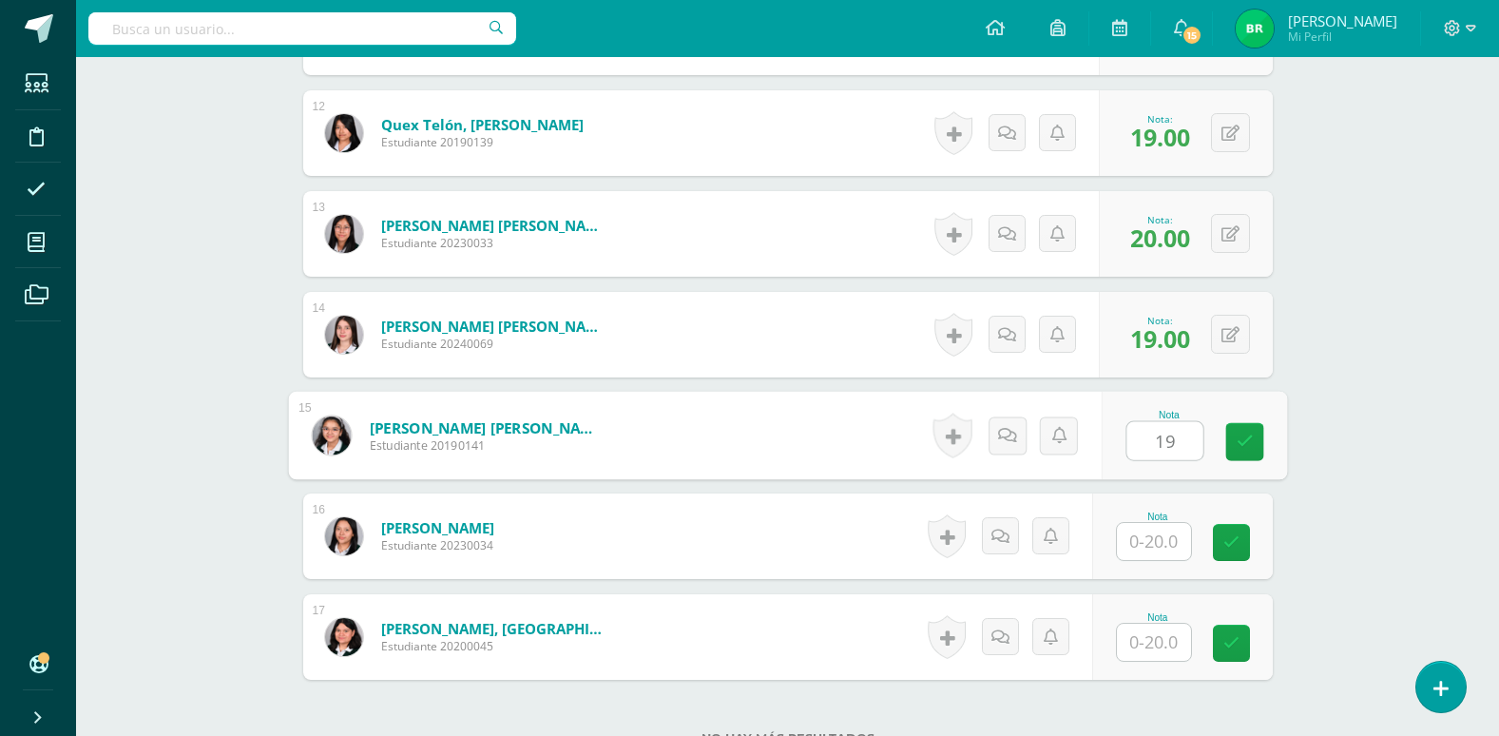
scroll to position [1713, 0]
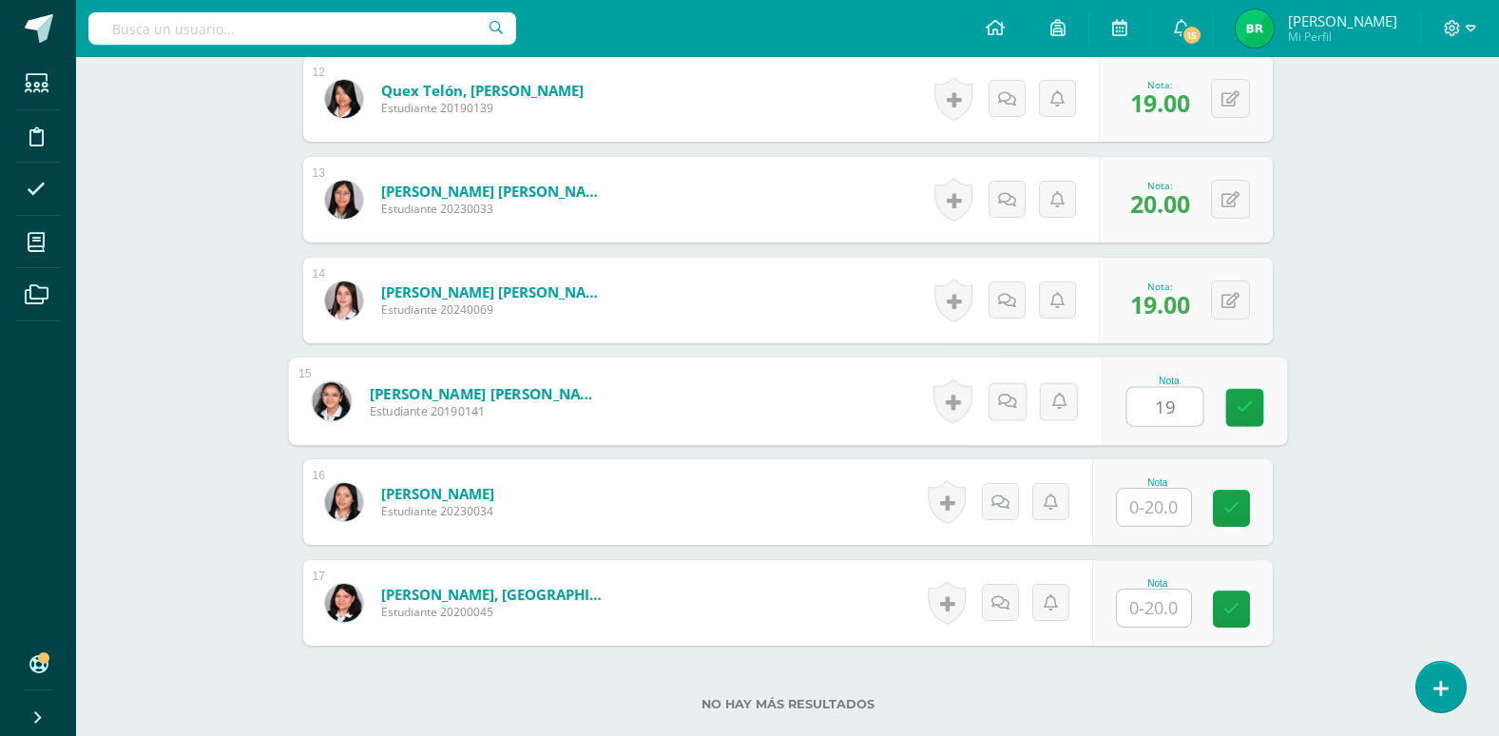
type input "19"
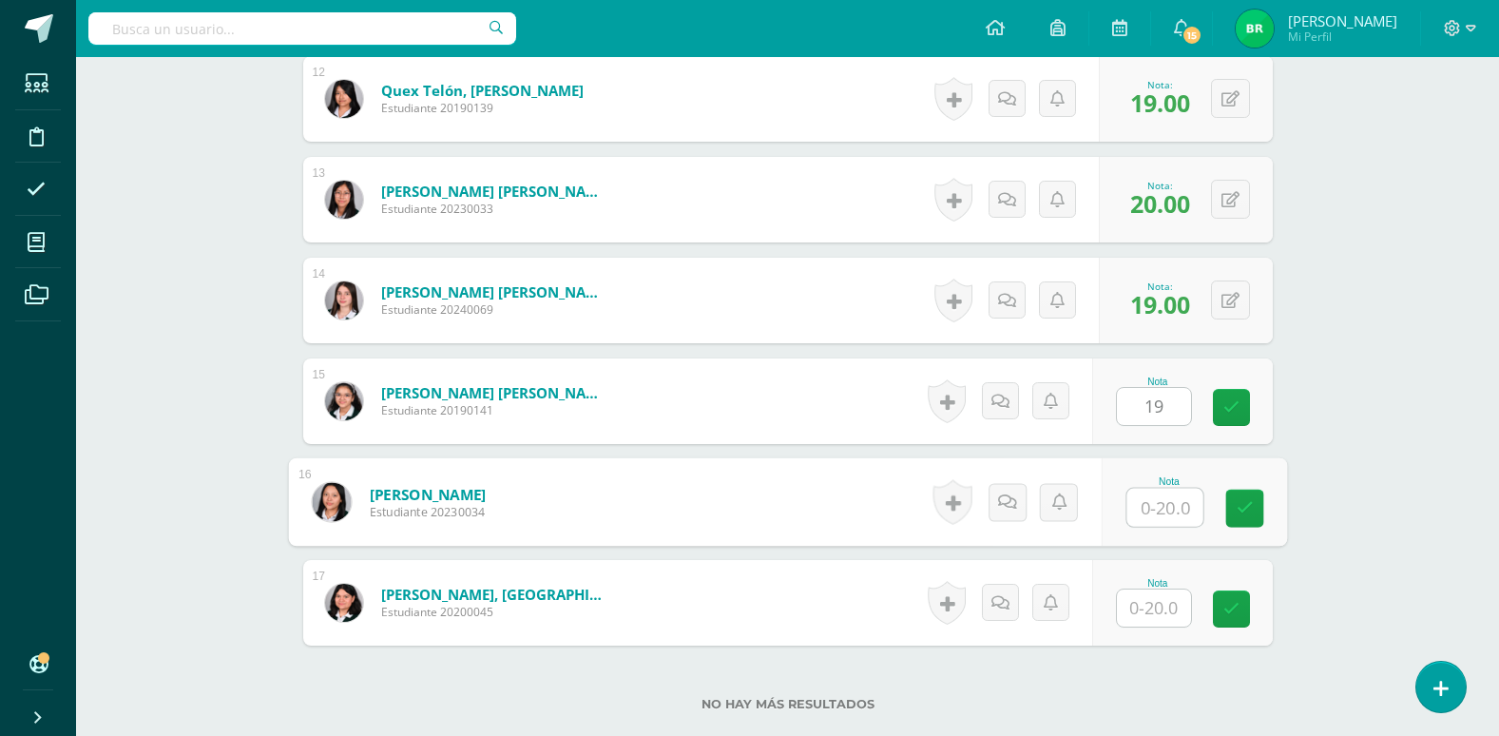
click input "text"
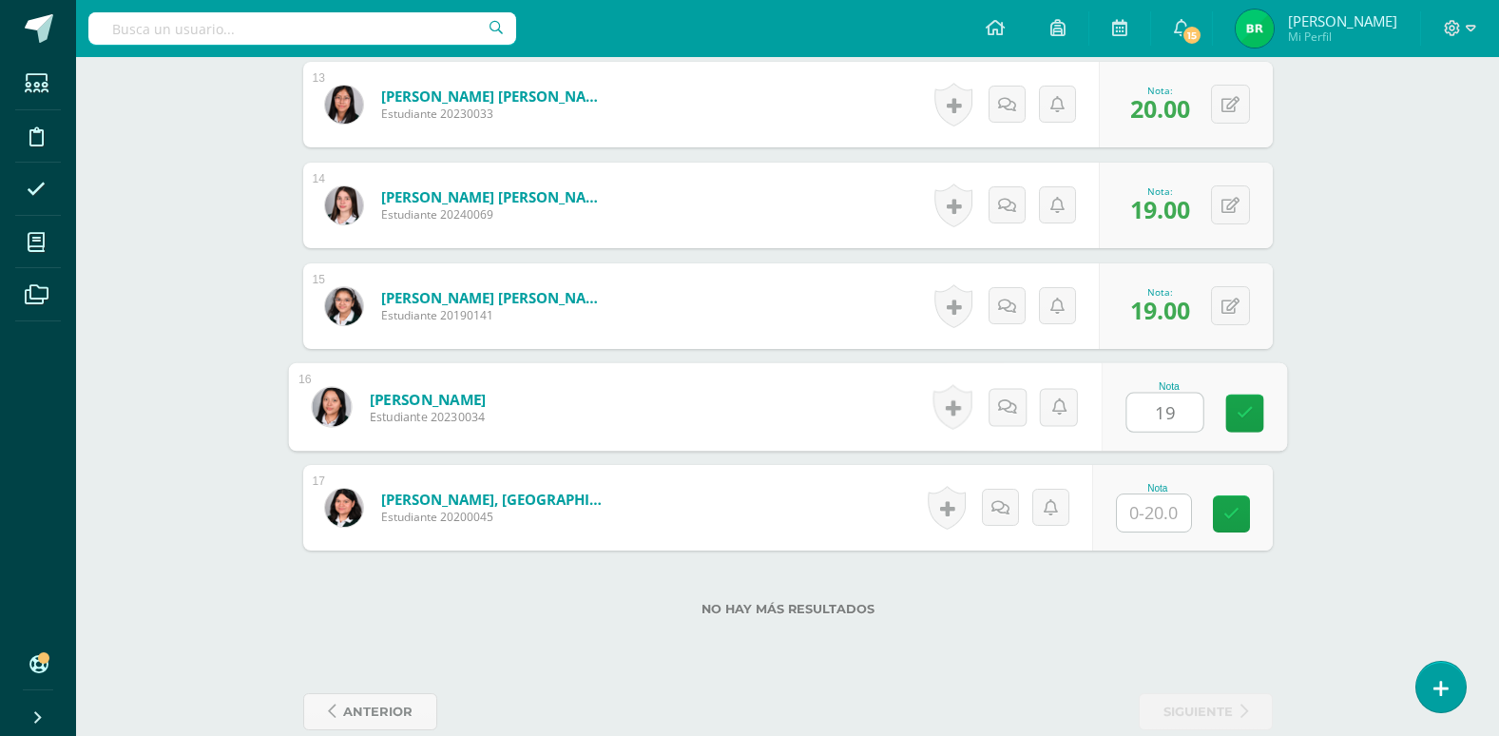
type input "19"
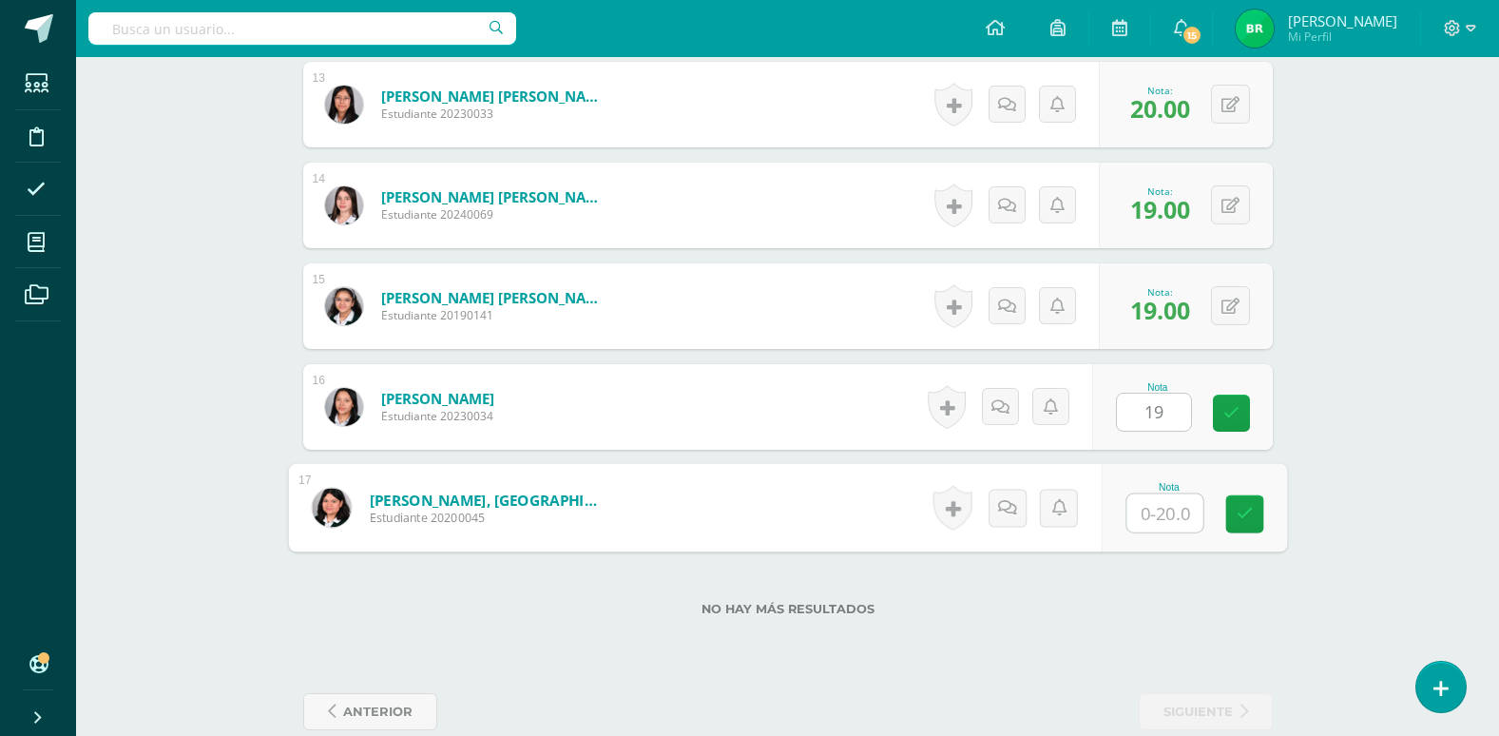
click input "text"
type input "19"
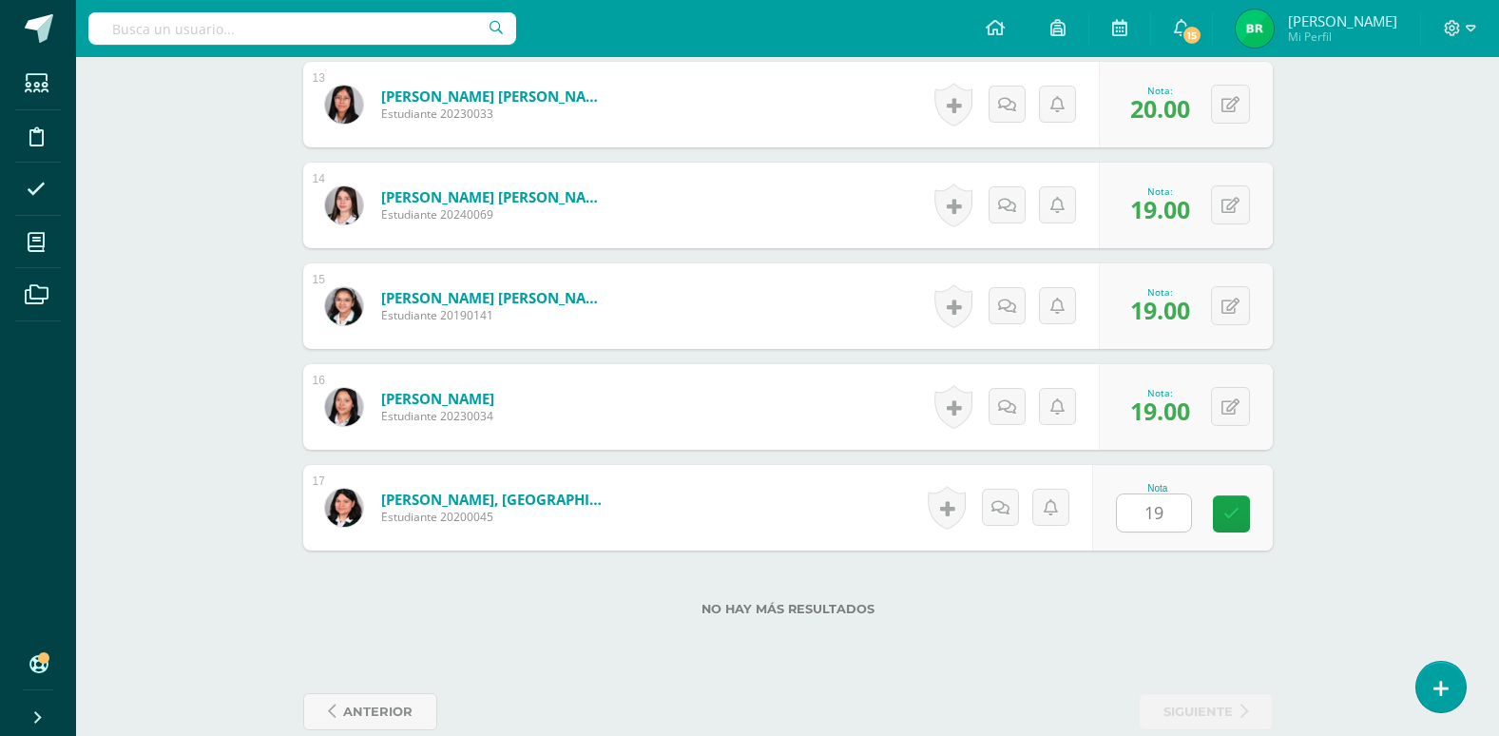
click div "No hay más resultados"
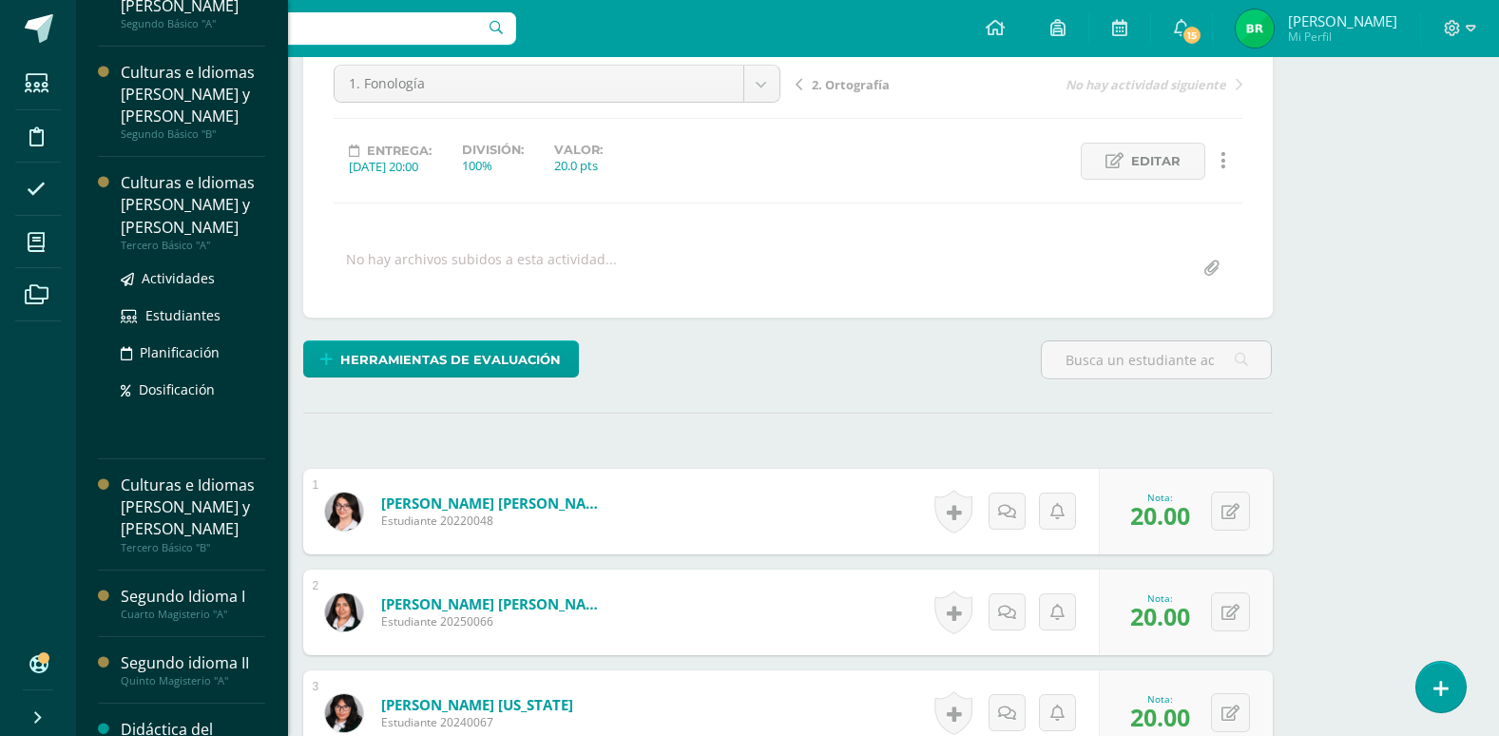
scroll to position [341, 0]
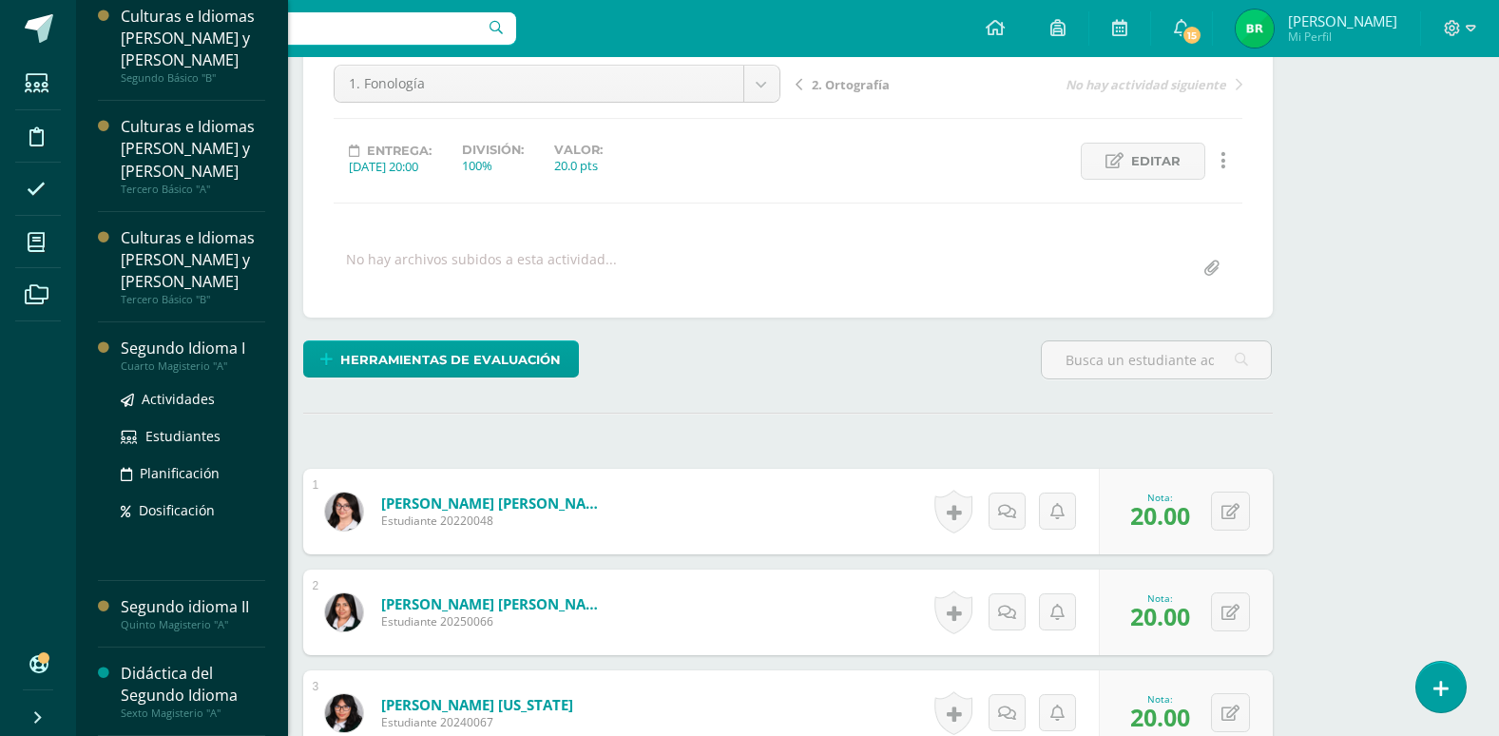
click div "Cuarto Magisterio "A""
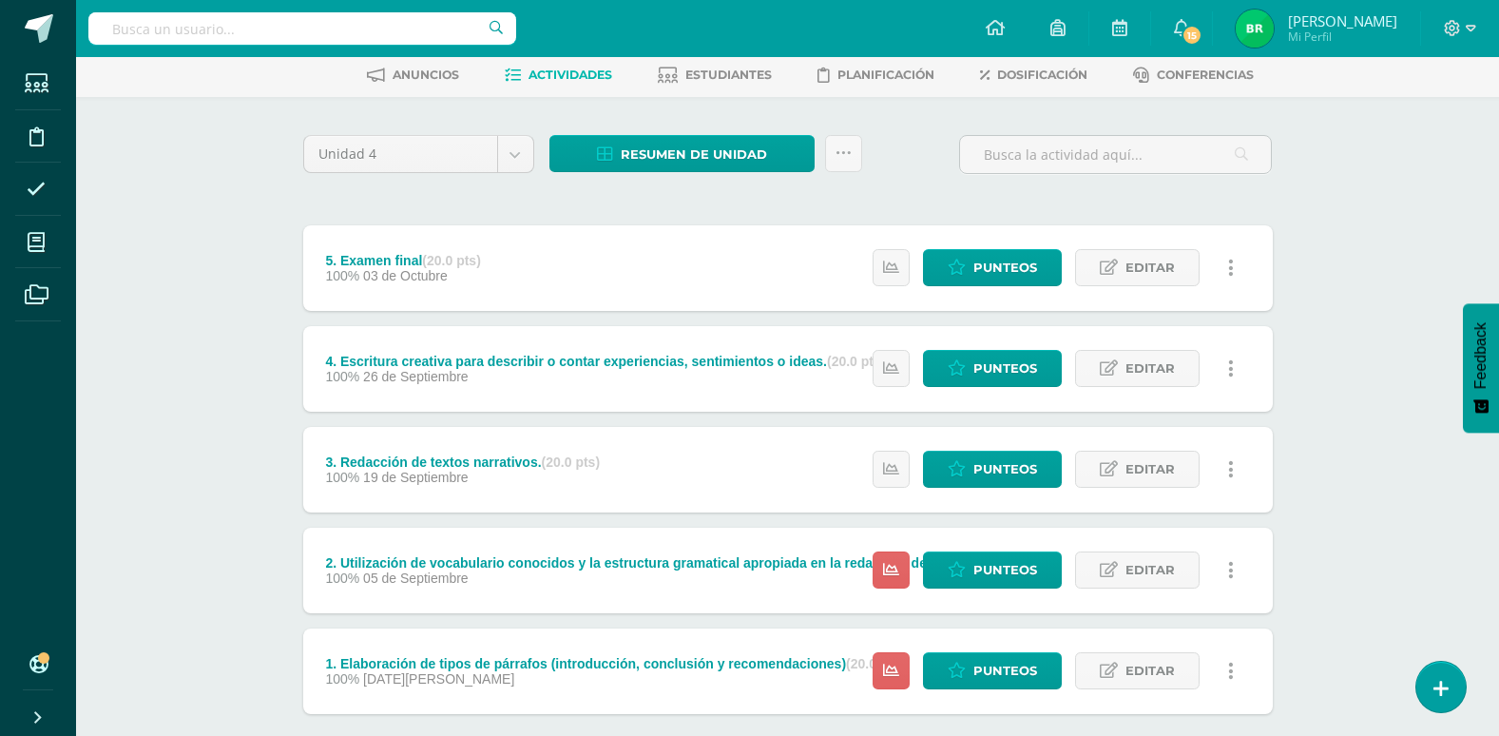
scroll to position [196, 0]
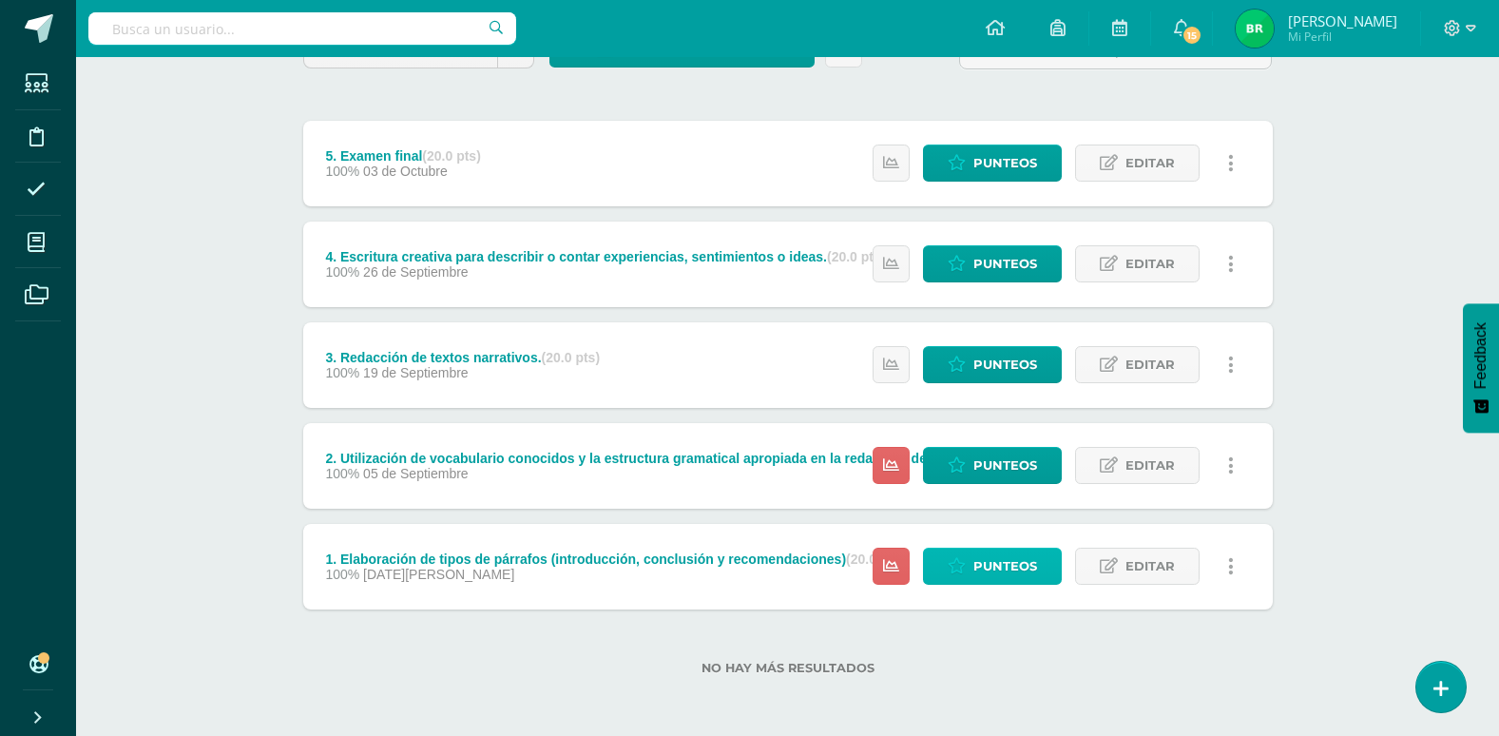
click at [1016, 562] on span "Punteos" at bounding box center [1005, 566] width 64 height 35
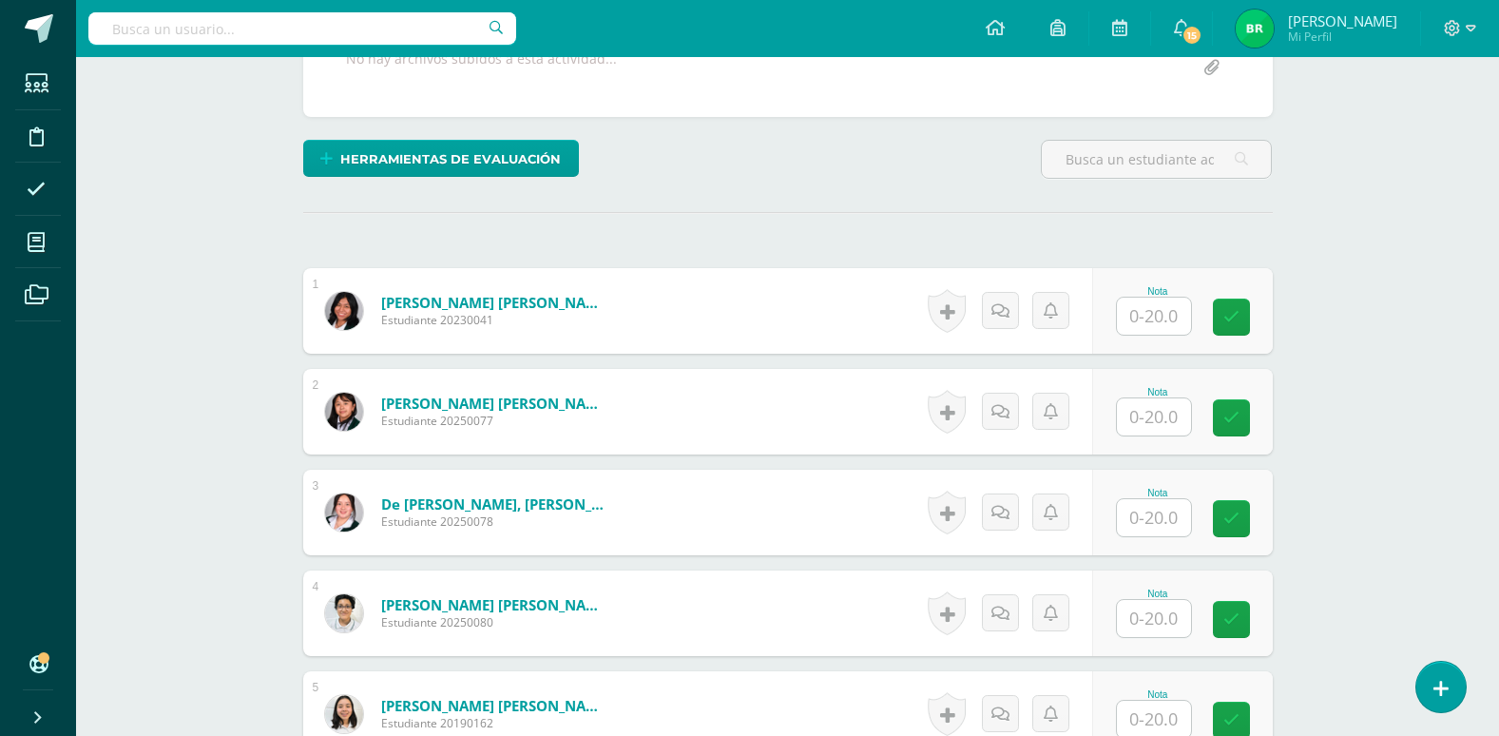
scroll to position [381, 0]
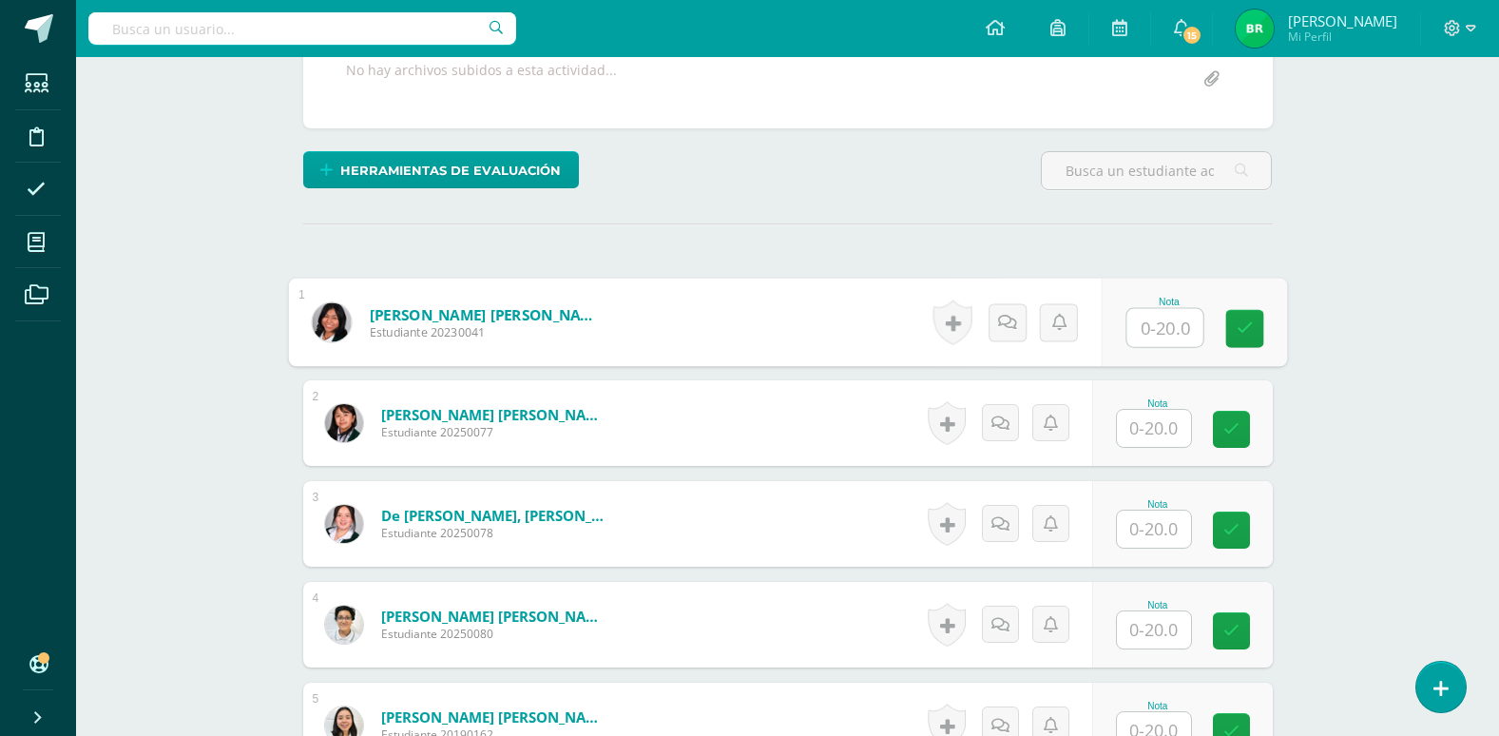
click at [1149, 328] on input "text" at bounding box center [1165, 328] width 76 height 38
type input "10"
click at [1151, 423] on input "text" at bounding box center [1154, 428] width 74 height 37
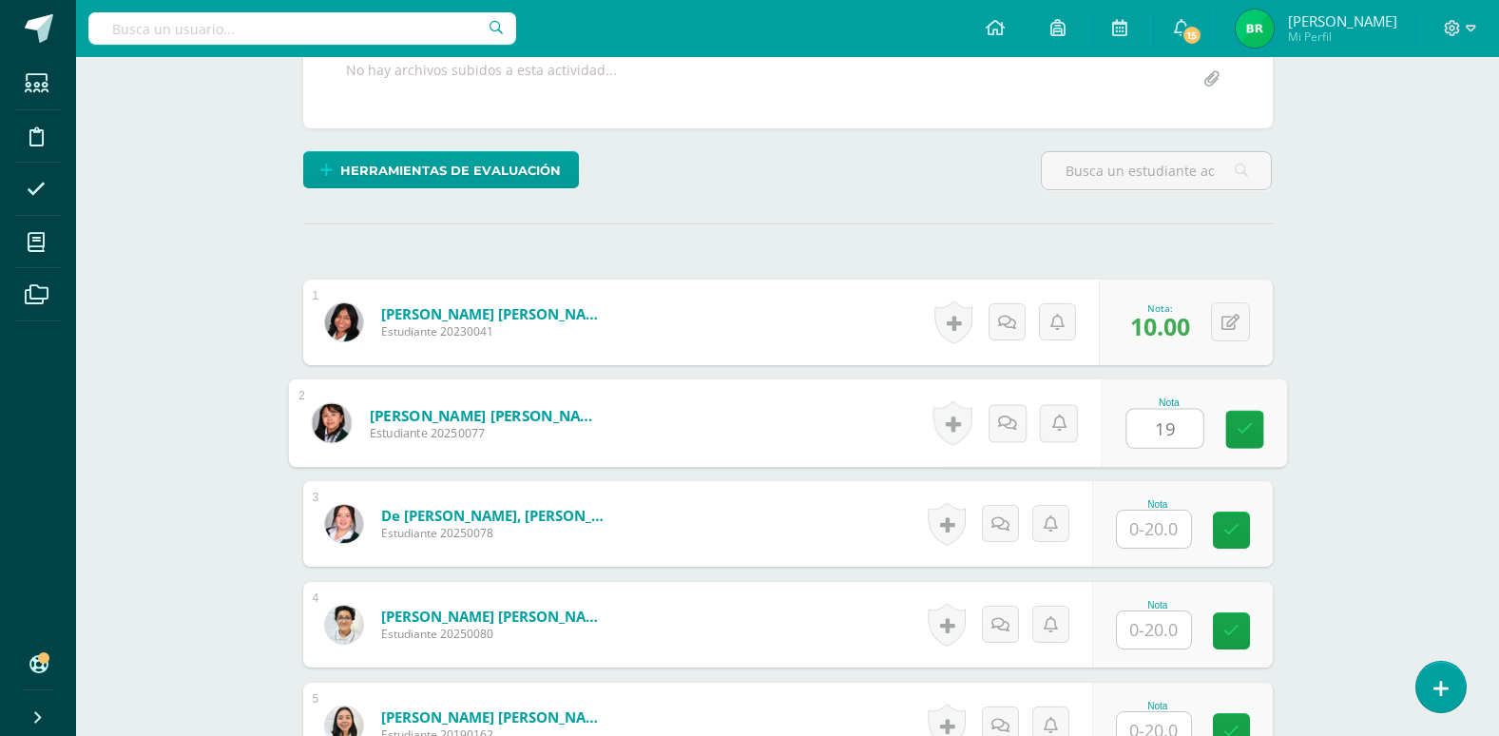
scroll to position [476, 0]
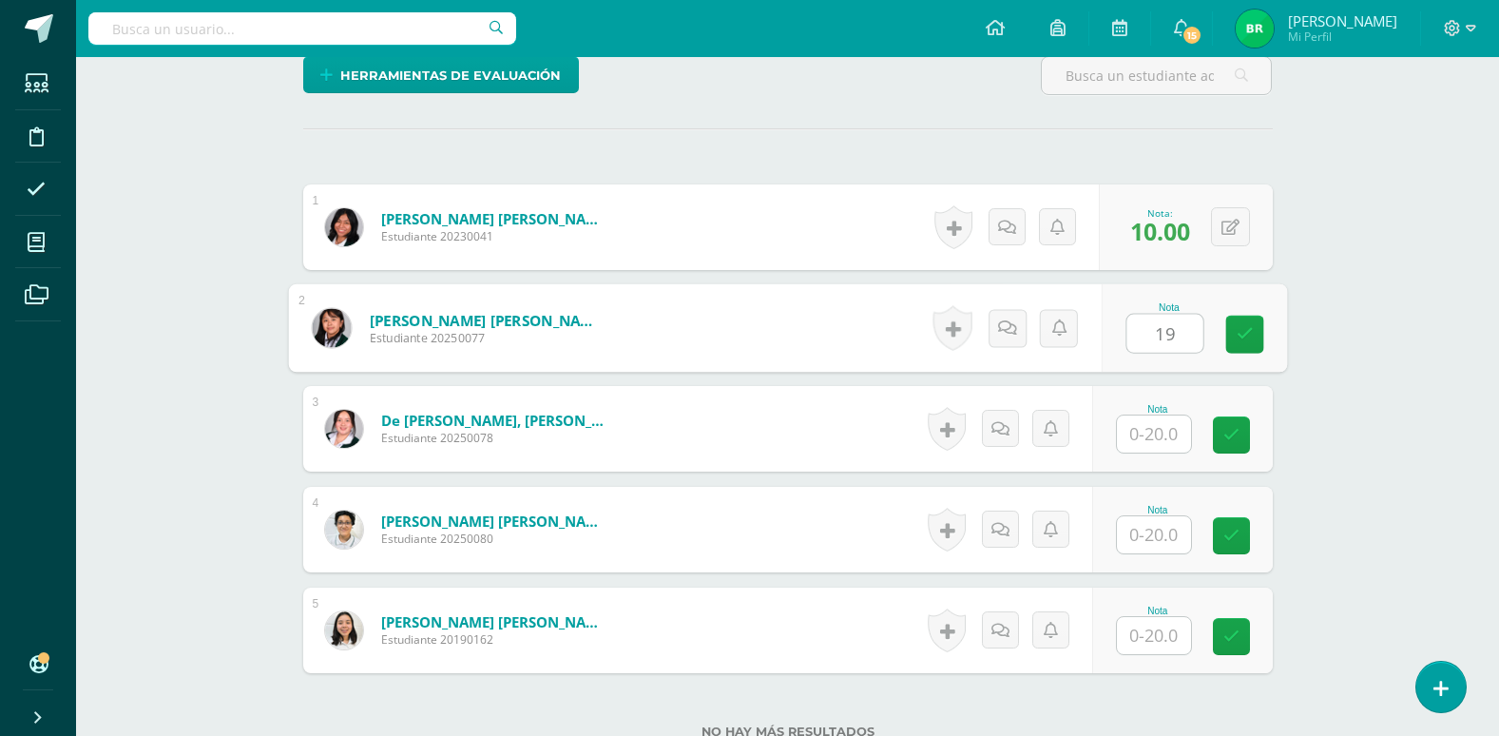
type input "19"
click at [1153, 436] on input "text" at bounding box center [1154, 433] width 74 height 37
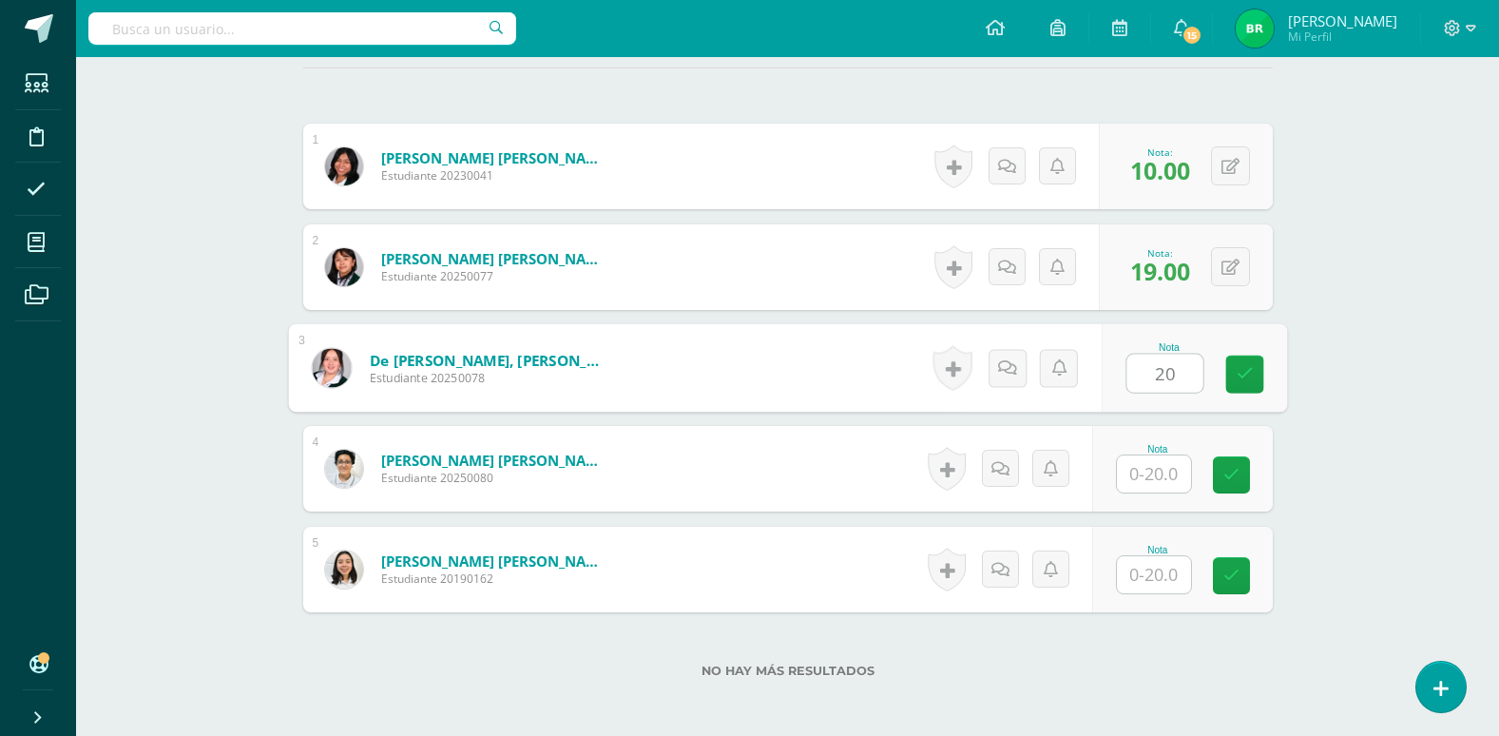
scroll to position [571, 0]
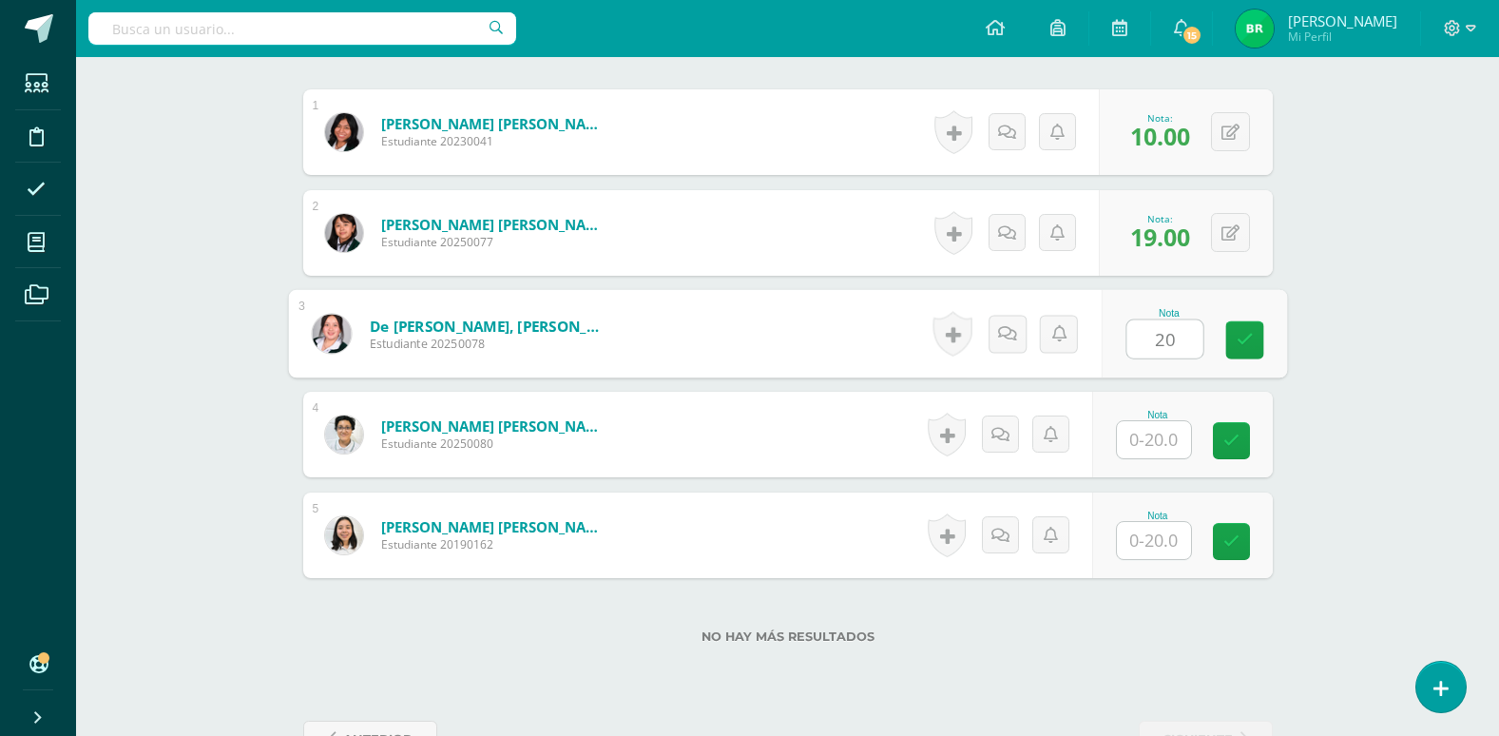
type input "20"
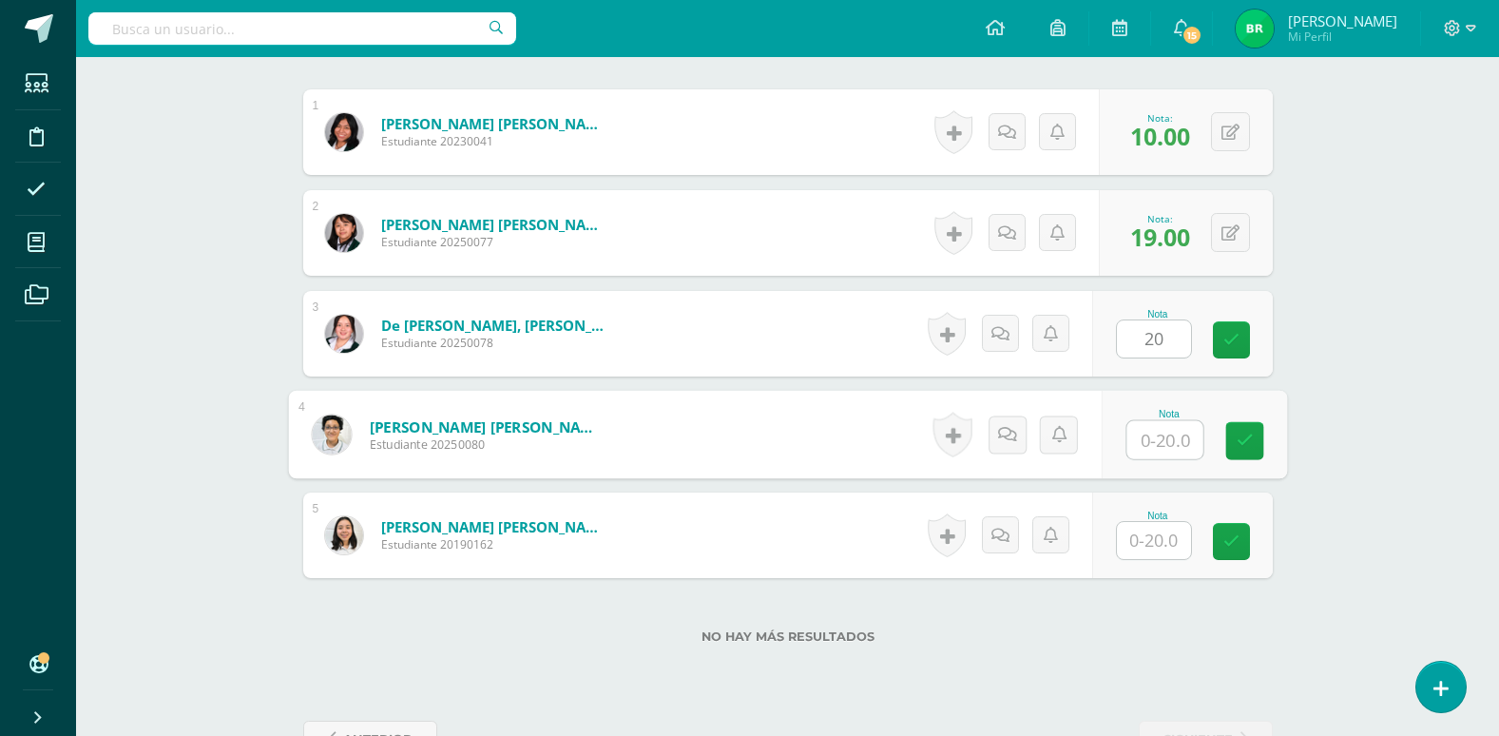
click at [1153, 436] on input "text" at bounding box center [1165, 440] width 76 height 38
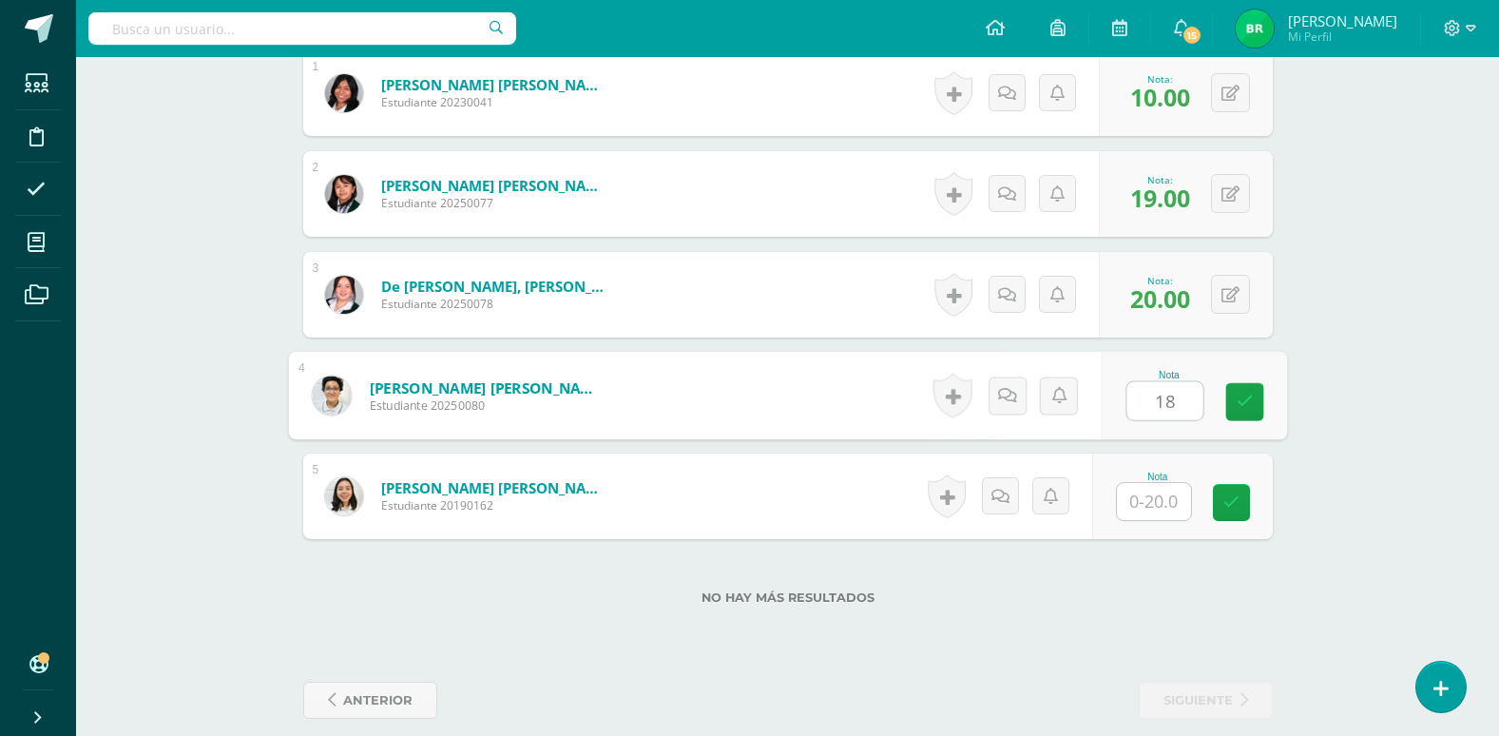
scroll to position [631, 0]
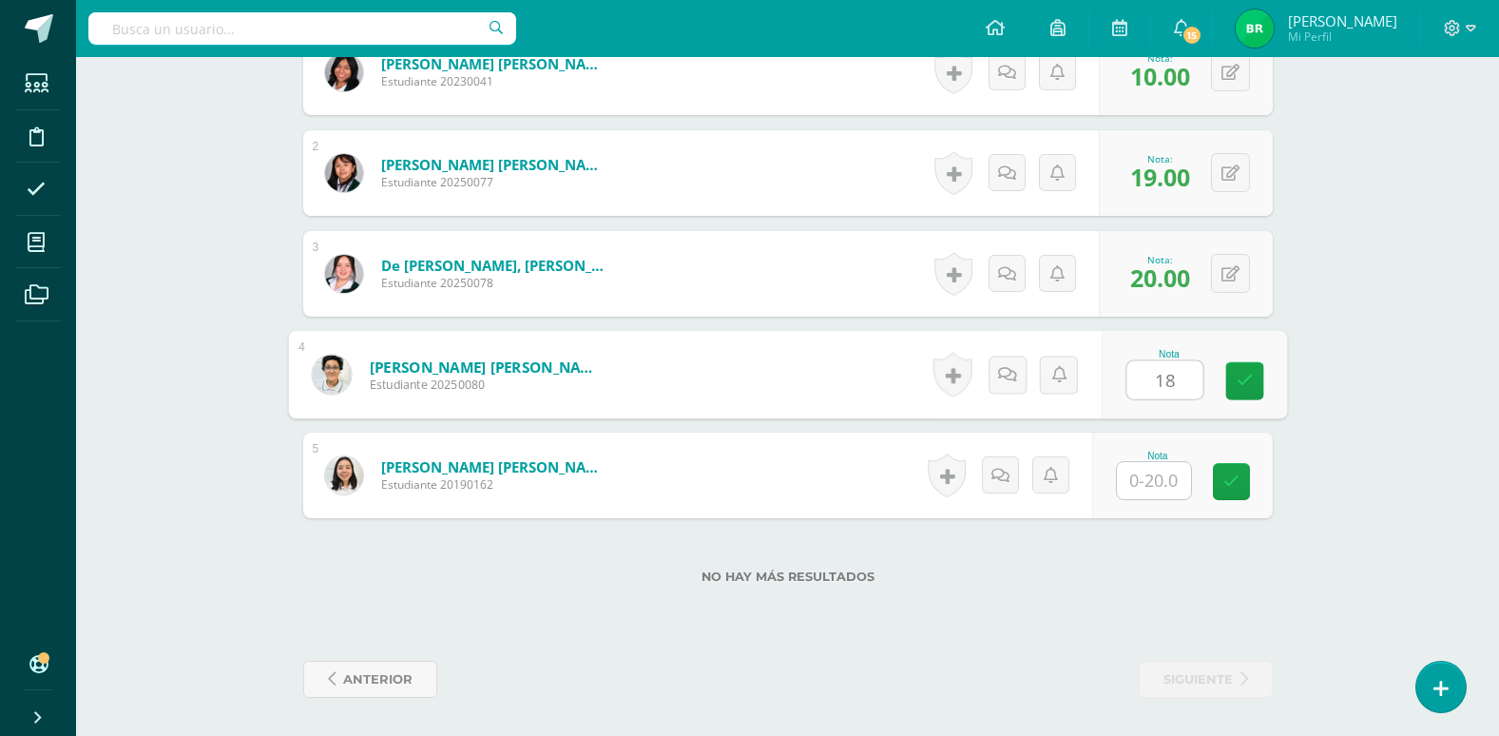
type input "18"
click at [1157, 491] on input "text" at bounding box center [1154, 480] width 74 height 37
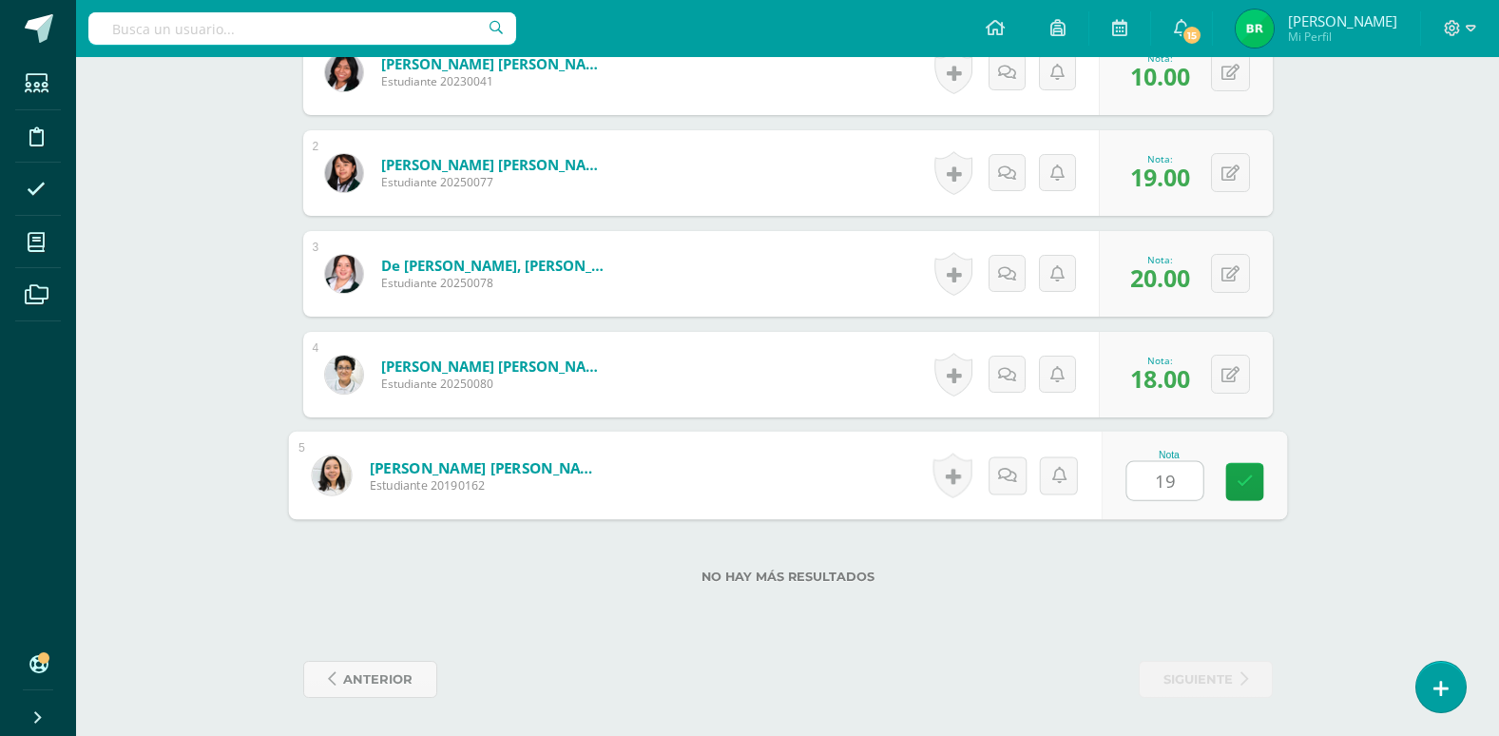
type input "19"
click at [1240, 582] on label "No hay más resultados" at bounding box center [788, 576] width 970 height 14
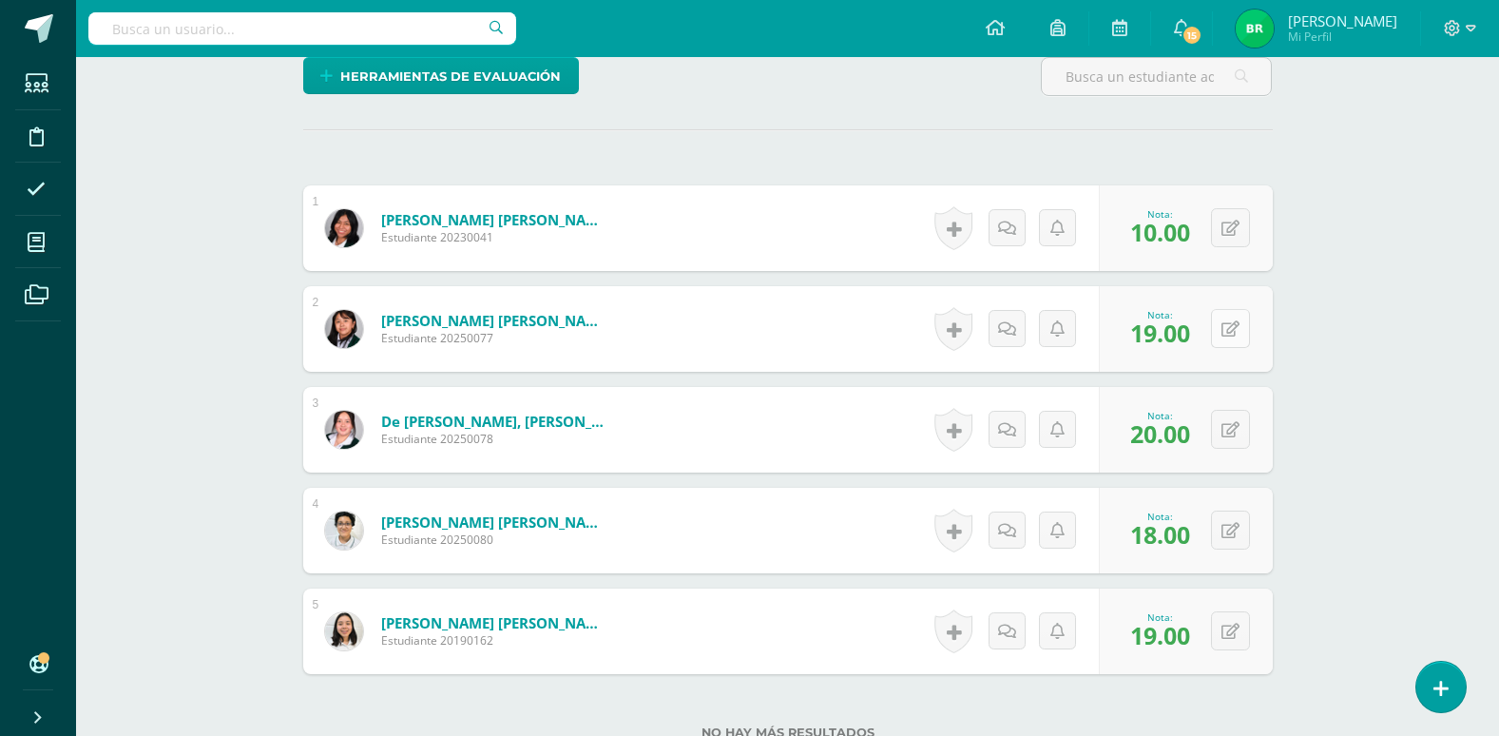
scroll to position [0, 0]
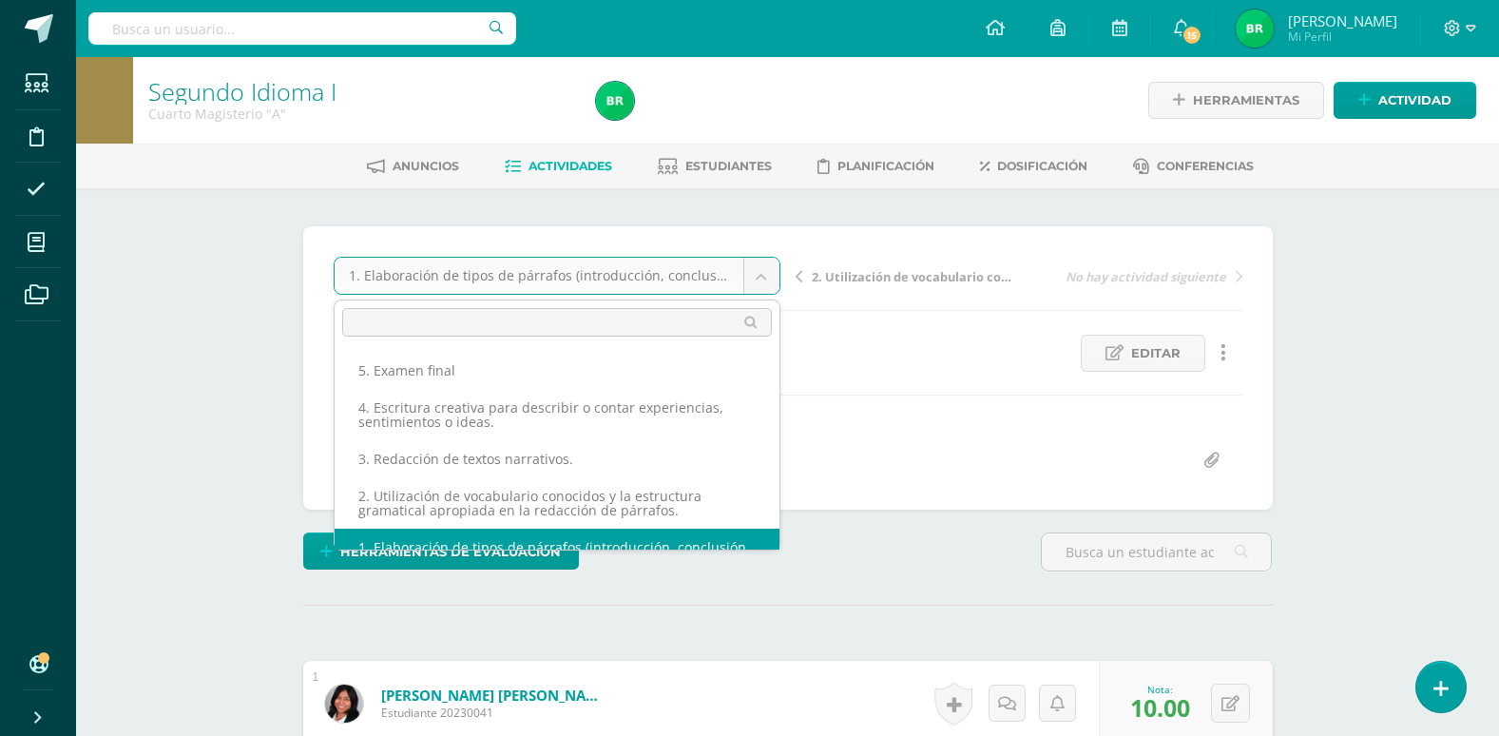
click at [758, 280] on body "Estudiantes Disciplina Asistencia Mis cursos Archivos Soporte Ayuda Reportar un…" at bounding box center [749, 683] width 1499 height 1367
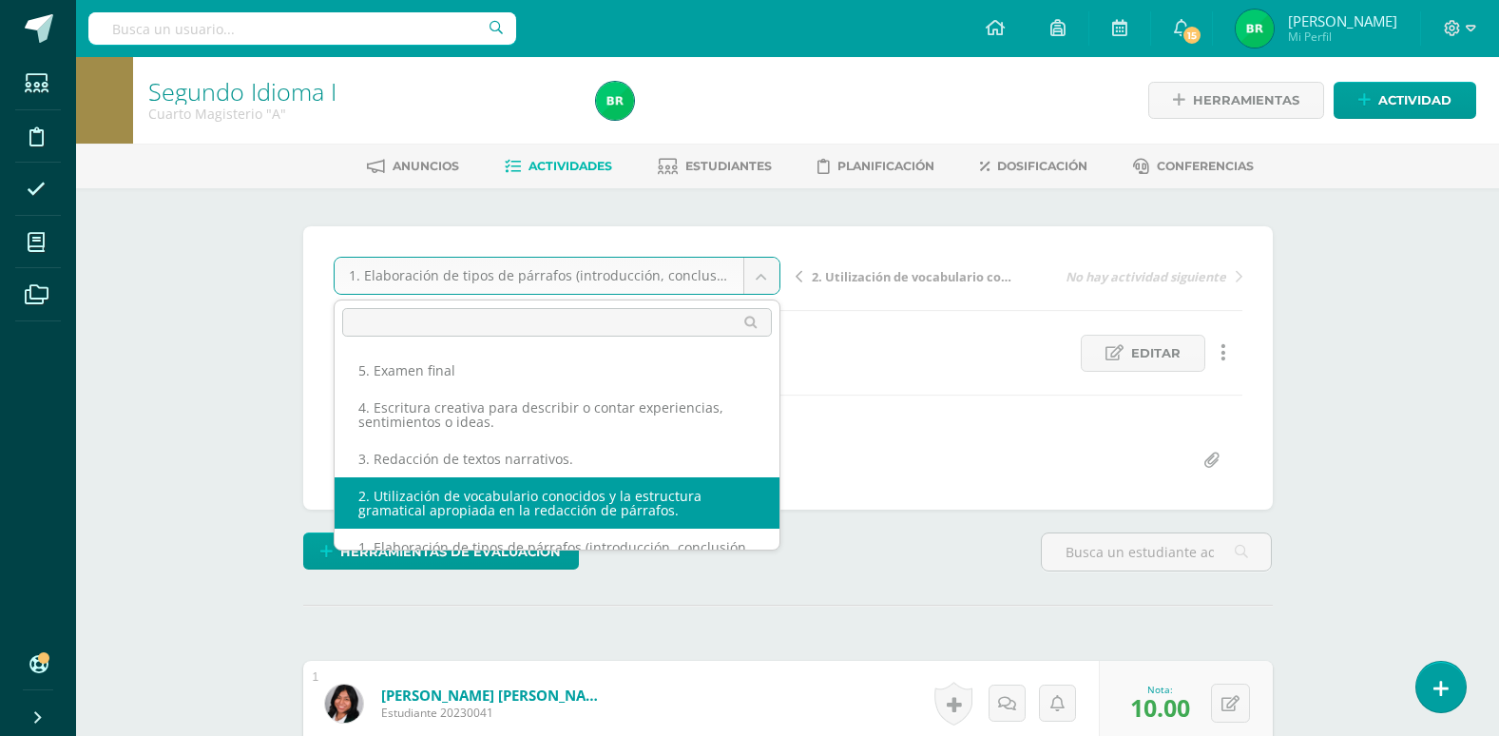
select select "/dashboard/teacher/grade-activity/107318/"
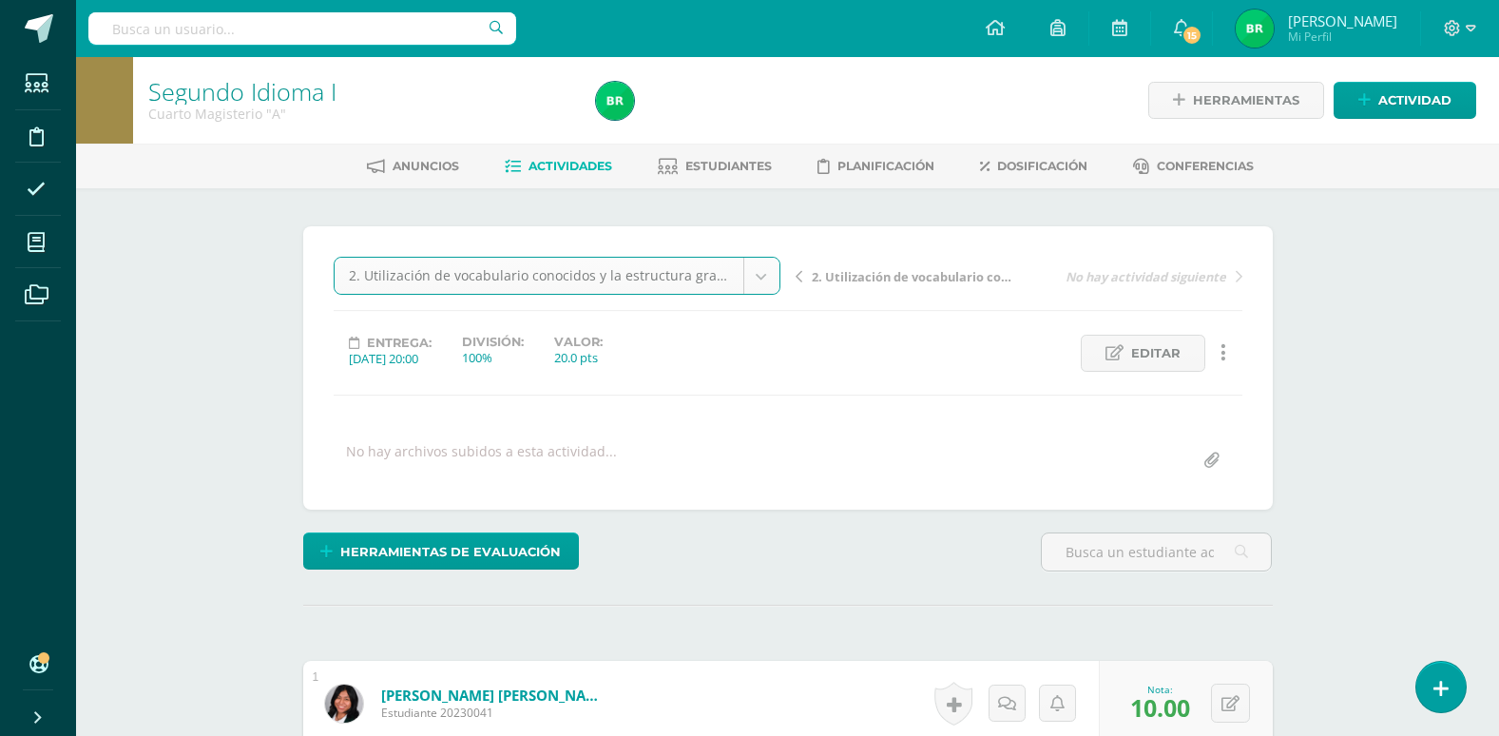
scroll to position [380, 0]
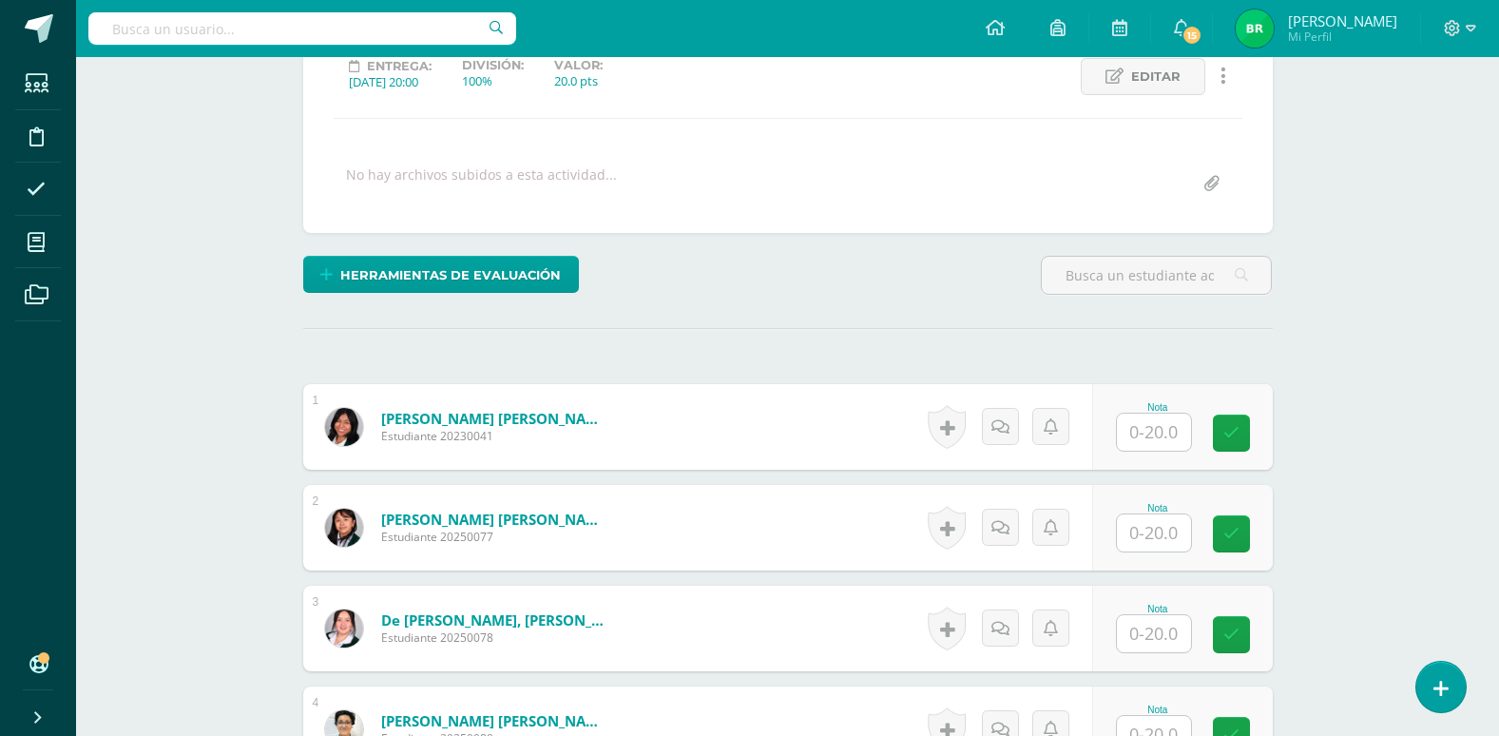
scroll to position [381, 0]
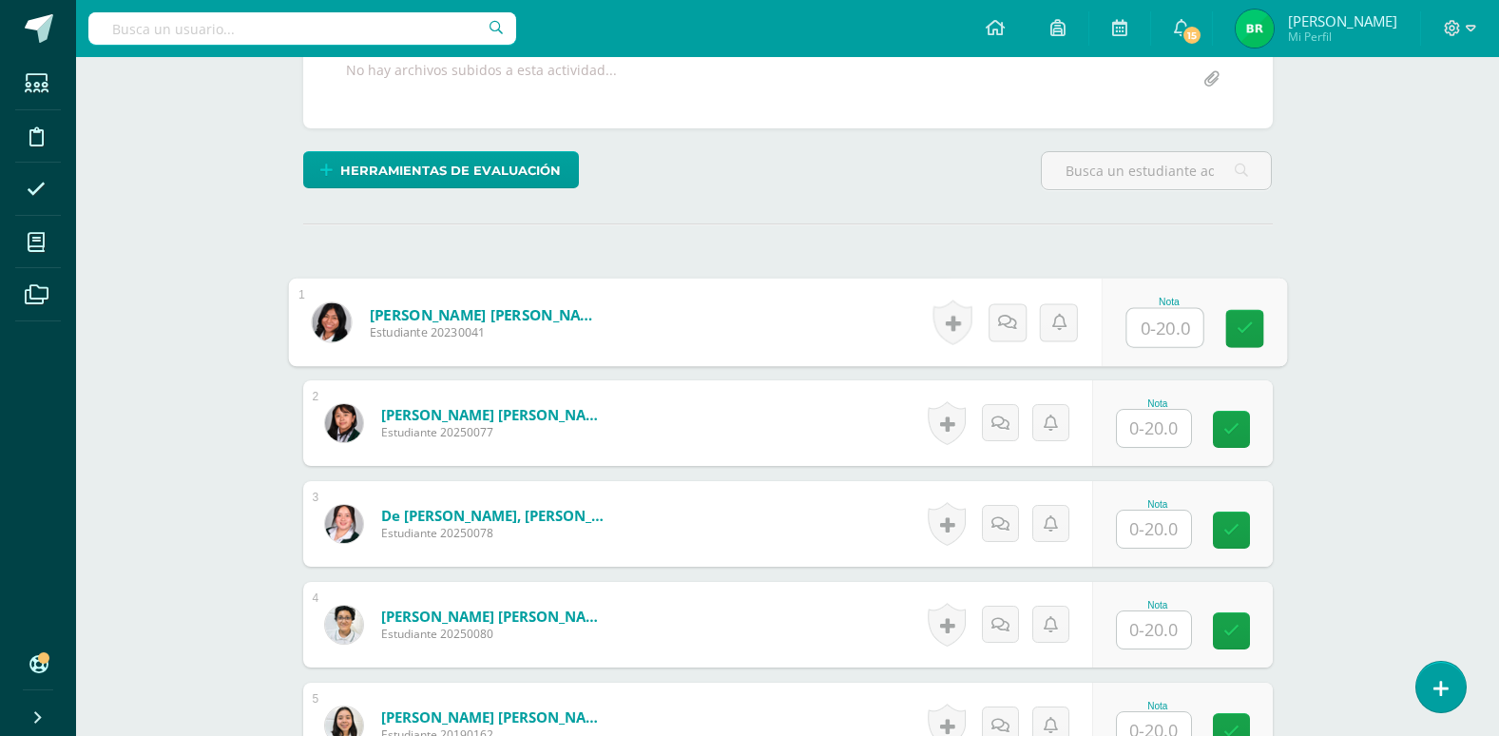
click at [1154, 330] on input "text" at bounding box center [1165, 328] width 76 height 38
type input "16"
click at [1158, 438] on input "text" at bounding box center [1154, 428] width 74 height 37
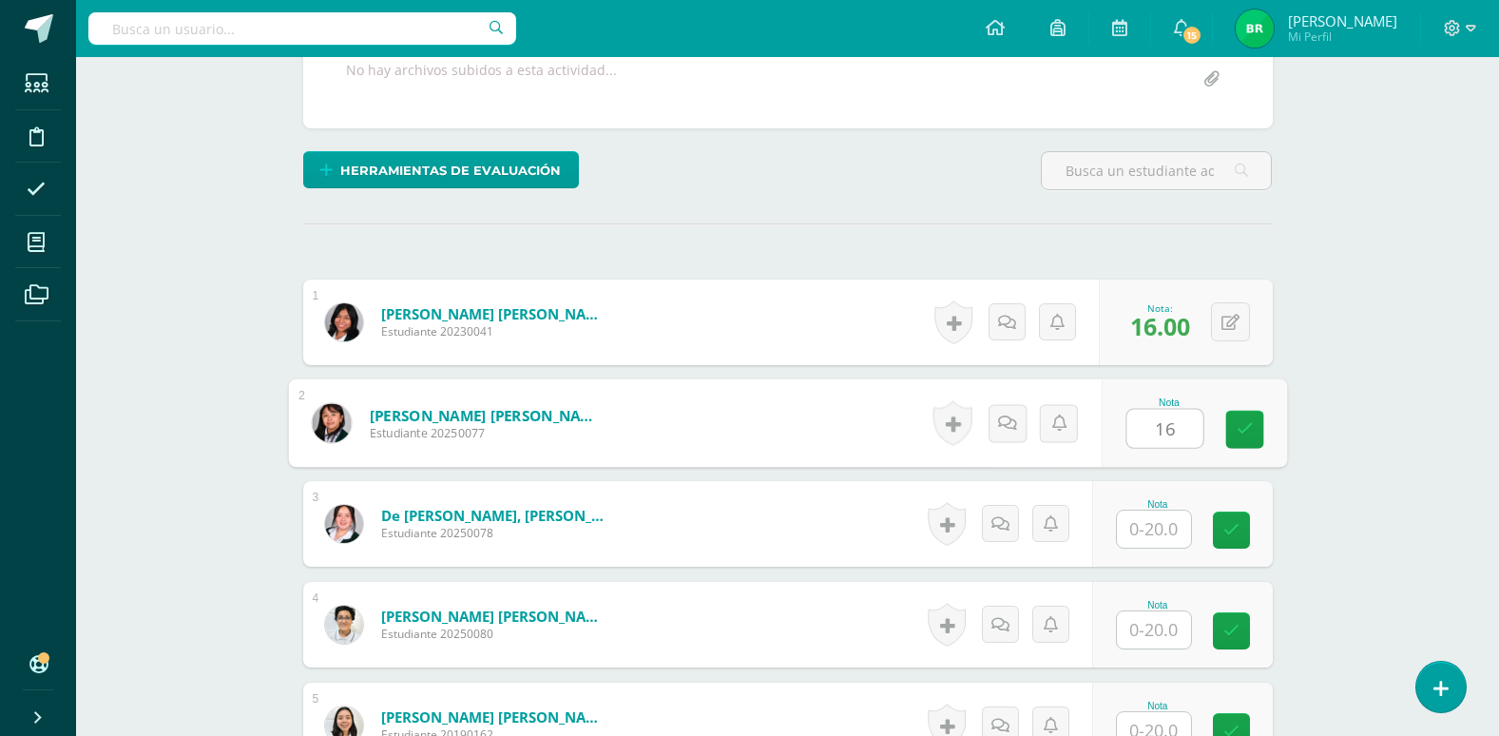
type input "16"
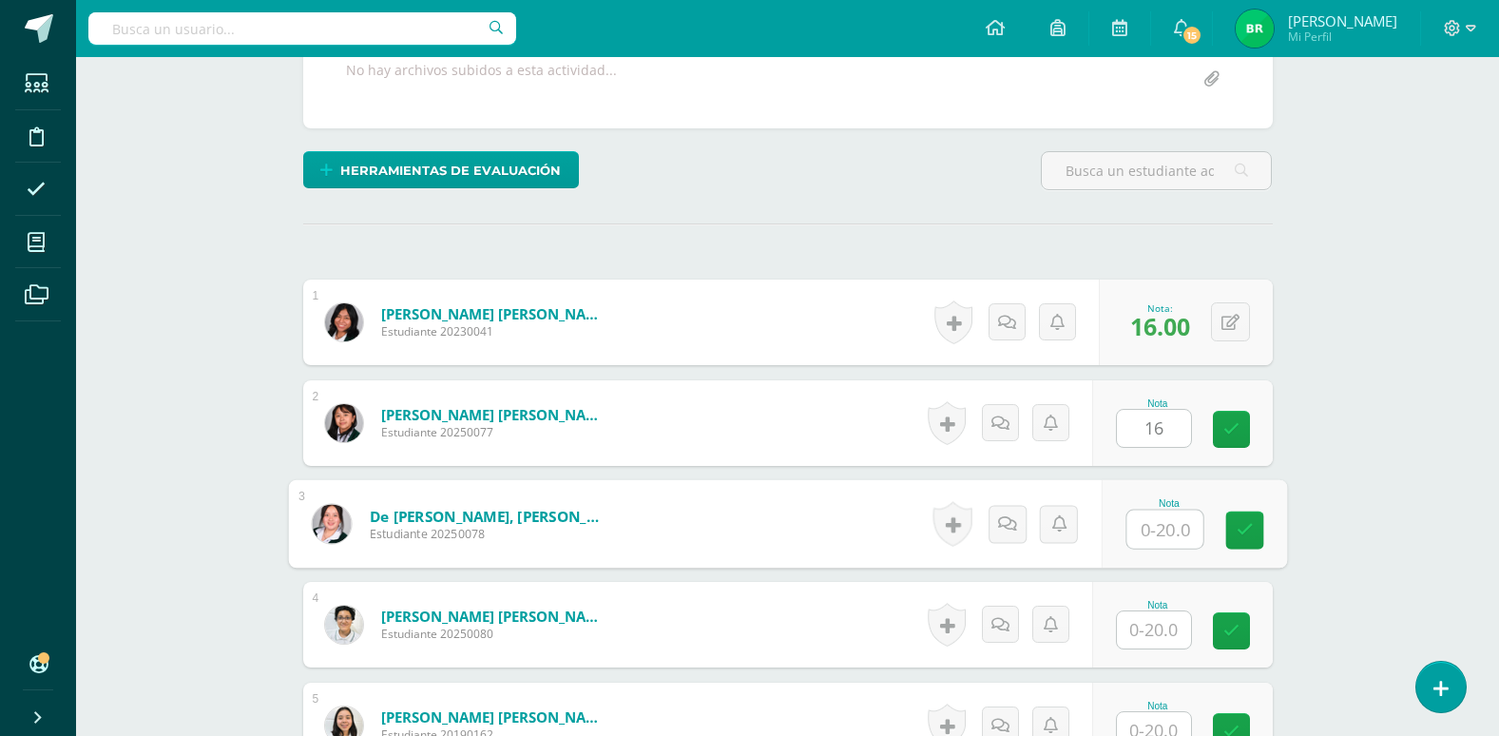
click at [1158, 538] on input "text" at bounding box center [1165, 530] width 76 height 38
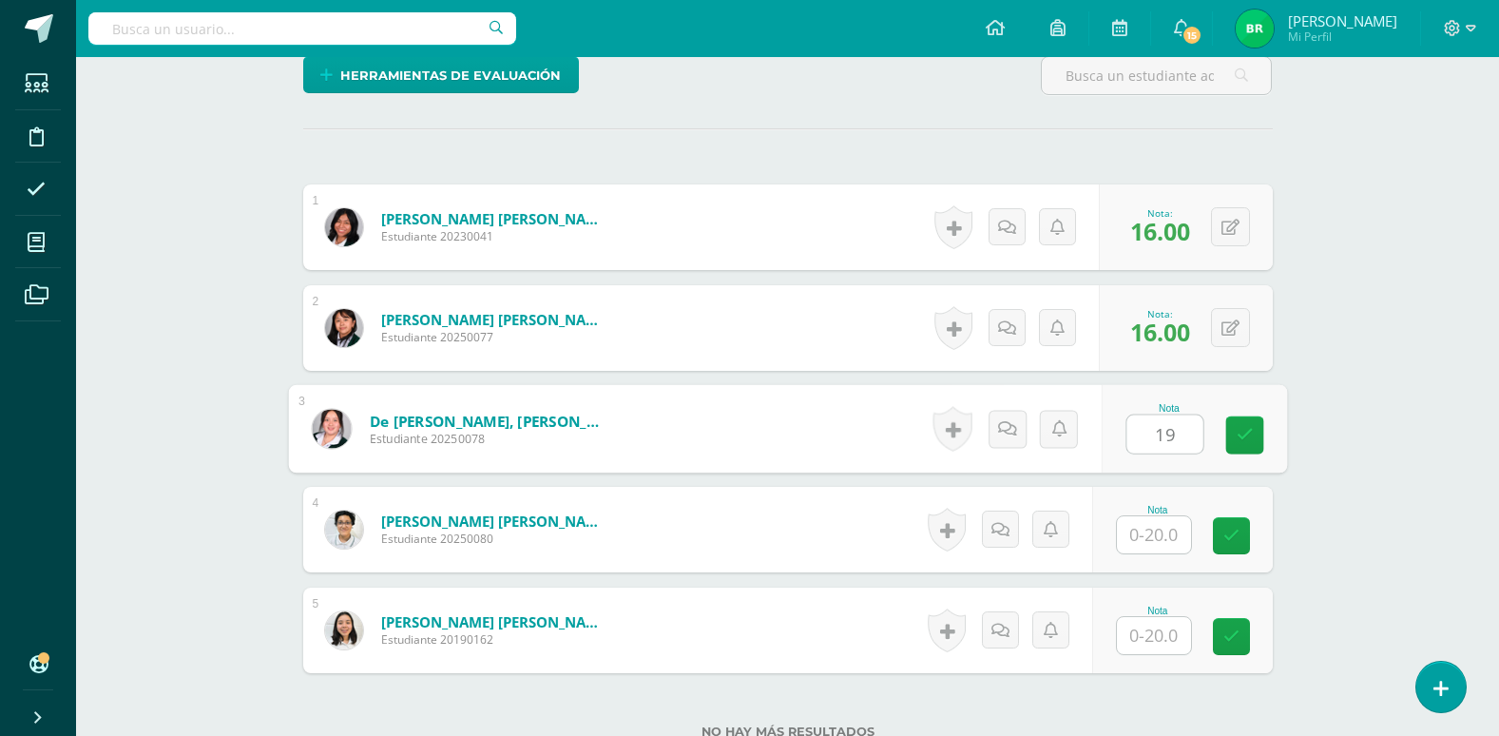
type input "19"
click at [1157, 538] on input "text" at bounding box center [1154, 534] width 74 height 37
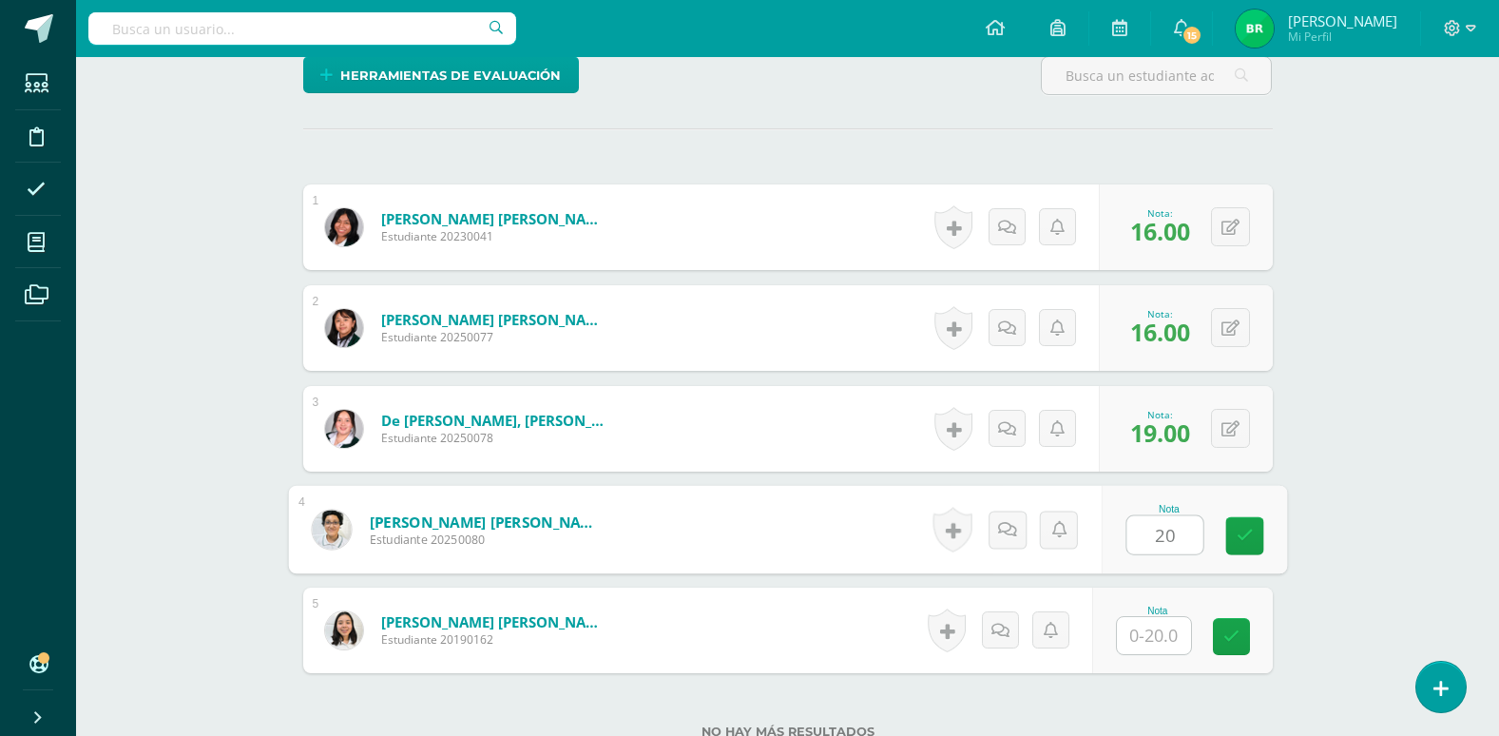
scroll to position [571, 0]
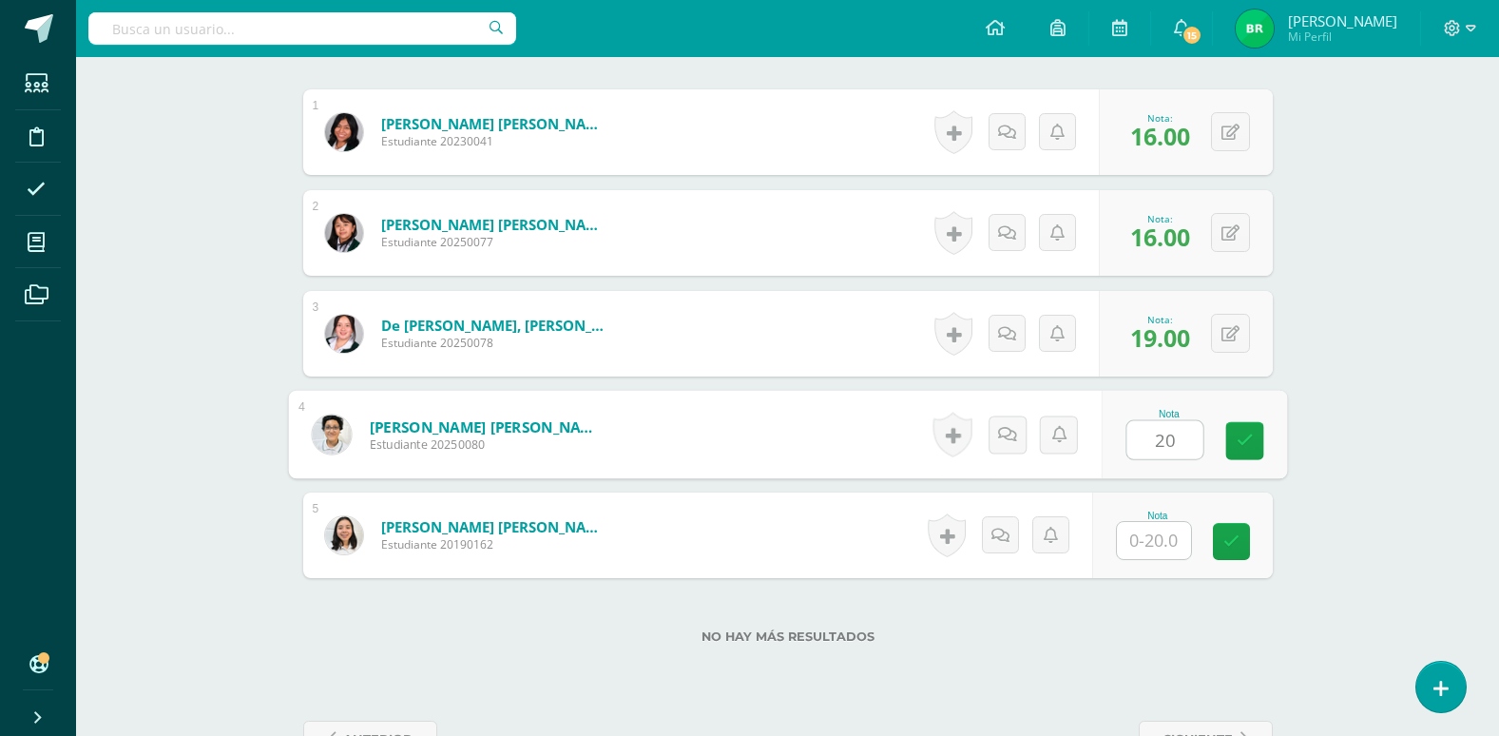
type input "20"
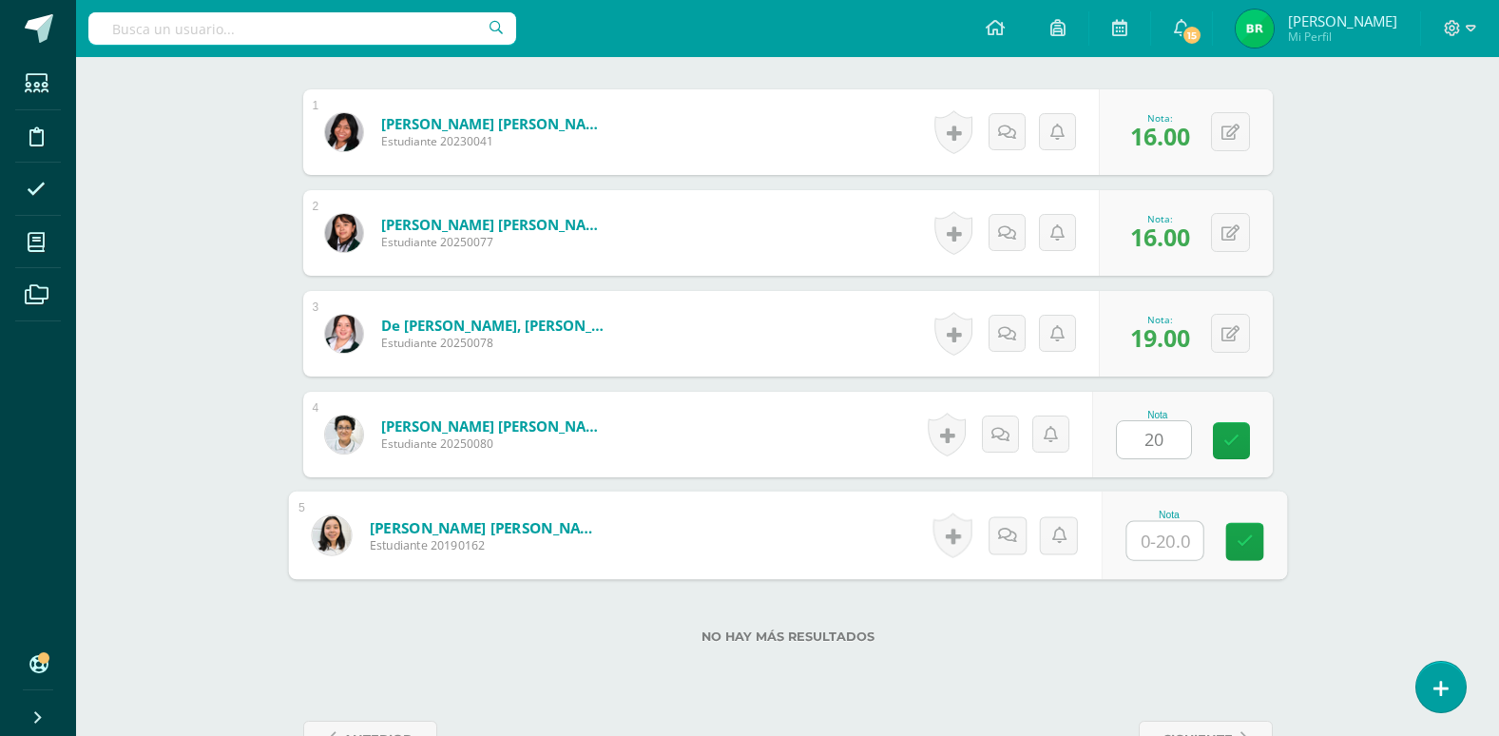
click at [1149, 538] on input "text" at bounding box center [1165, 541] width 76 height 38
type input "16"
click at [1384, 519] on div "Segundo Idioma I Cuarto Magisterio "A" Herramientas Detalle de asistencias Acti…" at bounding box center [787, 141] width 1423 height 1310
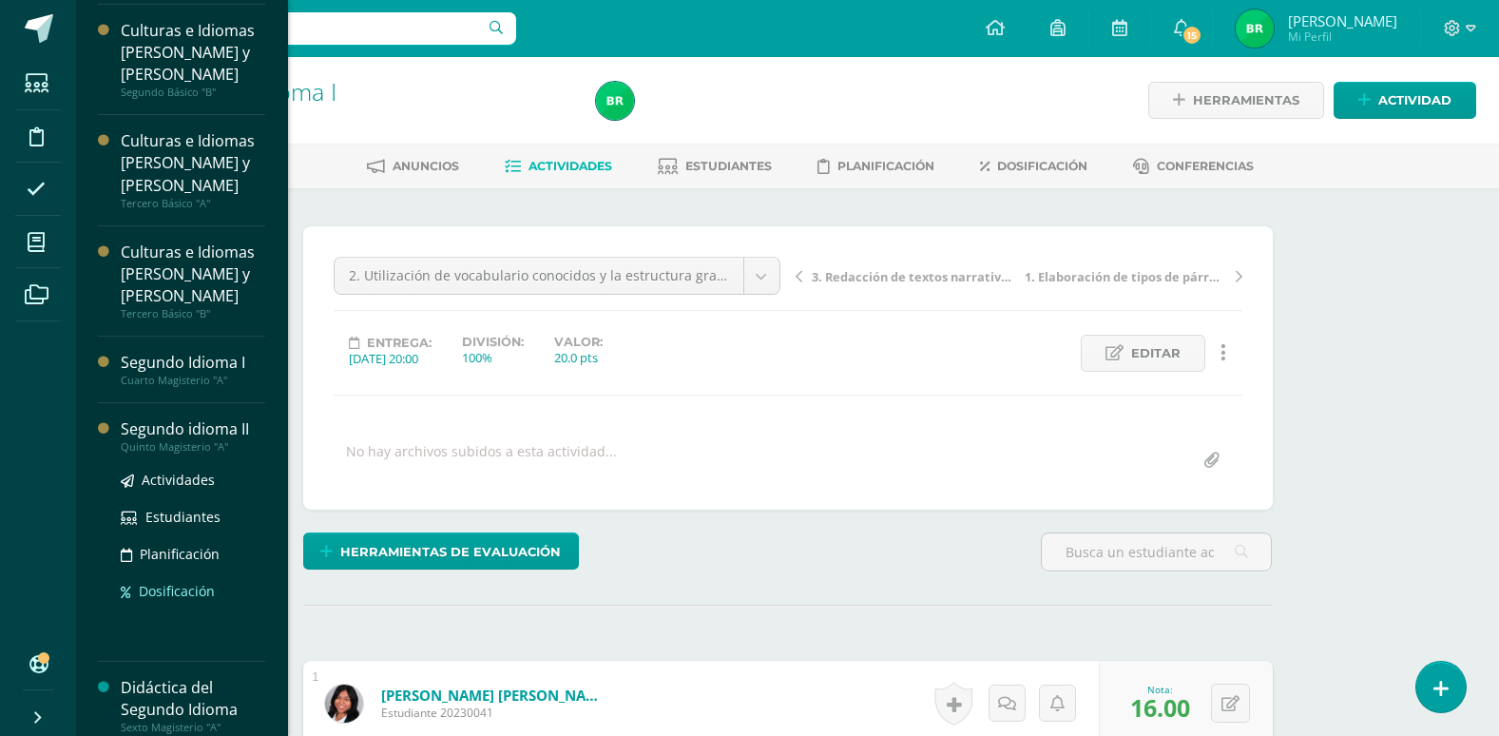
scroll to position [341, 0]
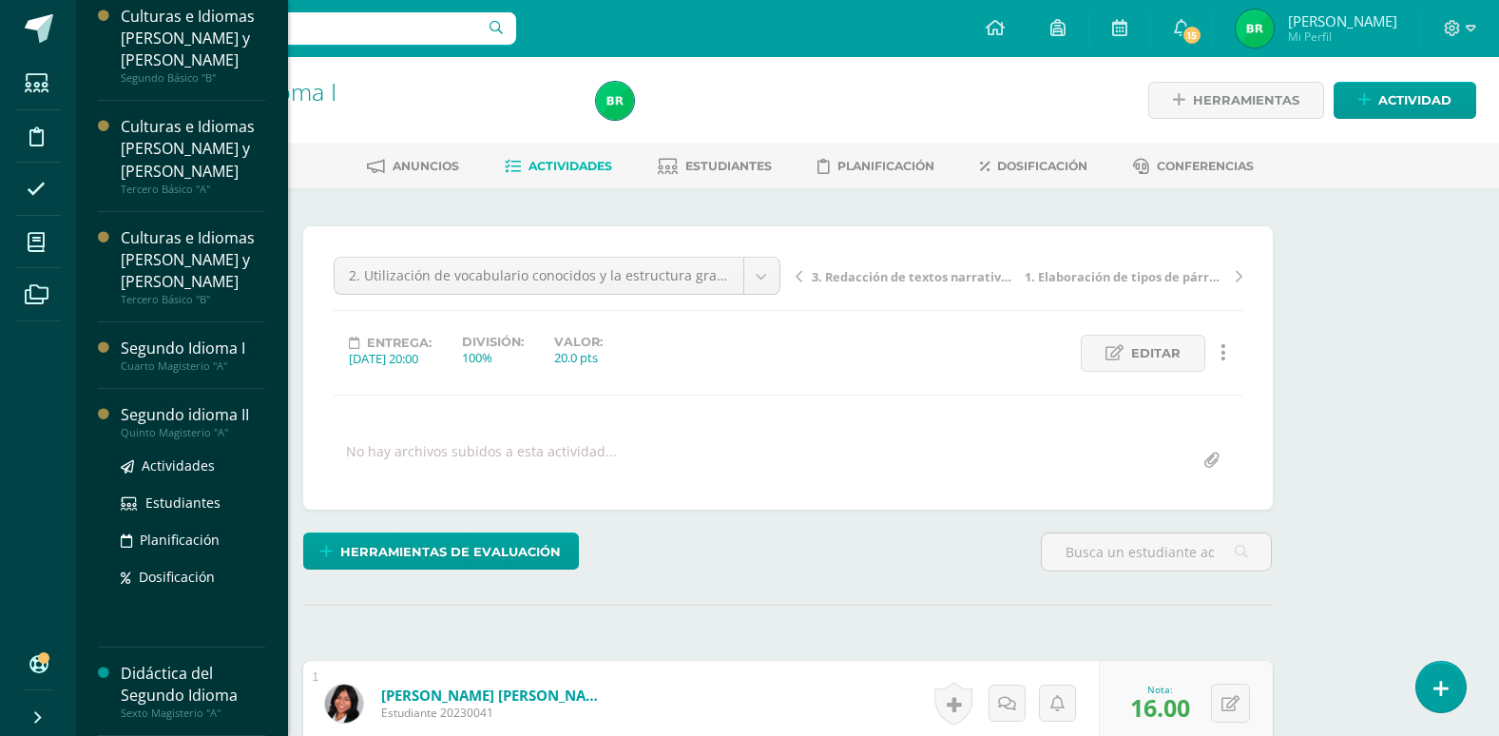
click at [183, 411] on div "Segundo idioma II" at bounding box center [193, 415] width 145 height 22
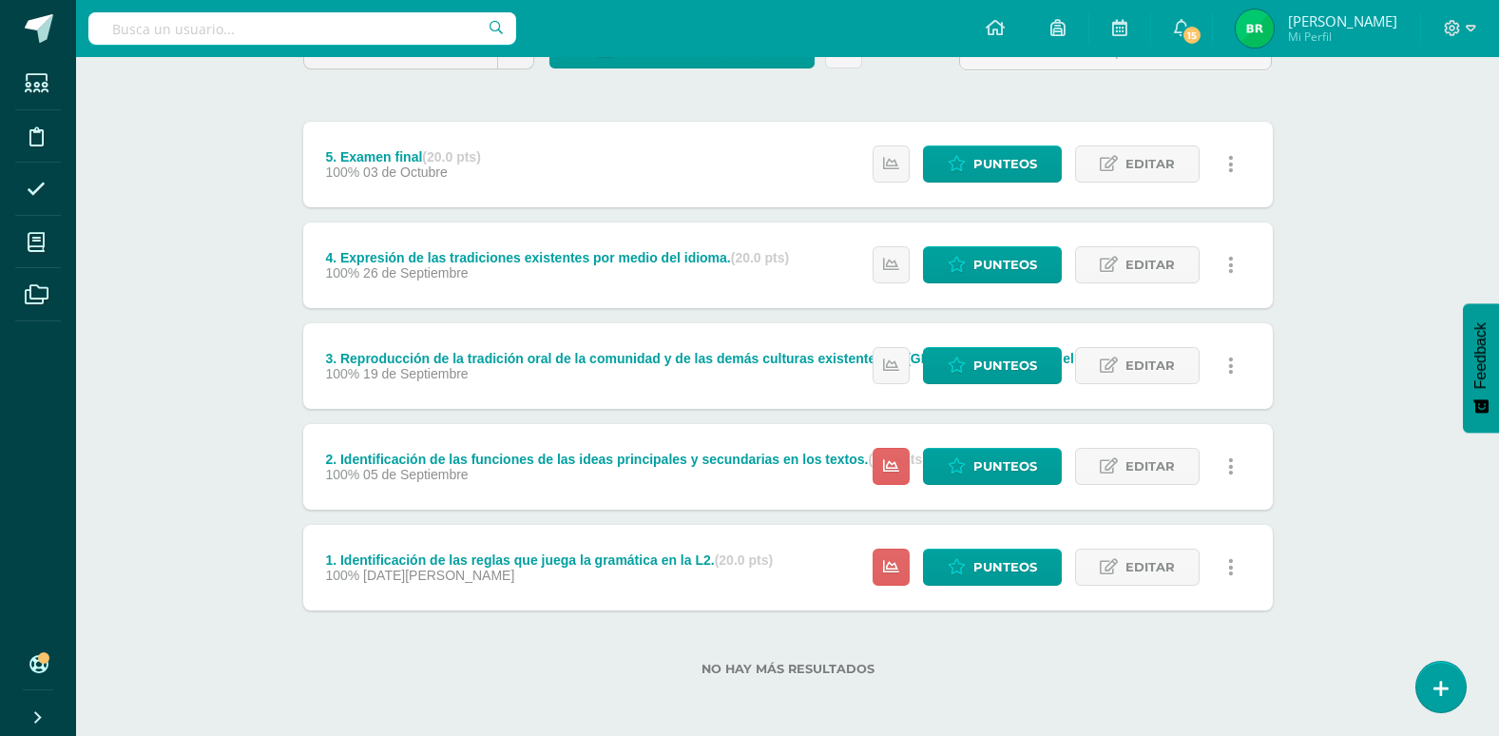
scroll to position [196, 0]
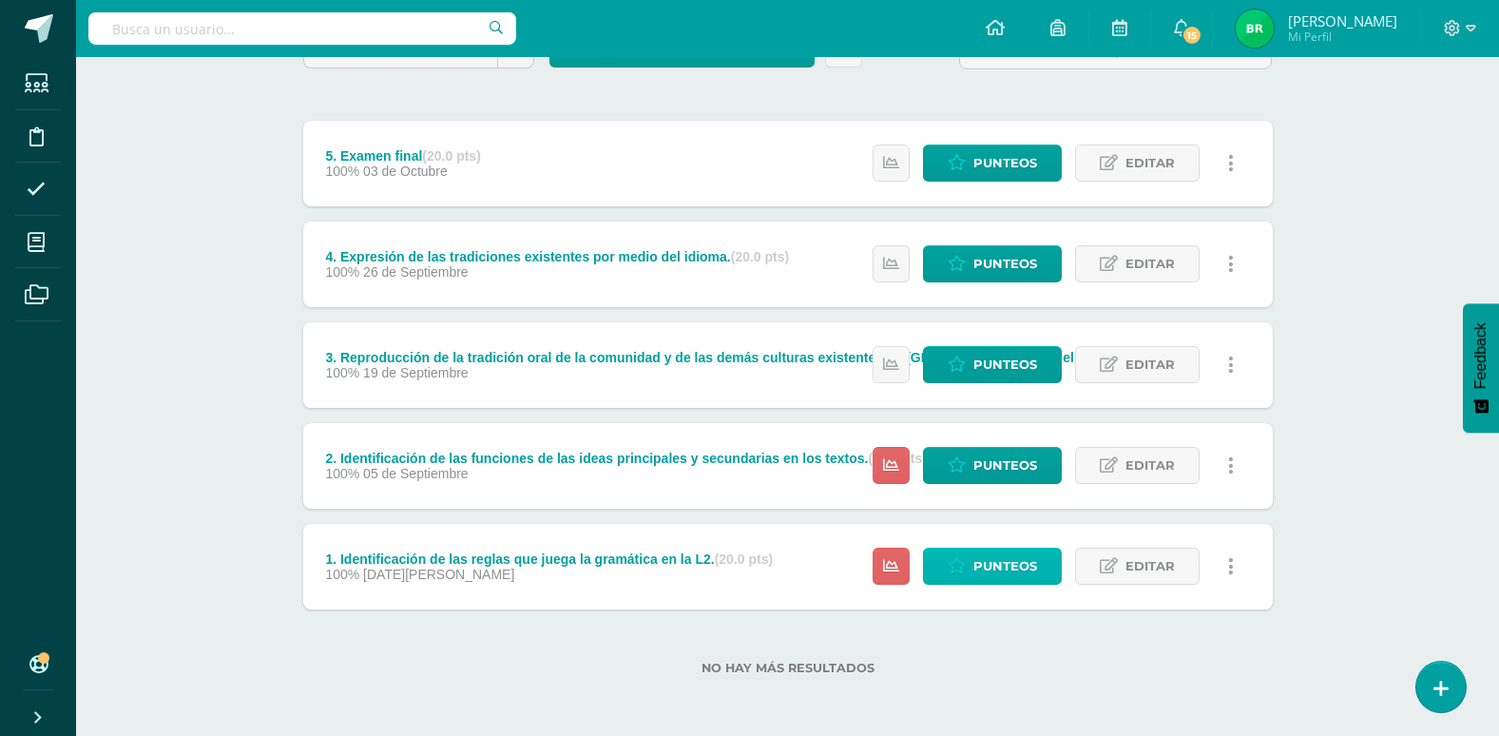
click at [992, 563] on span "Punteos" at bounding box center [1005, 566] width 64 height 35
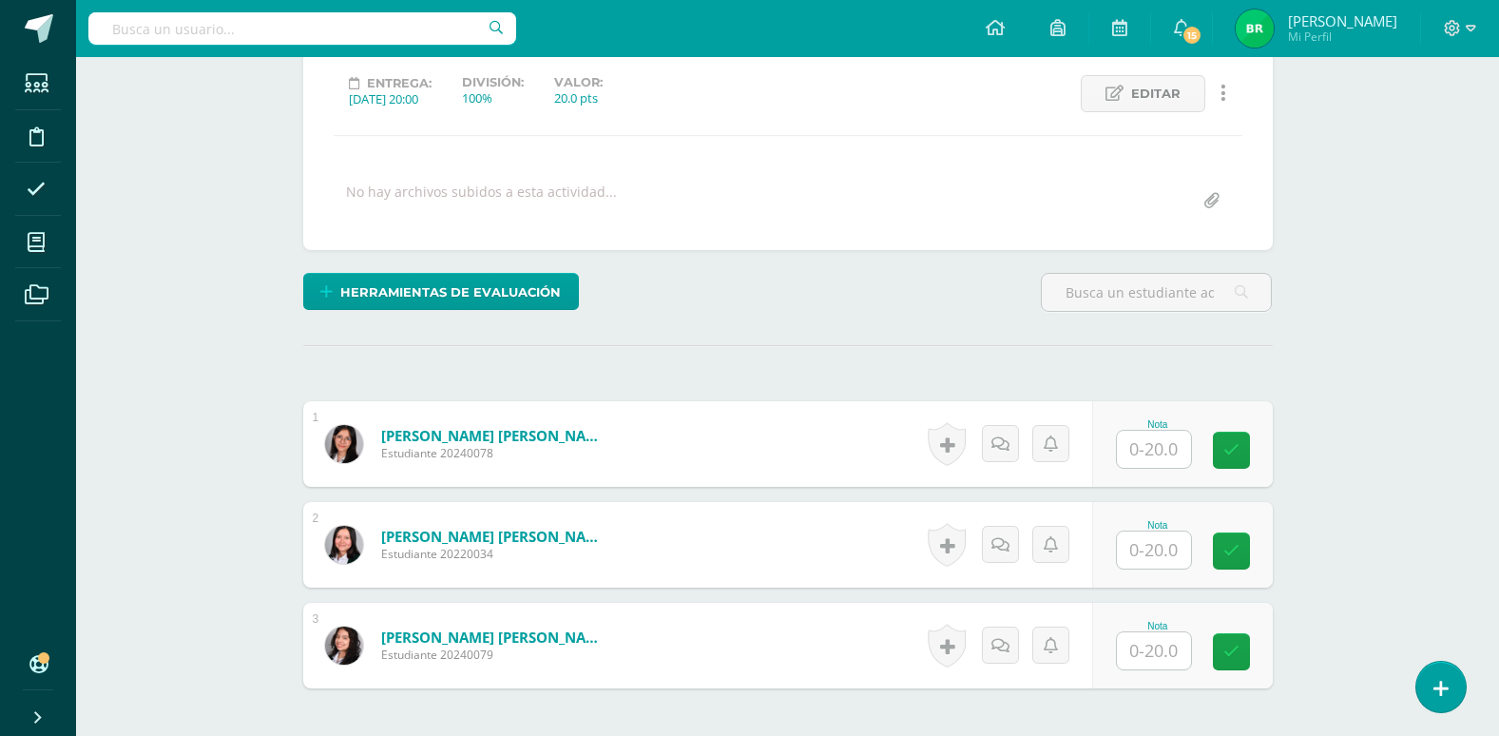
scroll to position [430, 0]
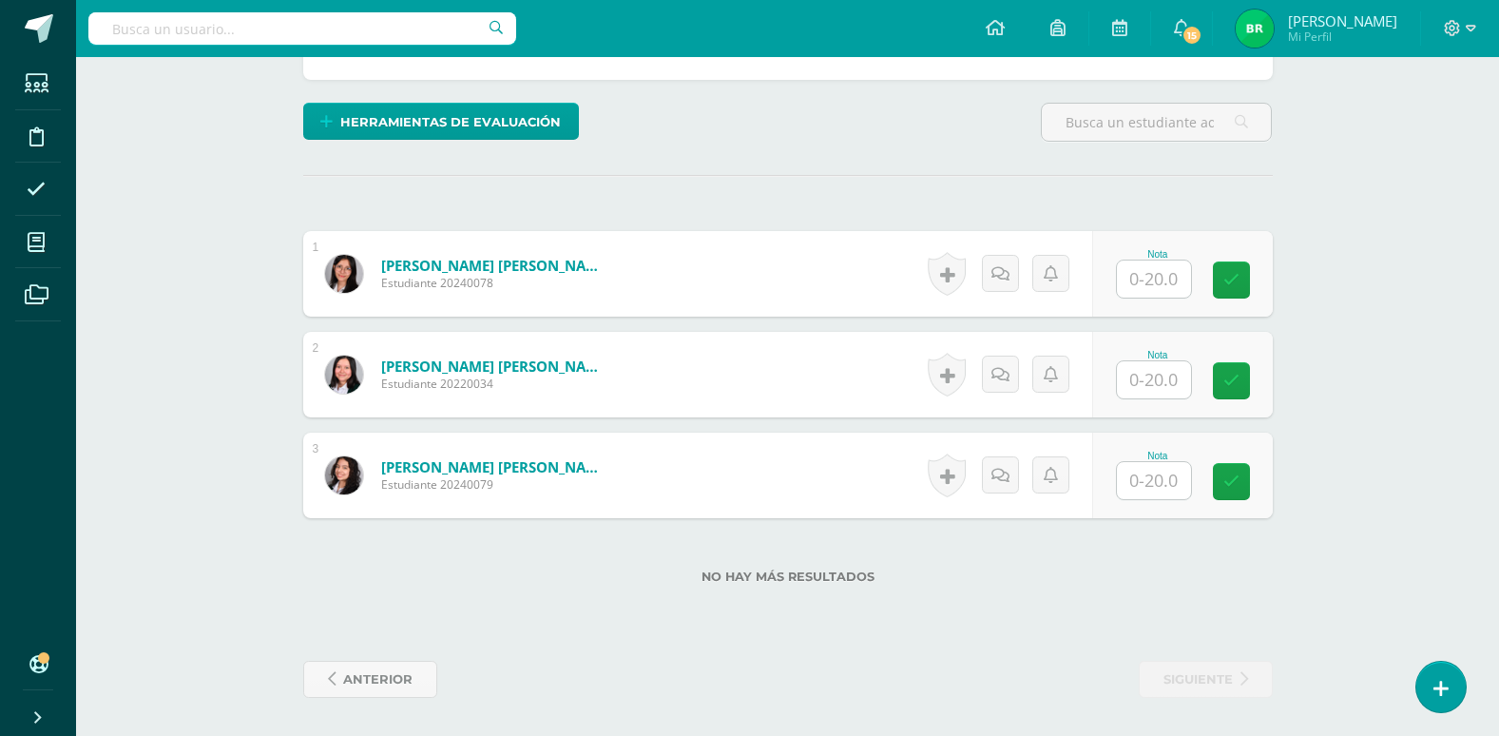
click at [1154, 286] on input "text" at bounding box center [1154, 278] width 74 height 37
type input "20"
click at [1146, 382] on input "text" at bounding box center [1154, 379] width 74 height 37
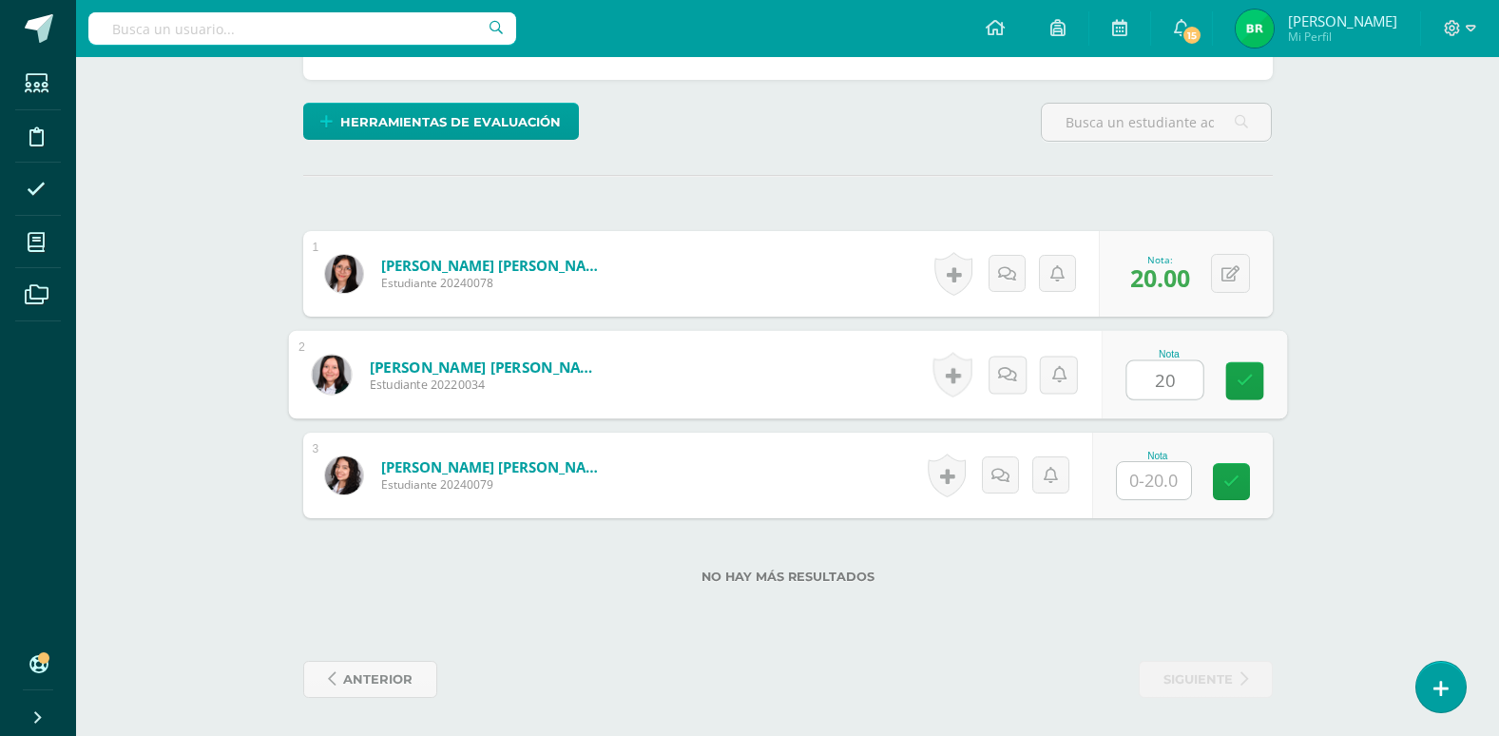
type input "20"
click at [1333, 588] on div "Segundo idioma II Quinto Magisterio "A" Herramientas Detalle de asistencias Act…" at bounding box center [787, 181] width 1423 height 1108
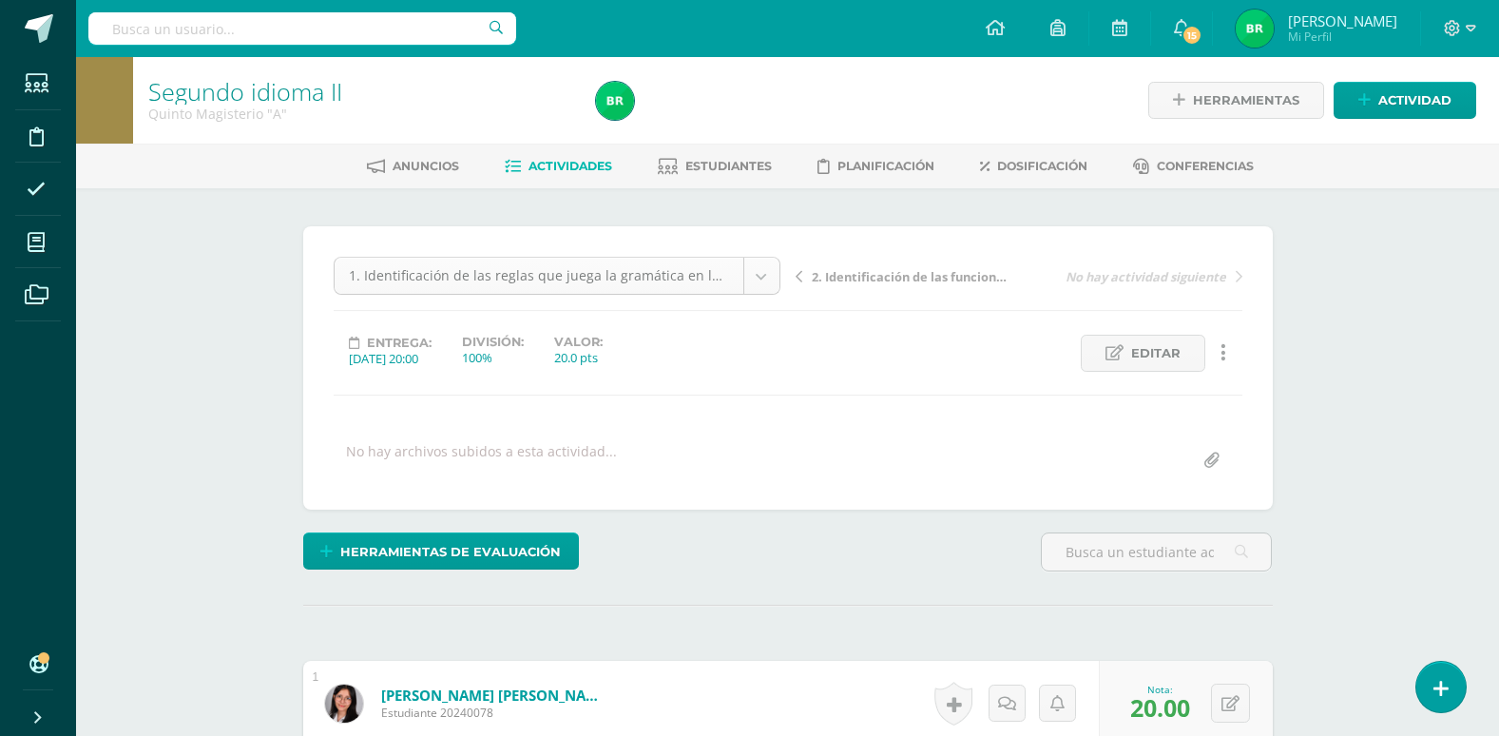
scroll to position [30, 0]
click at [754, 278] on body "Estudiantes Disciplina Asistencia Mis cursos Archivos Soporte Ayuda Reportar un…" at bounding box center [749, 583] width 1499 height 1166
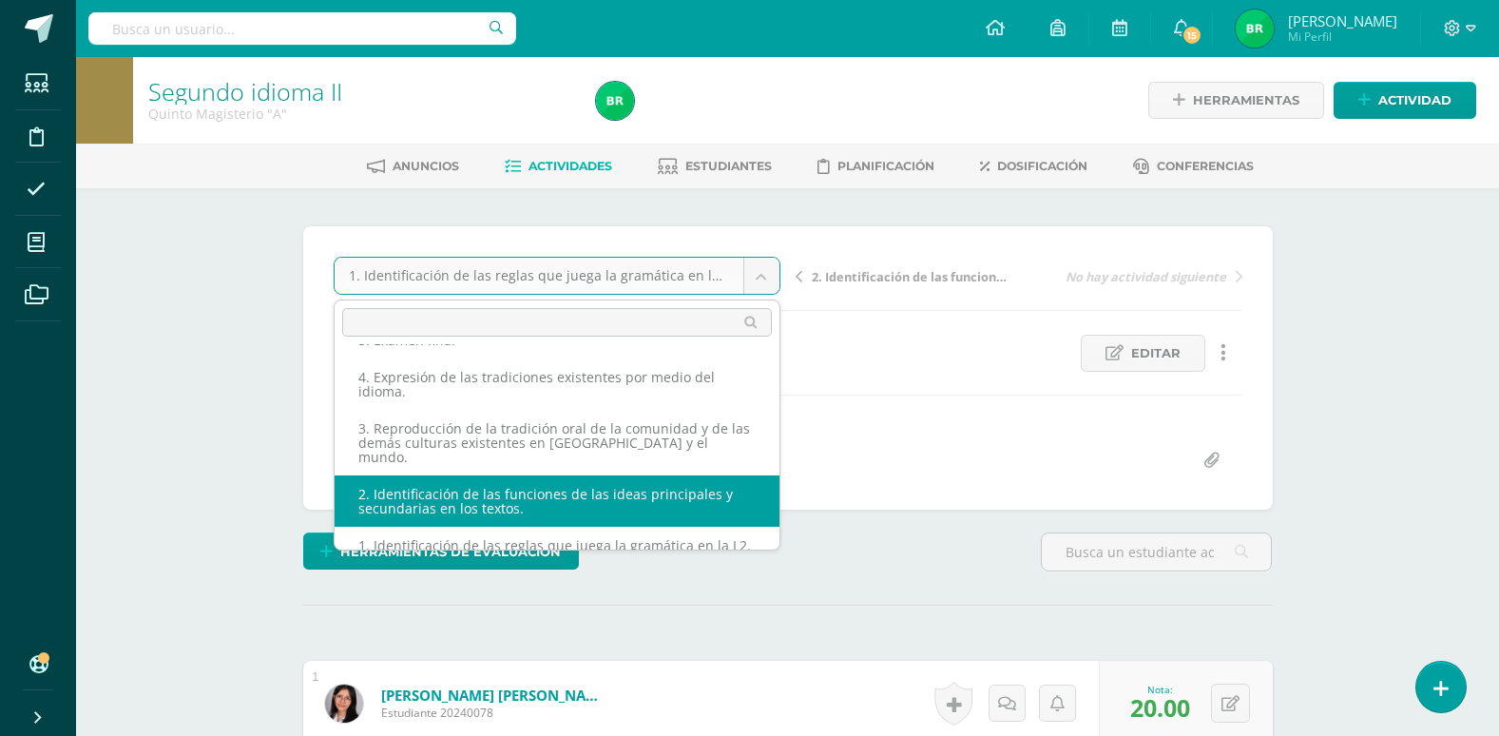
select select "/dashboard/teacher/grade-activity/107324/"
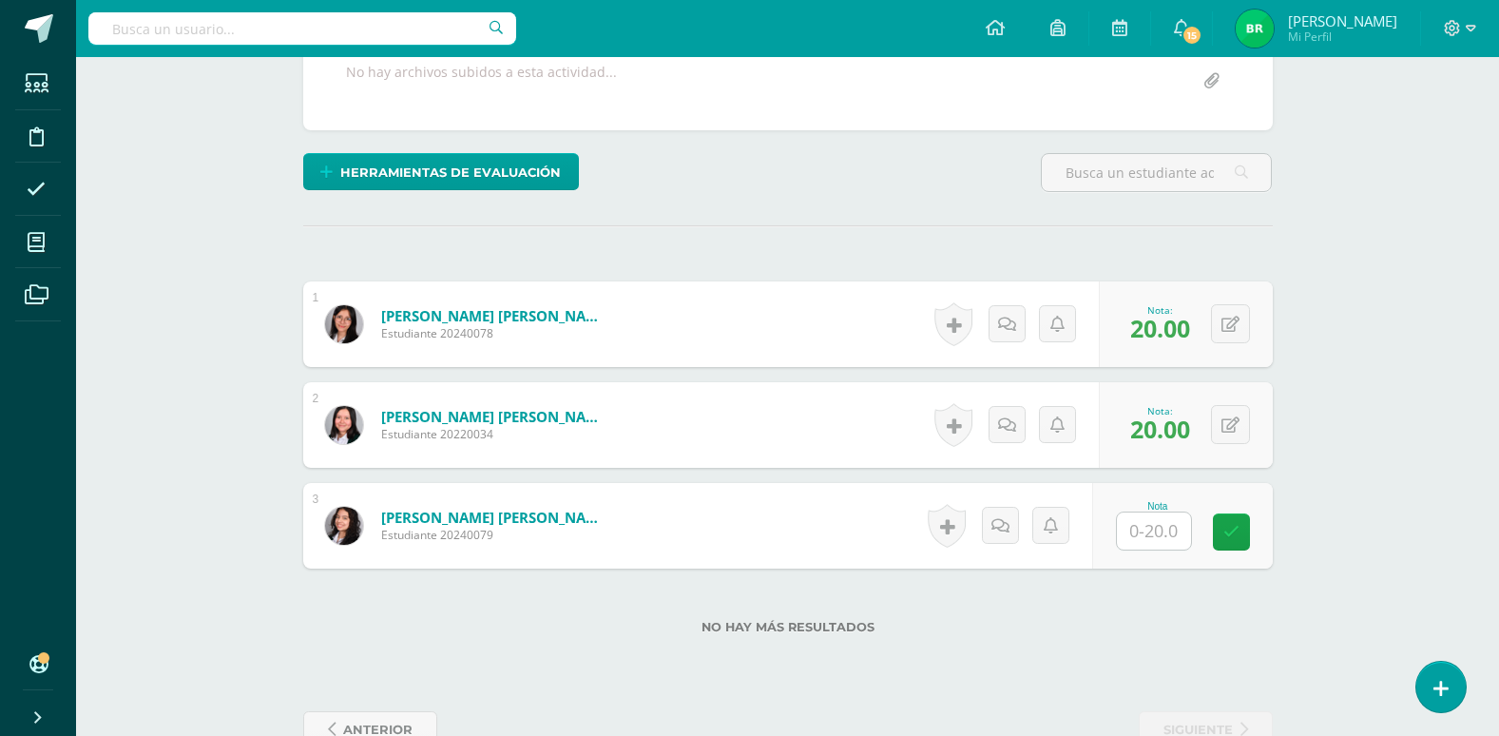
scroll to position [380, 0]
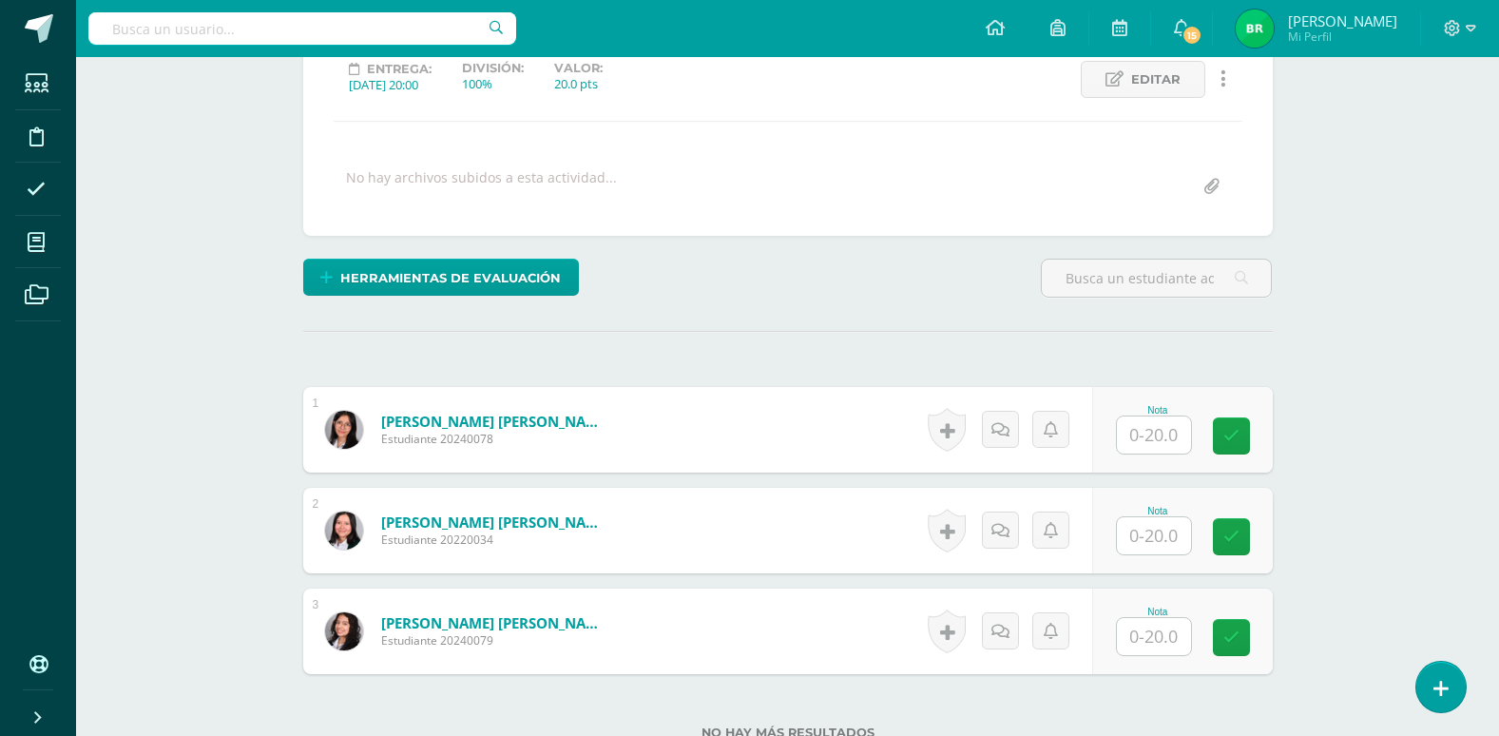
scroll to position [430, 0]
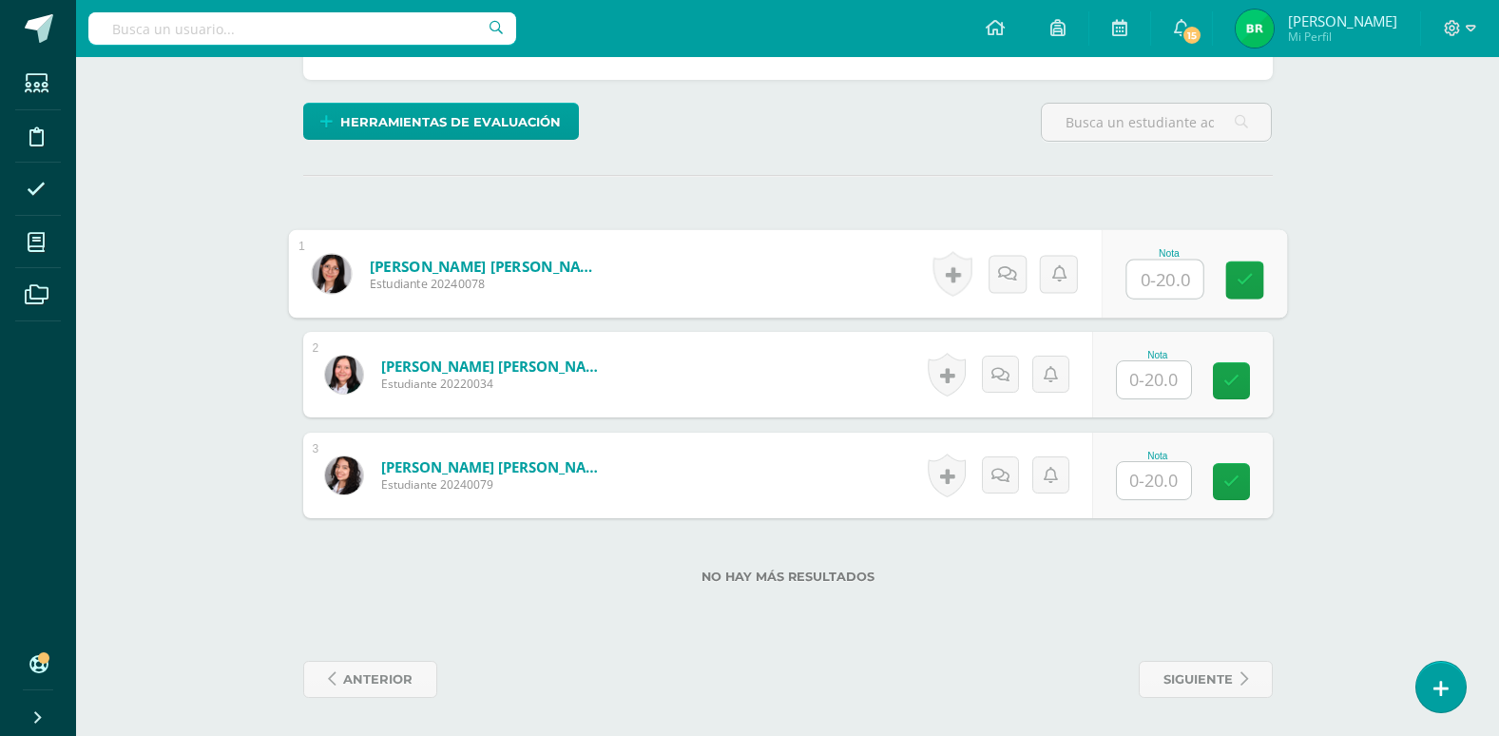
click at [1157, 280] on input "text" at bounding box center [1165, 279] width 76 height 38
type input "20"
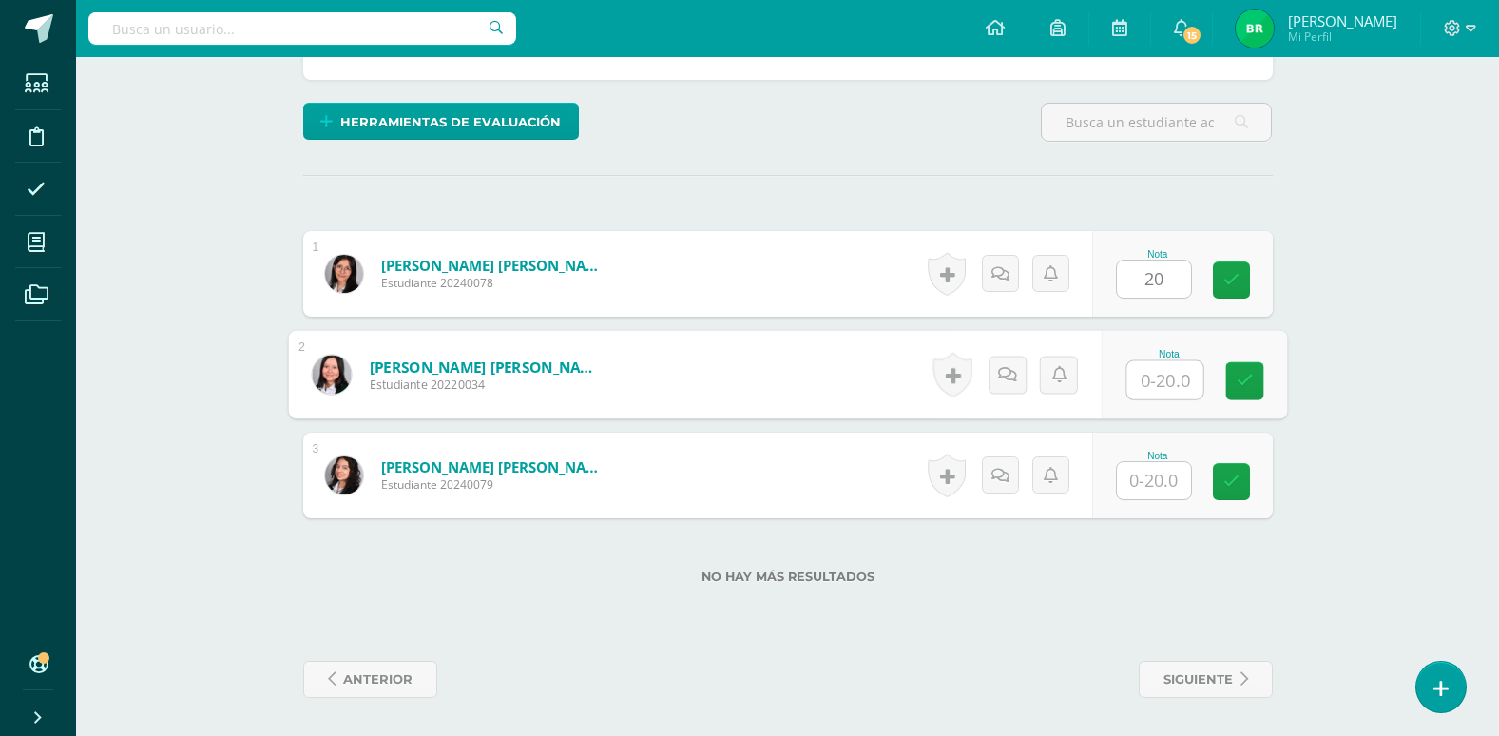
click at [1160, 385] on input "text" at bounding box center [1165, 380] width 76 height 38
type input "20"
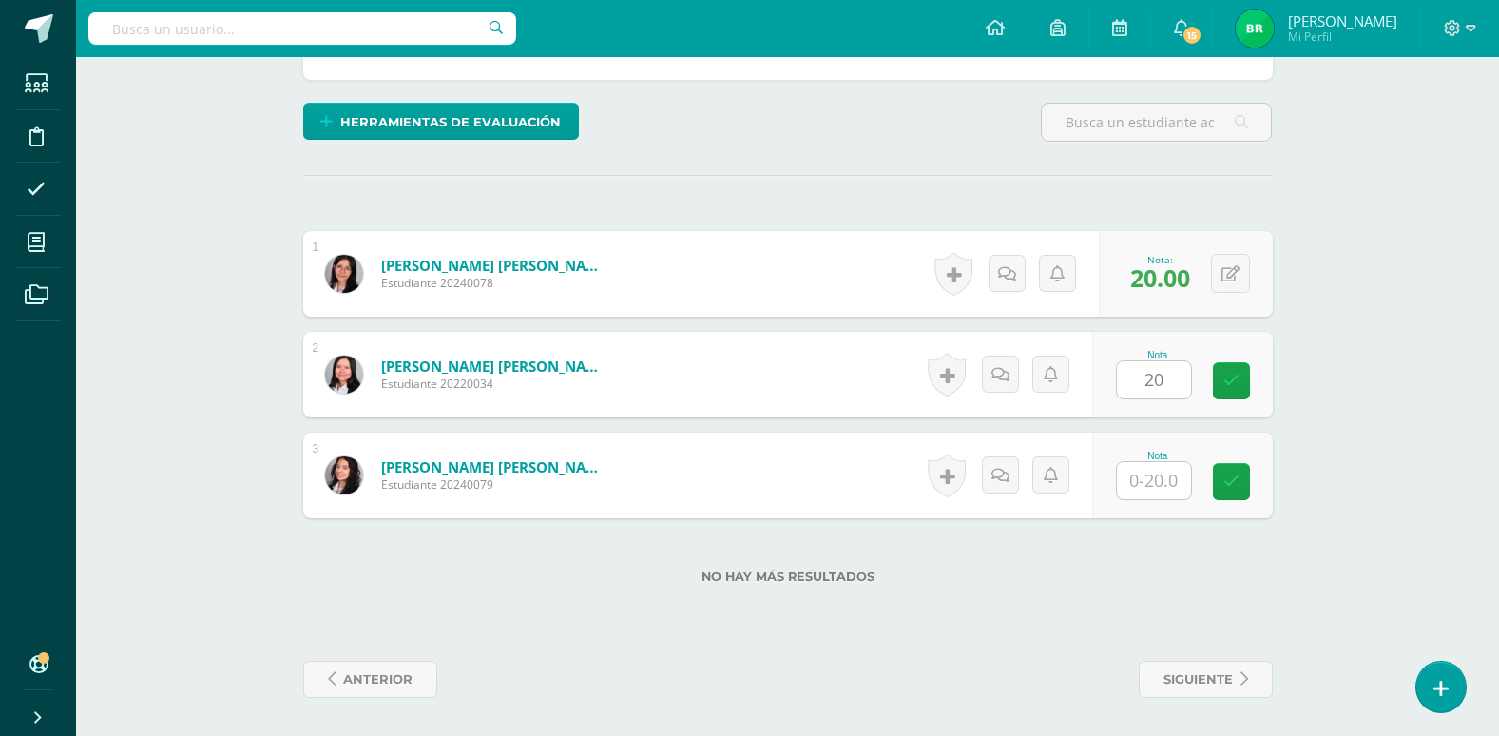
click at [1350, 498] on div "Segundo idioma II Quinto Magisterio "A" Herramientas Detalle de asistencias Act…" at bounding box center [787, 181] width 1423 height 1108
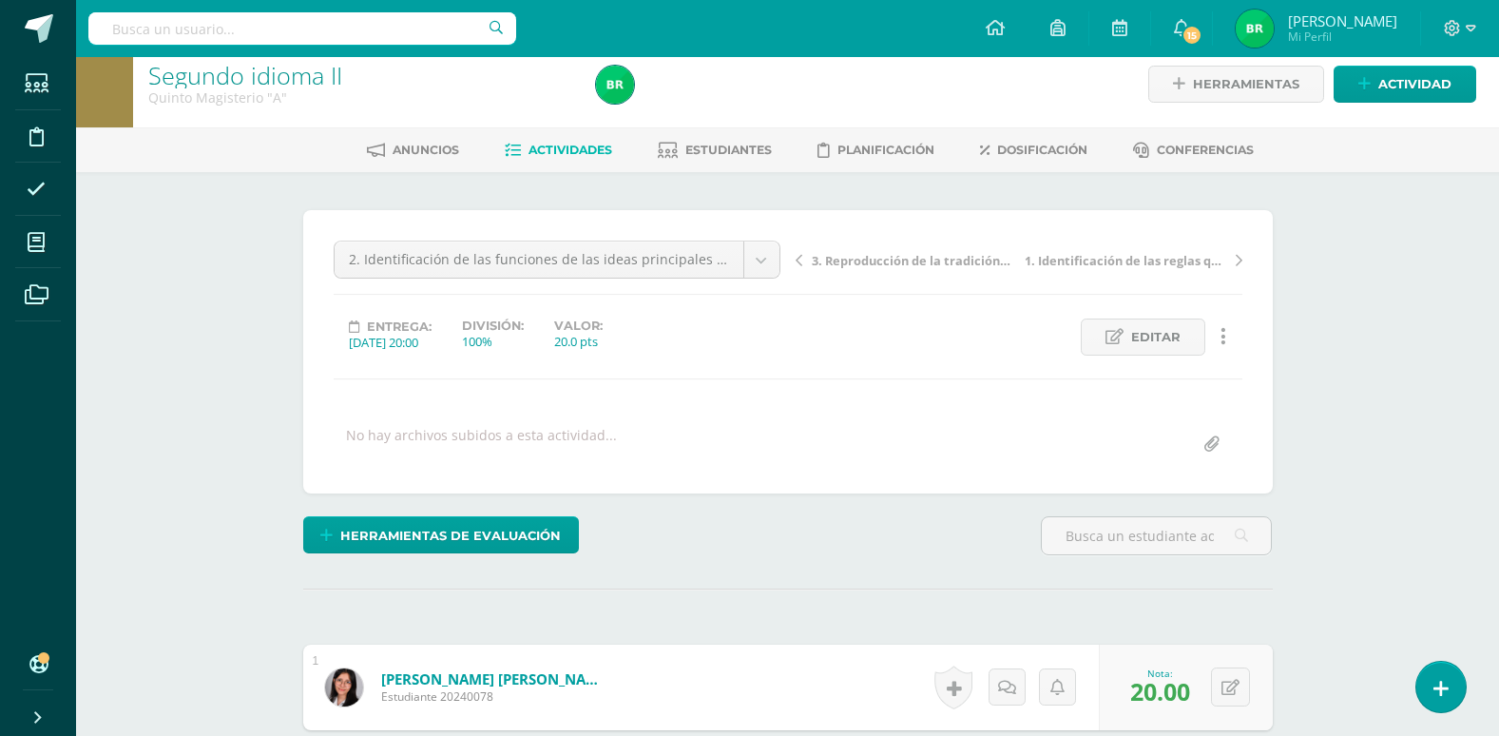
scroll to position [0, 0]
